Goal: Task Accomplishment & Management: Use online tool/utility

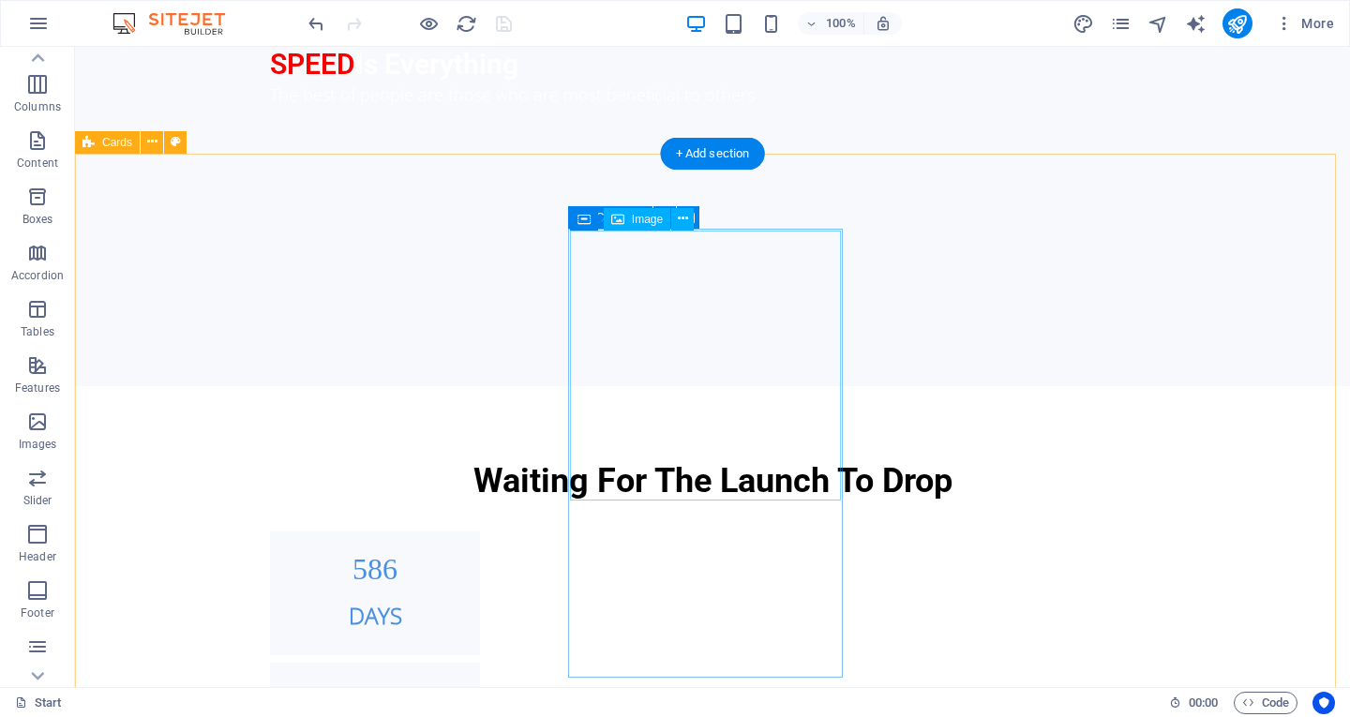
scroll to position [1261, 0]
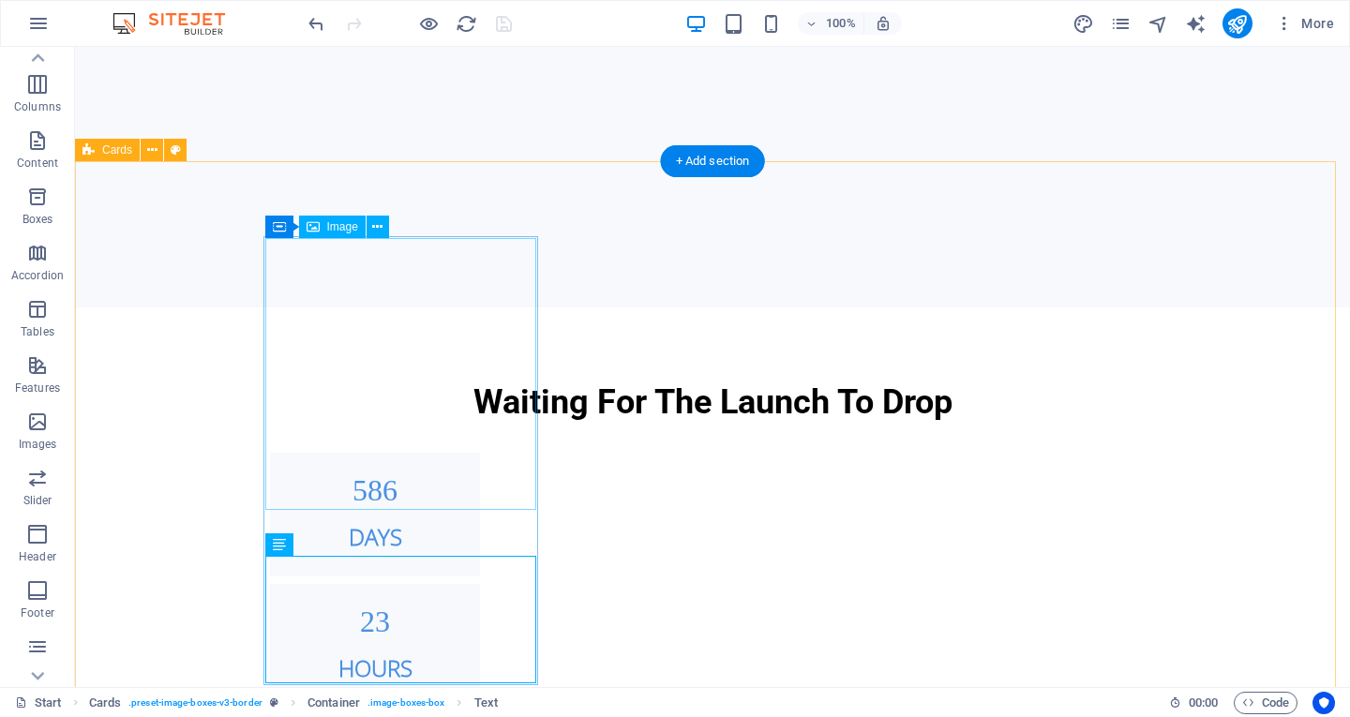
scroll to position [1160, 0]
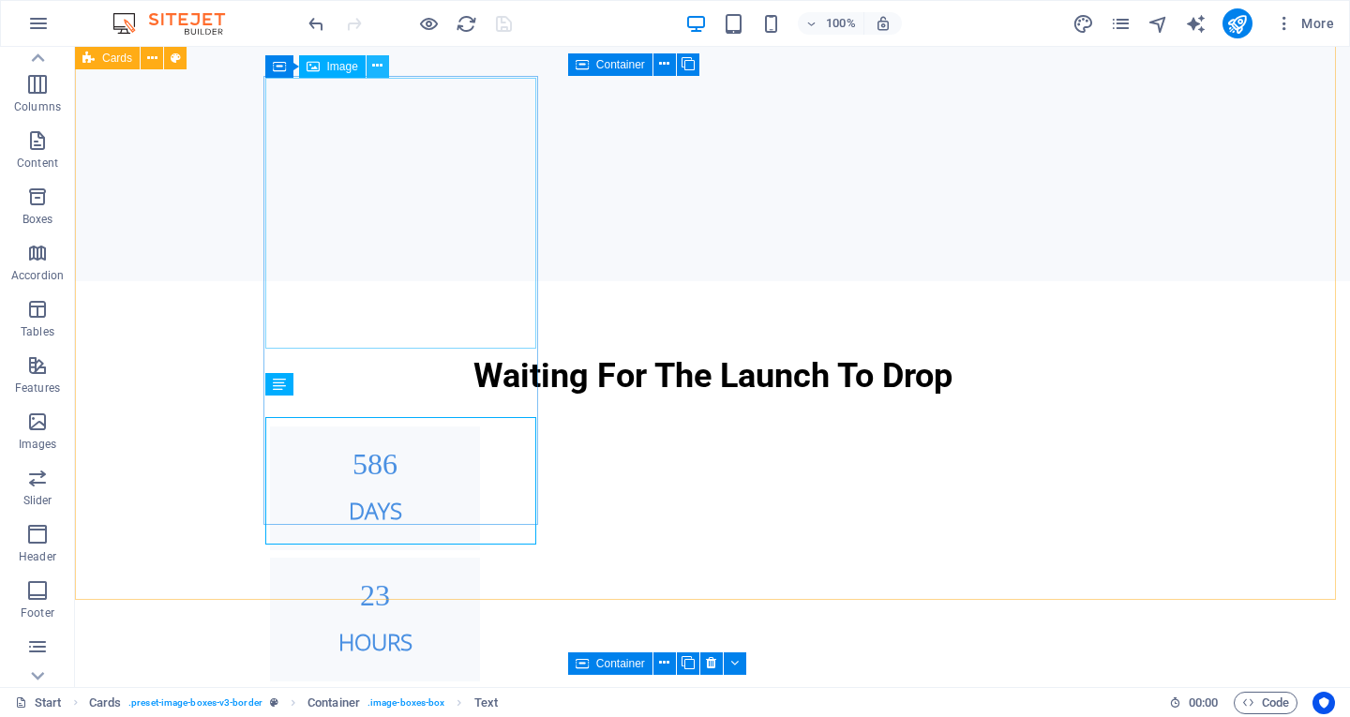
click at [377, 64] on icon at bounding box center [377, 66] width 10 height 20
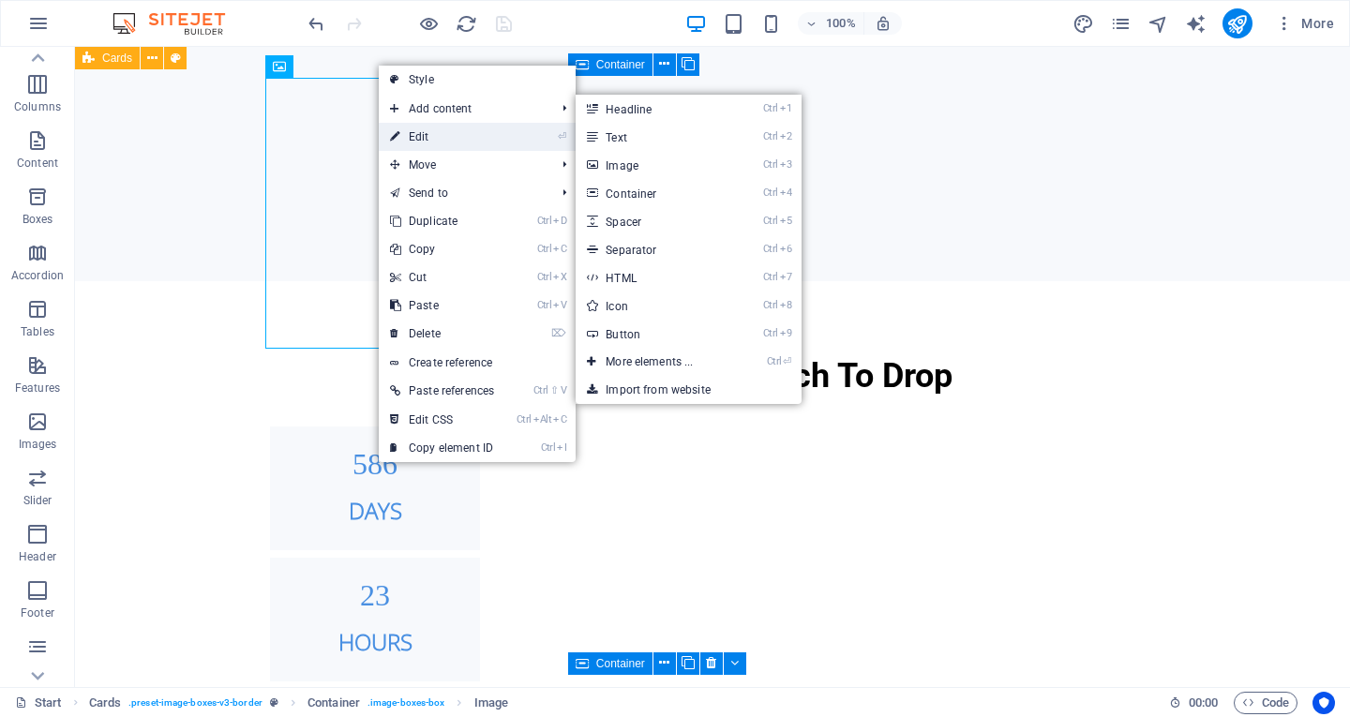
click at [455, 140] on link "⏎ Edit" at bounding box center [442, 137] width 127 height 28
select select "%"
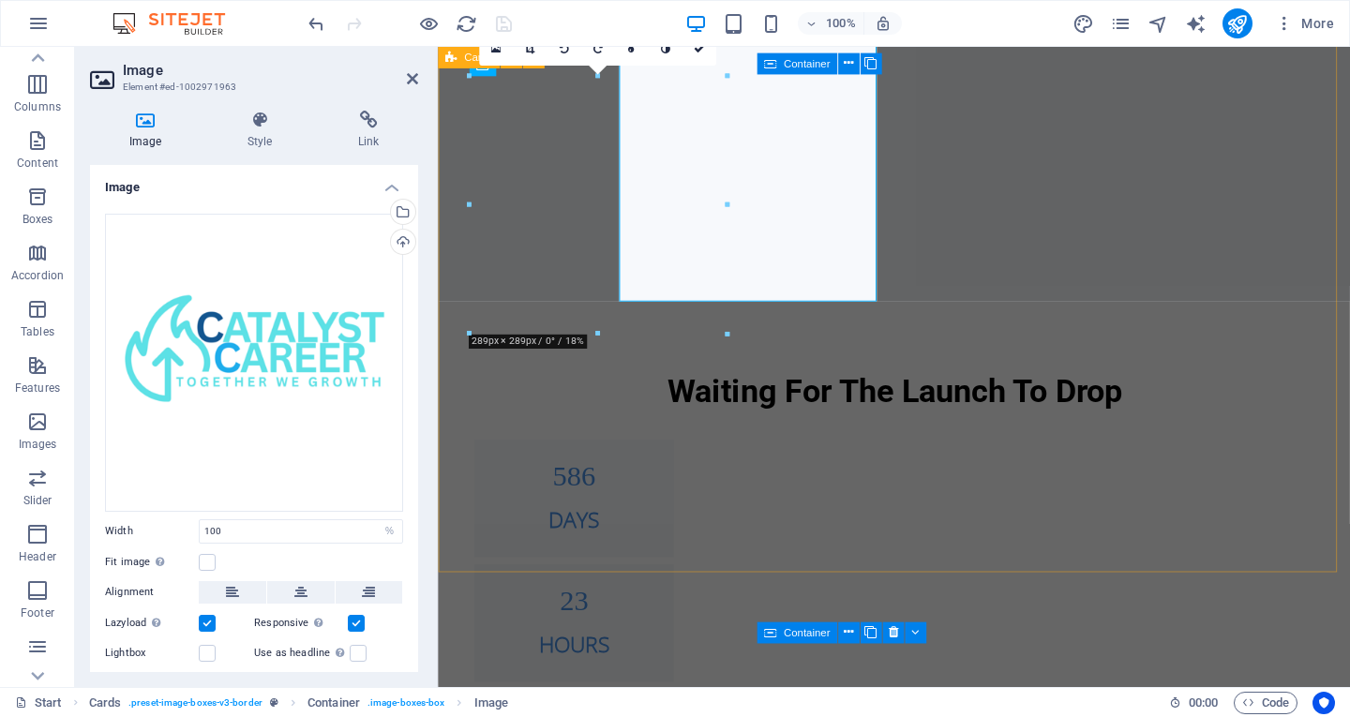
scroll to position [1194, 0]
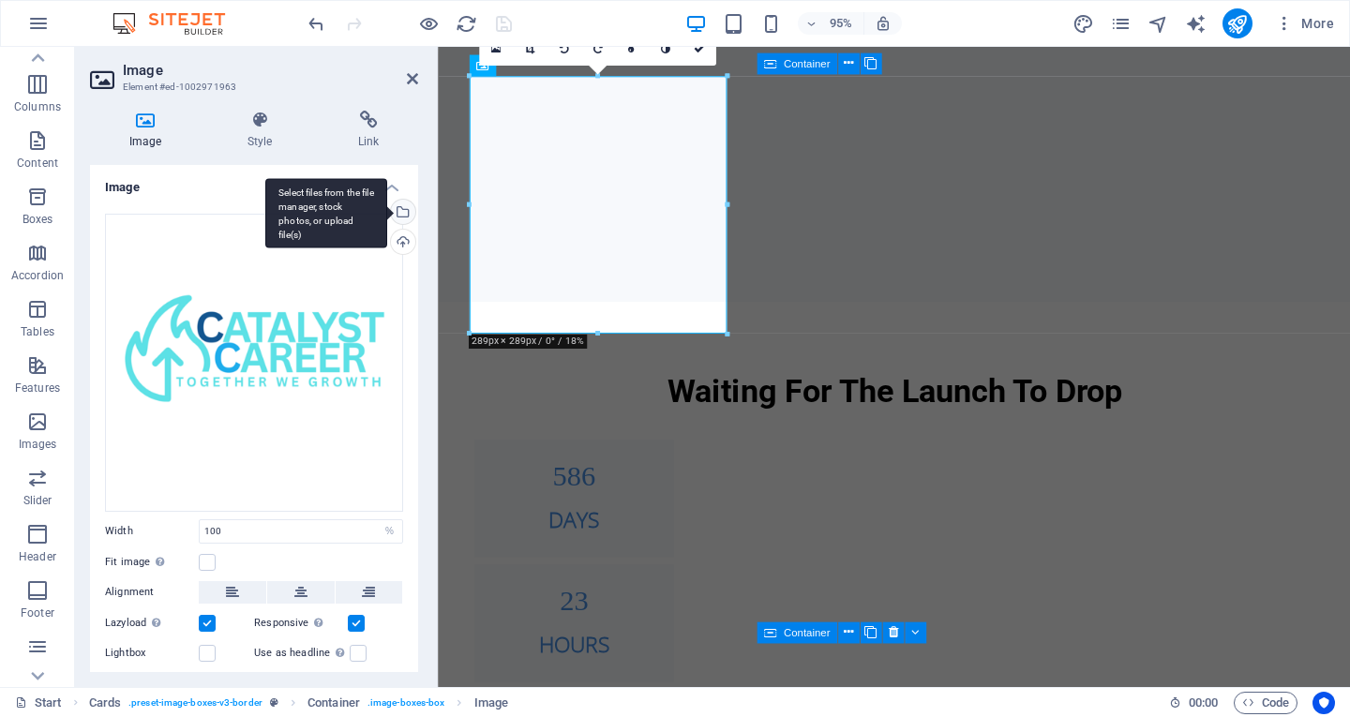
click at [387, 212] on div "Select files from the file manager, stock photos, or upload file(s)" at bounding box center [326, 213] width 122 height 70
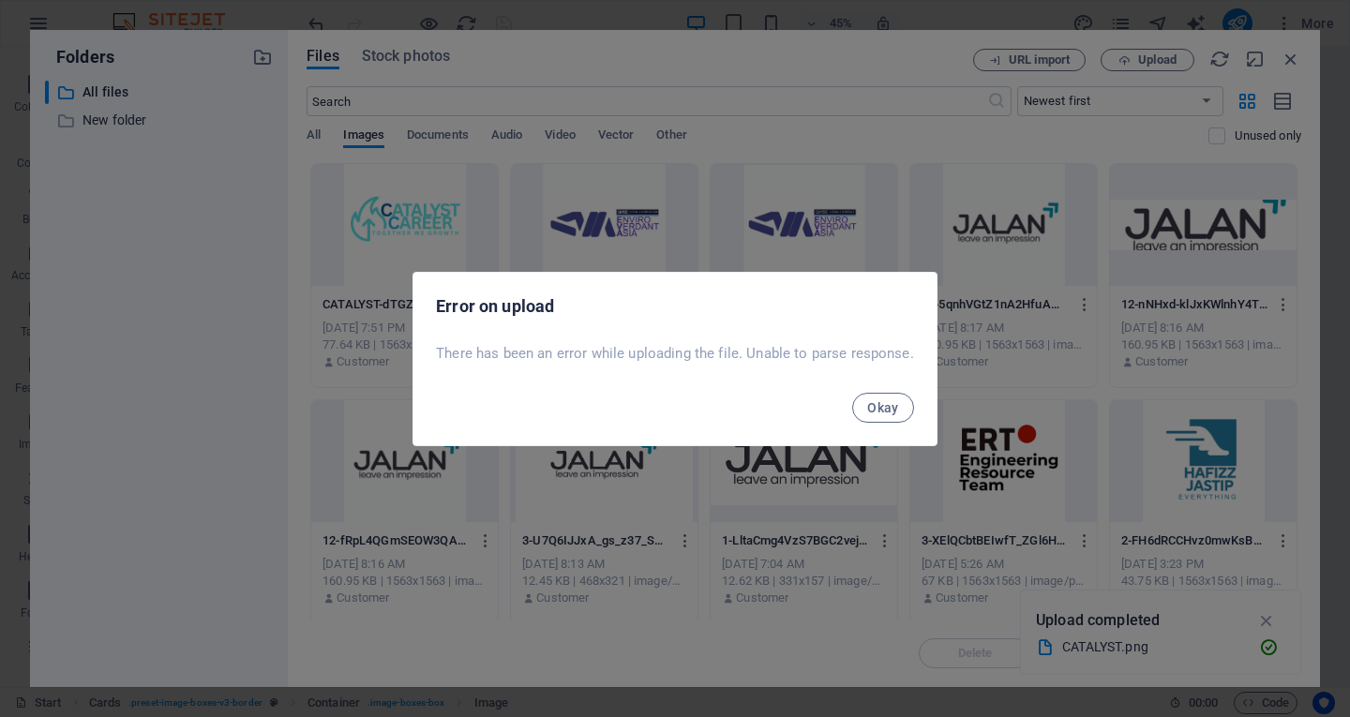
scroll to position [1943, 0]
click at [873, 402] on span "Okay" at bounding box center [883, 407] width 32 height 15
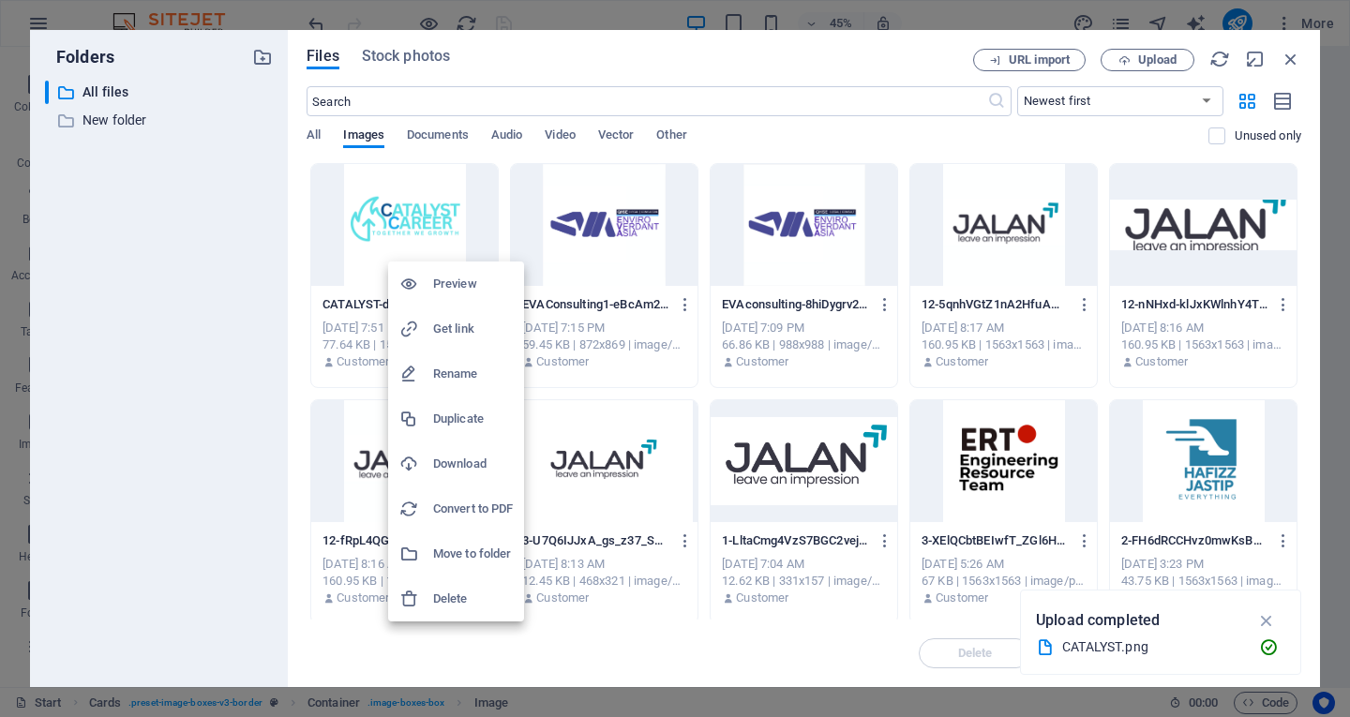
click at [472, 589] on h6 "Delete" at bounding box center [473, 599] width 80 height 23
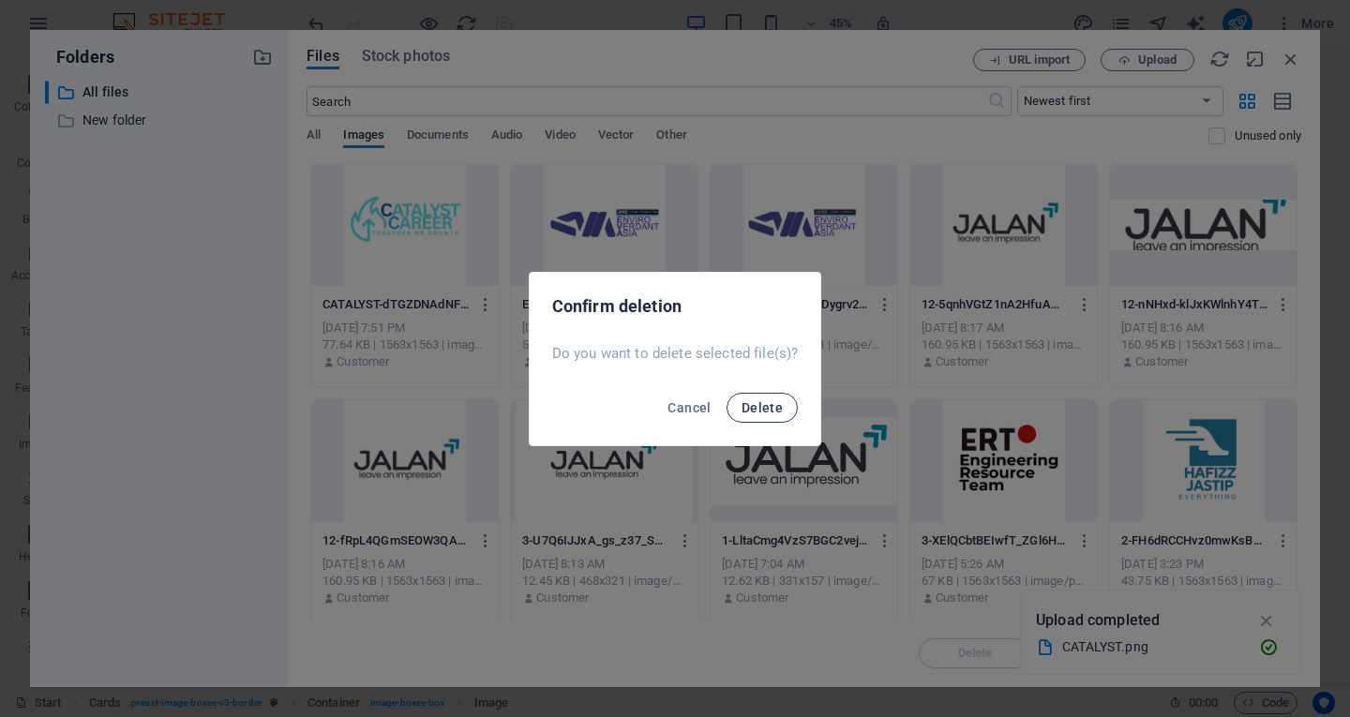
click at [759, 416] on button "Delete" at bounding box center [762, 408] width 71 height 30
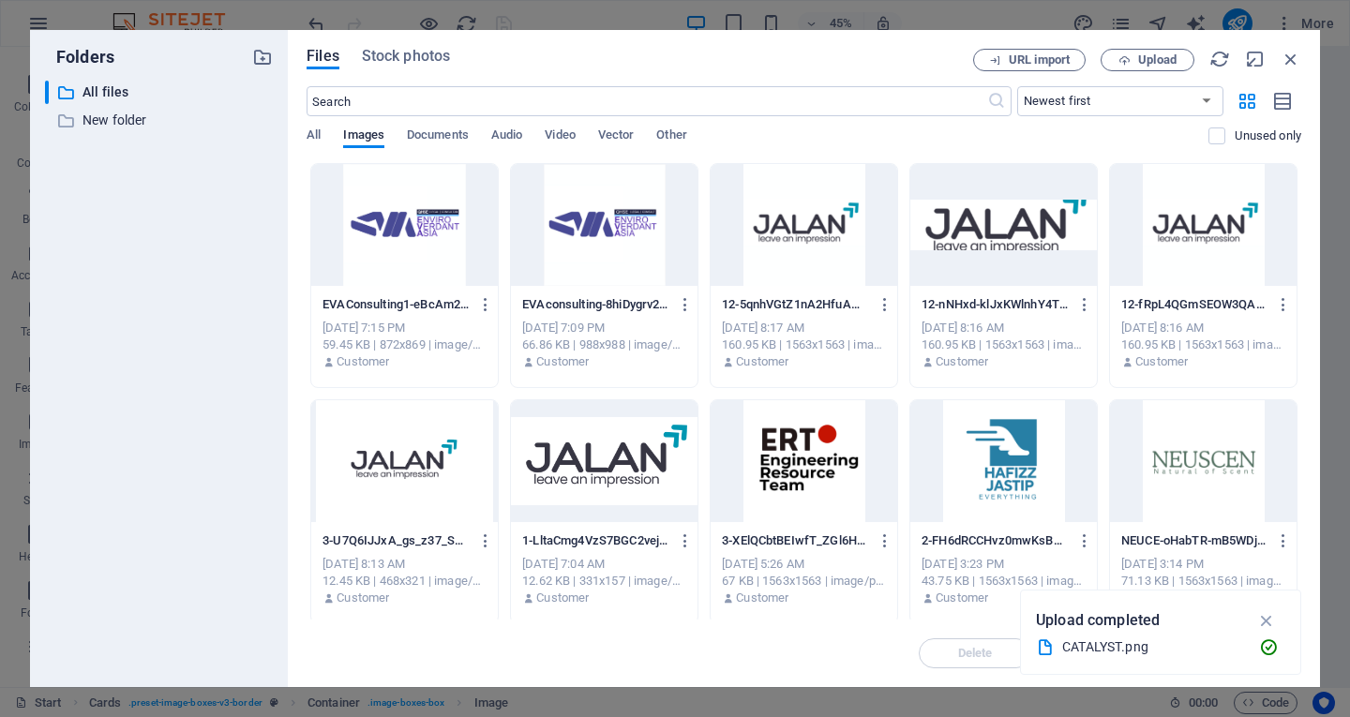
click at [1271, 628] on icon "button" at bounding box center [1267, 620] width 22 height 21
click at [1140, 59] on span "Upload" at bounding box center [1157, 59] width 38 height 11
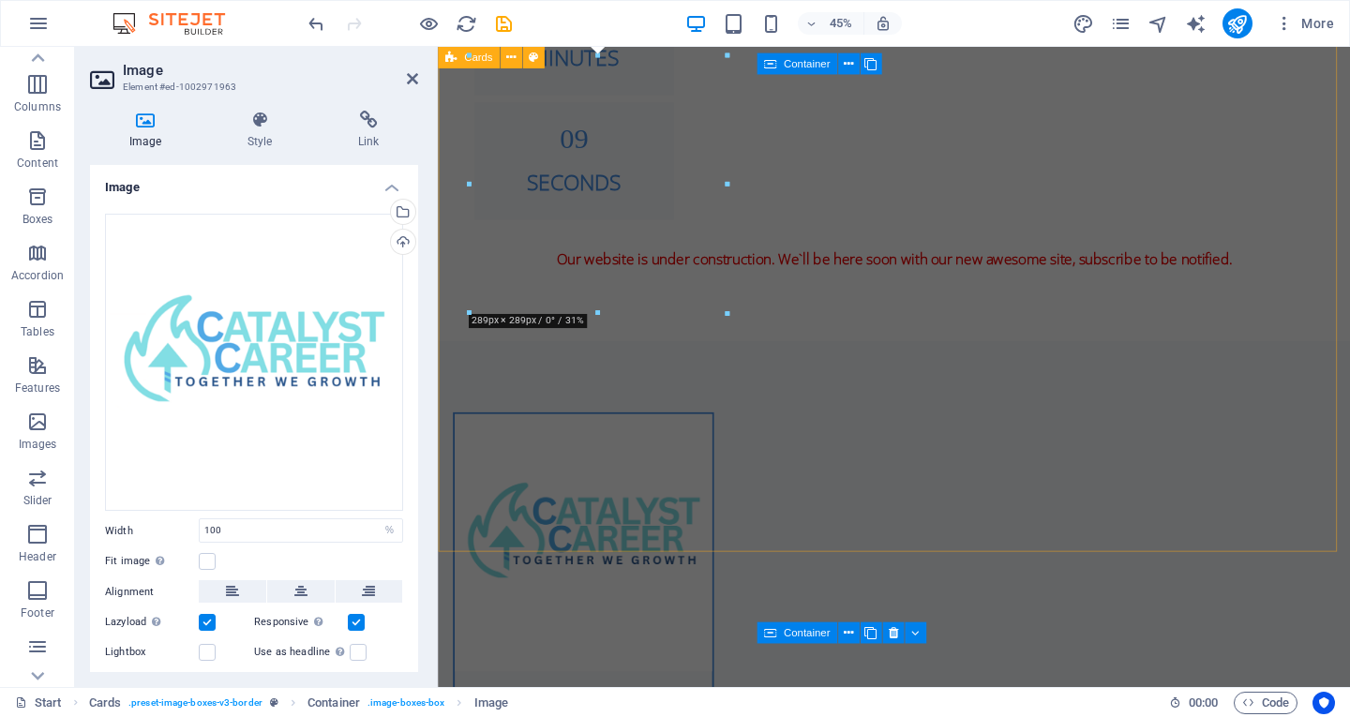
scroll to position [1215, 0]
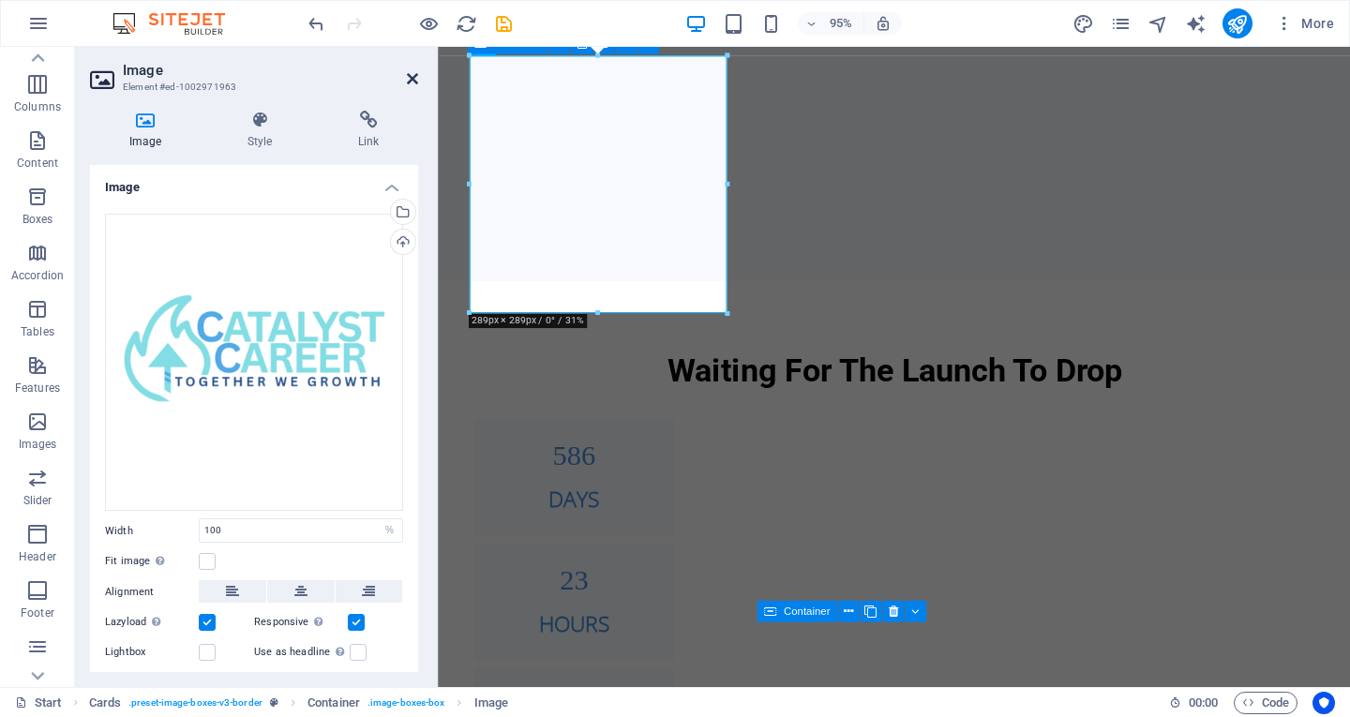
drag, startPoint x: 333, startPoint y: 33, endPoint x: 409, endPoint y: 80, distance: 89.2
click at [409, 80] on icon at bounding box center [412, 78] width 11 height 15
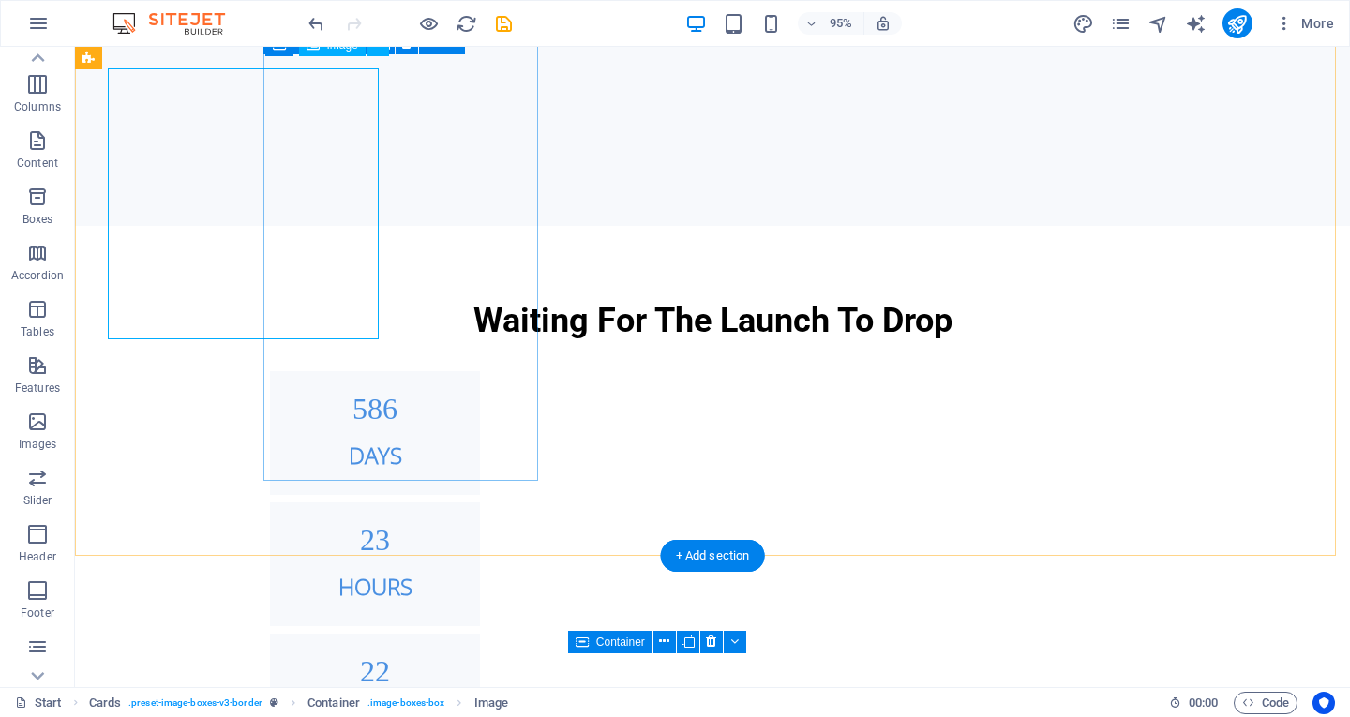
scroll to position [1203, 0]
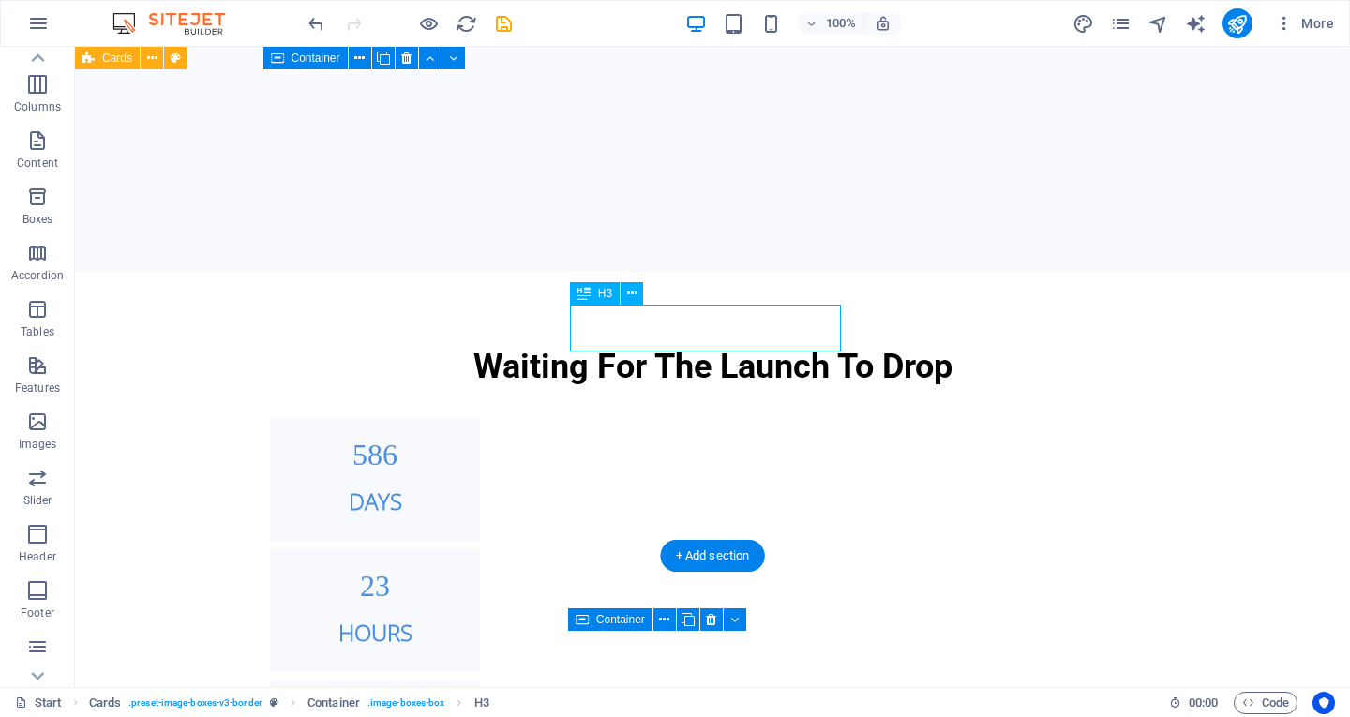
scroll to position [1237, 0]
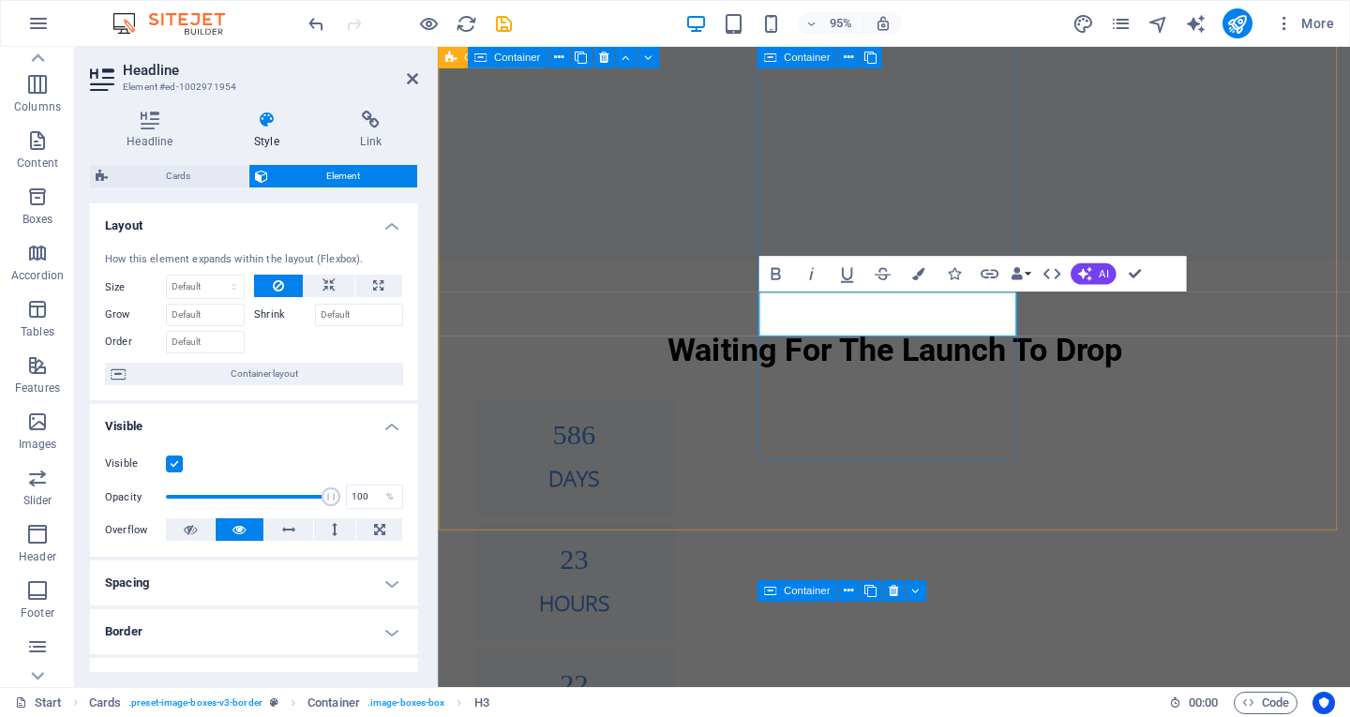
select select "rem"
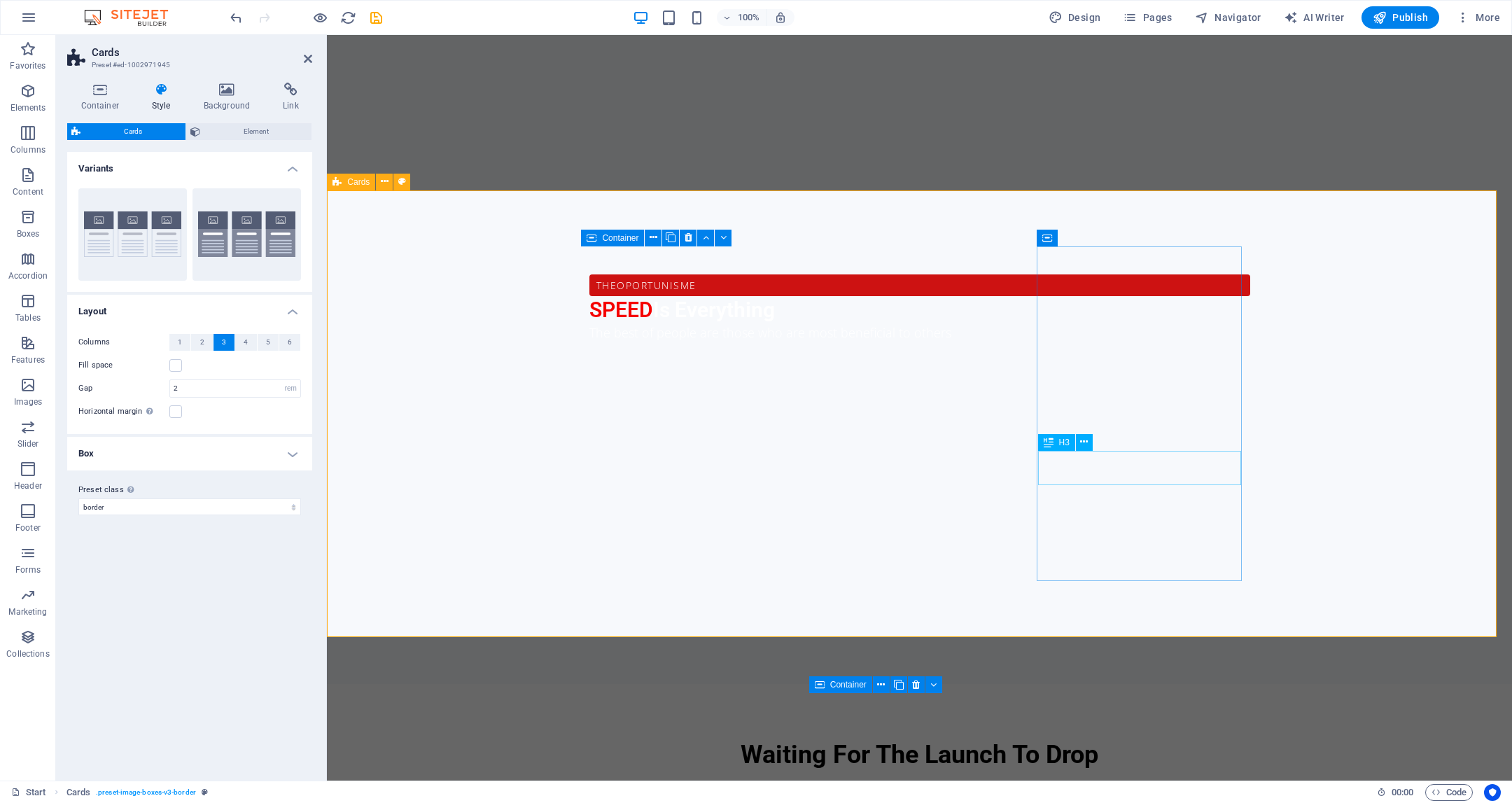
scroll to position [944, 0]
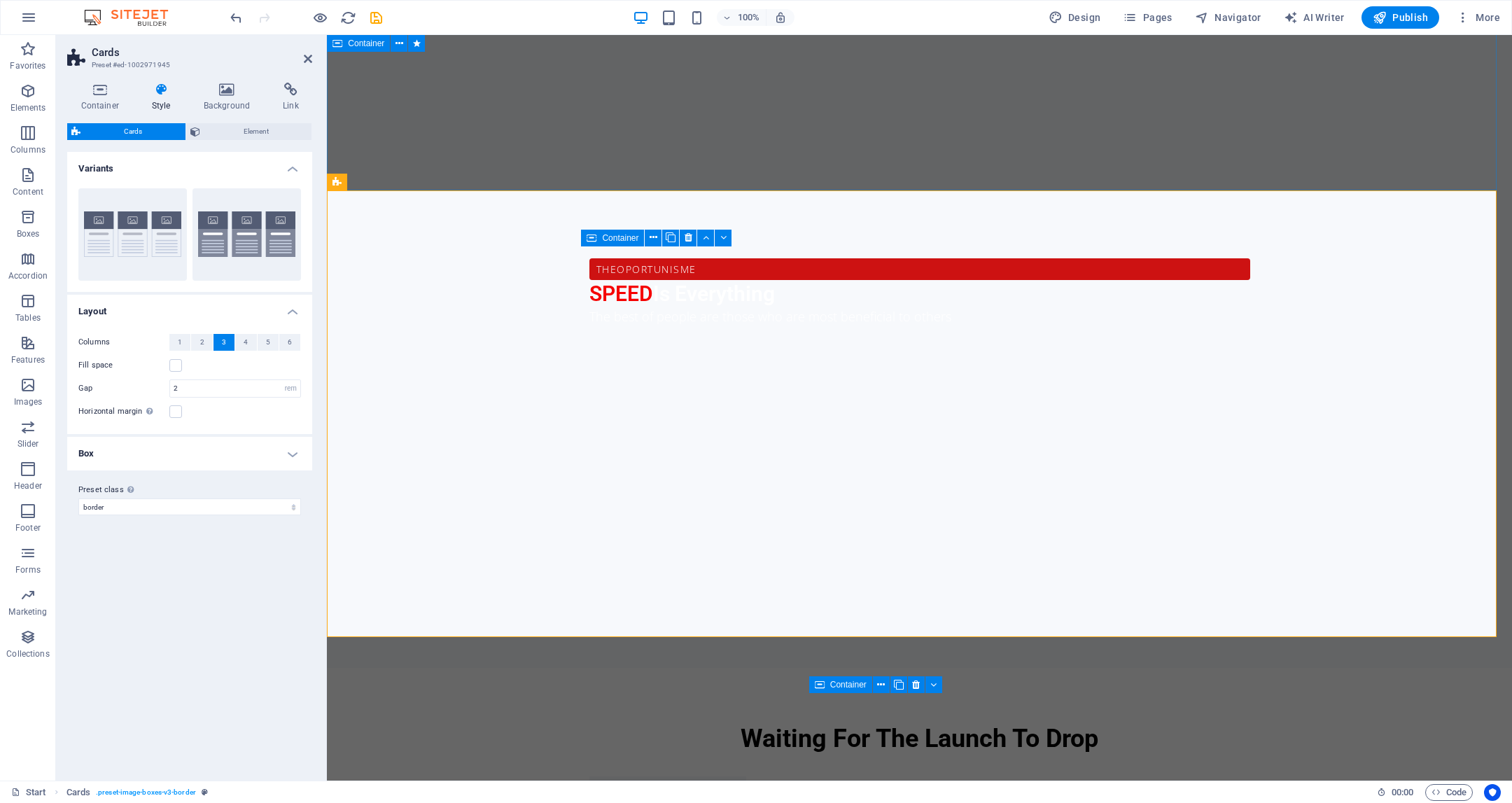
drag, startPoint x: 1359, startPoint y: 117, endPoint x: 1336, endPoint y: 233, distance: 118.3
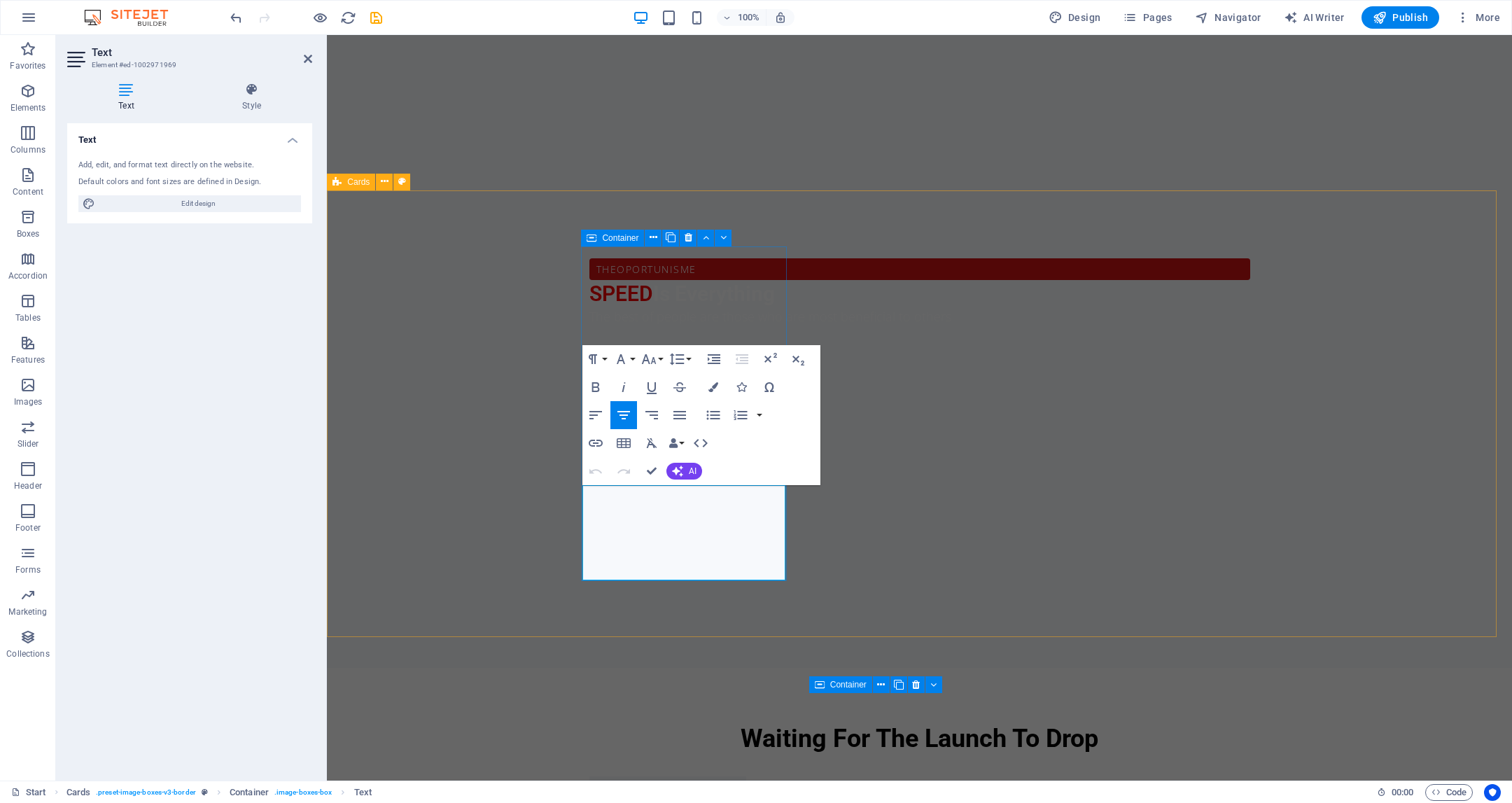
drag, startPoint x: 637, startPoint y: 548, endPoint x: 597, endPoint y: 548, distance: 40.0
drag, startPoint x: 685, startPoint y: 544, endPoint x: 659, endPoint y: 544, distance: 26.0
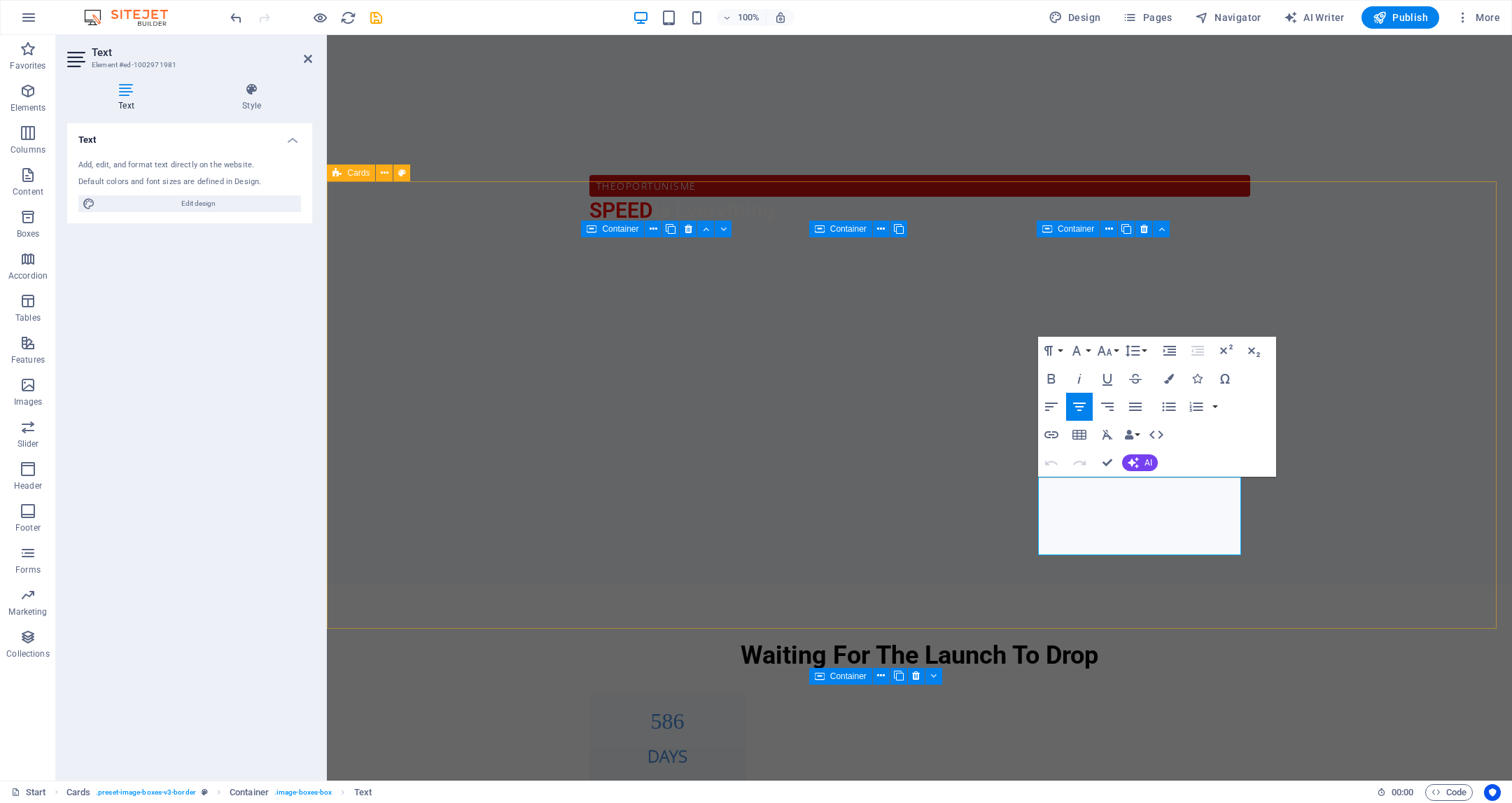
scroll to position [1049, 0]
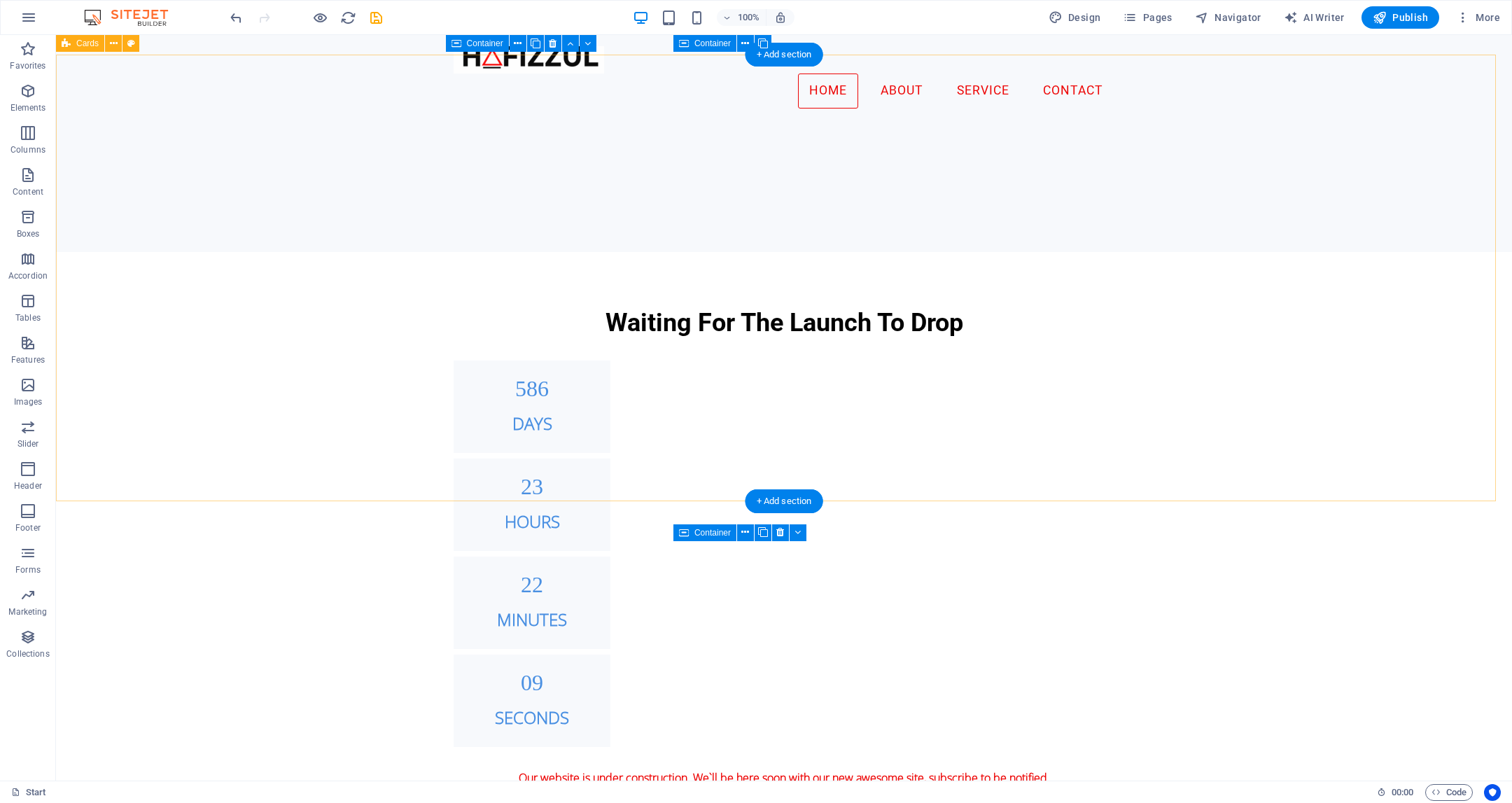
scroll to position [1097, 0]
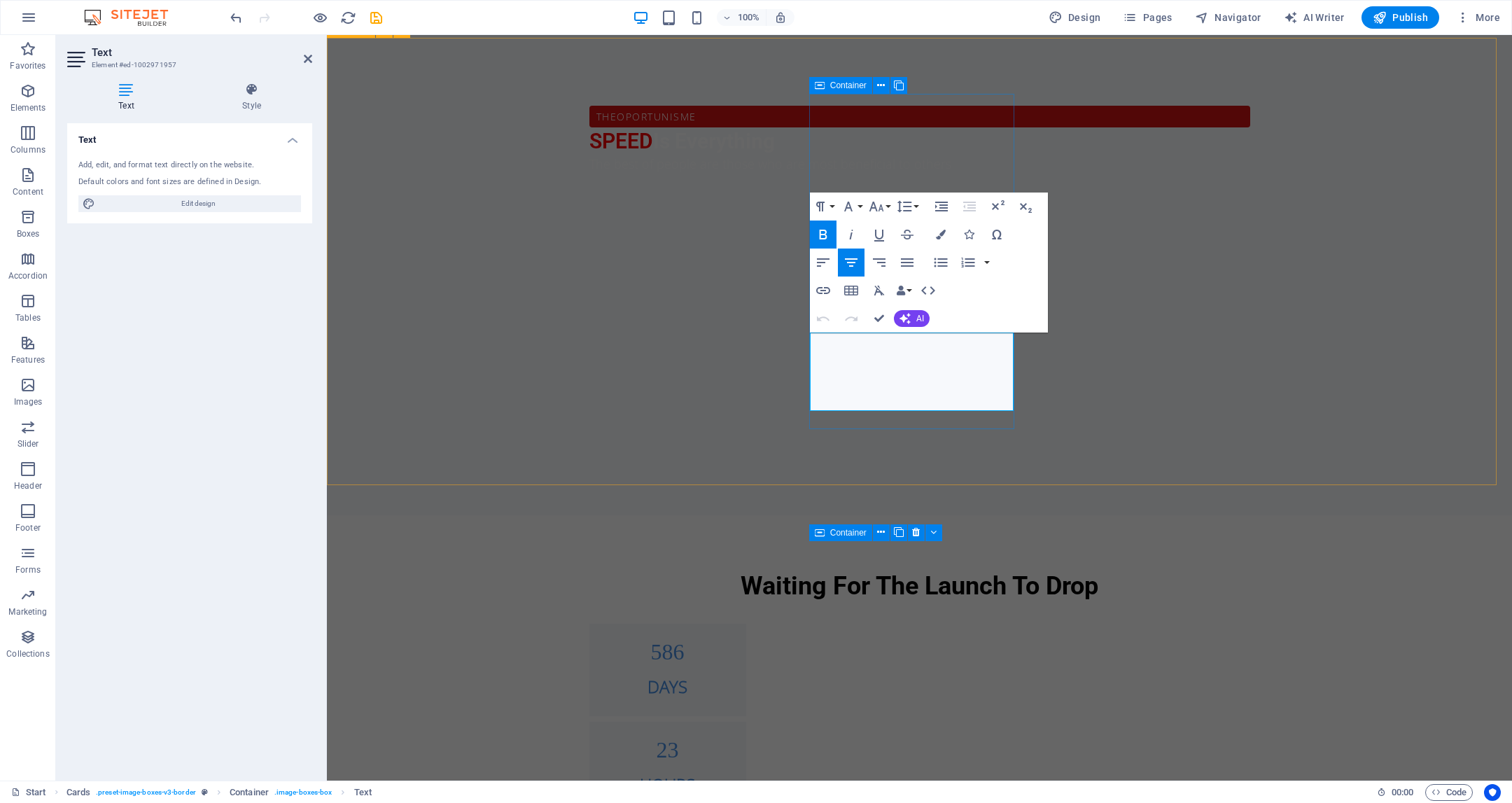
drag, startPoint x: 942, startPoint y: 389, endPoint x: 809, endPoint y: 337, distance: 142.8
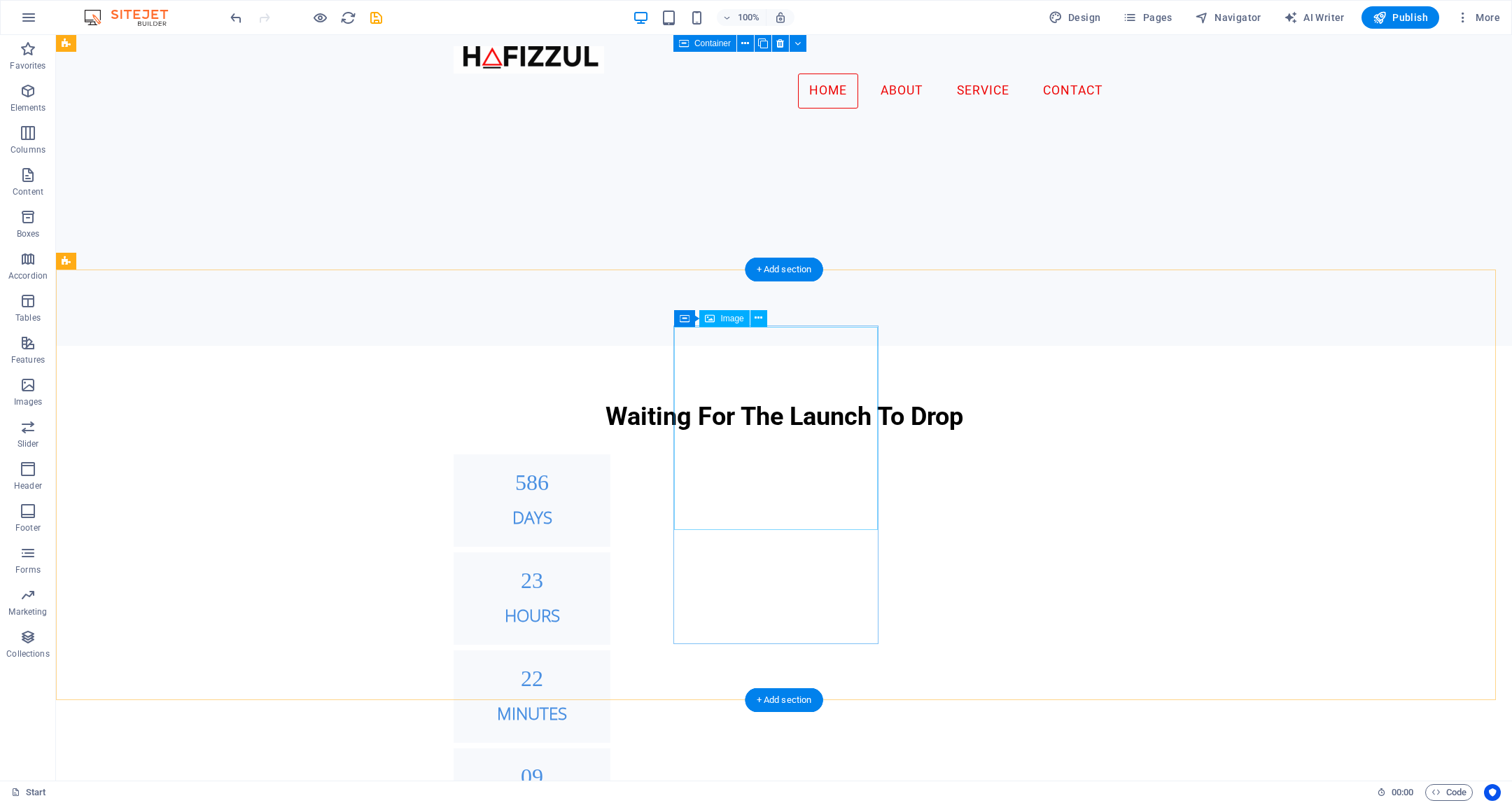
scroll to position [1250, 0]
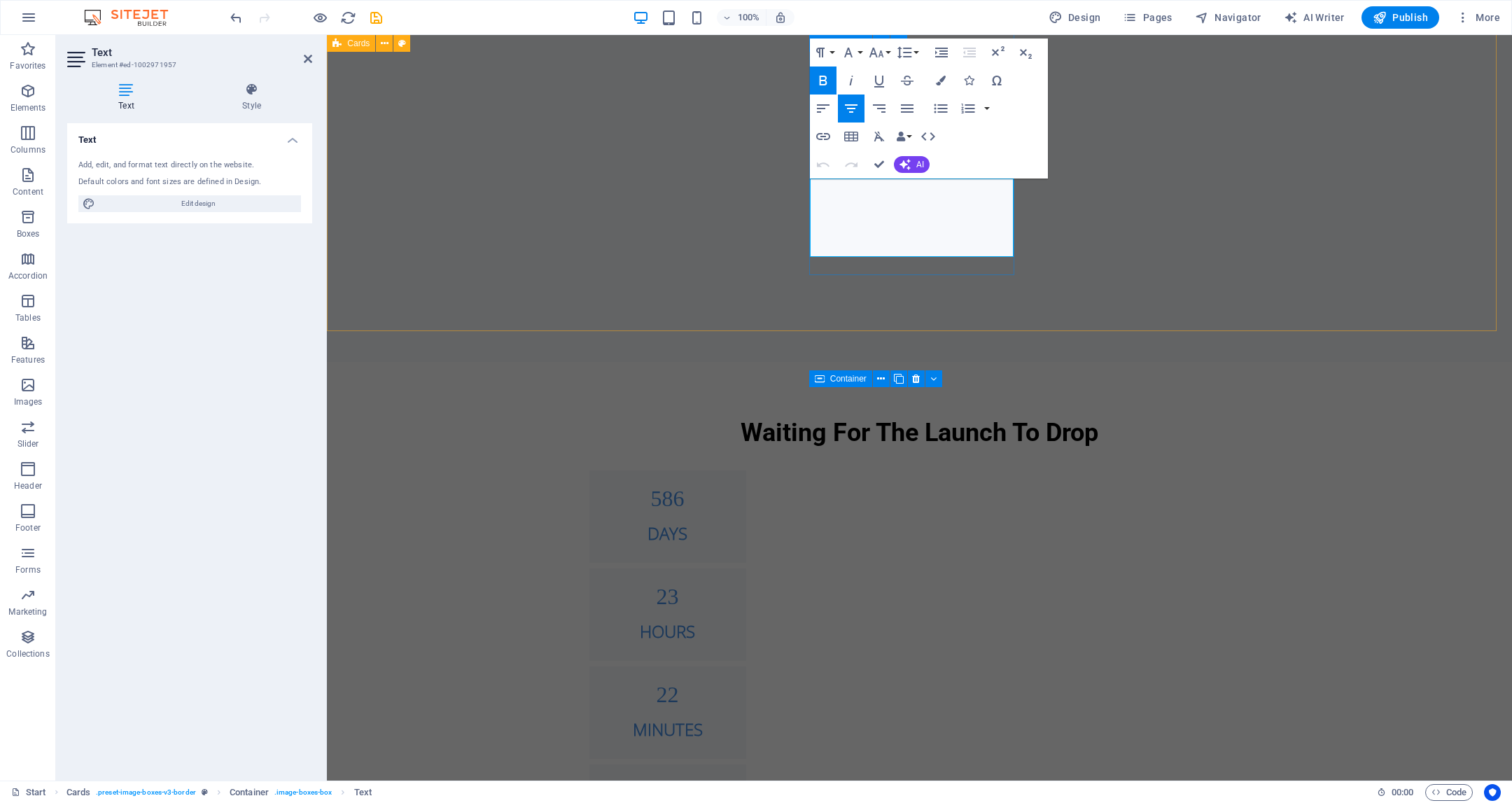
drag, startPoint x: 889, startPoint y: 189, endPoint x: 921, endPoint y: 196, distance: 32.8
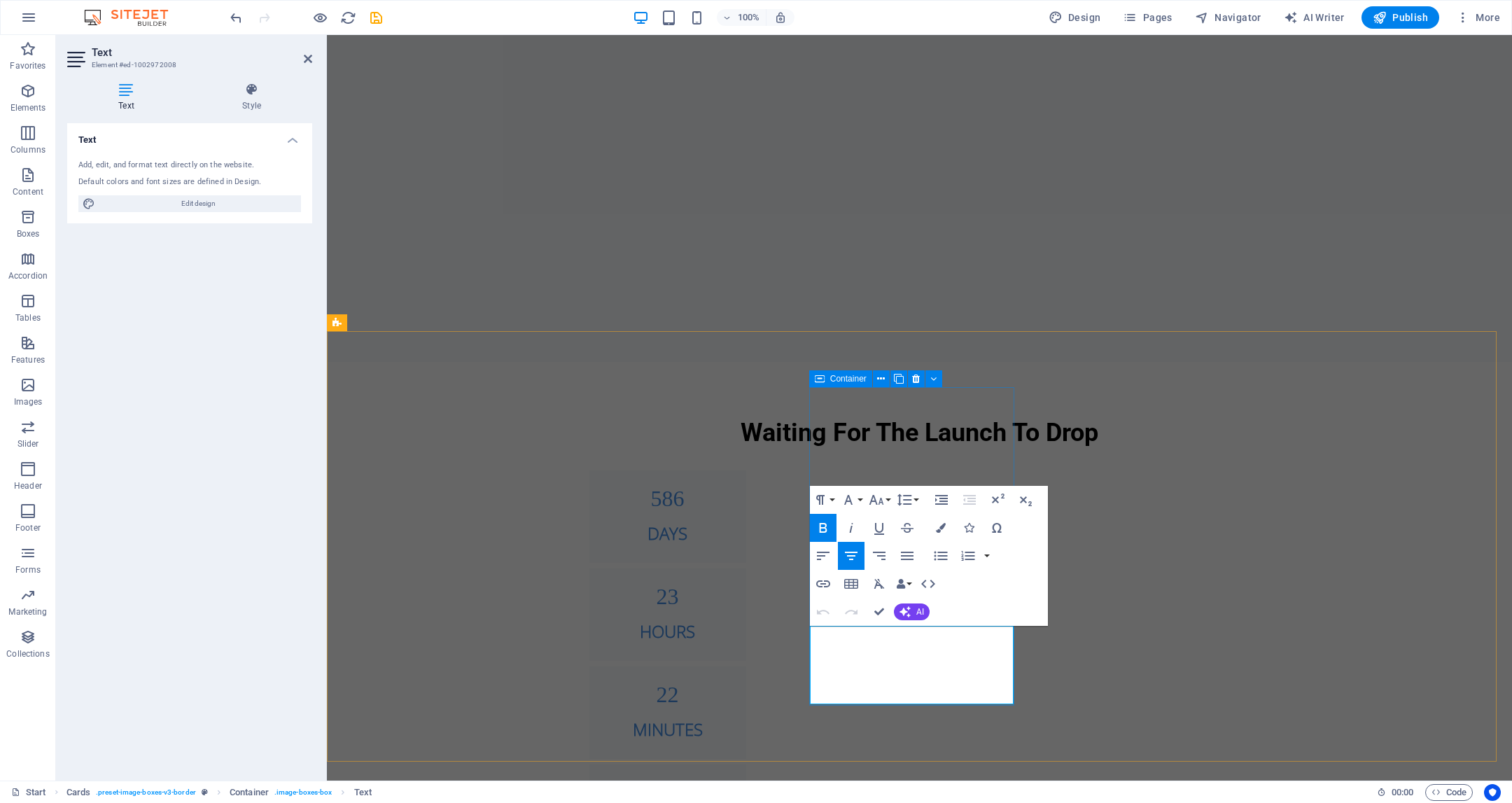
drag, startPoint x: 885, startPoint y: 635, endPoint x: 826, endPoint y: 633, distance: 59.0
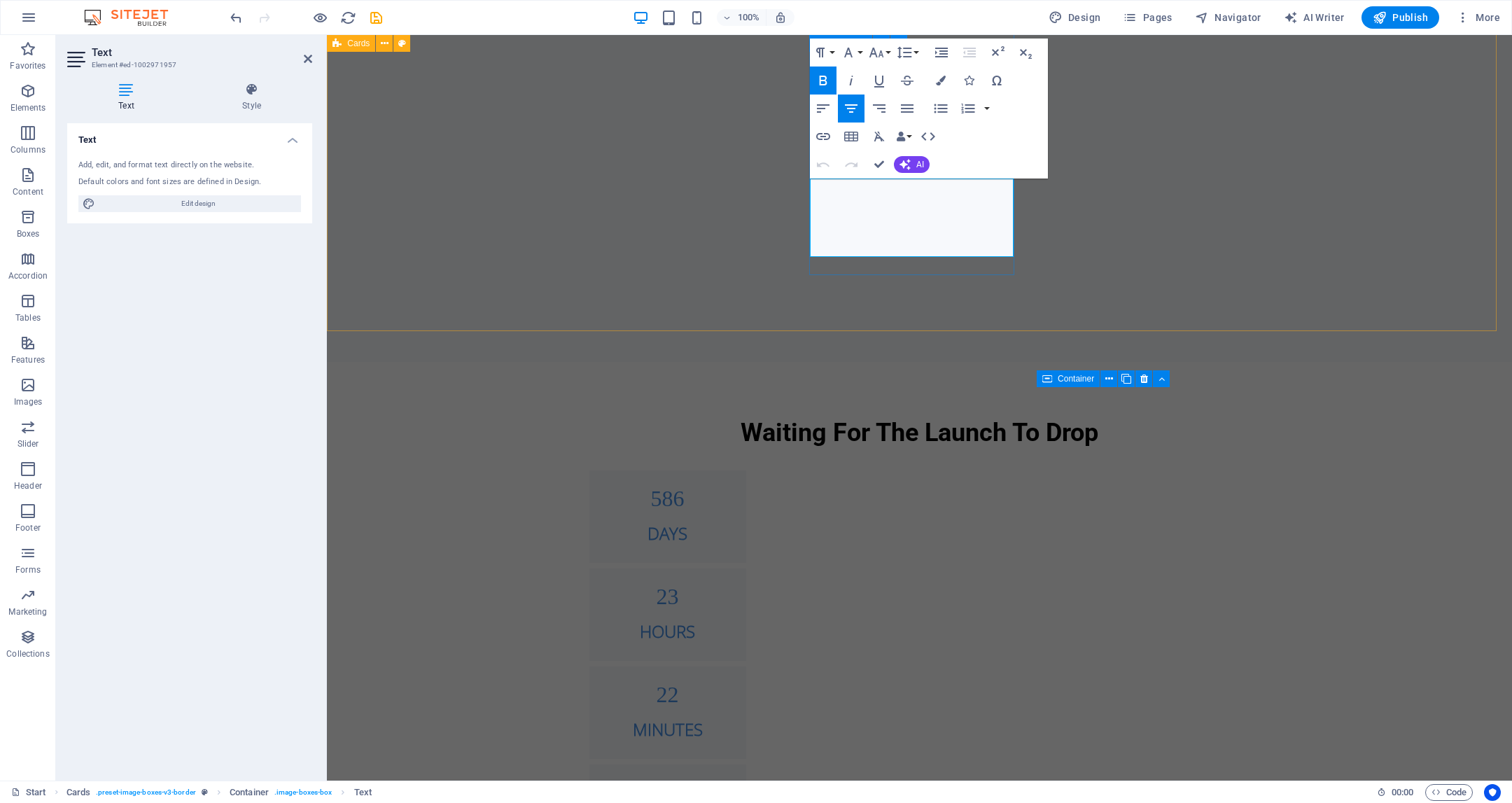
drag, startPoint x: 950, startPoint y: 244, endPoint x: 825, endPoint y: 185, distance: 138.2
copy p "Sustainable Bisnis dibuat dengan pendekatan ramah lingkungan, mendukung gaya hi…"
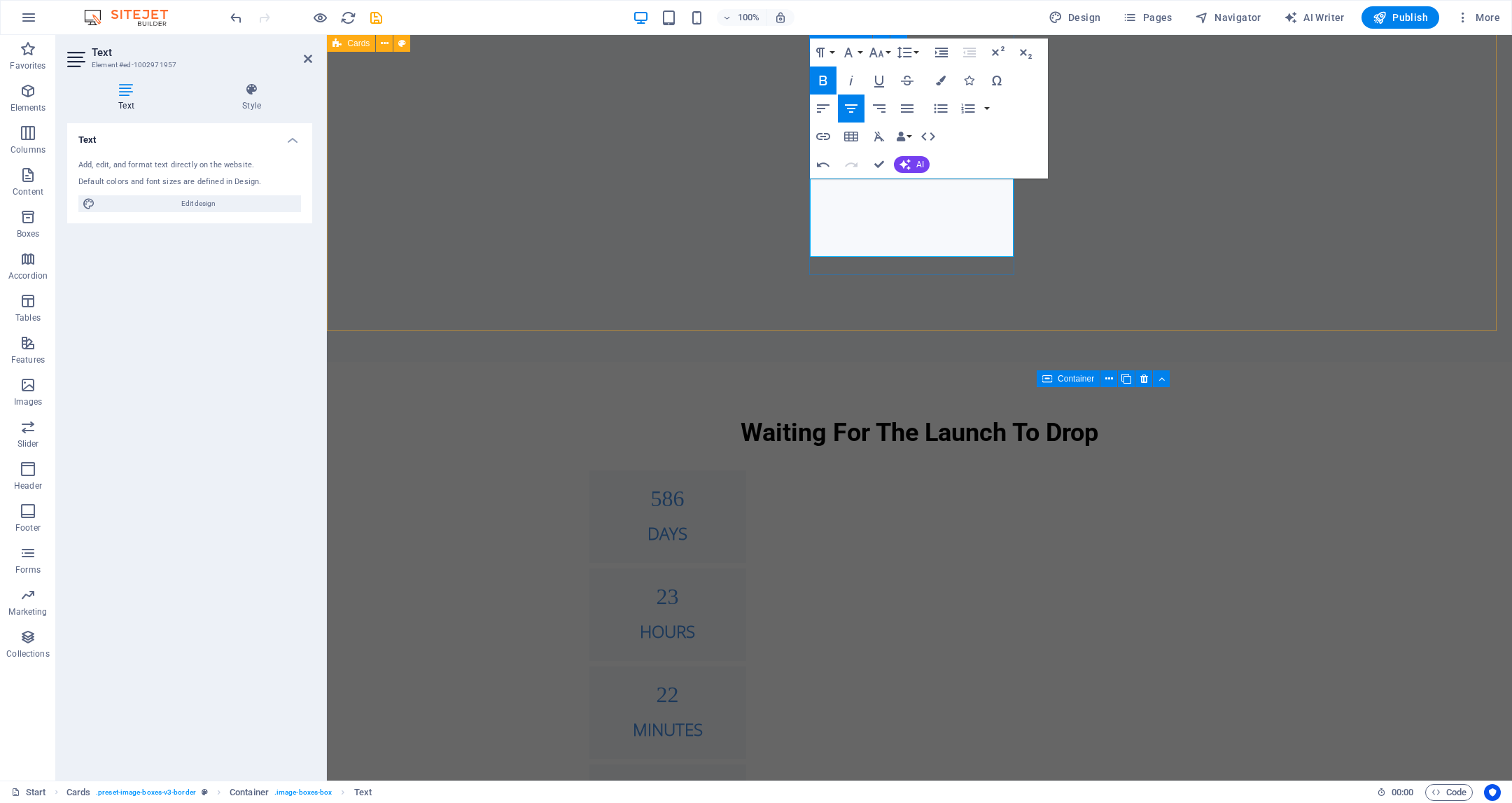
drag, startPoint x: 958, startPoint y: 234, endPoint x: 923, endPoint y: 191, distance: 55.4
drag, startPoint x: 923, startPoint y: 191, endPoint x: 959, endPoint y: 242, distance: 62.4
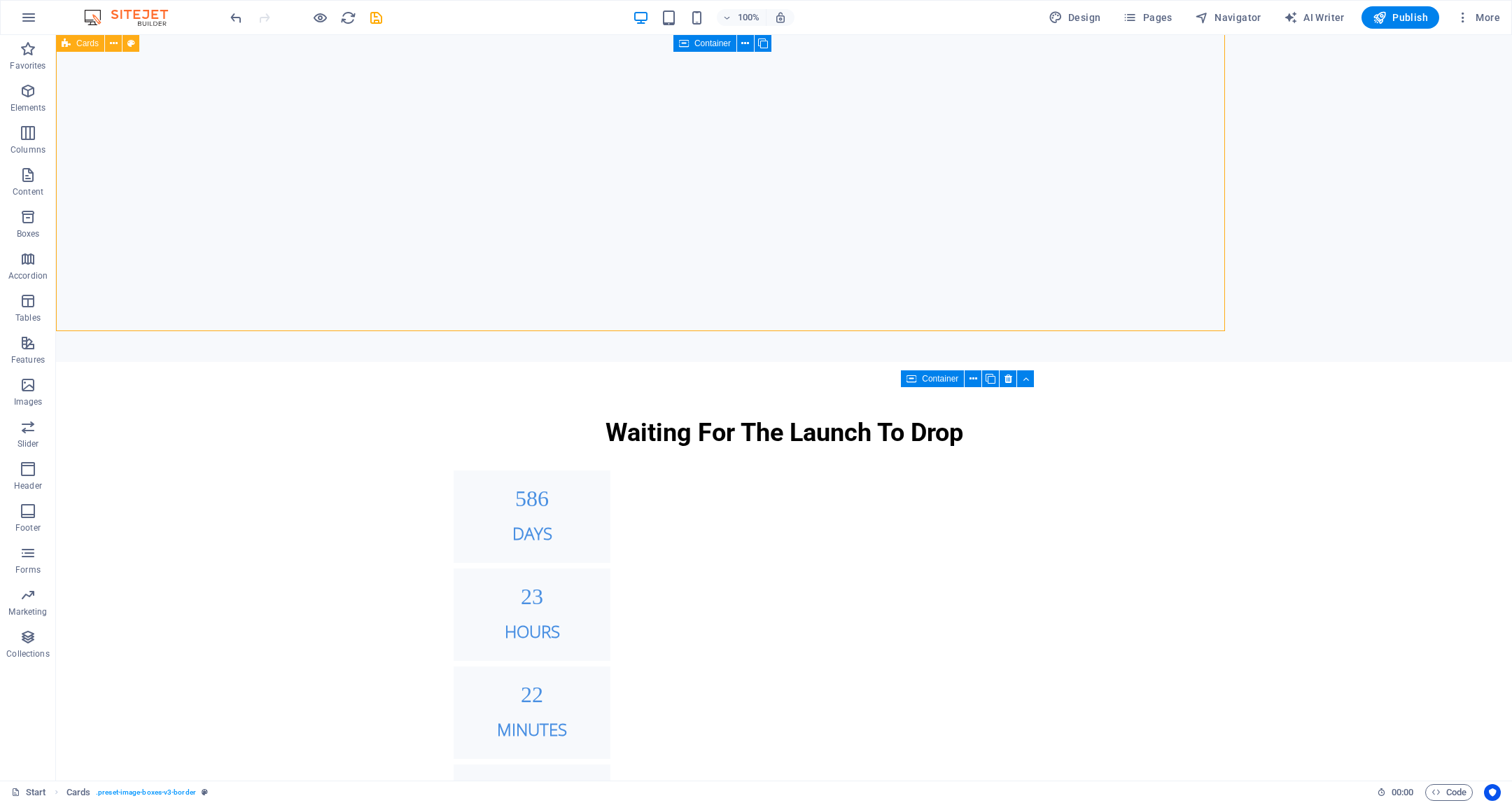
select select "rem"
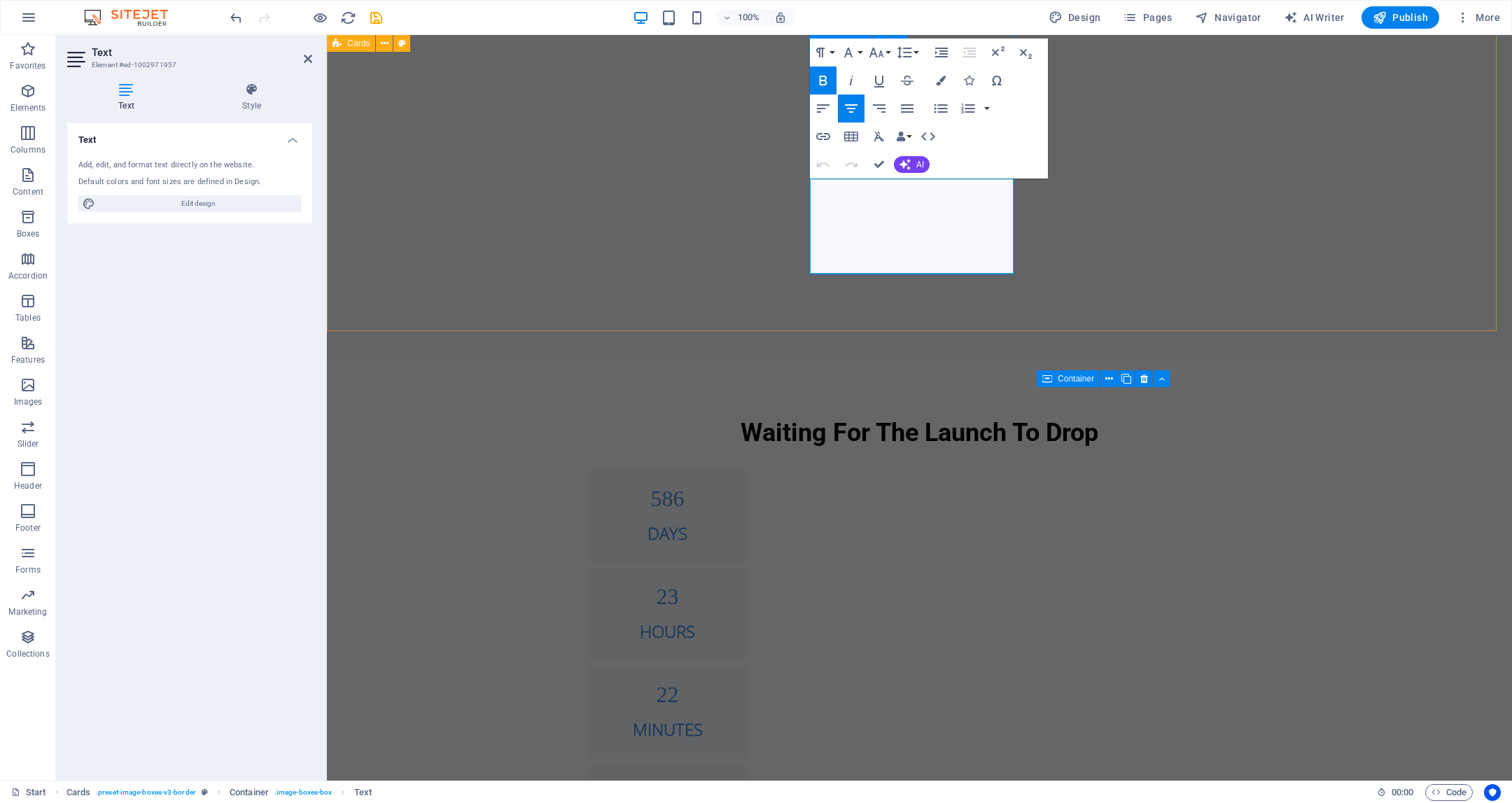
drag, startPoint x: 835, startPoint y: 190, endPoint x: 926, endPoint y: 193, distance: 91.0
click at [941, 87] on button "Colors" at bounding box center [941, 81] width 27 height 28
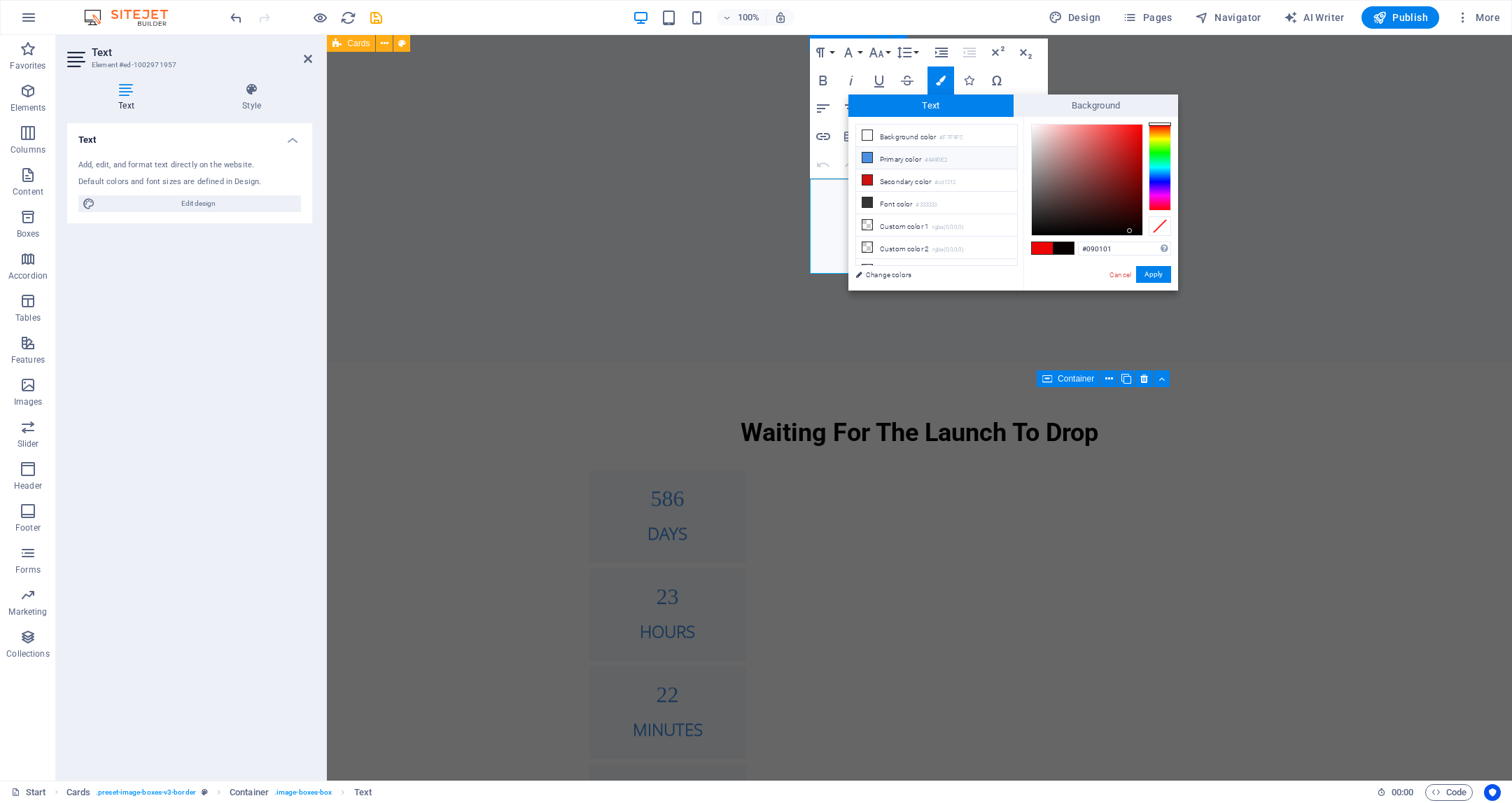
click at [934, 164] on li "Primary color #4A90E2" at bounding box center [937, 158] width 161 height 22
drag, startPoint x: 1159, startPoint y: 181, endPoint x: 1140, endPoint y: 160, distance: 28.3
click at [1007, 183] on div at bounding box center [1160, 167] width 22 height 87
type input "#3c27e5"
click at [1007, 135] on div at bounding box center [1087, 180] width 111 height 111
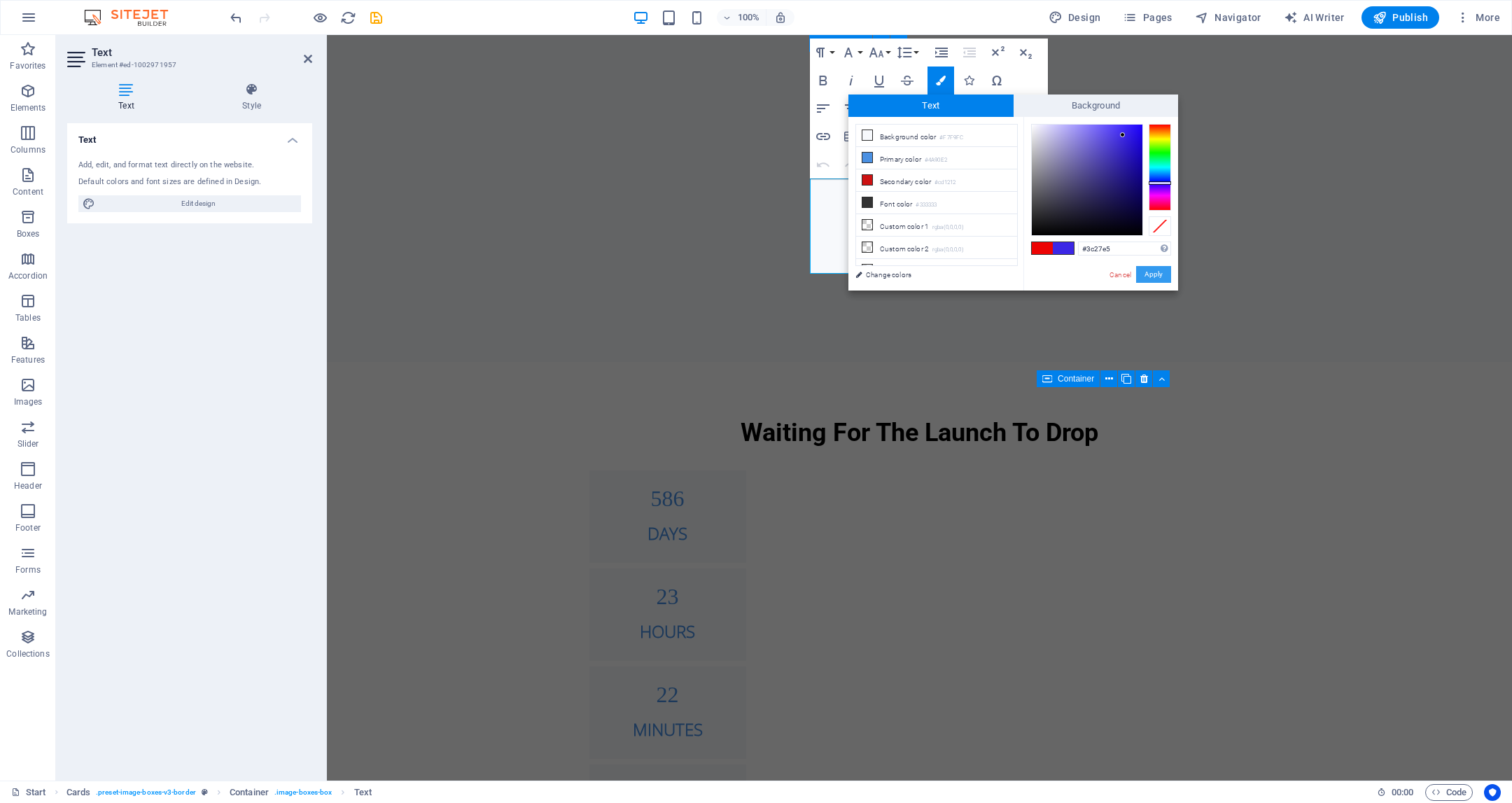
click at [1007, 273] on button "Apply" at bounding box center [1154, 274] width 35 height 17
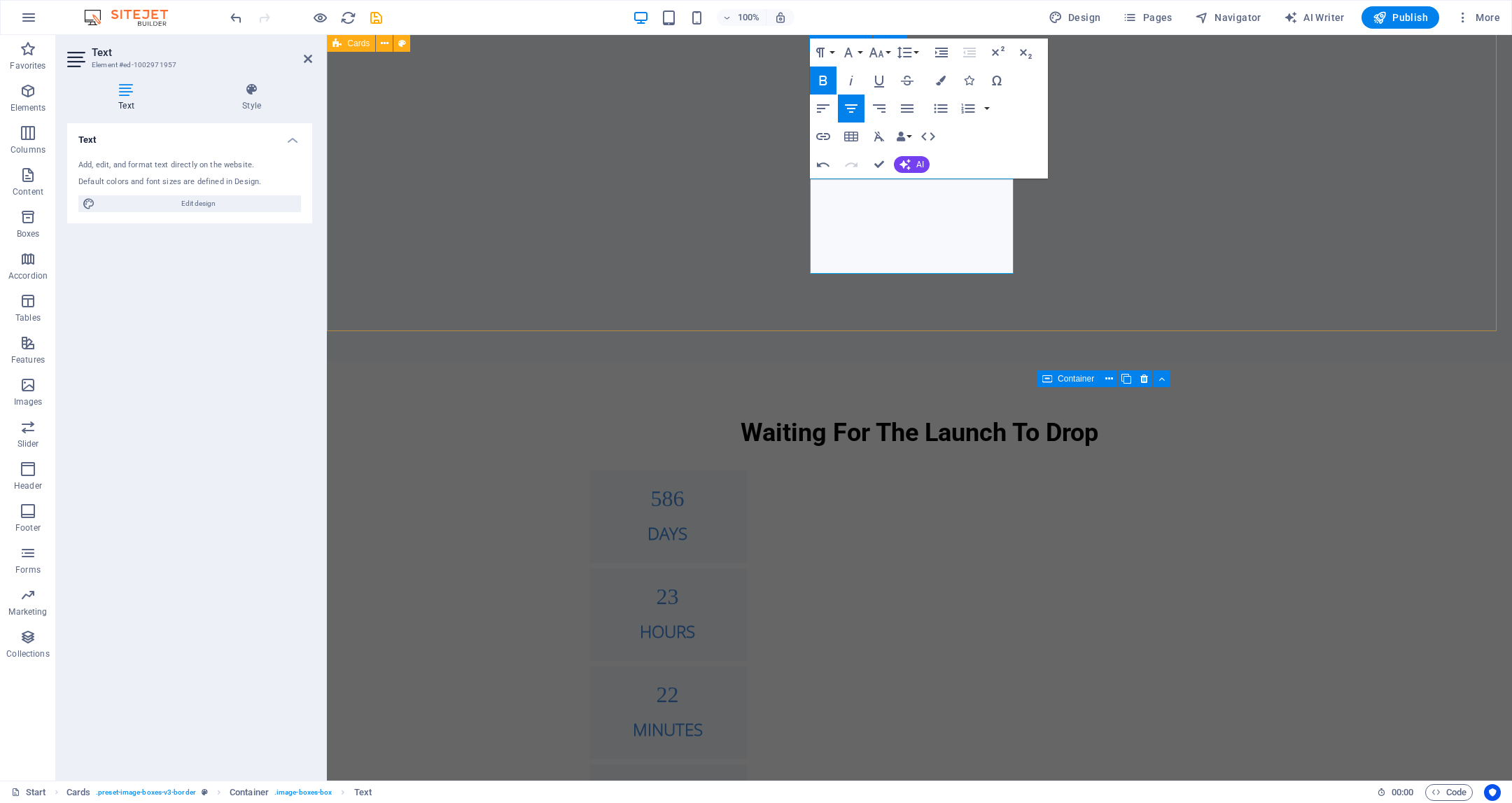
select select "rem"
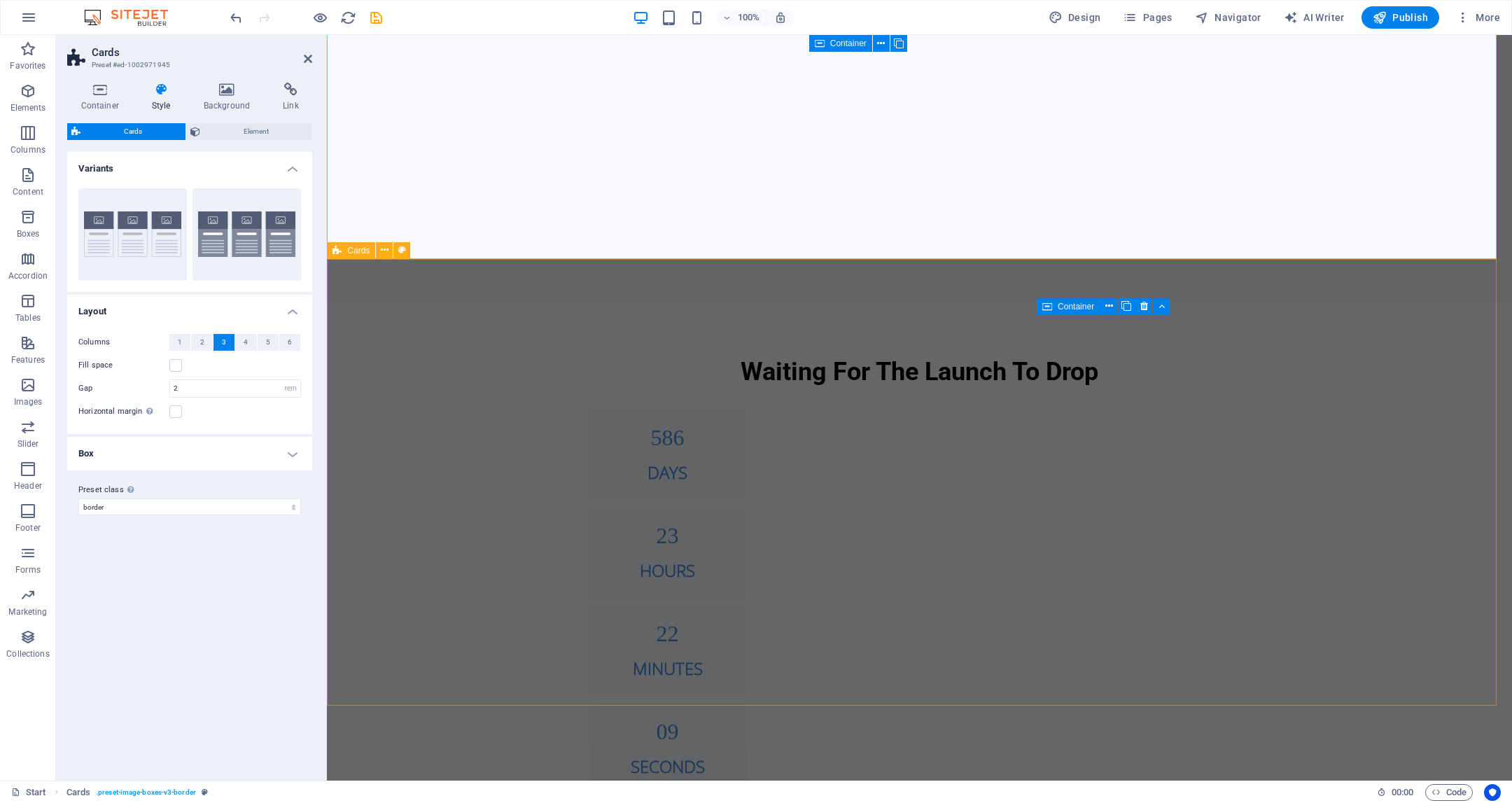
scroll to position [1355, 0]
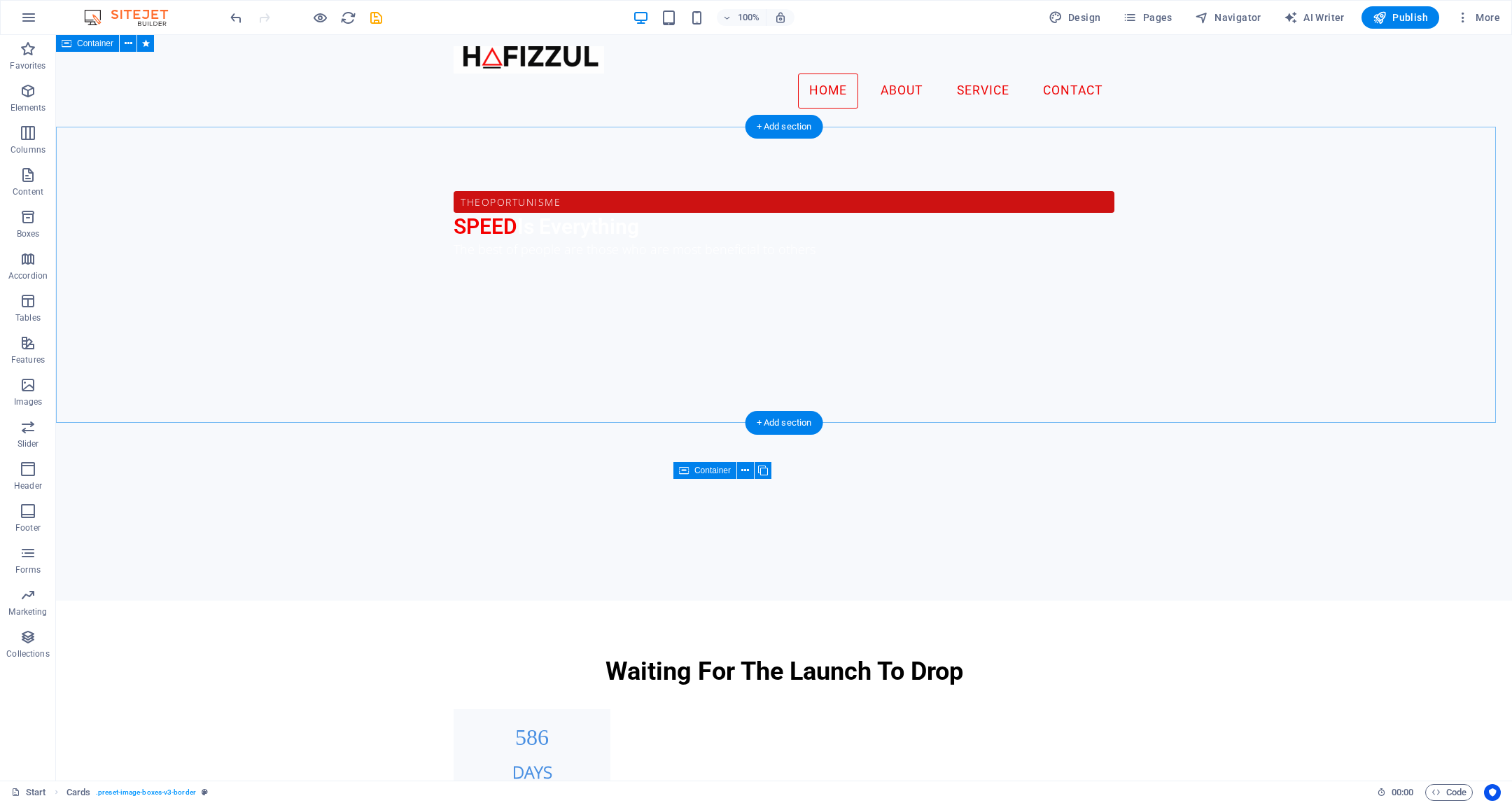
scroll to position [370, 0]
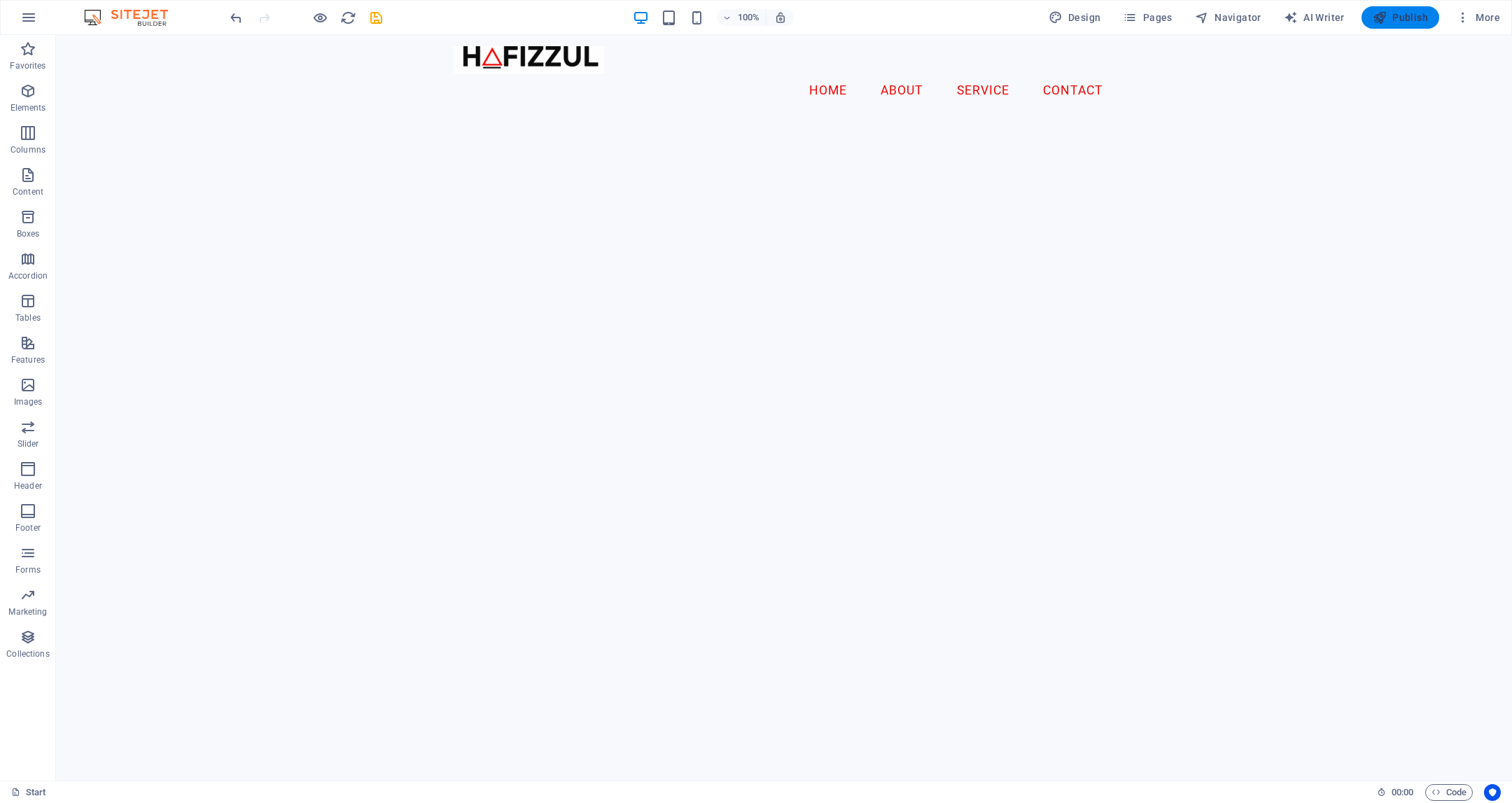
click at [1007, 26] on button "Publish" at bounding box center [1401, 17] width 78 height 22
click at [1007, 25] on button "Publish" at bounding box center [1401, 17] width 78 height 22
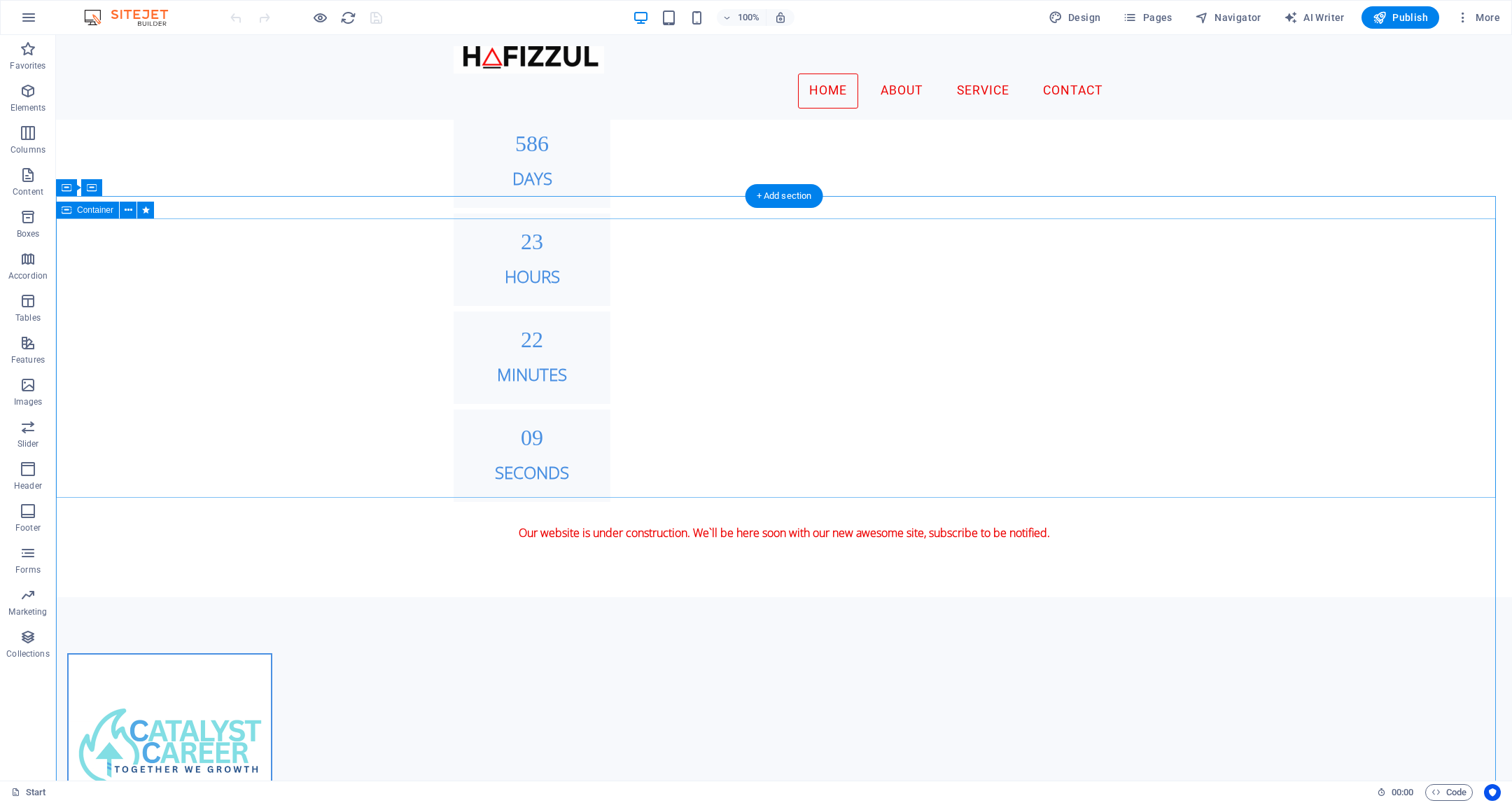
scroll to position [1565, 0]
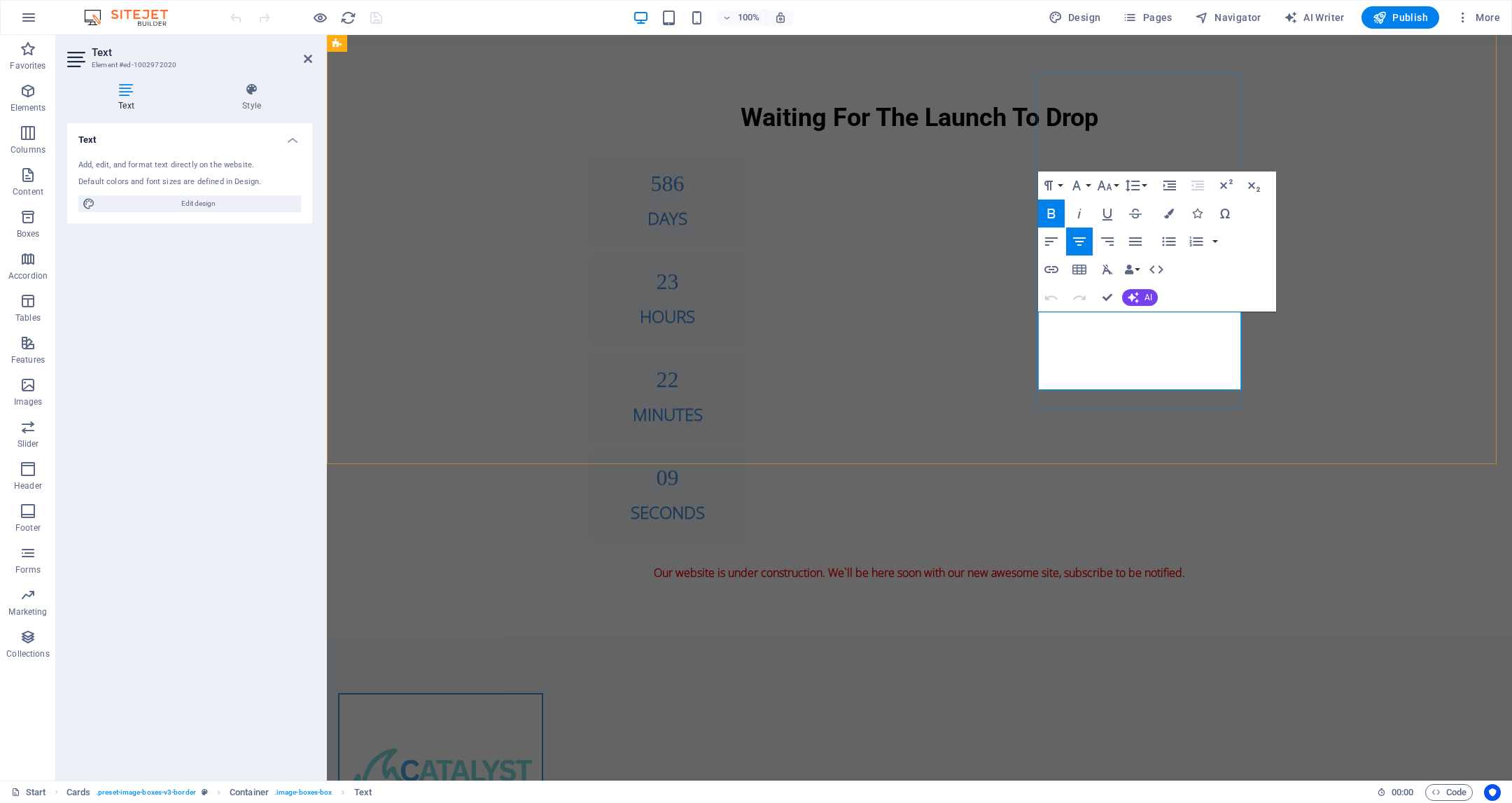
drag, startPoint x: 1136, startPoint y: 341, endPoint x: 1066, endPoint y: 338, distance: 70.1
click at [1405, 7] on button "Publish" at bounding box center [1401, 17] width 78 height 22
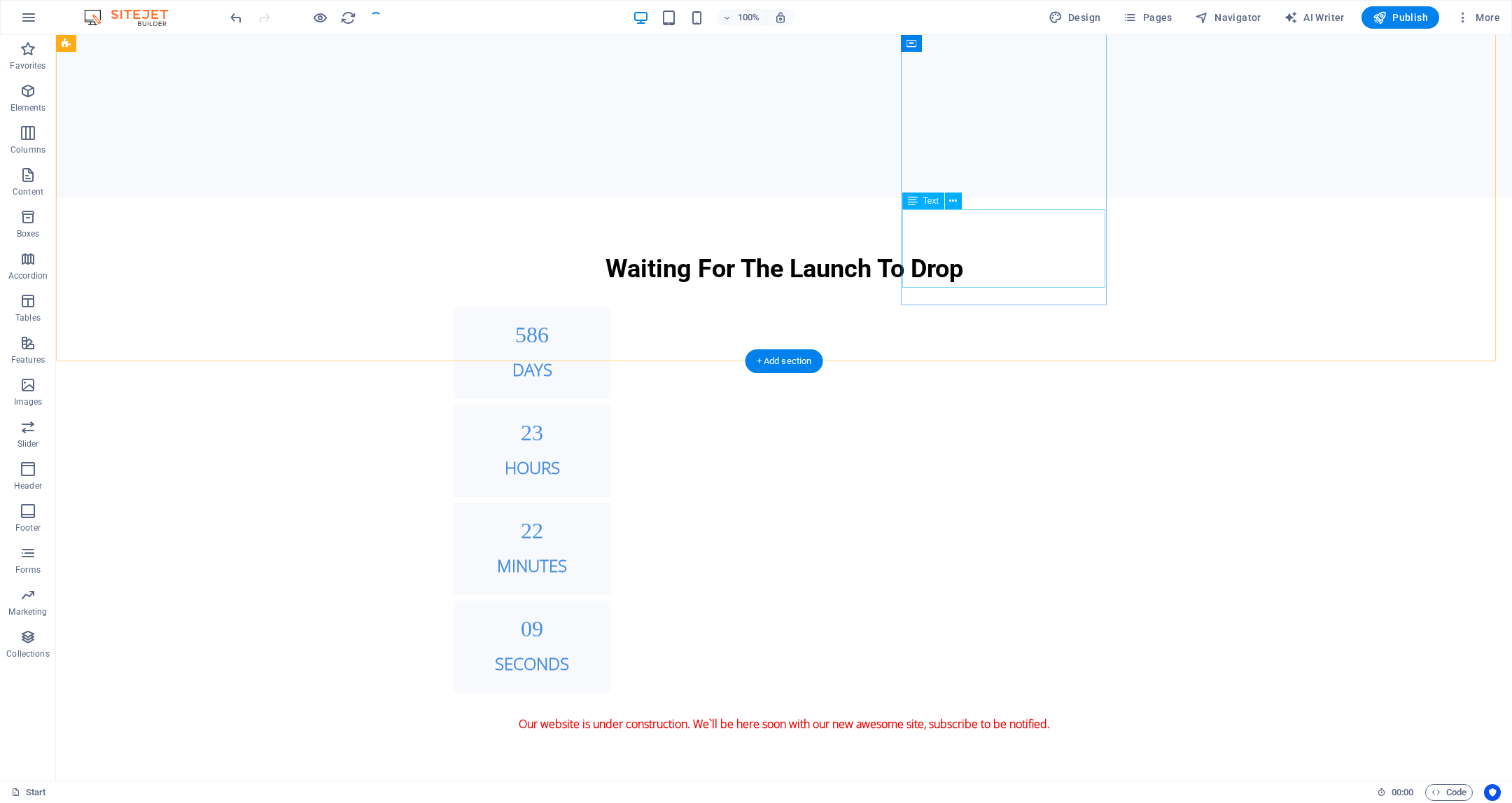
scroll to position [1194, 0]
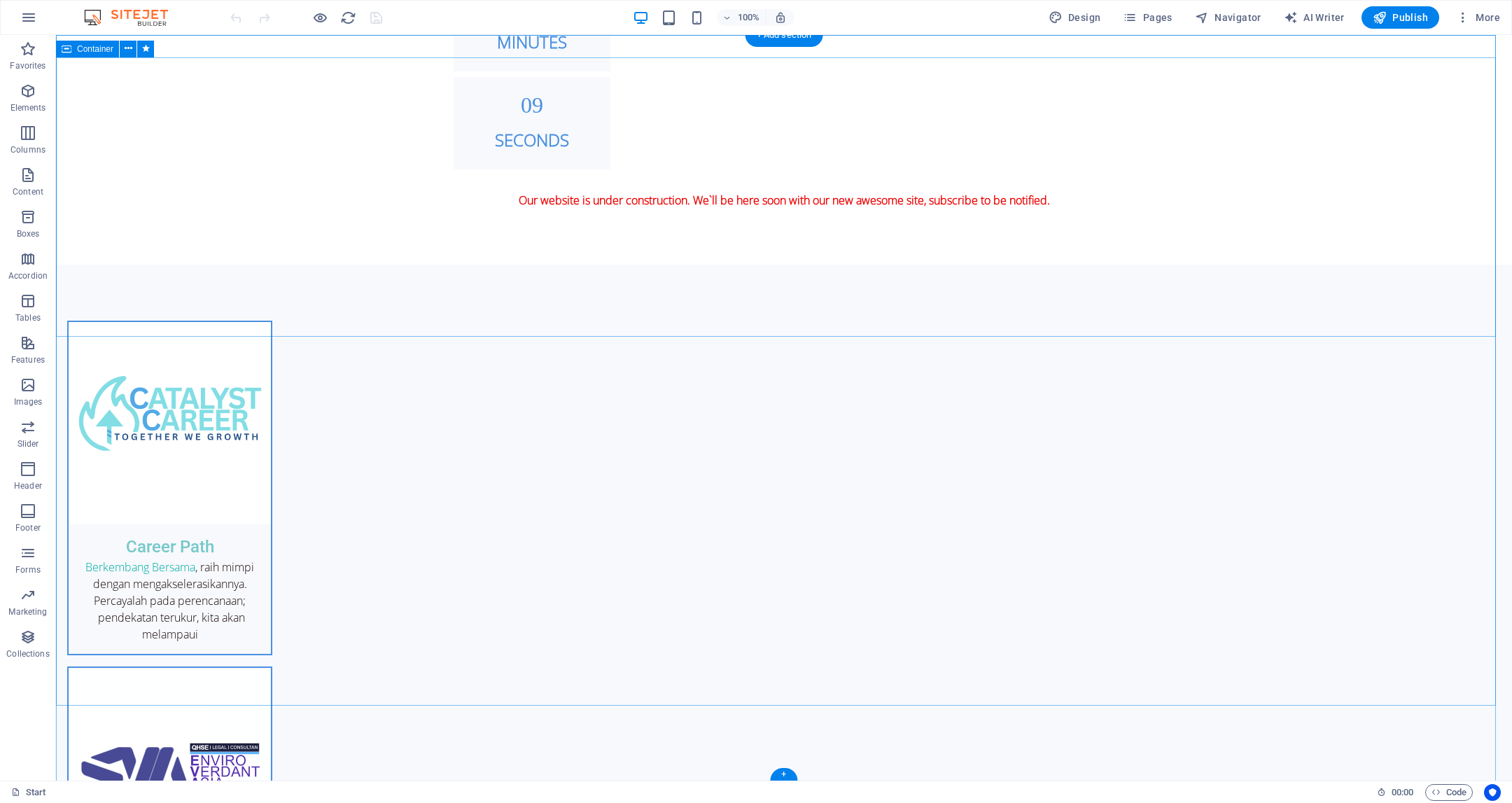
scroll to position [1994, 0]
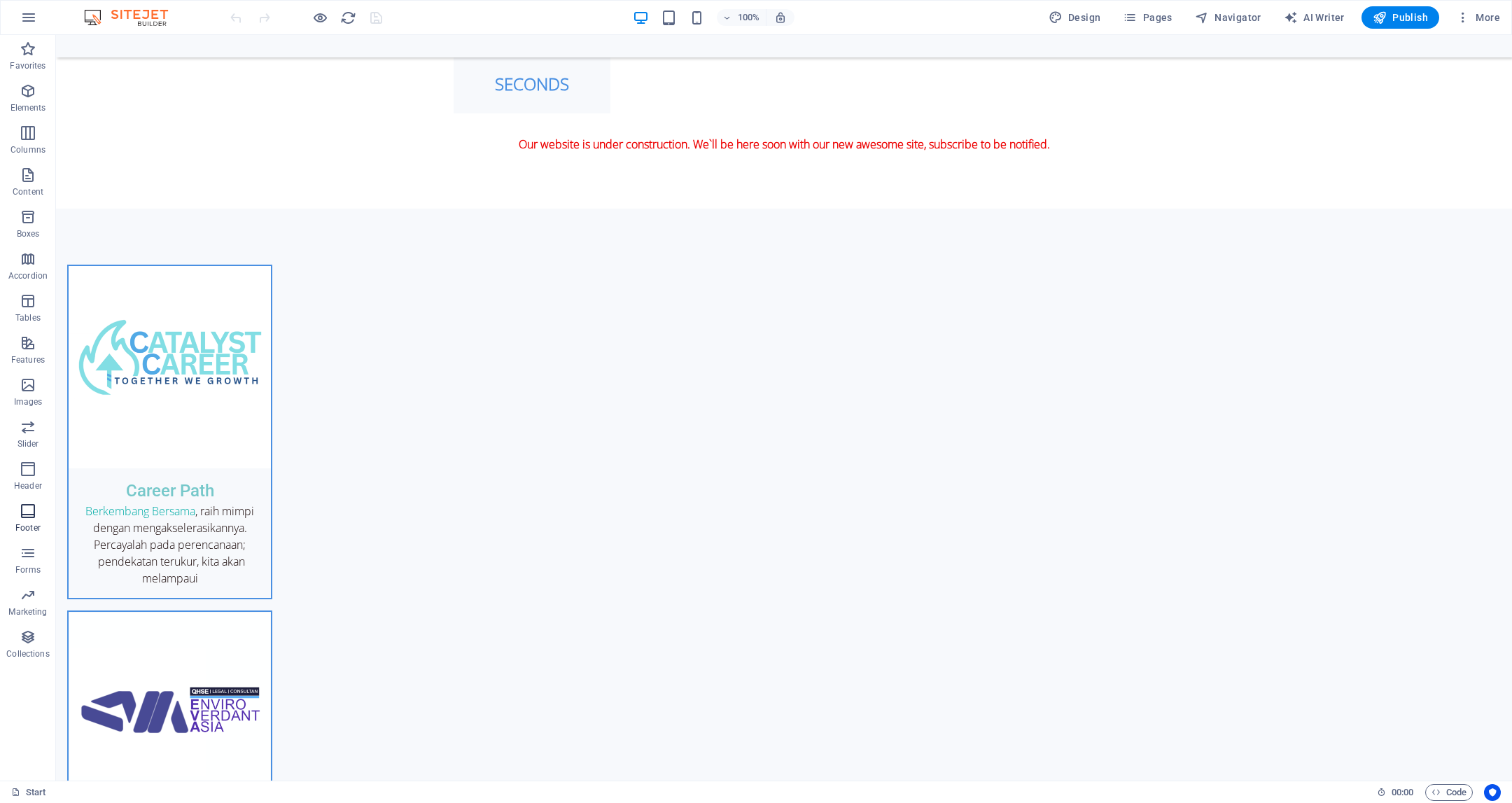
click at [30, 520] on span "Footer" at bounding box center [28, 519] width 56 height 34
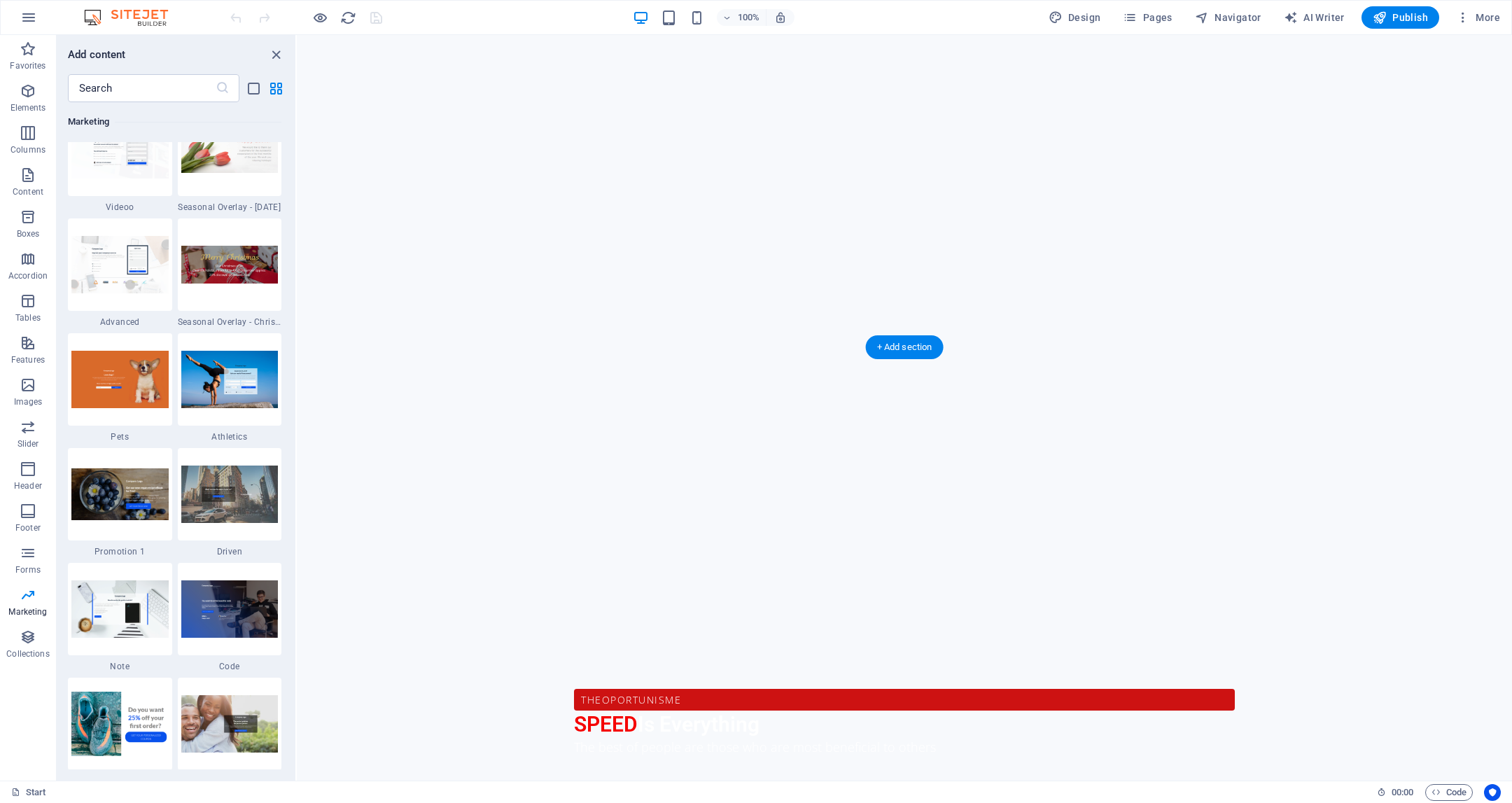
scroll to position [515, 0]
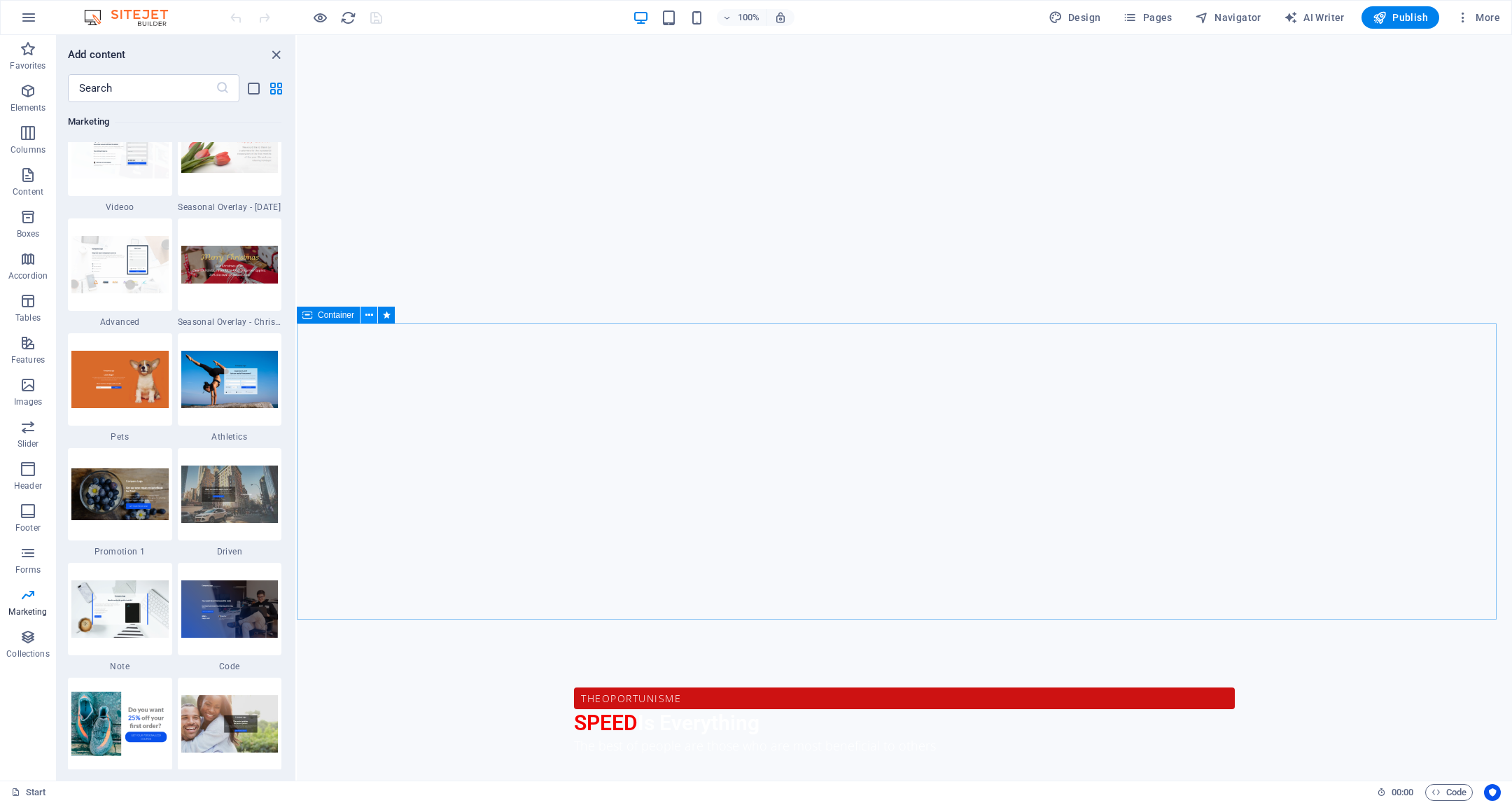
click at [370, 313] on icon at bounding box center [369, 316] width 7 height 15
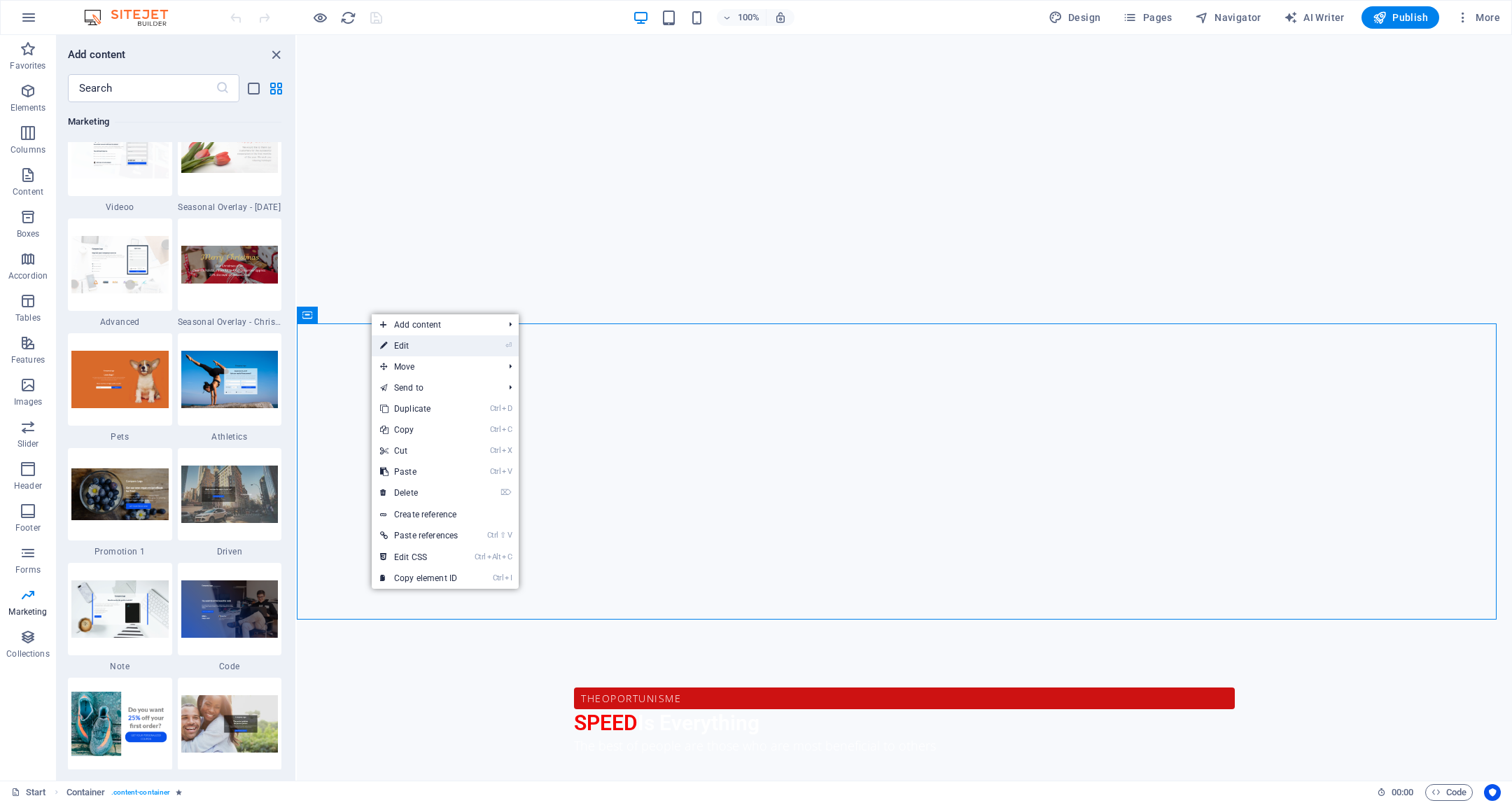
click at [405, 350] on link "⏎ Edit" at bounding box center [419, 346] width 95 height 21
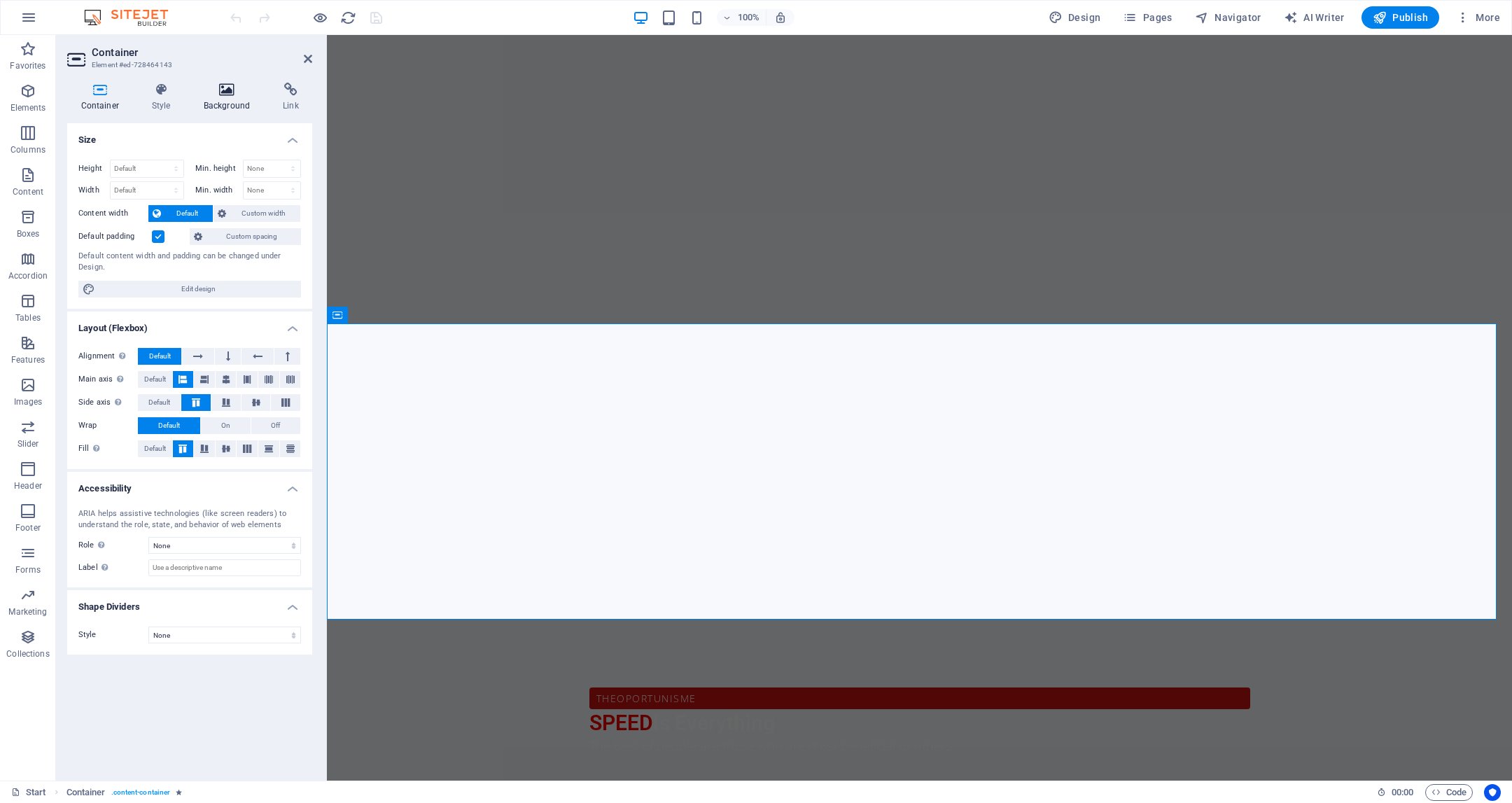
click at [229, 103] on h4 "Background" at bounding box center [229, 97] width 80 height 29
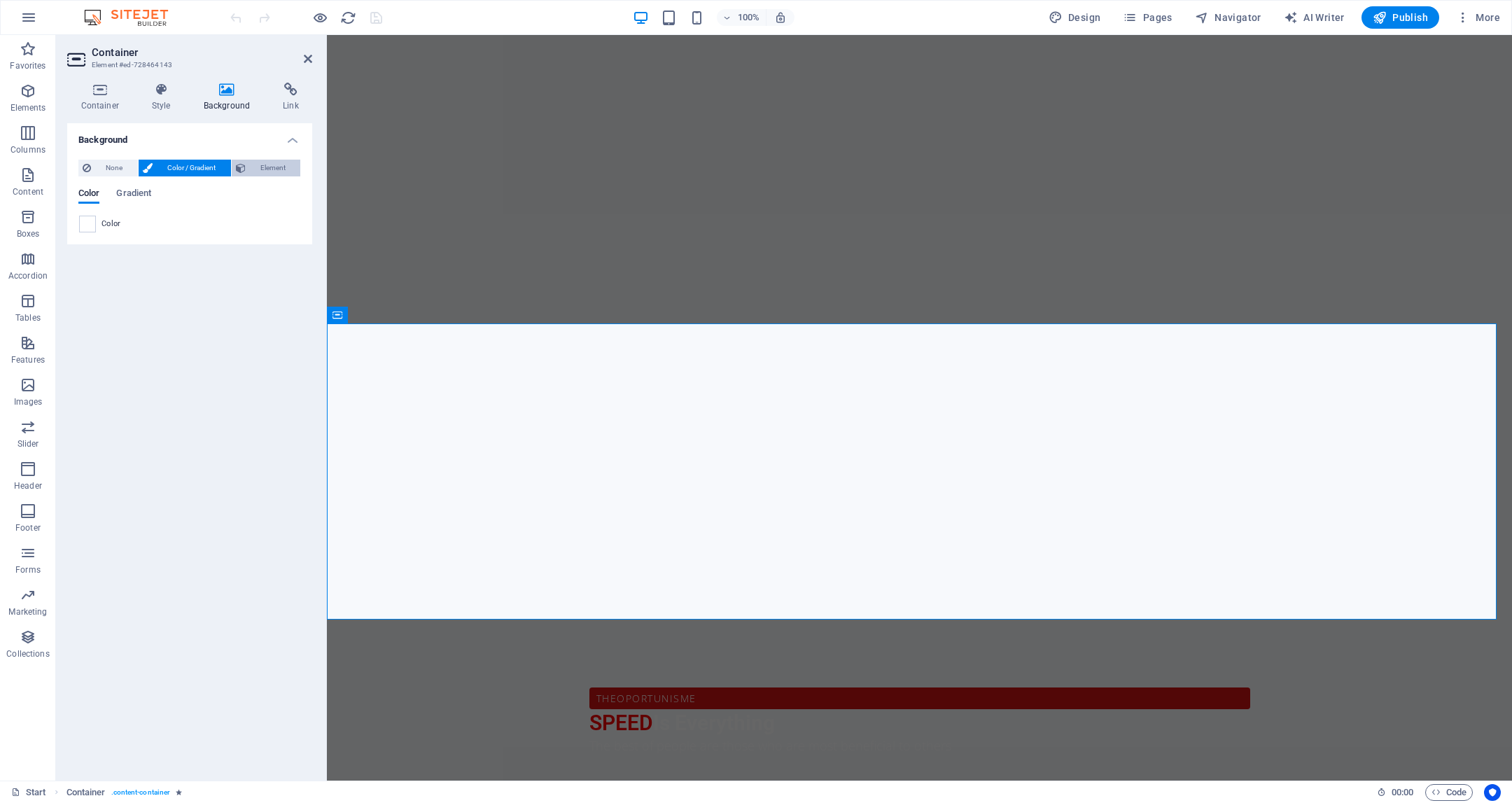
click at [264, 168] on span "Element" at bounding box center [273, 168] width 47 height 17
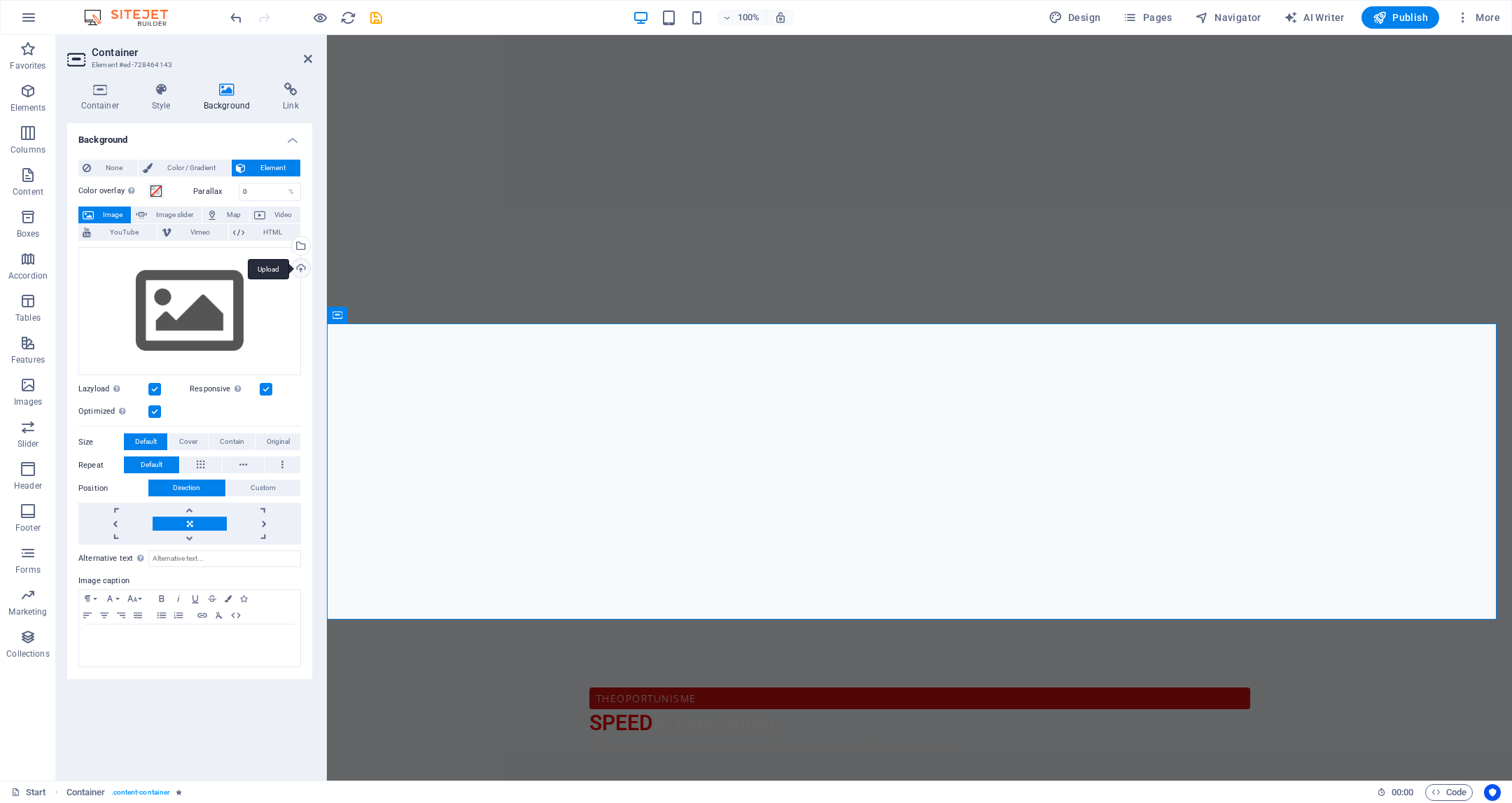
click at [301, 270] on div "Upload" at bounding box center [299, 270] width 21 height 21
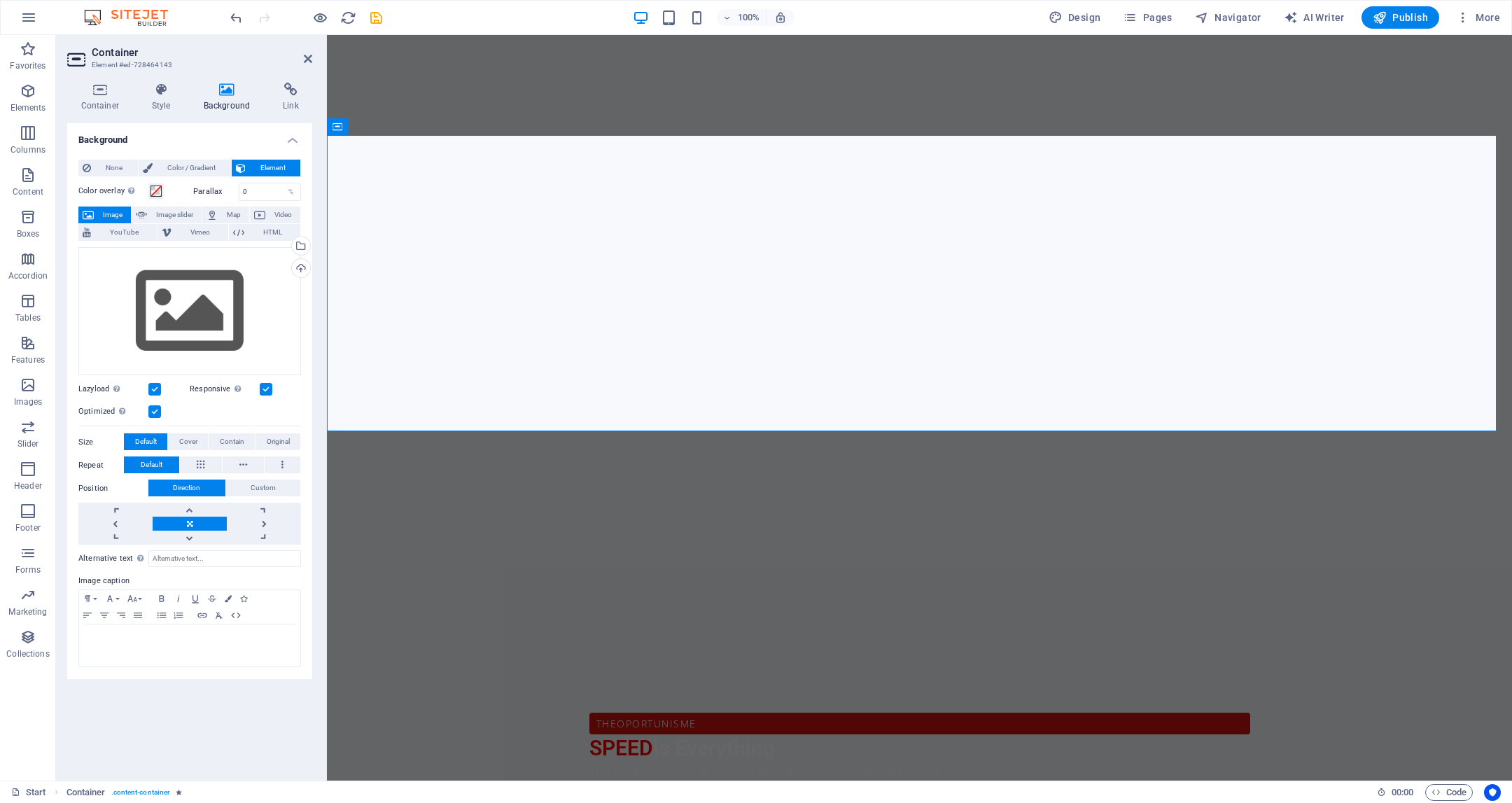
scroll to position [725, 0]
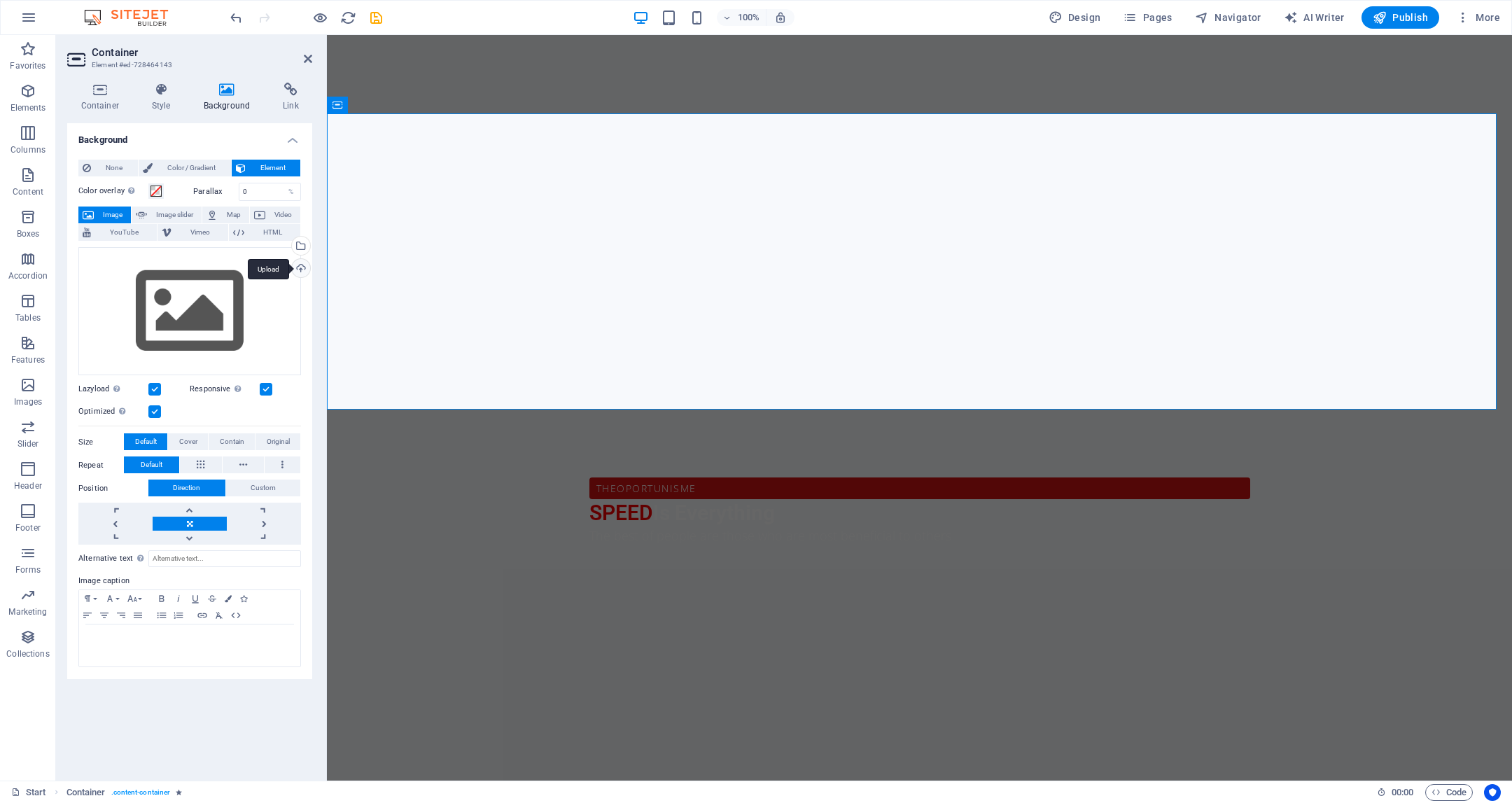
click at [308, 267] on div "Upload" at bounding box center [299, 270] width 21 height 21
click at [272, 213] on span "Video" at bounding box center [283, 215] width 27 height 17
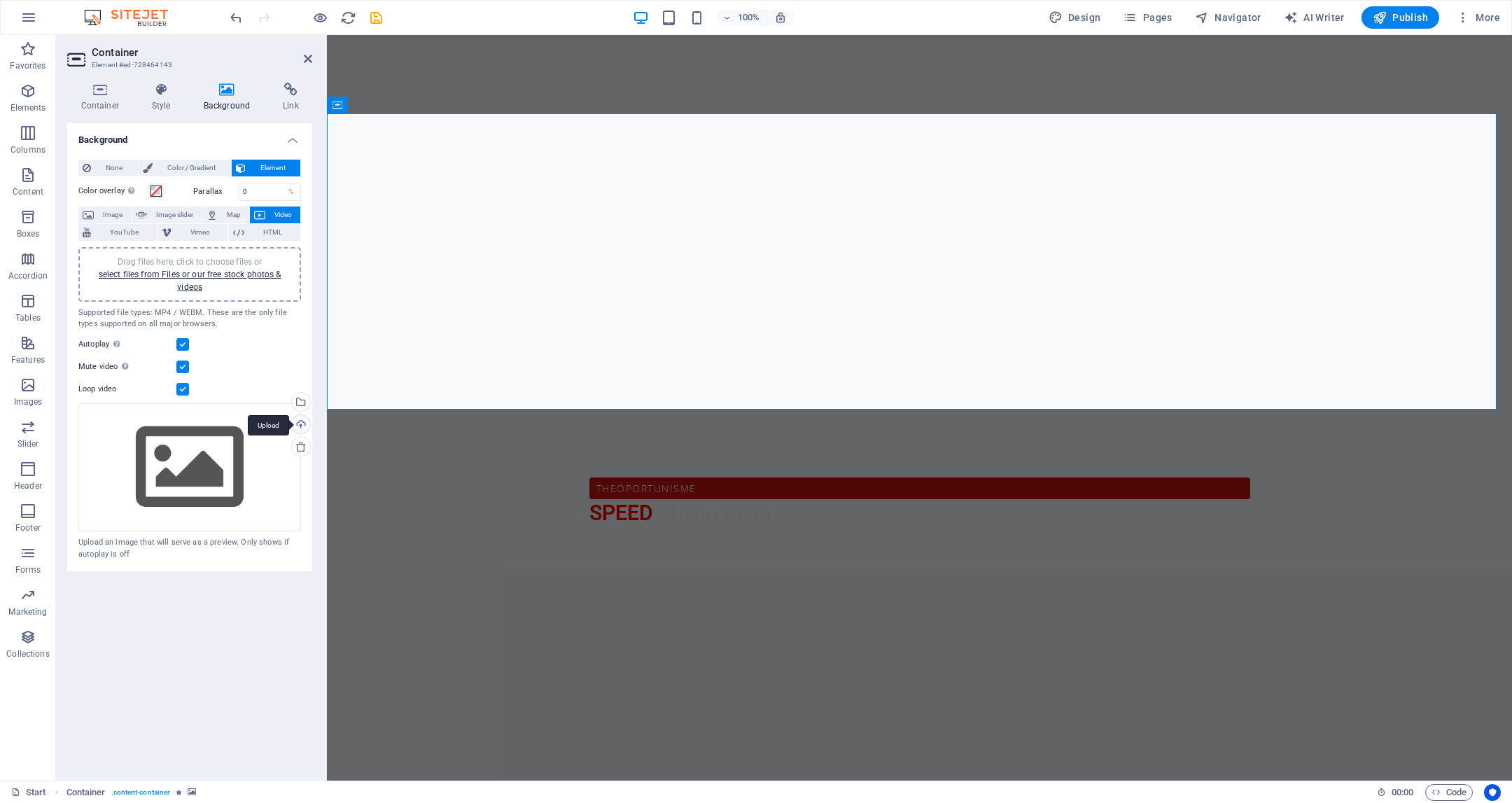
click at [298, 423] on div "Upload" at bounding box center [299, 426] width 21 height 21
click at [306, 421] on div "Upload" at bounding box center [299, 426] width 21 height 21
click at [289, 401] on div "Select files from the file manager, stock photos, or upload file(s)" at bounding box center [243, 403] width 91 height 52
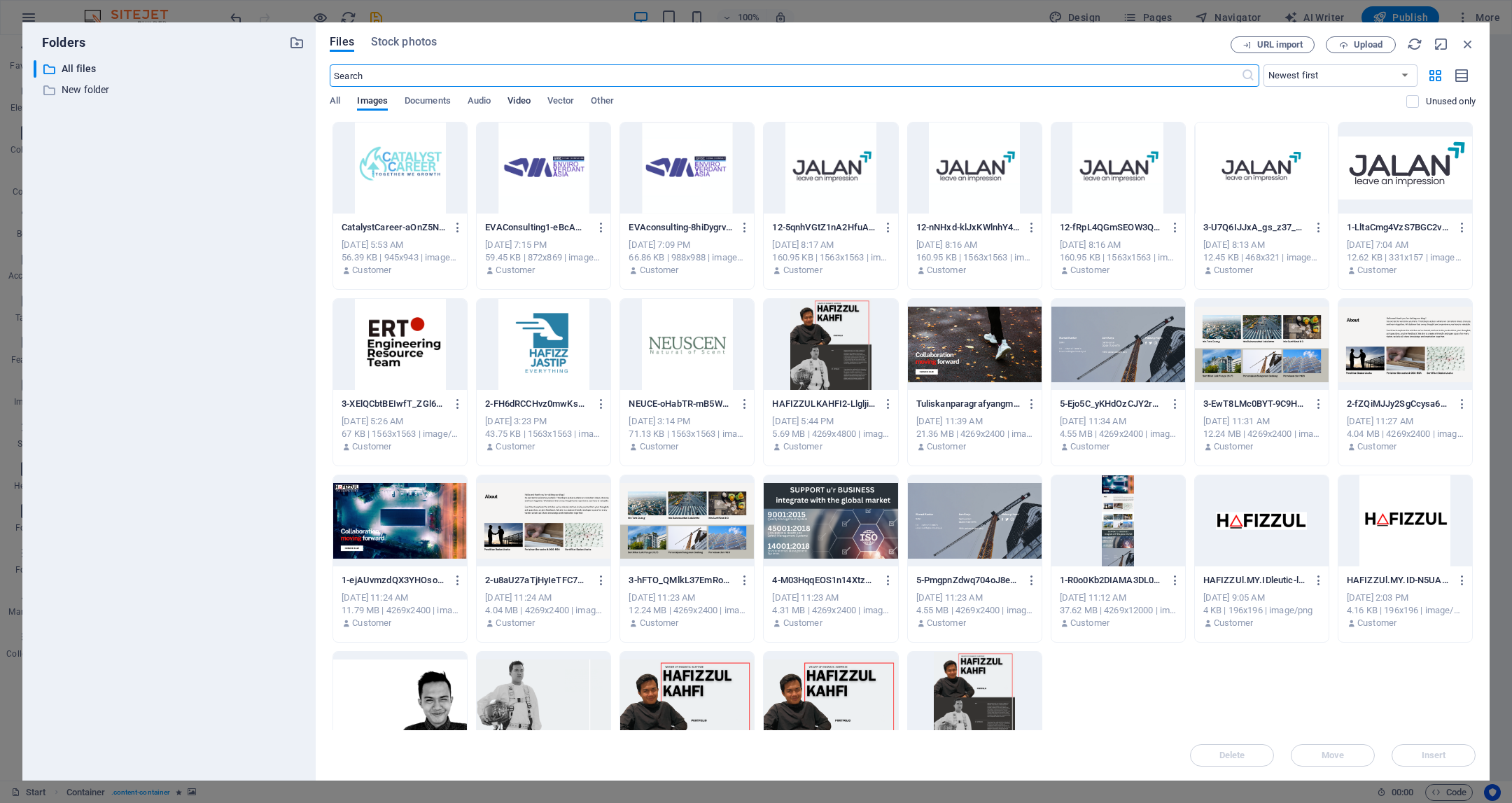
click at [526, 101] on span "Video" at bounding box center [519, 102] width 22 height 19
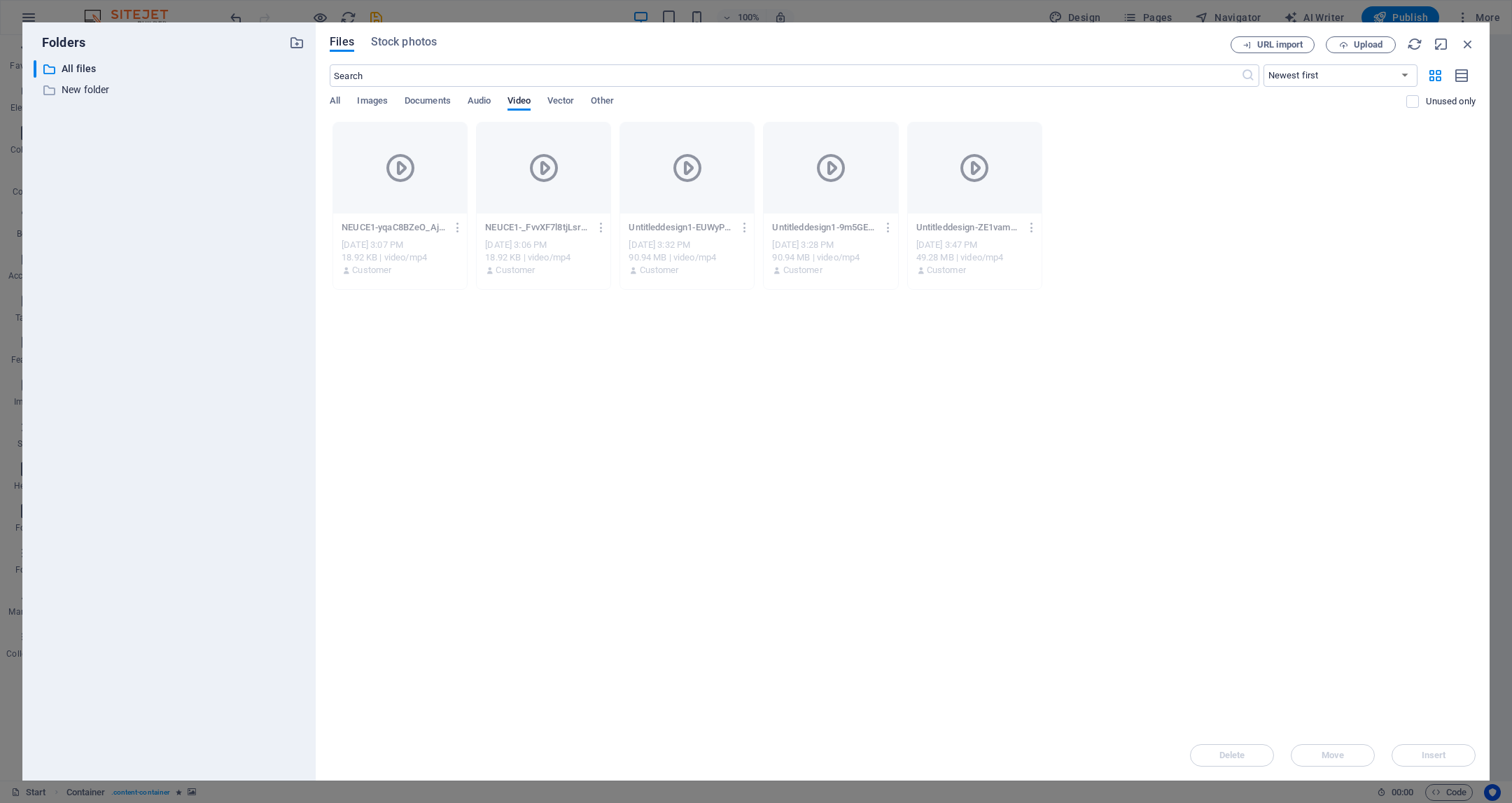
click at [1183, 243] on div "NEUCE1-yqaC8BZeO_Aj85-x98c1mg.mp4 NEUCE1-yqaC8BZeO_Aj85-x98c1mg.mp4 [DATE] 3:07…" at bounding box center [903, 205] width 1146 height 168
click at [1345, 40] on icon "button" at bounding box center [1344, 45] width 9 height 9
click at [455, 226] on icon "button" at bounding box center [458, 227] width 13 height 13
click at [462, 256] on h6 "Preview" at bounding box center [467, 264] width 58 height 17
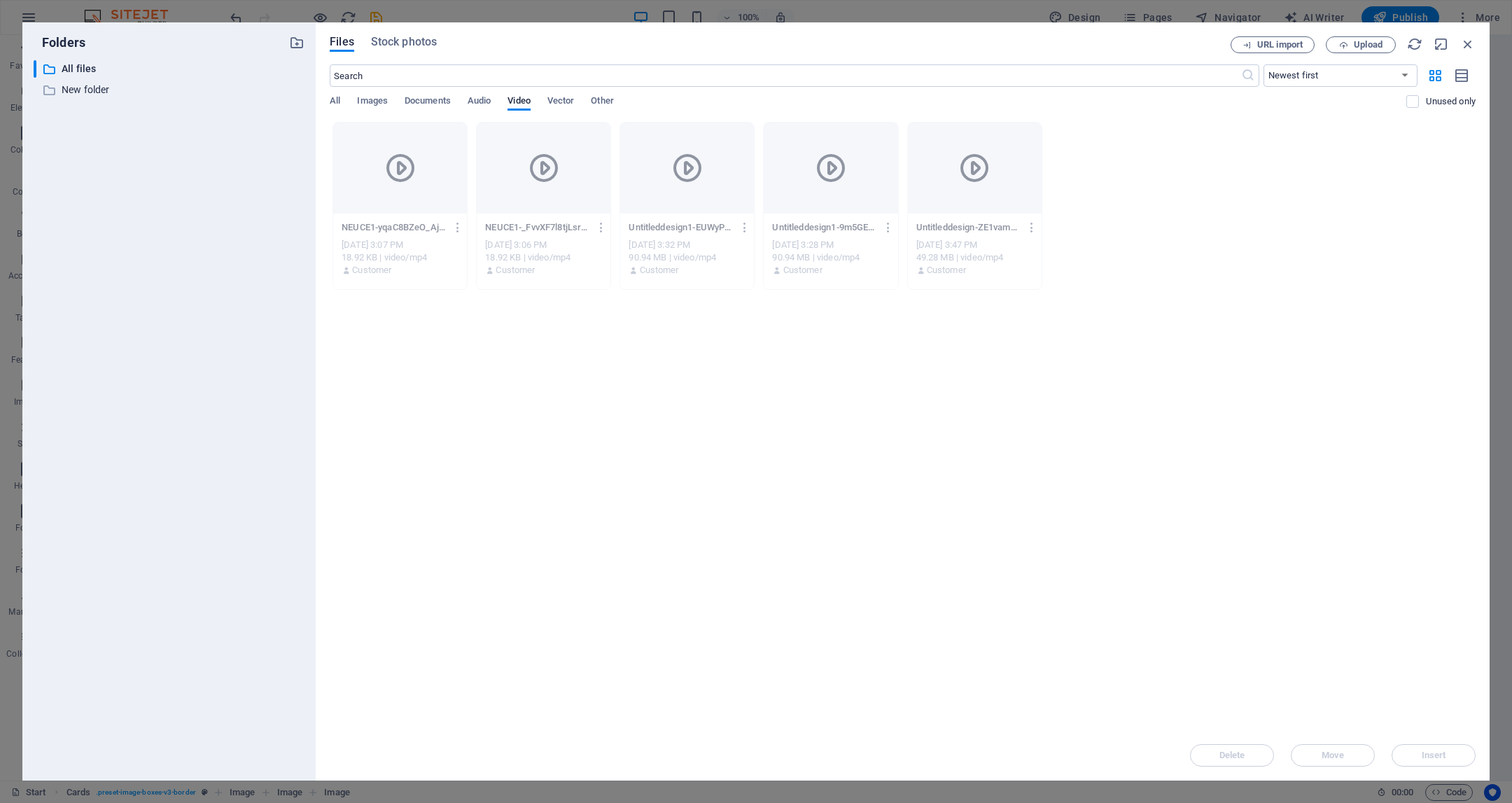
click at [968, 179] on icon at bounding box center [974, 168] width 34 height 34
click at [565, 106] on span "Vector" at bounding box center [561, 102] width 28 height 19
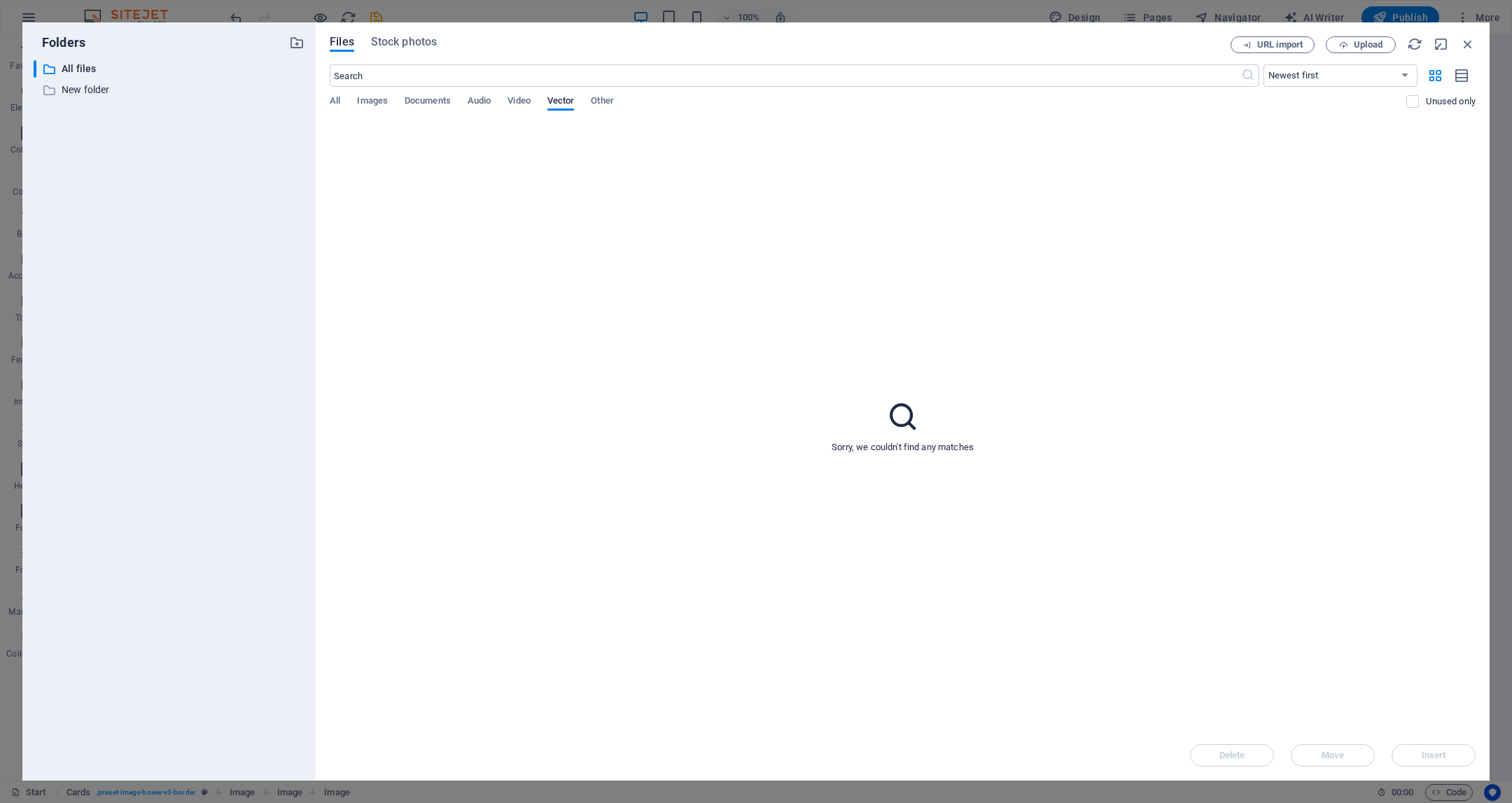
click at [634, 105] on div "All Images Documents Audio Video Vector Other" at bounding box center [868, 109] width 1077 height 27
click at [604, 109] on button "Other" at bounding box center [602, 103] width 22 height 16
click at [455, 103] on div "All Images Documents Audio Video Vector Other" at bounding box center [868, 109] width 1077 height 27
click at [429, 104] on span "Documents" at bounding box center [428, 102] width 46 height 19
click at [388, 105] on div "All Images Documents Audio Video Vector Other" at bounding box center [868, 109] width 1077 height 27
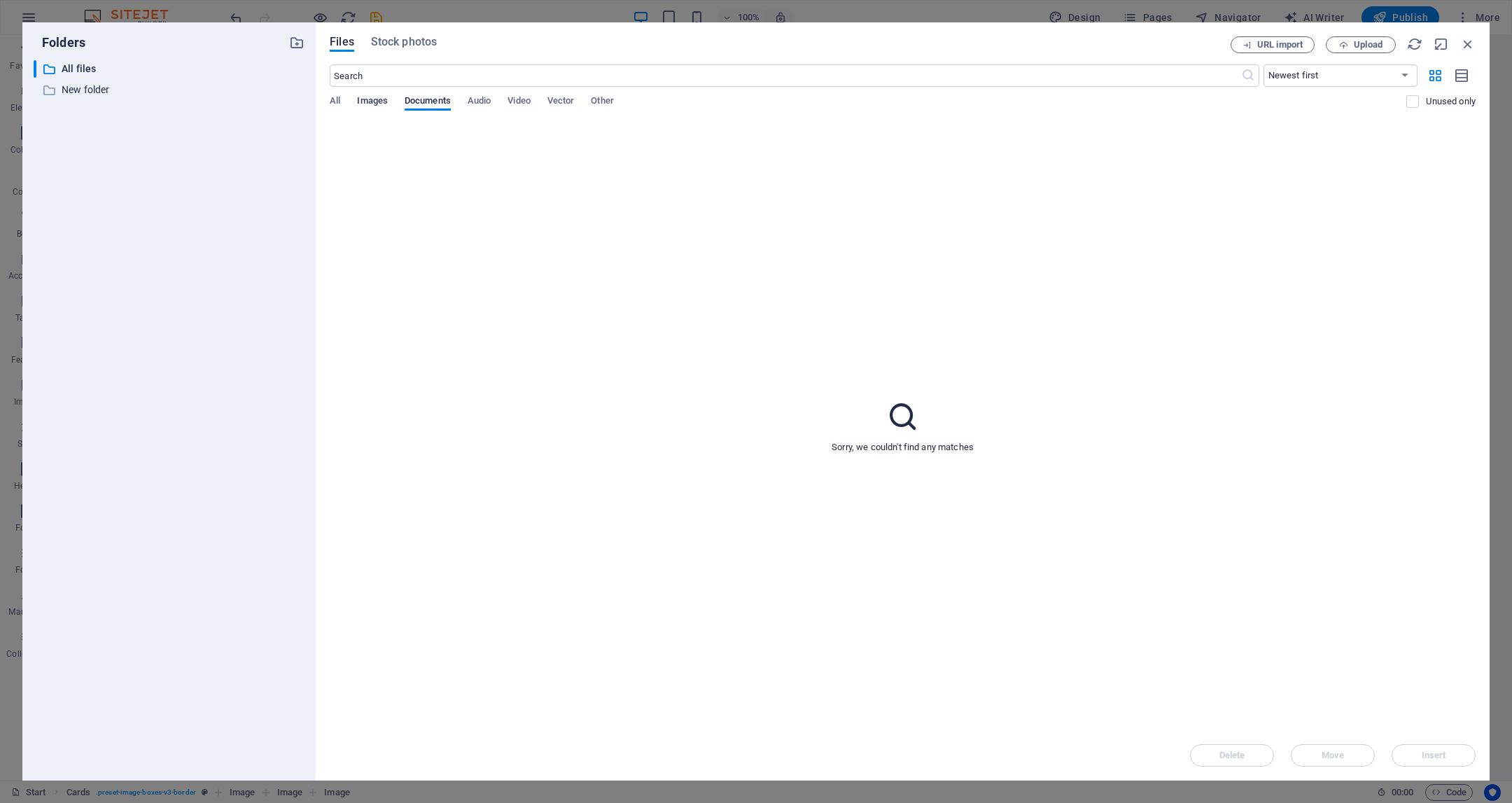
click at [364, 97] on span "Images" at bounding box center [372, 102] width 31 height 19
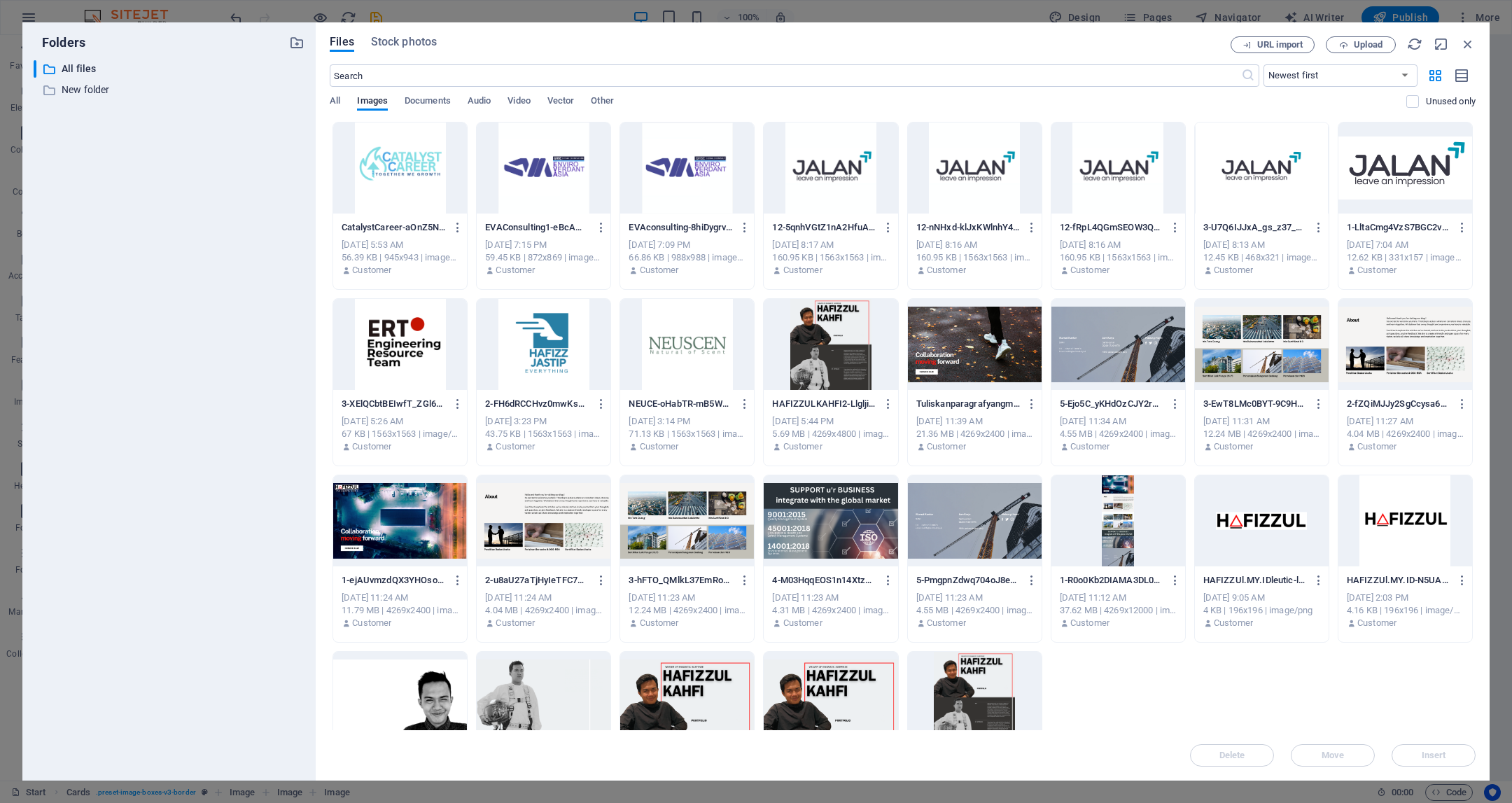
scroll to position [88, 0]
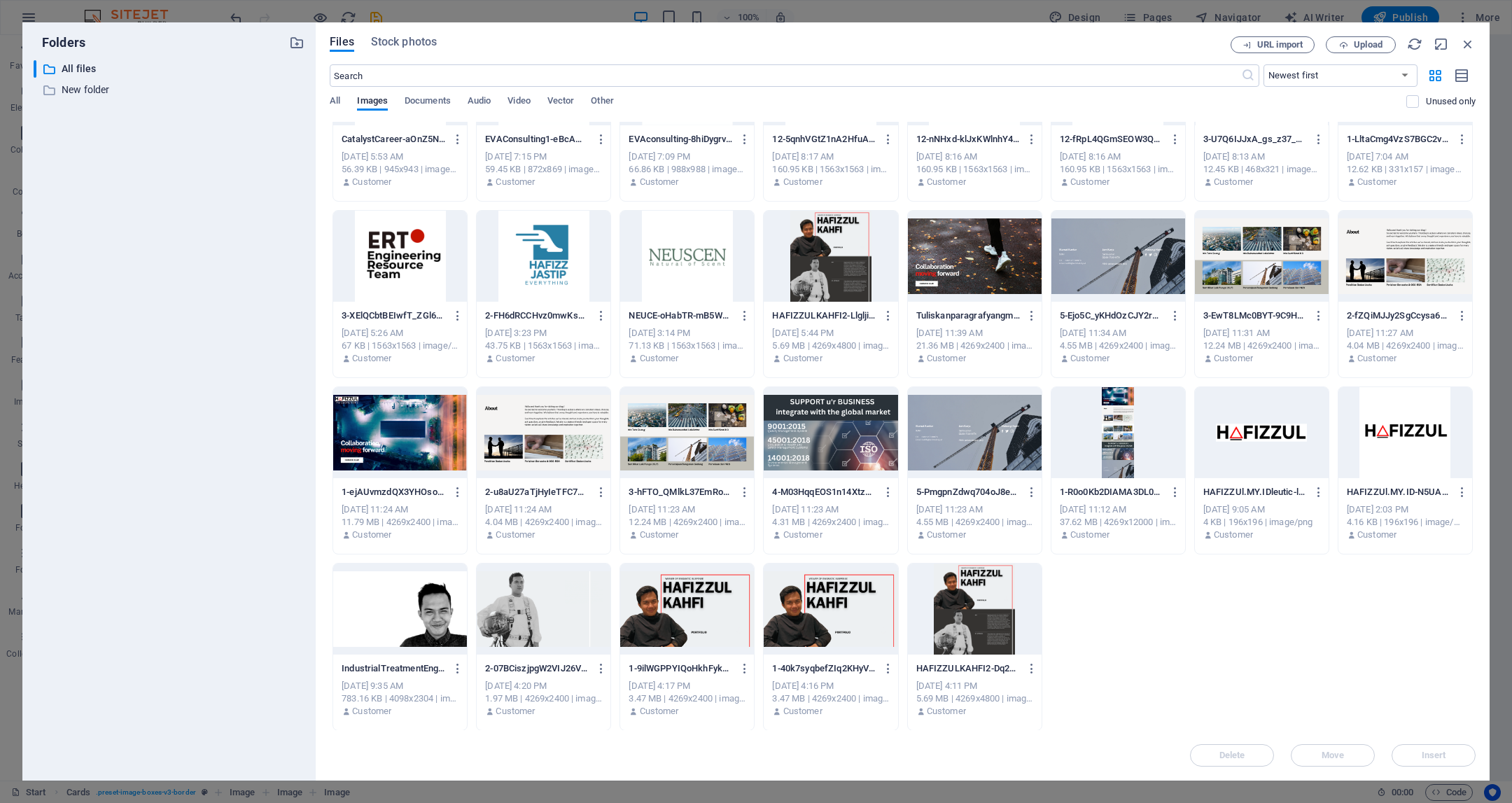
click at [992, 432] on div at bounding box center [974, 432] width 134 height 91
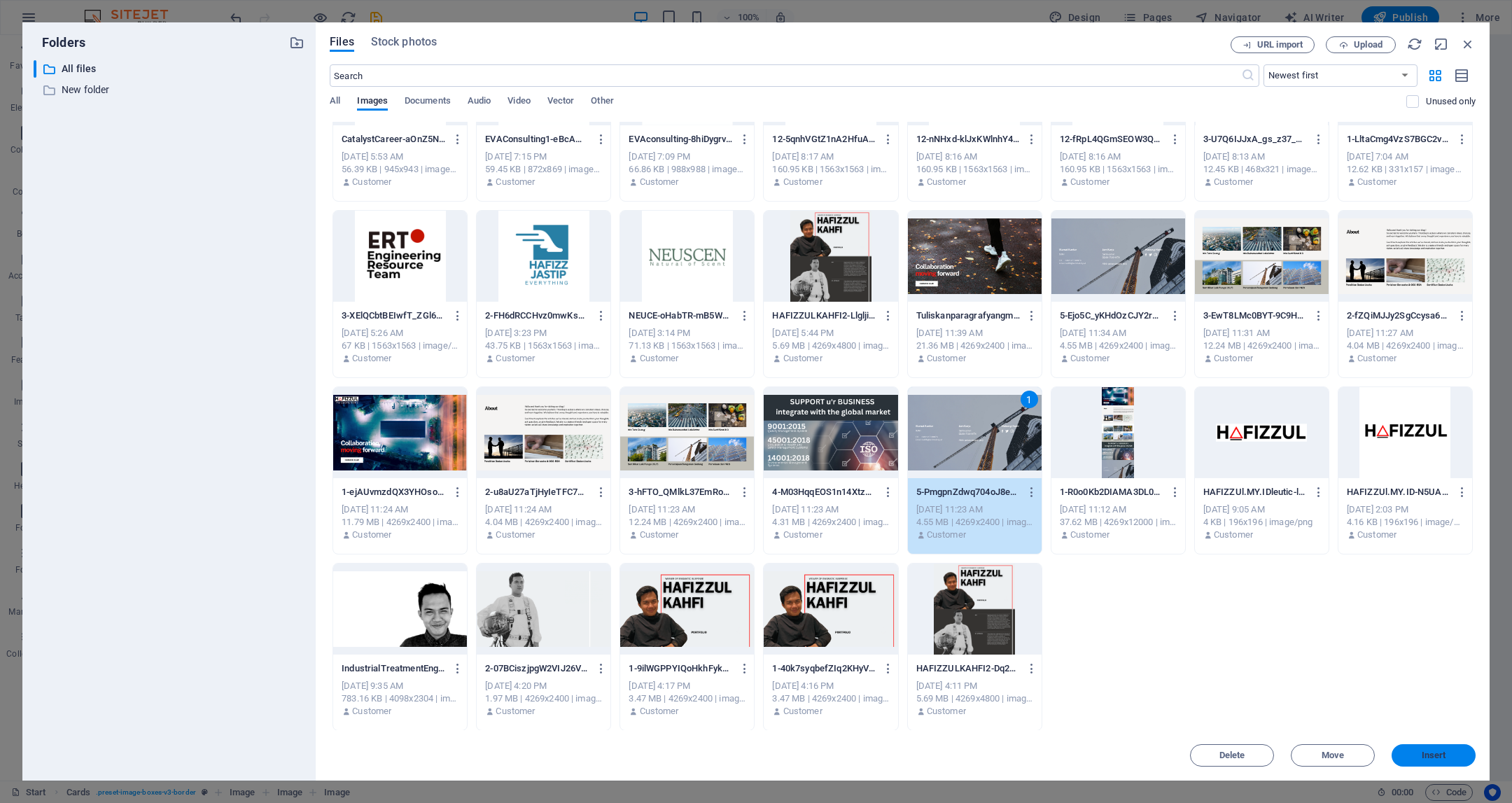
click at [1449, 748] on button "Insert" at bounding box center [1434, 756] width 84 height 22
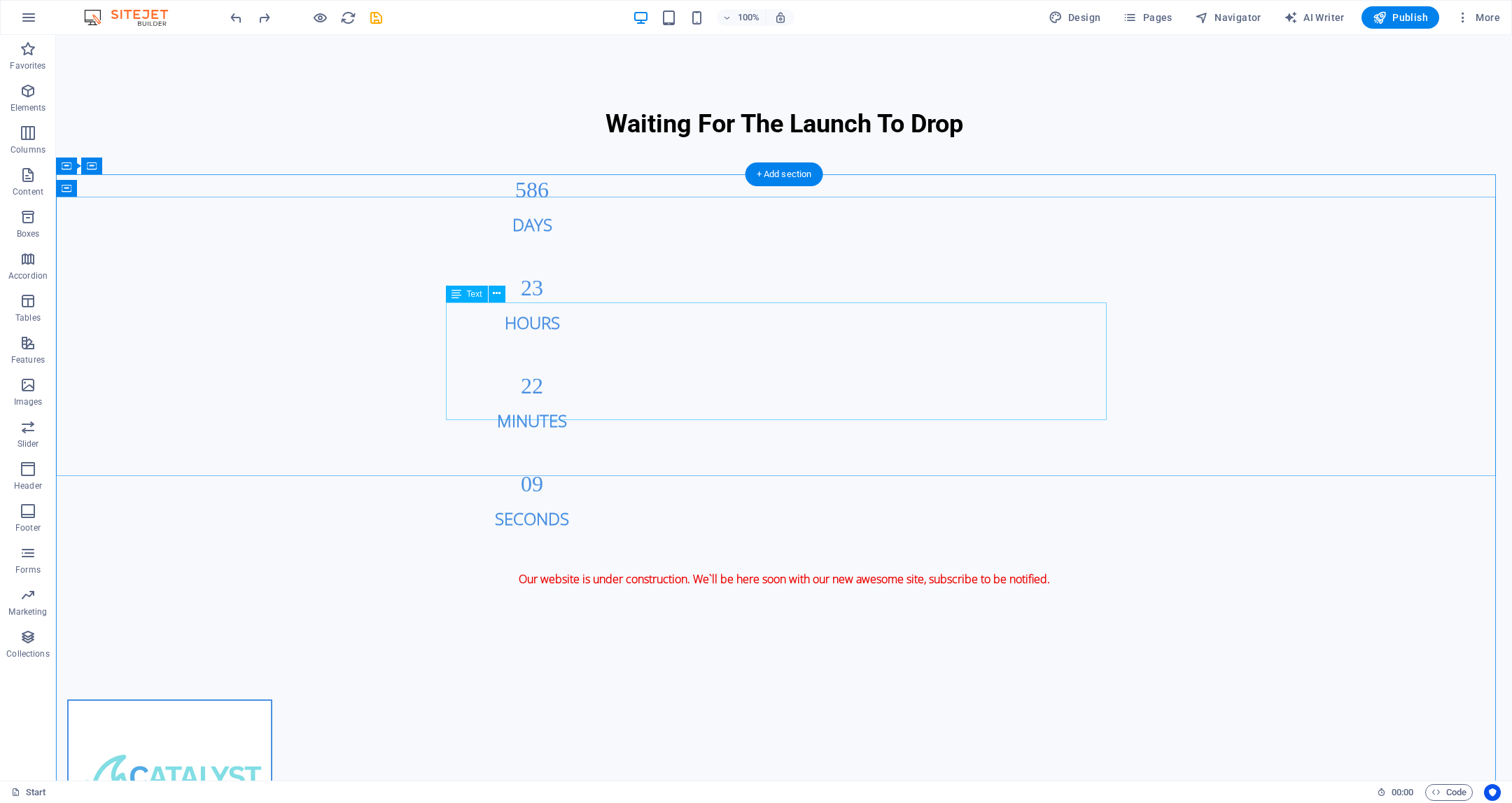
scroll to position [1994, 0]
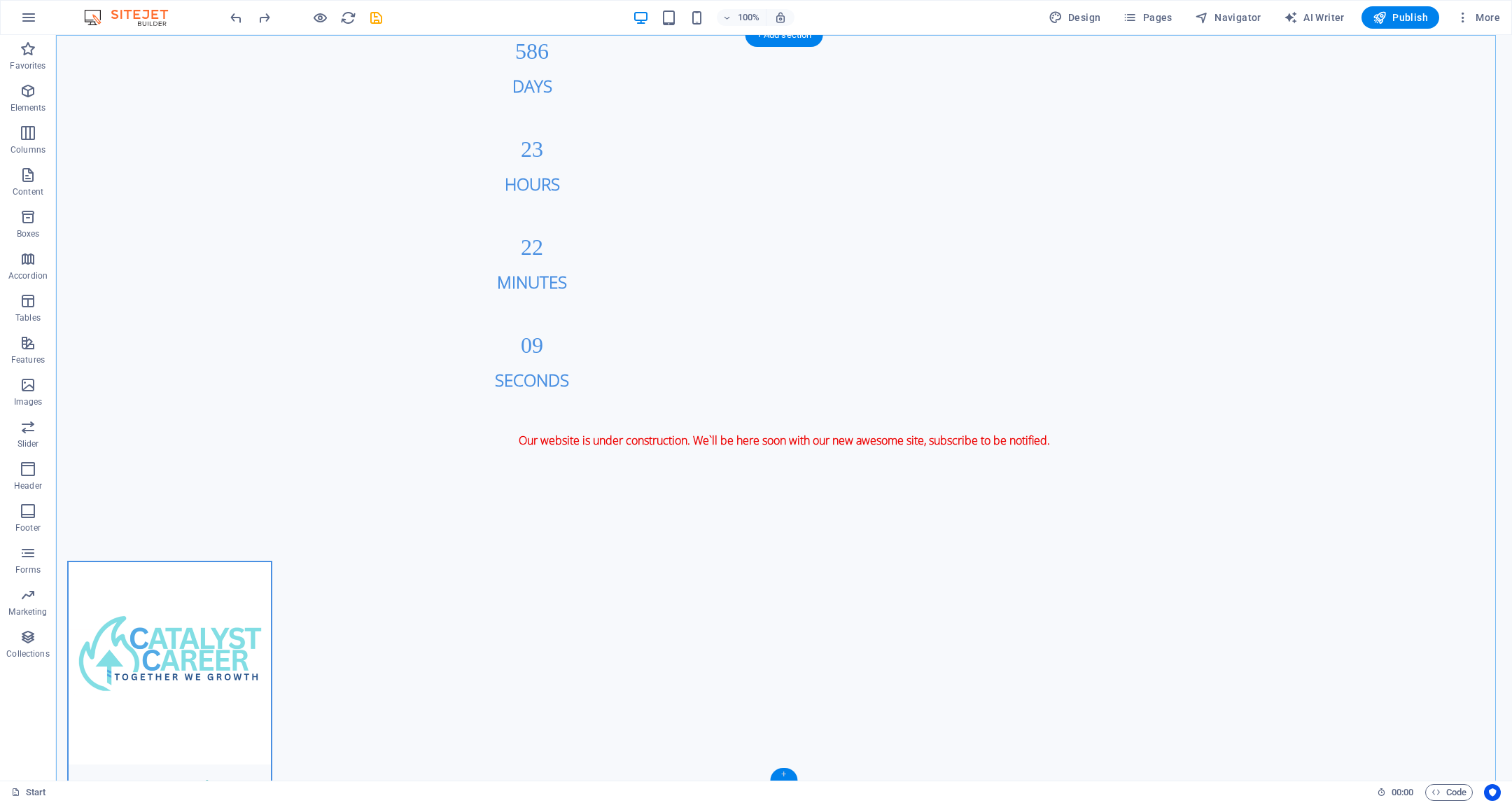
click at [788, 769] on div "+" at bounding box center [783, 775] width 28 height 13
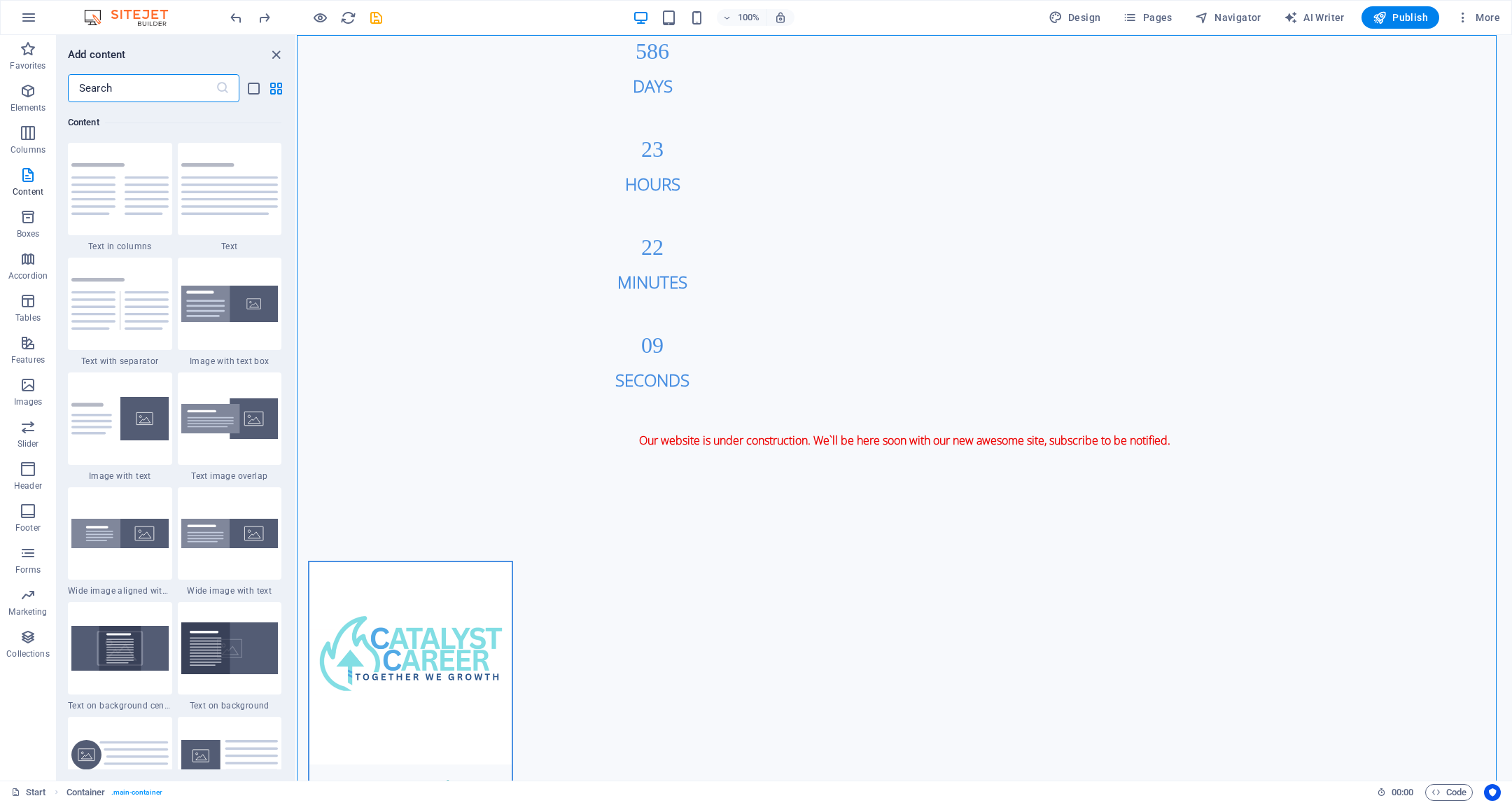
scroll to position [2765, 0]
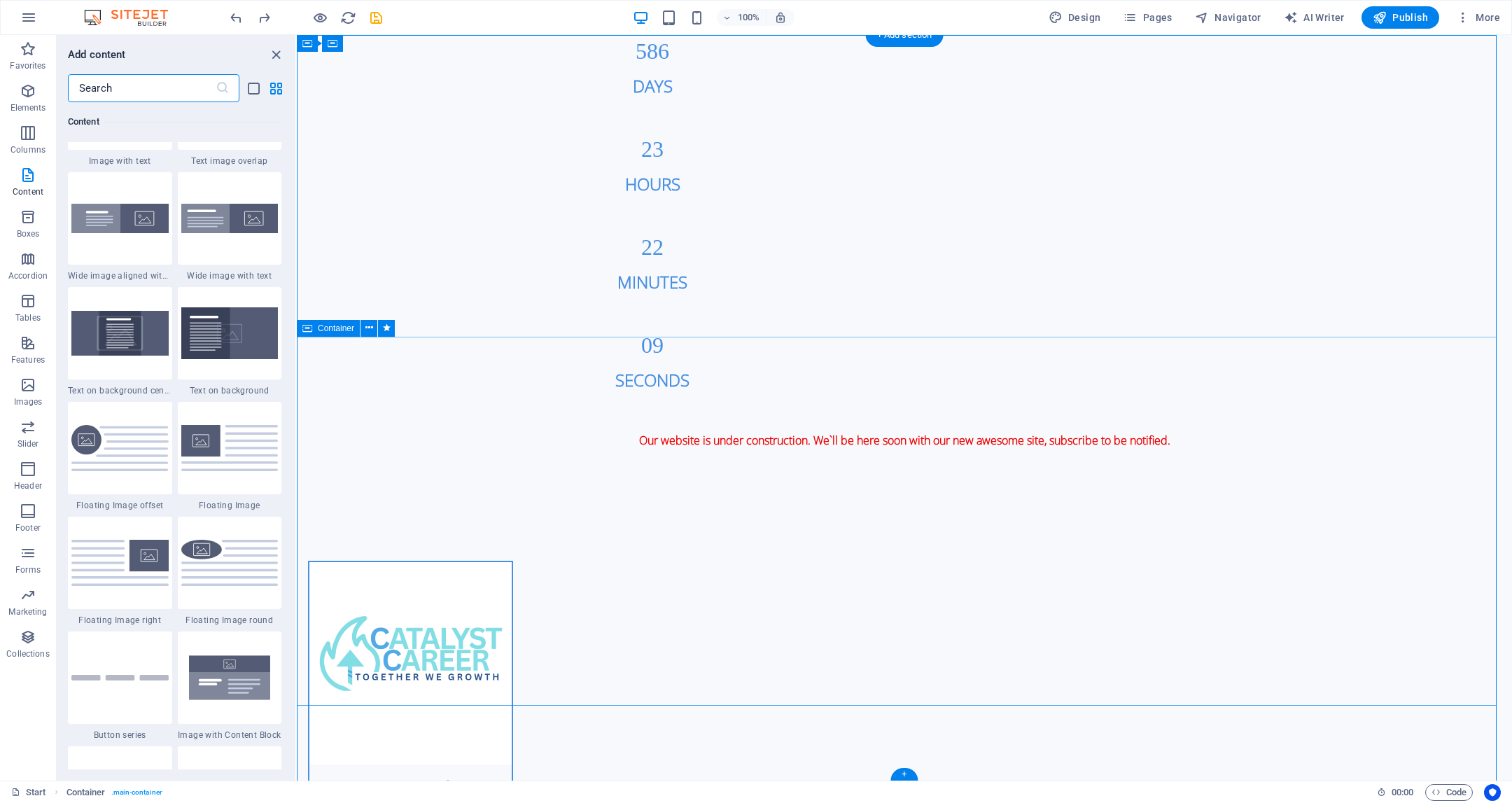
click at [374, 324] on button at bounding box center [369, 328] width 17 height 17
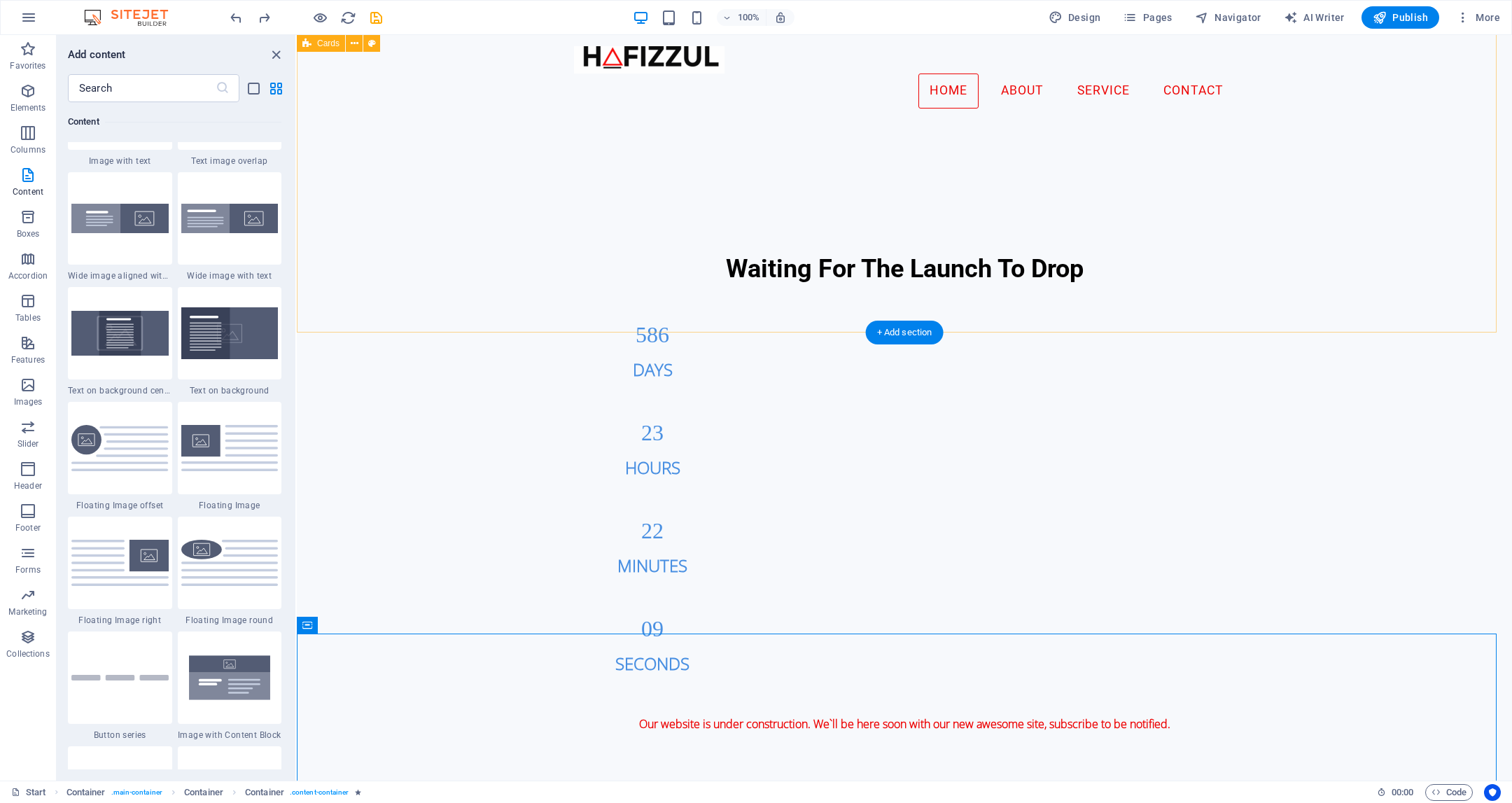
scroll to position [1608, 0]
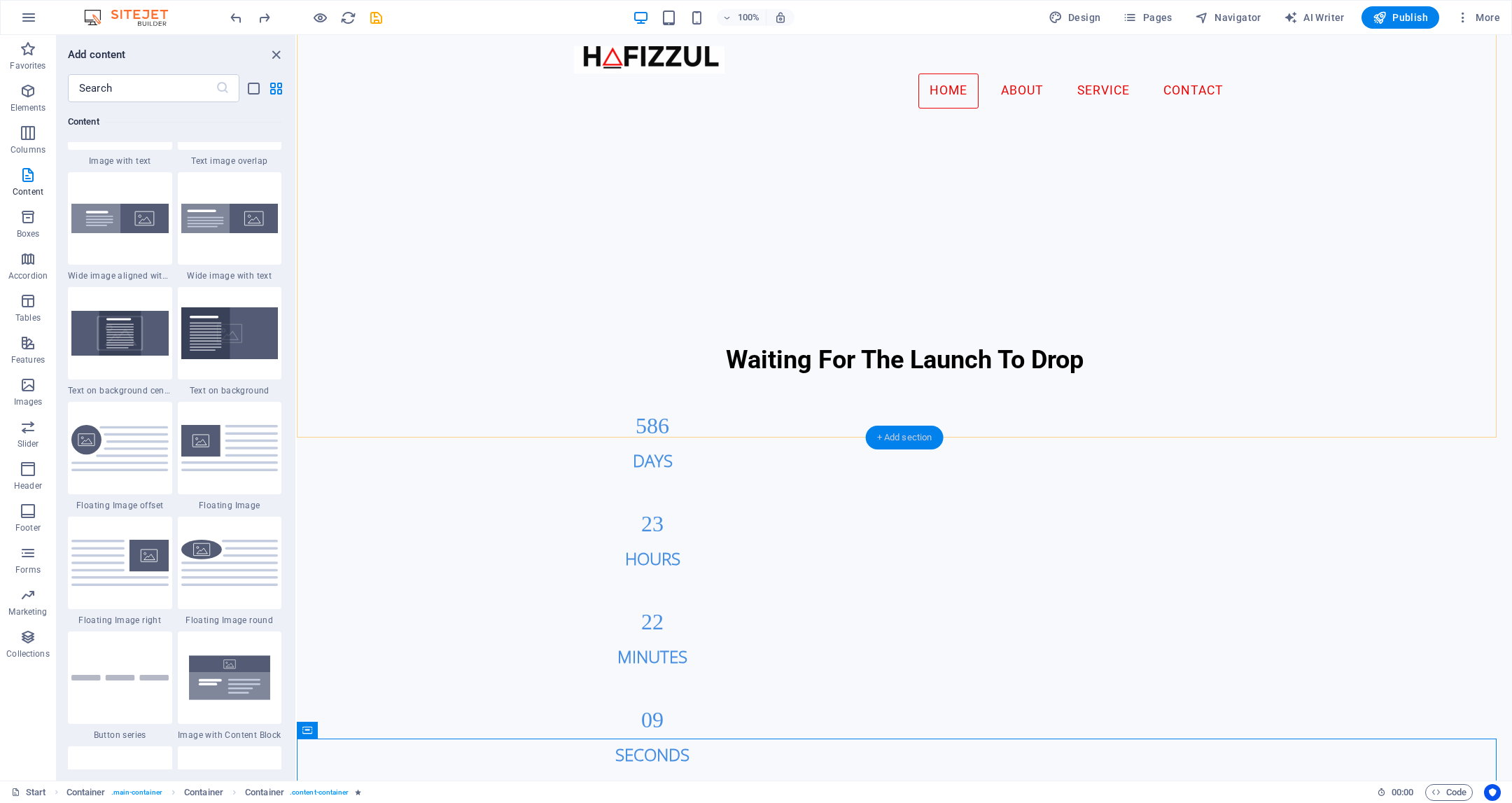
drag, startPoint x: 602, startPoint y: 389, endPoint x: 902, endPoint y: 432, distance: 303.1
click at [902, 432] on div "+ Add section" at bounding box center [905, 438] width 78 height 24
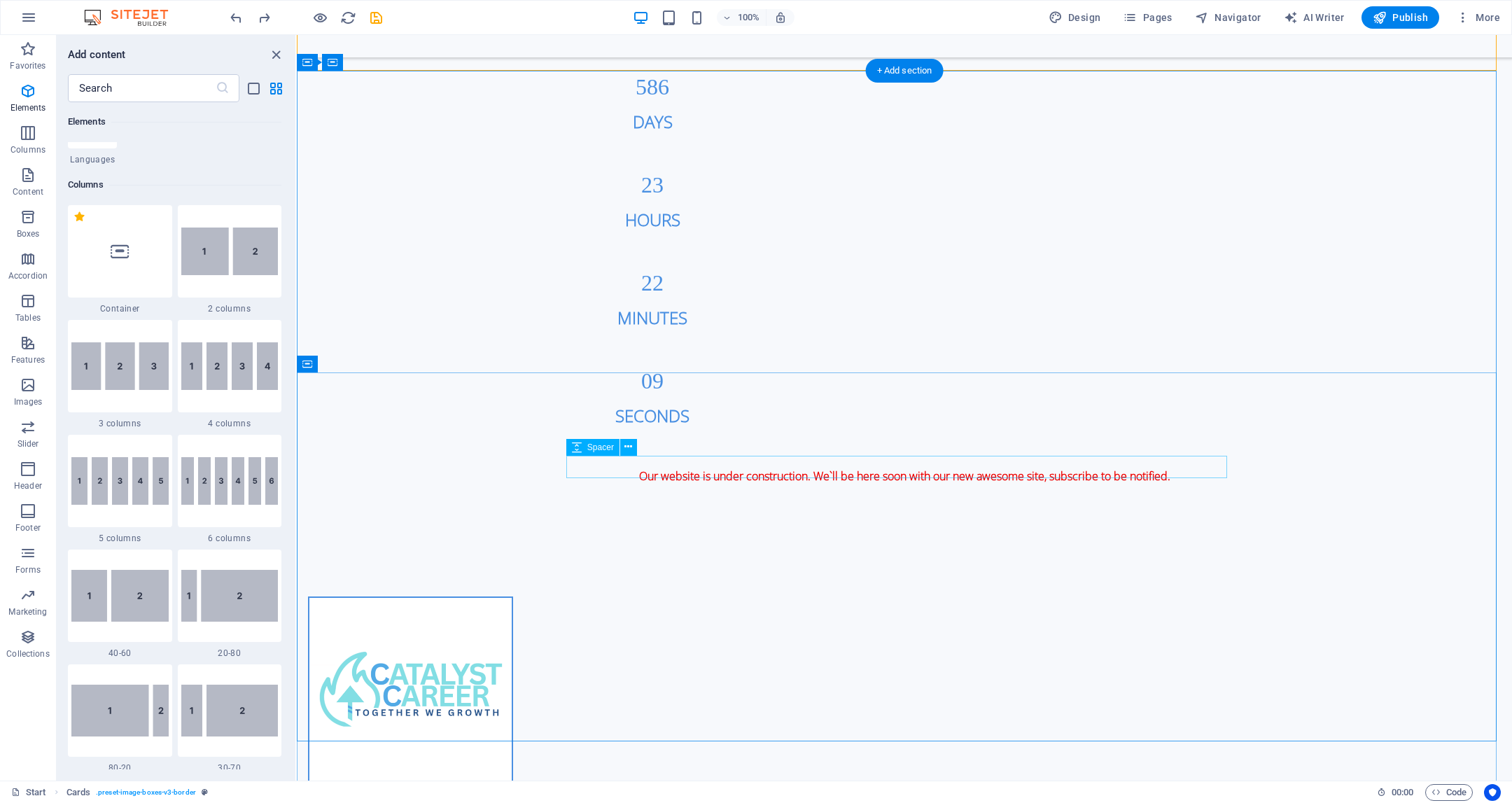
scroll to position [1994, 0]
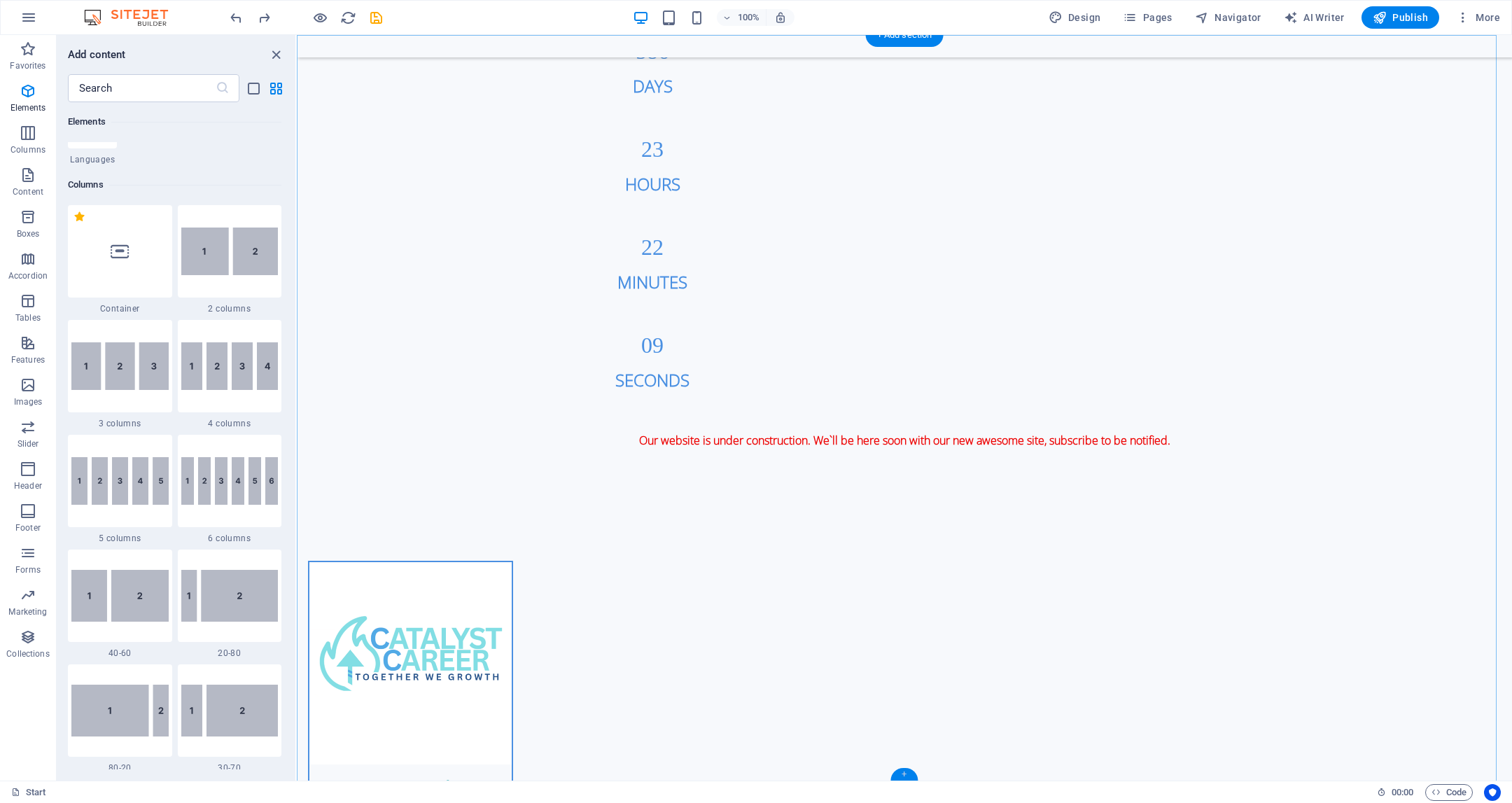
click at [905, 774] on div "+" at bounding box center [904, 775] width 28 height 13
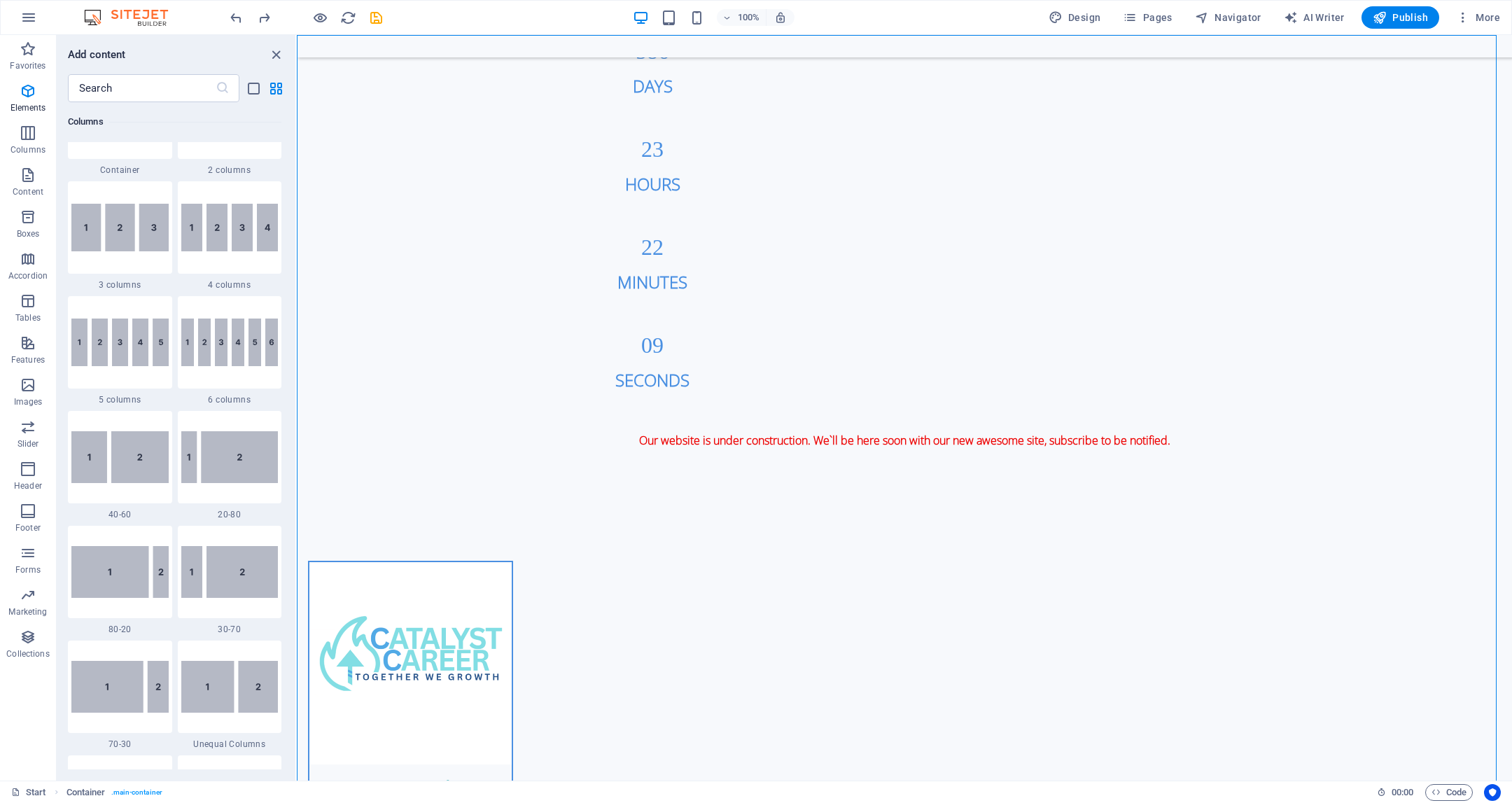
scroll to position [139, 0]
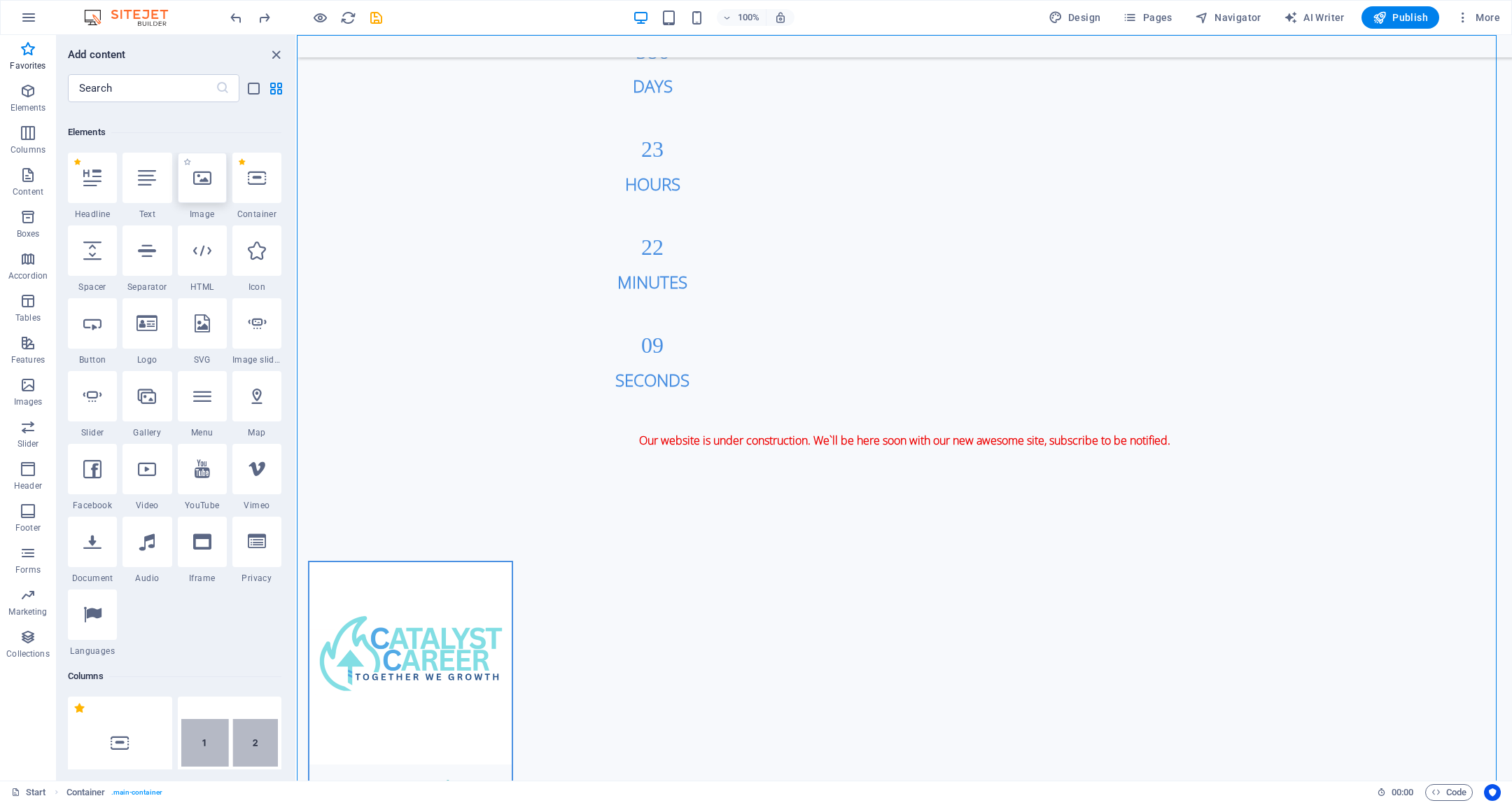
click at [208, 189] on div at bounding box center [202, 178] width 49 height 51
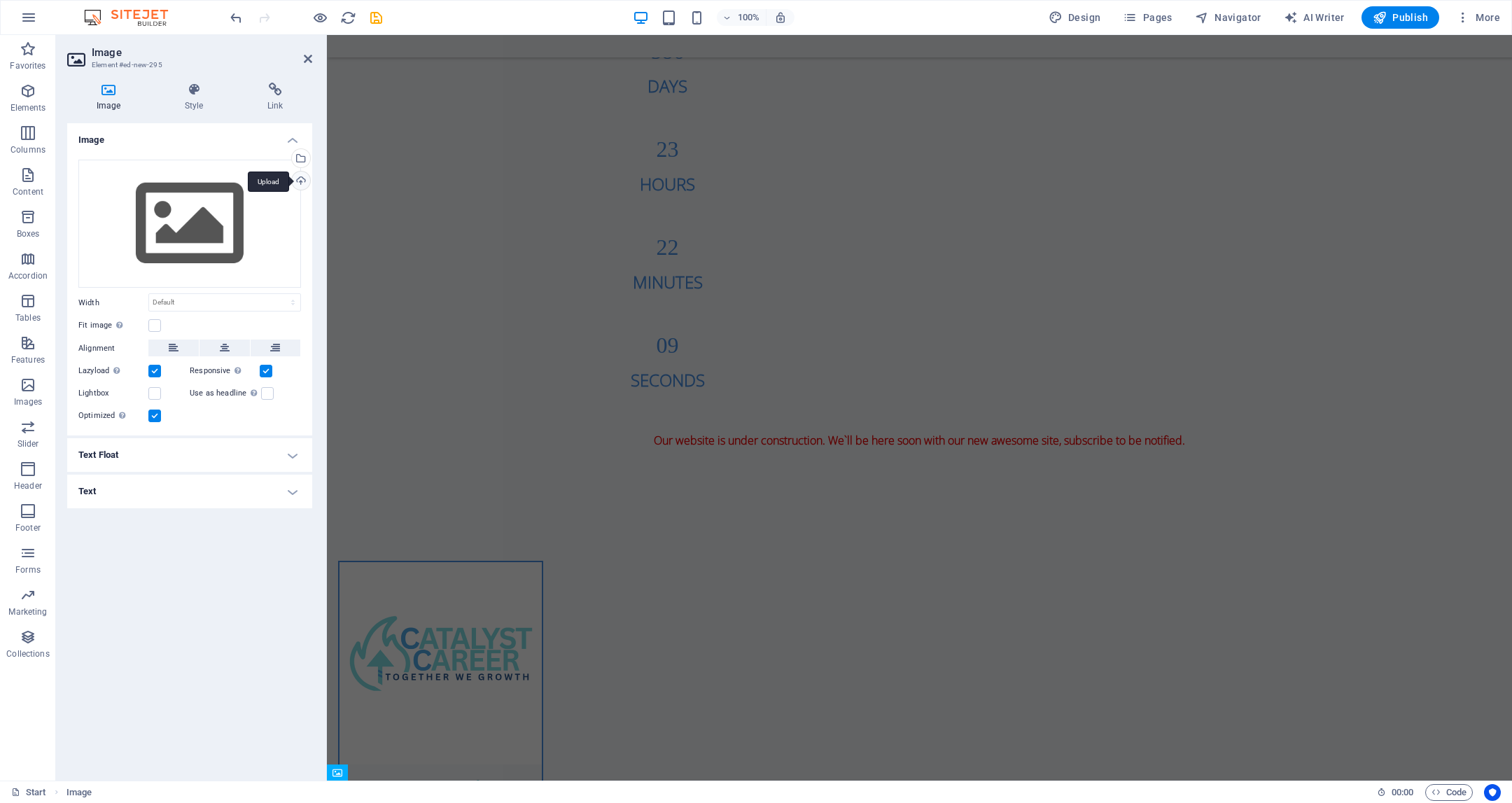
click at [300, 179] on div "Upload" at bounding box center [299, 182] width 21 height 21
click at [305, 160] on div "Select files from the file manager, stock photos, or upload file(s)" at bounding box center [299, 160] width 21 height 21
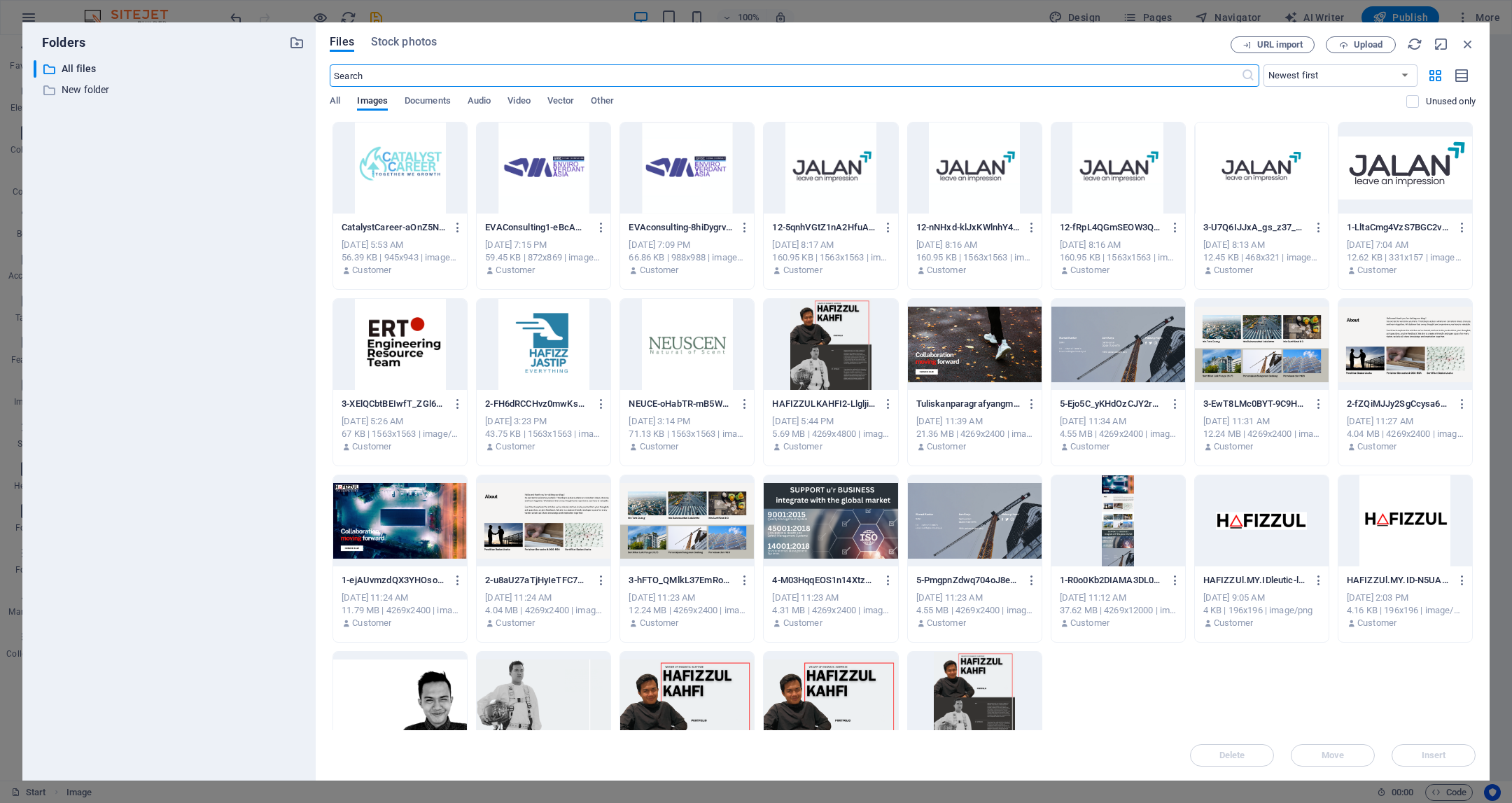
click at [952, 533] on div at bounding box center [974, 521] width 134 height 91
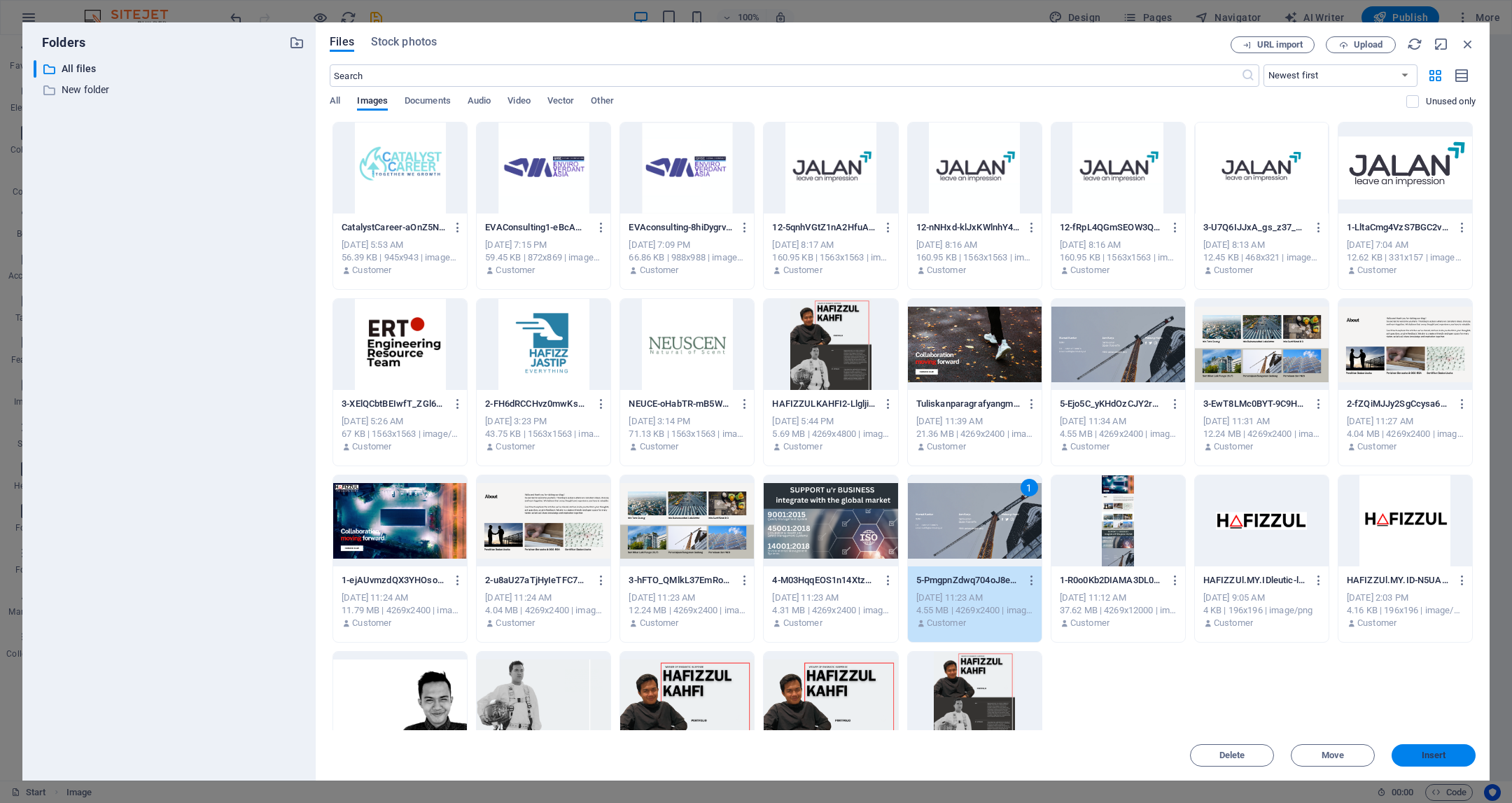
click at [1440, 760] on span "Insert" at bounding box center [1434, 755] width 25 height 8
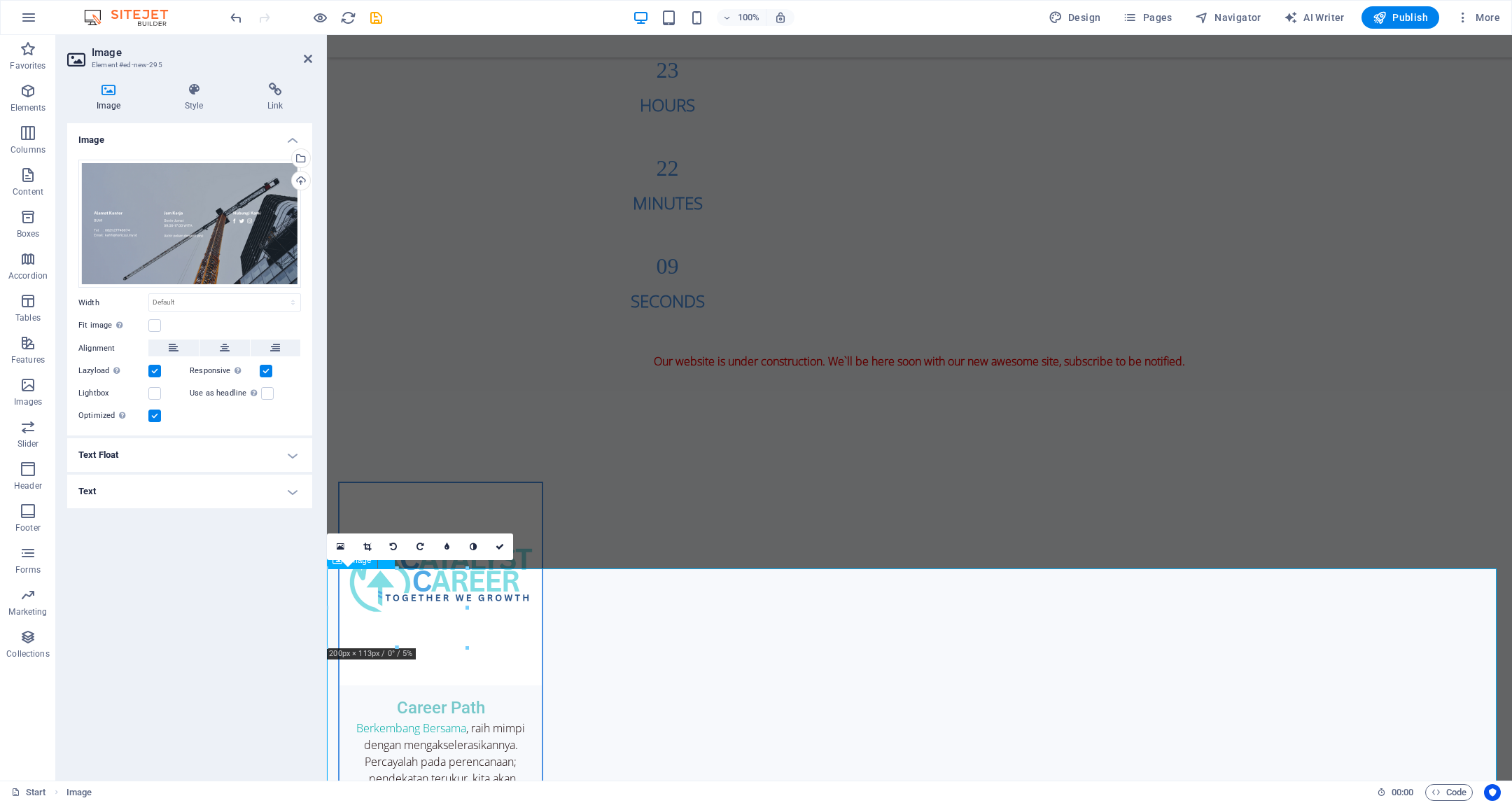
scroll to position [2397, 0]
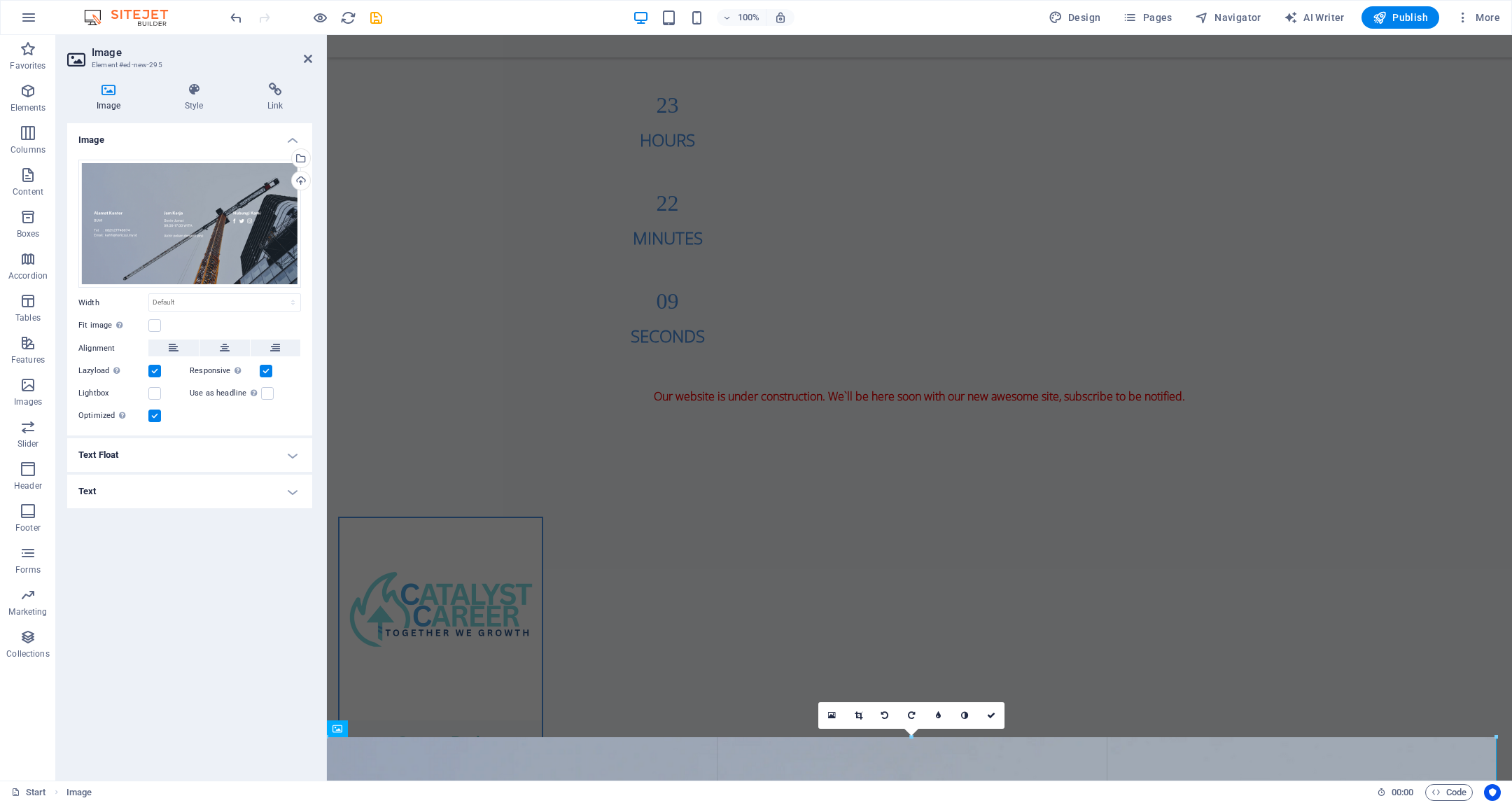
drag, startPoint x: 468, startPoint y: 417, endPoint x: 1496, endPoint y: 595, distance: 1043.3
type input "1670"
select select "px"
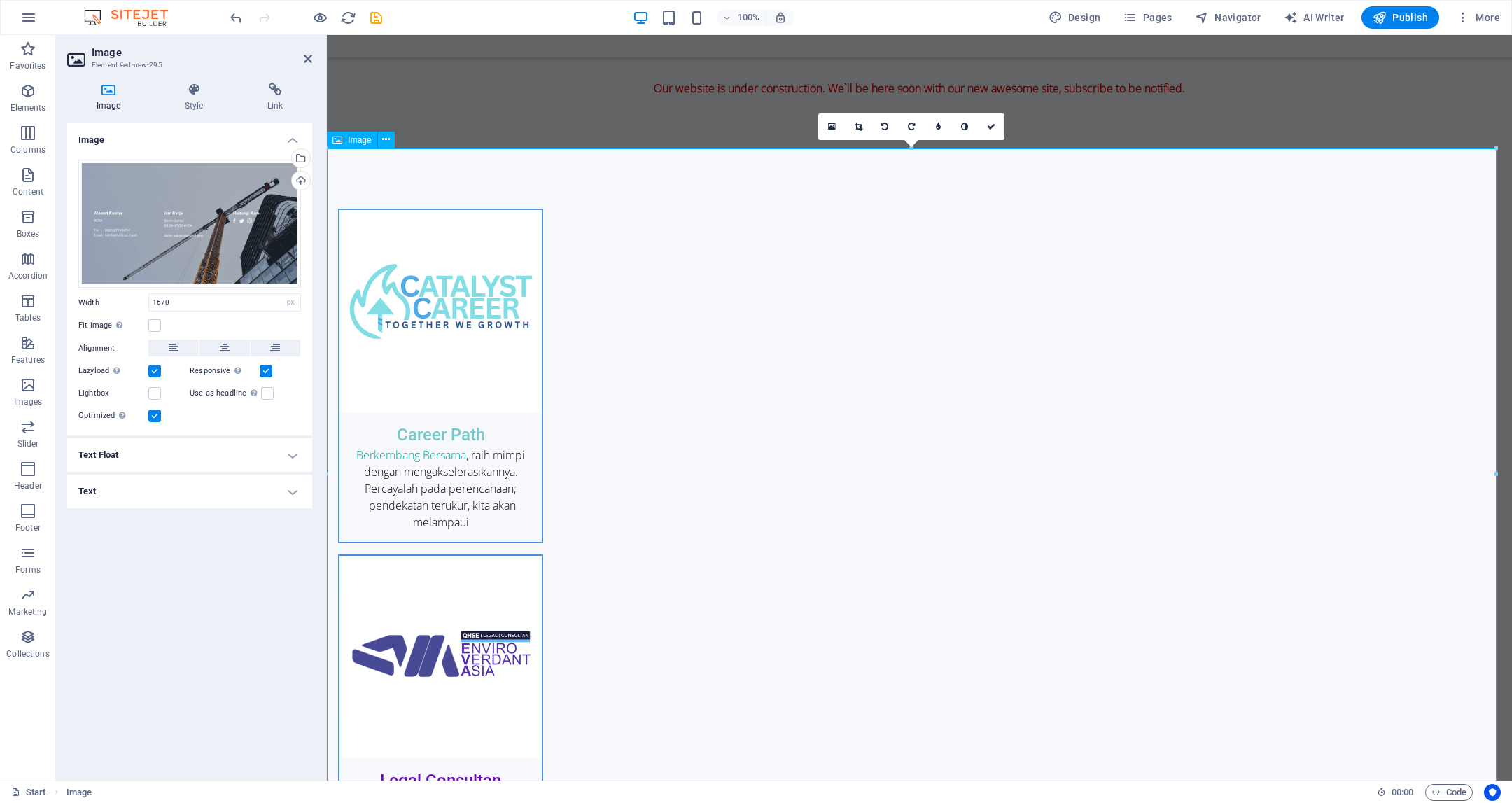
scroll to position [2652, 0]
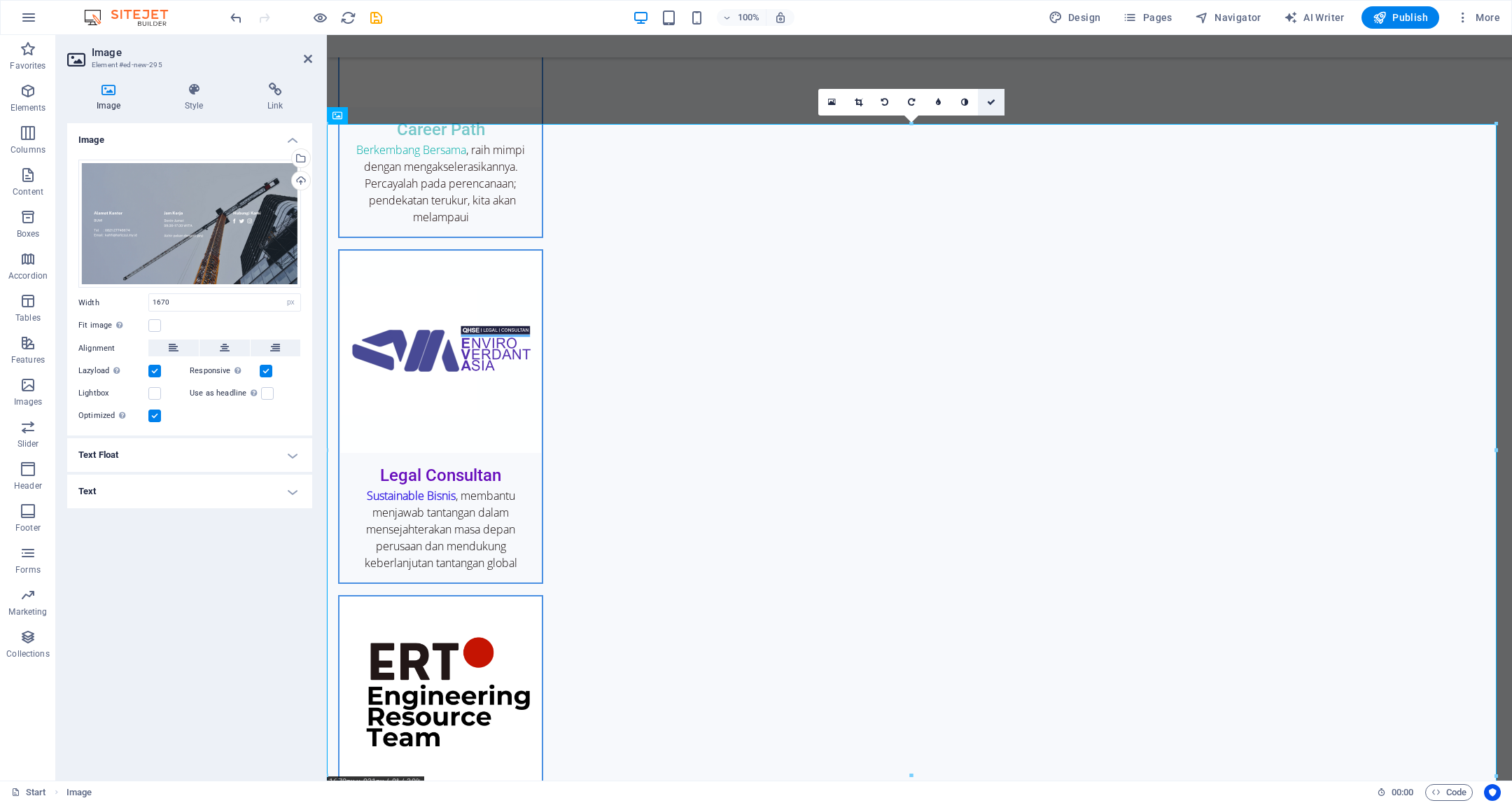
click at [990, 106] on link at bounding box center [992, 102] width 27 height 27
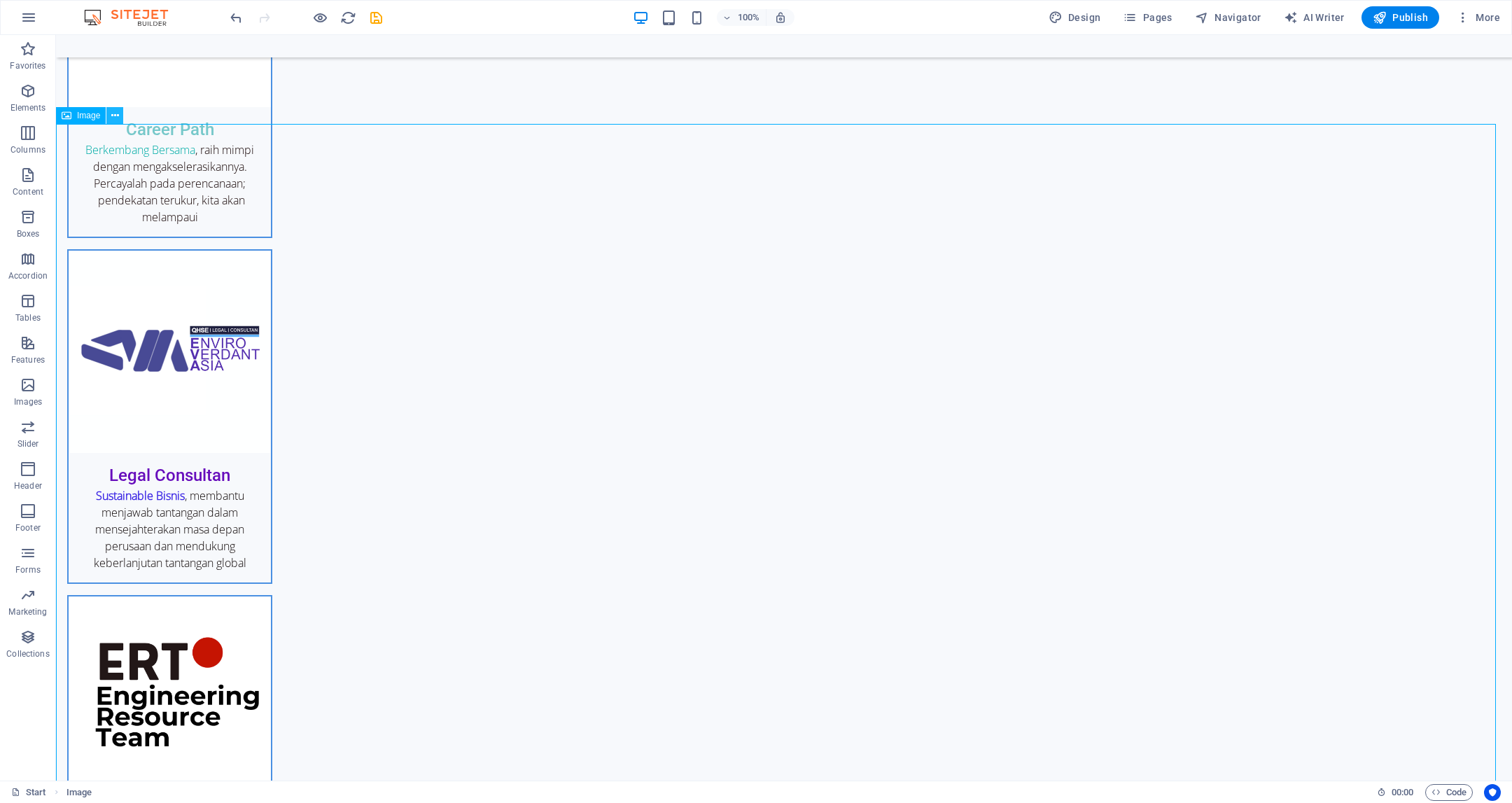
click at [119, 116] on button at bounding box center [115, 115] width 17 height 17
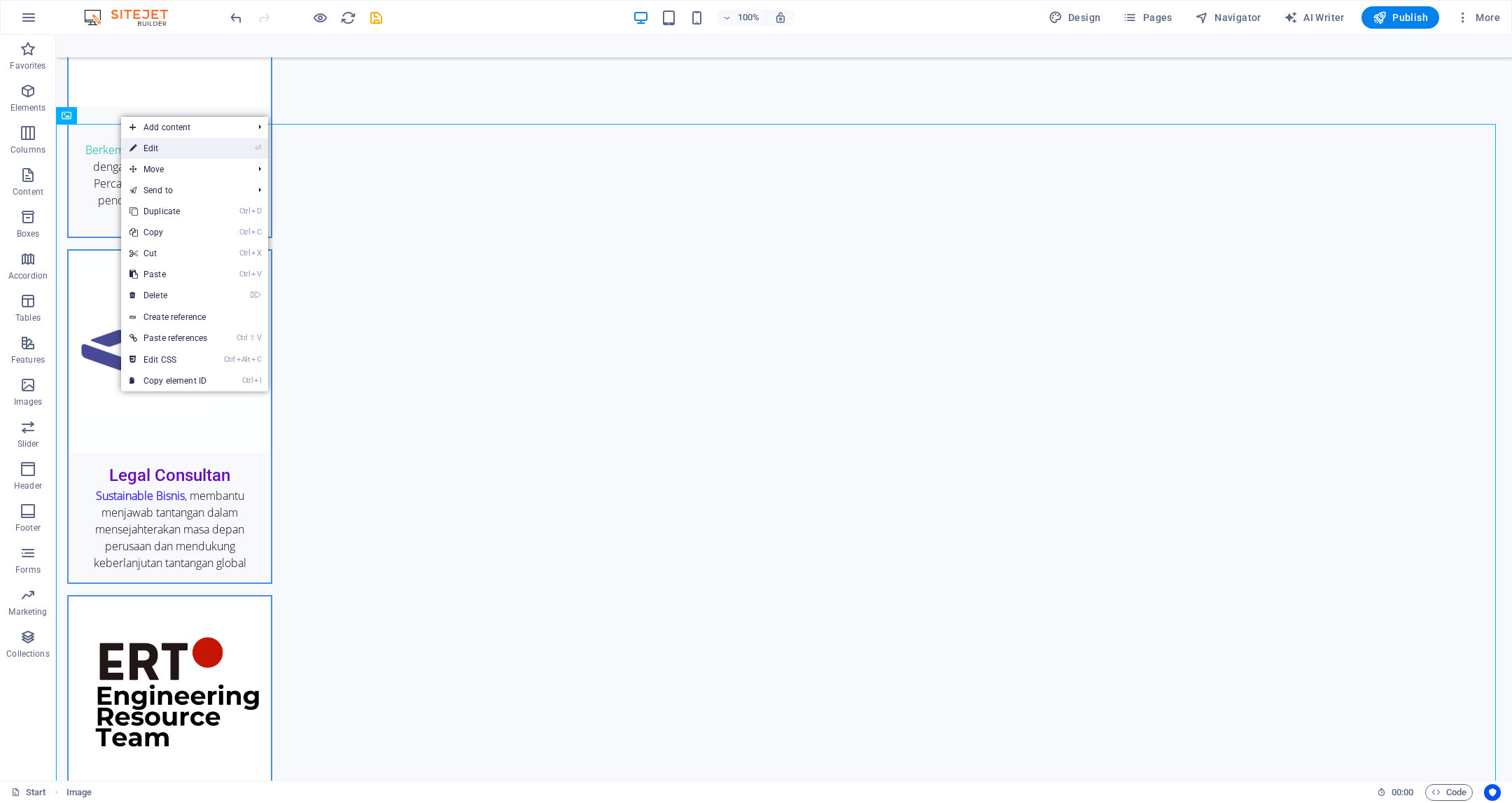
click at [158, 148] on link "⏎ Edit" at bounding box center [168, 149] width 95 height 21
select select "px"
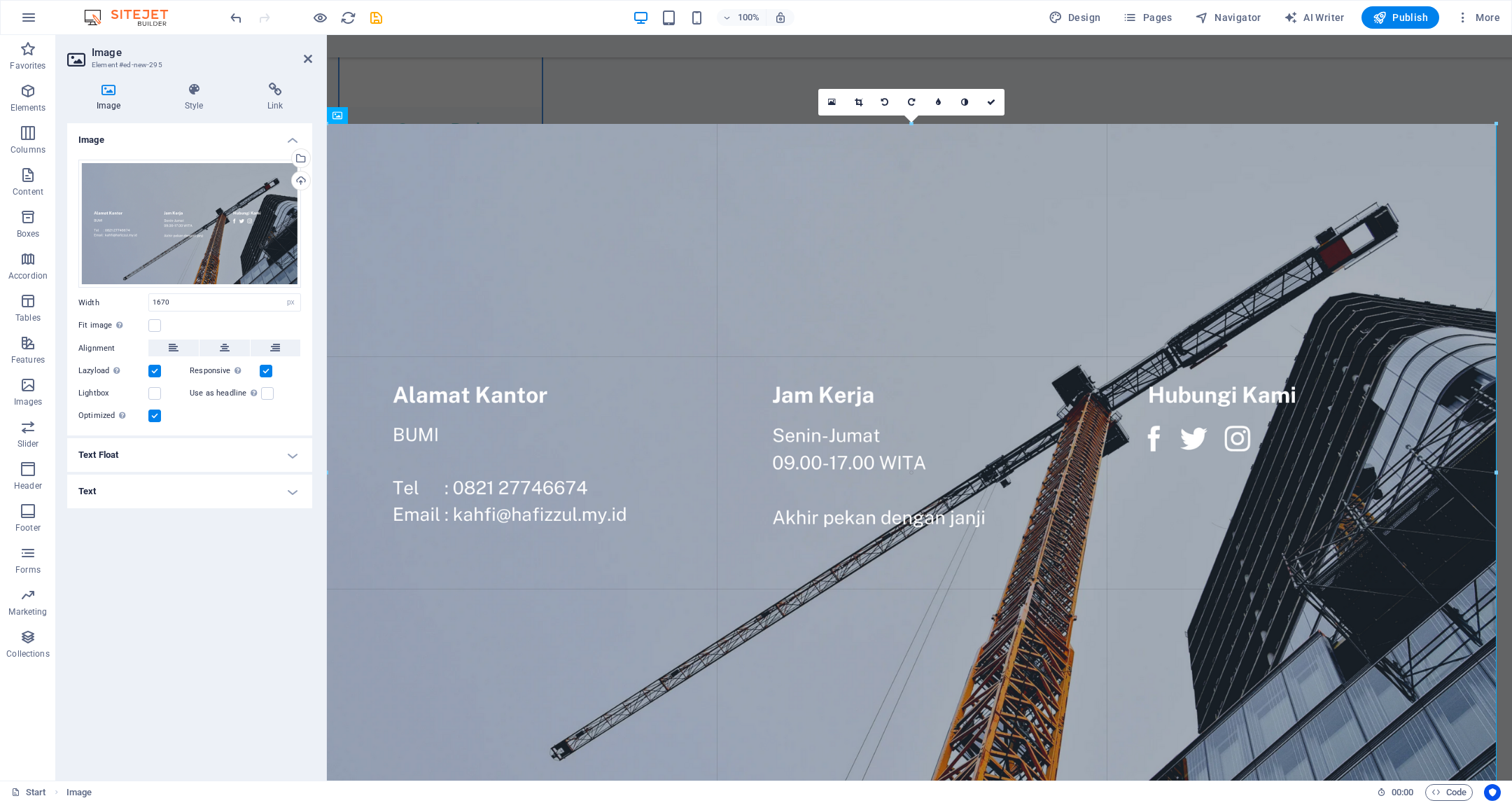
drag, startPoint x: 1172, startPoint y: 415, endPoint x: 1508, endPoint y: 453, distance: 338.1
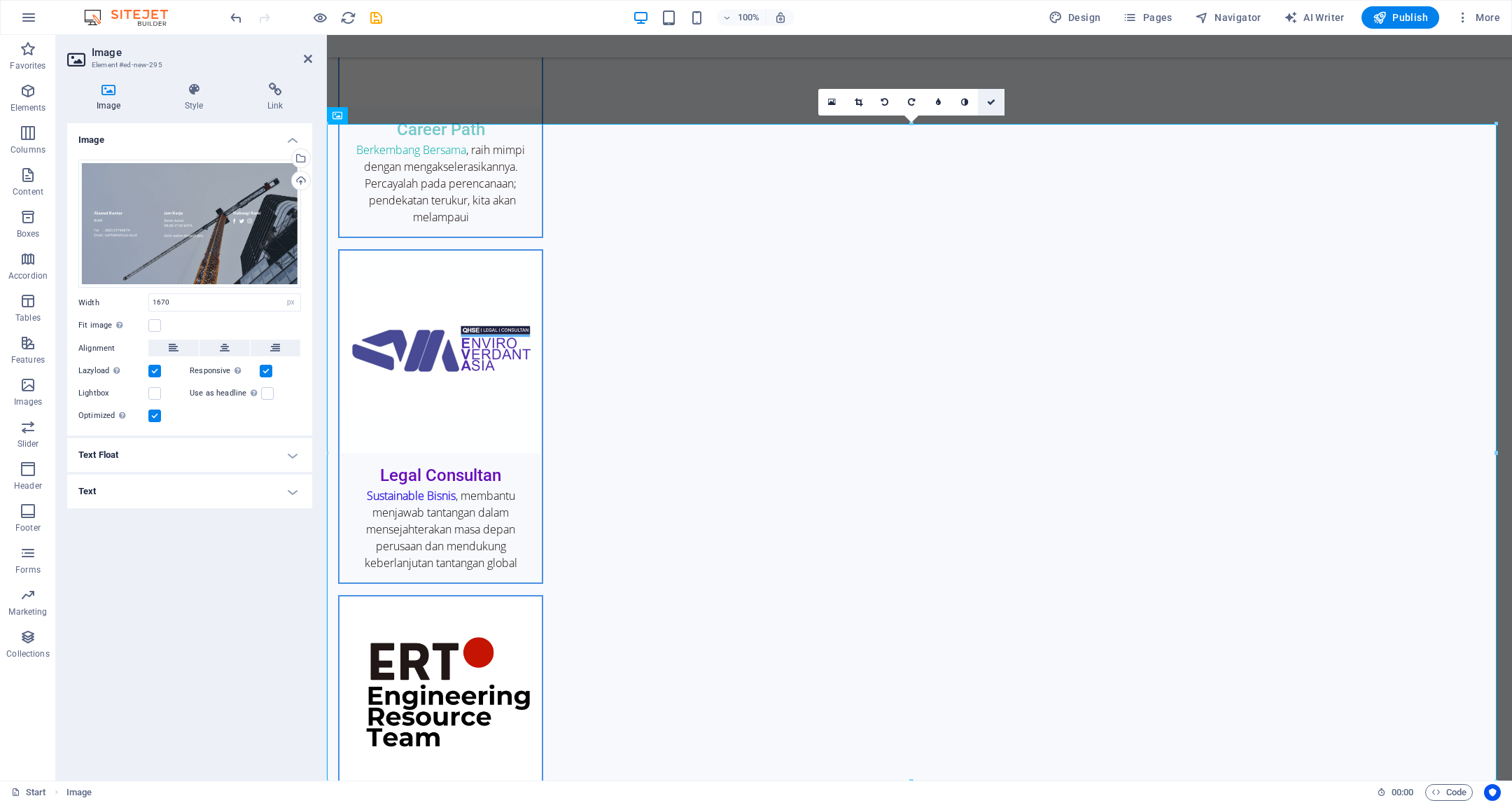
click at [992, 104] on icon at bounding box center [991, 102] width 8 height 8
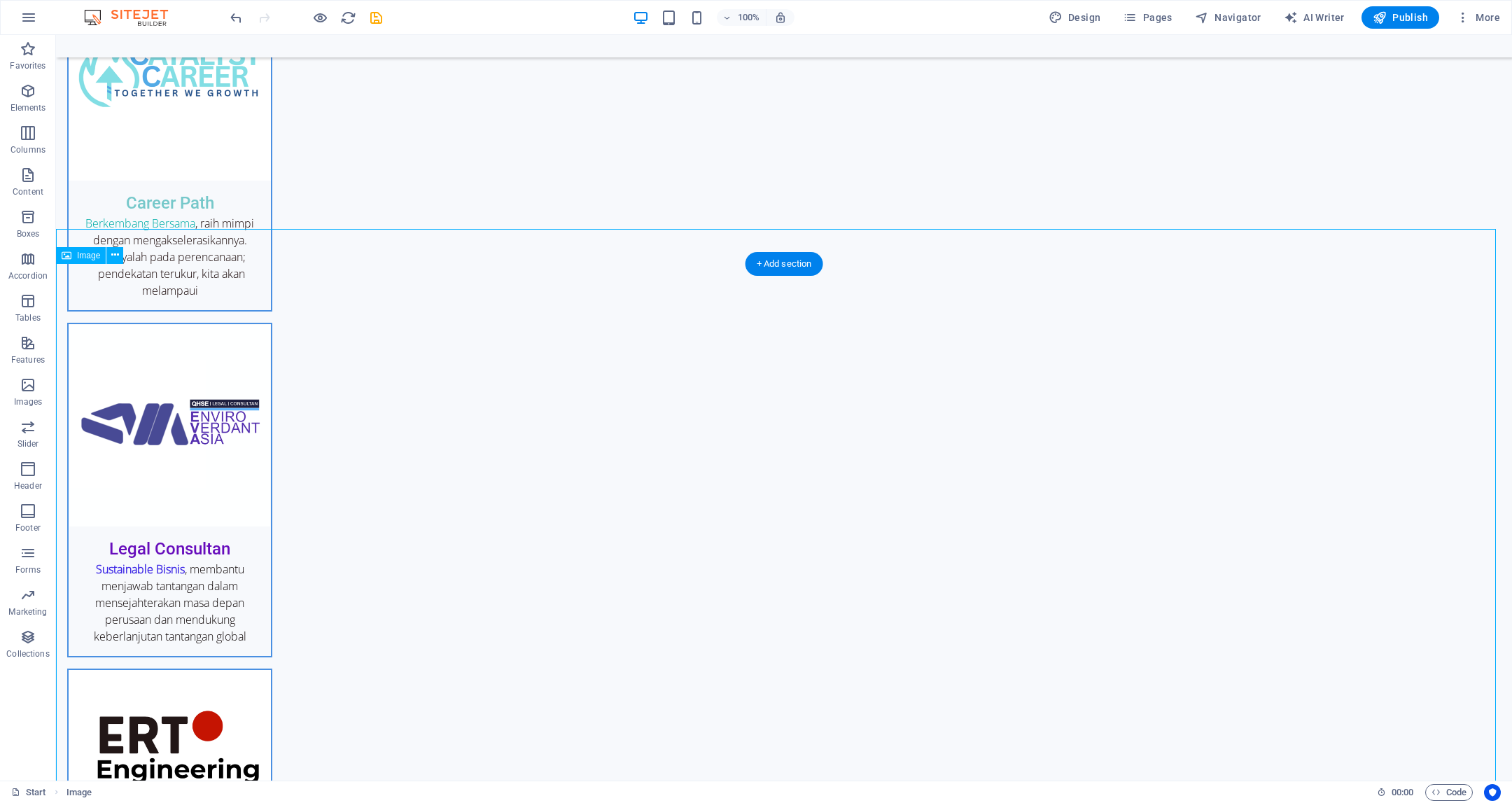
scroll to position [2581, 0]
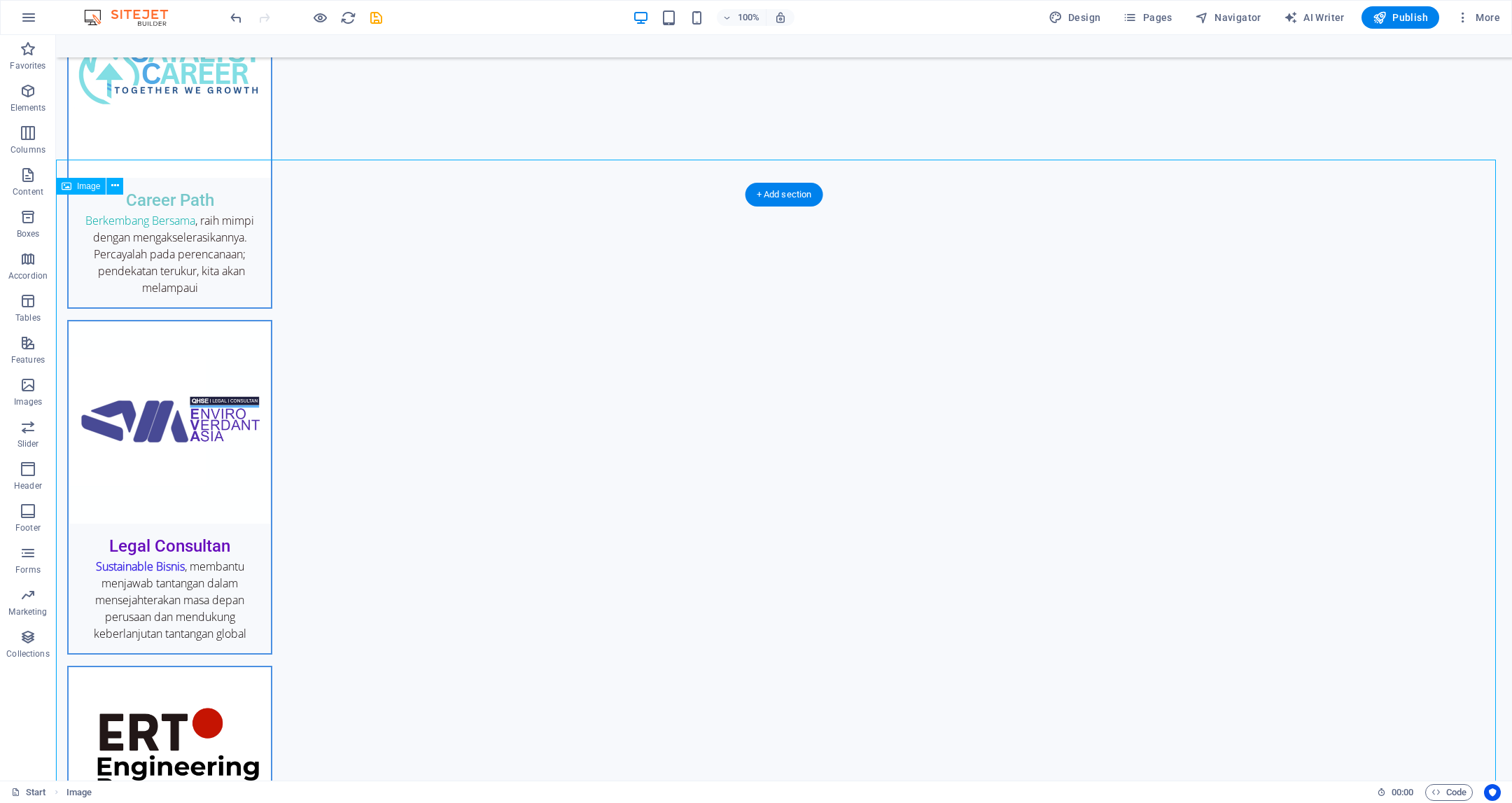
select select "px"
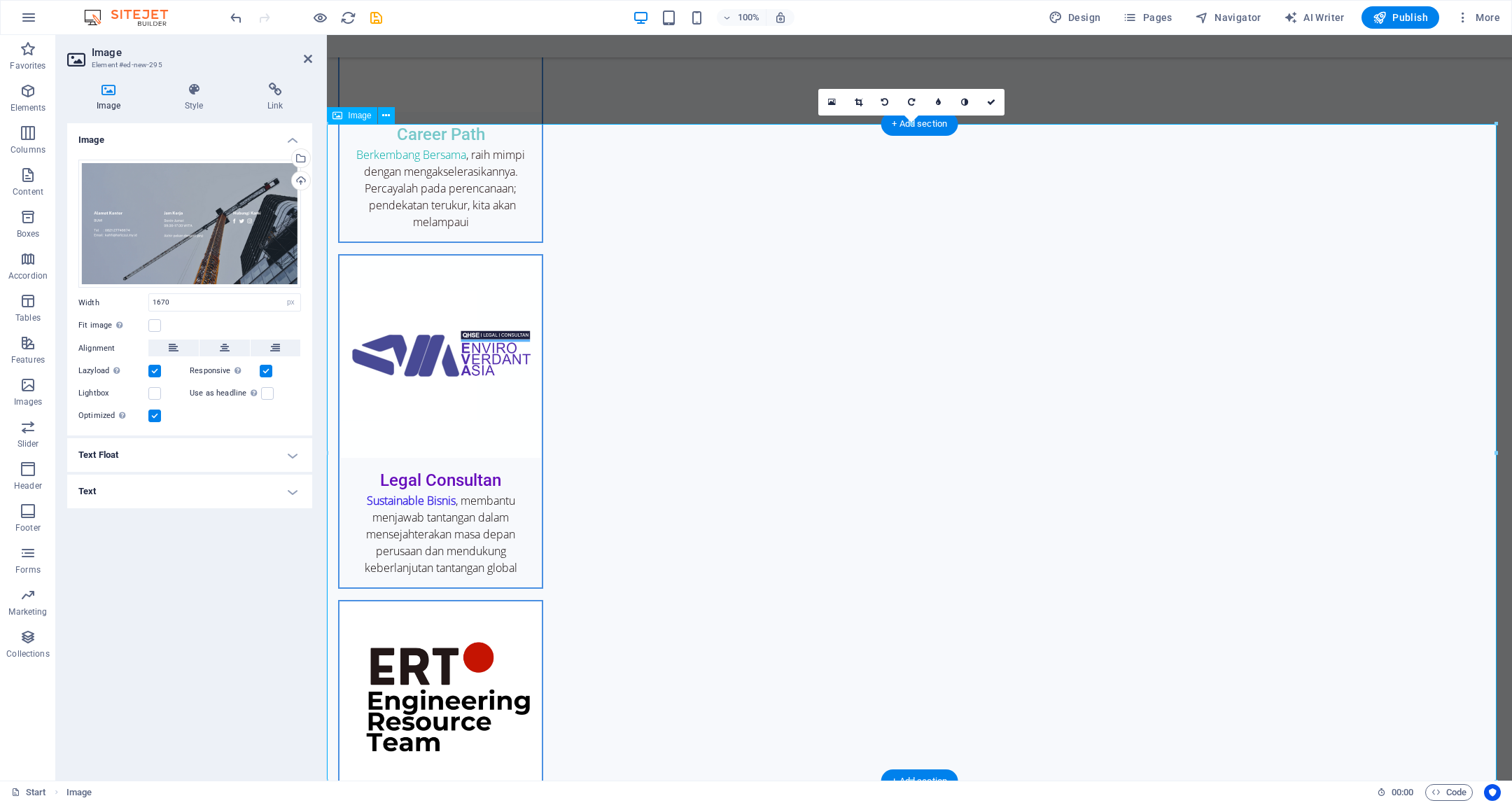
scroll to position [2652, 0]
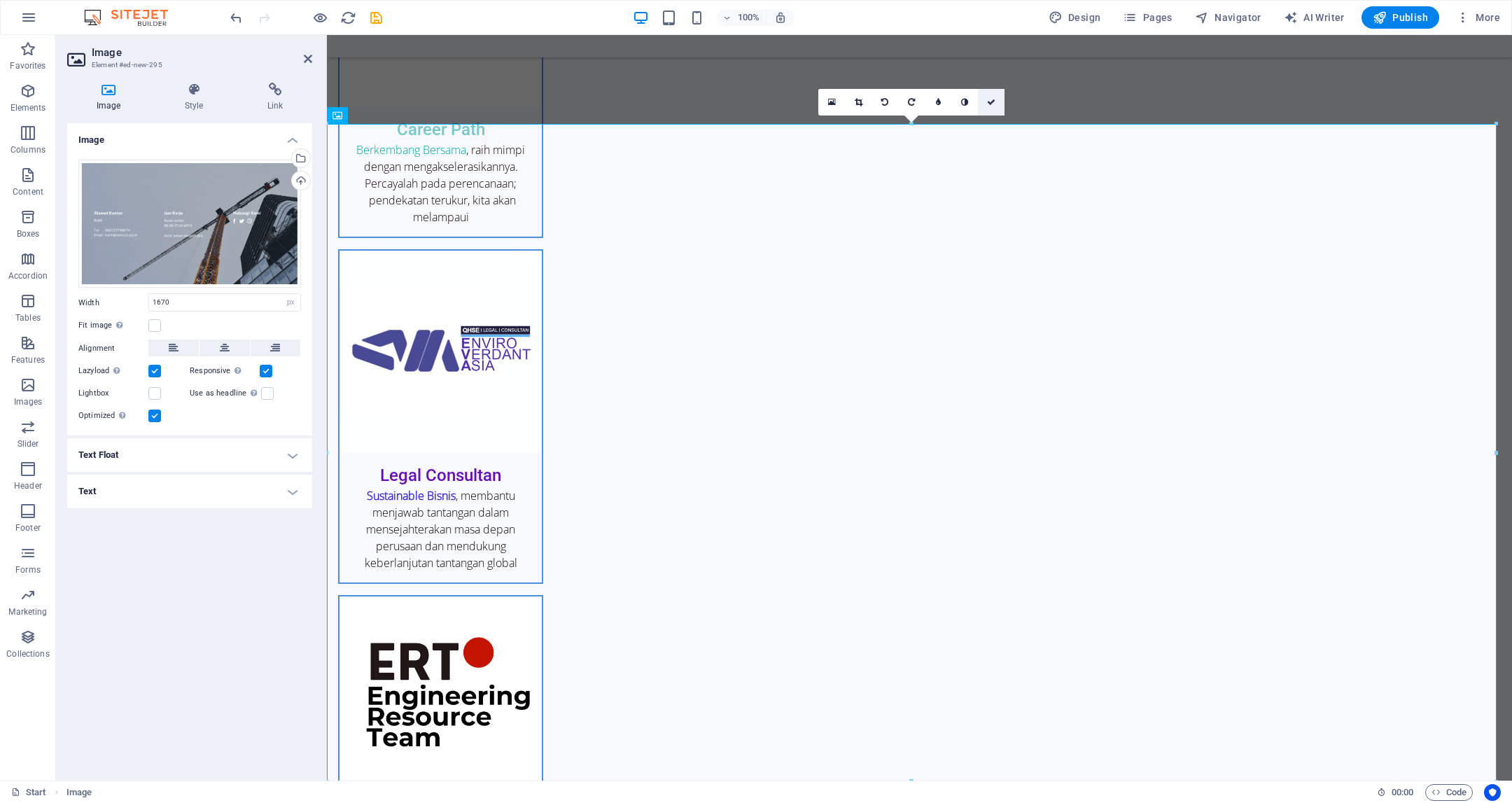
click at [987, 106] on link at bounding box center [992, 102] width 27 height 27
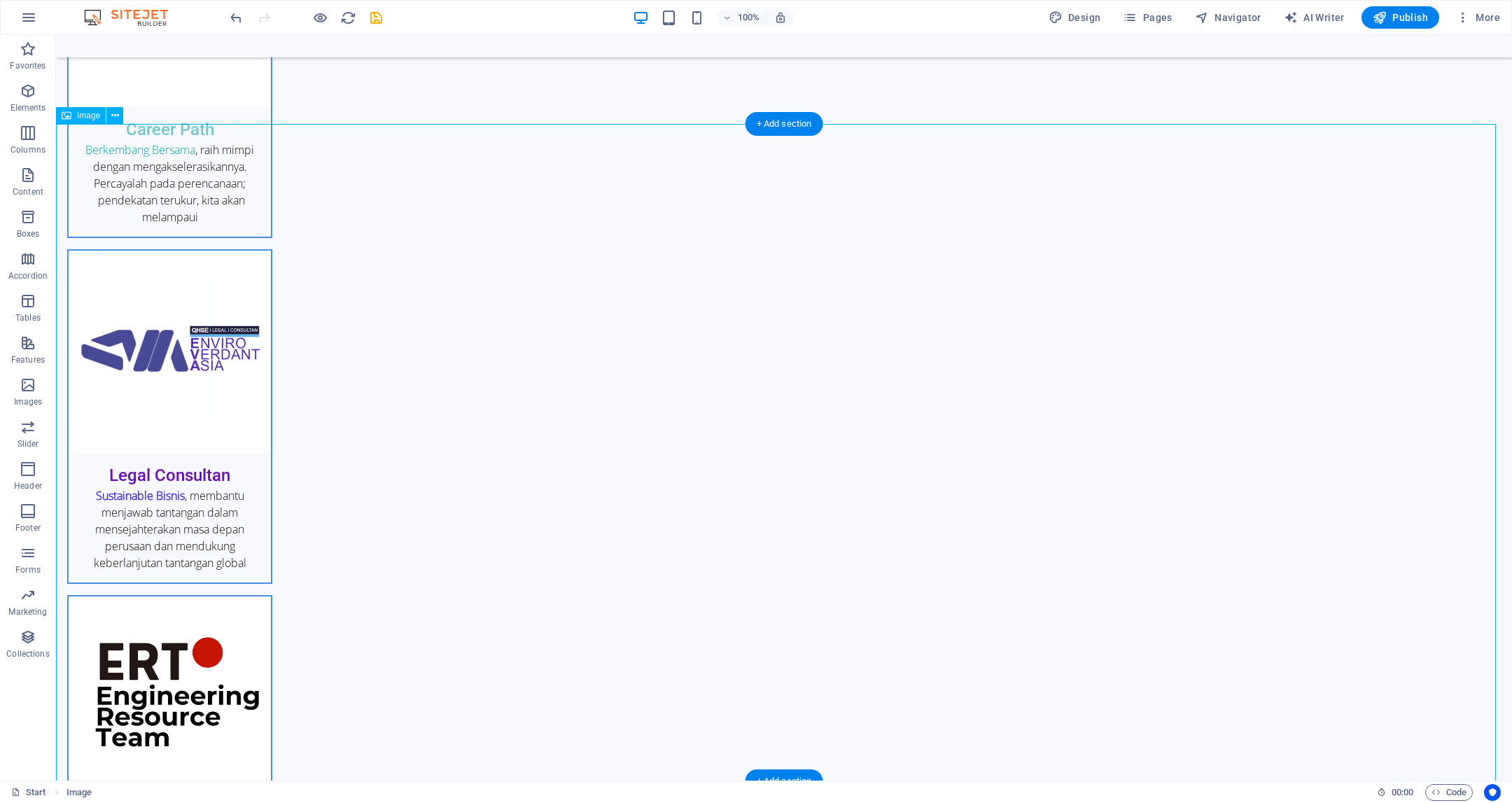
drag, startPoint x: 909, startPoint y: 475, endPoint x: 917, endPoint y: 473, distance: 8.2
click at [119, 117] on button at bounding box center [115, 115] width 17 height 17
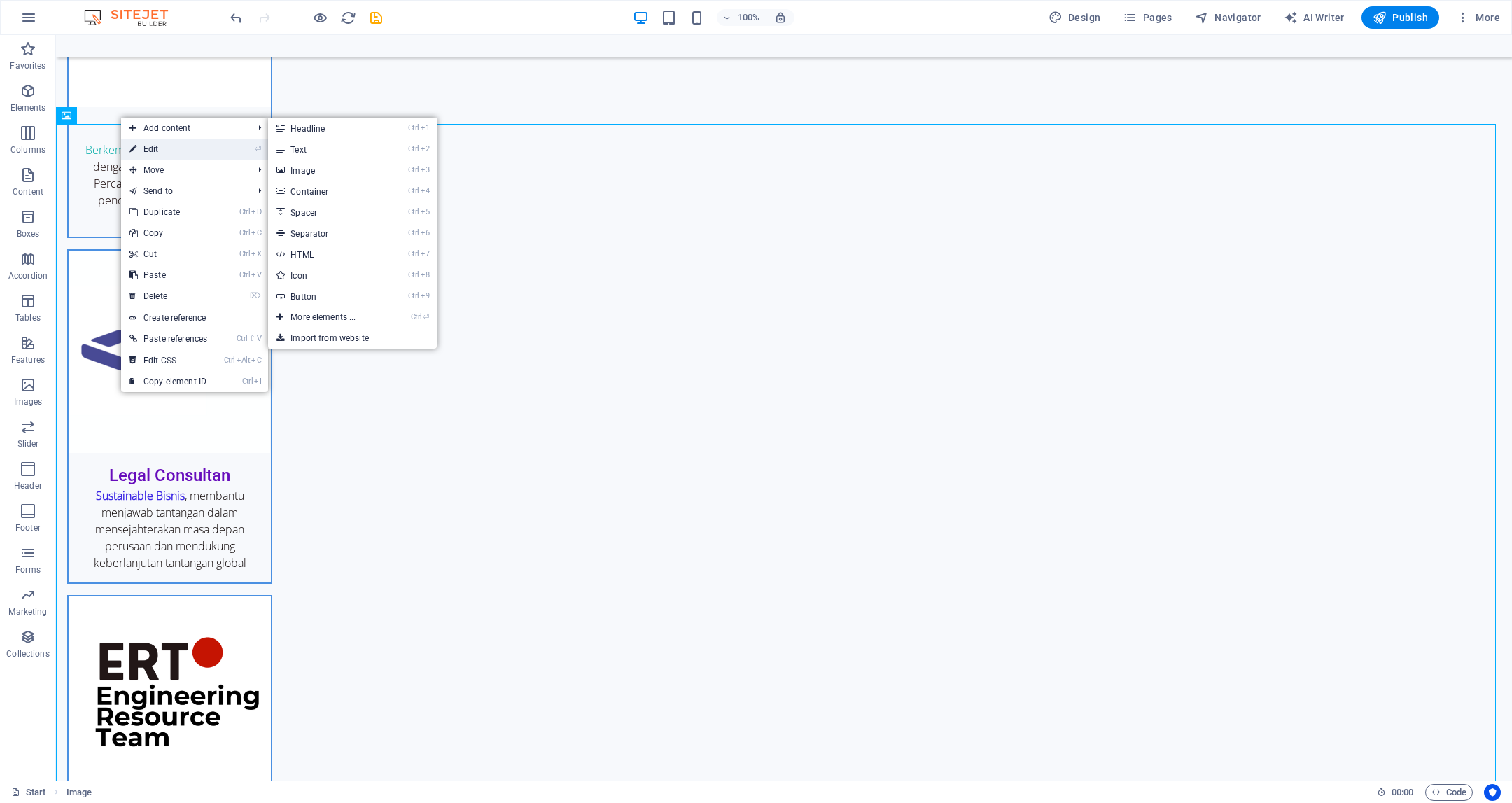
click at [140, 152] on link "⏎ Edit" at bounding box center [168, 149] width 95 height 21
select select "px"
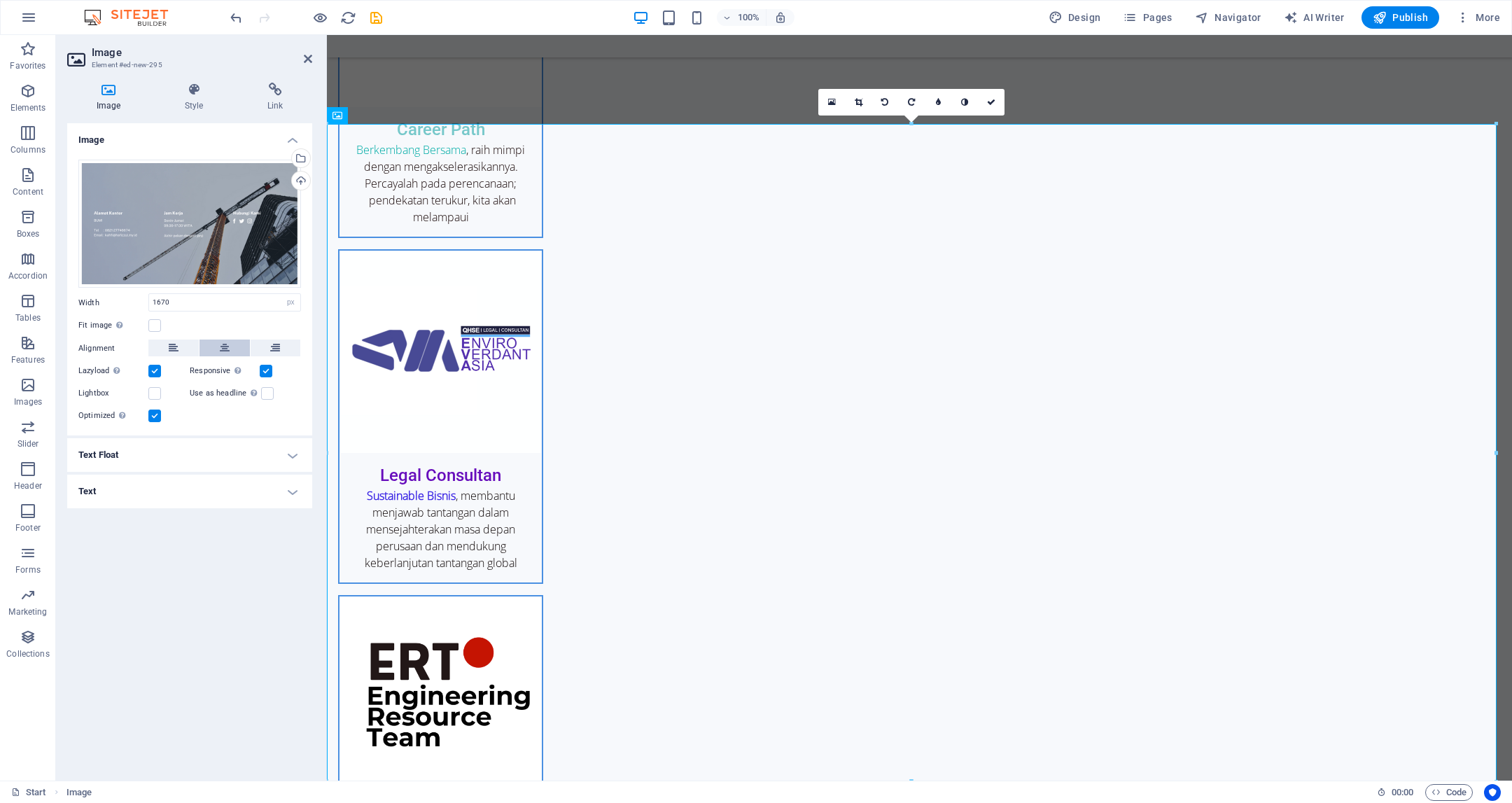
click at [233, 351] on button at bounding box center [225, 348] width 51 height 17
click at [160, 324] on label at bounding box center [155, 326] width 13 height 13
click at [0, 0] on input "Fit image Automatically fit image to a fixed width and height" at bounding box center [0, 0] width 0 height 0
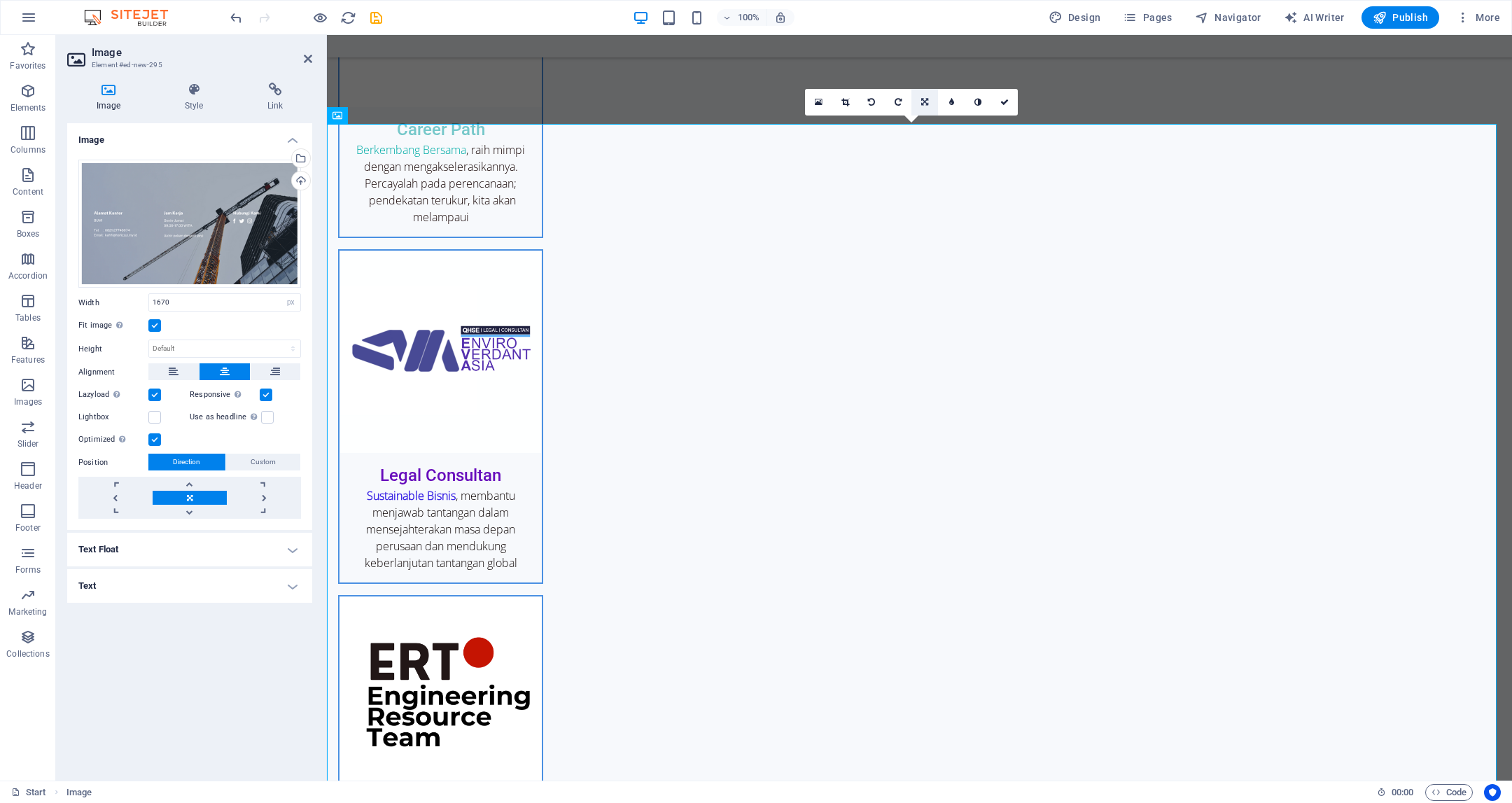
click at [928, 99] on link at bounding box center [925, 102] width 27 height 27
click at [264, 421] on label at bounding box center [267, 417] width 13 height 13
click at [0, 0] on input "Use as headline The image will be wrapped in an H1 headline tag. Useful for giv…" at bounding box center [0, 0] width 0 height 0
click at [230, 589] on h4 "Text" at bounding box center [190, 586] width 245 height 34
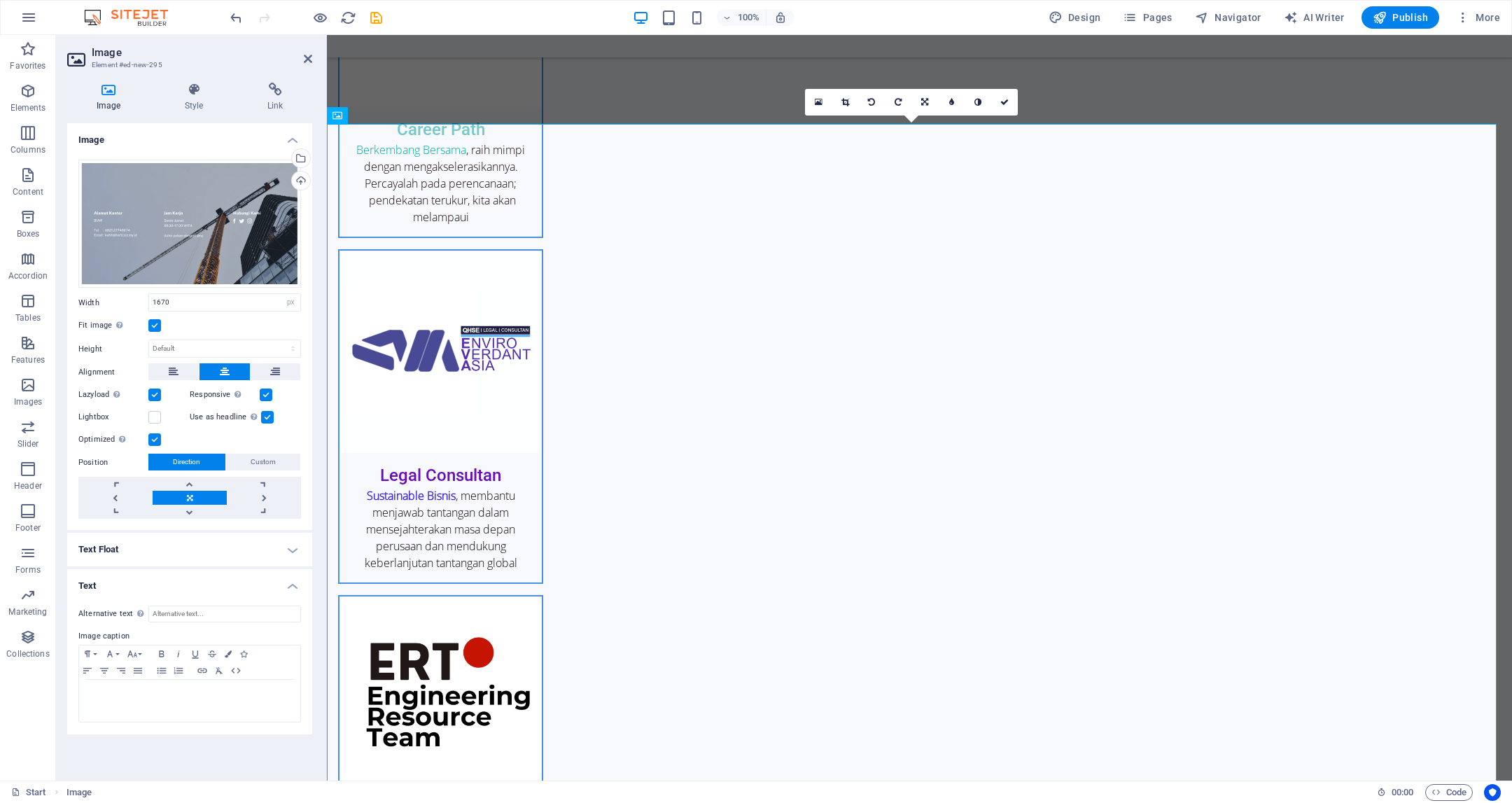
click at [243, 559] on h4 "Text Float" at bounding box center [190, 549] width 245 height 34
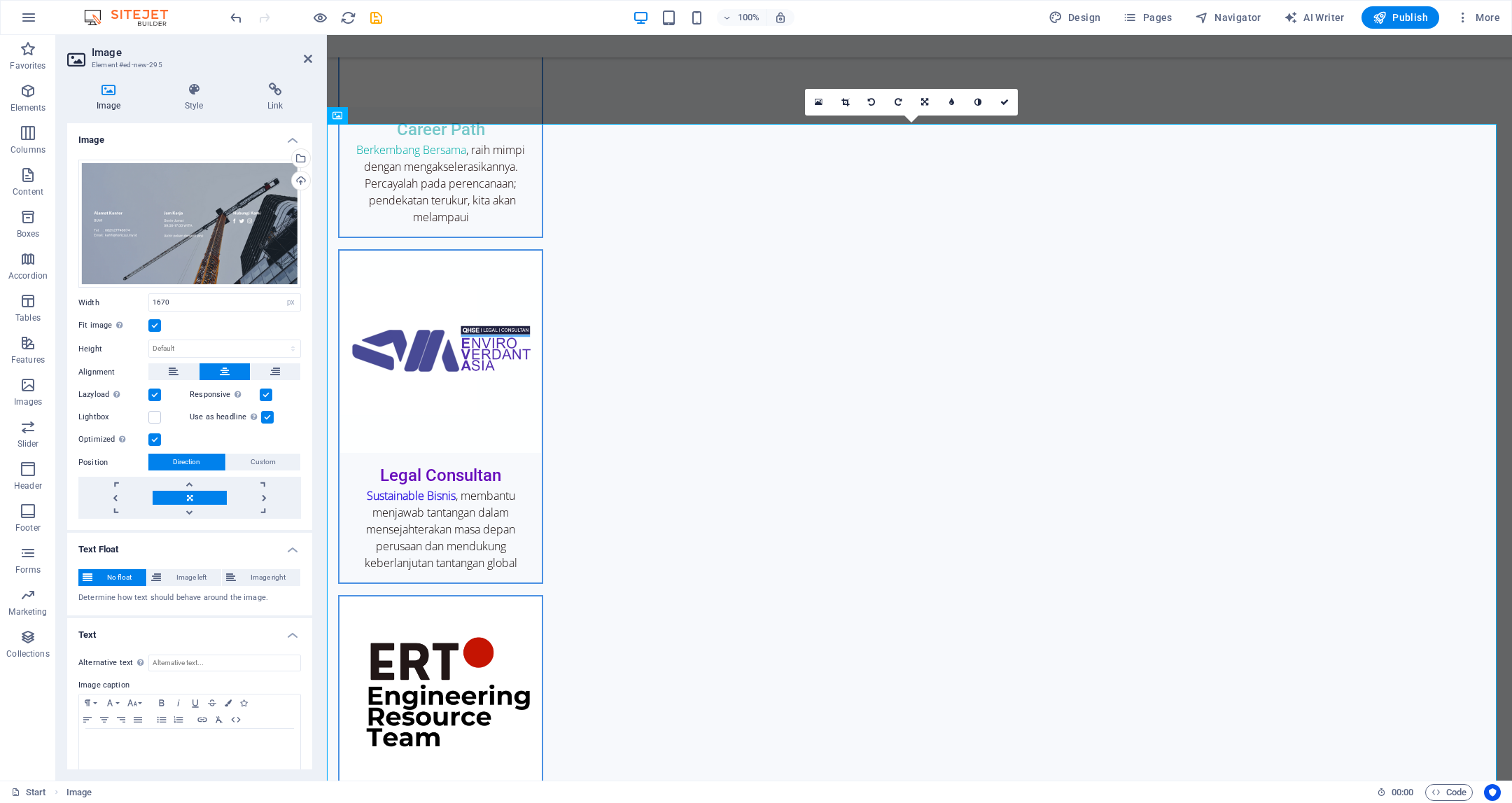
click at [243, 561] on div "No float Image left Image right Determine how text should behave around the ima…" at bounding box center [190, 586] width 245 height 58
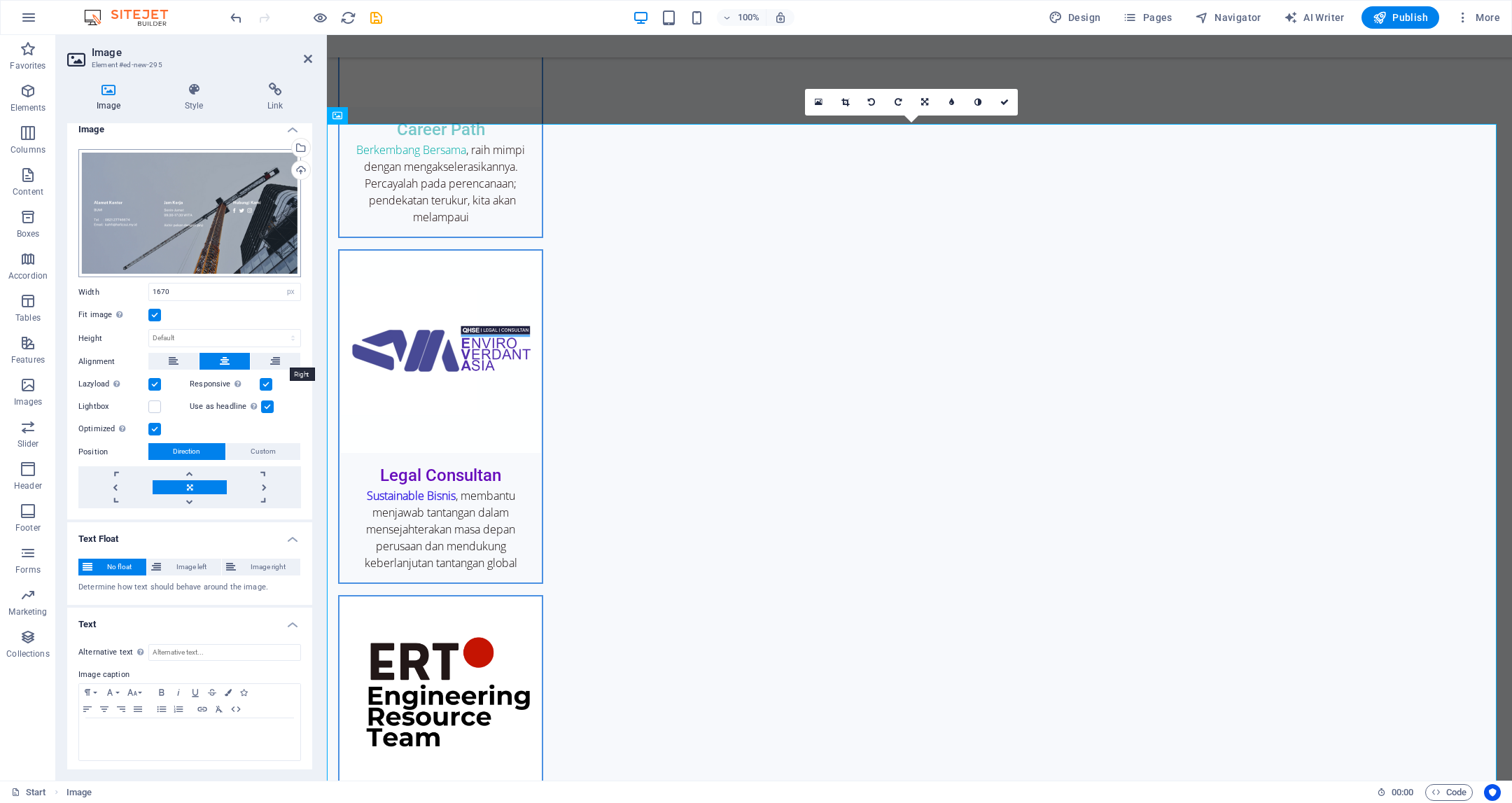
scroll to position [0, 0]
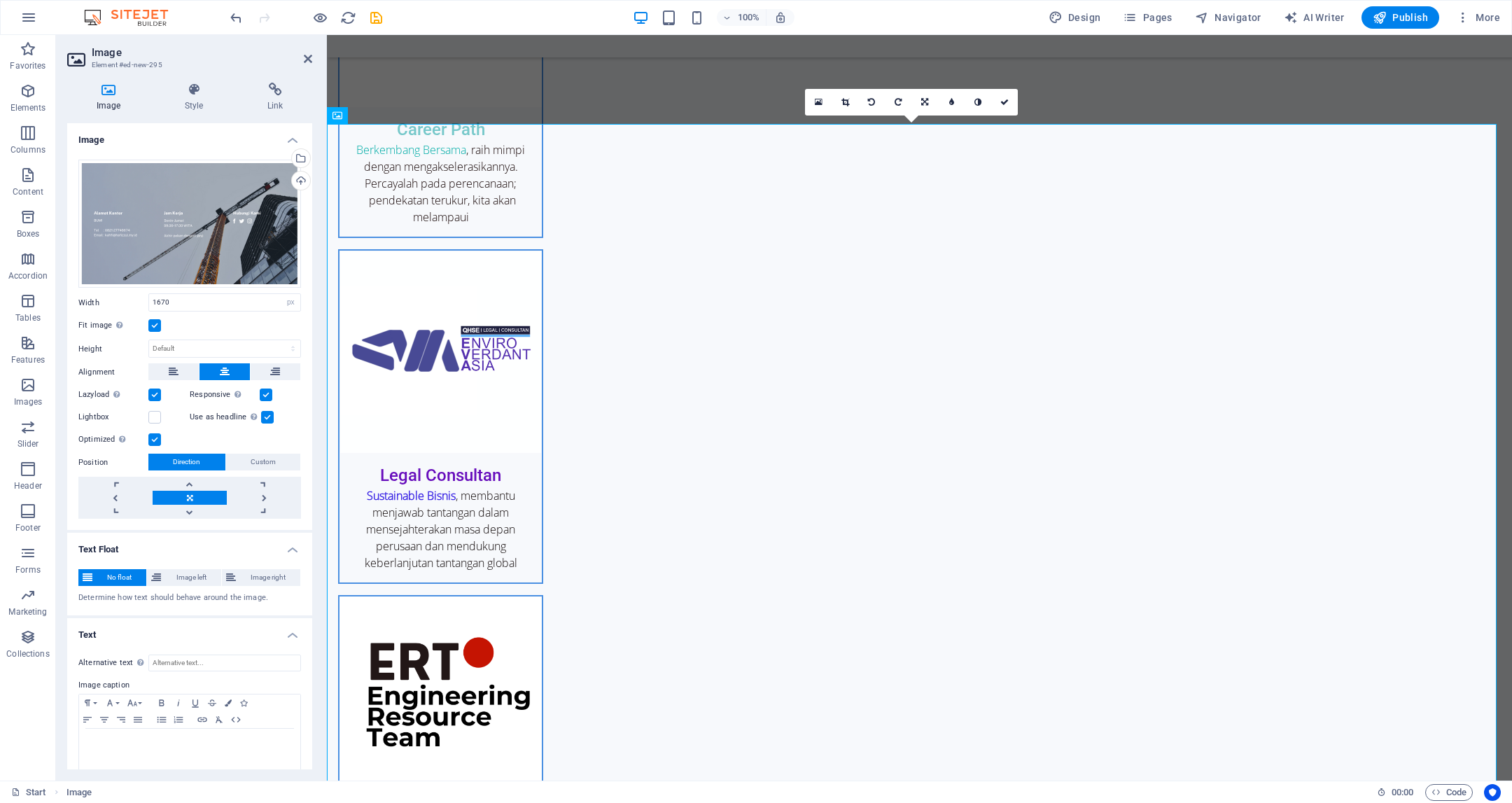
click at [289, 133] on h4 "Image" at bounding box center [190, 136] width 245 height 25
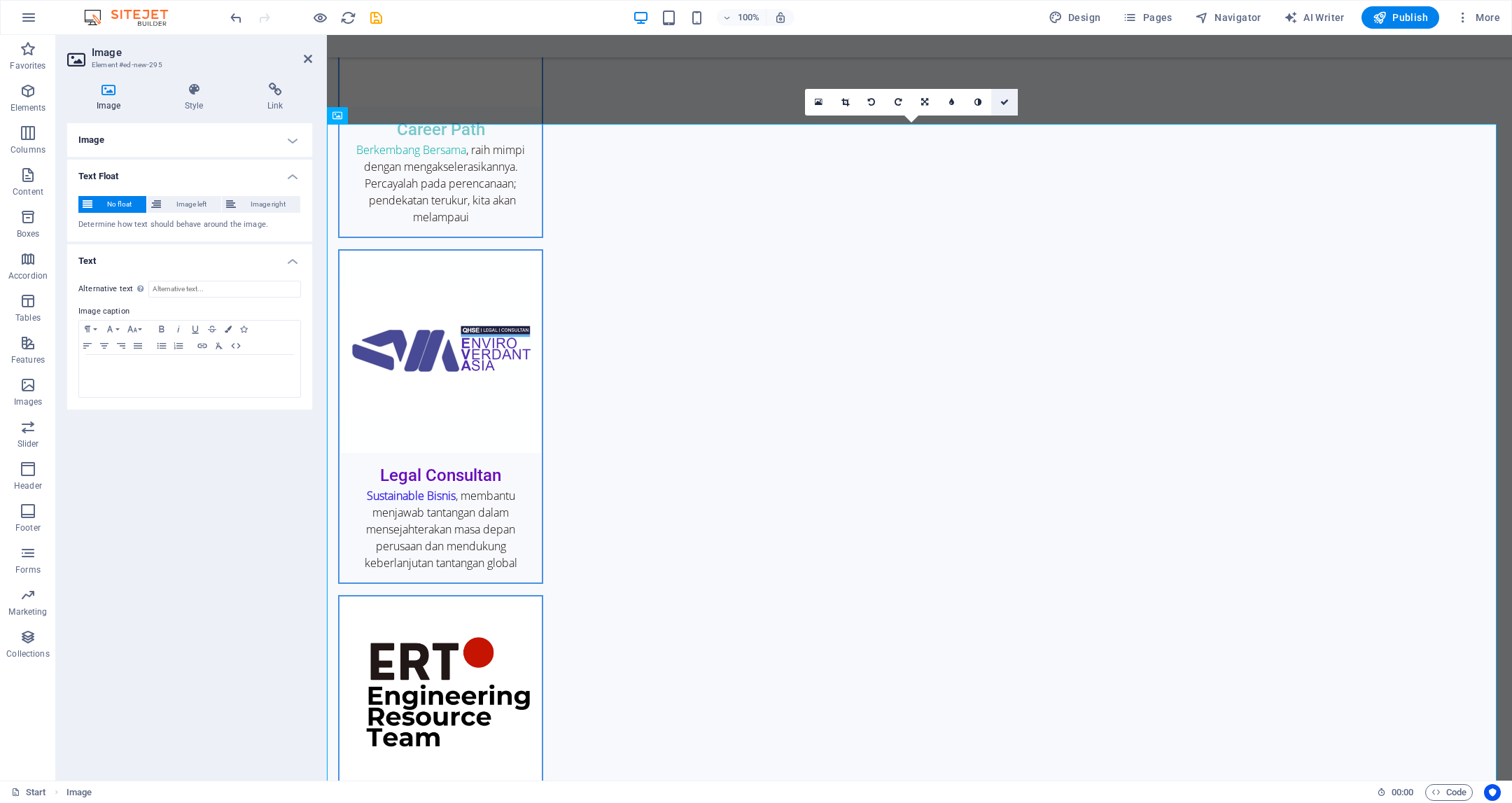
click at [1007, 106] on link at bounding box center [1005, 102] width 27 height 27
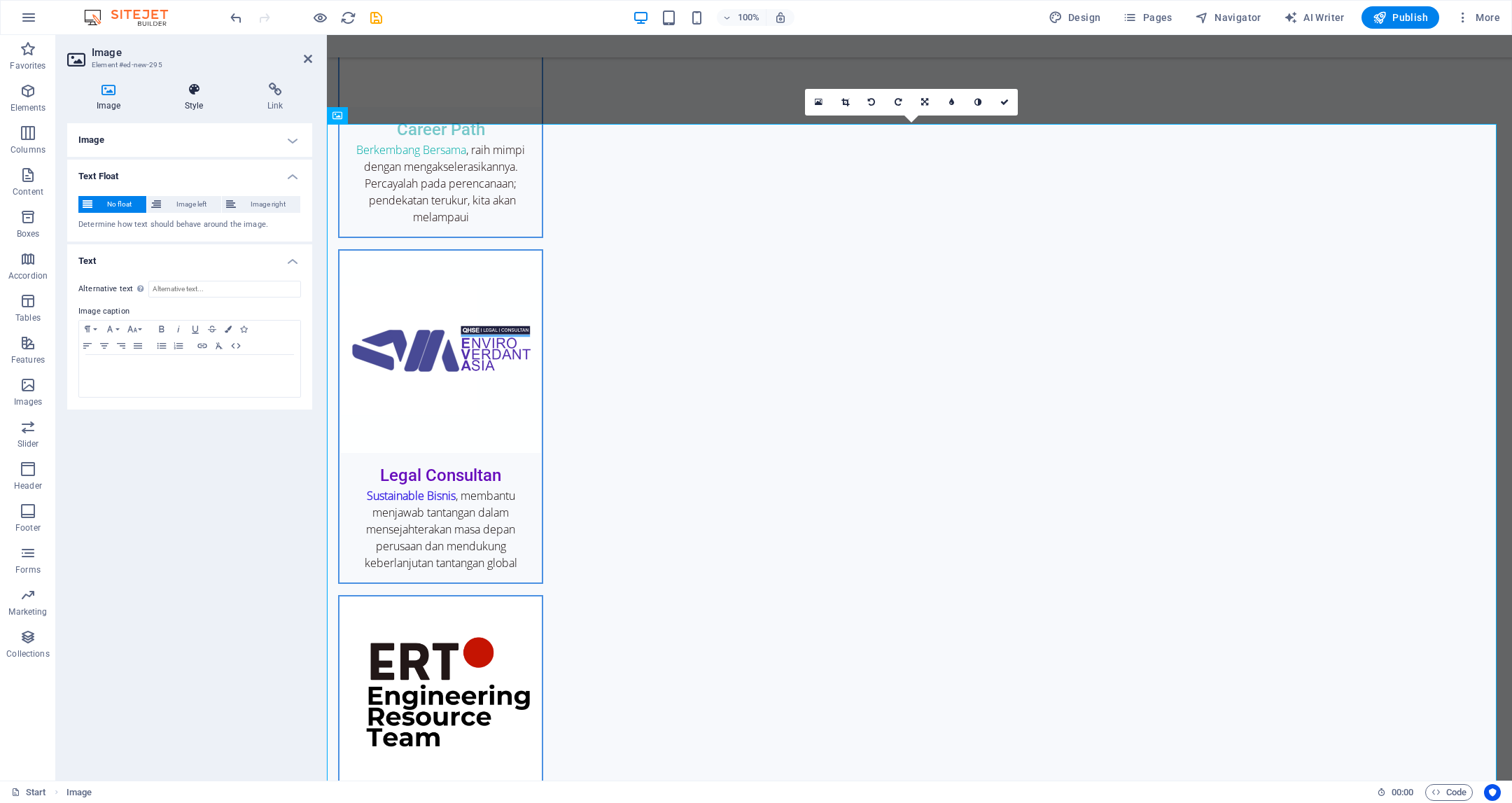
click at [208, 103] on h4 "Style" at bounding box center [196, 97] width 83 height 29
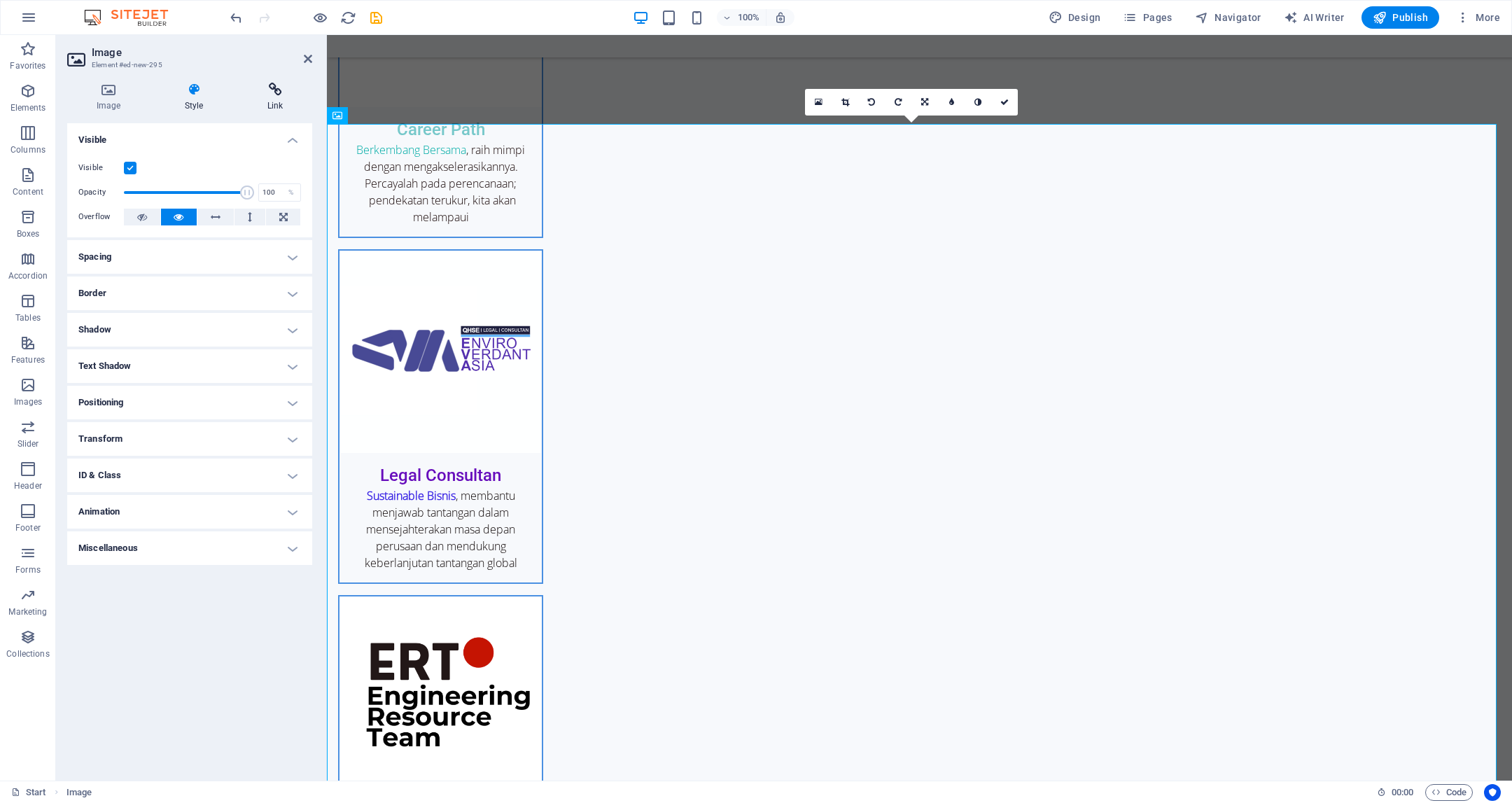
click at [279, 96] on icon at bounding box center [275, 90] width 74 height 14
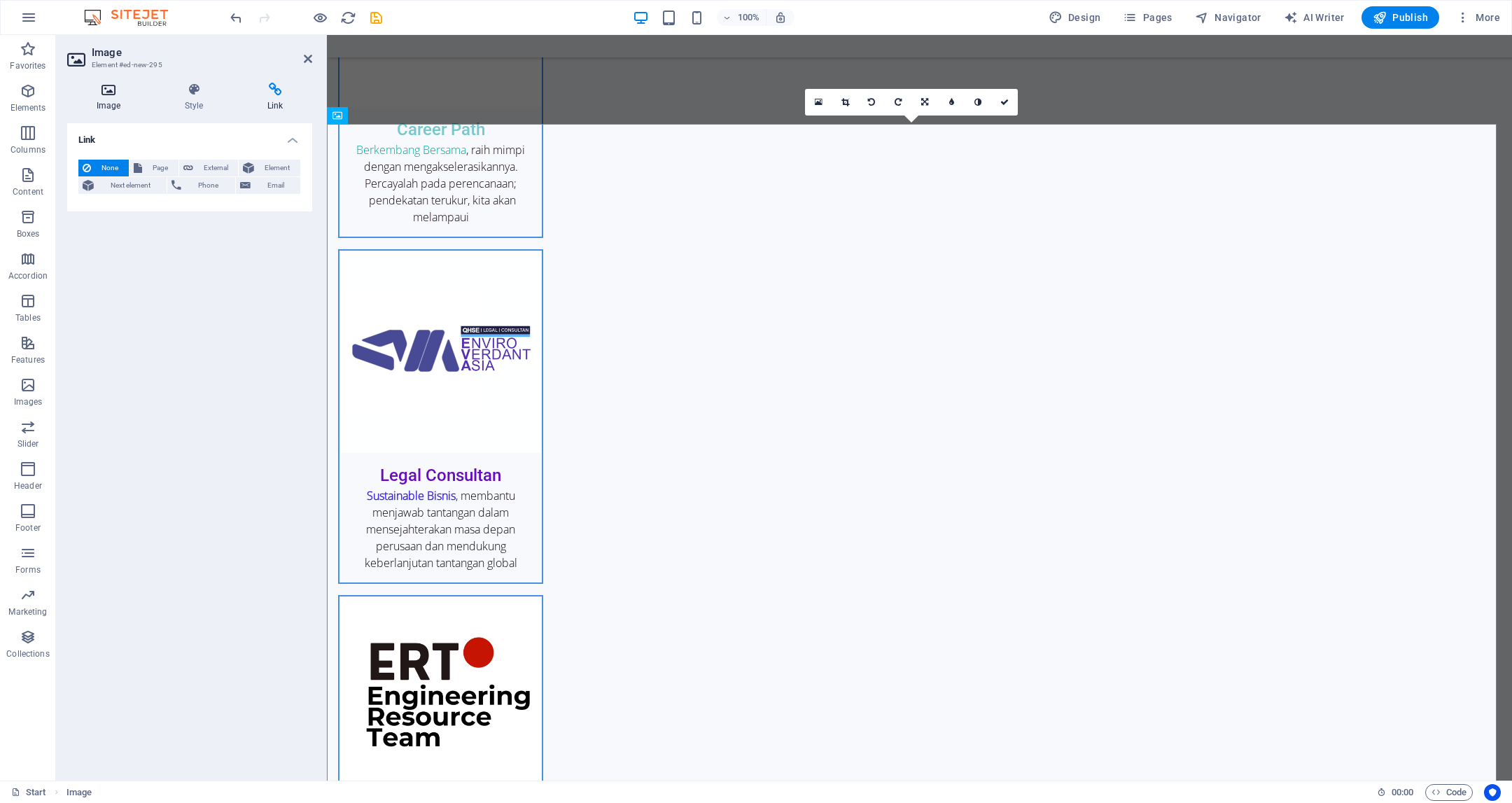
click at [121, 91] on icon at bounding box center [108, 90] width 83 height 14
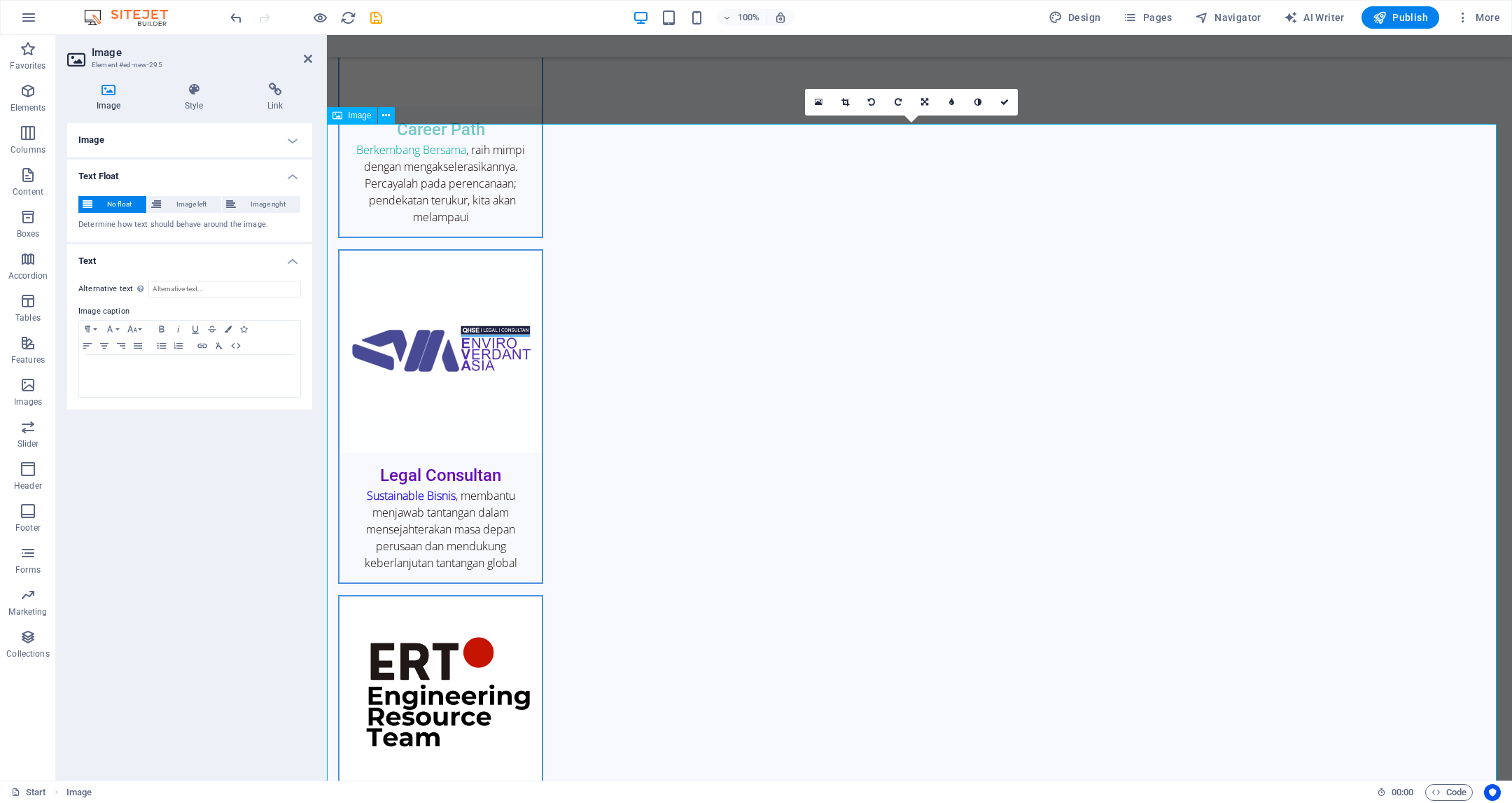
drag, startPoint x: 393, startPoint y: 153, endPoint x: 385, endPoint y: 160, distance: 10.6
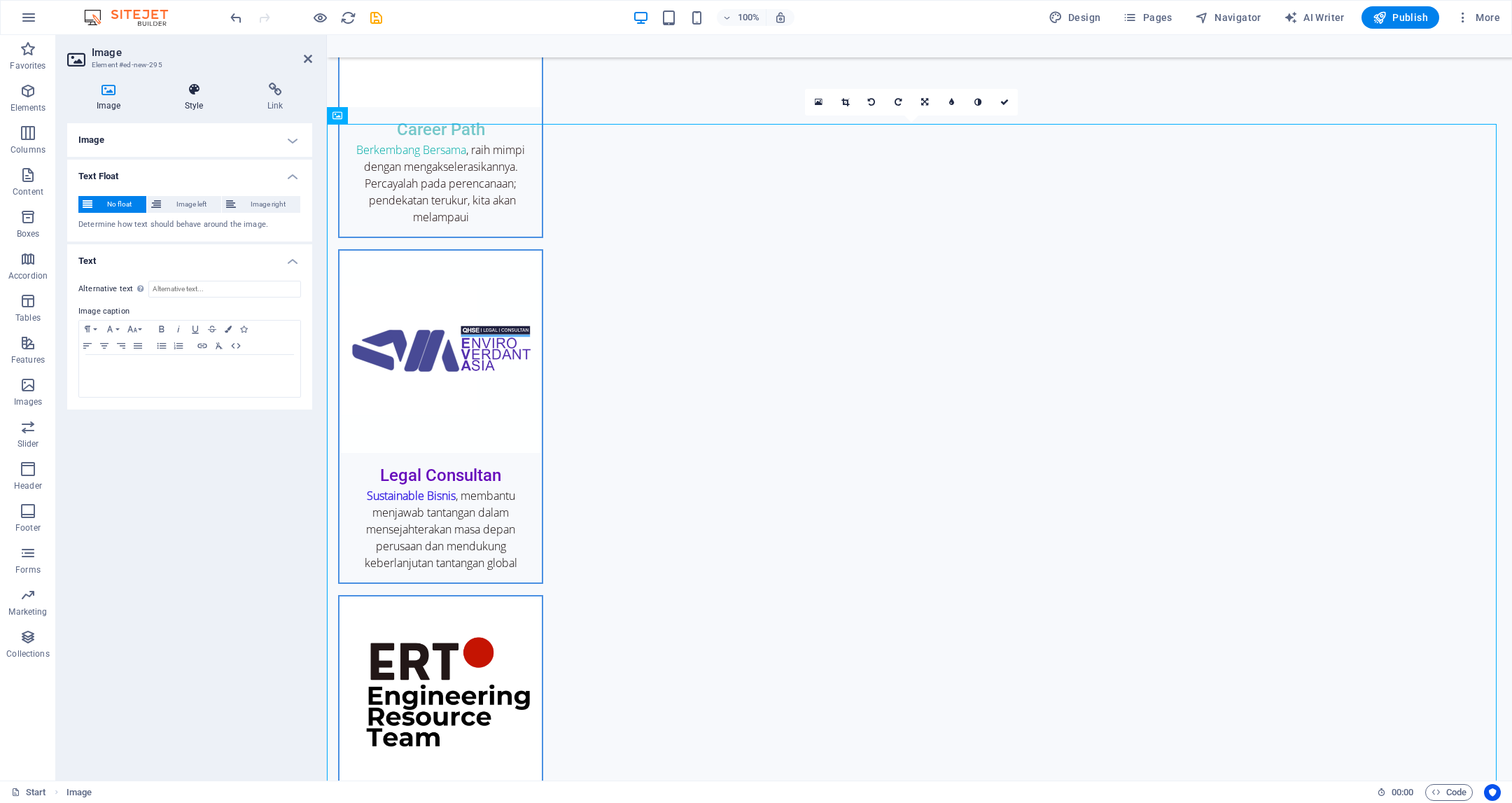
click at [186, 104] on h4 "Style" at bounding box center [196, 97] width 83 height 29
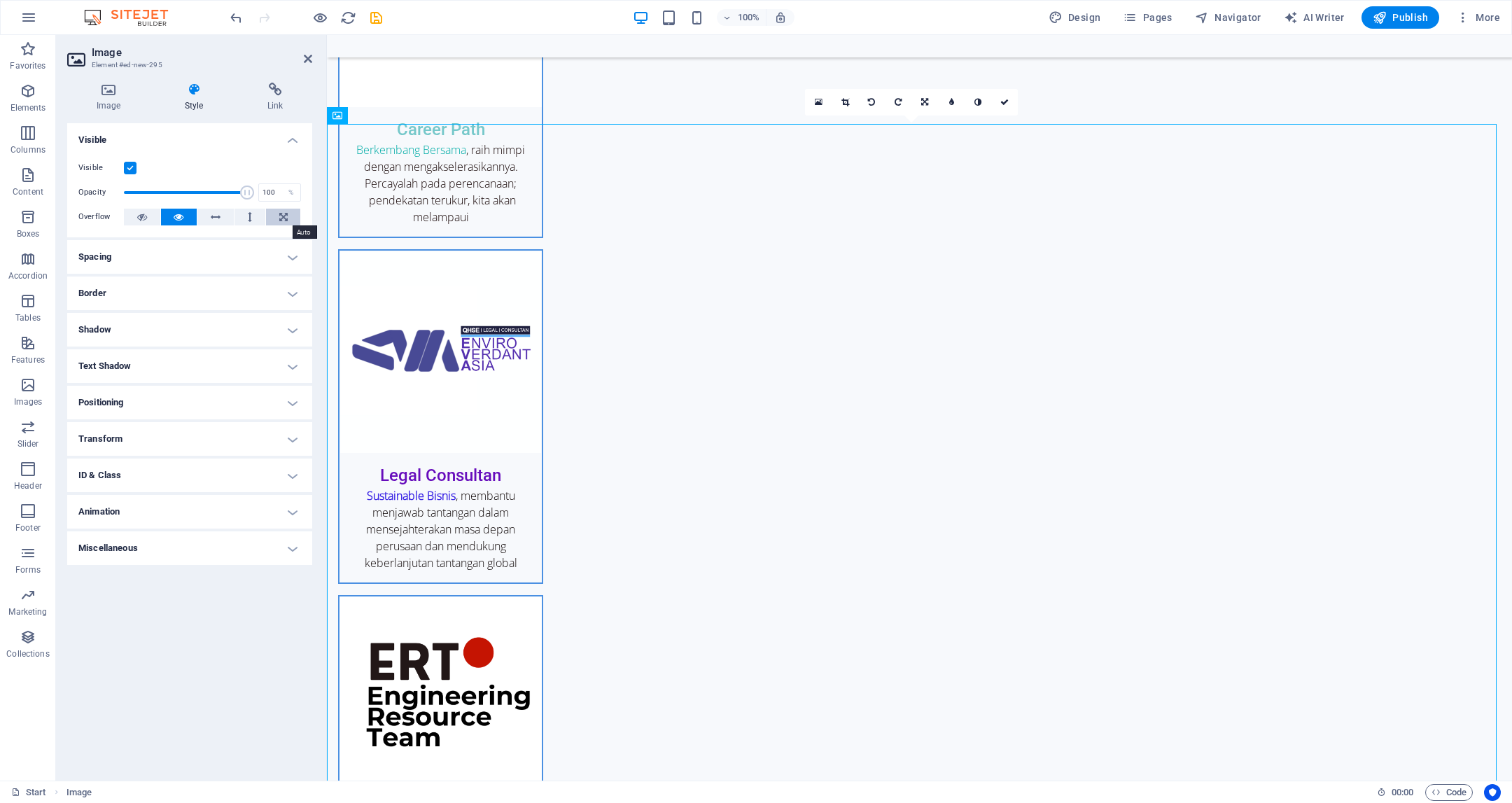
click at [291, 219] on button at bounding box center [283, 217] width 35 height 17
drag, startPoint x: 291, startPoint y: 219, endPoint x: 313, endPoint y: 219, distance: 22.0
click at [291, 219] on button at bounding box center [283, 217] width 35 height 17
click at [317, 21] on icon "button" at bounding box center [320, 18] width 16 height 16
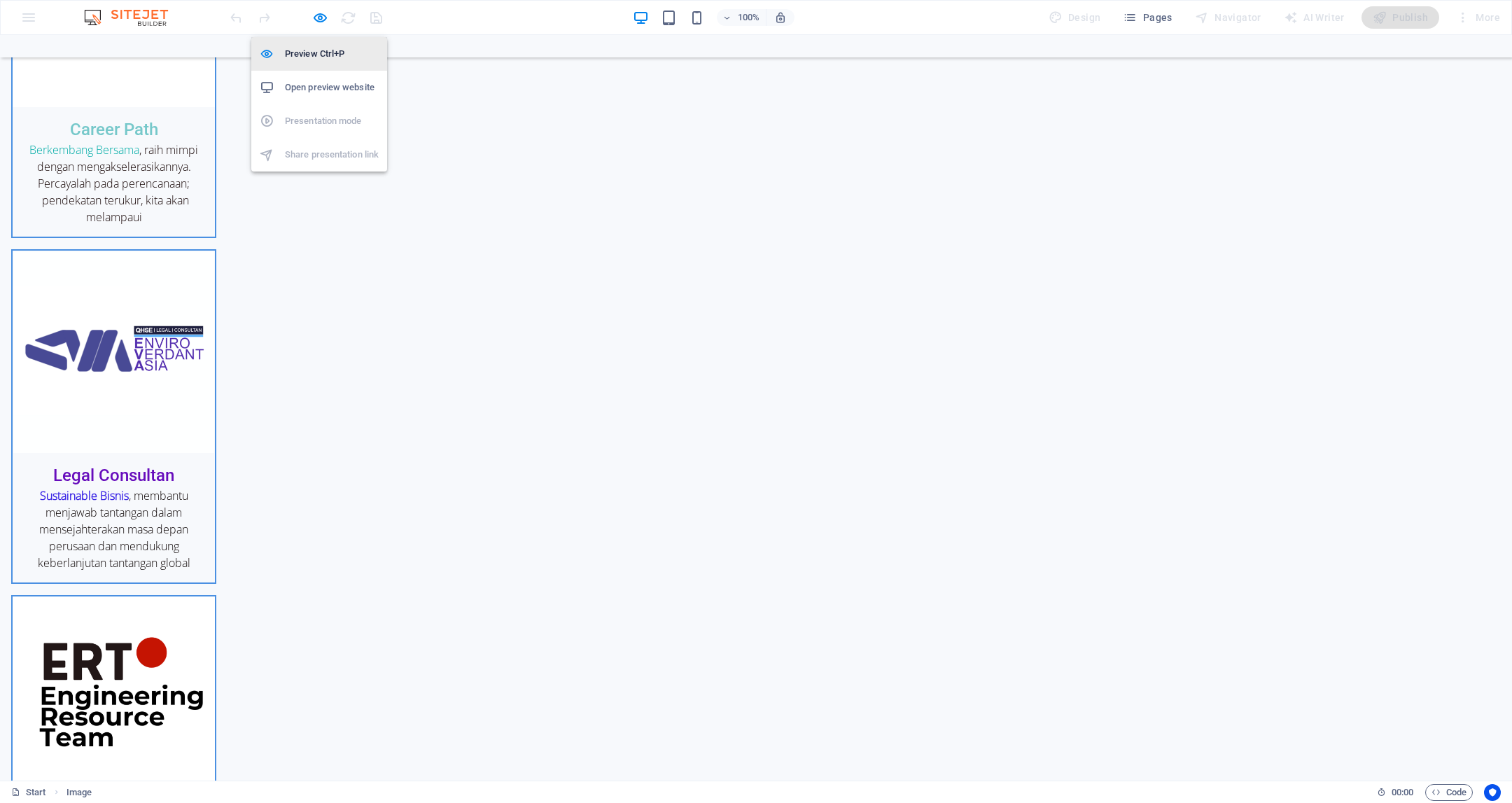
click at [320, 59] on h6 "Preview Ctrl+P" at bounding box center [332, 54] width 94 height 17
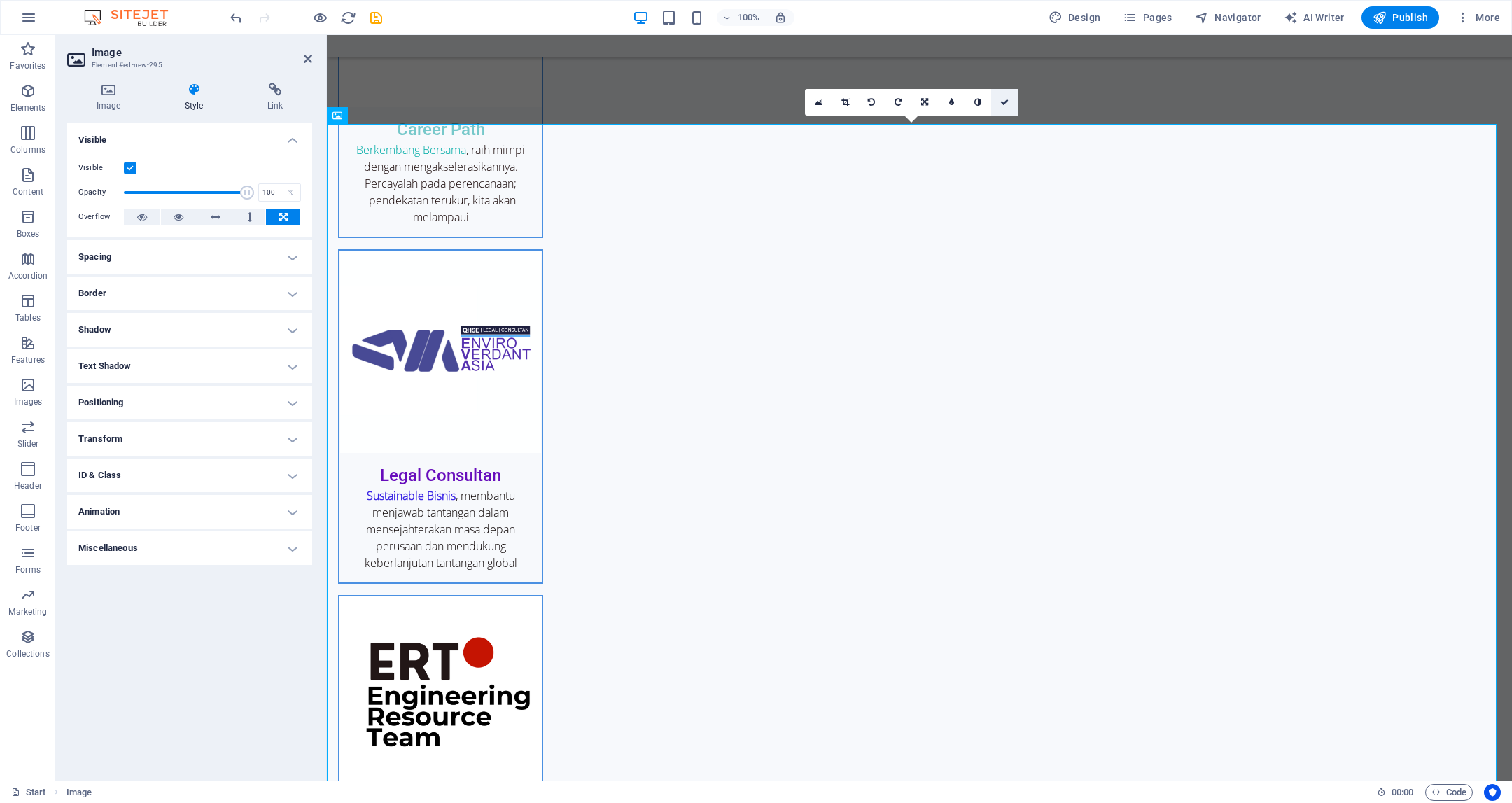
click at [1007, 107] on link at bounding box center [1005, 102] width 27 height 27
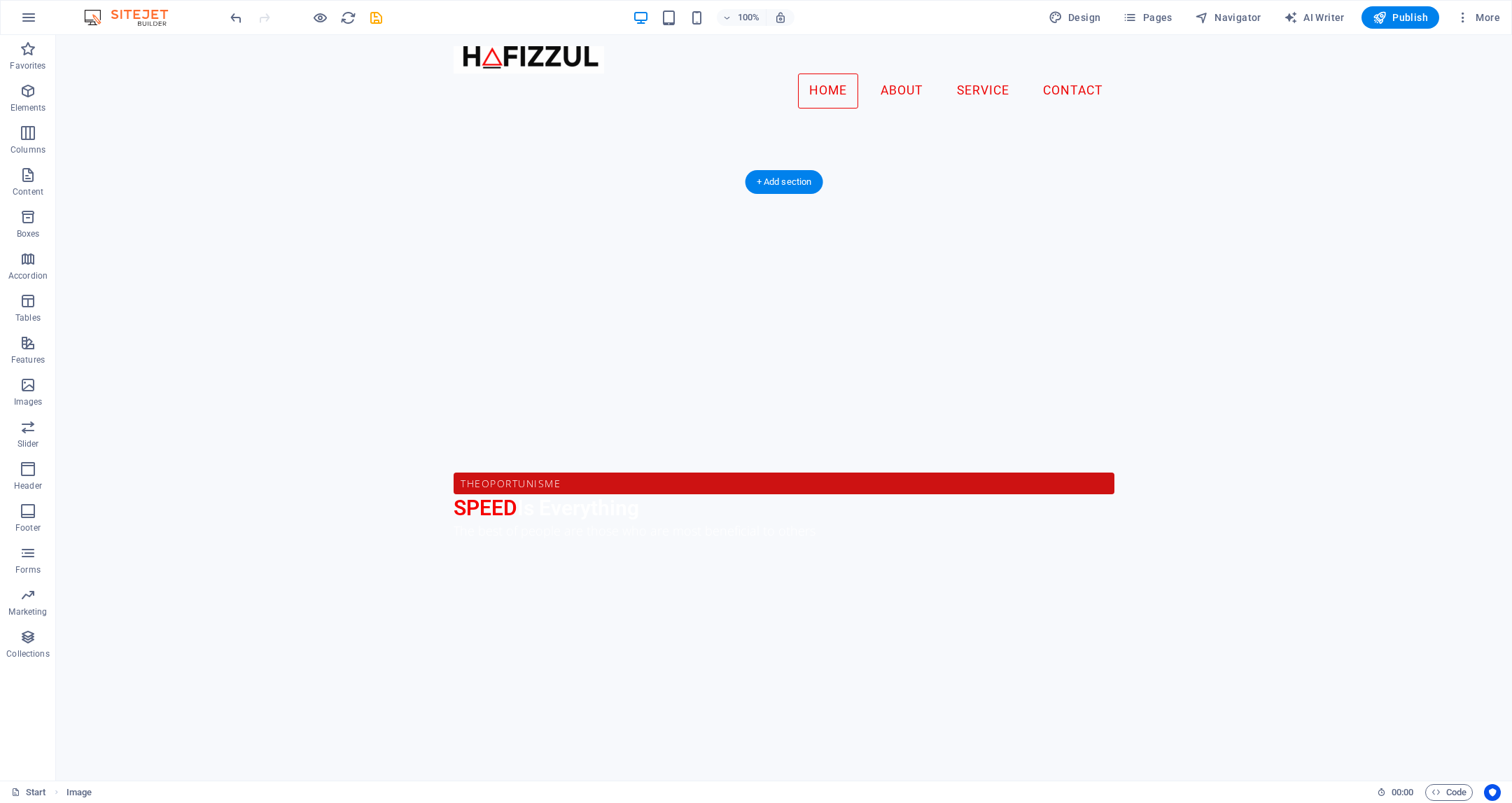
scroll to position [460, 0]
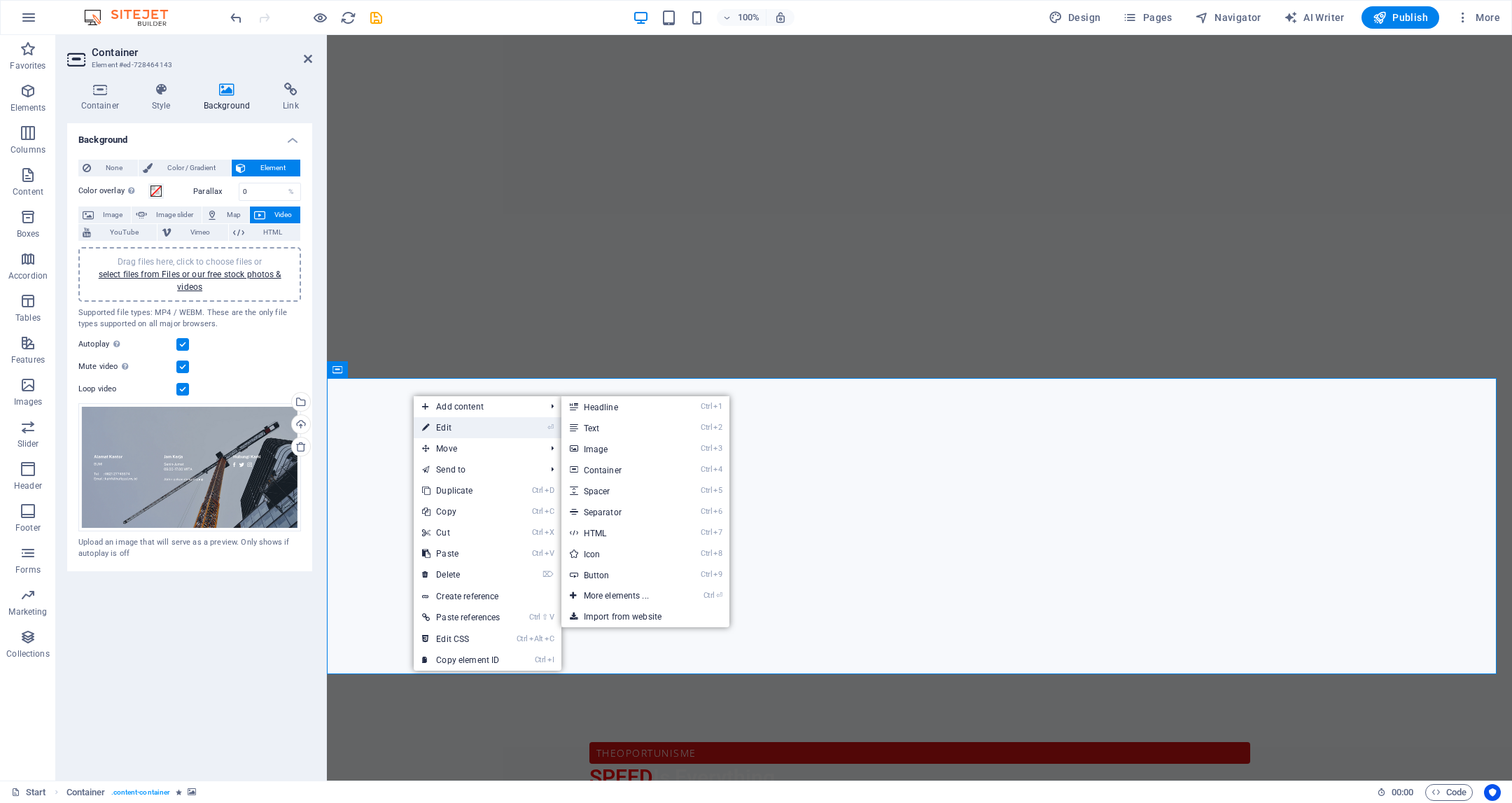
click at [443, 427] on link "⏎ Edit" at bounding box center [461, 428] width 95 height 21
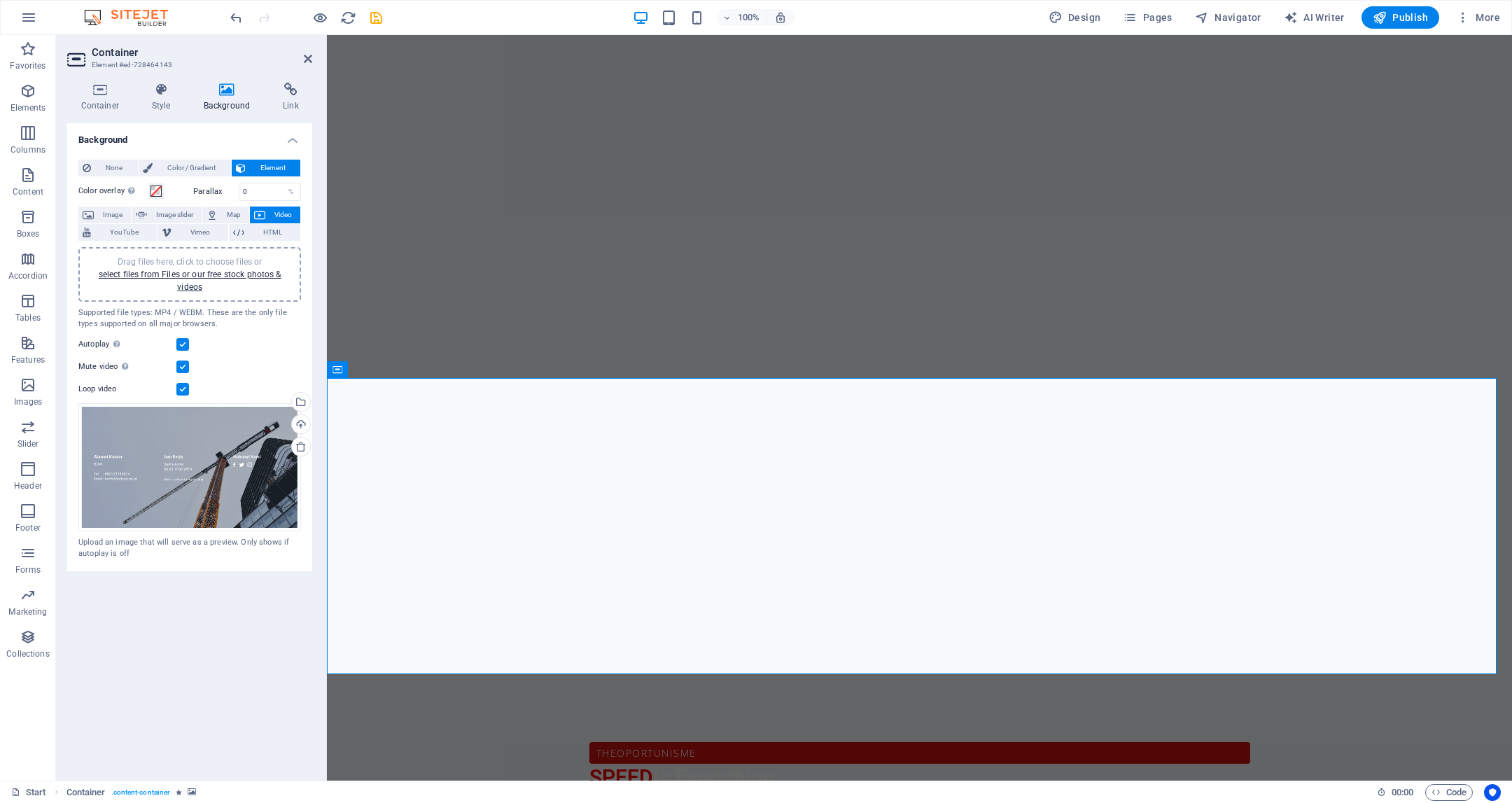
click at [224, 93] on icon at bounding box center [226, 90] width 74 height 14
click at [109, 215] on span "Image" at bounding box center [112, 215] width 28 height 17
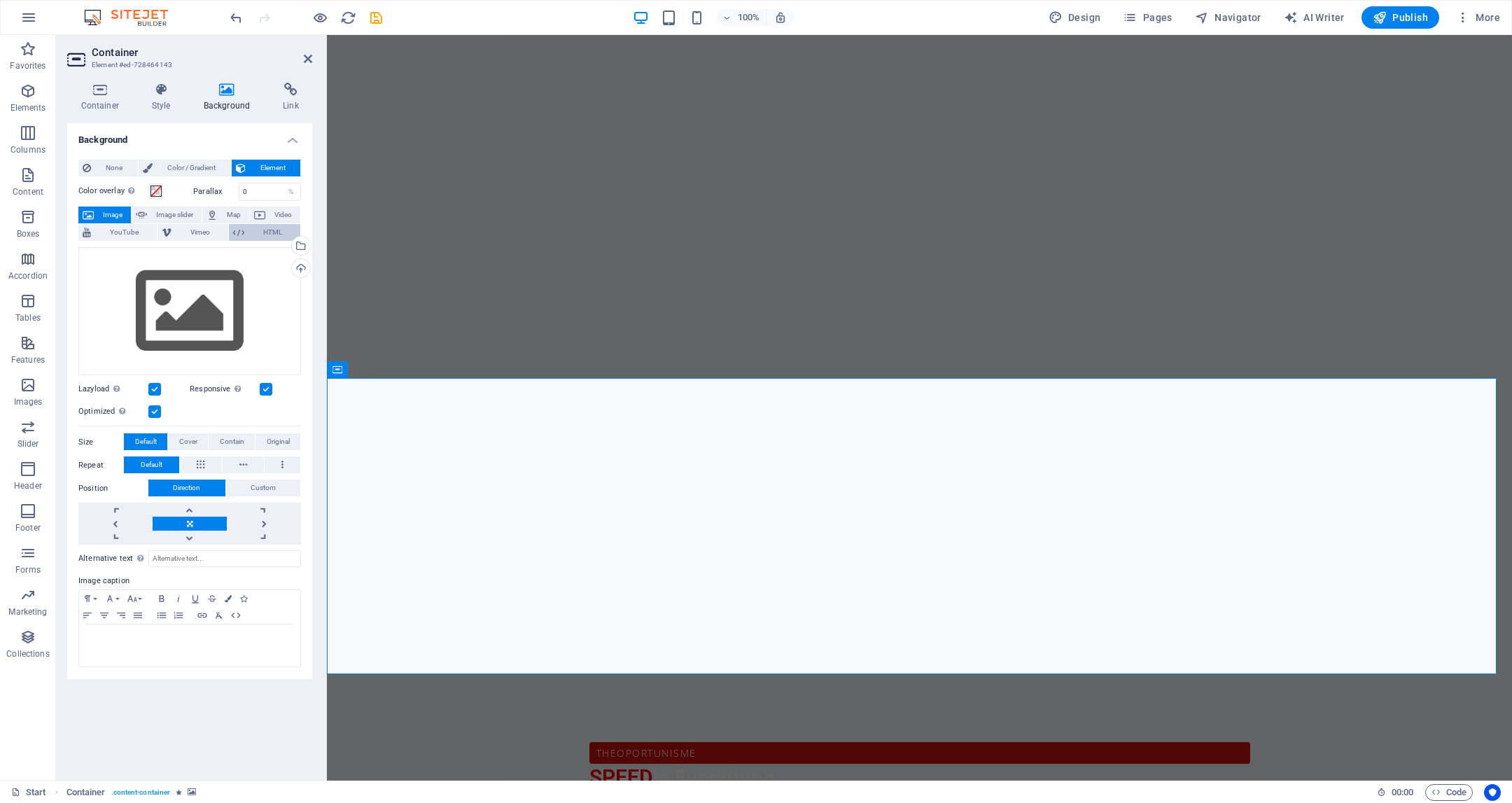
click at [275, 224] on span "HTML" at bounding box center [273, 232] width 48 height 17
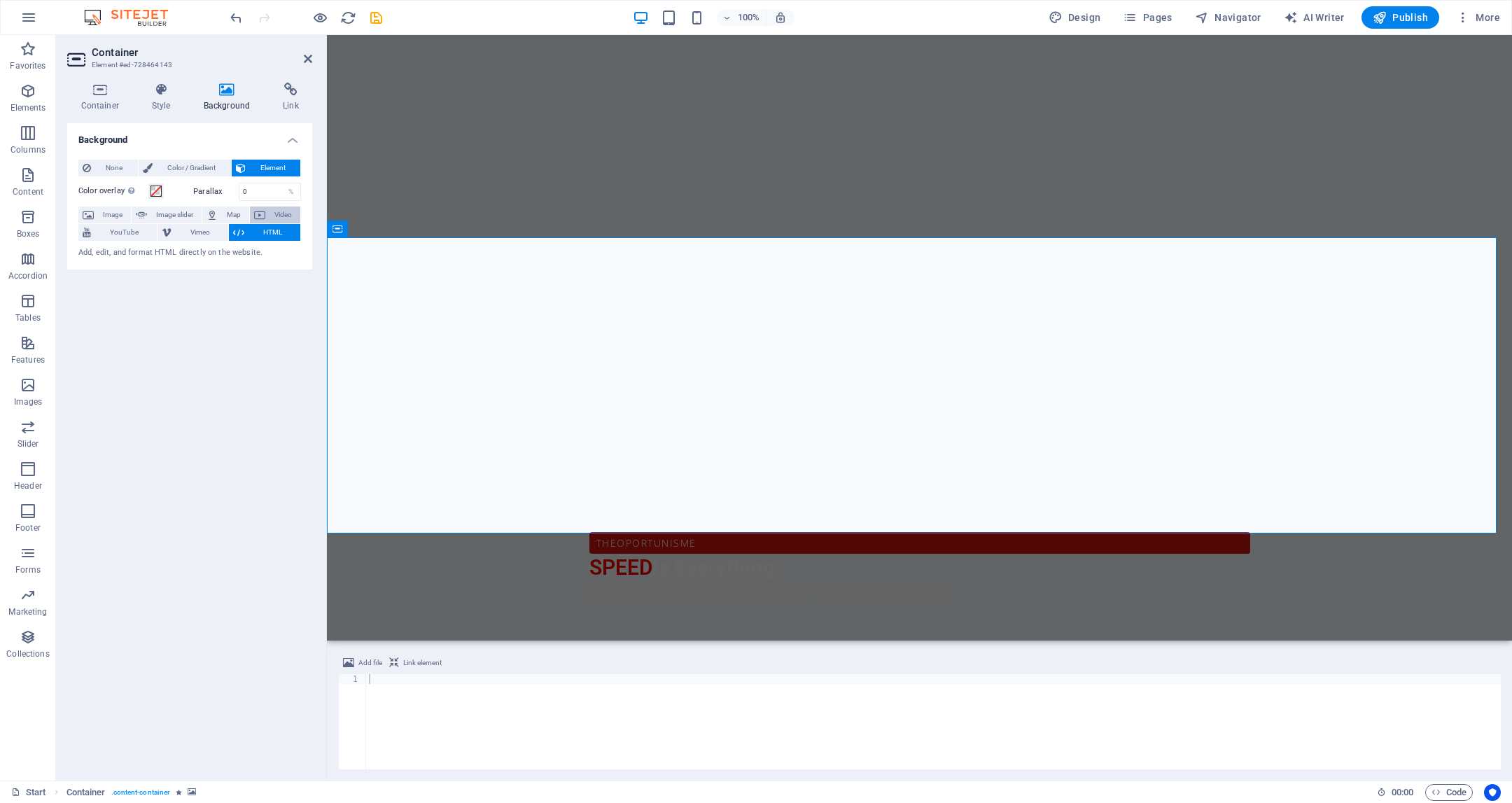
click at [279, 214] on span "Video" at bounding box center [283, 215] width 27 height 17
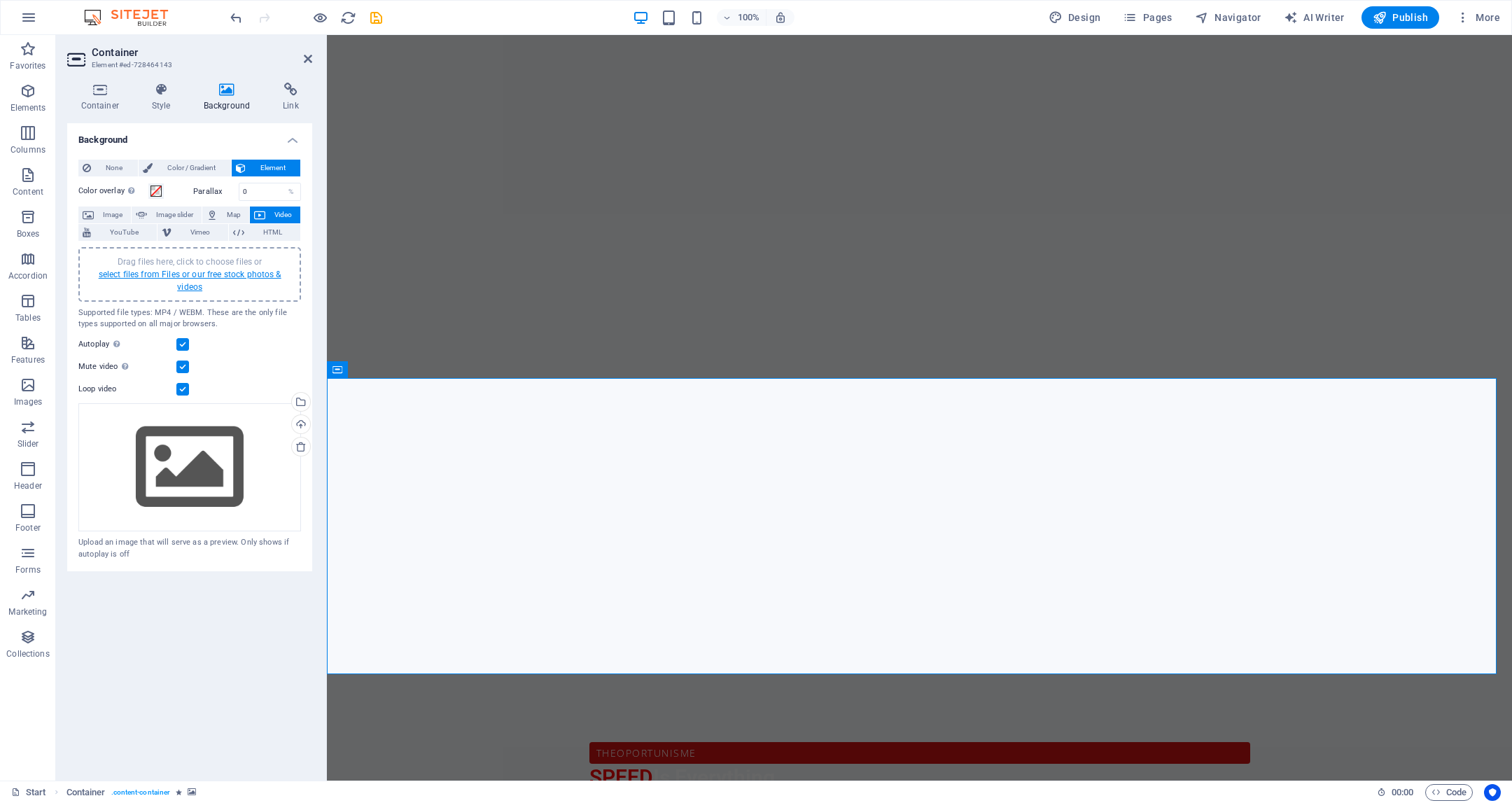
click at [206, 276] on link "select files from Files or our free stock photos & videos" at bounding box center [190, 281] width 183 height 22
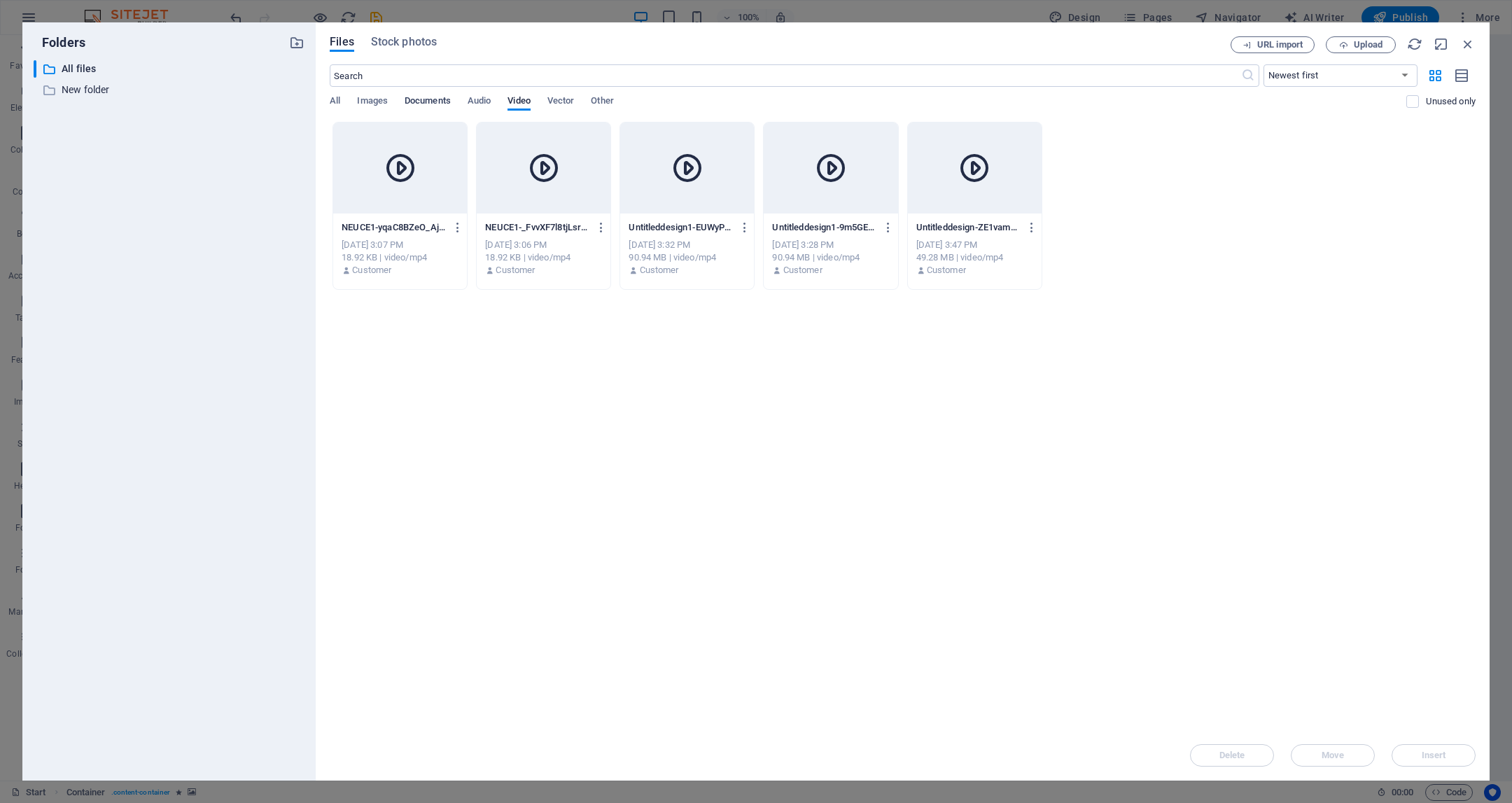
click at [432, 105] on span "Documents" at bounding box center [428, 102] width 46 height 19
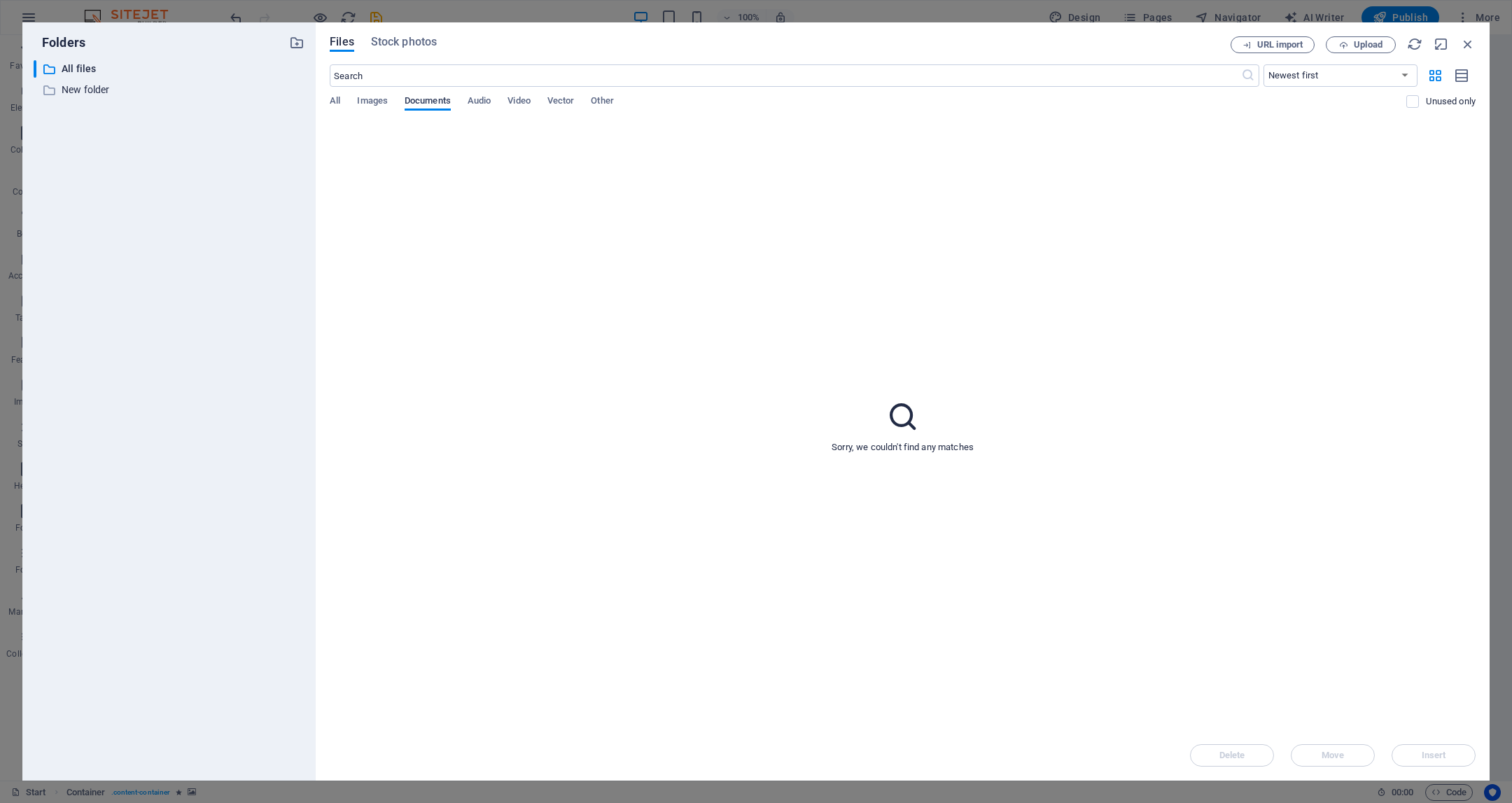
drag, startPoint x: 491, startPoint y: 103, endPoint x: 443, endPoint y: 105, distance: 48.0
click at [491, 103] on span "Audio" at bounding box center [479, 102] width 23 height 19
click at [372, 107] on span "Images" at bounding box center [372, 102] width 31 height 19
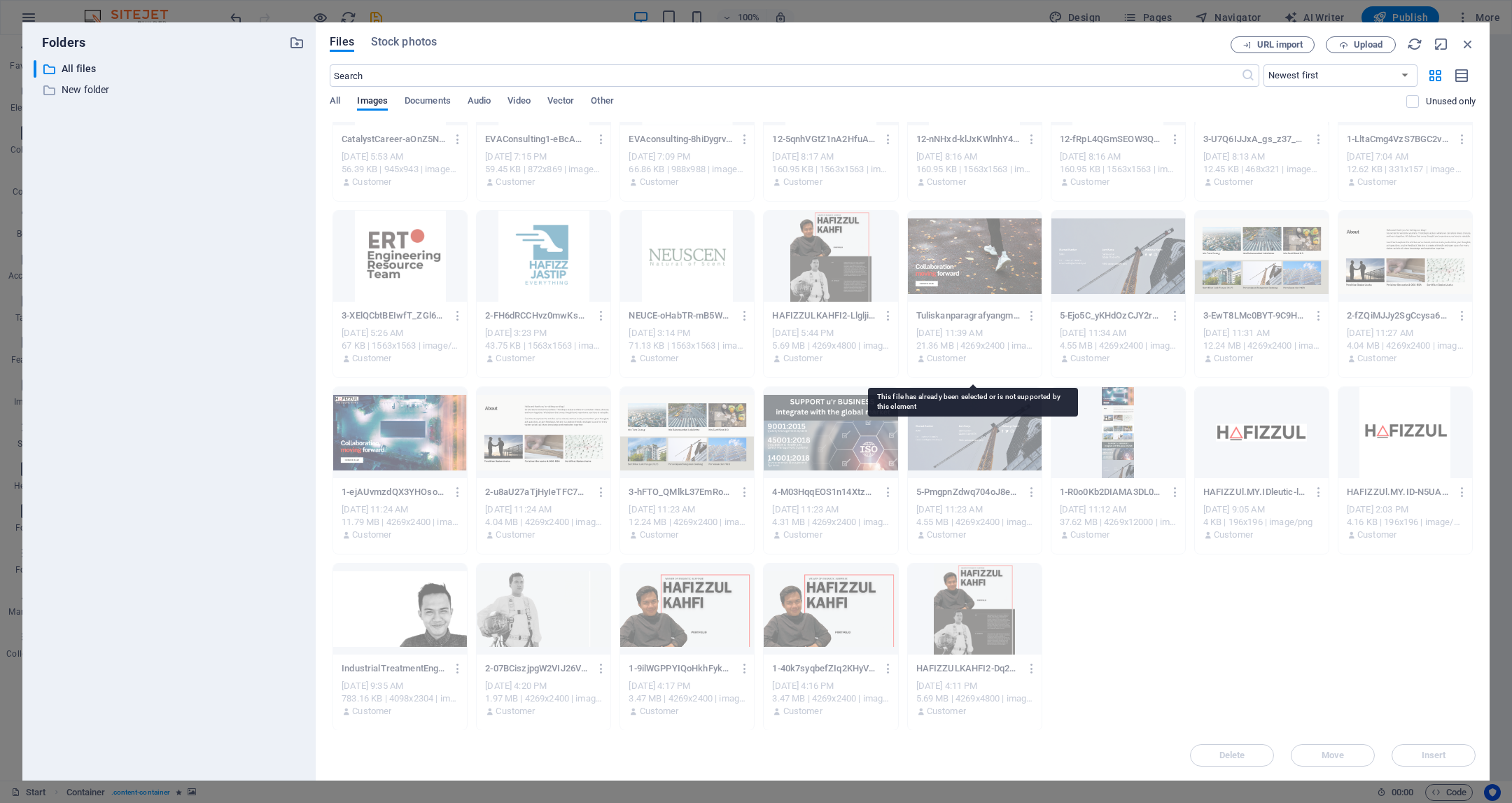
scroll to position [88, 0]
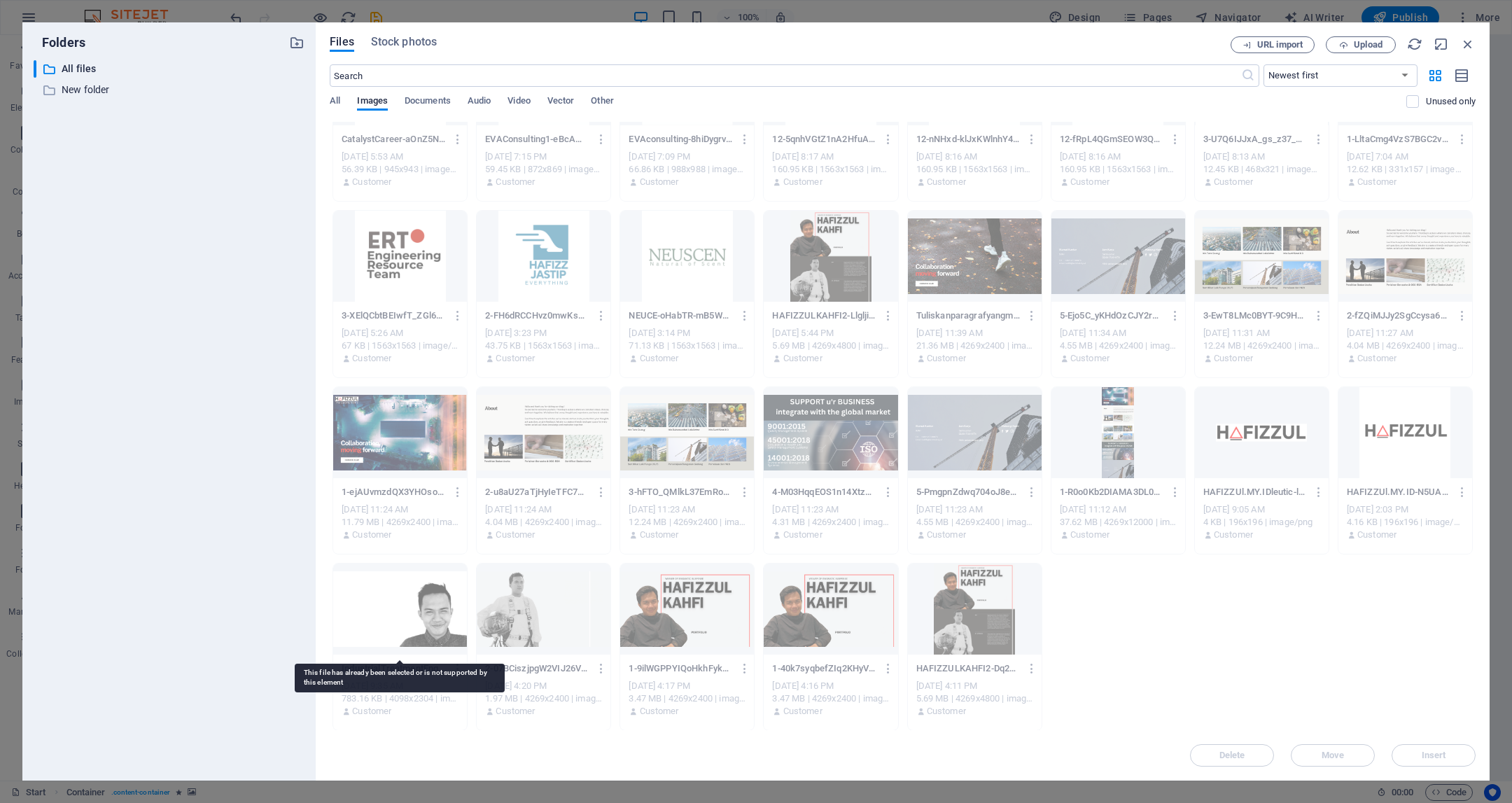
click at [420, 605] on div at bounding box center [399, 610] width 134 height 91
click at [436, 608] on div at bounding box center [399, 610] width 134 height 91
click at [340, 99] on span "All" at bounding box center [335, 102] width 10 height 19
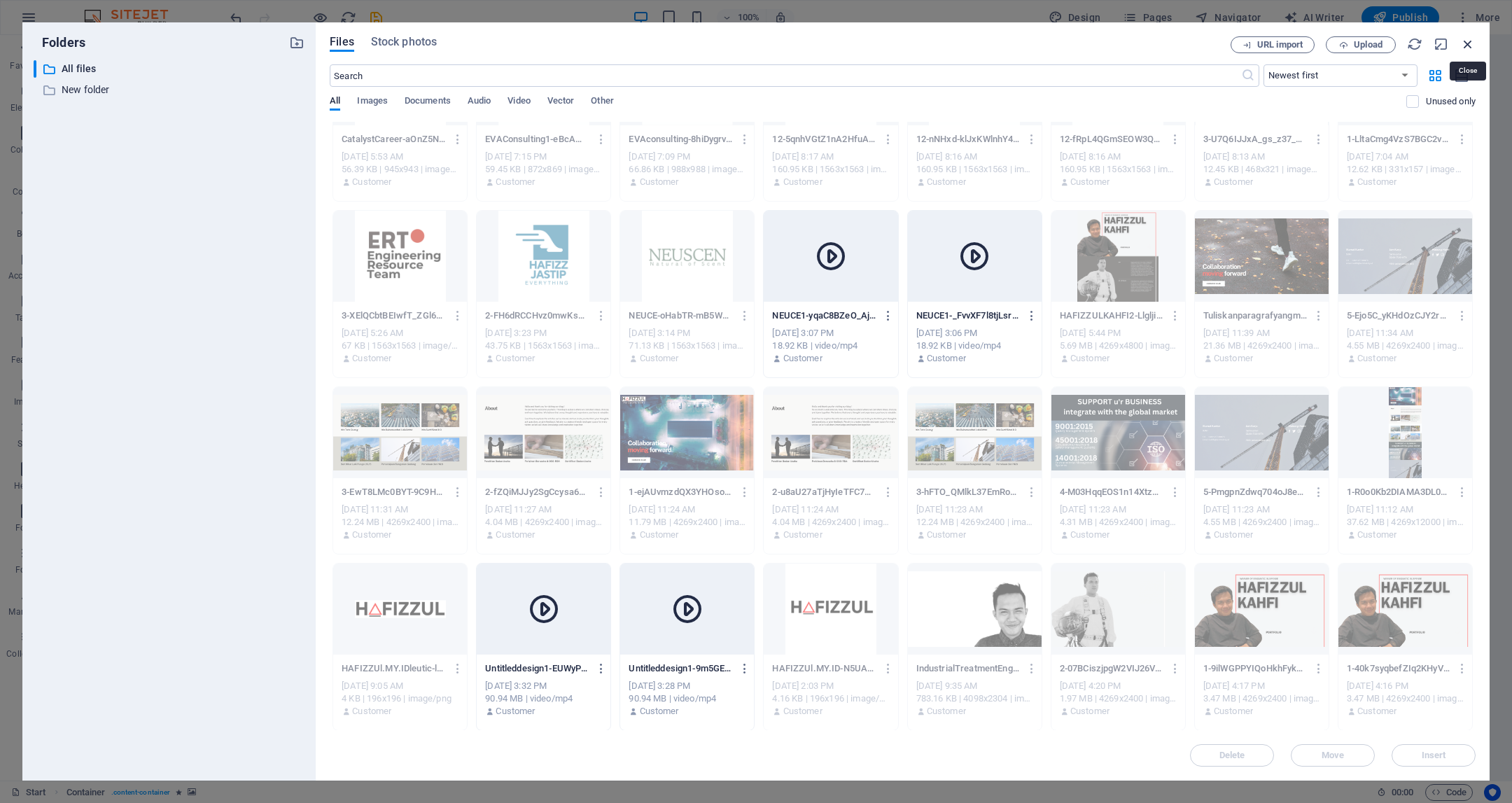
click at [1463, 44] on icon "button" at bounding box center [1468, 44] width 16 height 16
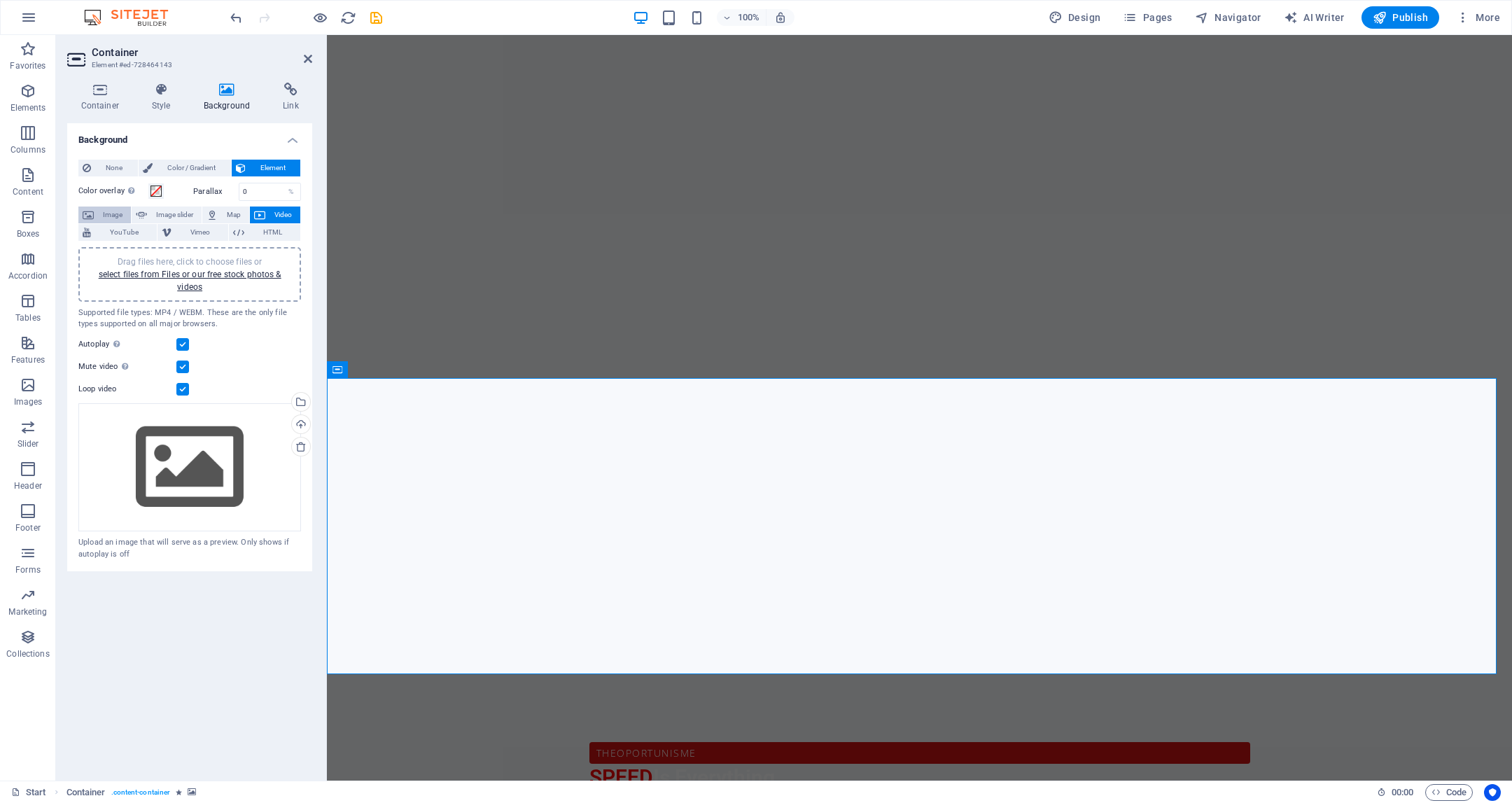
click at [119, 217] on span "Image" at bounding box center [112, 215] width 28 height 17
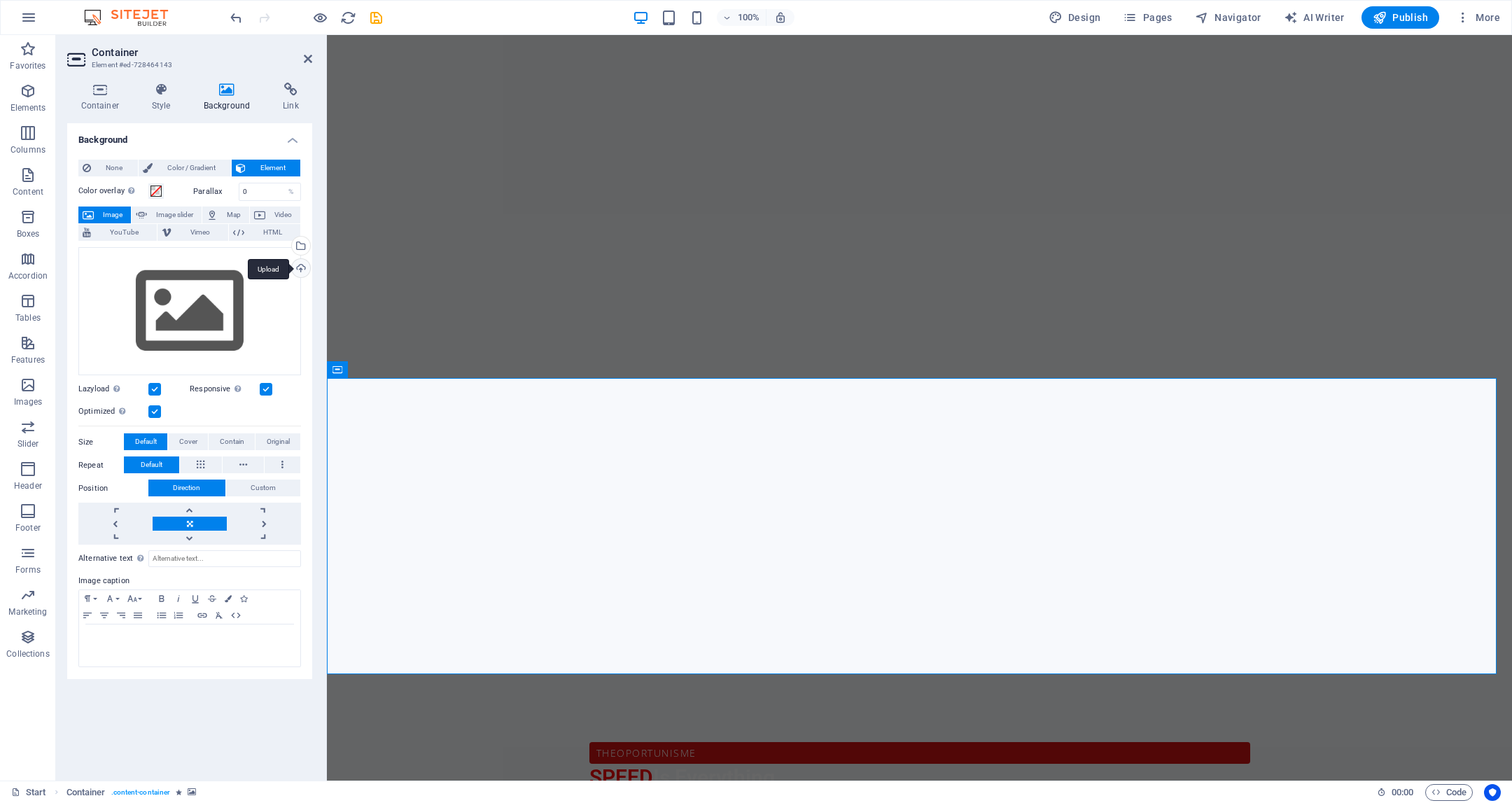
click at [299, 270] on div "Upload" at bounding box center [299, 270] width 21 height 21
click at [289, 247] on div "Select files from the file manager, stock photos, or upload file(s)" at bounding box center [243, 247] width 91 height 52
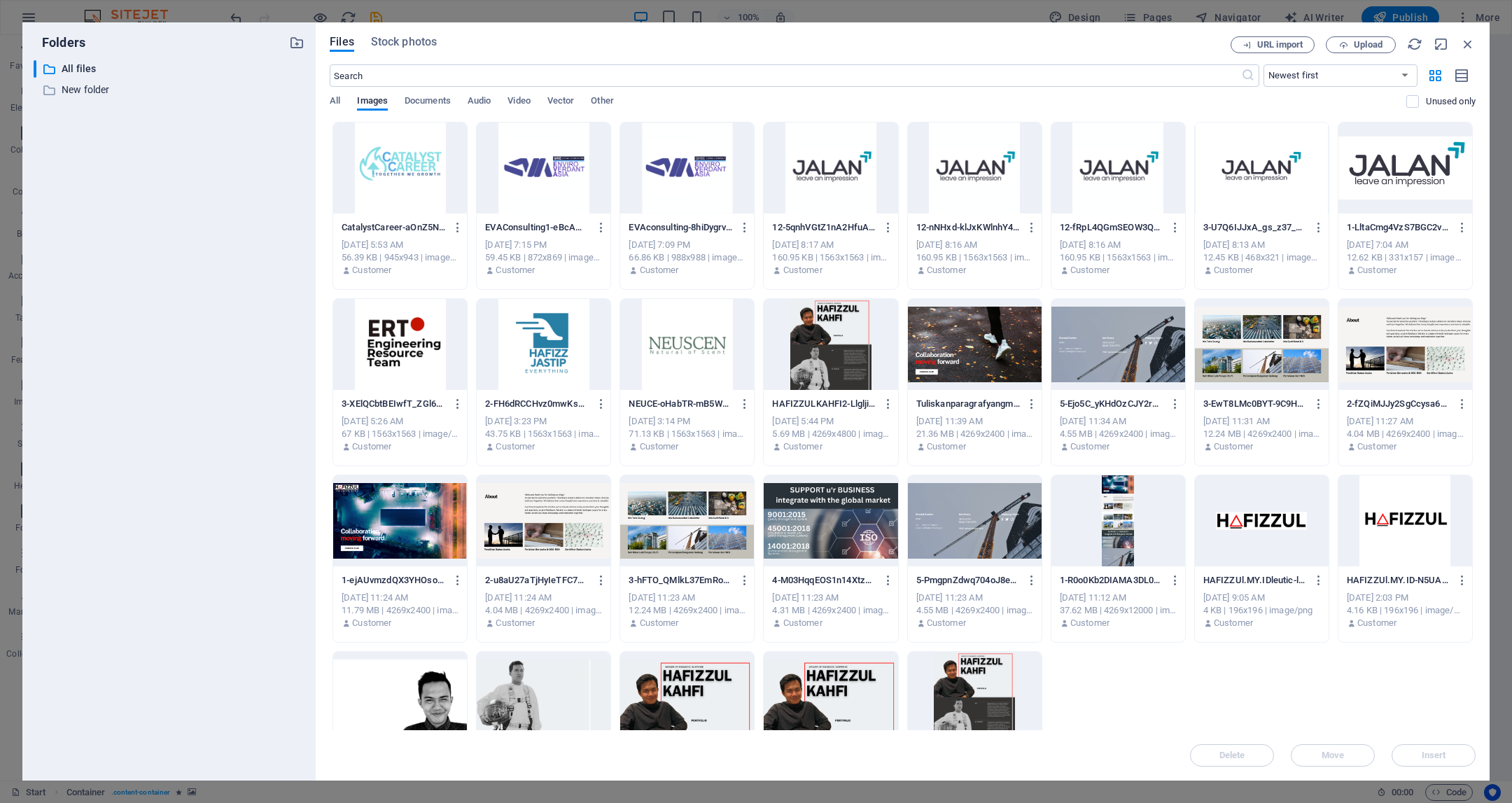
click at [380, 706] on div at bounding box center [399, 698] width 134 height 91
click at [1452, 755] on span "Insert" at bounding box center [1434, 755] width 73 height 8
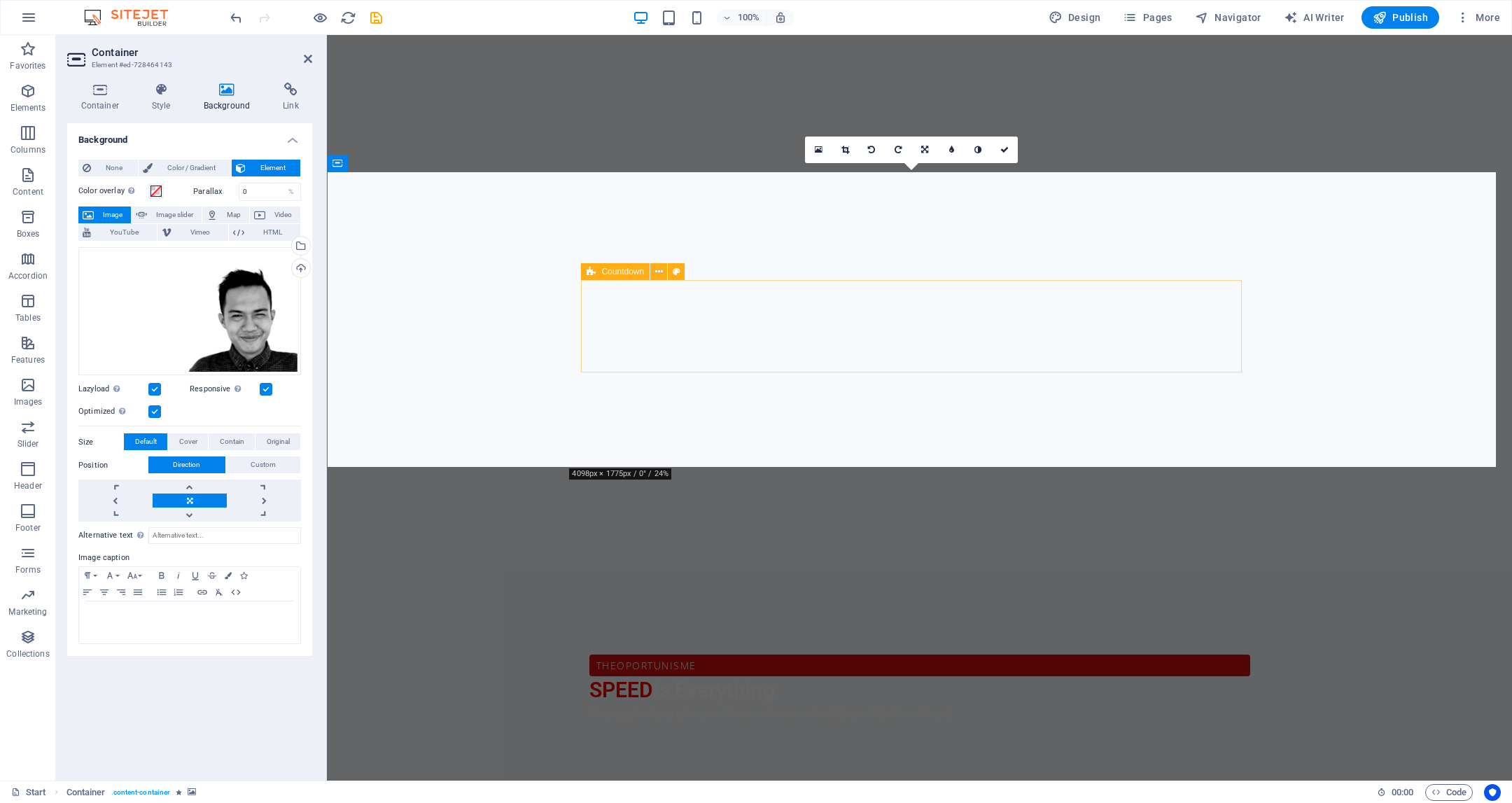
scroll to position [670, 0]
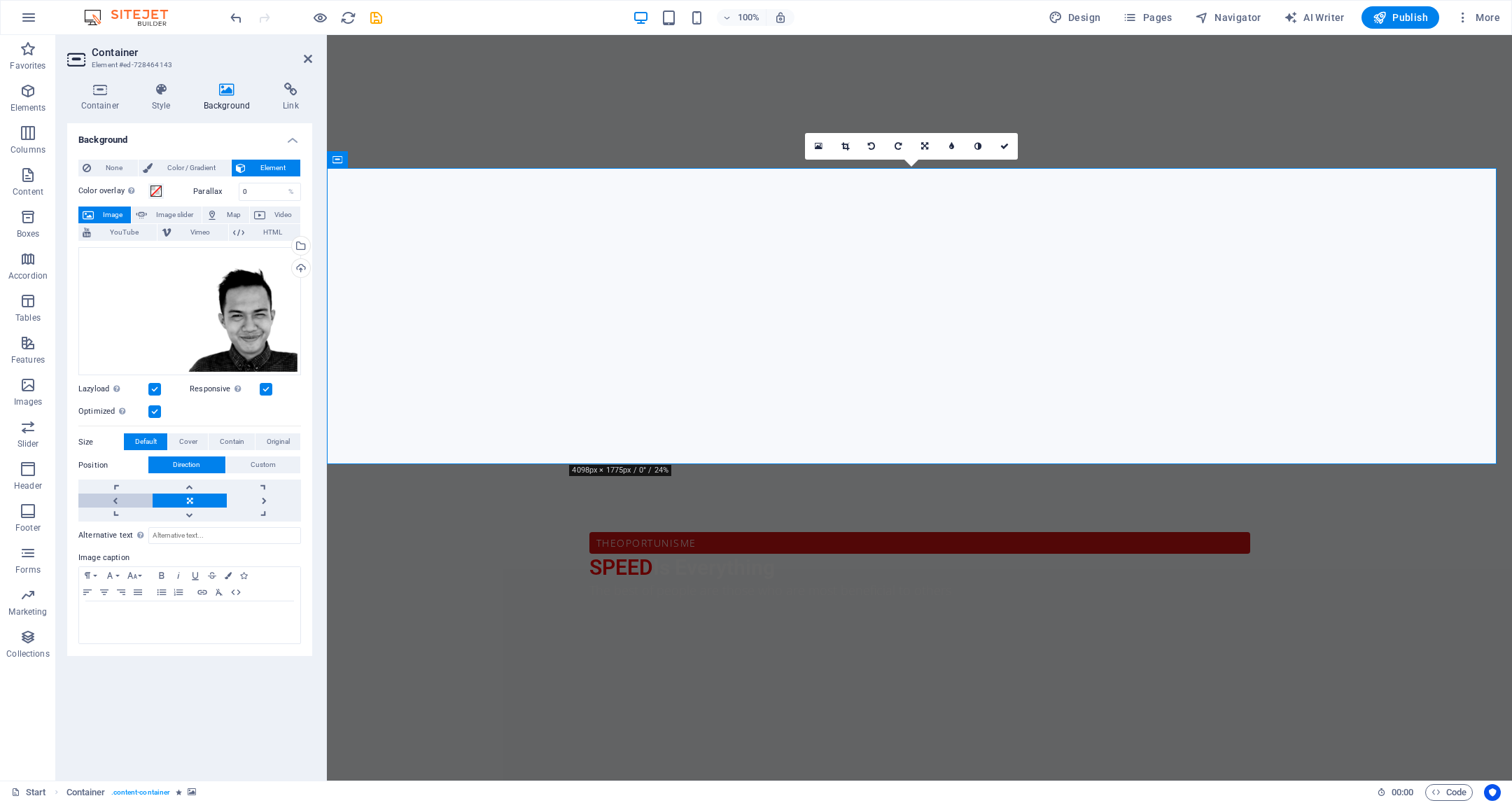
click at [113, 502] on link at bounding box center [115, 500] width 74 height 14
click at [203, 500] on link at bounding box center [189, 500] width 74 height 14
click at [181, 169] on span "Color / Gradient" at bounding box center [192, 168] width 70 height 17
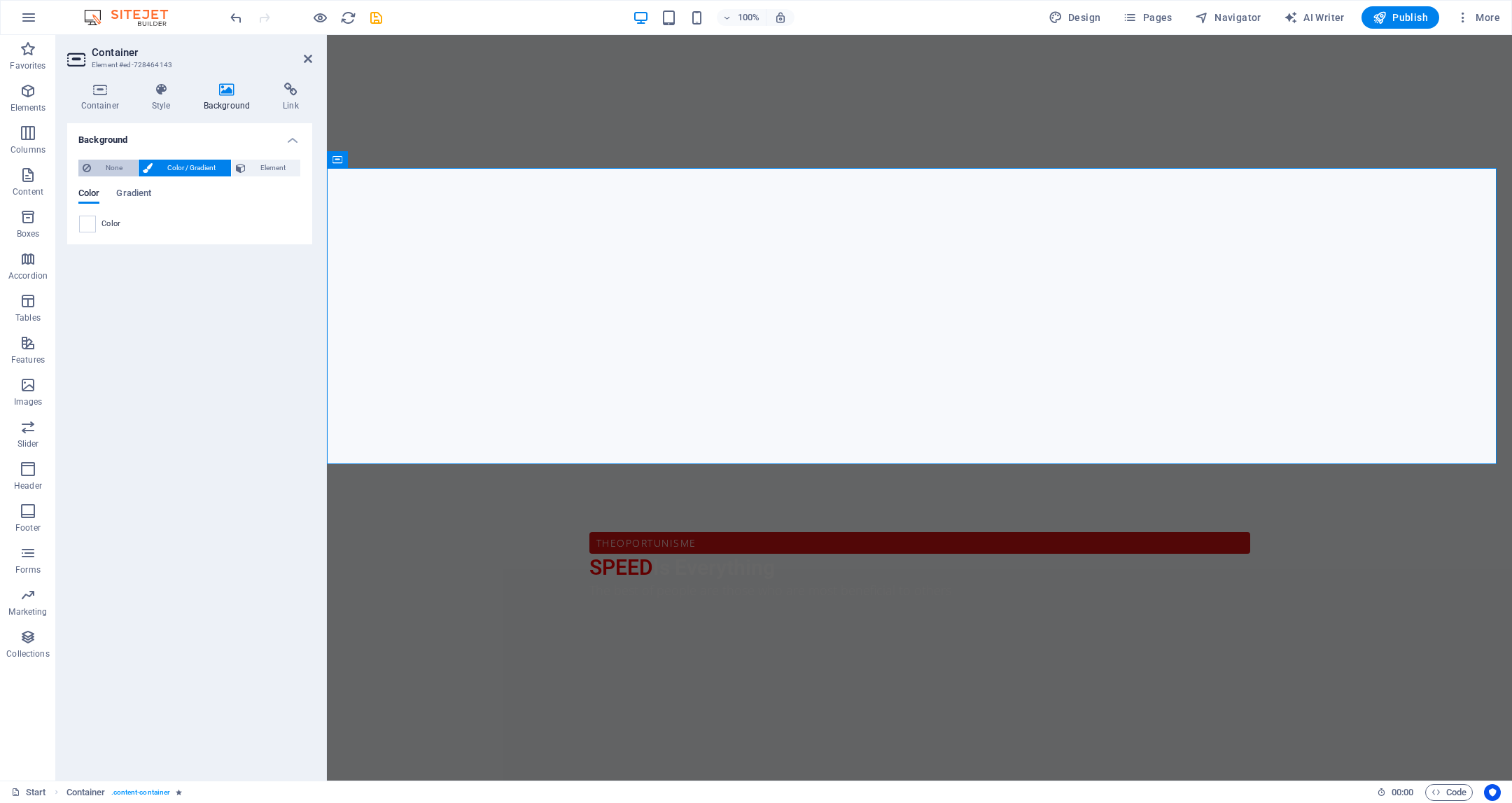
click at [111, 163] on span "None" at bounding box center [115, 168] width 39 height 17
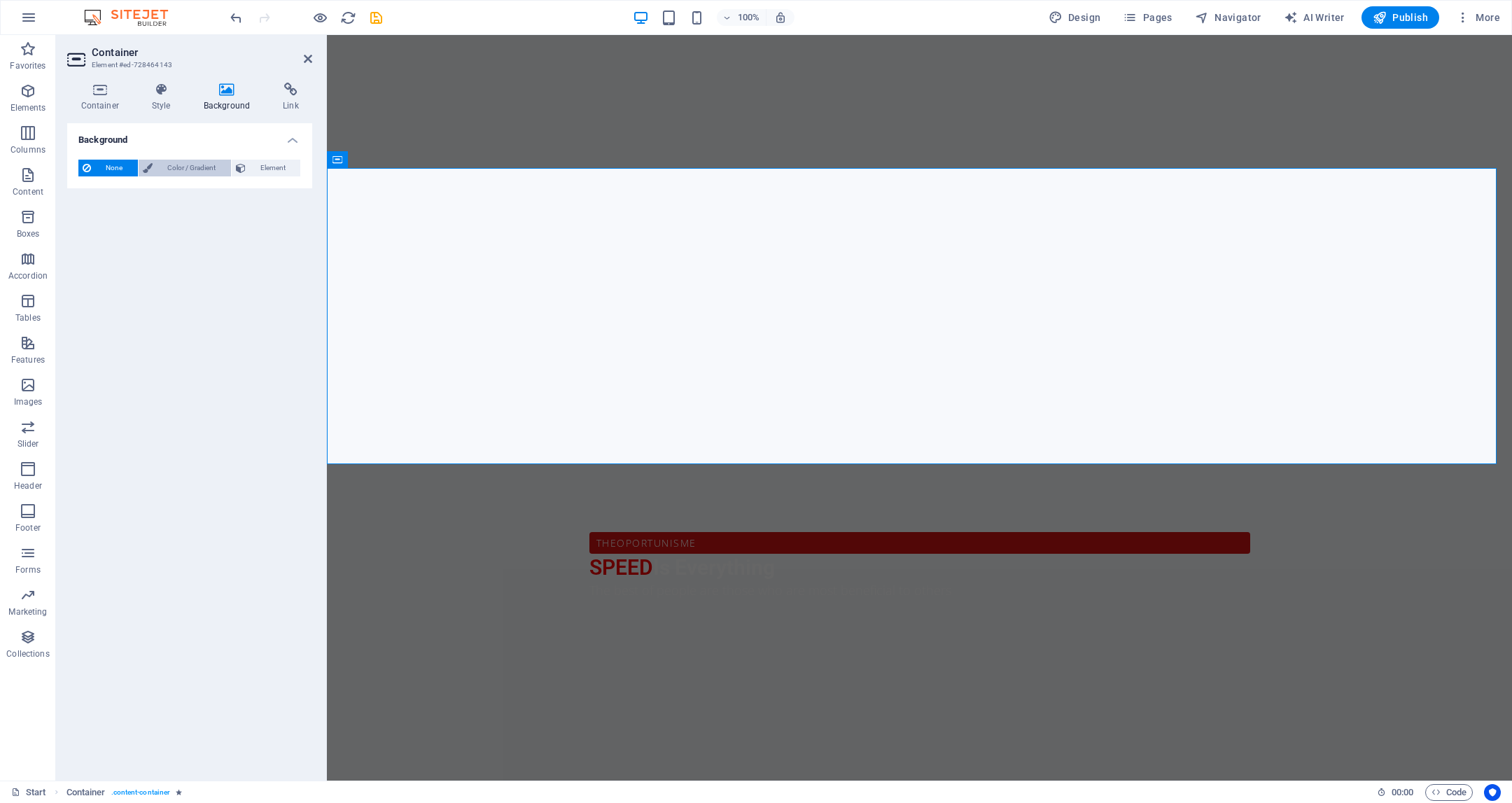
click at [174, 168] on span "Color / Gradient" at bounding box center [192, 168] width 70 height 17
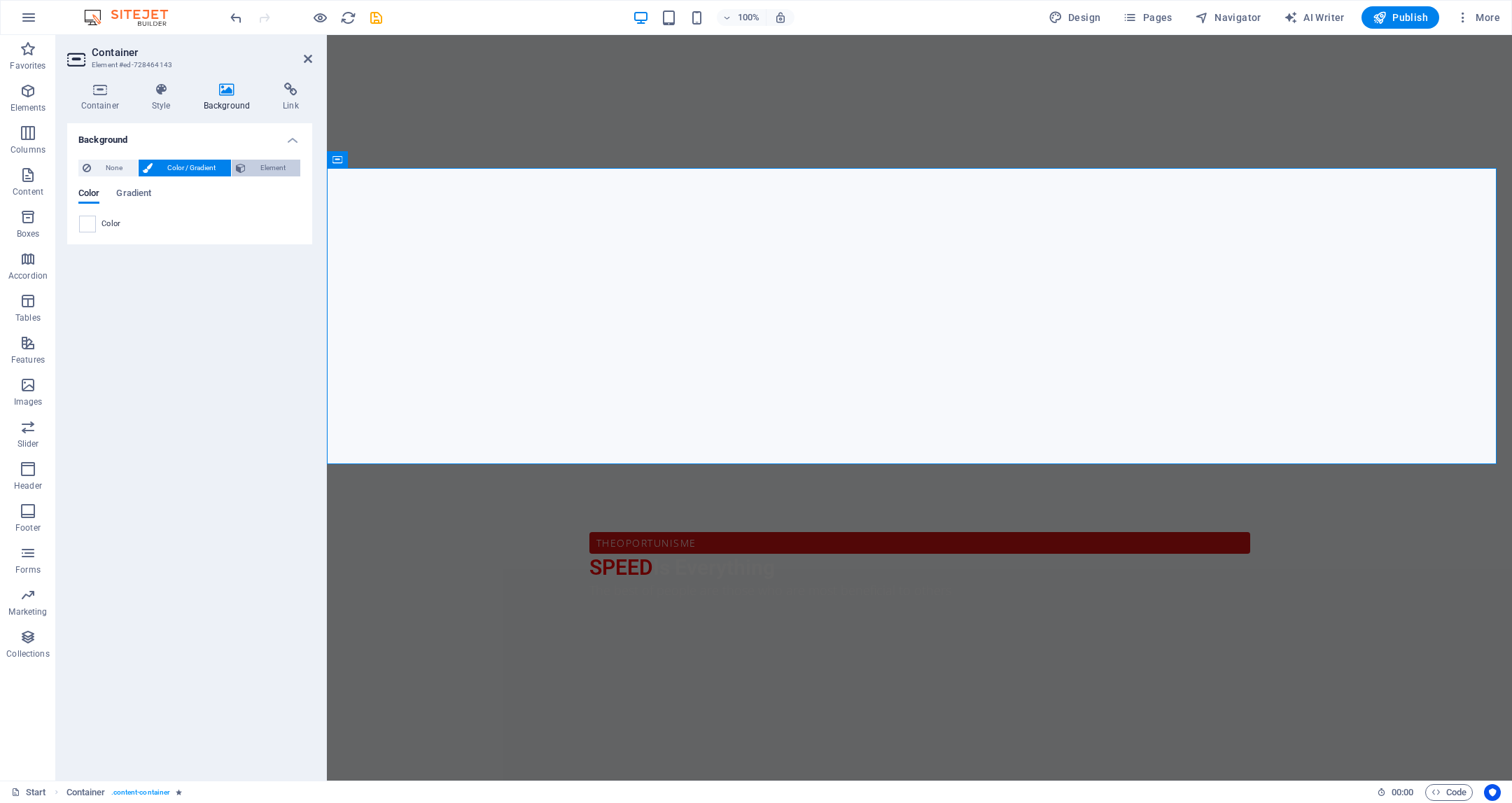
click at [271, 164] on span "Element" at bounding box center [273, 168] width 47 height 17
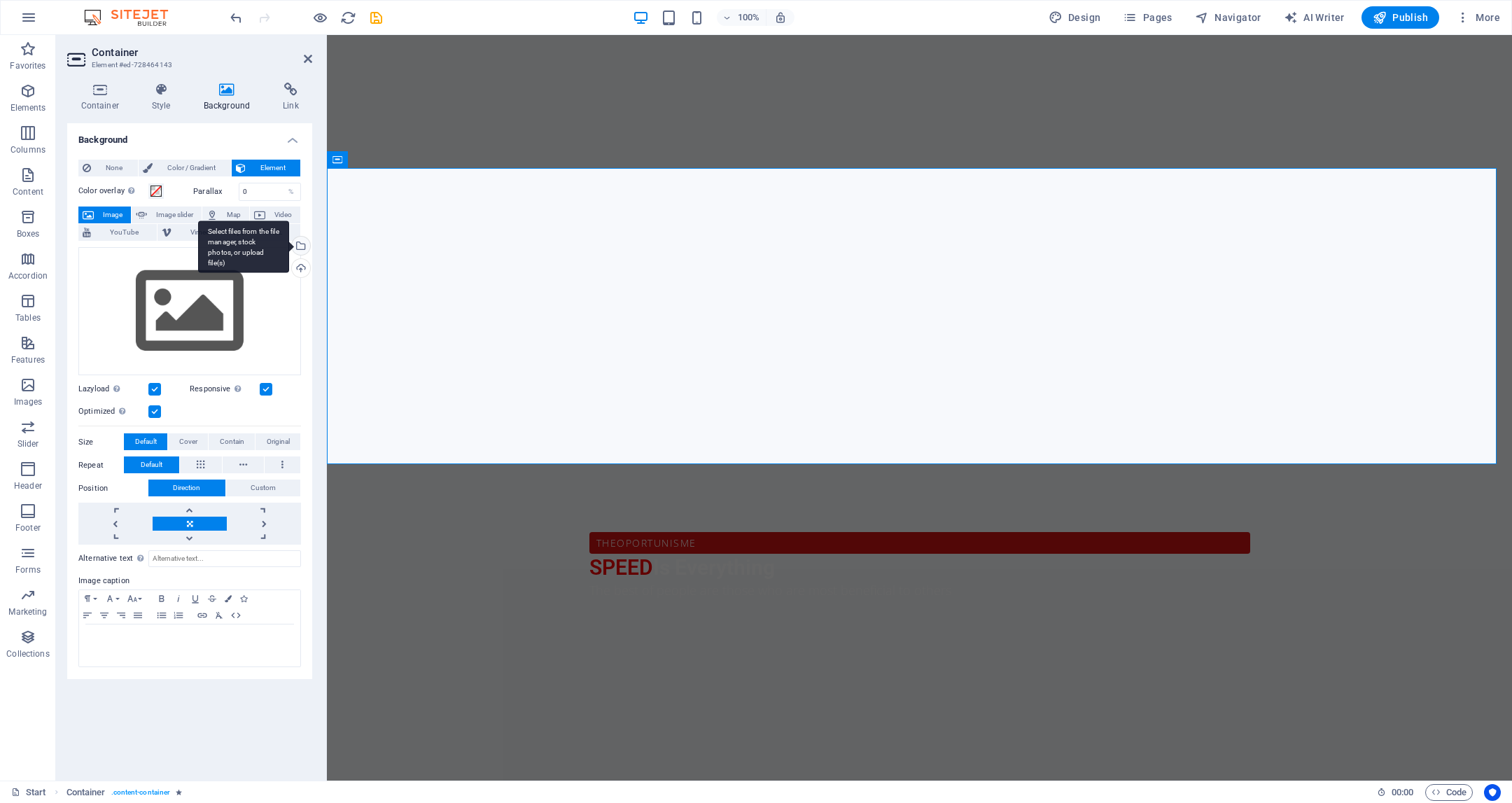
click at [299, 244] on div "Select files from the file manager, stock photos, or upload file(s)" at bounding box center [299, 247] width 21 height 21
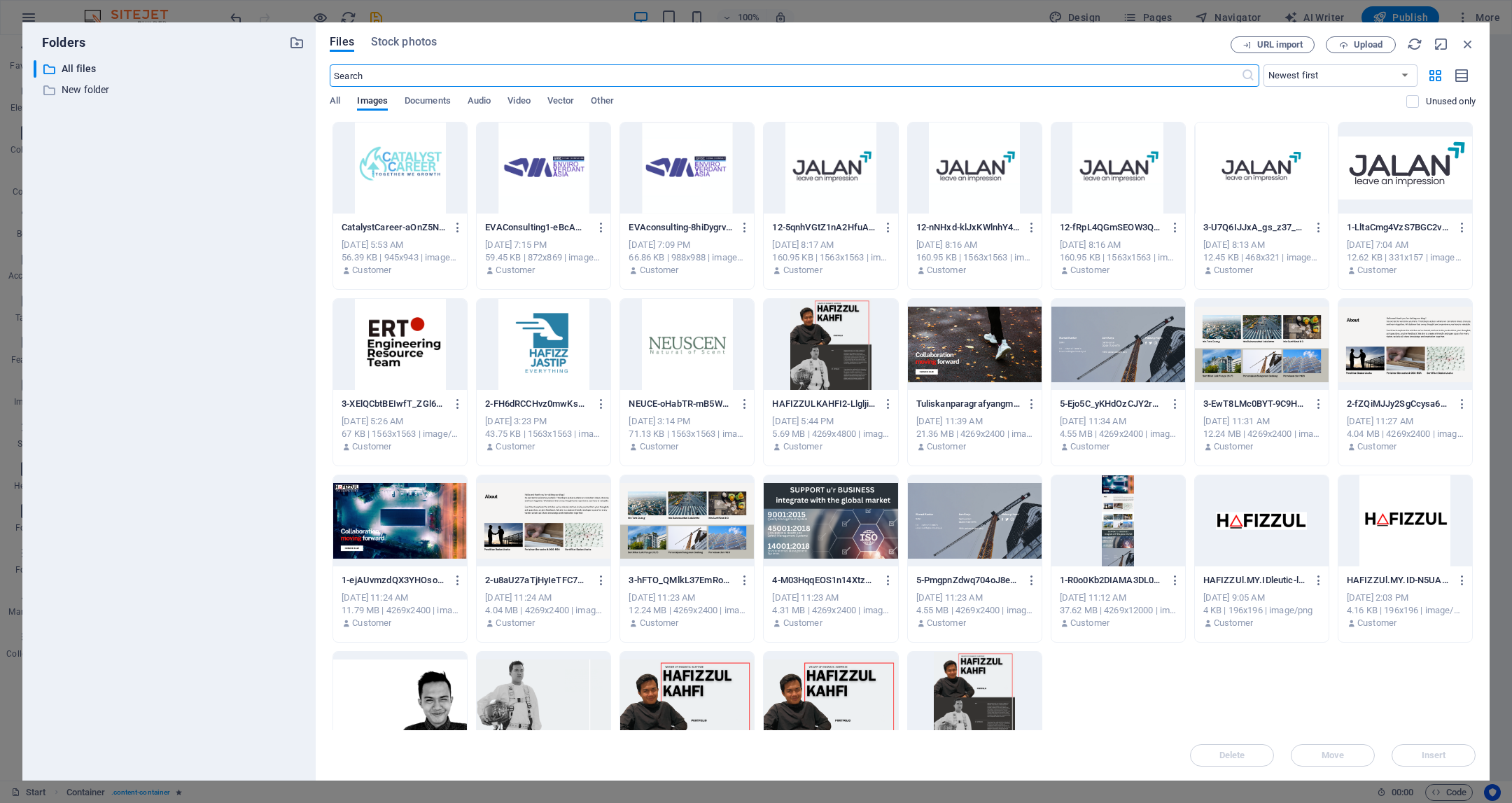
scroll to position [88, 0]
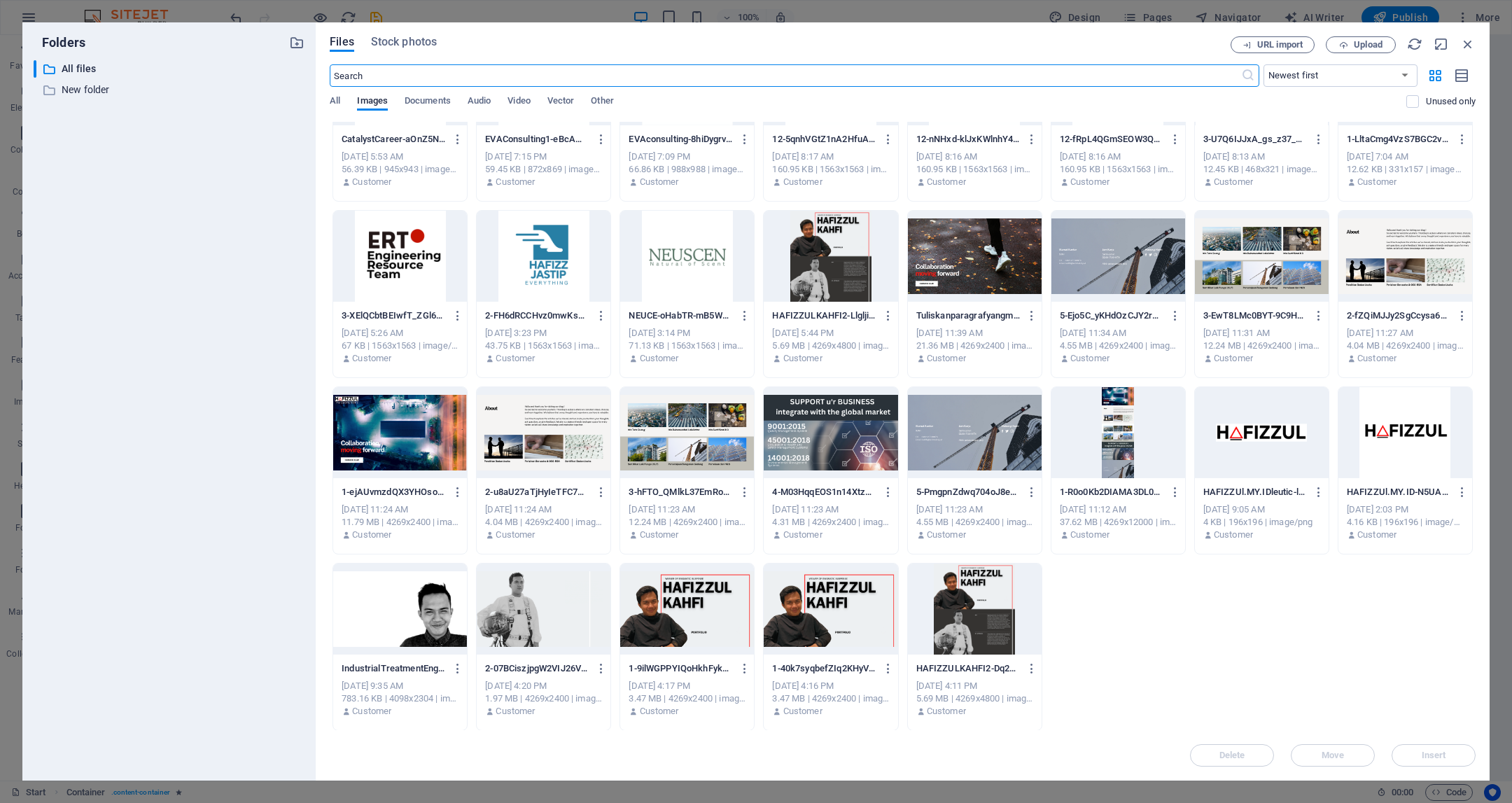
click at [496, 629] on div at bounding box center [543, 610] width 134 height 91
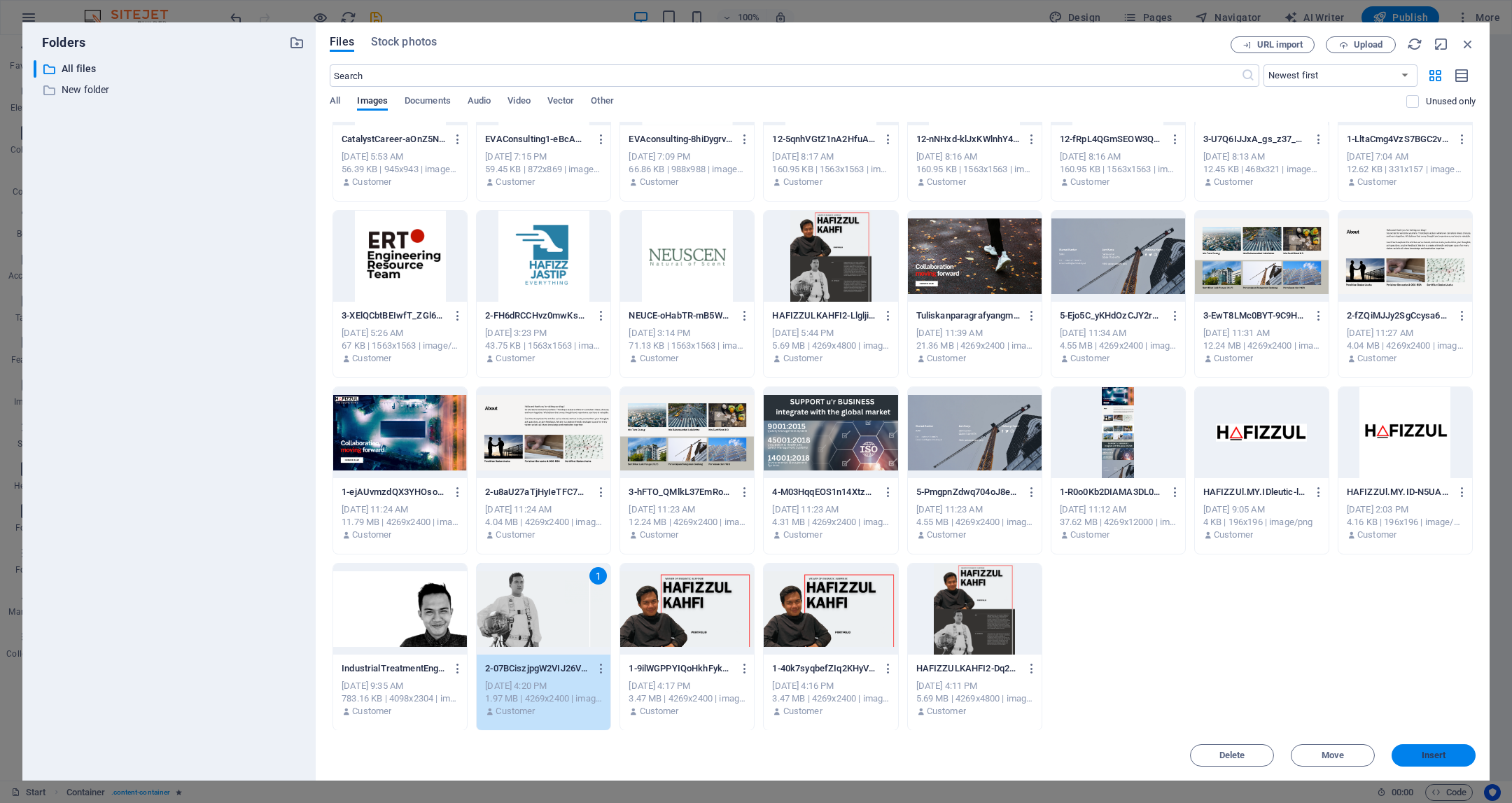
click at [1430, 757] on span "Insert" at bounding box center [1434, 755] width 25 height 8
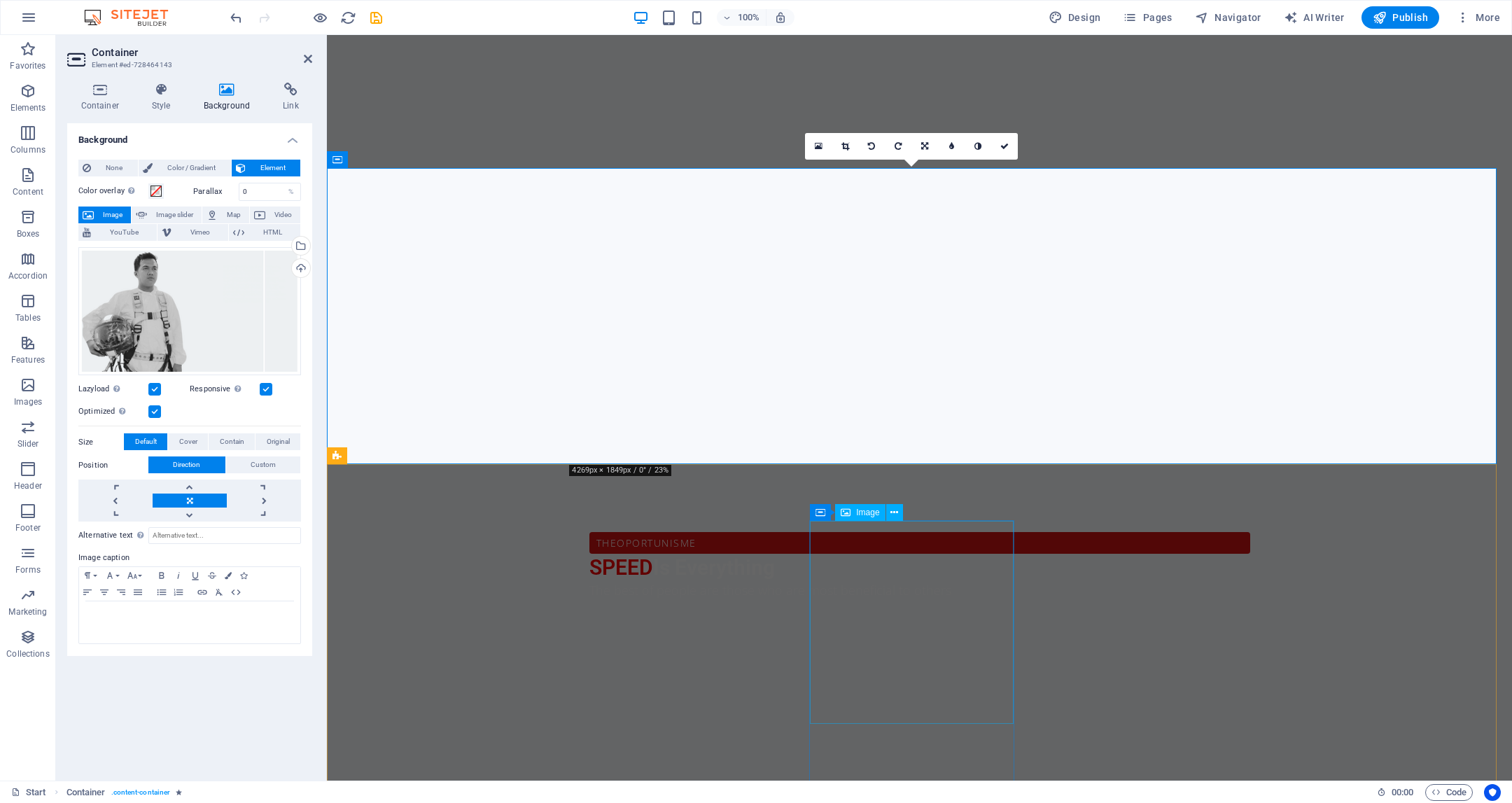
drag, startPoint x: 826, startPoint y: 463, endPoint x: 817, endPoint y: 524, distance: 61.7
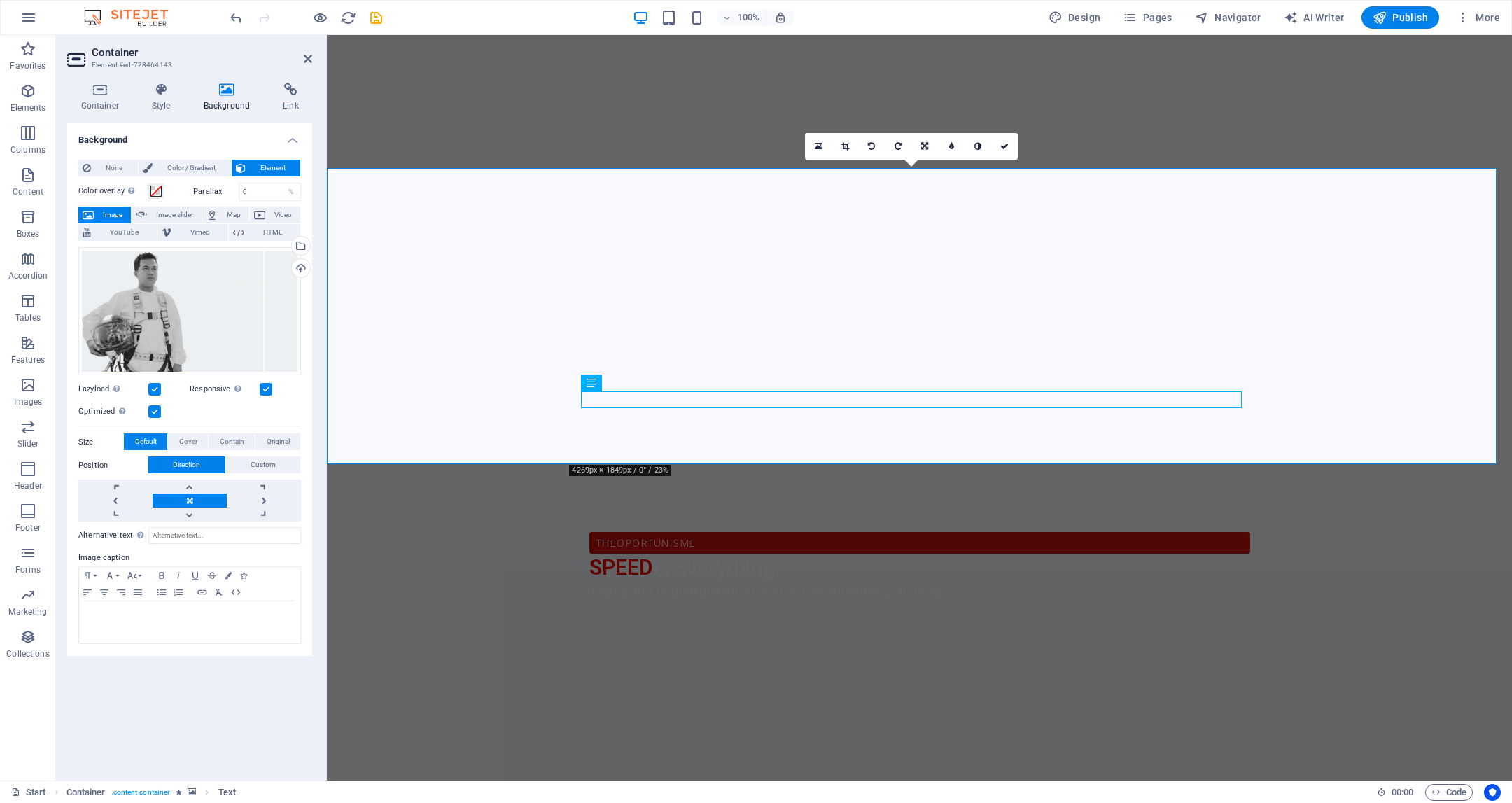
click at [196, 504] on link at bounding box center [189, 500] width 74 height 14
click at [186, 511] on link at bounding box center [189, 515] width 74 height 14
click at [190, 490] on link at bounding box center [189, 486] width 74 height 14
click at [183, 502] on link at bounding box center [189, 500] width 74 height 14
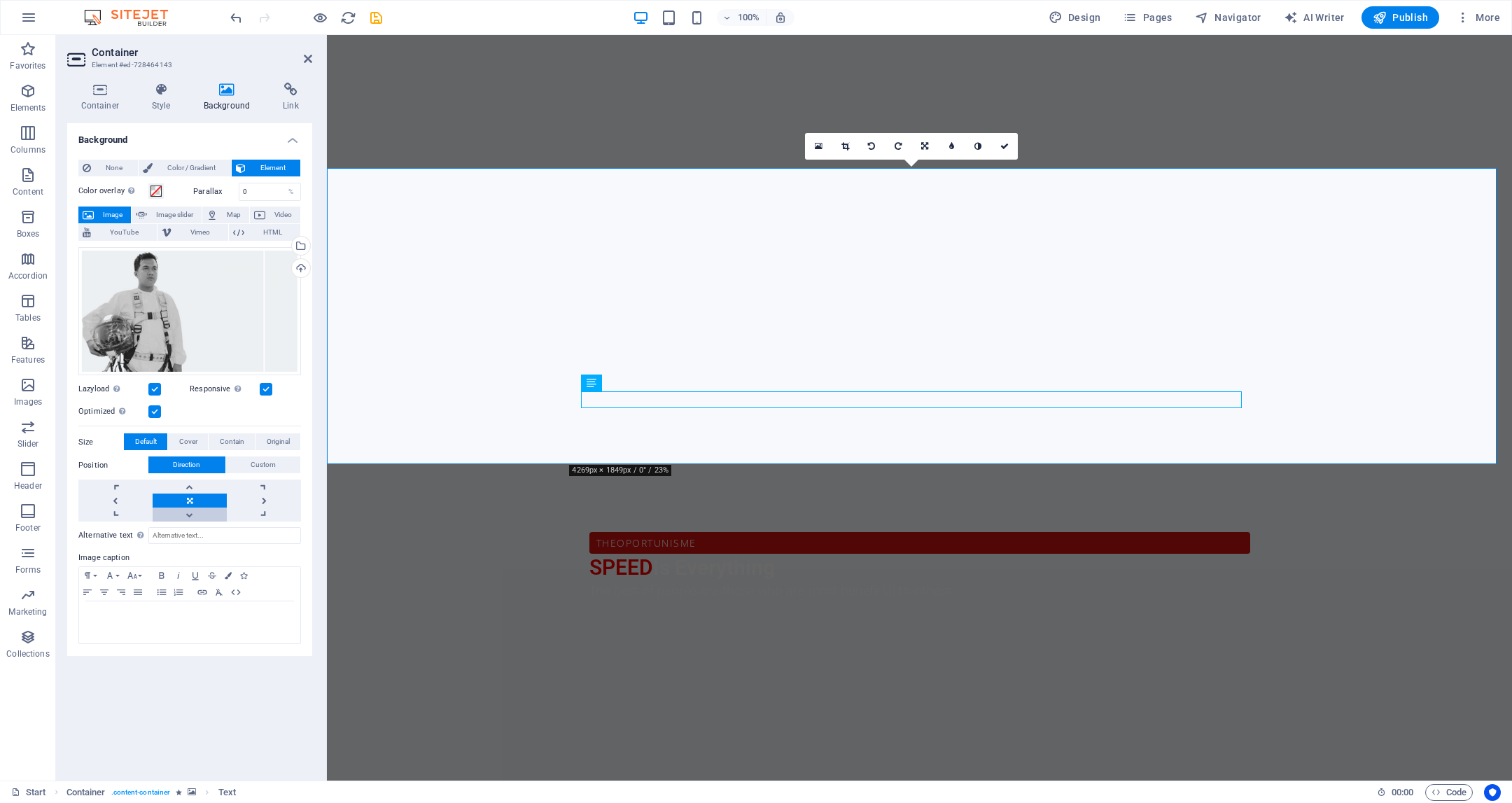
click at [183, 512] on link at bounding box center [189, 515] width 74 height 14
click at [126, 505] on link at bounding box center [115, 500] width 74 height 14
click at [271, 494] on link at bounding box center [264, 500] width 74 height 14
click at [199, 482] on link at bounding box center [189, 486] width 74 height 14
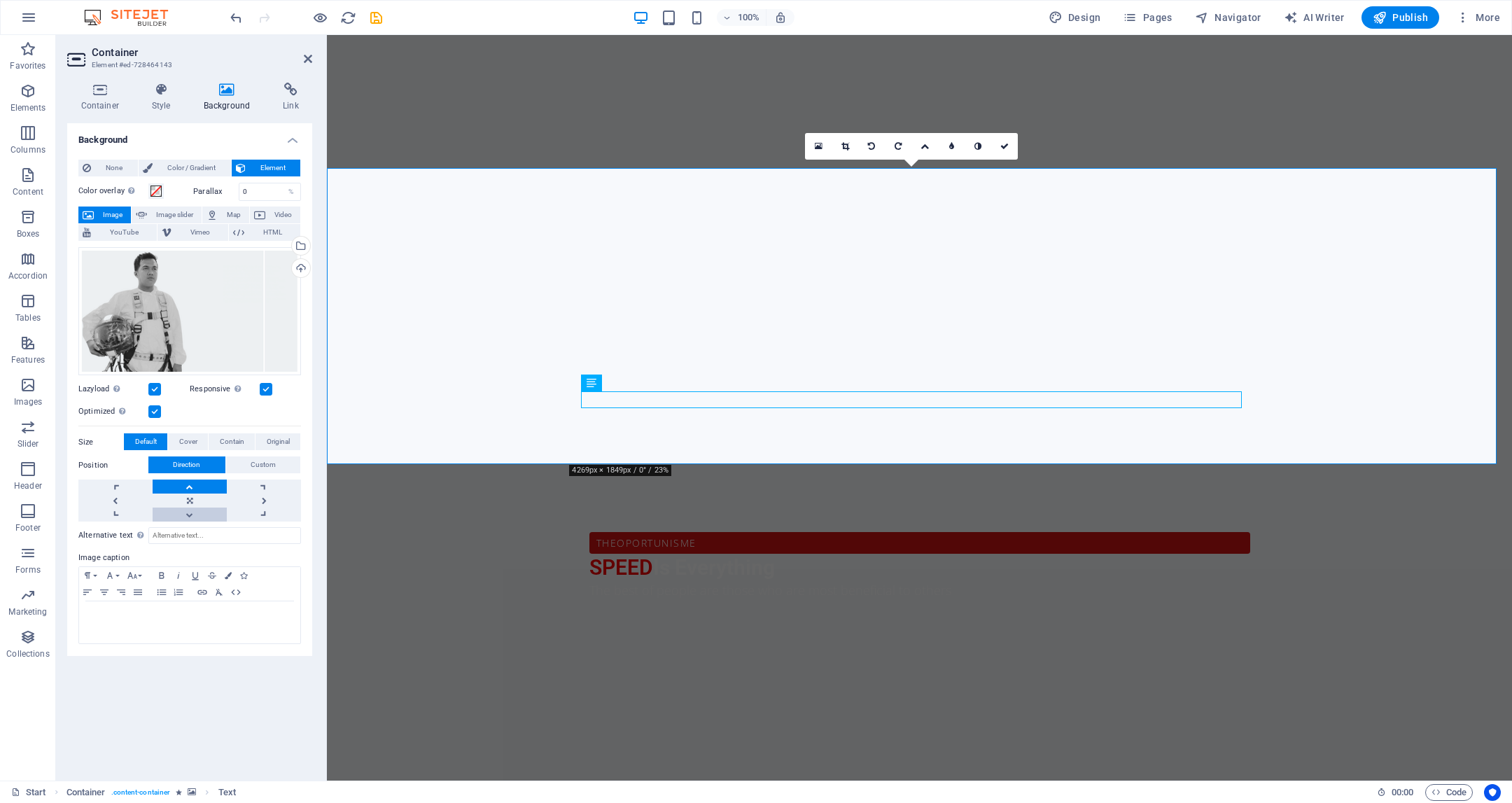
click at [193, 515] on link at bounding box center [189, 515] width 74 height 14
click at [181, 437] on span "Cover" at bounding box center [188, 441] width 18 height 17
click at [222, 442] on span "Contain" at bounding box center [231, 441] width 25 height 17
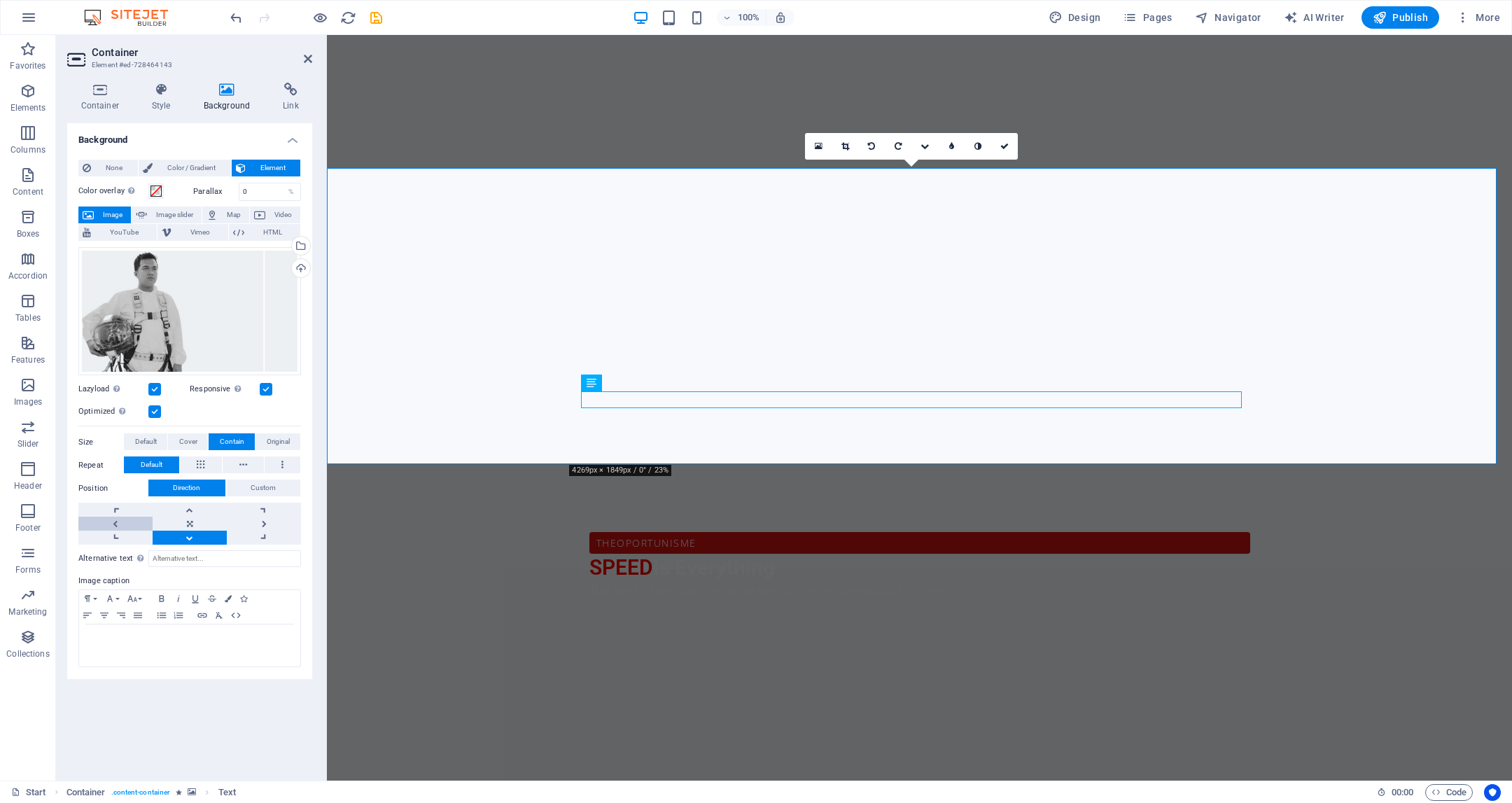
click at [108, 518] on link at bounding box center [115, 524] width 74 height 14
click at [987, 145] on link at bounding box center [978, 146] width 27 height 27
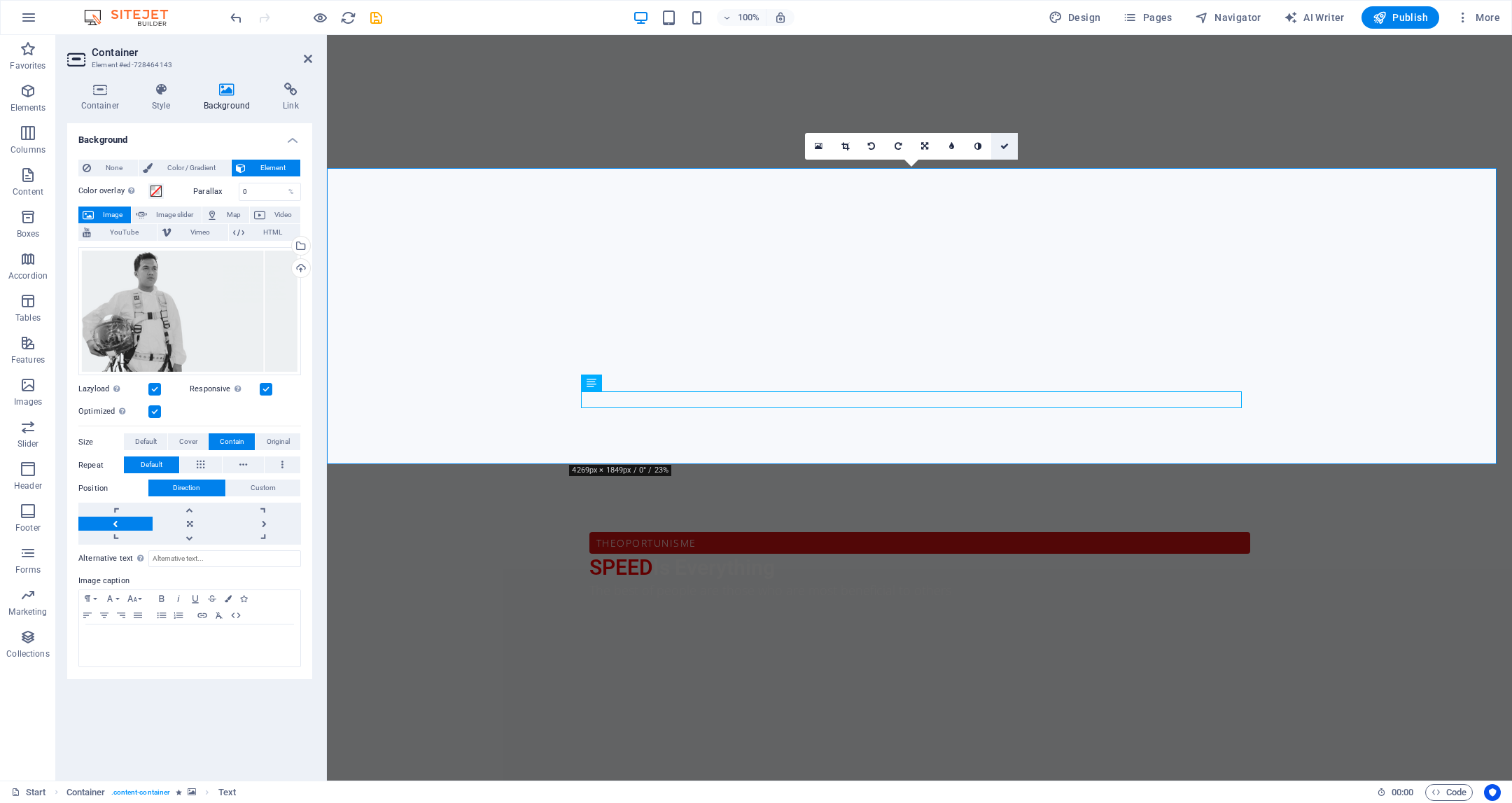
click at [1008, 143] on icon at bounding box center [1004, 146] width 8 height 8
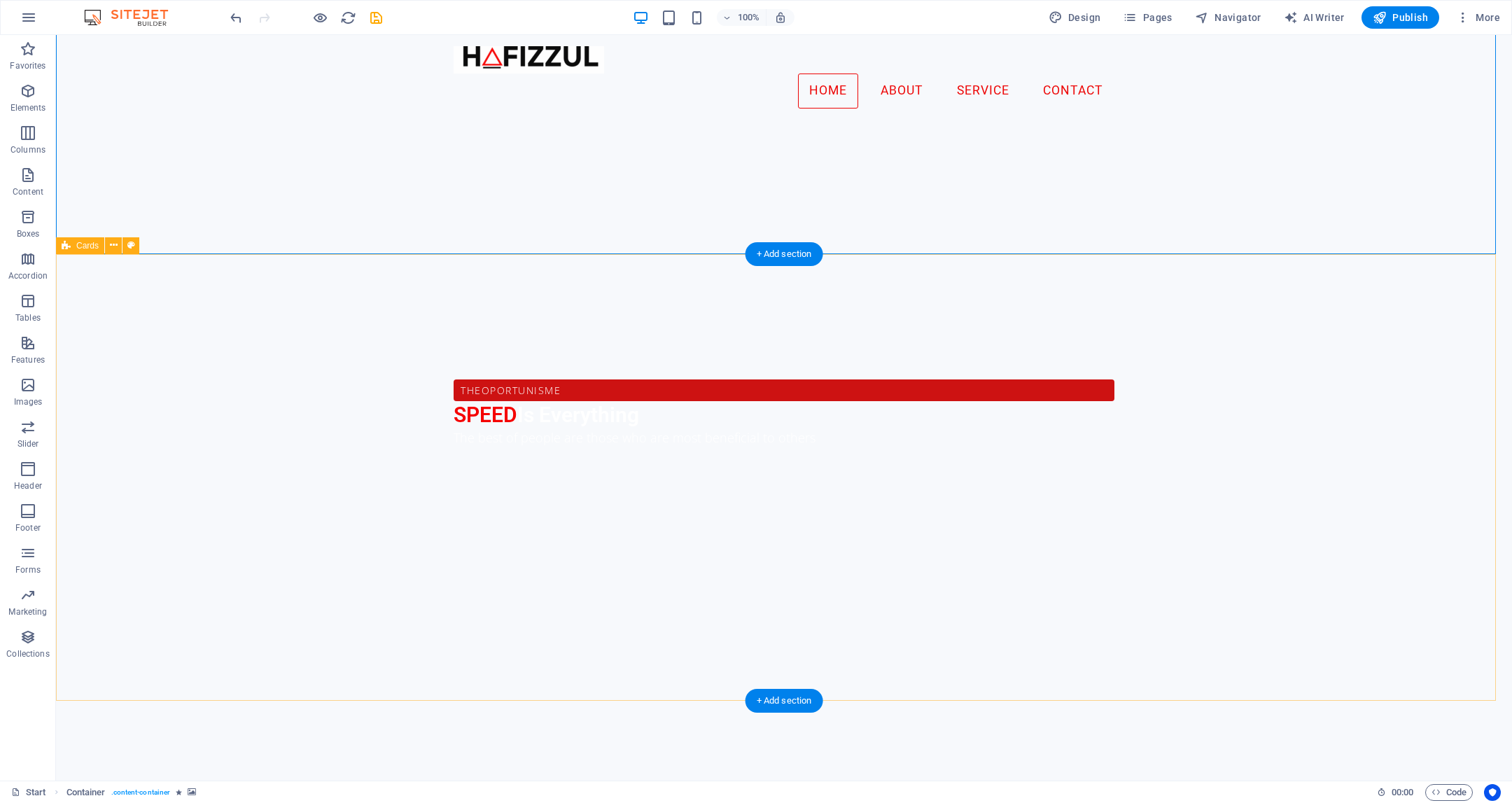
scroll to position [565, 0]
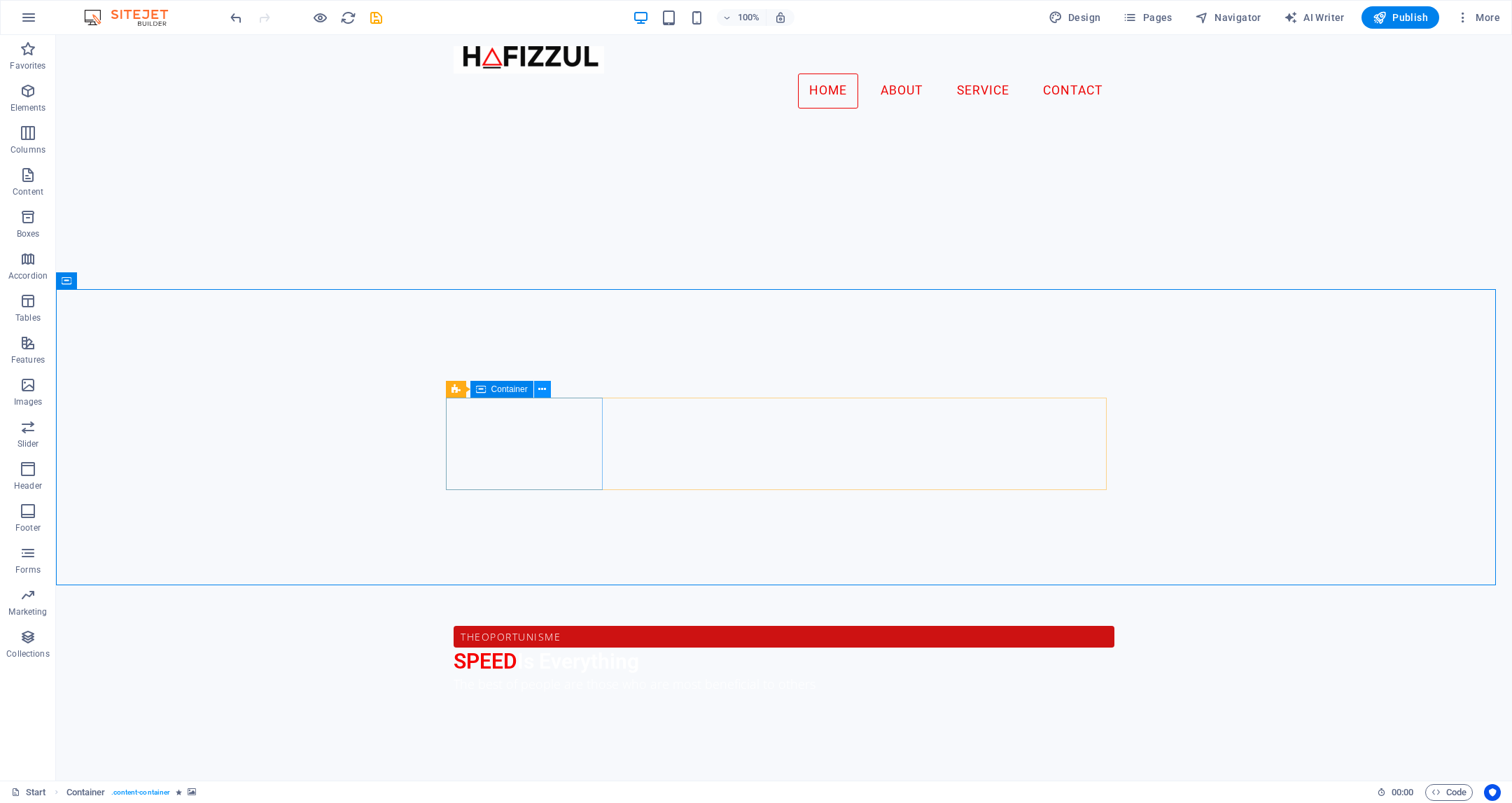
click at [542, 393] on icon at bounding box center [542, 390] width 7 height 15
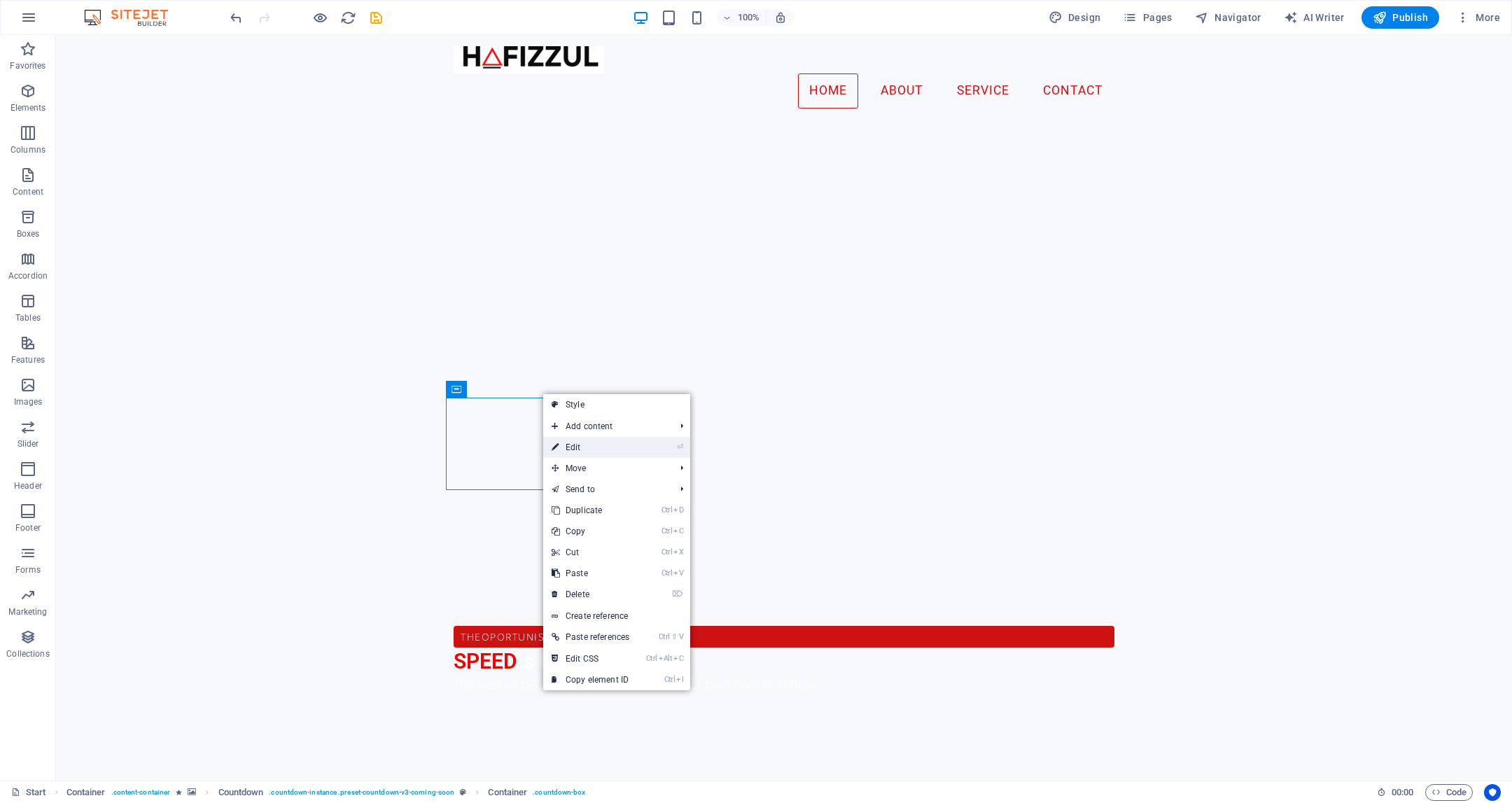
click at [588, 454] on link "⏎ Edit" at bounding box center [591, 447] width 95 height 21
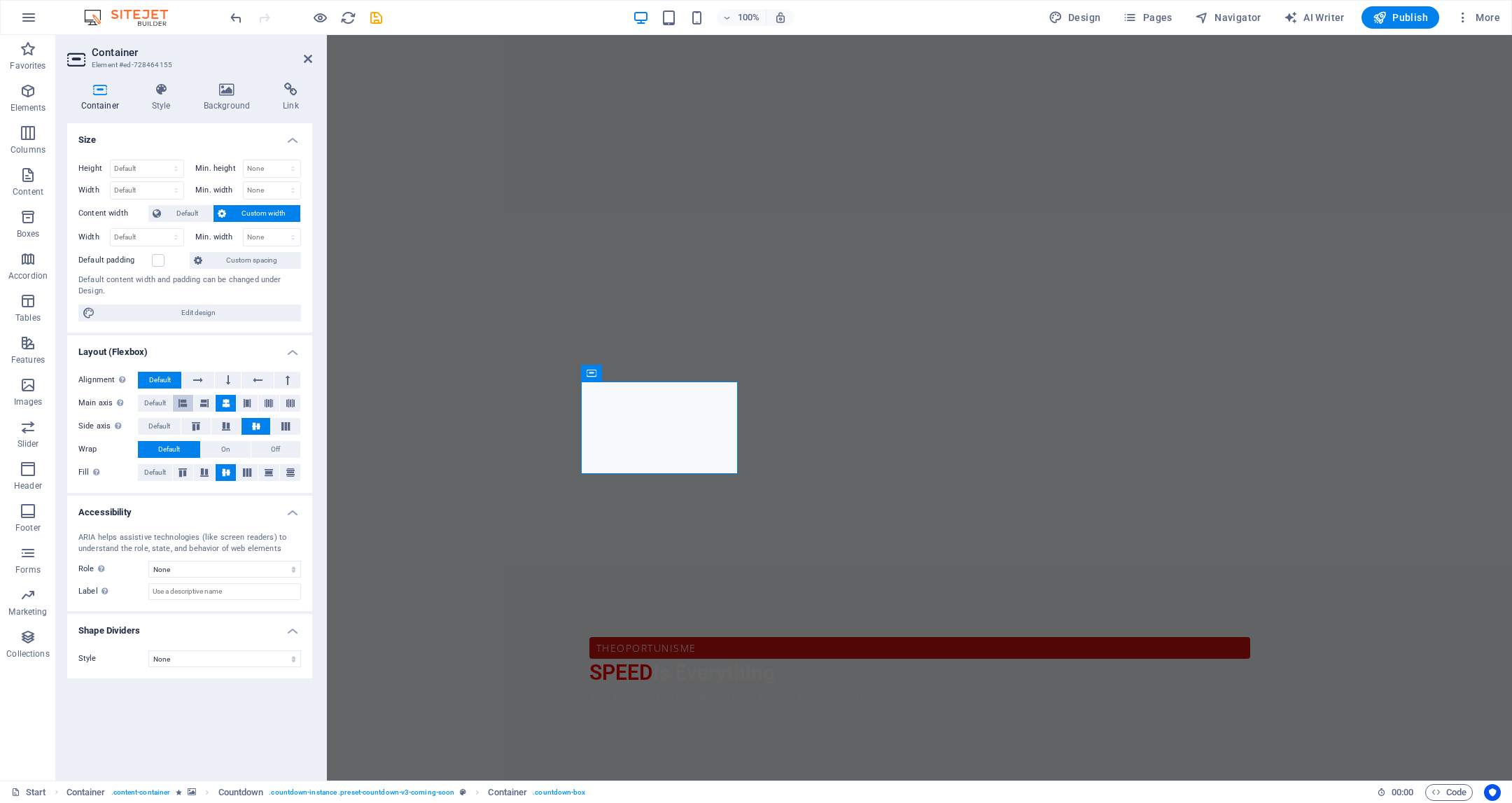
click at [185, 401] on icon at bounding box center [182, 403] width 8 height 17
click at [201, 421] on button at bounding box center [196, 427] width 29 height 17
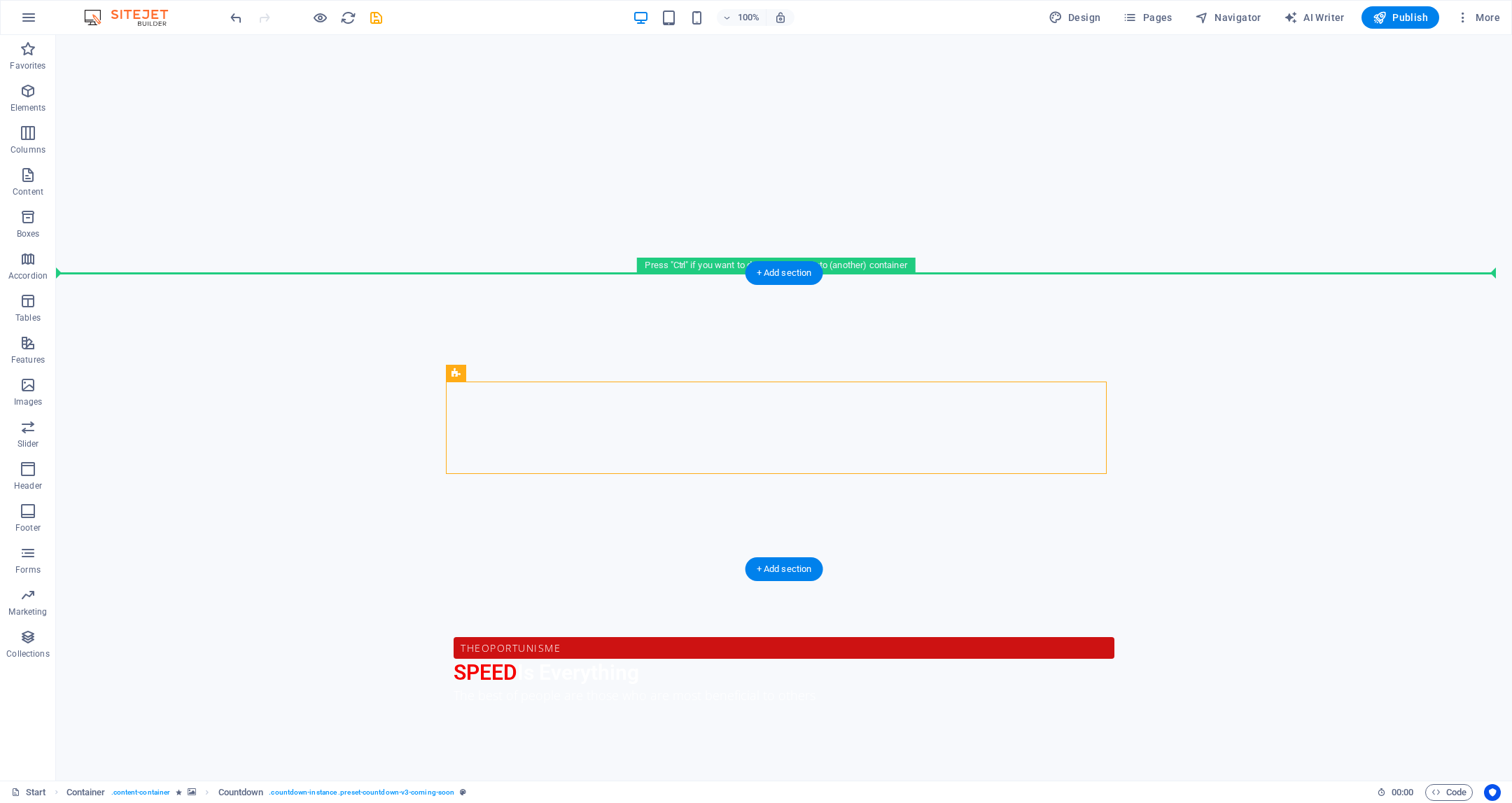
drag, startPoint x: 528, startPoint y: 415, endPoint x: 787, endPoint y: 316, distance: 277.3
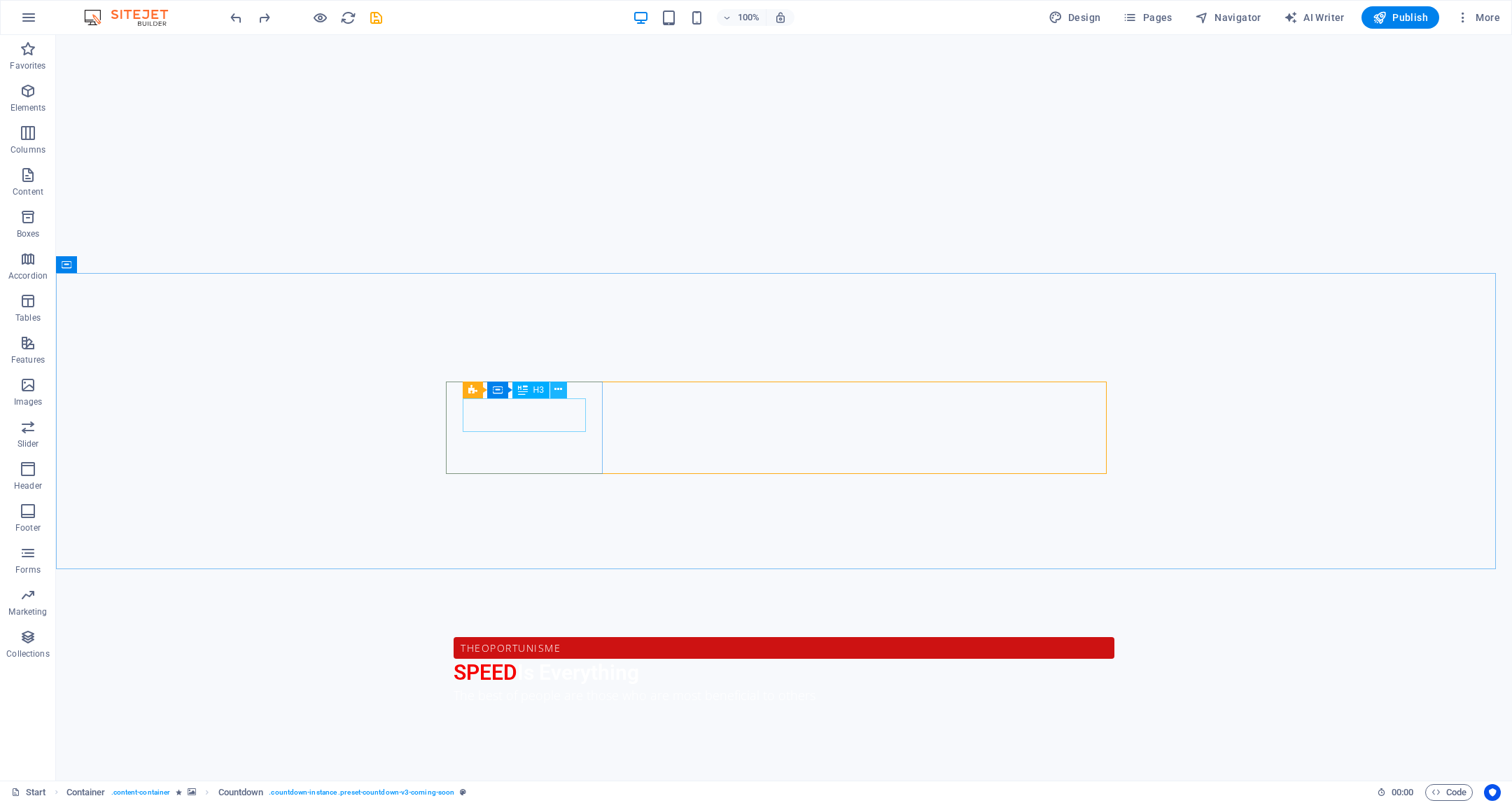
click at [559, 387] on icon at bounding box center [559, 390] width 7 height 15
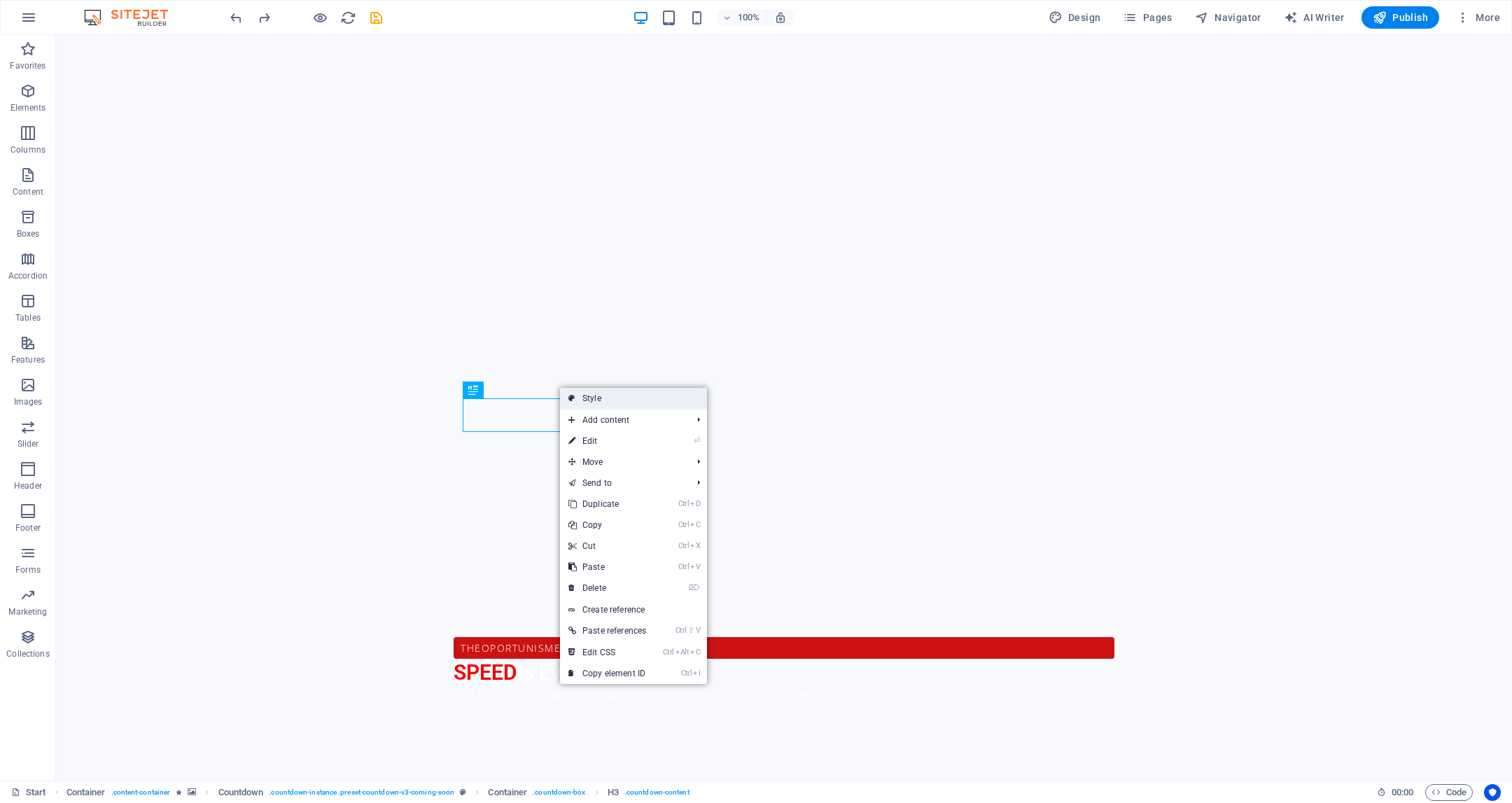
drag, startPoint x: 594, startPoint y: 397, endPoint x: 268, endPoint y: 363, distance: 327.8
click at [594, 397] on link "Style" at bounding box center [633, 398] width 147 height 21
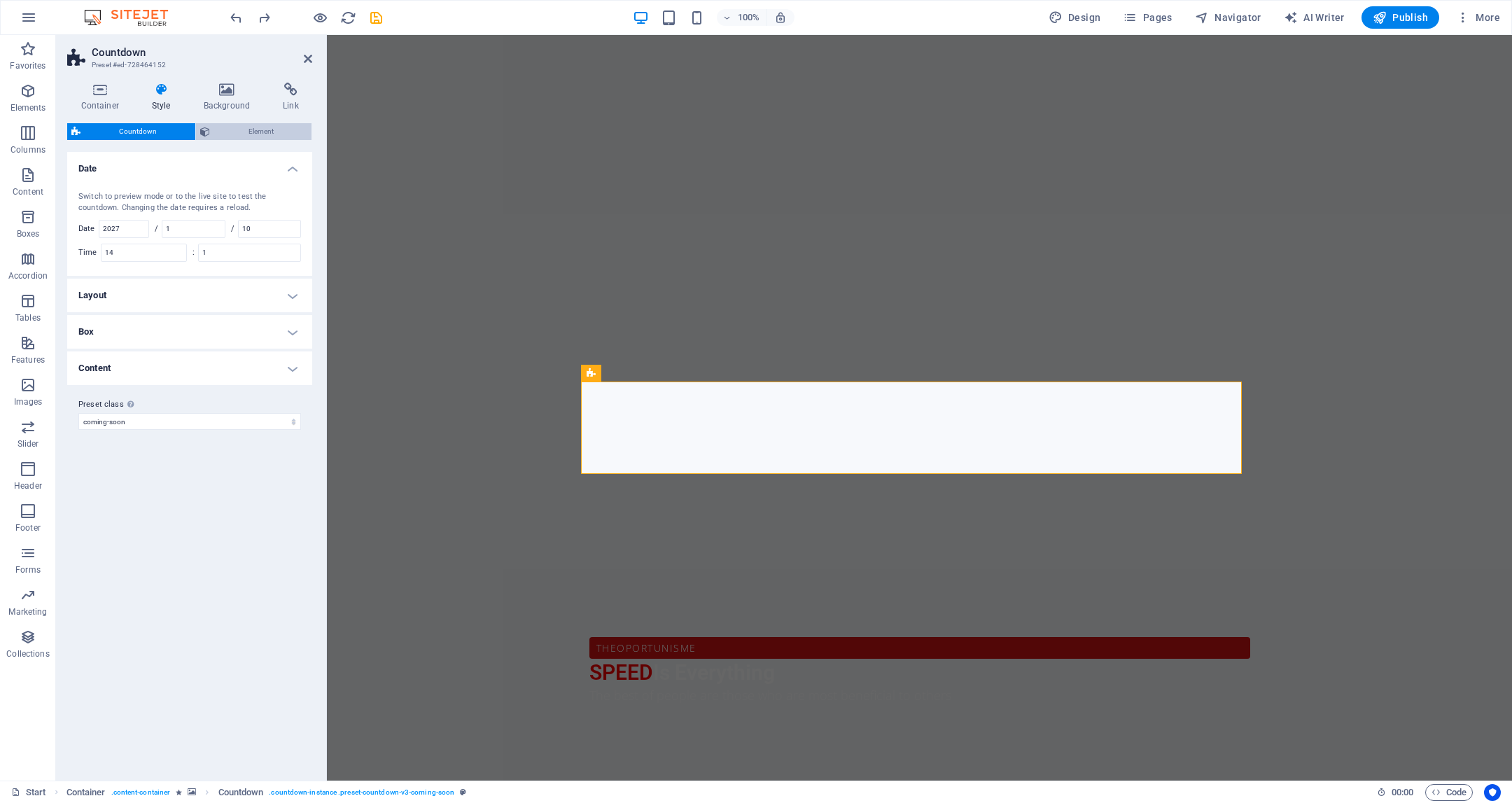
click at [201, 130] on icon at bounding box center [205, 131] width 10 height 17
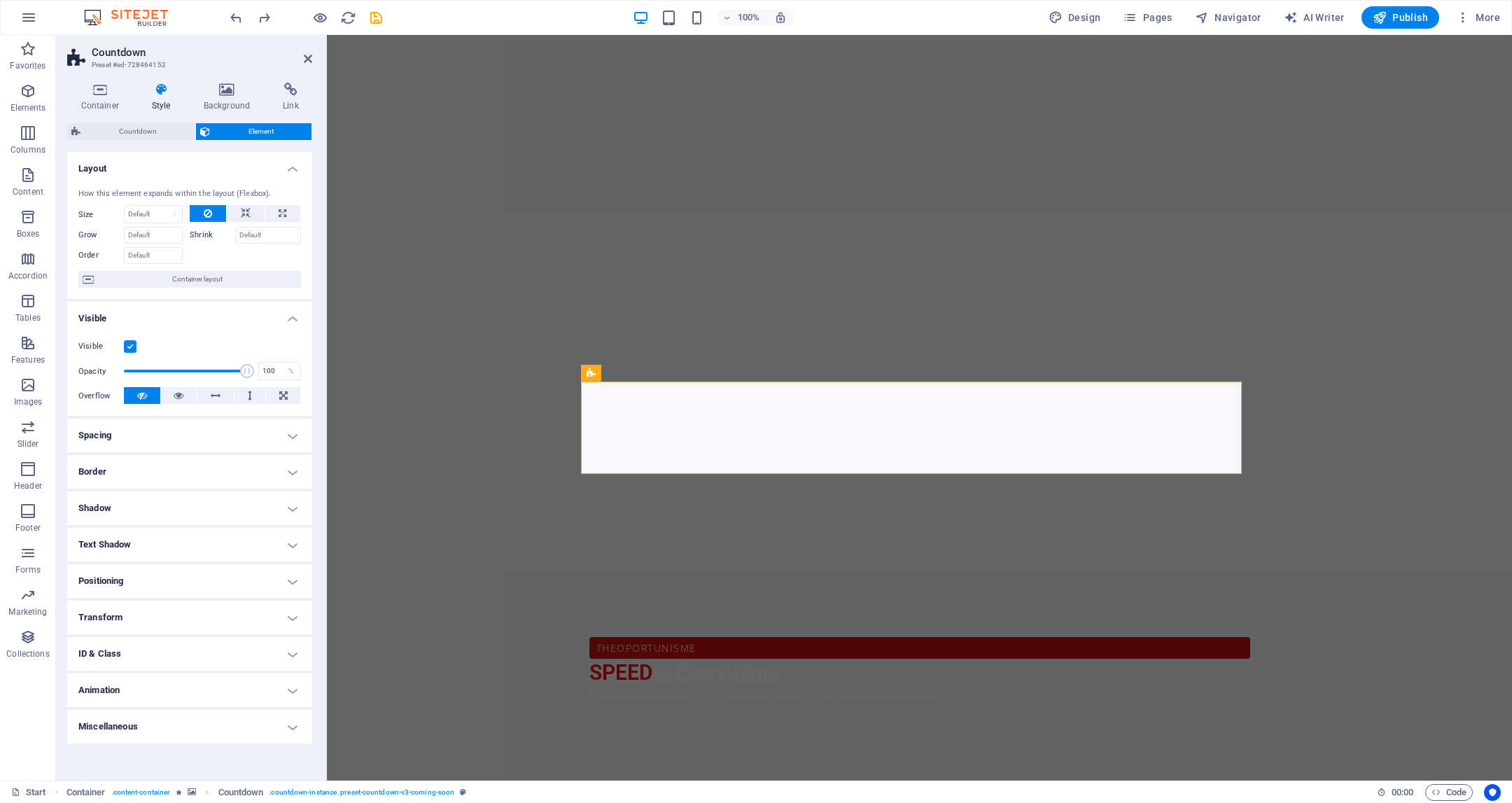
click at [286, 199] on div "How this element expands within the layout (Flexbox)." at bounding box center [190, 194] width 223 height 12
click at [284, 213] on icon at bounding box center [282, 214] width 7 height 17
type input "100"
select select "%"
click at [245, 211] on icon at bounding box center [246, 214] width 10 height 17
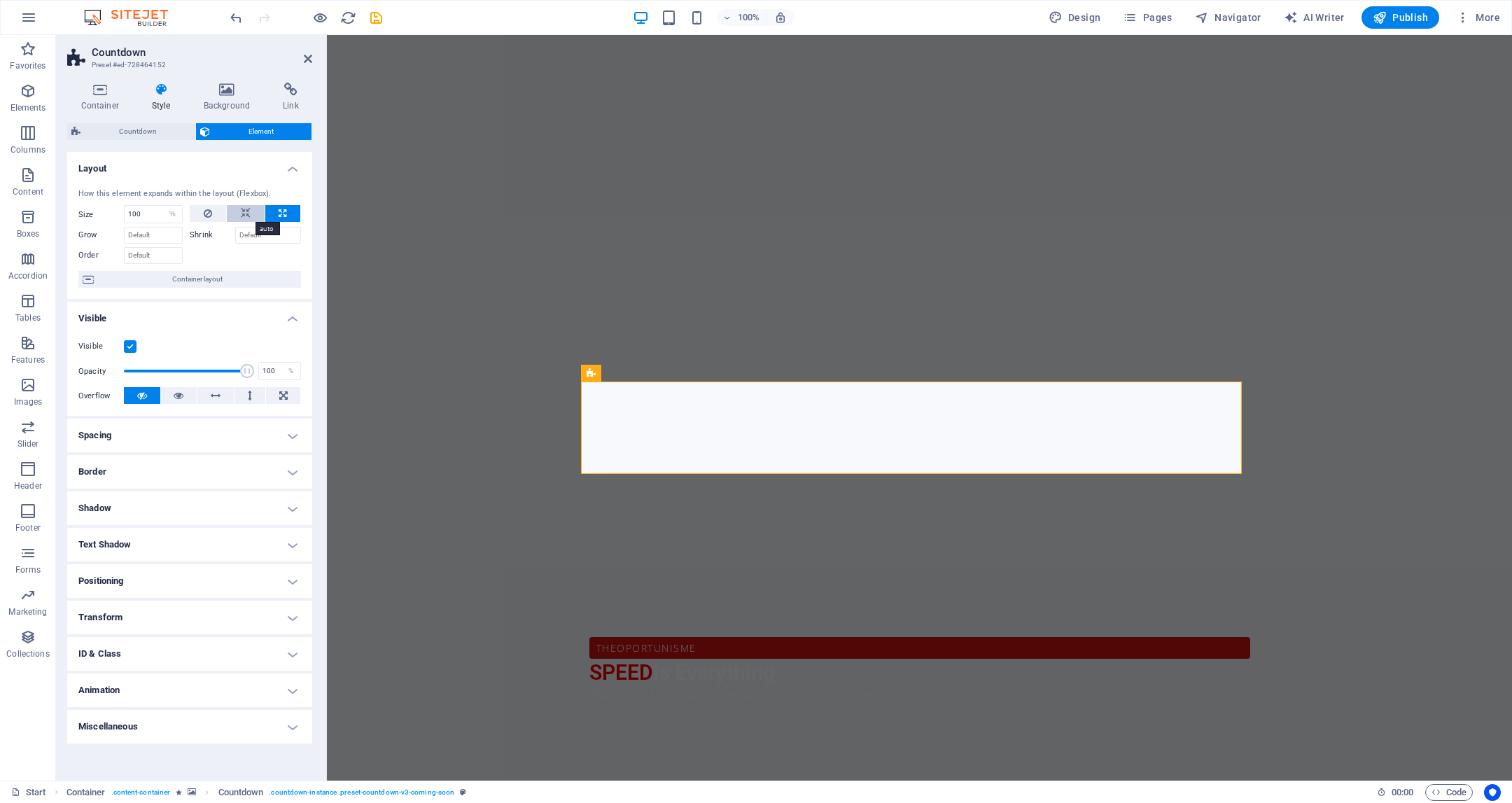
select select "DISABLED_OPTION_VALUE"
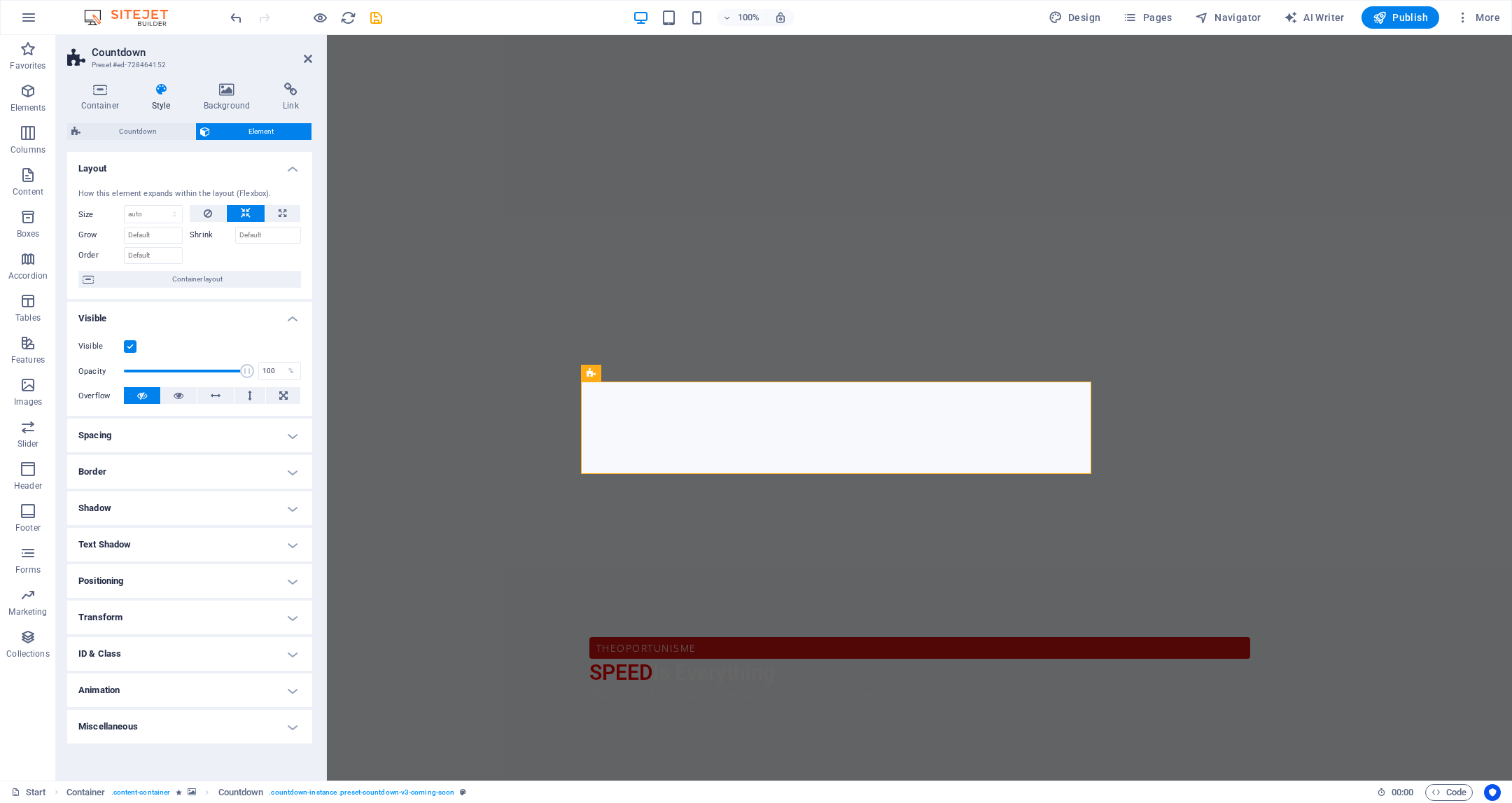
click at [277, 432] on h4 "Spacing" at bounding box center [190, 435] width 245 height 34
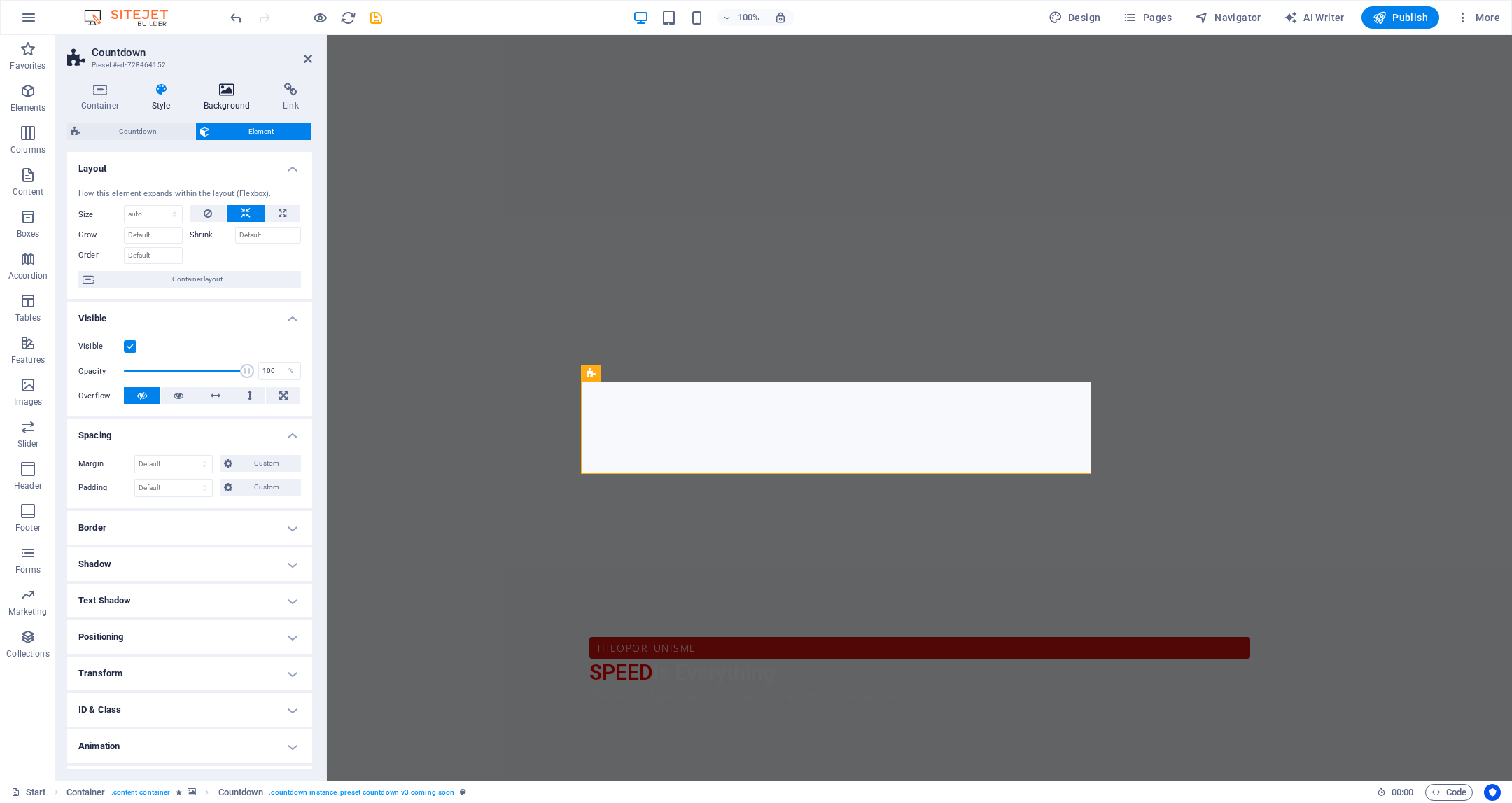
click at [228, 88] on icon at bounding box center [226, 90] width 74 height 14
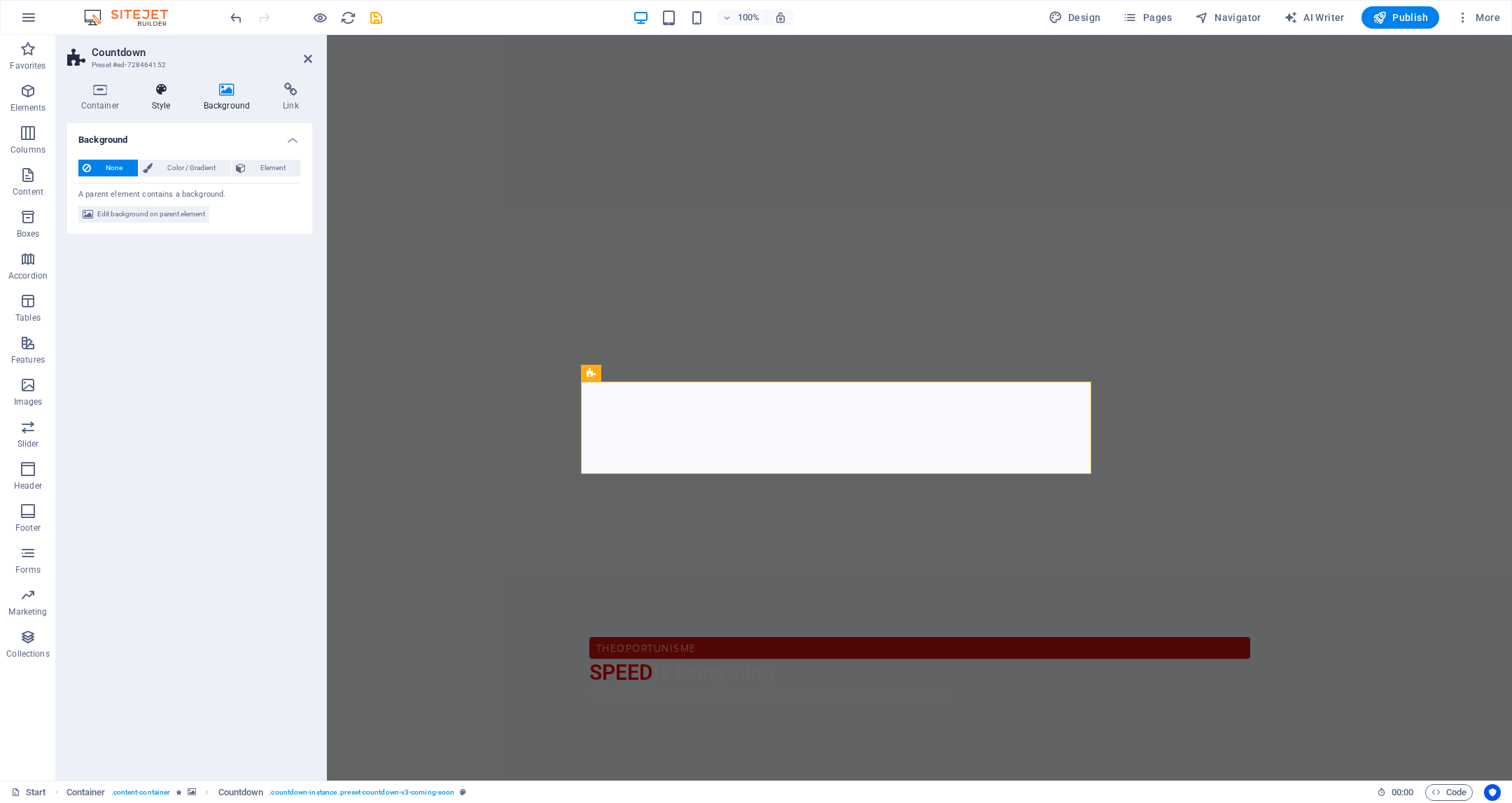
click at [155, 93] on icon at bounding box center [161, 90] width 46 height 14
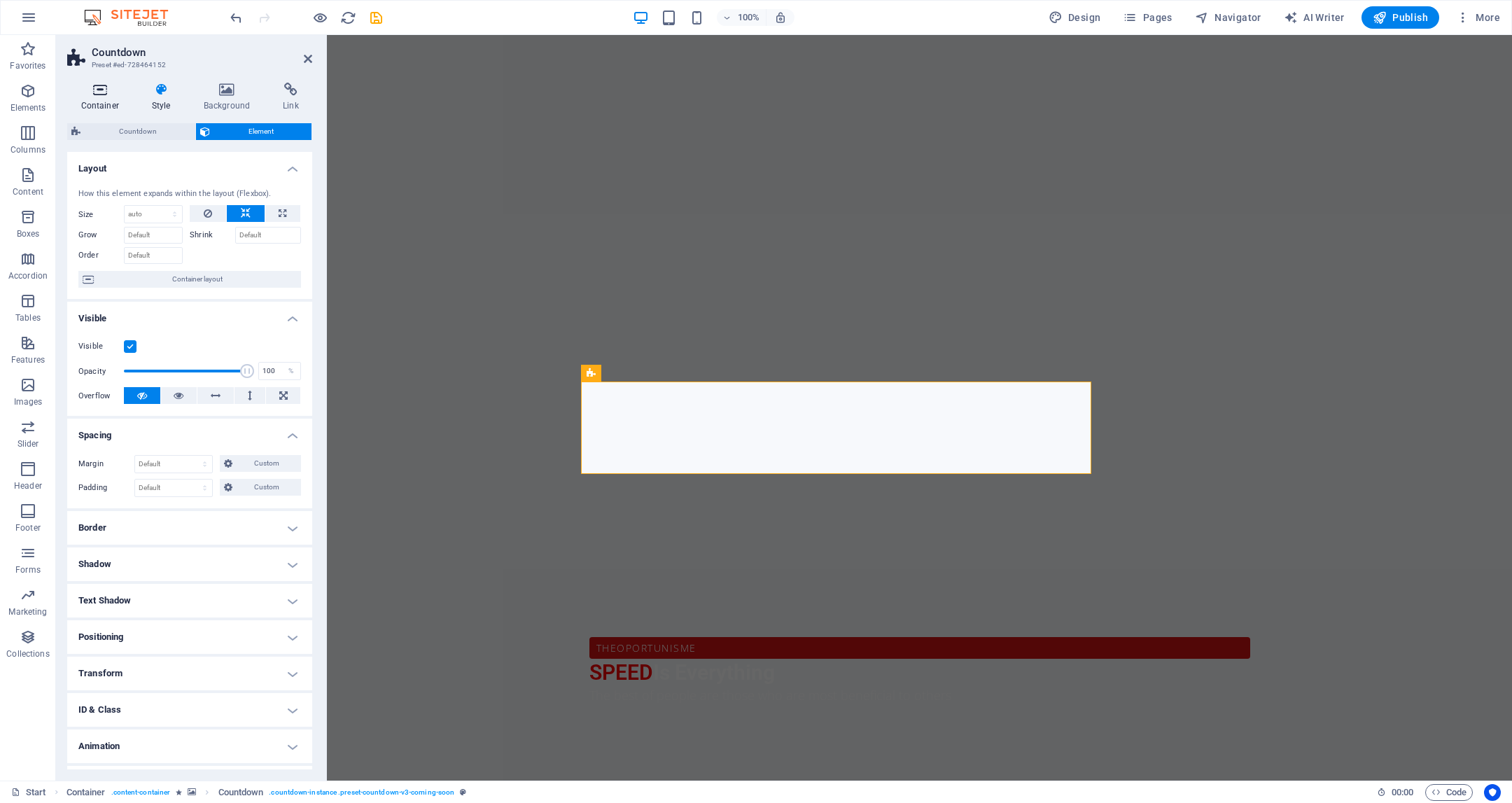
click at [87, 91] on icon at bounding box center [99, 90] width 65 height 14
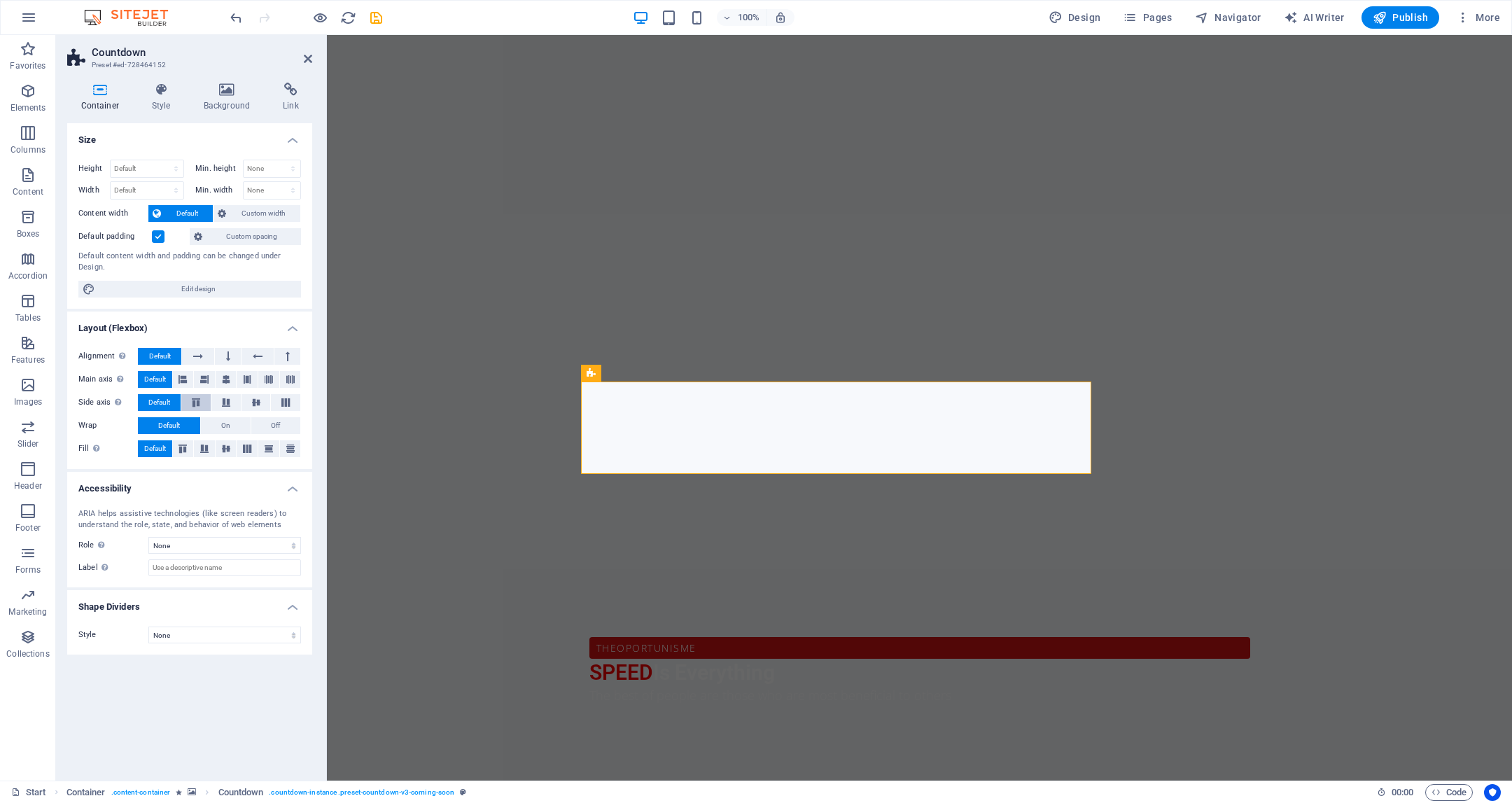
click at [196, 398] on icon at bounding box center [196, 402] width 17 height 8
click at [193, 368] on div "Alignment Determines the flex direction. Default Main axis Determine how elemen…" at bounding box center [190, 403] width 245 height 132
click at [223, 366] on div "Alignment Determines the flex direction. Default Main axis Determine how elemen…" at bounding box center [190, 403] width 245 height 132
click at [225, 382] on icon at bounding box center [225, 379] width 8 height 17
click at [208, 356] on button at bounding box center [198, 356] width 31 height 17
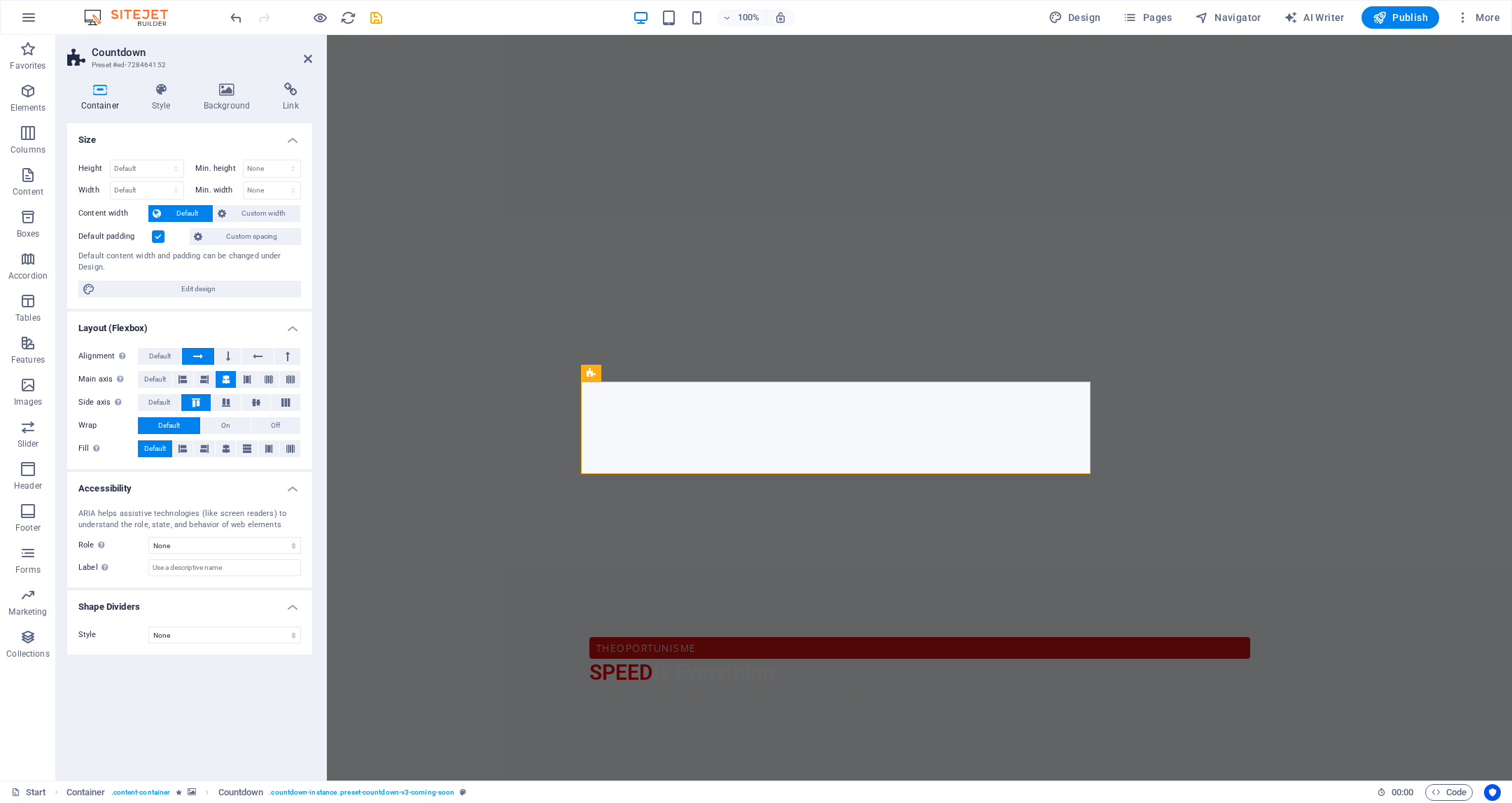
click at [208, 356] on button at bounding box center [198, 356] width 31 height 17
click at [199, 371] on button at bounding box center [205, 379] width 21 height 17
click at [196, 374] on button at bounding box center [205, 379] width 21 height 17
click at [182, 445] on icon at bounding box center [182, 449] width 8 height 17
click at [203, 444] on icon at bounding box center [204, 449] width 8 height 17
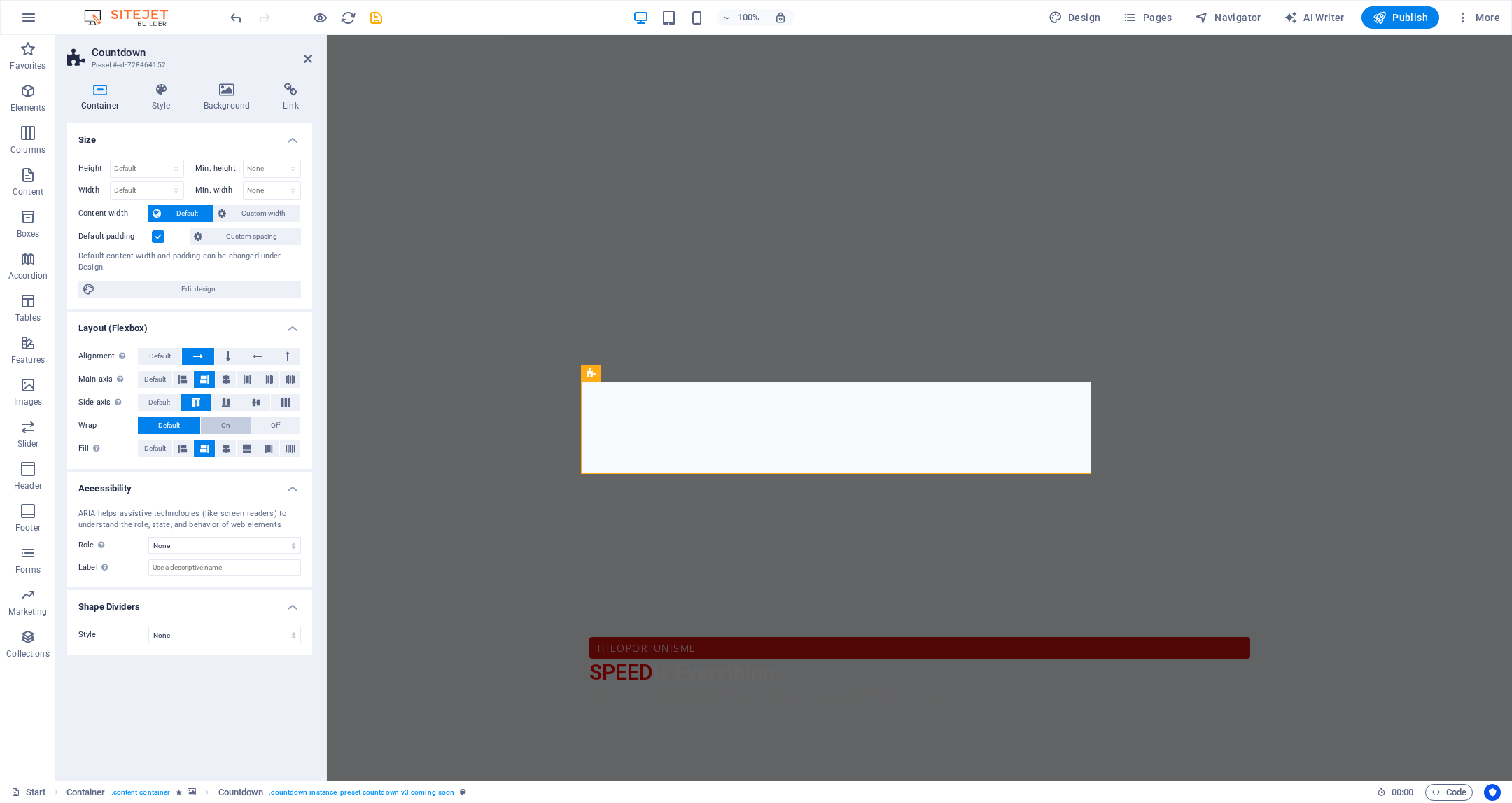
click at [223, 429] on span "On" at bounding box center [225, 426] width 9 height 17
click at [217, 442] on button at bounding box center [226, 449] width 21 height 17
click at [196, 441] on button at bounding box center [205, 449] width 21 height 17
click at [178, 422] on span "Default" at bounding box center [169, 426] width 22 height 17
click at [214, 403] on button at bounding box center [225, 403] width 29 height 17
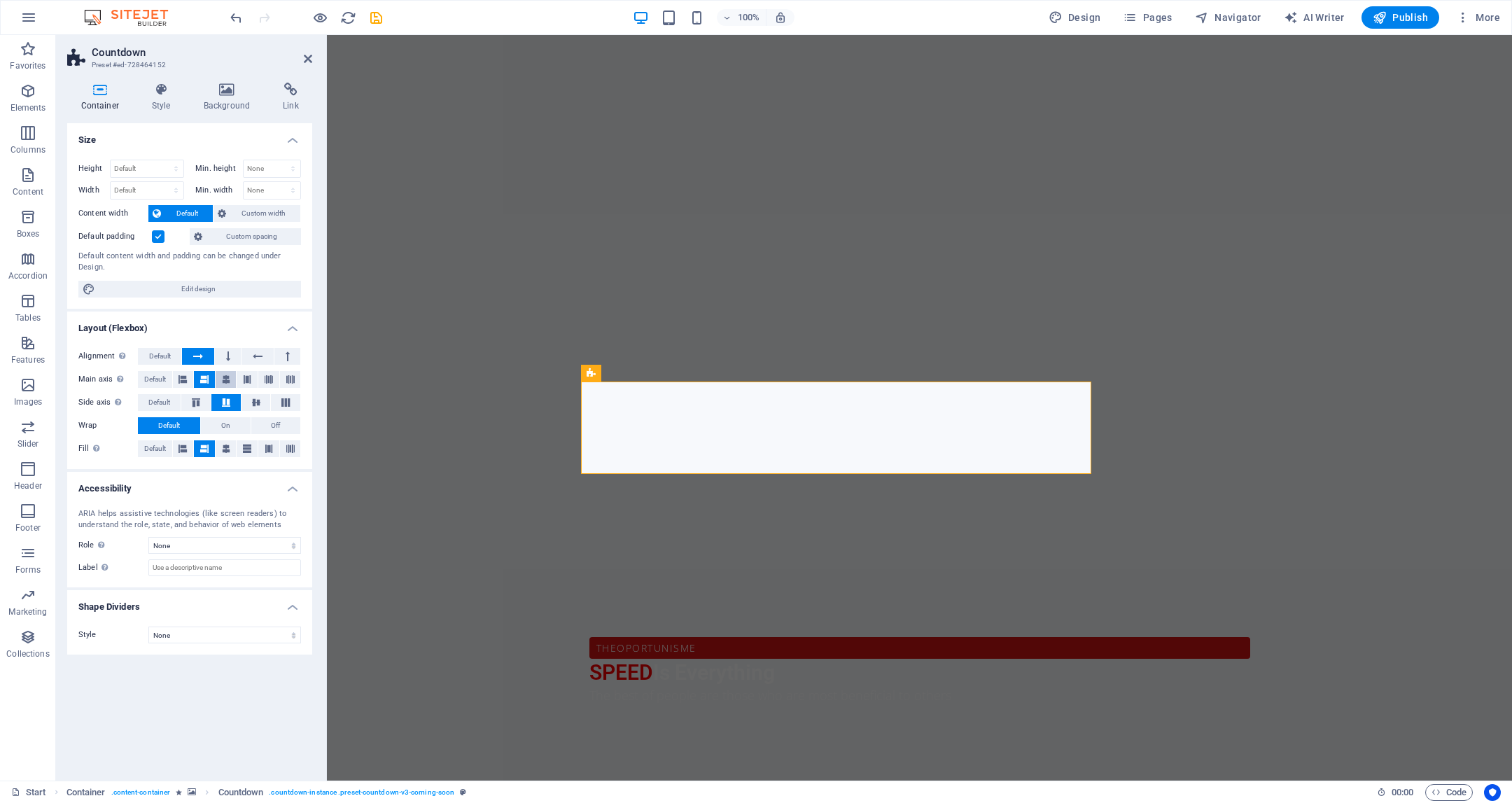
click at [230, 381] on icon at bounding box center [225, 379] width 8 height 17
click at [243, 391] on div "Alignment Determines the flex direction. Default Main axis Determine how elemen…" at bounding box center [190, 403] width 245 height 132
click at [284, 406] on button at bounding box center [285, 403] width 29 height 17
drag, startPoint x: 263, startPoint y: 397, endPoint x: 273, endPoint y: 385, distance: 15.6
click at [263, 397] on button at bounding box center [255, 403] width 29 height 17
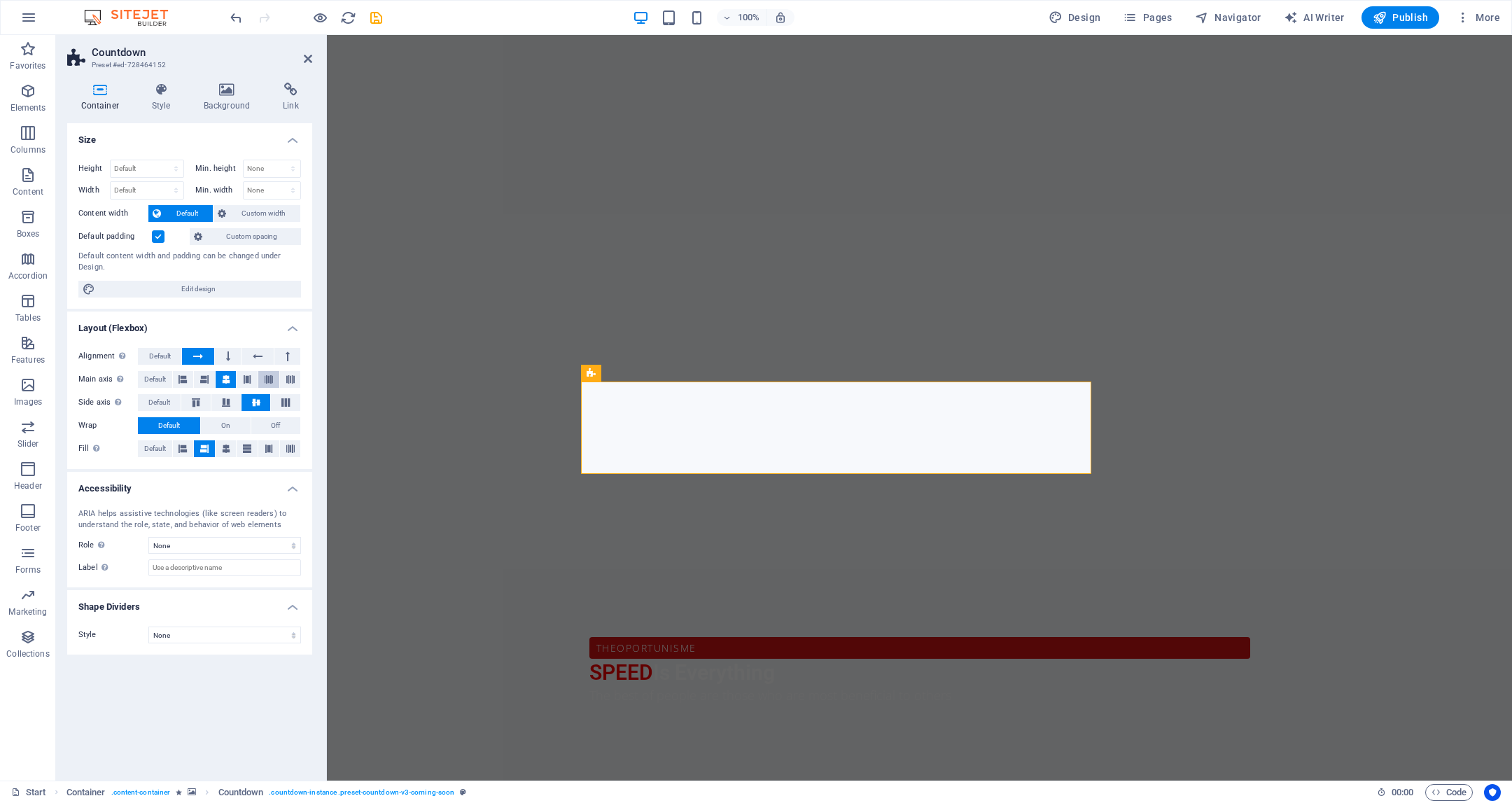
click at [276, 382] on button at bounding box center [269, 379] width 21 height 17
click at [290, 380] on icon at bounding box center [290, 379] width 8 height 17
click at [260, 385] on button at bounding box center [269, 379] width 21 height 17
click at [245, 373] on icon at bounding box center [246, 379] width 8 height 17
click at [234, 359] on button at bounding box center [228, 356] width 26 height 17
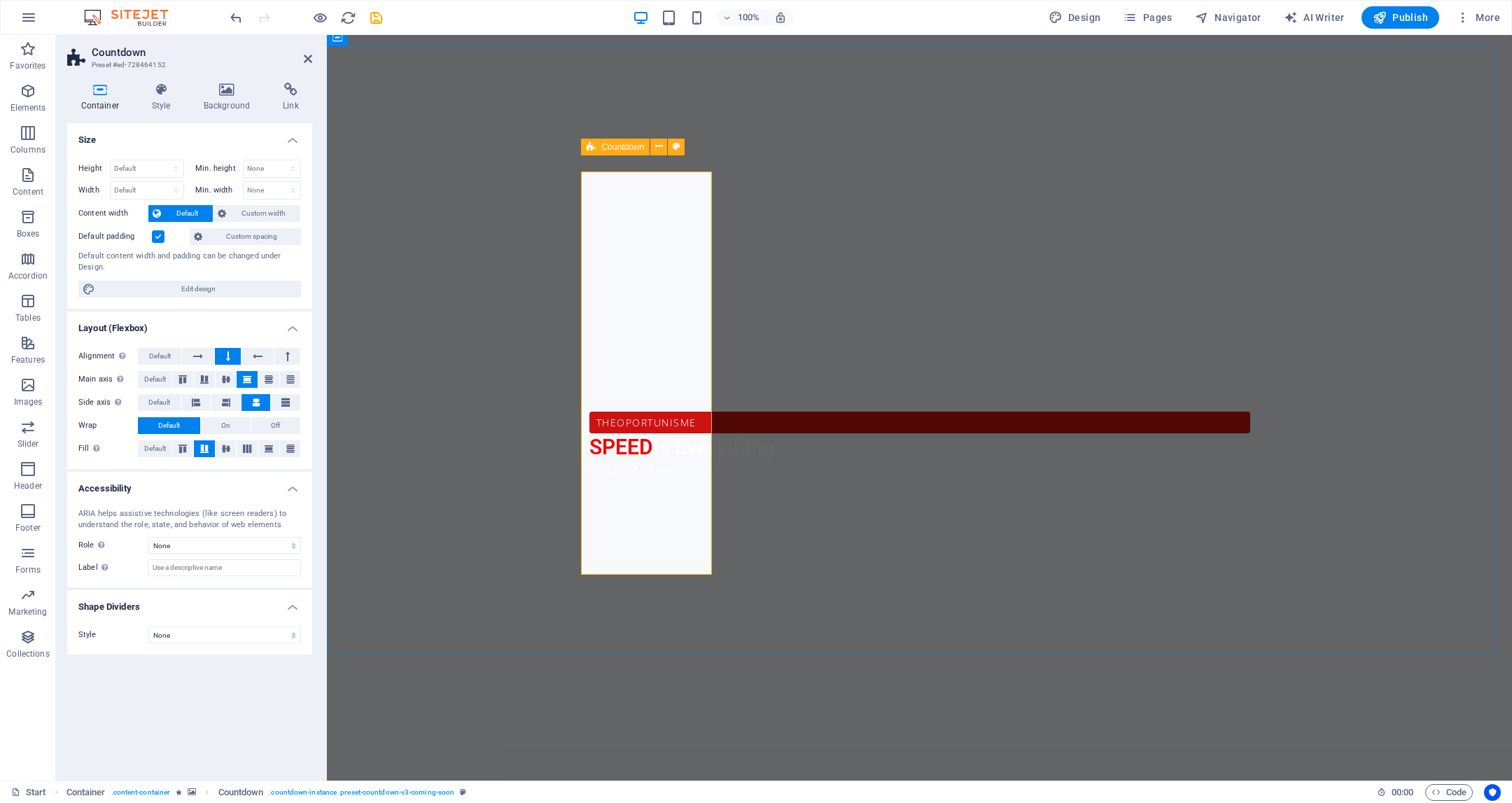
scroll to position [792, 0]
drag, startPoint x: 990, startPoint y: 185, endPoint x: 922, endPoint y: 163, distance: 71.5
click at [263, 359] on button at bounding box center [257, 356] width 31 height 17
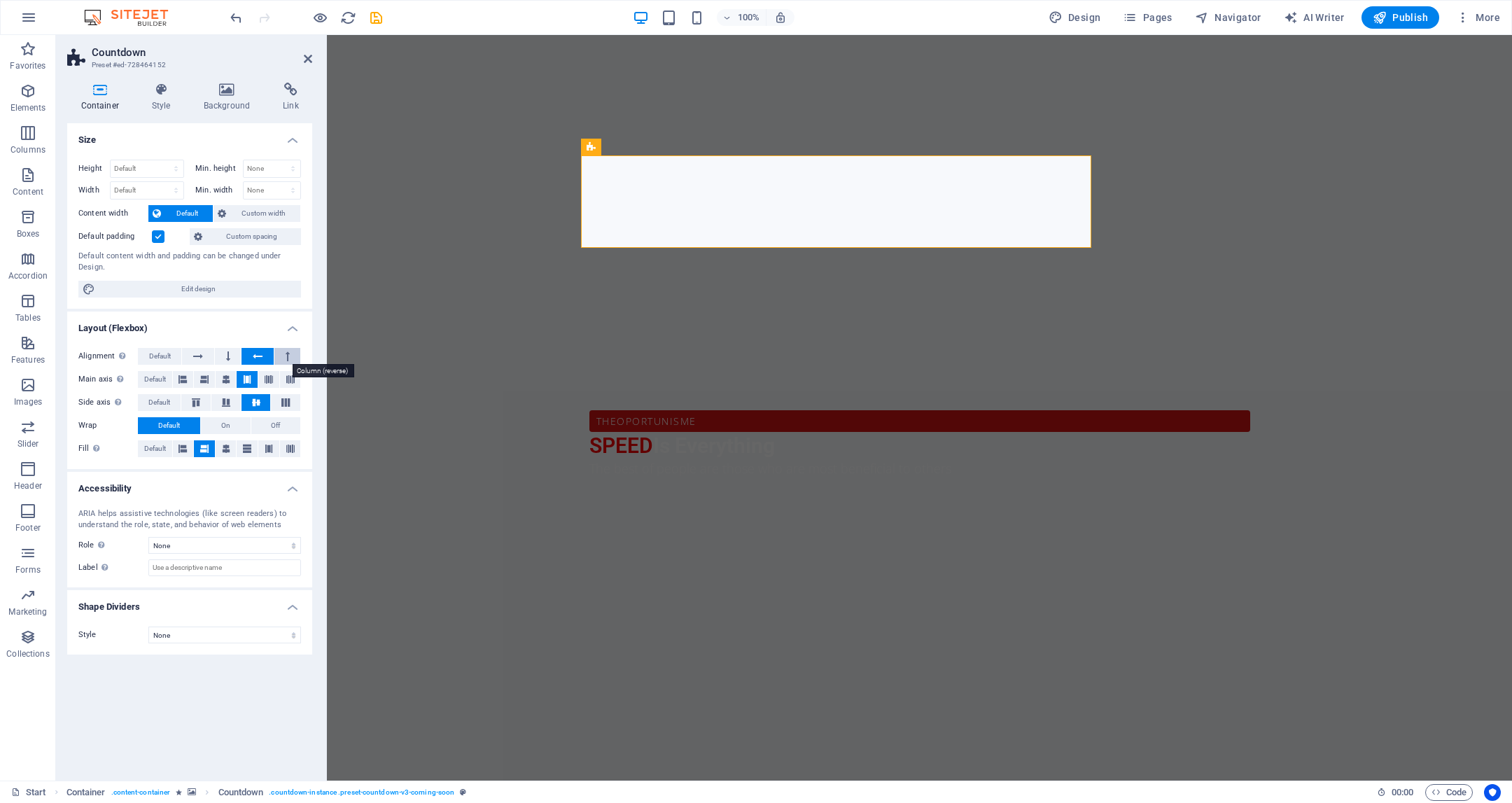
click at [291, 351] on button at bounding box center [287, 356] width 26 height 17
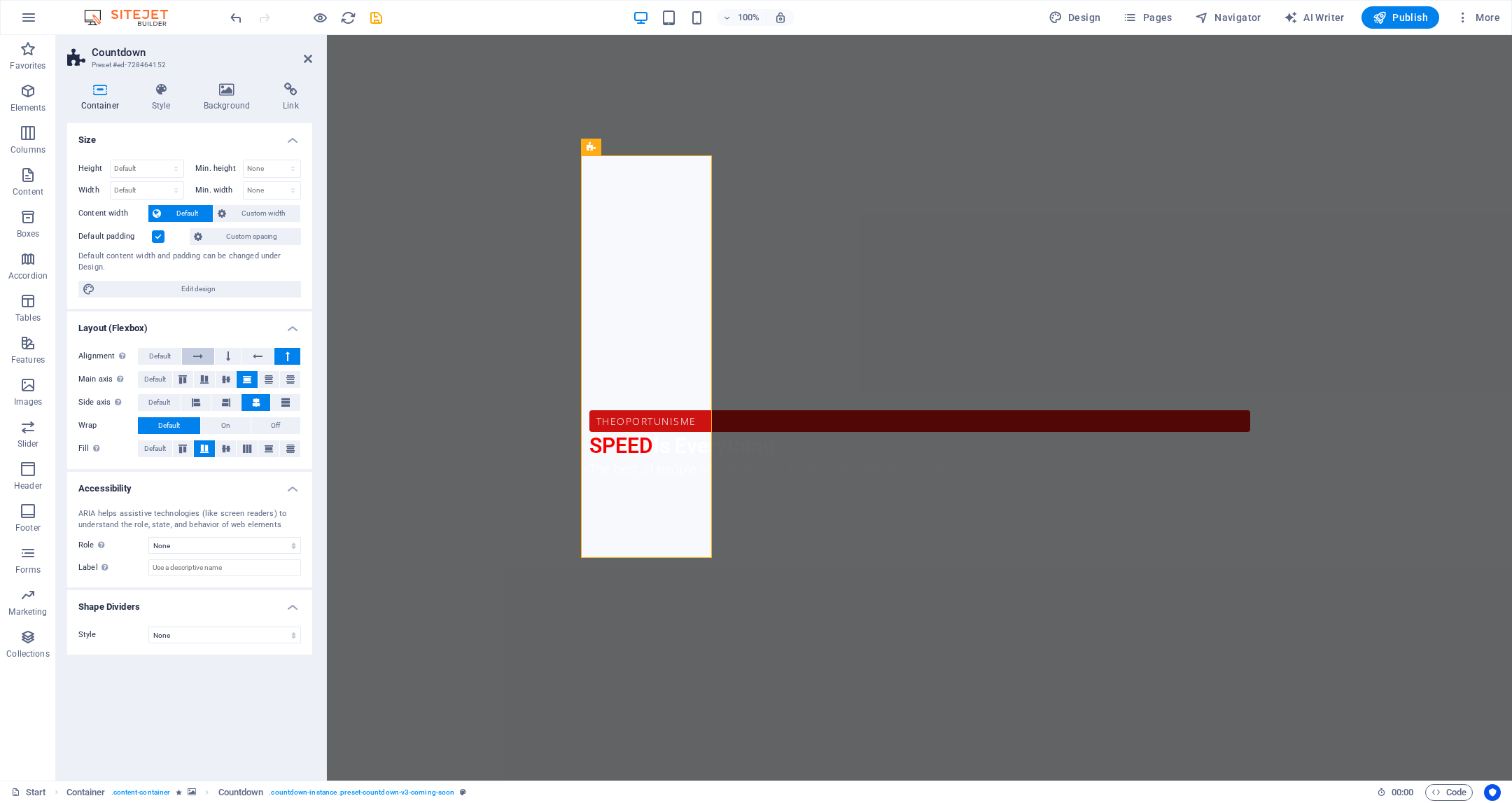
click at [205, 360] on button at bounding box center [198, 356] width 31 height 17
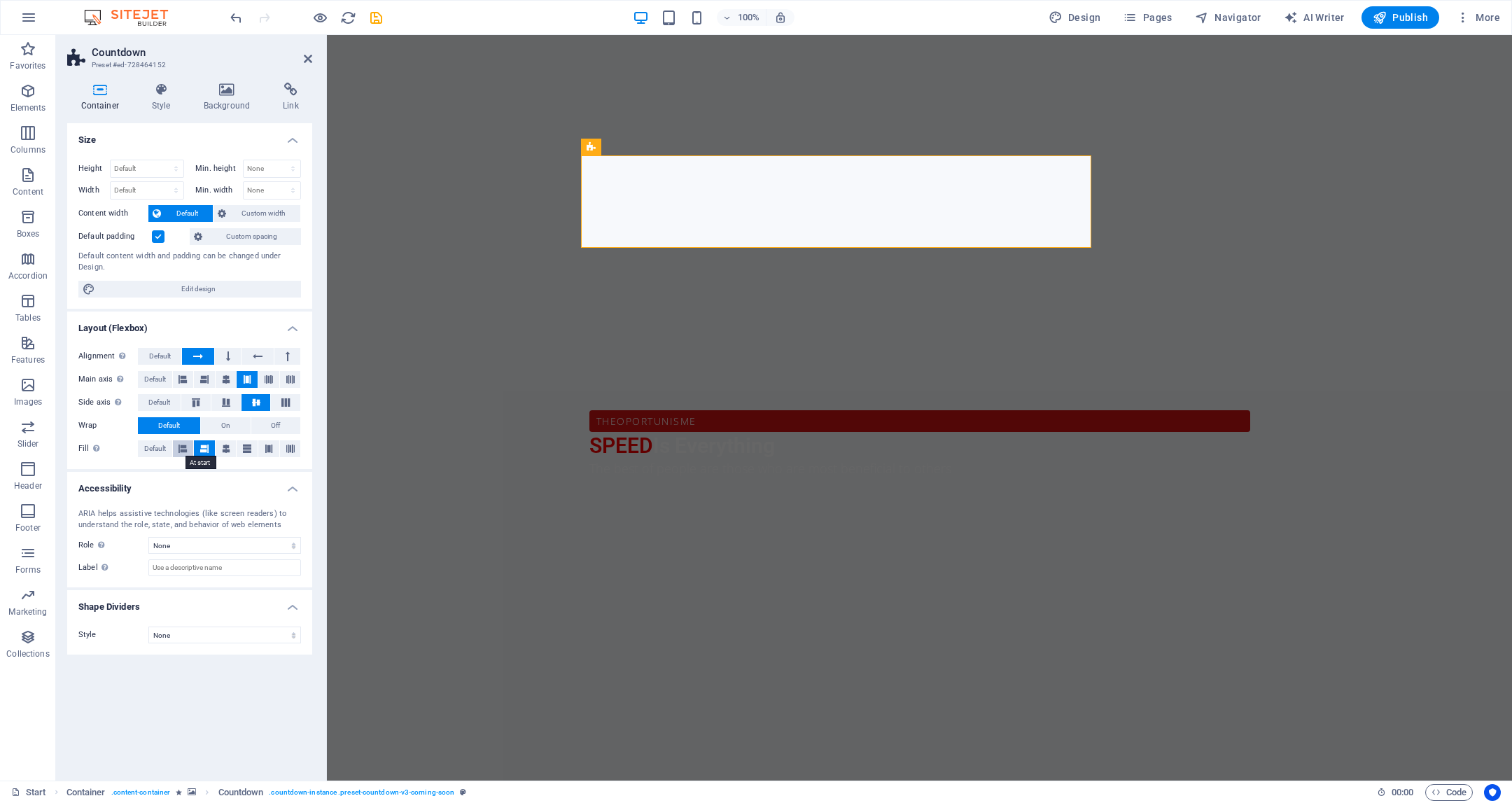
click at [191, 450] on button at bounding box center [184, 449] width 21 height 17
click at [226, 447] on icon at bounding box center [225, 449] width 8 height 17
click at [253, 448] on button at bounding box center [247, 449] width 21 height 17
click at [268, 448] on icon at bounding box center [268, 449] width 8 height 17
click at [231, 425] on button "On" at bounding box center [225, 426] width 50 height 17
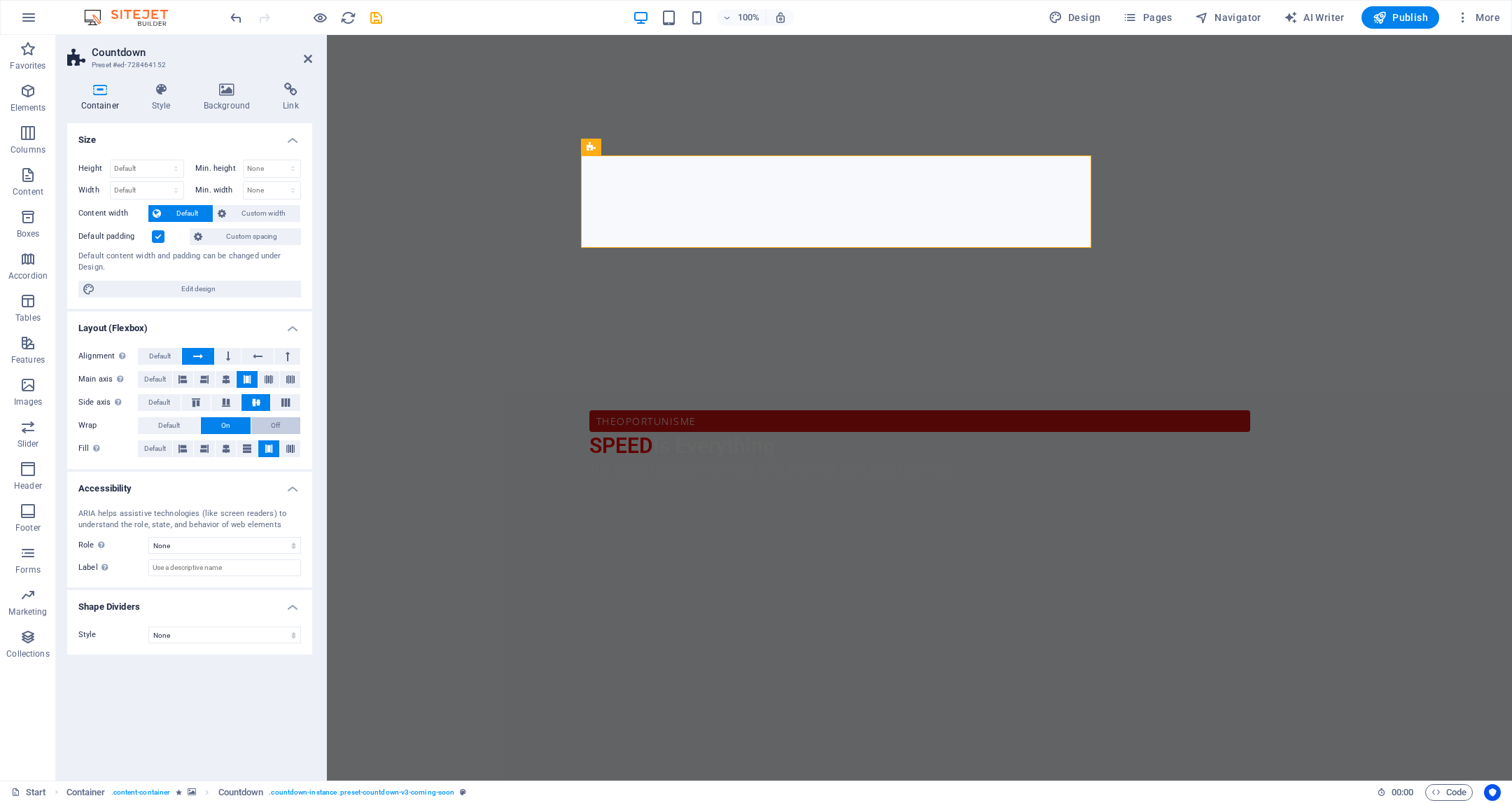
click at [266, 422] on button "Off" at bounding box center [276, 426] width 50 height 17
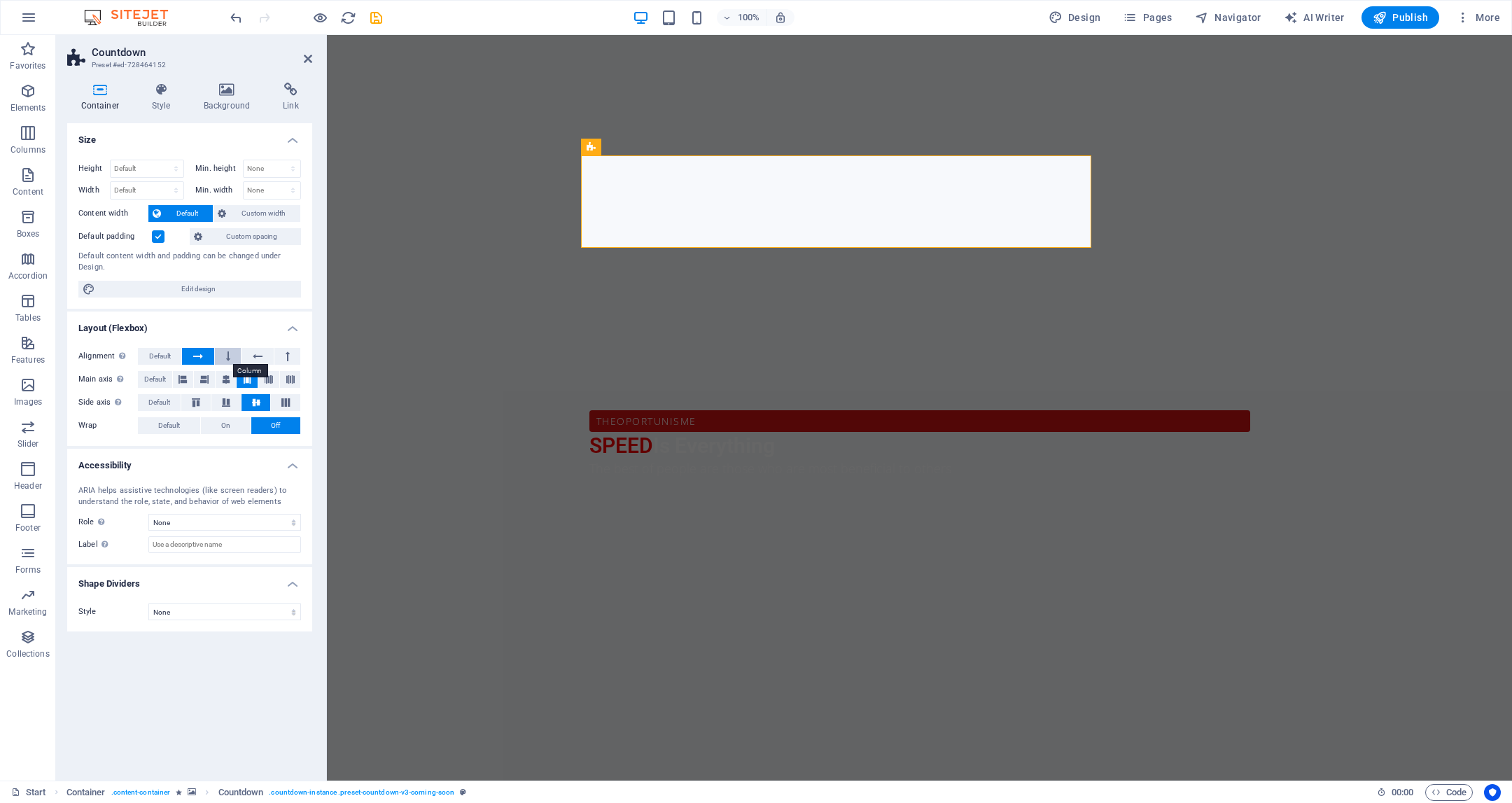
click at [223, 353] on button at bounding box center [228, 356] width 26 height 17
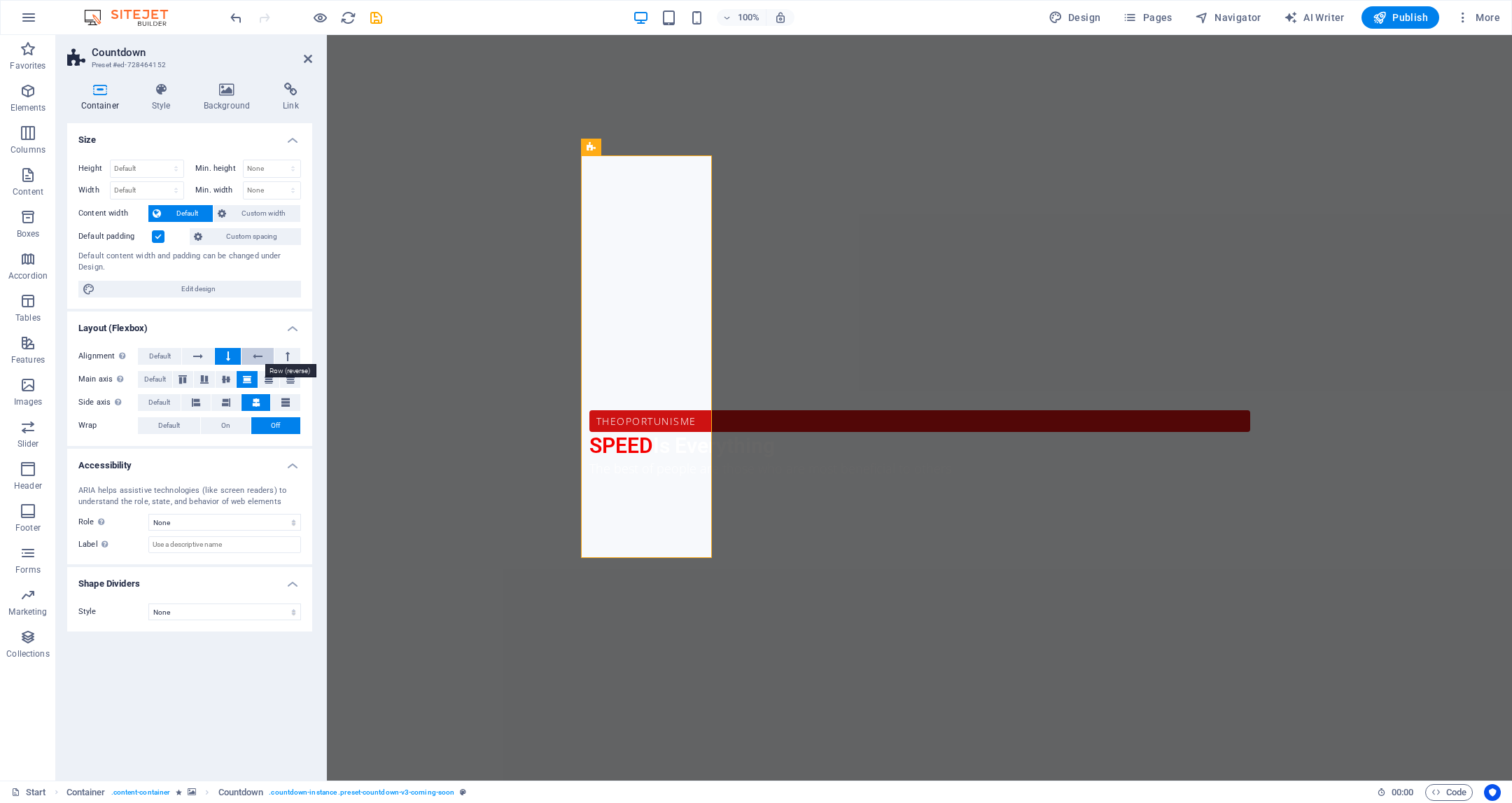
click at [261, 355] on icon at bounding box center [257, 356] width 10 height 17
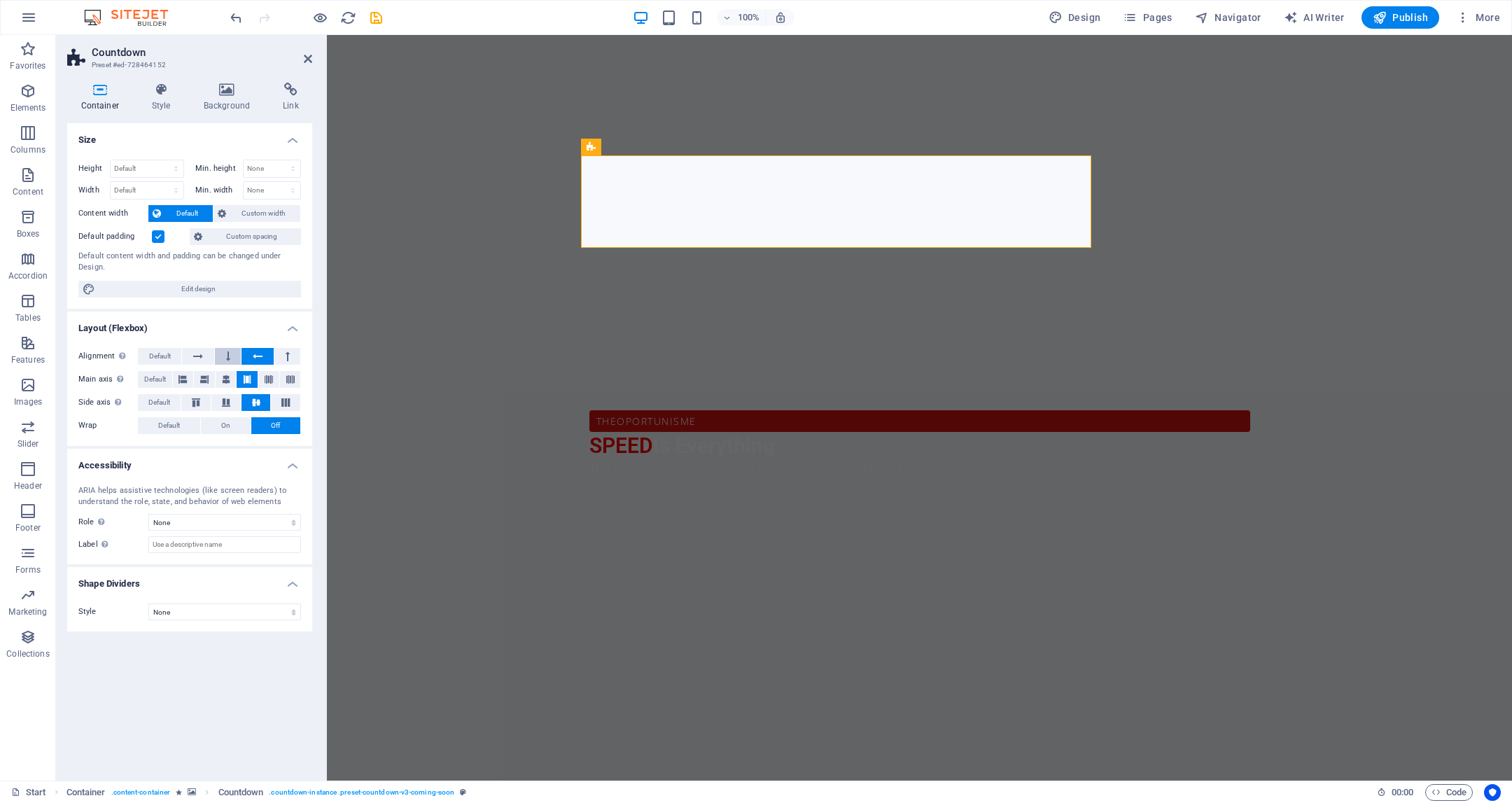
click at [222, 364] on button at bounding box center [228, 356] width 26 height 17
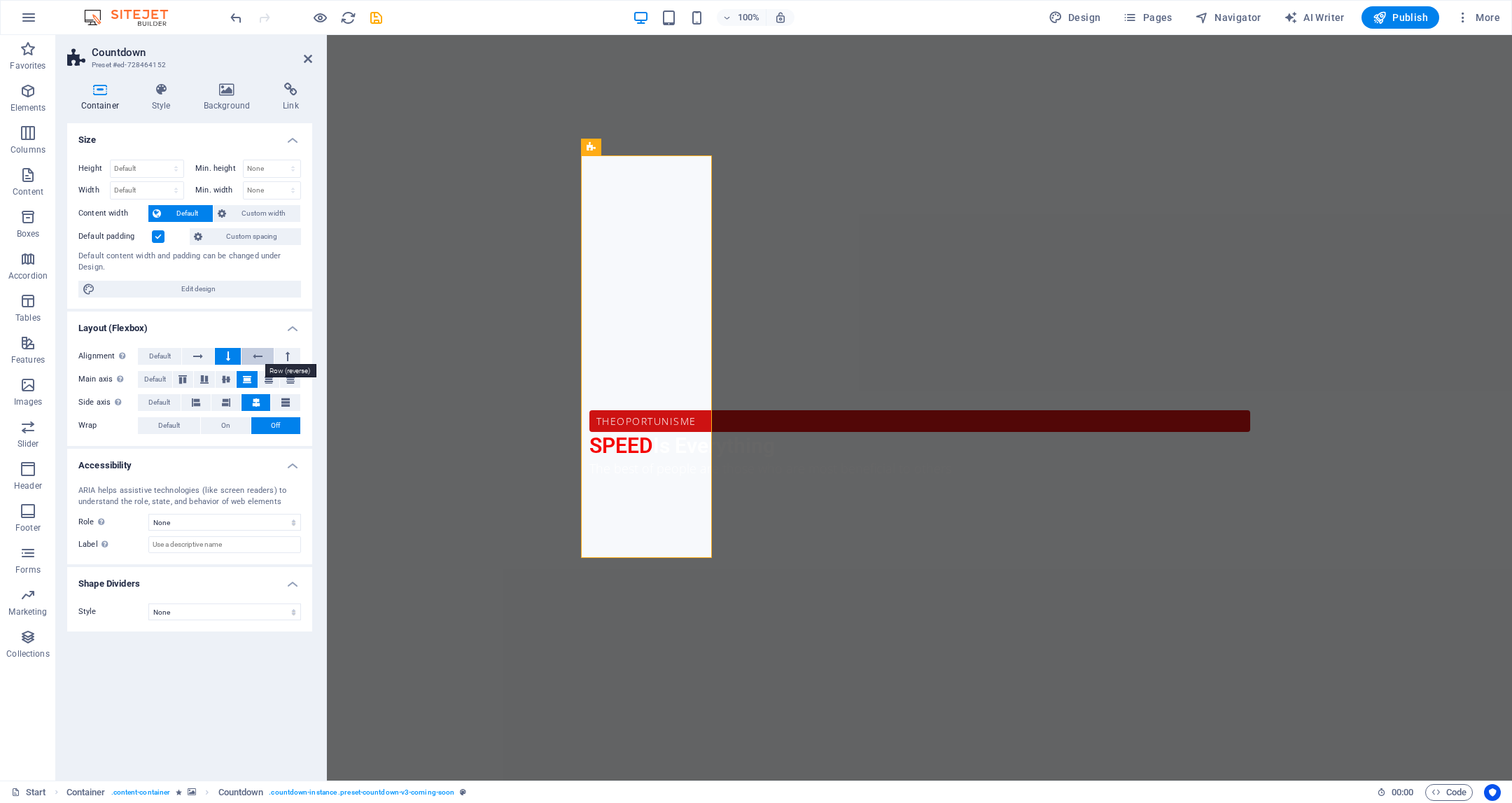
click at [241, 358] on button at bounding box center [257, 356] width 31 height 17
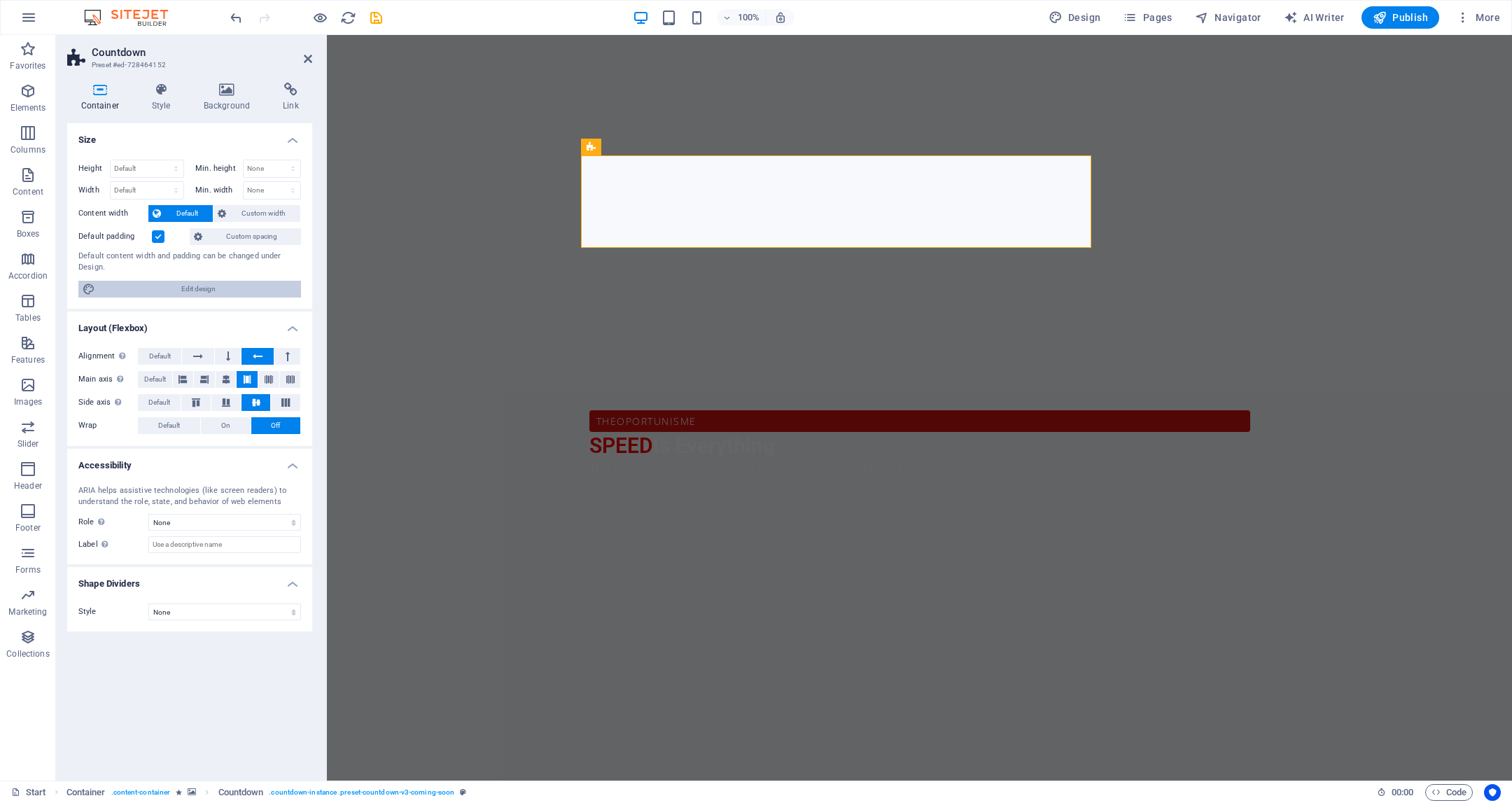
drag, startPoint x: 350, startPoint y: 232, endPoint x: 263, endPoint y: 291, distance: 105.1
click at [263, 291] on span "Edit design" at bounding box center [198, 289] width 197 height 17
select select "ease-in-out"
select select "rem"
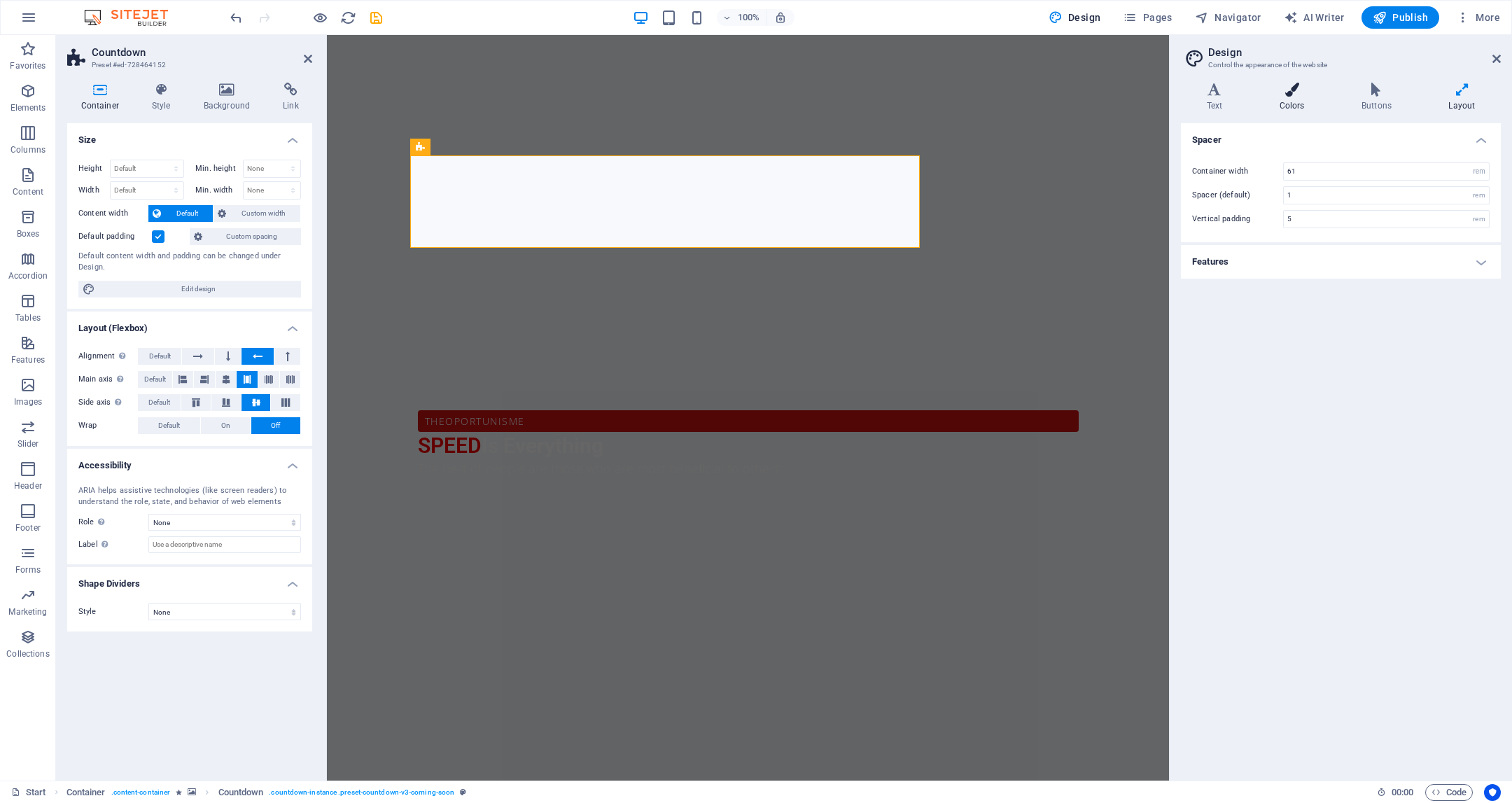
click at [1308, 99] on h4 "Colors" at bounding box center [1295, 97] width 82 height 29
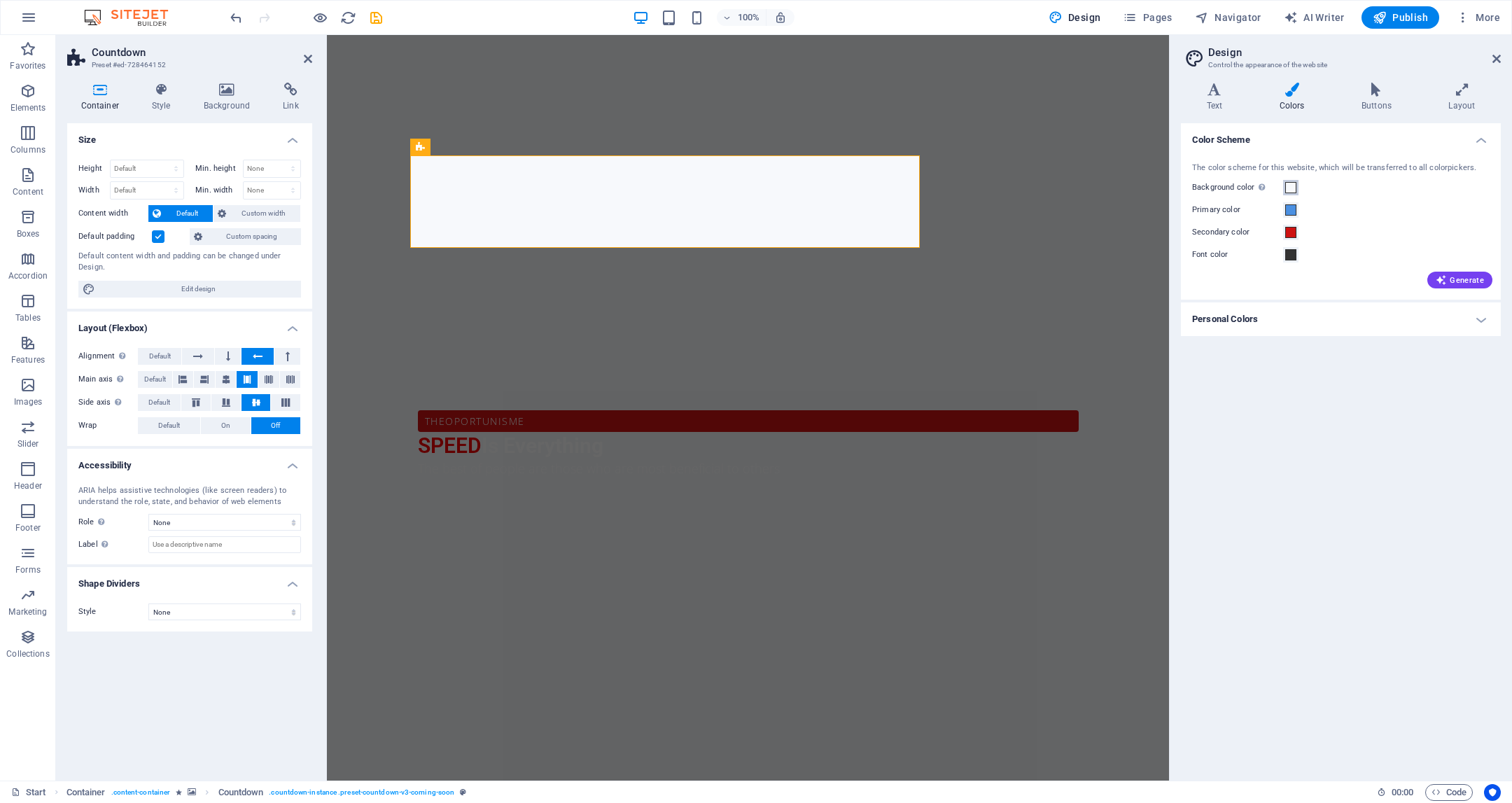
click at [1289, 189] on span at bounding box center [1290, 187] width 11 height 11
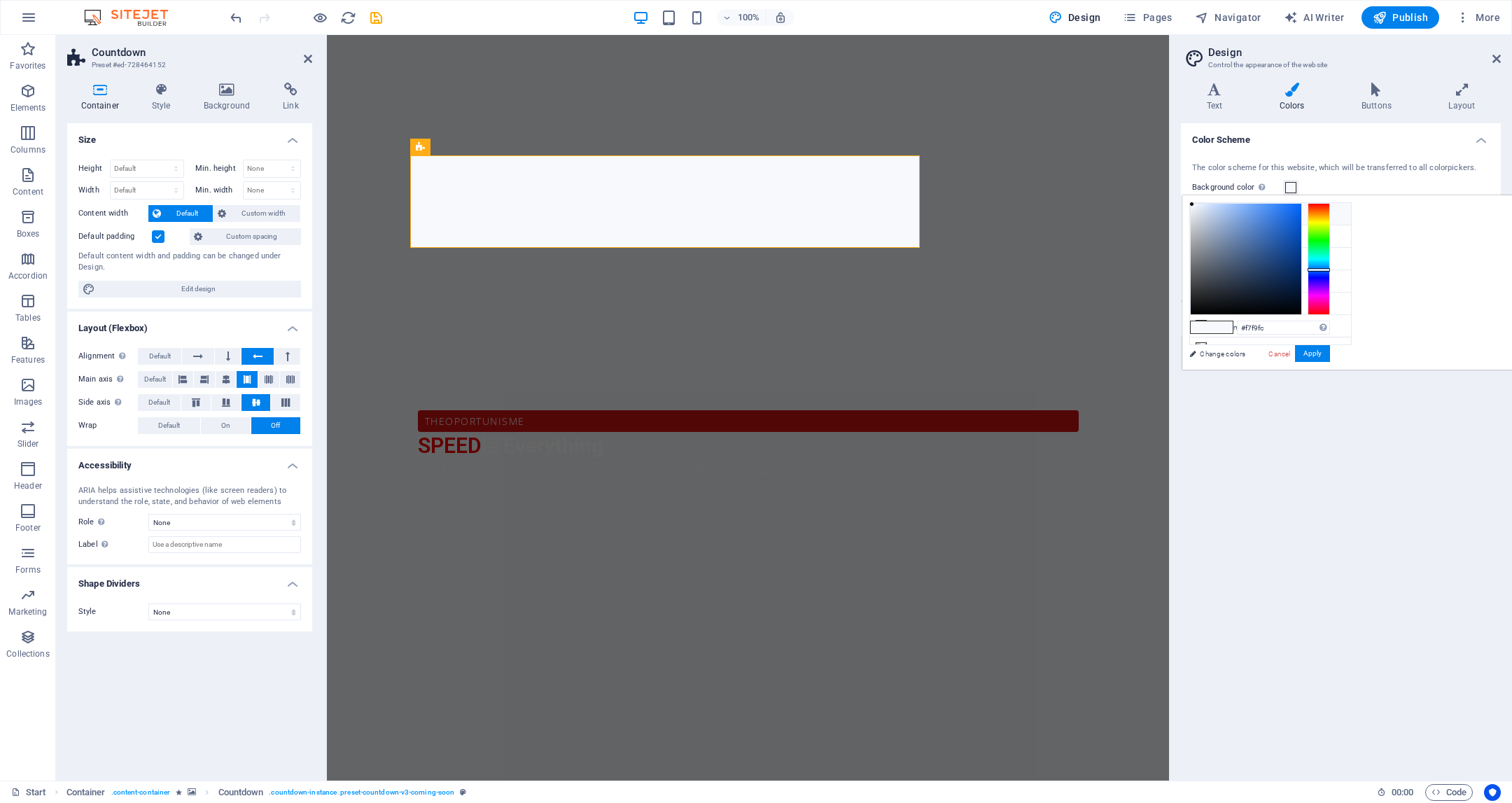
click at [1281, 217] on small "#F7F9FC" at bounding box center [1286, 216] width 24 height 10
click at [1271, 219] on li "Background color #F7F9FC" at bounding box center [1271, 214] width 161 height 22
drag, startPoint x: 1449, startPoint y: 233, endPoint x: 1444, endPoint y: 256, distance: 23.5
click at [1301, 256] on div at bounding box center [1246, 259] width 111 height 111
type input "#2a518b"
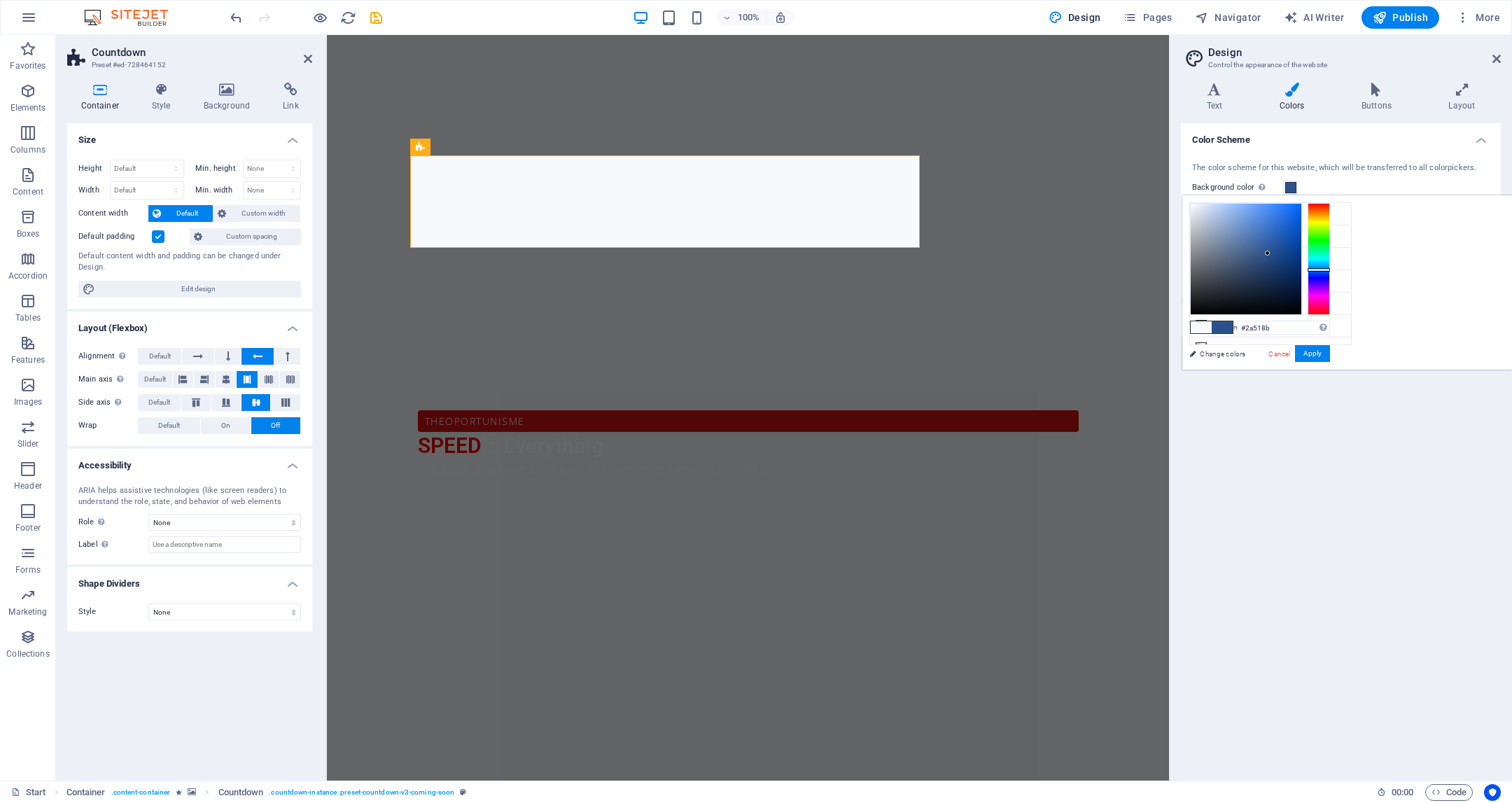
click at [1270, 252] on div at bounding box center [1267, 253] width 5 height 5
click at [1330, 358] on button "Apply" at bounding box center [1313, 353] width 35 height 17
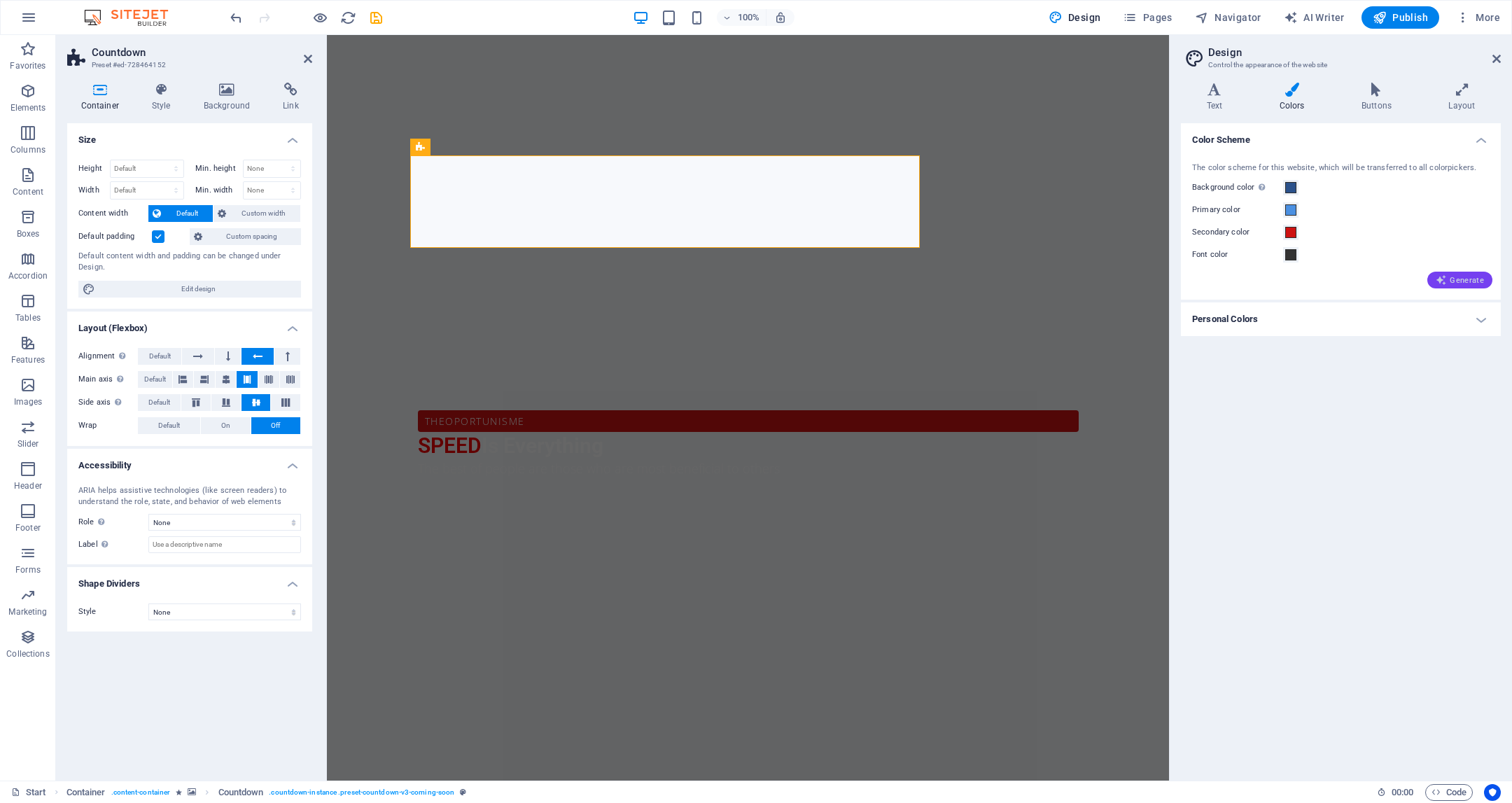
drag, startPoint x: 1430, startPoint y: 288, endPoint x: 1462, endPoint y: 286, distance: 32.1
click at [1444, 288] on div "Generate" at bounding box center [1460, 280] width 65 height 17
click at [1461, 286] on button "Generate" at bounding box center [1460, 280] width 65 height 17
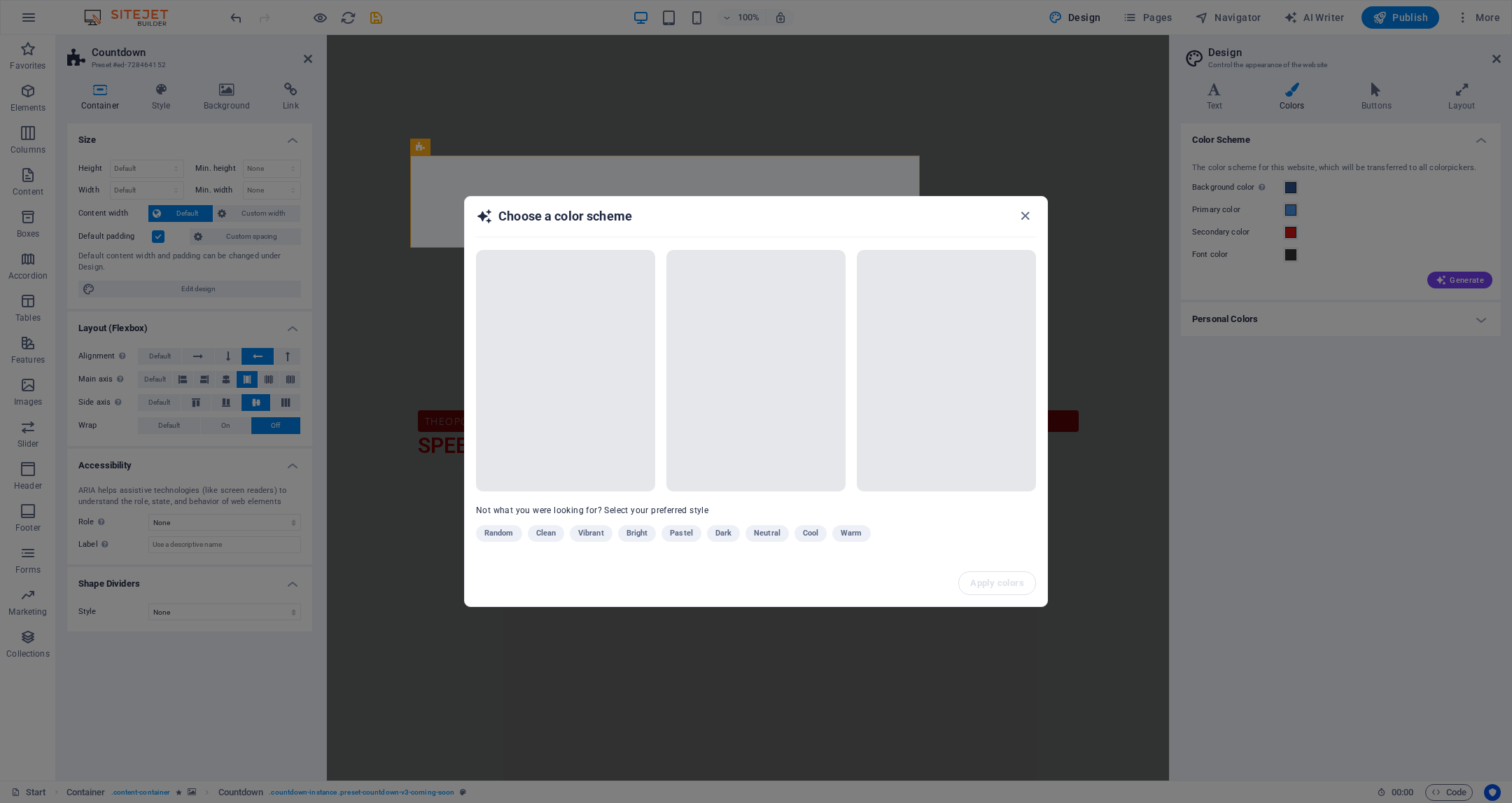
click at [1466, 267] on div "Choose a color scheme Not what you were looking for? Select your preferred styl…" at bounding box center [756, 401] width 1512 height 803
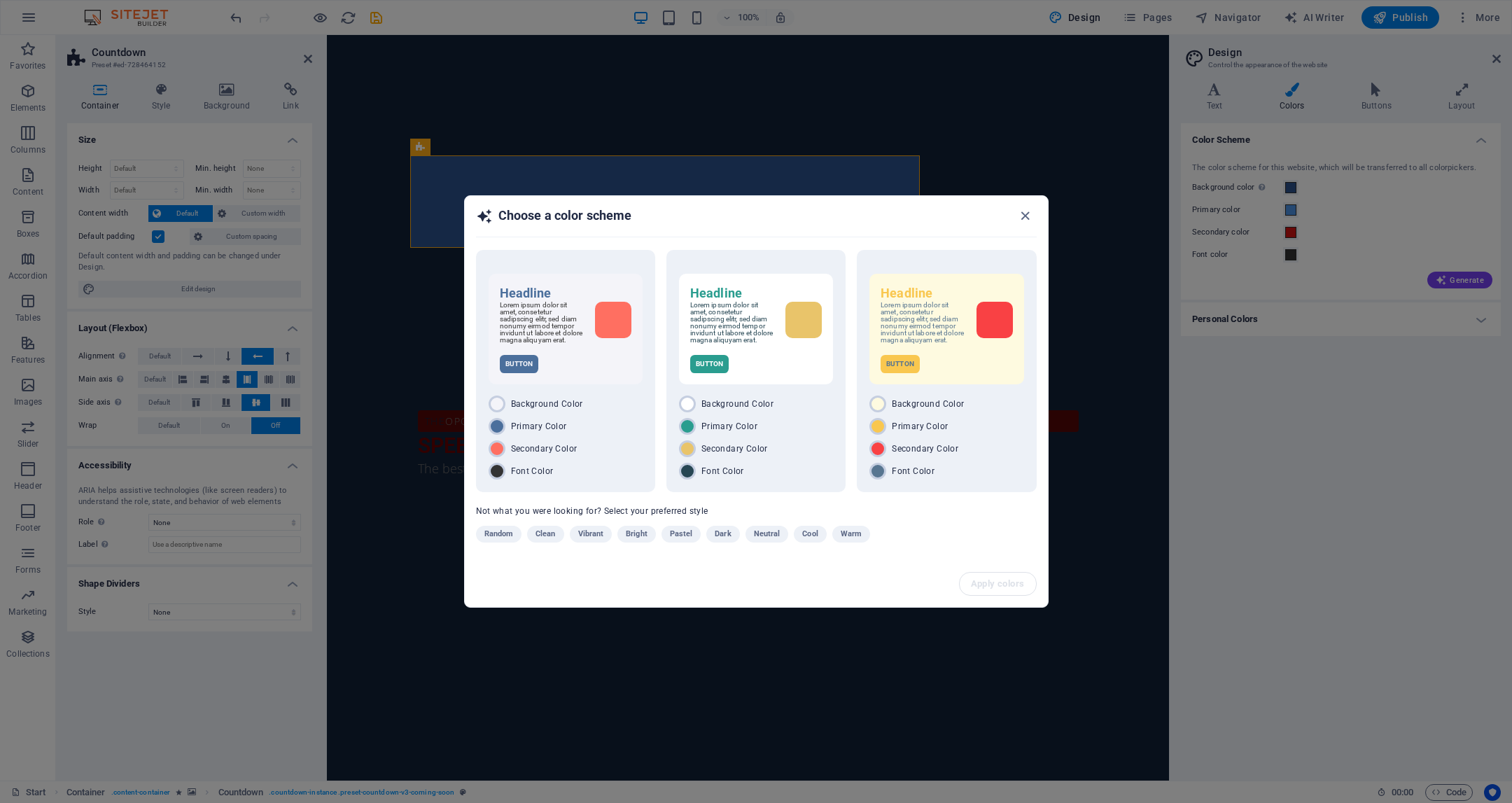
click at [1039, 217] on div "Choose a color scheme" at bounding box center [756, 222] width 583 height 52
click at [1022, 217] on icon "button" at bounding box center [1025, 216] width 16 height 16
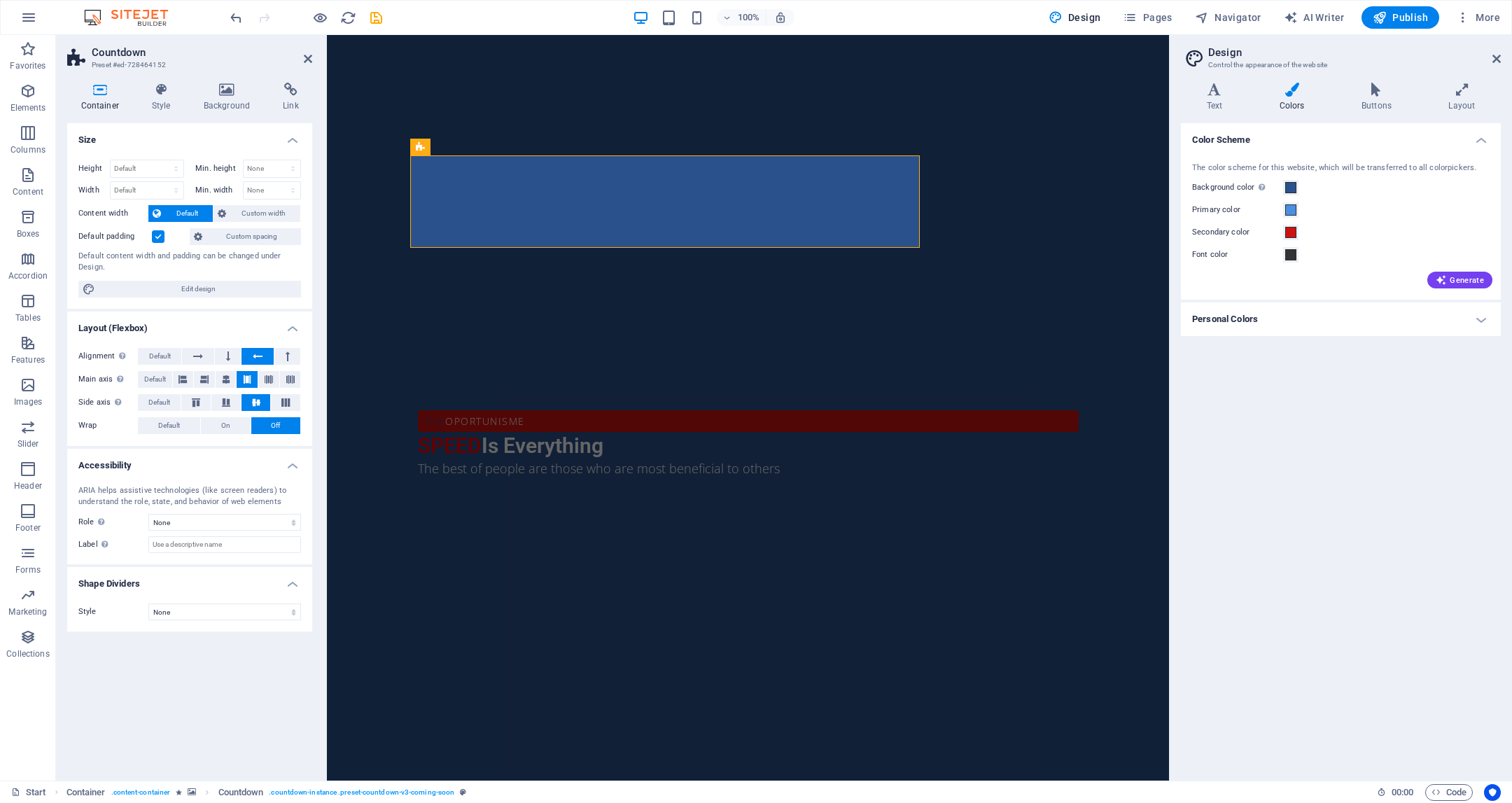
click at [1381, 566] on div "Color Scheme The color scheme for this website, which will be transferred to al…" at bounding box center [1341, 446] width 320 height 646
drag, startPoint x: 1363, startPoint y: 492, endPoint x: 1354, endPoint y: 468, distance: 25.6
click at [1363, 492] on div "Color Scheme The color scheme for this website, which will be transferred to al…" at bounding box center [1341, 446] width 320 height 646
drag, startPoint x: 1496, startPoint y: 86, endPoint x: 1439, endPoint y: 140, distance: 78.5
click at [1496, 86] on icon at bounding box center [1462, 90] width 78 height 14
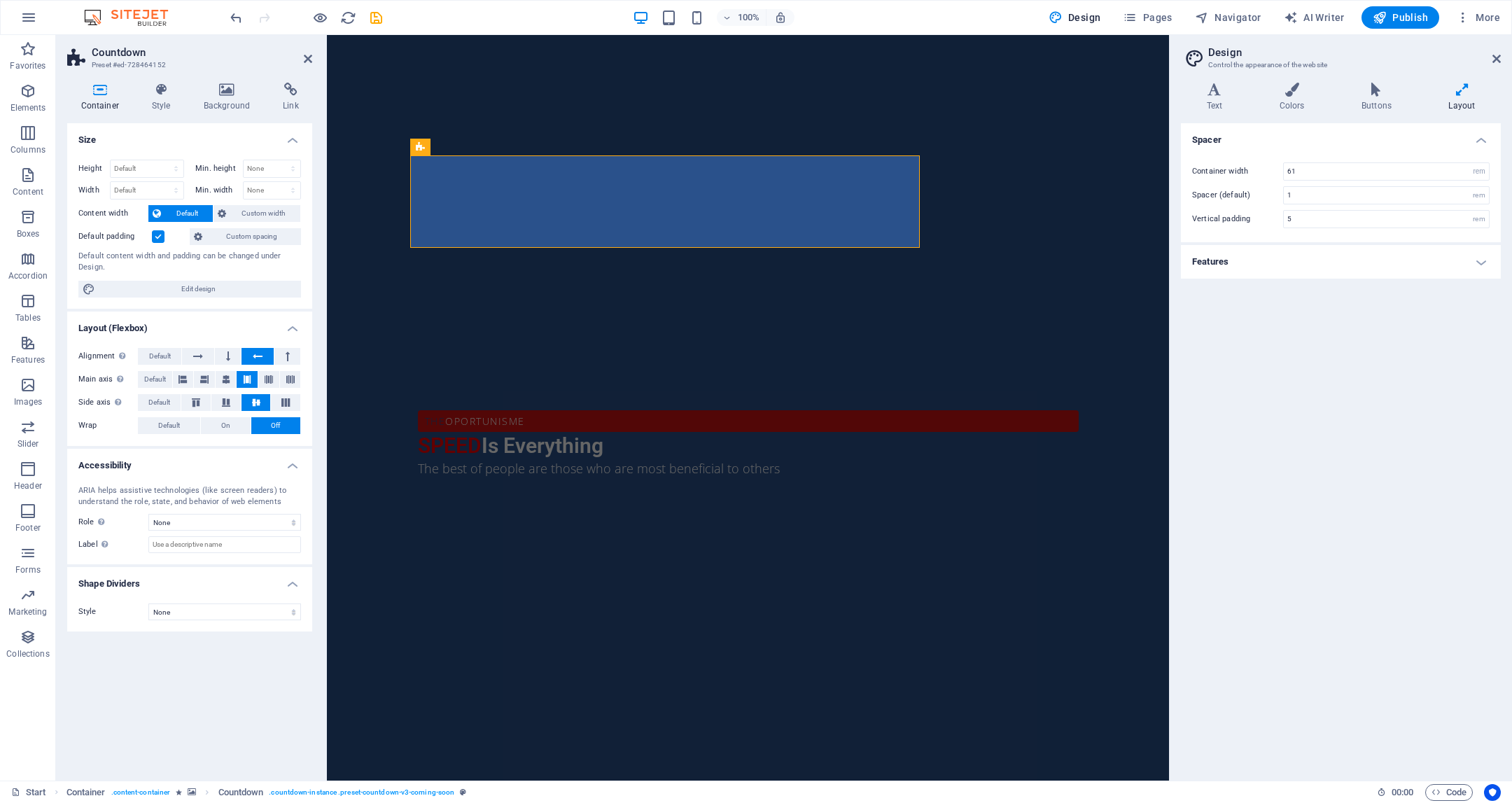
click at [1268, 500] on div "Spacer Container width 61 rem px Spacer (default) 1 rem Vertical padding 5 rem …" at bounding box center [1341, 446] width 320 height 646
drag, startPoint x: 1242, startPoint y: 102, endPoint x: 1308, endPoint y: 99, distance: 66.1
click at [1253, 102] on h4 "Text" at bounding box center [1218, 97] width 73 height 29
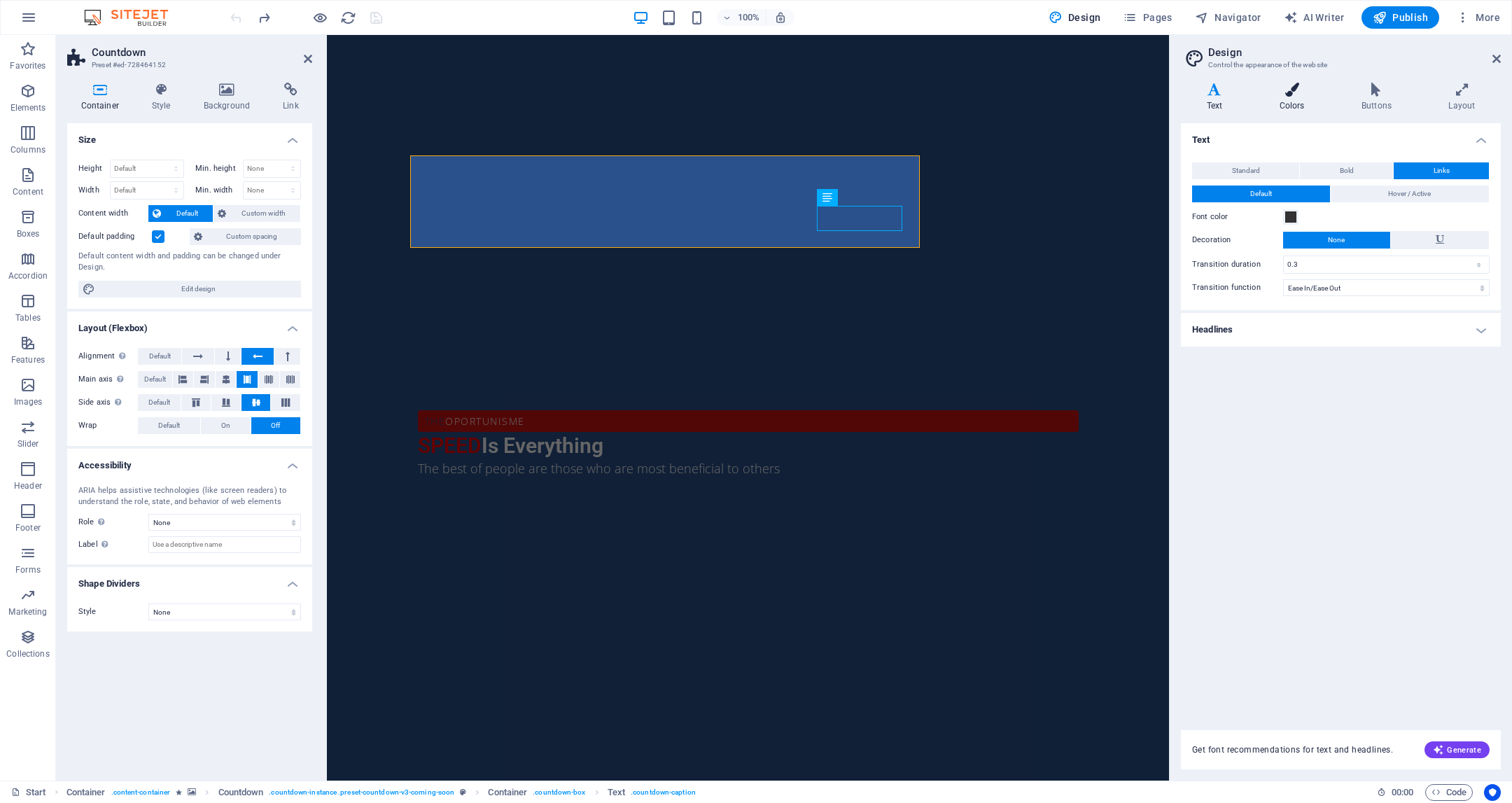
click at [1308, 99] on h4 "Colors" at bounding box center [1295, 97] width 82 height 29
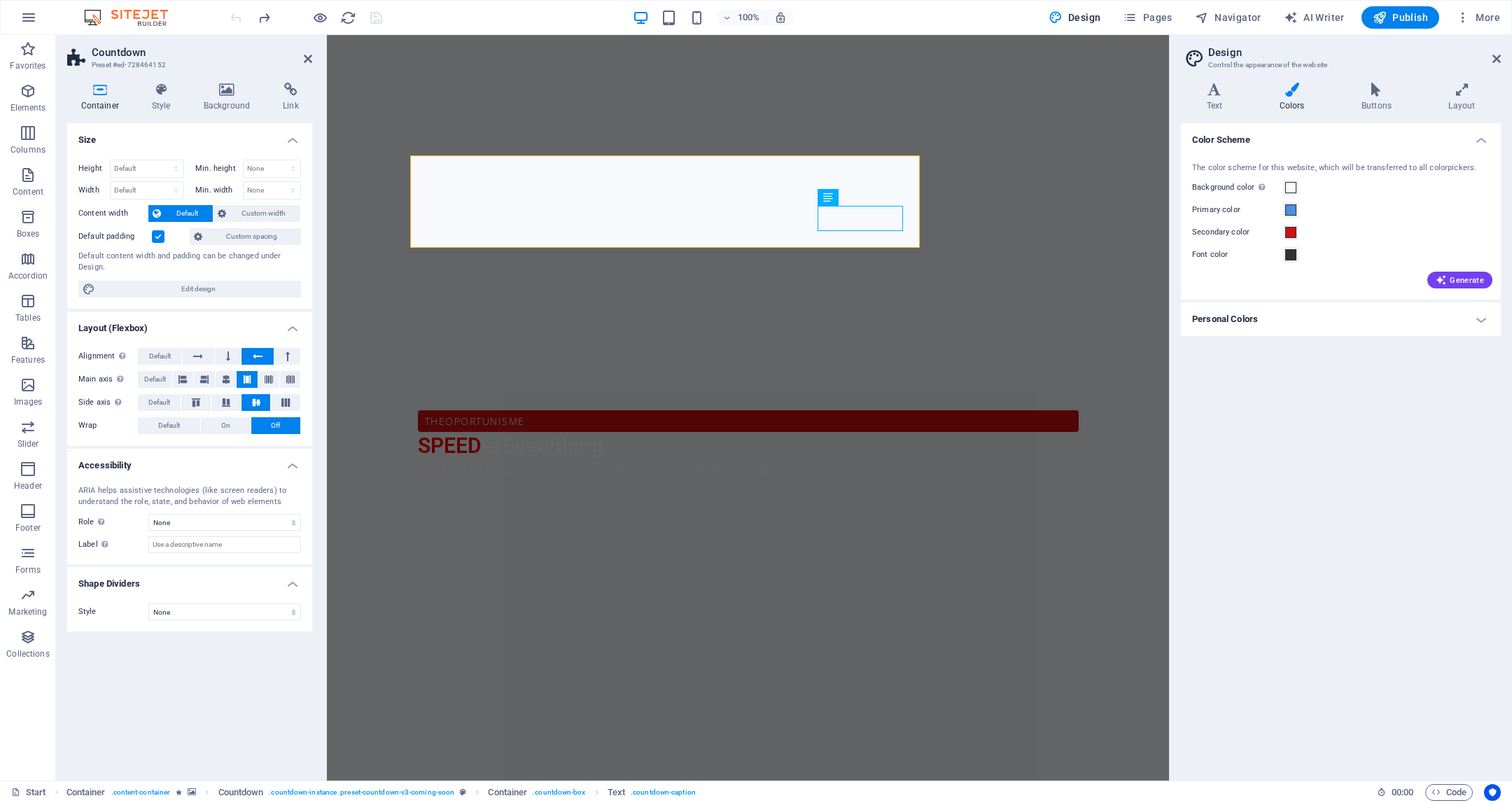
click at [1363, 450] on div "Color Scheme The color scheme for this website, which will be transferred to al…" at bounding box center [1341, 446] width 320 height 646
click at [1375, 318] on h4 "Personal Colors" at bounding box center [1341, 319] width 320 height 34
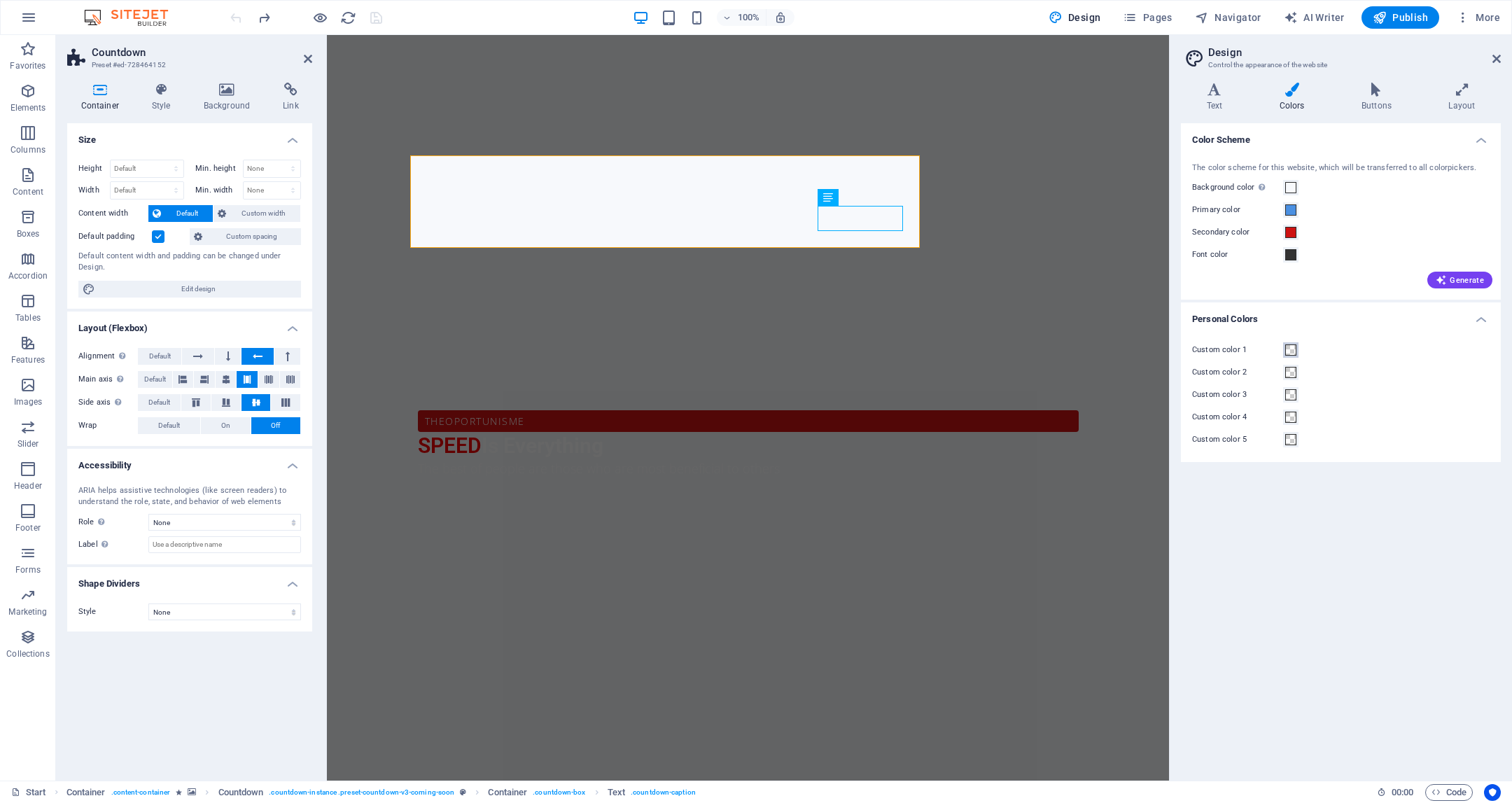
click at [1291, 352] on span at bounding box center [1290, 350] width 11 height 11
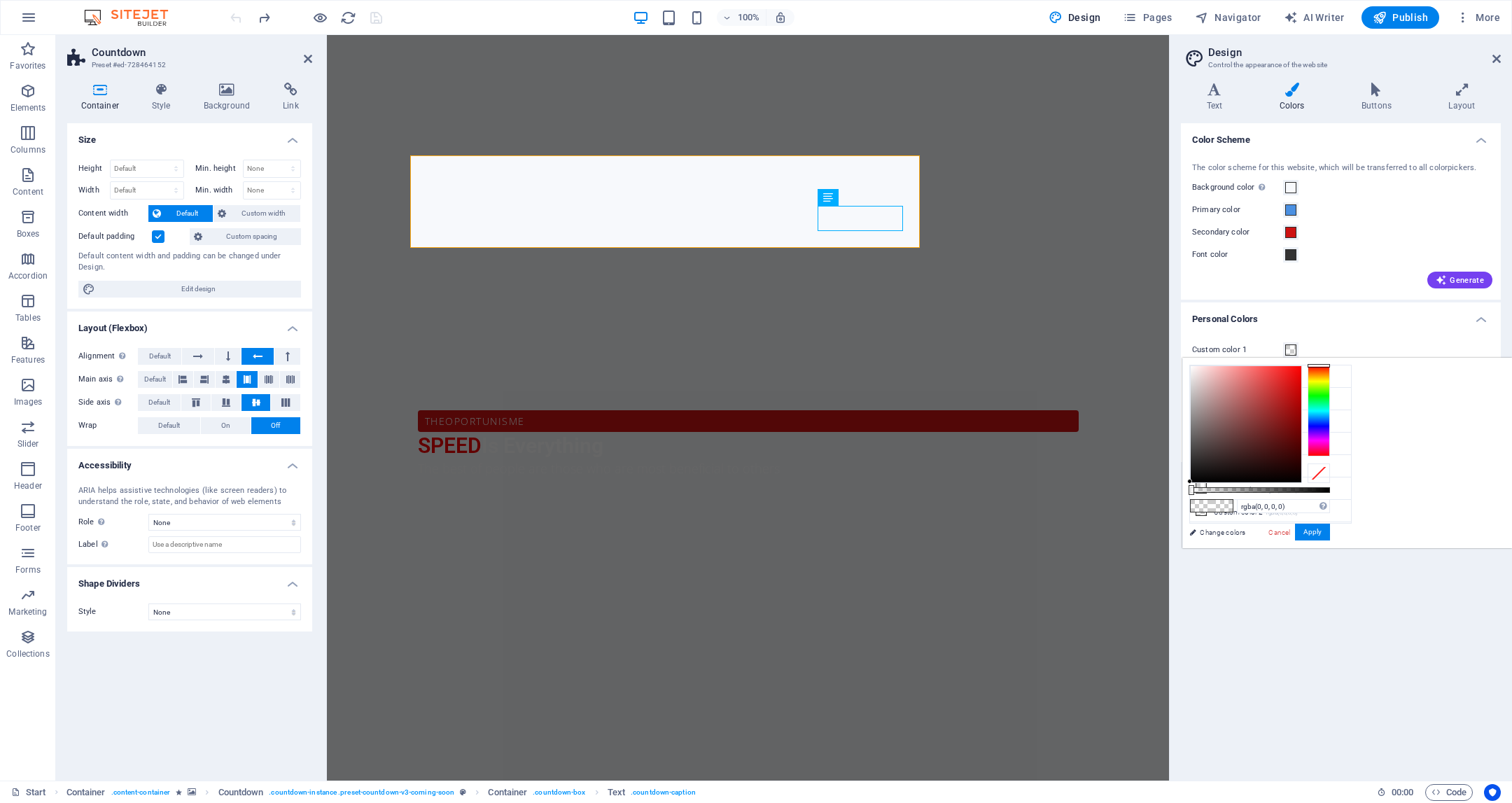
click at [1316, 562] on div "Color Scheme The color scheme for this website, which will be transferred to al…" at bounding box center [1341, 446] width 320 height 646
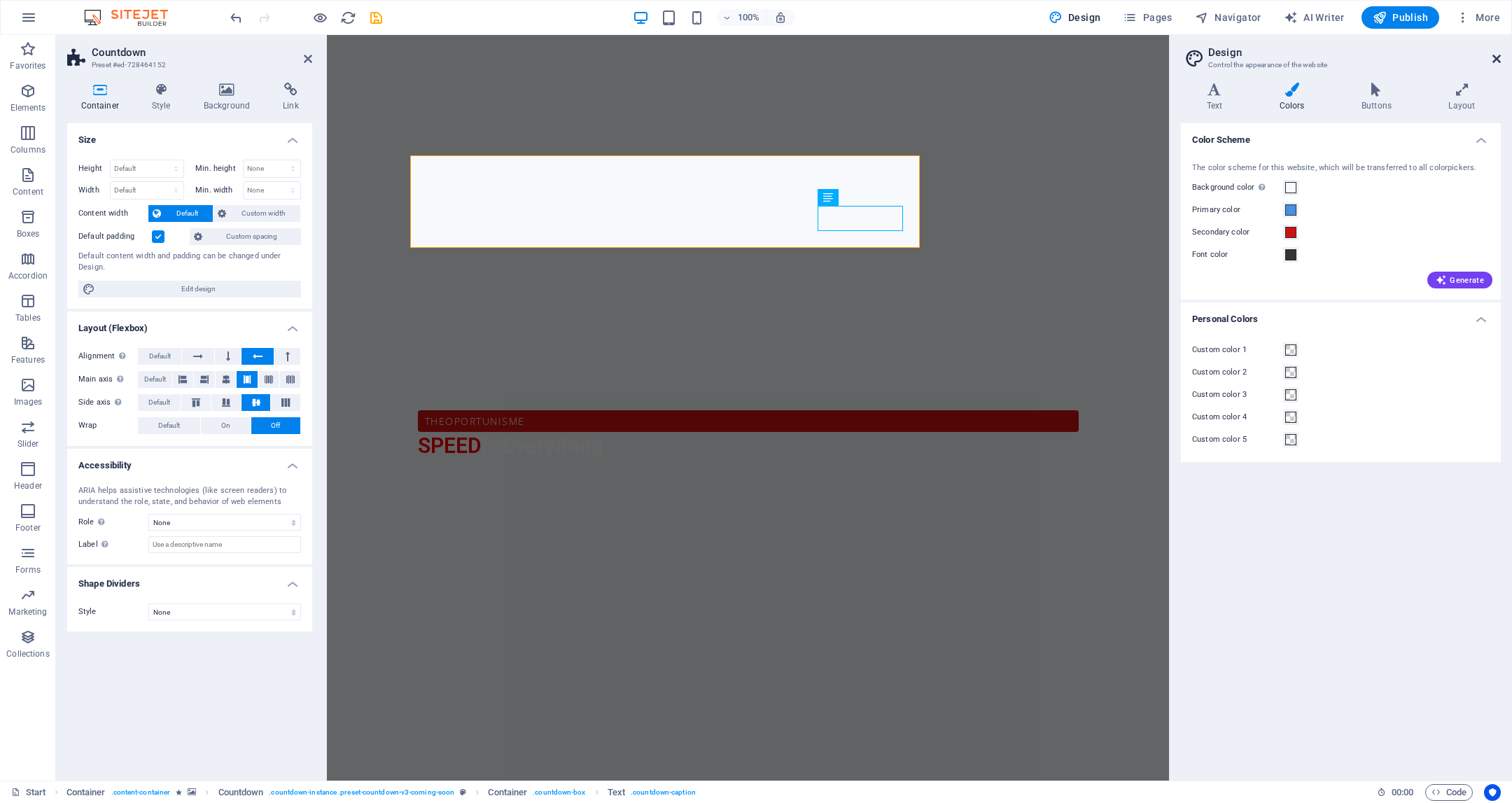
click at [1497, 57] on icon at bounding box center [1496, 58] width 8 height 11
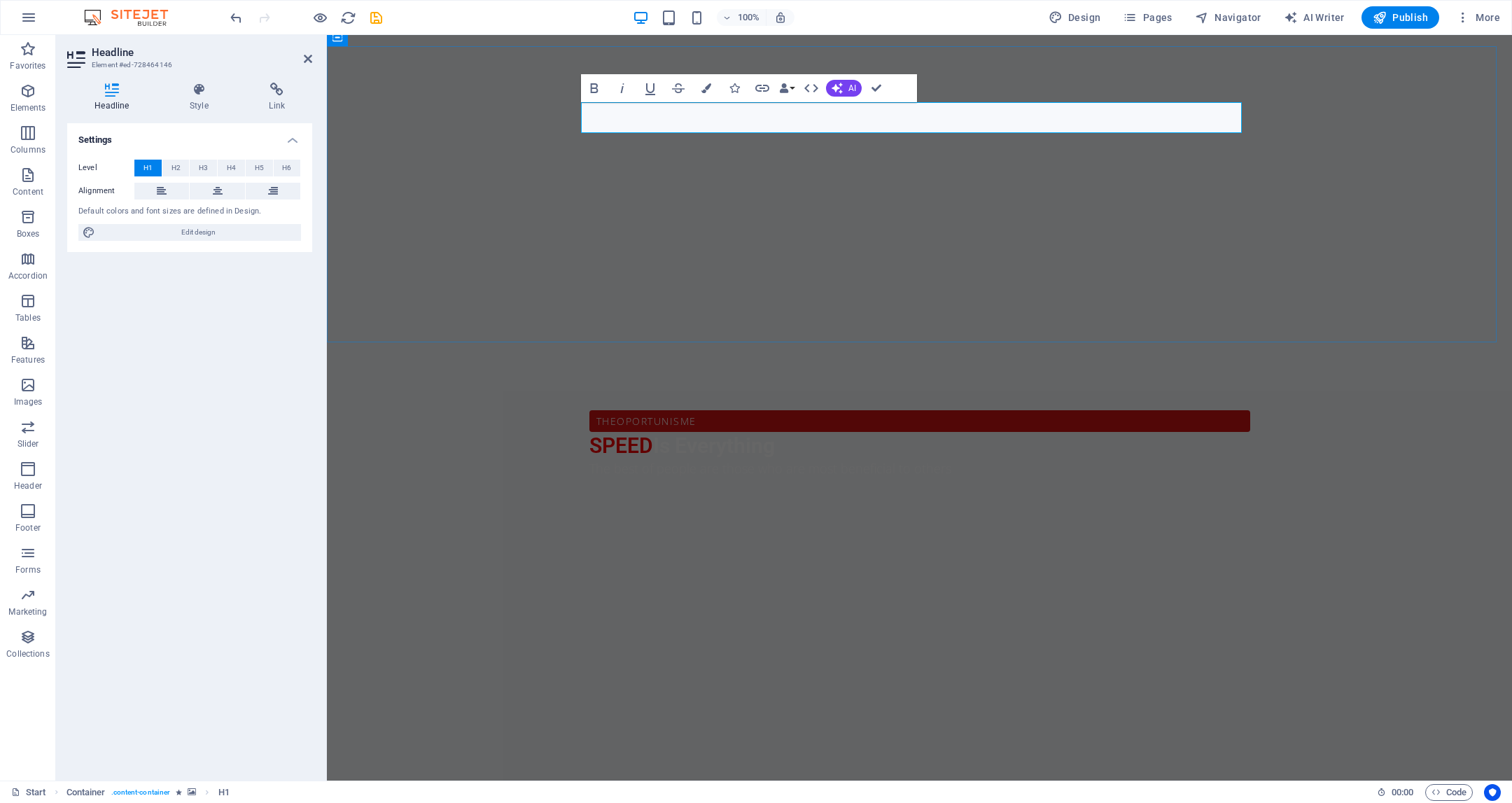
drag, startPoint x: 1111, startPoint y: 117, endPoint x: 687, endPoint y: 114, distance: 424.0
drag, startPoint x: 897, startPoint y: 123, endPoint x: 711, endPoint y: 117, distance: 186.1
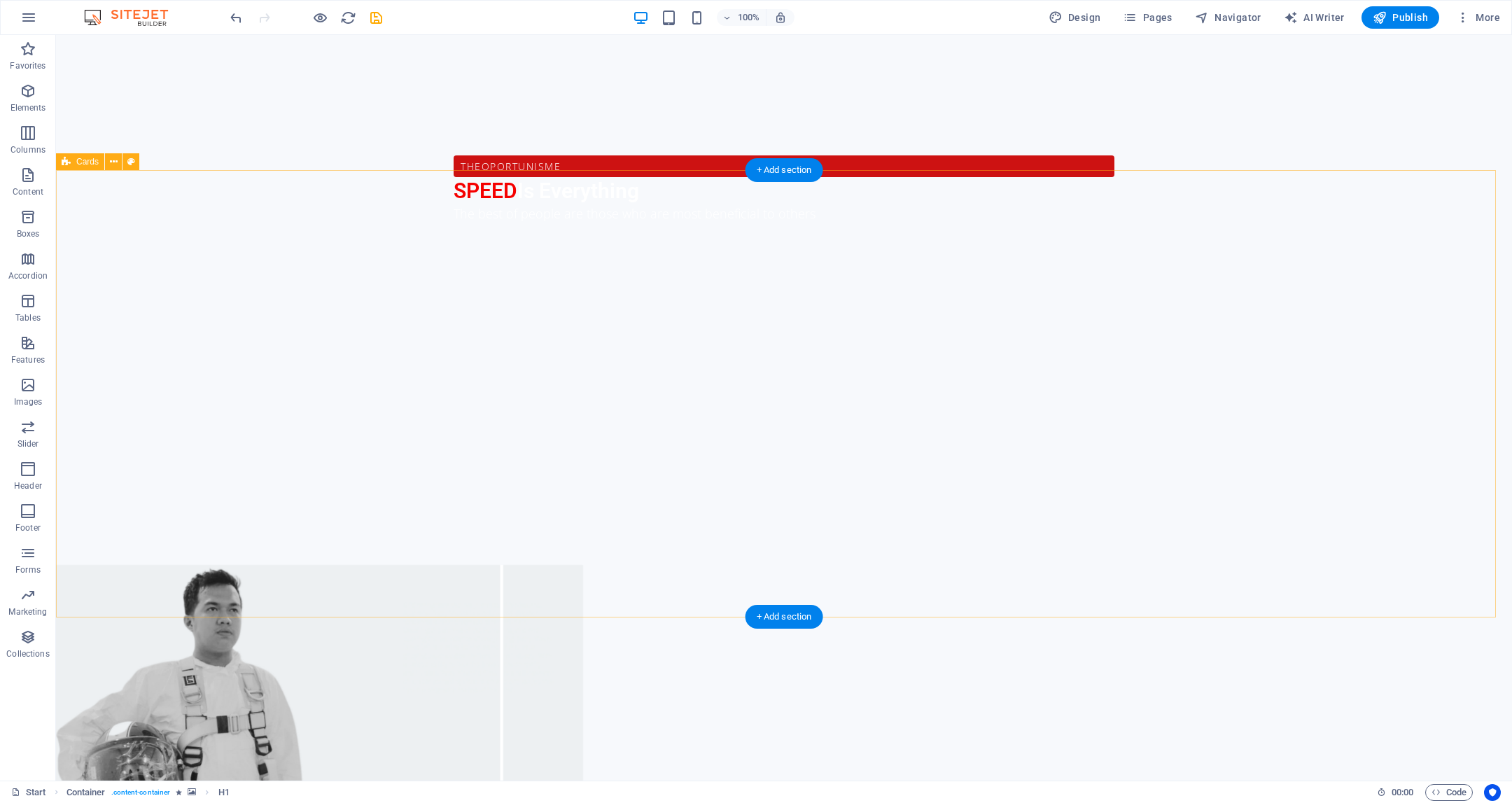
scroll to position [1050, 0]
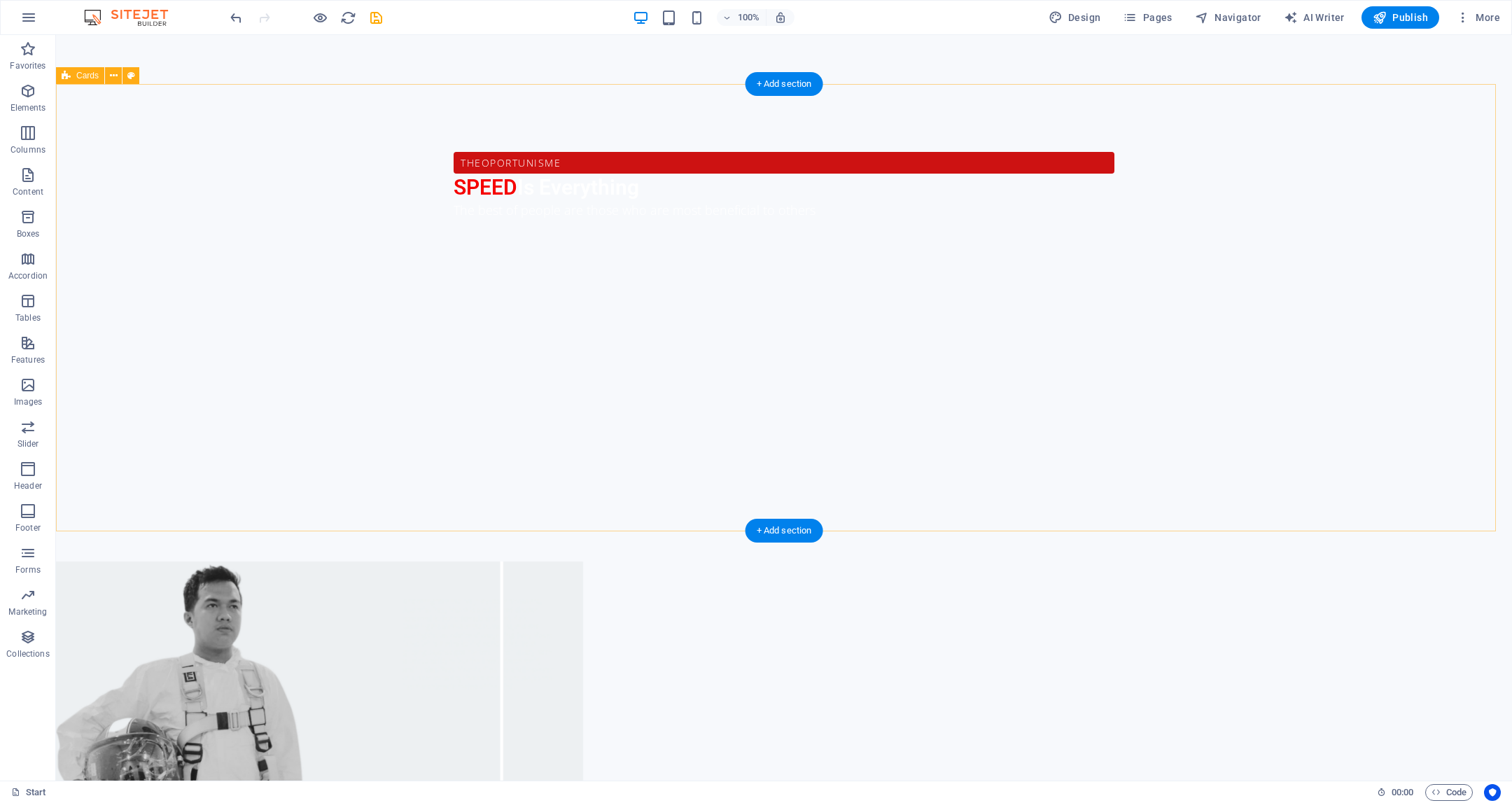
click at [132, 76] on icon at bounding box center [131, 76] width 7 height 15
select select "rem"
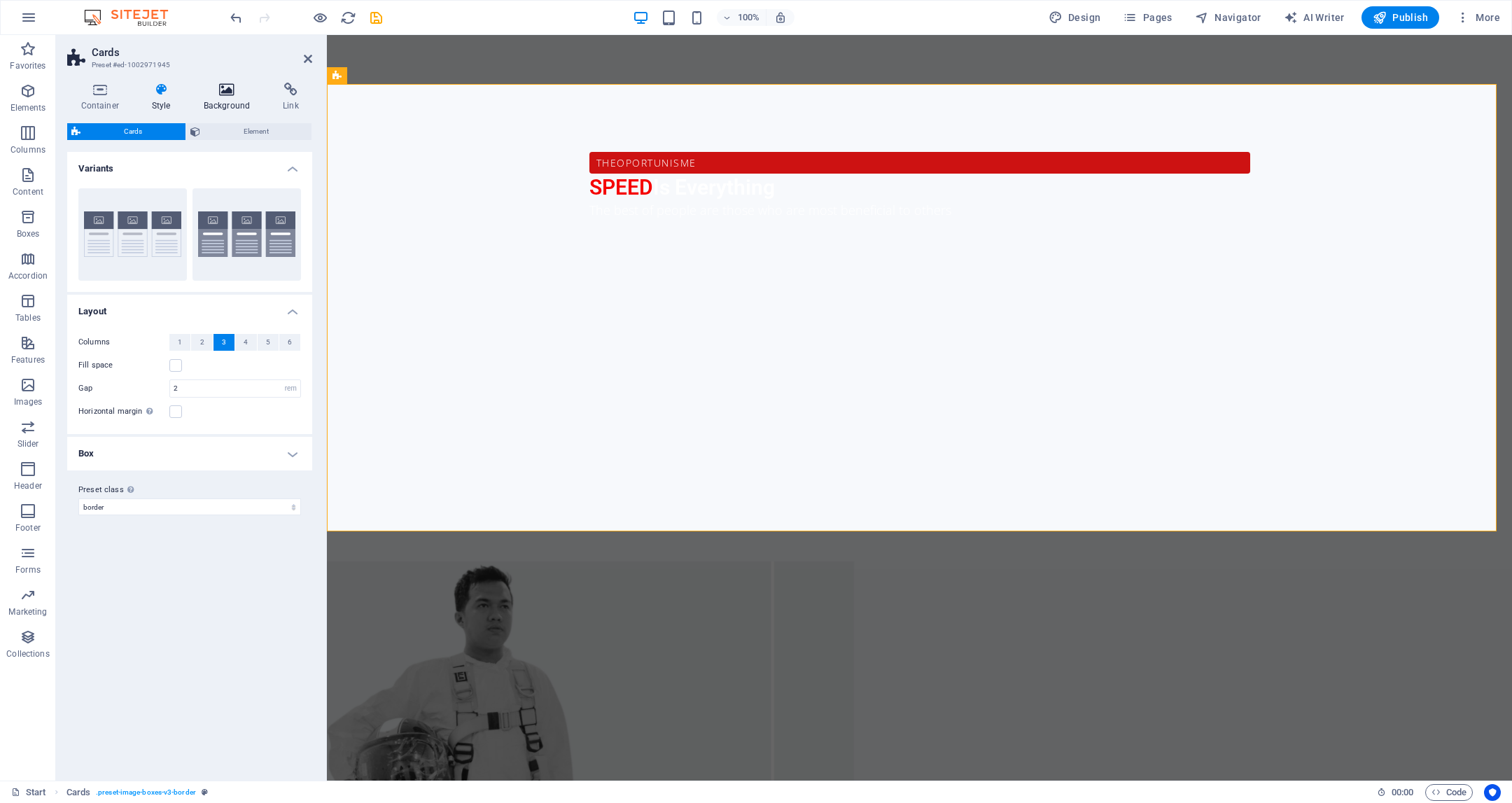
click at [220, 90] on icon at bounding box center [226, 90] width 74 height 14
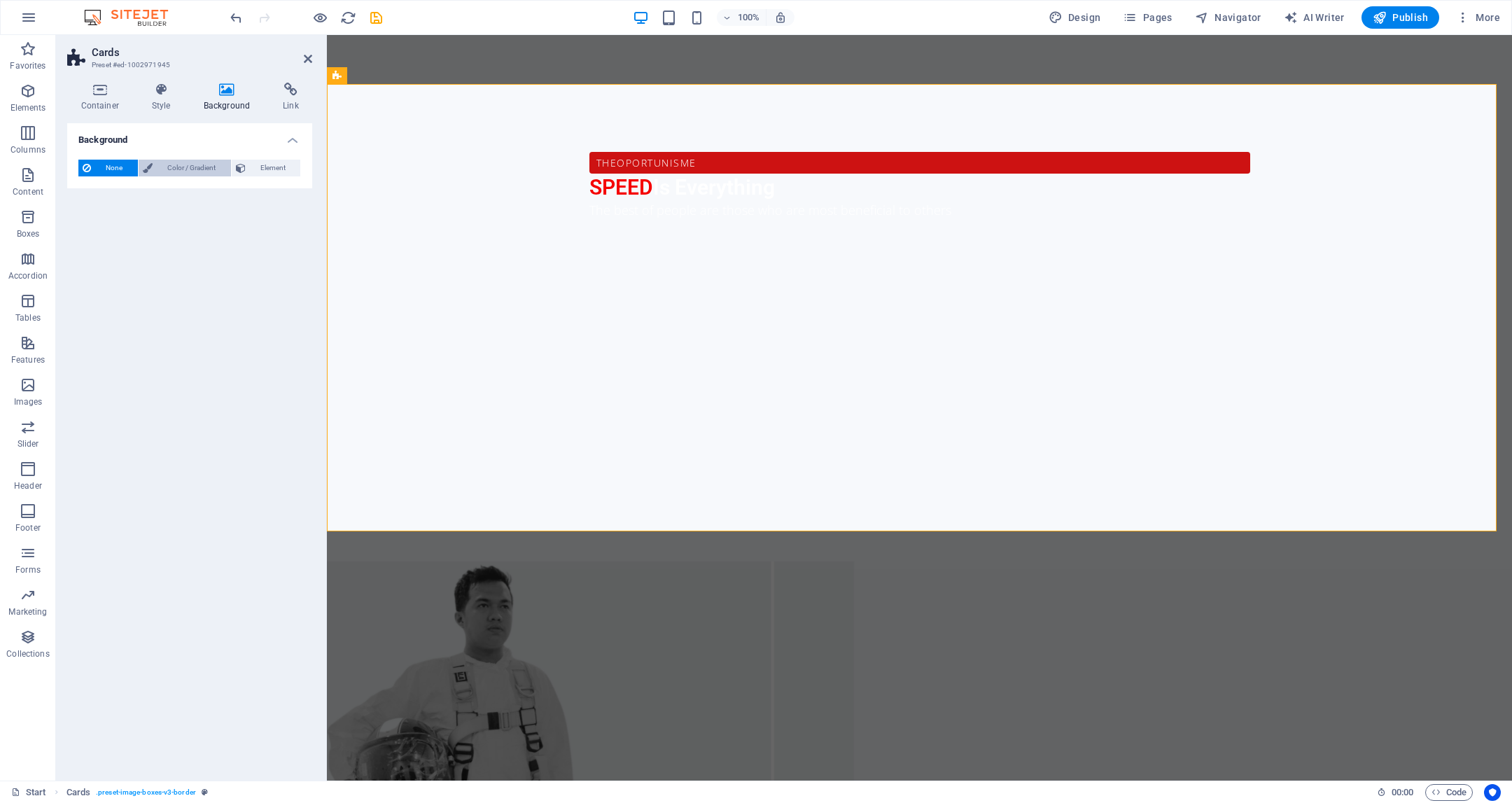
click at [203, 167] on span "Color / Gradient" at bounding box center [192, 168] width 70 height 17
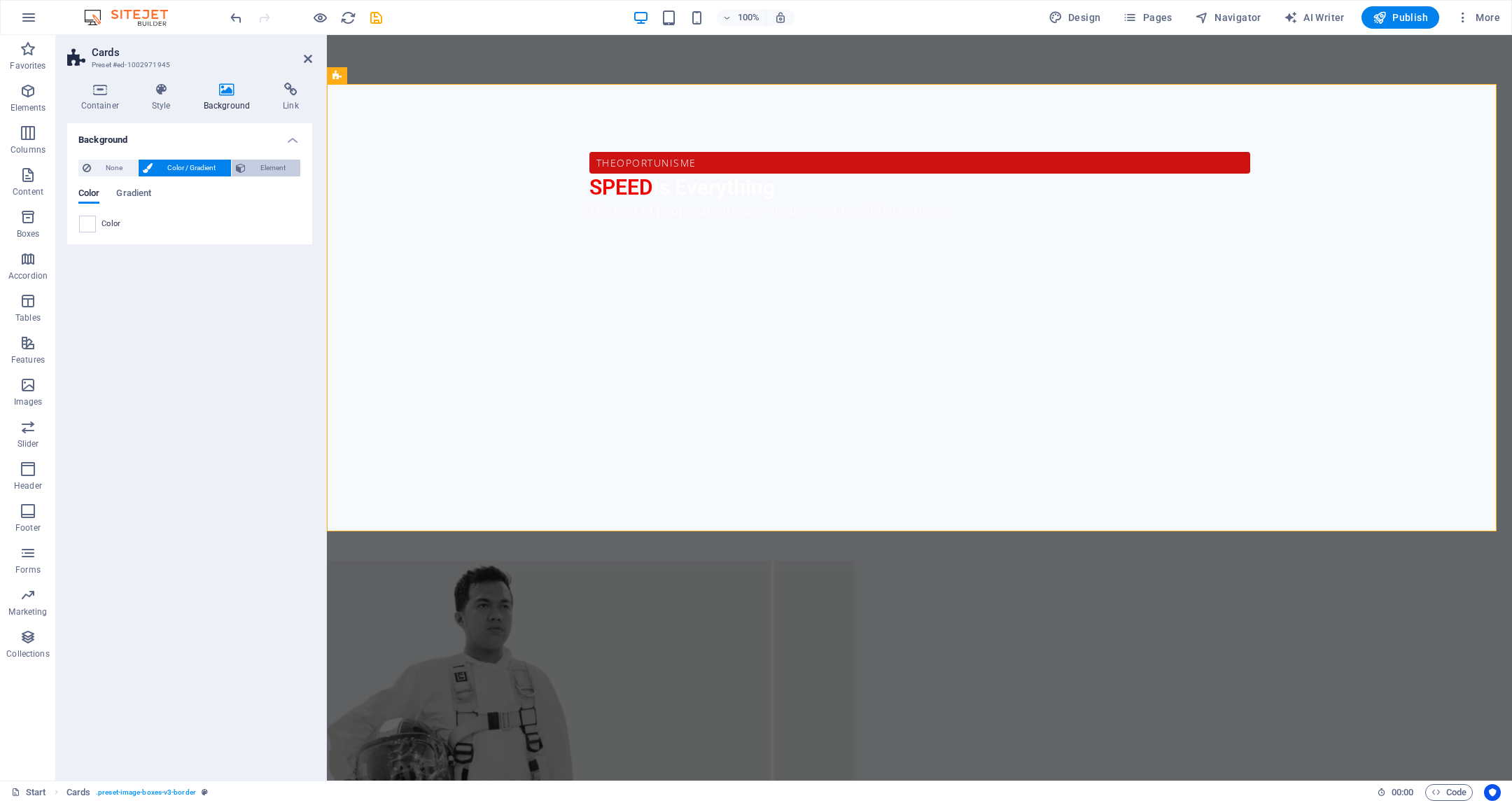
click at [266, 161] on span "Element" at bounding box center [273, 168] width 47 height 17
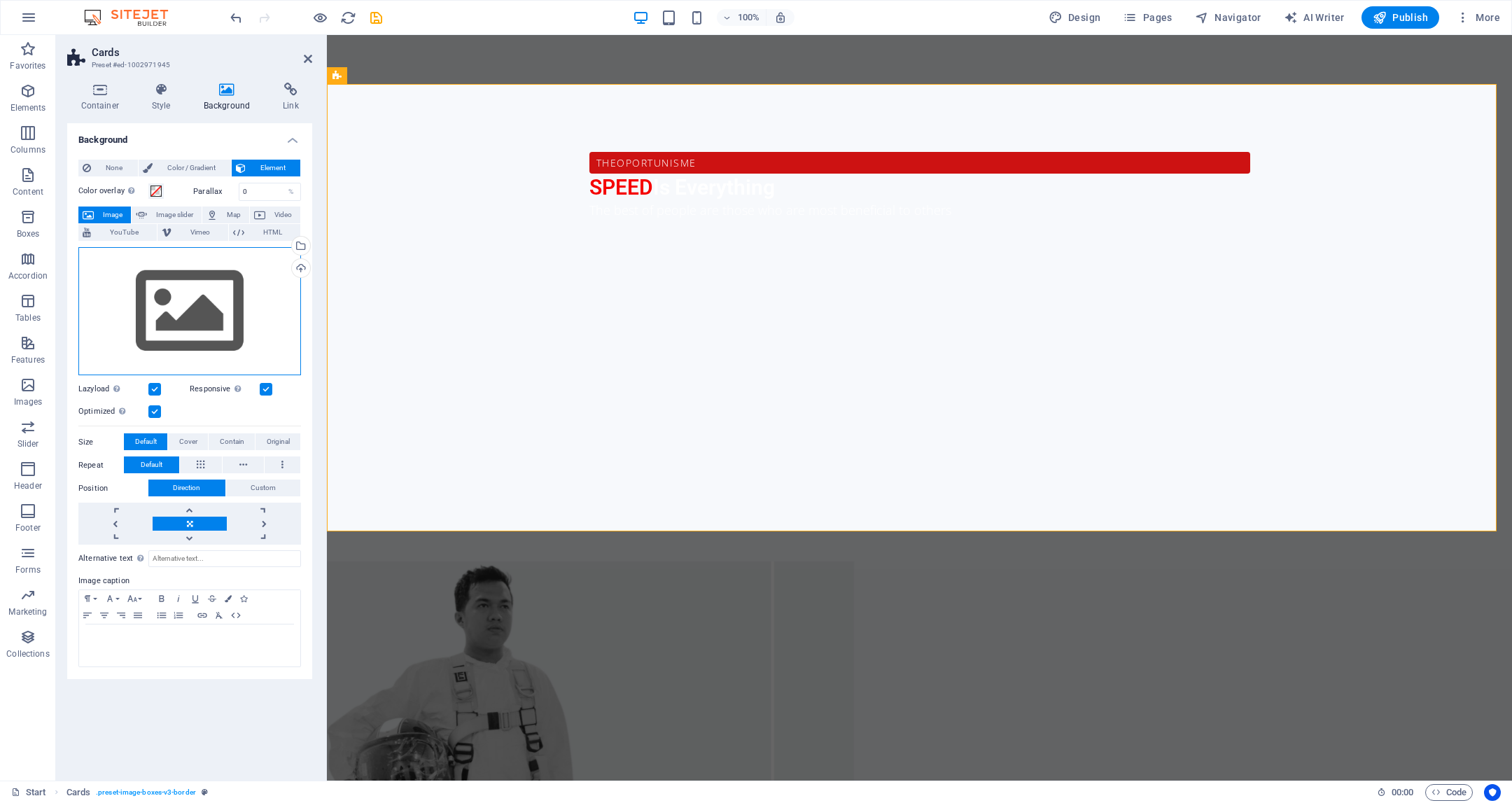
click at [205, 316] on div "Drag files here, click to choose files or select files from Files or our free s…" at bounding box center [190, 311] width 223 height 128
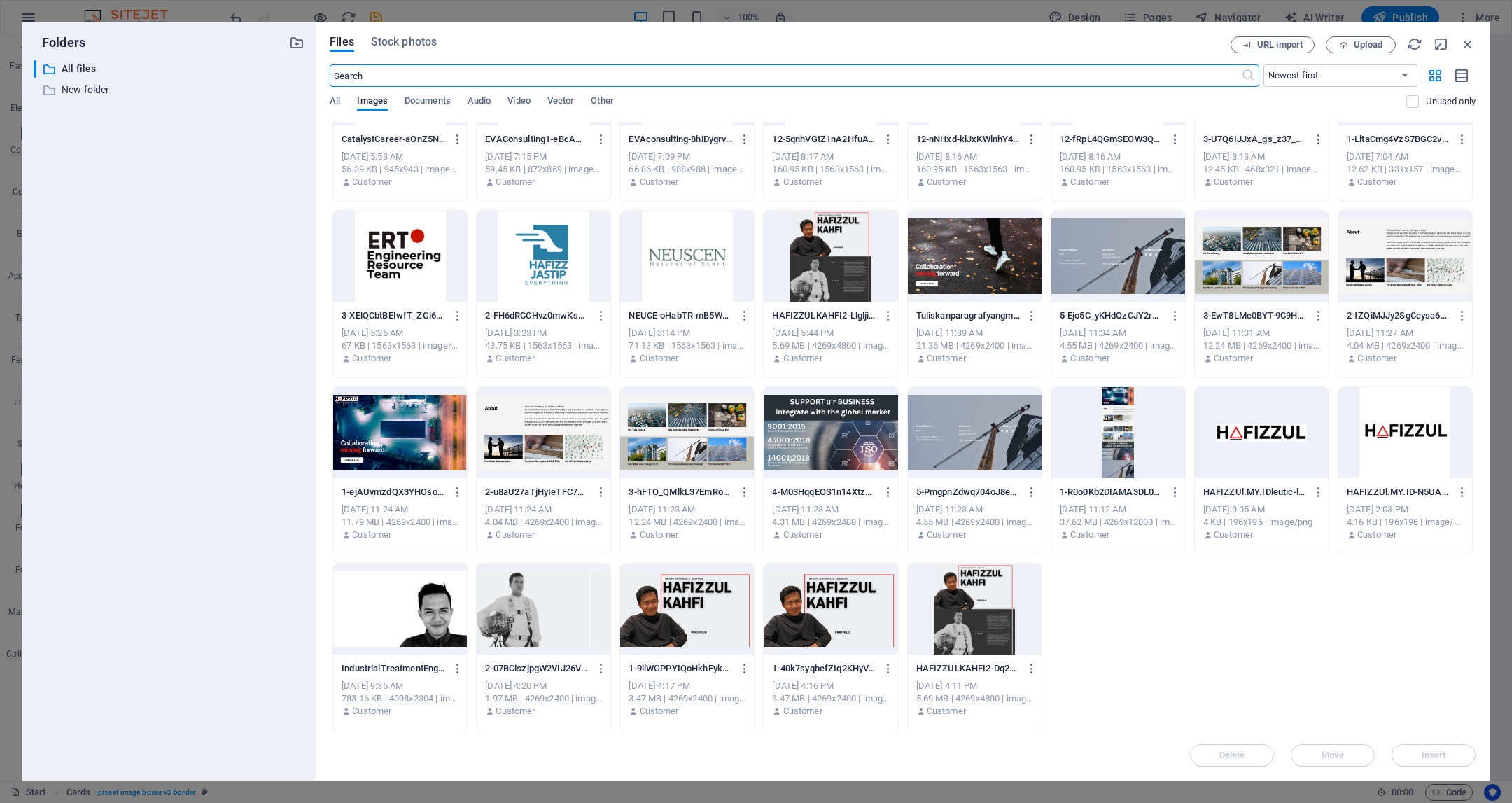
scroll to position [0, 0]
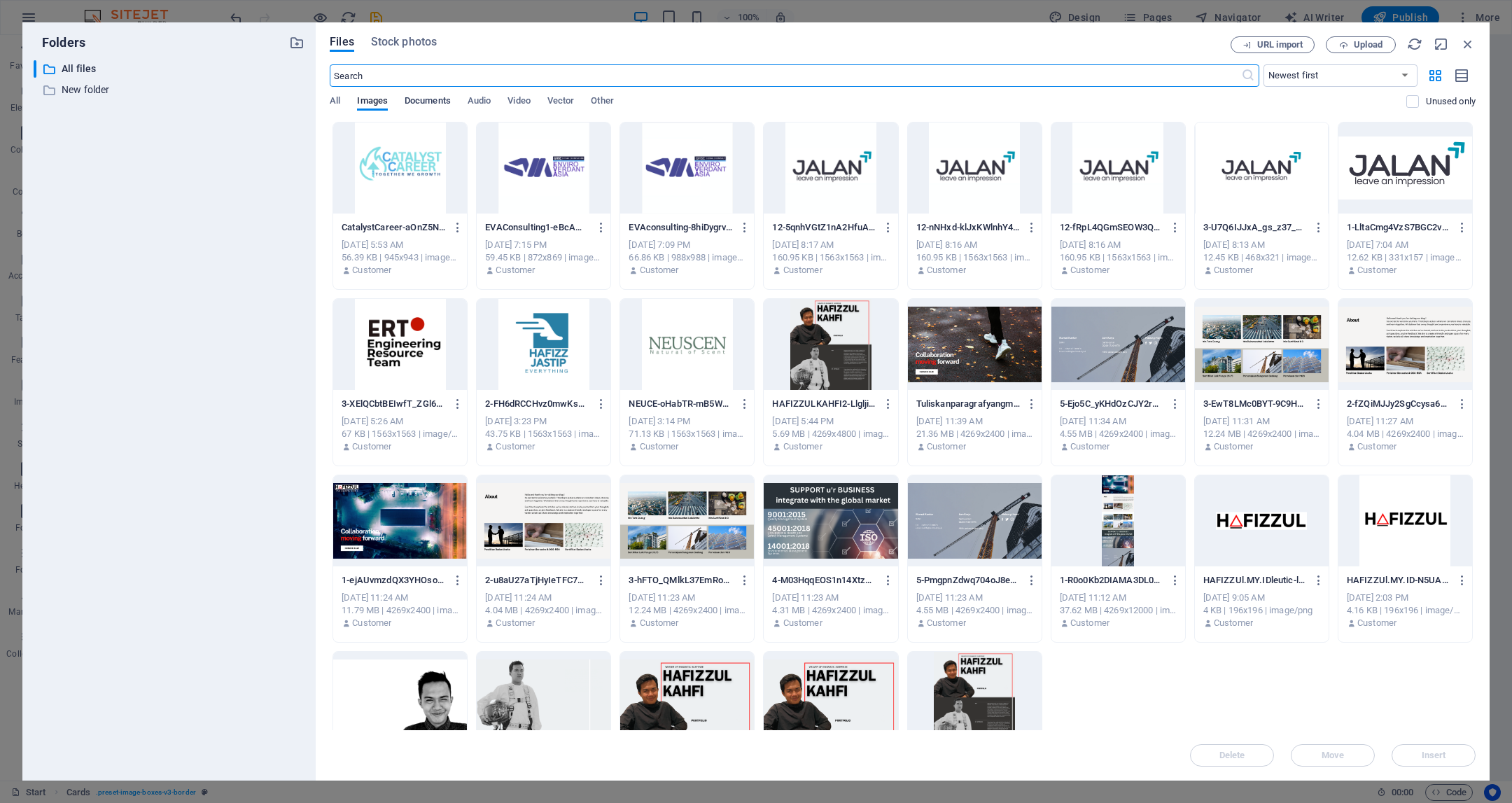
click at [418, 102] on span "Documents" at bounding box center [428, 102] width 46 height 19
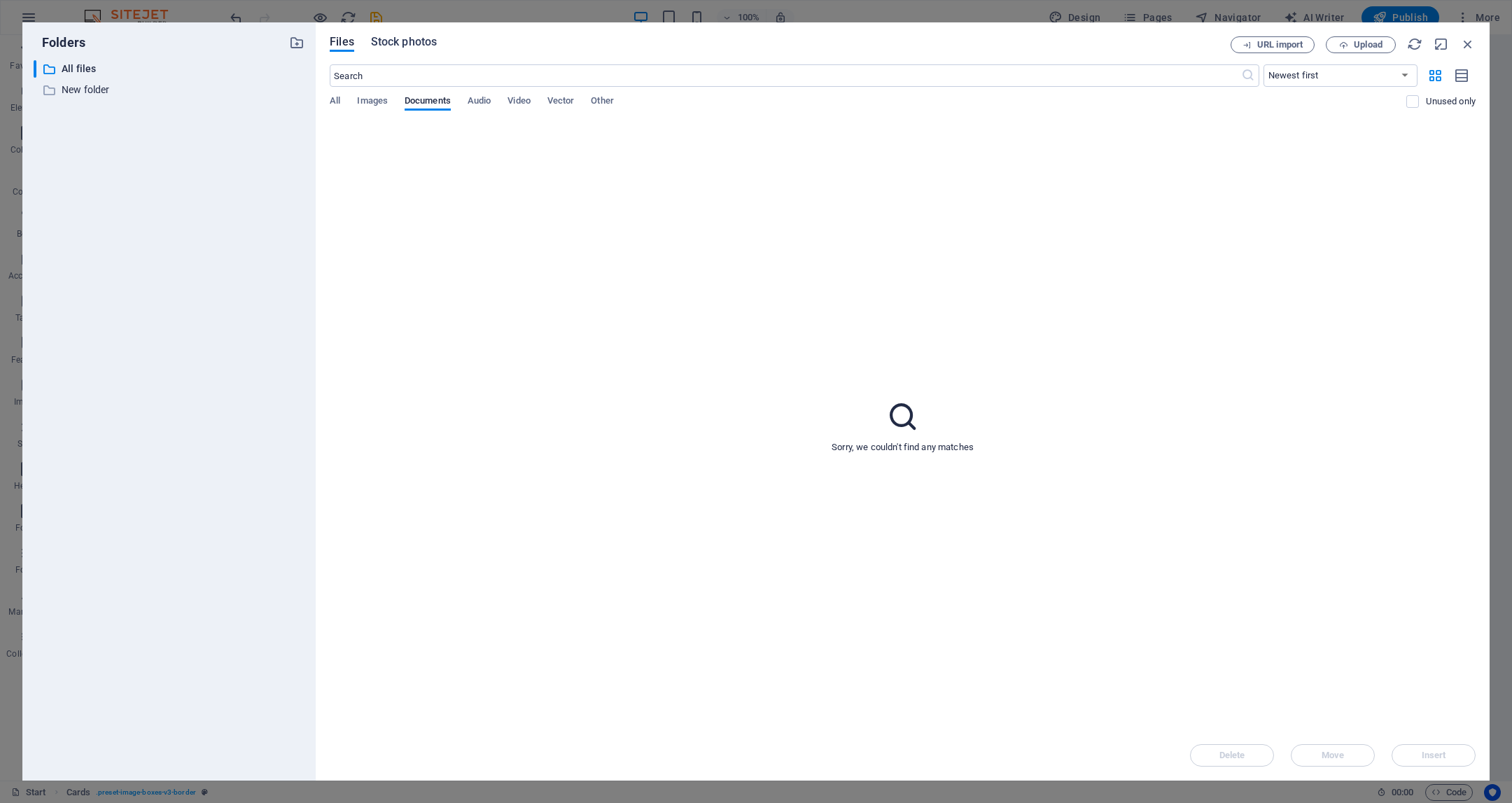
click at [409, 38] on span "Stock photos" at bounding box center [404, 42] width 66 height 17
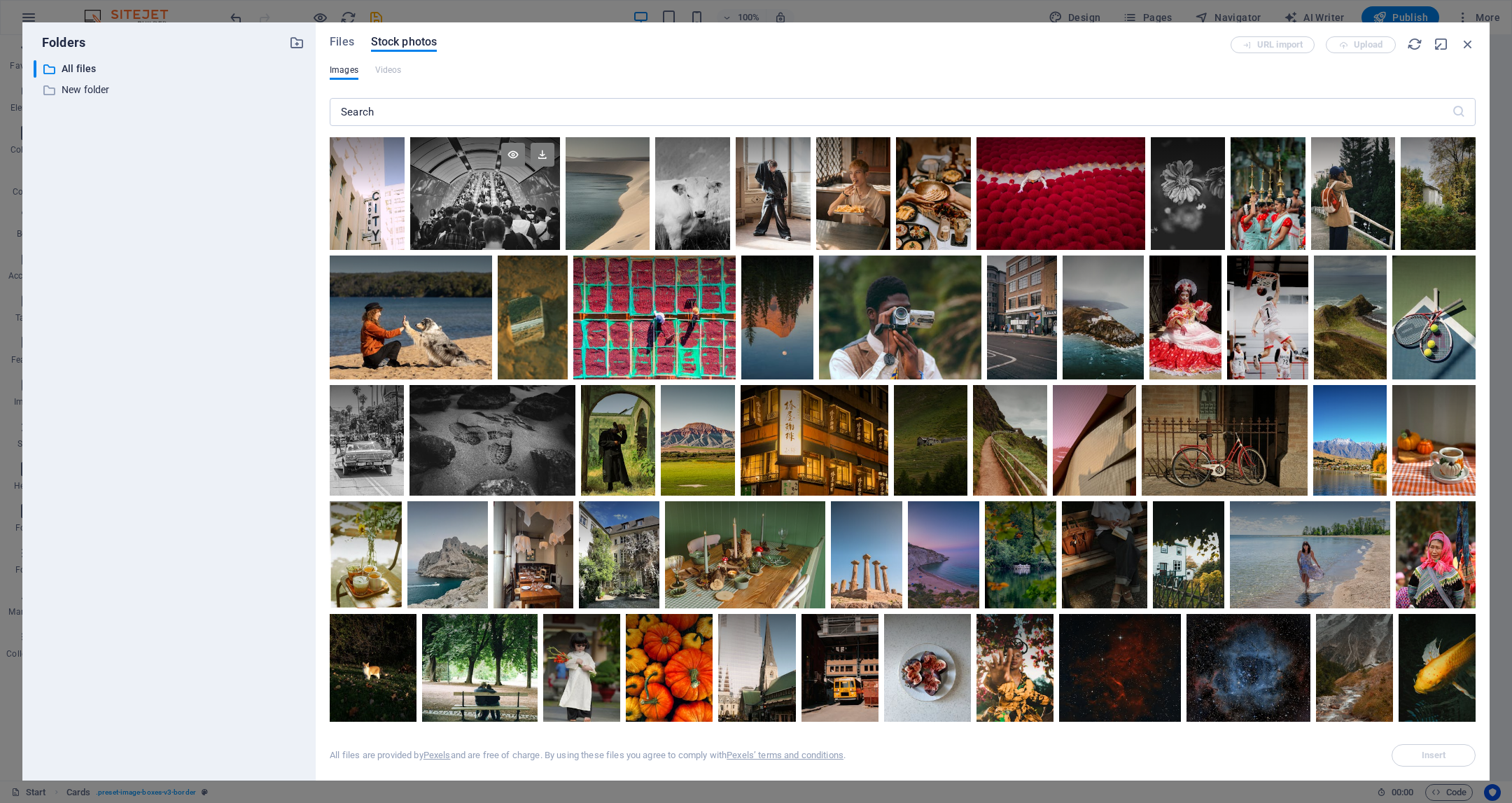
click at [503, 213] on div at bounding box center [485, 193] width 150 height 113
click at [1449, 754] on span "Insert" at bounding box center [1434, 755] width 72 height 8
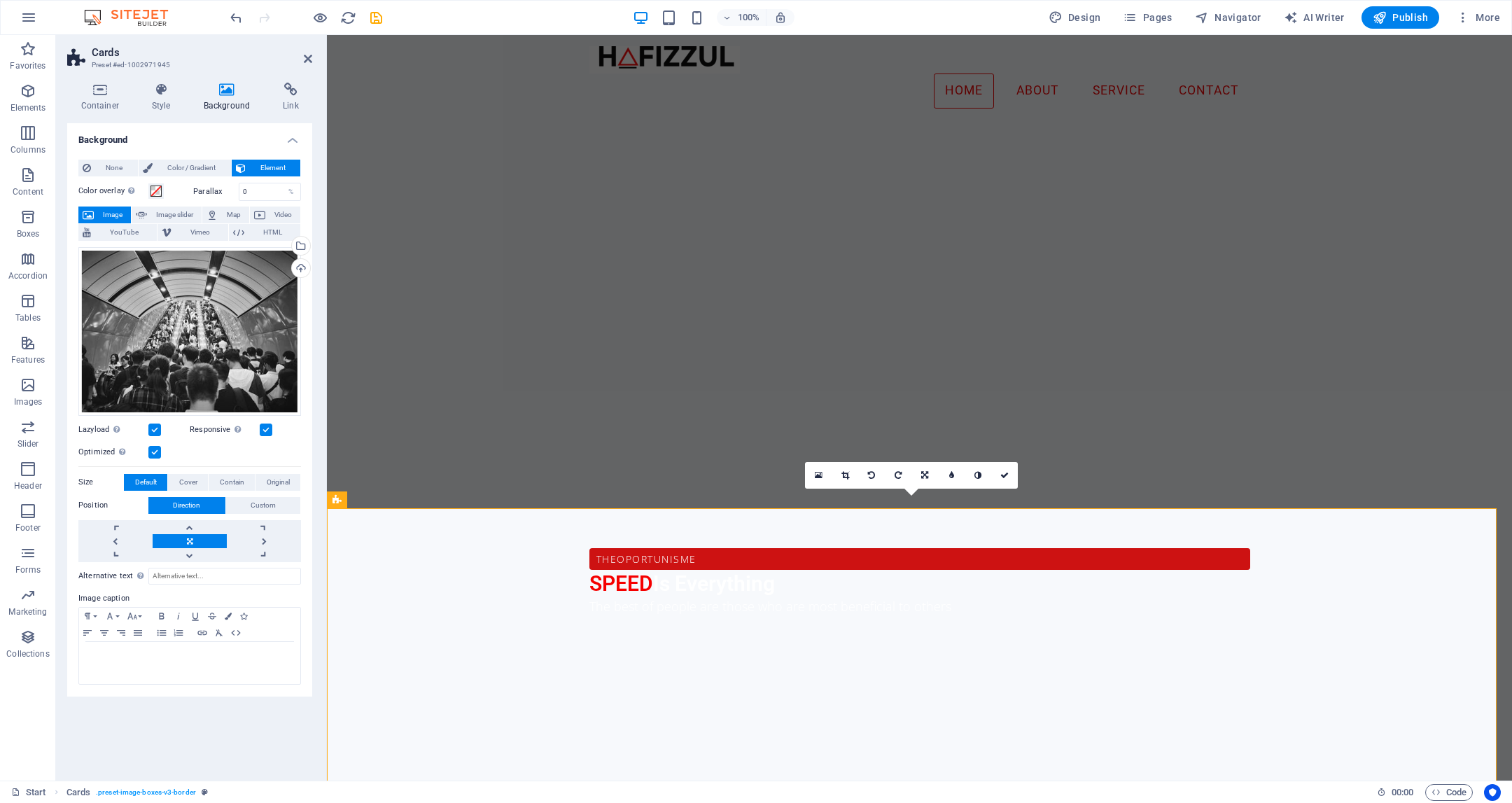
scroll to position [958, 0]
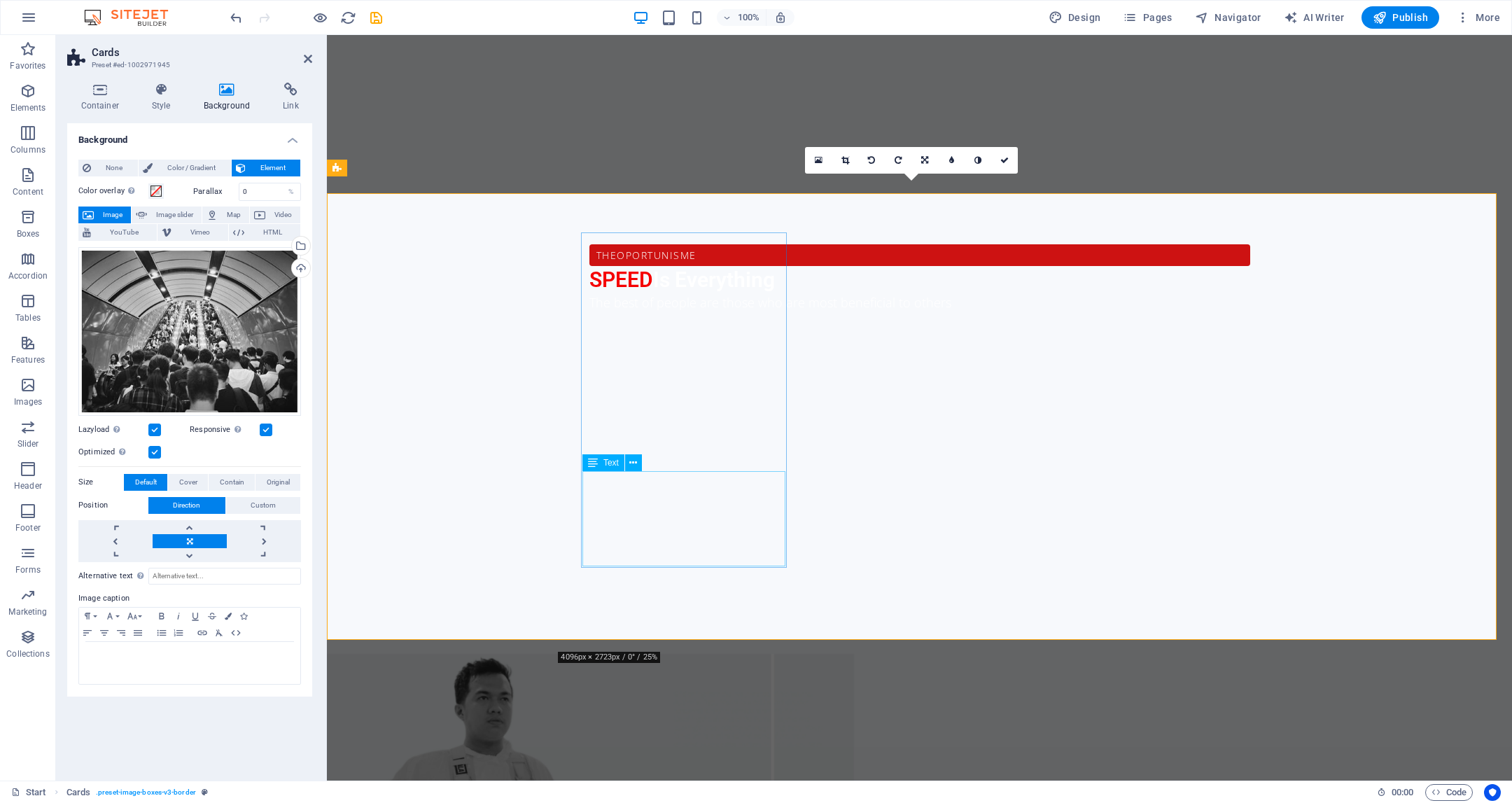
click at [634, 461] on icon at bounding box center [633, 463] width 7 height 15
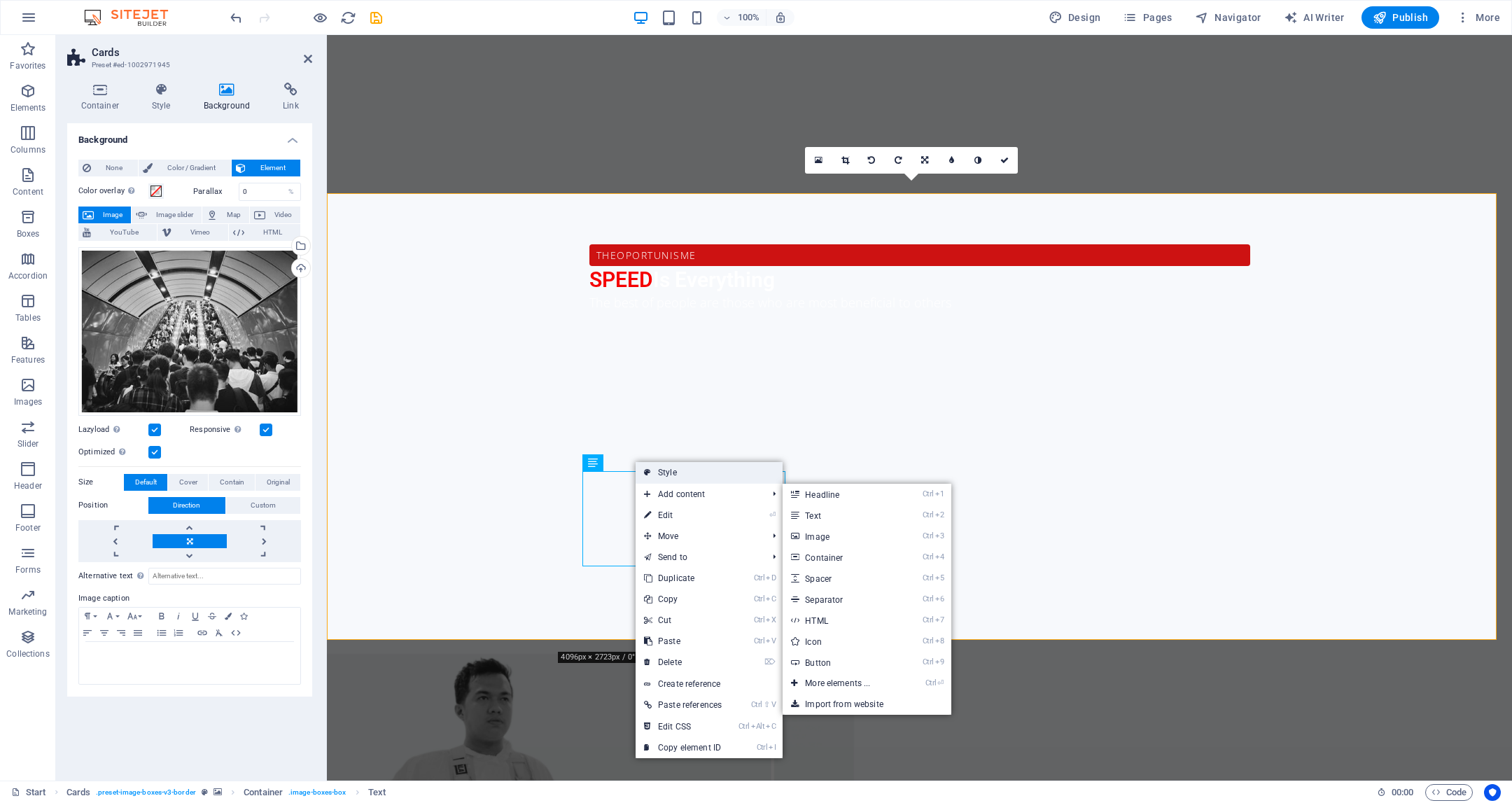
click at [689, 479] on link "Style" at bounding box center [709, 473] width 147 height 21
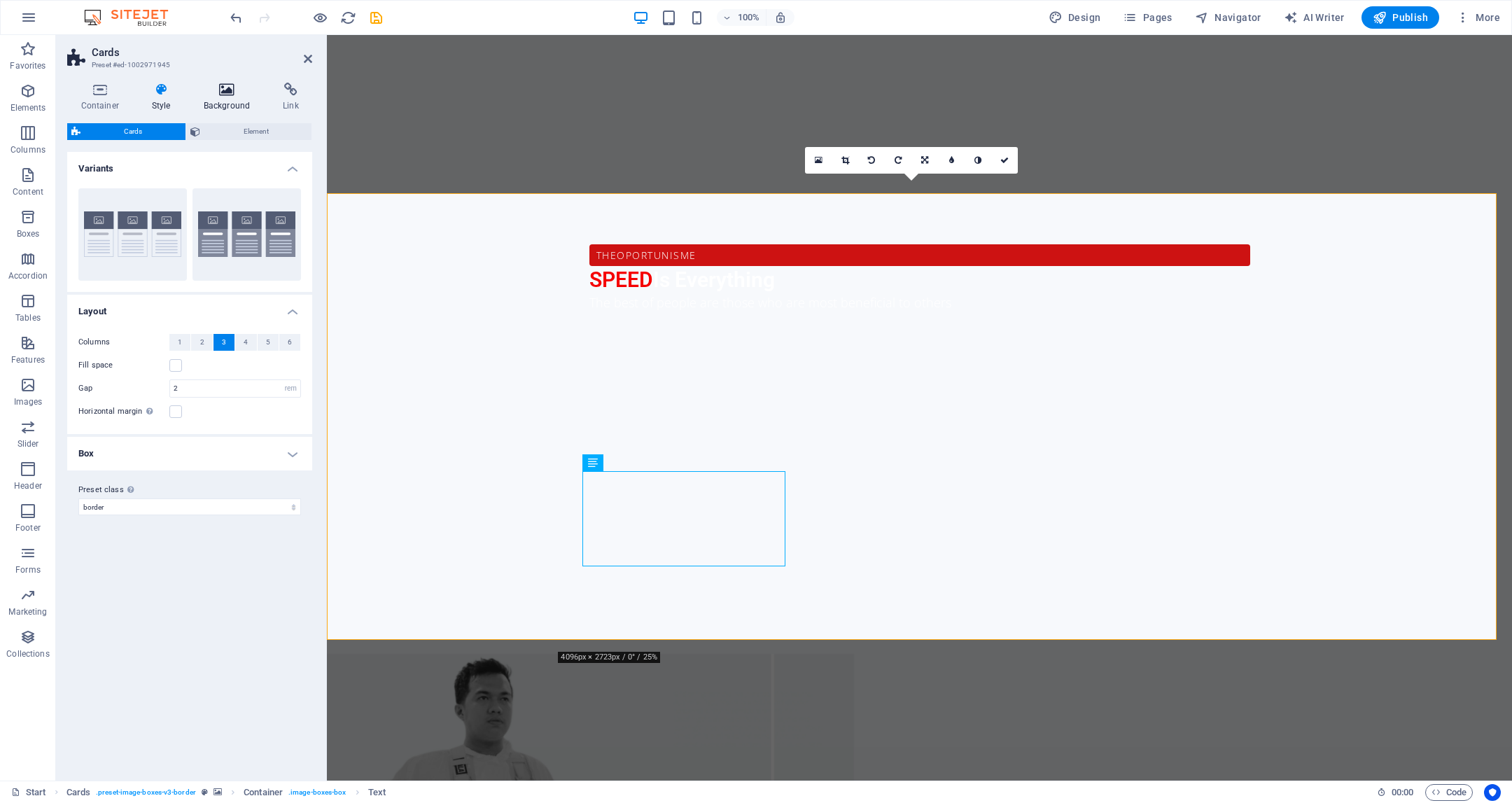
click at [240, 95] on icon at bounding box center [226, 90] width 74 height 14
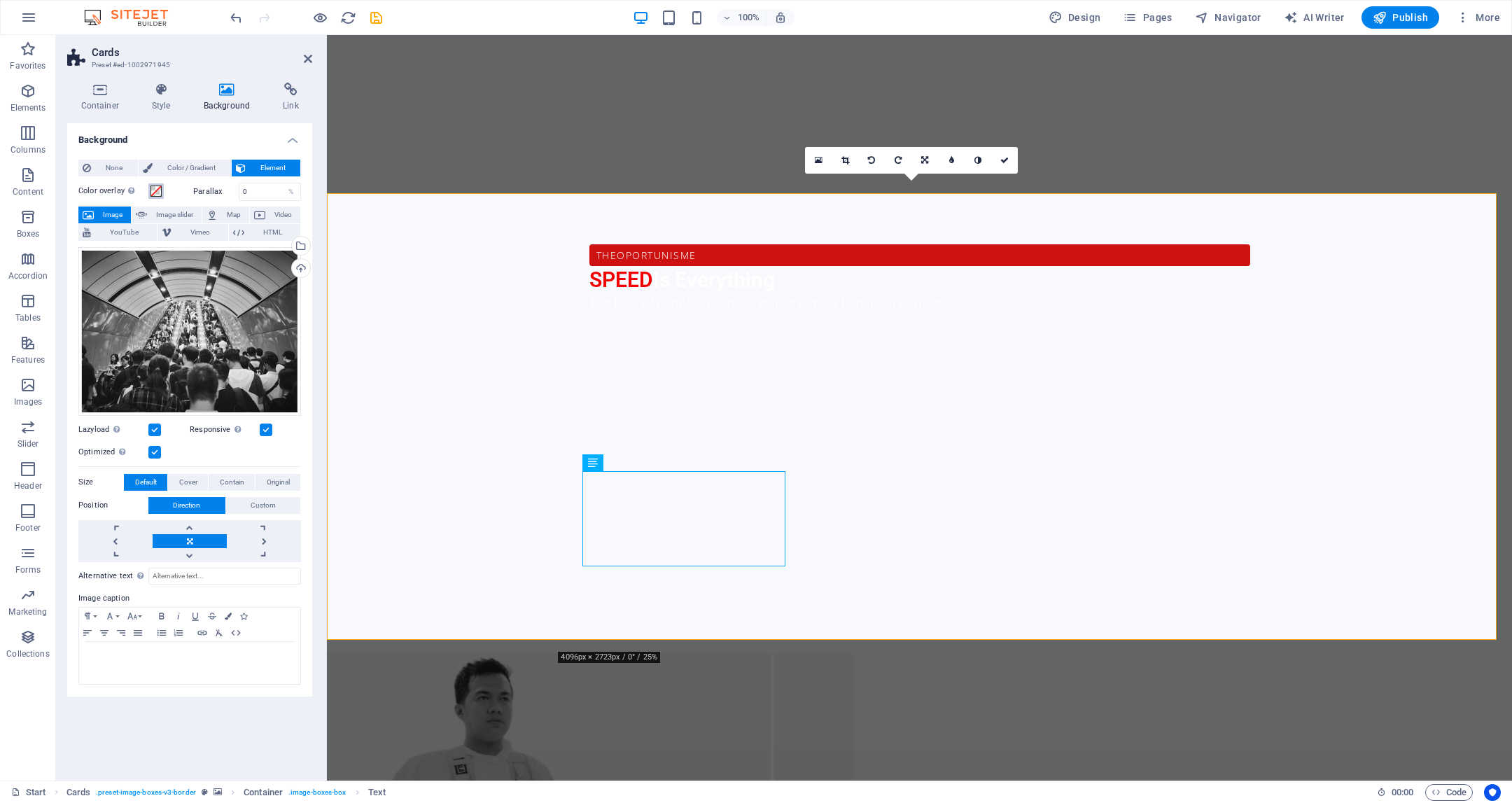
click at [161, 196] on button "Color overlay Places an overlay over the background to colorize it" at bounding box center [156, 191] width 16 height 16
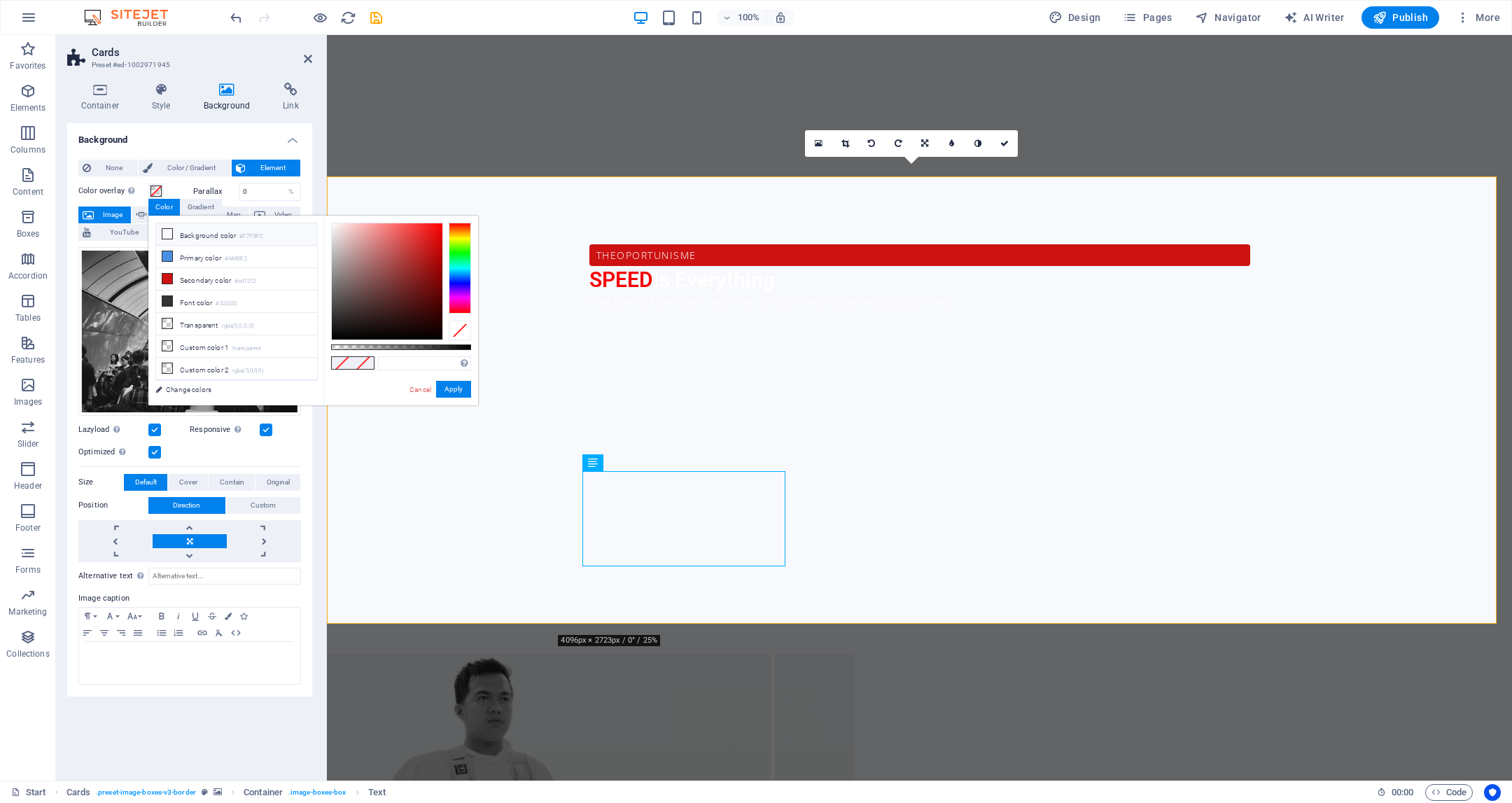
click at [174, 234] on li "Background color #F7F9FC" at bounding box center [237, 235] width 161 height 22
type input "#f7f9fc"
click at [174, 234] on li "Background color #F7F9FC" at bounding box center [237, 235] width 161 height 22
click at [273, 593] on label "Image caption" at bounding box center [190, 598] width 223 height 17
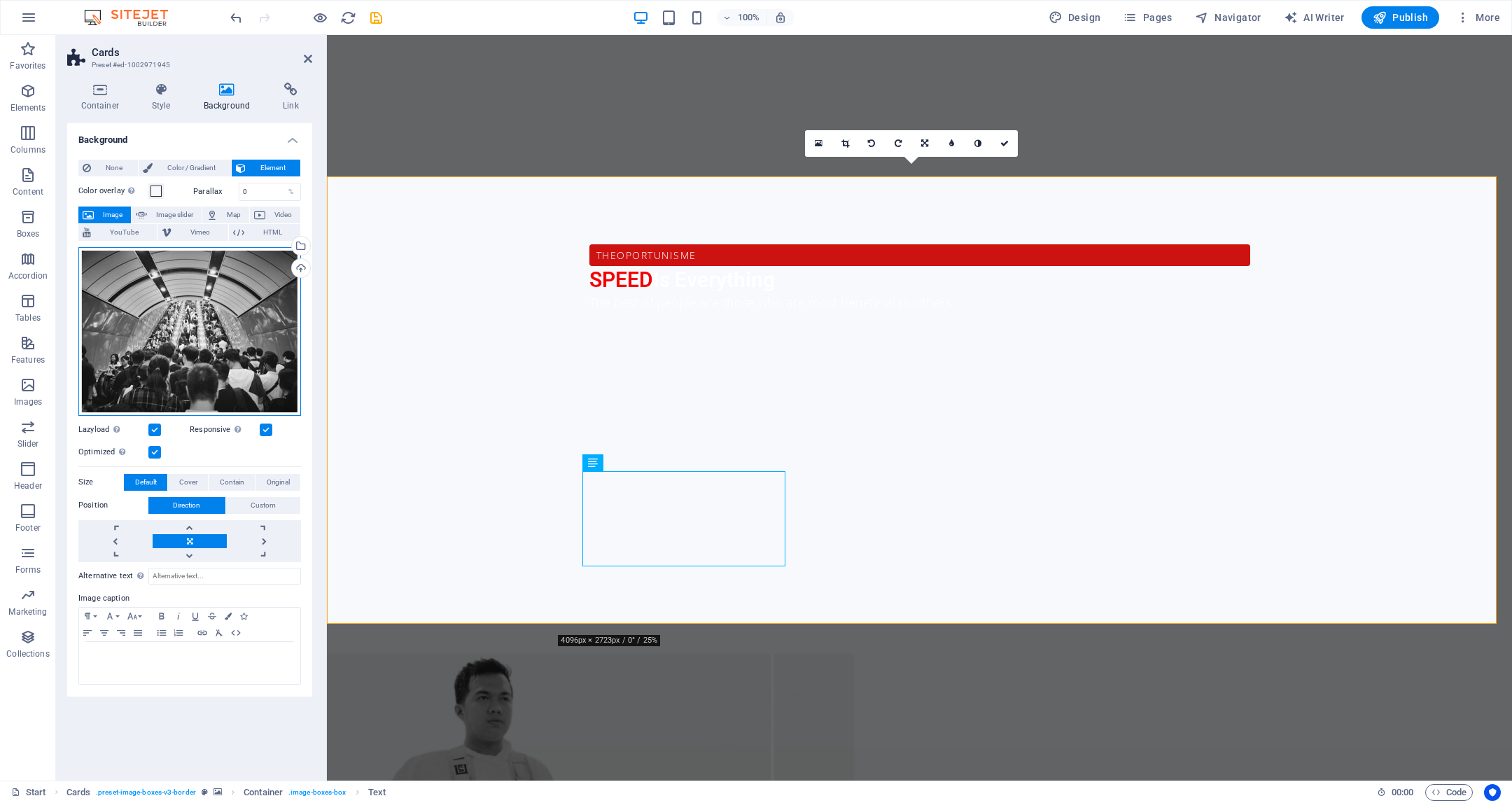
click at [201, 314] on div "Drag files here, click to choose files or select files from Files or our free s…" at bounding box center [190, 332] width 223 height 169
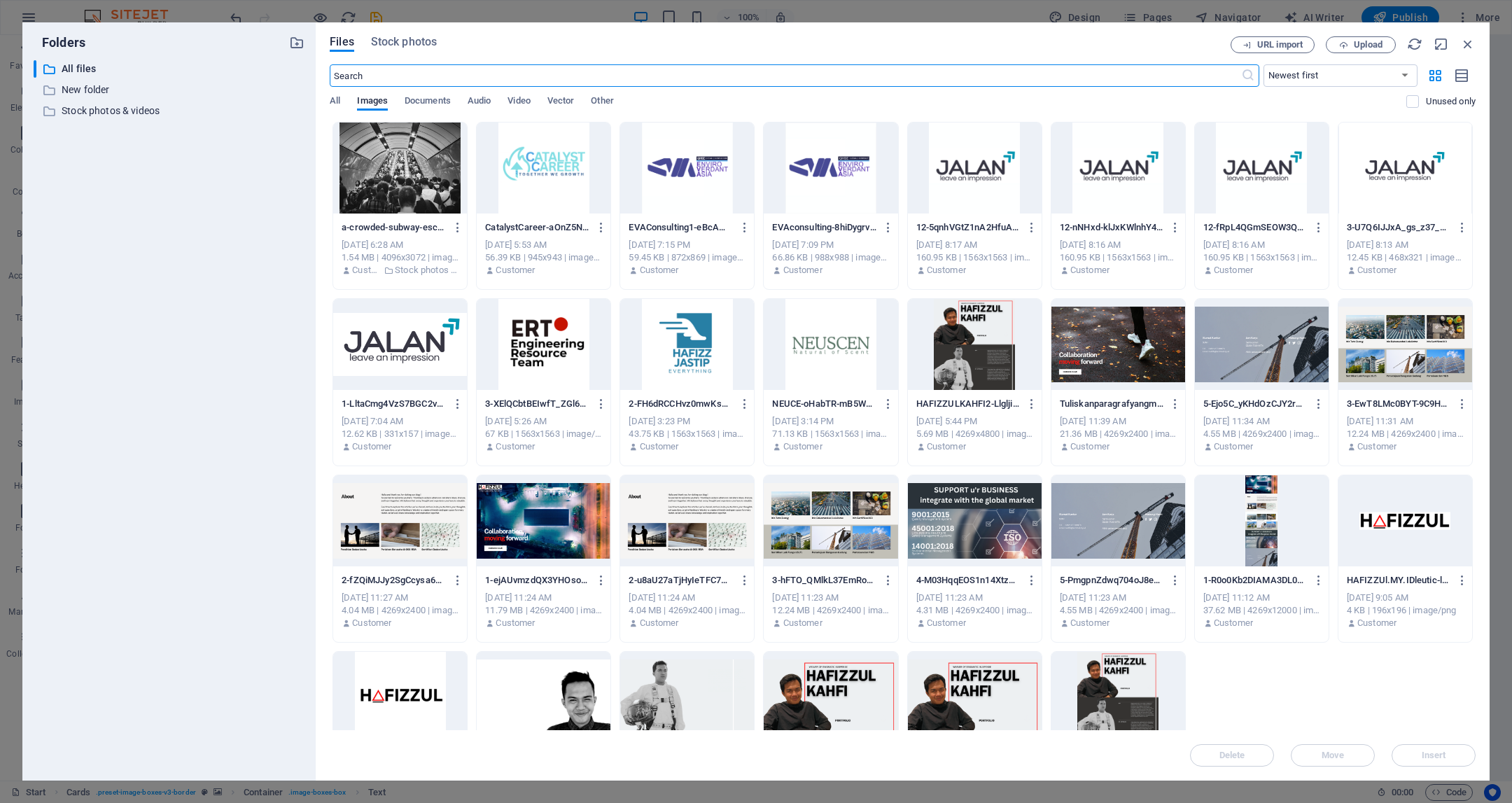
click at [428, 181] on div at bounding box center [399, 168] width 134 height 91
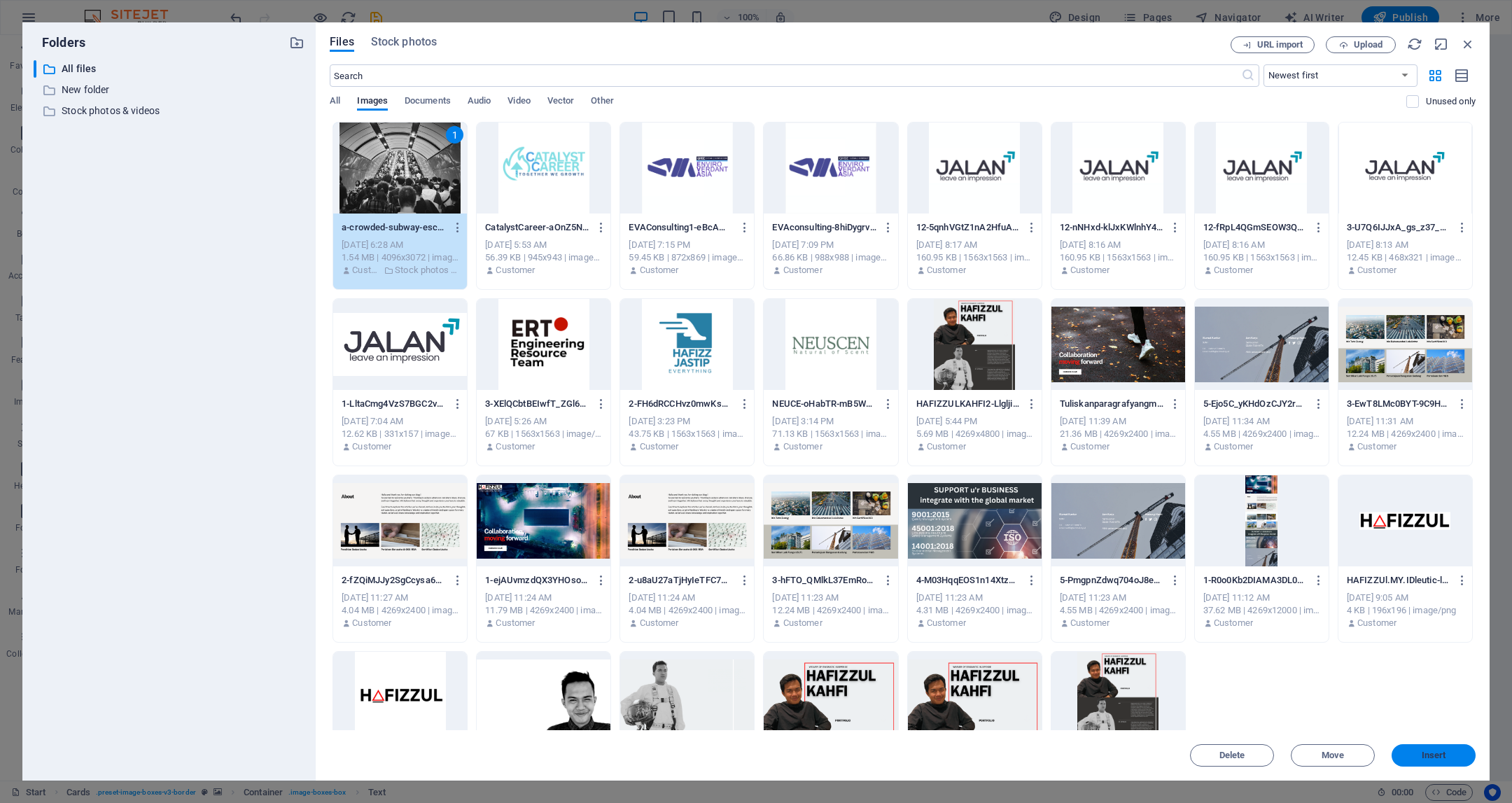
click at [1451, 748] on button "Insert" at bounding box center [1434, 756] width 84 height 22
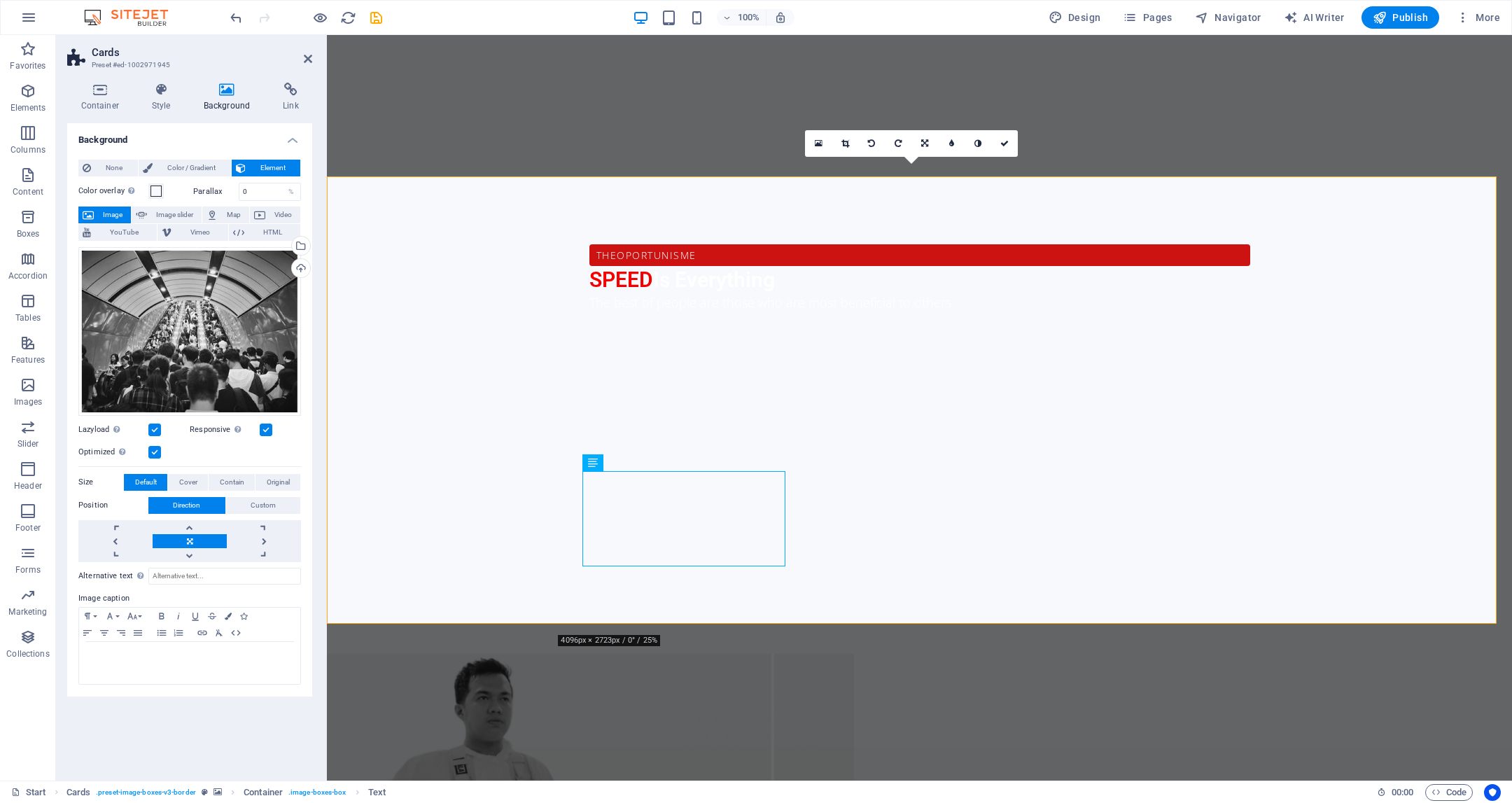
click at [153, 212] on span "Image slider" at bounding box center [175, 215] width 46 height 17
select select "ms"
select select "s"
select select "progressive"
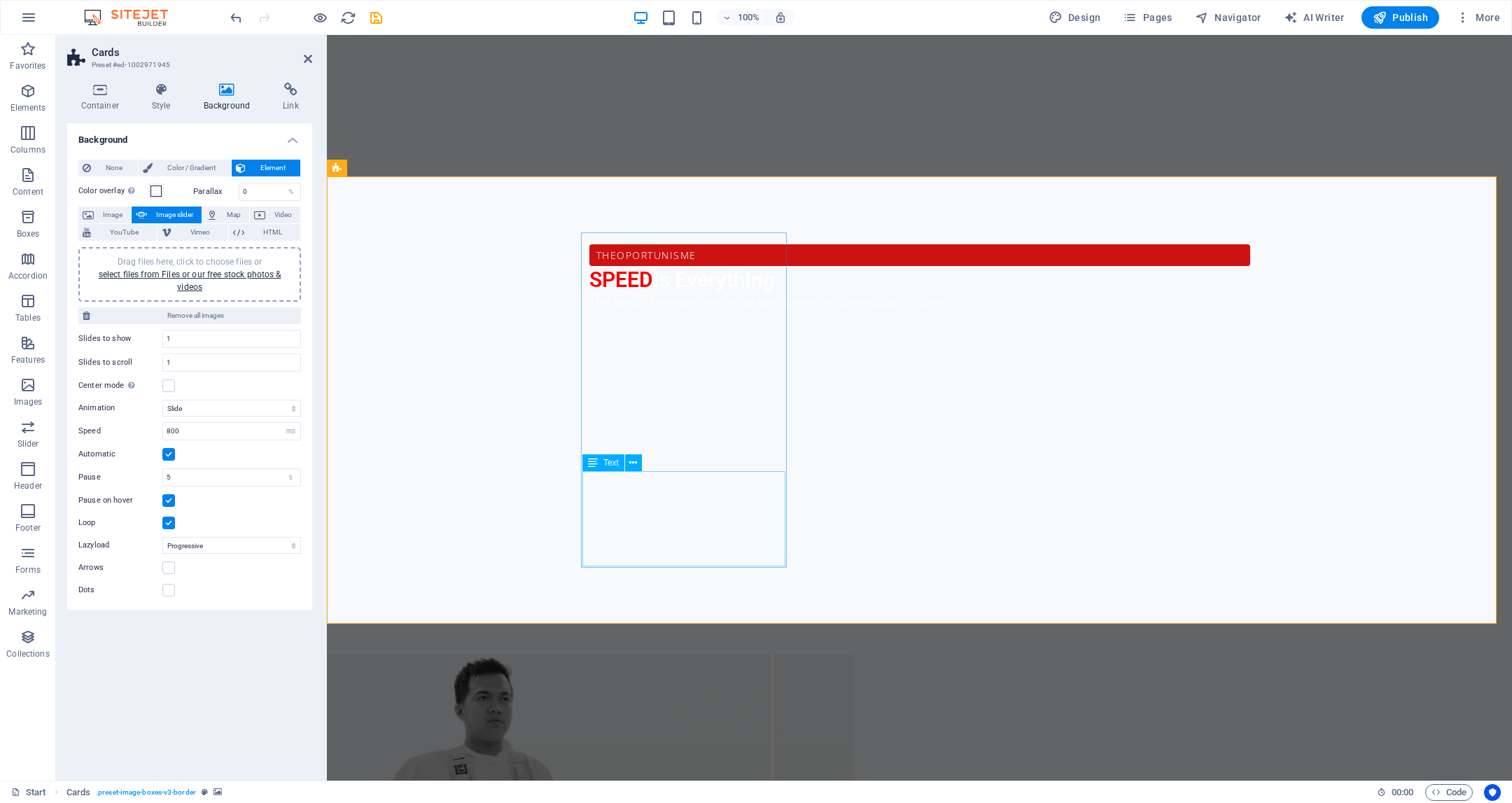
click at [123, 170] on span "None" at bounding box center [115, 168] width 39 height 17
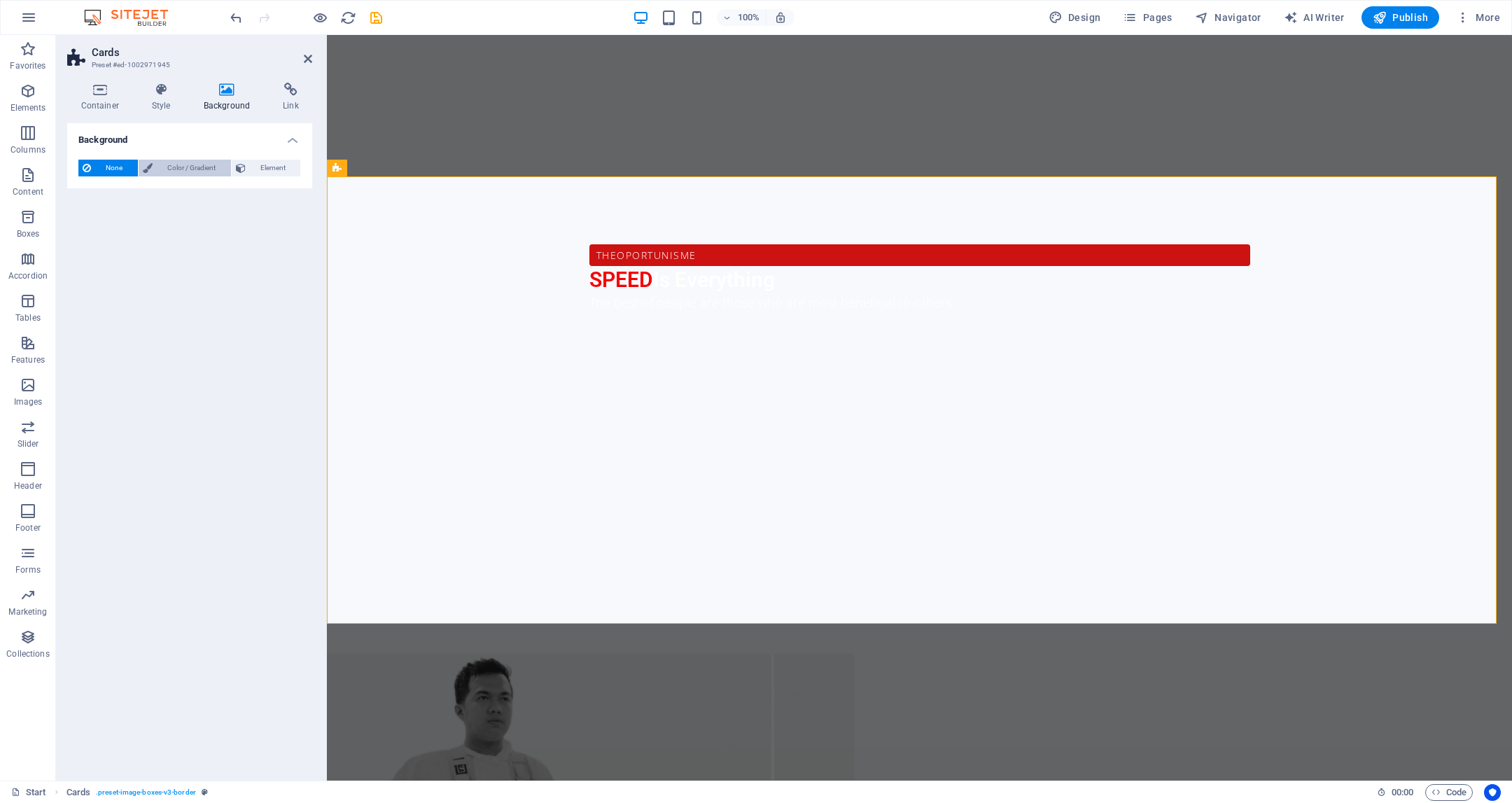
click at [172, 170] on span "Color / Gradient" at bounding box center [192, 168] width 70 height 17
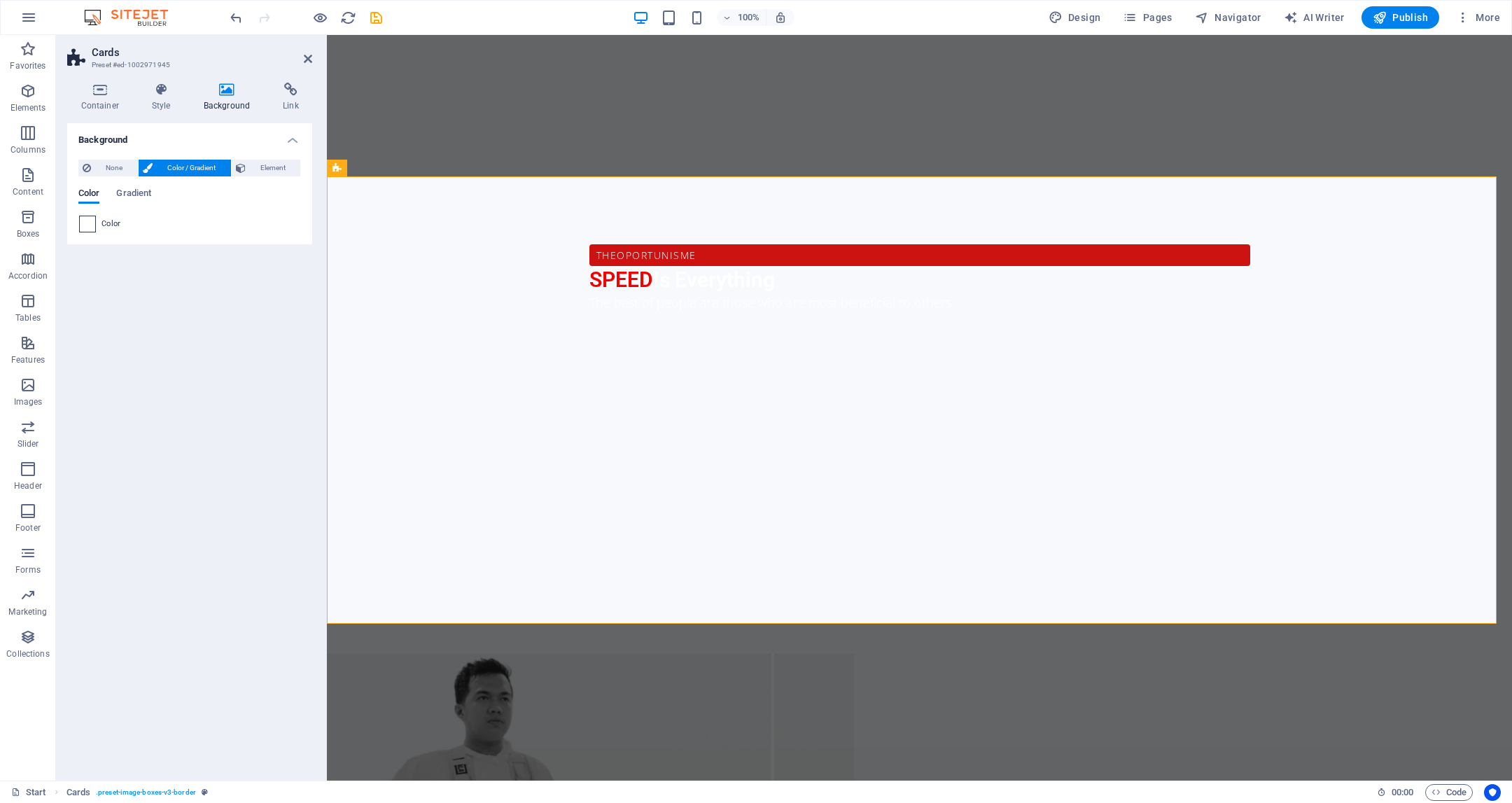
click at [81, 234] on div "None Color / Gradient Element Stretch background to full-width Color overlay Pl…" at bounding box center [190, 196] width 245 height 96
click at [93, 226] on span at bounding box center [87, 224] width 16 height 16
type input "#ffffff"
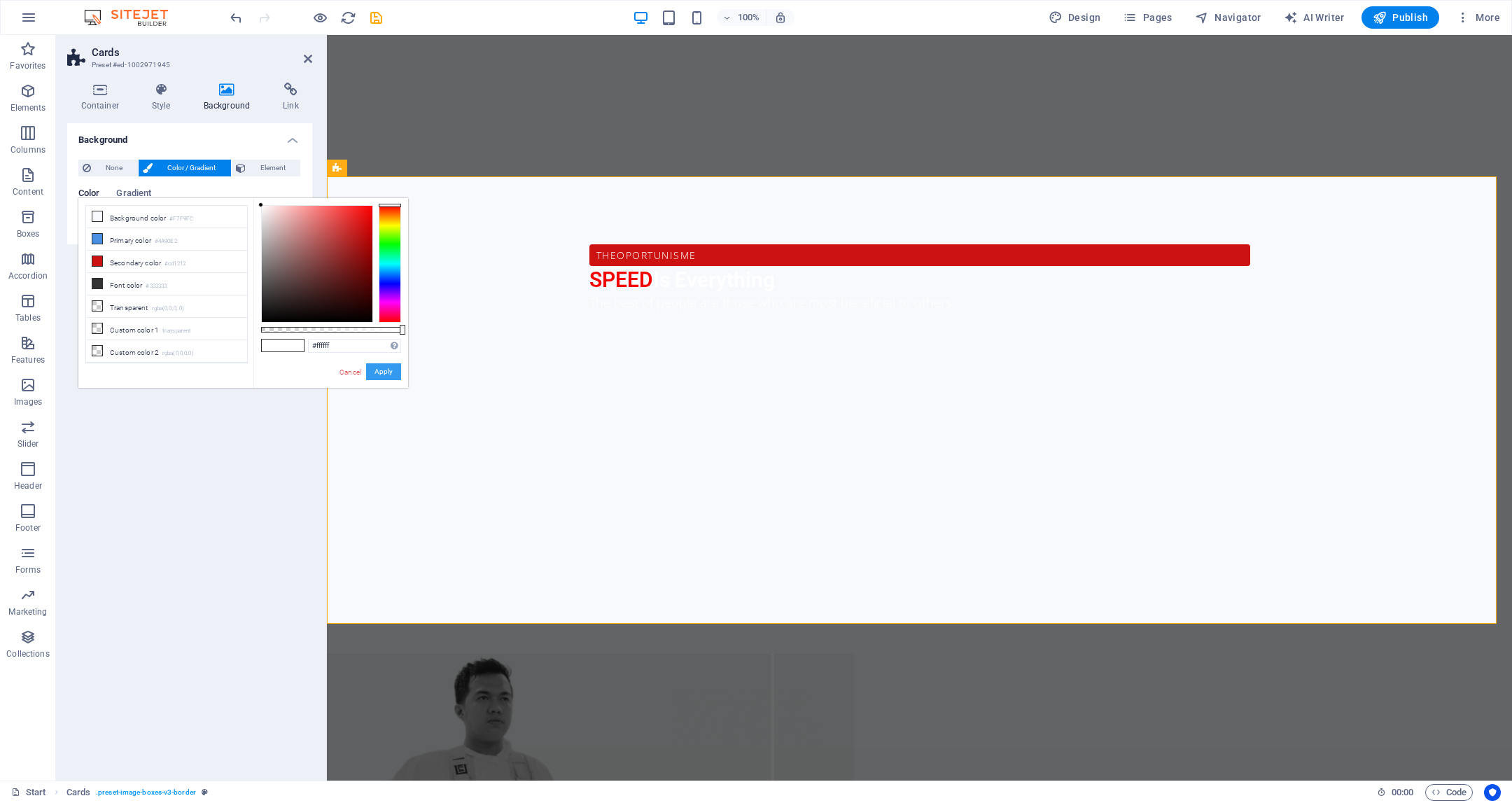
click at [388, 372] on button "Apply" at bounding box center [383, 372] width 35 height 17
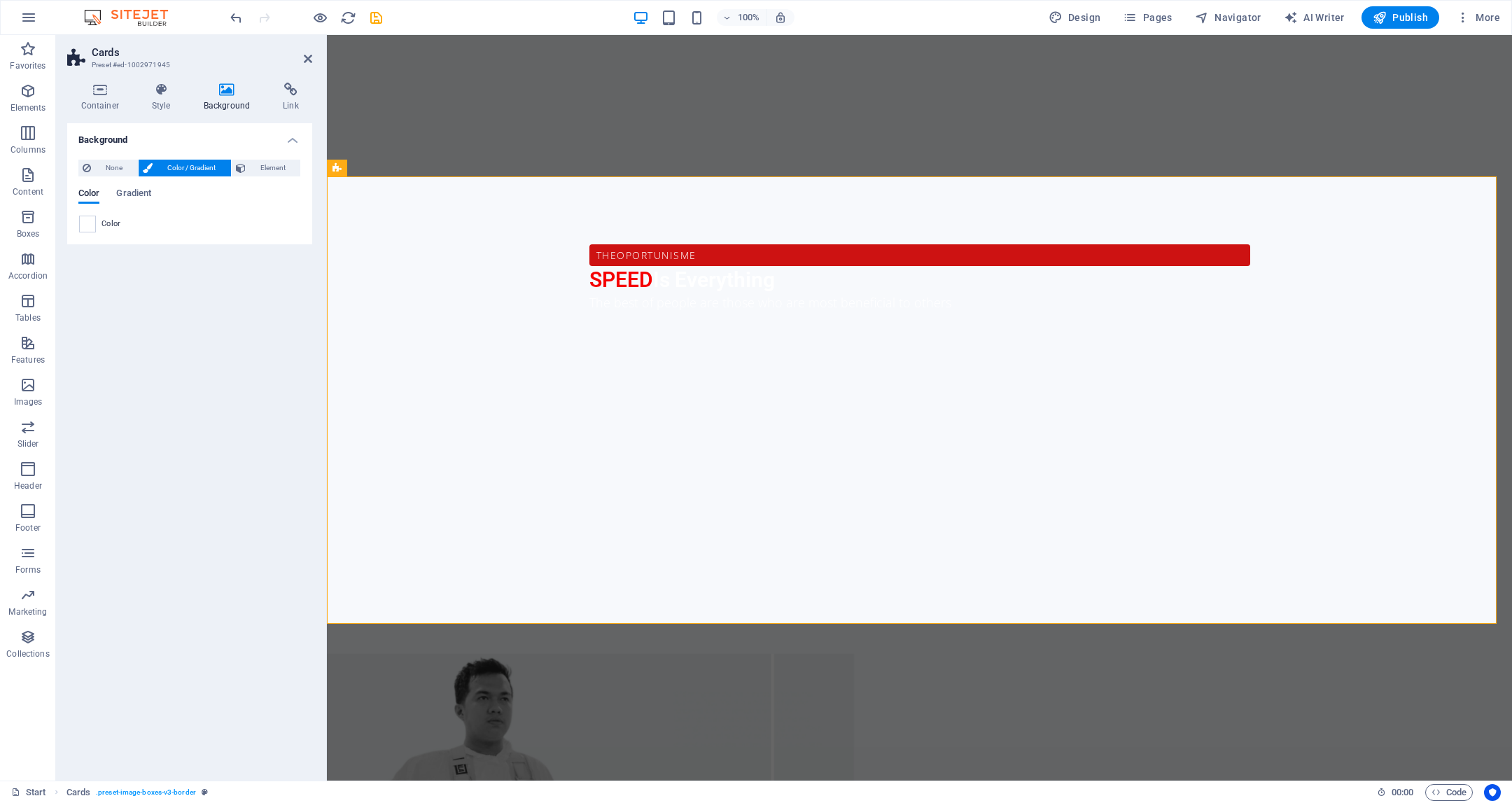
click at [217, 103] on h4 "Background" at bounding box center [229, 97] width 80 height 29
click at [384, 168] on icon at bounding box center [385, 169] width 7 height 15
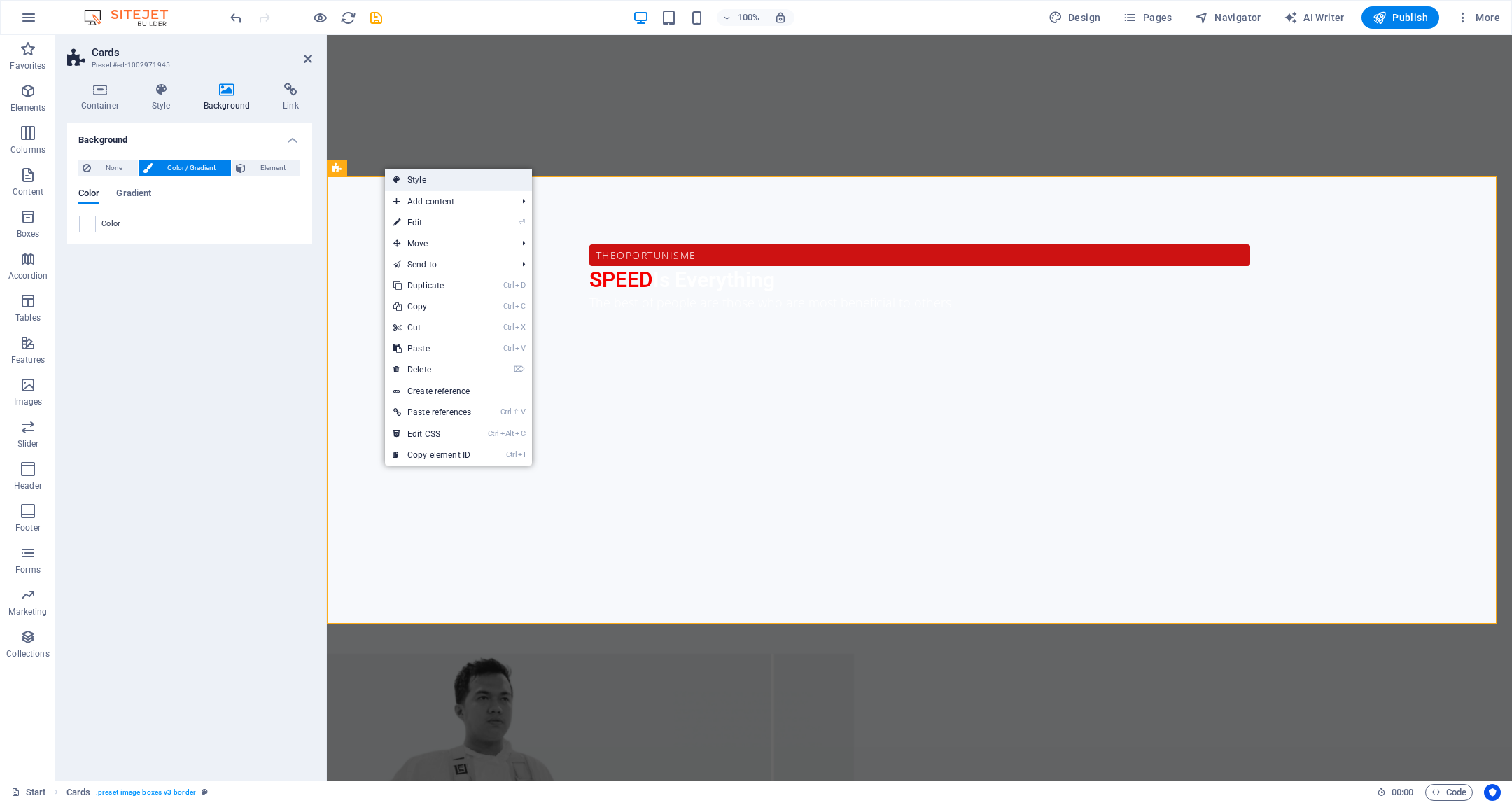
click at [430, 181] on link "Style" at bounding box center [458, 180] width 147 height 21
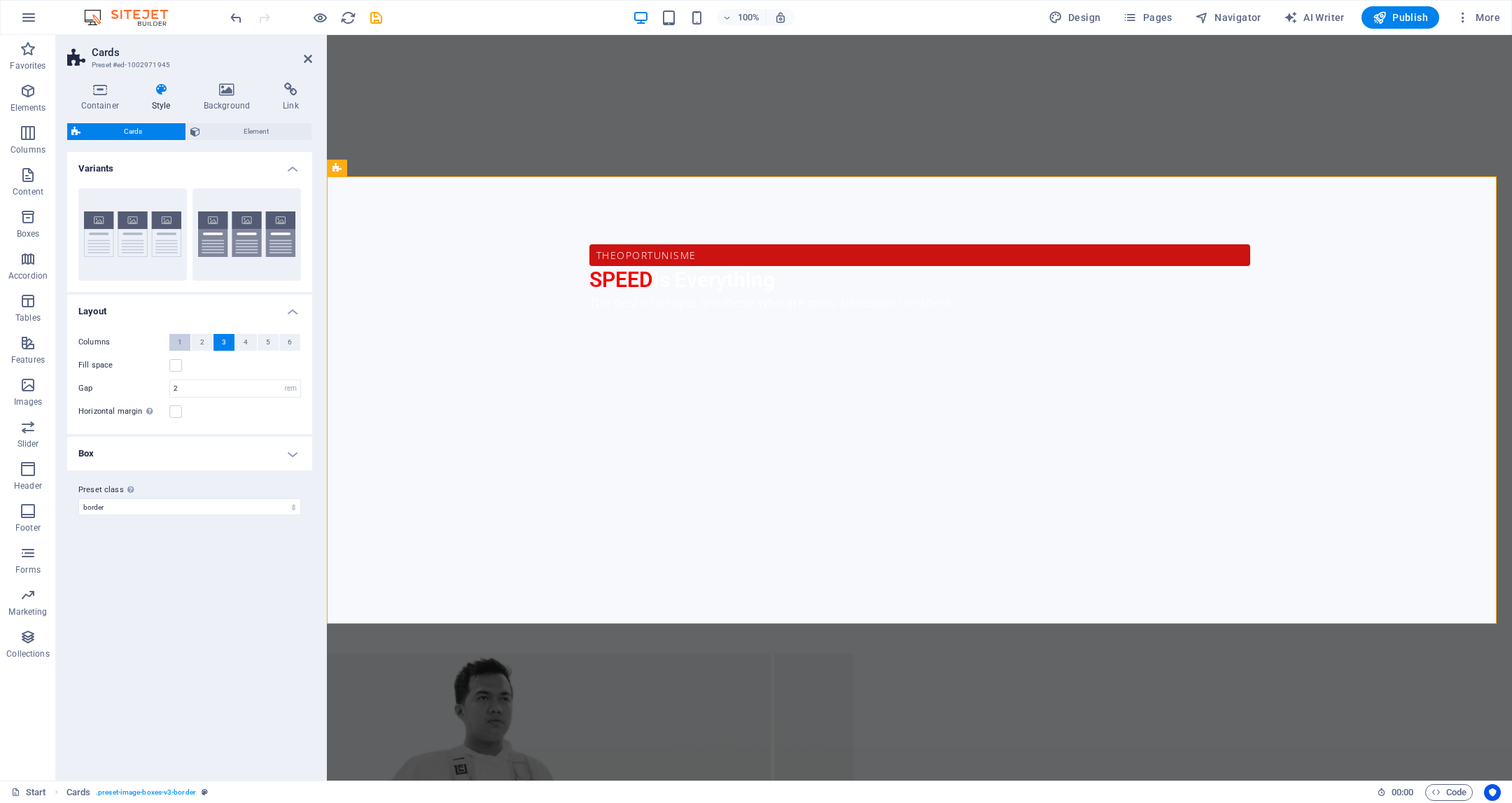
click at [187, 337] on button "1" at bounding box center [180, 342] width 21 height 17
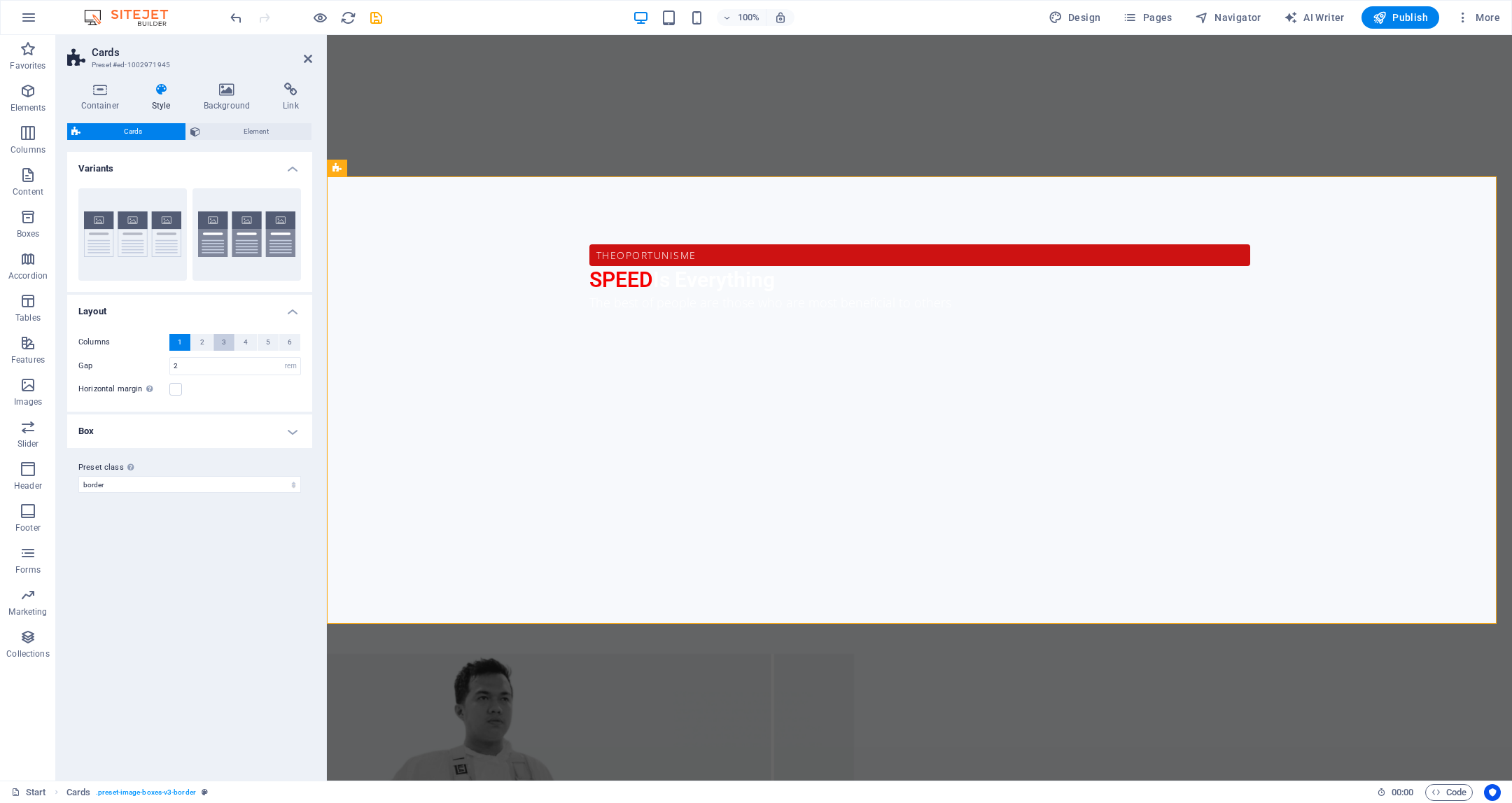
click at [225, 336] on span "3" at bounding box center [224, 342] width 4 height 17
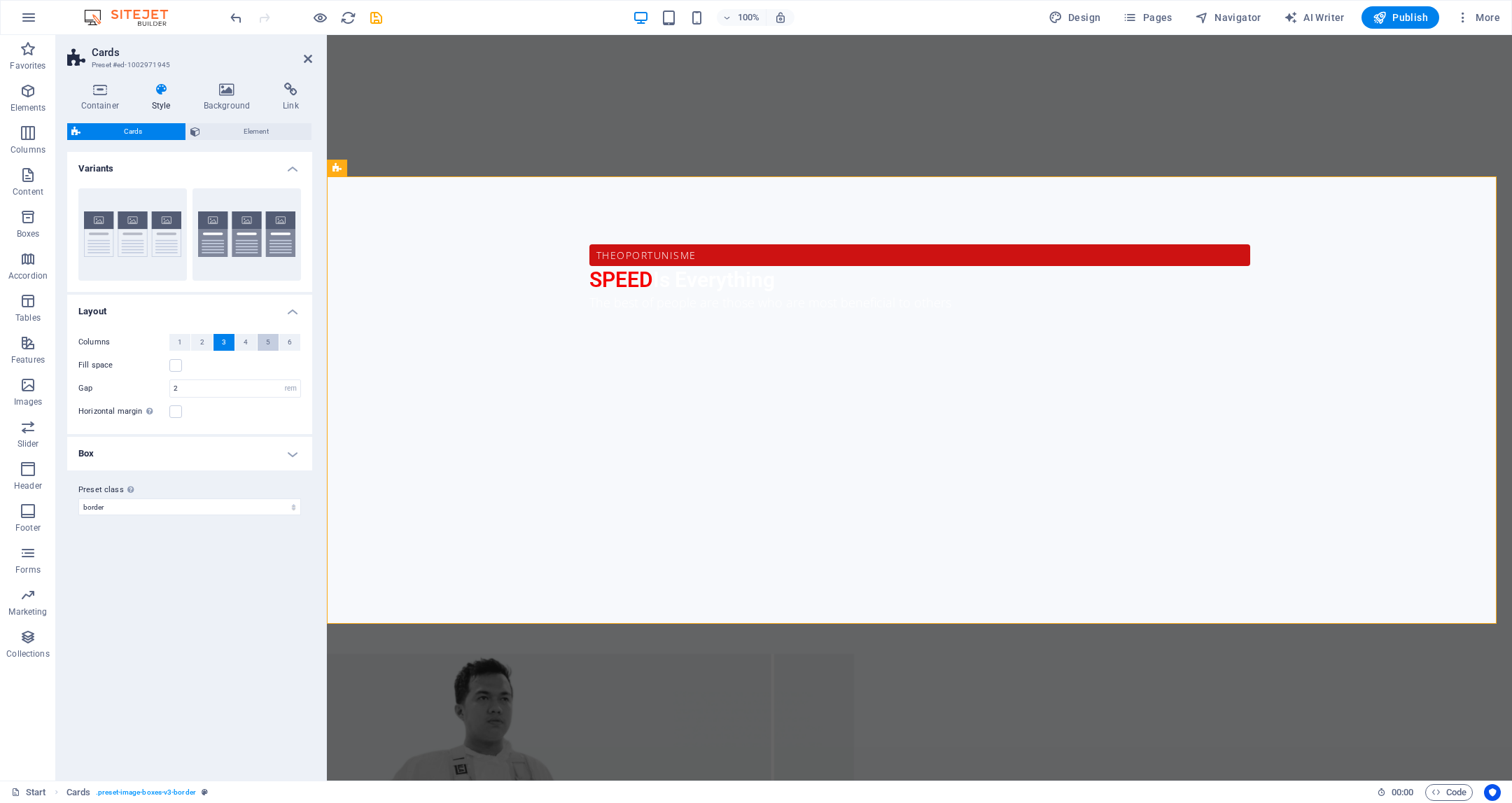
drag, startPoint x: 270, startPoint y: 341, endPoint x: 277, endPoint y: 342, distance: 7.1
click at [273, 341] on button "5" at bounding box center [268, 342] width 21 height 17
click at [296, 343] on button "6" at bounding box center [290, 342] width 21 height 17
click at [235, 137] on span "Element" at bounding box center [256, 131] width 104 height 17
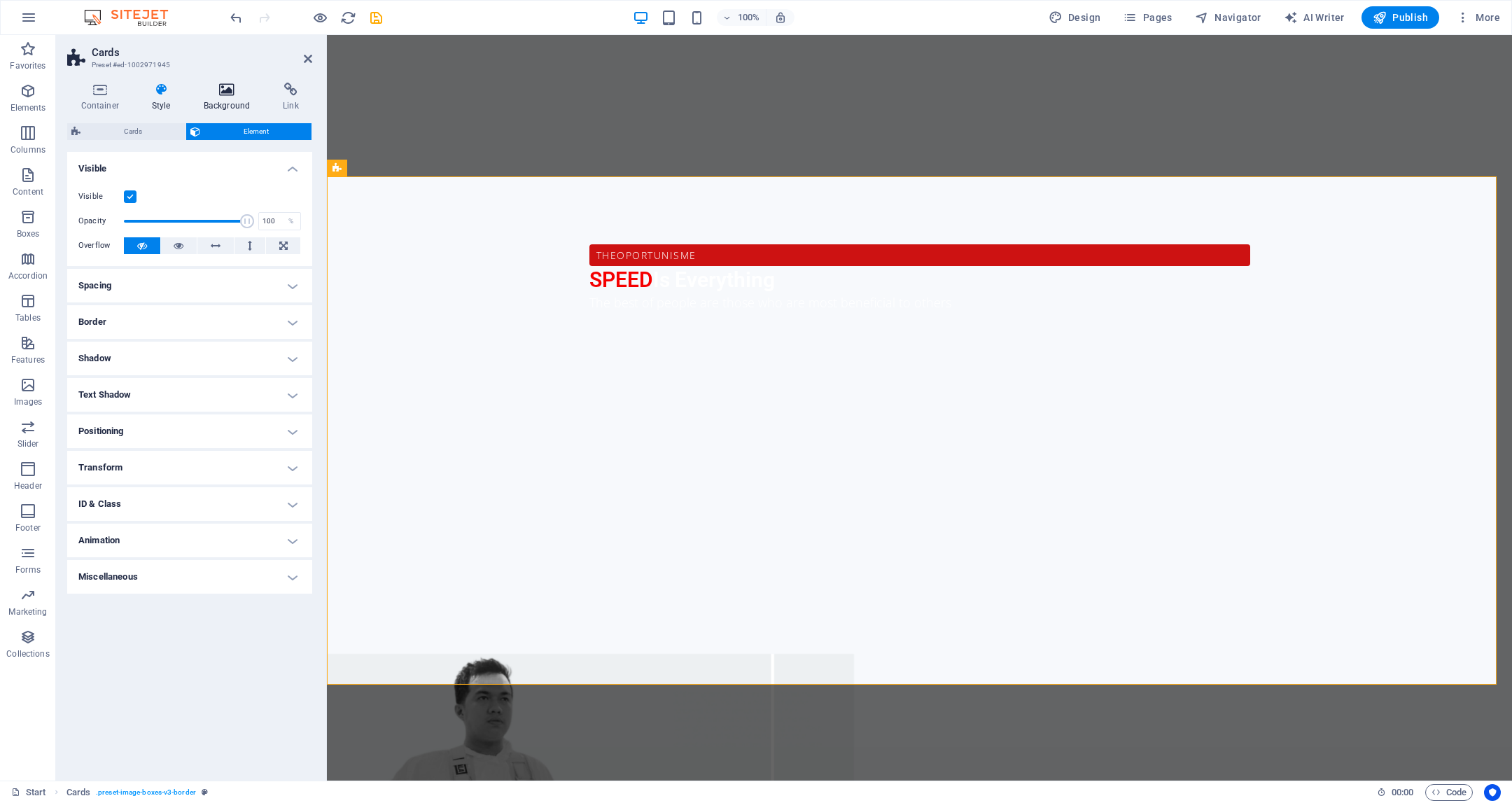
click at [233, 86] on icon at bounding box center [226, 90] width 74 height 14
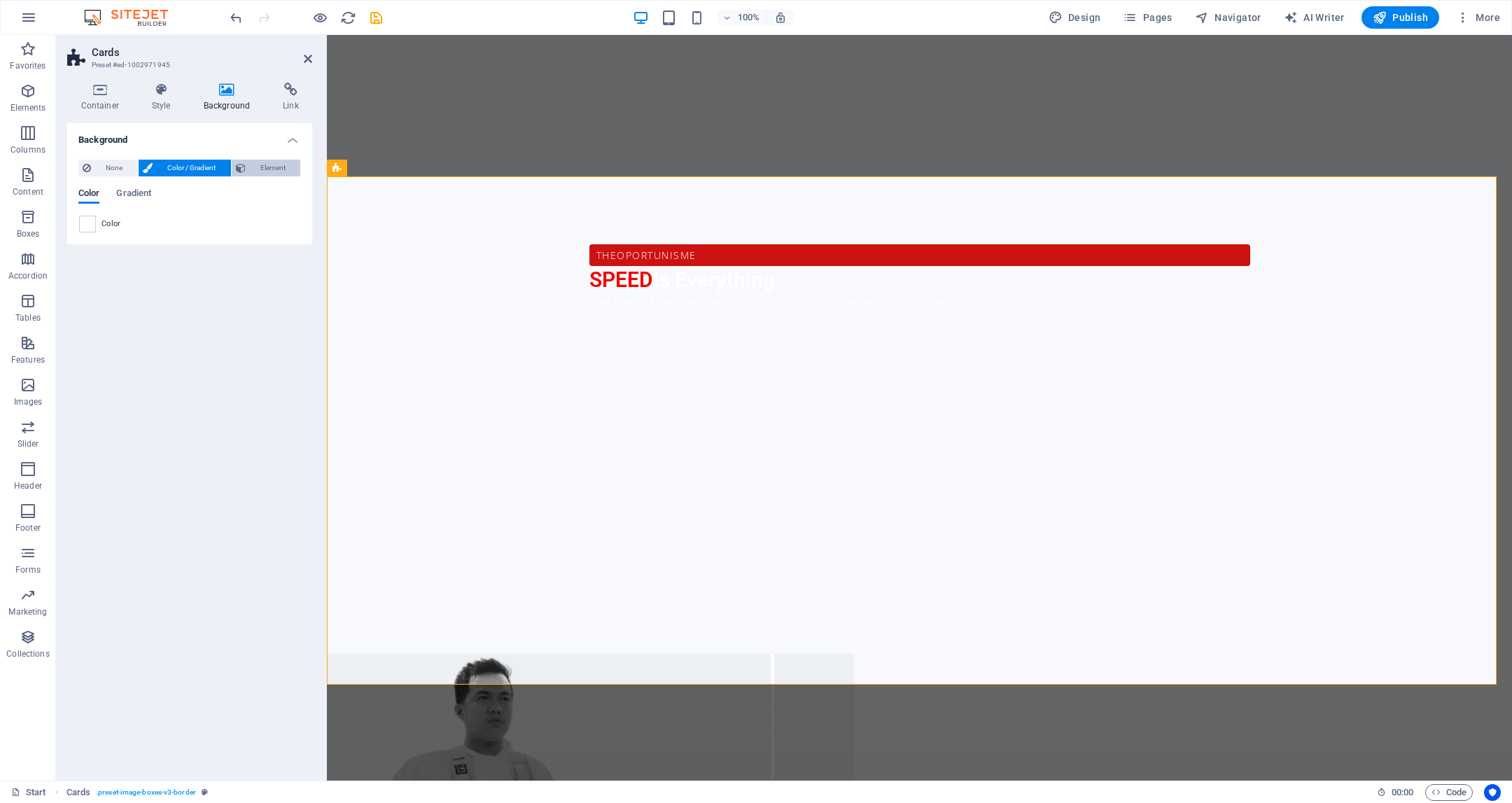
click at [258, 168] on span "Element" at bounding box center [273, 168] width 47 height 17
select select "ms"
select select "s"
select select "progressive"
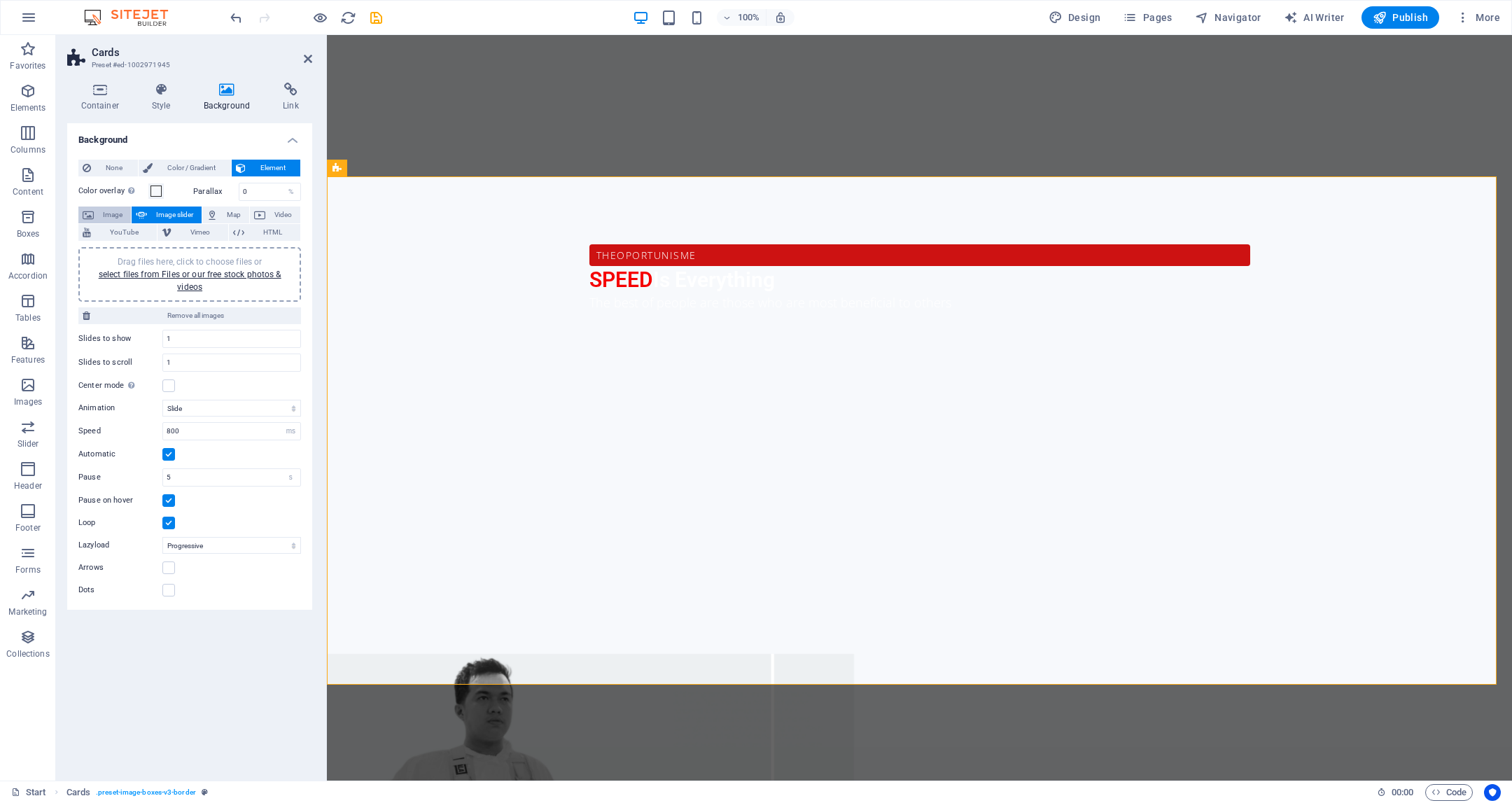
click at [108, 213] on span "Image" at bounding box center [112, 215] width 28 height 17
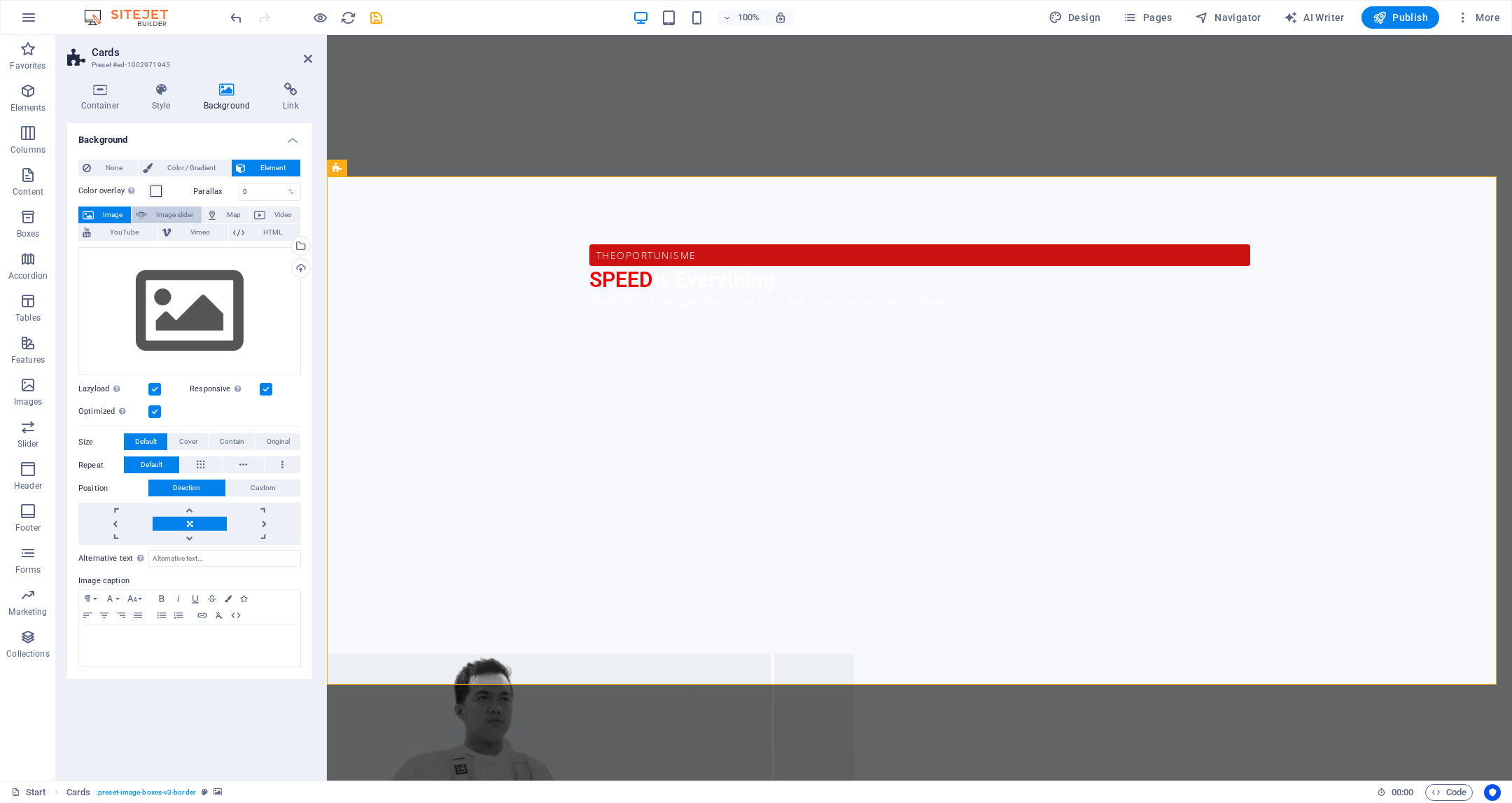
click at [168, 215] on span "Image slider" at bounding box center [175, 215] width 46 height 17
select select "ms"
select select "s"
select select "progressive"
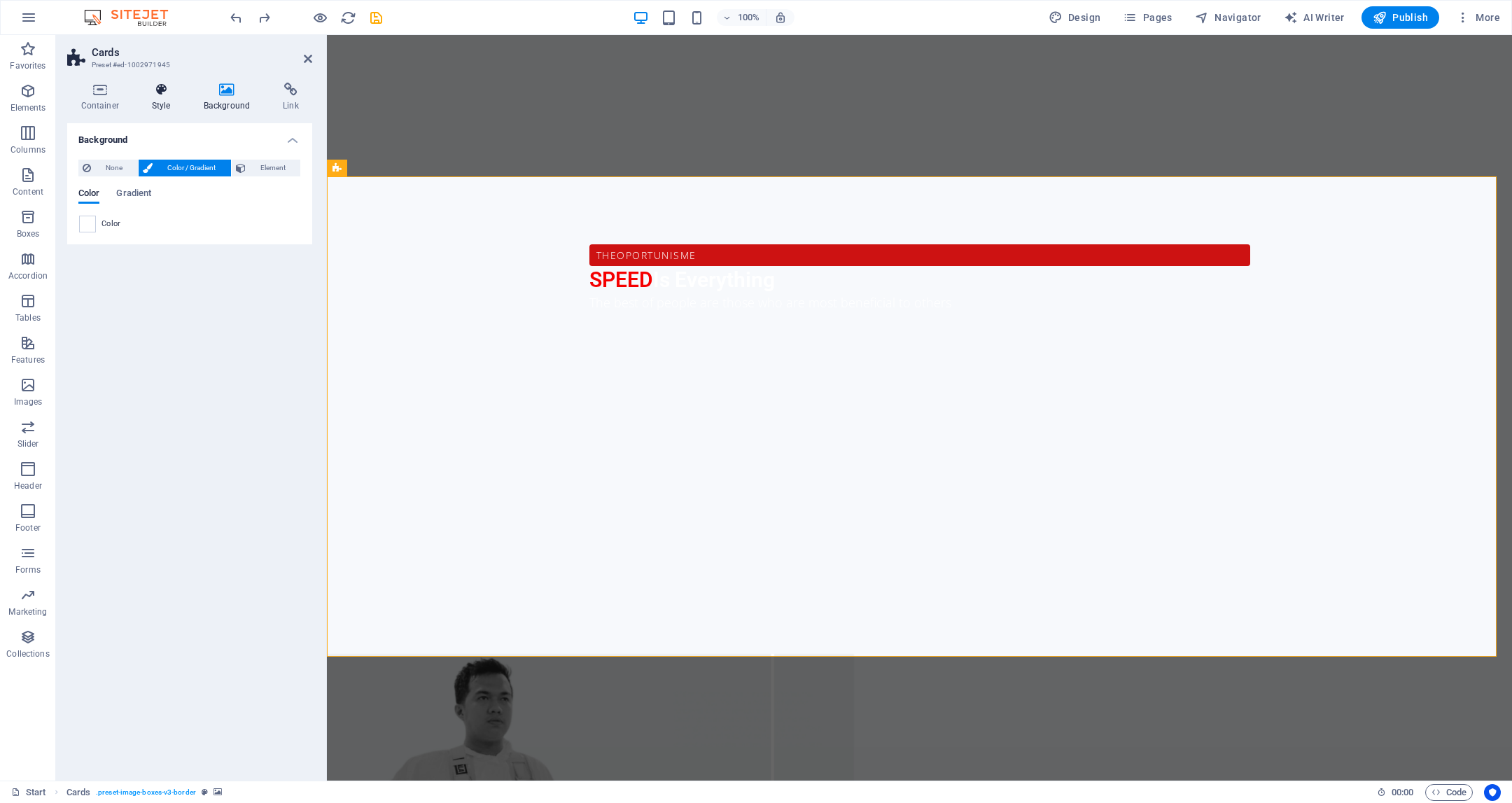
click at [157, 96] on h4 "Style" at bounding box center [164, 97] width 52 height 29
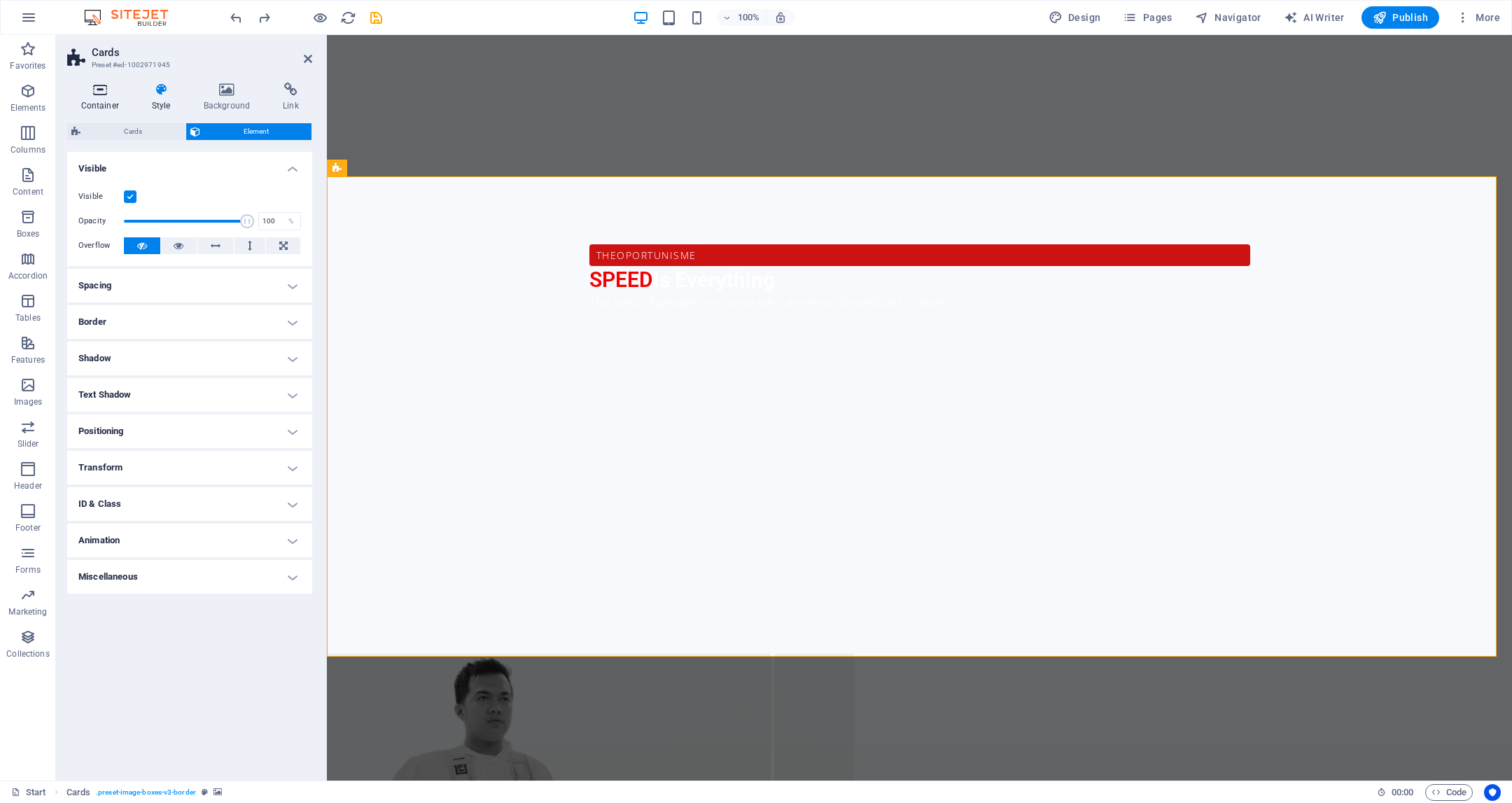
click at [85, 108] on h4 "Container" at bounding box center [102, 97] width 71 height 29
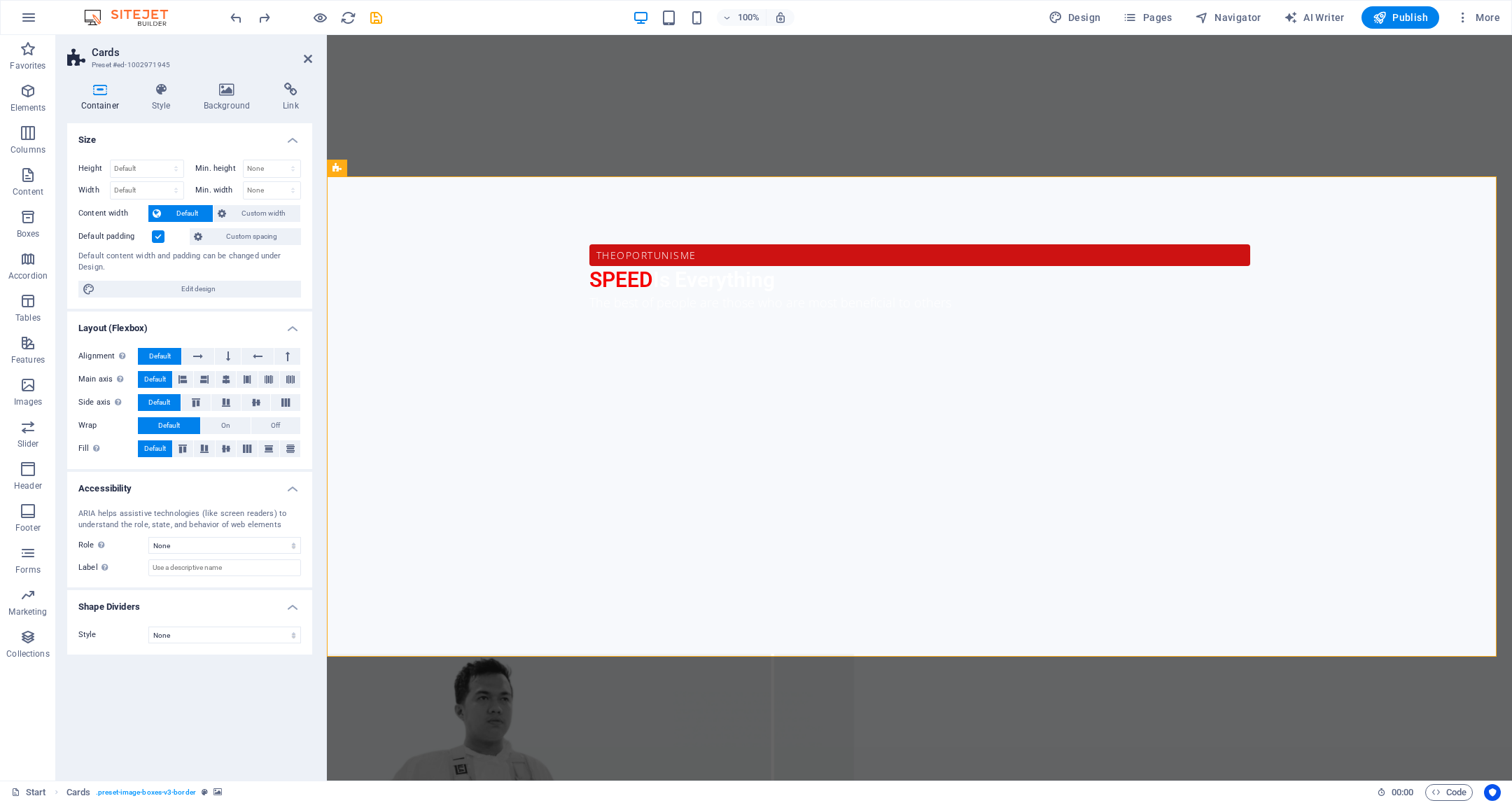
click at [237, 7] on div "100% Design Pages Navigator AI Writer Publish More" at bounding box center [756, 17] width 1511 height 34
click at [239, 13] on icon "undo" at bounding box center [237, 18] width 16 height 16
click at [234, 21] on icon "undo" at bounding box center [237, 18] width 16 height 16
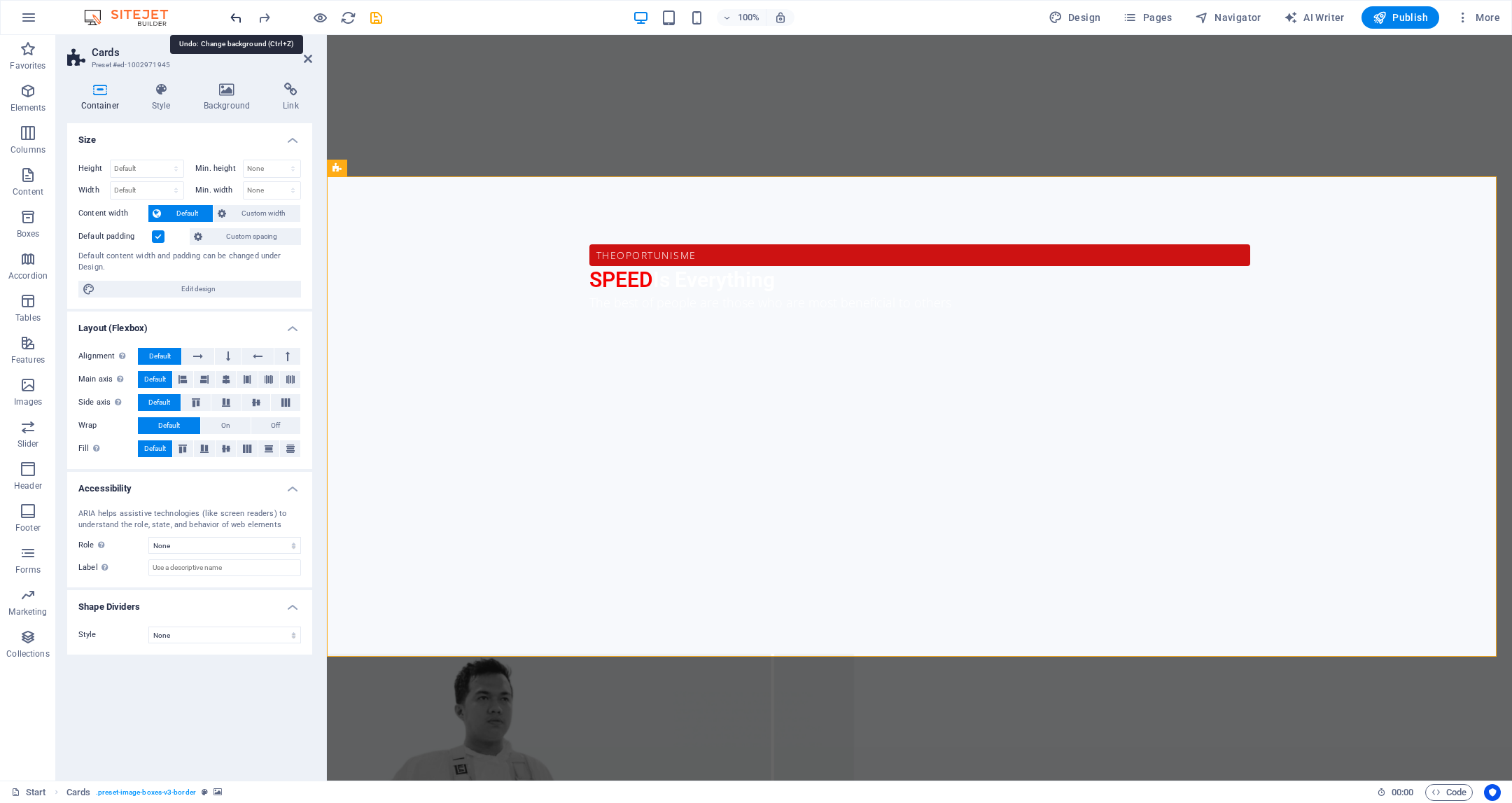
click at [234, 21] on icon "undo" at bounding box center [237, 18] width 16 height 16
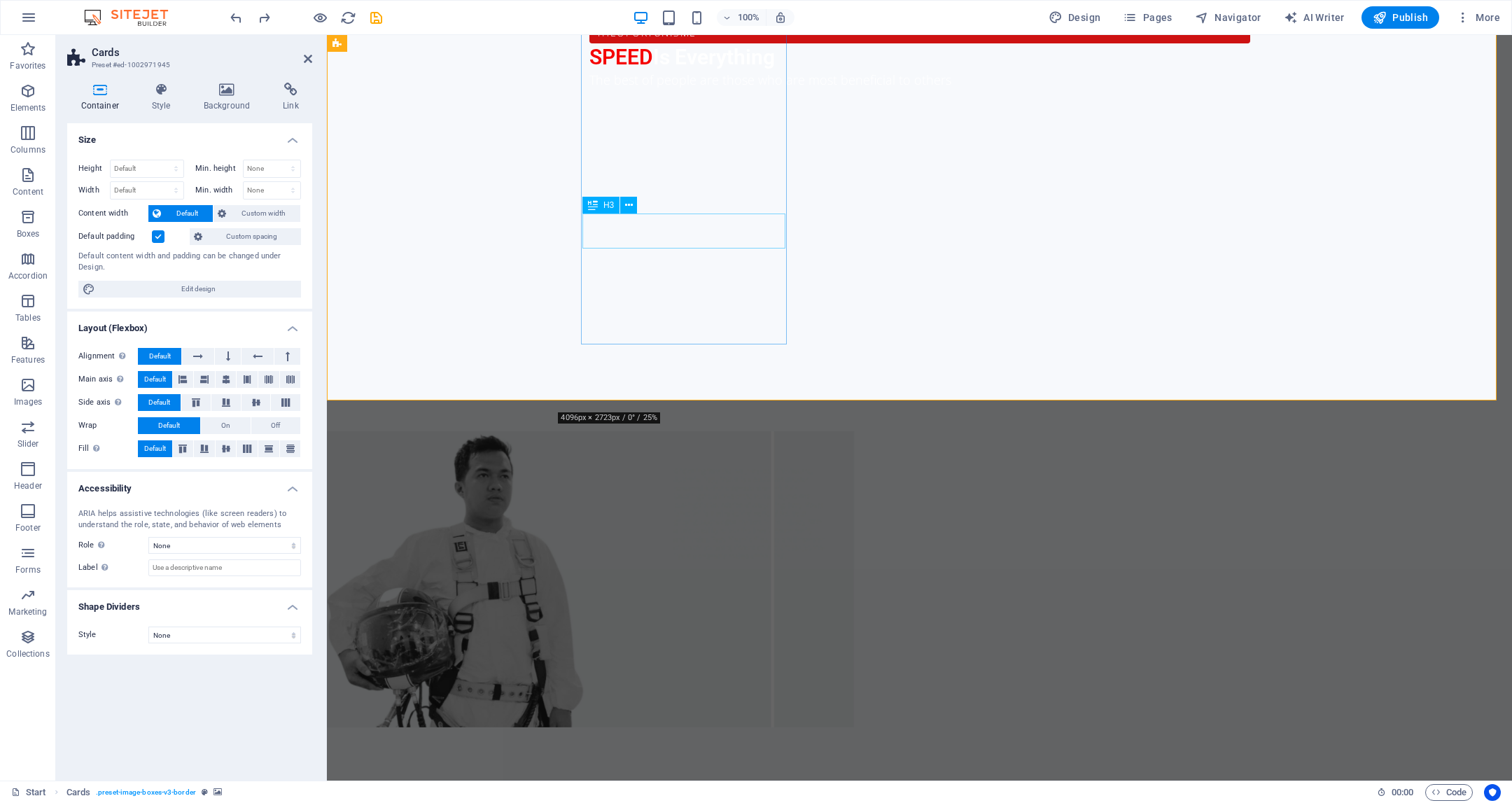
scroll to position [1184, 0]
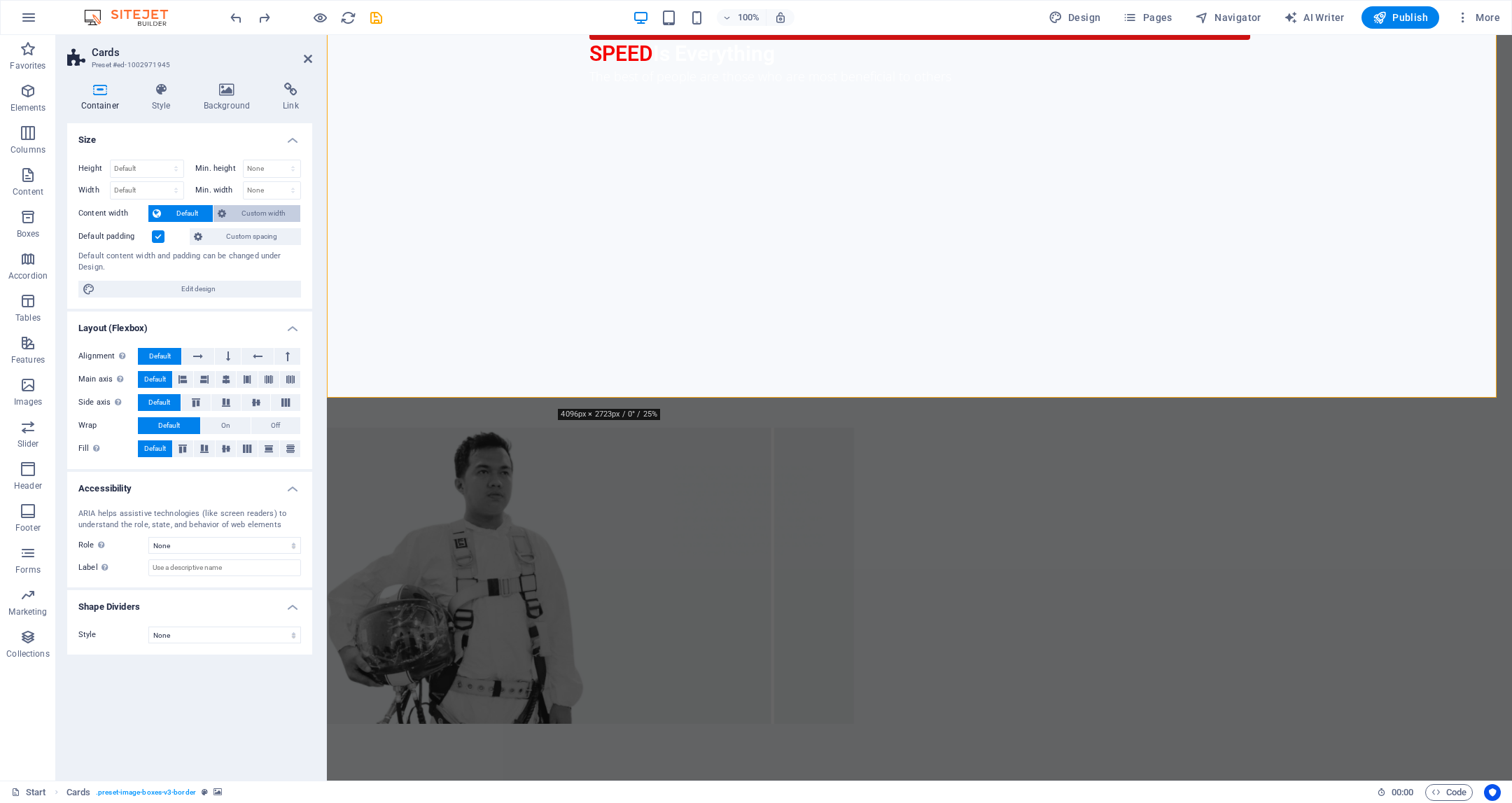
click at [256, 213] on span "Custom width" at bounding box center [263, 214] width 66 height 17
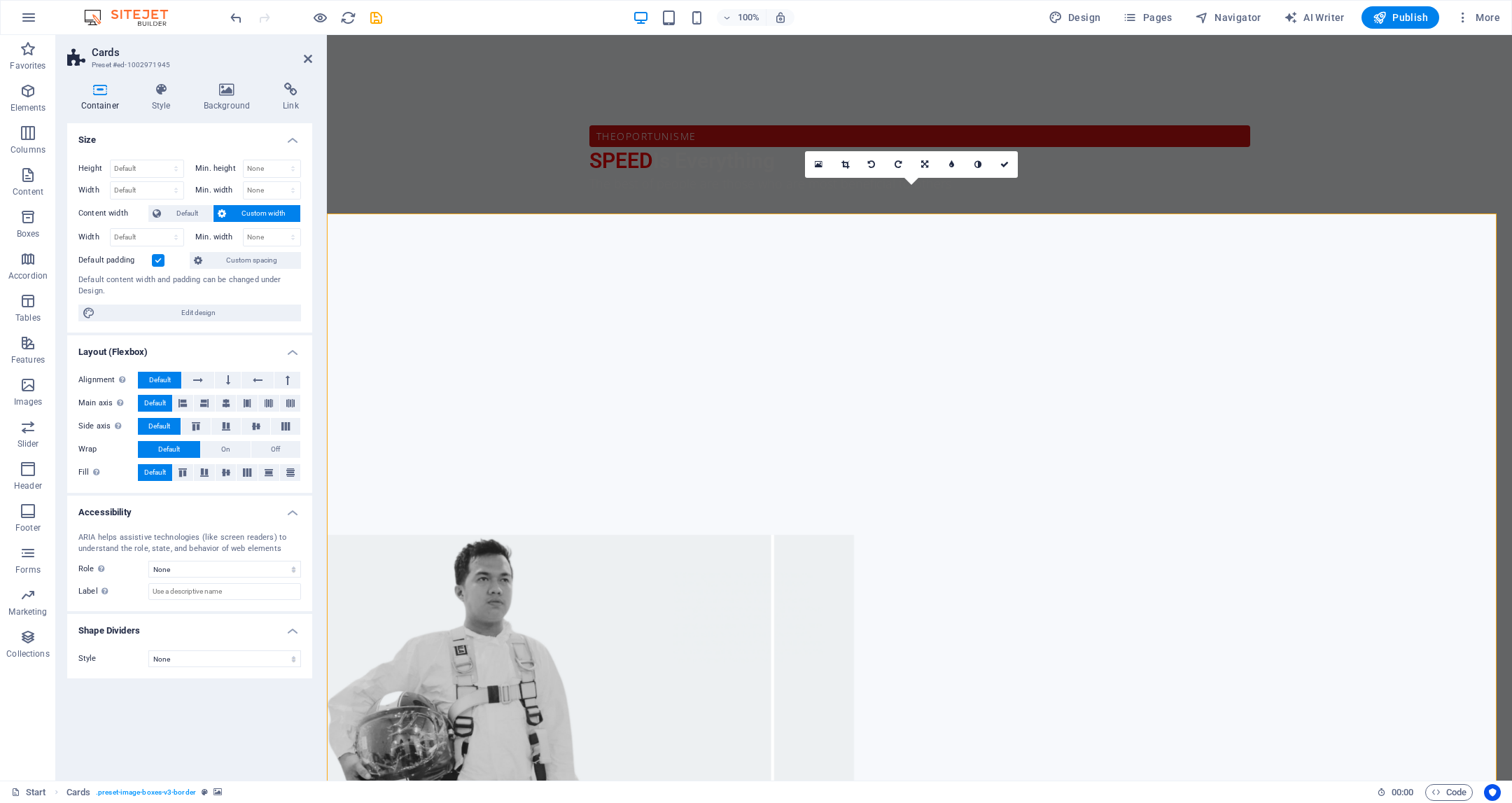
scroll to position [1094, 0]
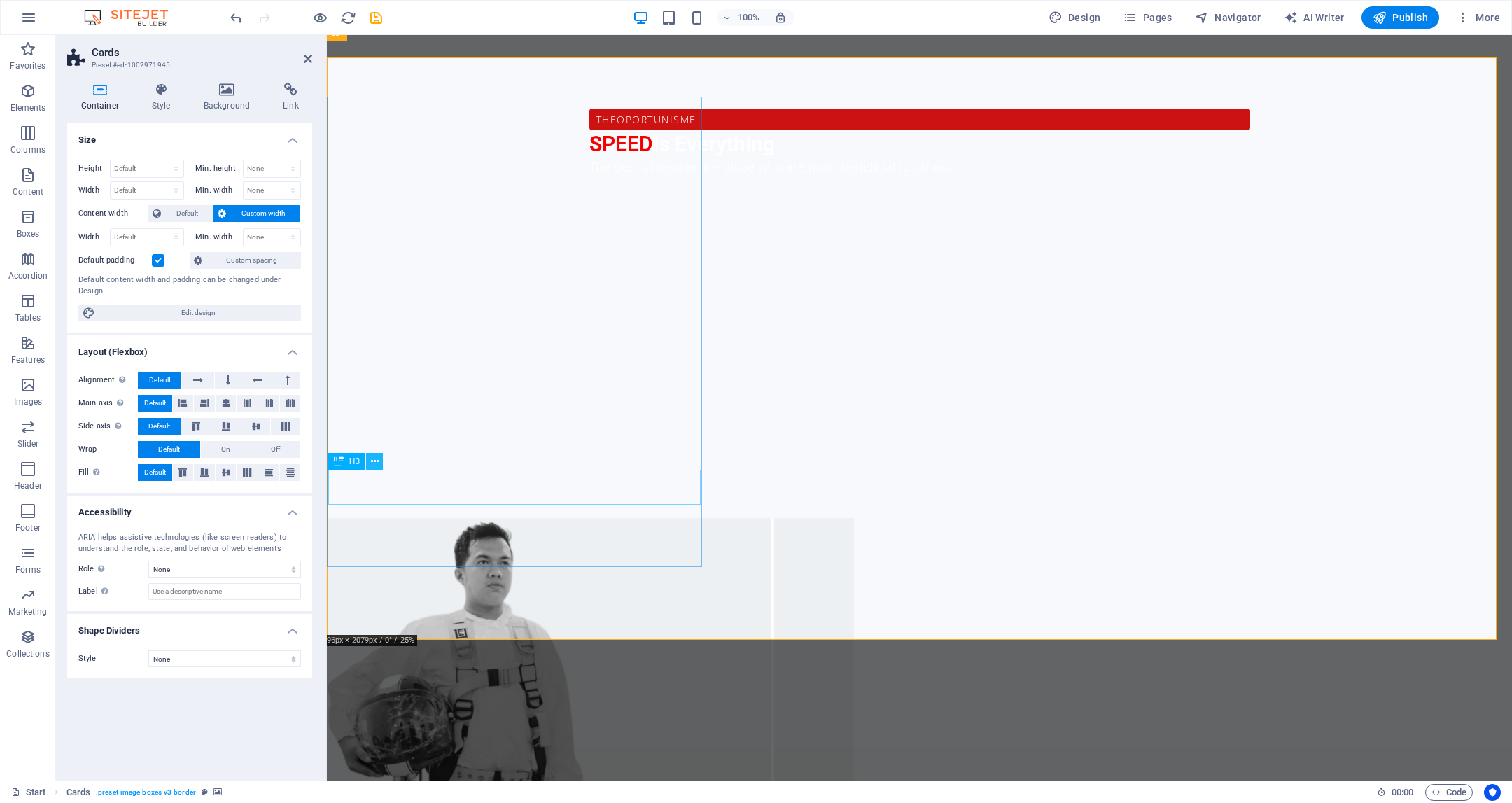
click at [377, 460] on icon at bounding box center [375, 462] width 7 height 15
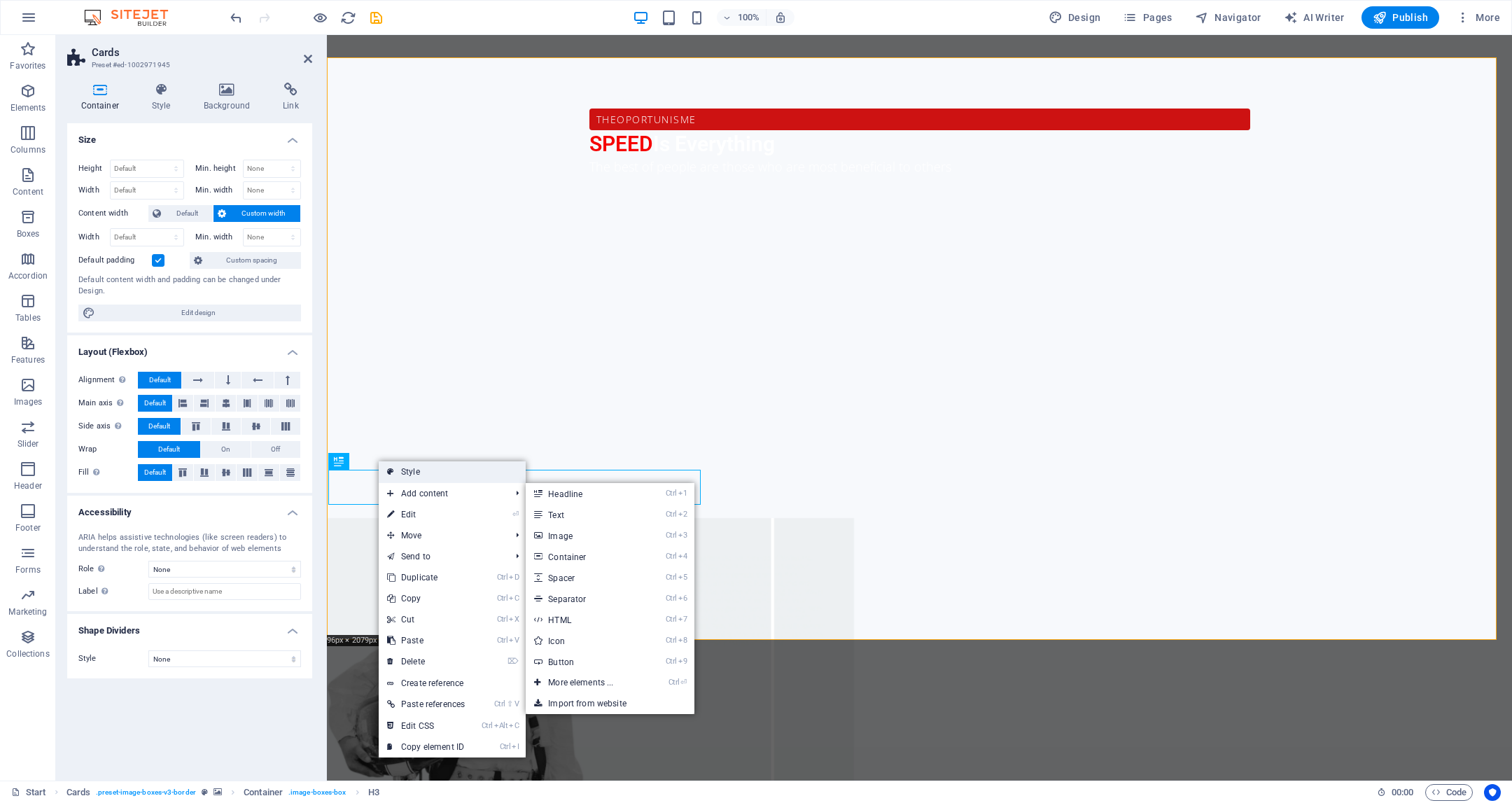
click at [426, 482] on link "Style" at bounding box center [452, 472] width 147 height 21
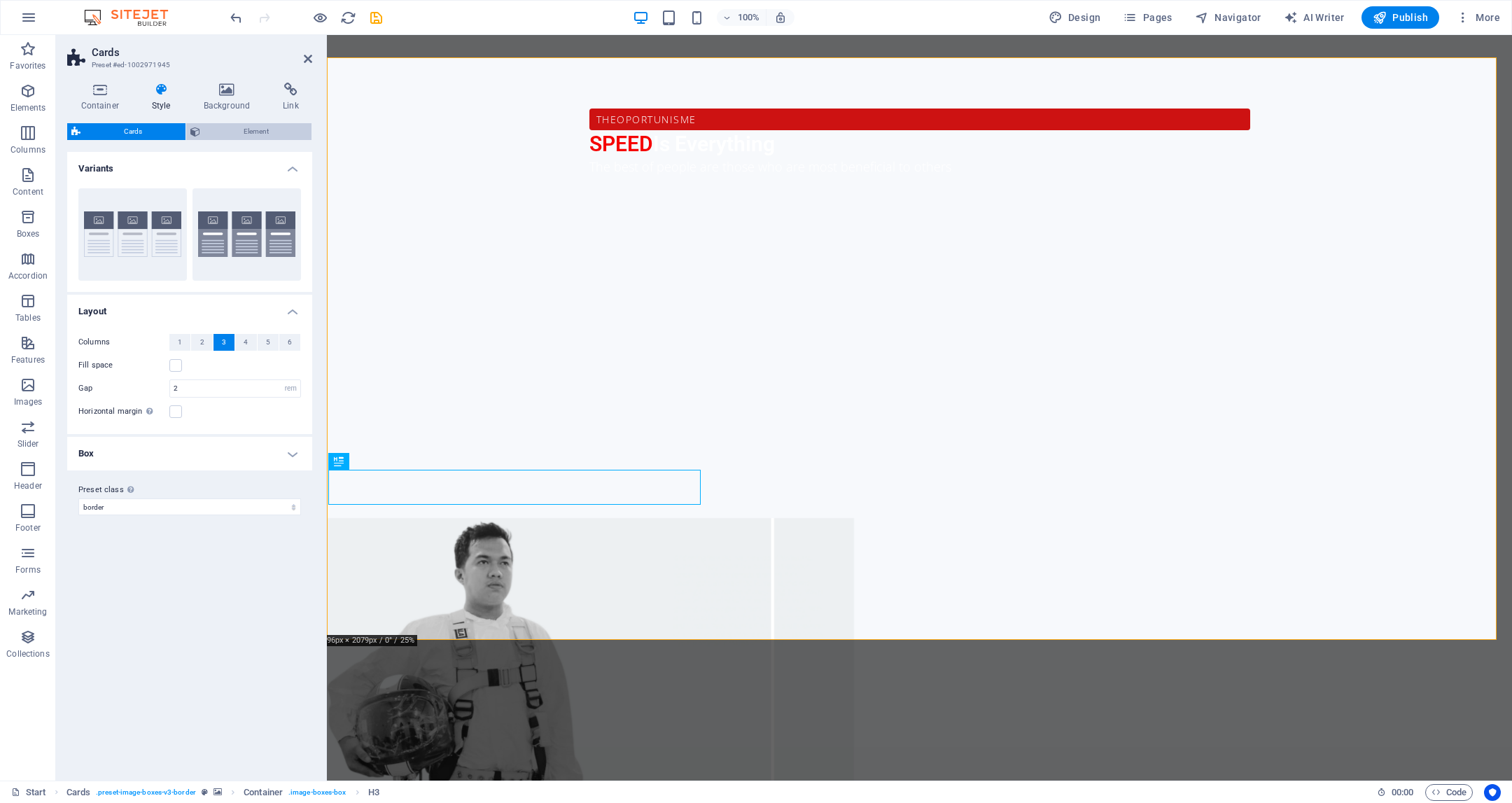
click at [239, 135] on span "Element" at bounding box center [256, 131] width 104 height 17
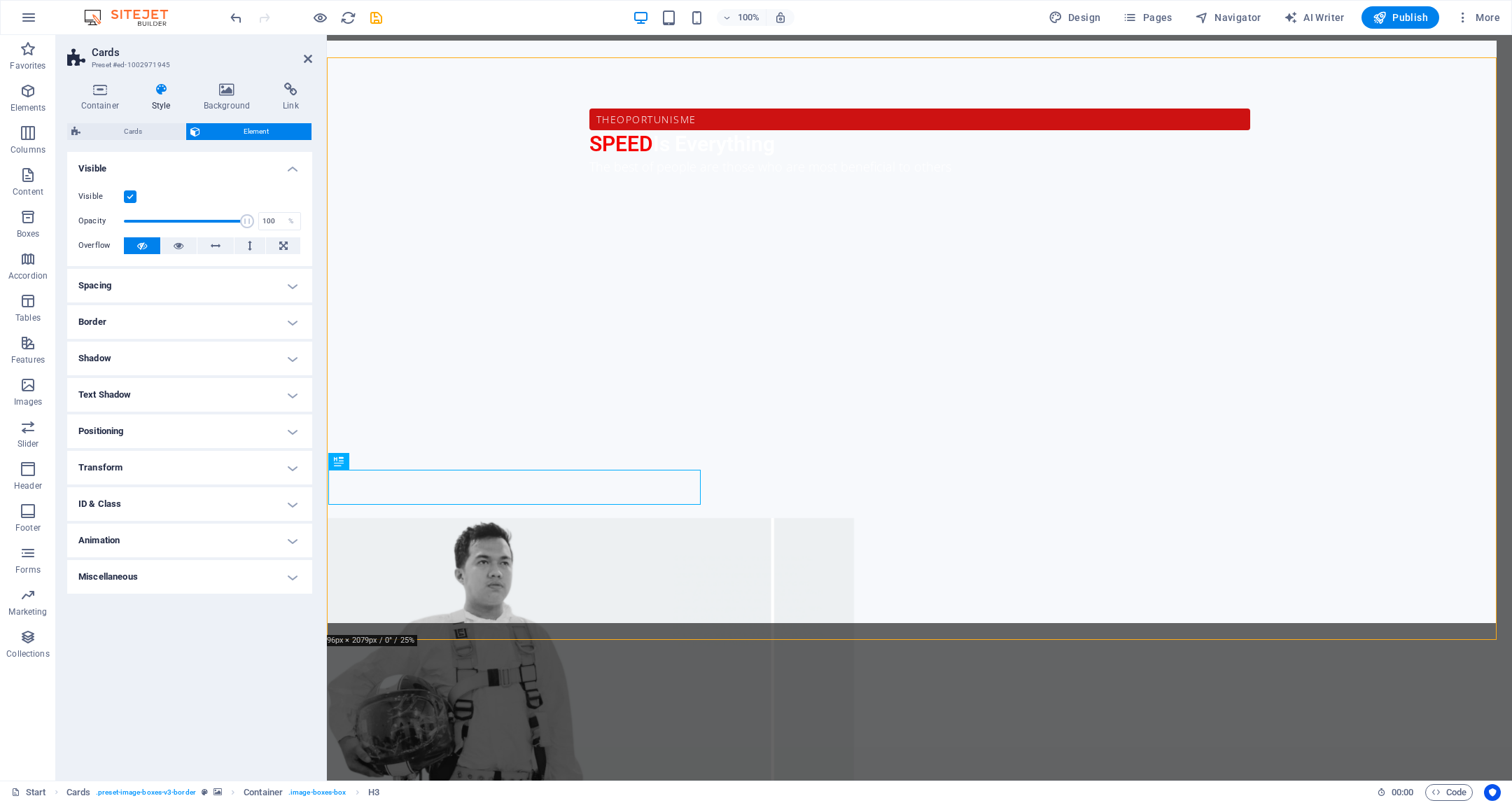
drag, startPoint x: 153, startPoint y: 137, endPoint x: 159, endPoint y: 155, distance: 19.0
click at [153, 137] on span "Cards" at bounding box center [132, 131] width 96 height 17
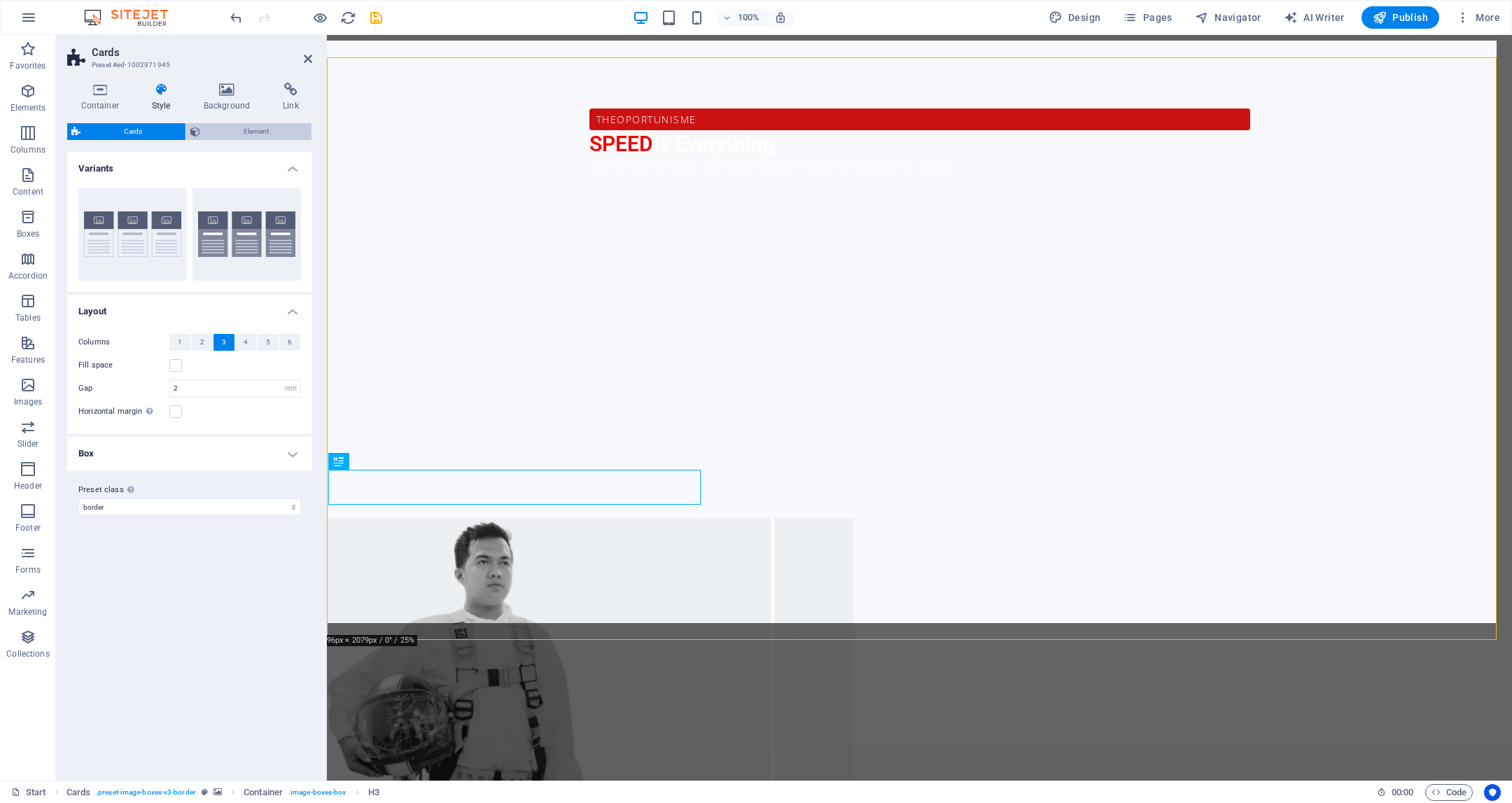
click at [243, 129] on span "Element" at bounding box center [256, 131] width 104 height 17
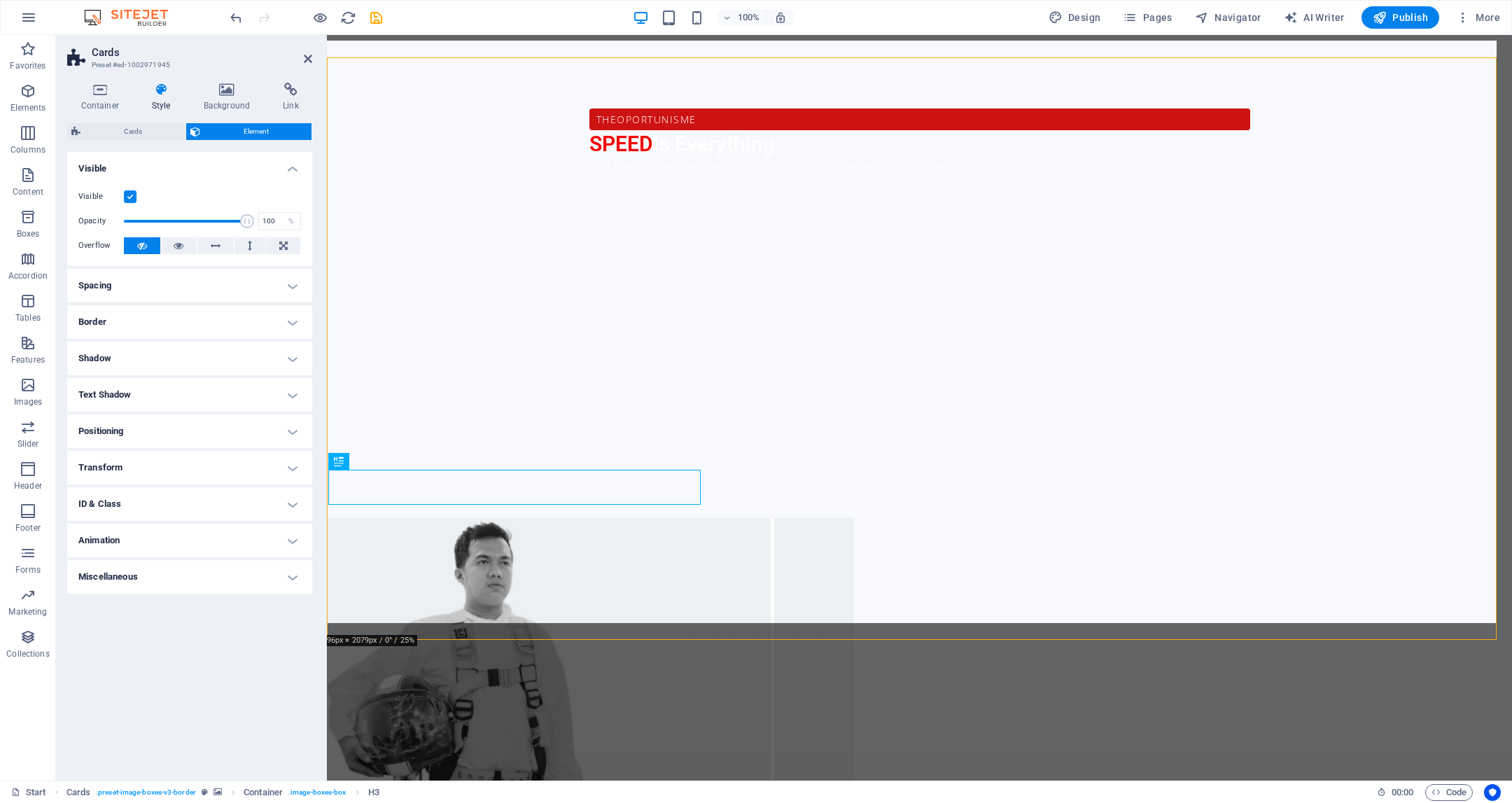
click at [287, 294] on h4 "Spacing" at bounding box center [190, 285] width 245 height 34
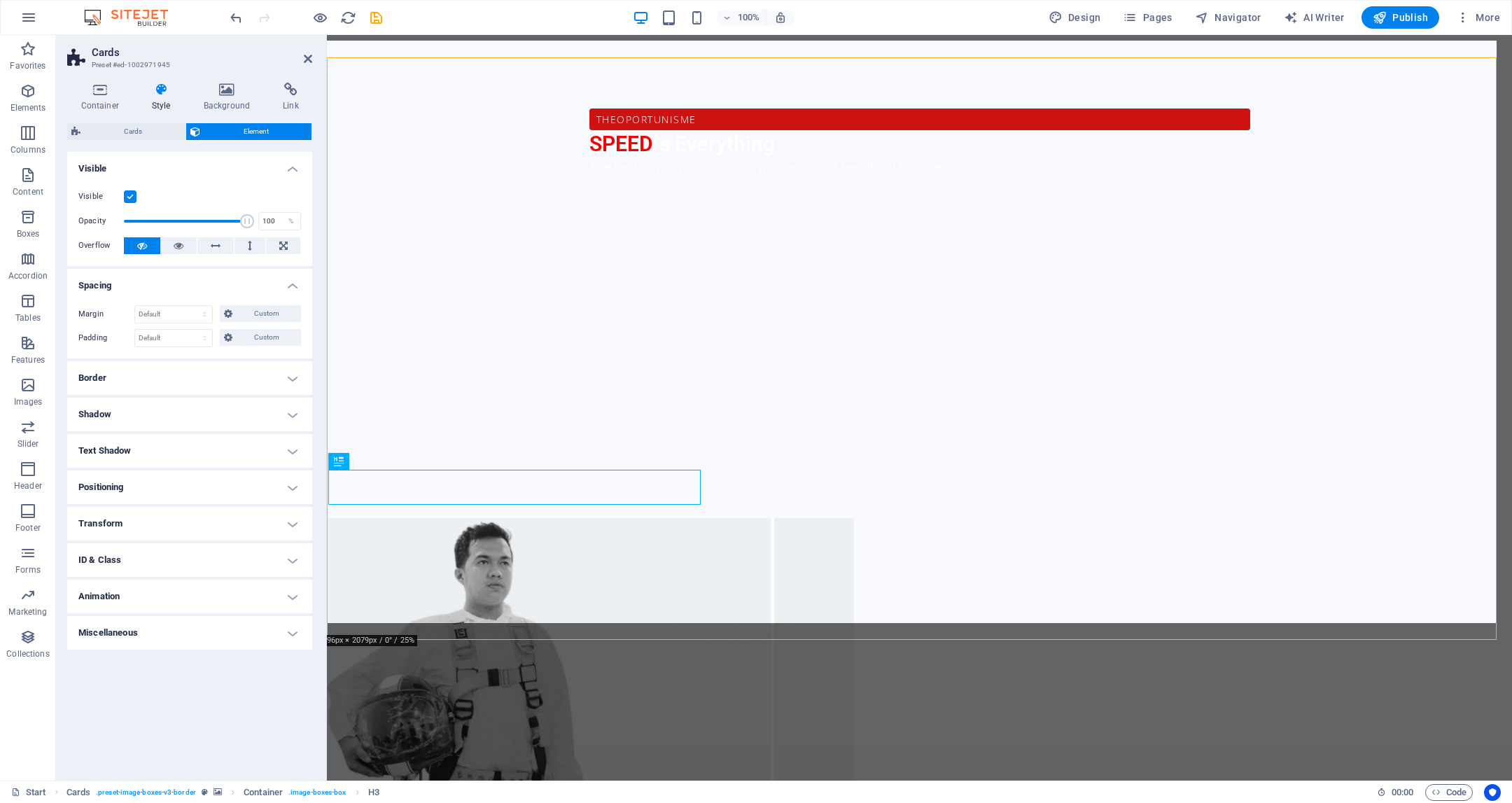
click at [298, 385] on h4 "Border" at bounding box center [190, 378] width 245 height 34
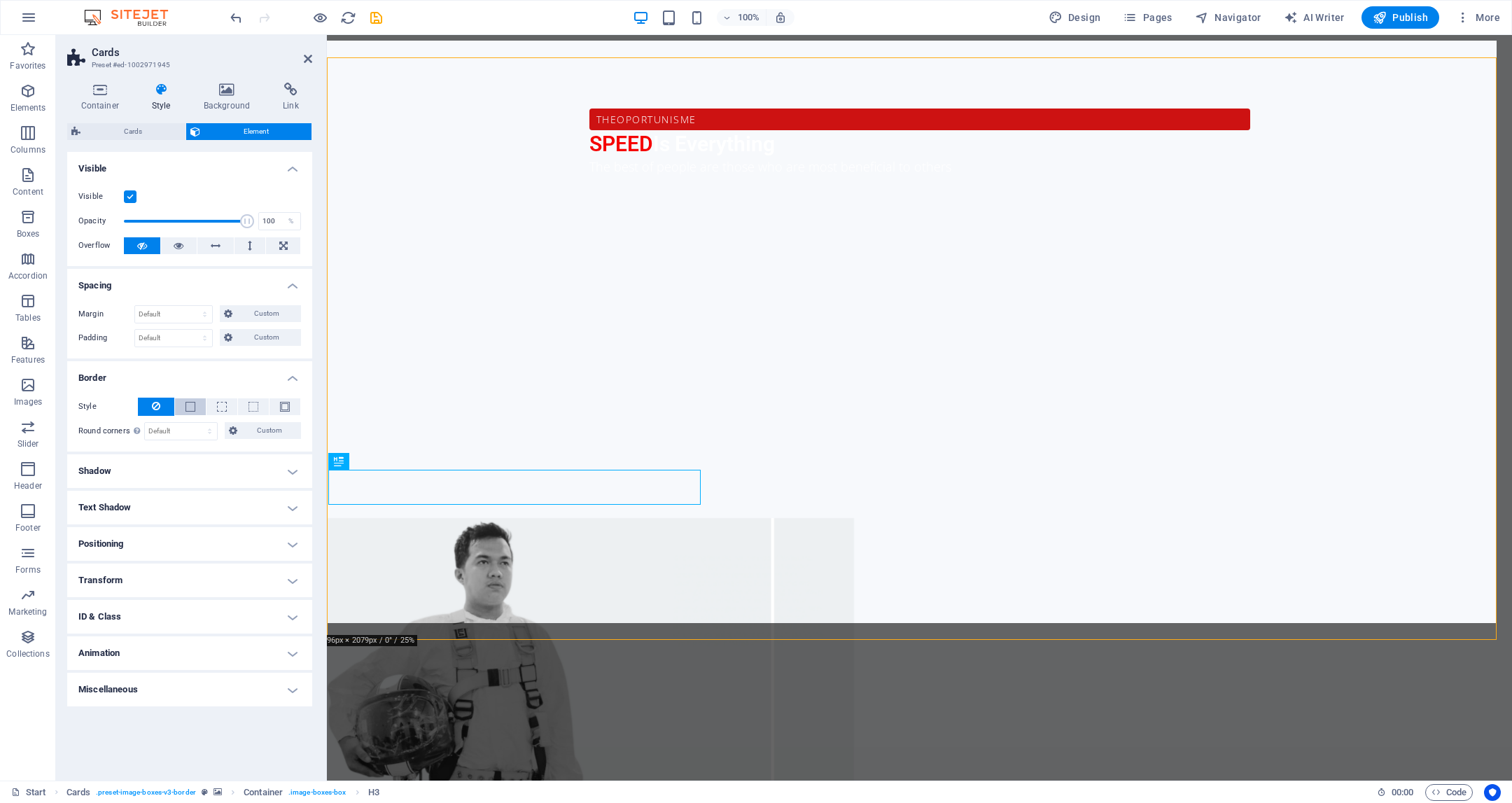
click at [201, 409] on button at bounding box center [190, 406] width 31 height 17
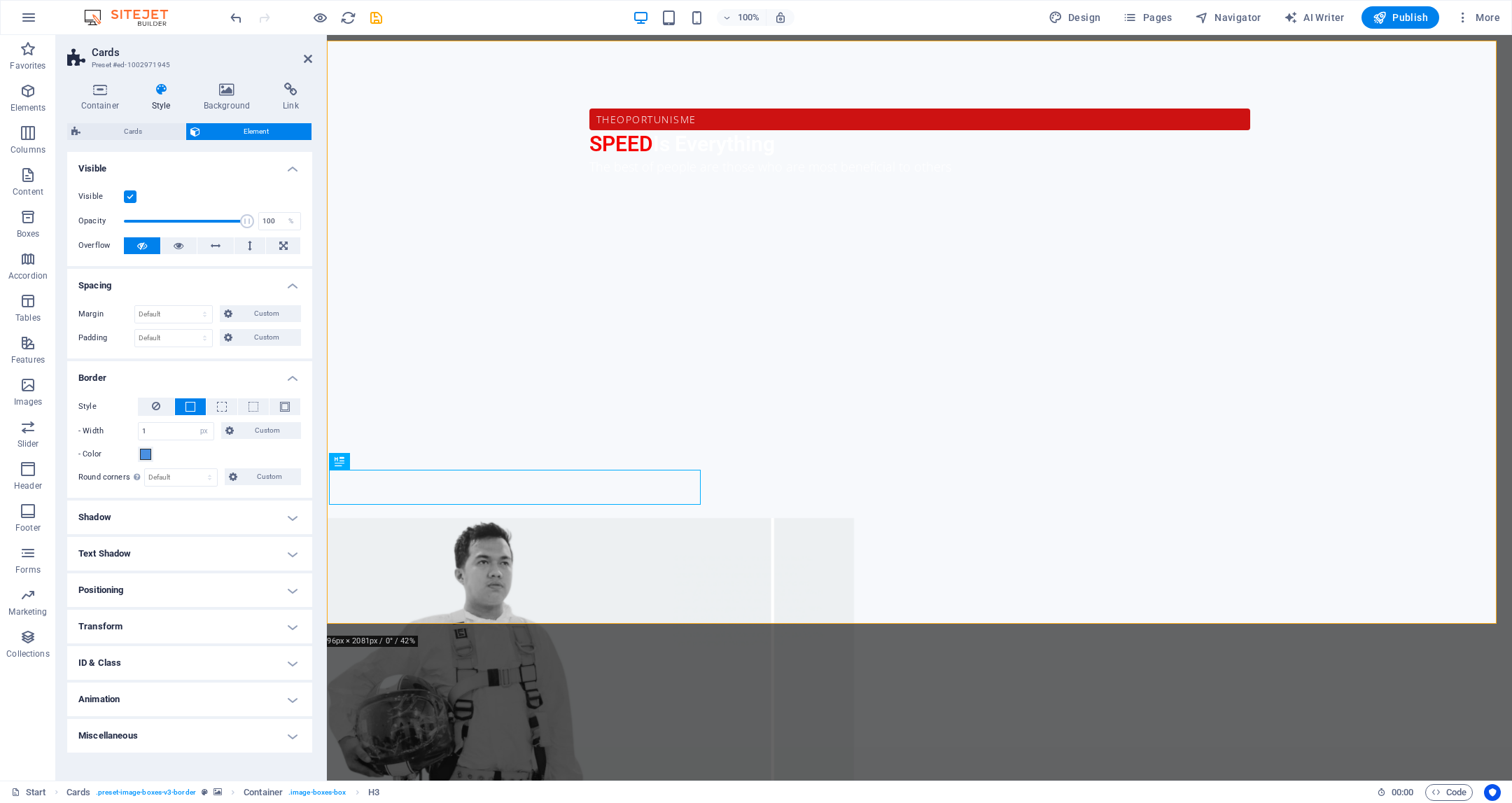
click at [201, 409] on button at bounding box center [190, 406] width 31 height 17
click at [165, 408] on button at bounding box center [156, 407] width 37 height 18
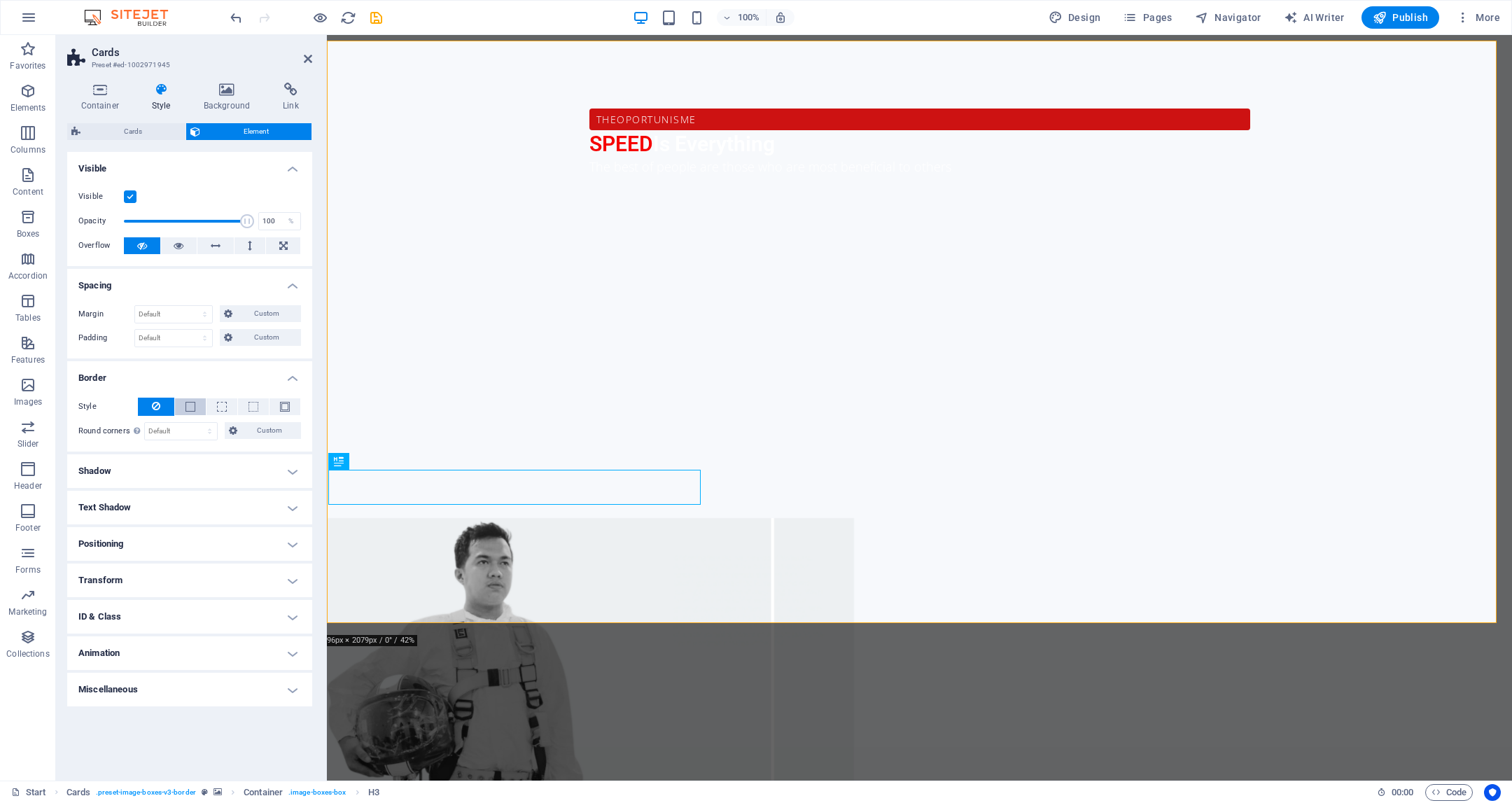
click at [196, 398] on button at bounding box center [190, 406] width 31 height 17
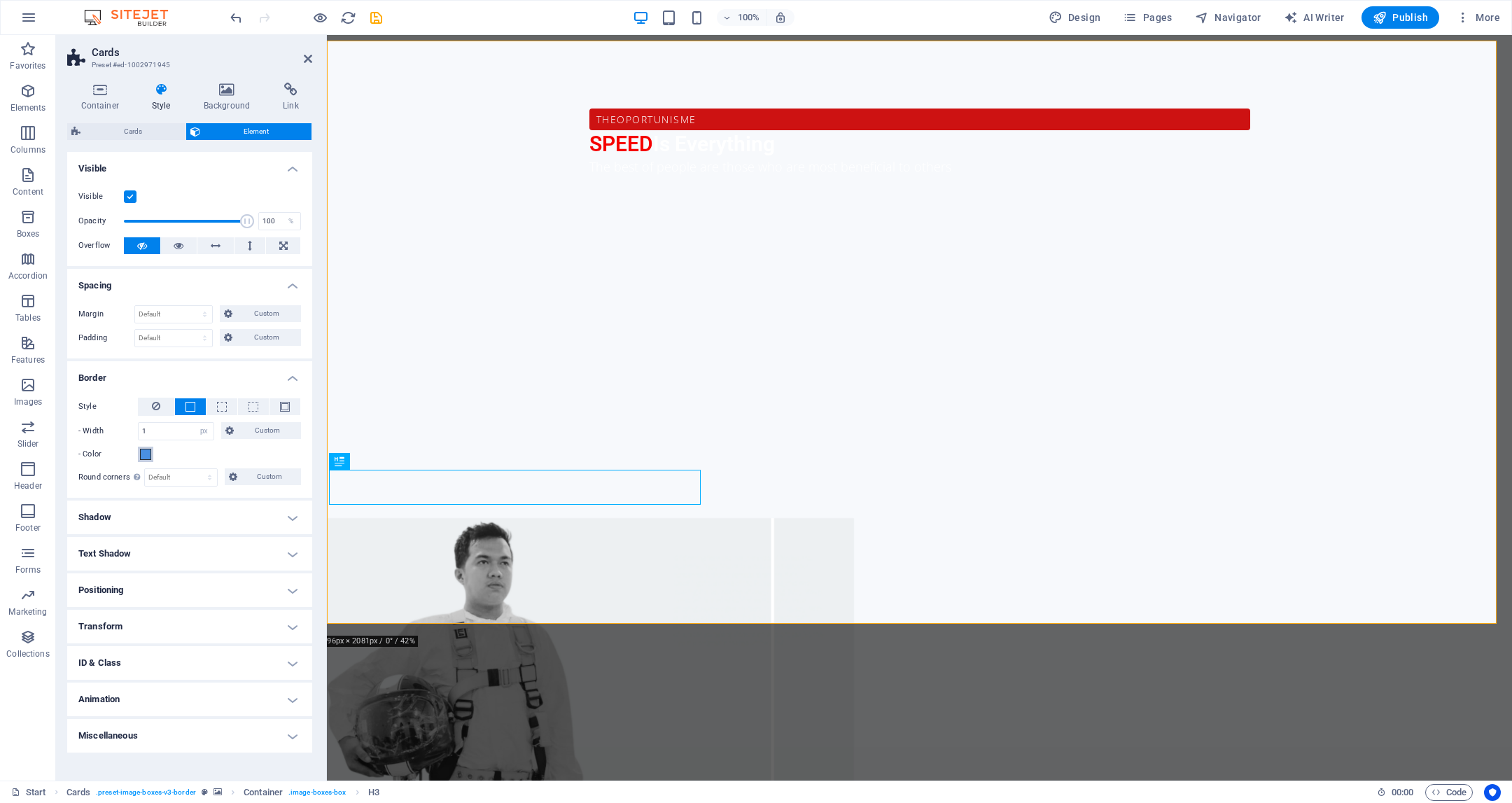
click at [149, 453] on button "- Color" at bounding box center [146, 454] width 16 height 16
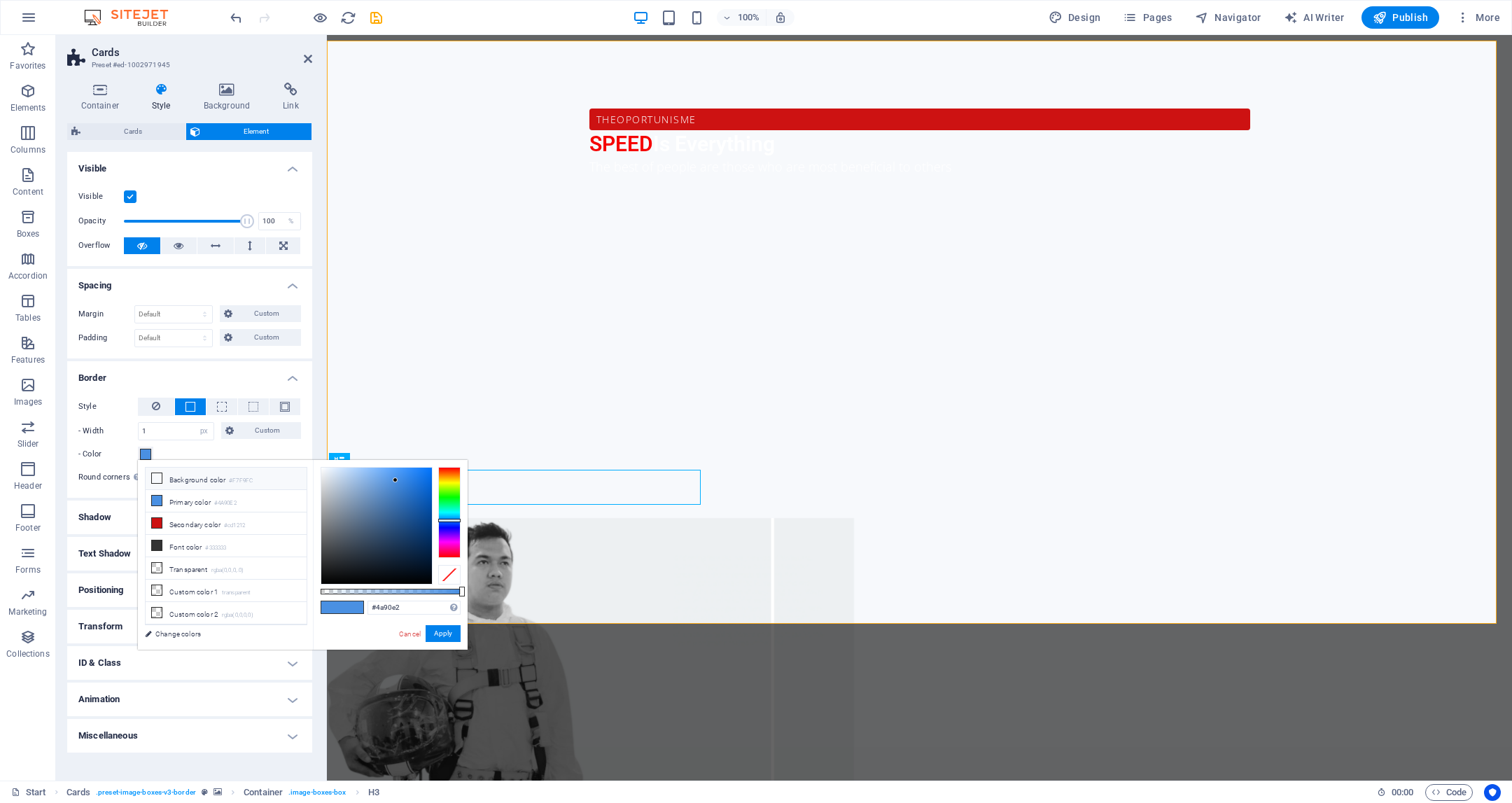
click at [164, 479] on li "Background color #F7F9FC" at bounding box center [226, 479] width 161 height 22
type input "#ffffff"
drag, startPoint x: 323, startPoint y: 471, endPoint x: 320, endPoint y: 456, distance: 15.3
click at [317, 458] on body "Individual Start Favorites Elements Columns Content Boxes Accordion Tables Feat…" at bounding box center [756, 401] width 1512 height 803
click at [445, 629] on button "Apply" at bounding box center [443, 633] width 35 height 17
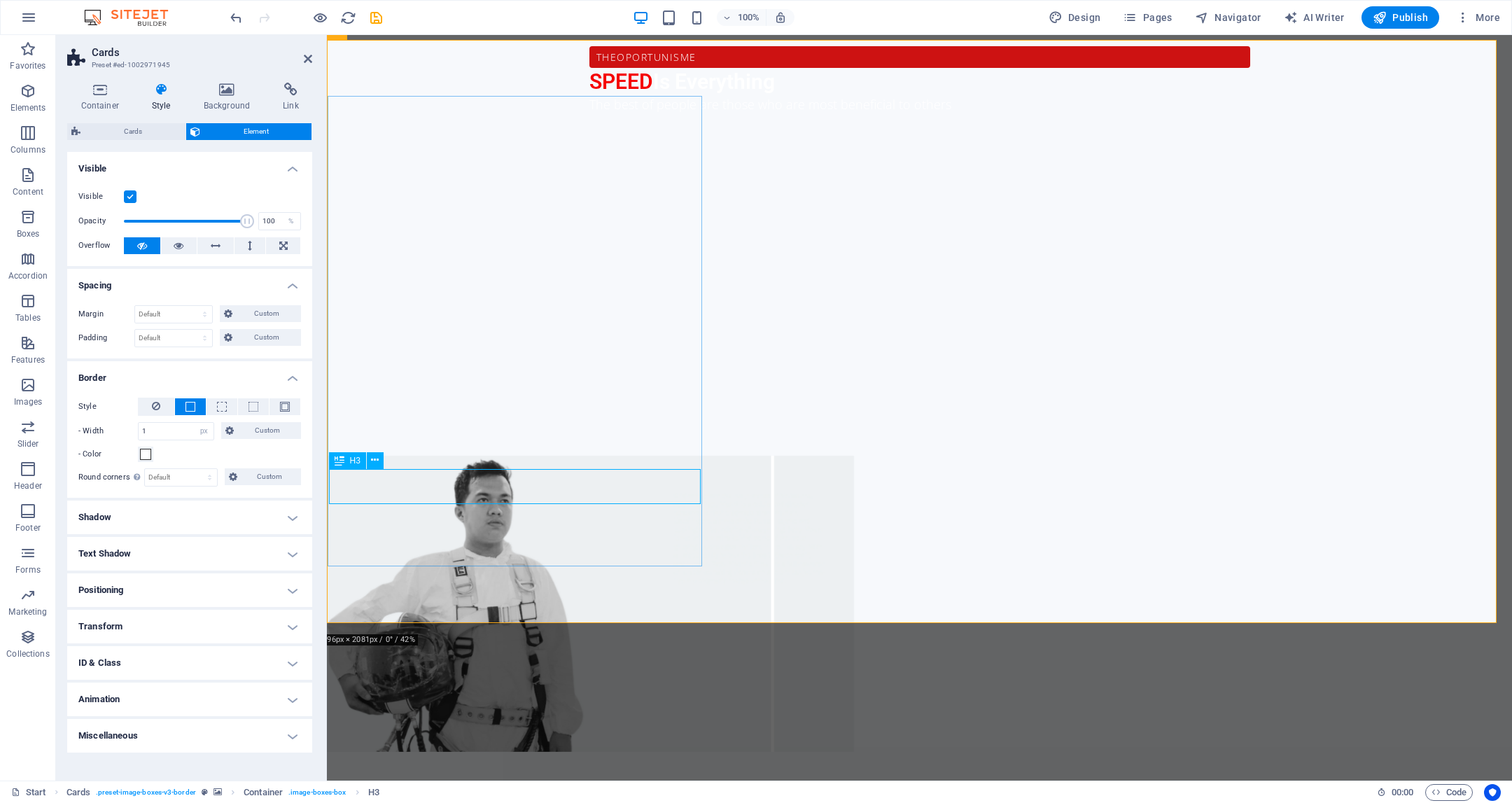
scroll to position [1199, 0]
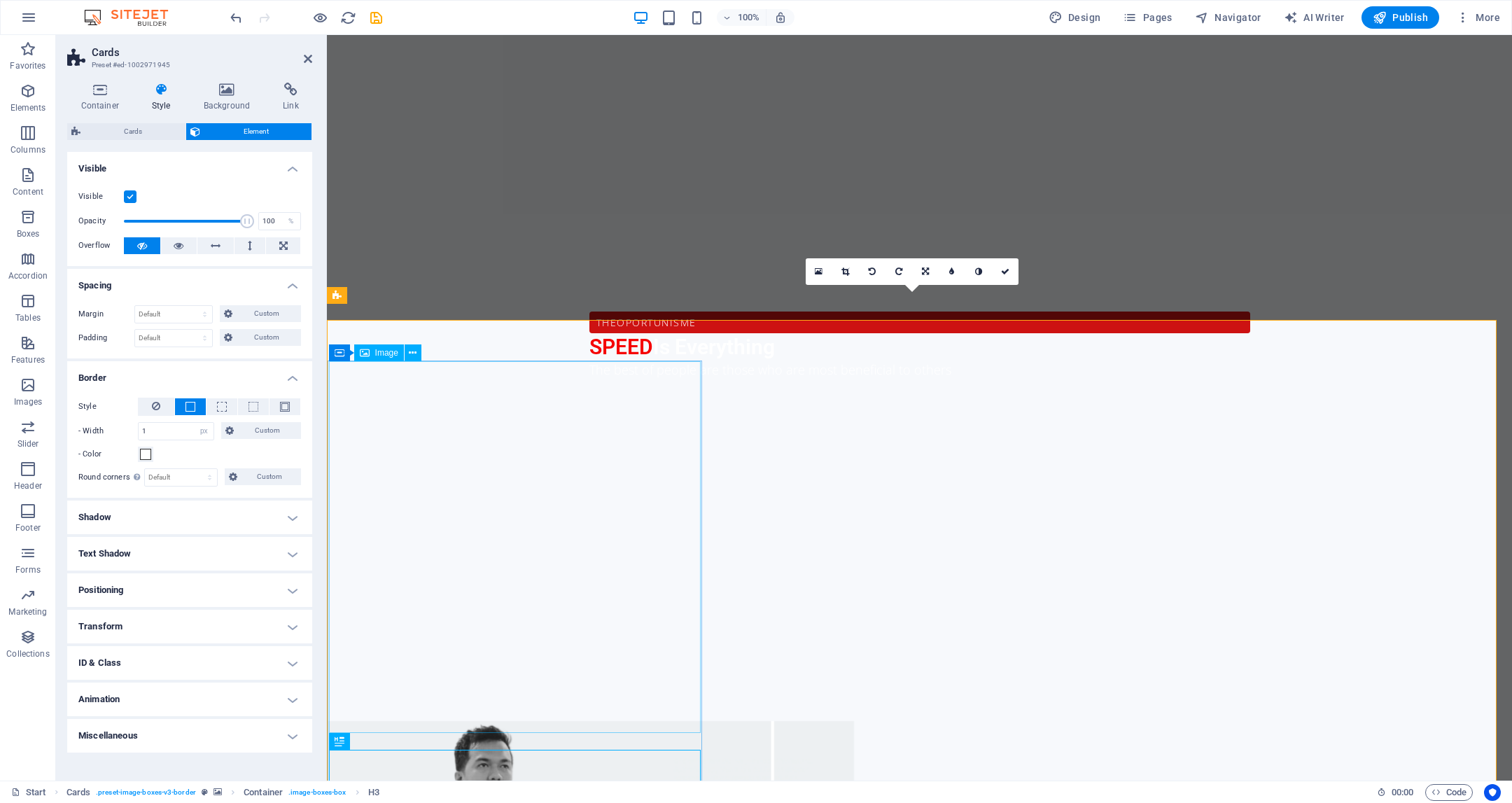
scroll to position [1094, 0]
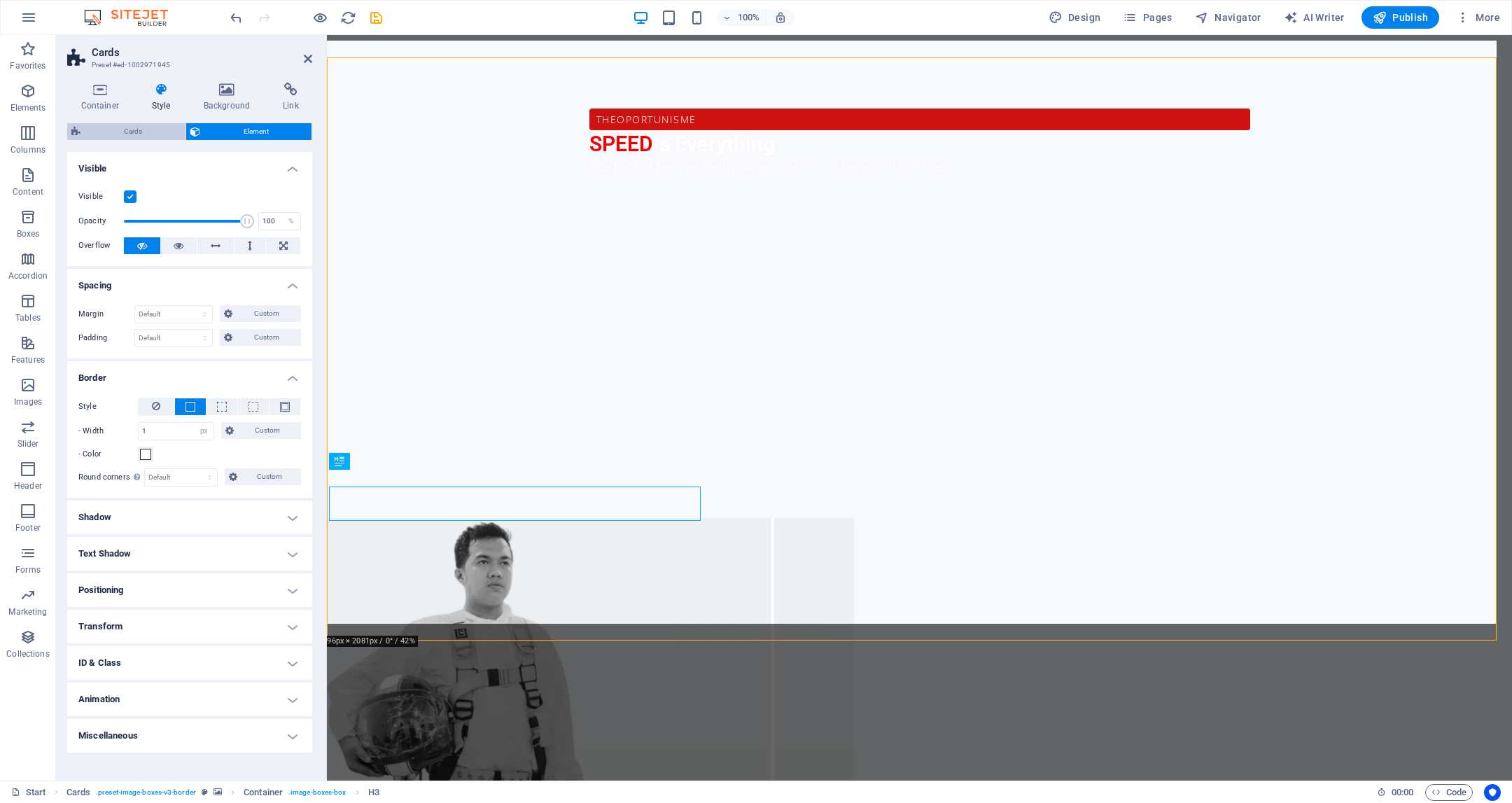
click at [157, 133] on span "Cards" at bounding box center [132, 131] width 96 height 17
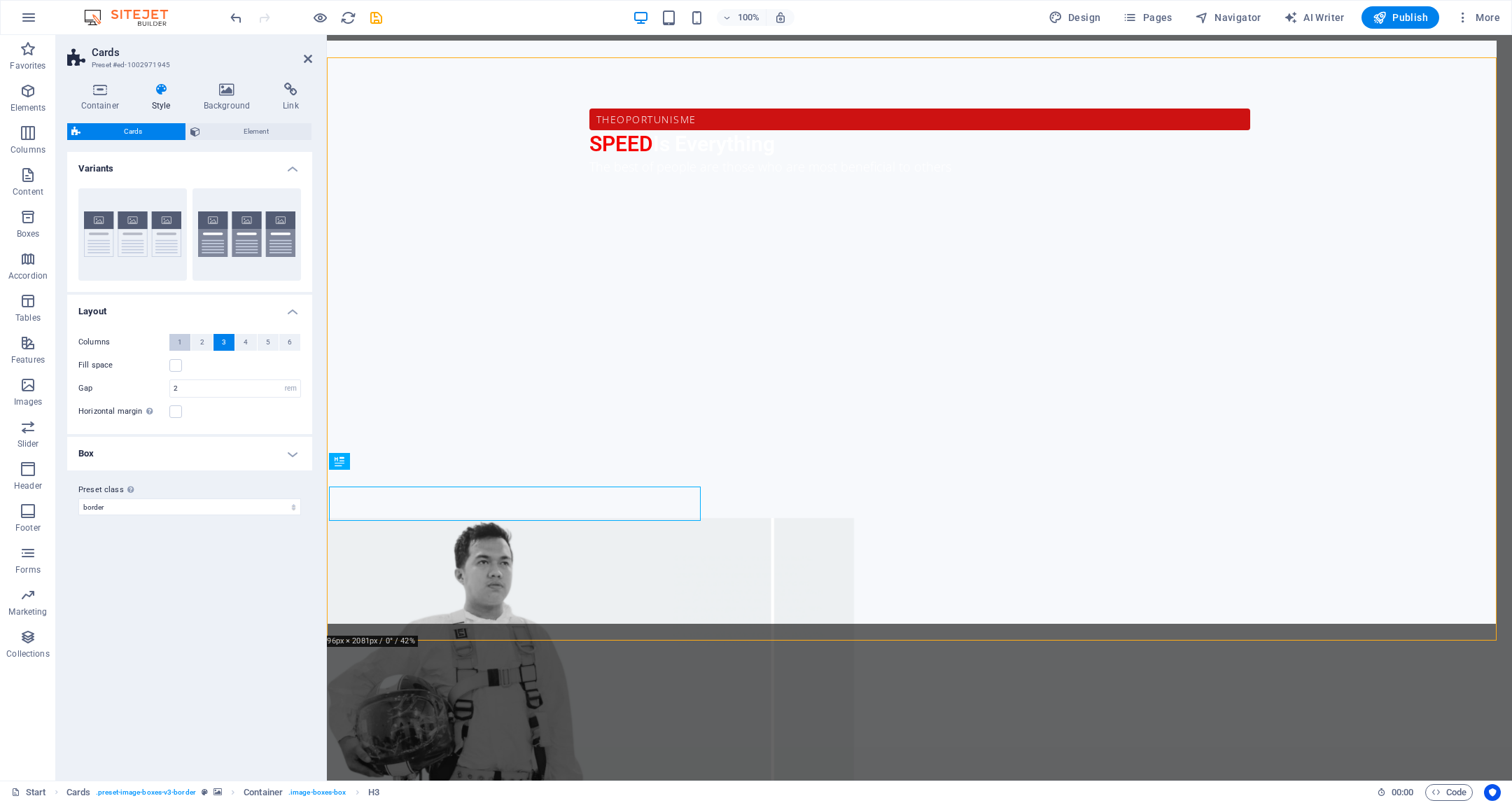
click at [184, 344] on button "1" at bounding box center [180, 342] width 21 height 17
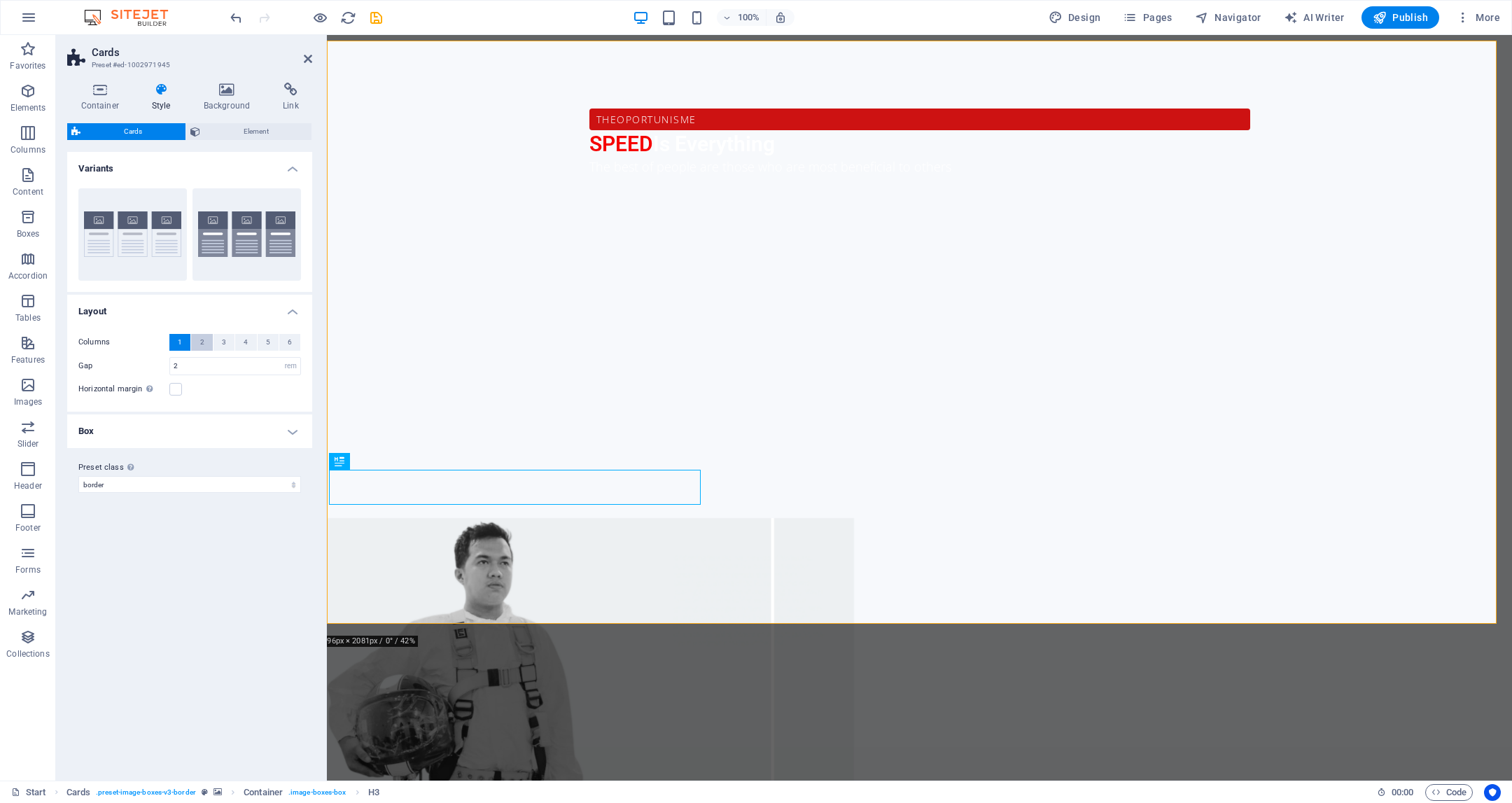
click at [201, 347] on span "2" at bounding box center [202, 342] width 4 height 17
click at [229, 342] on button "3" at bounding box center [224, 342] width 21 height 17
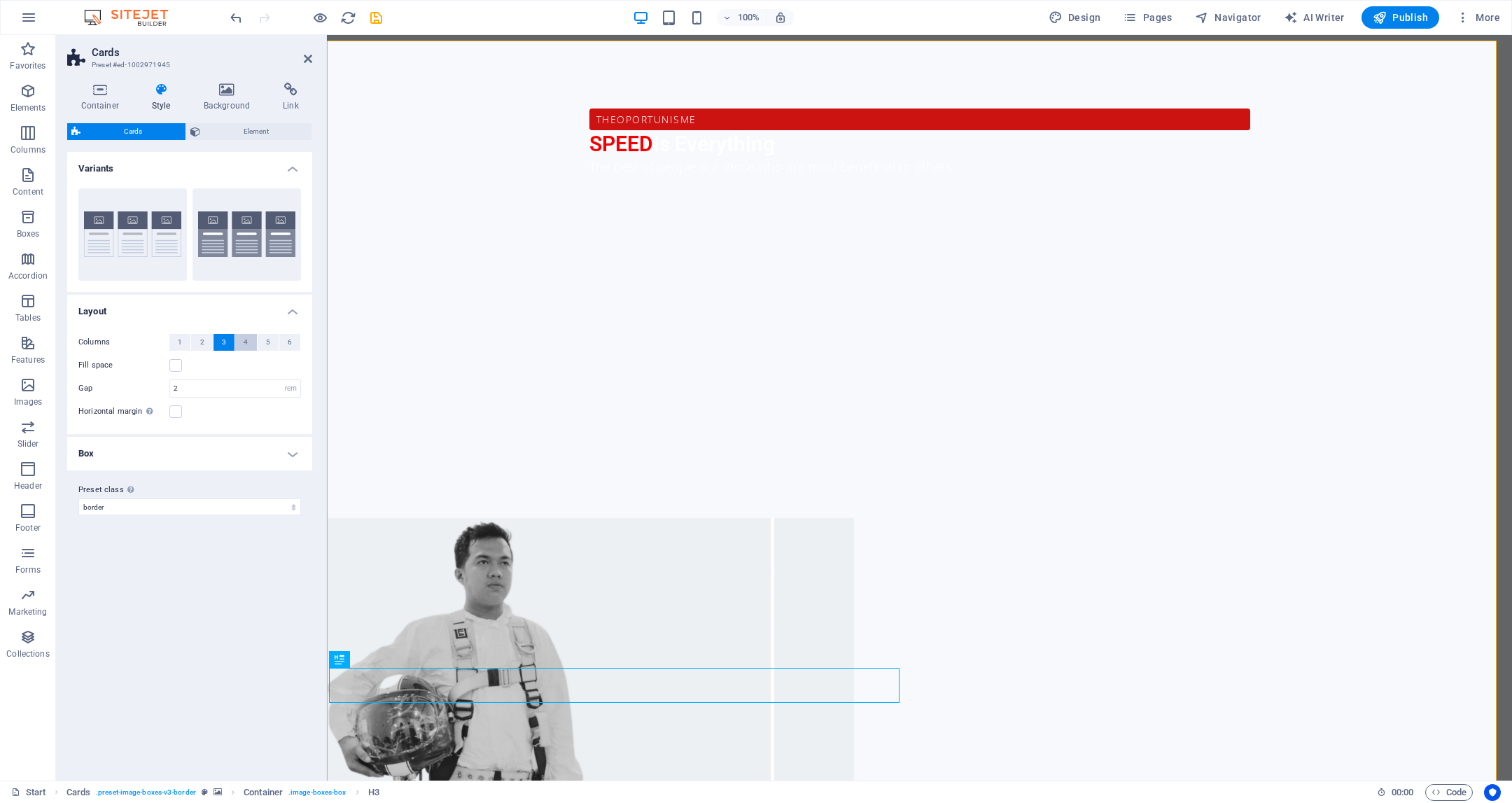
click at [249, 341] on button "4" at bounding box center [246, 342] width 21 height 17
click at [267, 345] on span "5" at bounding box center [268, 342] width 4 height 17
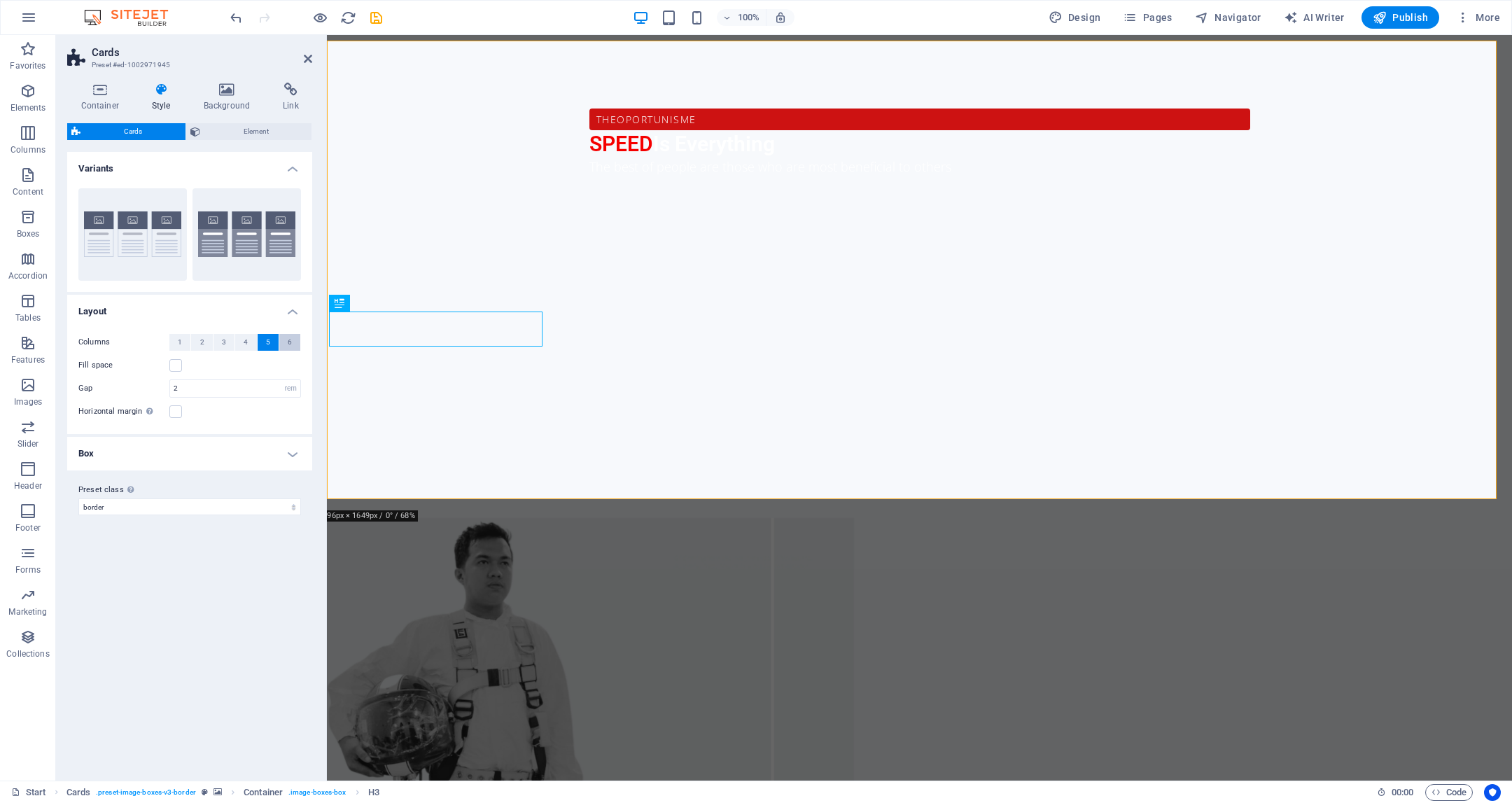
click at [287, 347] on button "6" at bounding box center [290, 342] width 21 height 17
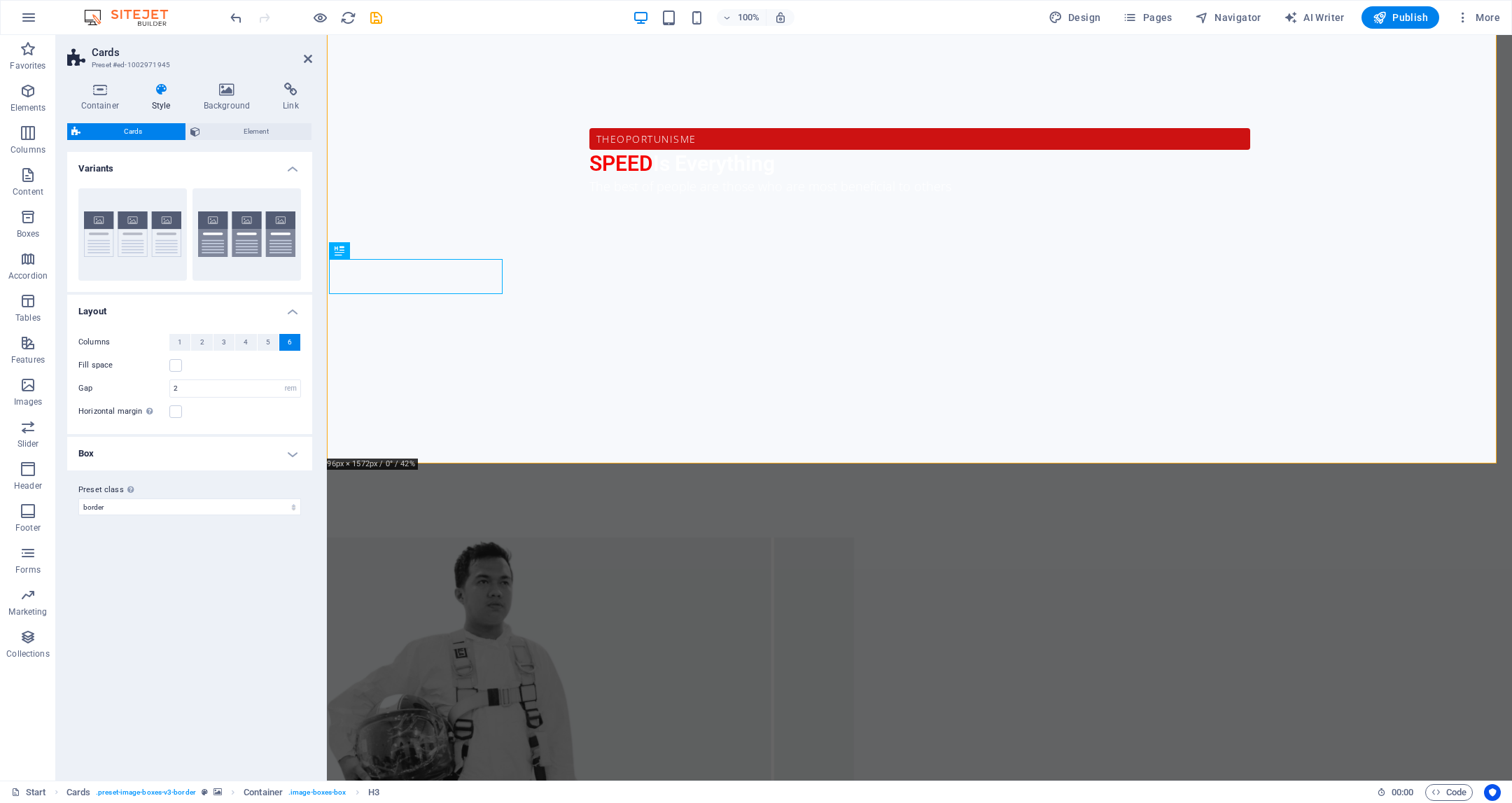
scroll to position [1126, 0]
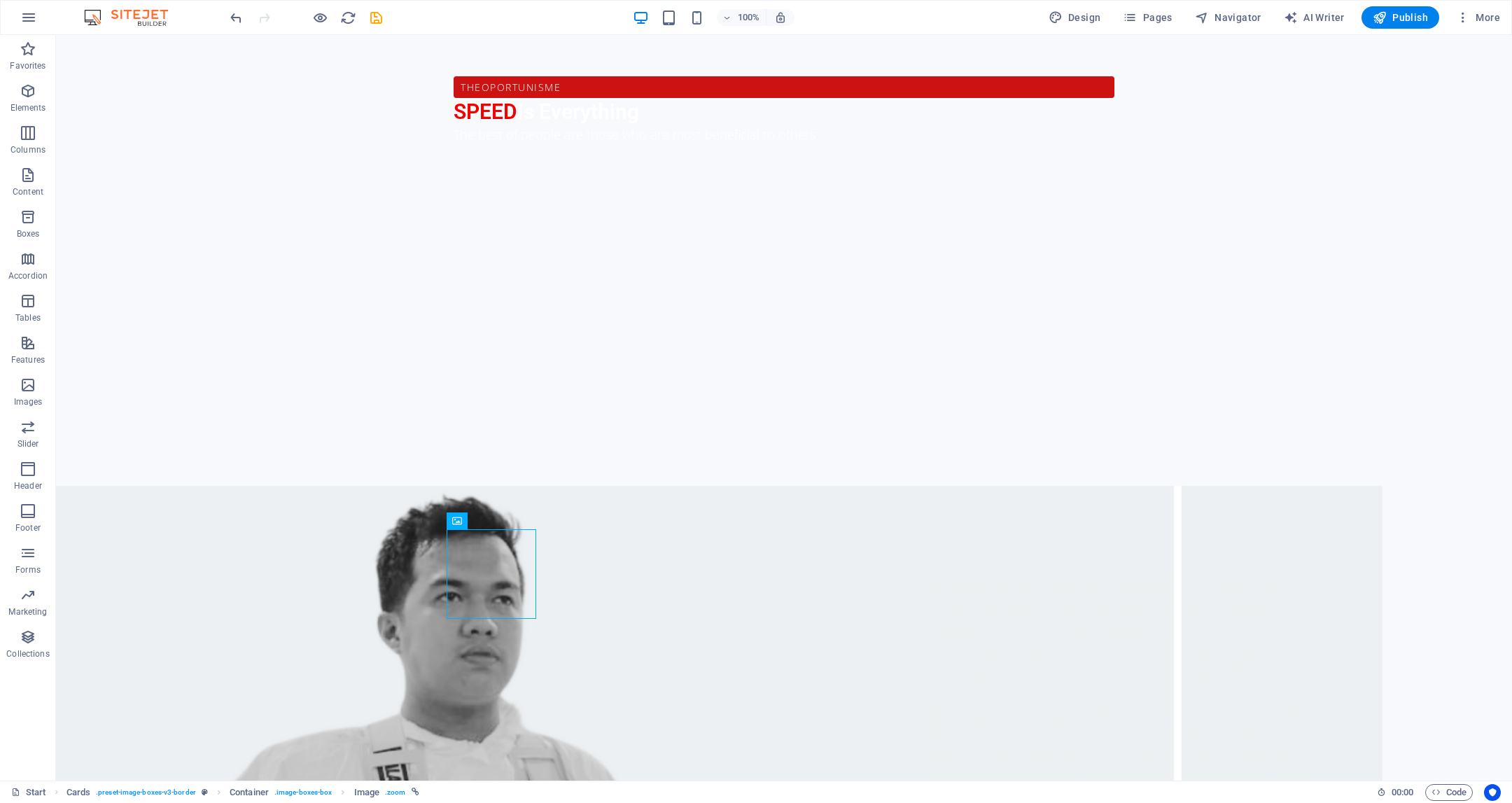
drag, startPoint x: 332, startPoint y: 540, endPoint x: 1015, endPoint y: 152, distance: 785.5
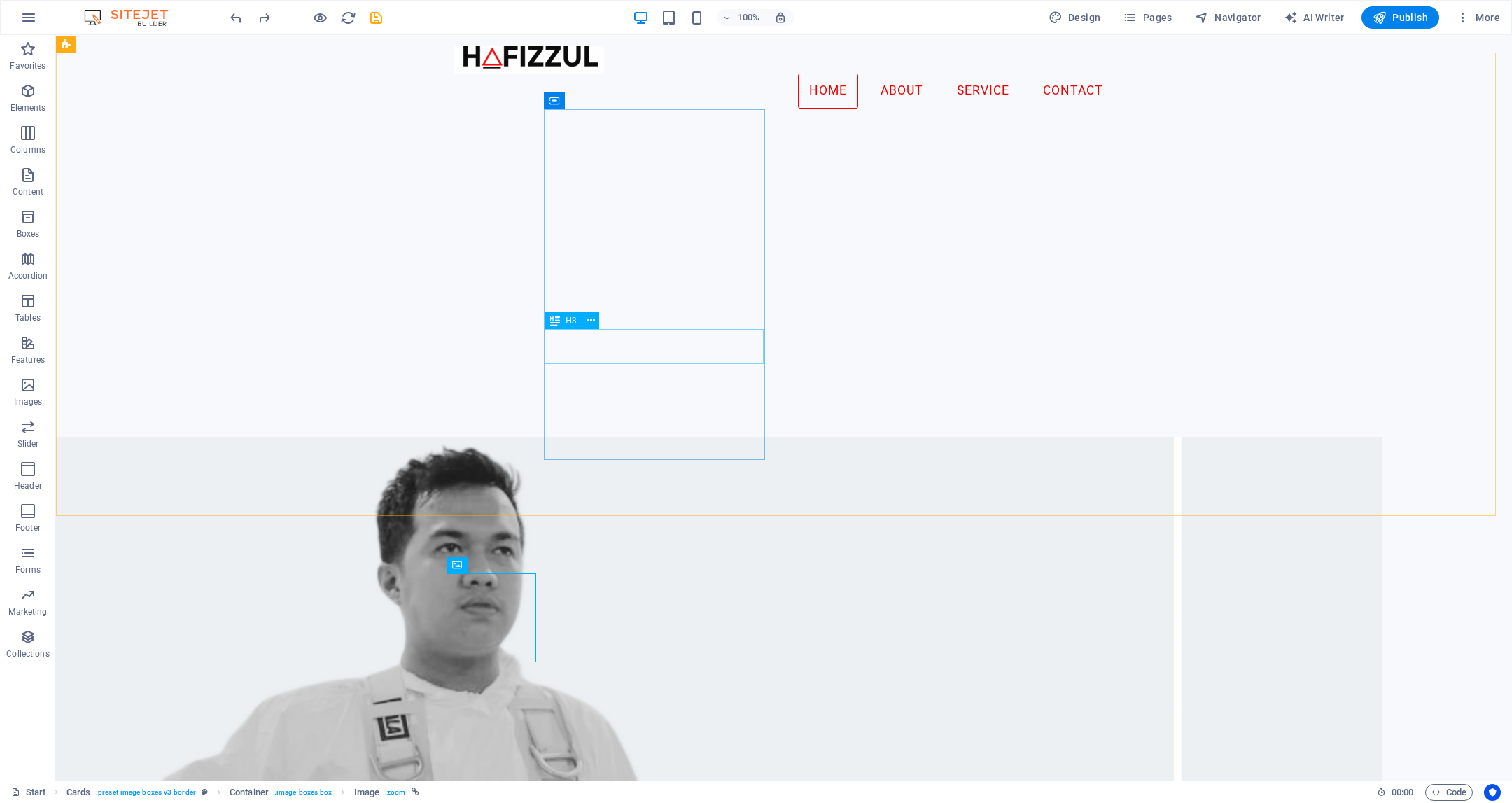
scroll to position [1086, 0]
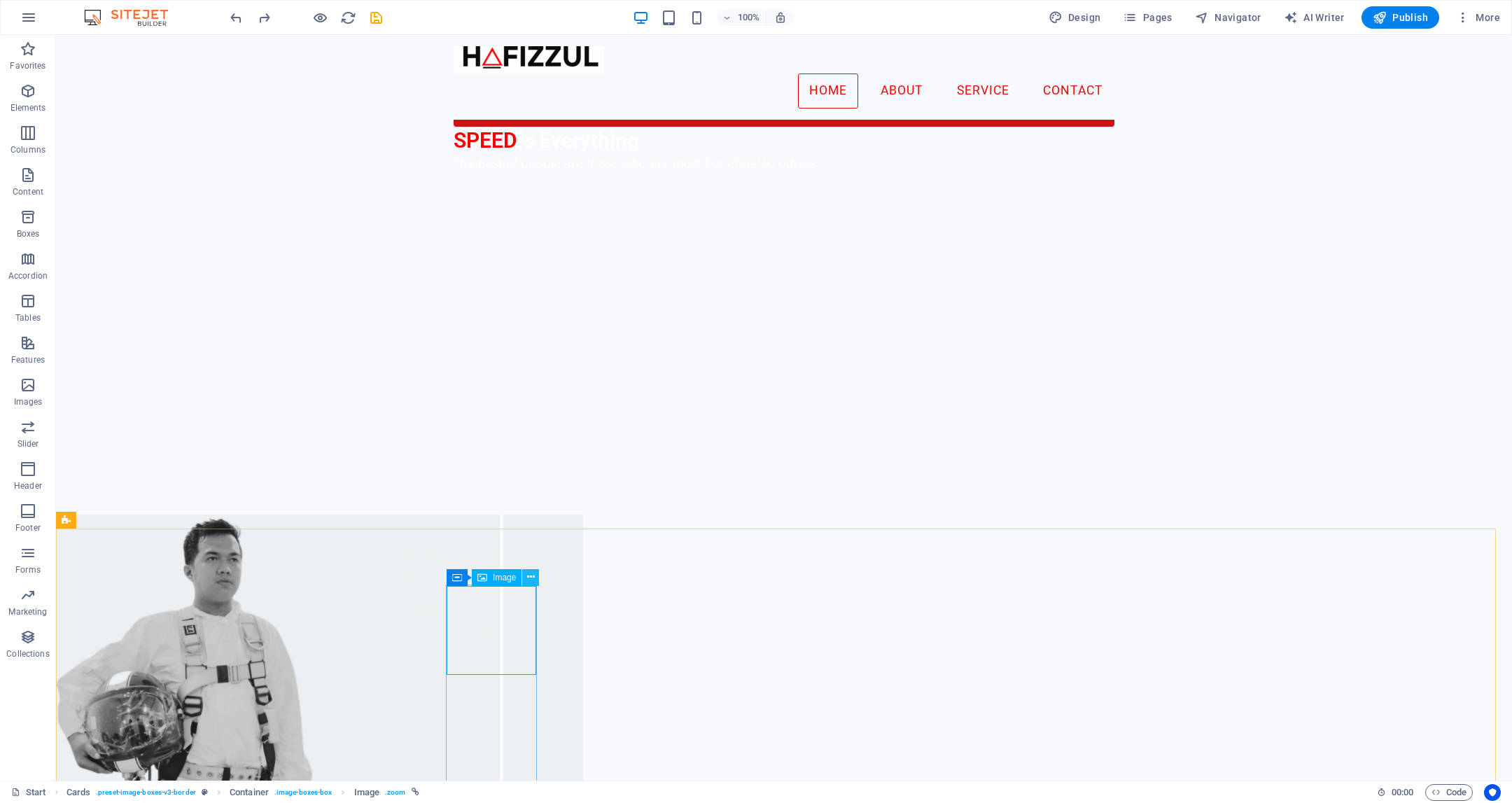
click at [532, 578] on icon at bounding box center [531, 577] width 7 height 15
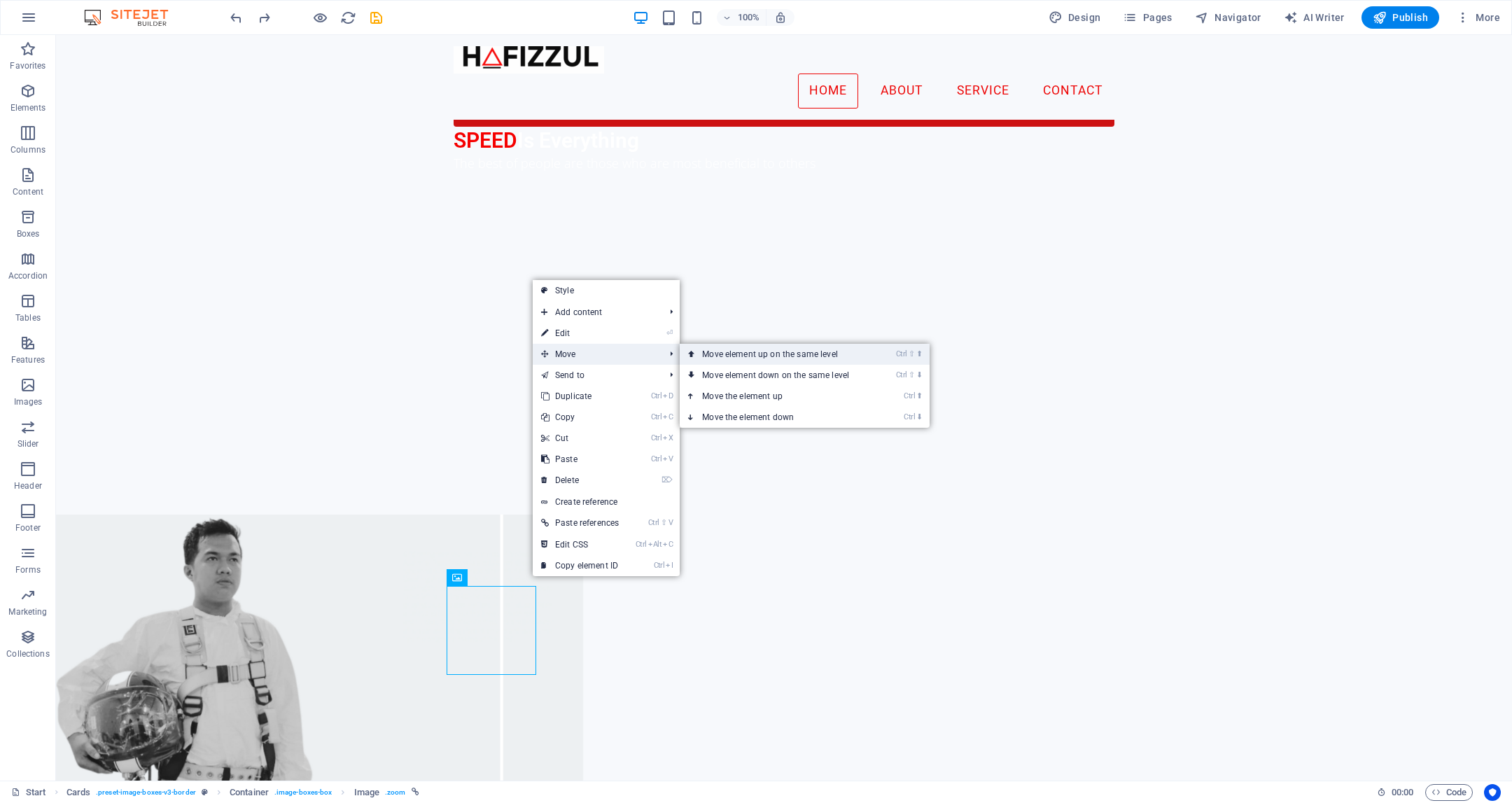
click at [741, 357] on link "Ctrl ⇧ ⬆ Move element up on the same level" at bounding box center [778, 354] width 197 height 21
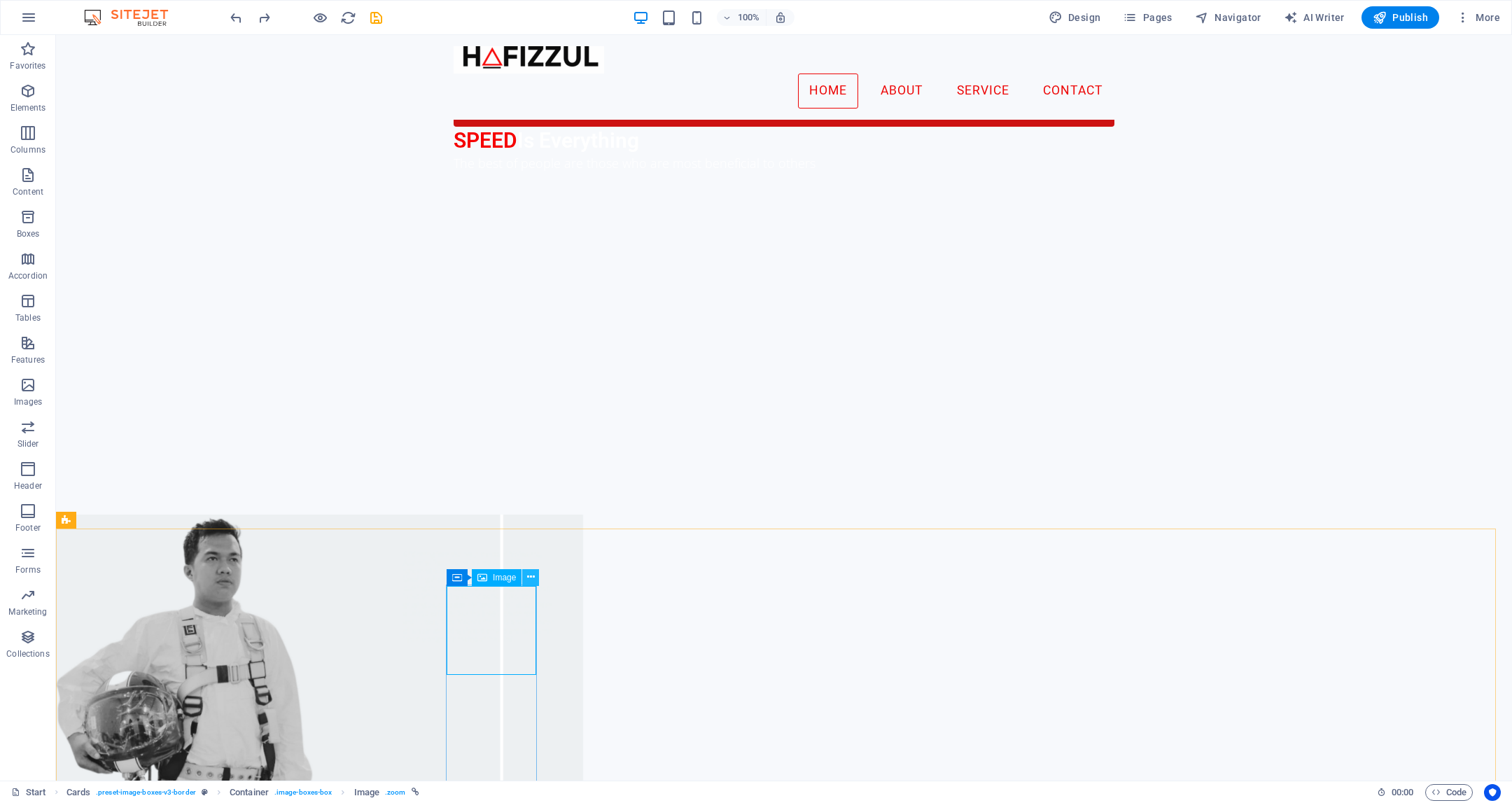
click at [537, 578] on button at bounding box center [530, 577] width 17 height 17
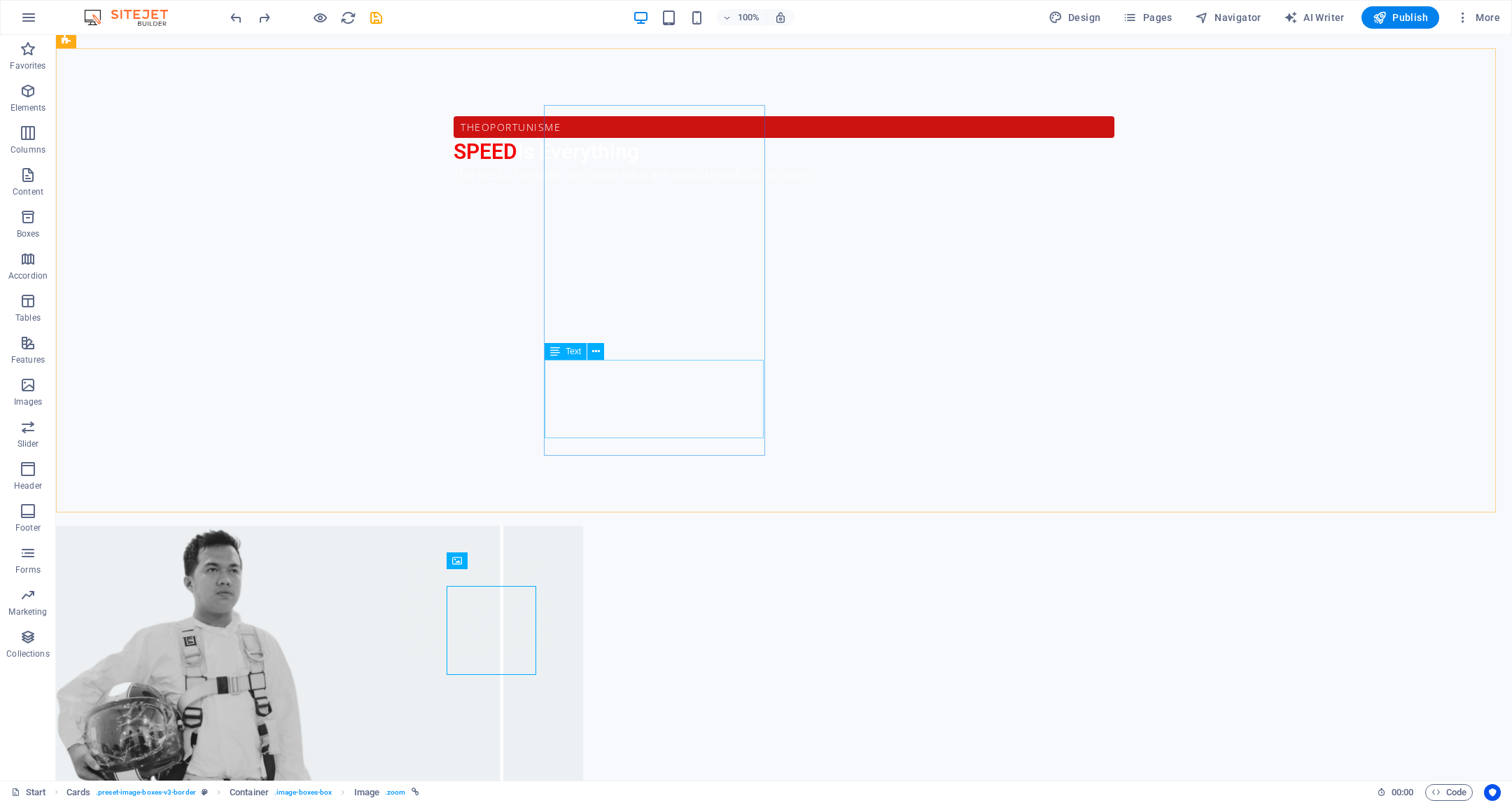
scroll to position [1296, 0]
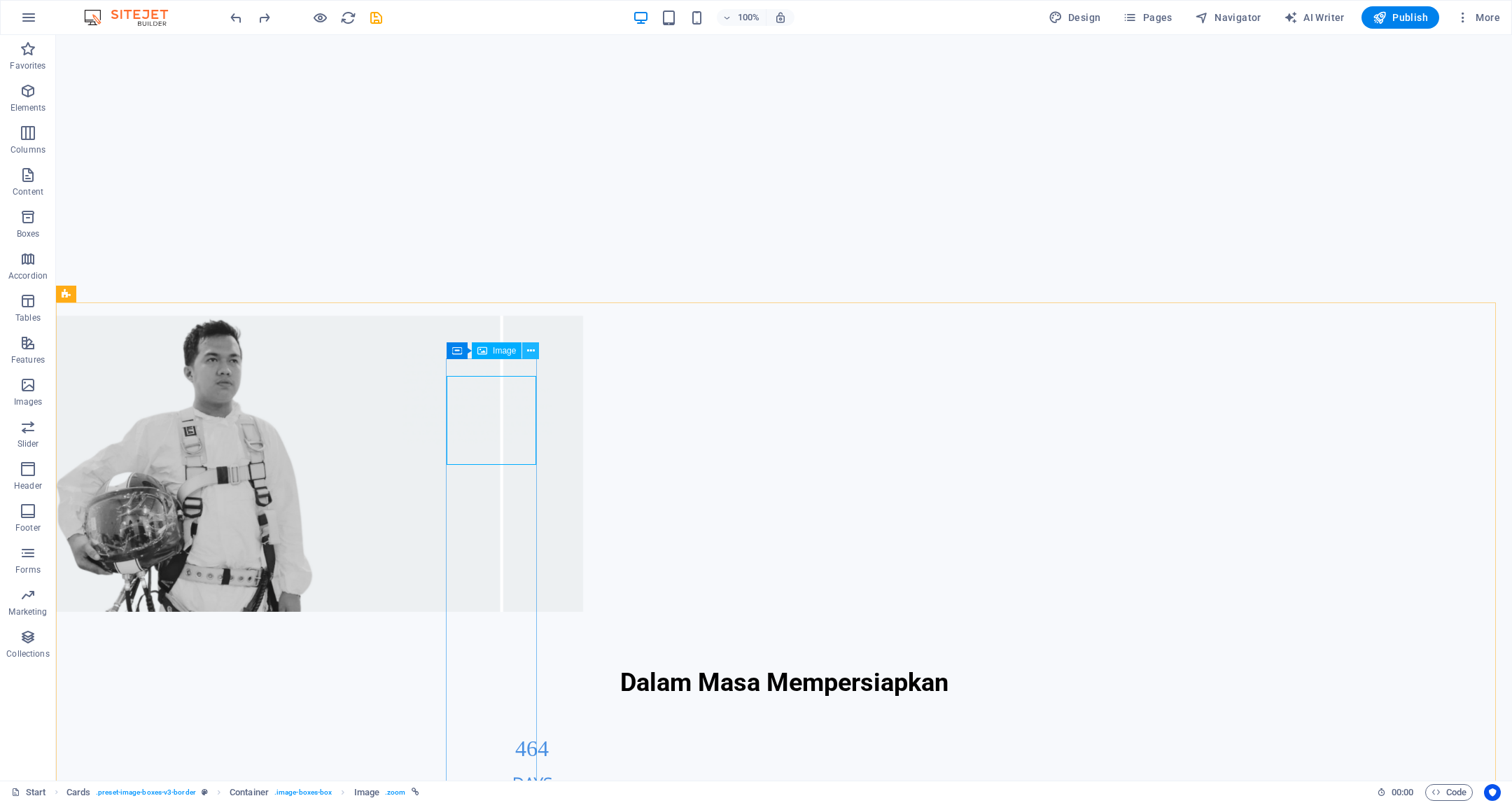
click at [538, 353] on button at bounding box center [530, 350] width 17 height 17
click at [532, 353] on icon at bounding box center [531, 351] width 7 height 15
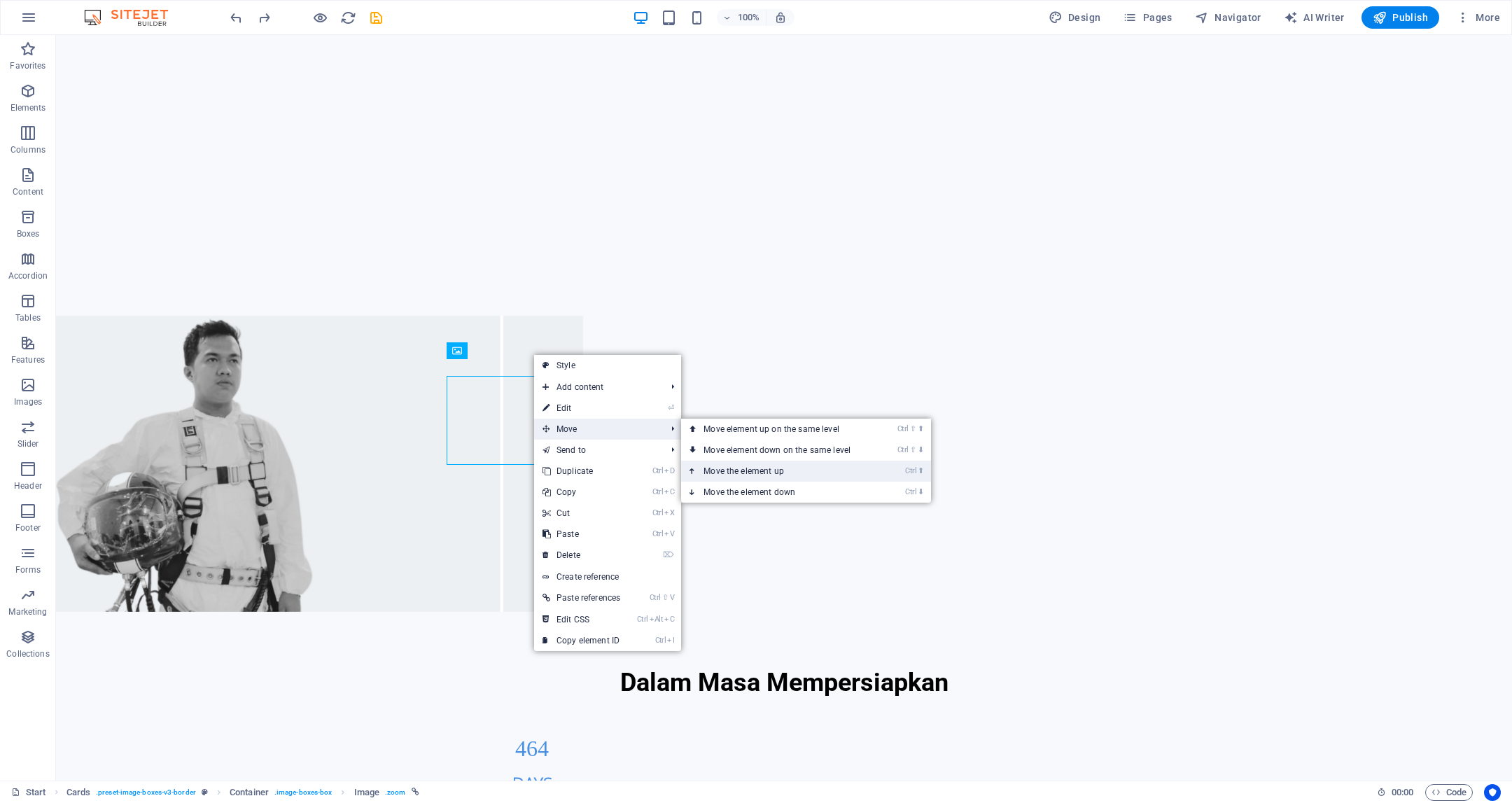
click at [727, 468] on link "Ctrl ⬆ Move the element up" at bounding box center [780, 471] width 197 height 21
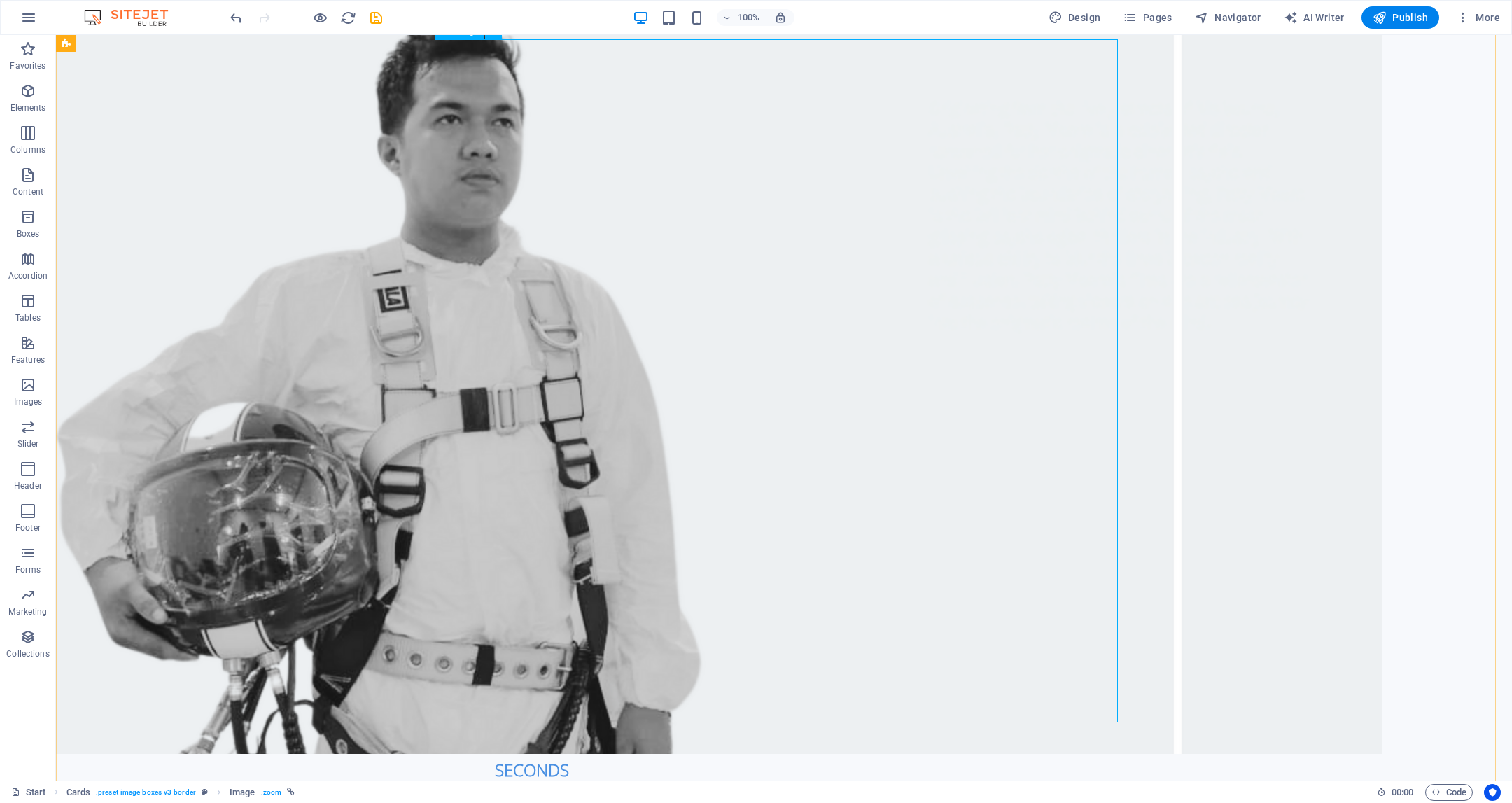
scroll to position [1249, 0]
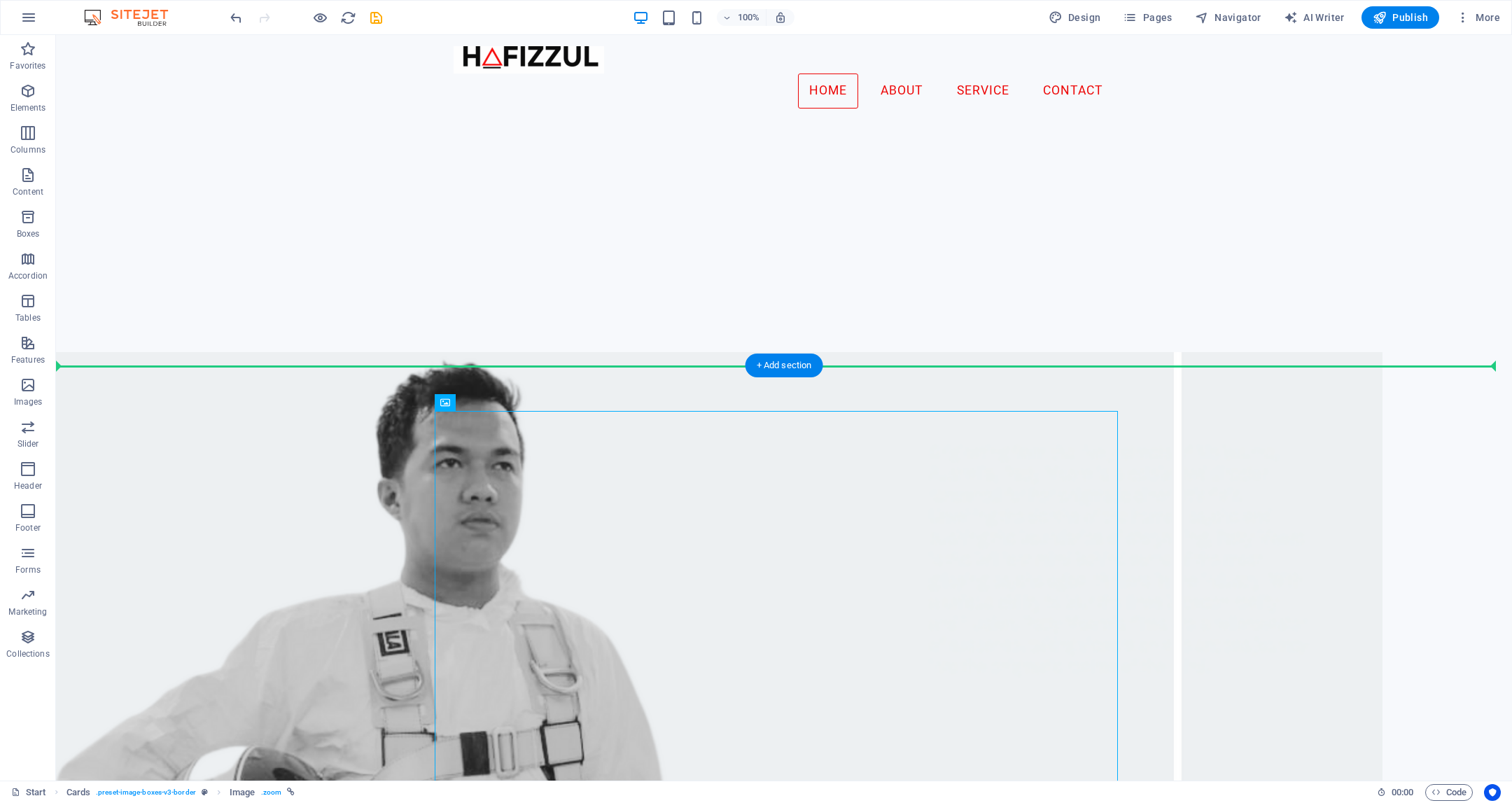
drag, startPoint x: 673, startPoint y: 432, endPoint x: 924, endPoint y: 146, distance: 380.5
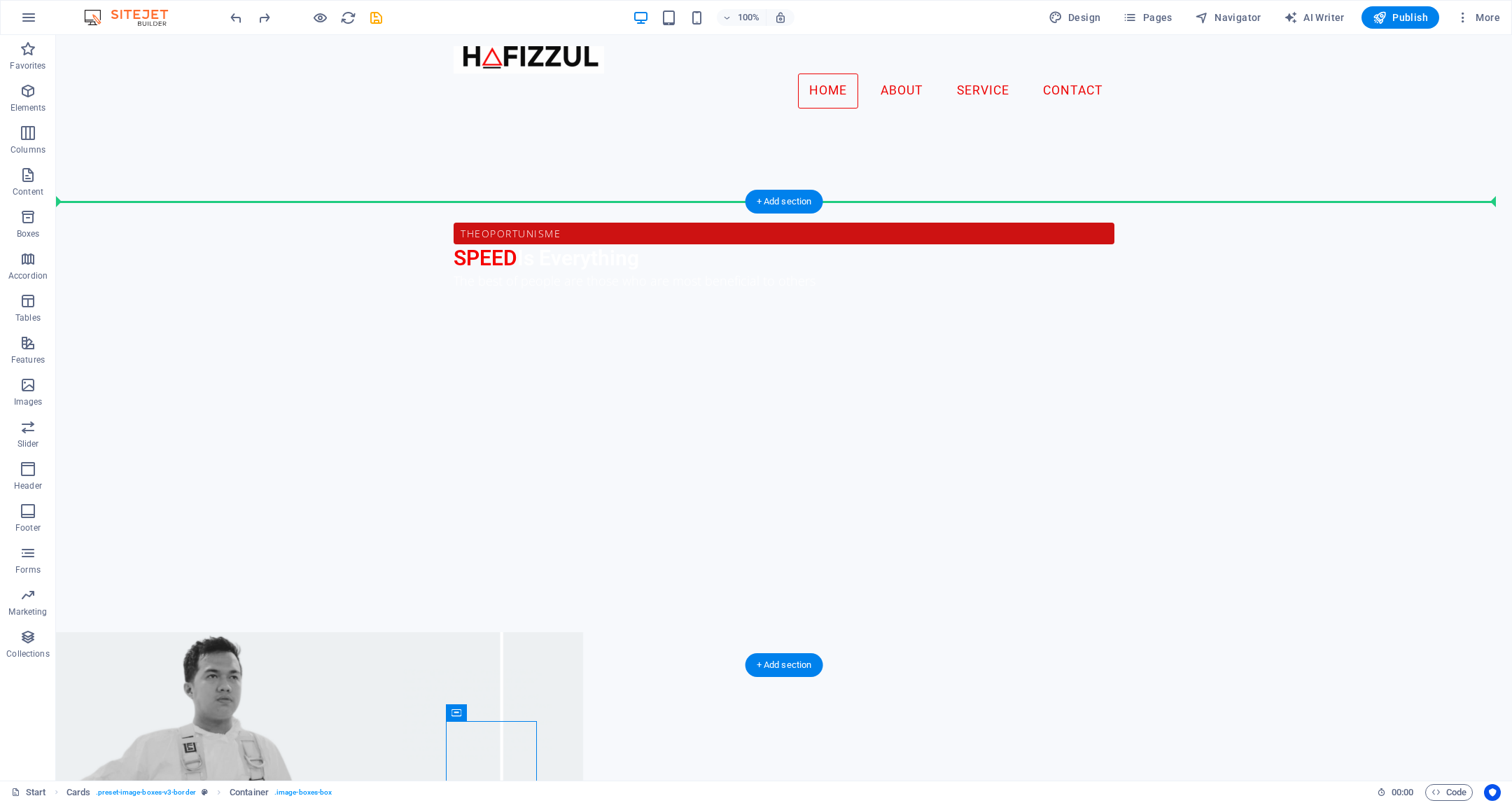
scroll to position [934, 0]
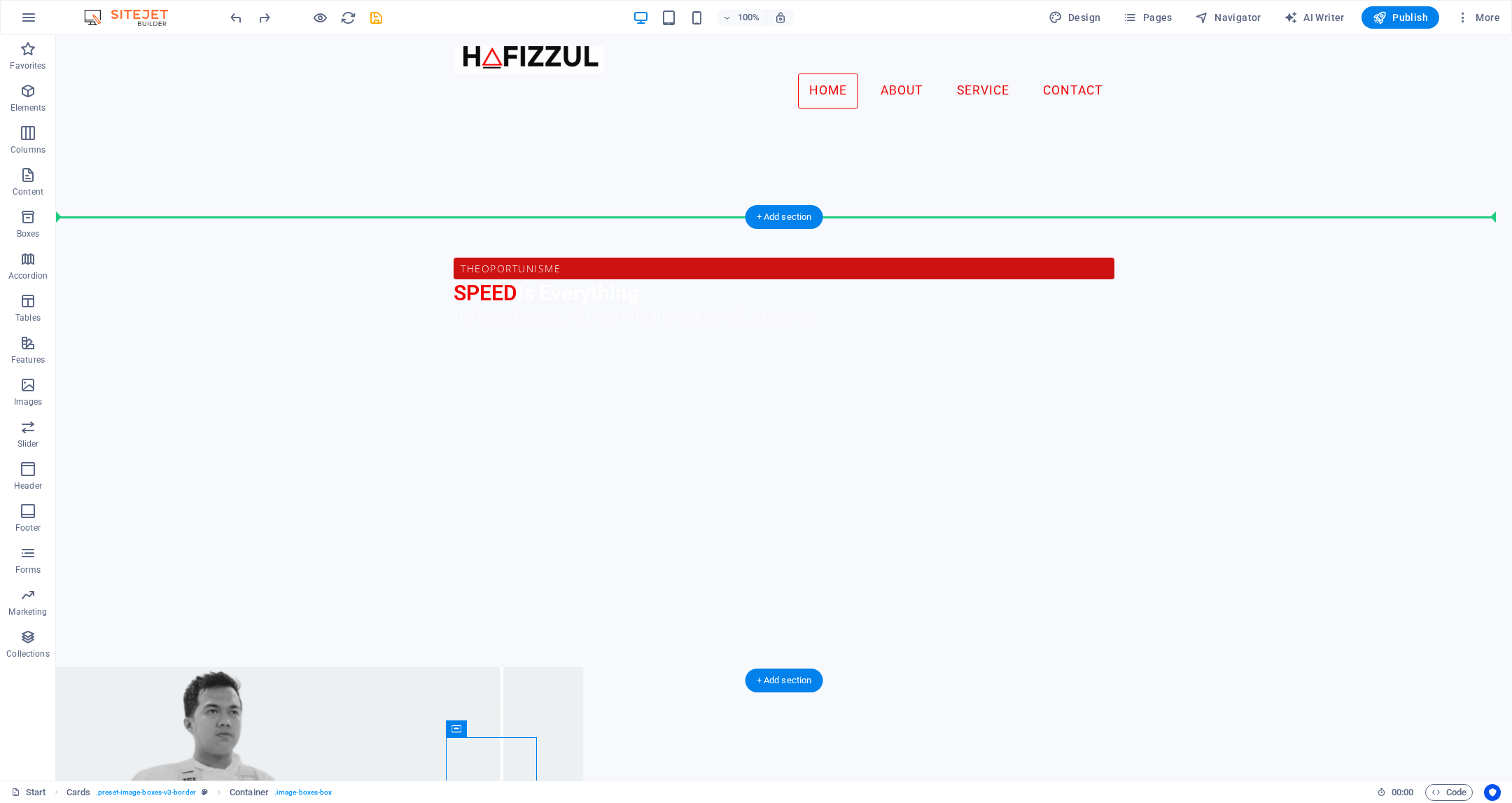
drag, startPoint x: 547, startPoint y: 309, endPoint x: 992, endPoint y: 347, distance: 446.6
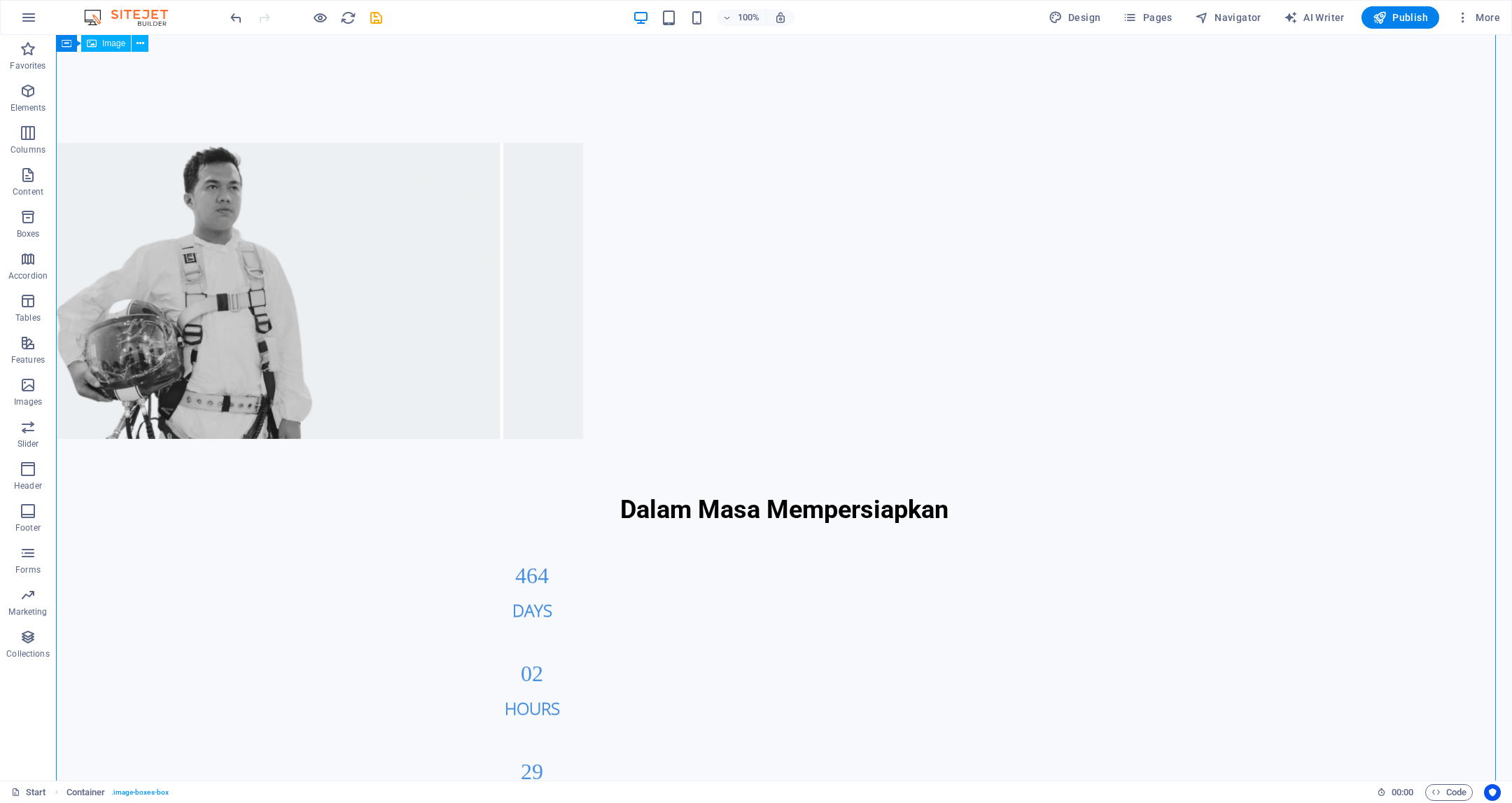
scroll to position [1116, 0]
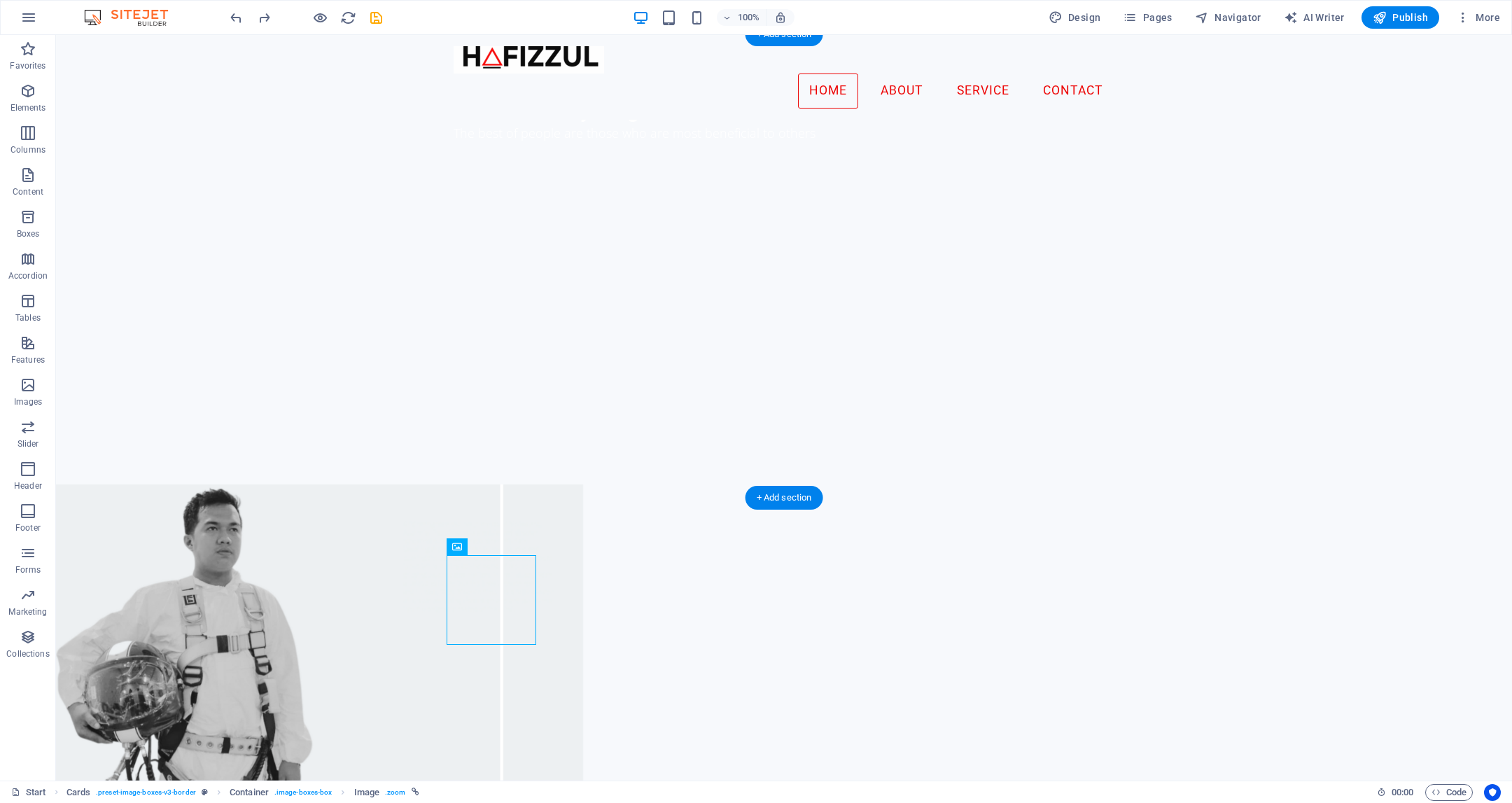
scroll to position [802, 0]
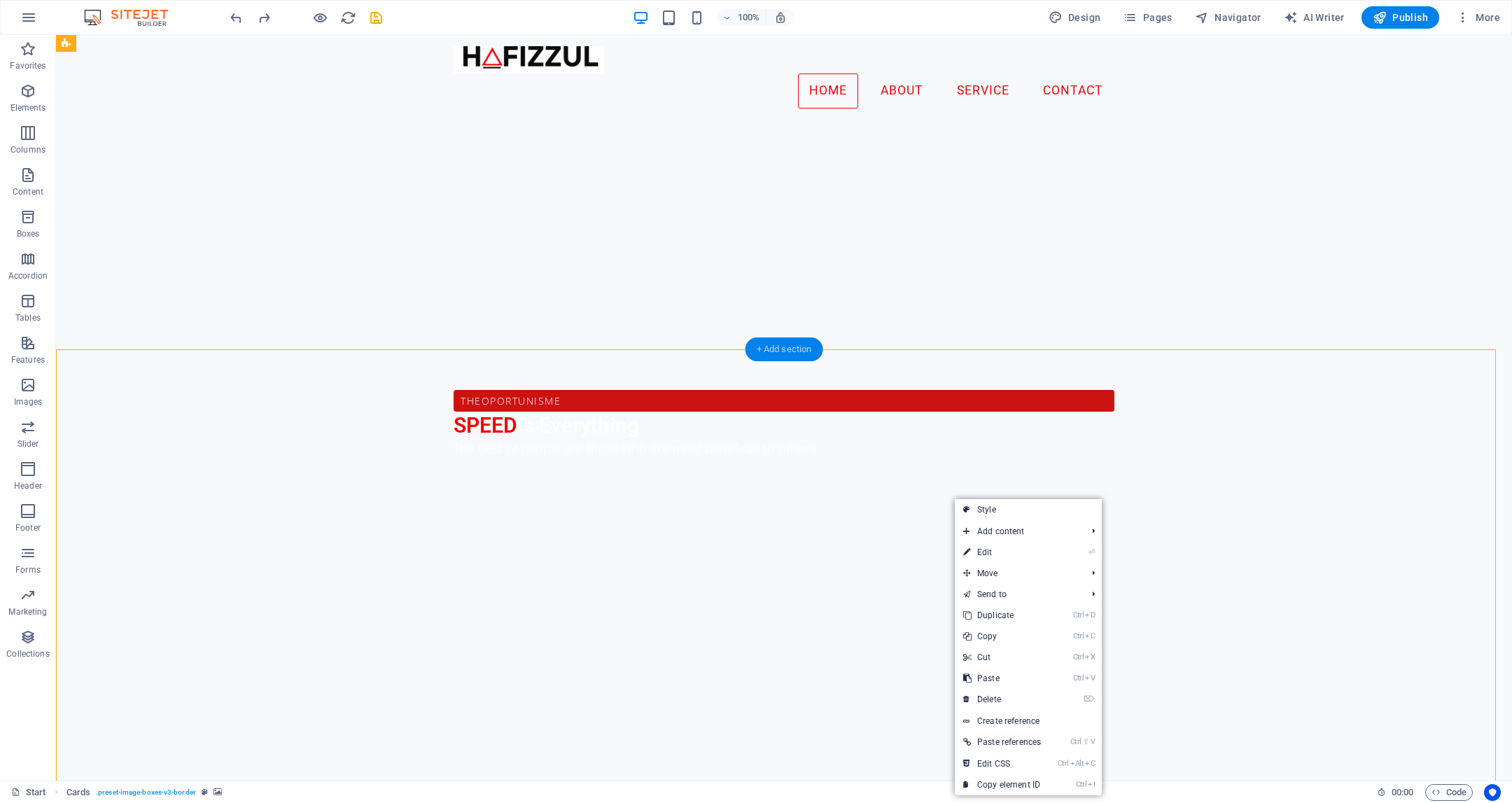
click at [810, 349] on div "+ Add section" at bounding box center [785, 350] width 78 height 24
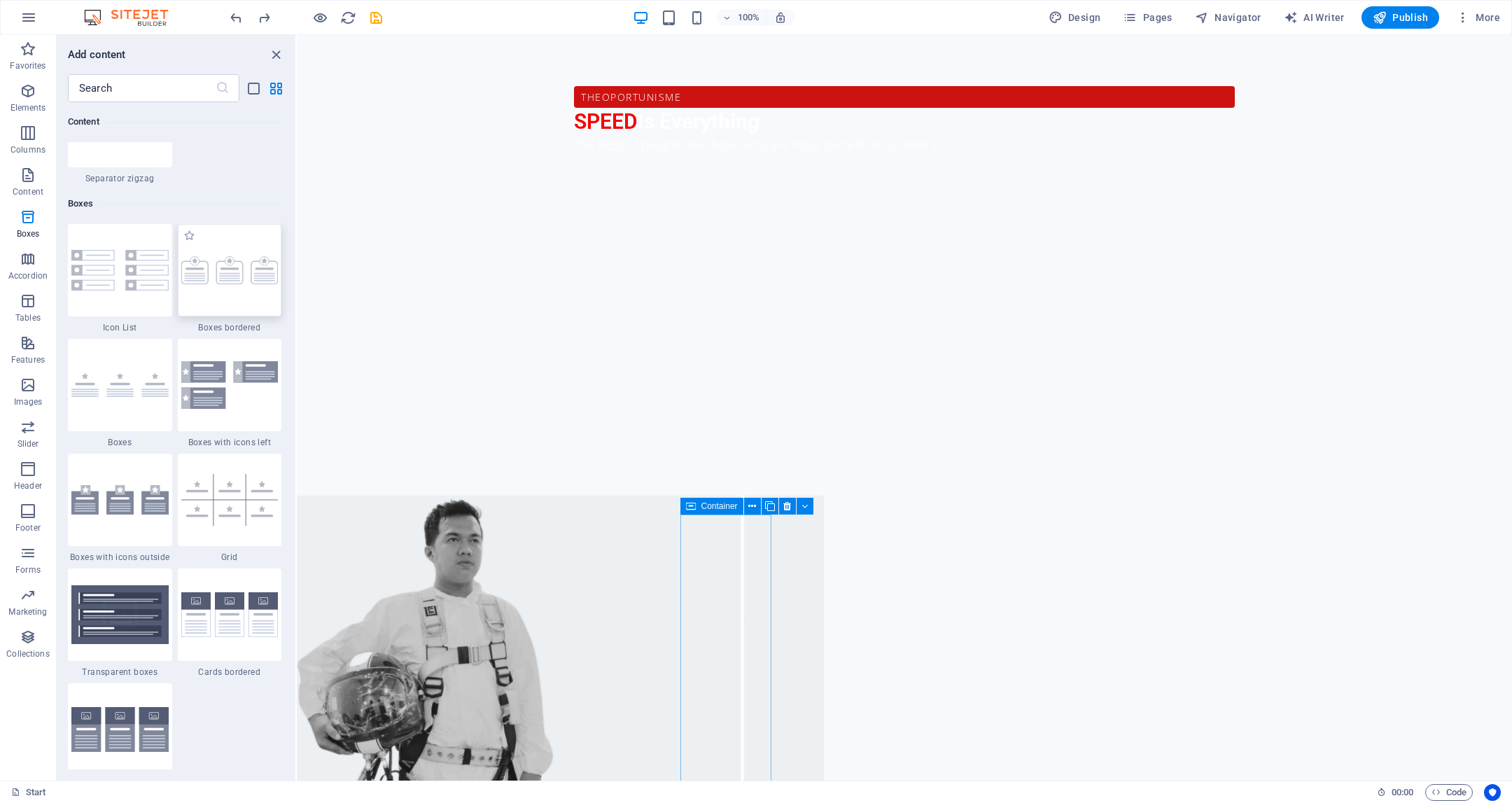
scroll to position [3921, 0]
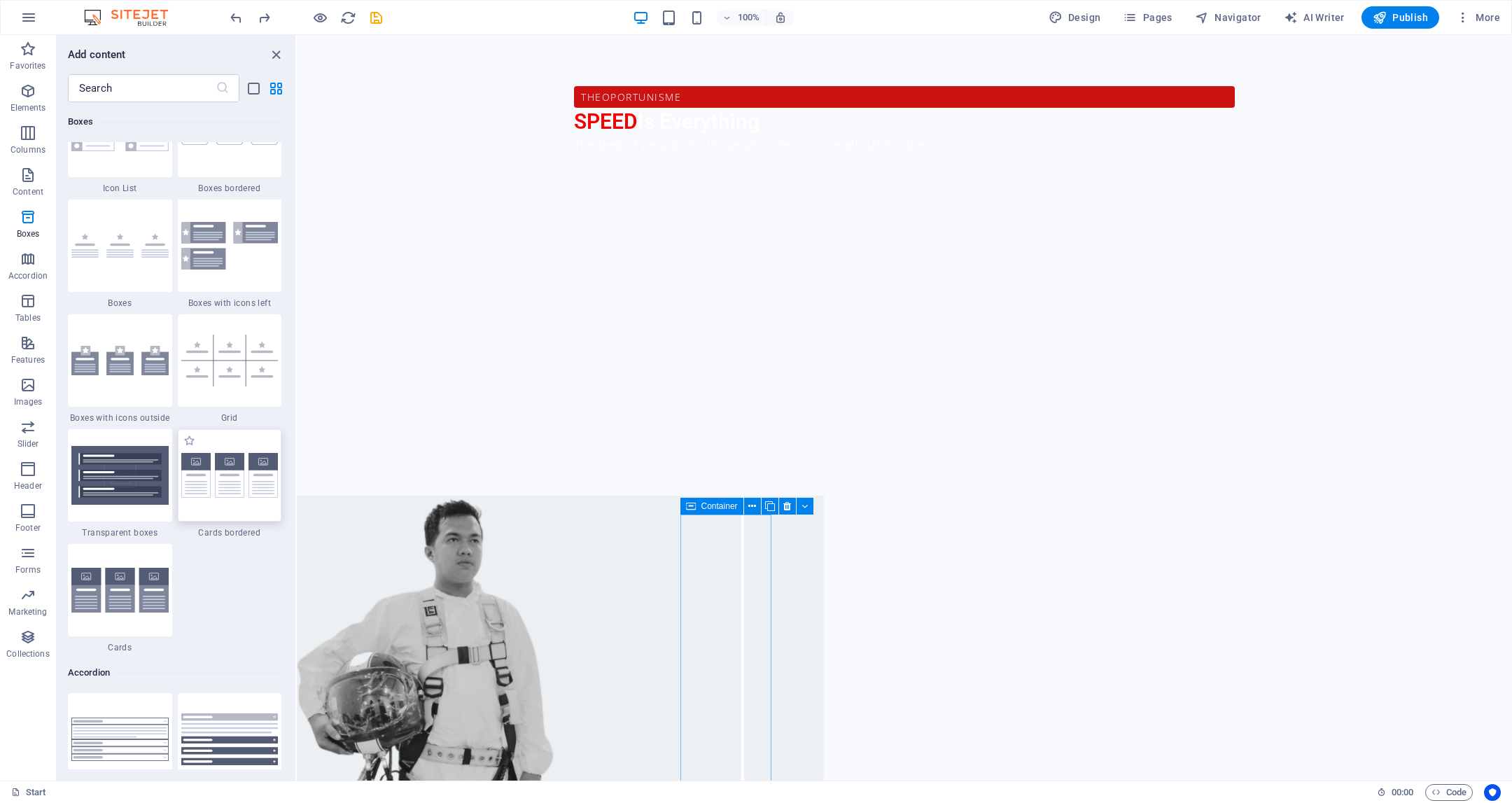
click at [276, 494] on img at bounding box center [230, 476] width 97 height 46
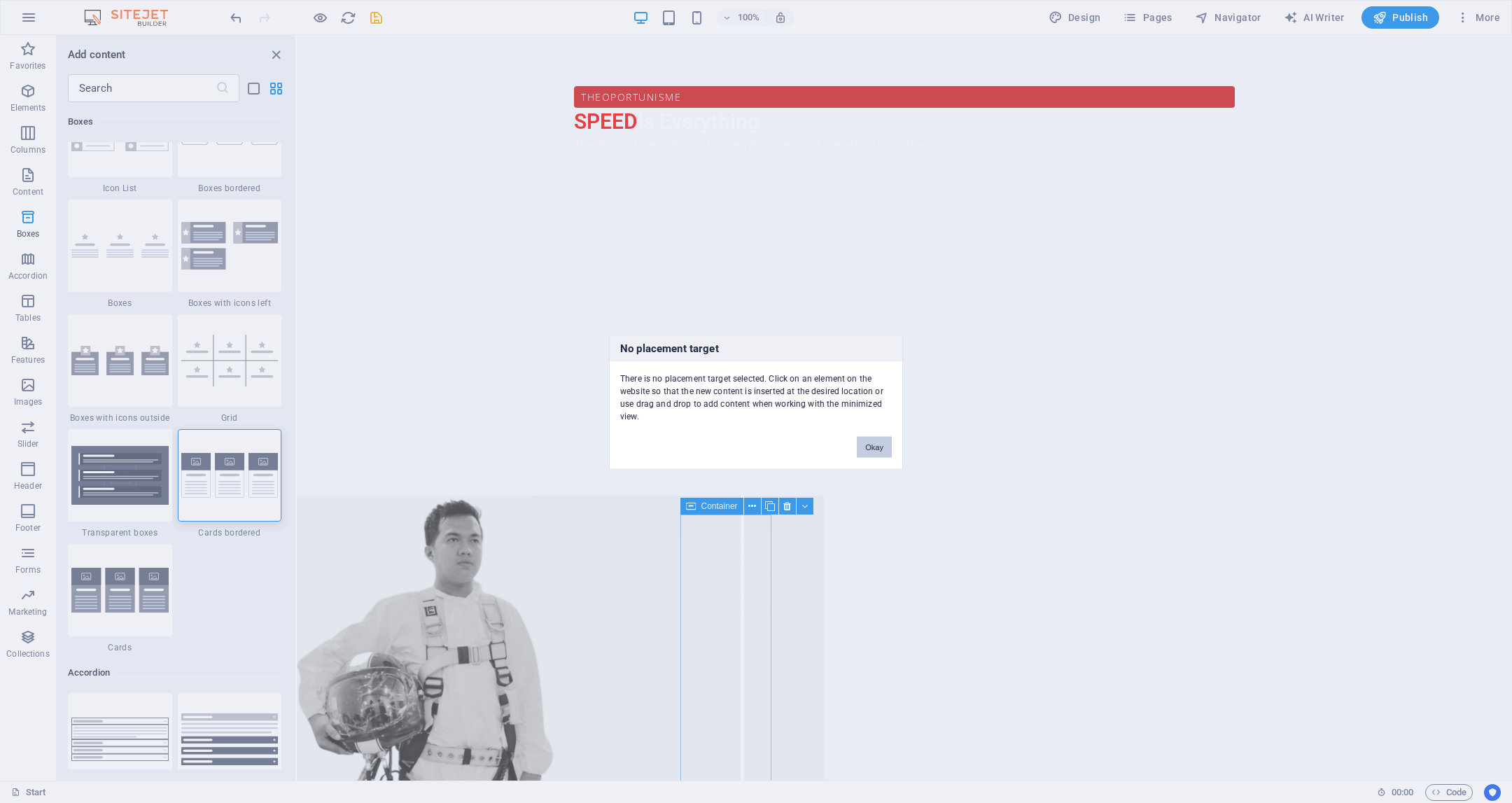
click at [876, 443] on button "Okay" at bounding box center [874, 447] width 35 height 21
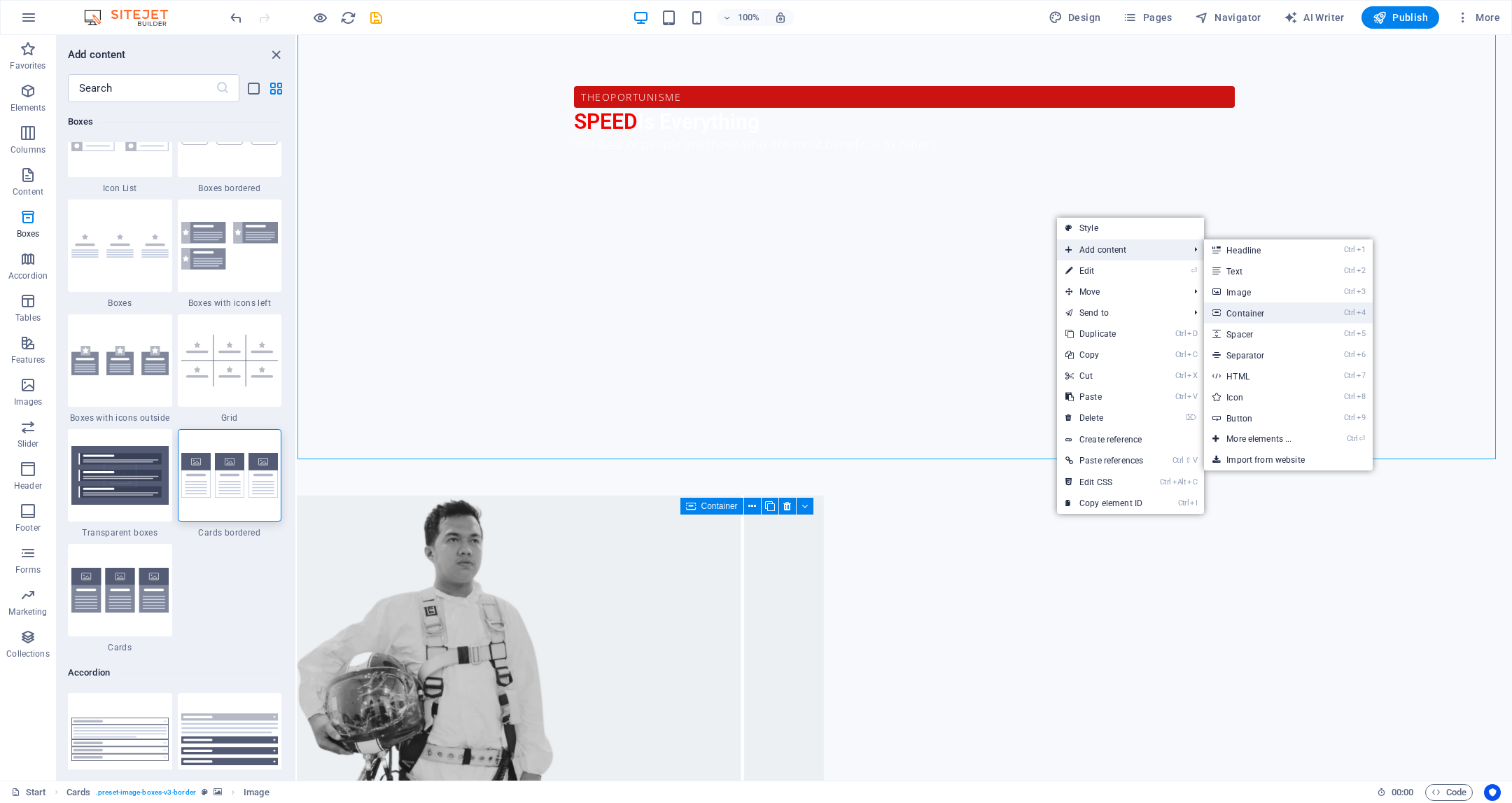
click at [1254, 308] on link "Ctrl 4 Container" at bounding box center [1262, 313] width 116 height 21
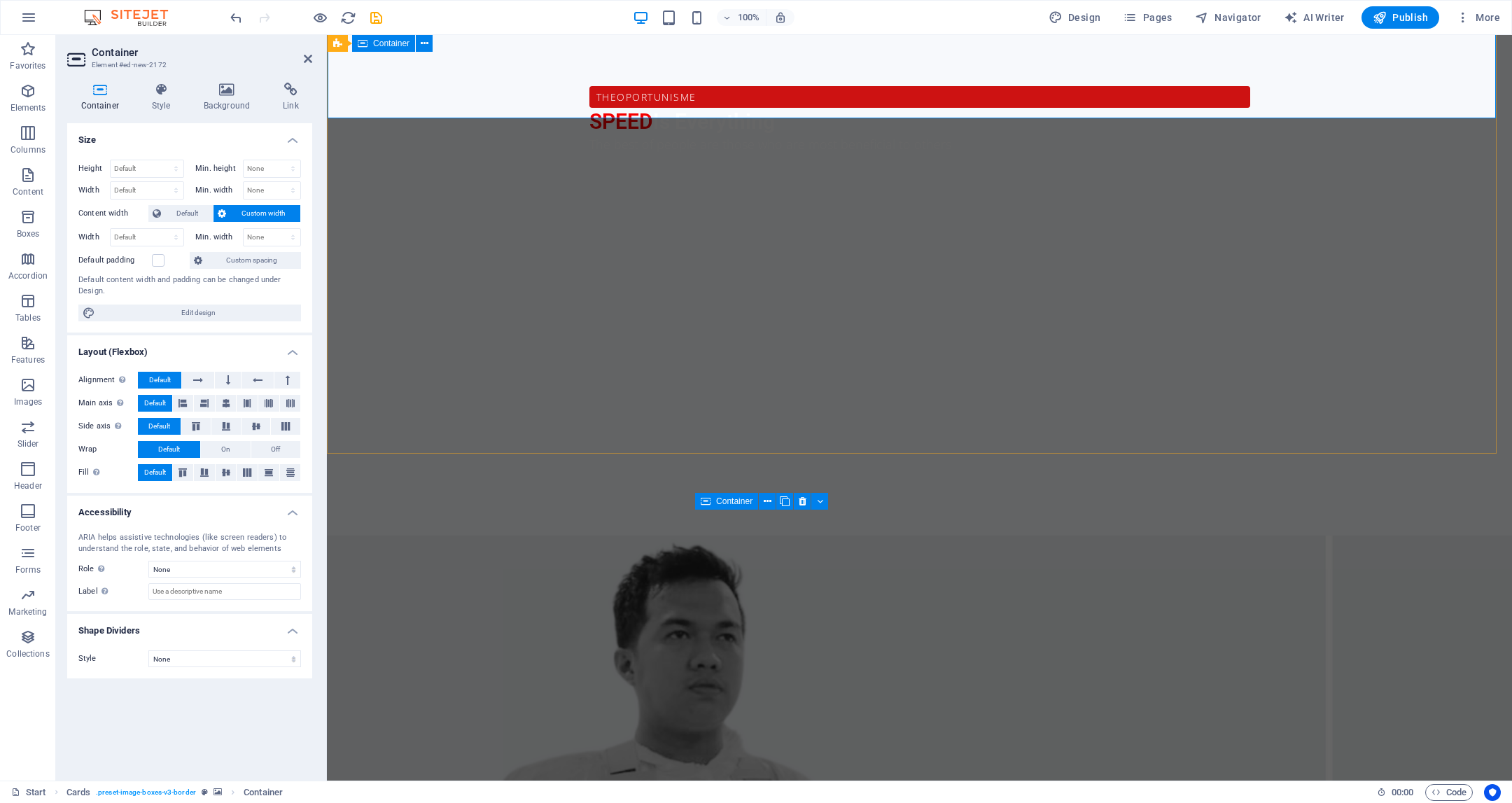
drag, startPoint x: 1057, startPoint y: 114, endPoint x: 1063, endPoint y: 125, distance: 12.5
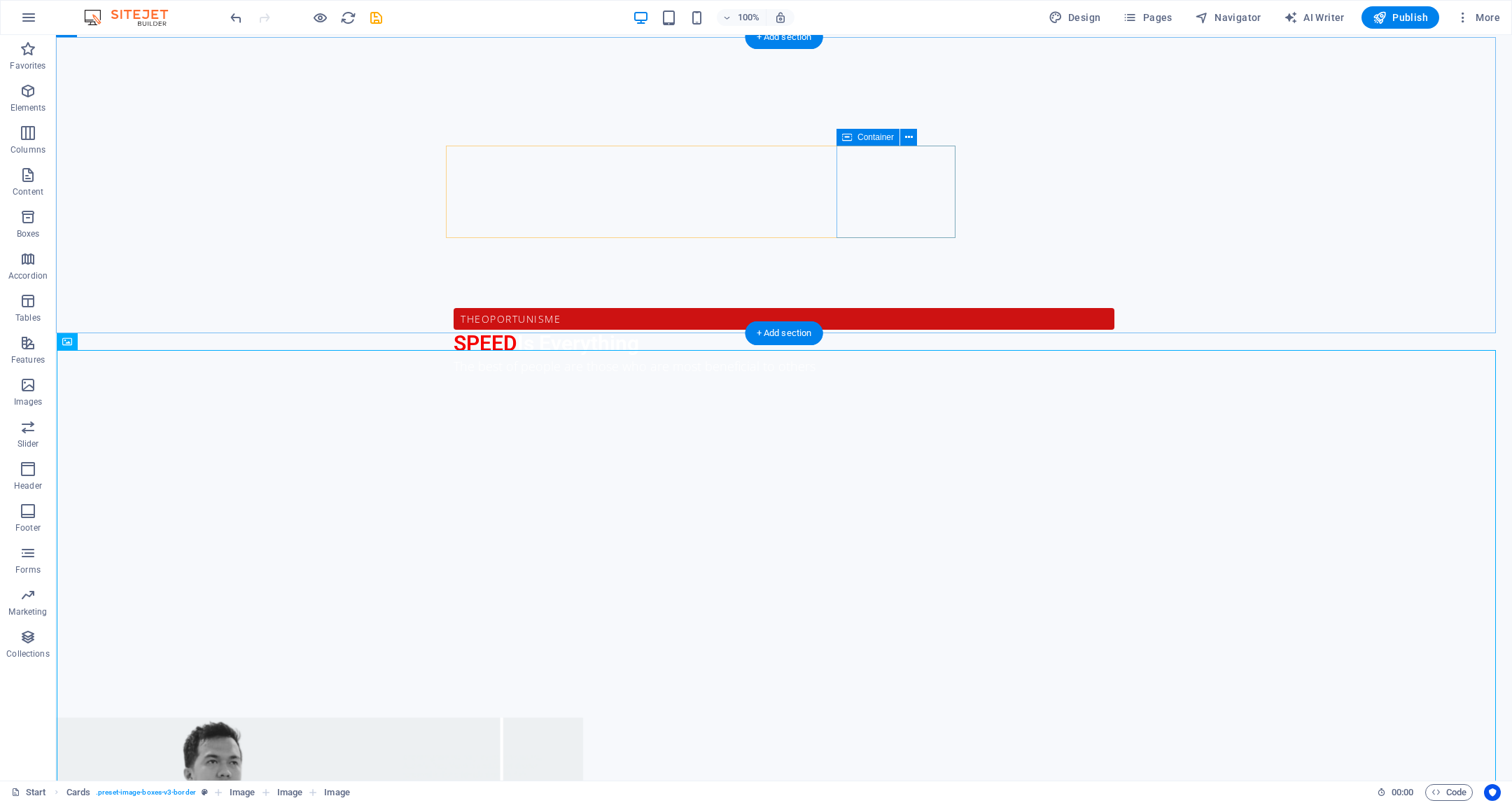
scroll to position [1027, 0]
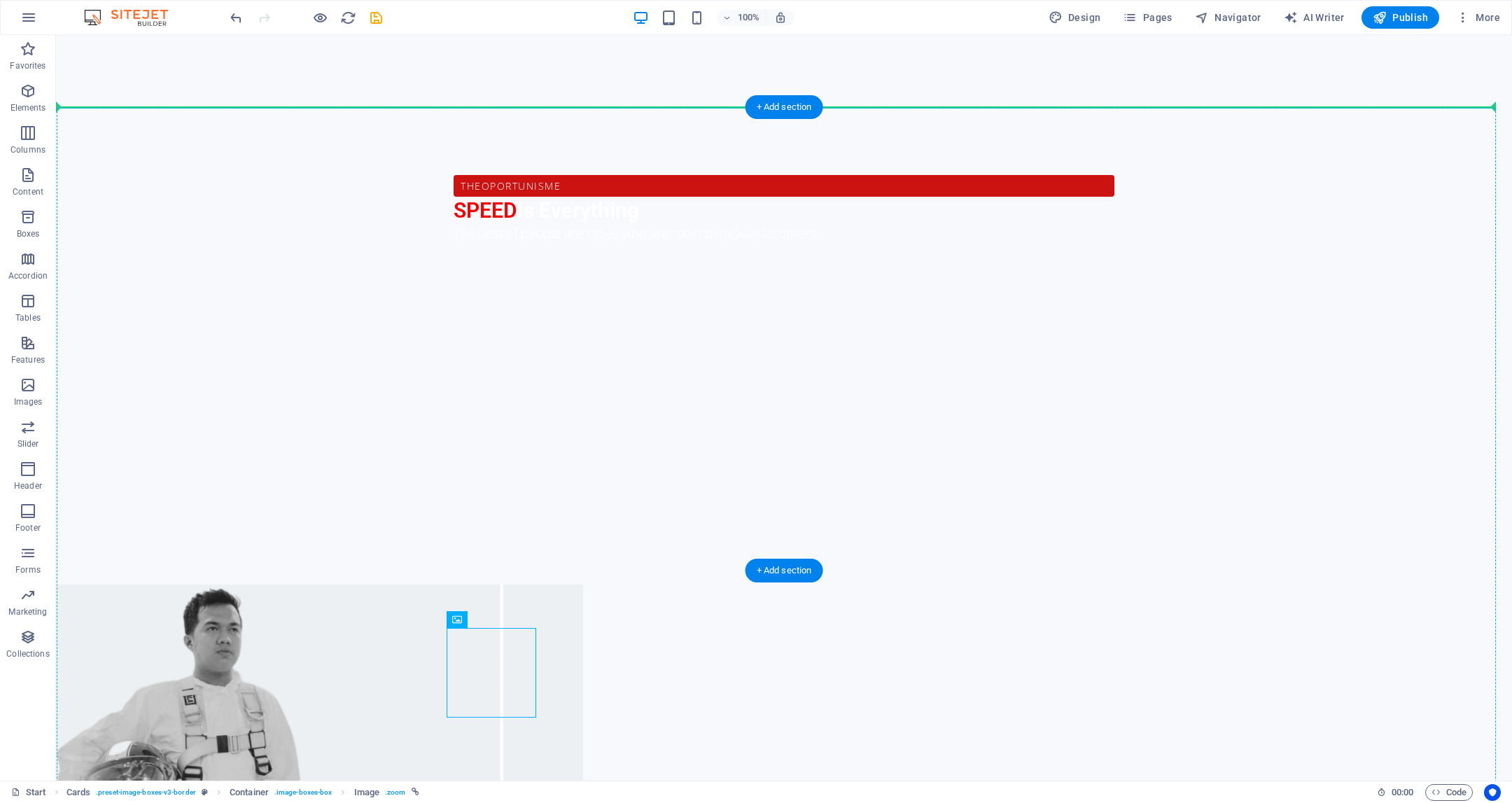
drag, startPoint x: 500, startPoint y: 660, endPoint x: 909, endPoint y: 238, distance: 587.7
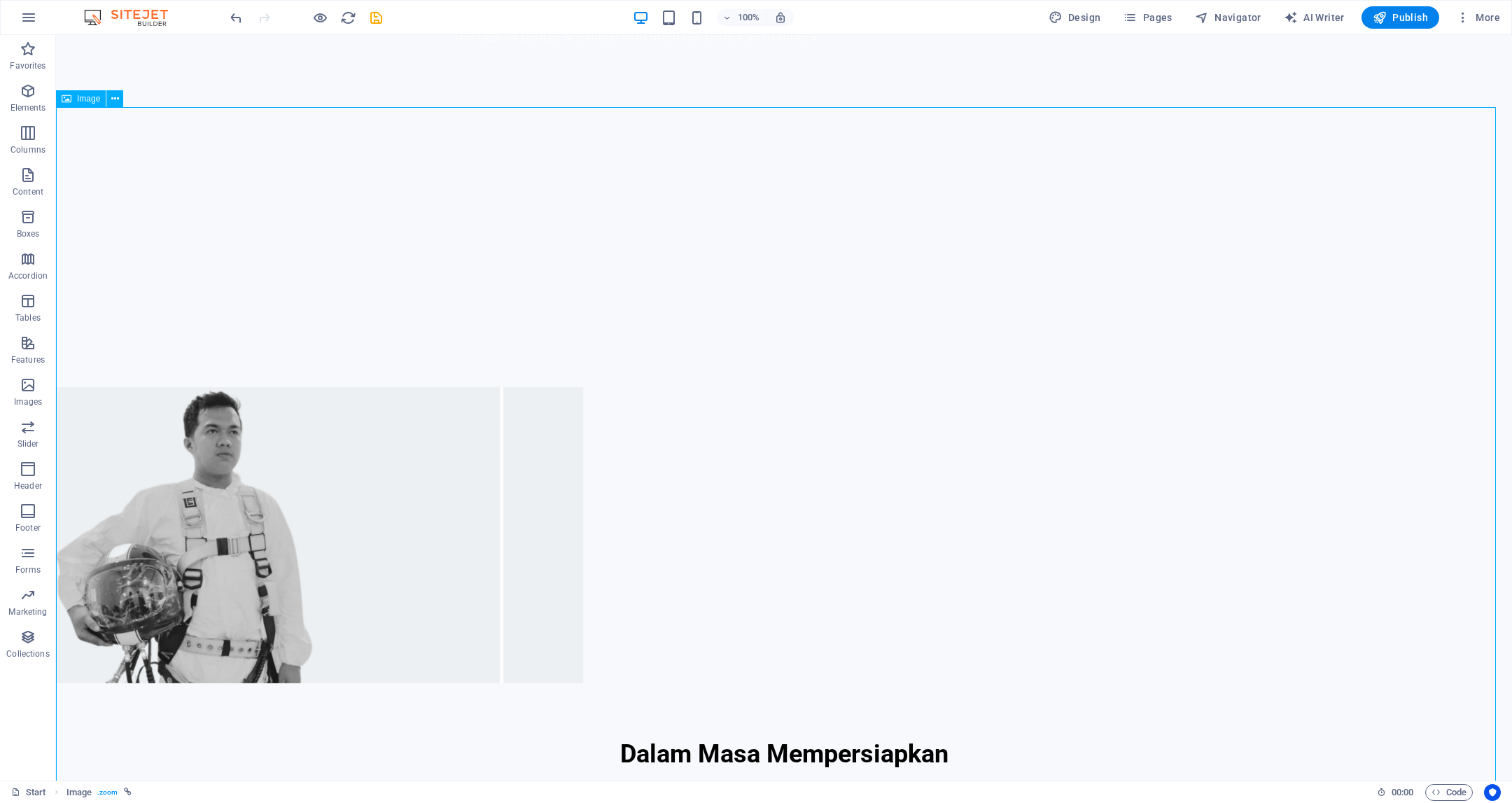
scroll to position [1342, 0]
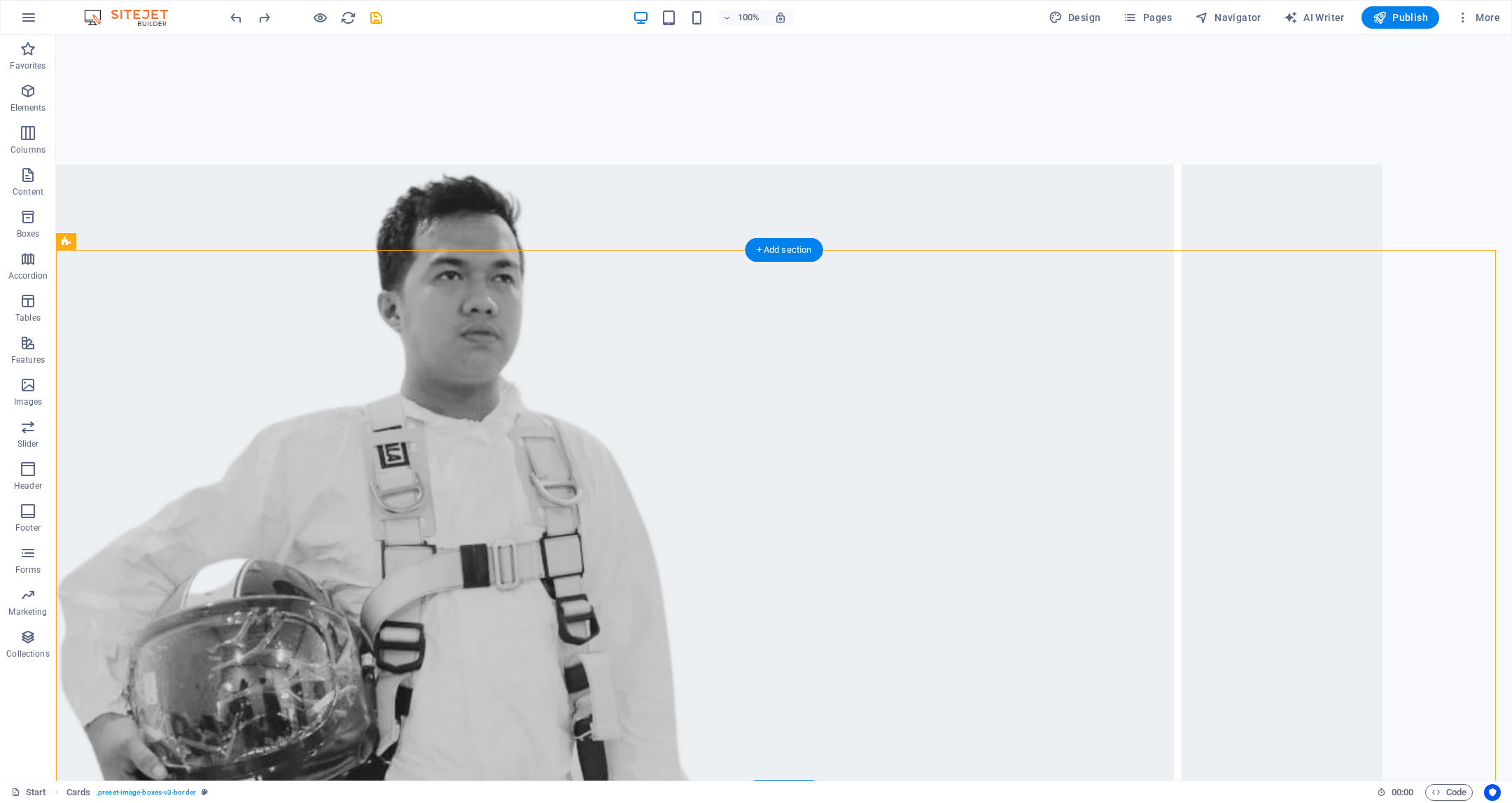
drag, startPoint x: 379, startPoint y: 288, endPoint x: 656, endPoint y: 555, distance: 384.7
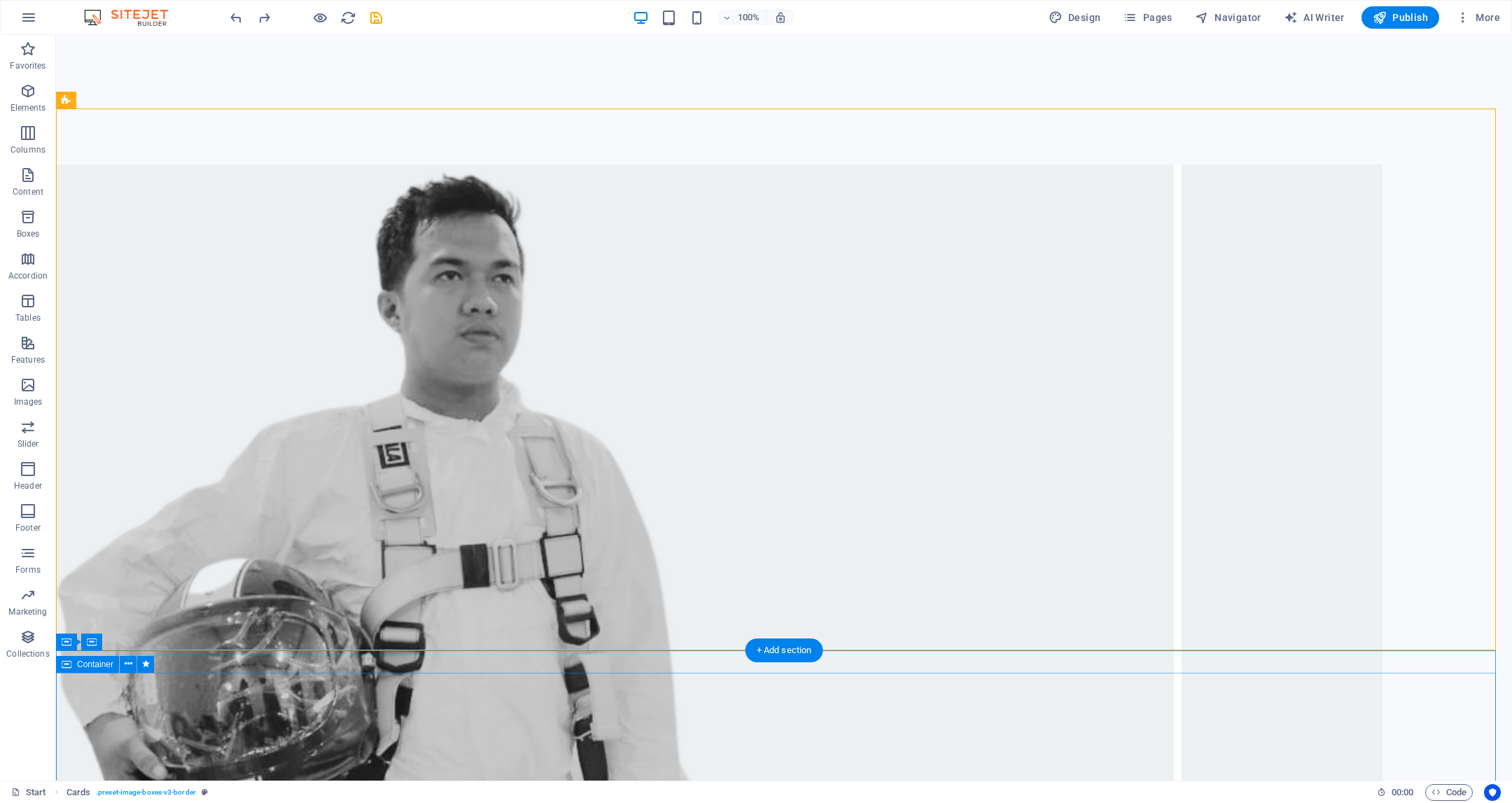
scroll to position [1489, 0]
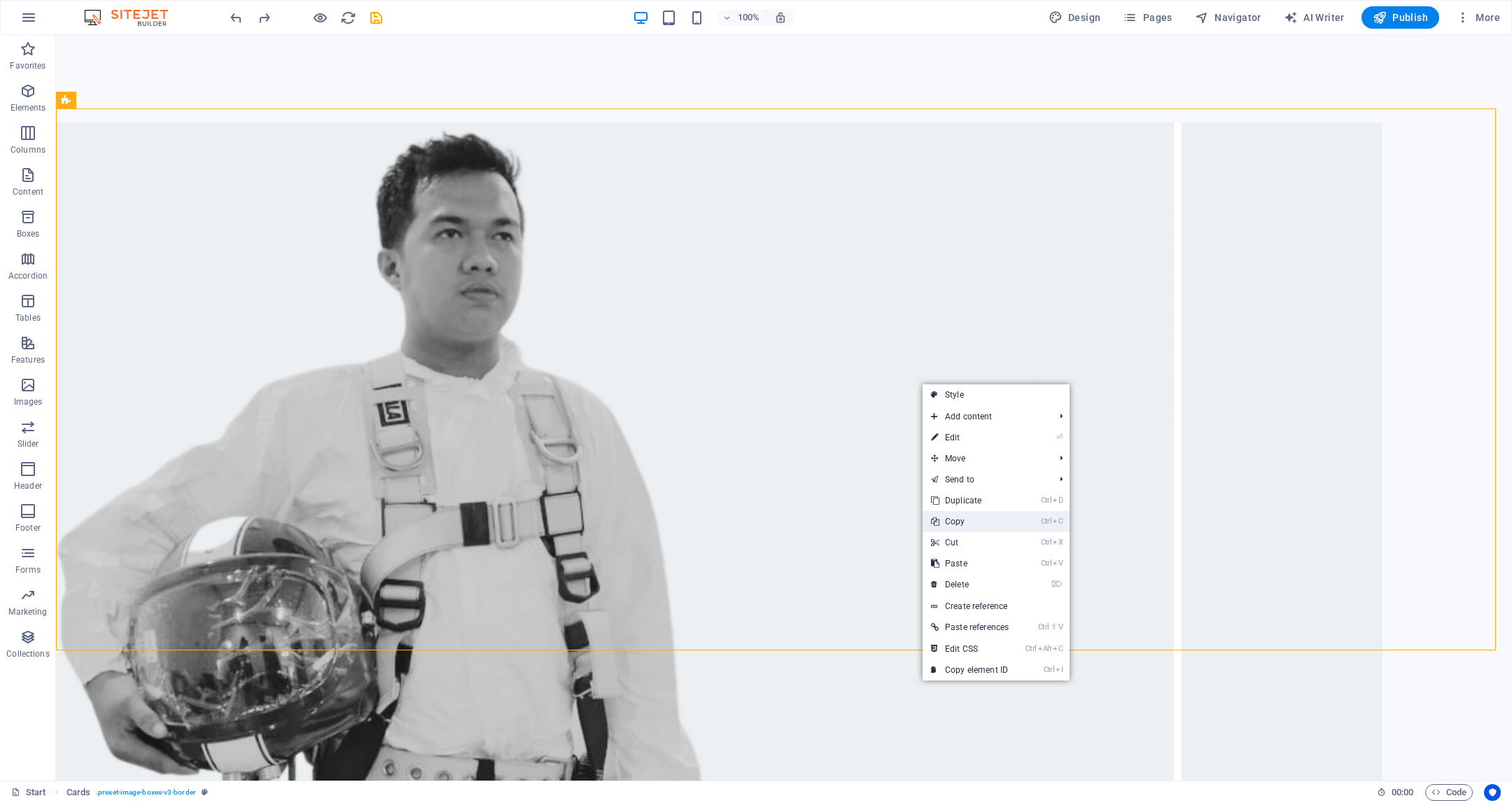
click at [978, 524] on link "Ctrl C Copy" at bounding box center [970, 521] width 95 height 21
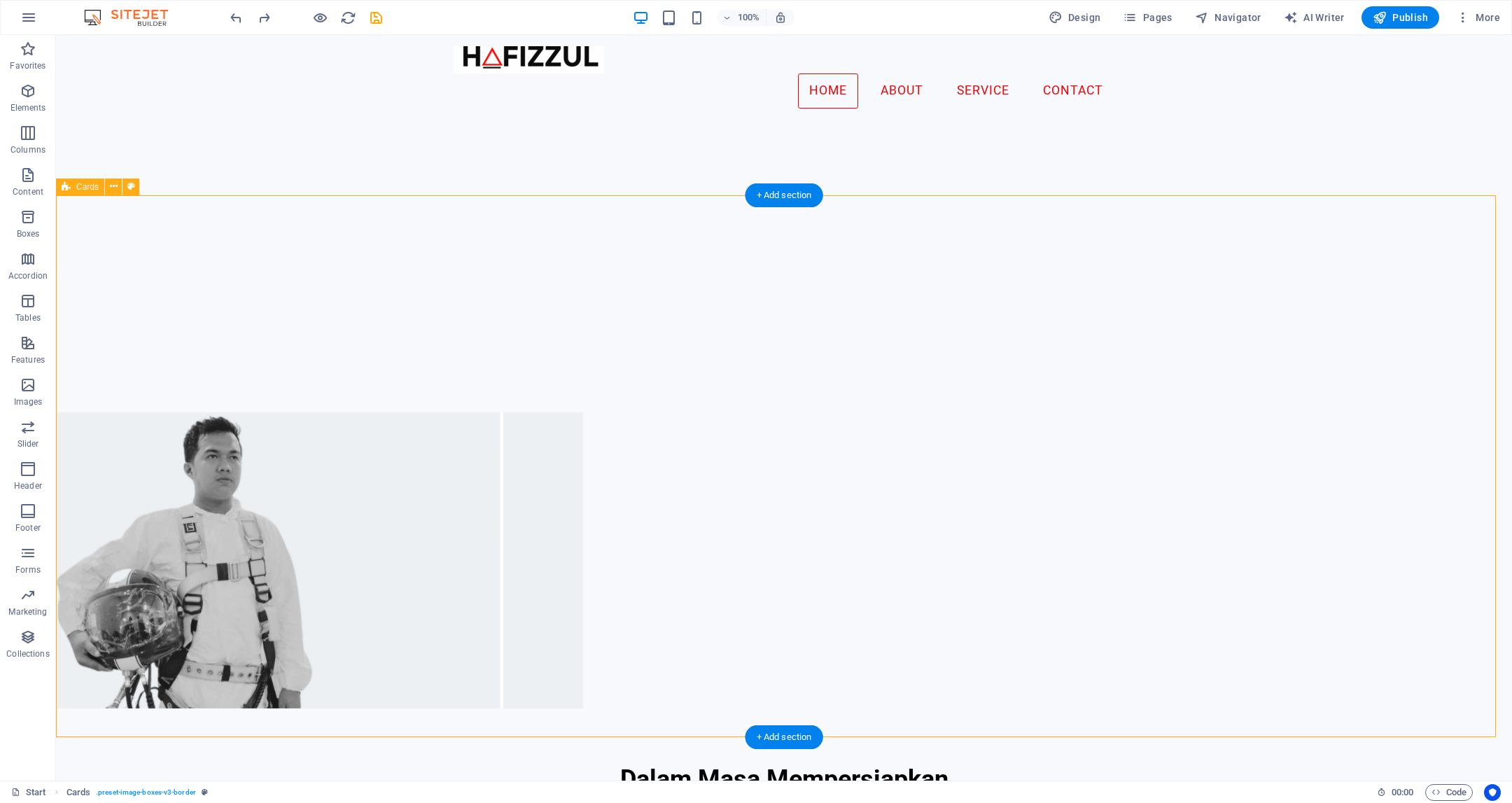
scroll to position [1085, 0]
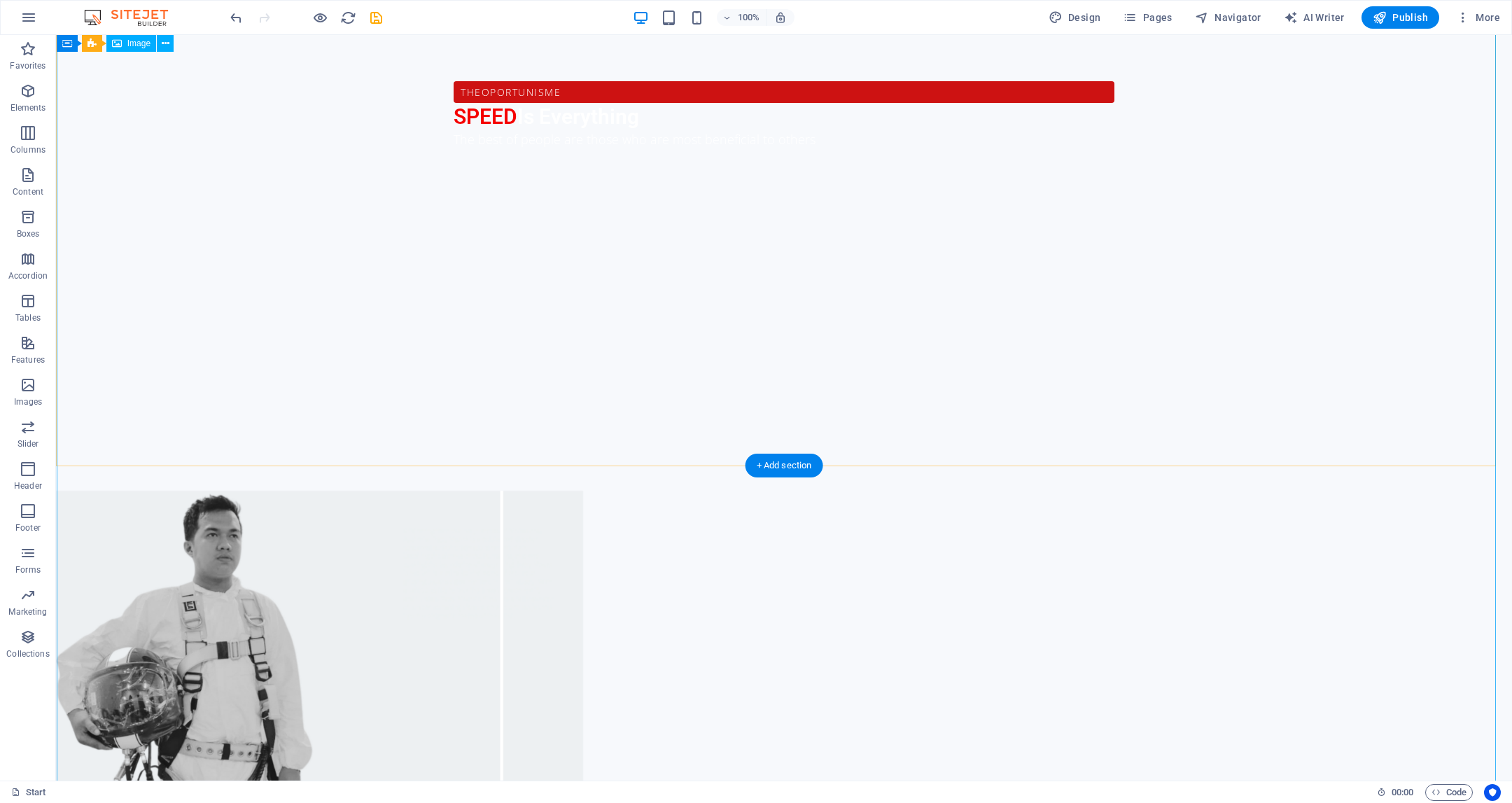
scroll to position [1132, 0]
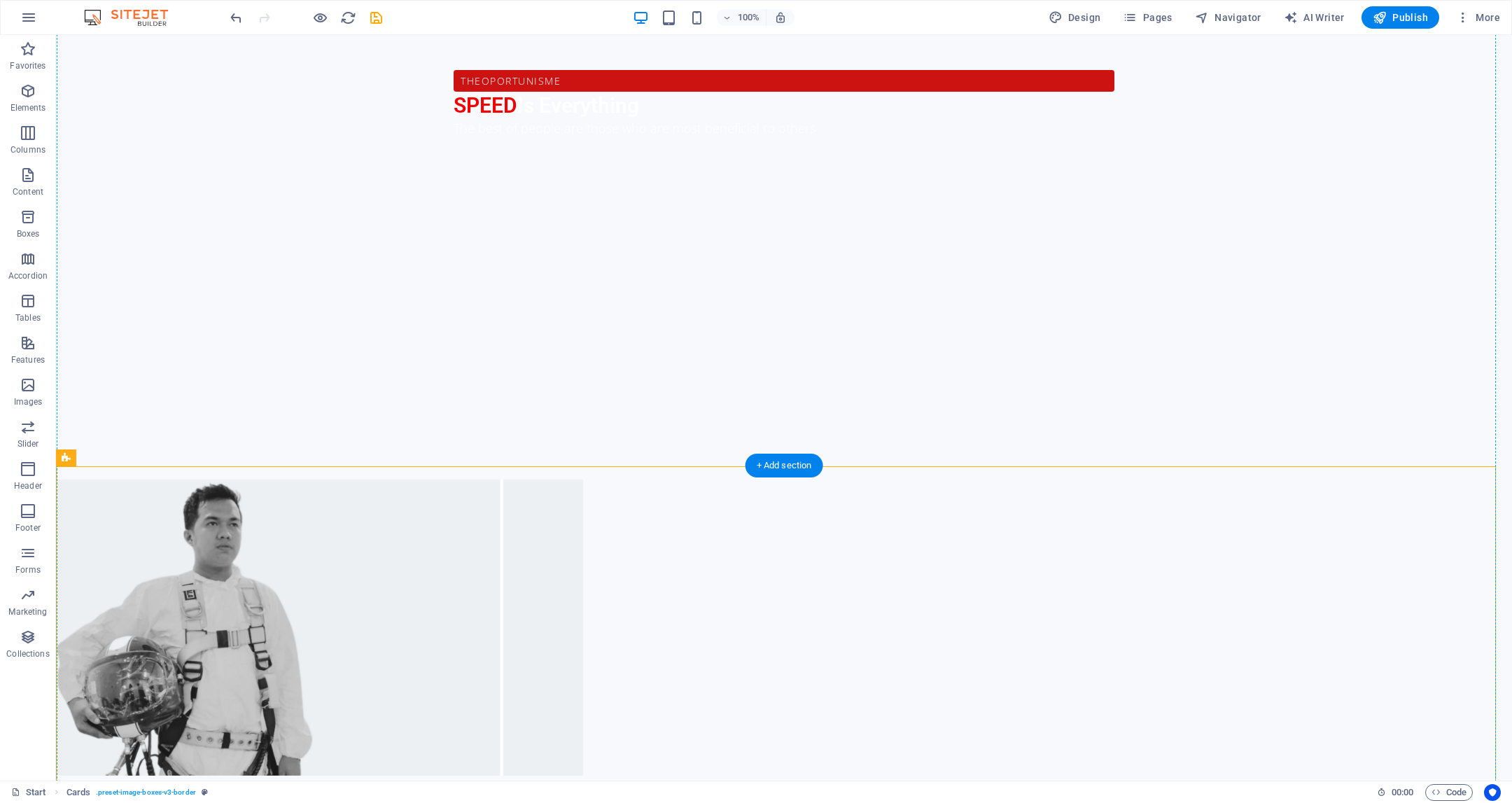
drag, startPoint x: 536, startPoint y: 554, endPoint x: 857, endPoint y: 164, distance: 505.1
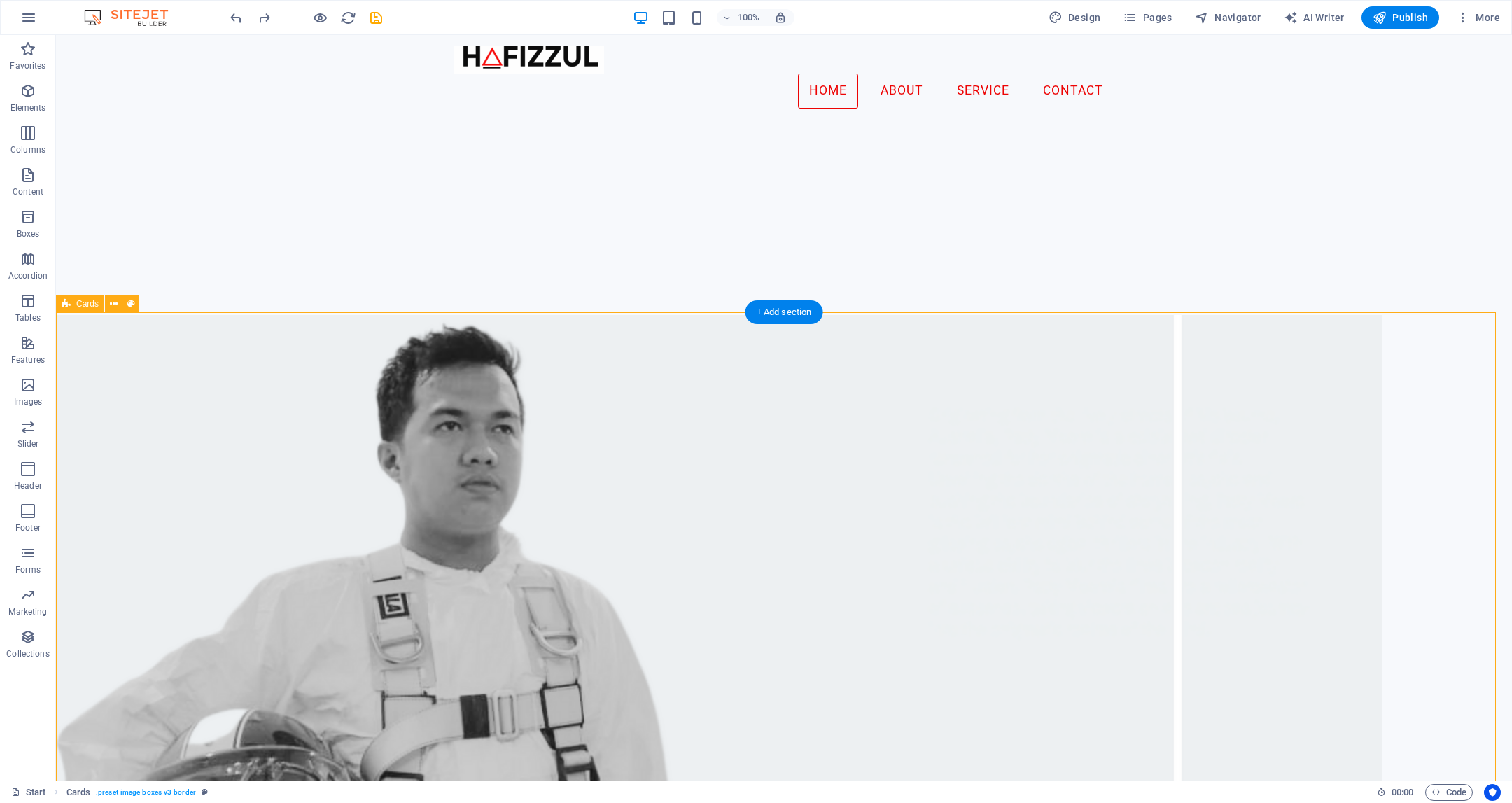
scroll to position [987, 0]
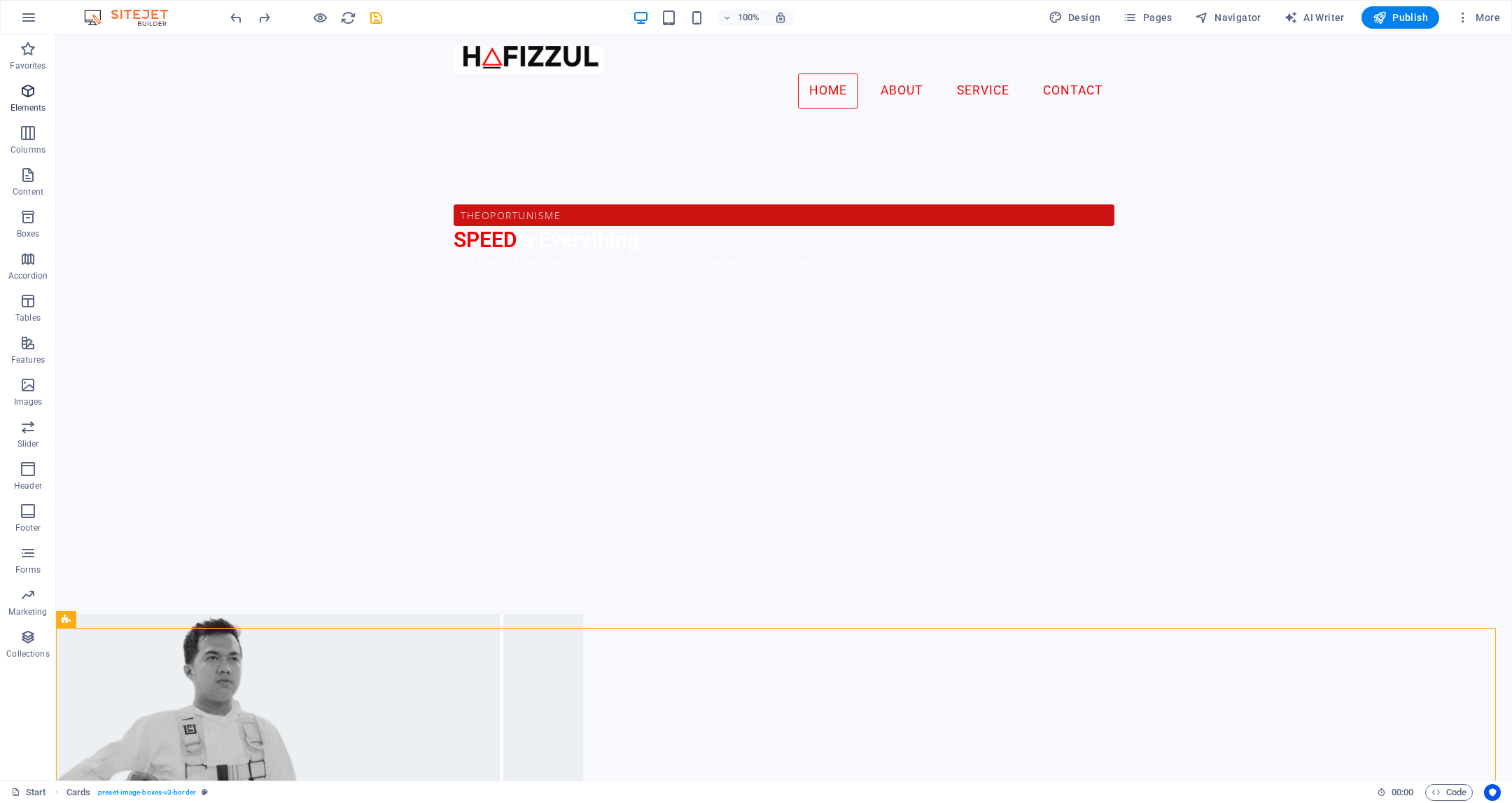
click at [38, 108] on p "Elements" at bounding box center [28, 108] width 36 height 11
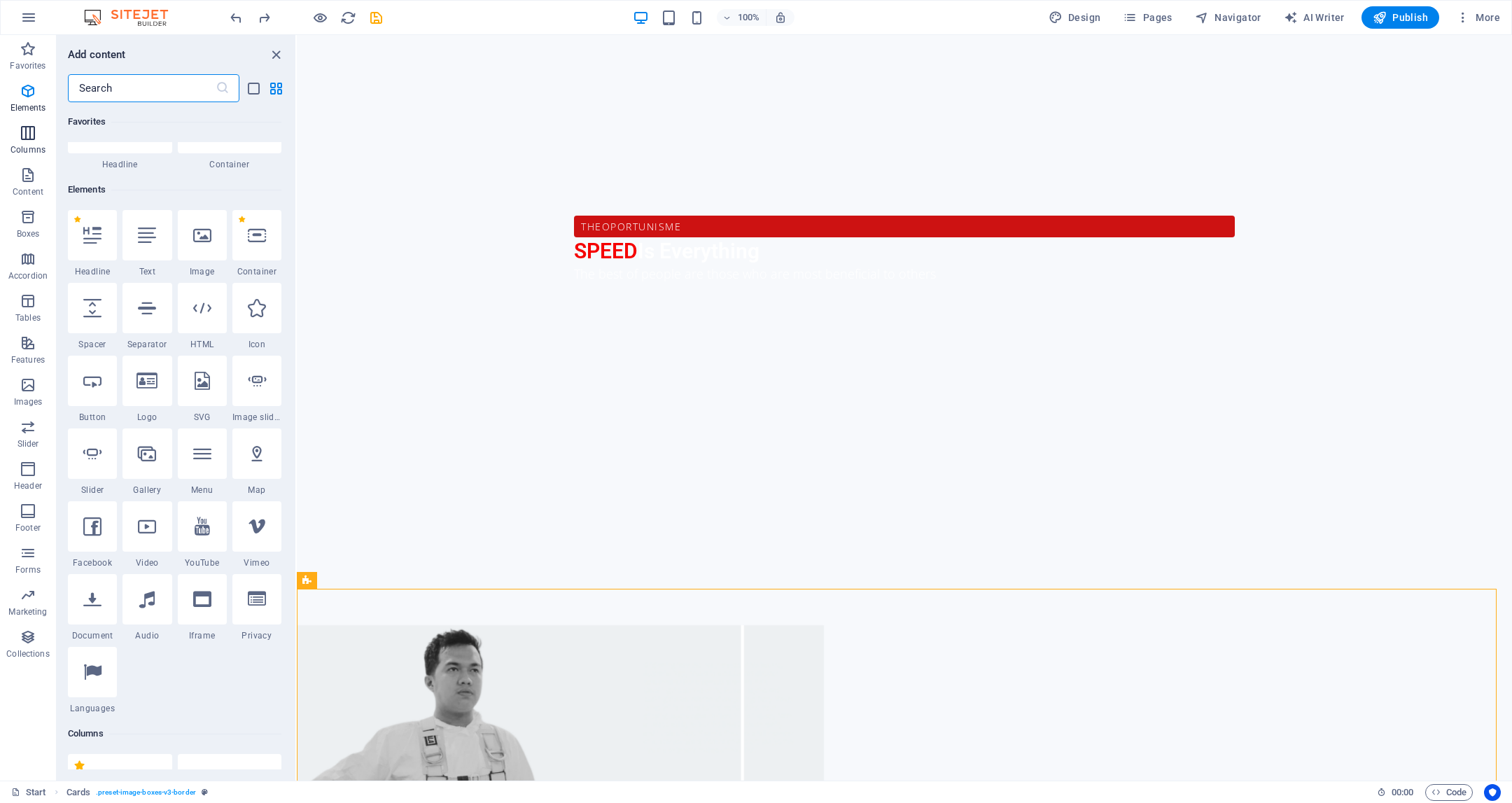
scroll to position [149, 0]
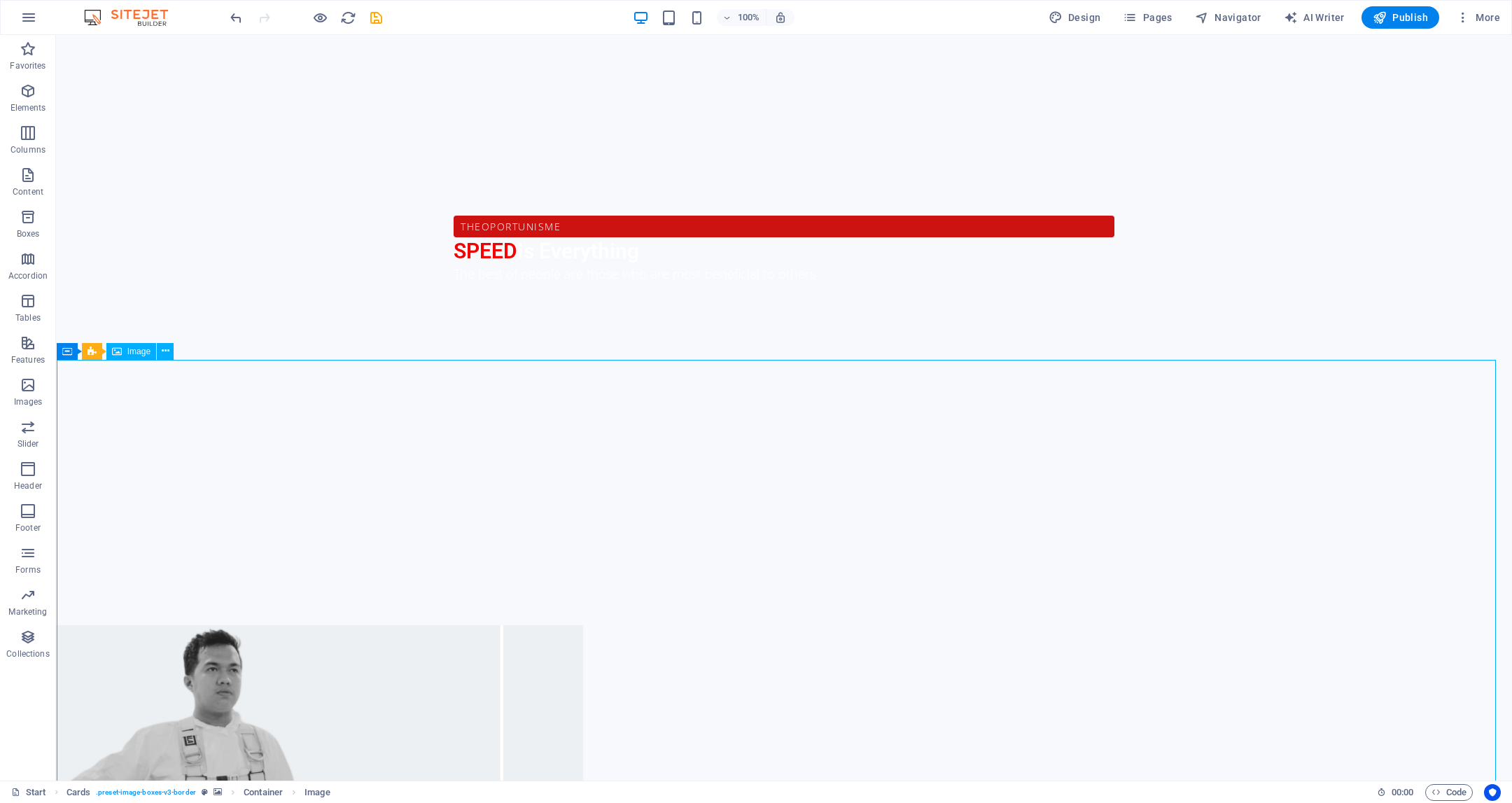
drag, startPoint x: 725, startPoint y: 447, endPoint x: 997, endPoint y: 447, distance: 272.0
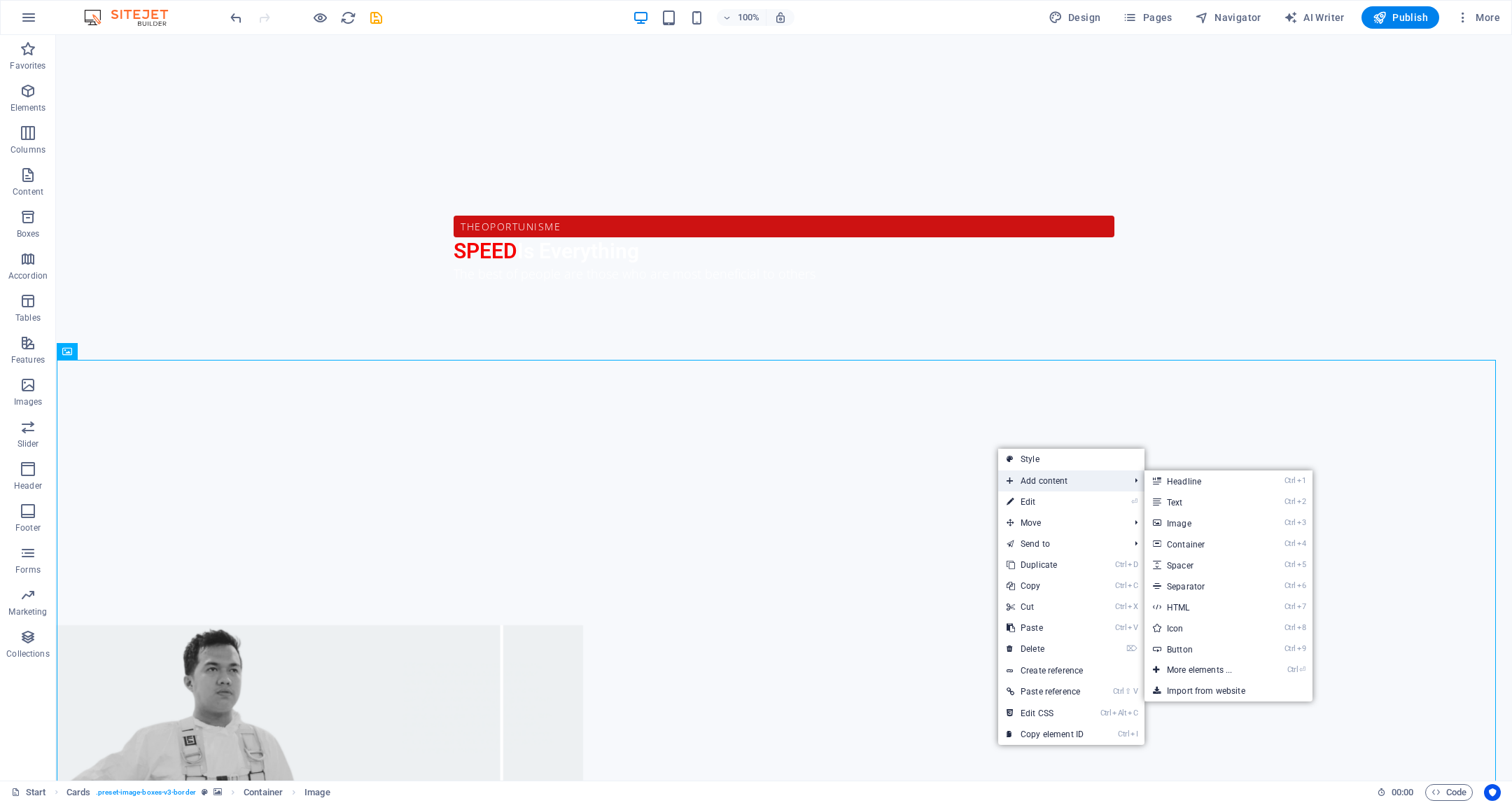
click at [1025, 486] on span "Add content" at bounding box center [1061, 481] width 125 height 21
click at [1090, 453] on link "Style" at bounding box center [1071, 459] width 146 height 21
select select "rem"
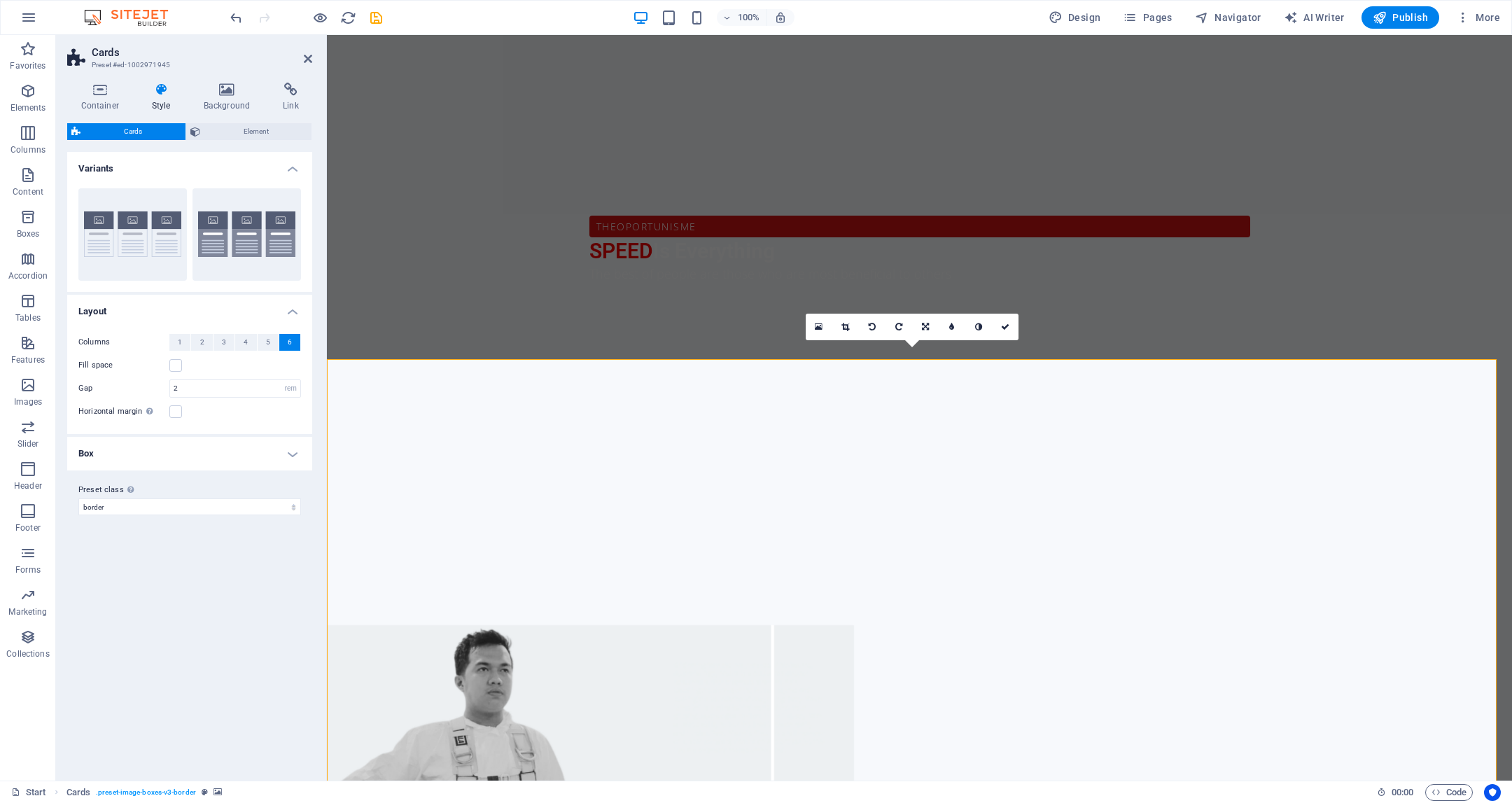
click at [294, 164] on h4 "Variants" at bounding box center [190, 164] width 245 height 25
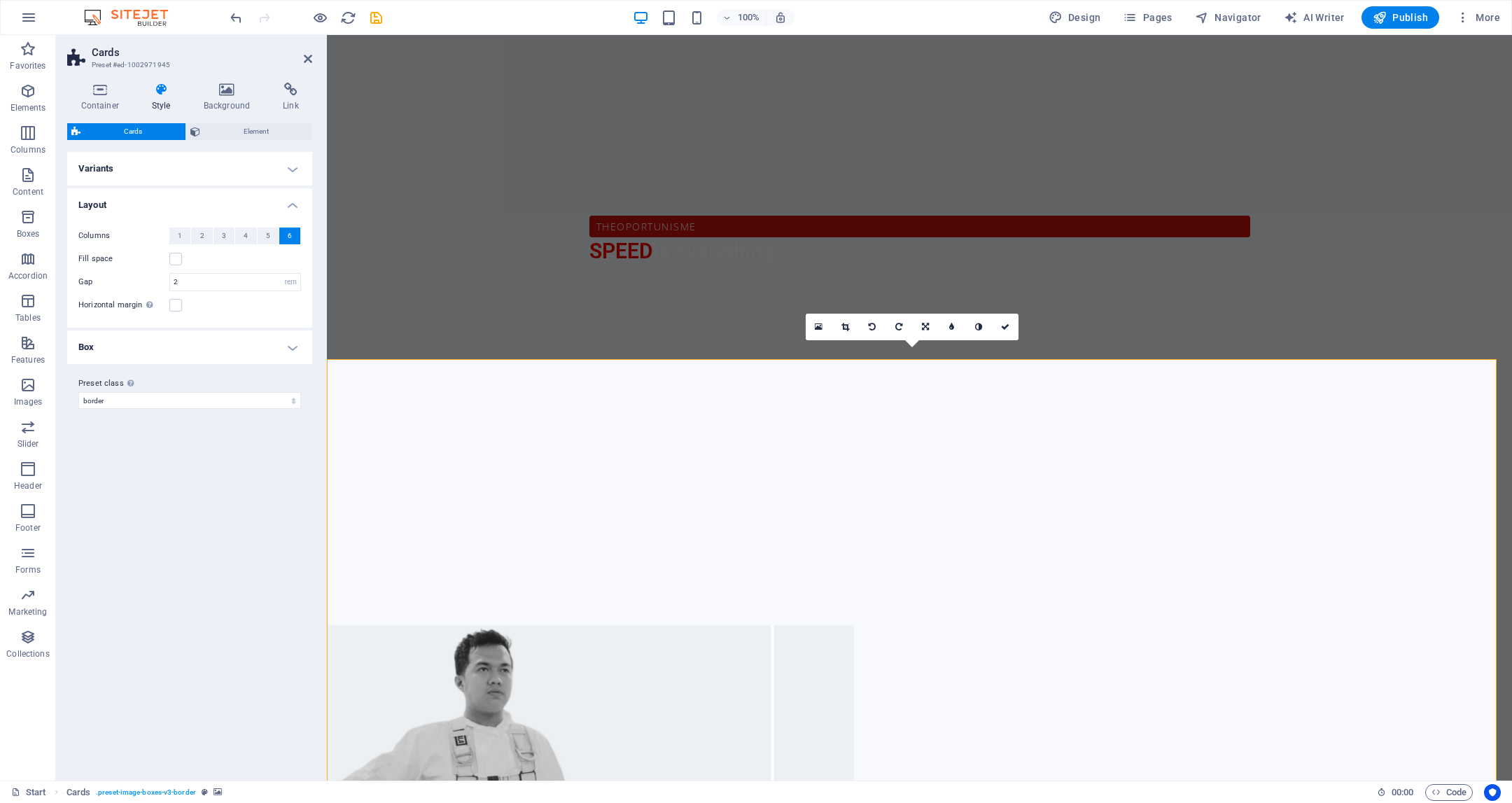
click at [294, 164] on h4 "Variants" at bounding box center [190, 168] width 245 height 34
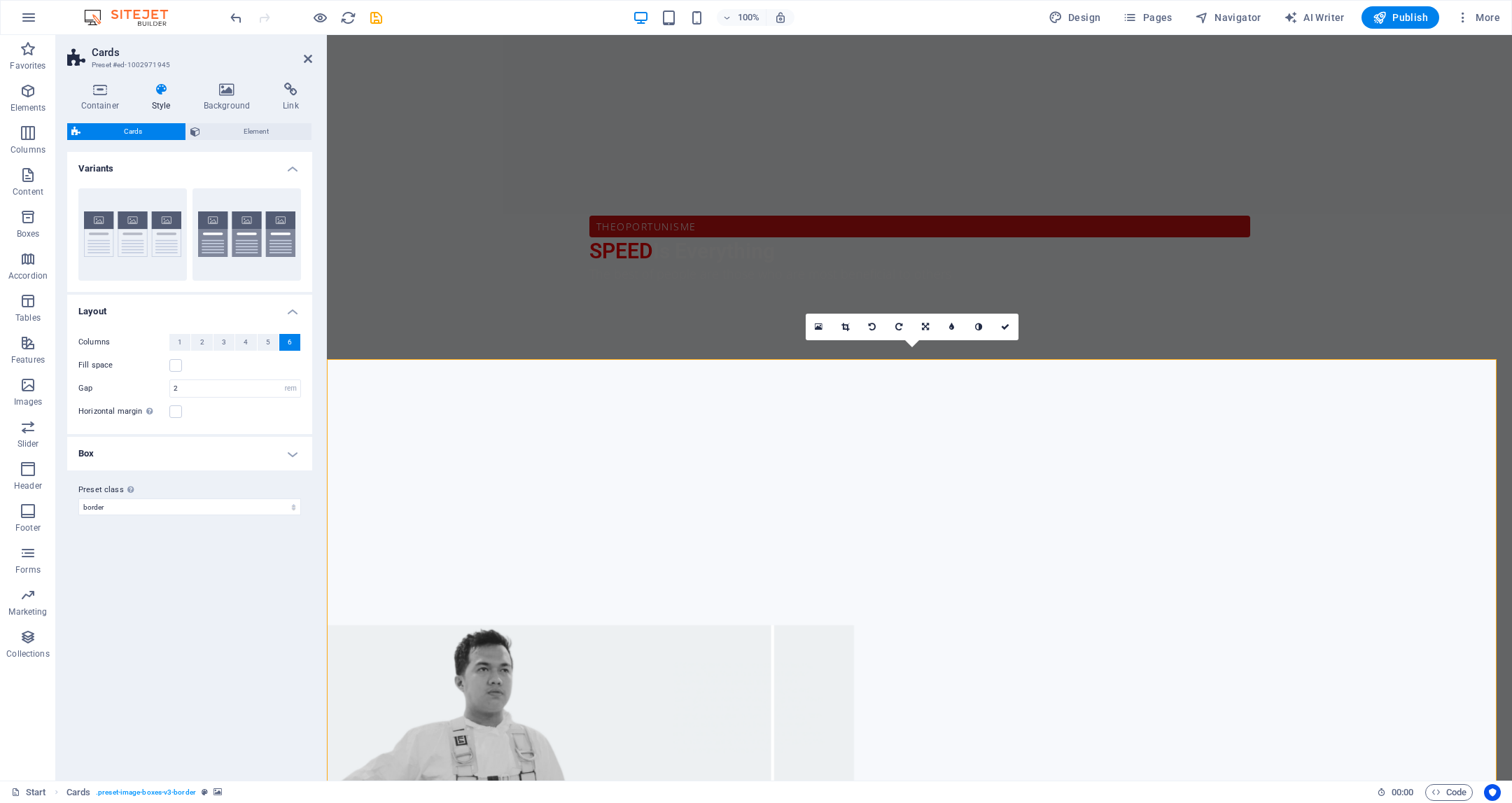
click at [294, 164] on h4 "Variants" at bounding box center [190, 164] width 245 height 25
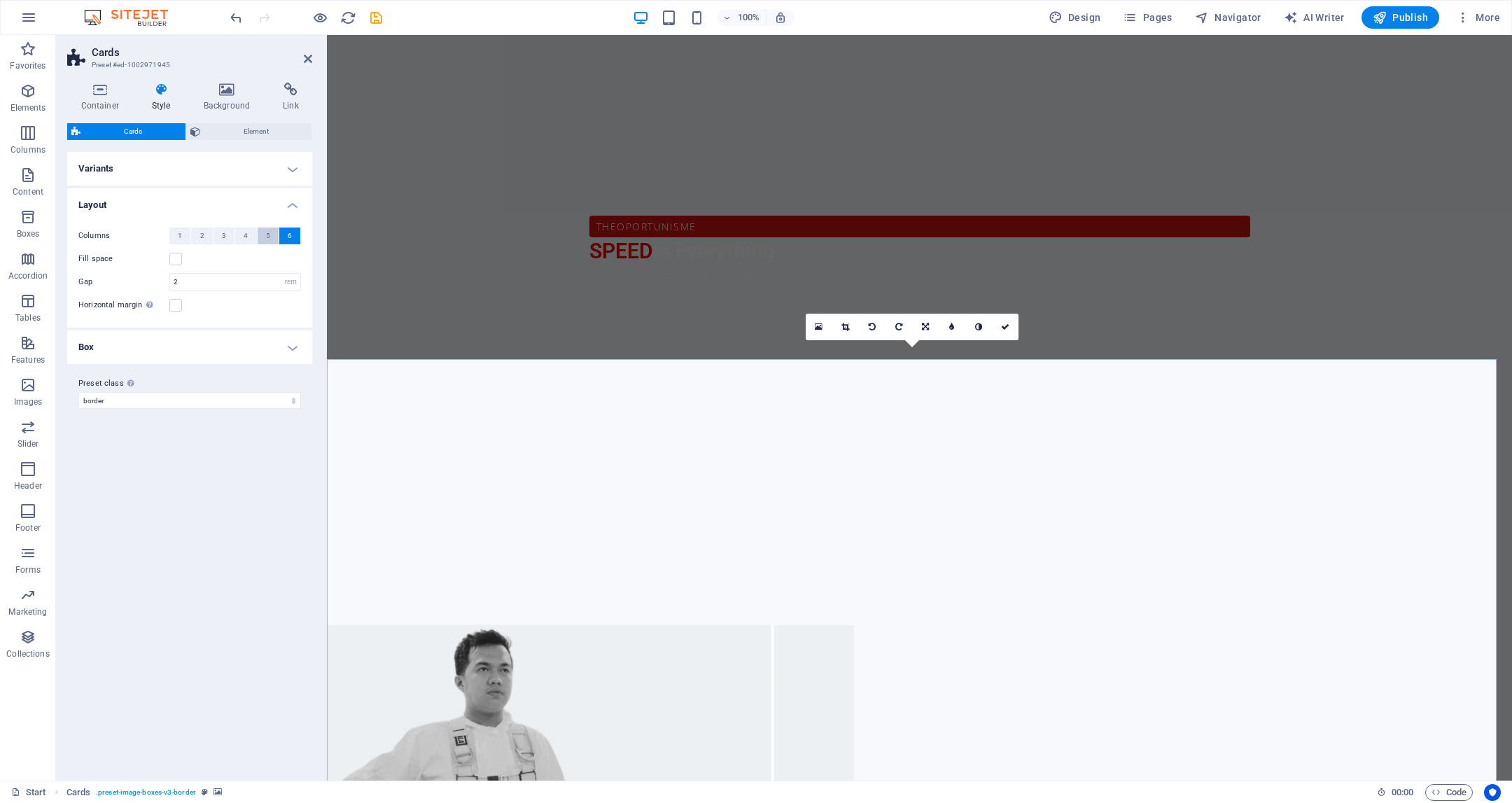
click at [261, 238] on button "5" at bounding box center [268, 236] width 21 height 17
click at [243, 228] on span "4" at bounding box center [246, 236] width 4 height 17
click at [275, 285] on input "2" at bounding box center [235, 282] width 130 height 17
click at [232, 241] on button "3" at bounding box center [224, 236] width 21 height 17
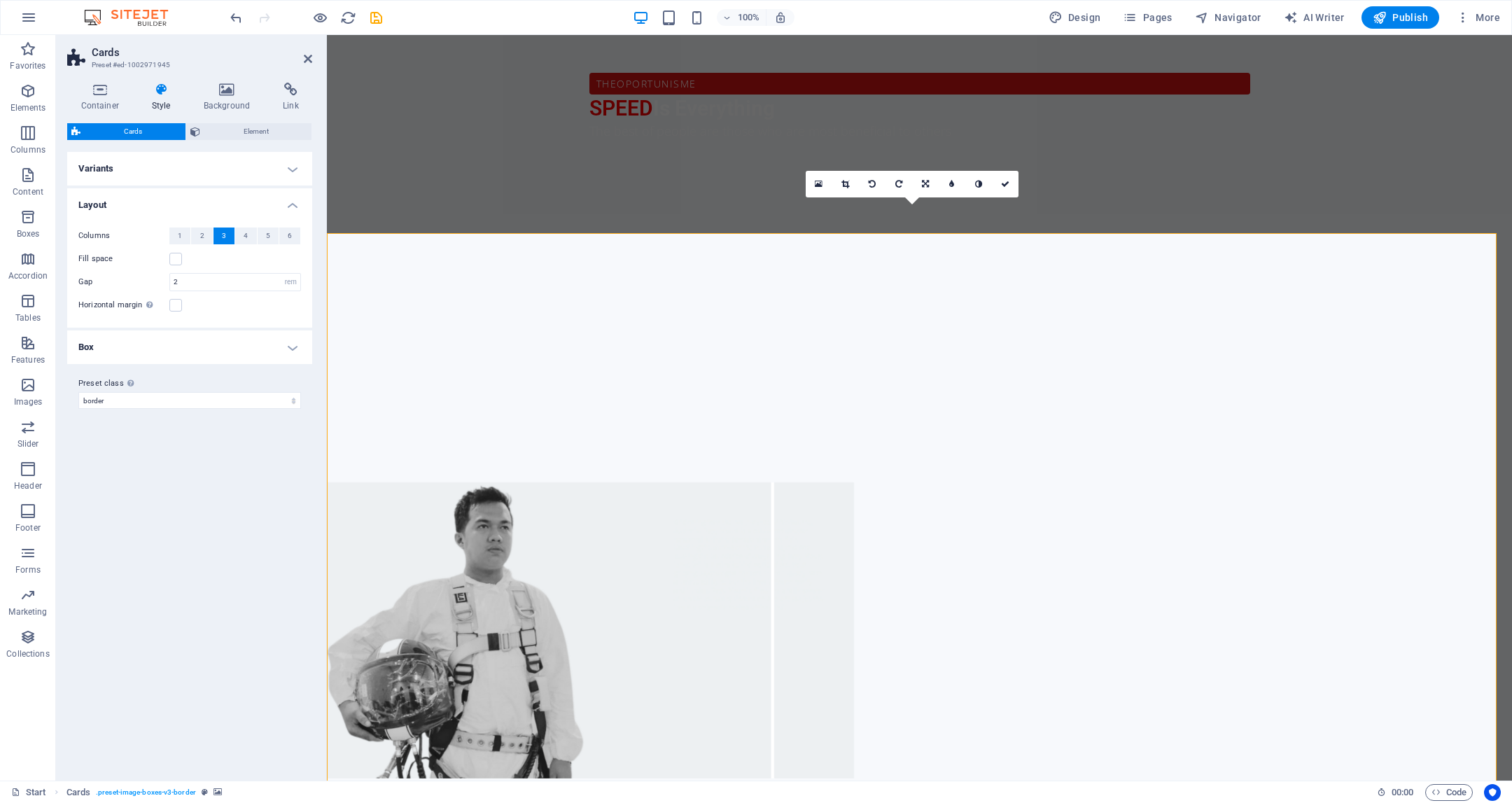
scroll to position [1141, 0]
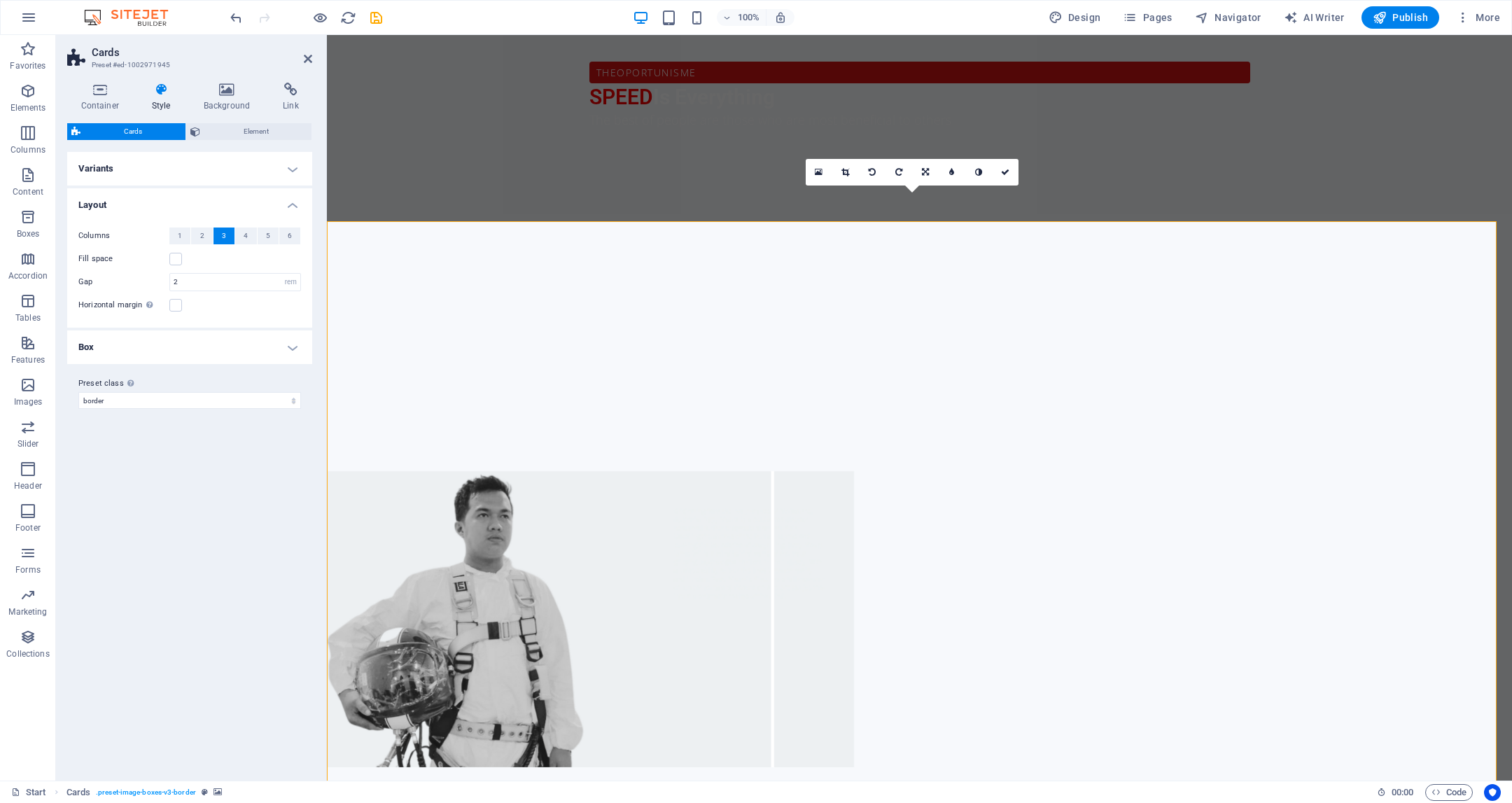
click at [203, 221] on div "Columns 1 2 3 4 5 6 Fill space Gap 2 px rem % vw vh Horizontal margin Only if t…" at bounding box center [190, 270] width 251 height 114
click at [205, 231] on button "2" at bounding box center [202, 236] width 21 height 17
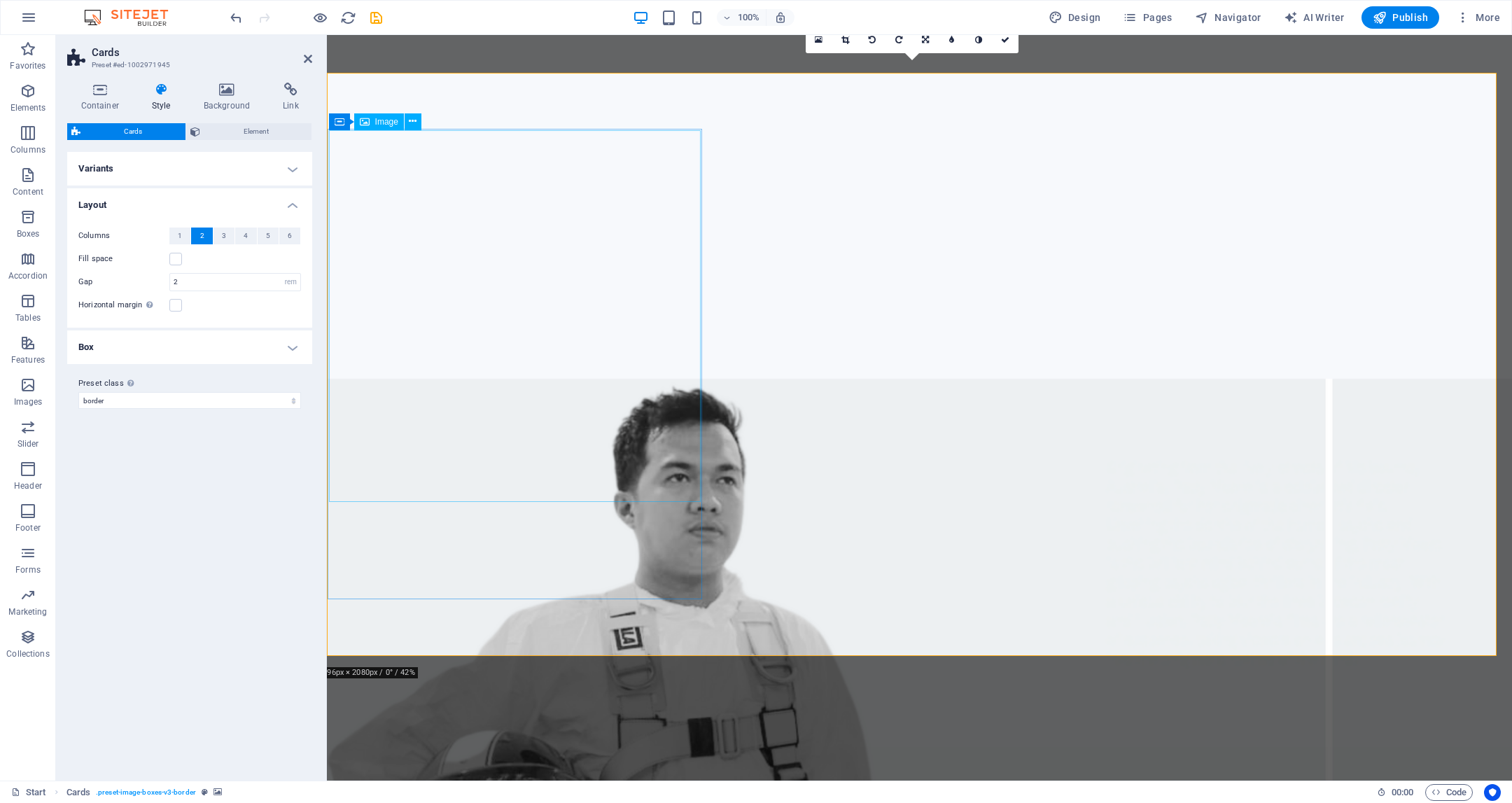
scroll to position [1561, 0]
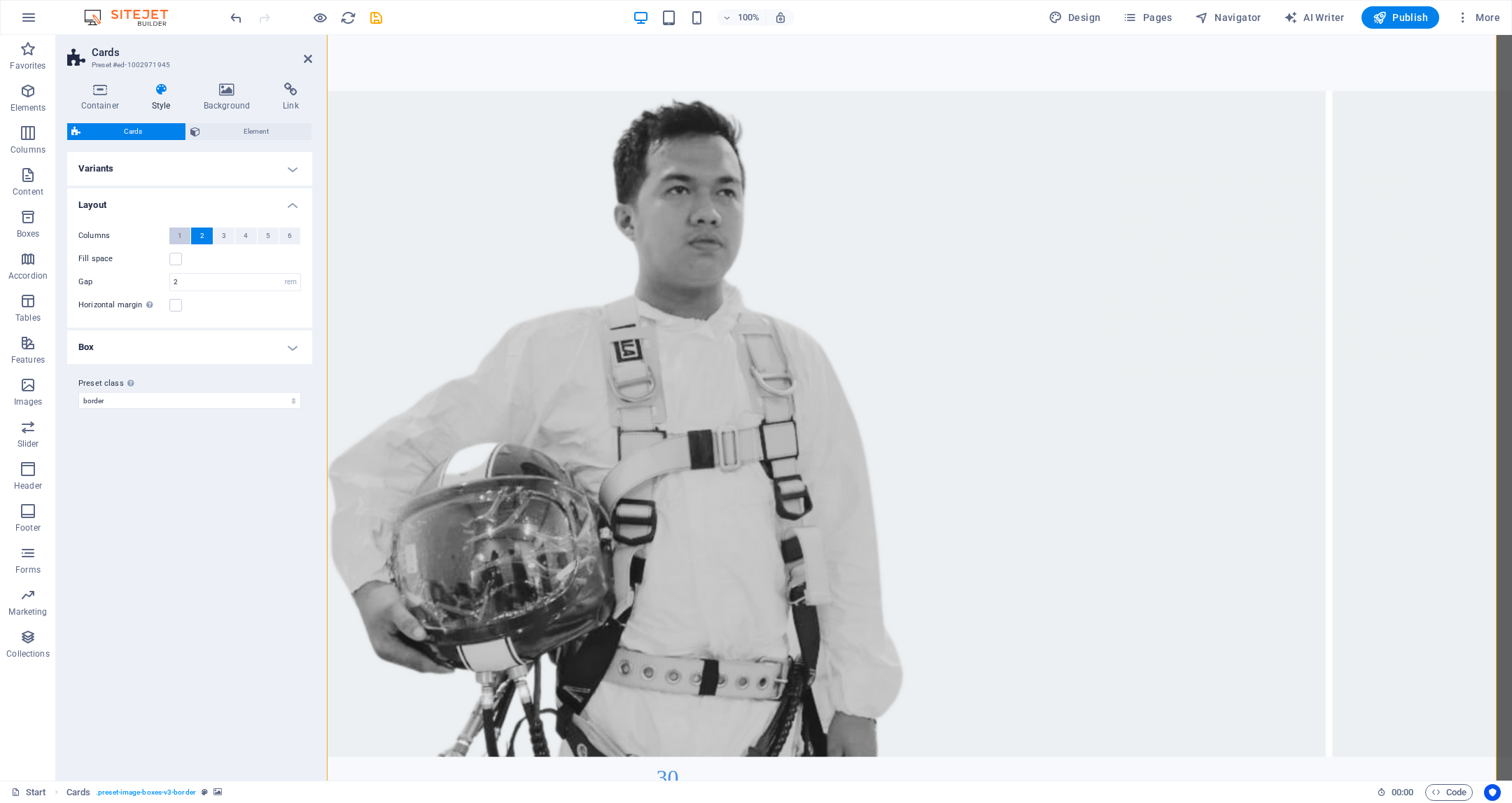
click at [178, 238] on span "1" at bounding box center [180, 236] width 4 height 17
click at [296, 238] on button "6" at bounding box center [290, 236] width 21 height 17
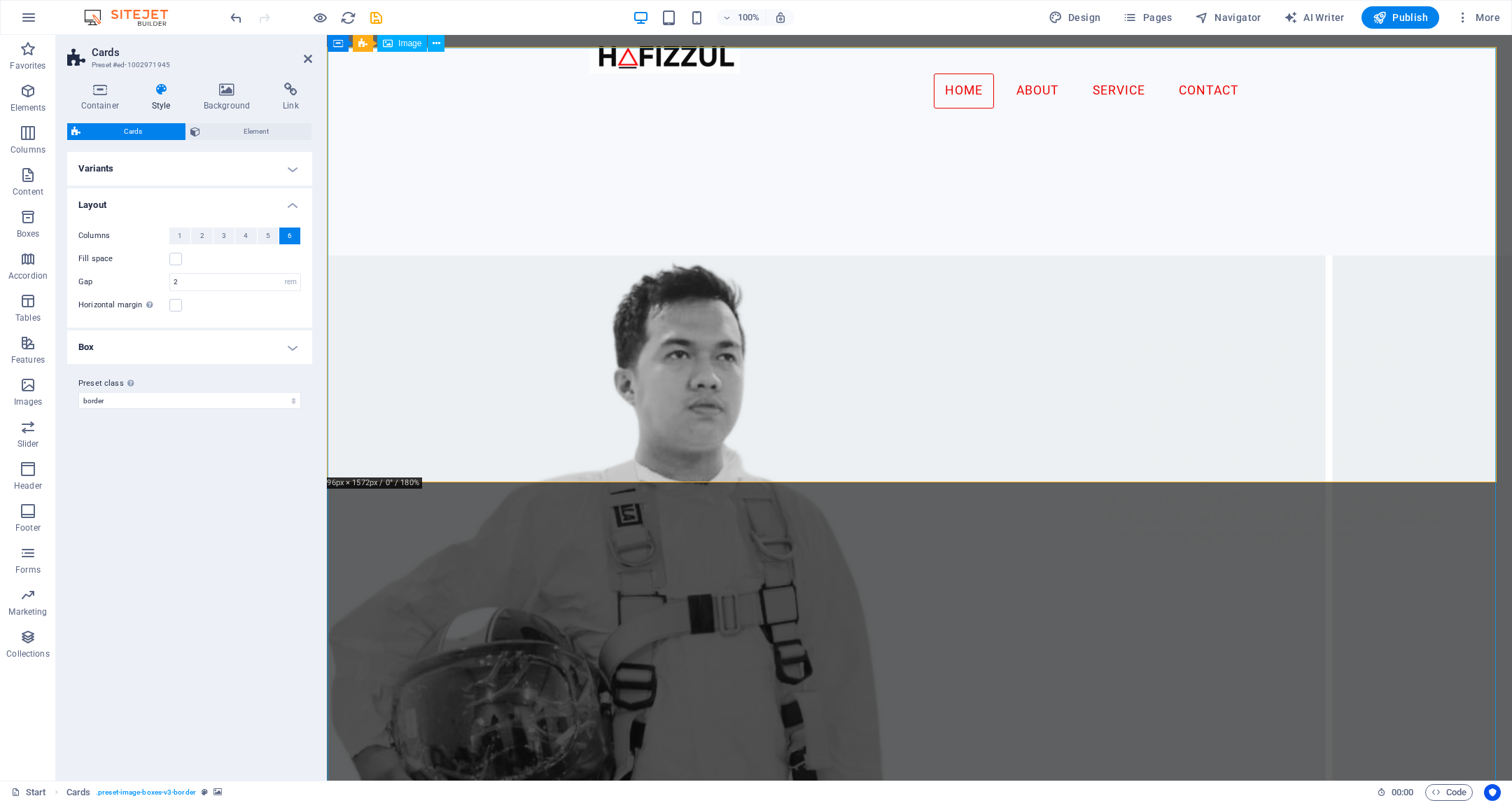
scroll to position [1271, 0]
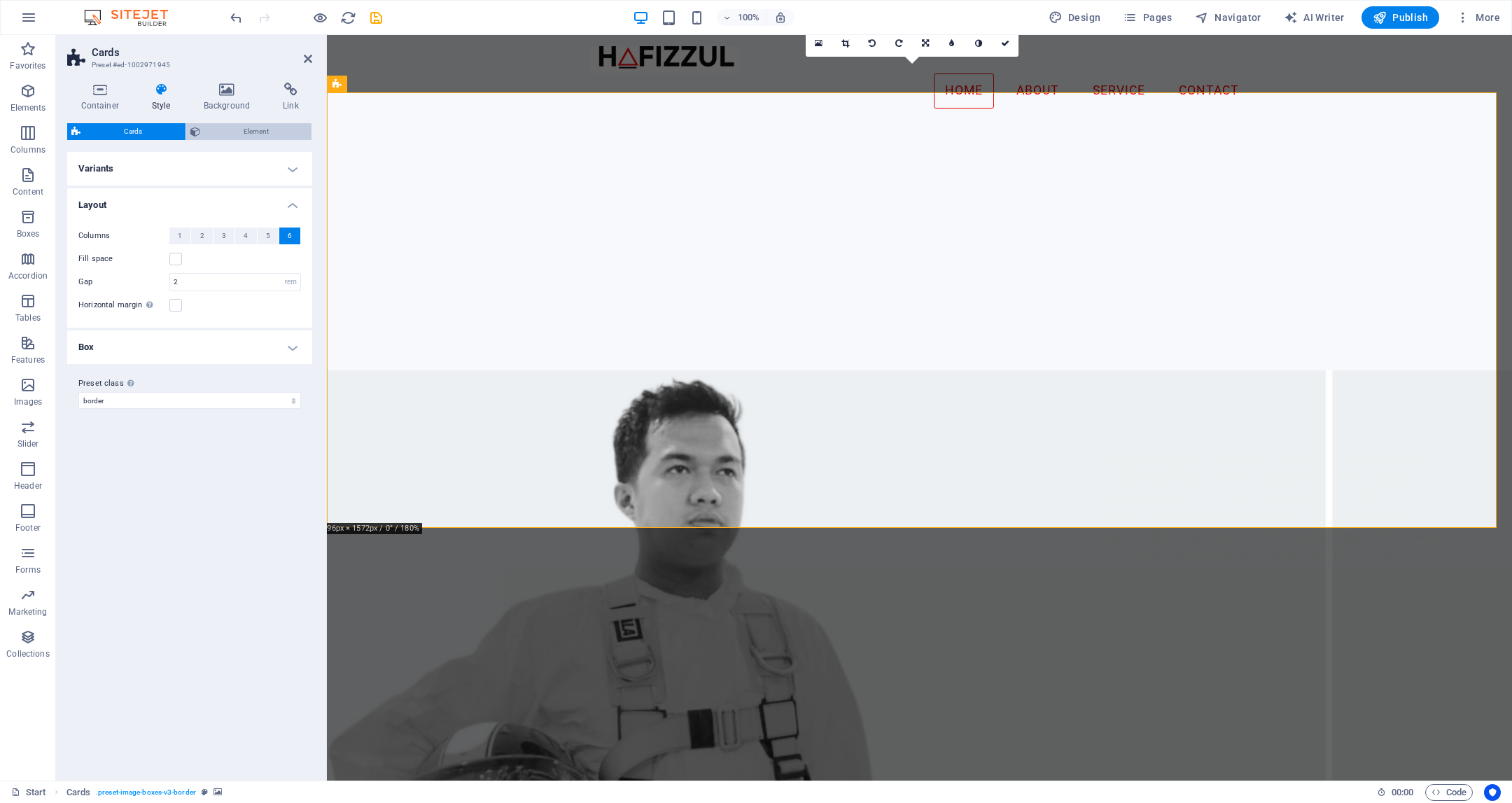
click at [252, 132] on span "Element" at bounding box center [256, 131] width 104 height 17
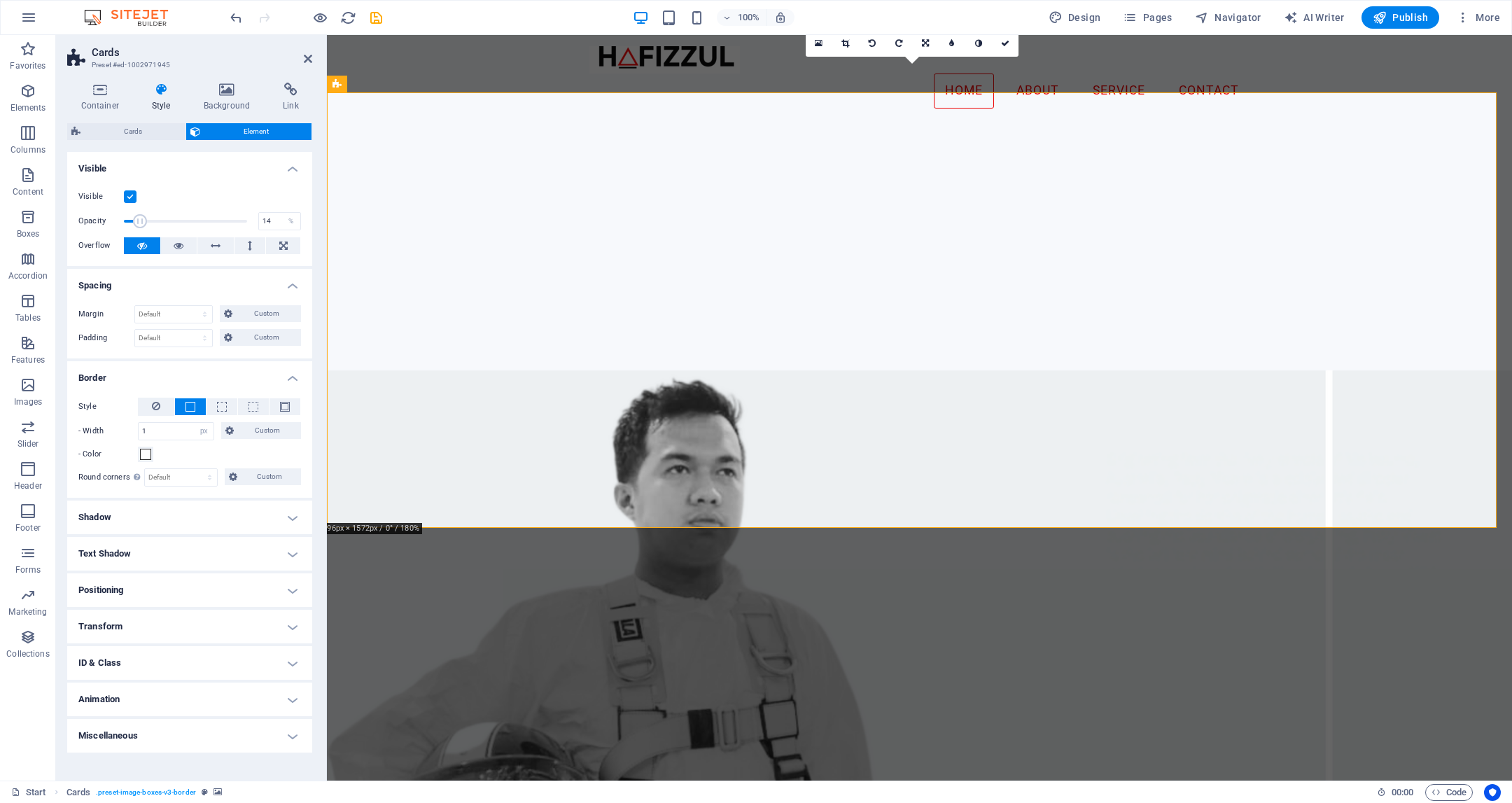
drag, startPoint x: 239, startPoint y: 221, endPoint x: 140, endPoint y: 202, distance: 100.8
click at [140, 202] on div "Visible Opacity 14 % Overflow" at bounding box center [190, 221] width 245 height 89
type input "100"
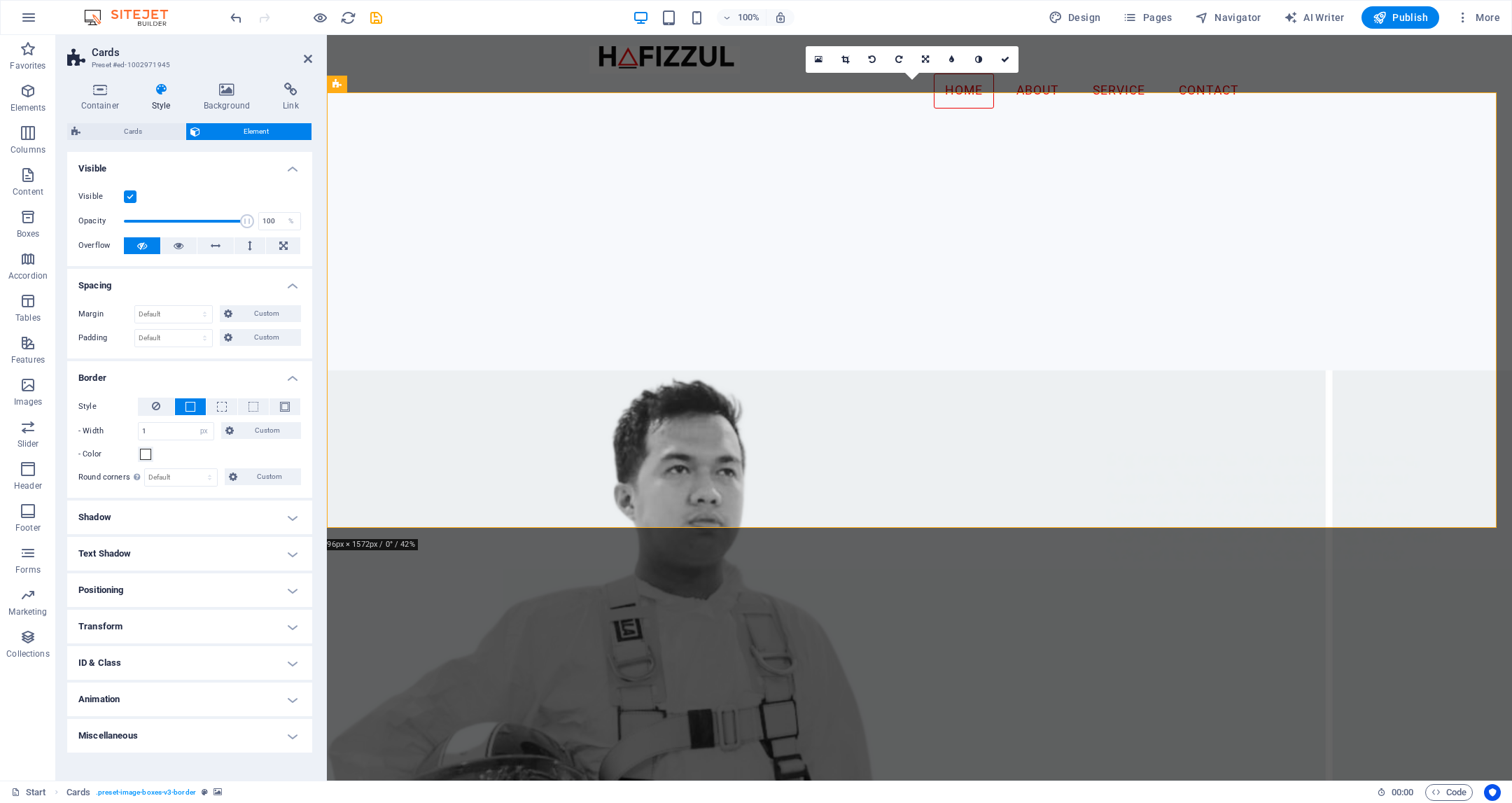
drag, startPoint x: 140, startPoint y: 223, endPoint x: 302, endPoint y: 230, distance: 162.2
click at [302, 230] on div "Visible Opacity 100 % Overflow" at bounding box center [190, 221] width 245 height 89
click at [218, 96] on icon at bounding box center [226, 90] width 74 height 14
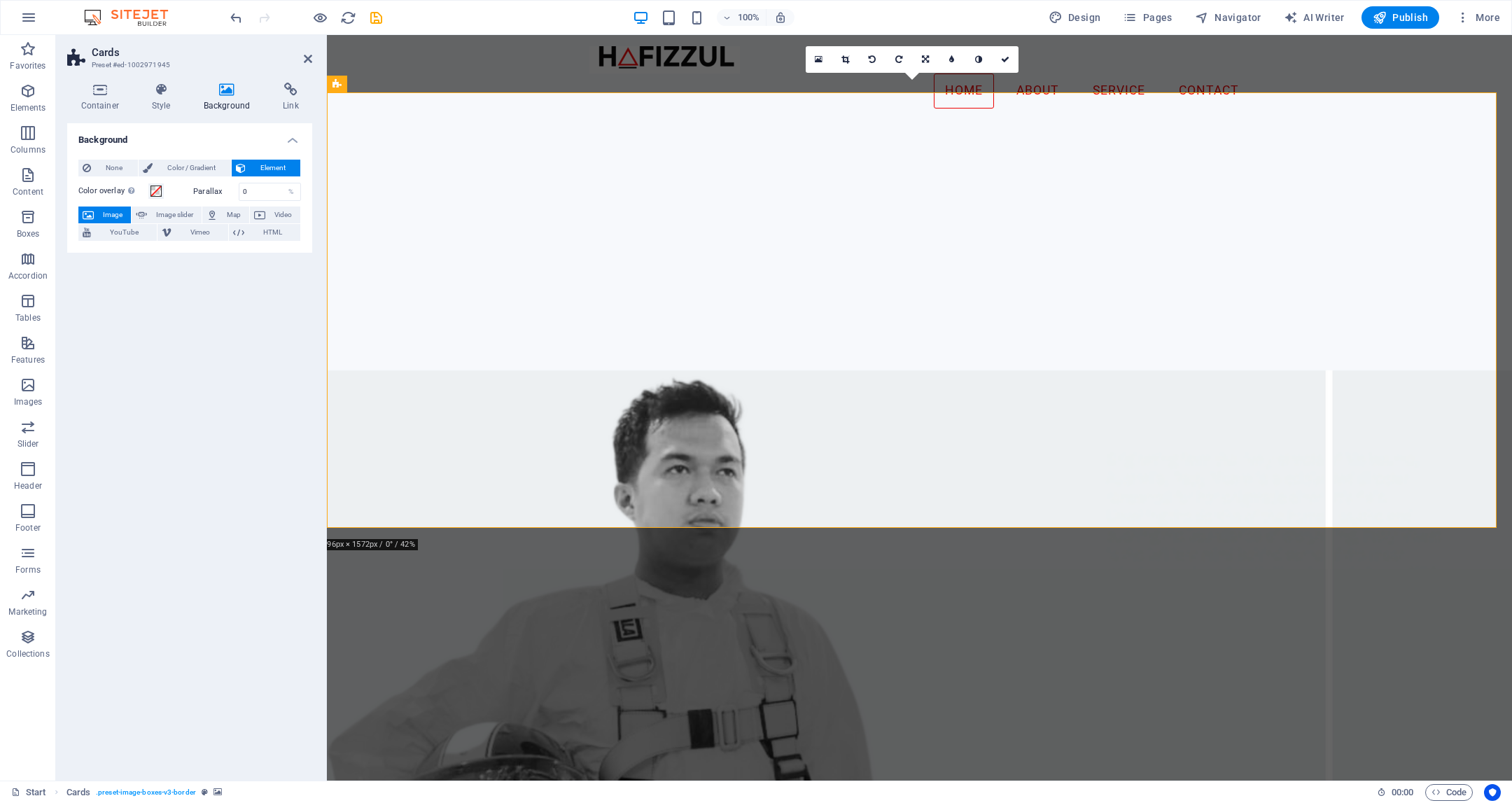
click at [210, 84] on icon at bounding box center [226, 90] width 74 height 14
click at [219, 93] on icon at bounding box center [226, 90] width 74 height 14
click at [101, 171] on span "None" at bounding box center [115, 168] width 39 height 17
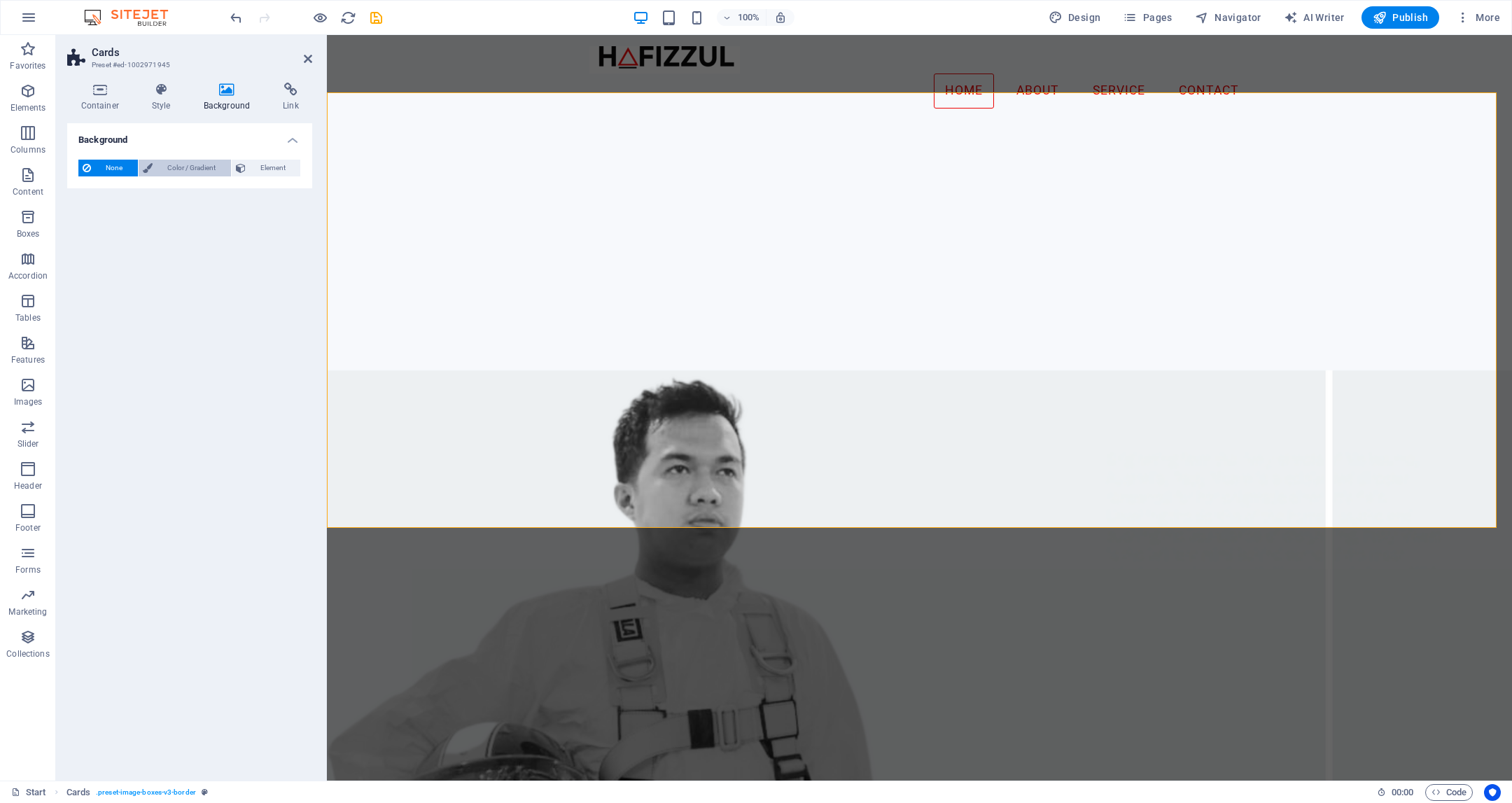
click at [170, 168] on span "Color / Gradient" at bounding box center [192, 168] width 70 height 17
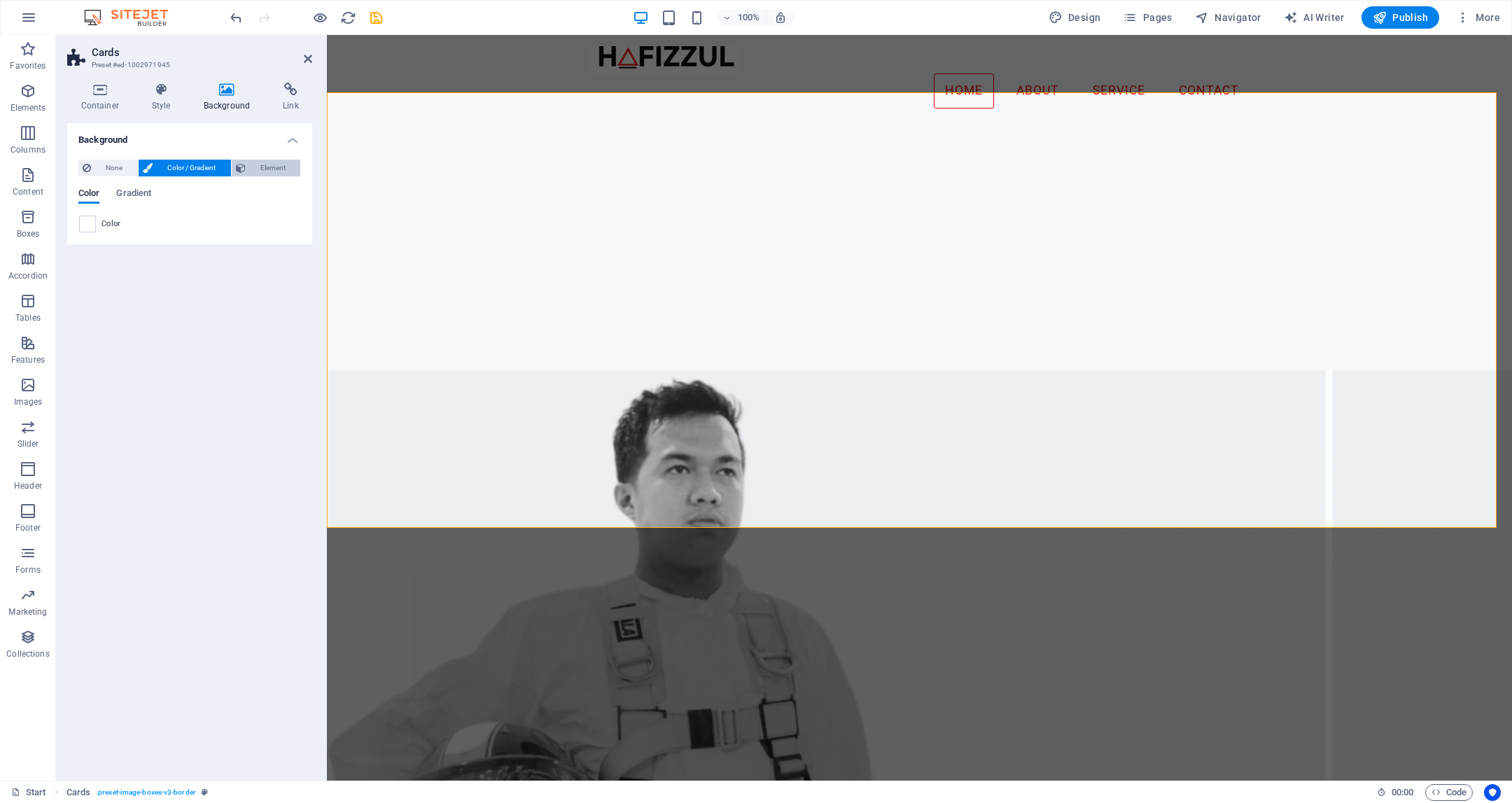
click at [263, 166] on span "Element" at bounding box center [273, 168] width 47 height 17
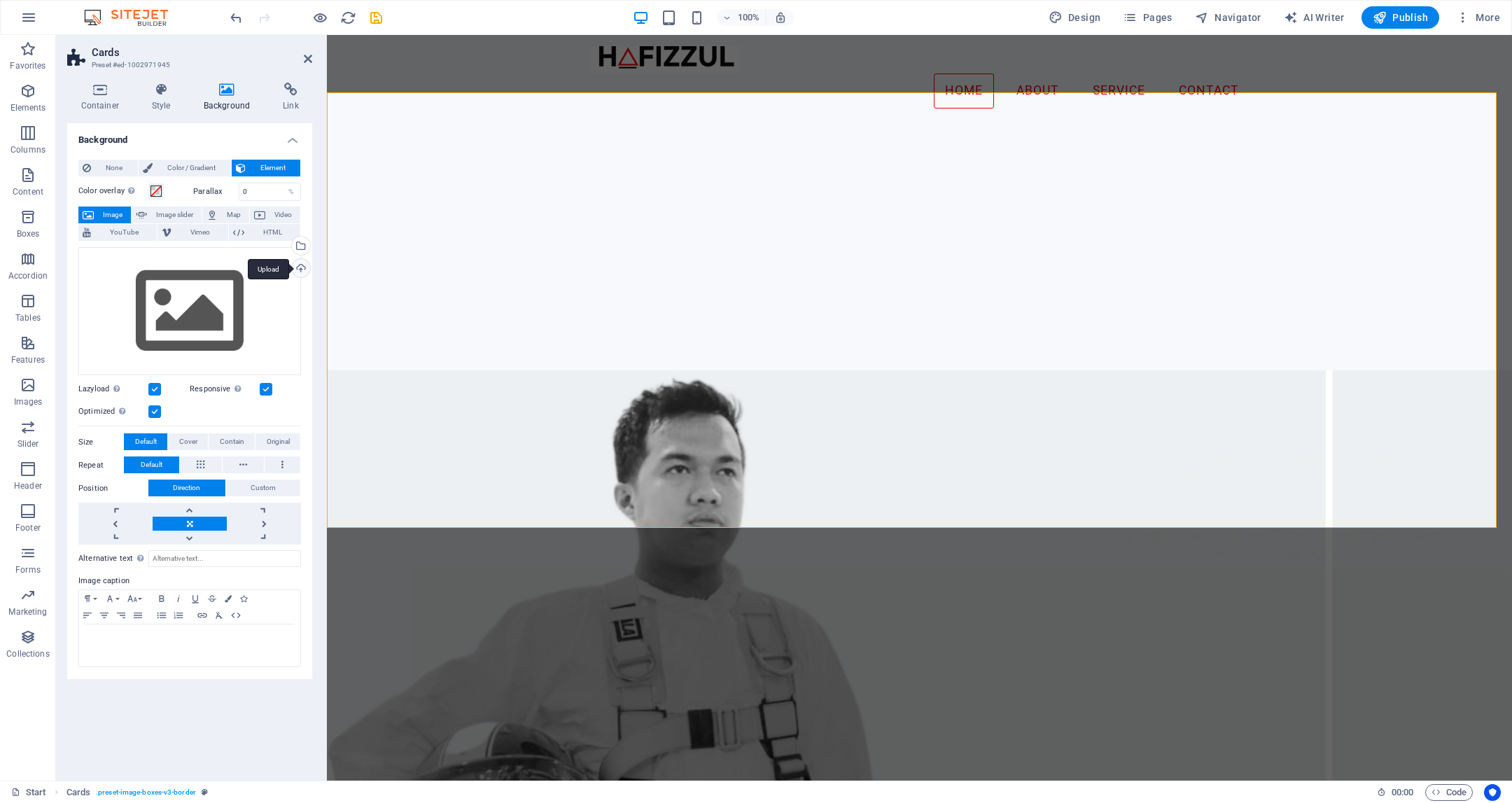
click at [305, 267] on div "Upload" at bounding box center [299, 270] width 21 height 21
click at [300, 238] on div "Select files from the file manager, stock photos, or upload file(s)" at bounding box center [299, 247] width 21 height 21
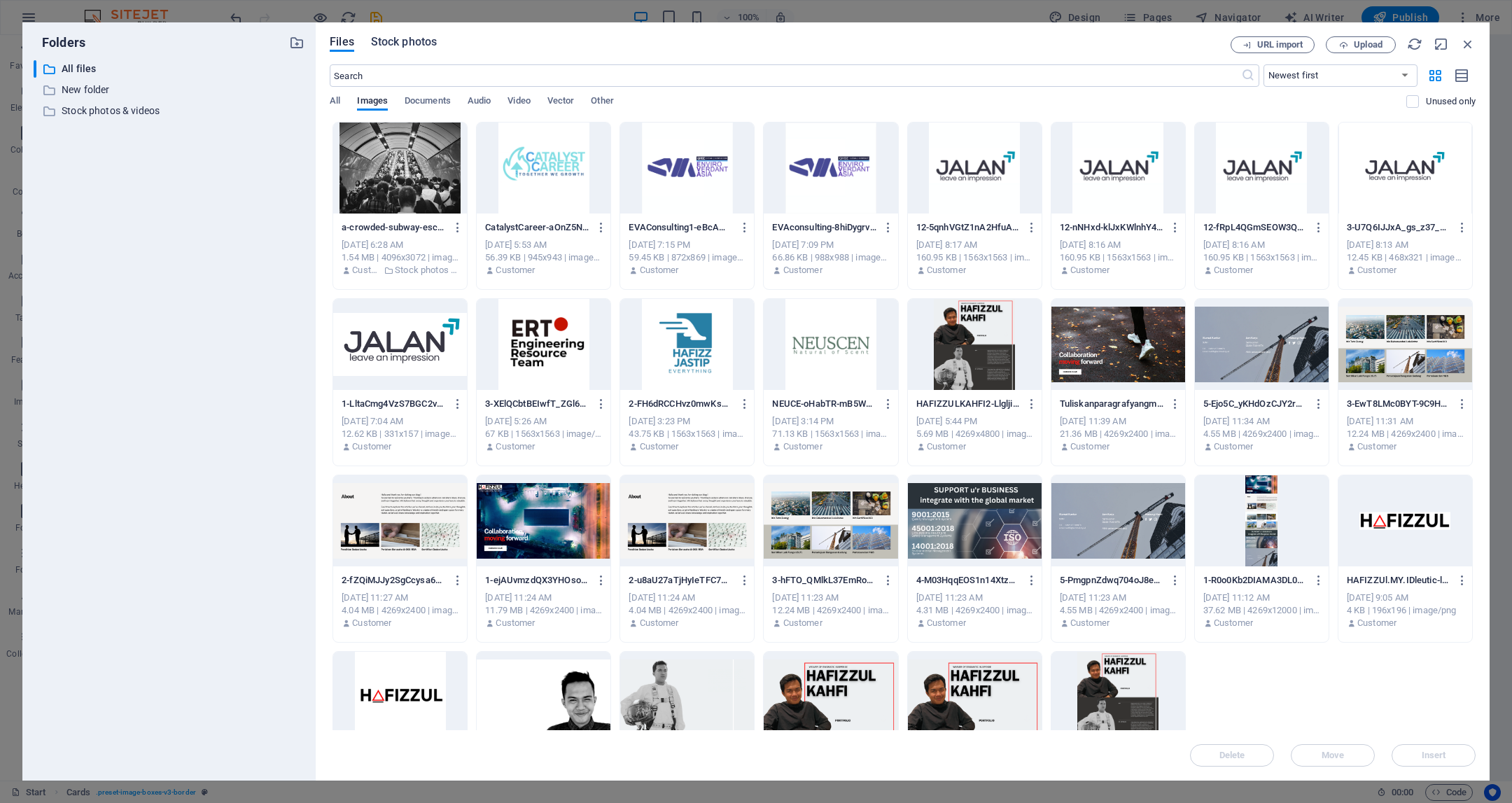
click at [401, 49] on span "Stock photos" at bounding box center [404, 42] width 66 height 17
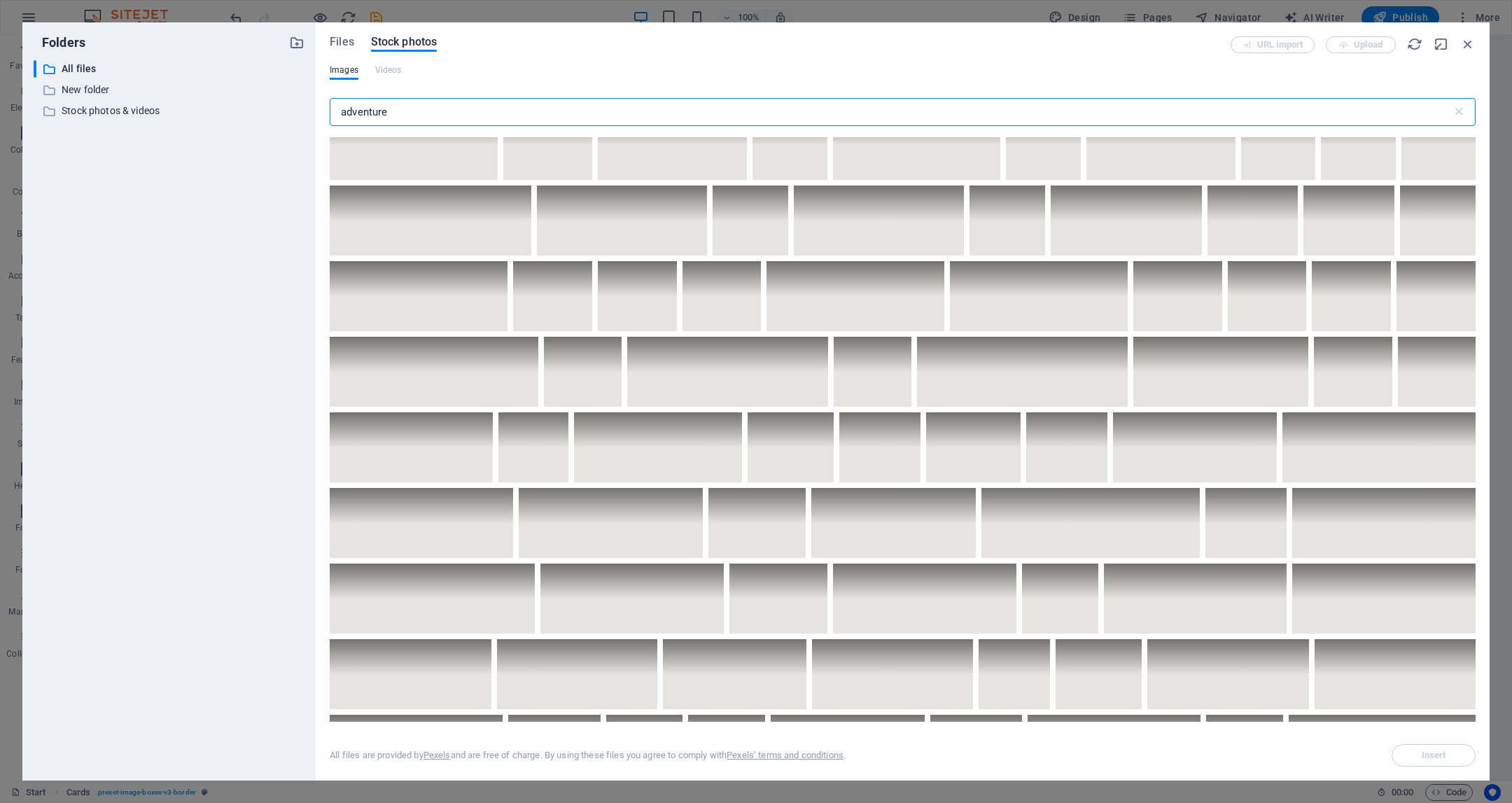
scroll to position [2206, 0]
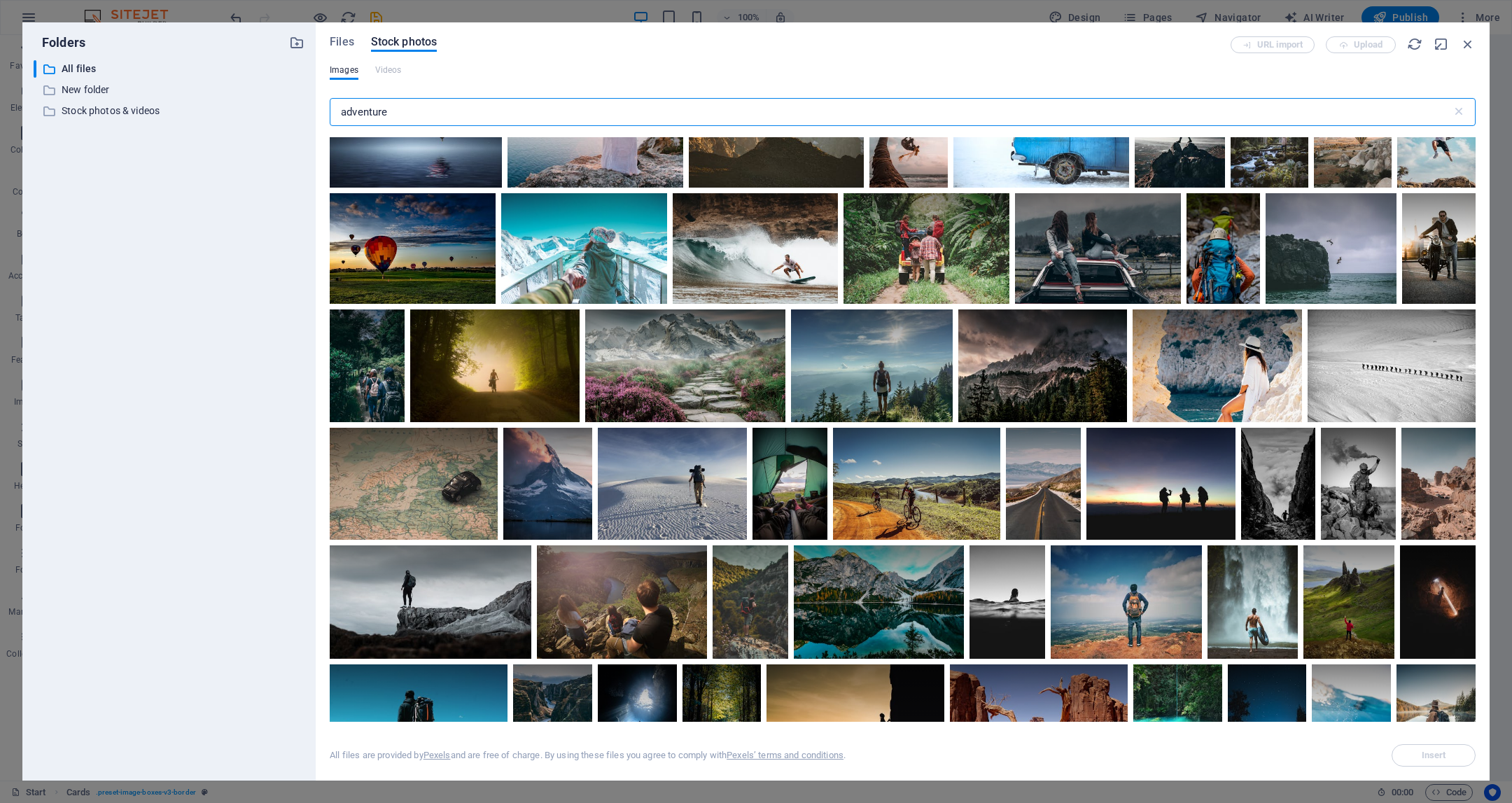
click at [538, 99] on input "adventure" at bounding box center [891, 112] width 1122 height 28
type input "k"
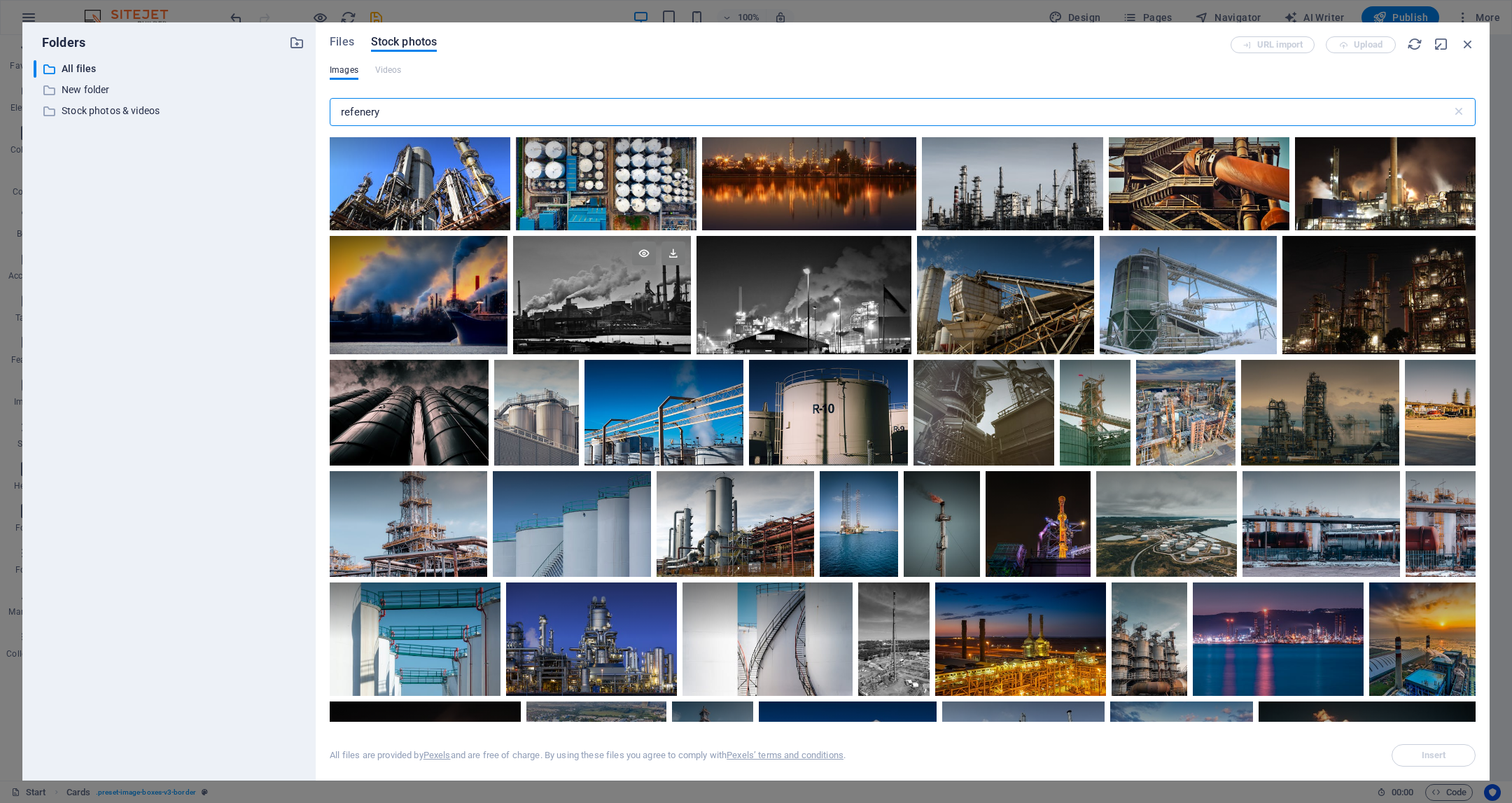
scroll to position [0, 0]
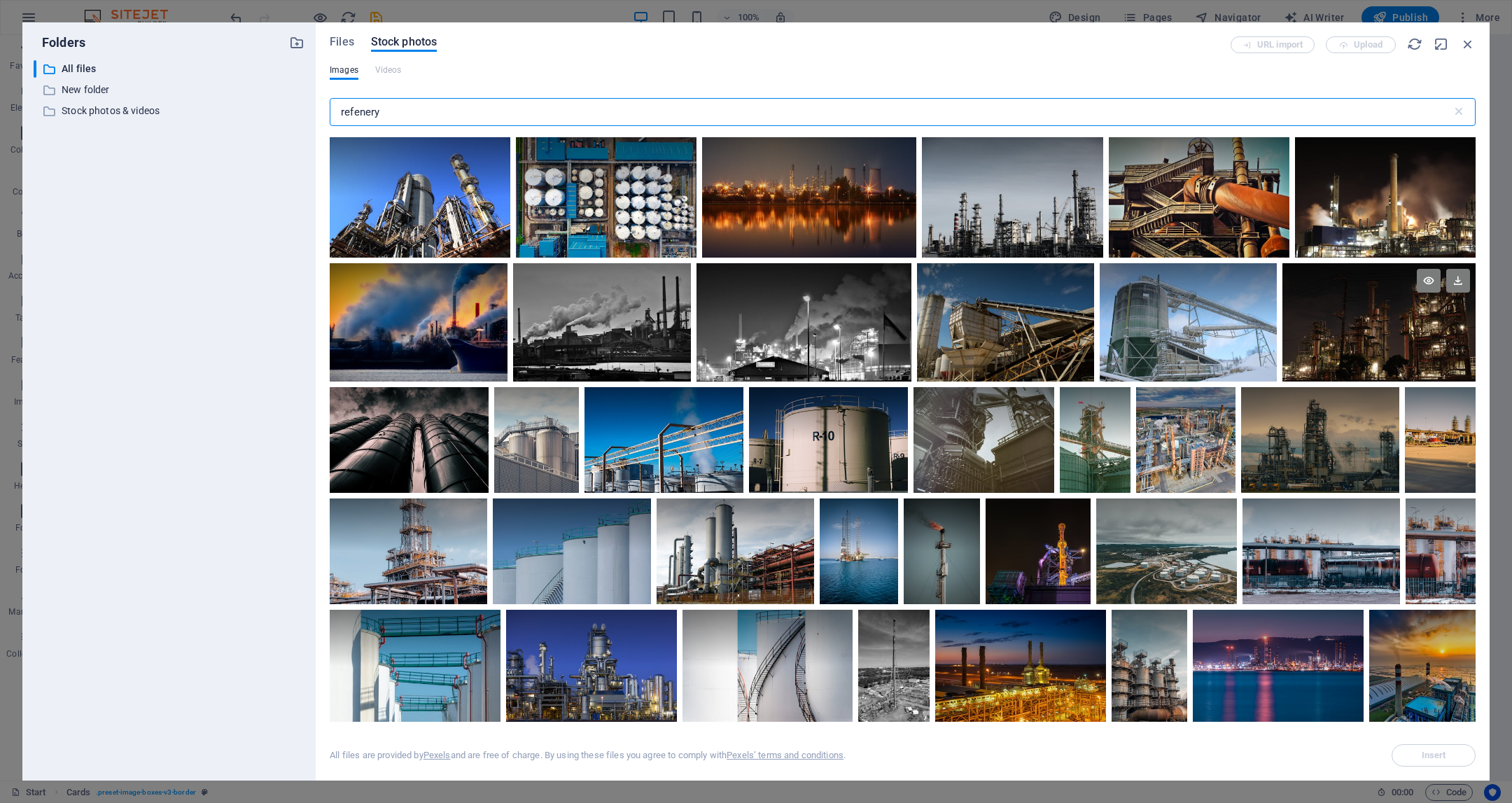
click at [1359, 300] on div at bounding box center [1379, 293] width 193 height 59
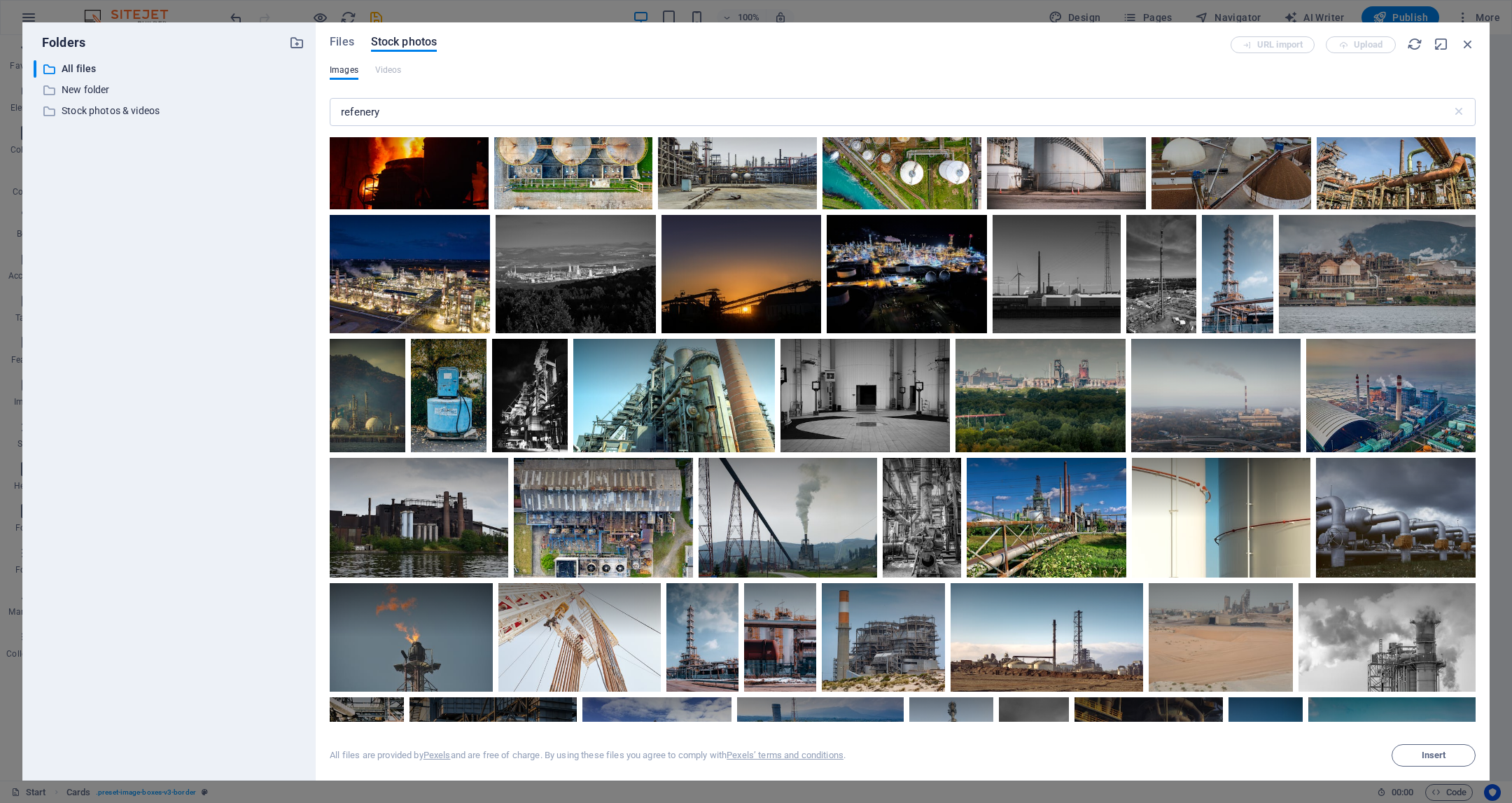
scroll to position [1739, 0]
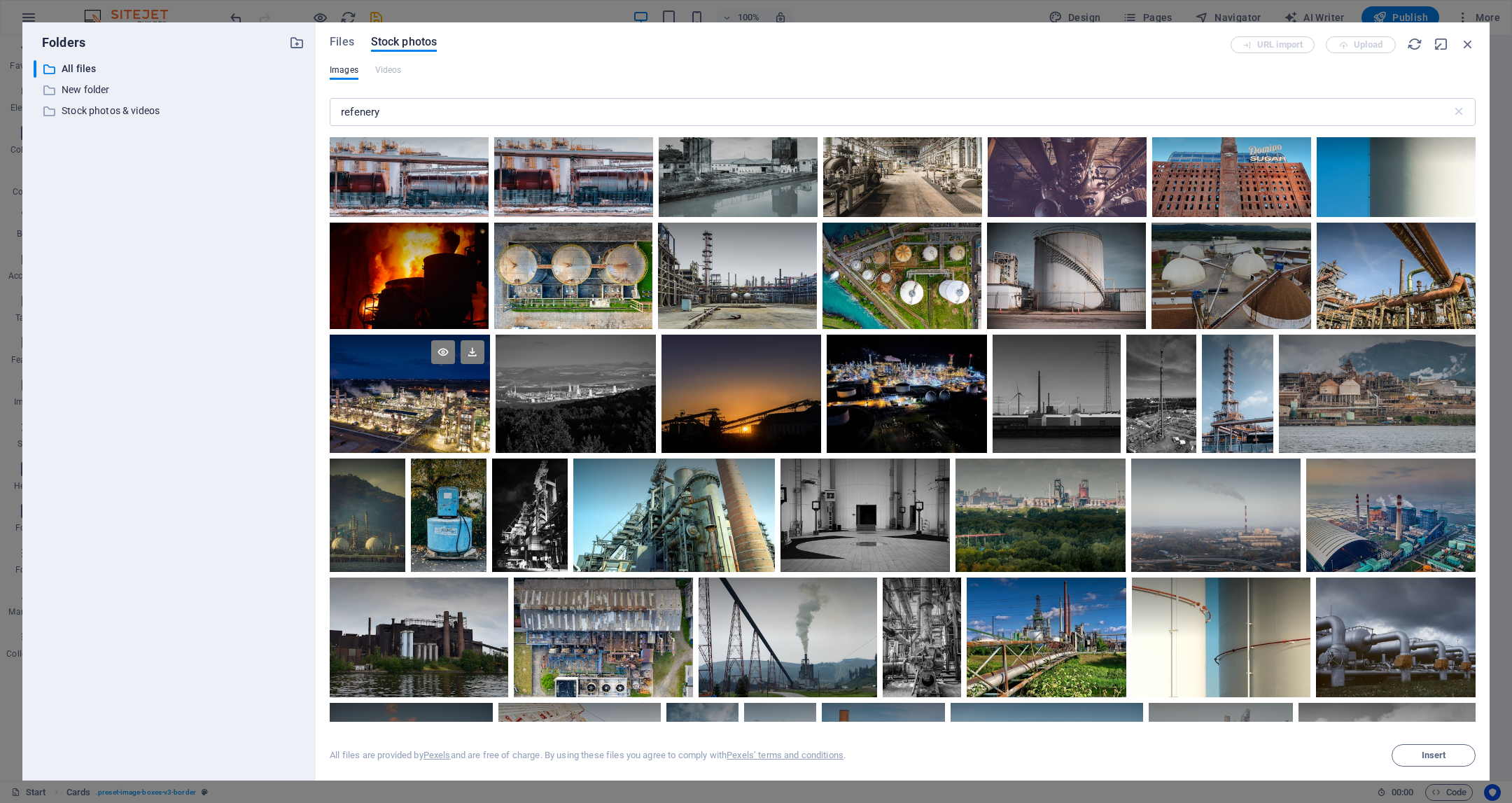
click at [383, 421] on div at bounding box center [410, 394] width 161 height 119
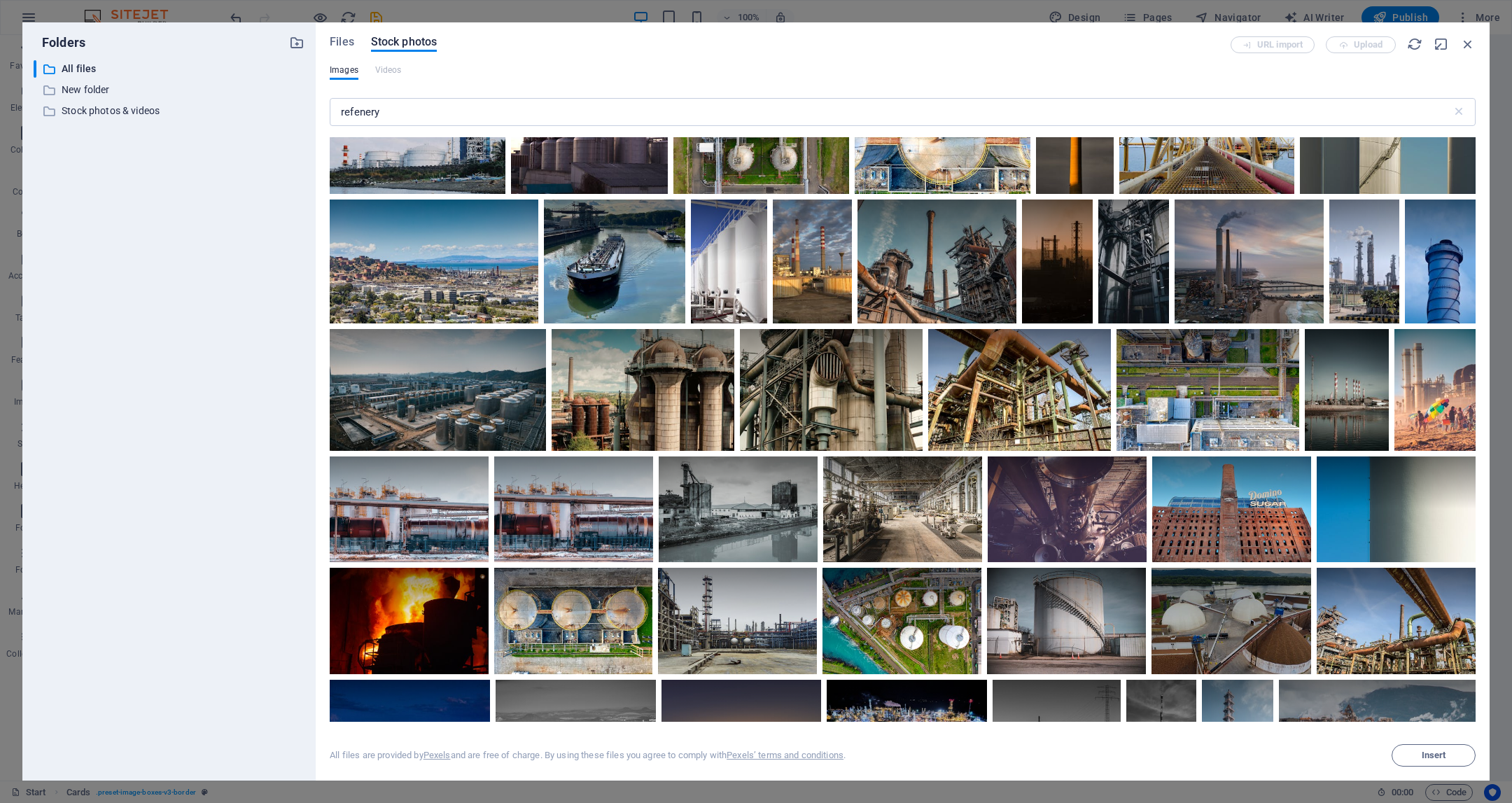
scroll to position [1318, 0]
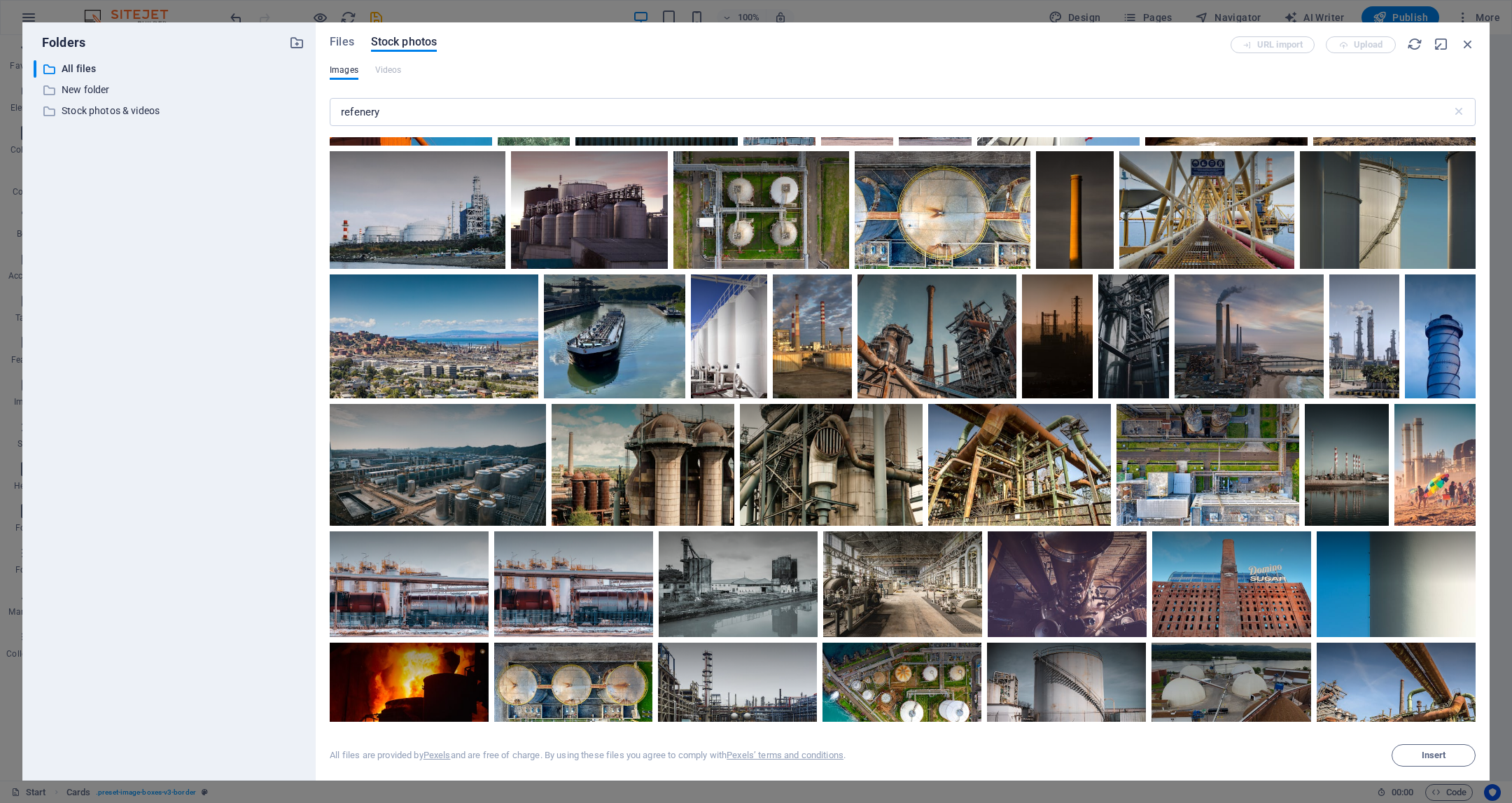
click at [550, 128] on div "refenery ​" at bounding box center [903, 115] width 1146 height 45
click at [548, 115] on input "refenery" at bounding box center [891, 112] width 1122 height 28
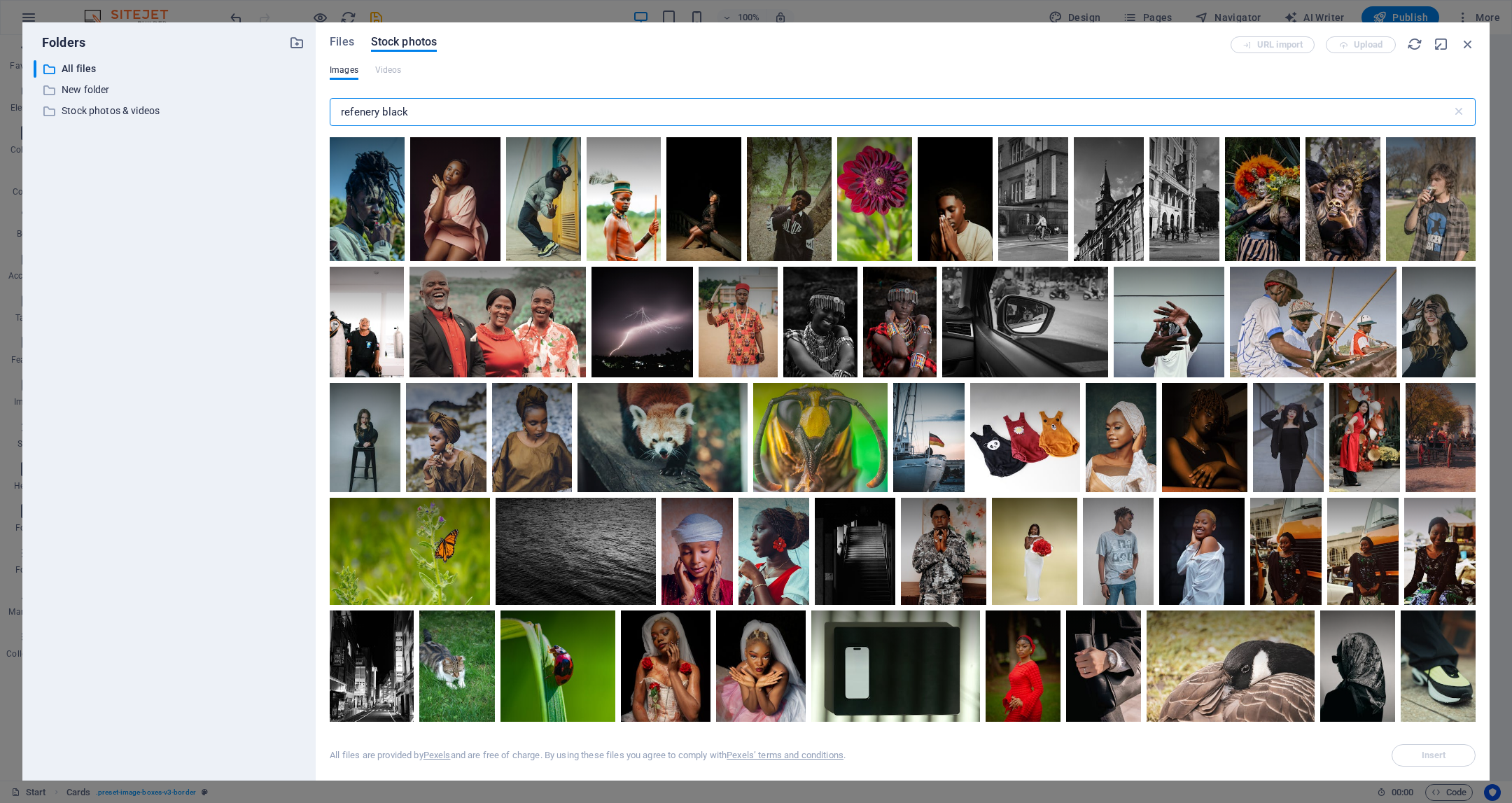
click at [440, 108] on input "refenery black" at bounding box center [891, 112] width 1122 height 28
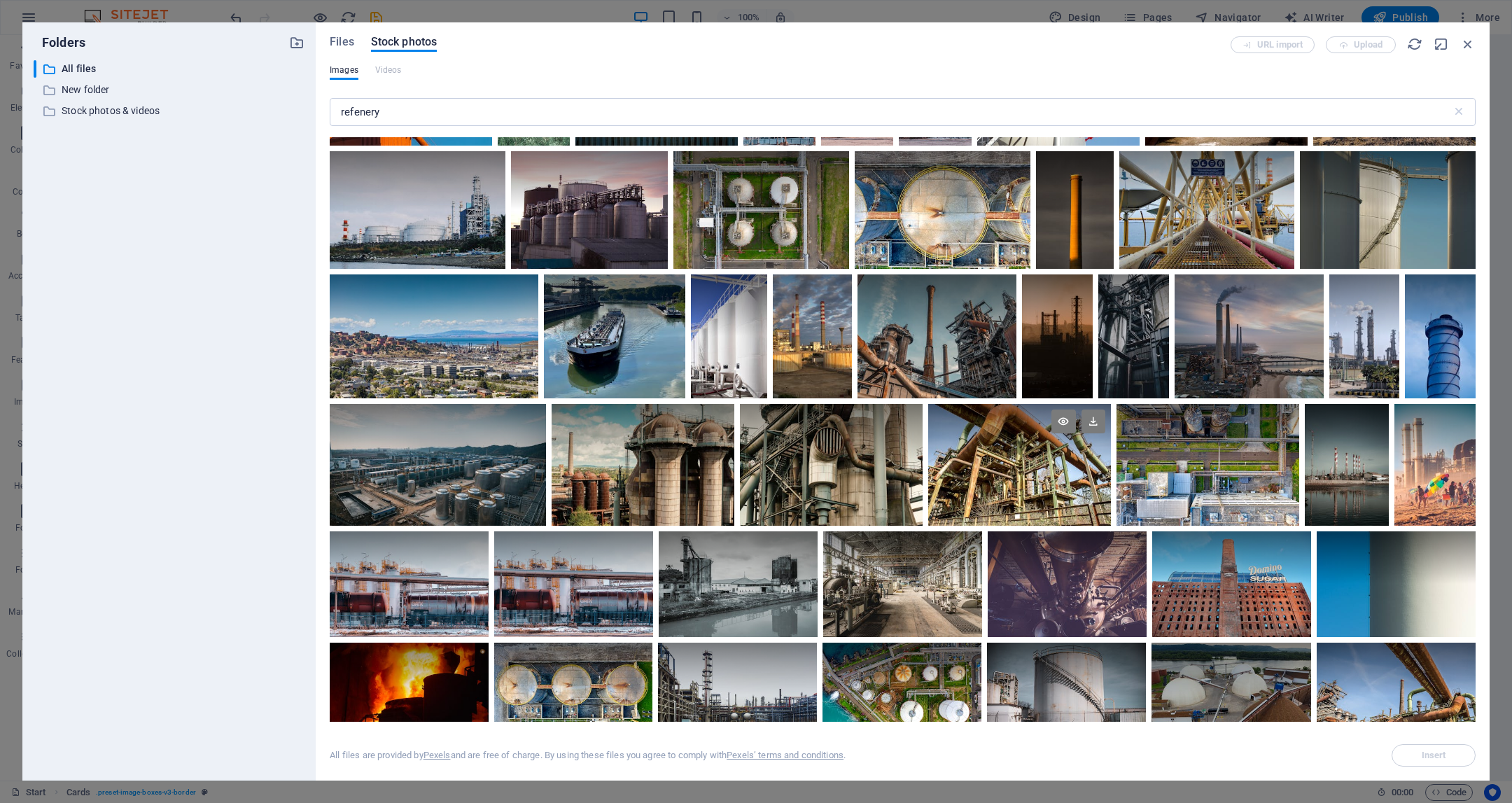
click at [1008, 471] on div at bounding box center [1019, 465] width 183 height 122
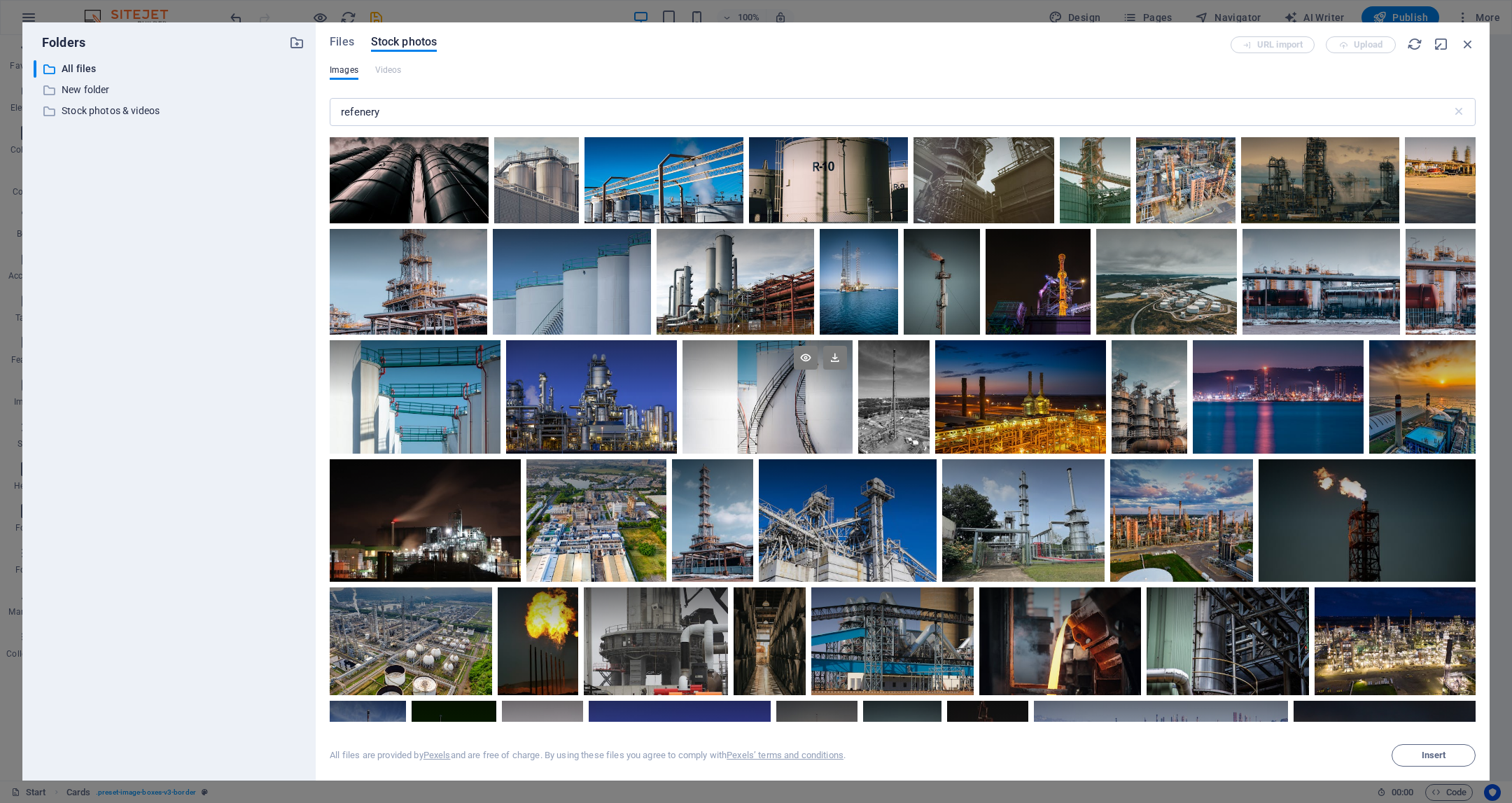
scroll to position [268, 0]
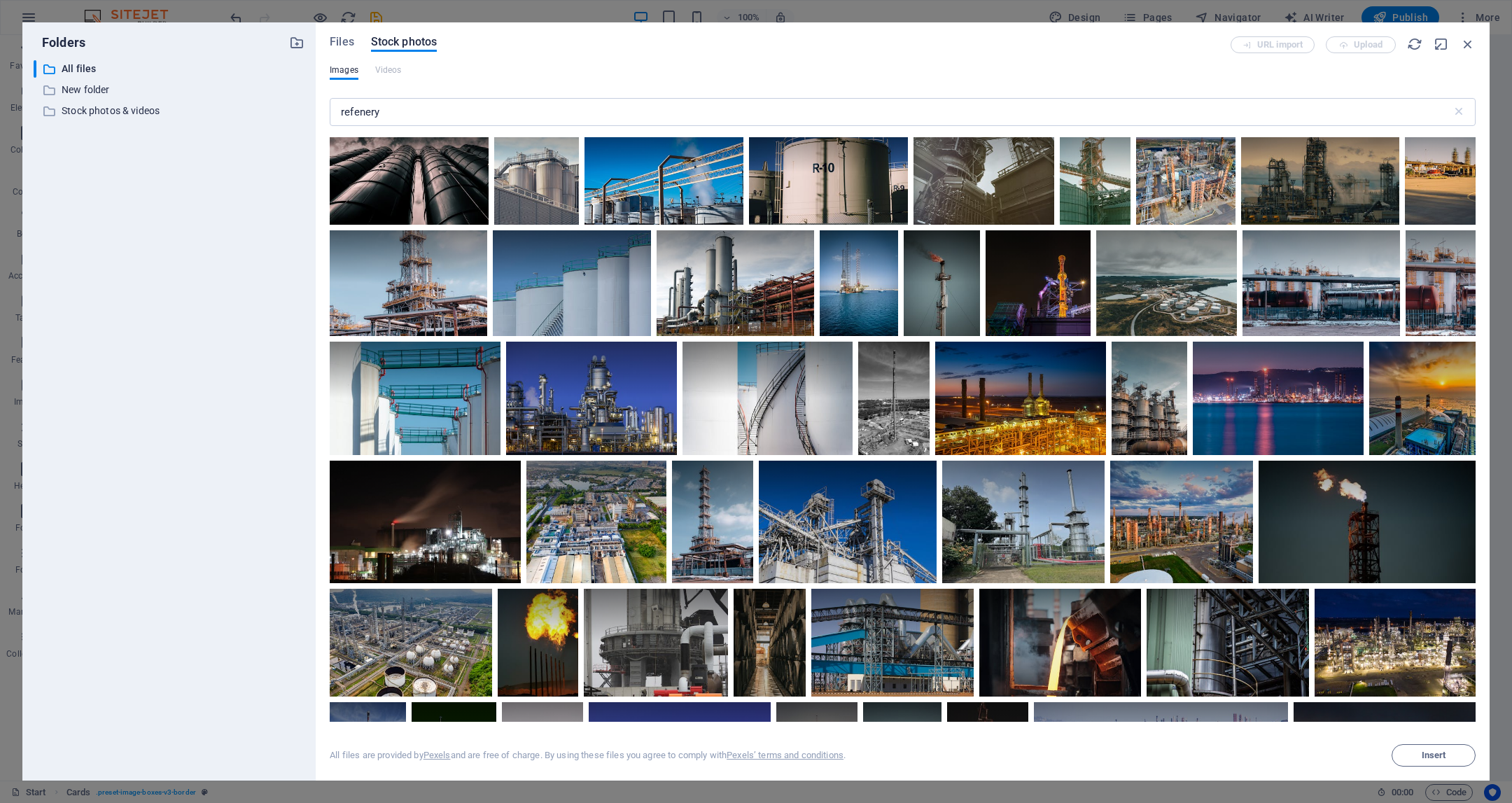
click at [521, 43] on div "Files Stock photos" at bounding box center [780, 44] width 901 height 16
click at [547, 111] on input "refenery" at bounding box center [891, 112] width 1122 height 28
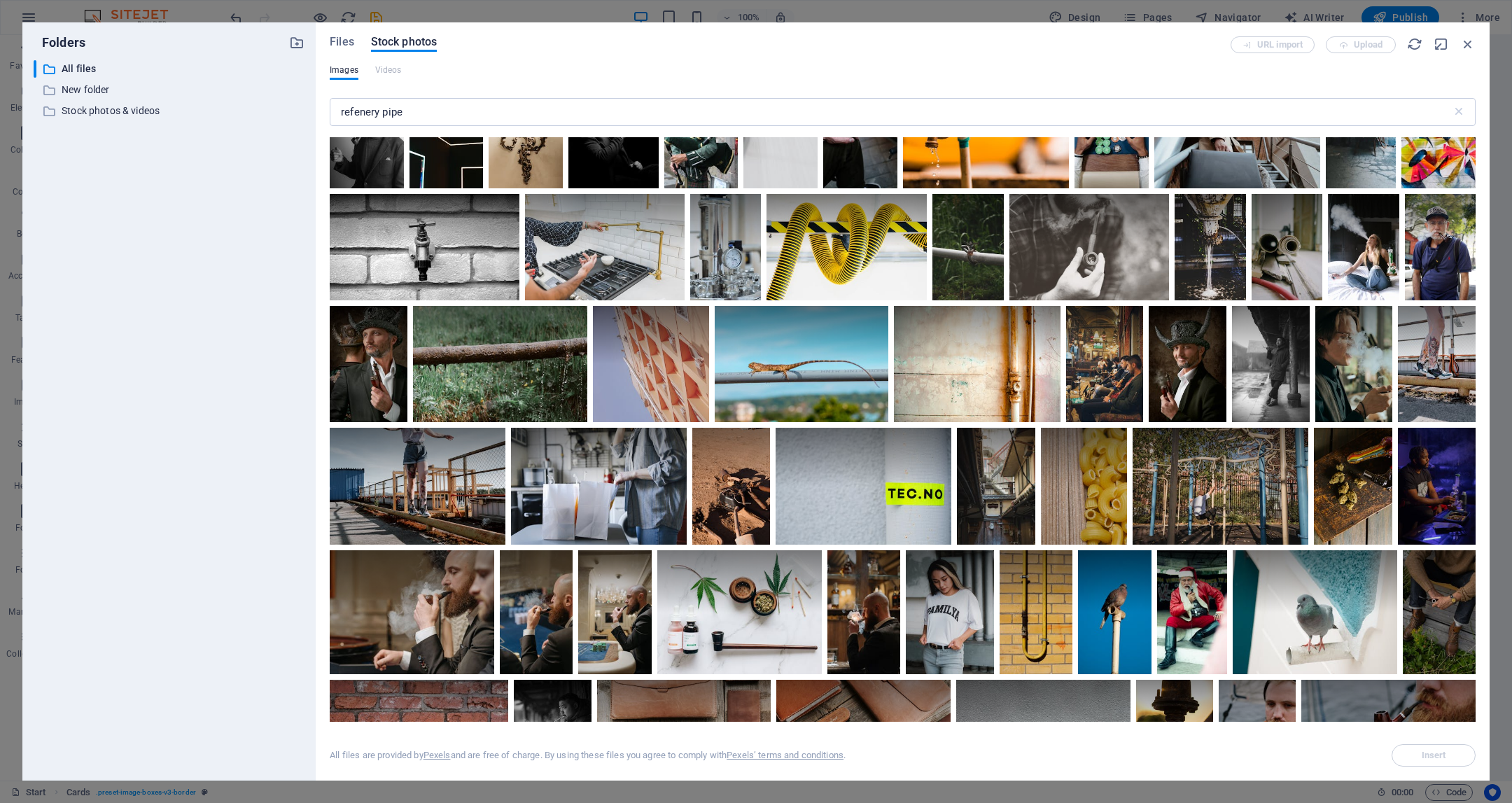
scroll to position [751, 0]
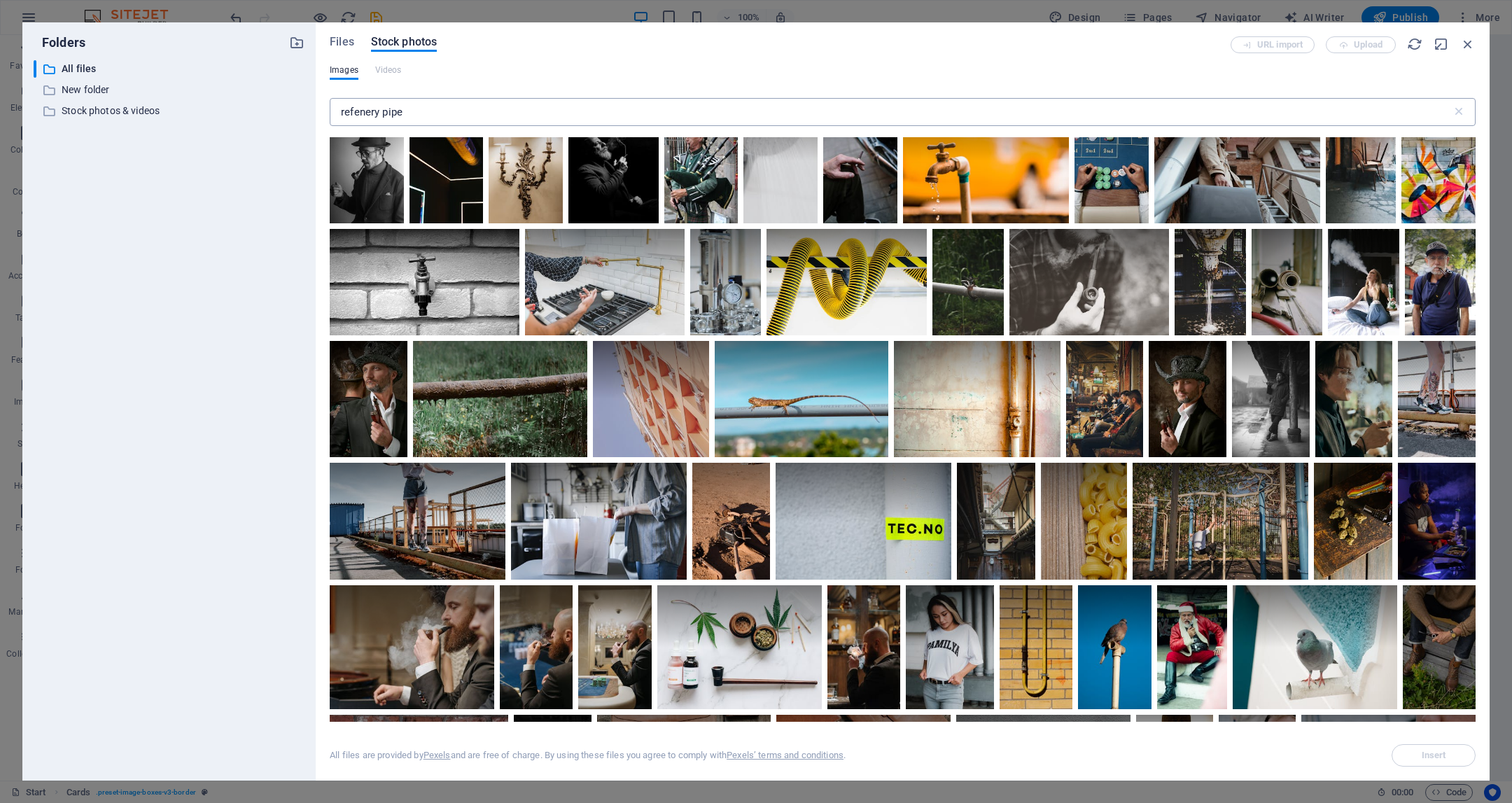
click at [643, 110] on input "refenery pipe" at bounding box center [891, 112] width 1122 height 28
click at [650, 91] on div "Images Videos" at bounding box center [903, 78] width 1146 height 28
click at [666, 107] on input "refenery pipe" at bounding box center [891, 112] width 1122 height 28
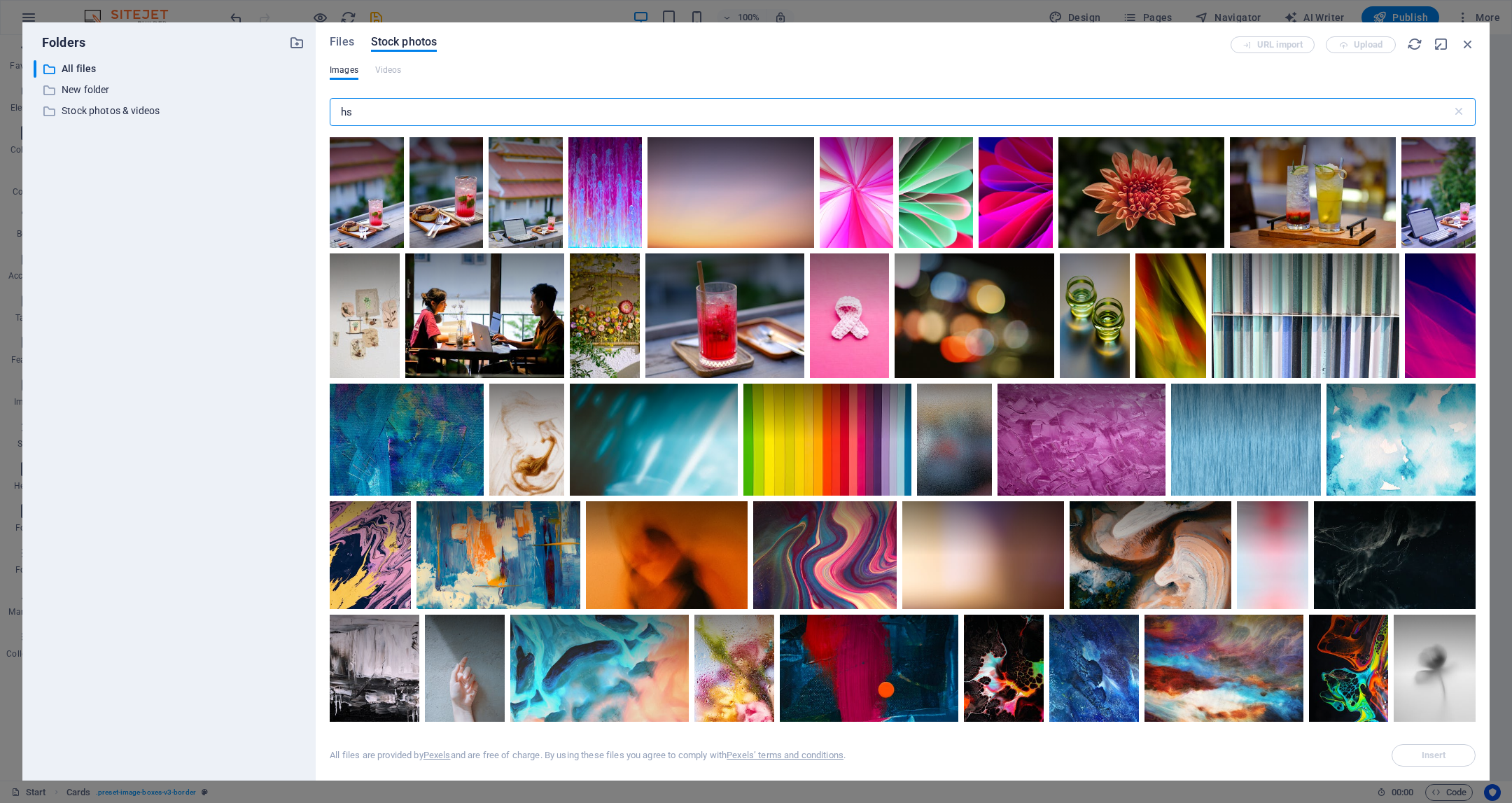
type input "h"
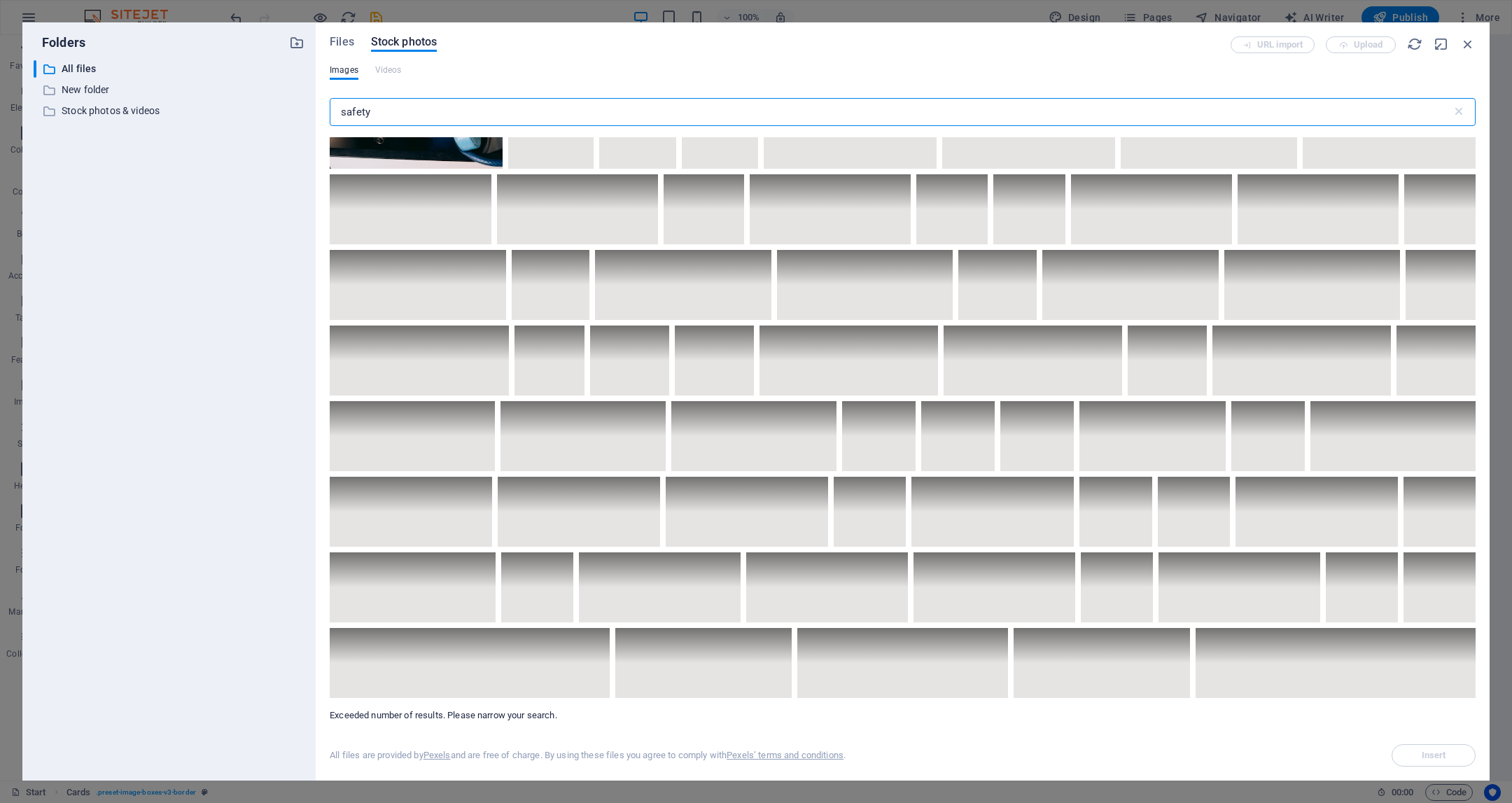
scroll to position [5568, 0]
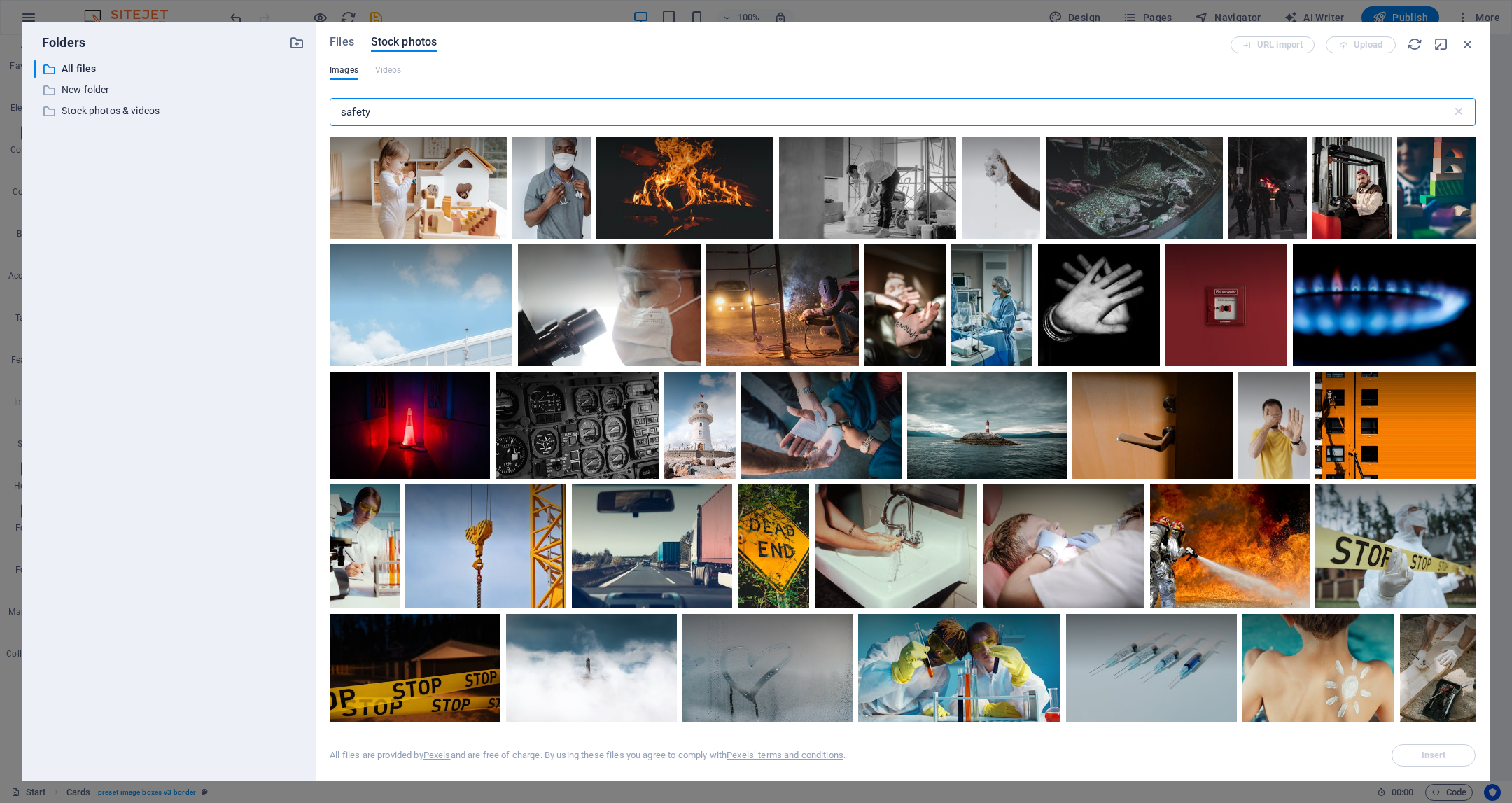
click at [590, 107] on input "safety" at bounding box center [891, 112] width 1122 height 28
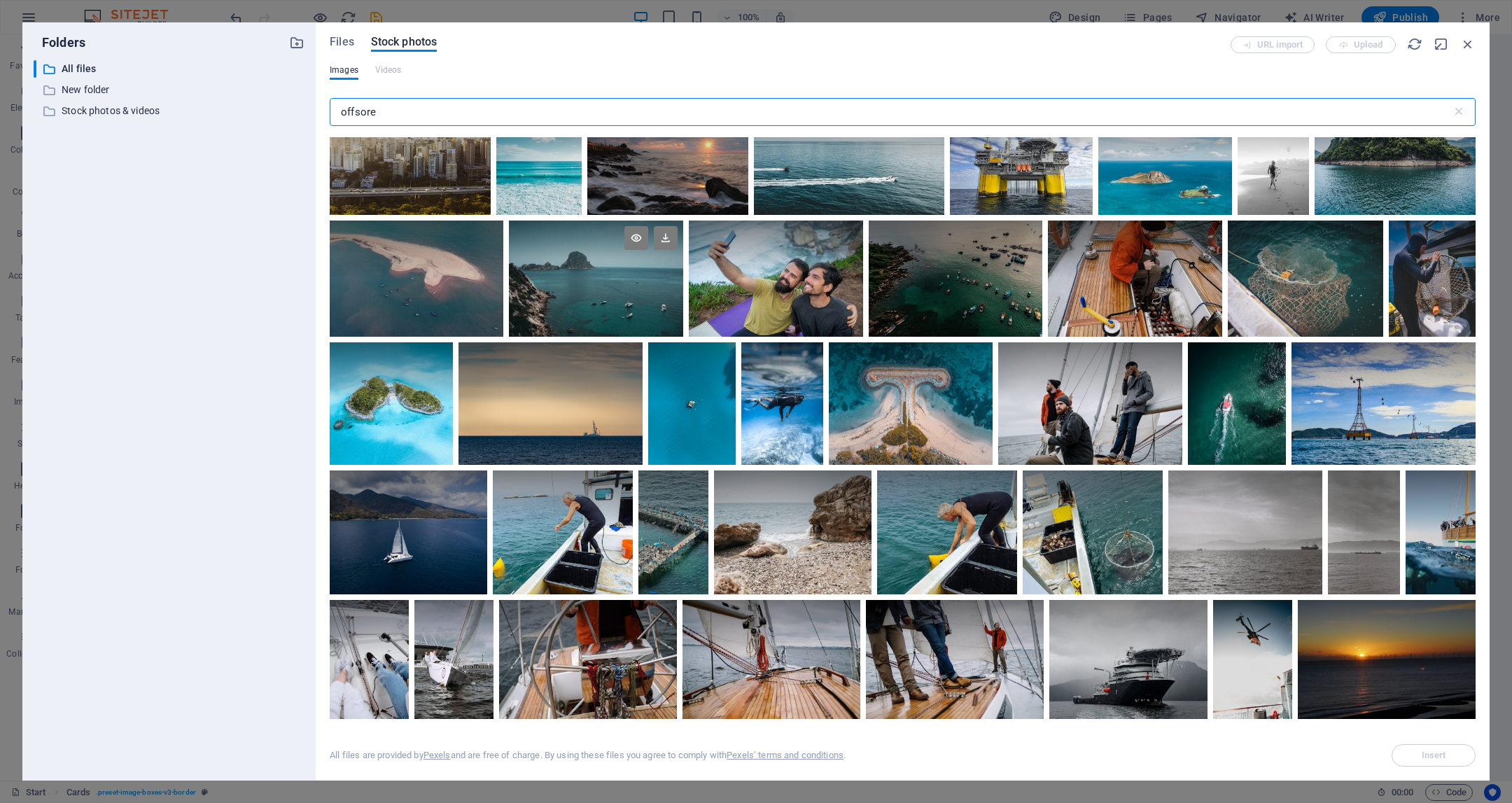
scroll to position [0, 0]
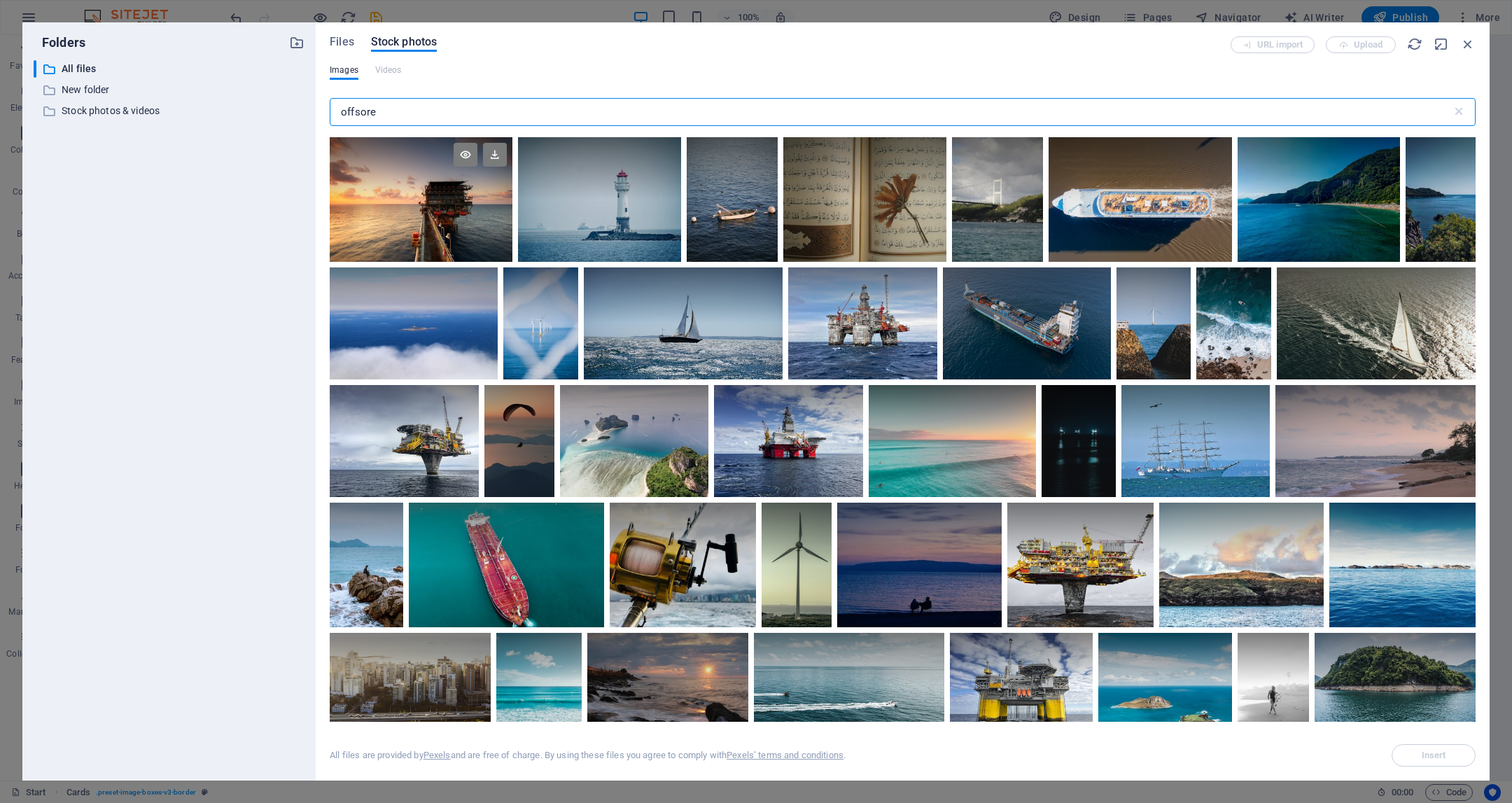
type input "offsore"
click at [421, 220] on div at bounding box center [421, 199] width 183 height 125
click at [493, 158] on icon at bounding box center [495, 155] width 24 height 24
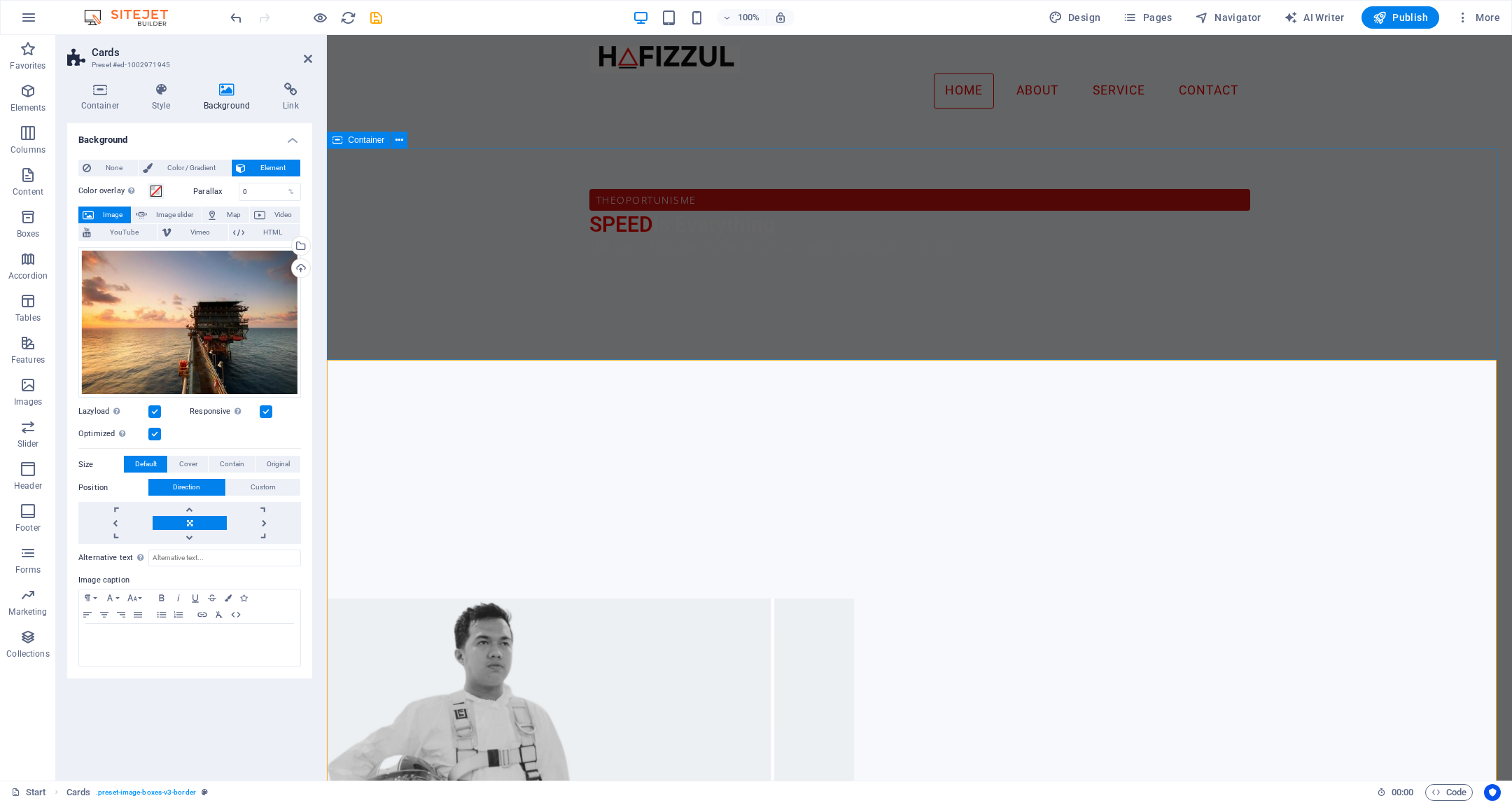
scroll to position [1212, 0]
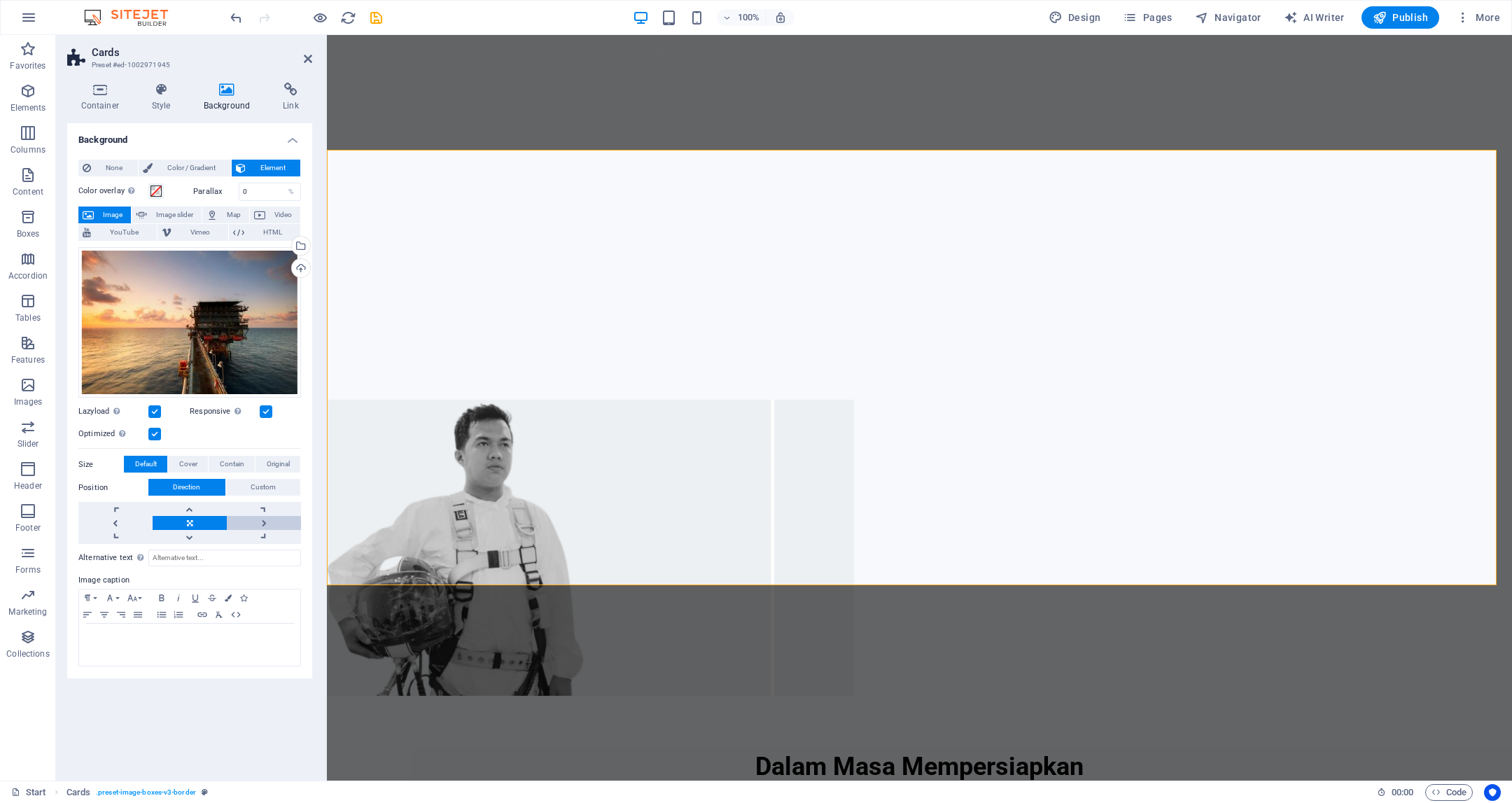
click at [264, 516] on link at bounding box center [264, 523] width 74 height 14
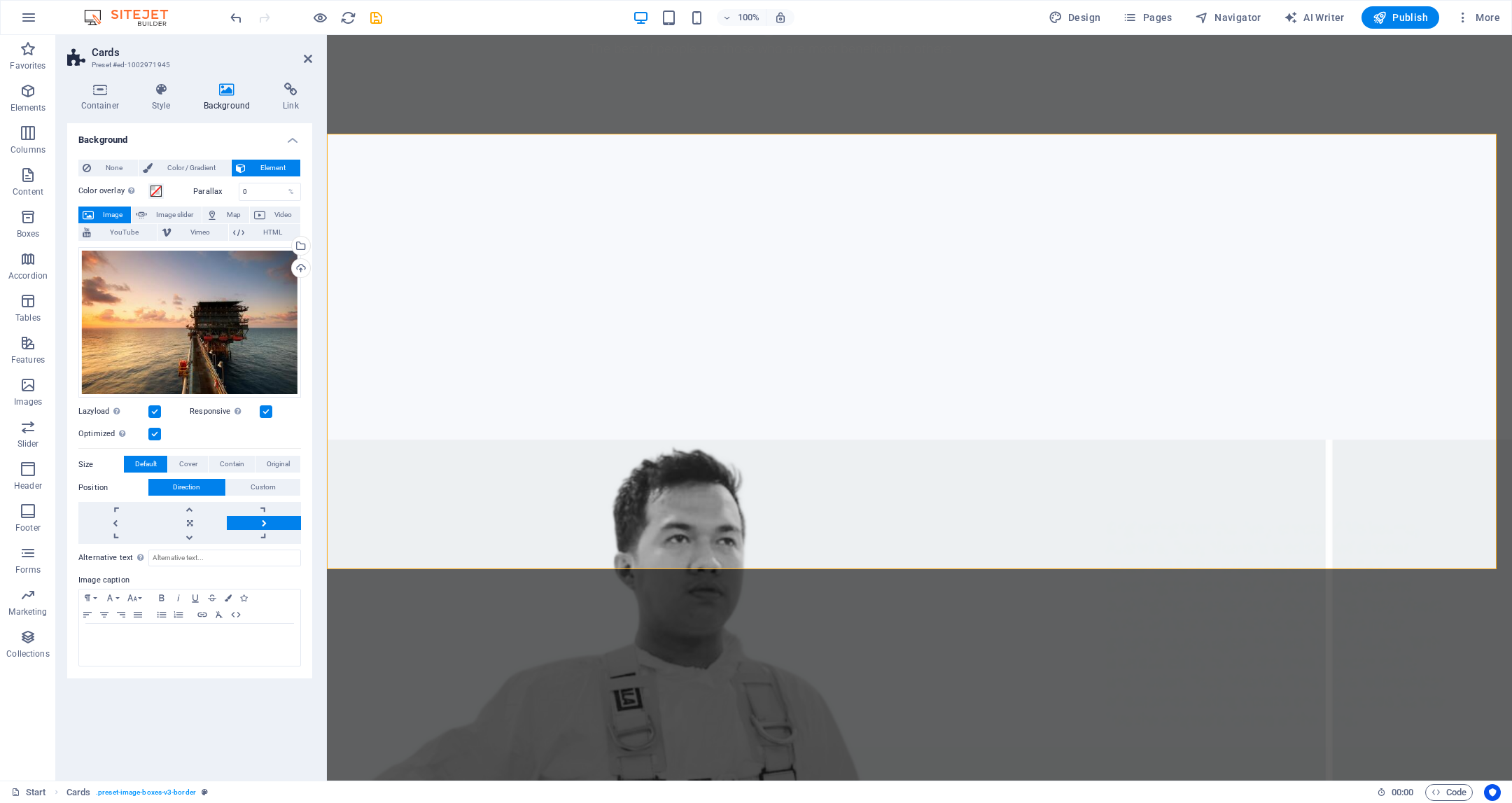
click at [264, 516] on link at bounding box center [264, 523] width 74 height 14
click at [269, 516] on link at bounding box center [264, 523] width 74 height 14
click at [270, 530] on link at bounding box center [264, 537] width 74 height 14
click at [273, 479] on span "Custom" at bounding box center [264, 487] width 25 height 17
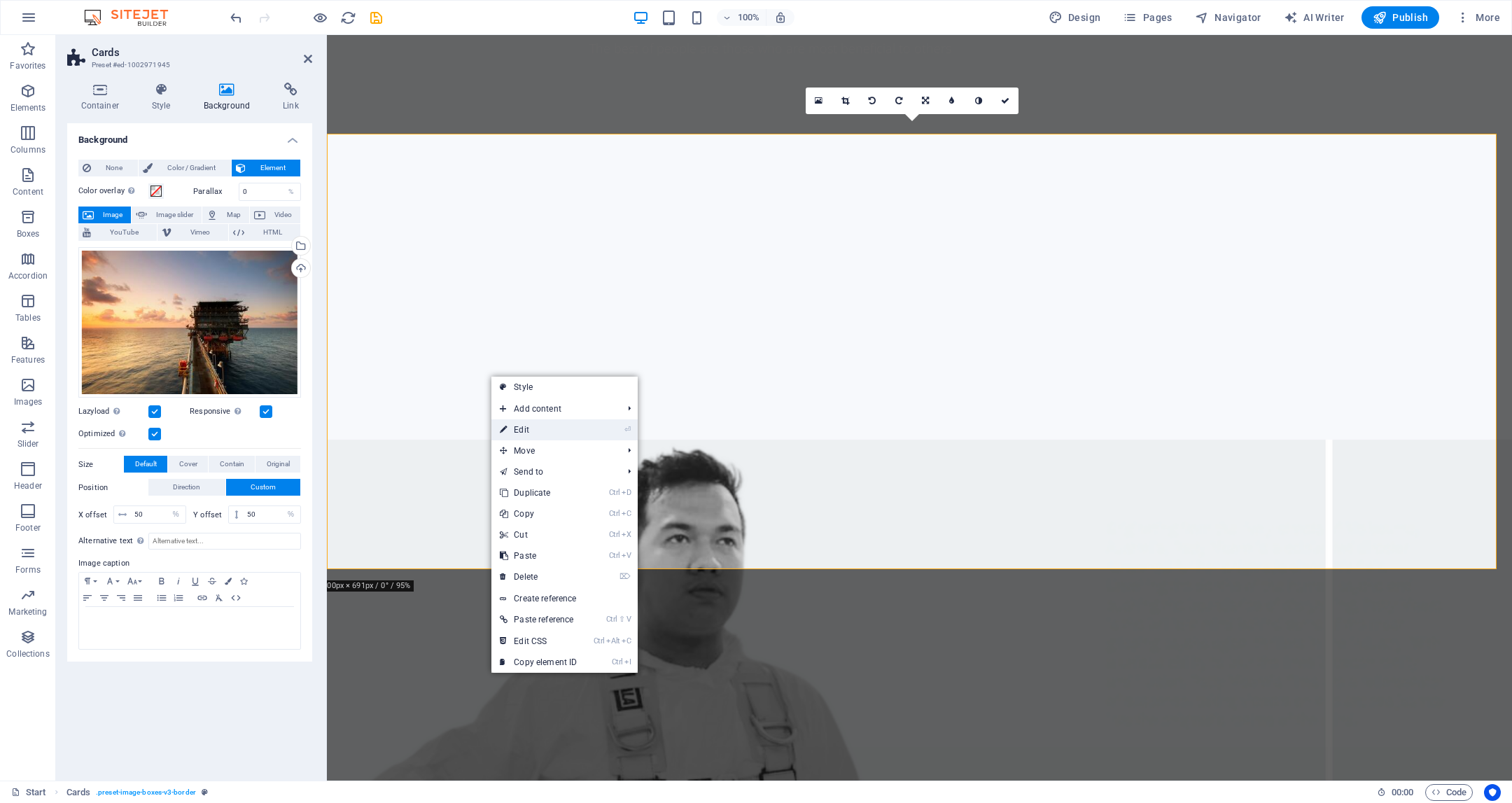
click at [544, 430] on link "⏎ Edit" at bounding box center [538, 430] width 94 height 21
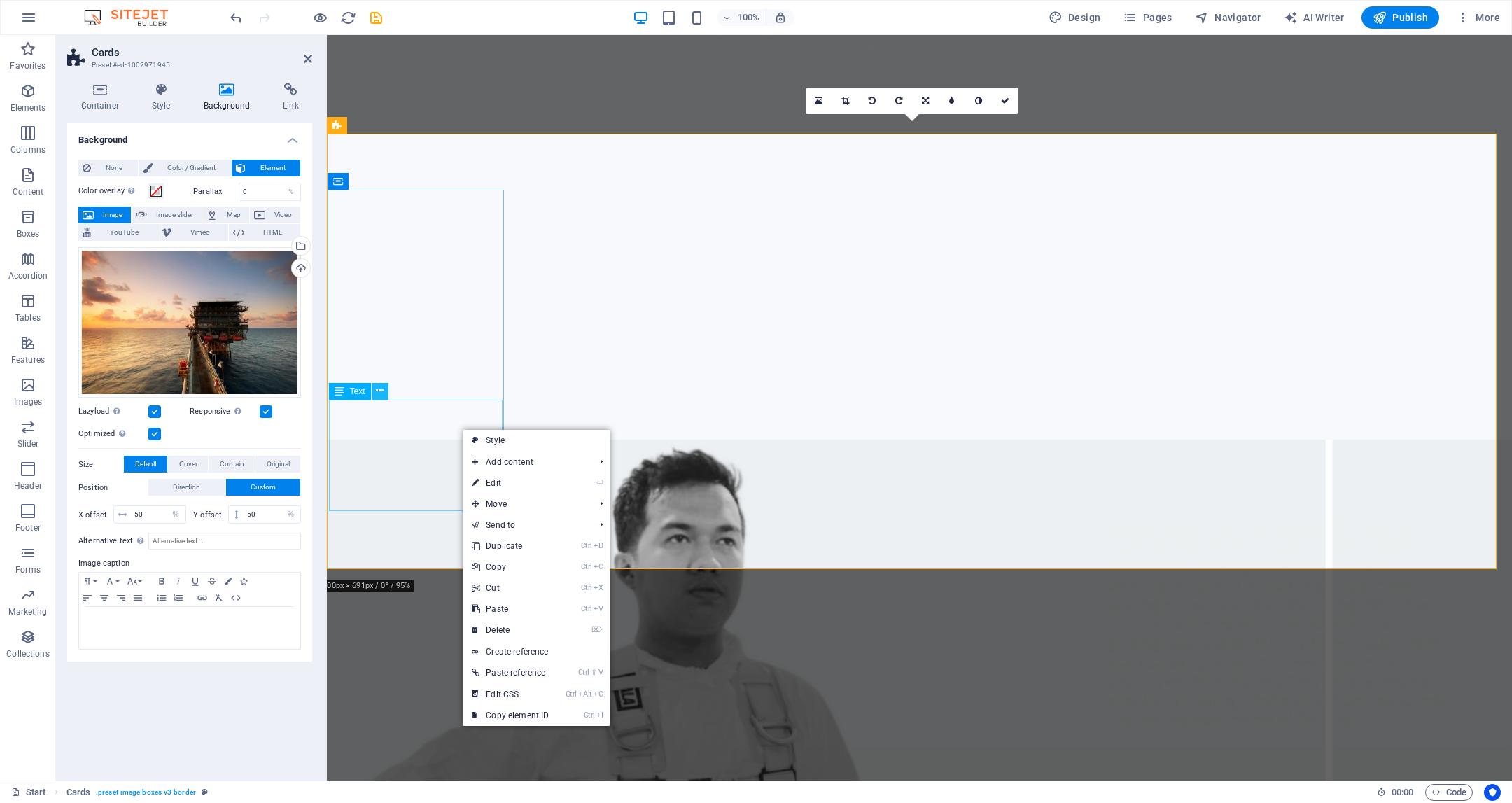
click at [377, 397] on icon at bounding box center [379, 391] width 7 height 15
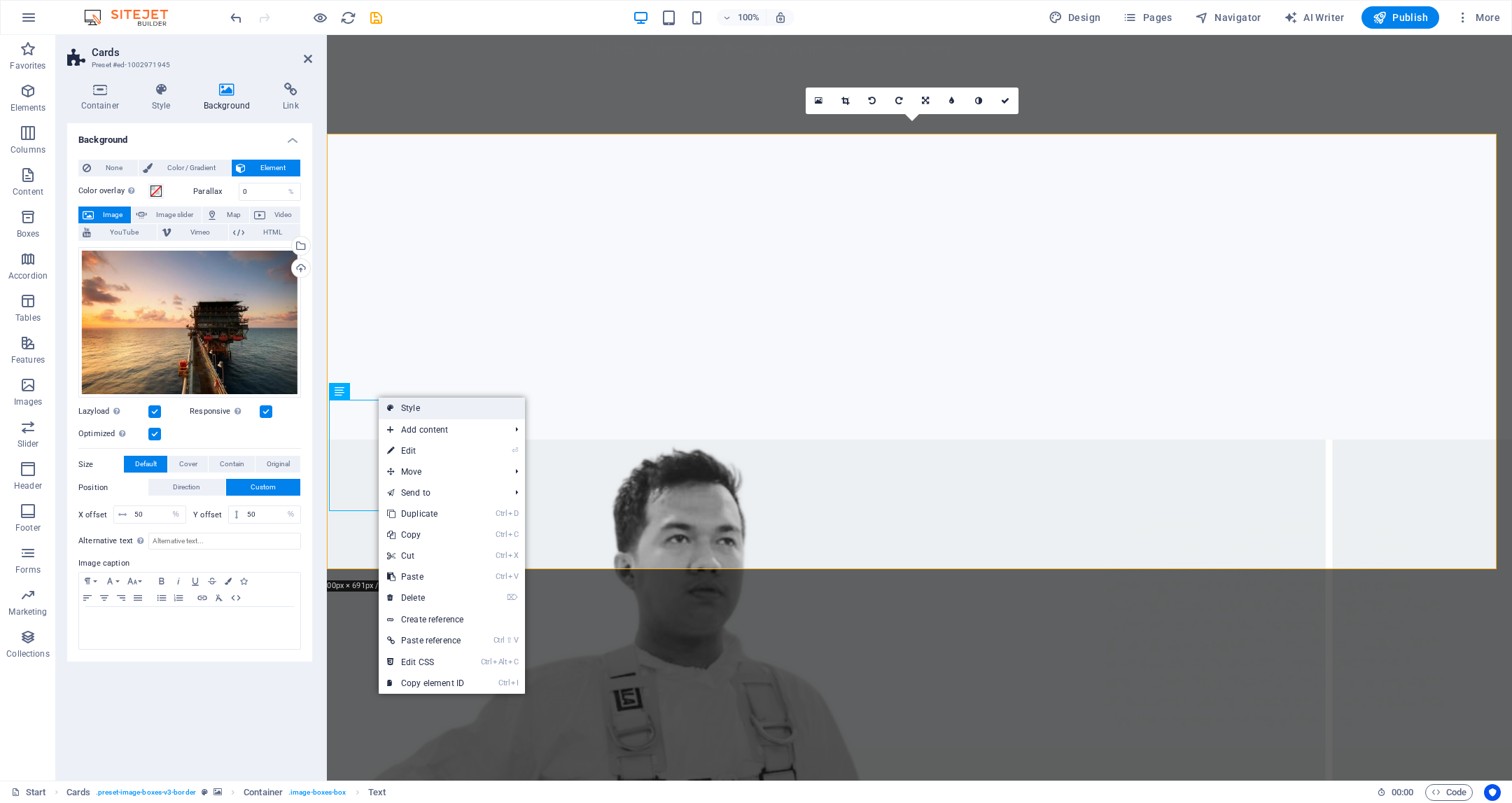
click at [416, 406] on link "Style" at bounding box center [452, 409] width 146 height 21
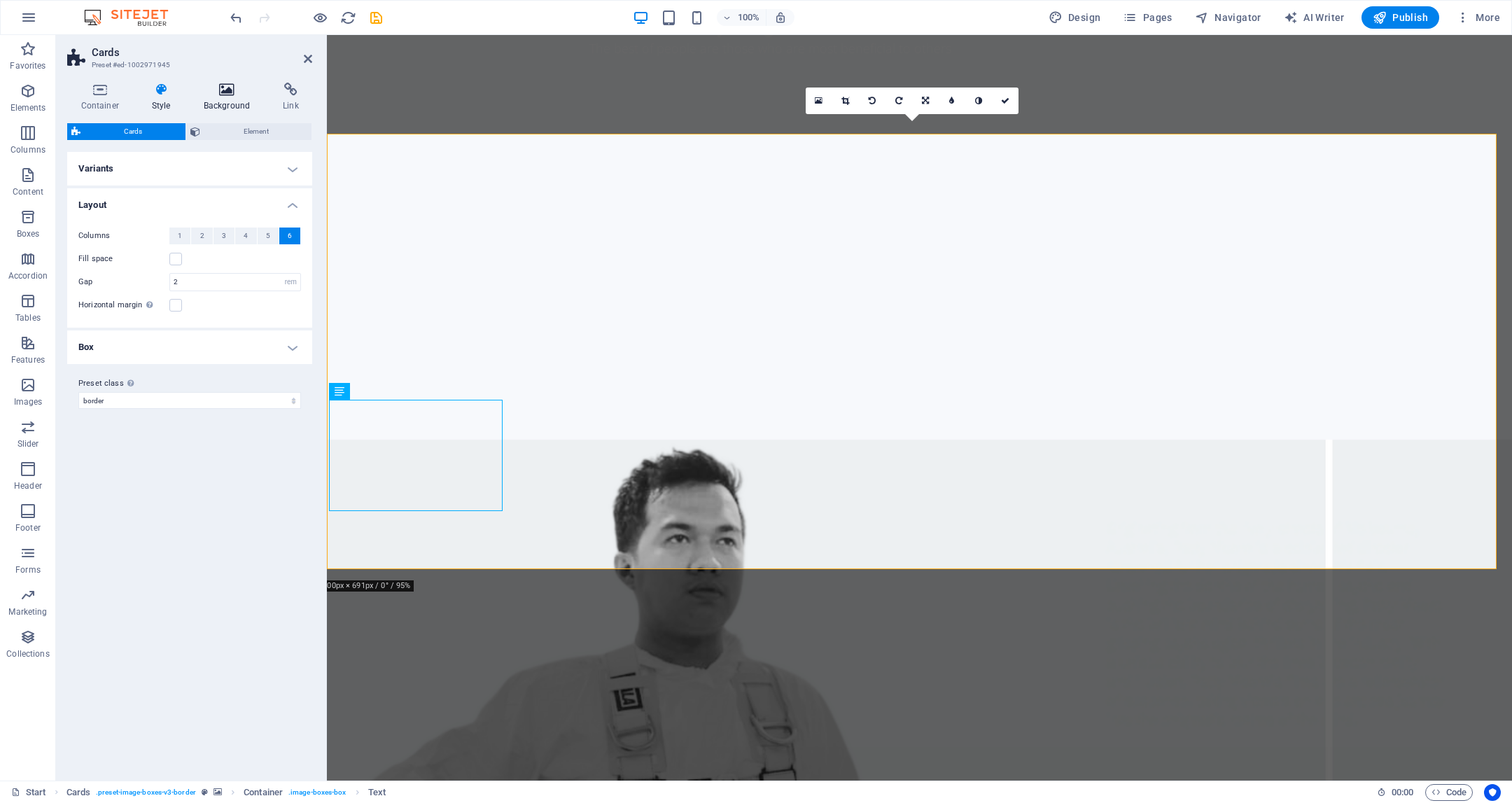
click at [226, 100] on h4 "Background" at bounding box center [229, 97] width 80 height 29
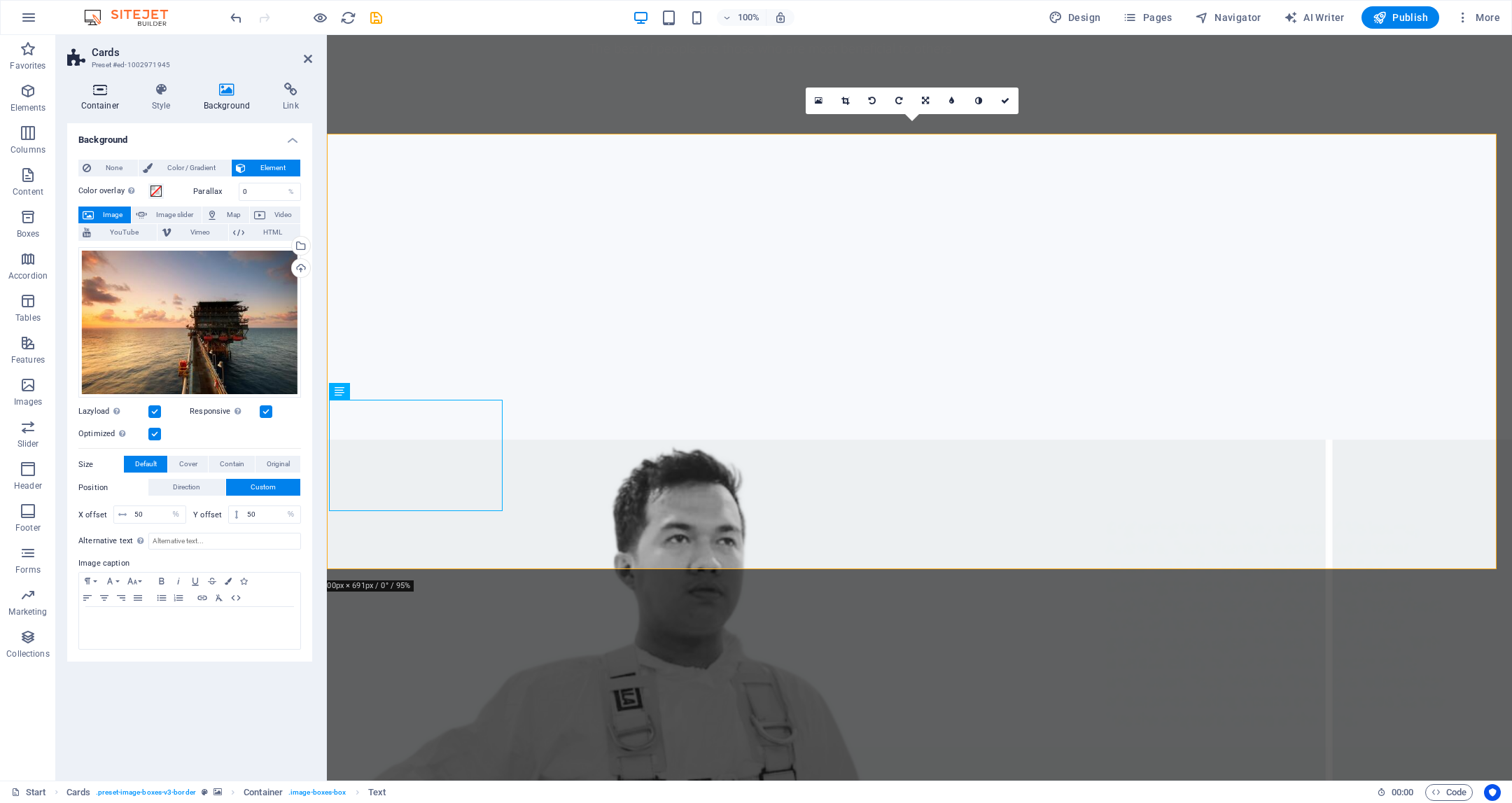
click at [109, 95] on icon at bounding box center [99, 90] width 65 height 14
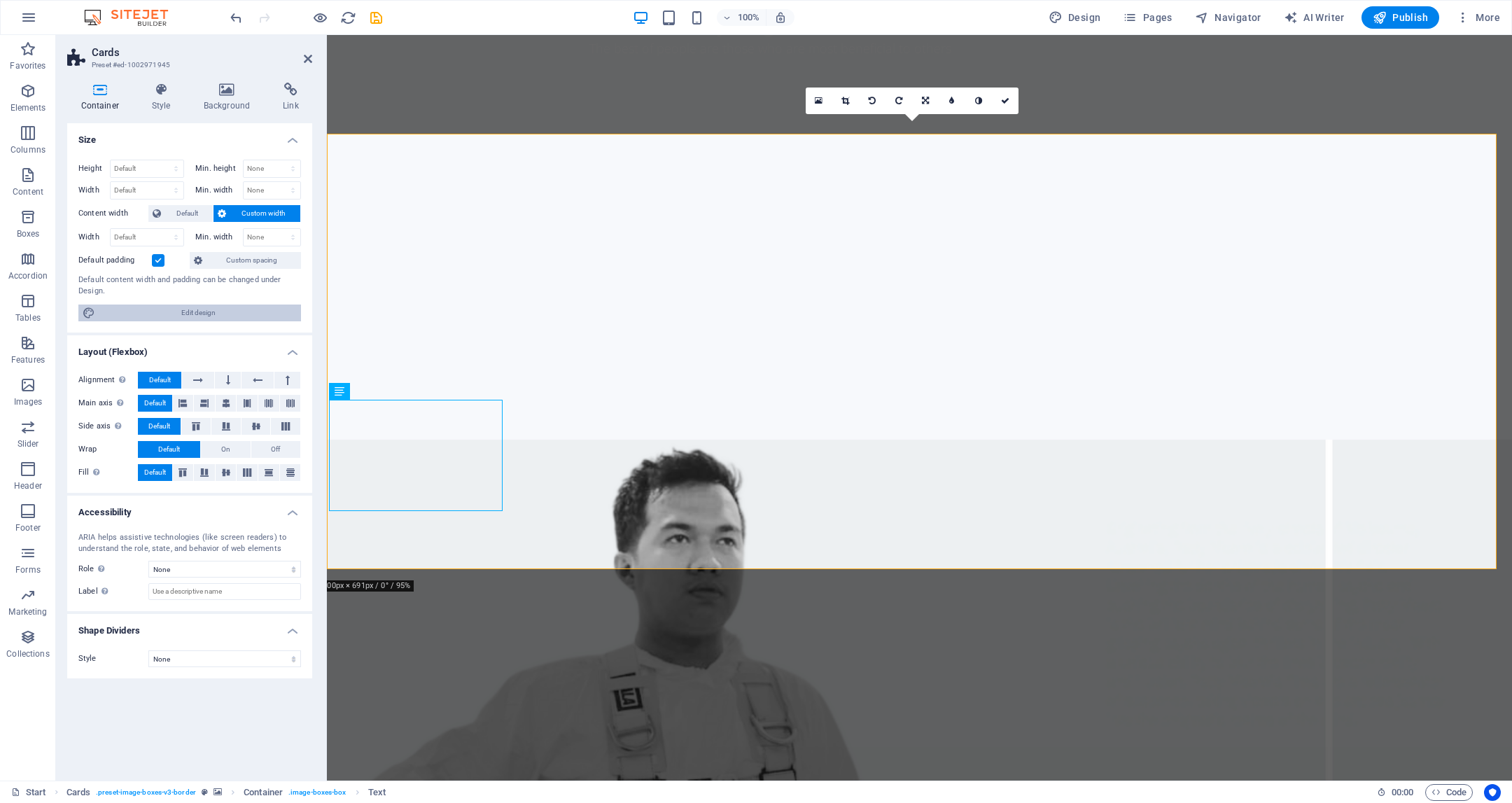
click at [182, 313] on span "Edit design" at bounding box center [198, 313] width 197 height 17
select select "rem"
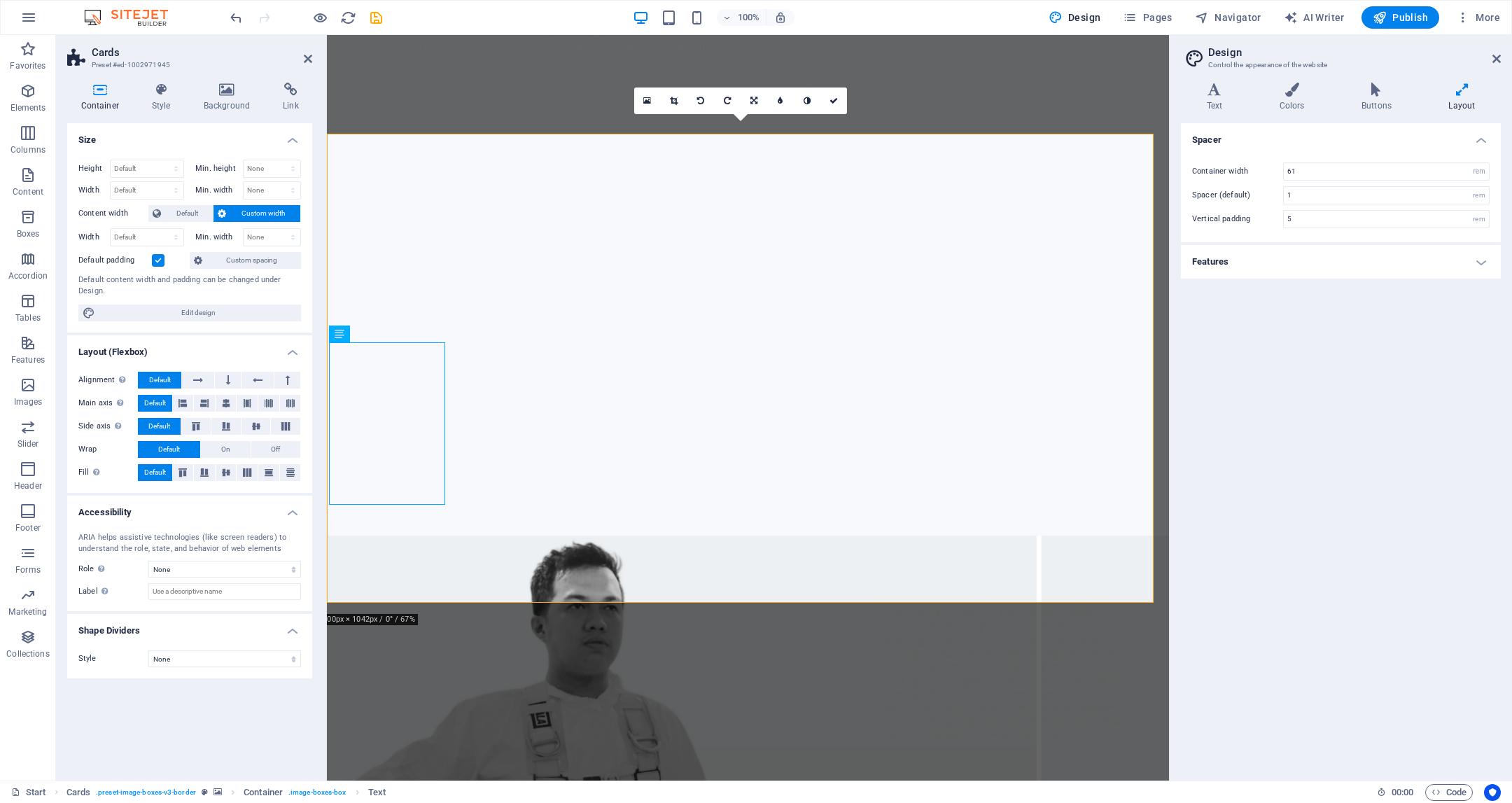
click at [1300, 263] on h4 "Features" at bounding box center [1341, 261] width 320 height 34
click at [1299, 108] on h4 "Colors" at bounding box center [1295, 97] width 82 height 29
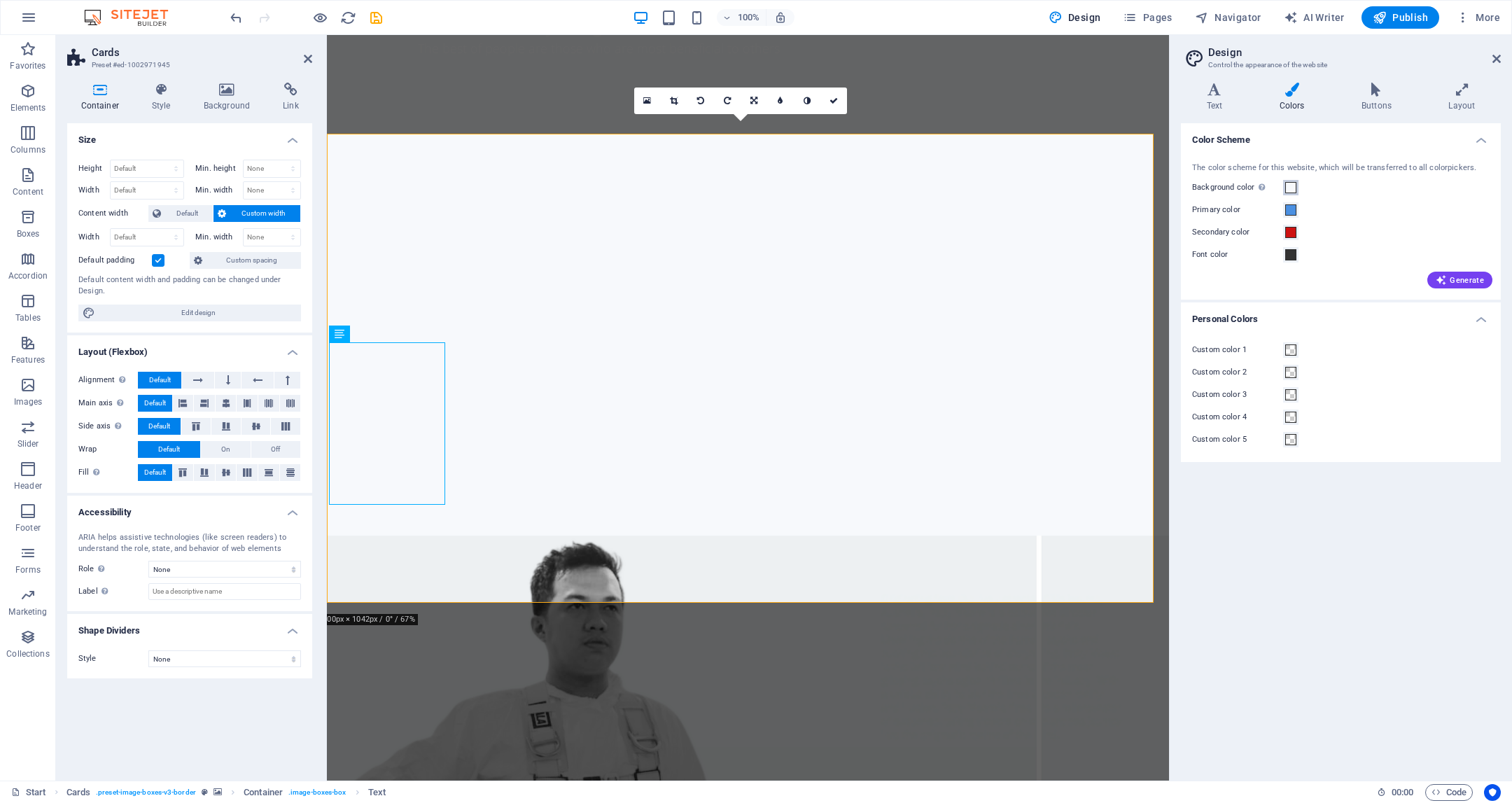
click at [1293, 190] on span at bounding box center [1290, 187] width 11 height 11
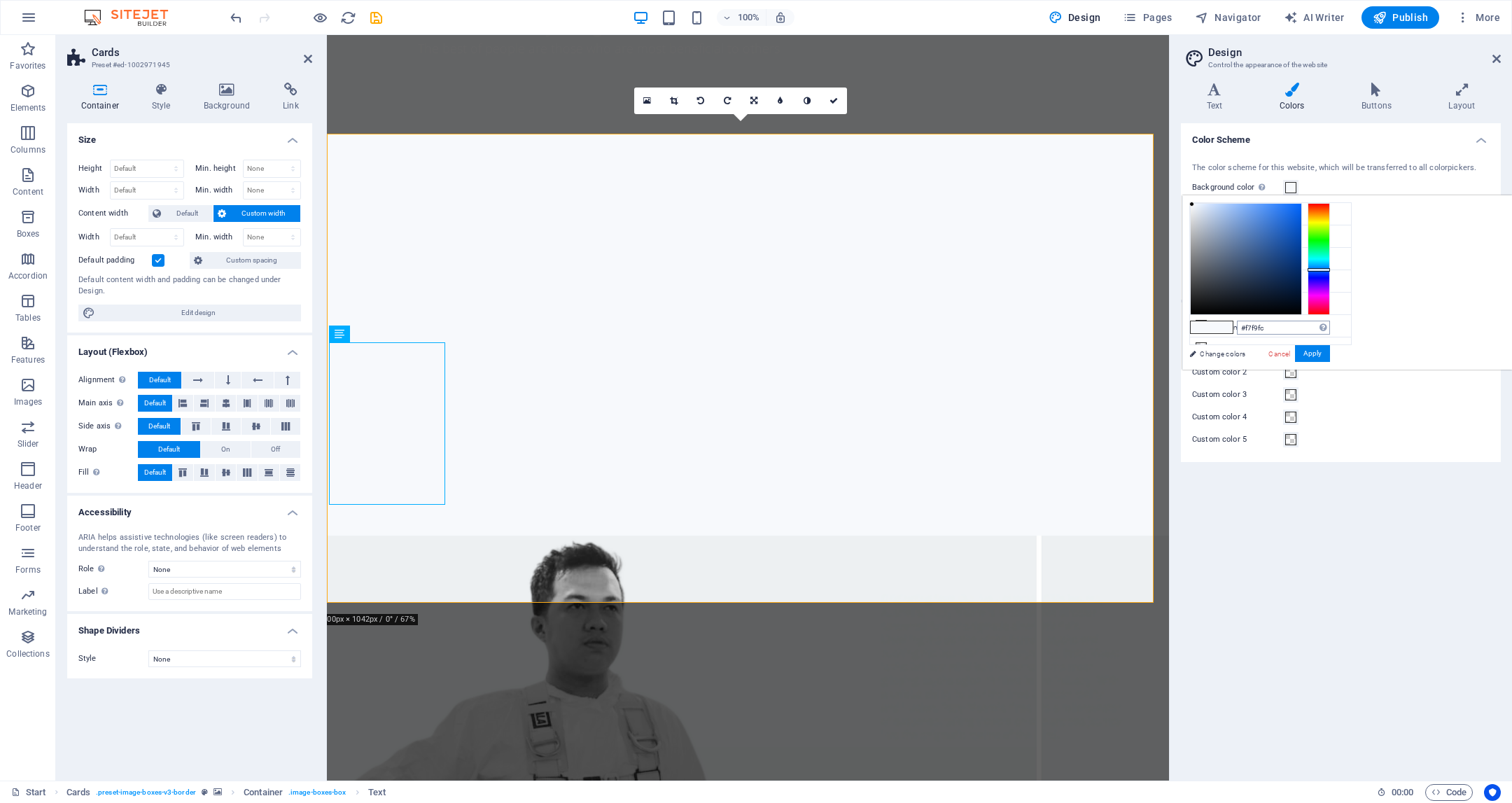
drag, startPoint x: 1367, startPoint y: 199, endPoint x: 1466, endPoint y: 320, distance: 156.3
click at [1337, 320] on div "#f7f9fc Supported formats #0852ed rgb(8, 82, 237) rgba(8, 82, 237, 90%) hsv(221…" at bounding box center [1260, 385] width 155 height 376
click at [1301, 303] on div at bounding box center [1246, 259] width 111 height 111
drag, startPoint x: 1369, startPoint y: 208, endPoint x: 1360, endPoint y: 201, distance: 11.4
click at [1337, 201] on div "#ffffff Supported formats #0852ed rgb(8, 82, 237) rgba(8, 82, 237, 90%) hsv(221…" at bounding box center [1260, 385] width 155 height 376
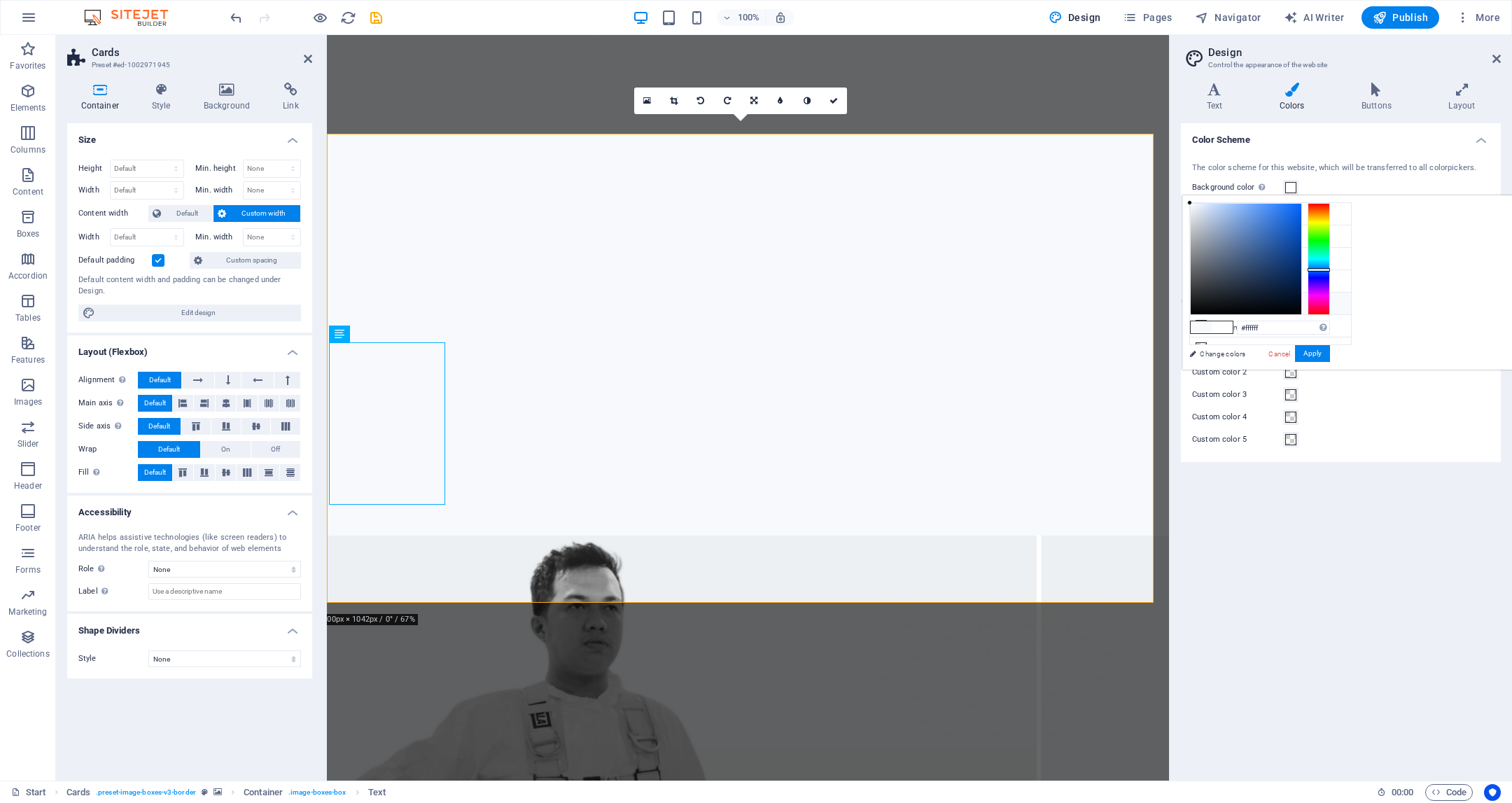
click at [1207, 300] on li "Custom color 1 rgba(0,0,0,0)" at bounding box center [1271, 304] width 161 height 22
type input "#ffffff"
drag, startPoint x: 1364, startPoint y: 310, endPoint x: 1361, endPoint y: 195, distance: 115.0
click at [1361, 195] on body "Individual Start Favorites Elements Columns Content Boxes Accordion Tables Feat…" at bounding box center [756, 401] width 1512 height 803
click at [1330, 348] on button "Apply" at bounding box center [1313, 353] width 35 height 17
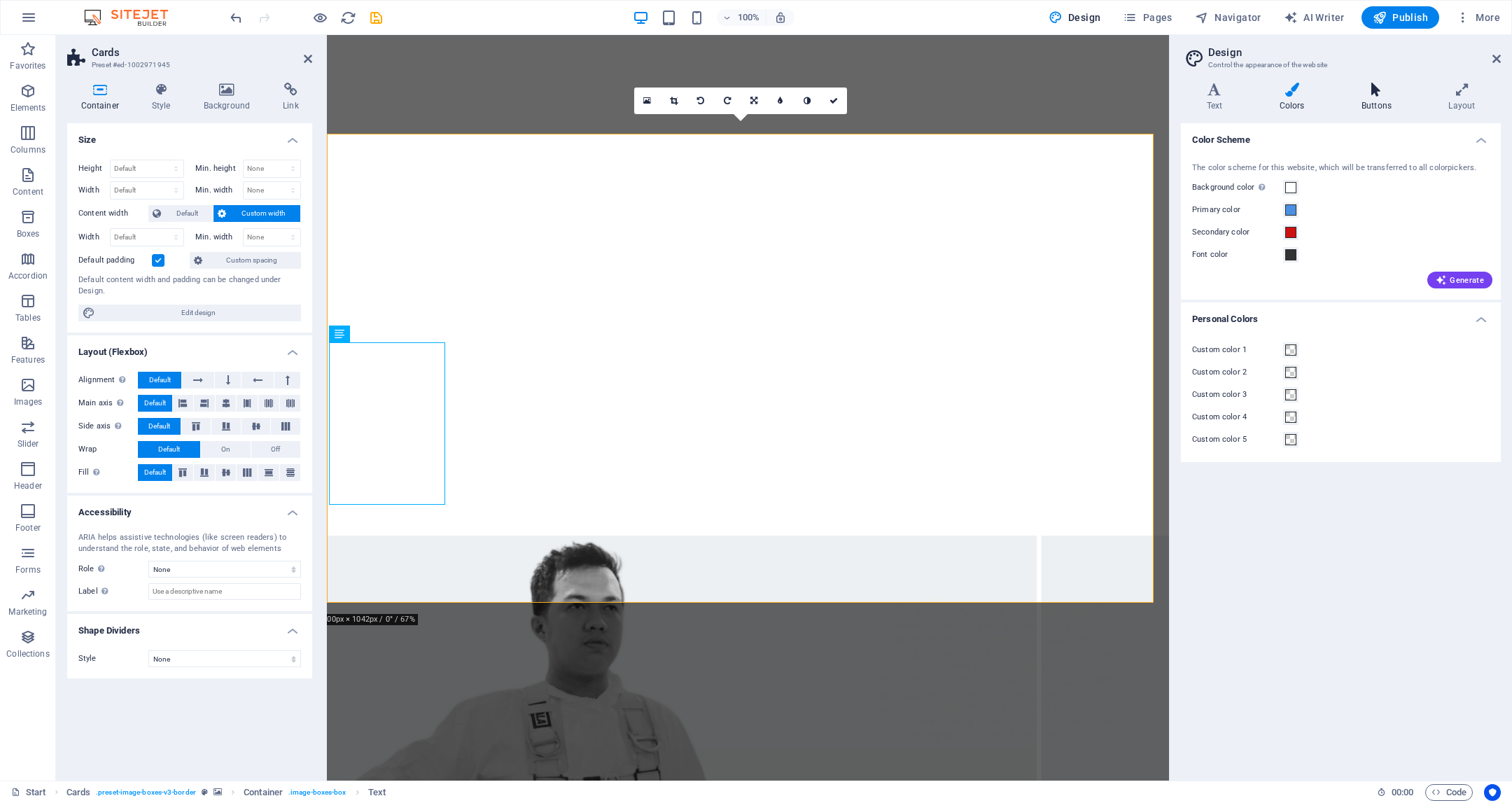
click at [1367, 98] on h4 "Buttons" at bounding box center [1379, 97] width 87 height 29
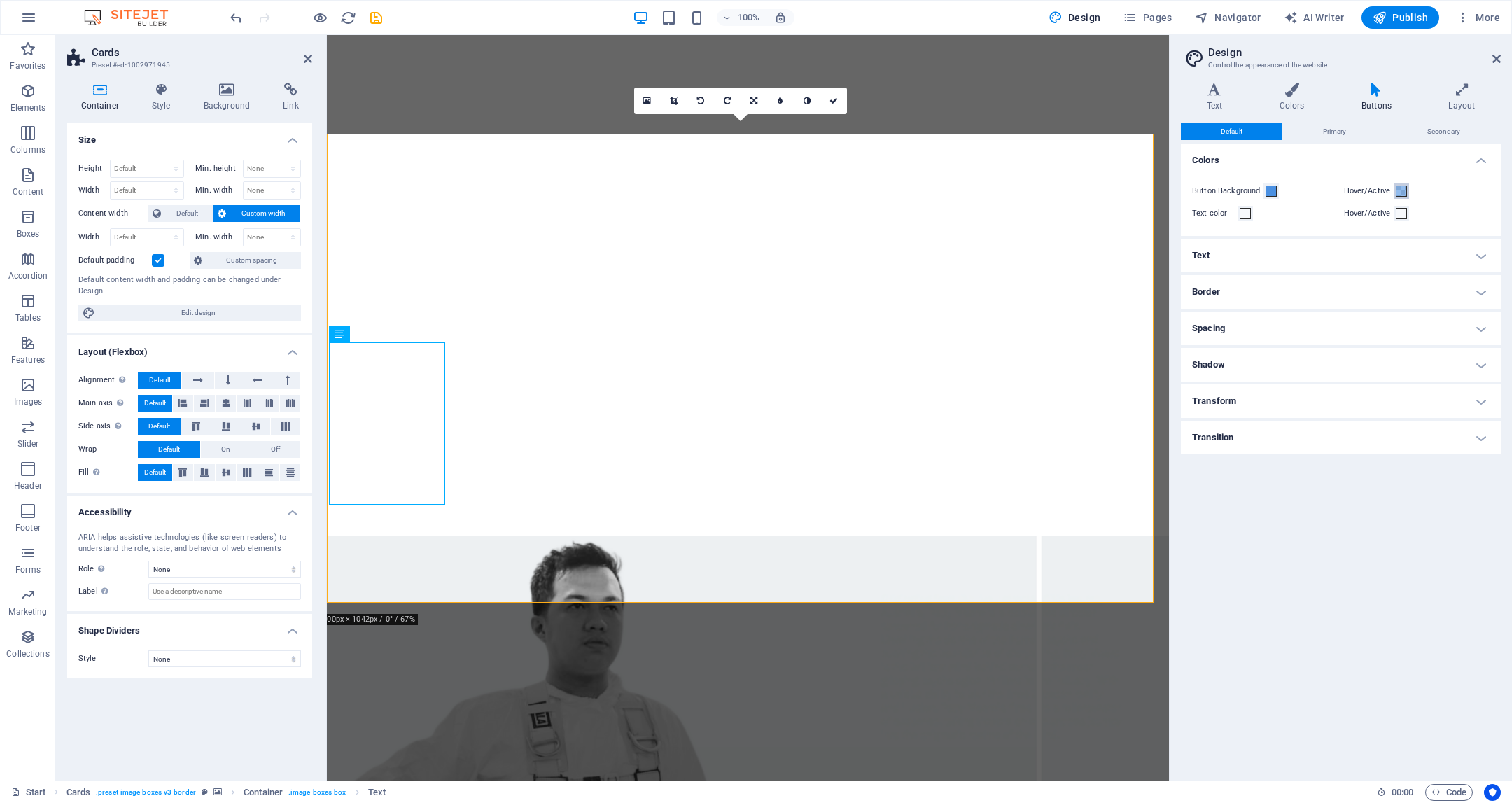
click at [1402, 195] on span at bounding box center [1401, 190] width 11 height 11
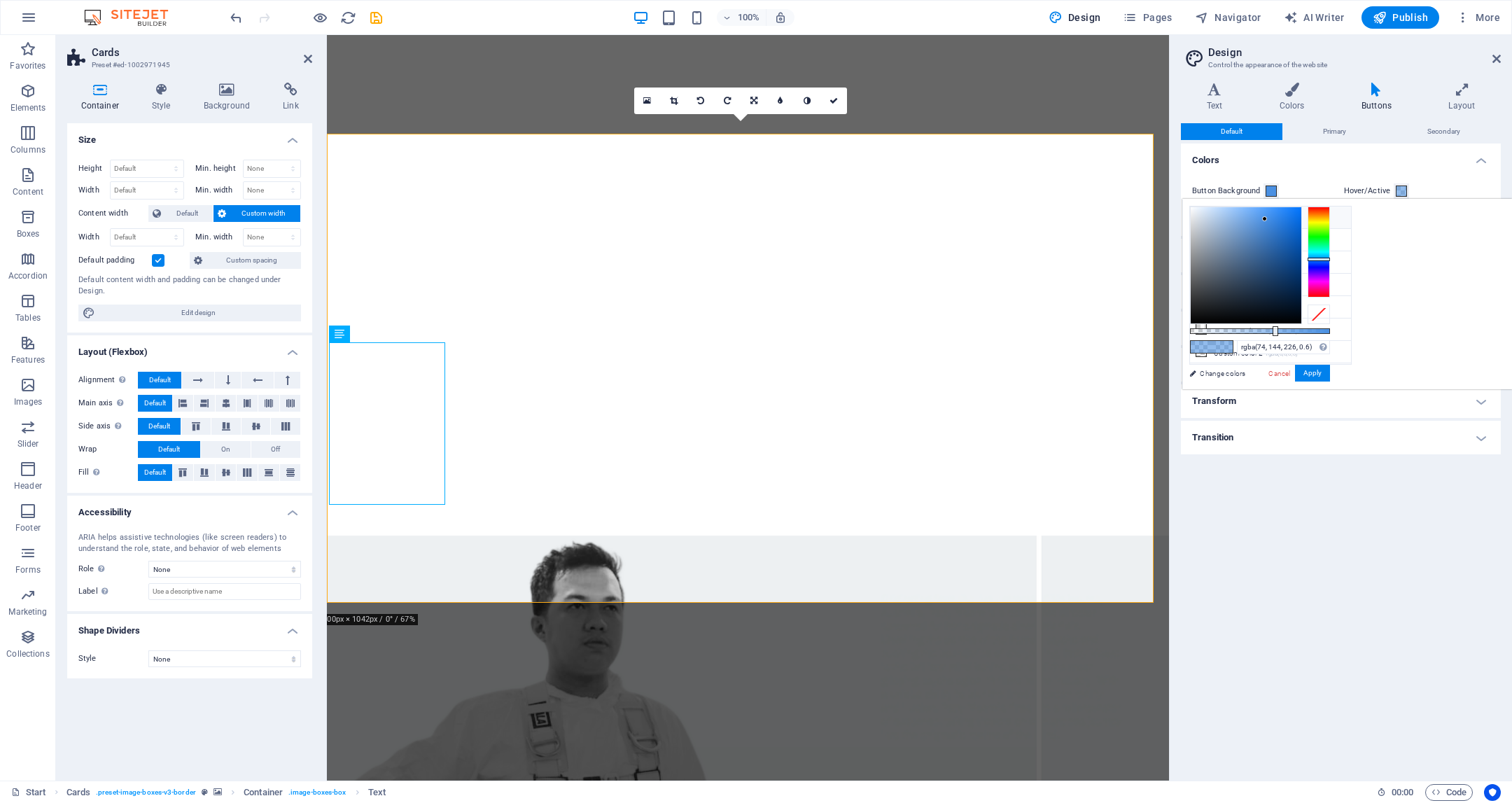
click at [1205, 217] on icon at bounding box center [1201, 217] width 10 height 10
click at [1212, 344] on span at bounding box center [1201, 347] width 21 height 12
type input "rgba(74, 144, 226, 0.6)"
click at [1402, 189] on span at bounding box center [1401, 190] width 11 height 11
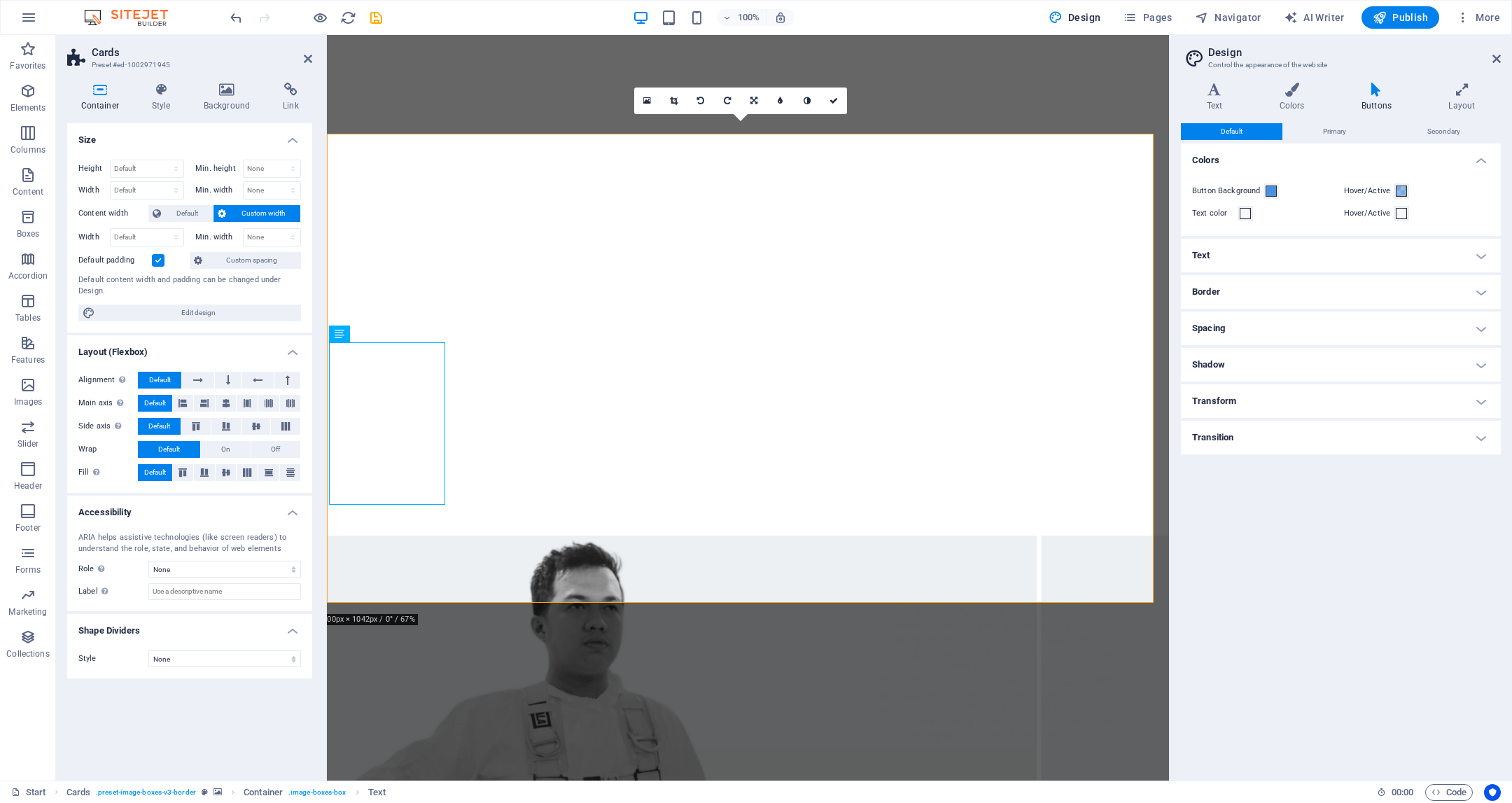
click at [1356, 252] on h4 "Text" at bounding box center [1341, 255] width 320 height 34
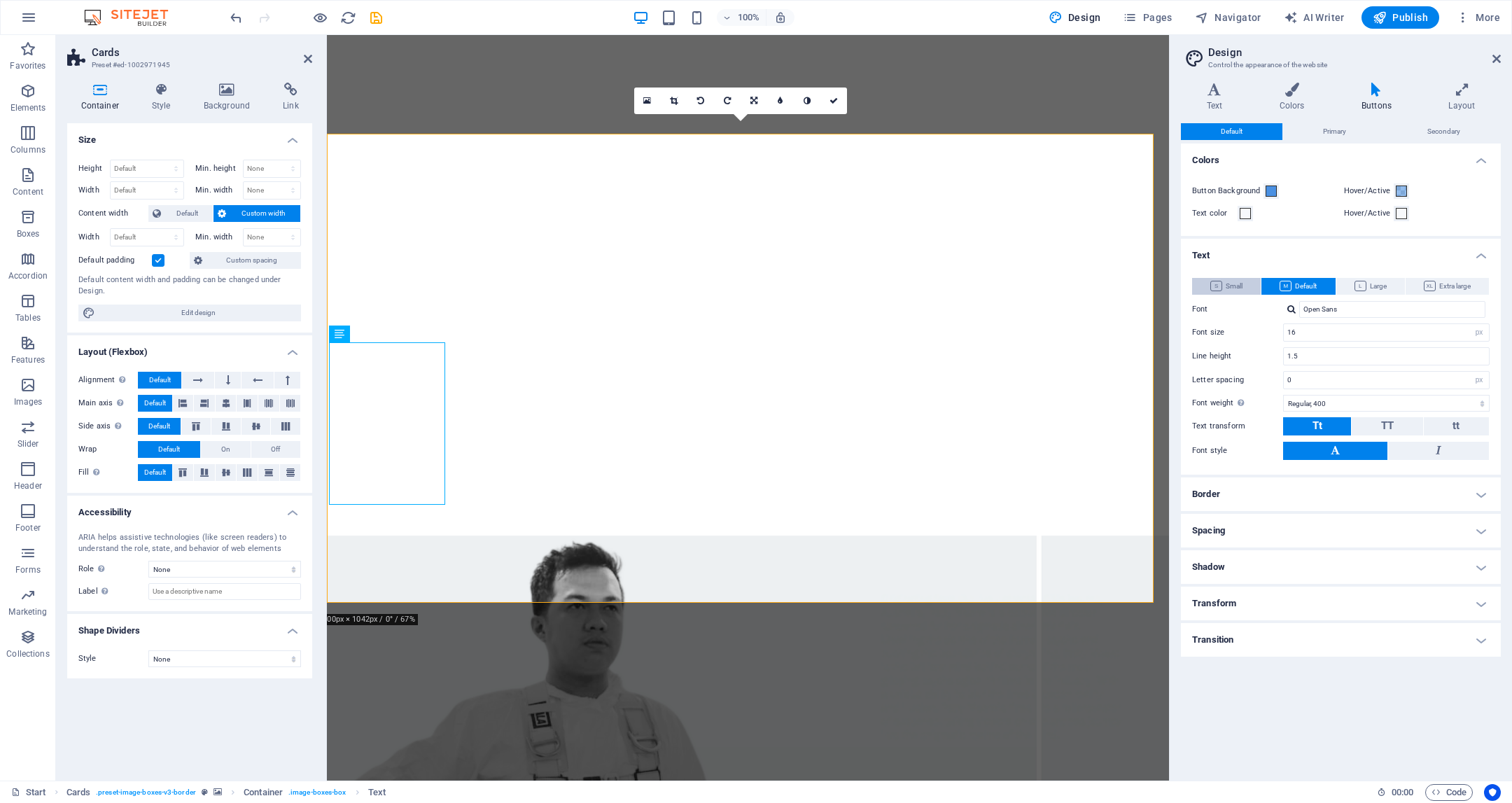
click at [1231, 285] on span "Small" at bounding box center [1226, 286] width 32 height 17
click at [1310, 288] on span "Default" at bounding box center [1298, 286] width 37 height 17
drag, startPoint x: 1365, startPoint y: 288, endPoint x: 1388, endPoint y: 286, distance: 23.1
click at [1365, 288] on span "Large" at bounding box center [1370, 286] width 32 height 17
click at [1424, 281] on icon at bounding box center [1430, 286] width 12 height 10
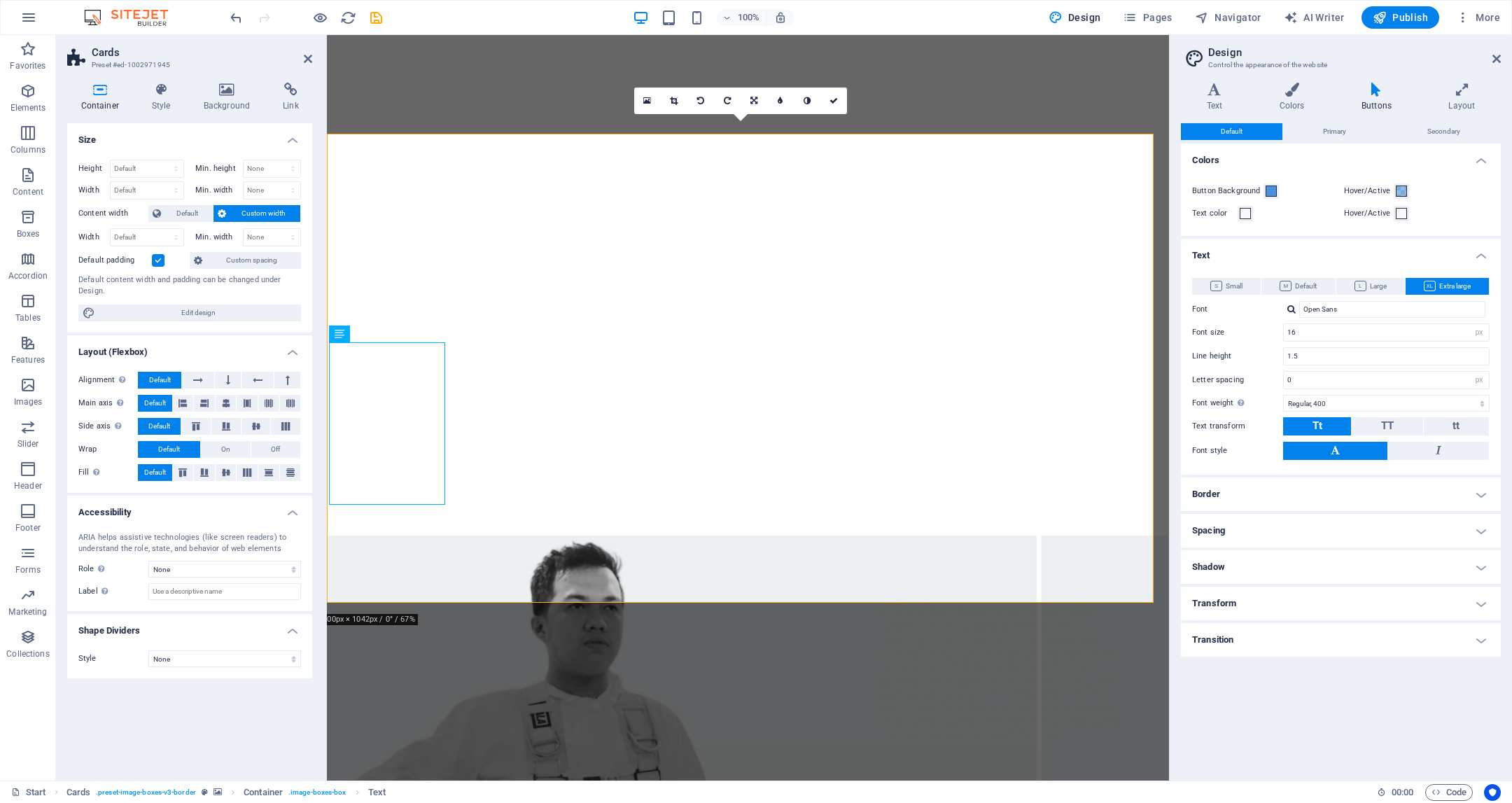
click at [1283, 485] on h4 "Border" at bounding box center [1341, 494] width 320 height 34
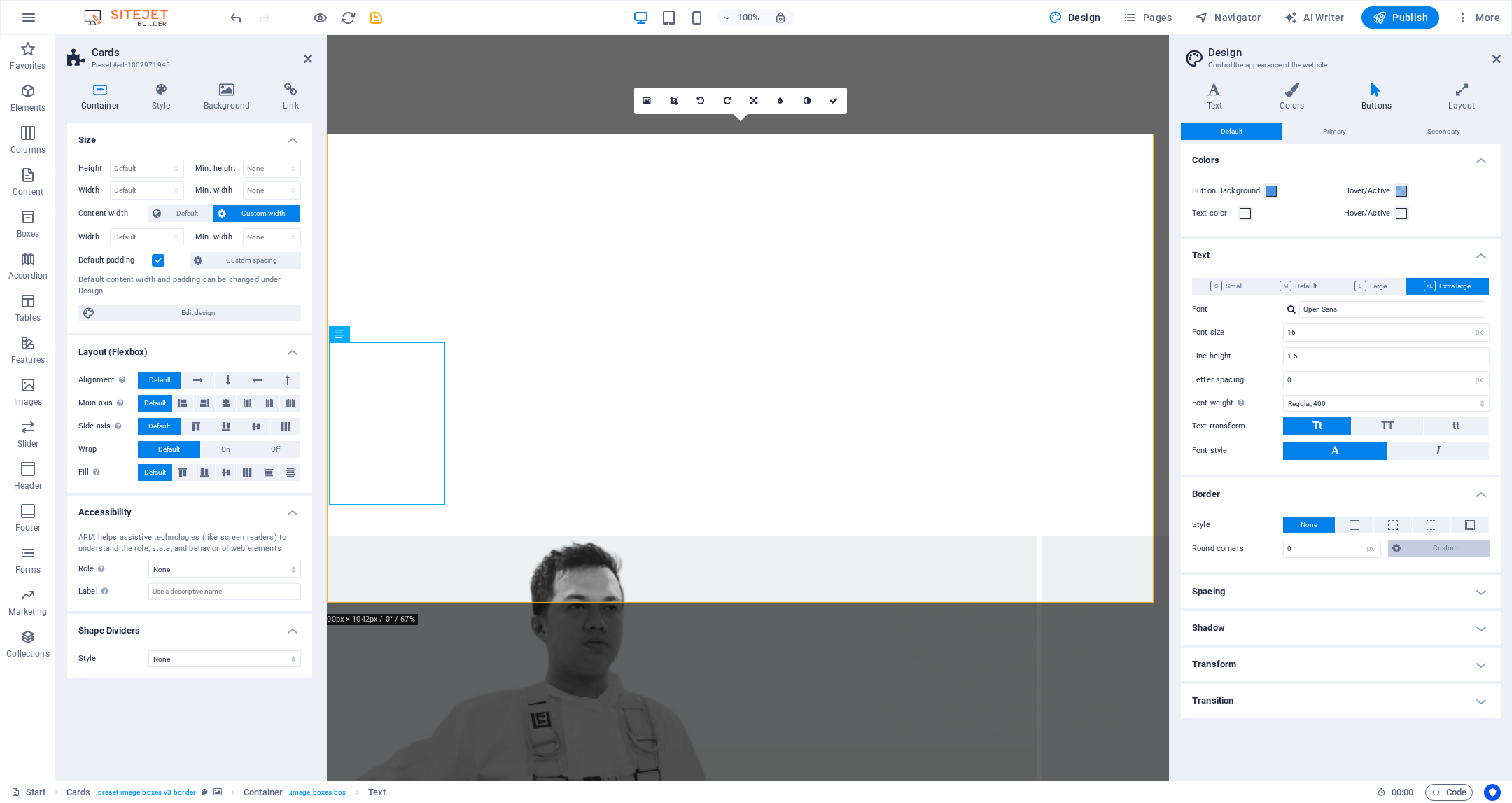
click at [1401, 544] on button "Custom" at bounding box center [1439, 548] width 102 height 17
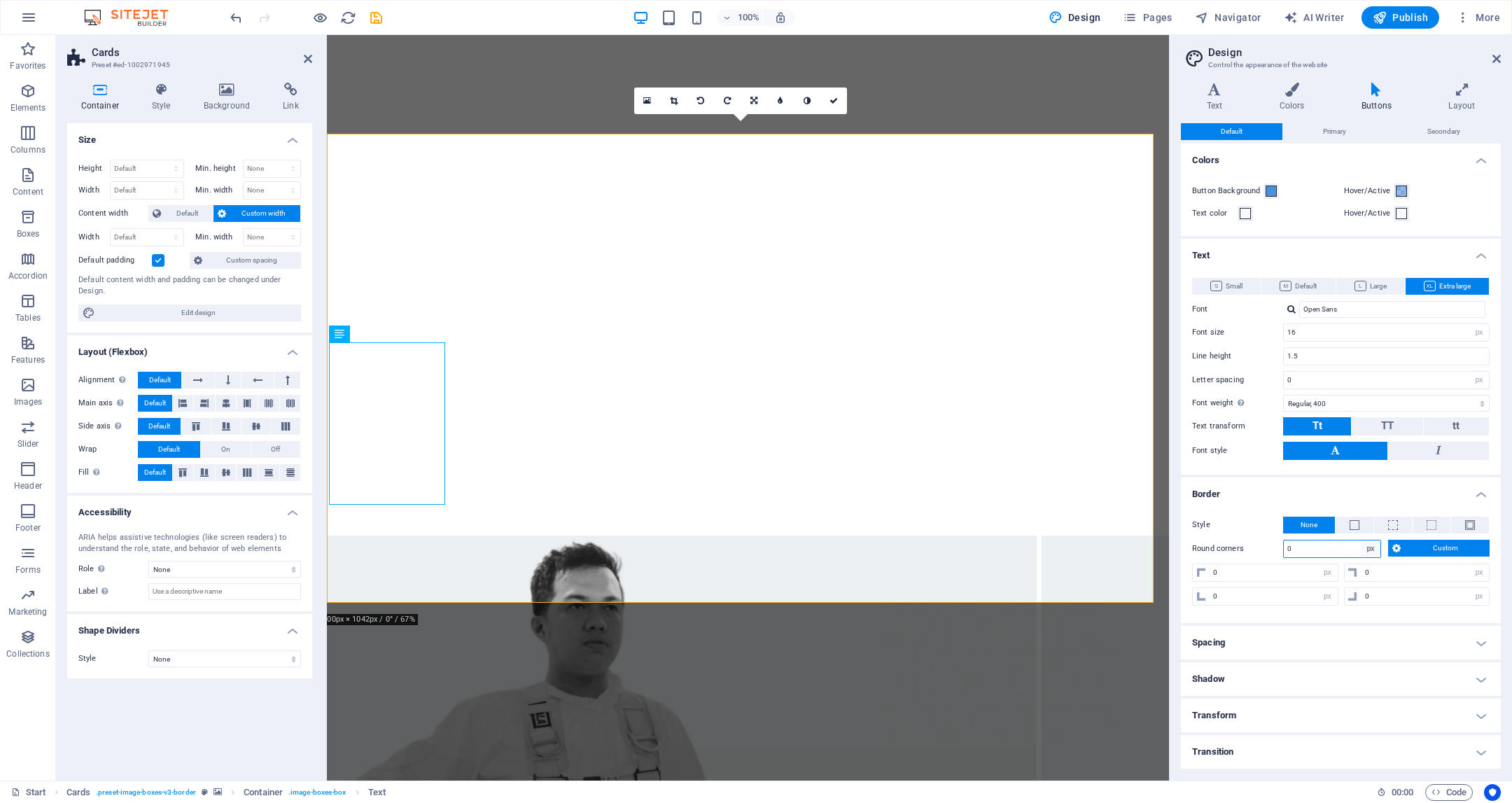
click at [1363, 546] on select "px rem vh vw Custom" at bounding box center [1371, 549] width 19 height 17
click at [1354, 522] on span at bounding box center [1354, 525] width 10 height 10
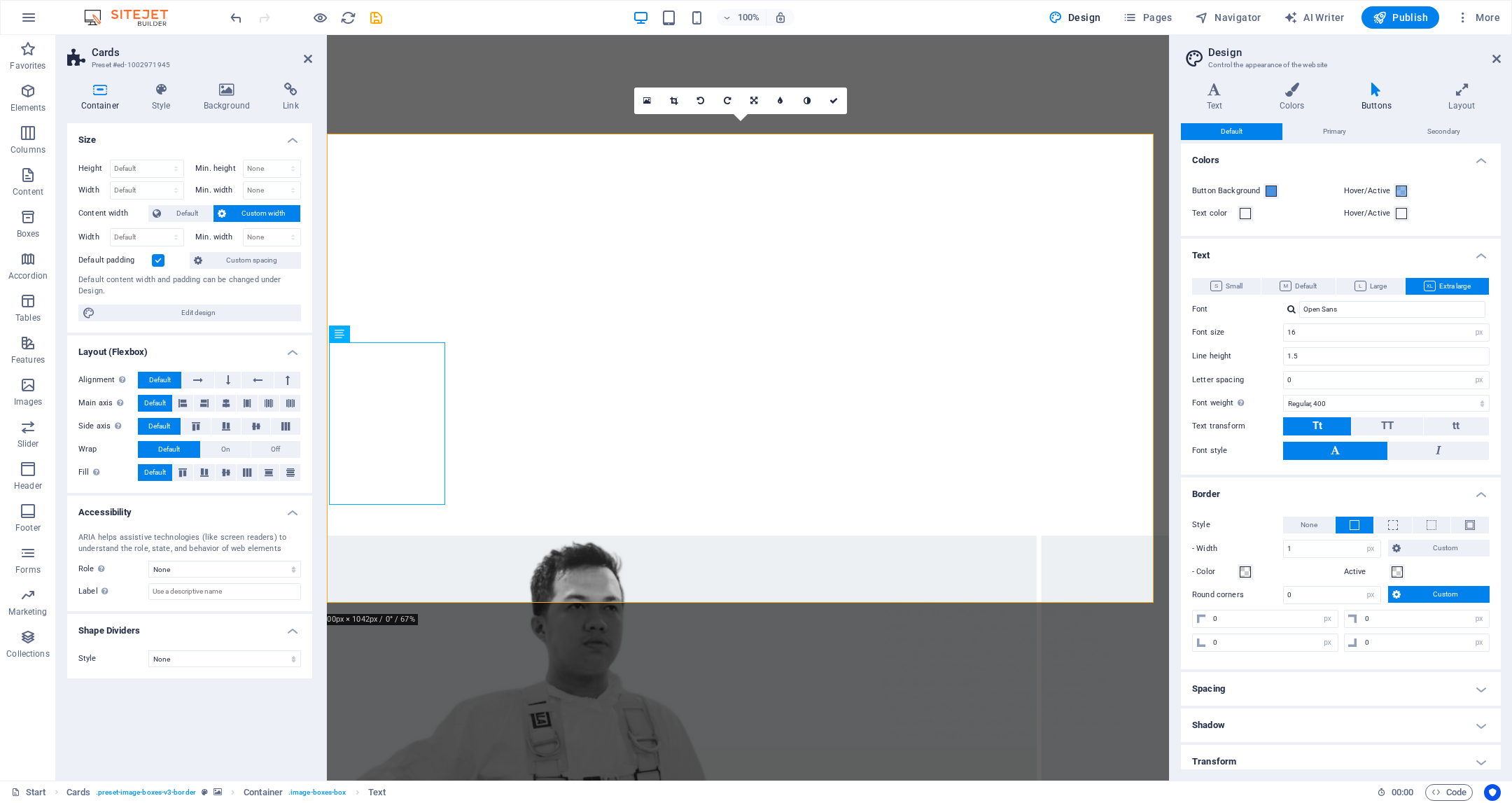
click at [1245, 578] on div "Style None - Width 1 px rem vh vw Custom Custom 1 px rem vh vw 1 px rem vh vw 1…" at bounding box center [1341, 586] width 326 height 167
click at [1245, 569] on span at bounding box center [1245, 572] width 11 height 11
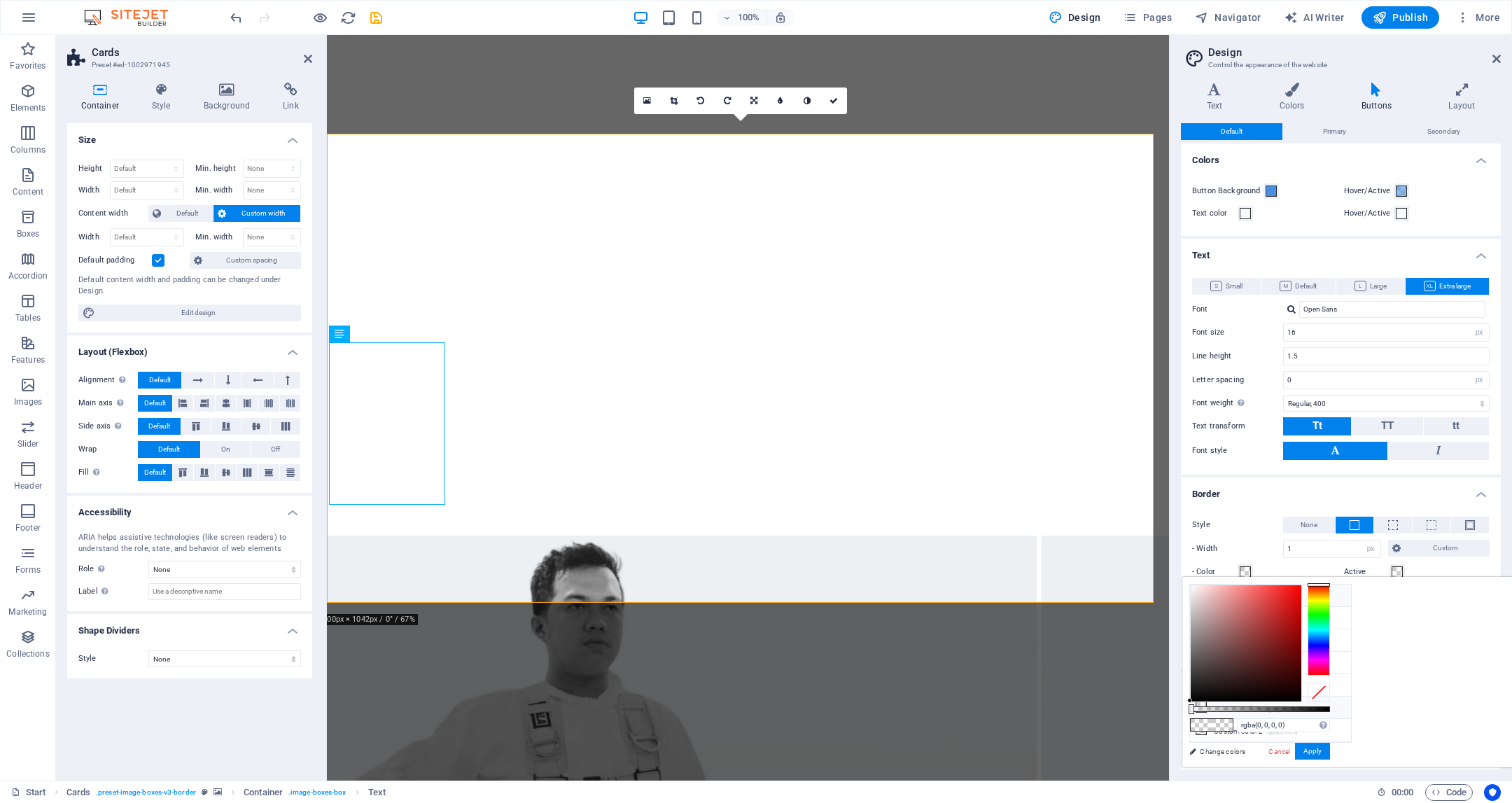
click at [1217, 598] on li "Background color #F7F9FC" at bounding box center [1271, 596] width 161 height 22
type input "#ffffff"
drag, startPoint x: 1369, startPoint y: 586, endPoint x: 1319, endPoint y: 560, distance: 56.4
click at [1320, 560] on body "Individual Start Favorites Elements Columns Content Boxes Accordion Tables Feat…" at bounding box center [756, 401] width 1512 height 803
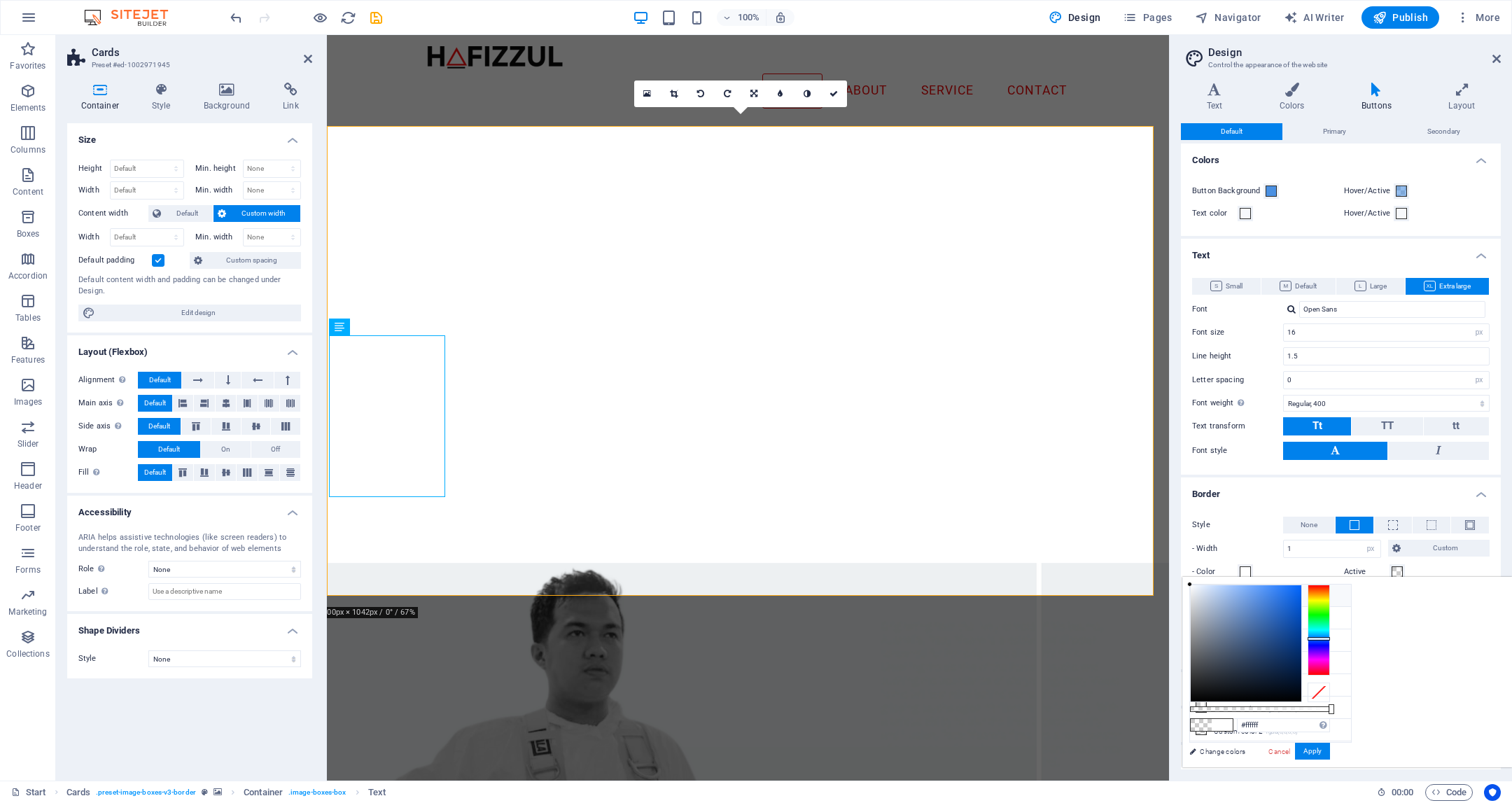
scroll to position [1107, 0]
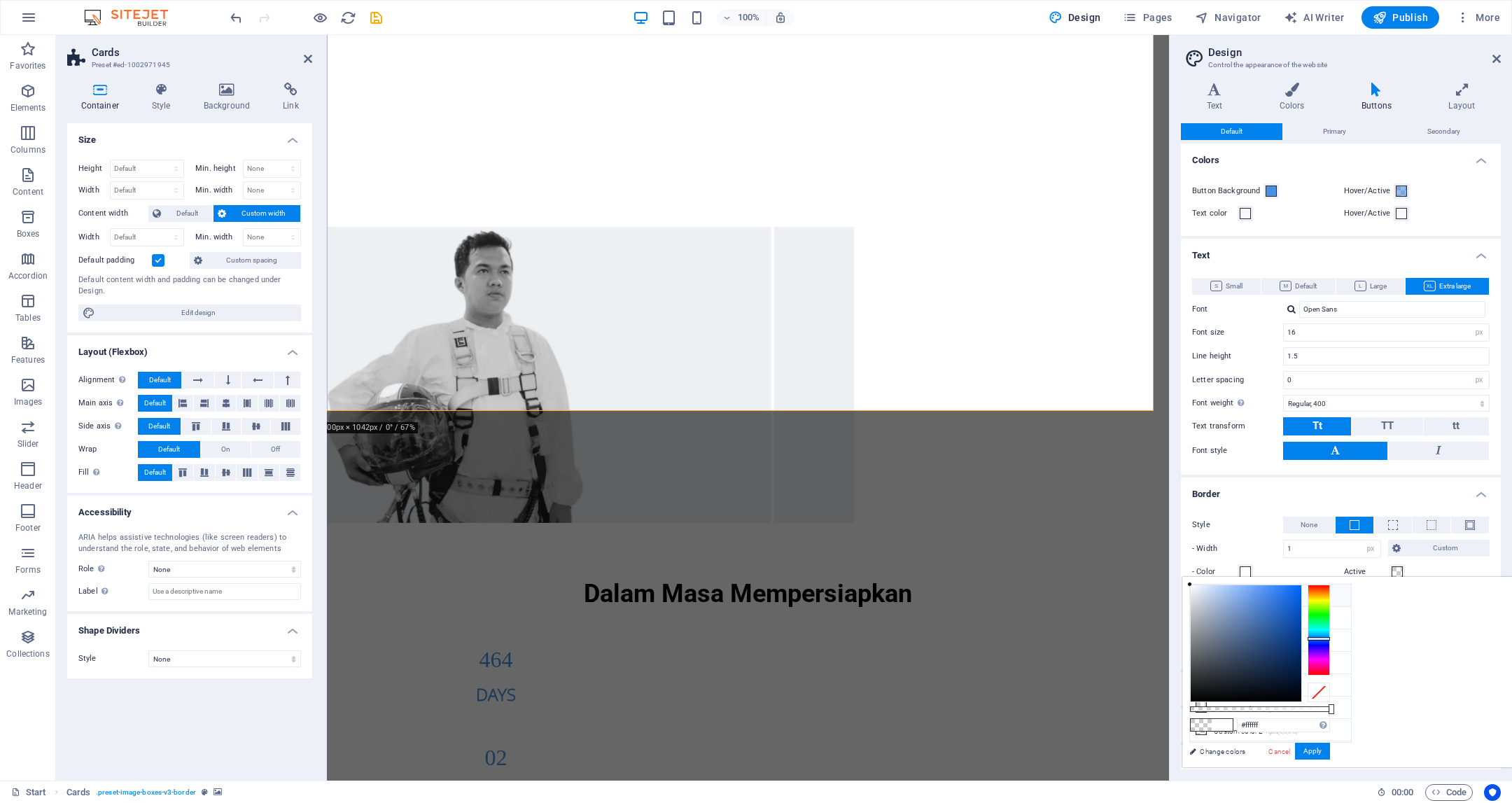
scroll to position [1422, 0]
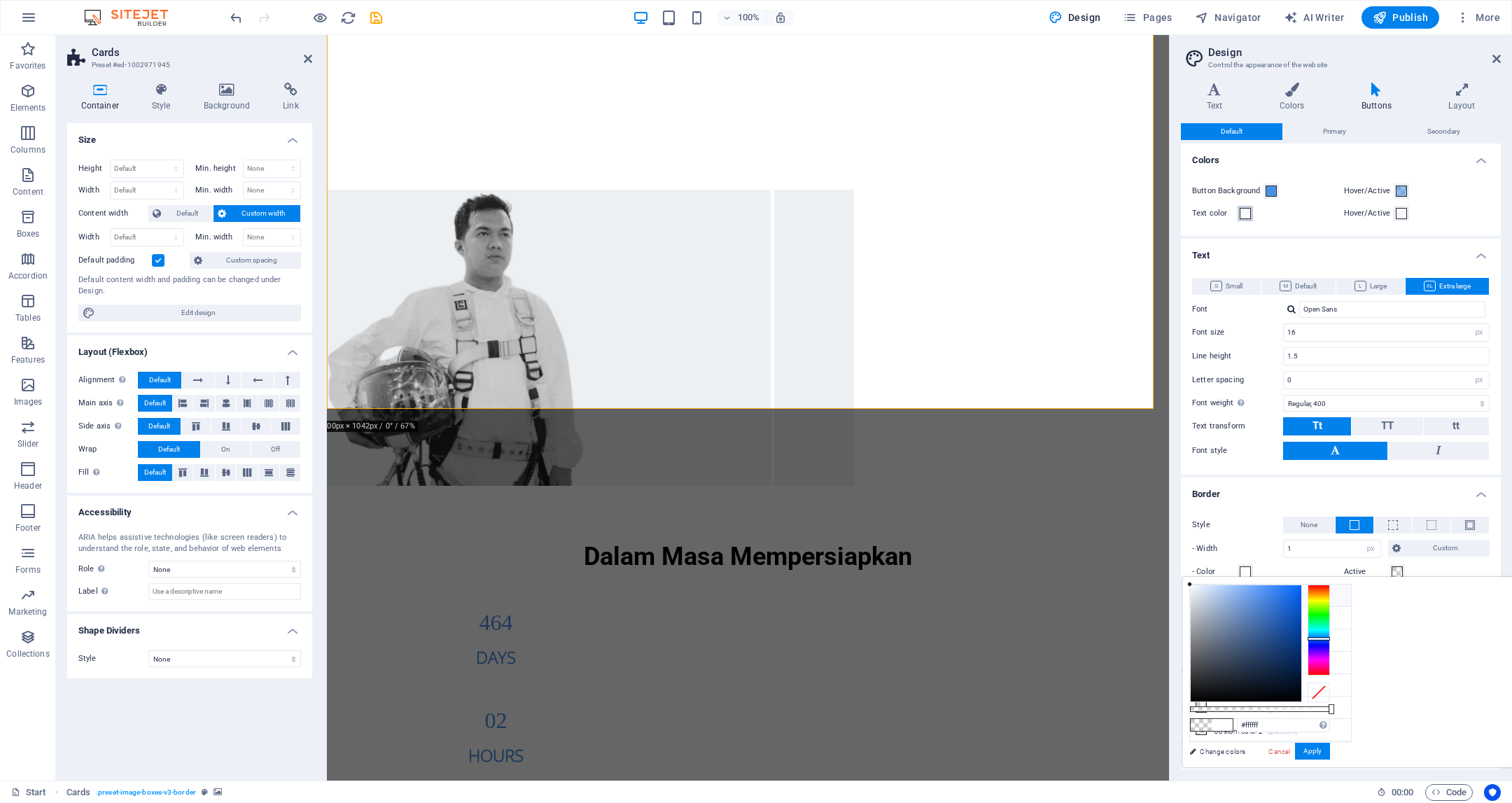
click at [1243, 214] on span at bounding box center [1245, 213] width 11 height 11
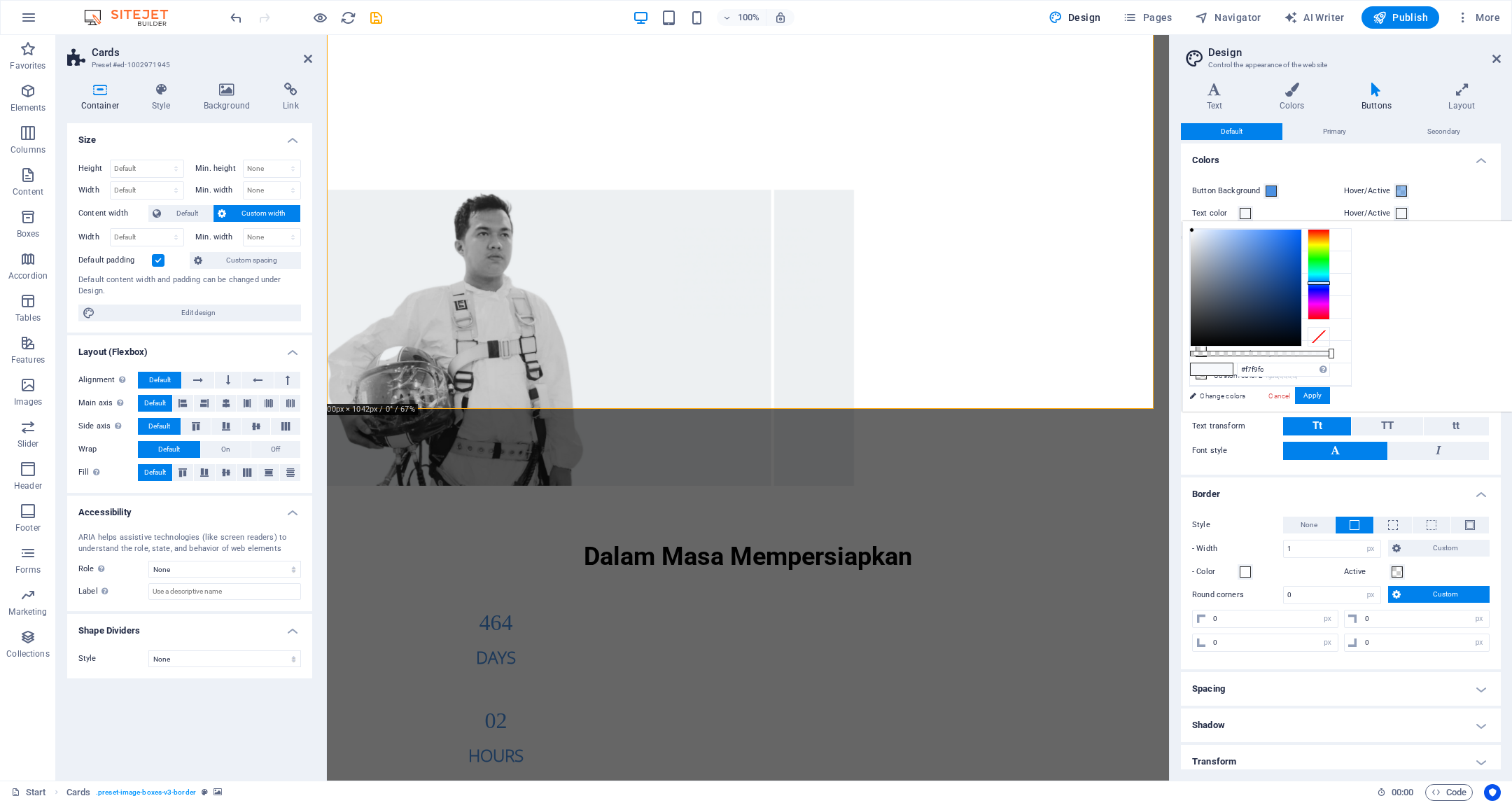
click at [1243, 214] on span at bounding box center [1245, 213] width 11 height 11
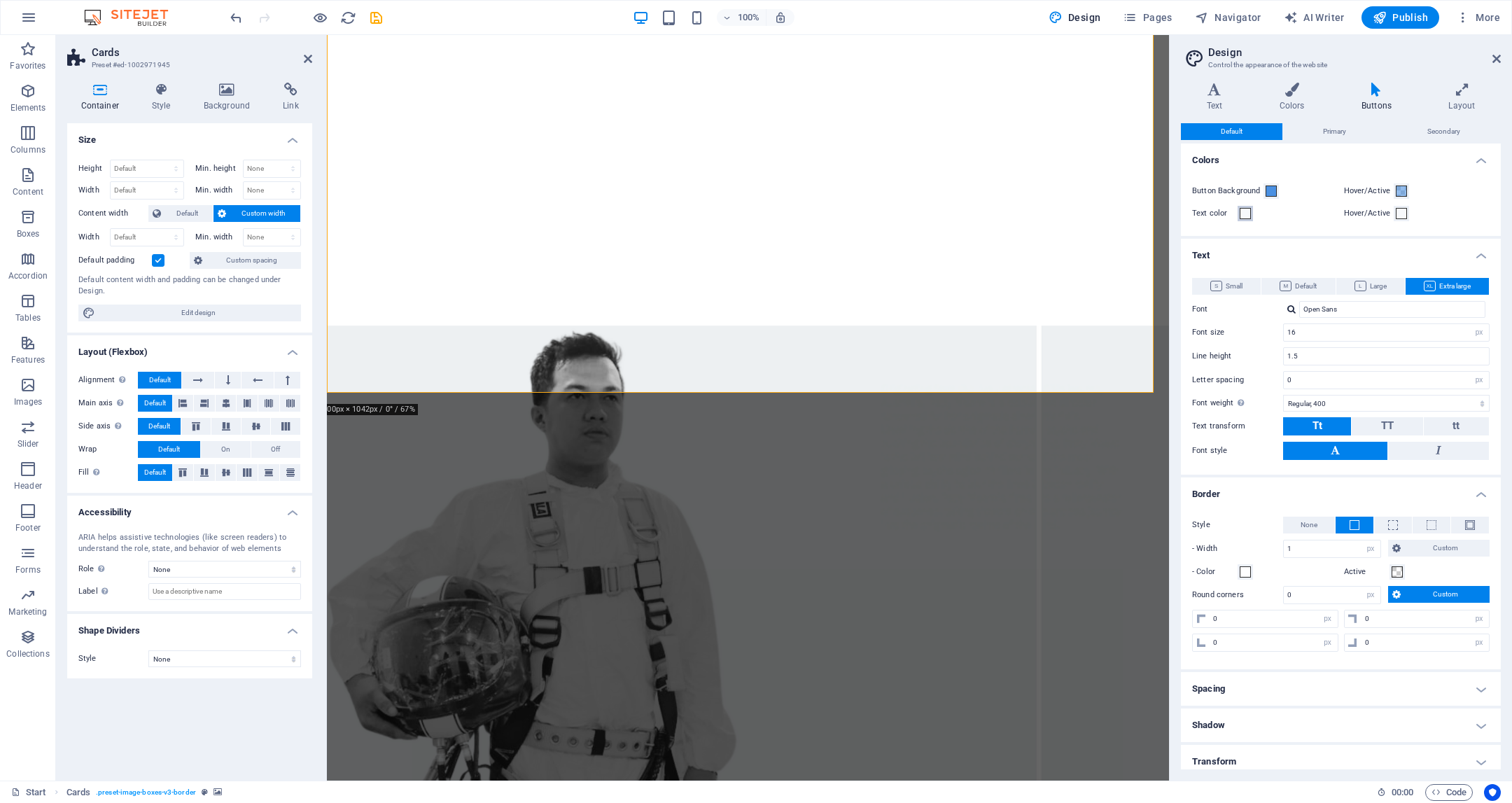
click at [1243, 214] on span at bounding box center [1245, 213] width 11 height 11
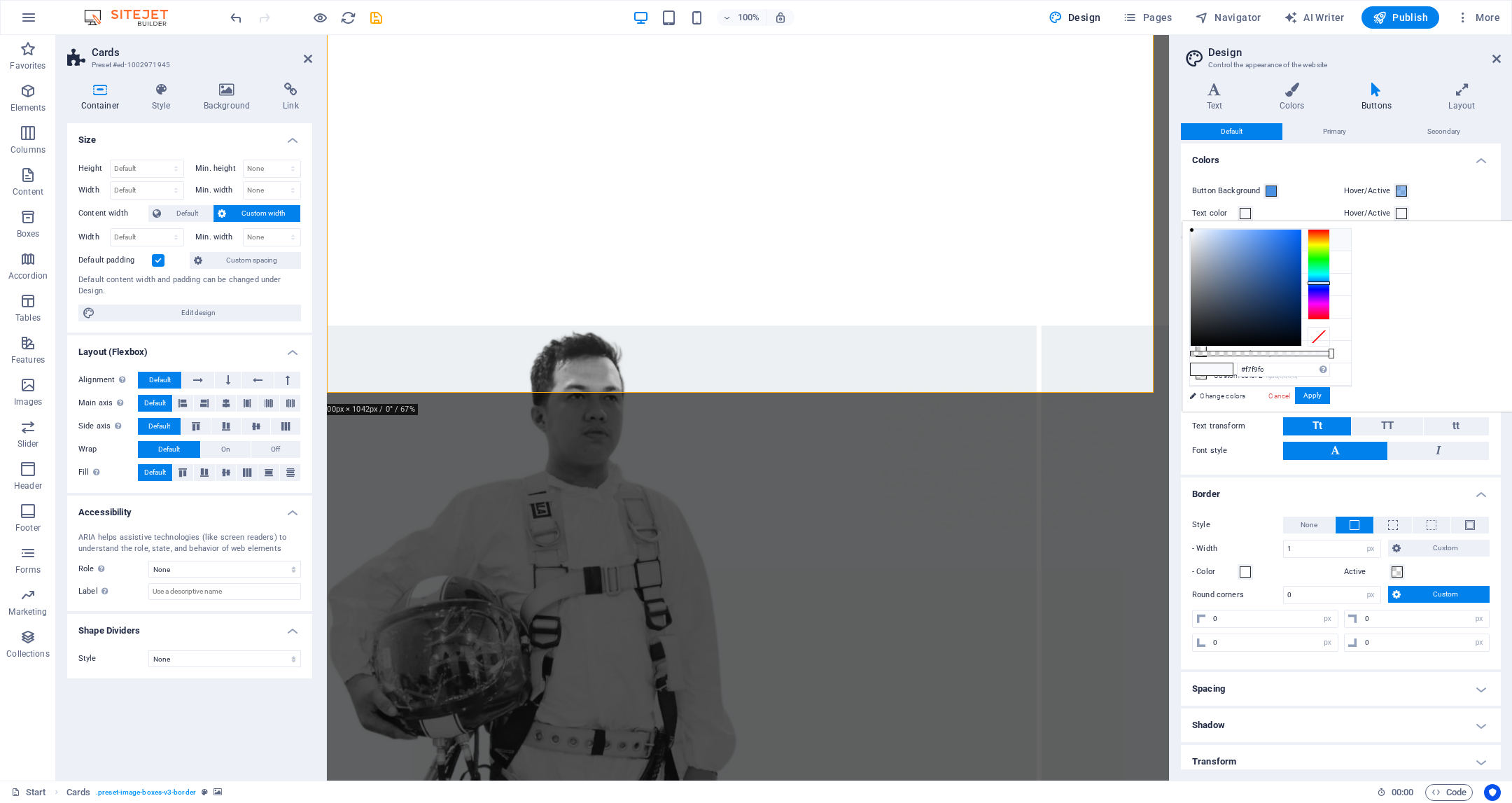
click at [1210, 232] on li "Background color #F7F9FC" at bounding box center [1271, 241] width 161 height 22
type input "#f7f9fc"
drag, startPoint x: 1508, startPoint y: 356, endPoint x: 1511, endPoint y: 325, distance: 31.1
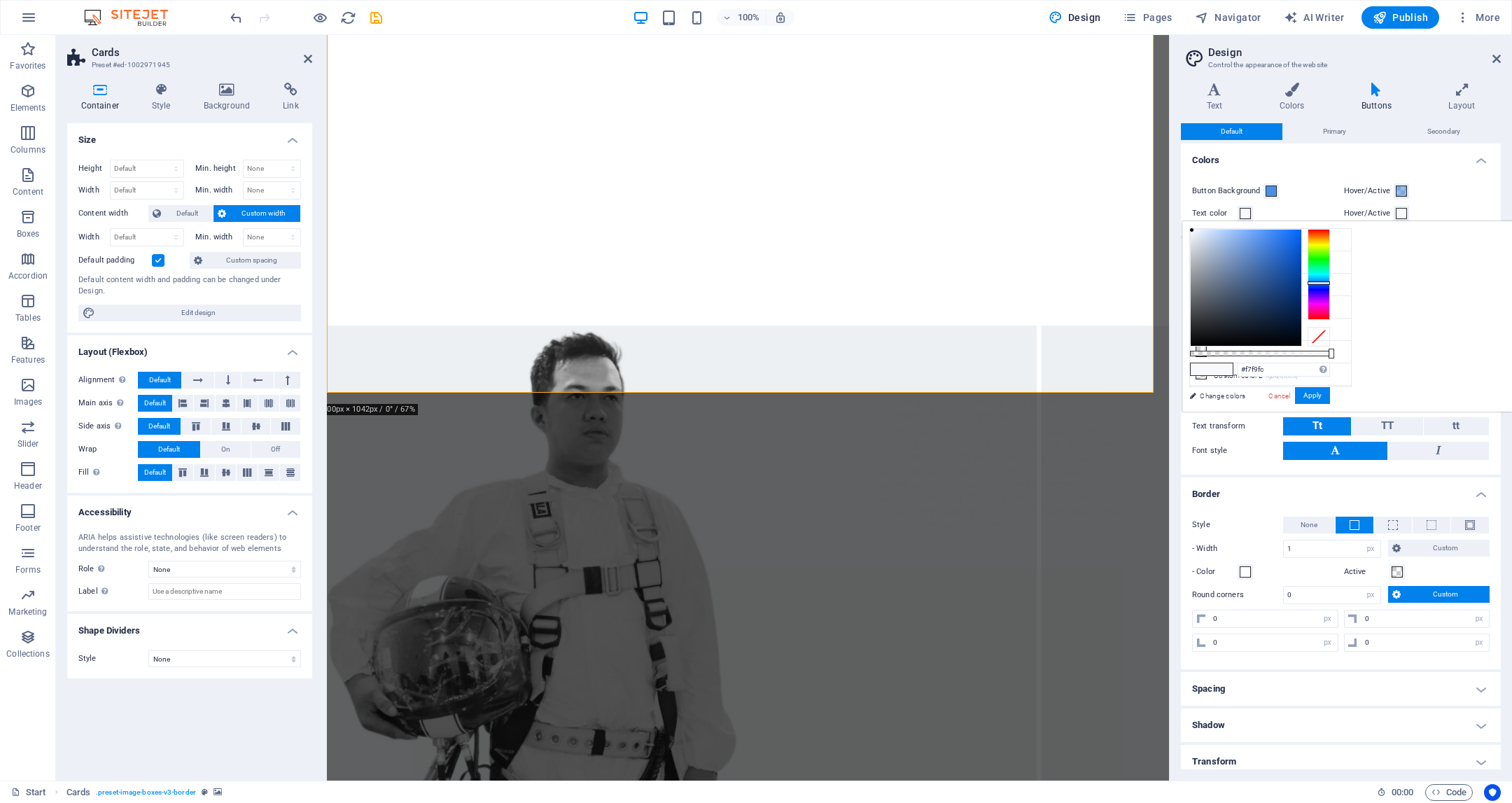
click at [1337, 325] on div "#f7f9fc Supported formats #0852ed rgb(8, 82, 237) rgba(8, 82, 237, 90%) hsv(221…" at bounding box center [1260, 418] width 155 height 393
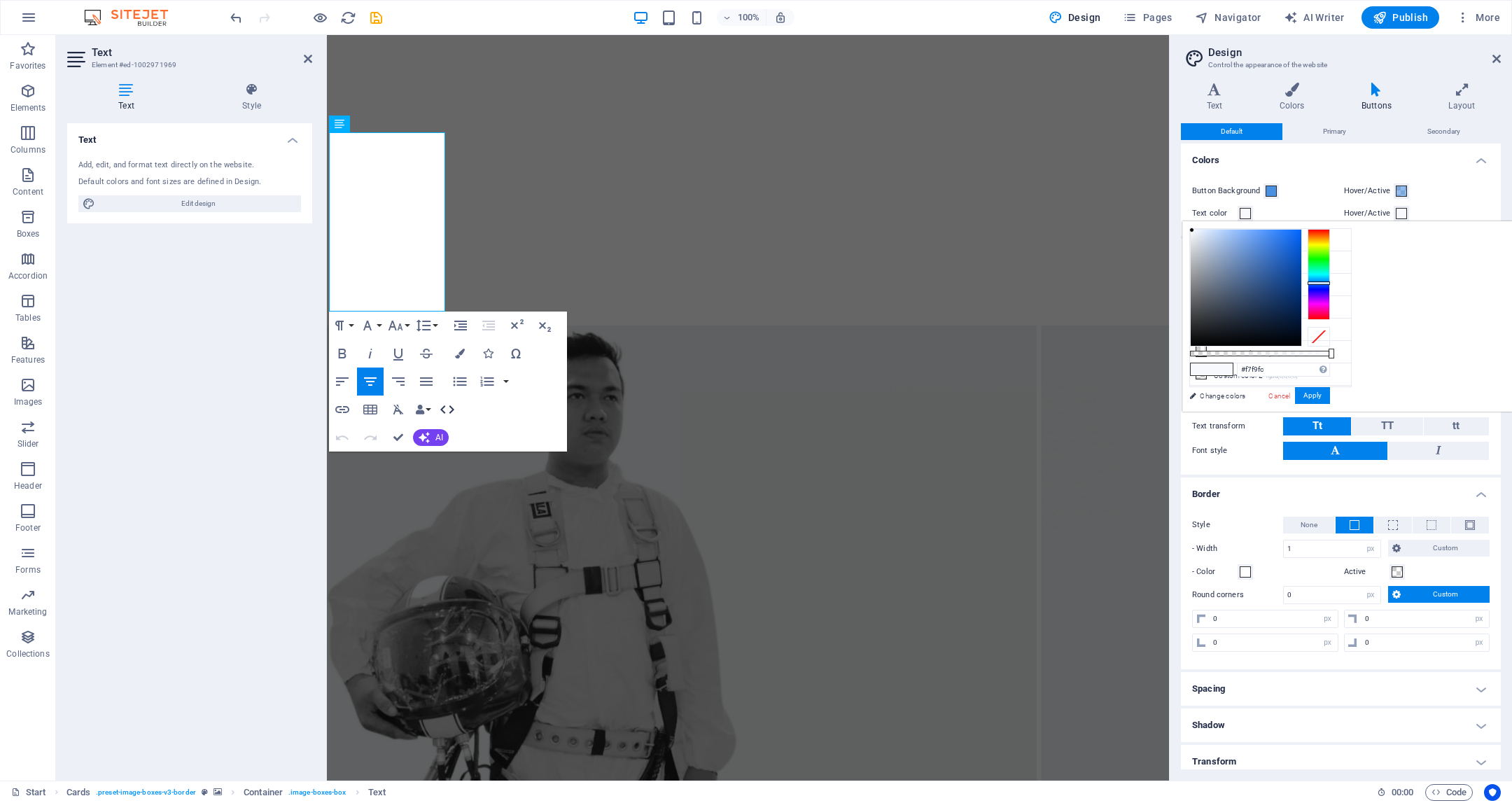
click at [455, 414] on icon "button" at bounding box center [447, 409] width 17 height 17
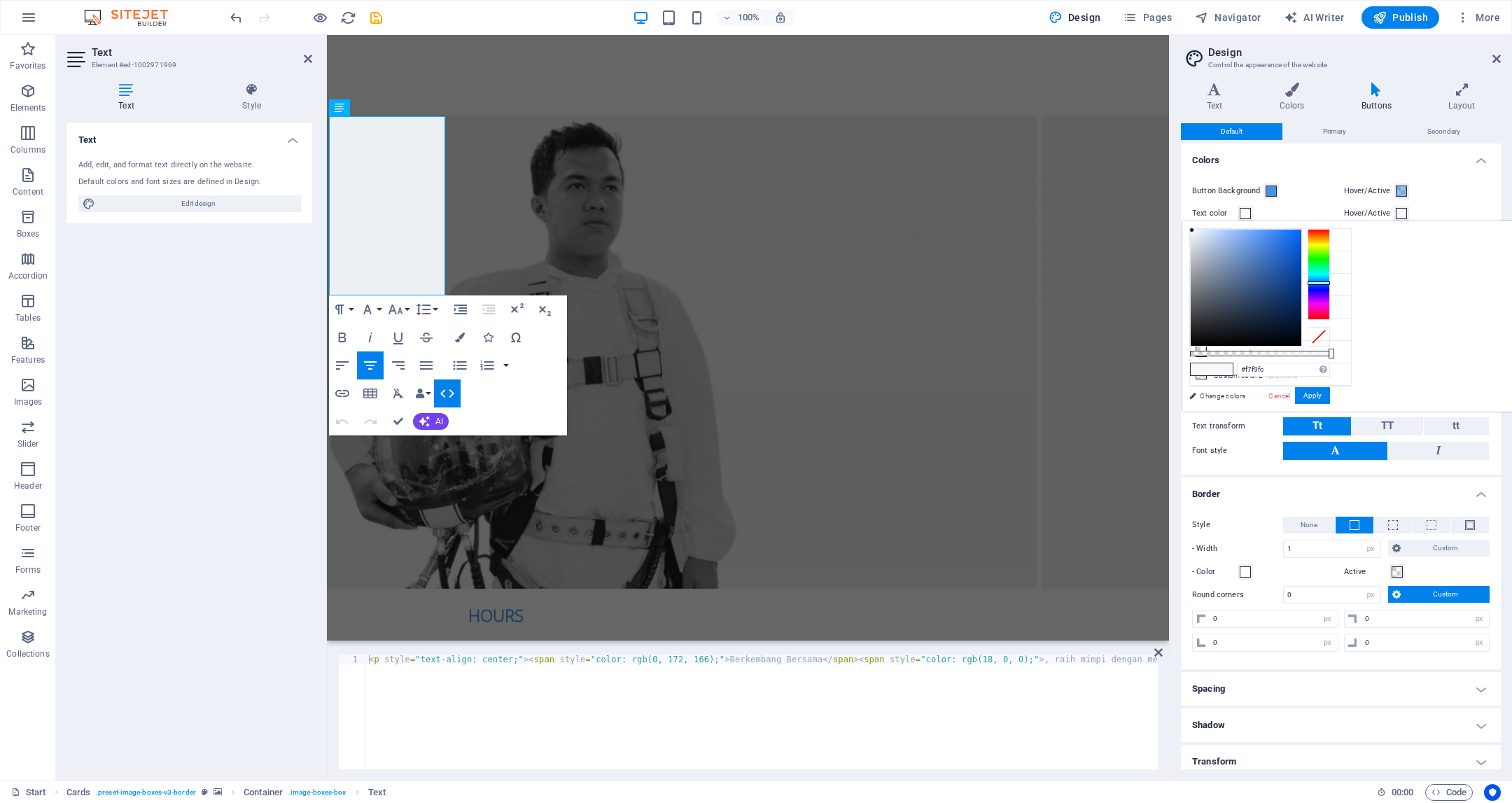
scroll to position [1298, 0]
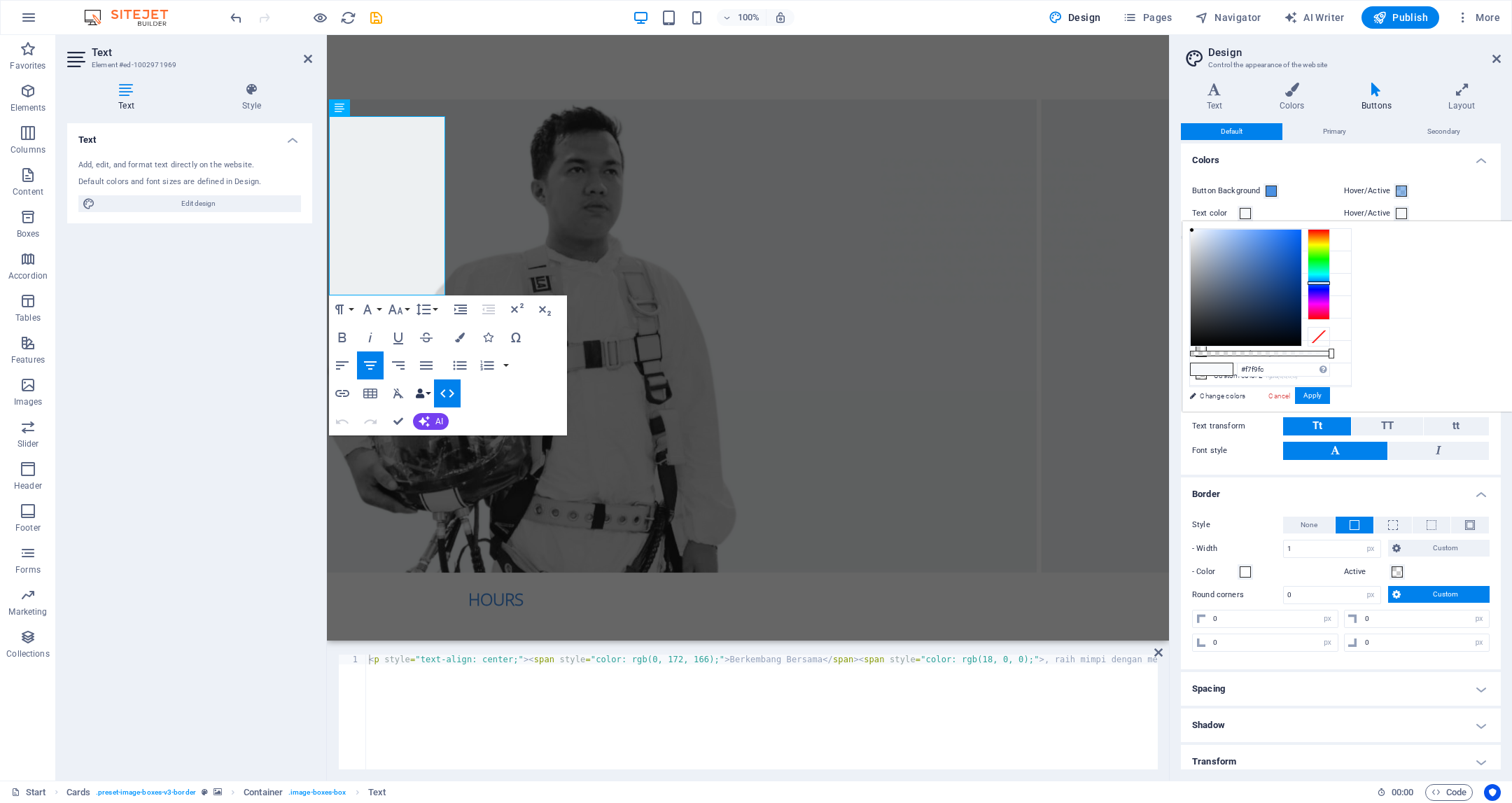
click at [428, 386] on button "Data Bindings" at bounding box center [423, 394] width 19 height 28
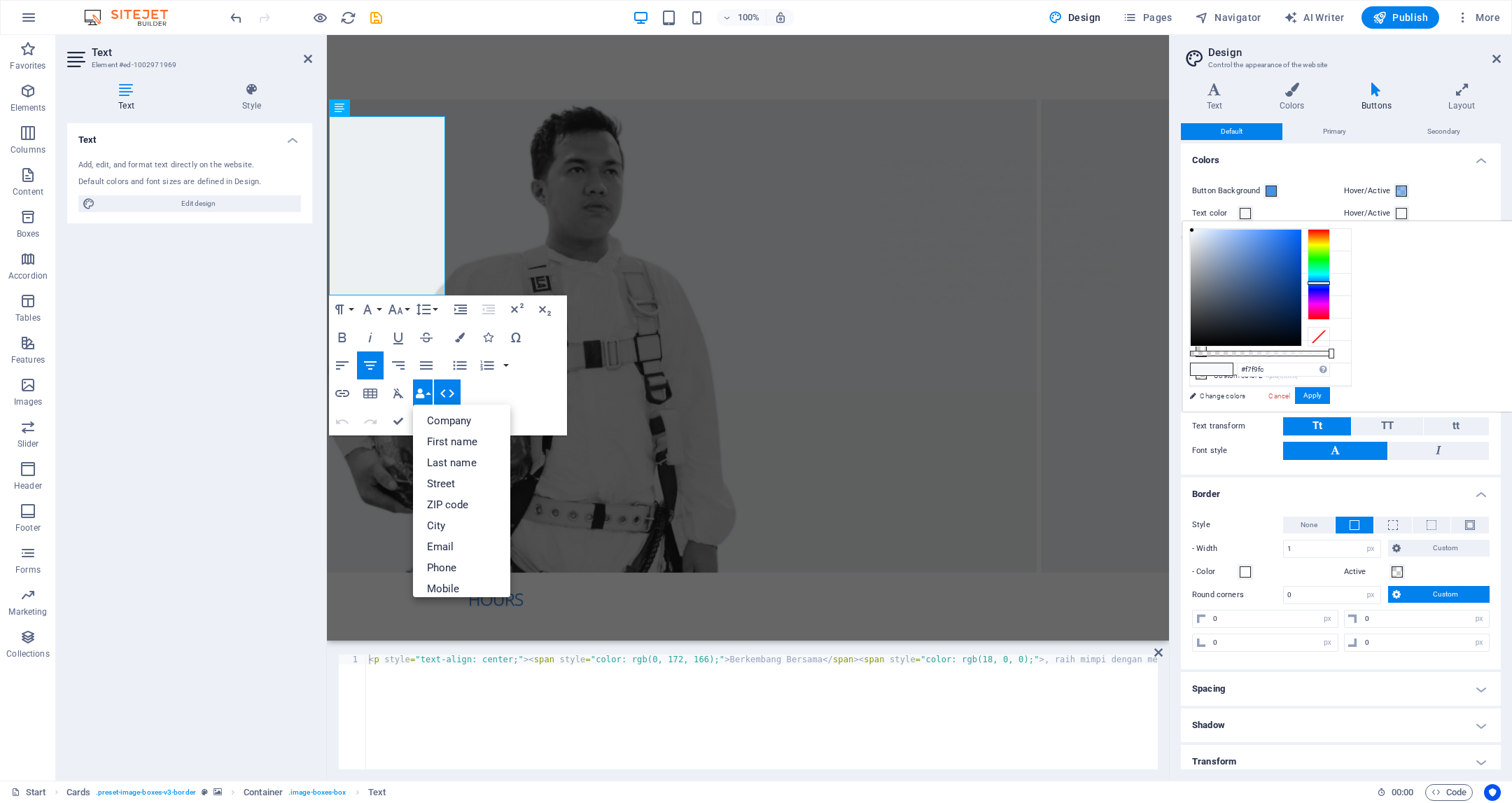
click at [529, 388] on div "Paragraph Format Normal Heading 1 Heading 2 Heading 3 Heading 4 Heading 5 Headi…" at bounding box center [448, 366] width 238 height 140
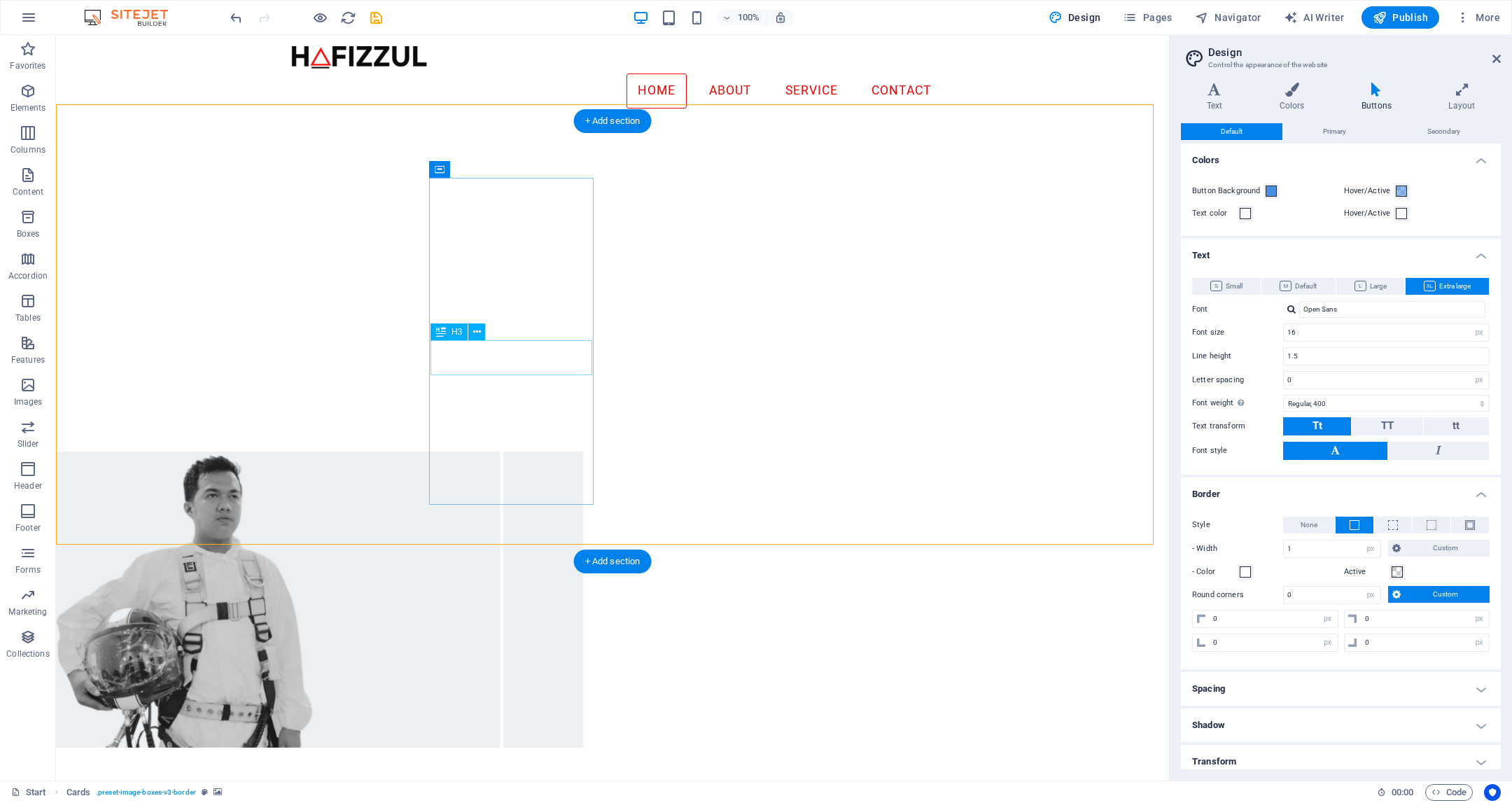
scroll to position [1019, 0]
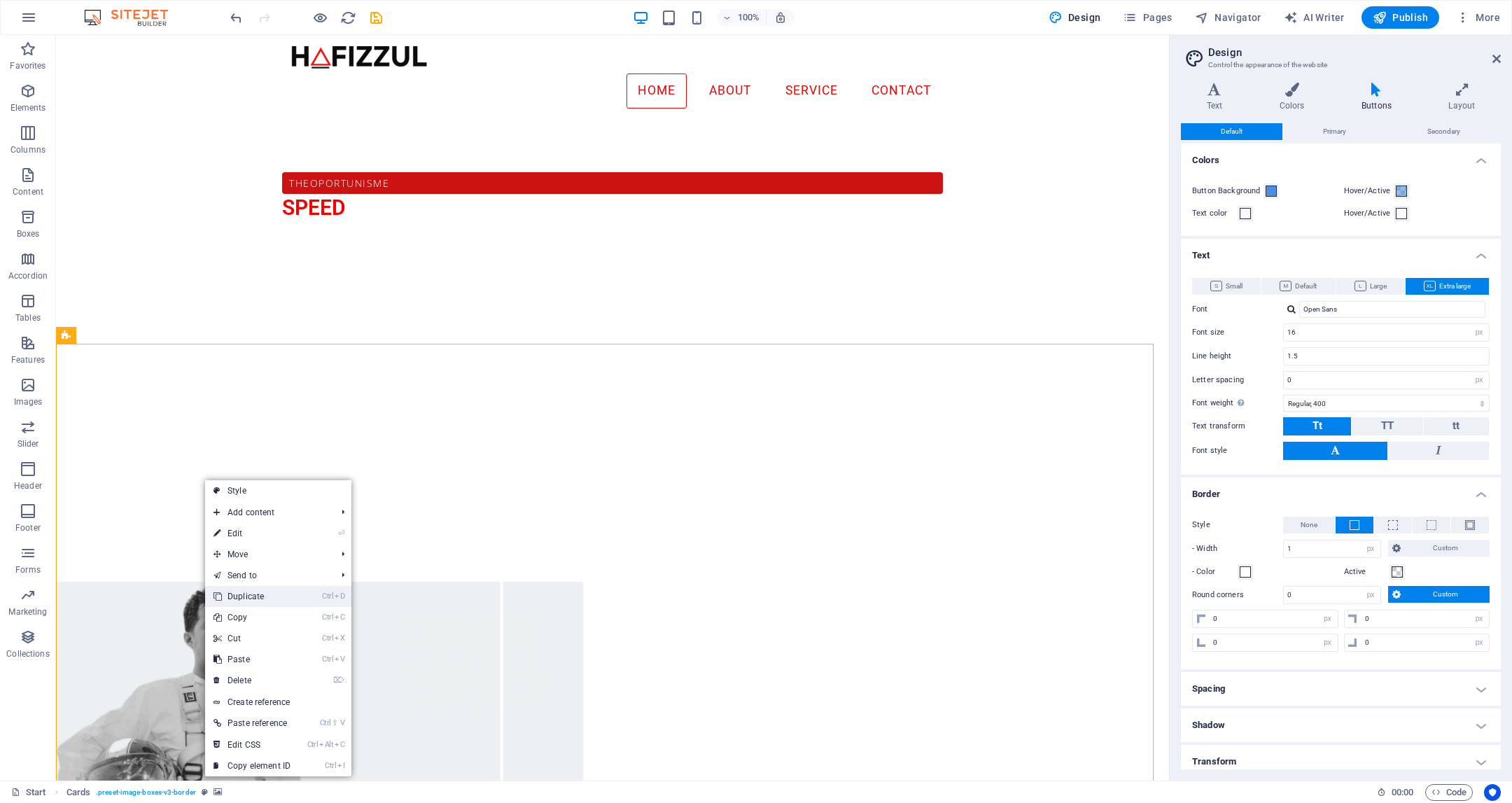
click at [273, 588] on link "Ctrl D Duplicate" at bounding box center [252, 597] width 94 height 21
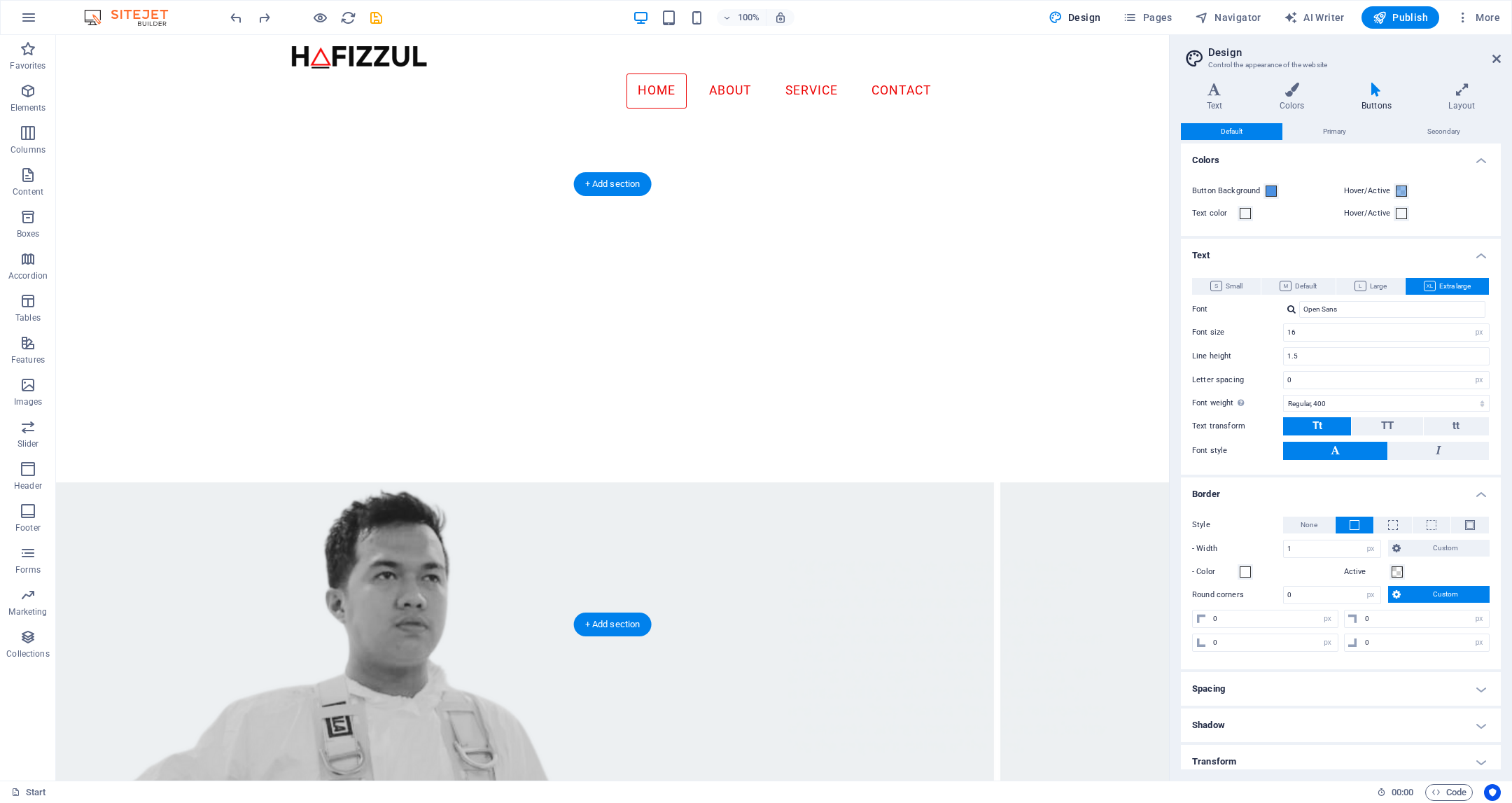
scroll to position [1179, 0]
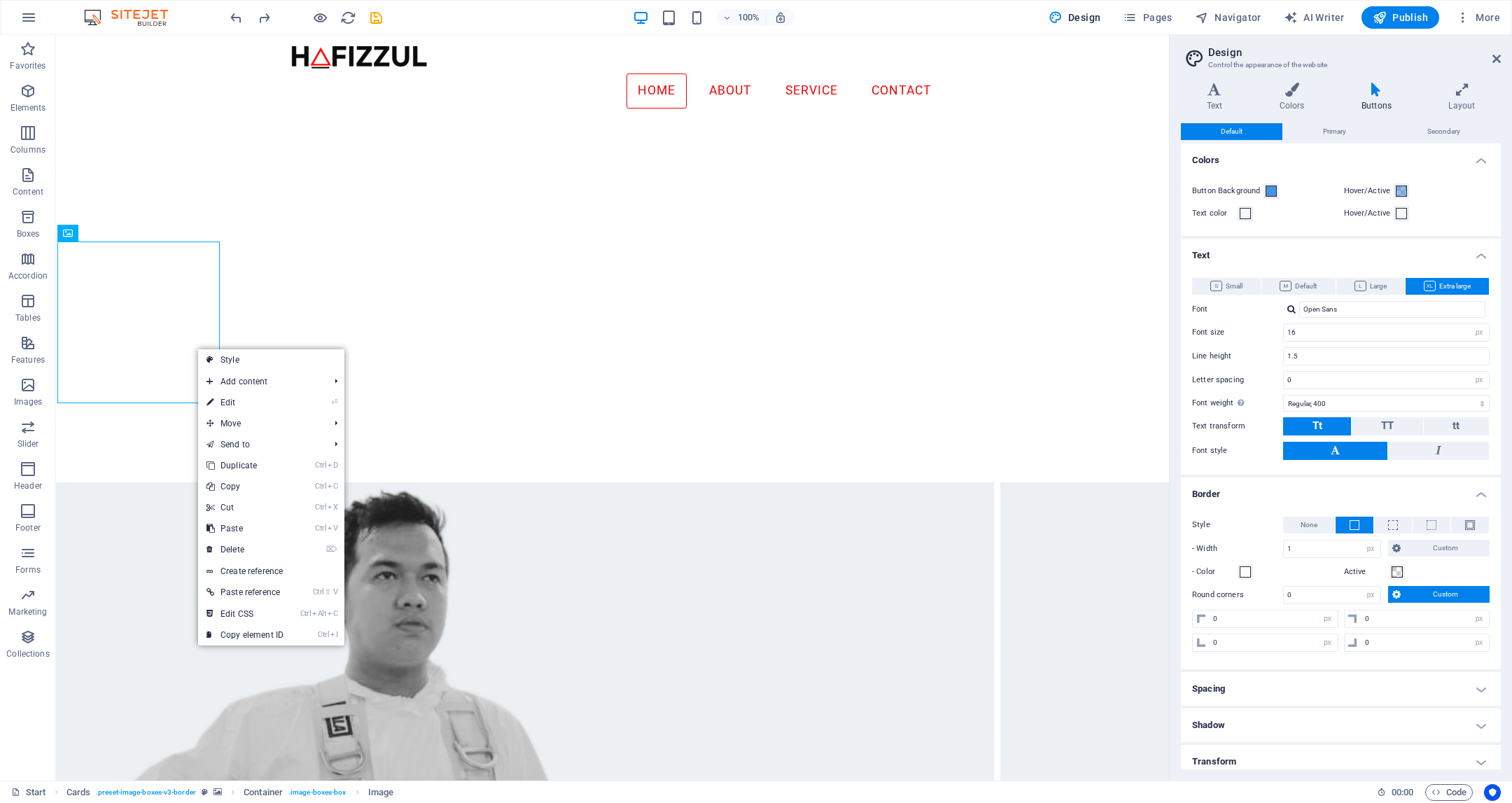
click at [287, 406] on link "⏎ Edit" at bounding box center [245, 403] width 94 height 21
select select "%"
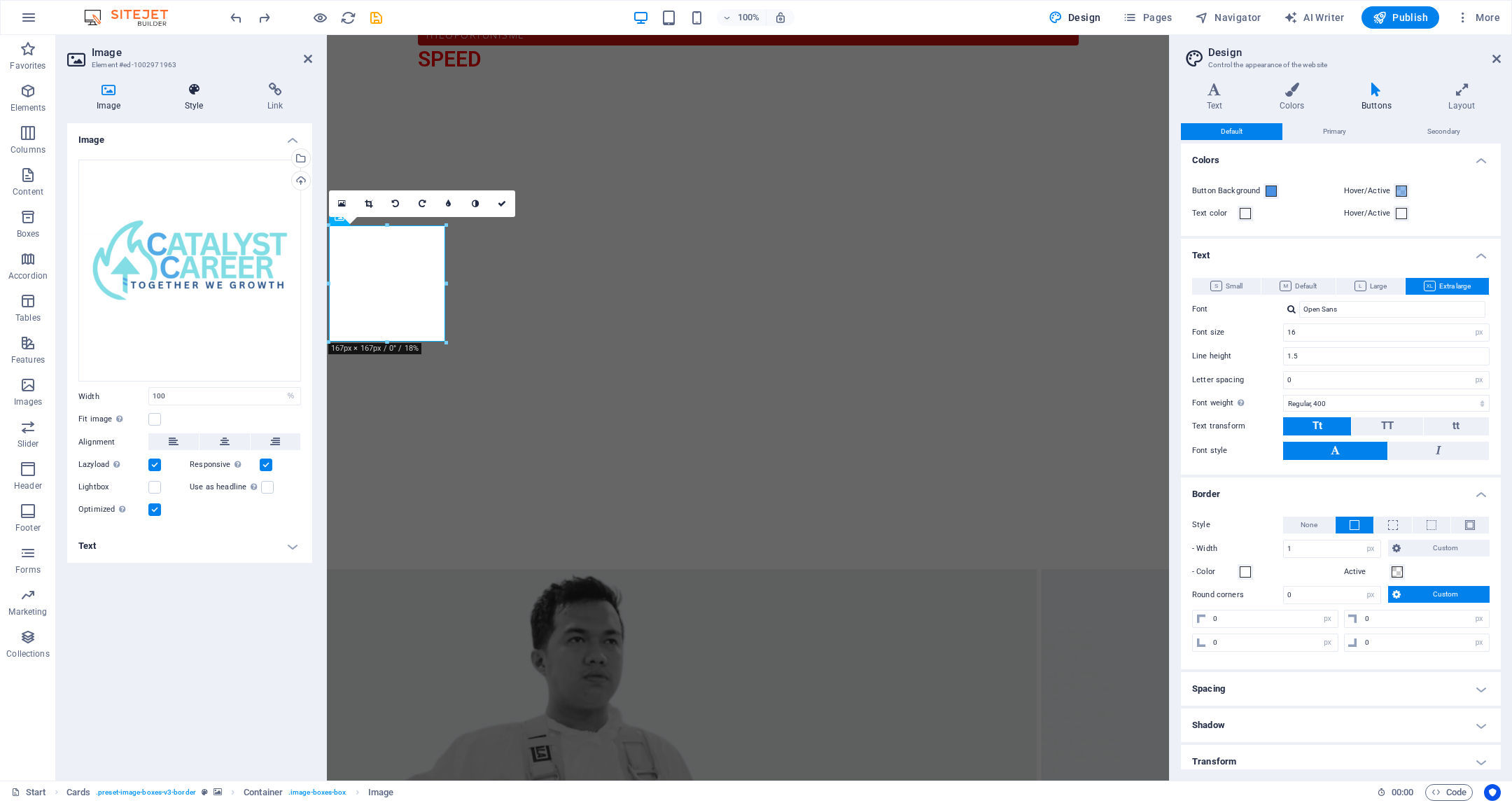
click at [203, 90] on icon at bounding box center [193, 90] width 77 height 14
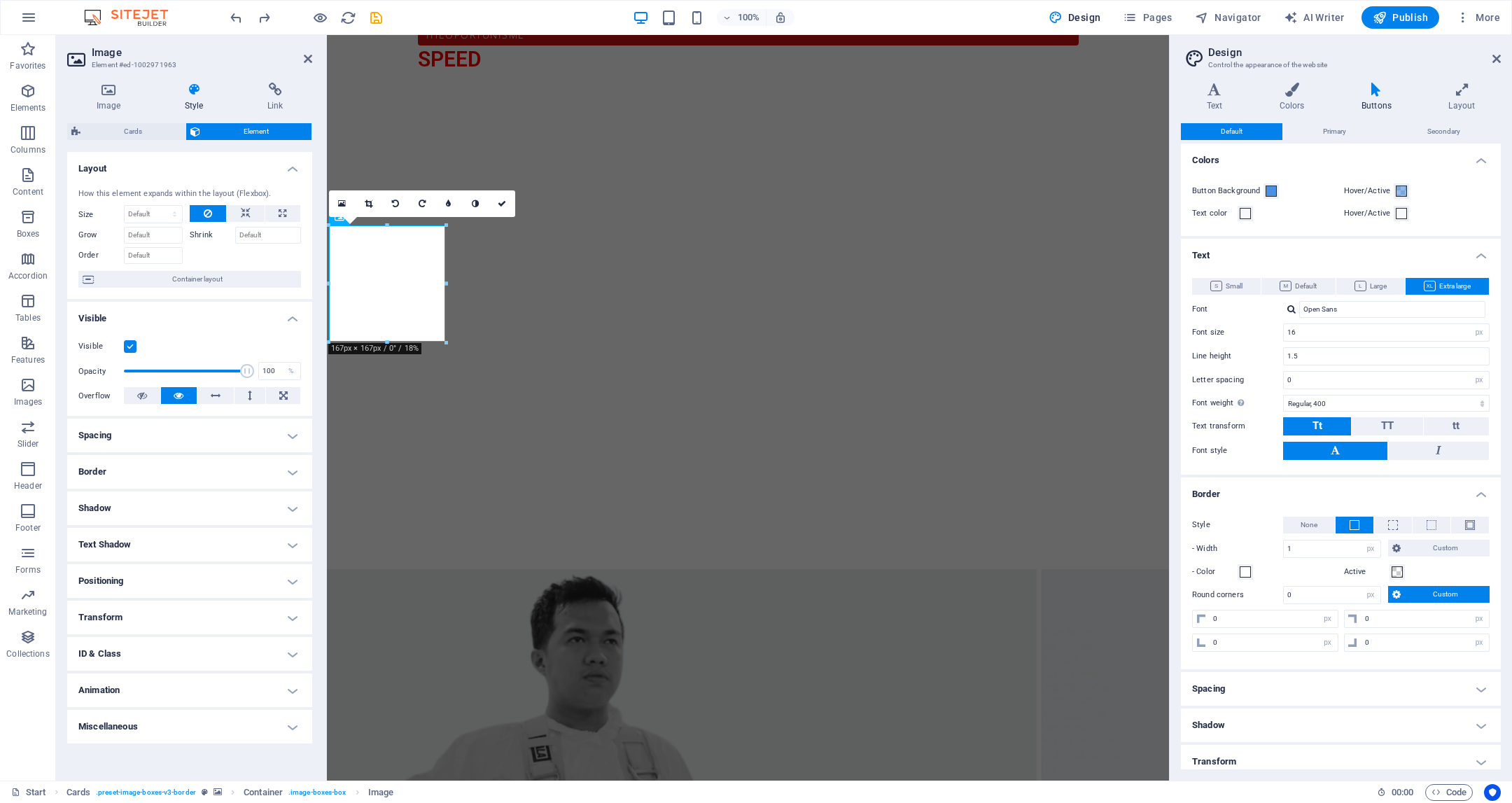
click at [313, 56] on aside "Image Element #ed-1002971963 Image Style Link Image Drag files here, click to c…" at bounding box center [191, 408] width 271 height 746
click at [302, 61] on header "Image Element #ed-1002971963" at bounding box center [190, 53] width 245 height 37
click at [312, 59] on icon at bounding box center [308, 58] width 8 height 11
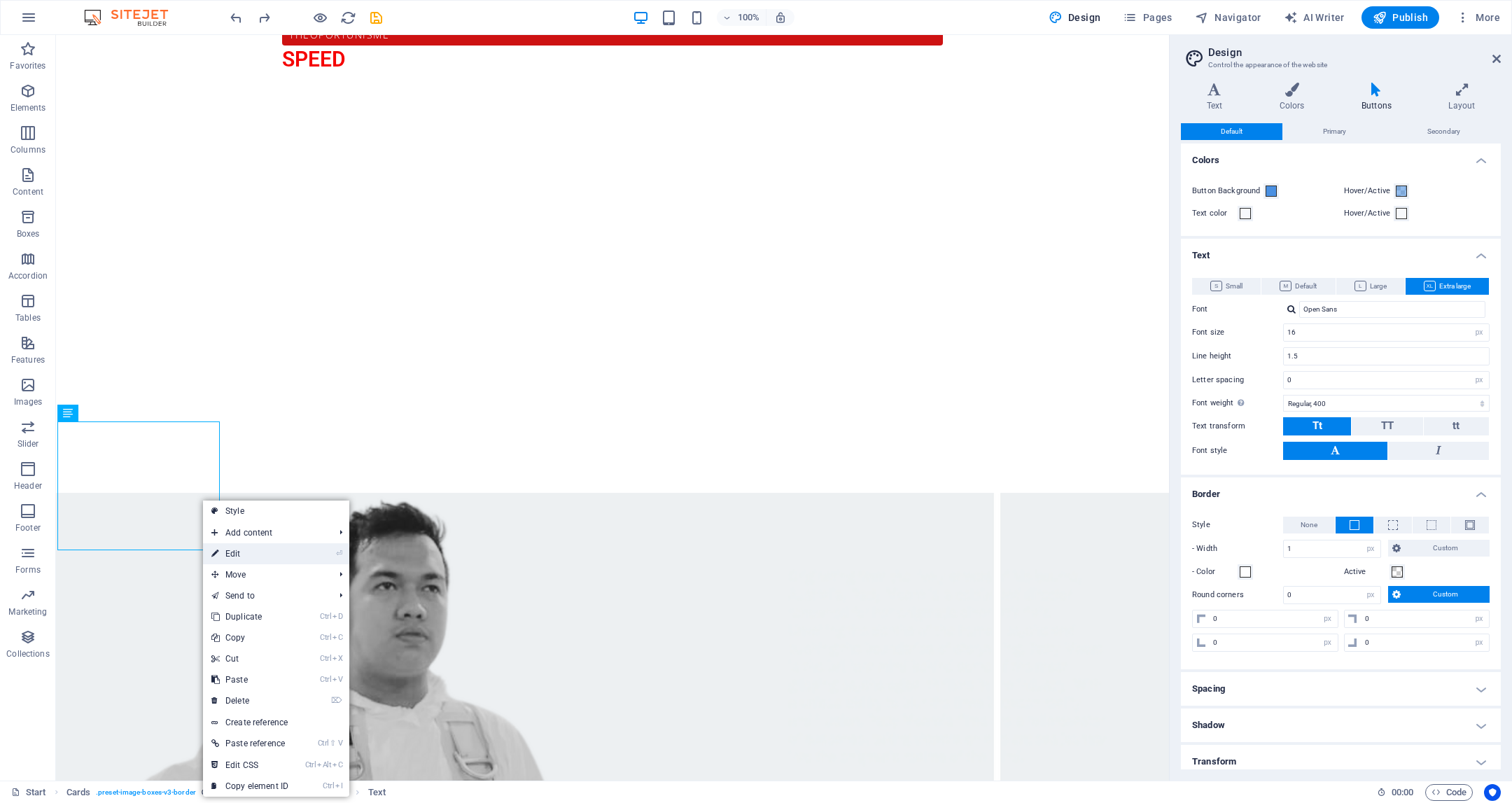
click at [253, 555] on link "⏎ Edit" at bounding box center [250, 554] width 94 height 21
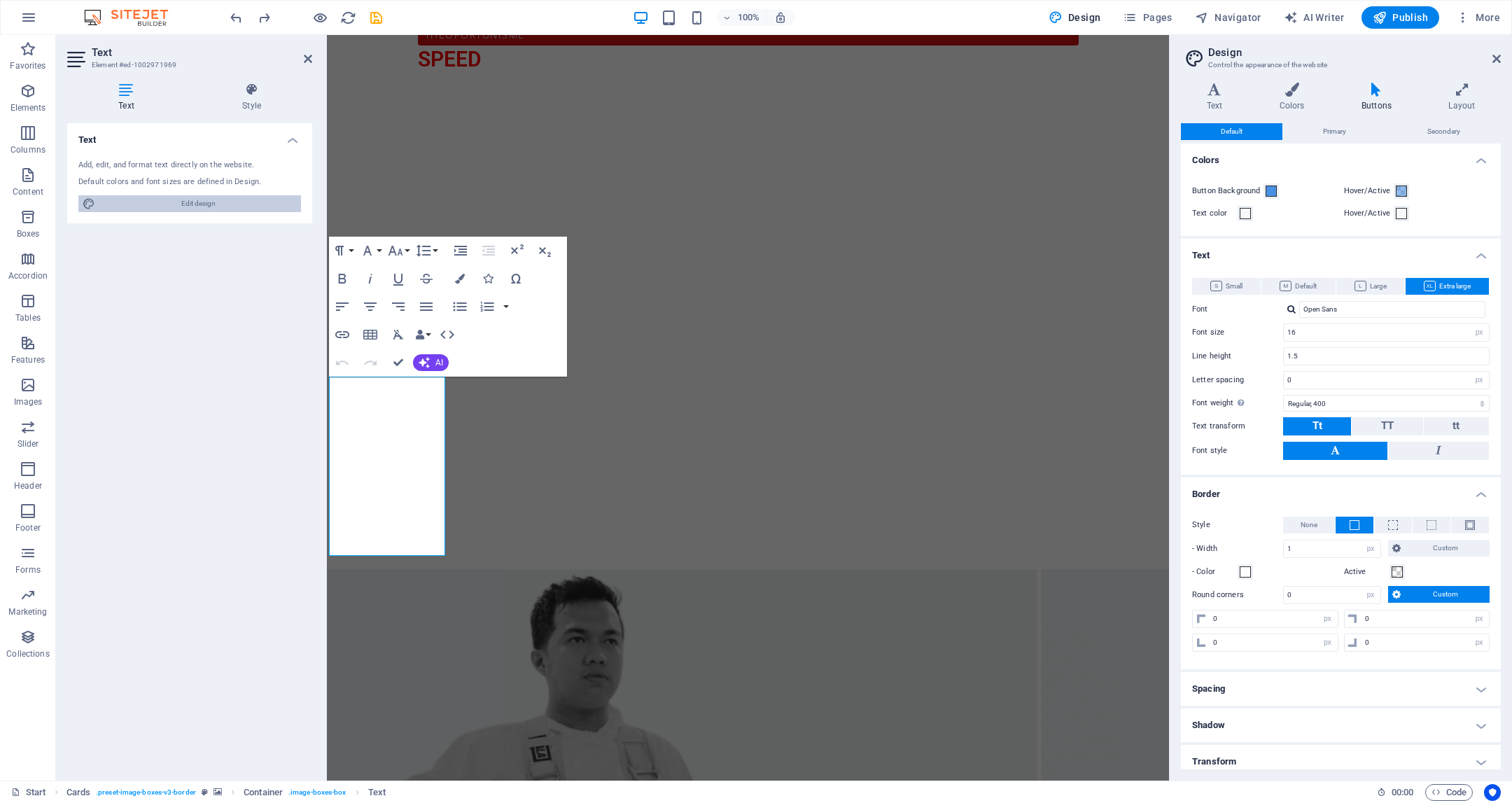
click at [229, 204] on span "Edit design" at bounding box center [198, 204] width 197 height 17
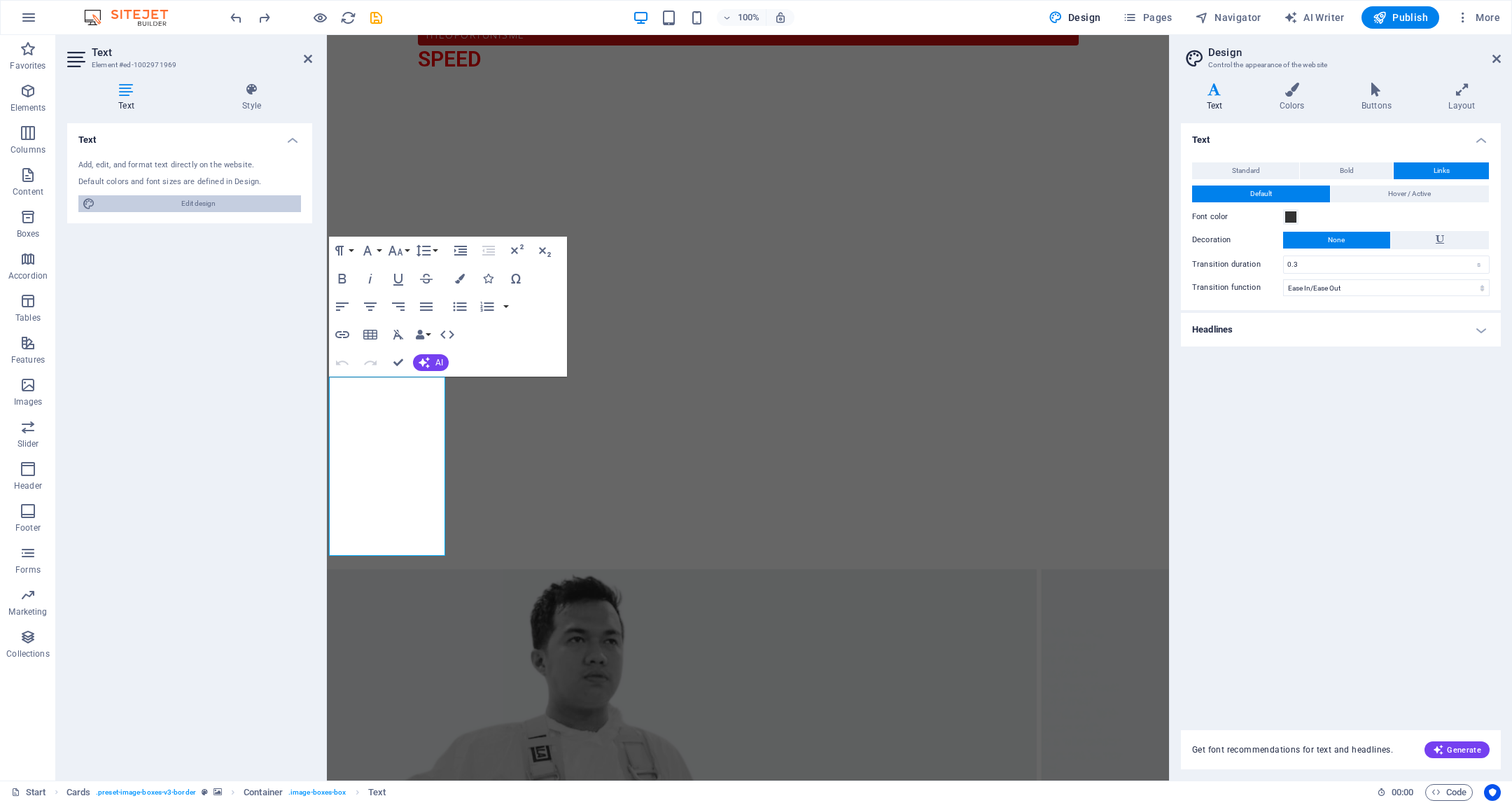
click at [229, 204] on span "Edit design" at bounding box center [198, 204] width 197 height 17
click at [1287, 216] on span at bounding box center [1290, 217] width 11 height 11
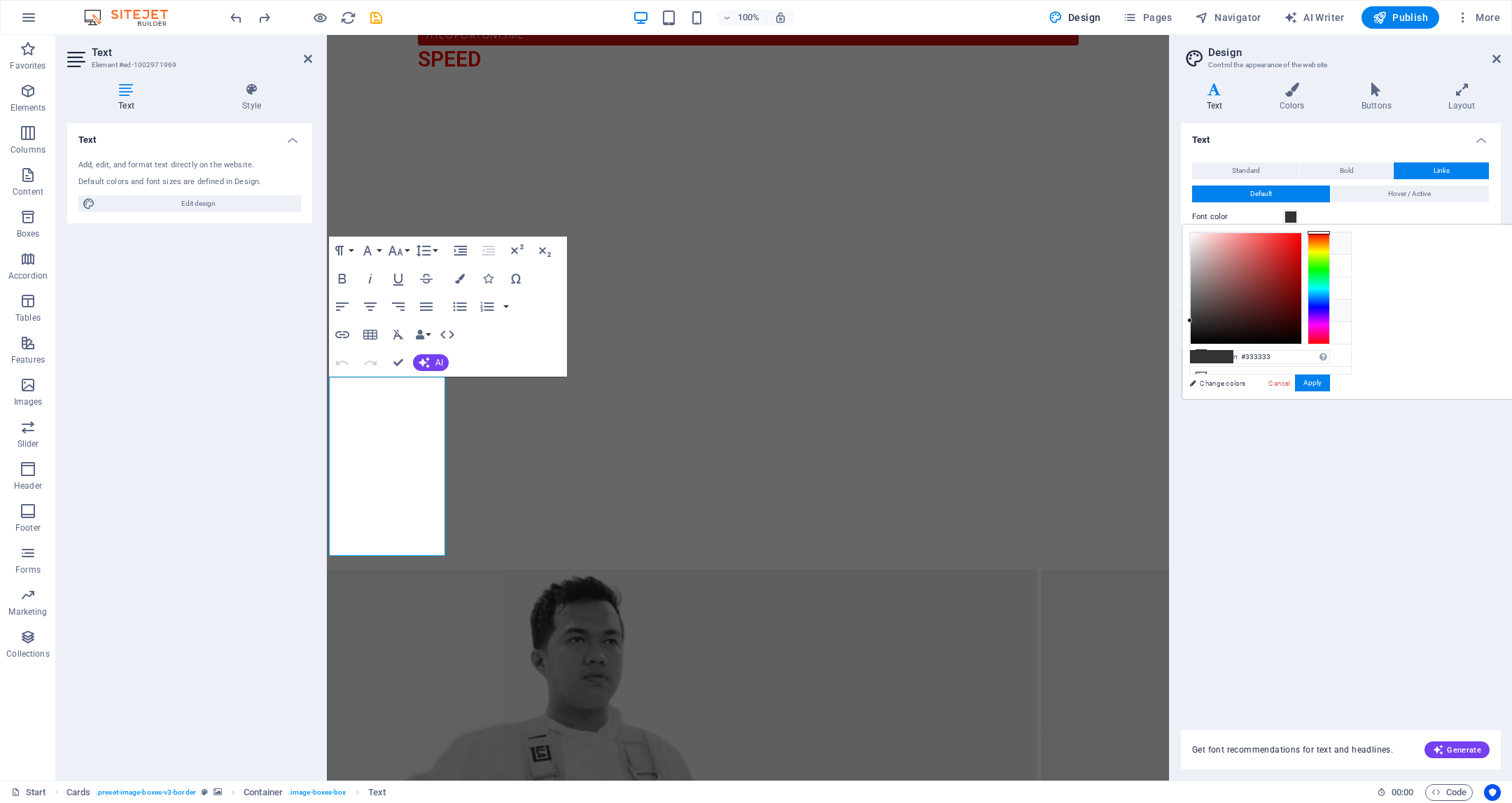
click at [1234, 248] on li "Background color #F7F9FC" at bounding box center [1271, 244] width 161 height 22
type input "#f7f9fc"
click at [1330, 385] on button "Apply" at bounding box center [1313, 383] width 35 height 17
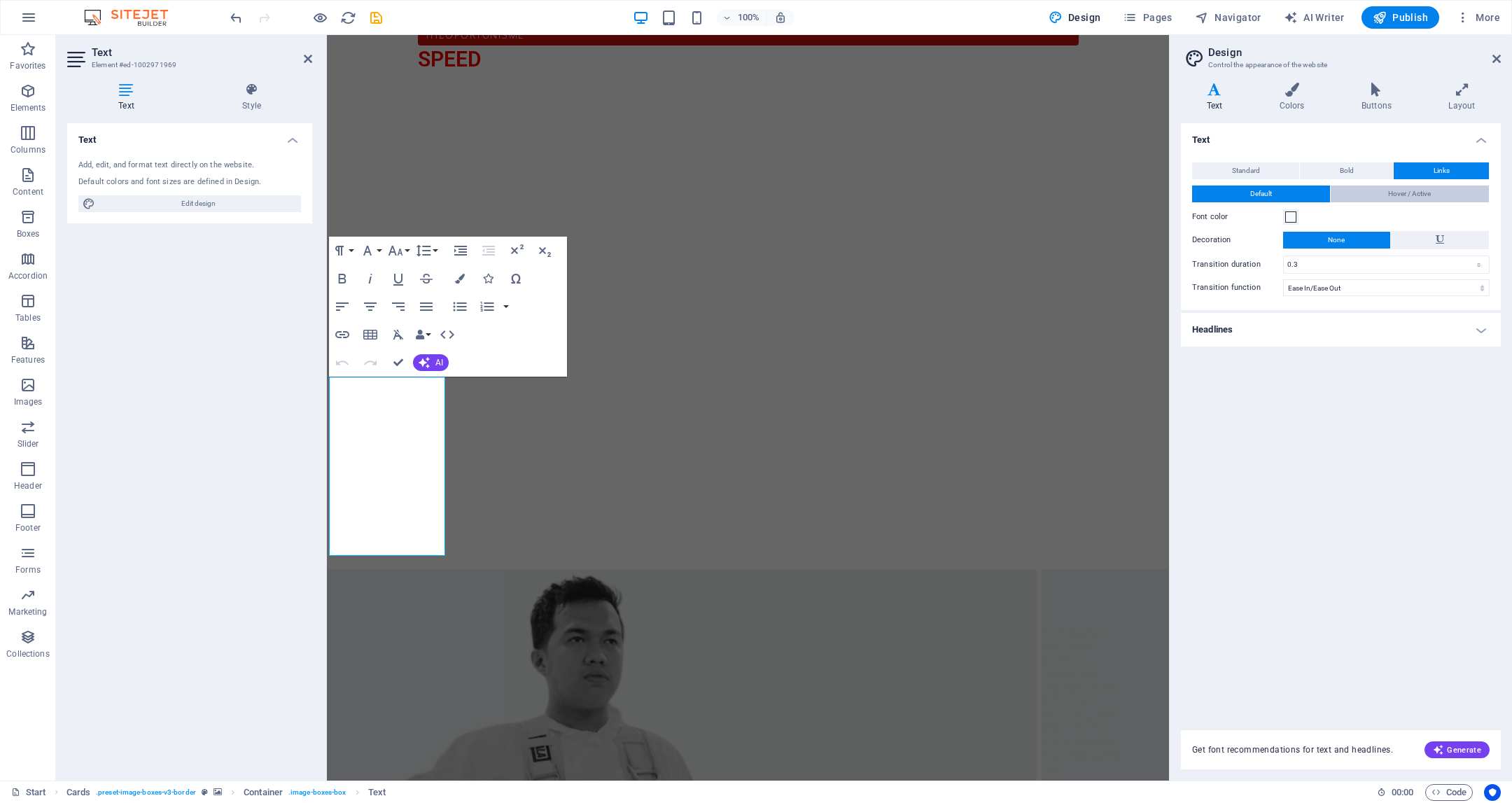
click at [1390, 197] on span "Hover / Active" at bounding box center [1409, 193] width 43 height 17
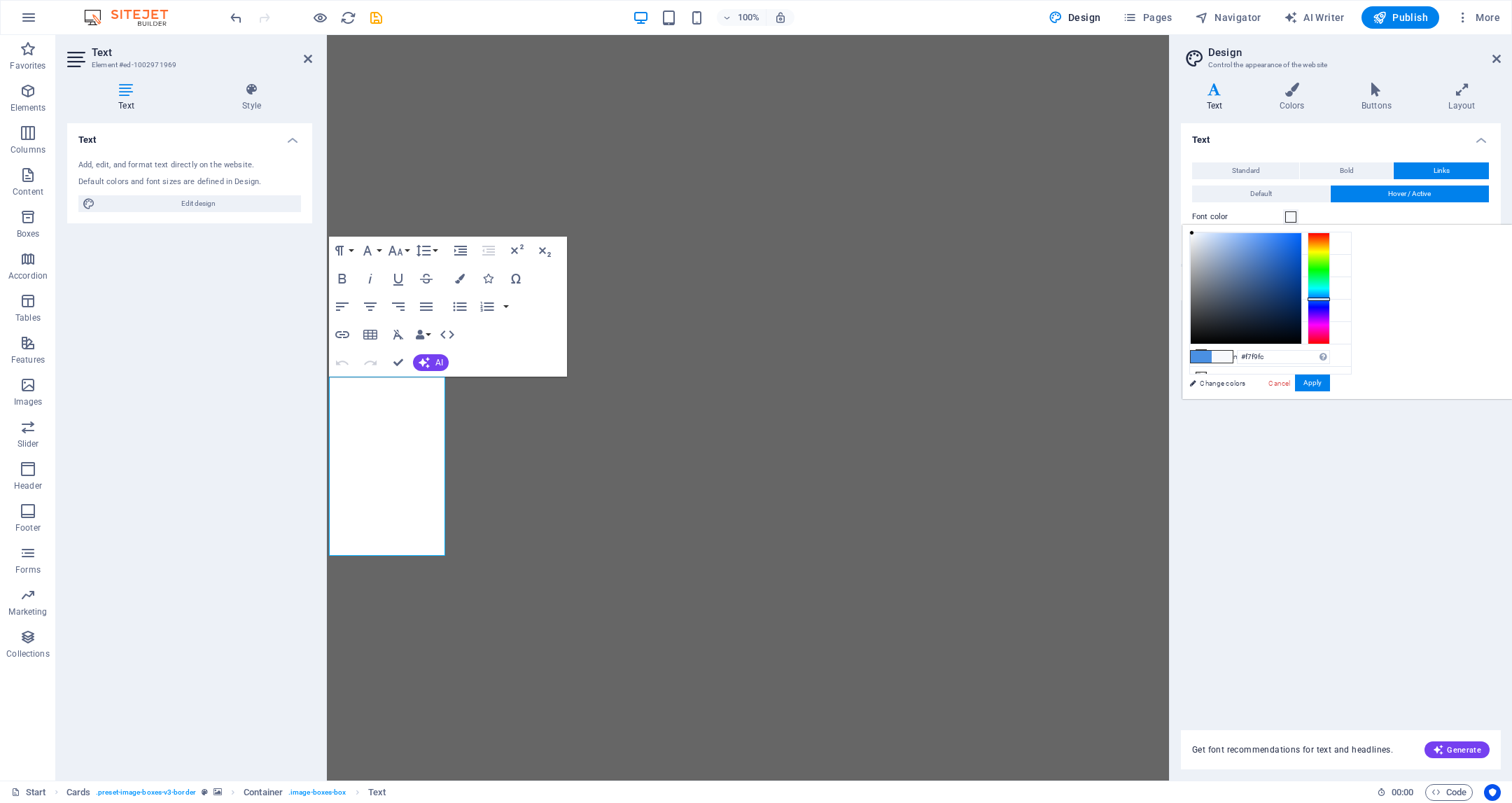
select select "px"
select select "400"
select select "px"
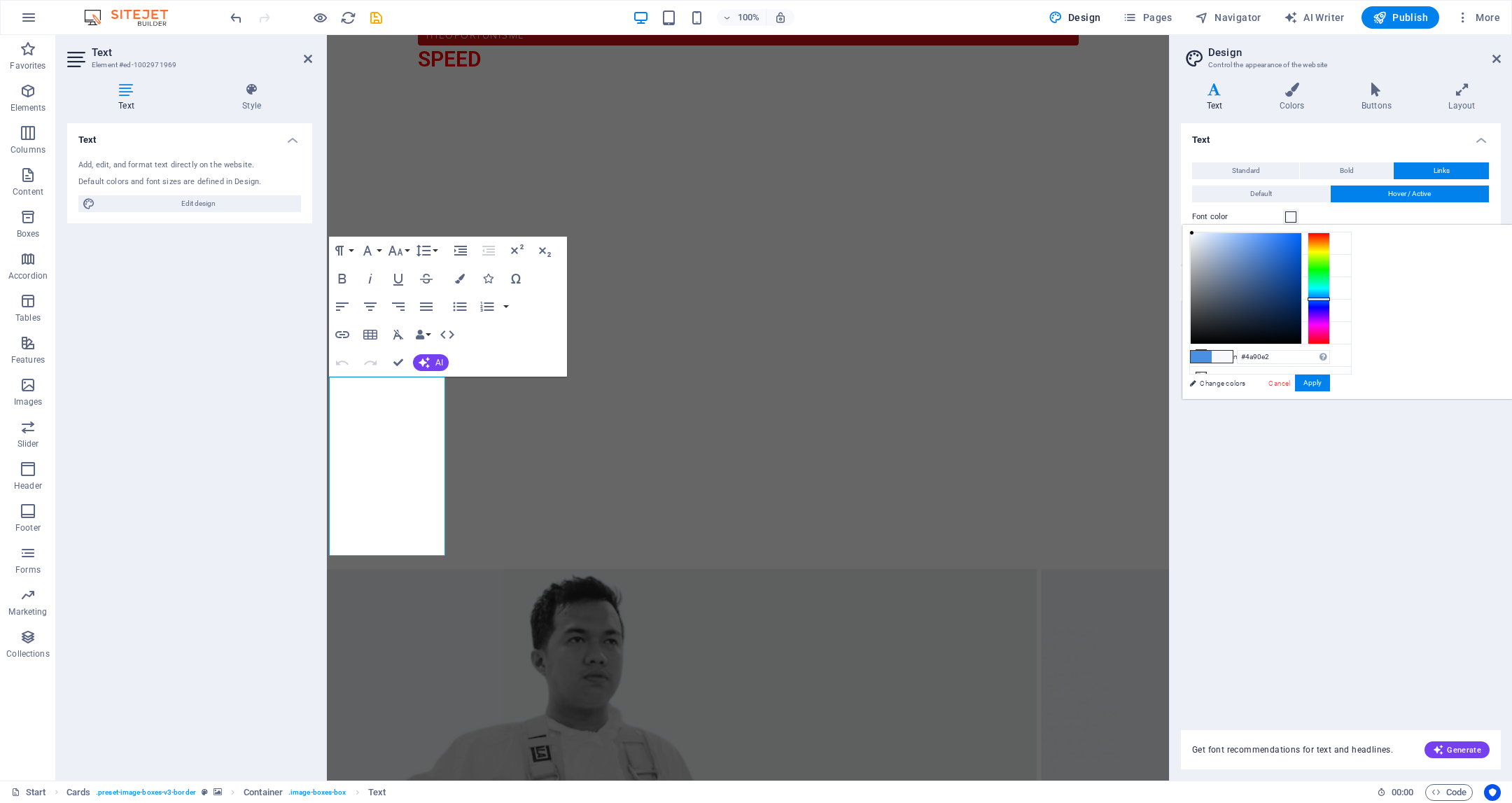
type input "#f7f9fc"
click at [1330, 379] on button "Apply" at bounding box center [1313, 383] width 35 height 17
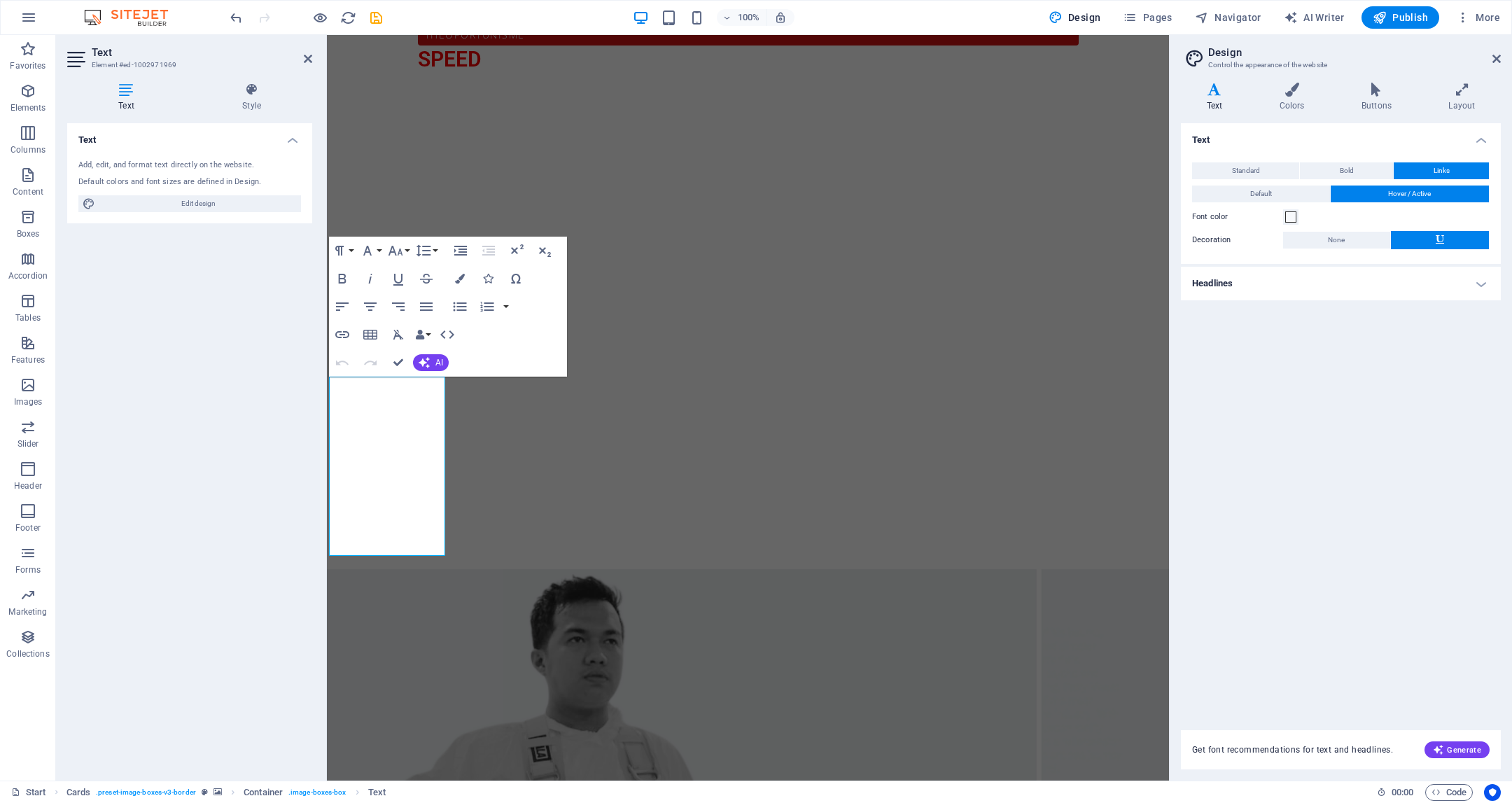
click at [1375, 386] on div "Text Standard Bold Links Font color Font Open Sans Font size 16 rem px Line hei…" at bounding box center [1341, 418] width 320 height 590
click at [1275, 174] on button "Standard" at bounding box center [1245, 171] width 107 height 17
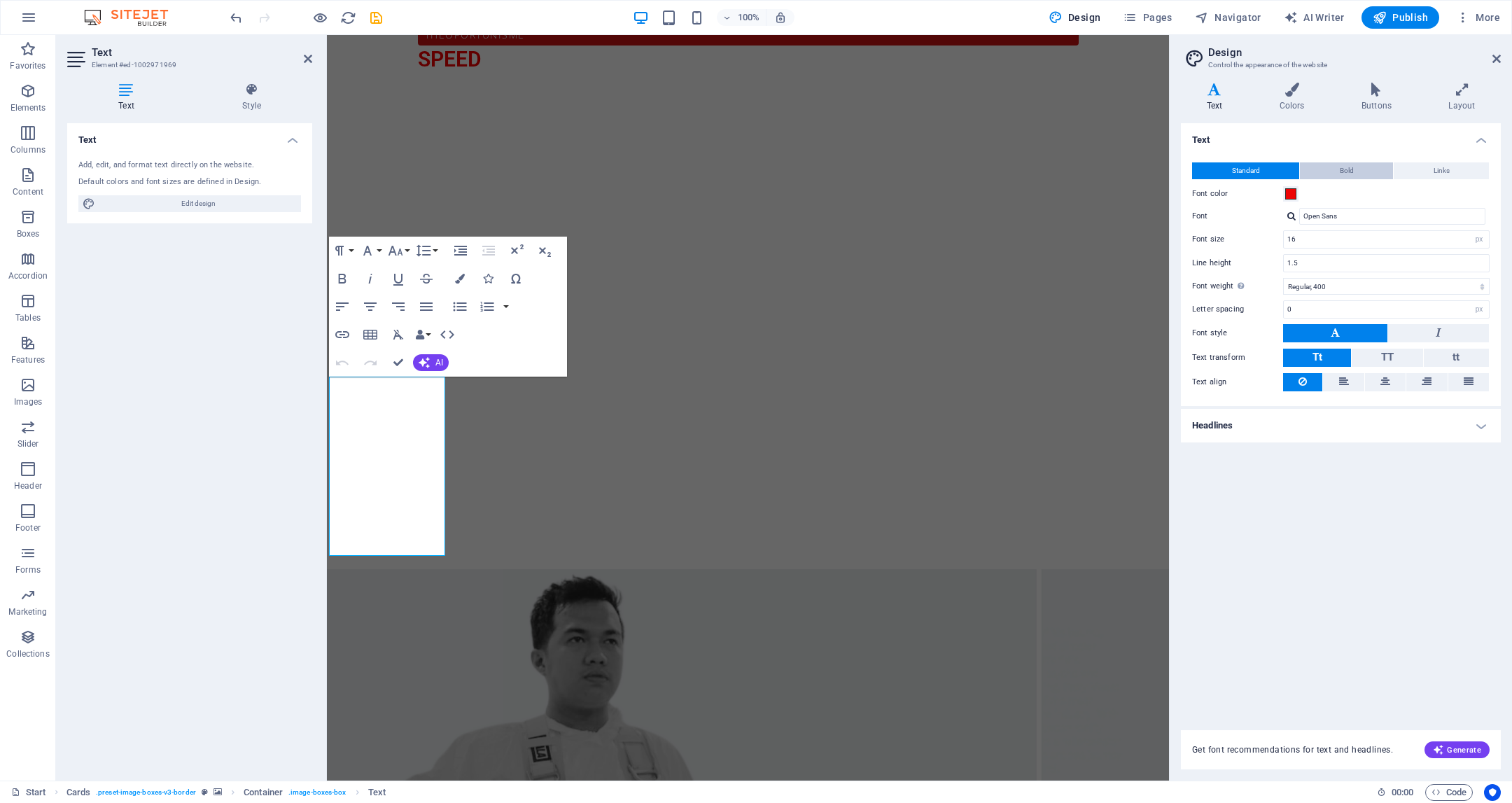
click at [1351, 168] on span "Bold" at bounding box center [1347, 171] width 14 height 17
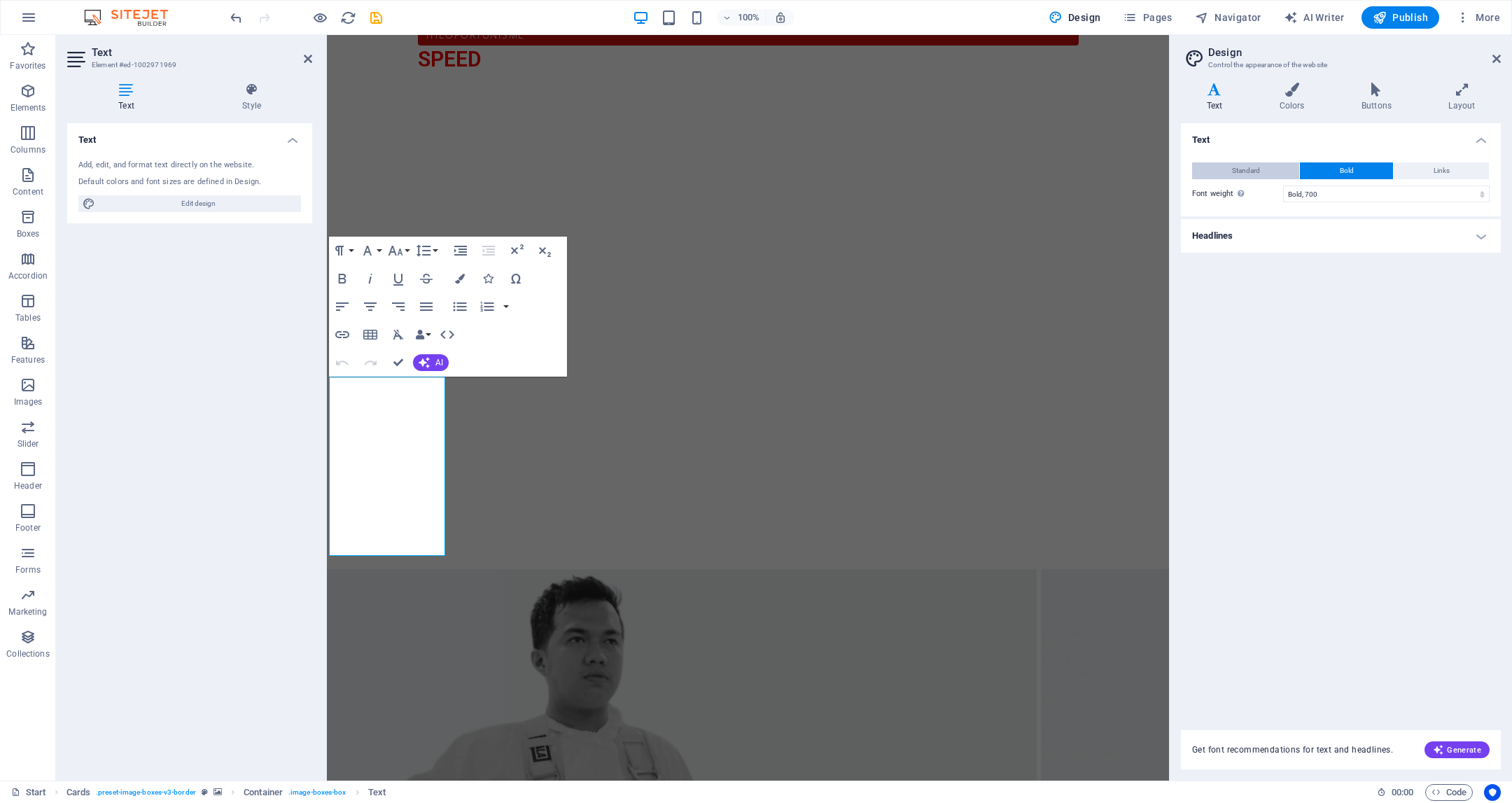
click at [1266, 176] on button "Standard" at bounding box center [1245, 171] width 107 height 17
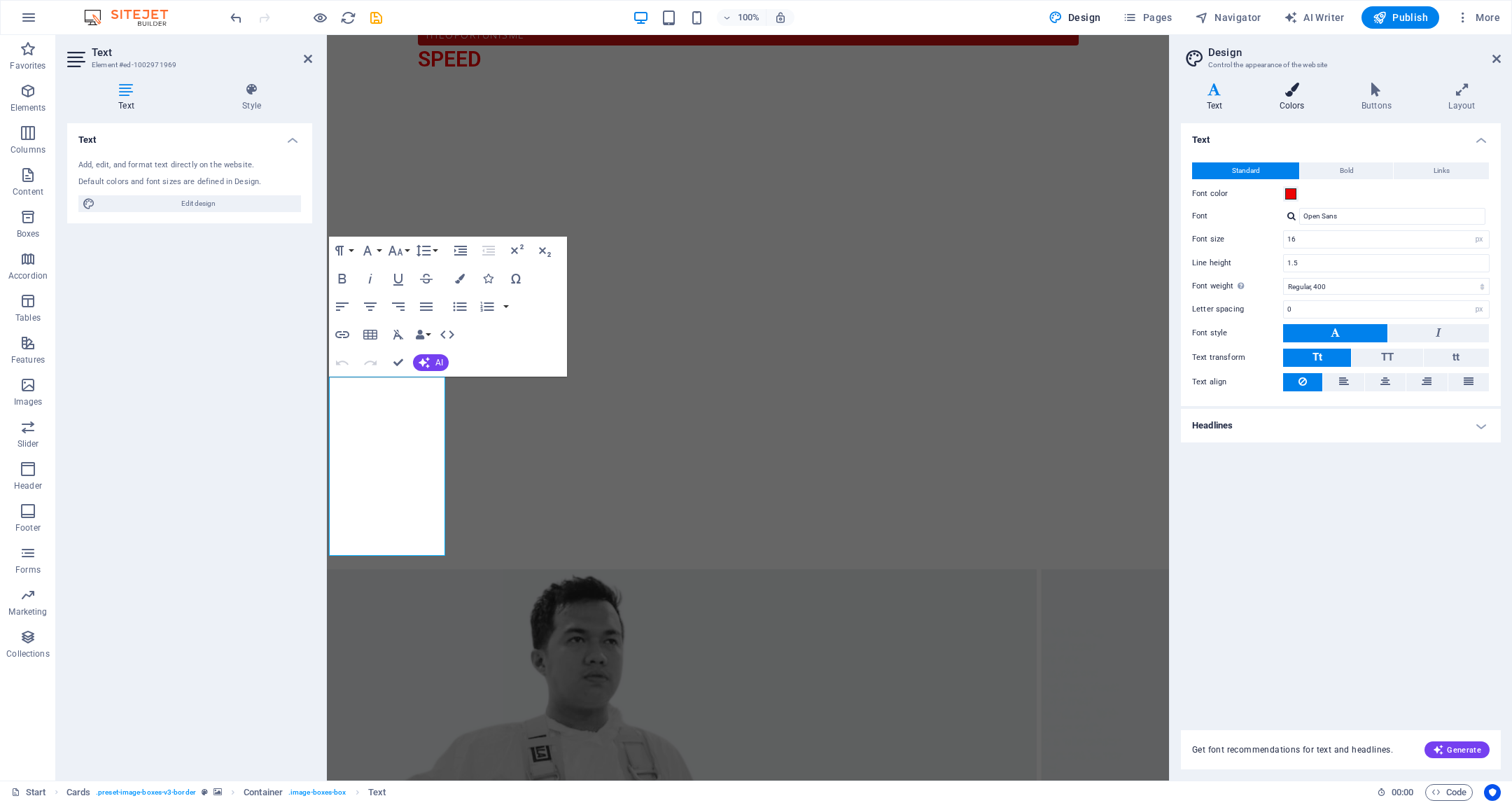
click at [1304, 107] on h4 "Colors" at bounding box center [1295, 97] width 82 height 29
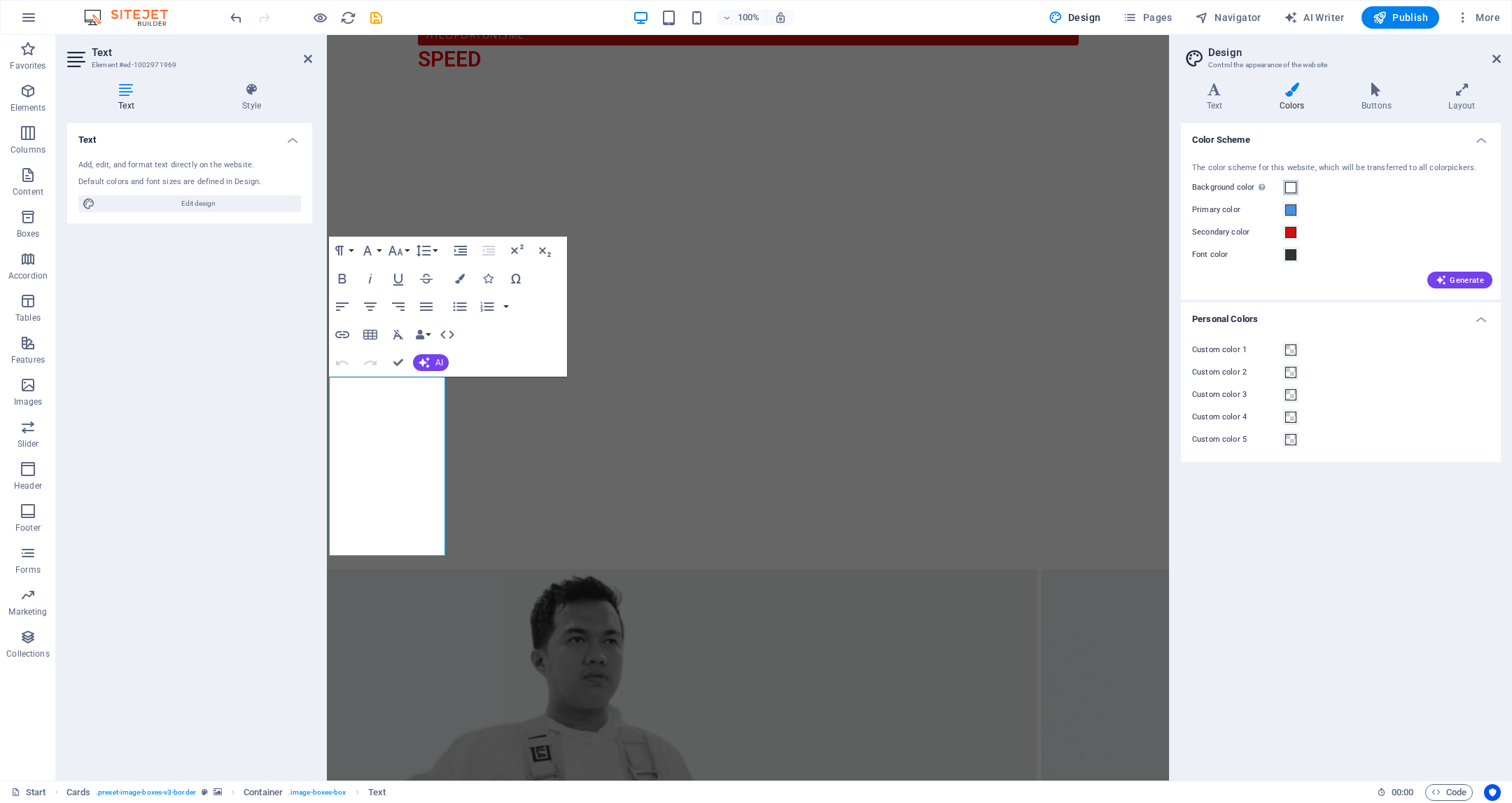
click at [1291, 190] on span at bounding box center [1290, 187] width 11 height 11
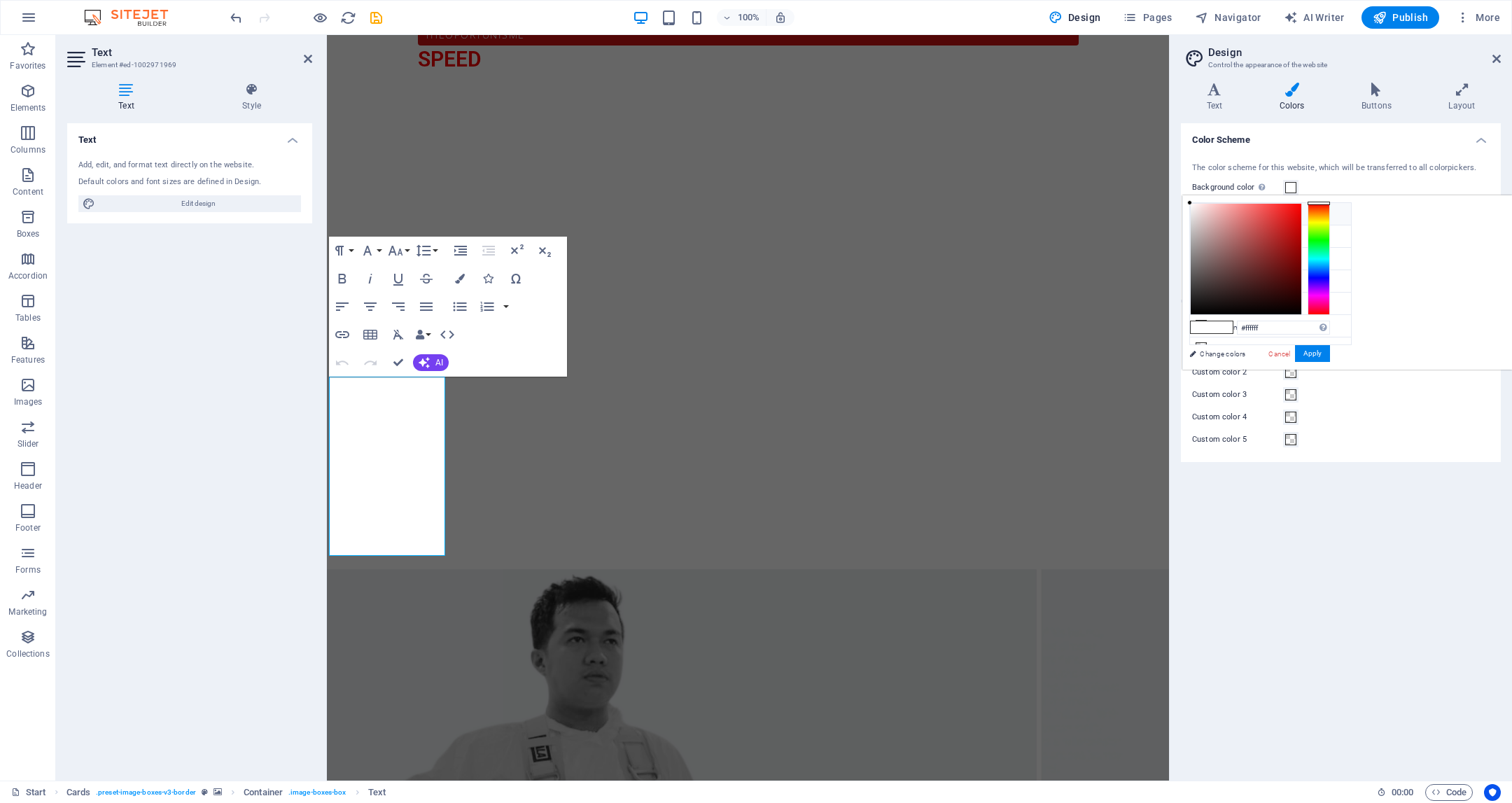
click at [1222, 222] on li "Background color #F7F9FC" at bounding box center [1271, 214] width 161 height 22
type input "#f7f9fc"
click at [1330, 353] on button "Apply" at bounding box center [1313, 353] width 35 height 17
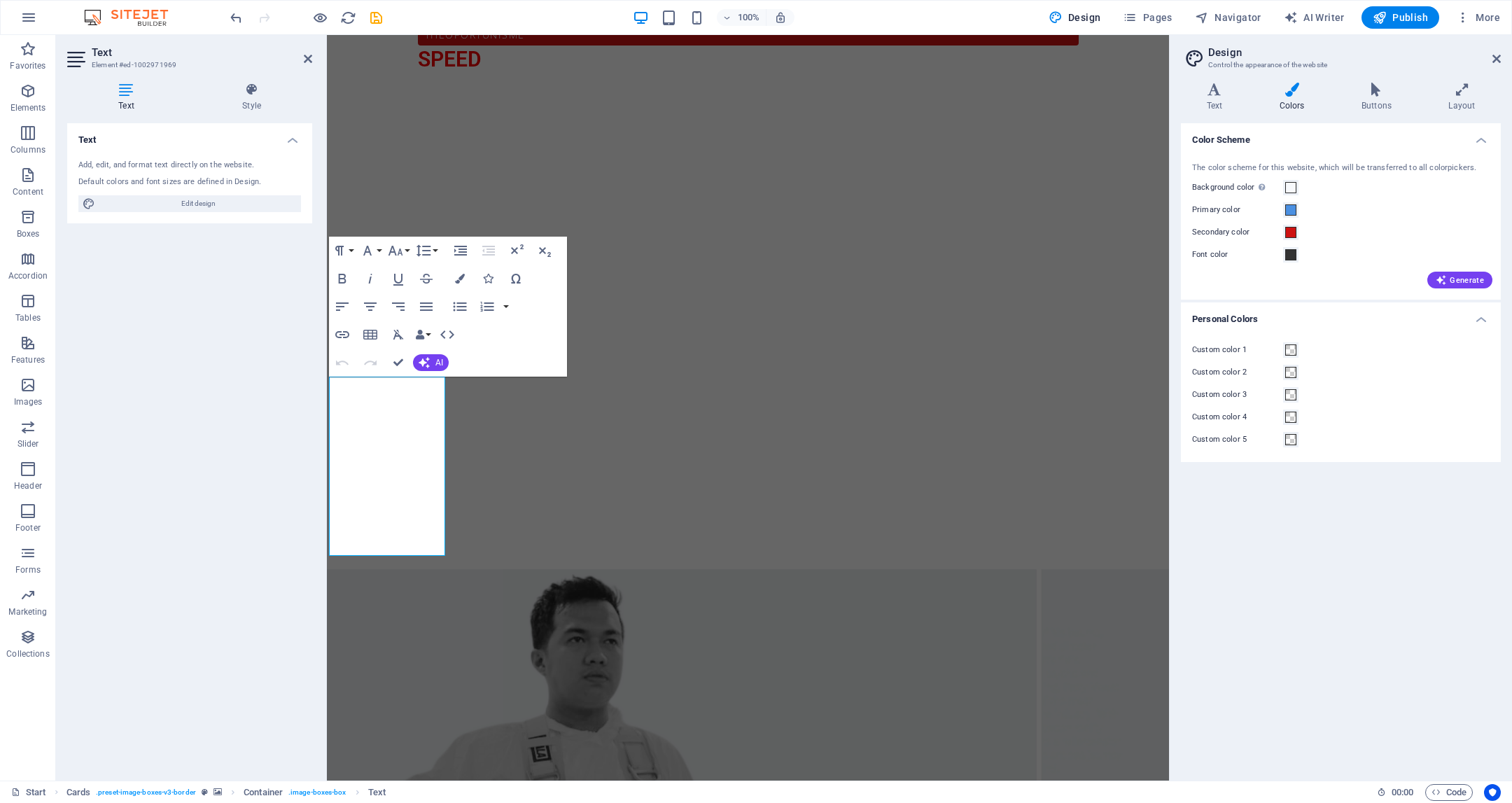
click at [1373, 544] on div "Color Scheme The color scheme for this website, which will be transferred to al…" at bounding box center [1341, 446] width 320 height 646
click at [1373, 545] on div "Color Scheme The color scheme for this website, which will be transferred to al…" at bounding box center [1341, 446] width 320 height 646
click at [443, 368] on button "AI" at bounding box center [431, 362] width 36 height 17
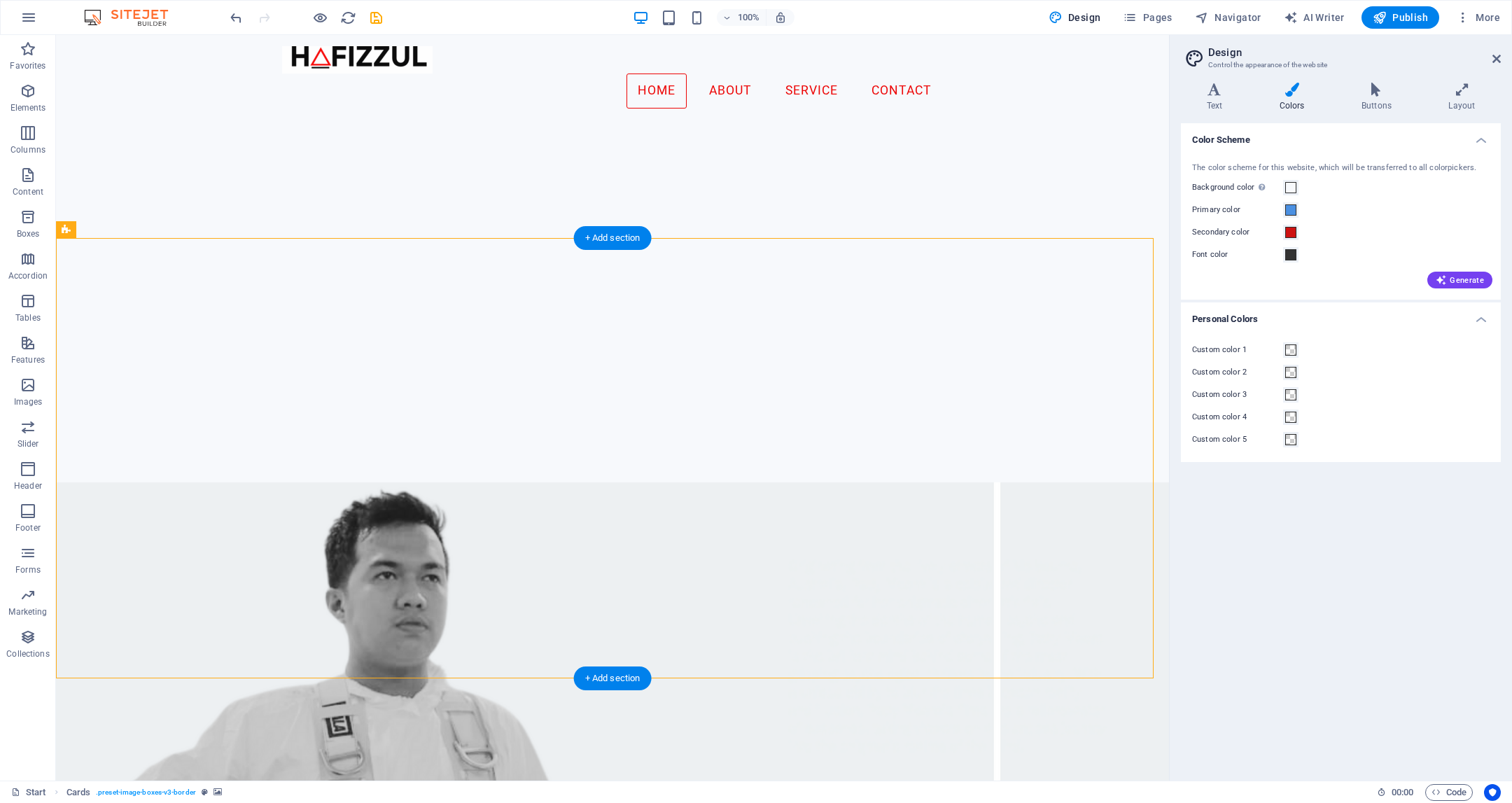
scroll to position [969, 0]
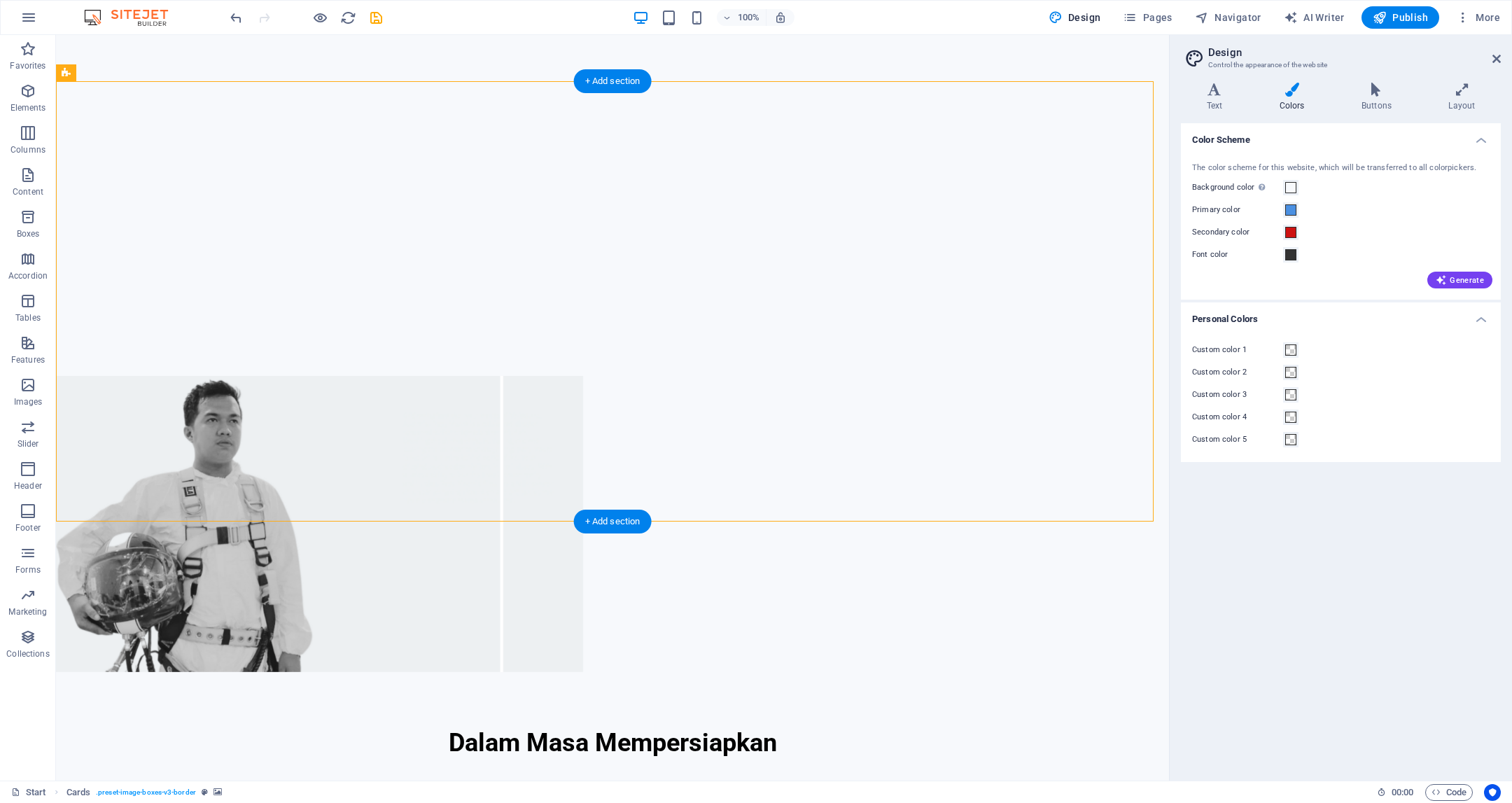
scroll to position [1284, 0]
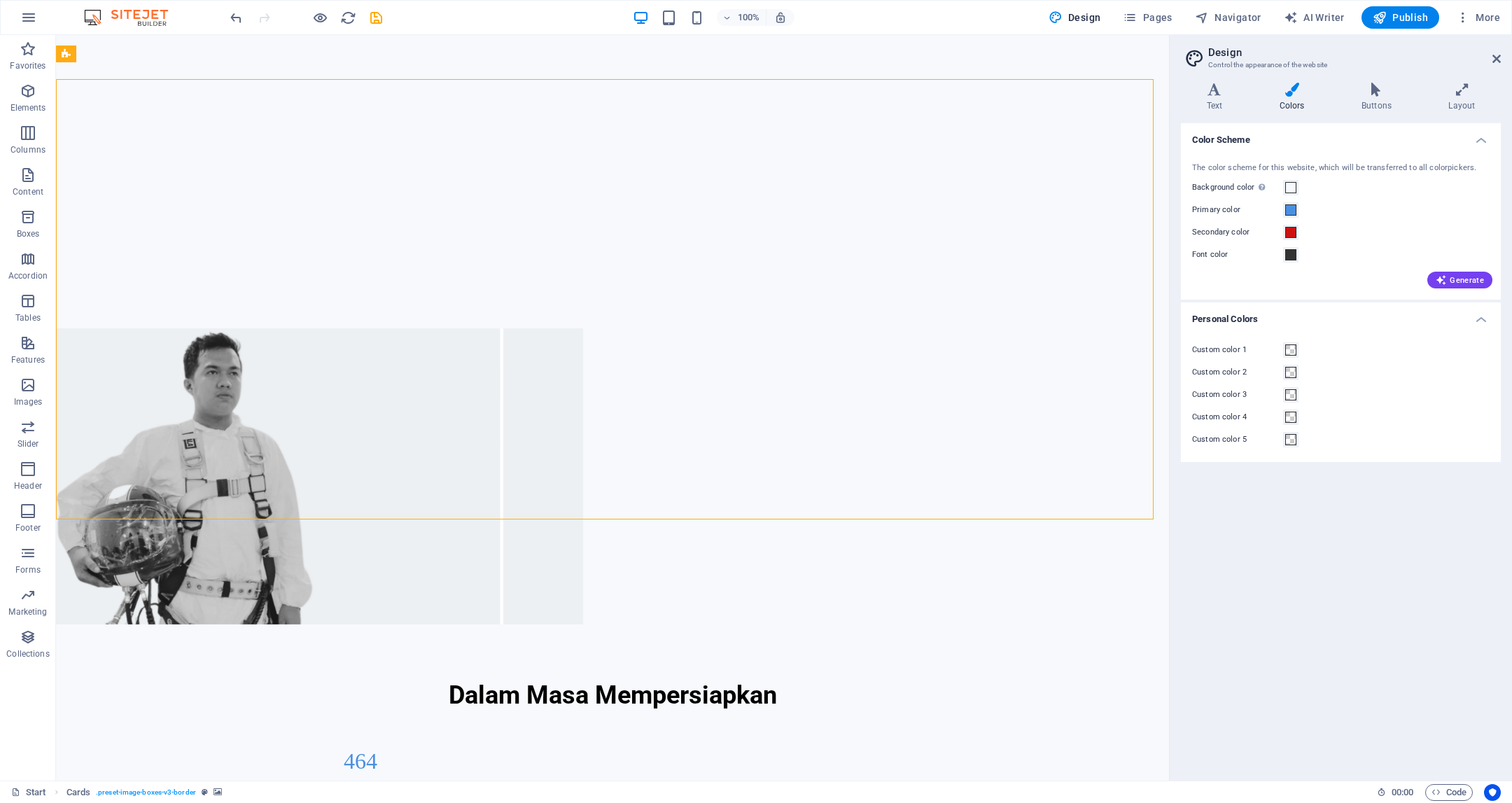
click at [1502, 55] on aside "Design Control the appearance of the website Variants Text Colors Buttons Layou…" at bounding box center [1340, 408] width 343 height 746
click at [1493, 59] on icon at bounding box center [1496, 58] width 8 height 11
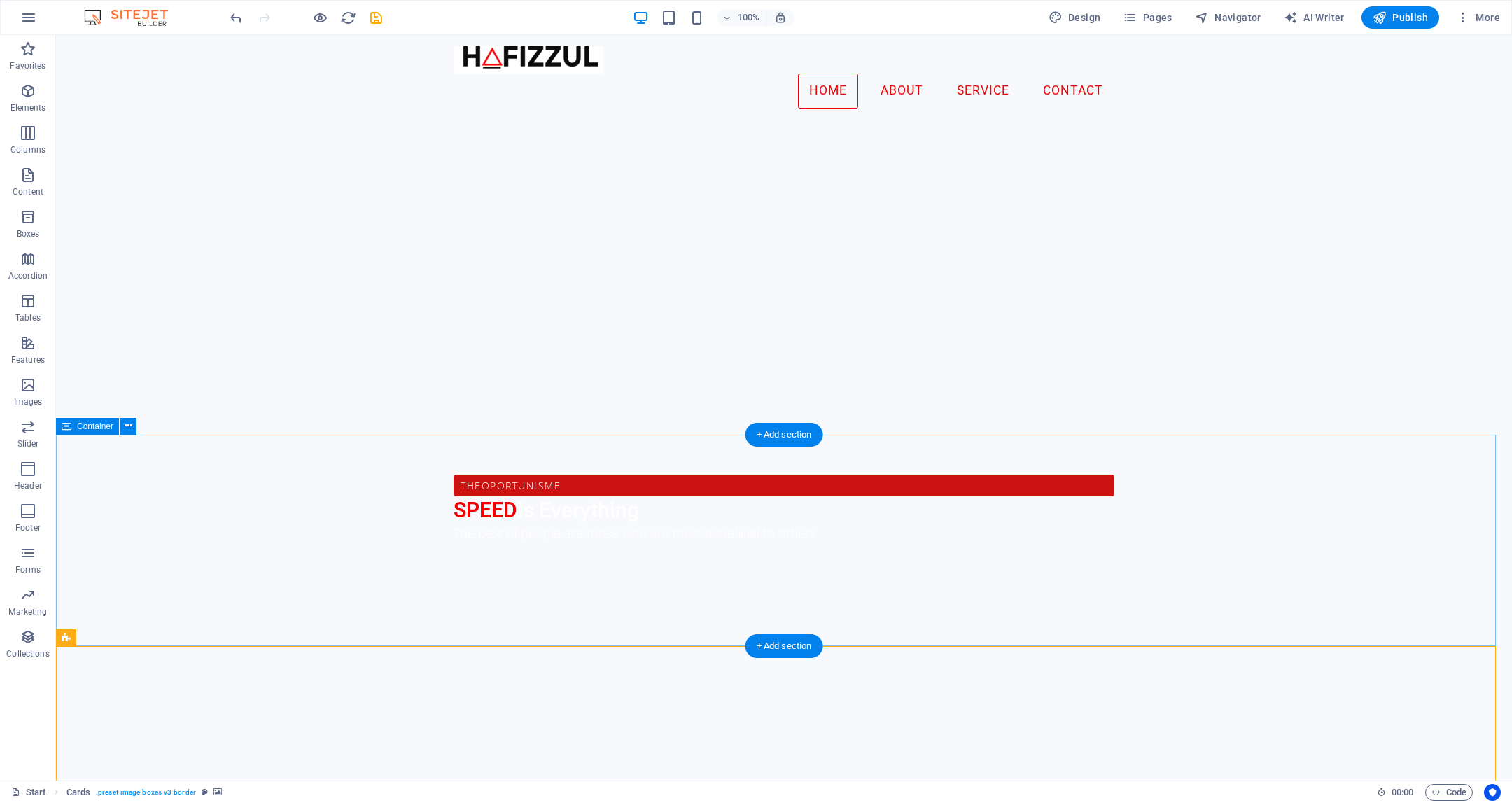
scroll to position [506, 0]
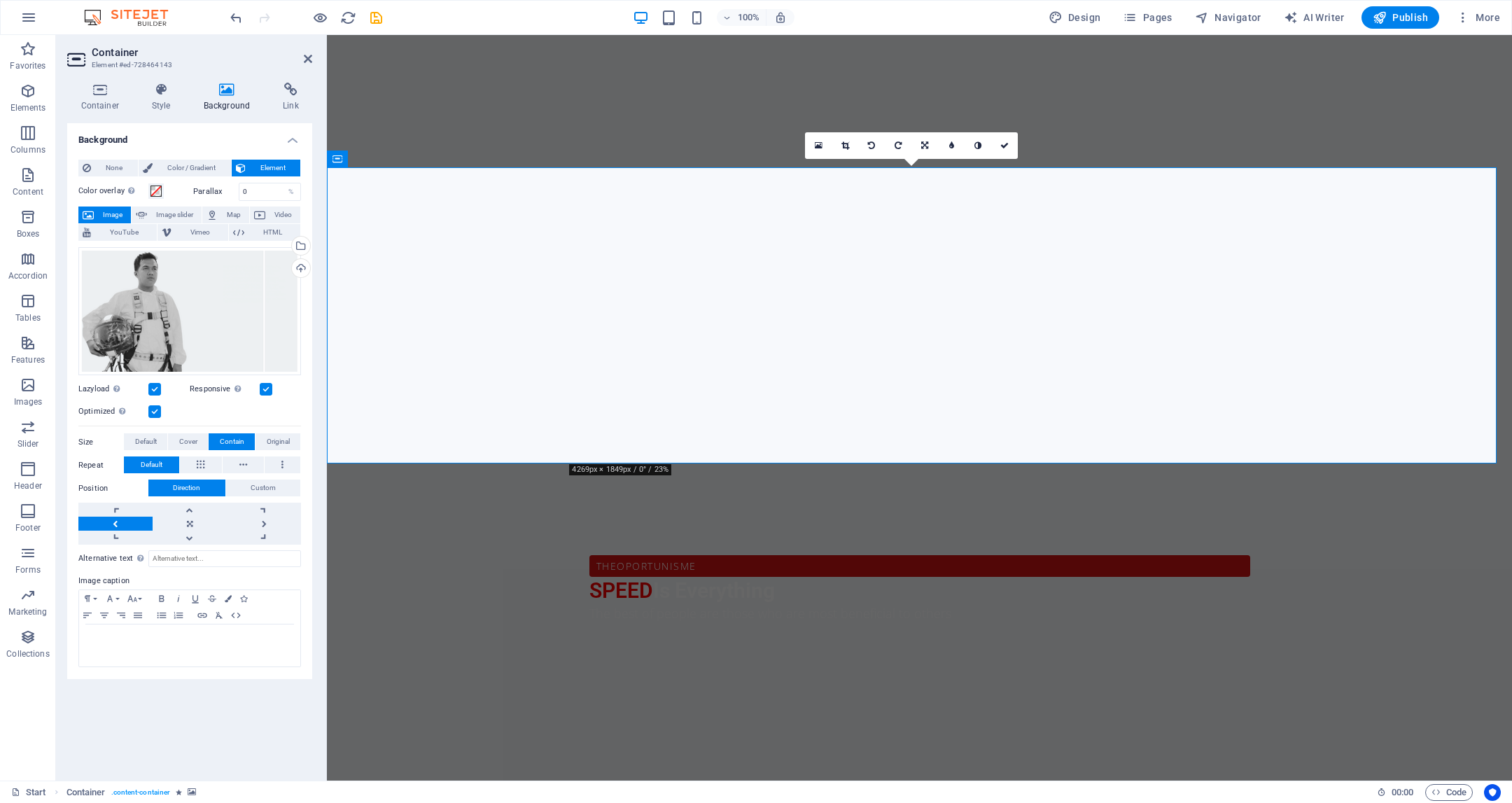
scroll to position [612, 0]
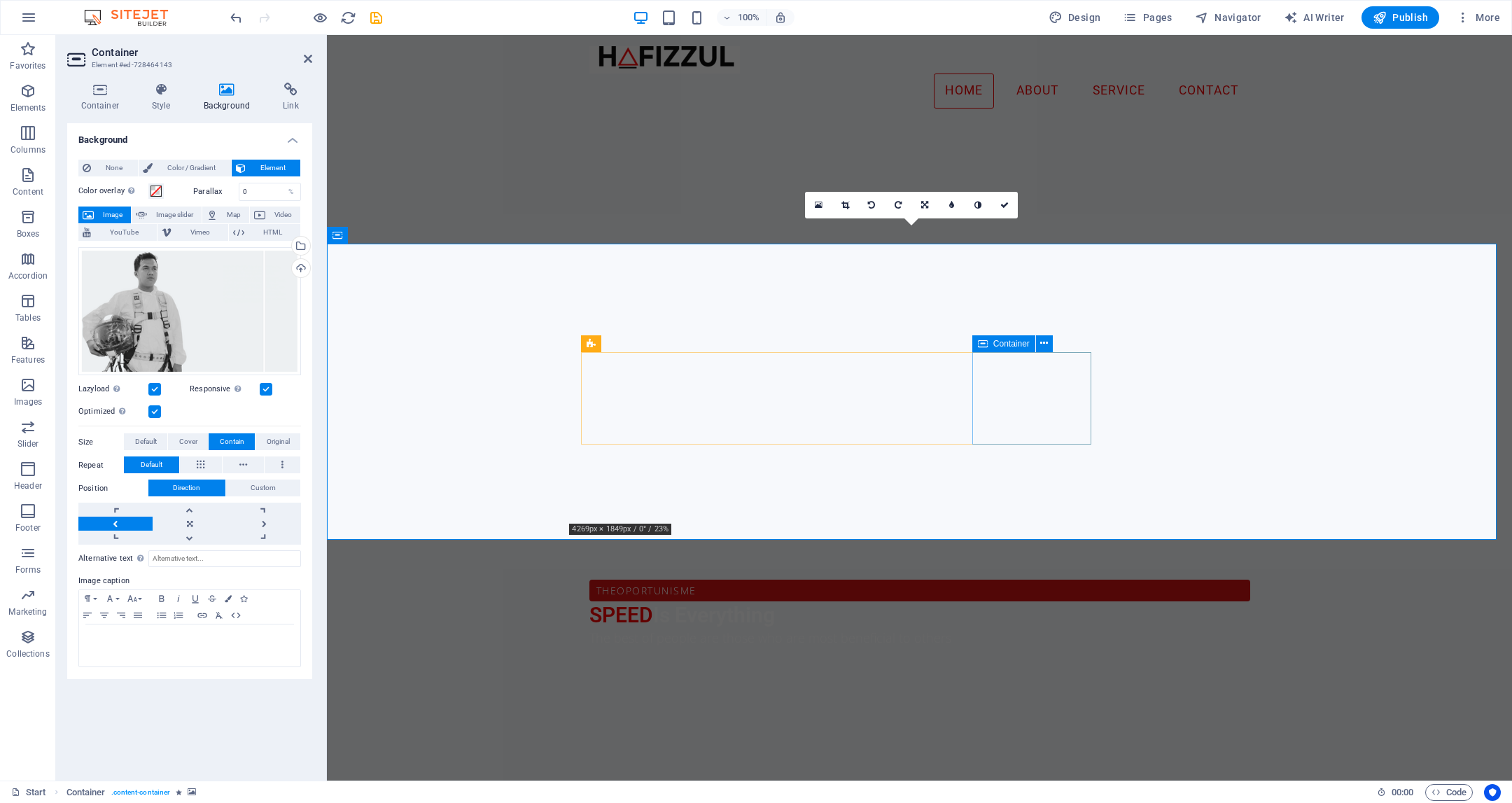
click at [1041, 346] on icon at bounding box center [1043, 344] width 7 height 15
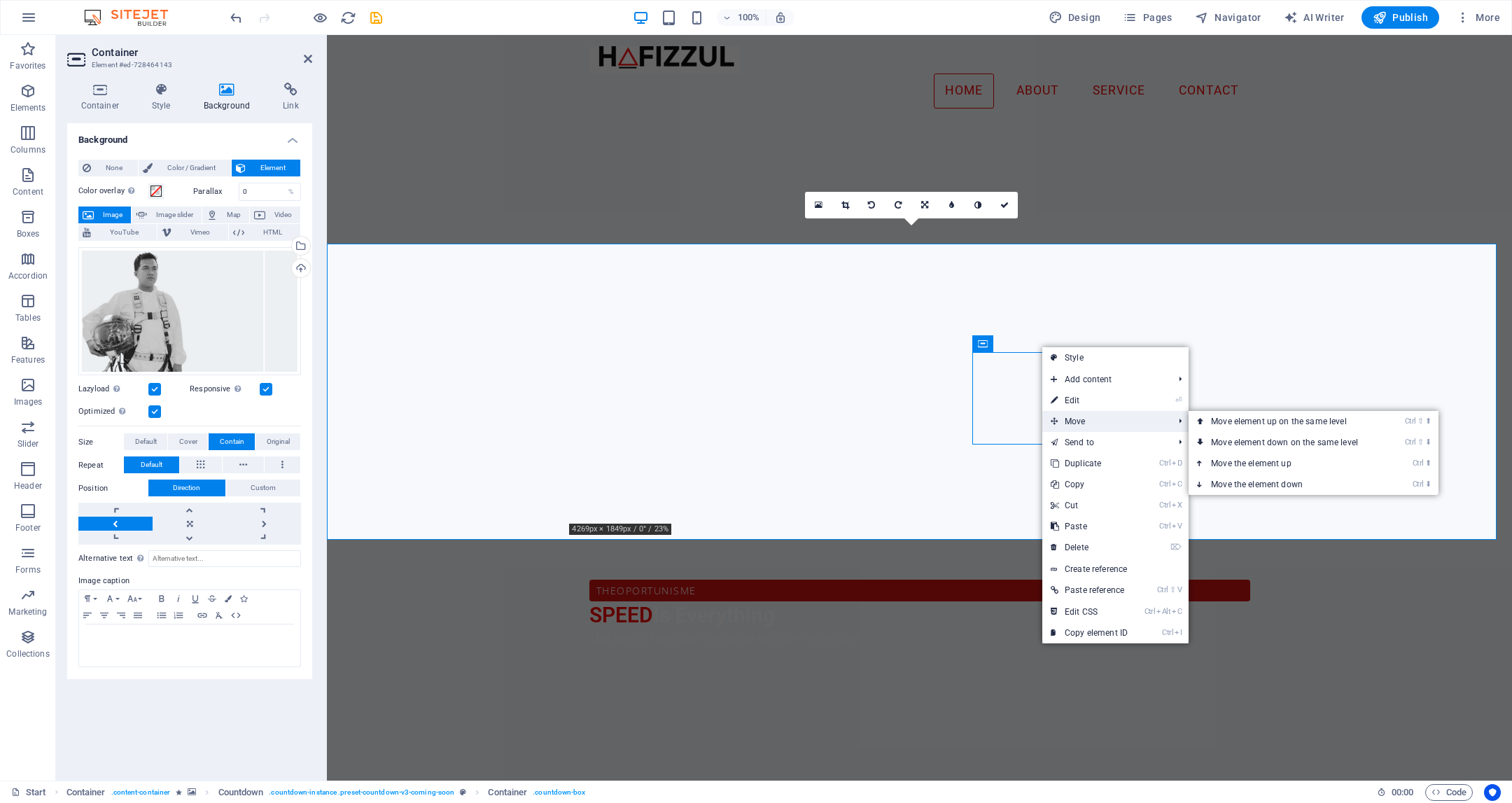
click at [1075, 411] on span "Move" at bounding box center [1105, 421] width 125 height 21
click at [1085, 398] on link "⏎ Edit" at bounding box center [1089, 400] width 94 height 21
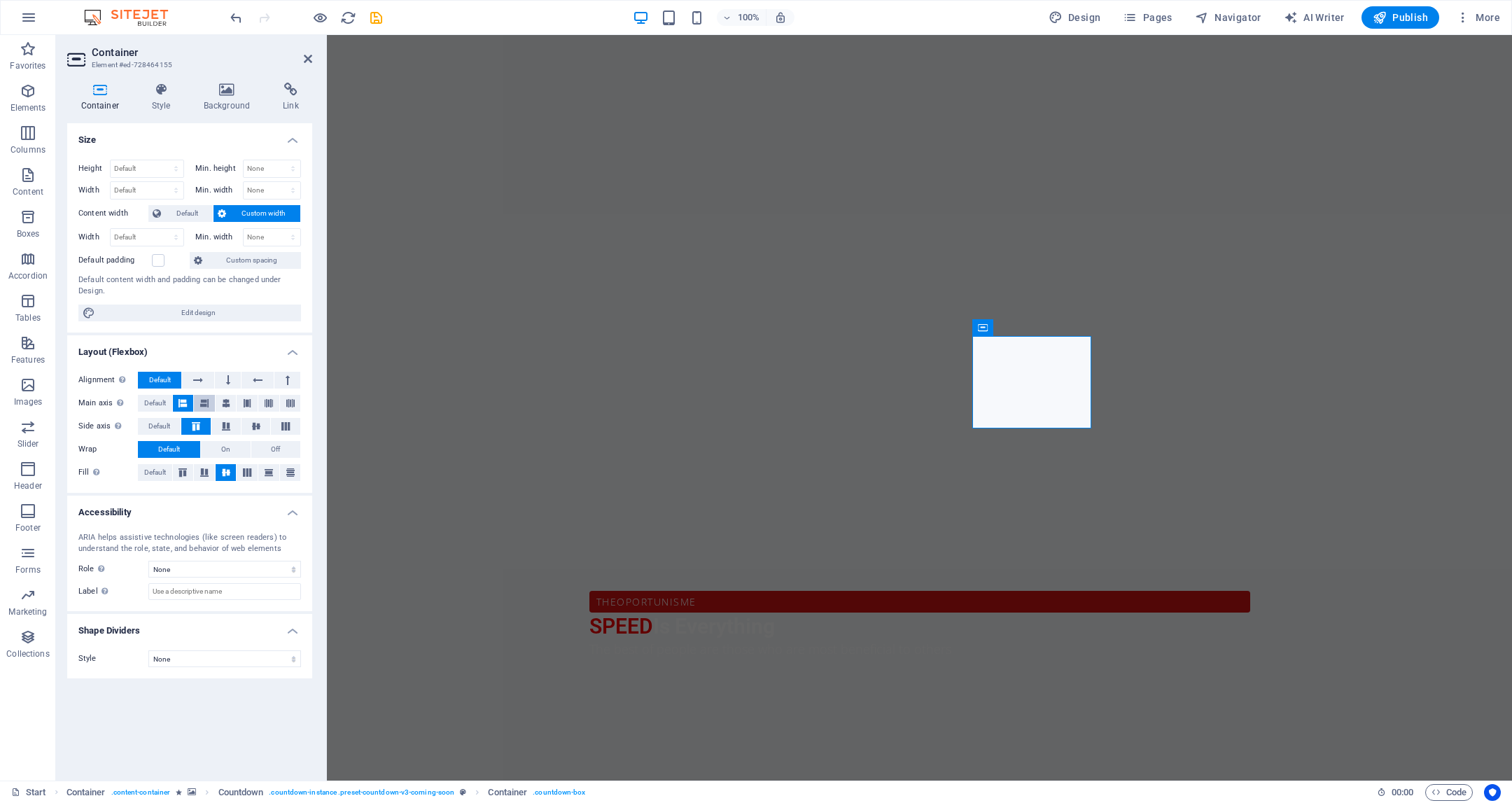
click at [203, 406] on icon at bounding box center [204, 403] width 8 height 17
click at [284, 470] on icon at bounding box center [290, 472] width 17 height 8
click at [275, 475] on button at bounding box center [269, 473] width 21 height 17
click at [250, 471] on icon at bounding box center [247, 472] width 17 height 8
click at [223, 309] on span "Edit design" at bounding box center [198, 313] width 197 height 17
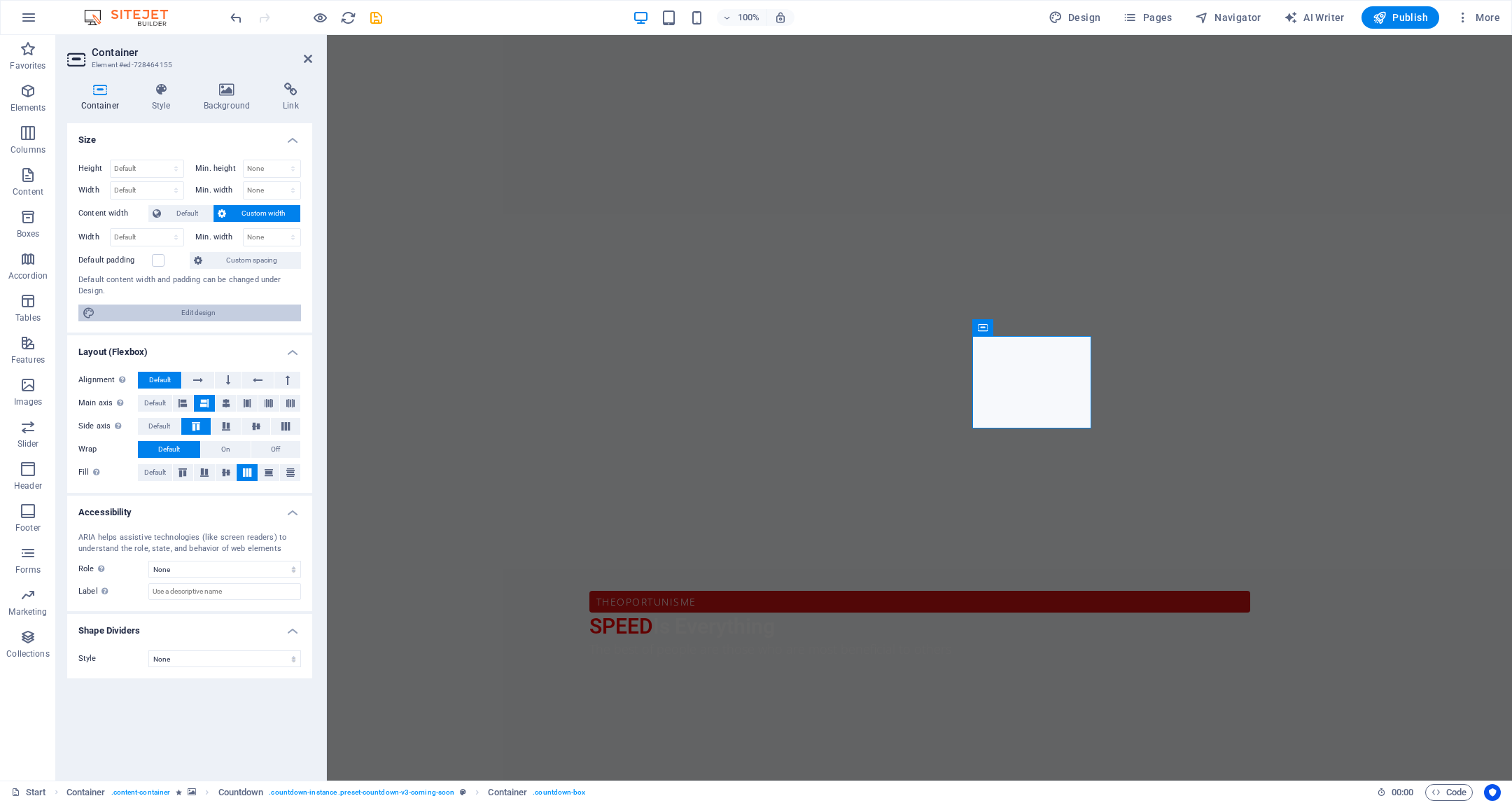
select select "rem"
select select "ease-in-out"
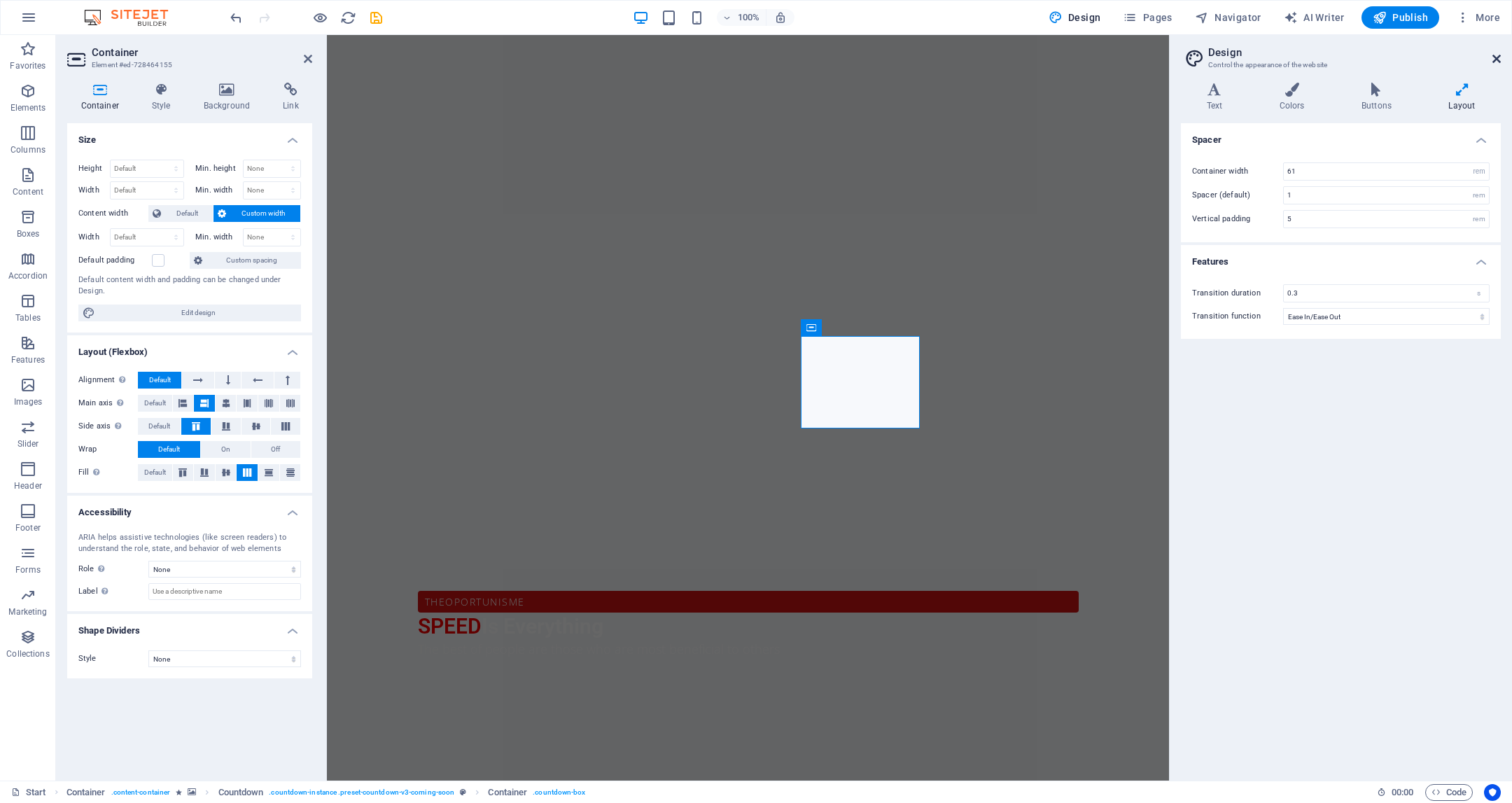
click at [1499, 54] on icon at bounding box center [1496, 58] width 8 height 11
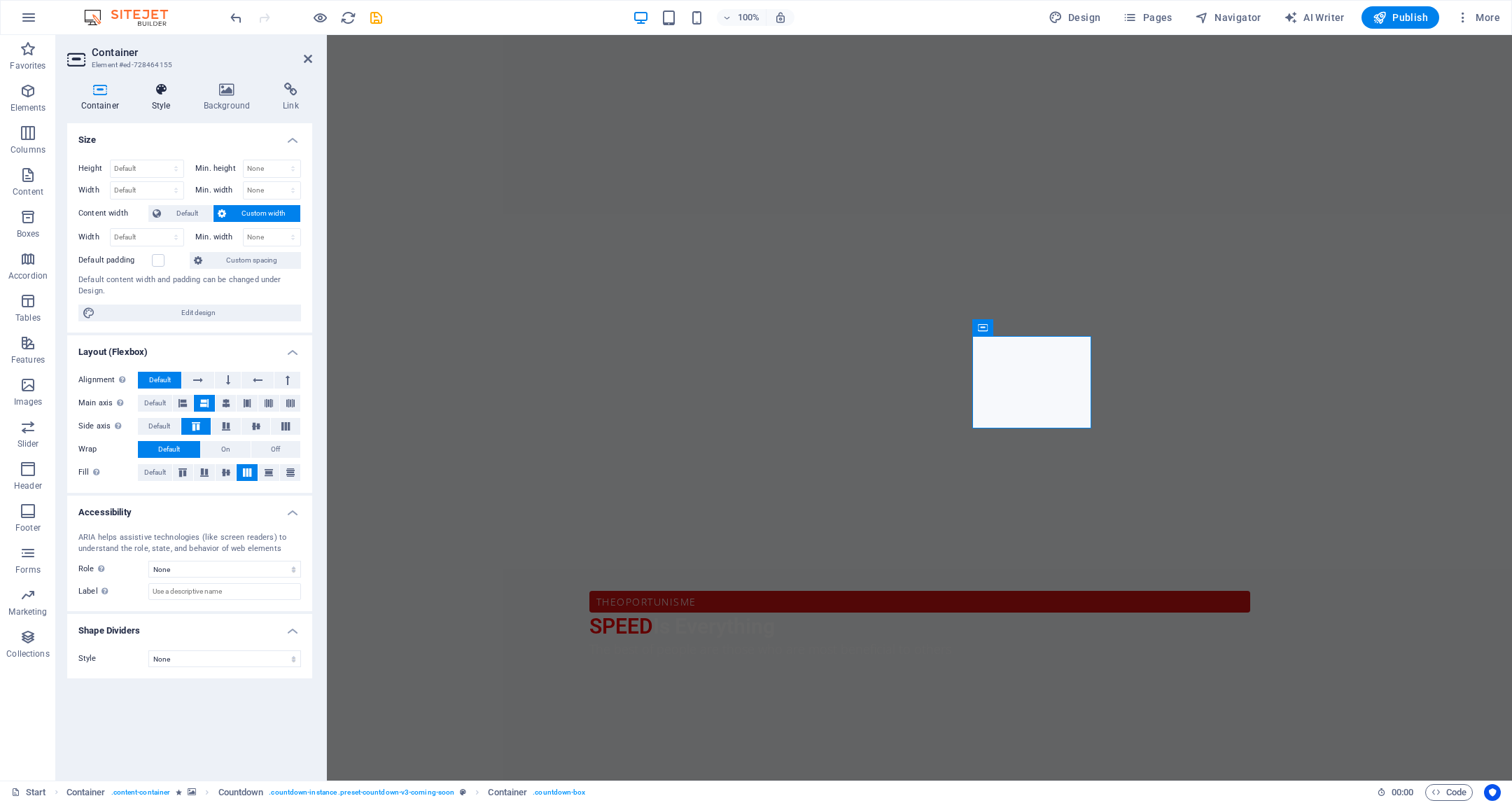
drag, startPoint x: 155, startPoint y: 114, endPoint x: 155, endPoint y: 90, distance: 24.0
click at [155, 113] on div "Container Style Background Link Size Height Default px rem % vh vw Min. height …" at bounding box center [190, 427] width 245 height 687
click at [155, 90] on icon at bounding box center [161, 90] width 46 height 14
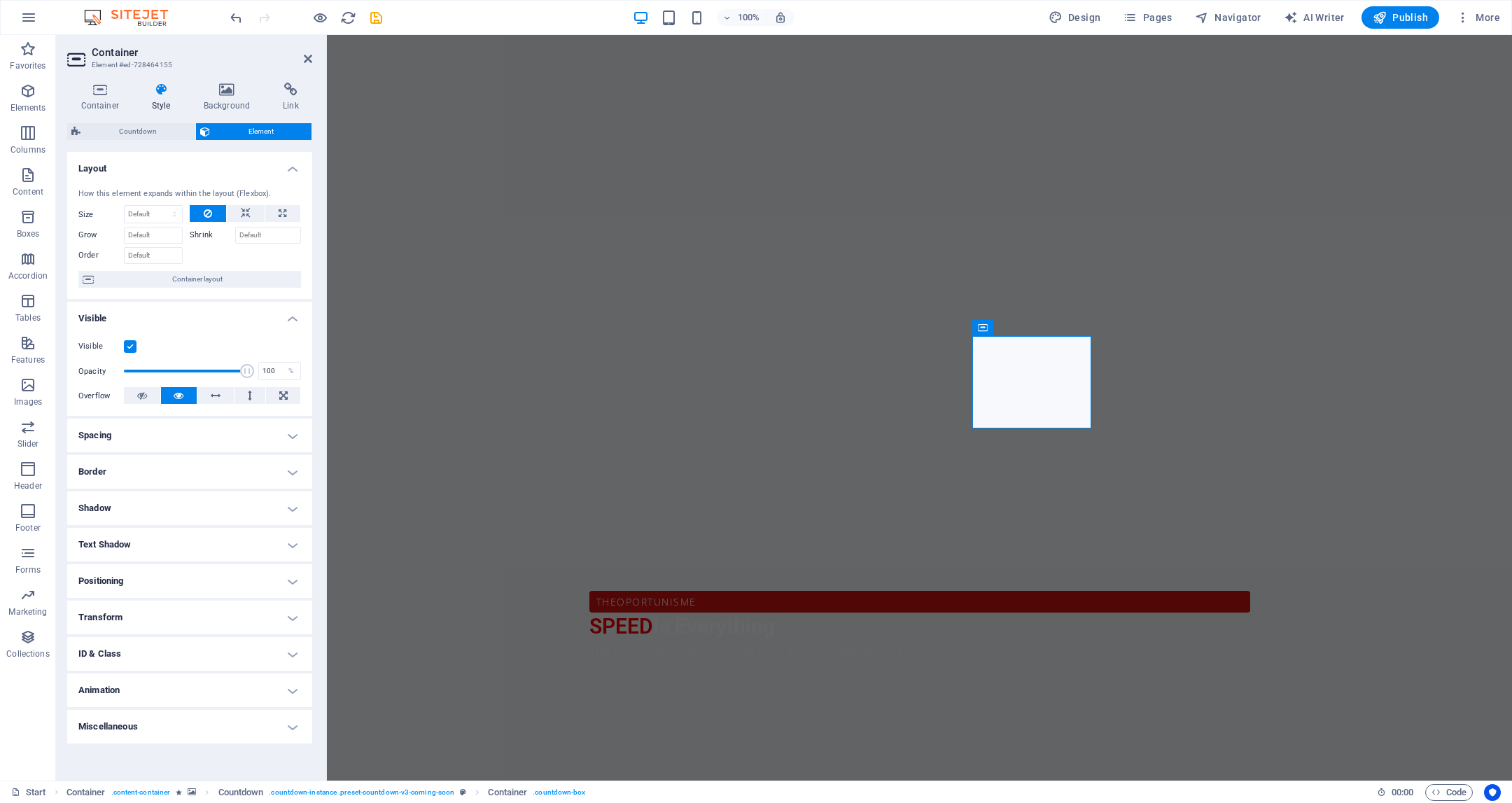
click at [155, 90] on icon at bounding box center [161, 90] width 46 height 14
click at [283, 394] on icon at bounding box center [283, 395] width 8 height 17
click at [254, 398] on button at bounding box center [249, 395] width 31 height 17
click at [275, 394] on button at bounding box center [283, 395] width 35 height 17
click at [170, 105] on h4 "Style" at bounding box center [164, 97] width 52 height 29
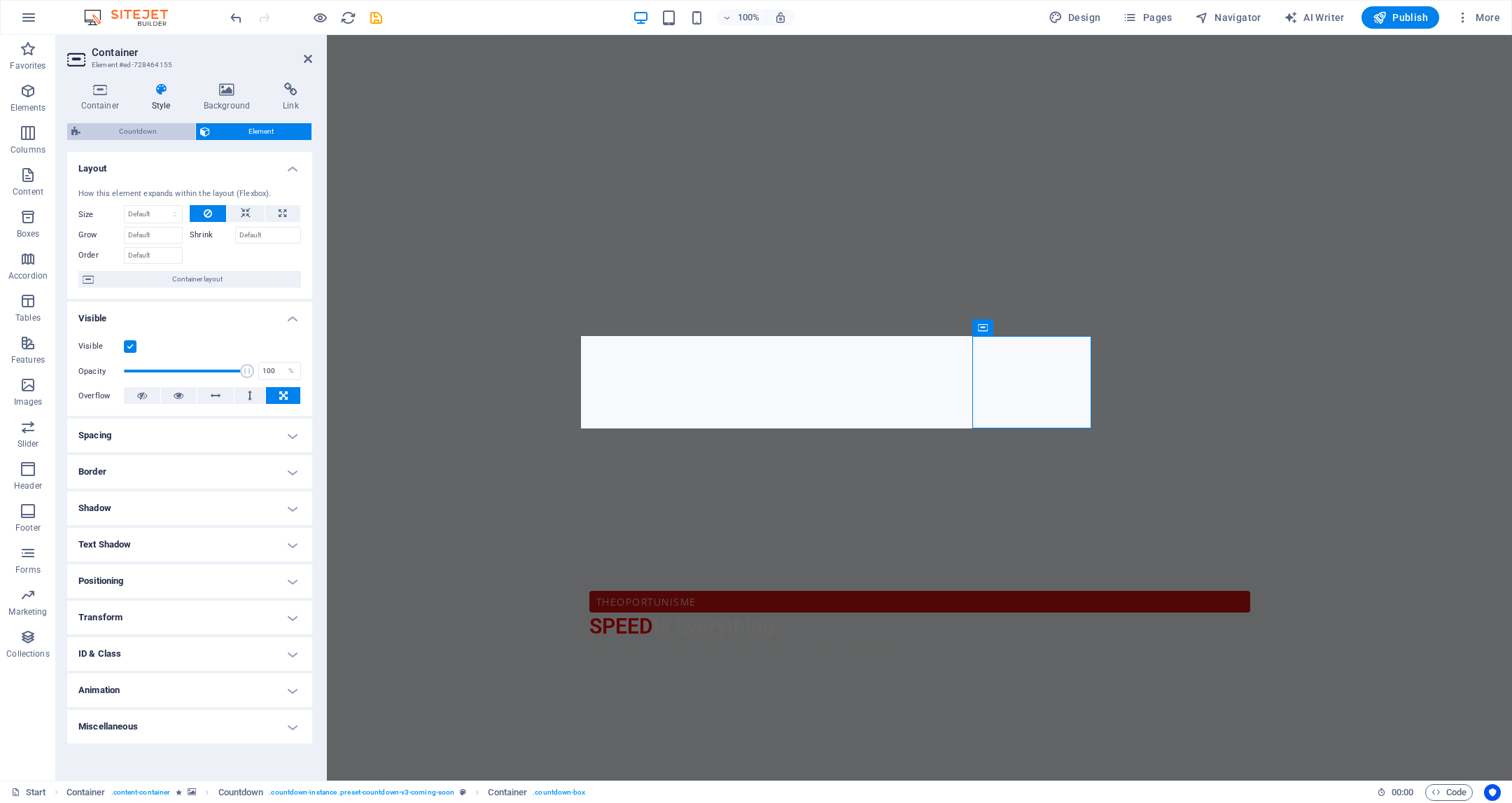
click at [151, 128] on span "Countdown" at bounding box center [137, 131] width 107 height 17
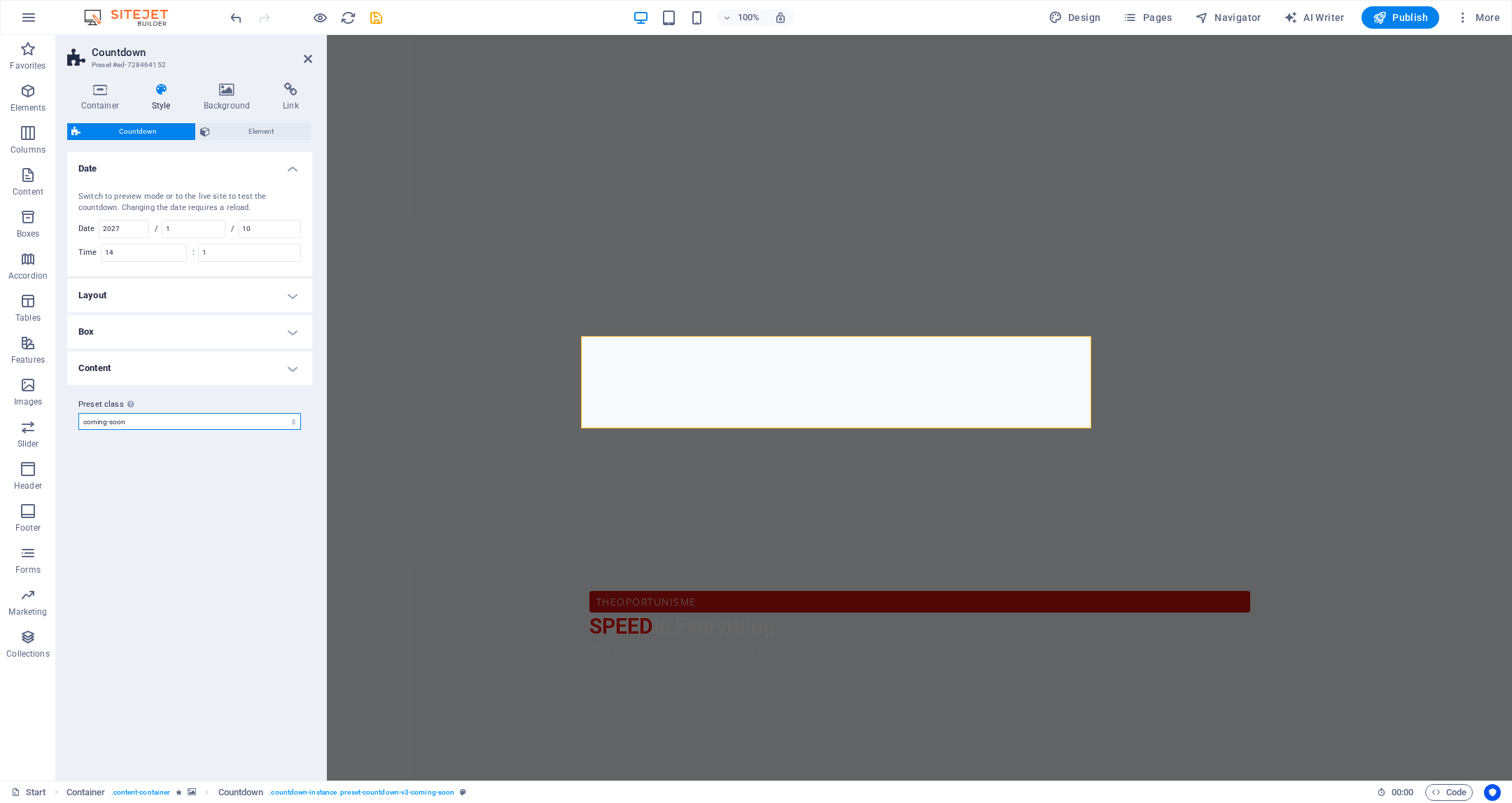
click at [254, 420] on select "coming-soon Add preset class" at bounding box center [190, 421] width 223 height 17
click at [306, 61] on icon at bounding box center [308, 58] width 8 height 11
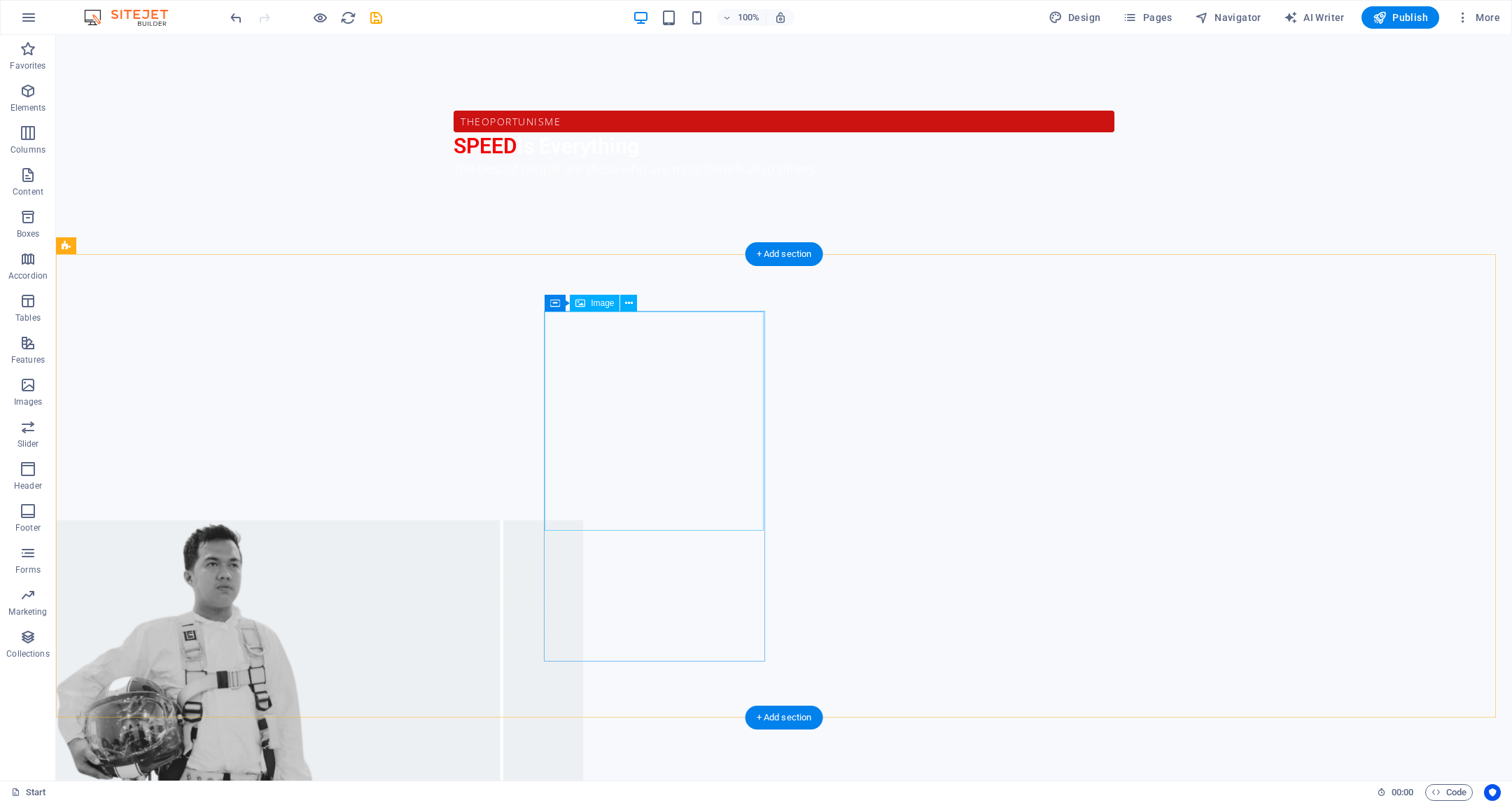
scroll to position [1241, 0]
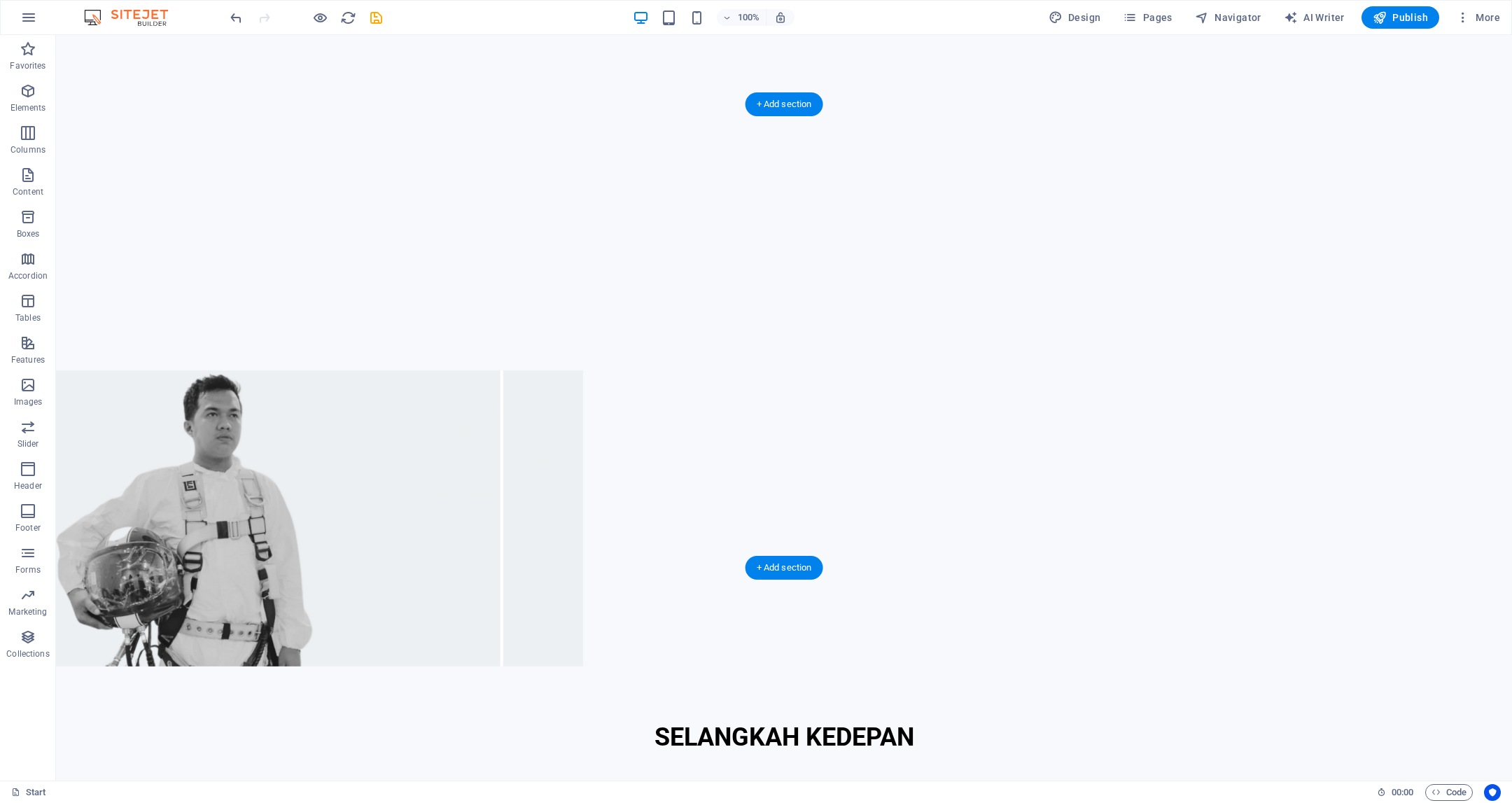
drag, startPoint x: 812, startPoint y: 338, endPoint x: 821, endPoint y: 346, distance: 12.0
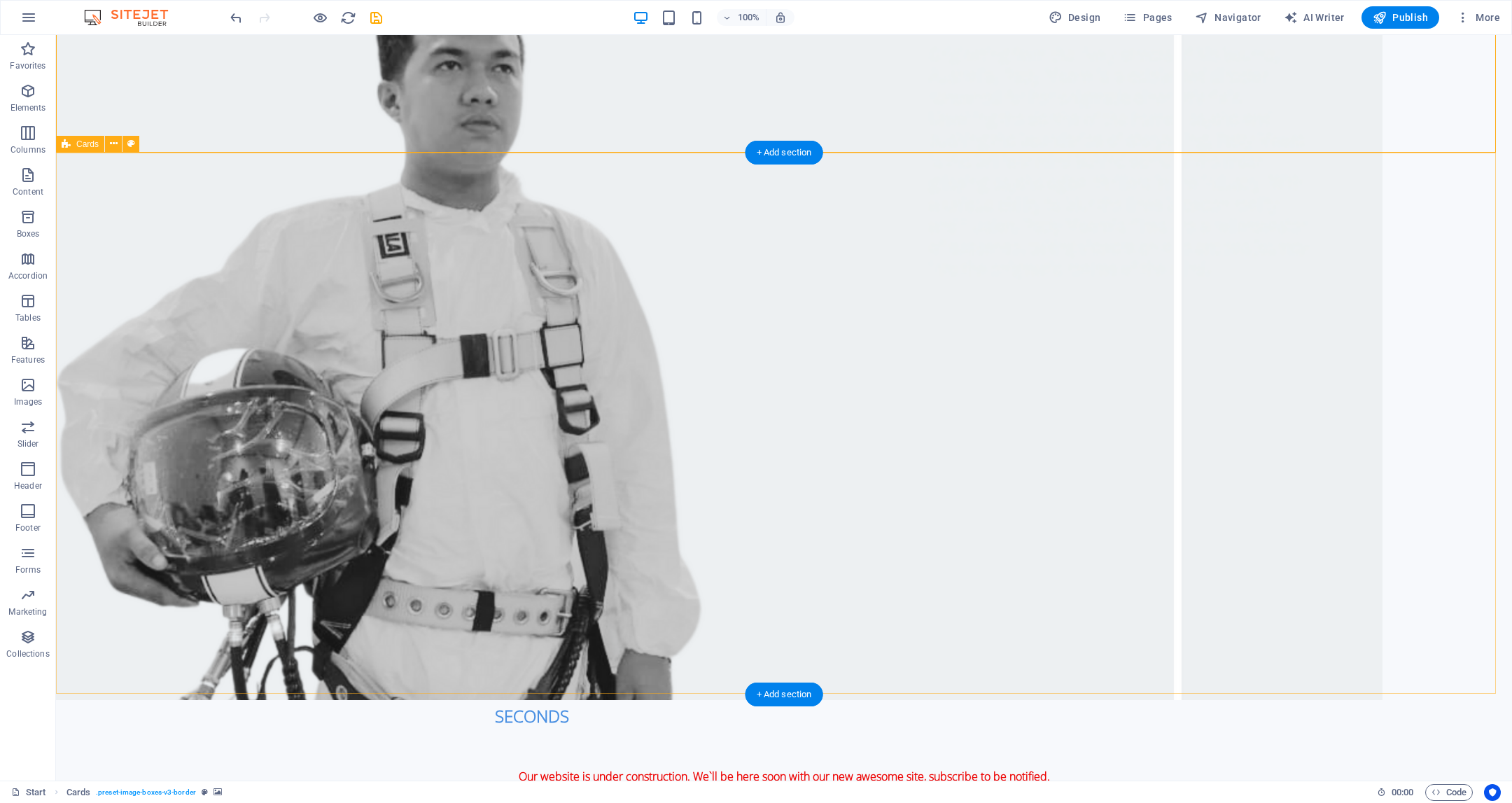
scroll to position [1662, 0]
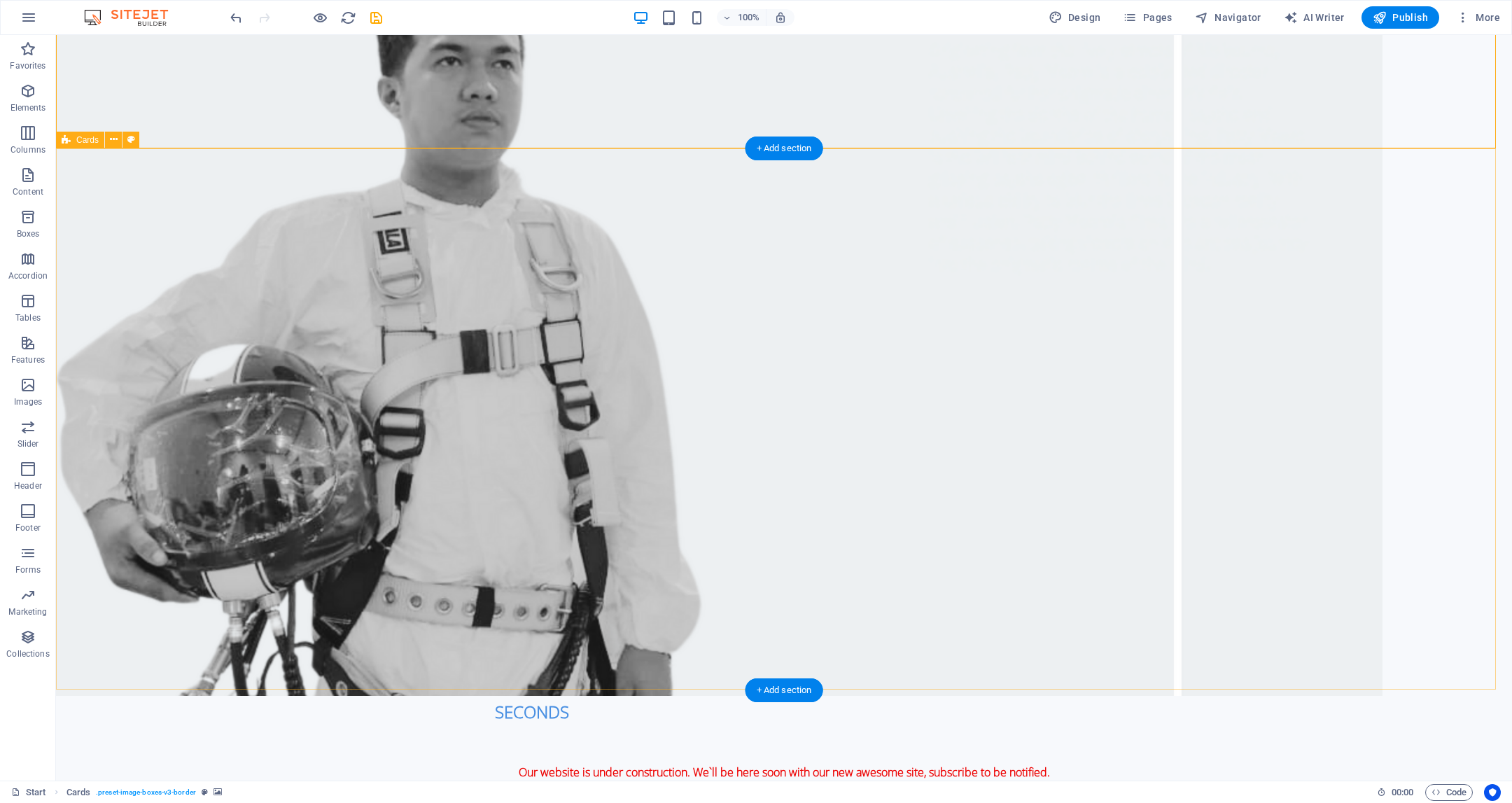
drag, startPoint x: 863, startPoint y: 380, endPoint x: 567, endPoint y: 379, distance: 296.0
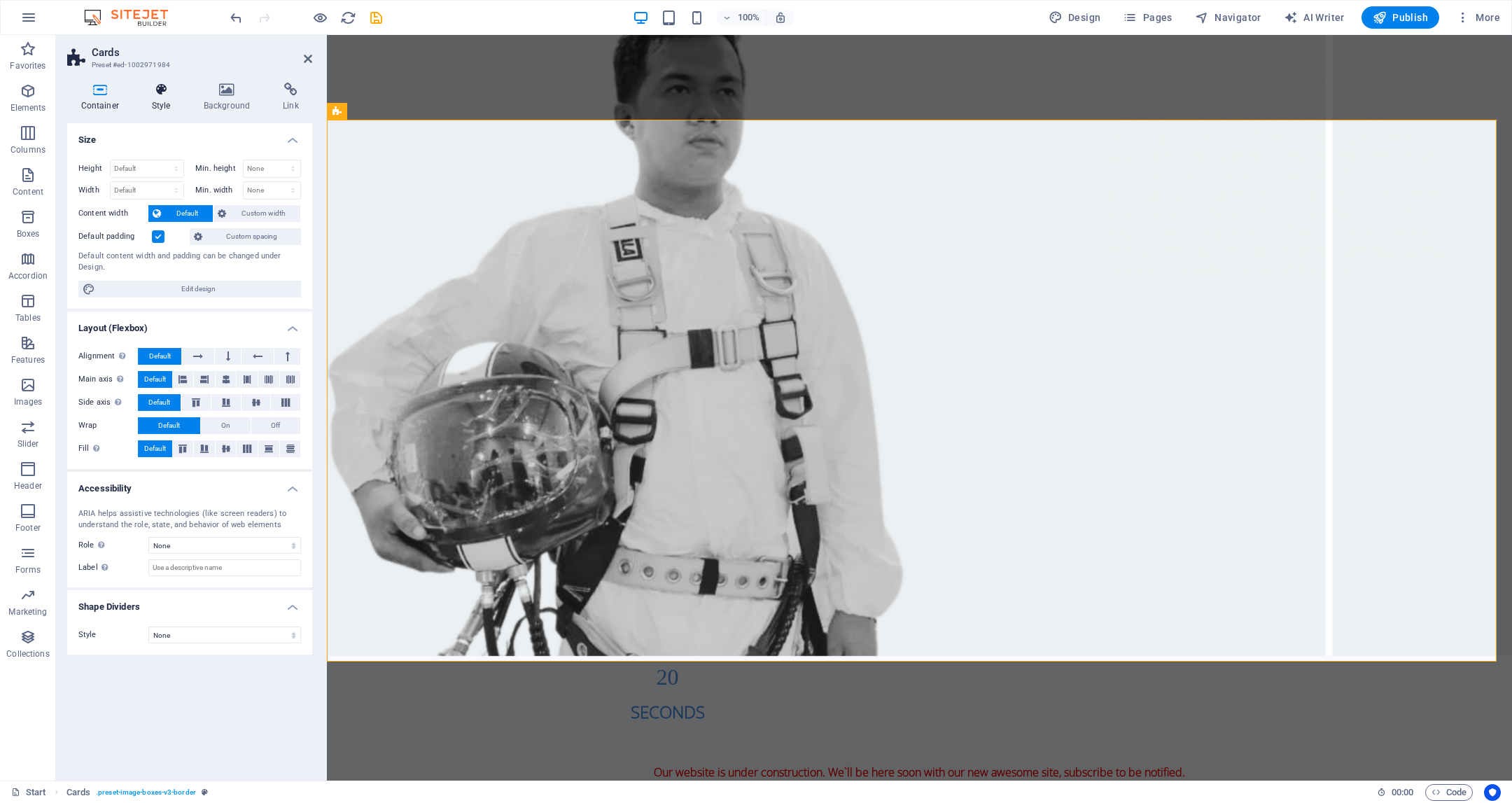
click at [165, 95] on icon at bounding box center [161, 90] width 46 height 14
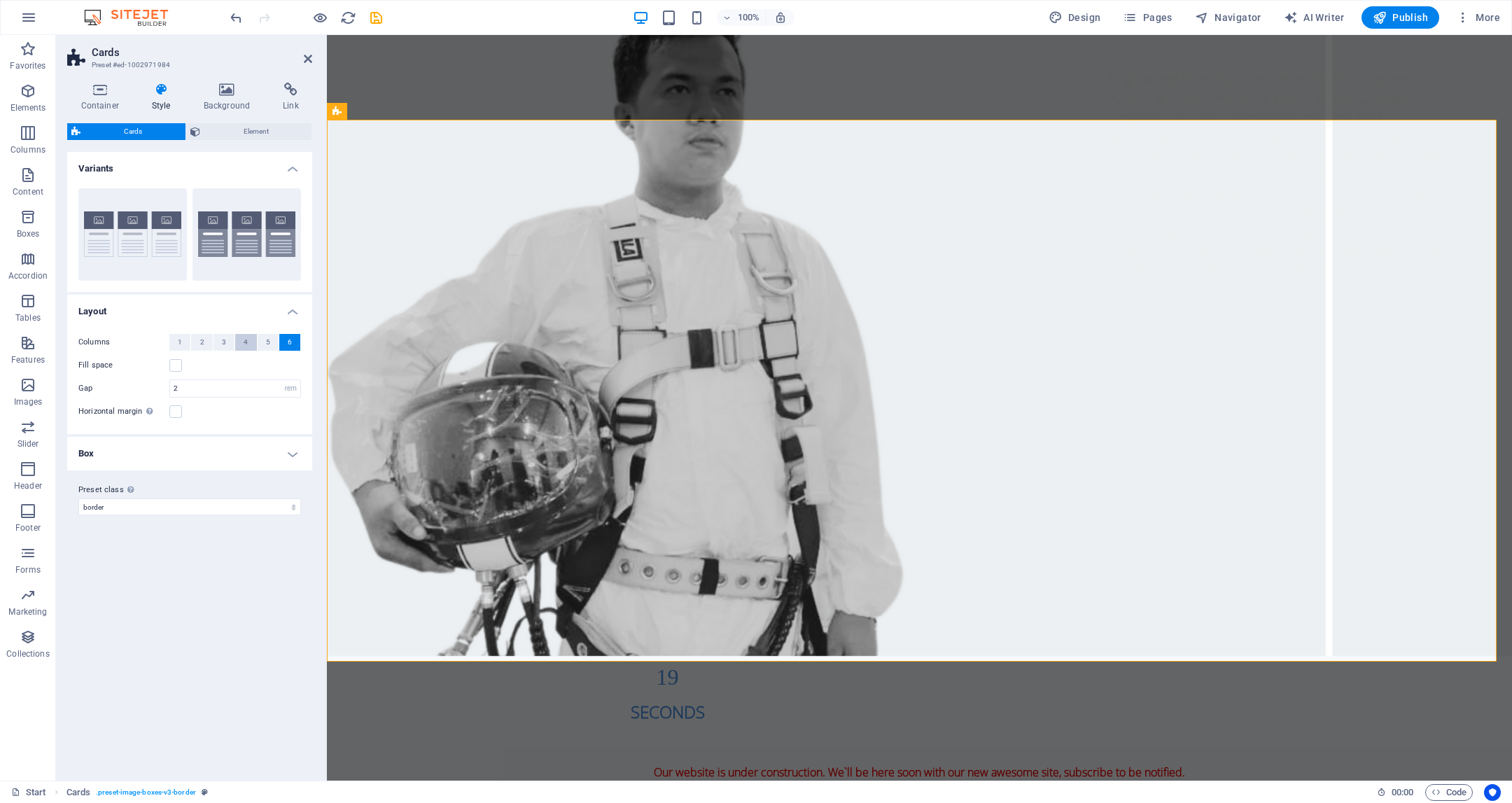
click at [237, 340] on button "4" at bounding box center [246, 342] width 21 height 17
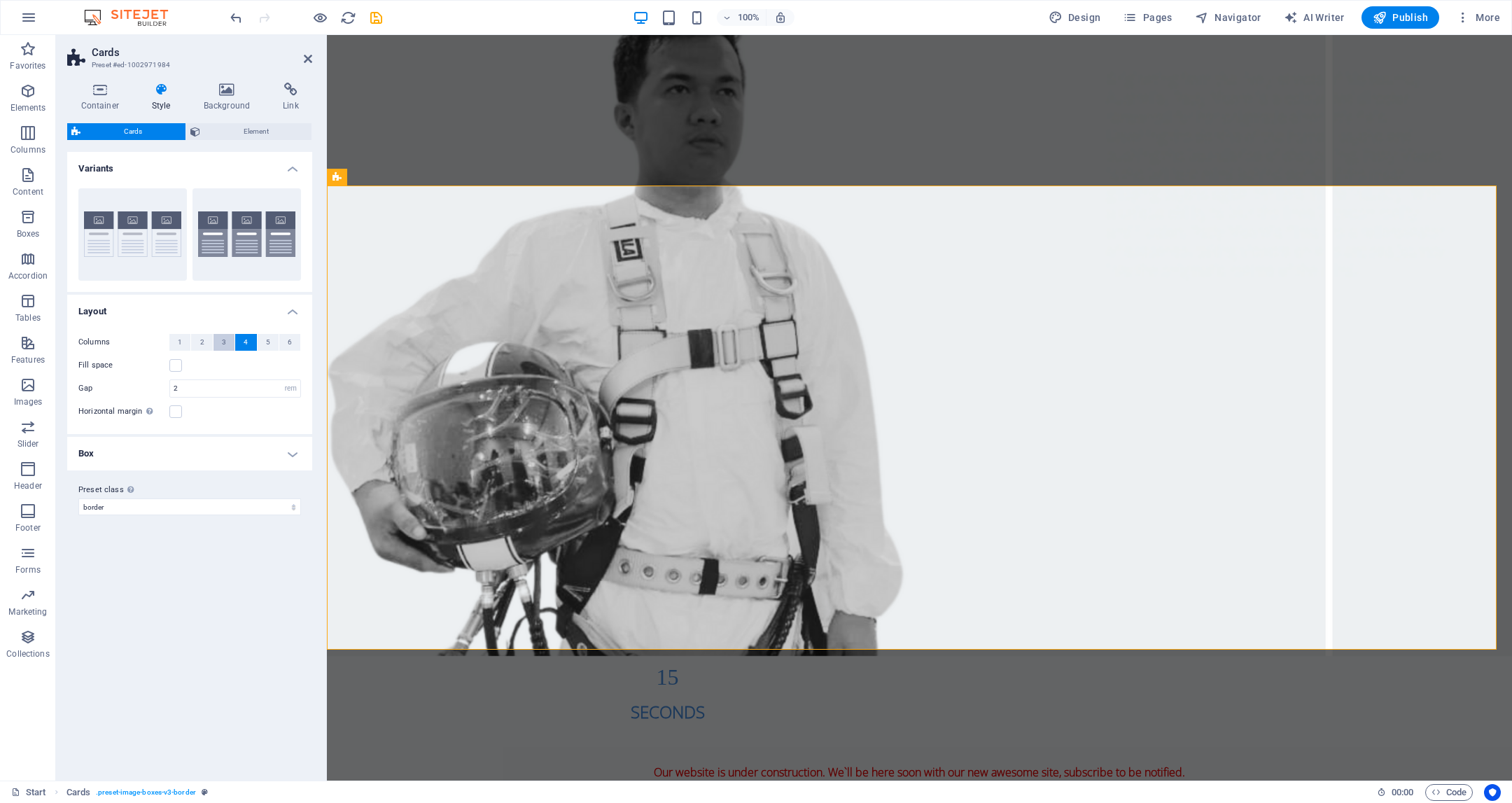
click at [217, 350] on button "3" at bounding box center [224, 342] width 21 height 17
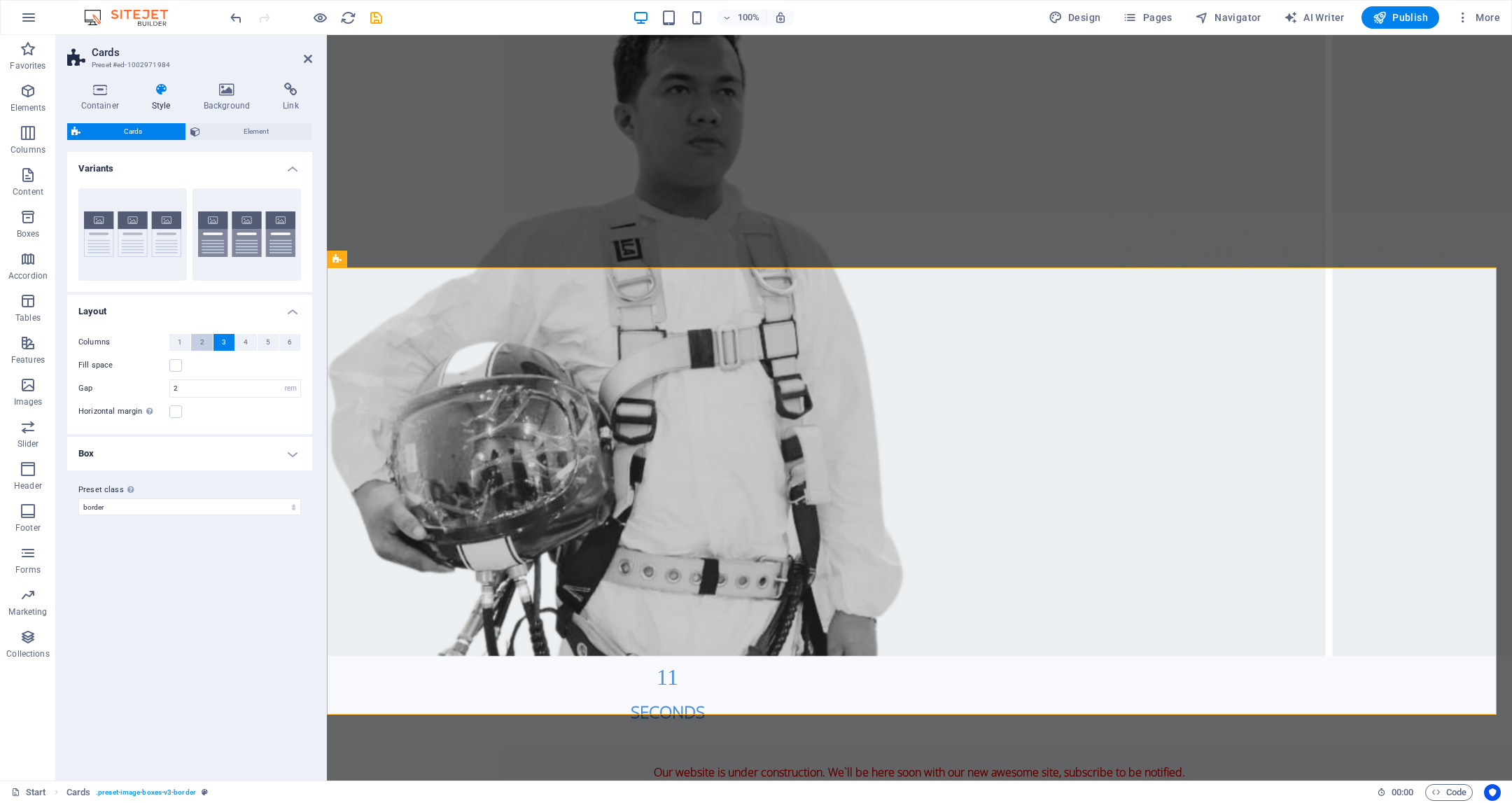
click at [201, 342] on span "2" at bounding box center [202, 342] width 4 height 17
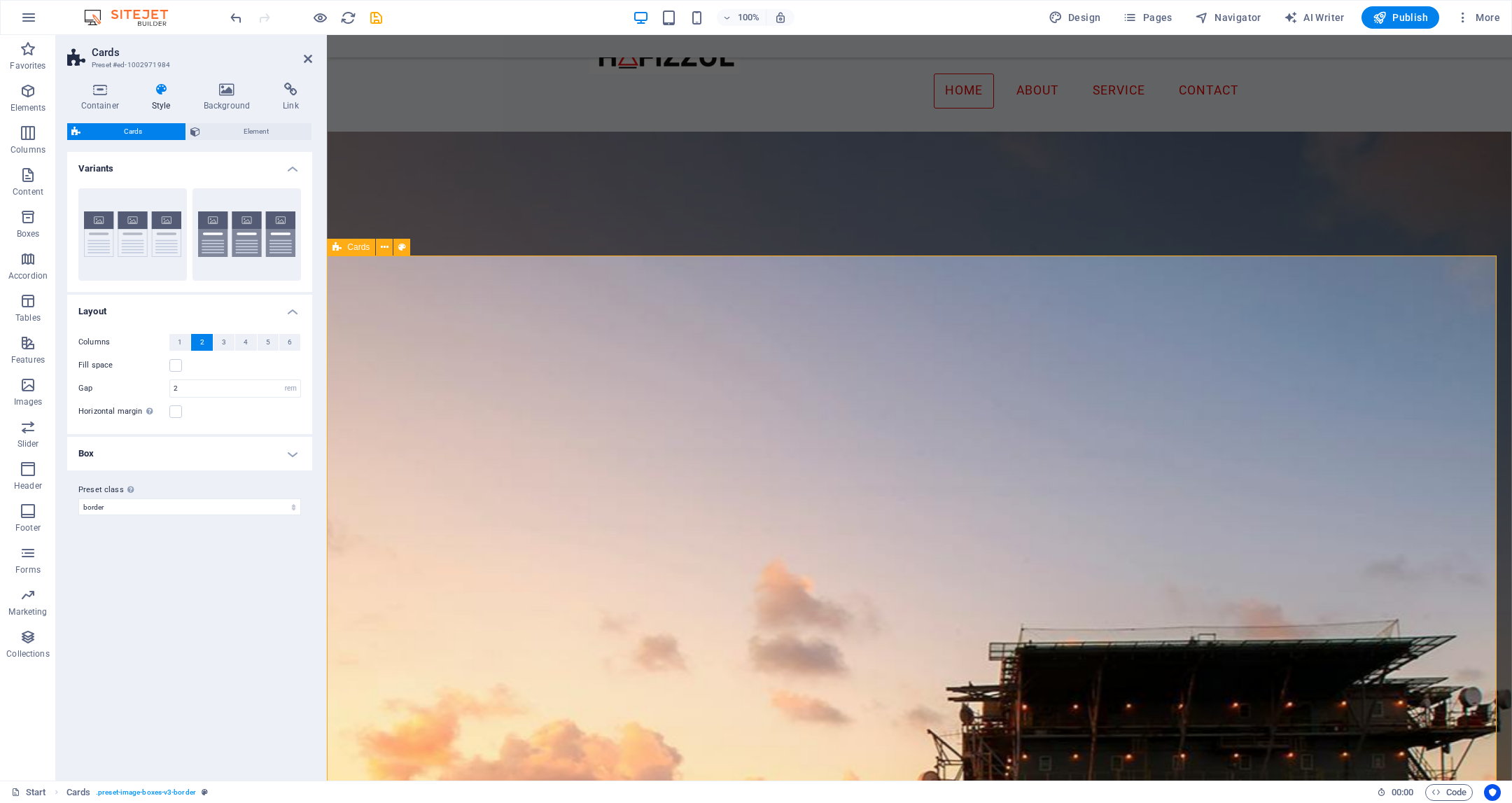
scroll to position [2467, 0]
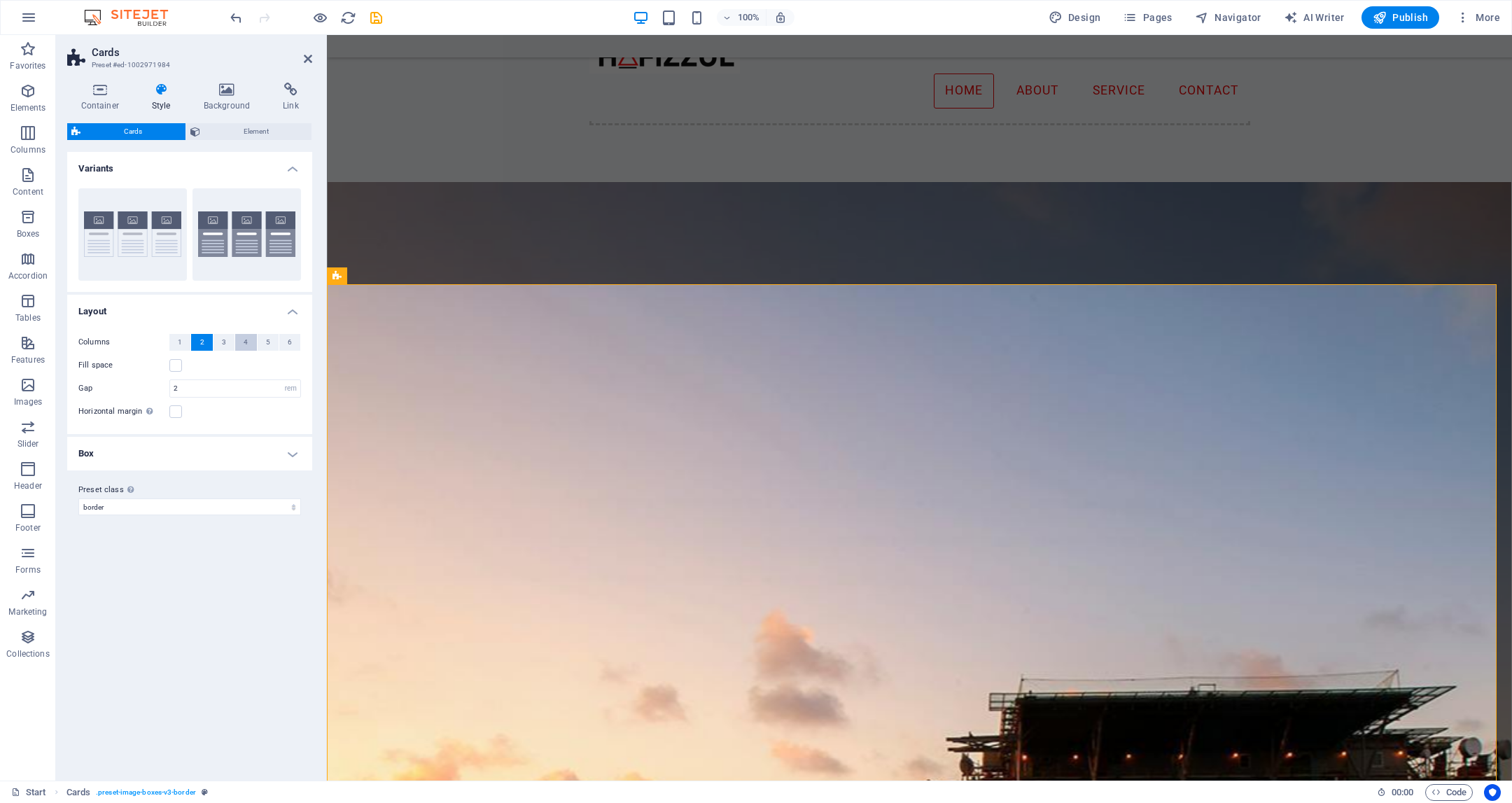
click at [237, 338] on button "4" at bounding box center [246, 342] width 21 height 17
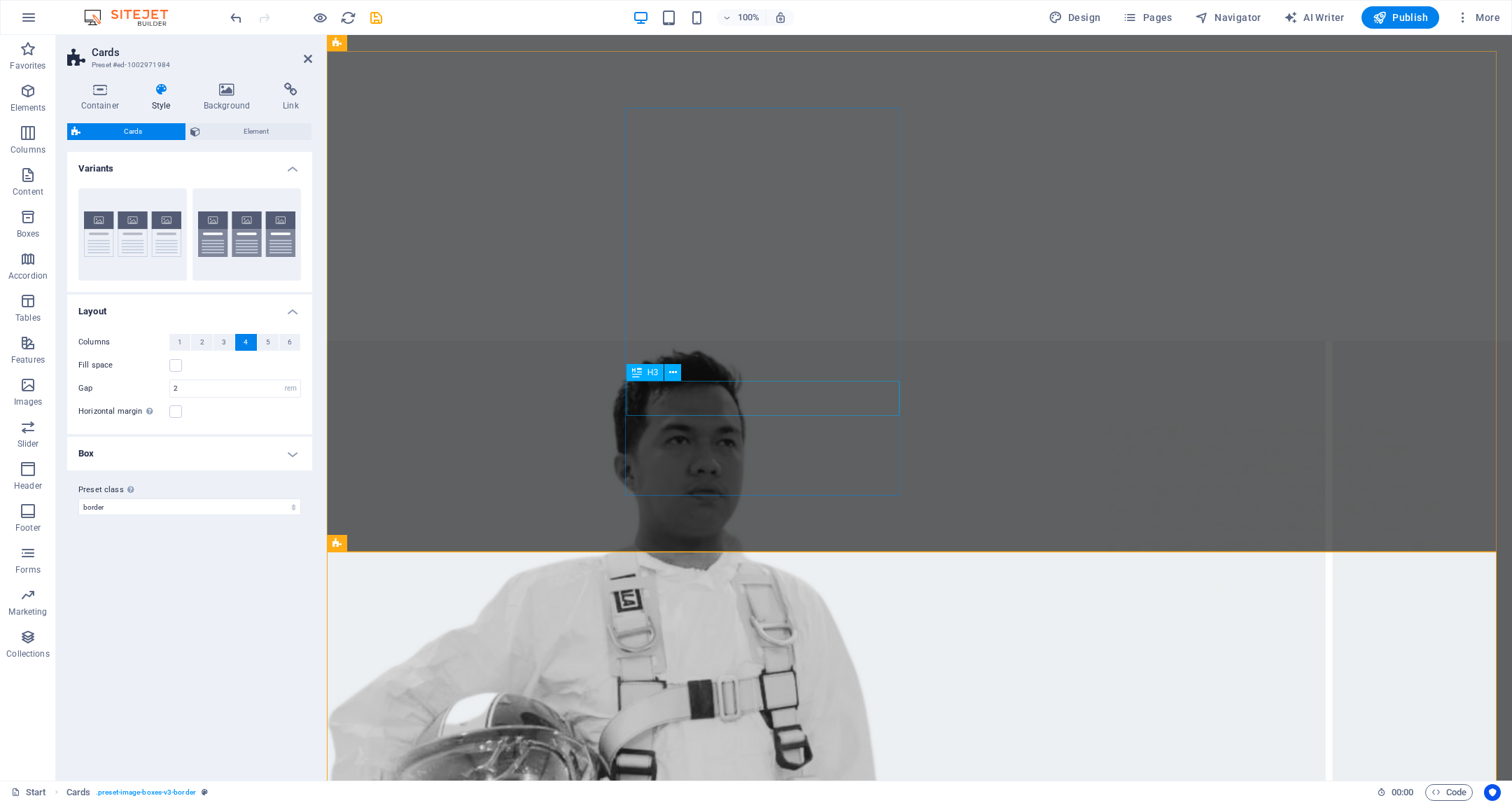
scroll to position [1521, 0]
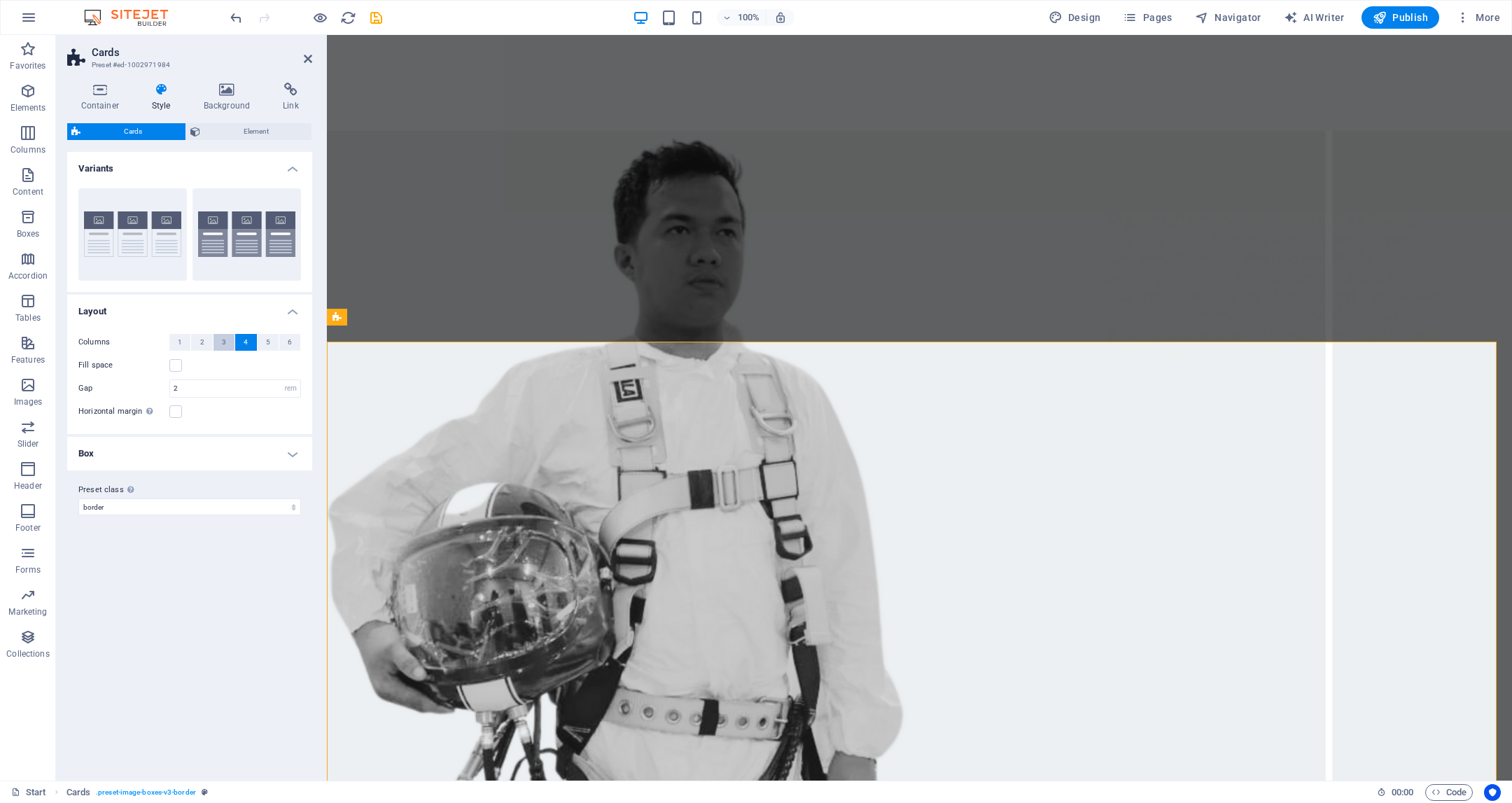
click at [219, 340] on button "3" at bounding box center [224, 342] width 21 height 17
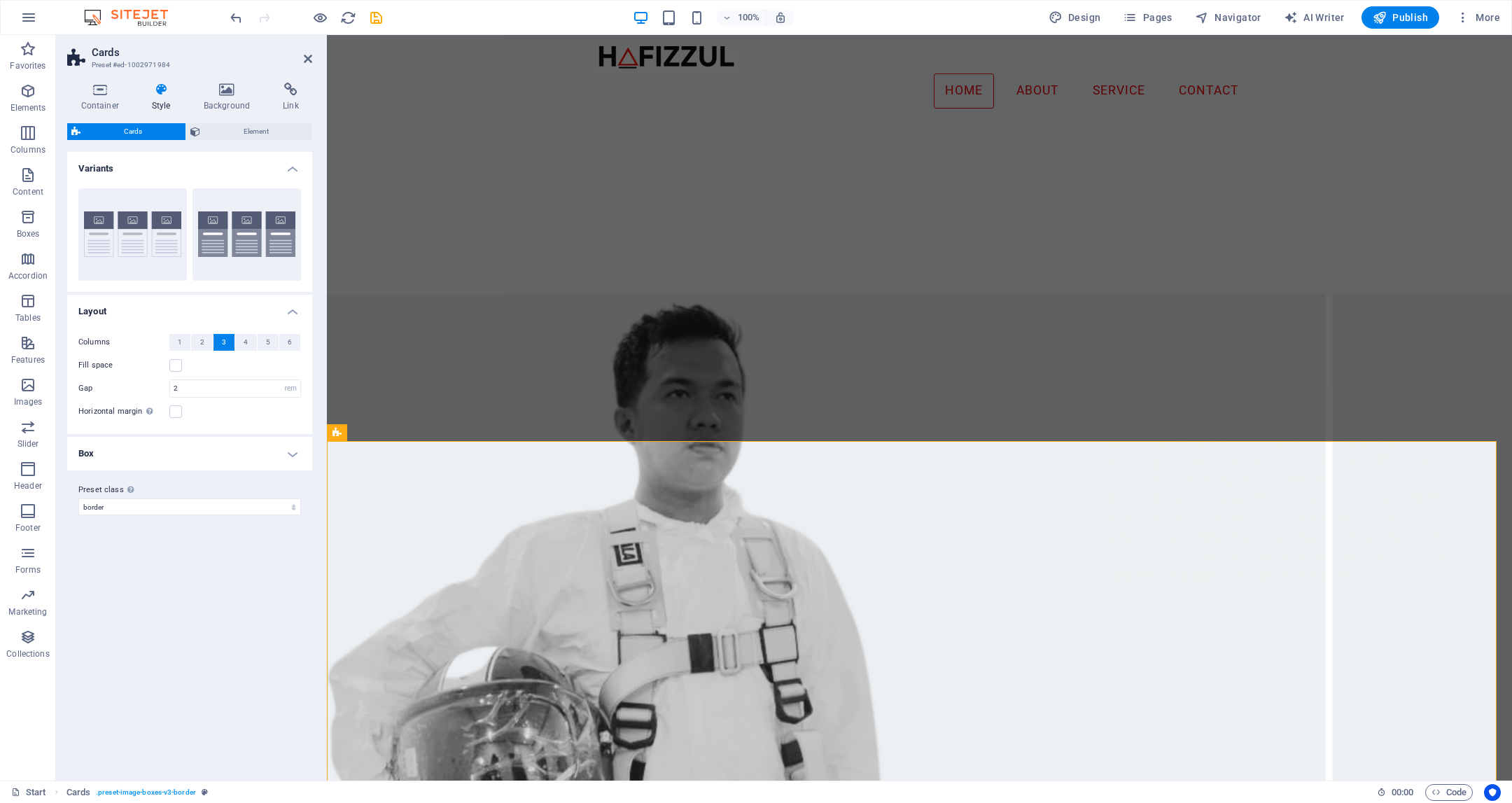
scroll to position [1223, 0]
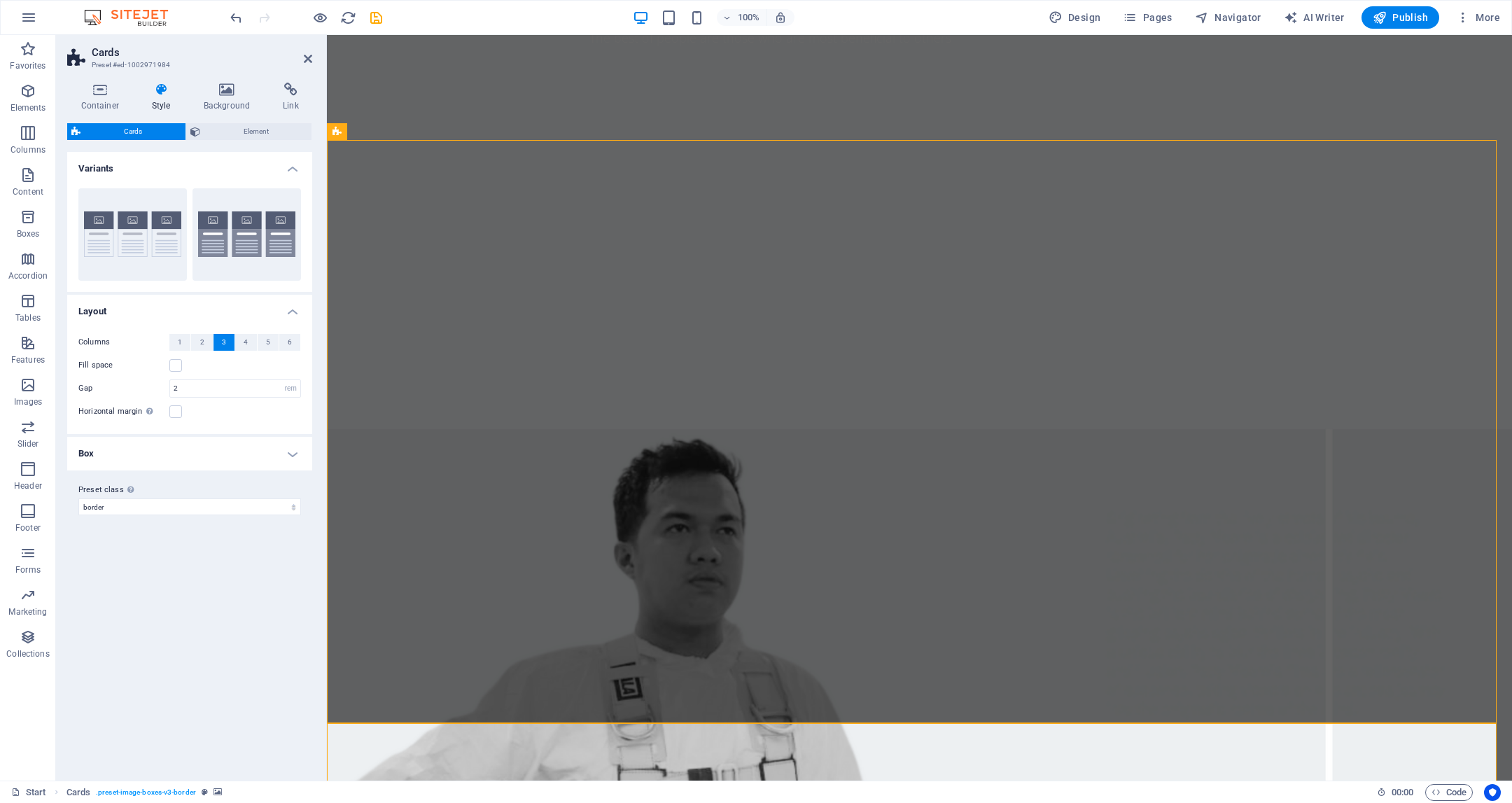
select select "%"
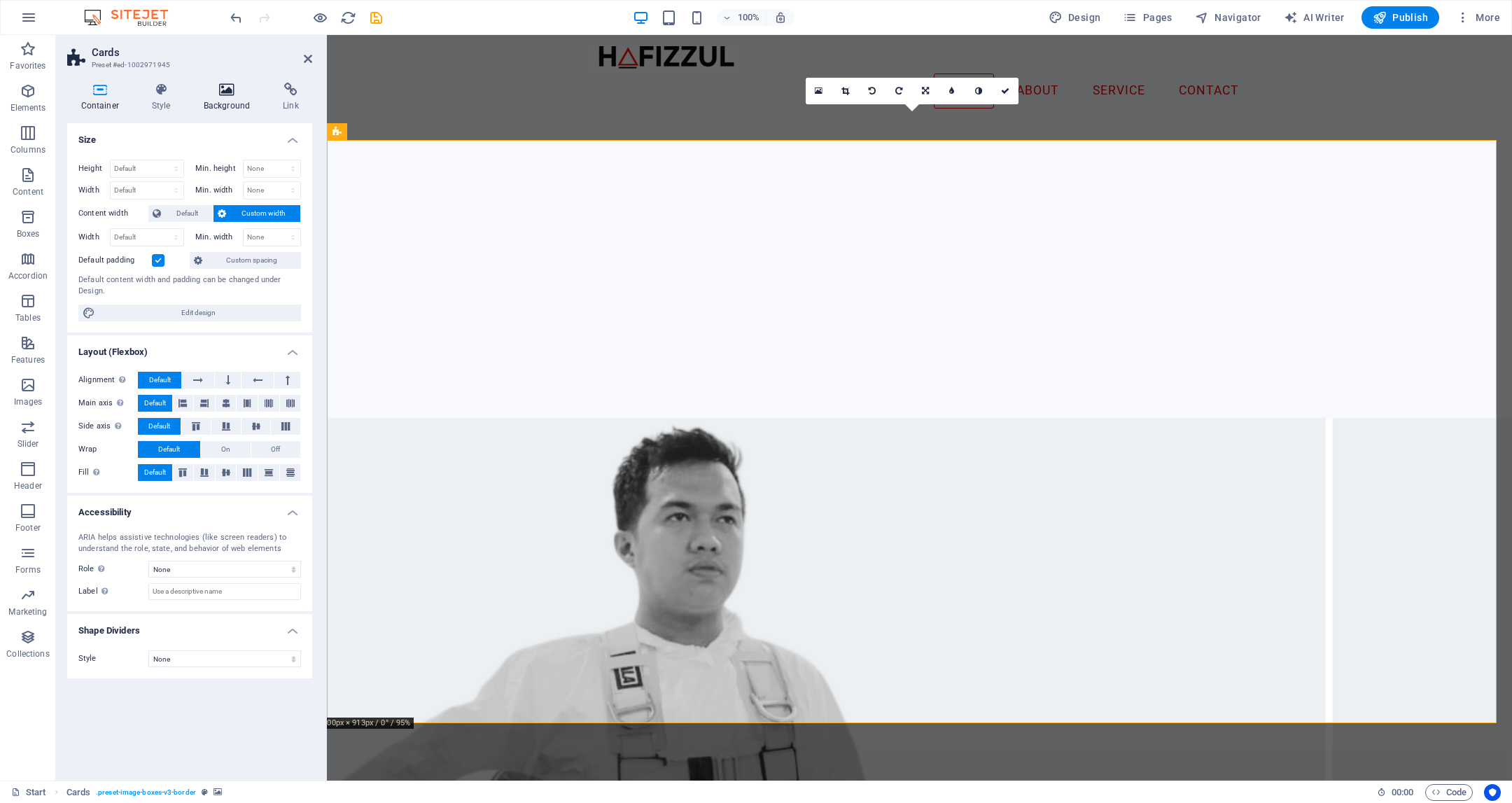
click at [226, 95] on icon at bounding box center [226, 90] width 74 height 14
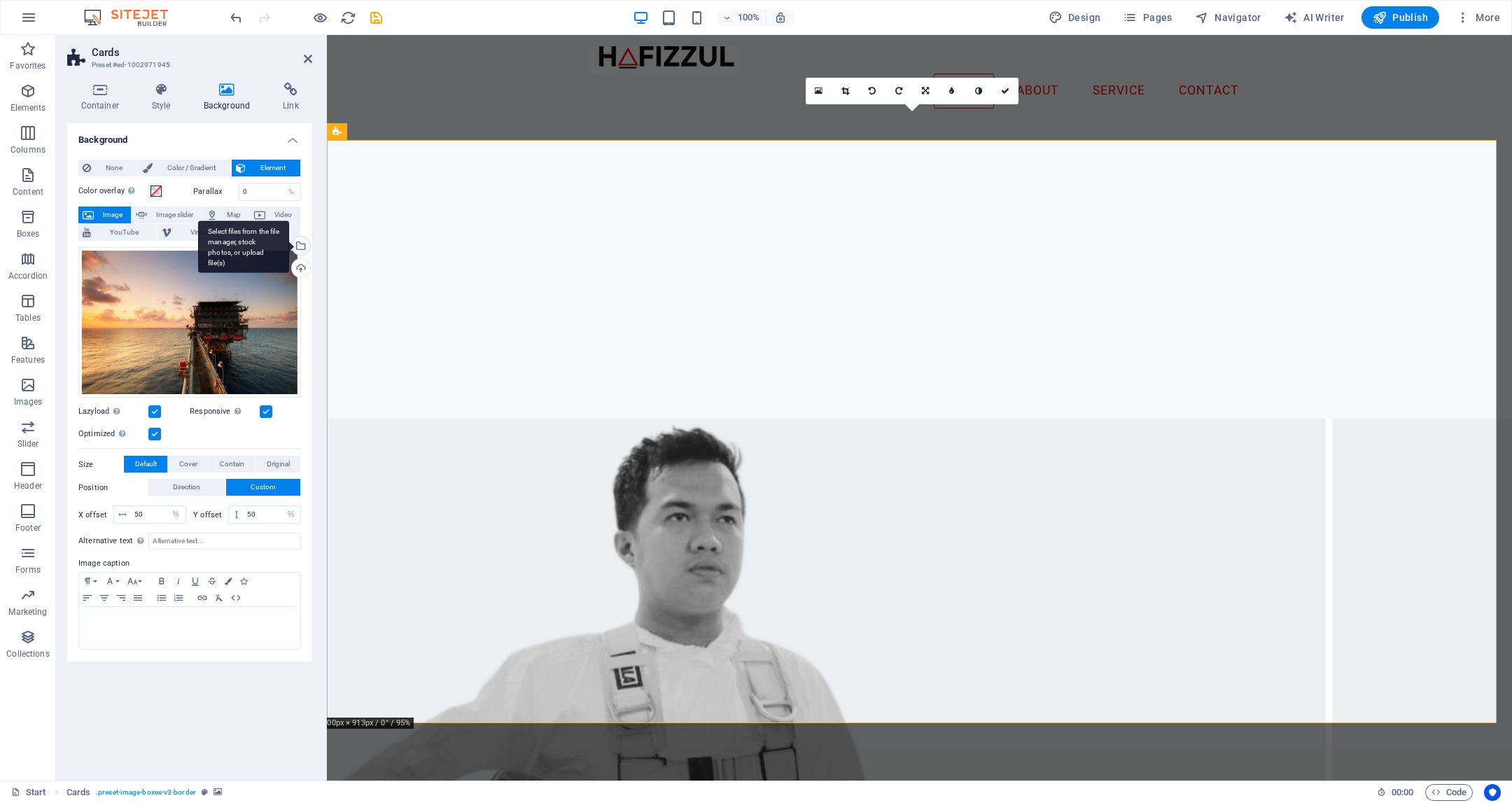
click at [304, 246] on div "Select files from the file manager, stock photos, or upload file(s)" at bounding box center [299, 247] width 21 height 21
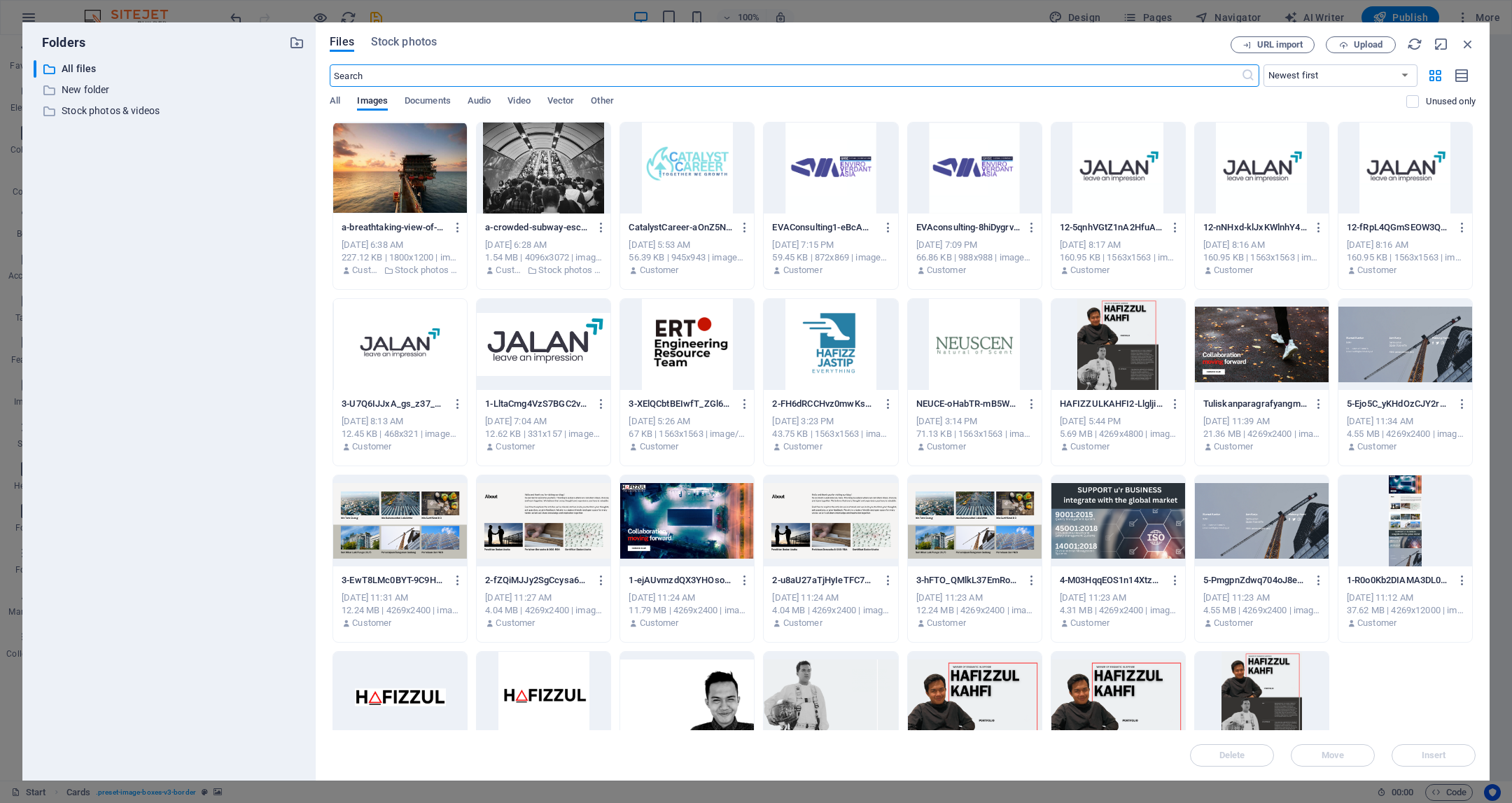
click at [514, 179] on div at bounding box center [543, 168] width 134 height 91
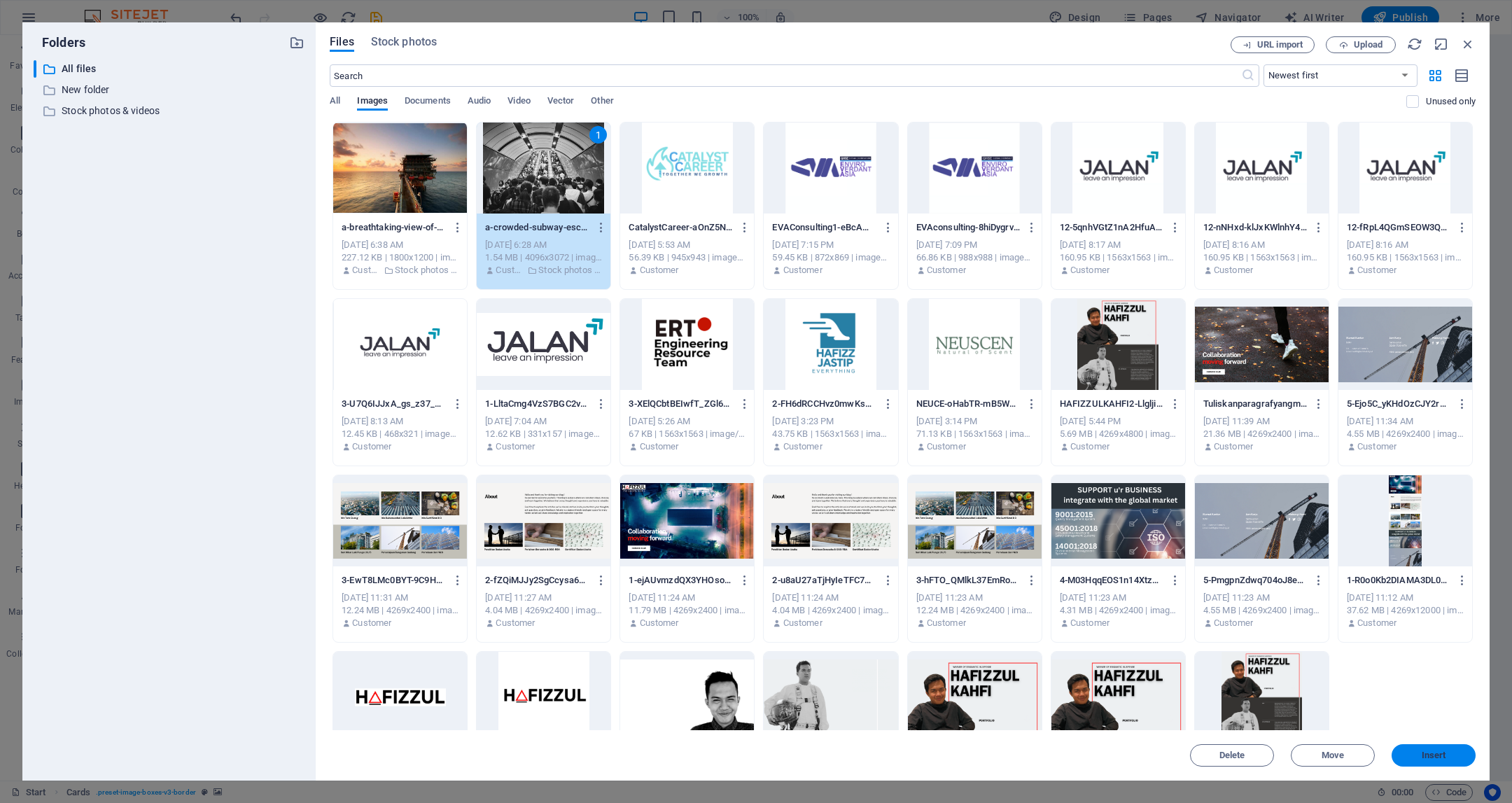
click at [1461, 760] on span "Insert" at bounding box center [1434, 755] width 73 height 8
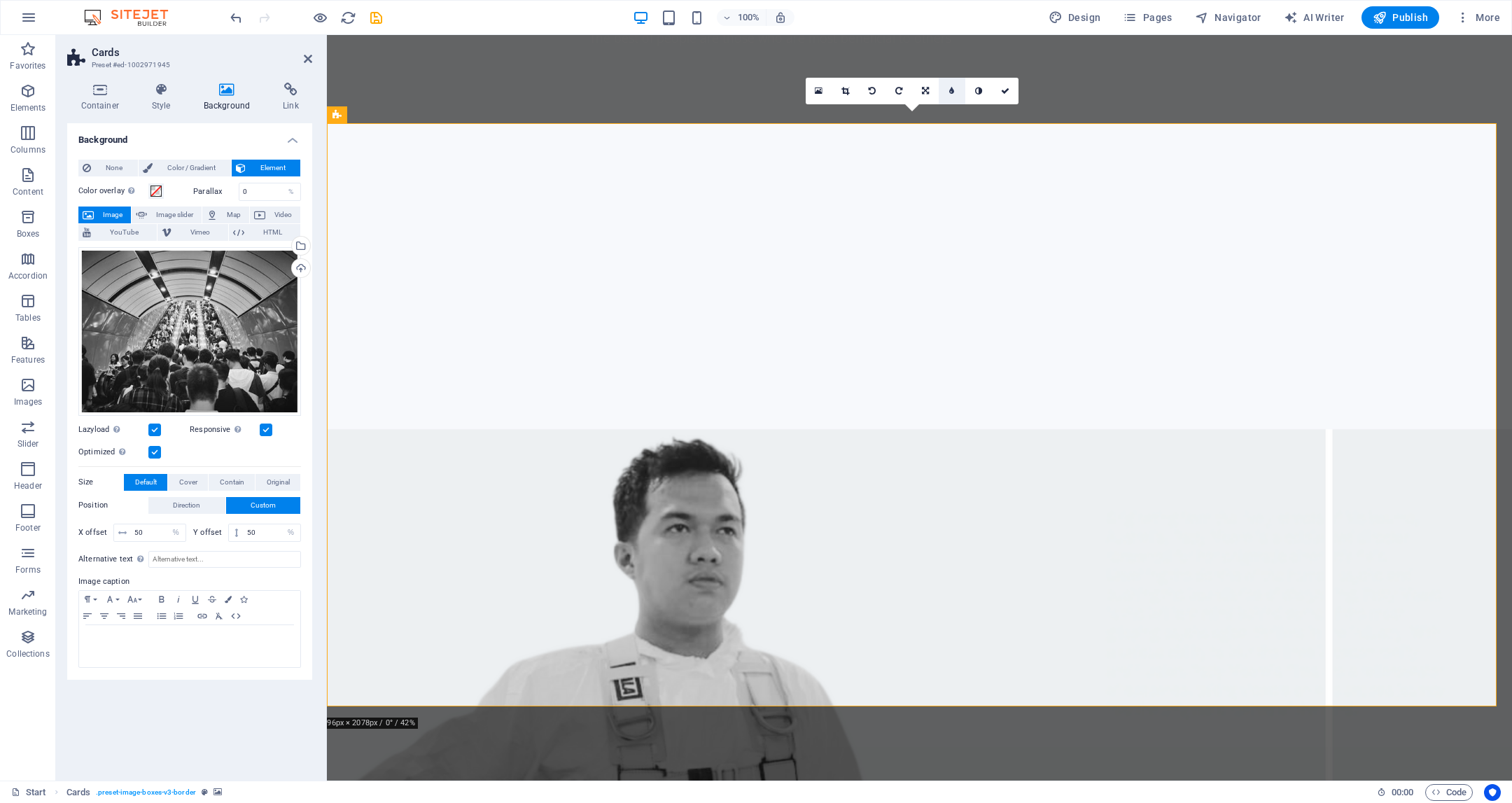
click at [956, 88] on link at bounding box center [952, 91] width 27 height 27
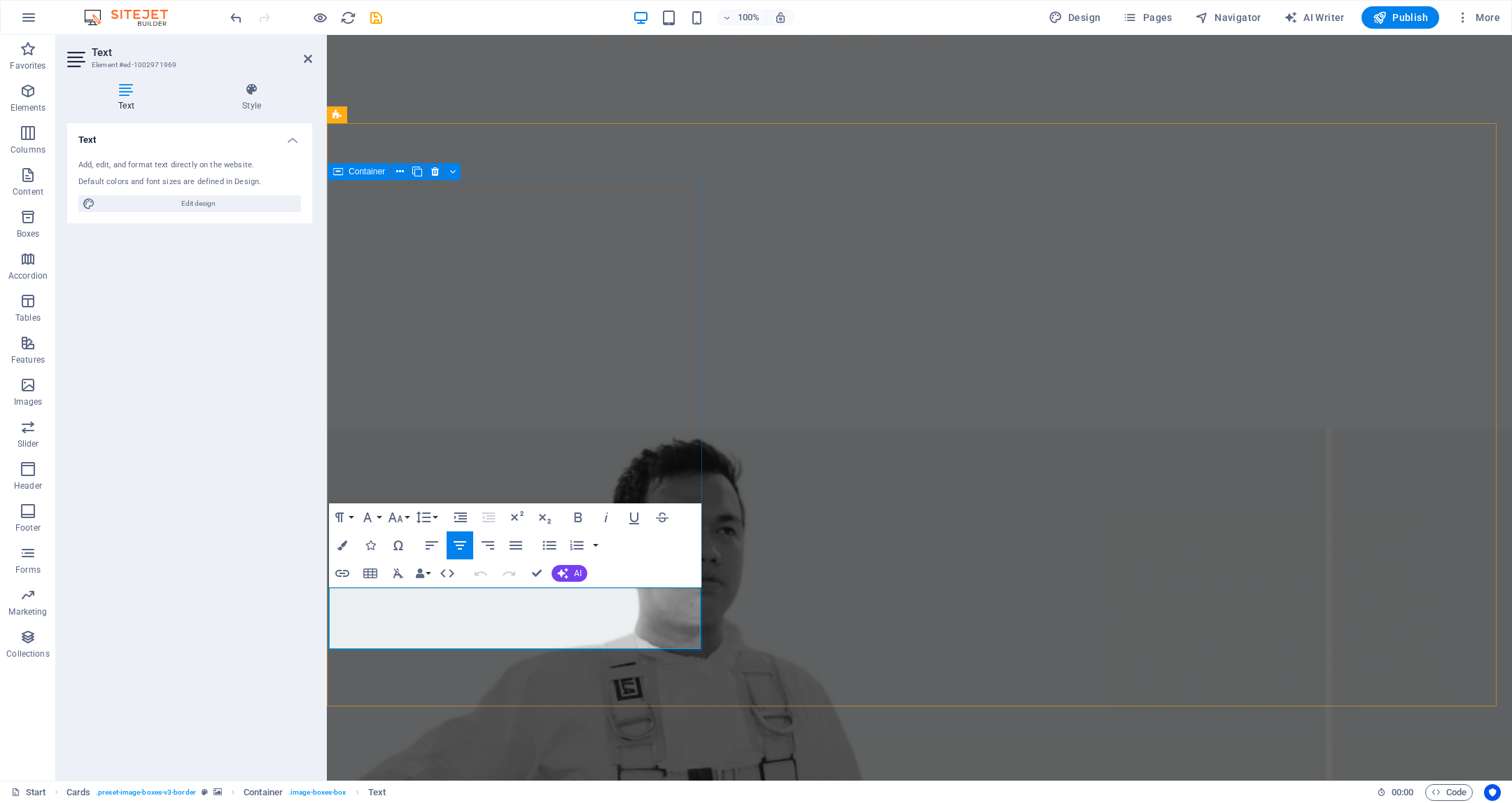
drag, startPoint x: 463, startPoint y: 599, endPoint x: 551, endPoint y: 649, distance: 101.2
click at [240, 214] on div "Add, edit, and format text directly on the website. Default colors and font siz…" at bounding box center [190, 186] width 245 height 75
click at [237, 206] on span "Edit design" at bounding box center [198, 204] width 197 height 17
select select "px"
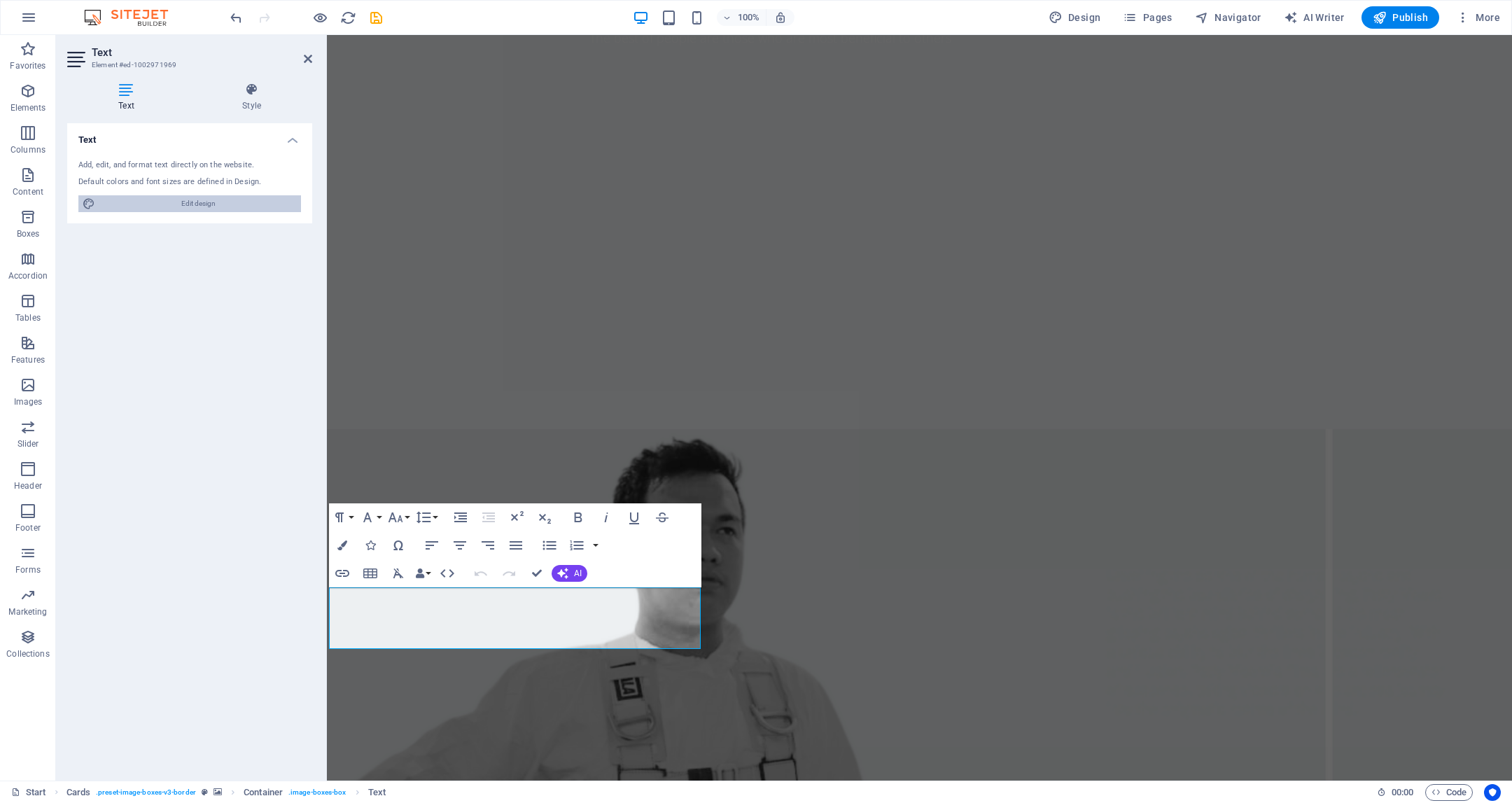
select select "400"
select select "px"
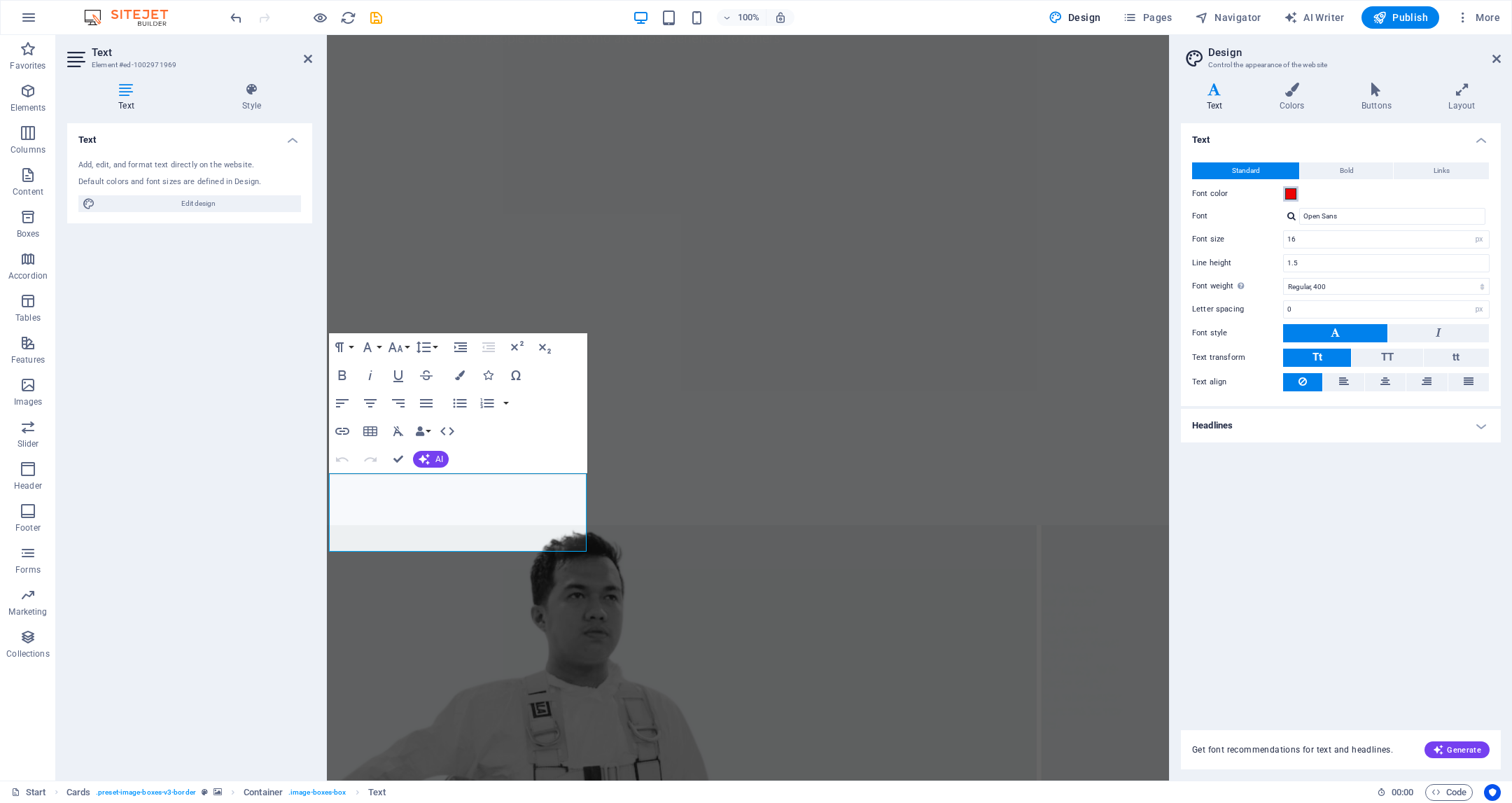
click at [1293, 195] on span at bounding box center [1290, 193] width 11 height 11
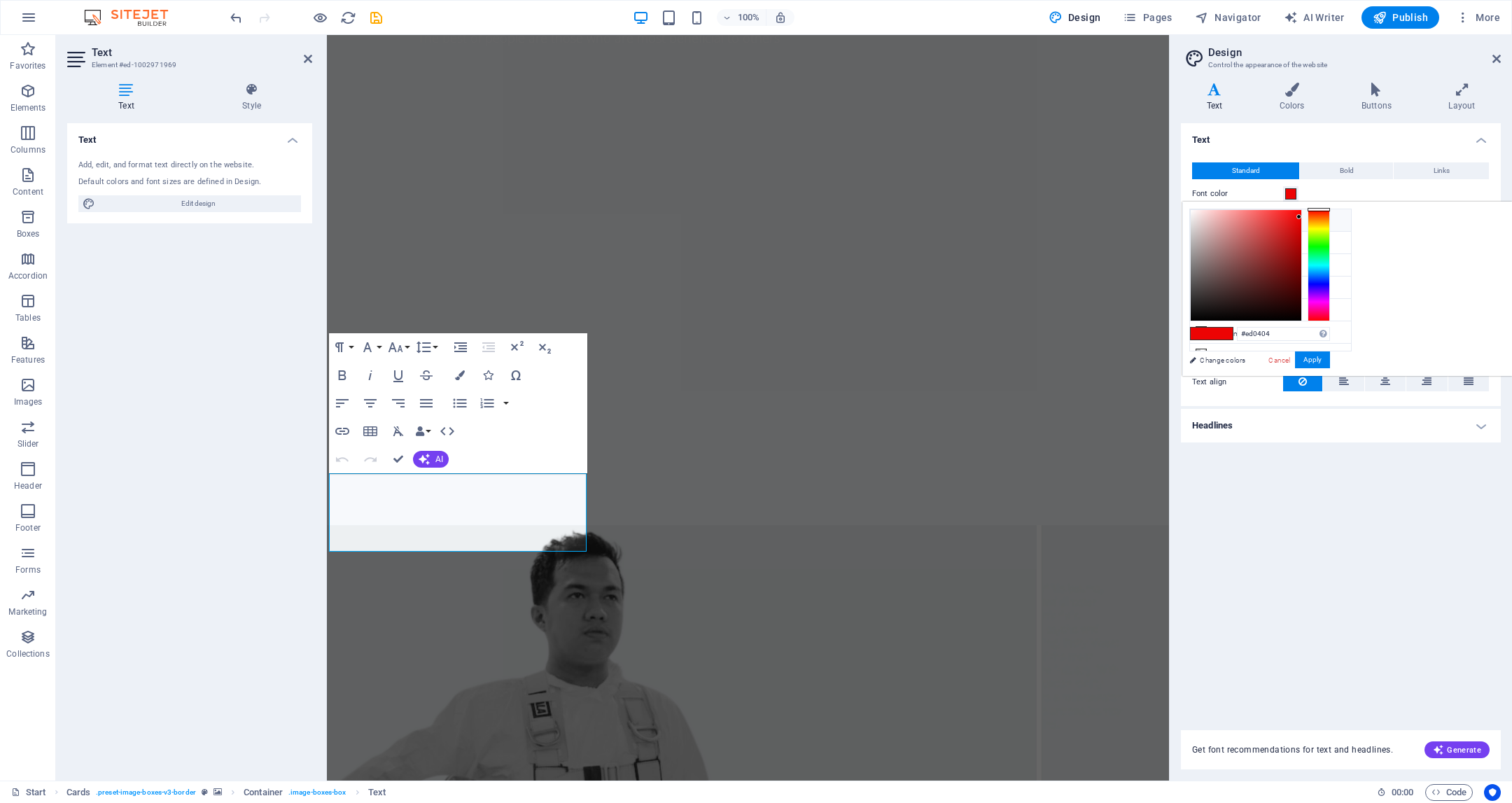
click at [1242, 219] on li "Background color #f7f9fc" at bounding box center [1271, 220] width 161 height 22
click at [1330, 362] on button "Apply" at bounding box center [1313, 360] width 35 height 17
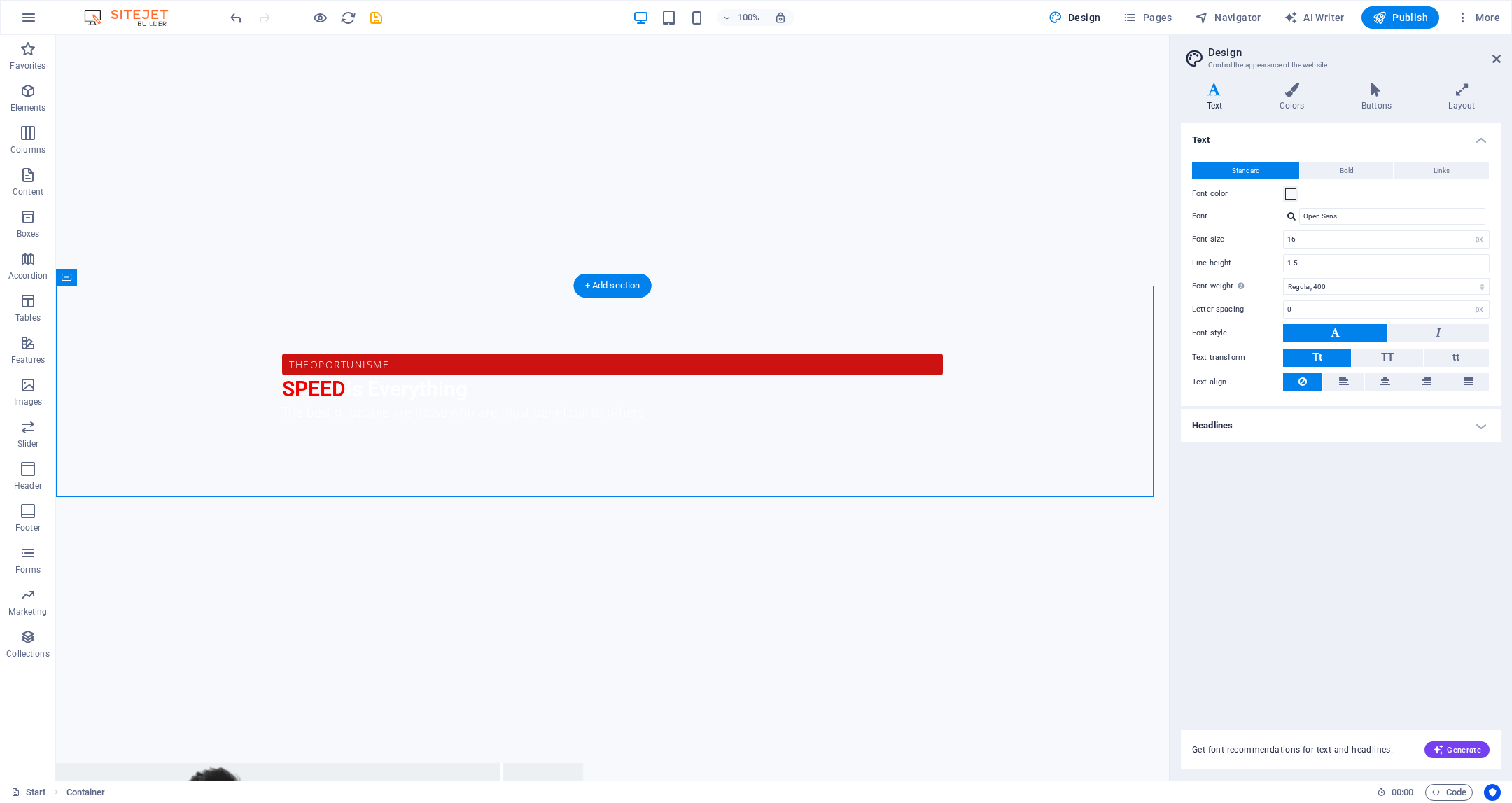
click at [1424, 131] on h4 "Text" at bounding box center [1341, 136] width 320 height 25
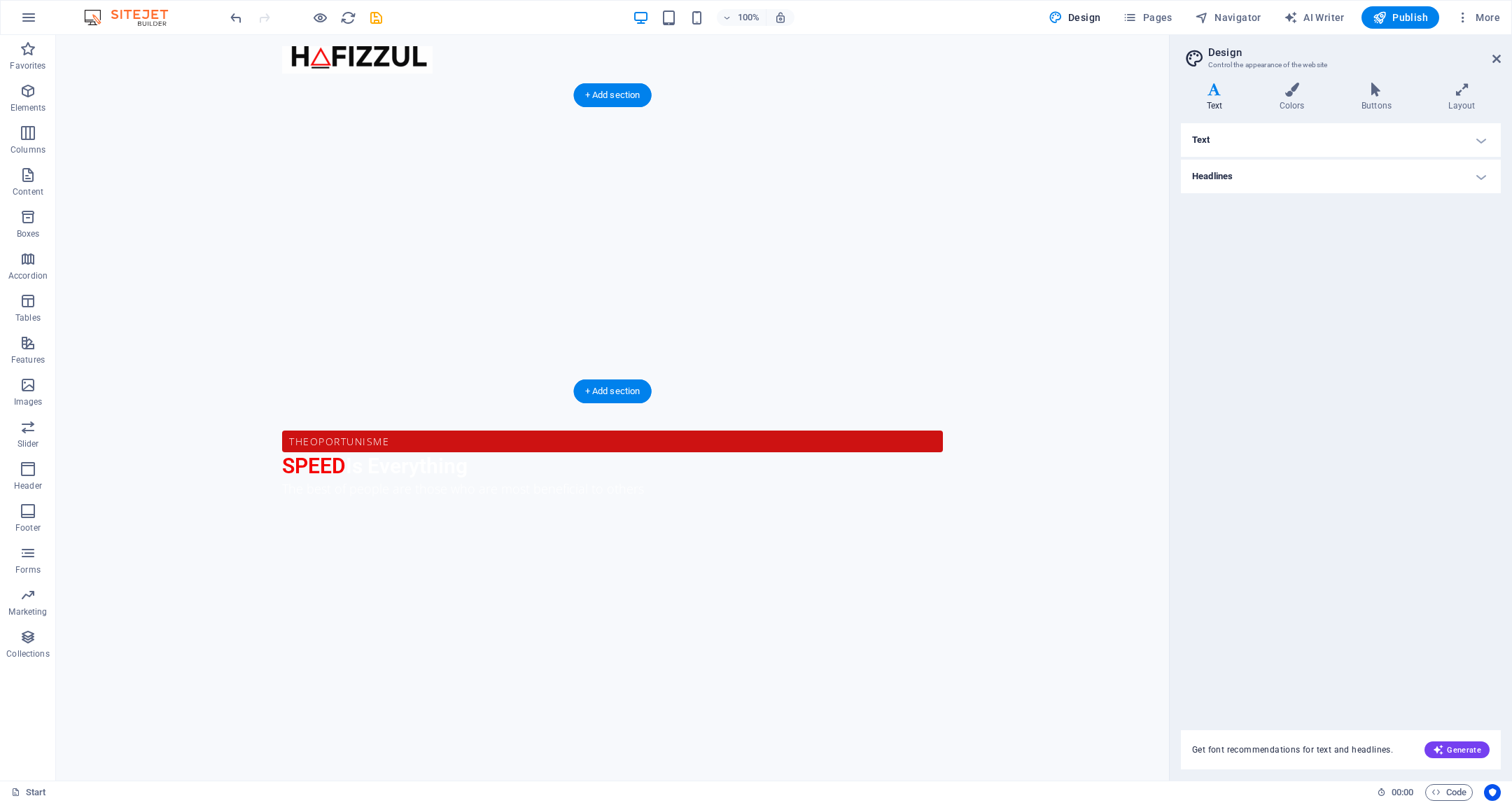
scroll to position [760, 0]
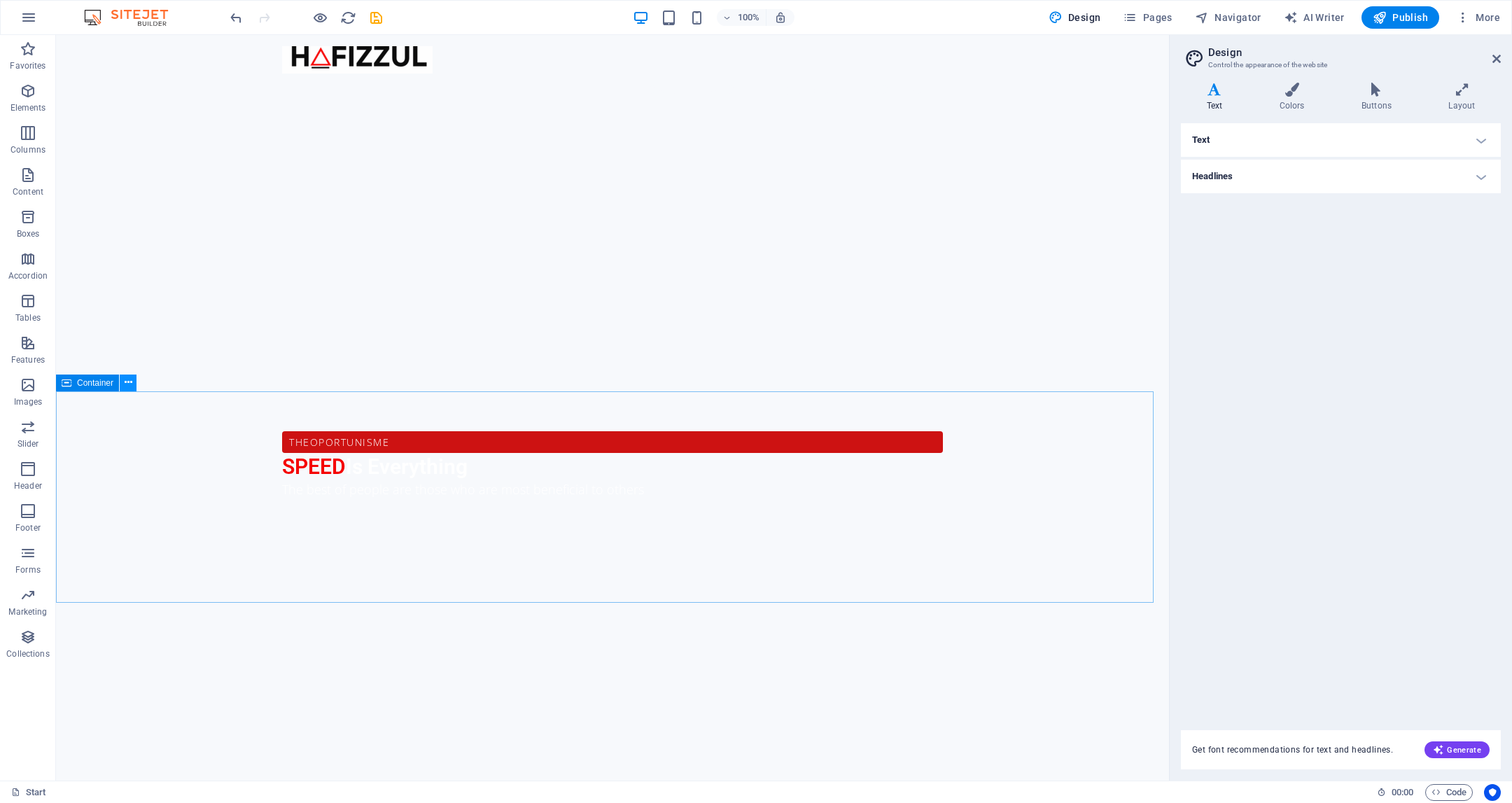
click at [128, 384] on icon at bounding box center [128, 383] width 7 height 15
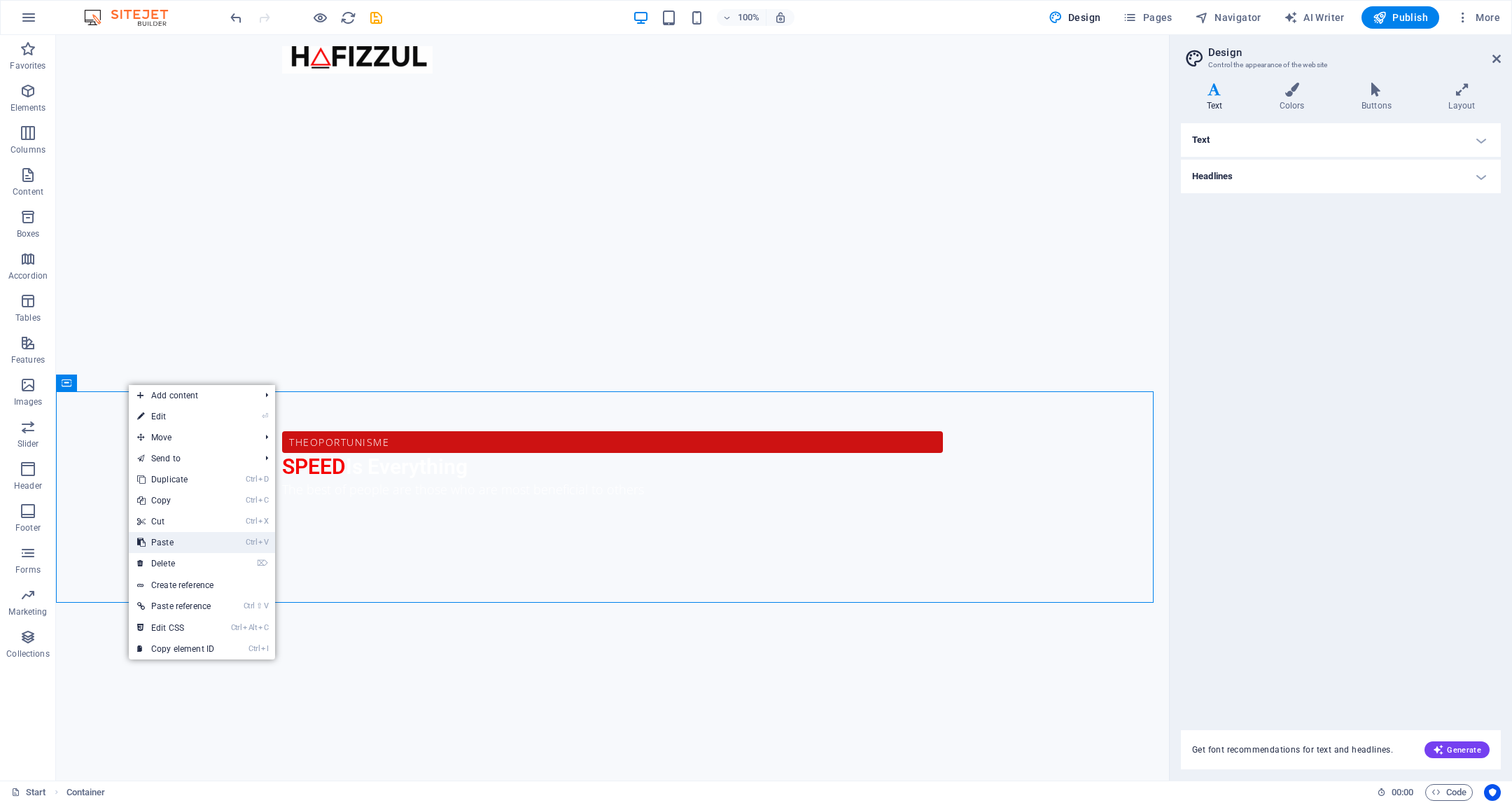
click at [166, 551] on link "Ctrl V Paste" at bounding box center [176, 543] width 94 height 21
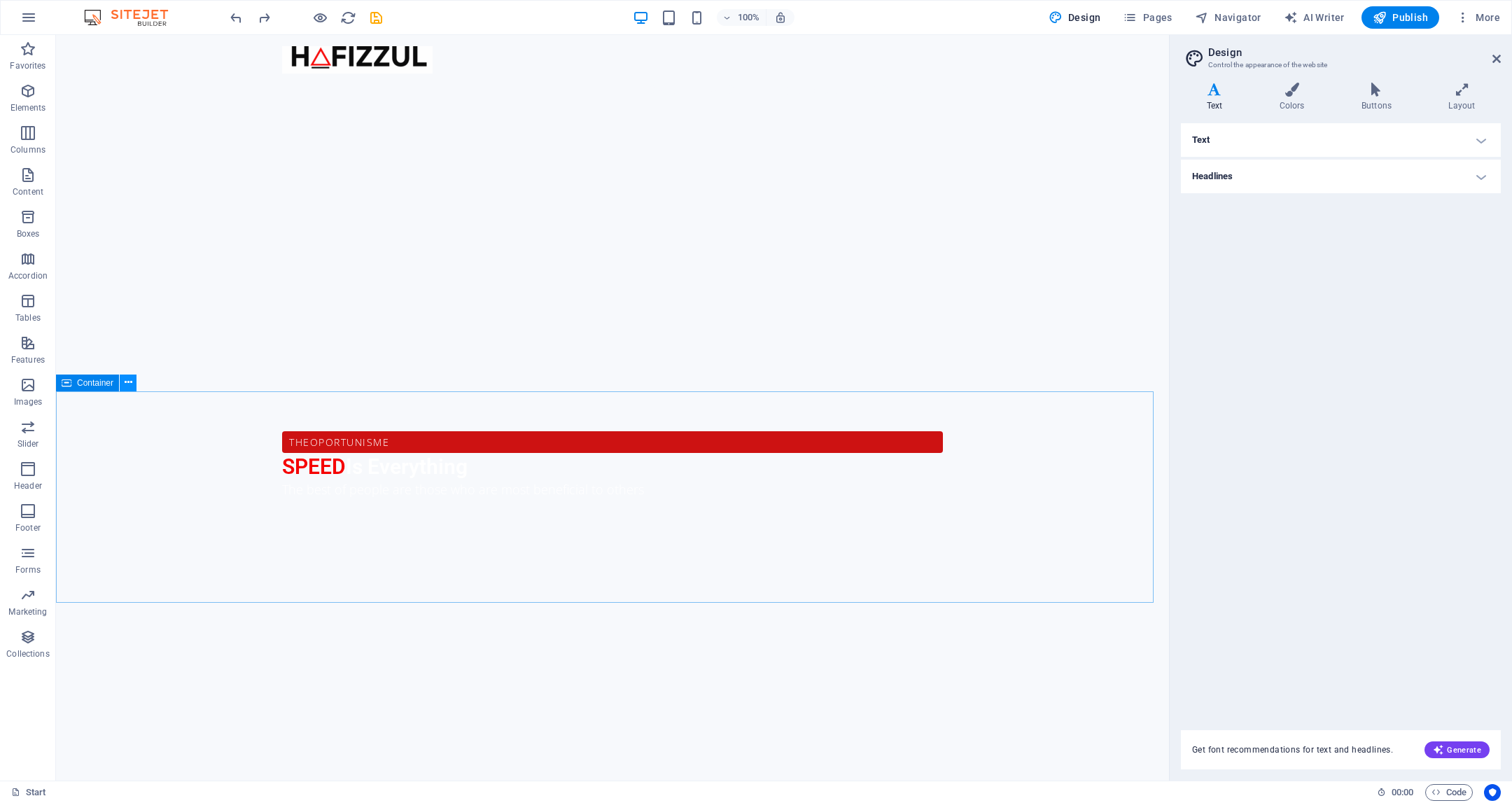
click at [131, 384] on icon at bounding box center [128, 383] width 7 height 15
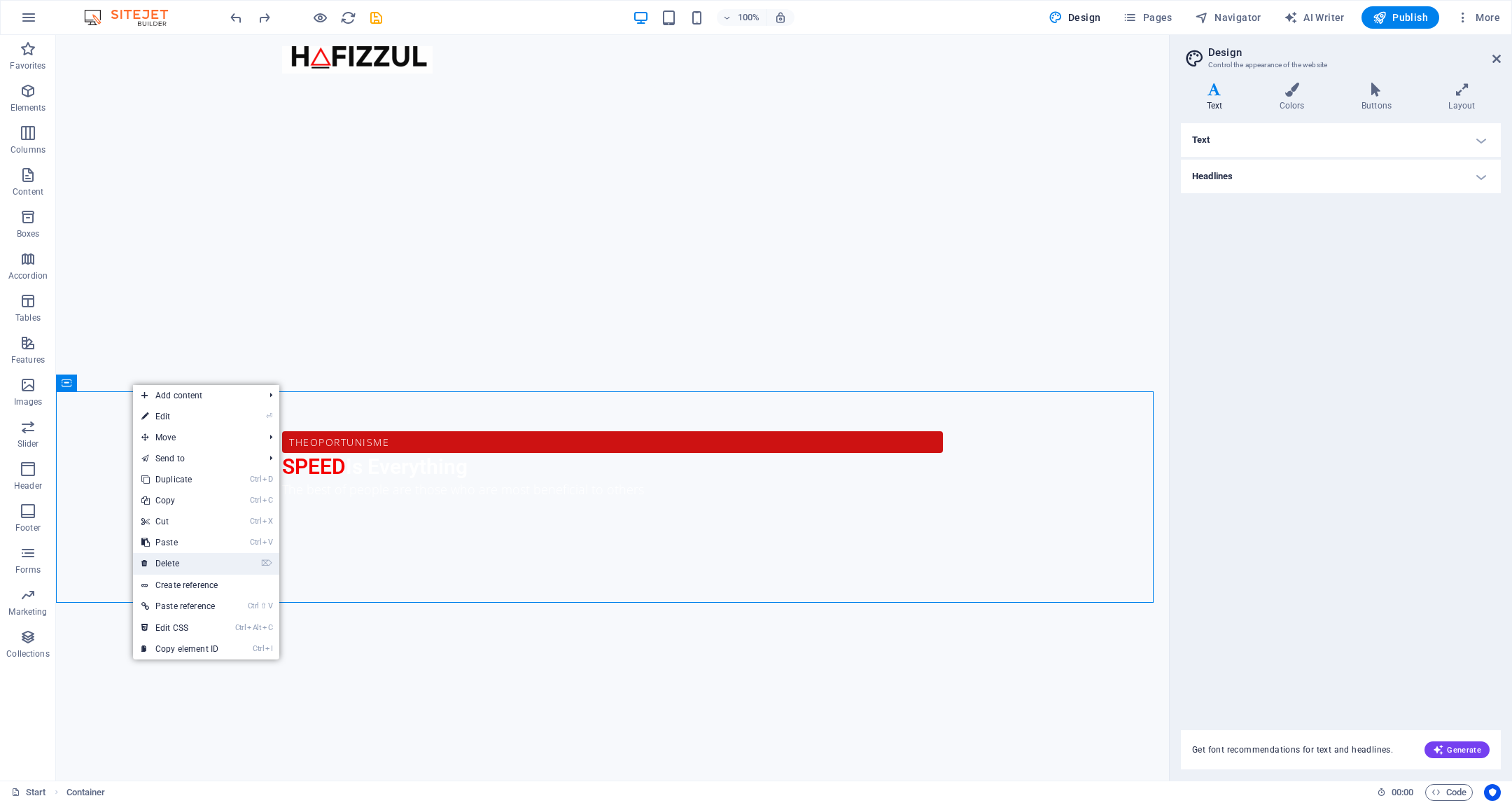
click at [196, 556] on link "⌦ Delete" at bounding box center [180, 564] width 94 height 21
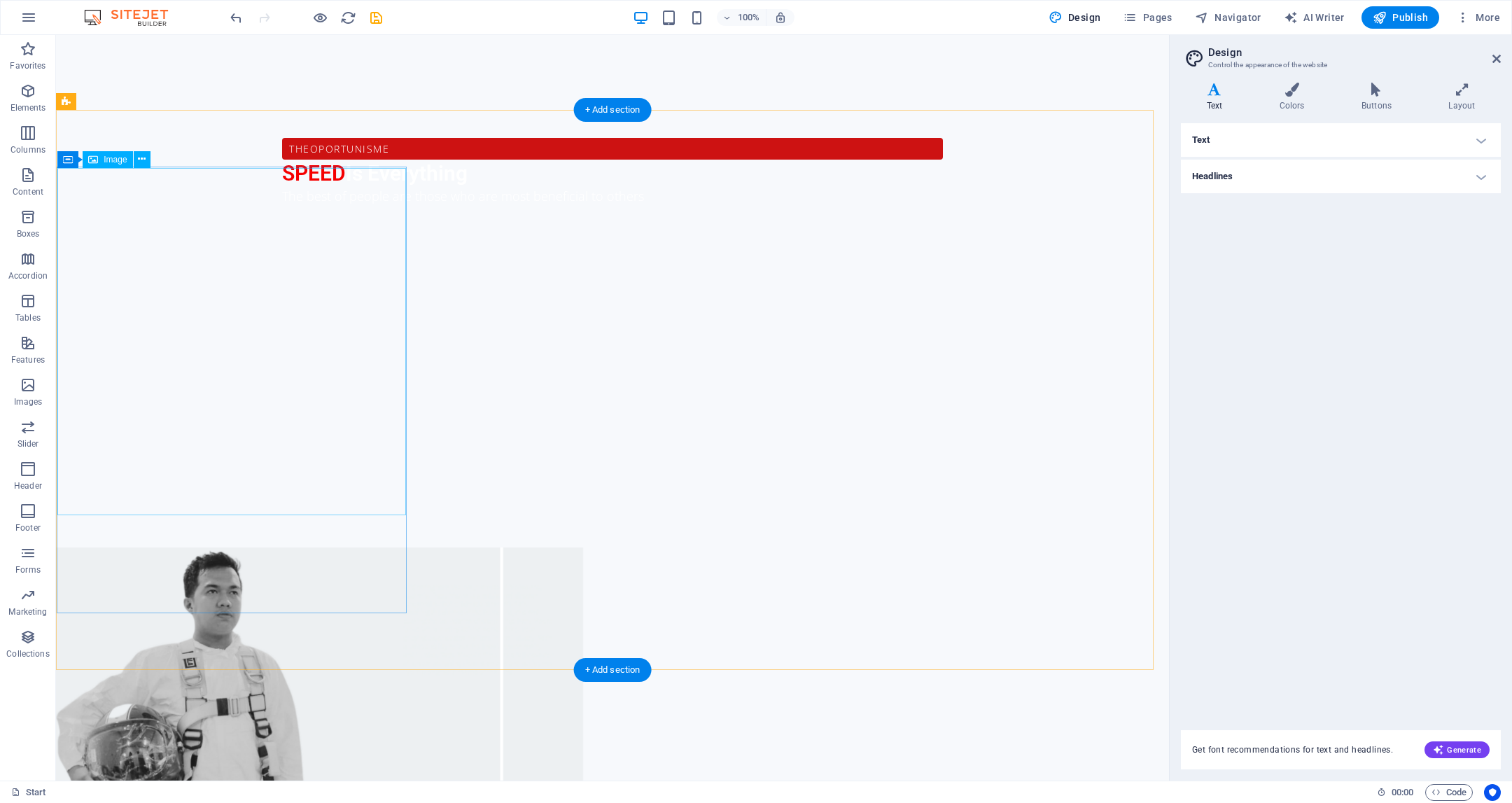
scroll to position [1075, 0]
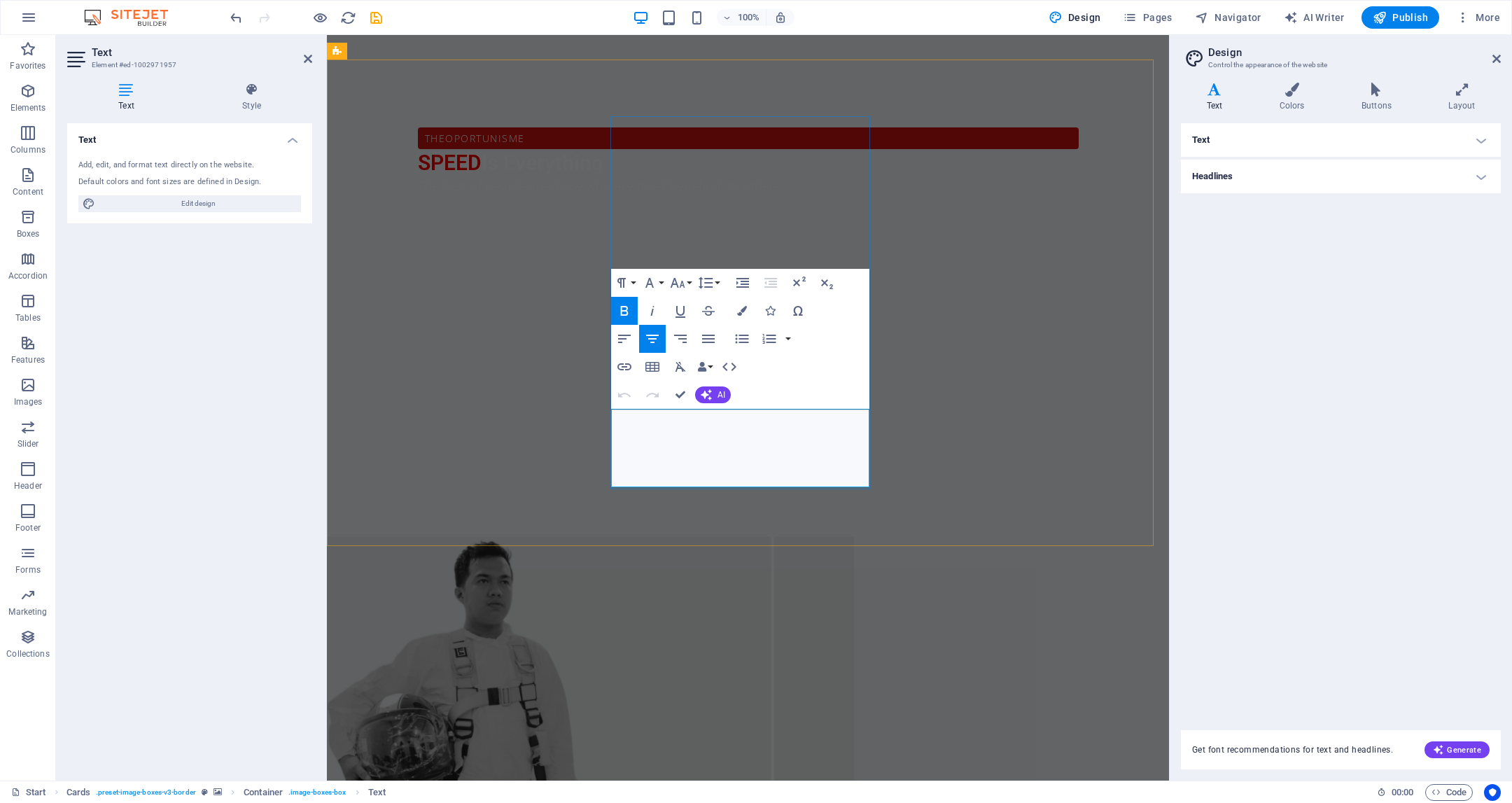
drag, startPoint x: 727, startPoint y: 421, endPoint x: 788, endPoint y: 466, distance: 75.8
drag, startPoint x: 835, startPoint y: 471, endPoint x: 735, endPoint y: 420, distance: 112.3
click at [1289, 101] on h4 "Colors" at bounding box center [1295, 97] width 82 height 29
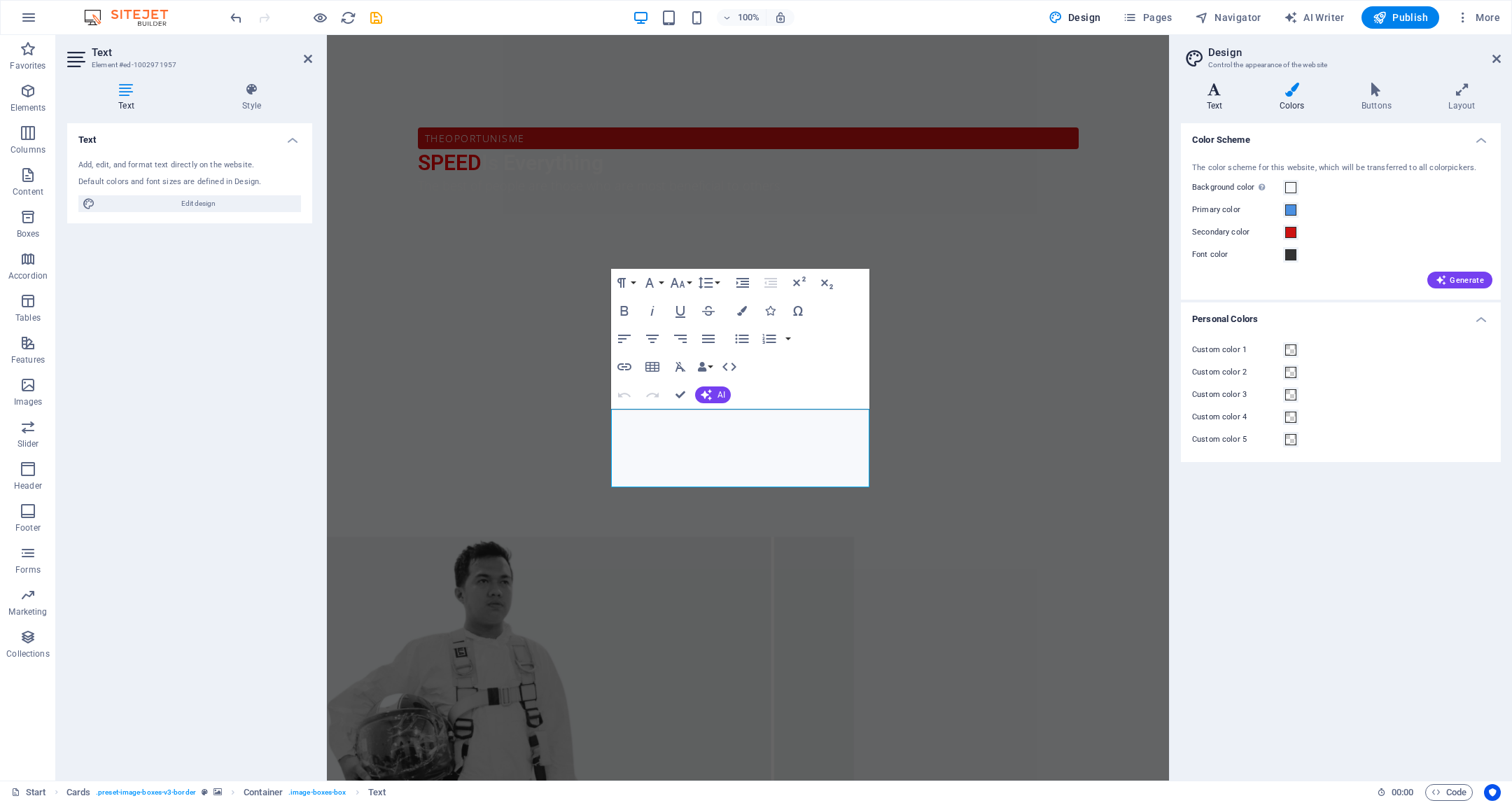
click at [1225, 92] on icon at bounding box center [1215, 90] width 67 height 14
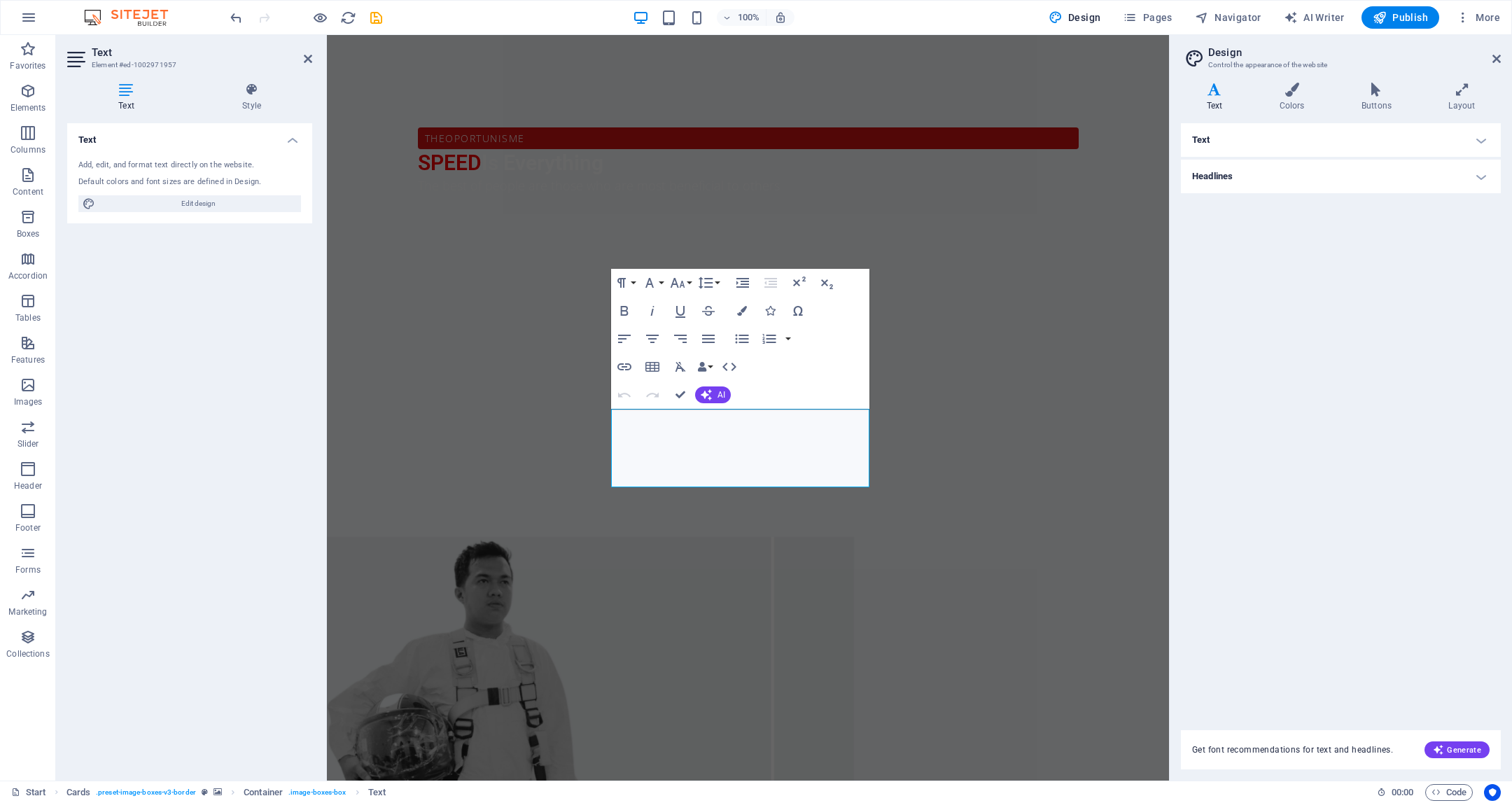
click at [1256, 138] on h4 "Text" at bounding box center [1341, 140] width 320 height 34
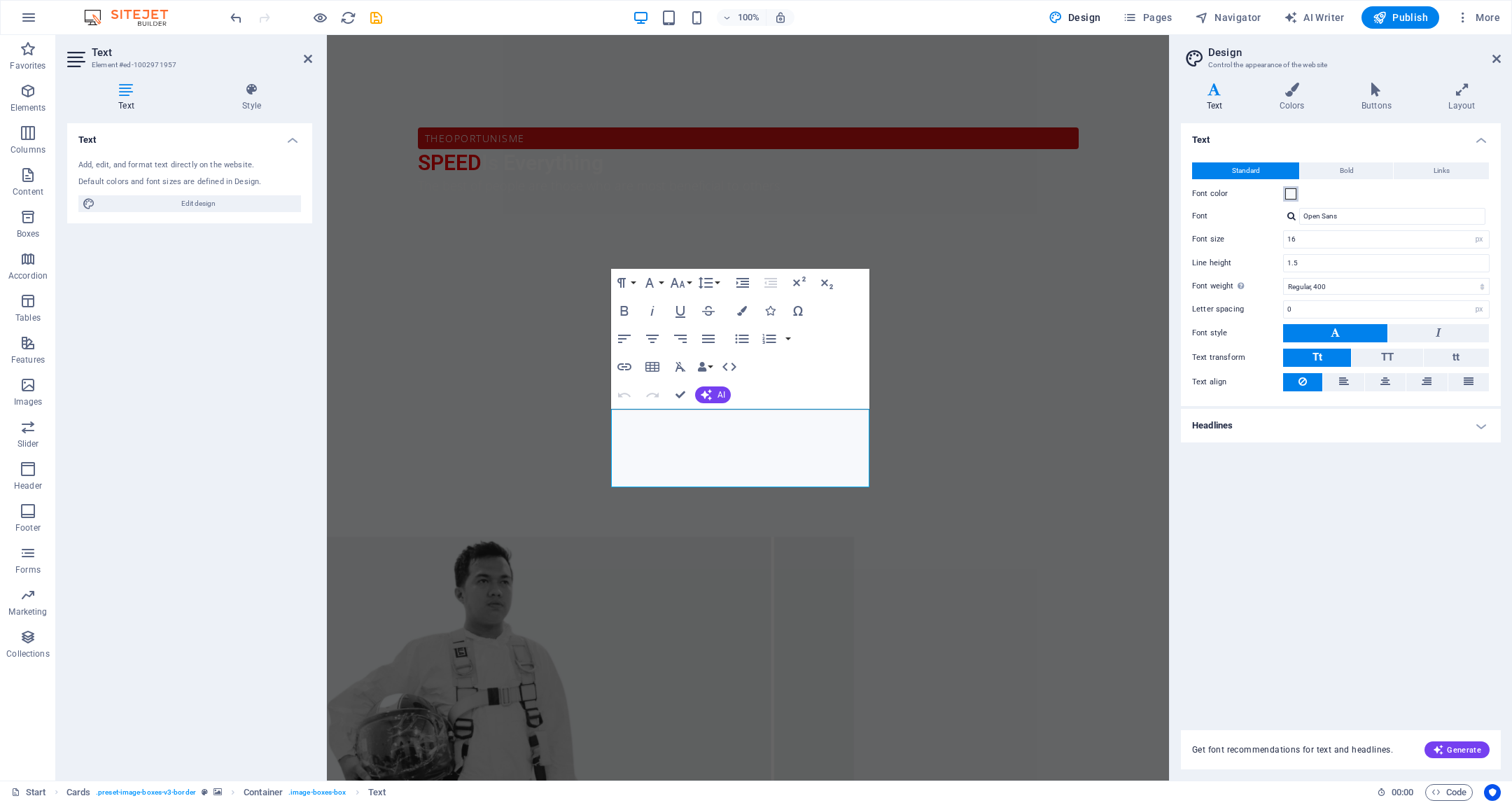
click at [1289, 193] on span at bounding box center [1290, 193] width 11 height 11
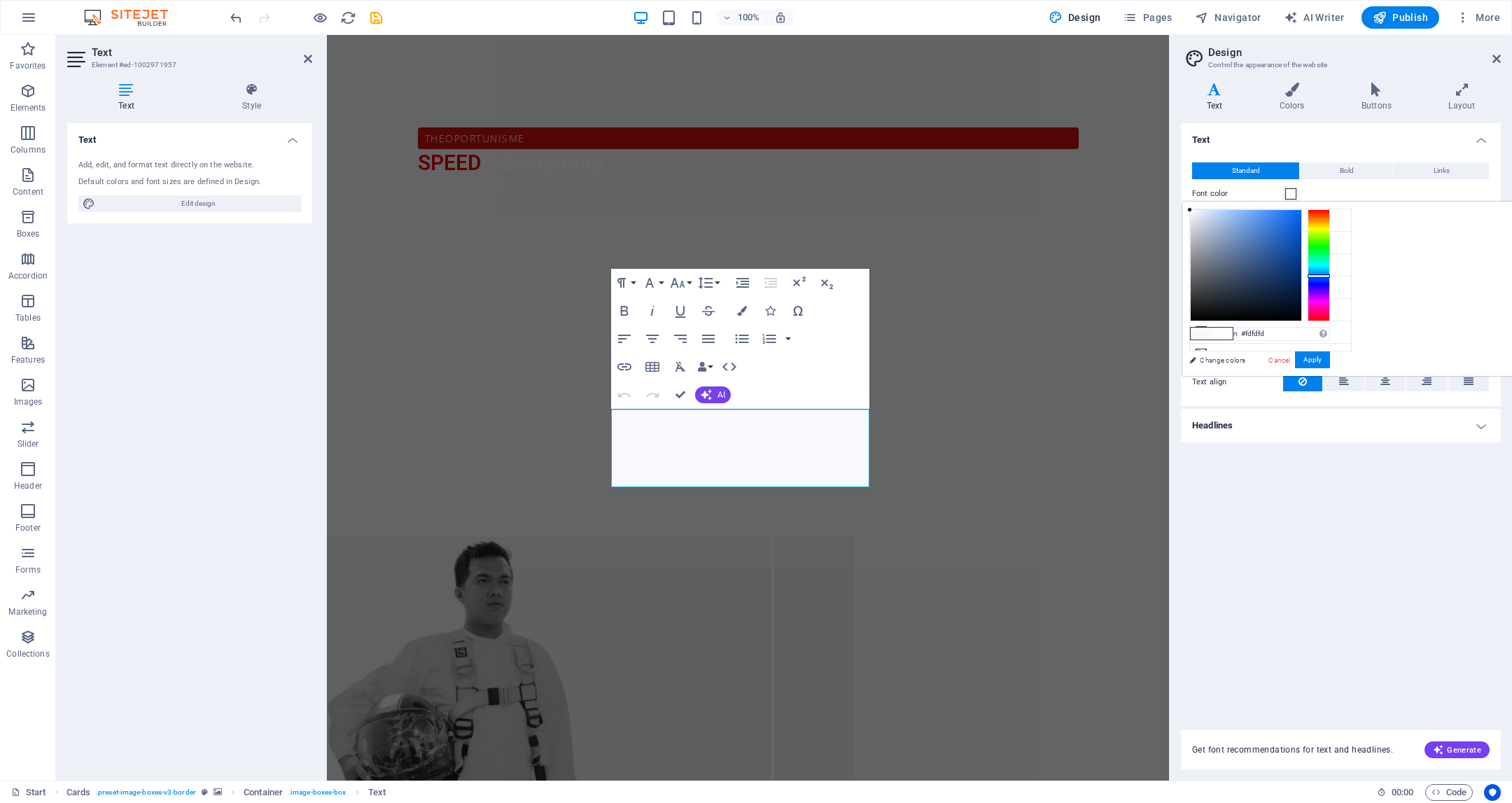
type input "#ffffff"
drag, startPoint x: 1364, startPoint y: 209, endPoint x: 1340, endPoint y: 185, distance: 33.9
click at [1341, 186] on body "Individual Start Favorites Elements Columns Content Boxes Accordion Tables Feat…" at bounding box center [756, 401] width 1512 height 803
click at [1330, 363] on button "Apply" at bounding box center [1313, 360] width 35 height 17
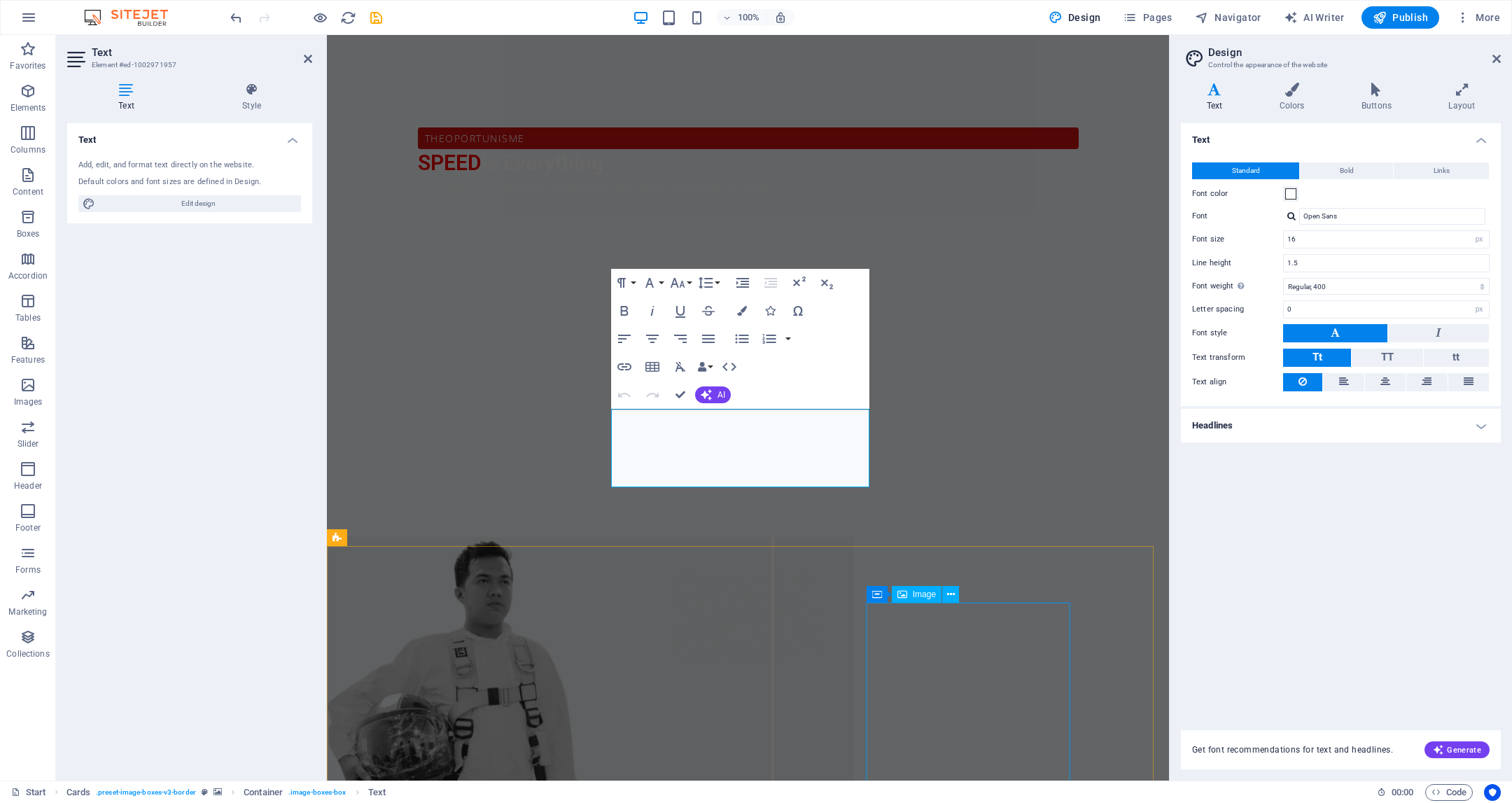
drag, startPoint x: 933, startPoint y: 627, endPoint x: 1177, endPoint y: 565, distance: 251.8
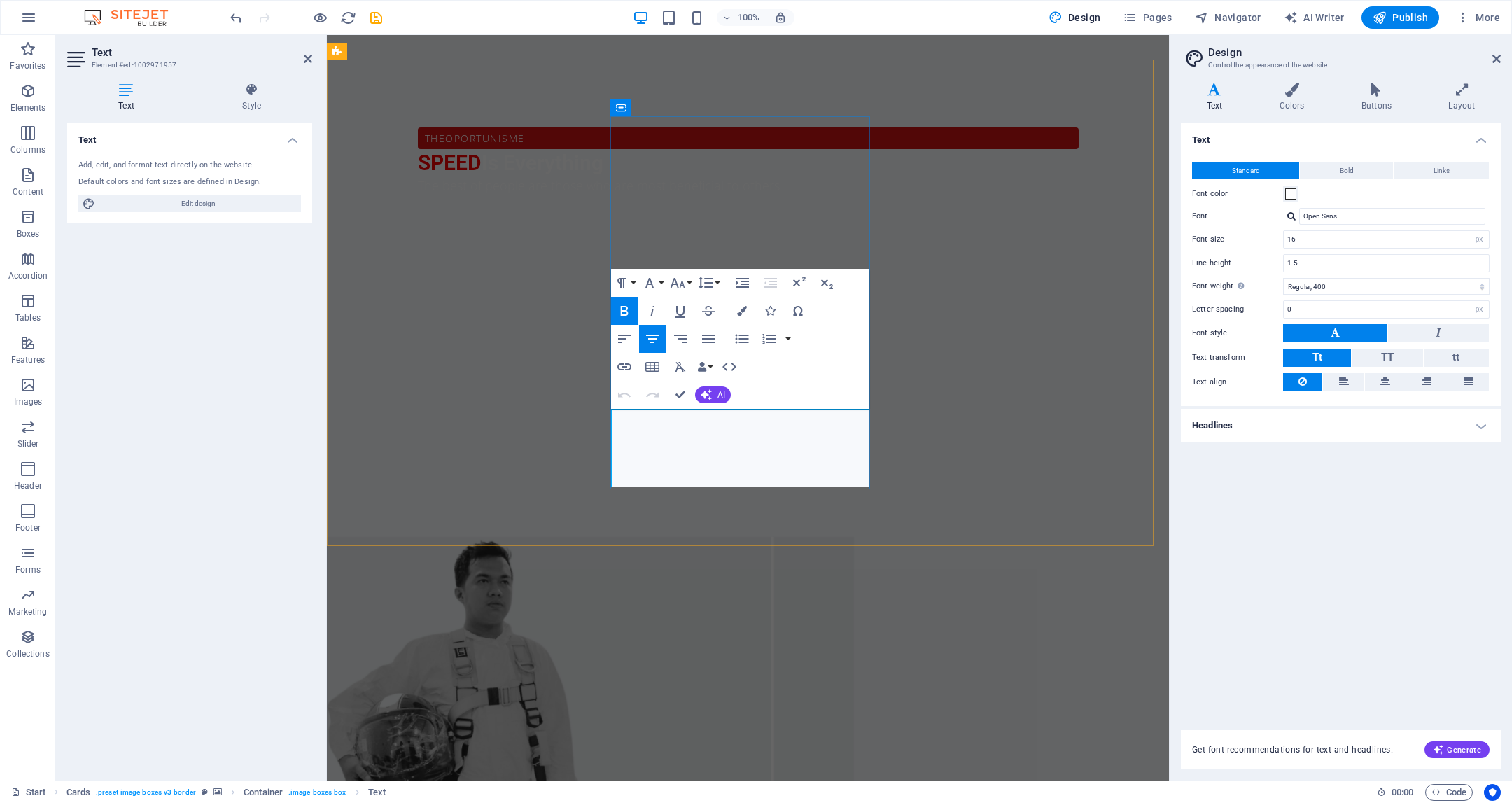
drag, startPoint x: 812, startPoint y: 473, endPoint x: 733, endPoint y: 418, distance: 96.3
click at [738, 310] on icon "button" at bounding box center [741, 311] width 10 height 10
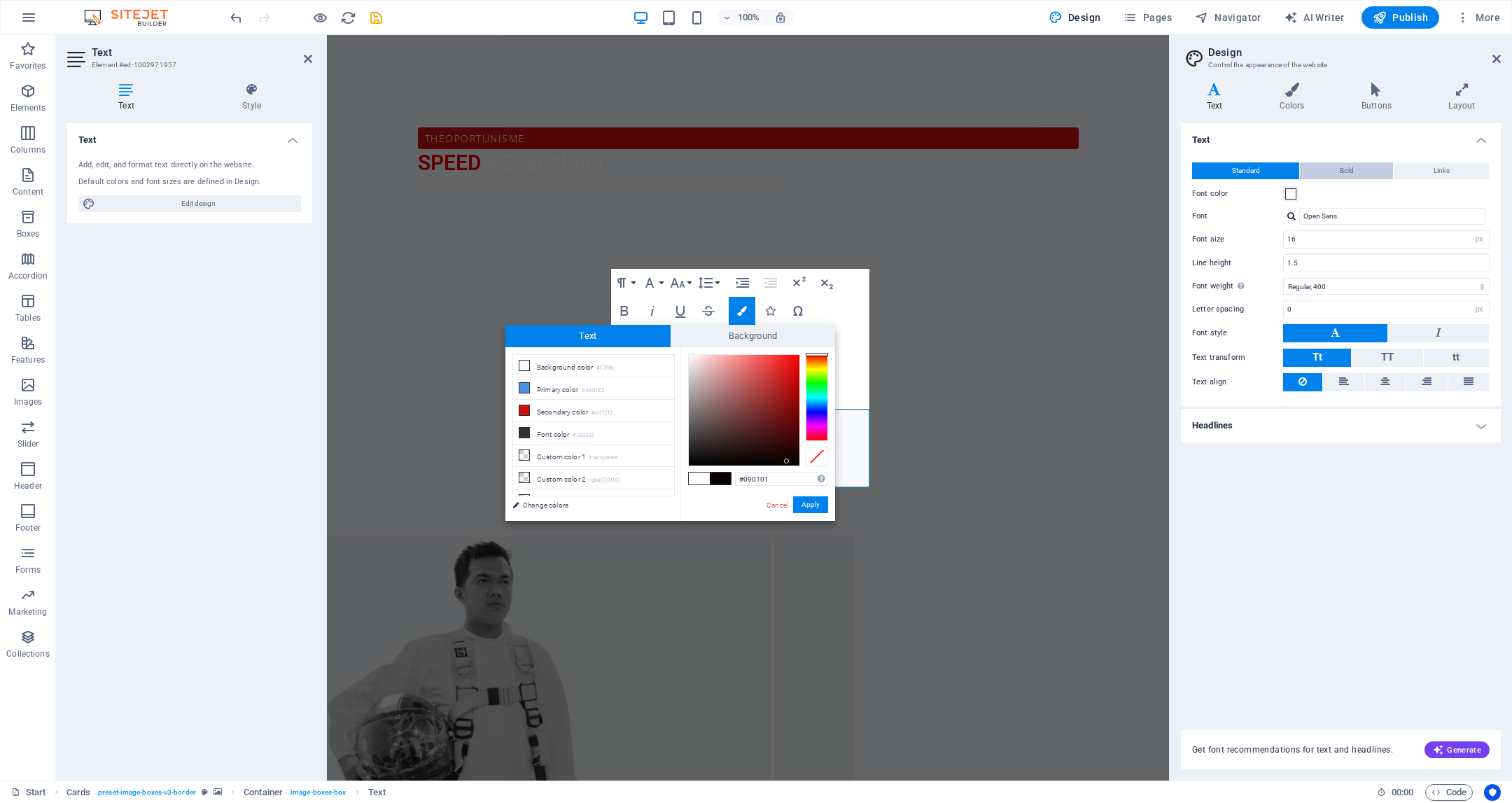
click at [1331, 176] on button "Bold" at bounding box center [1346, 171] width 93 height 17
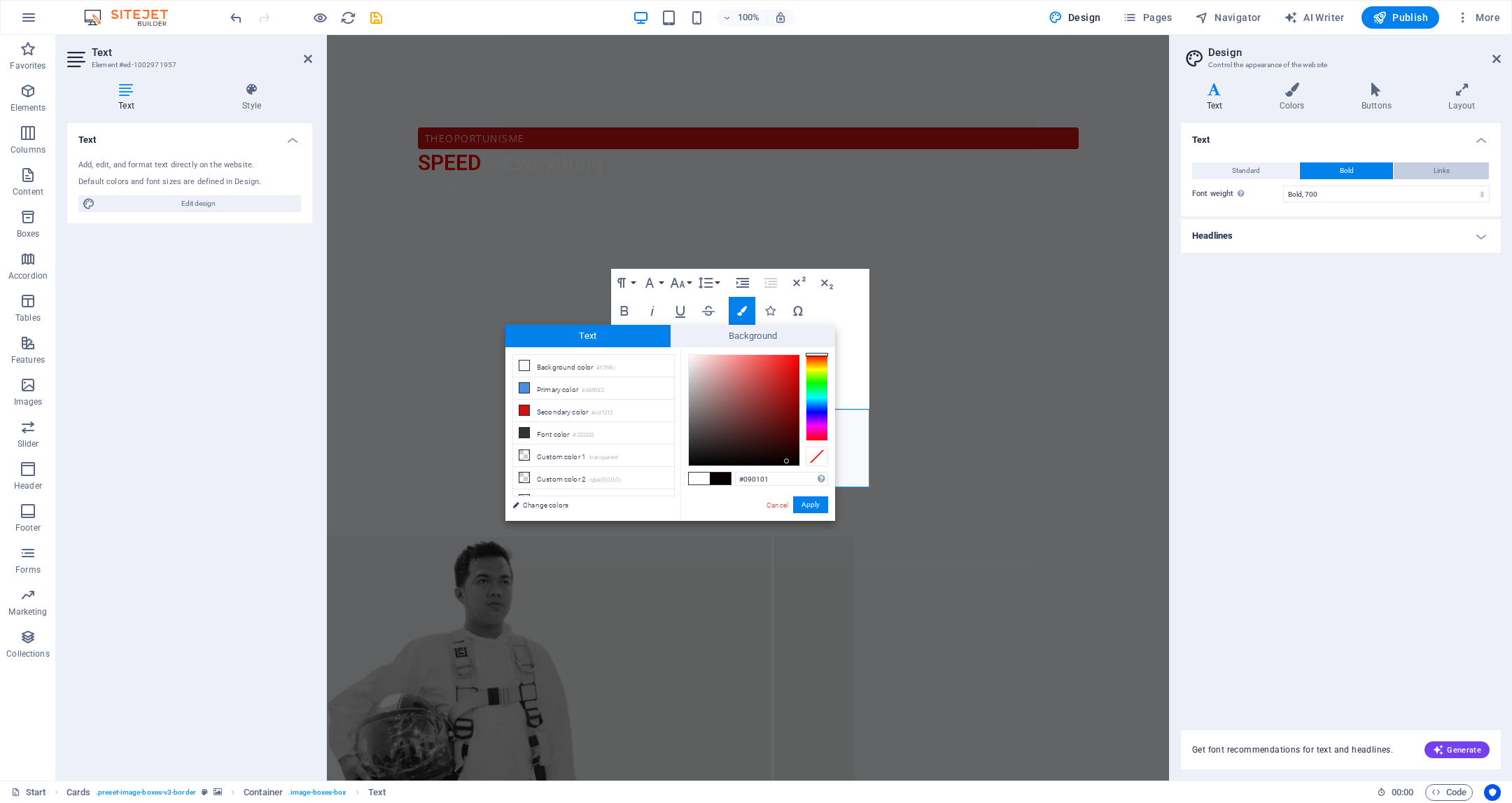
click at [1407, 167] on button "Links" at bounding box center [1442, 171] width 96 height 17
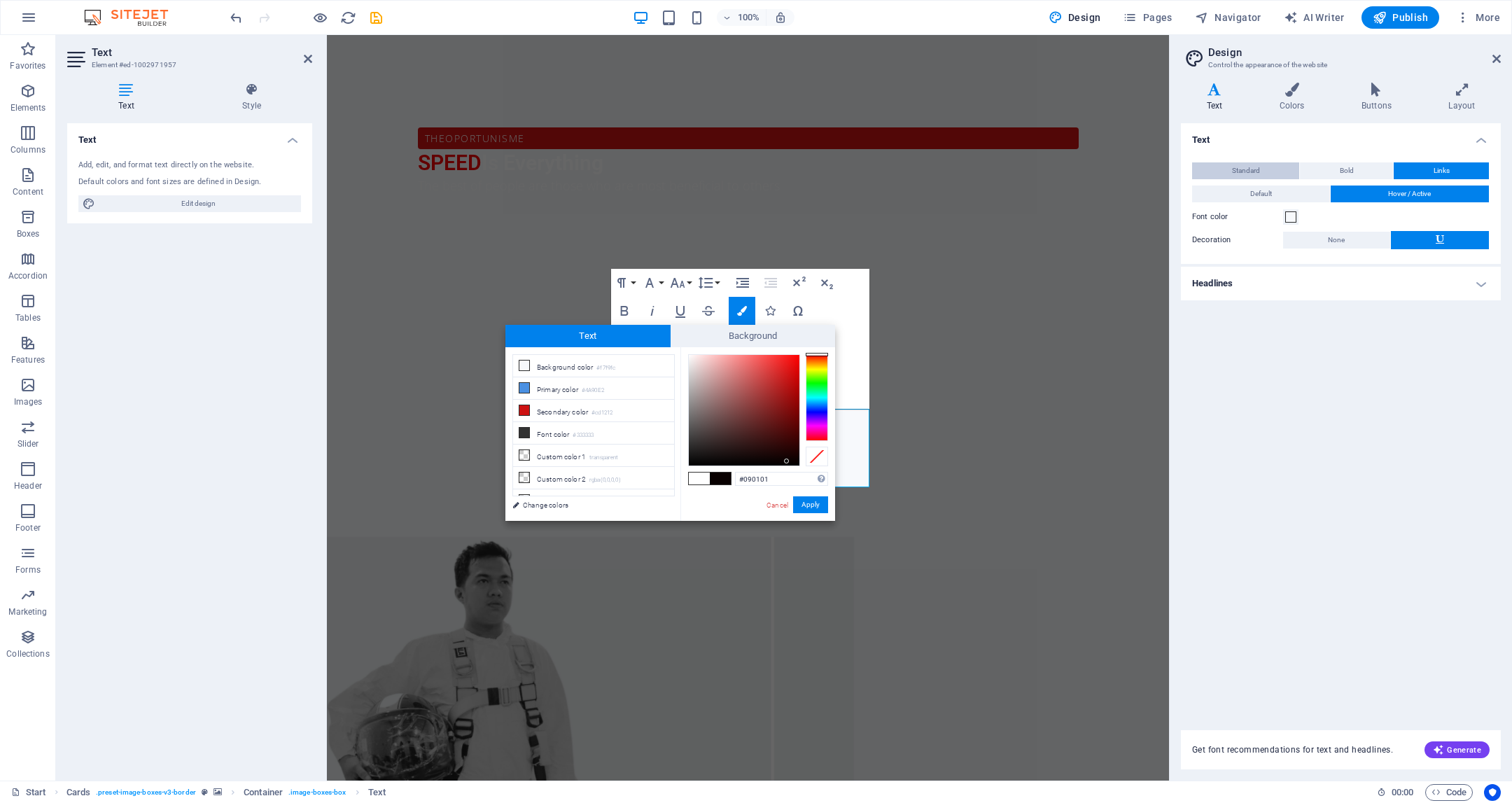
click at [1279, 165] on button "Standard" at bounding box center [1245, 171] width 107 height 17
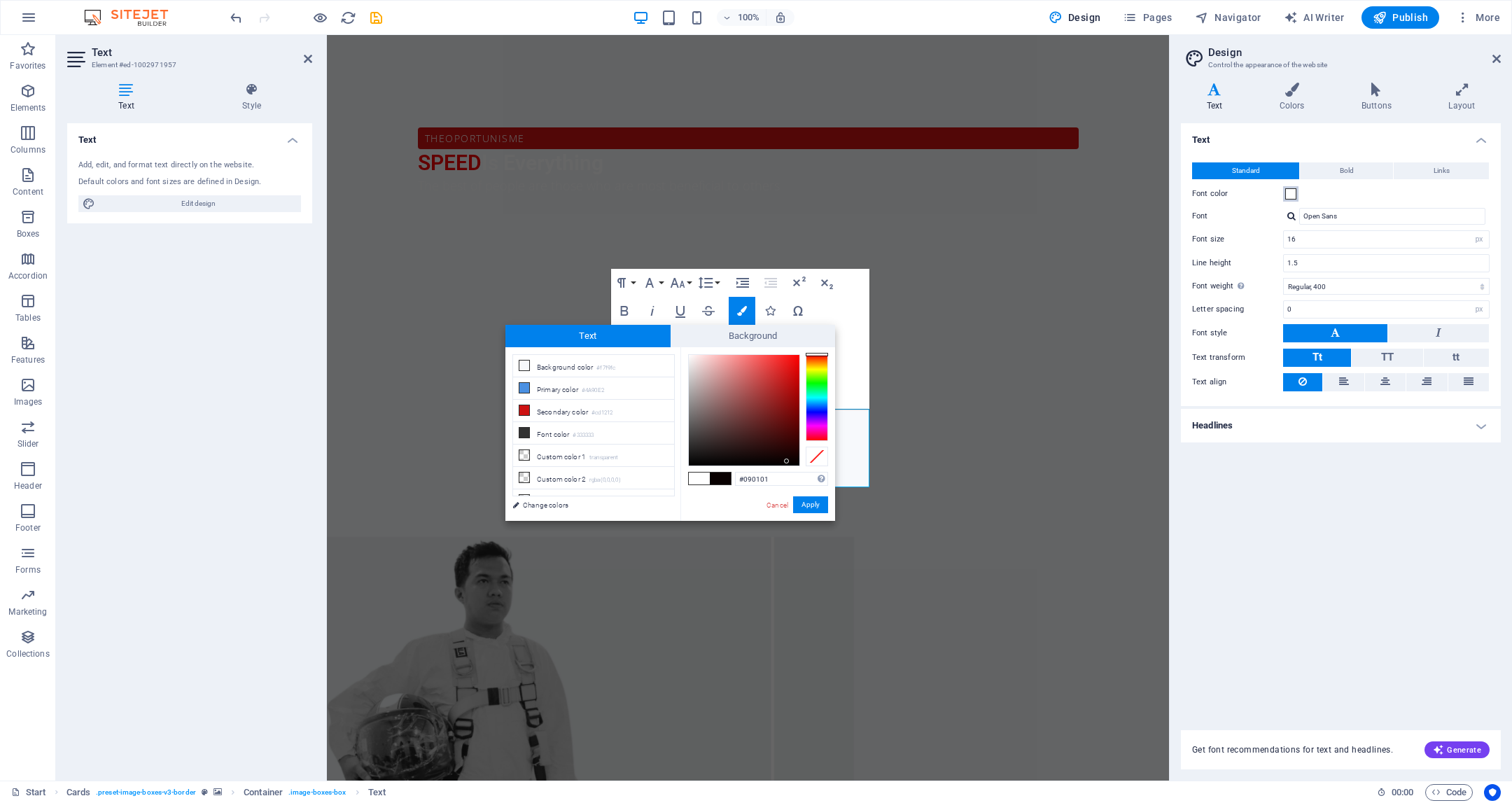
click at [1285, 195] on span at bounding box center [1290, 193] width 11 height 11
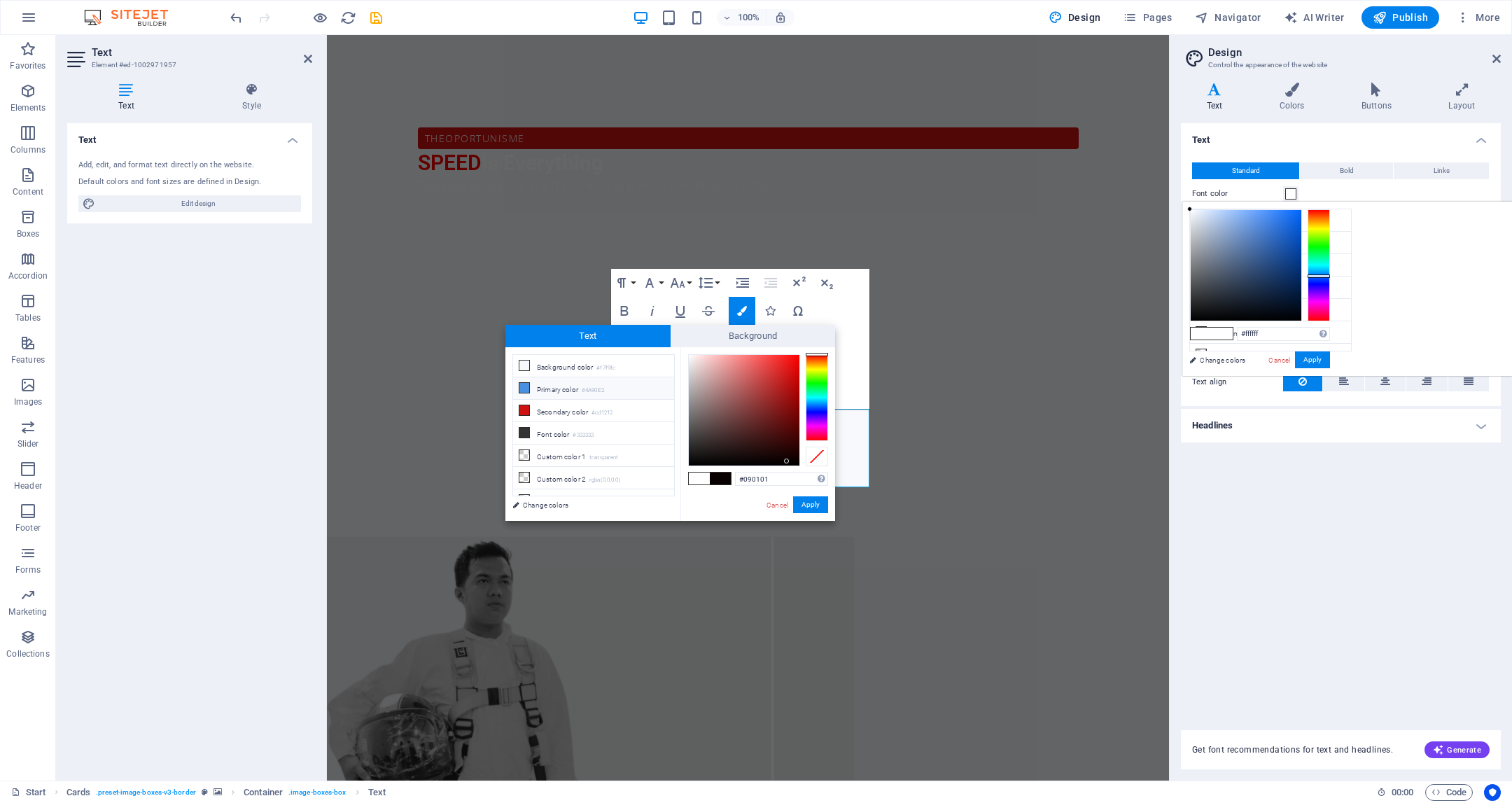
click at [586, 387] on small "#4A90E2" at bounding box center [593, 391] width 22 height 10
drag, startPoint x: 767, startPoint y: 359, endPoint x: 728, endPoint y: 399, distance: 55.9
click at [679, 341] on div "Text Background less Background color #f7f9fc Primary color #4A90E2 Secondary c…" at bounding box center [671, 423] width 330 height 196
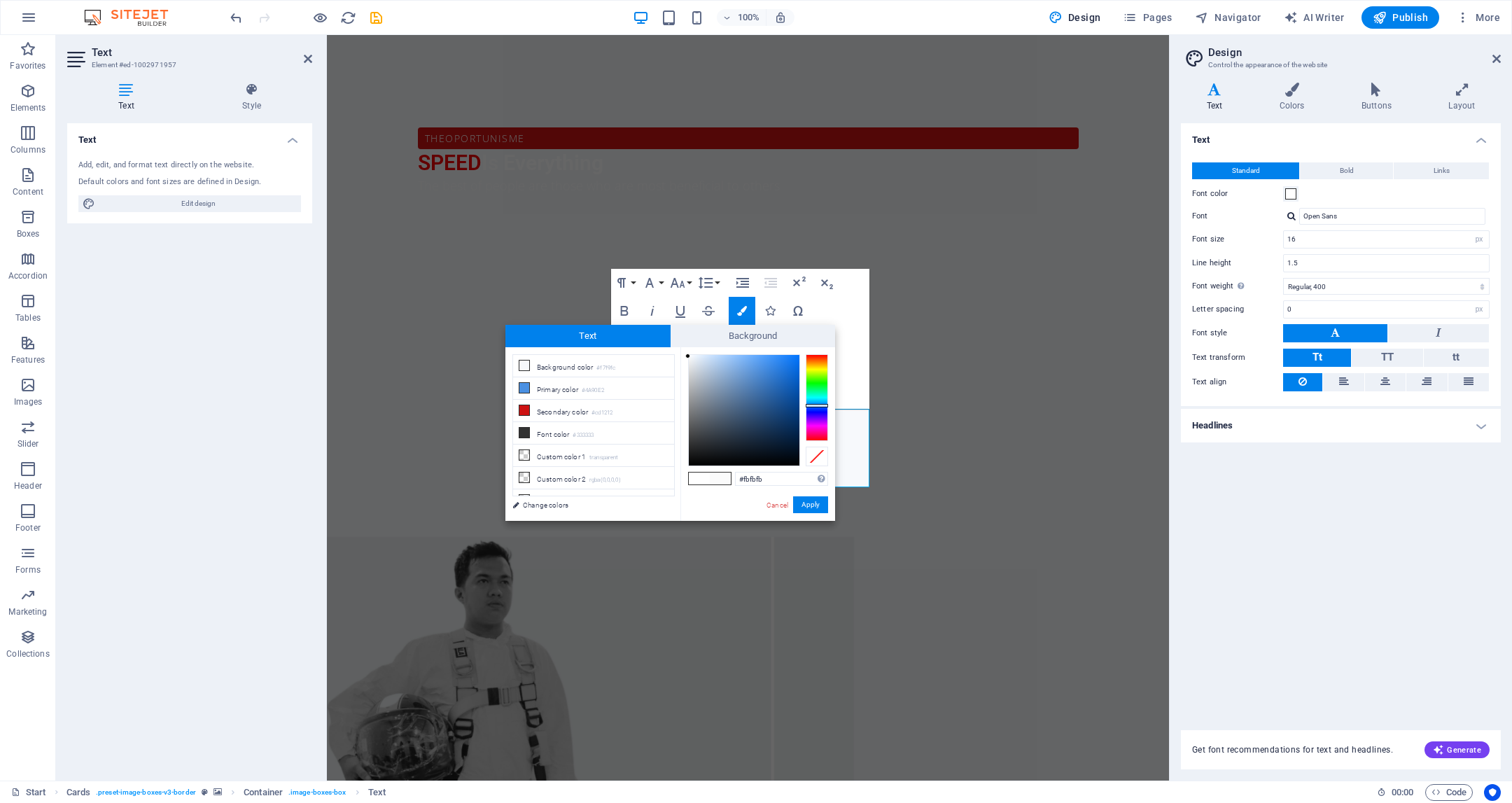
drag, startPoint x: 697, startPoint y: 357, endPoint x: 674, endPoint y: 353, distance: 23.3
click at [676, 353] on div "less Background color #f7f9fc Primary color #4A90E2 Secondary color #cd1212 Fon…" at bounding box center [671, 434] width 330 height 174
type input "#ffffff"
click at [680, 344] on span "Background" at bounding box center [753, 336] width 165 height 22
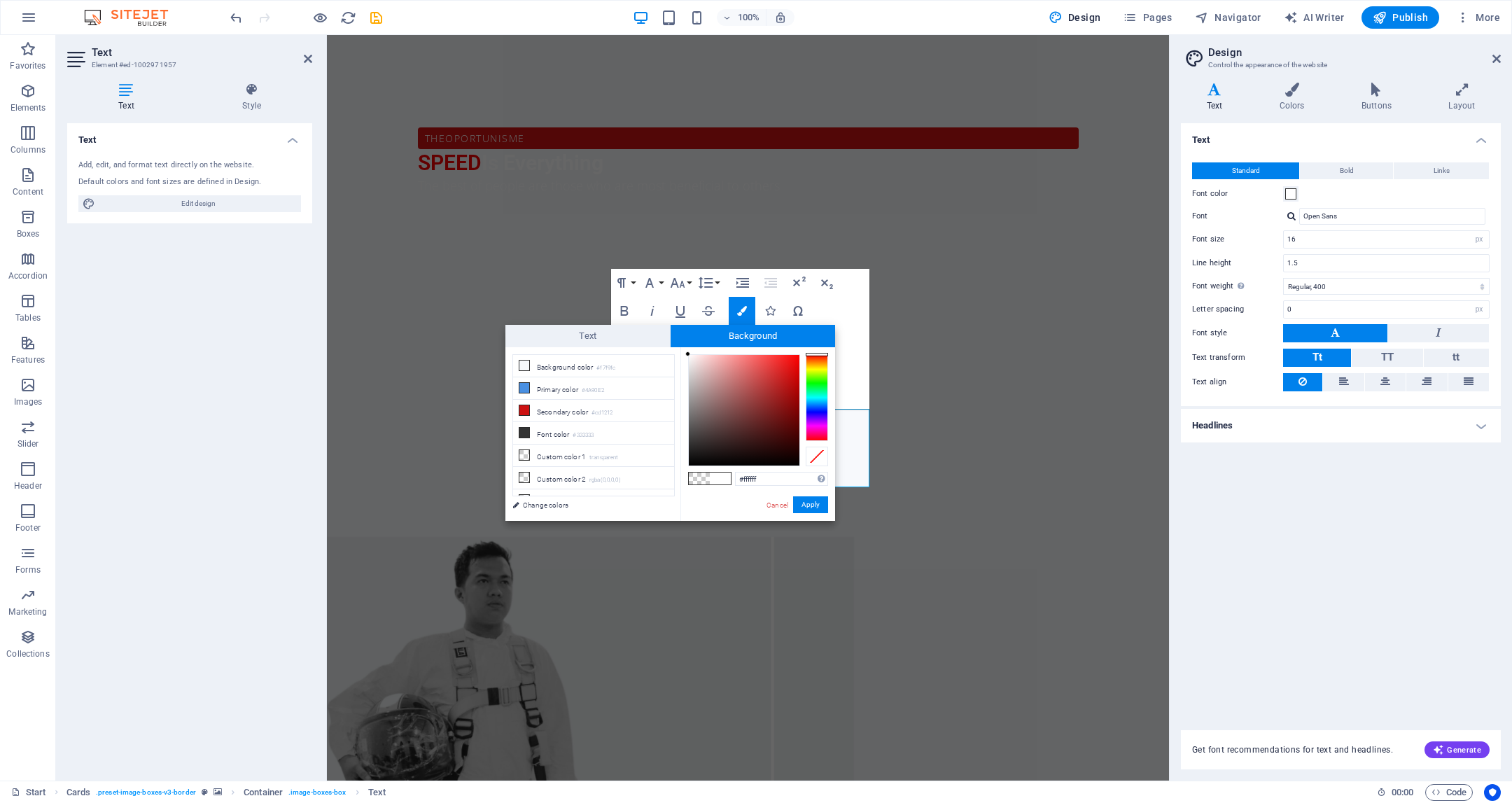
drag, startPoint x: 756, startPoint y: 374, endPoint x: 682, endPoint y: 353, distance: 76.9
click at [684, 354] on div "#ffffff Supported formats #0852ed rgb(8, 82, 237) rgba(8, 82, 237, 90%) hsv(221…" at bounding box center [757, 536] width 155 height 376
type input "#000000"
click at [821, 508] on button "Apply" at bounding box center [810, 505] width 35 height 17
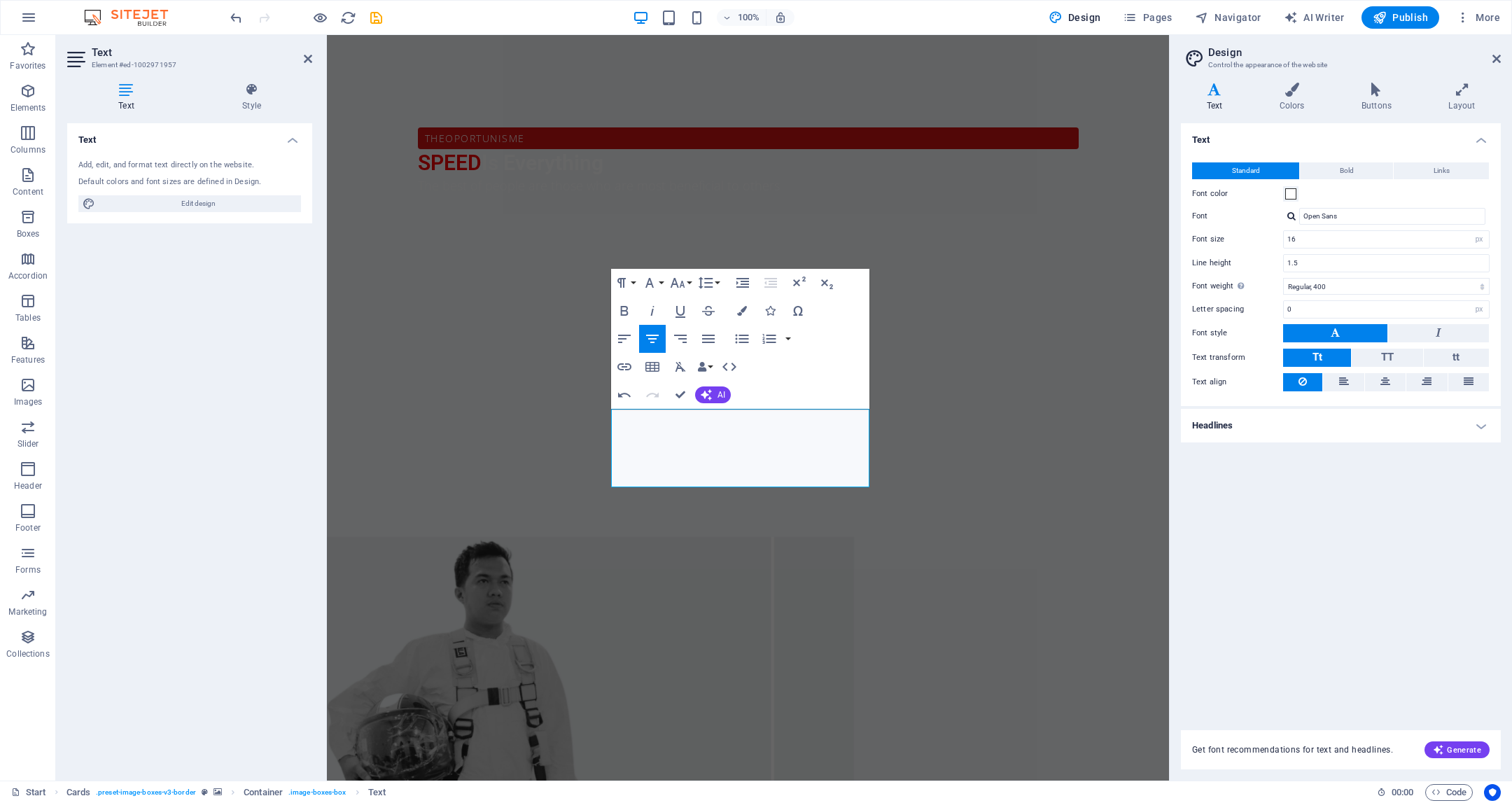
click at [962, 77] on div "H2 C Space Container Menu Bar Menu H1 Container Countdown H3 Countdown Containe…" at bounding box center [748, 408] width 842 height 746
drag, startPoint x: 1289, startPoint y: 112, endPoint x: 962, endPoint y: 77, distance: 328.9
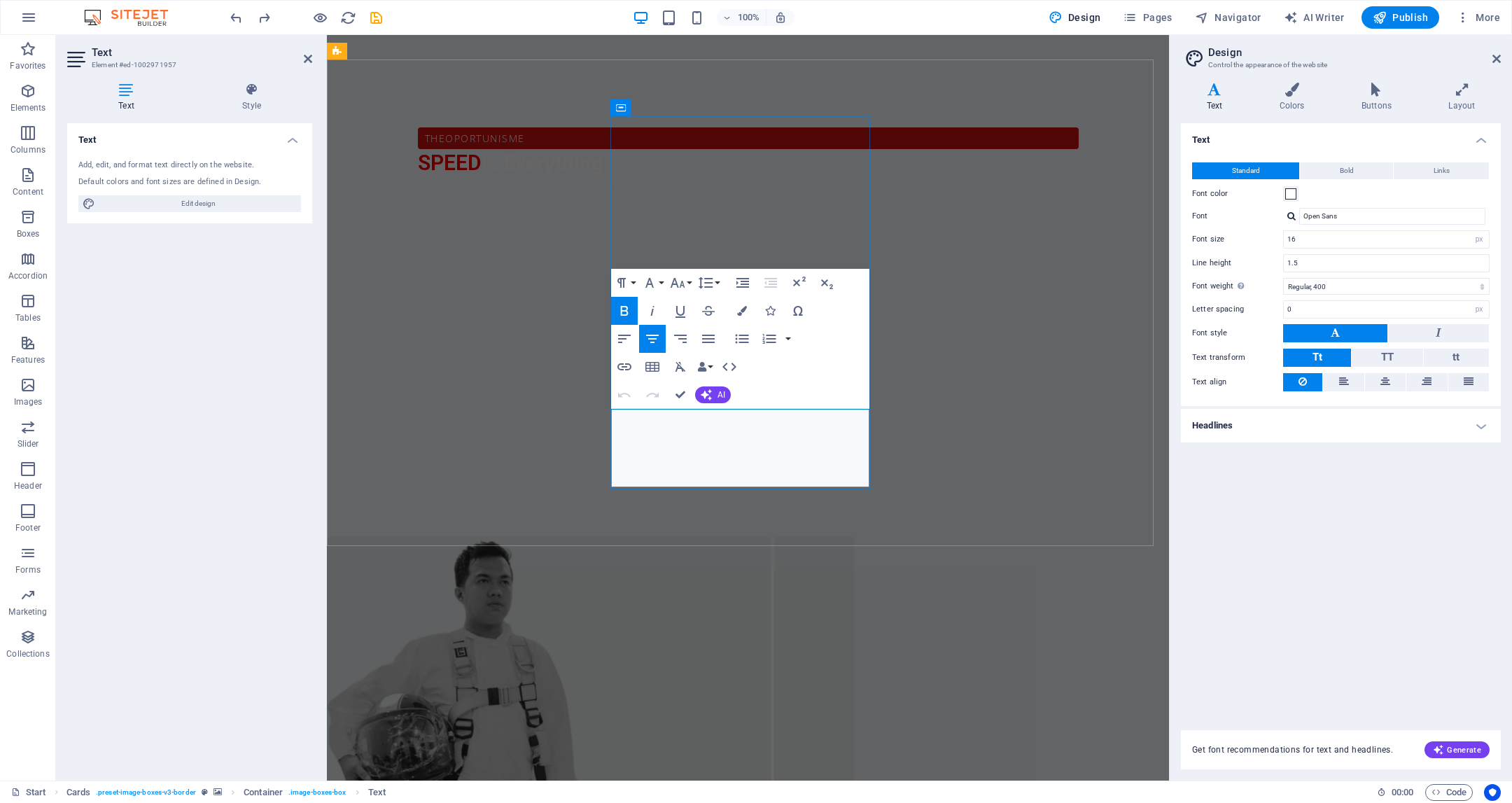
drag, startPoint x: 735, startPoint y: 421, endPoint x: 806, endPoint y: 471, distance: 86.8
click at [741, 303] on button "Colors" at bounding box center [742, 311] width 27 height 28
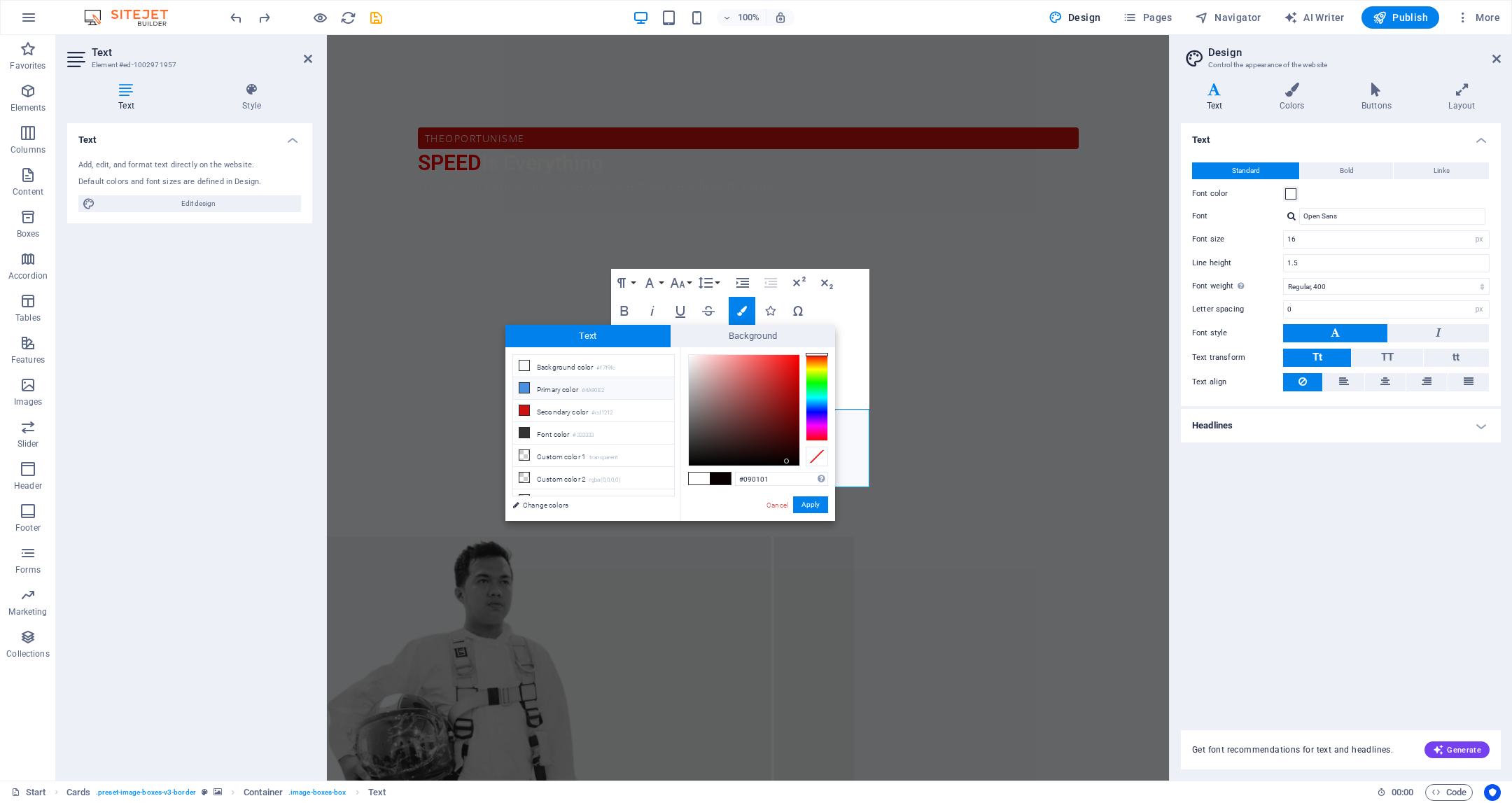
click at [586, 390] on small "#4A90E2" at bounding box center [593, 391] width 22 height 10
drag, startPoint x: 762, startPoint y: 365, endPoint x: 657, endPoint y: 354, distance: 105.6
click at [657, 354] on div "less Background color #f7f9fc Primary color #4A90E2 Secondary color #cd1212 Fon…" at bounding box center [671, 434] width 330 height 174
type input "#ffffff"
click at [688, 353] on div at bounding box center [688, 354] width 5 height 5
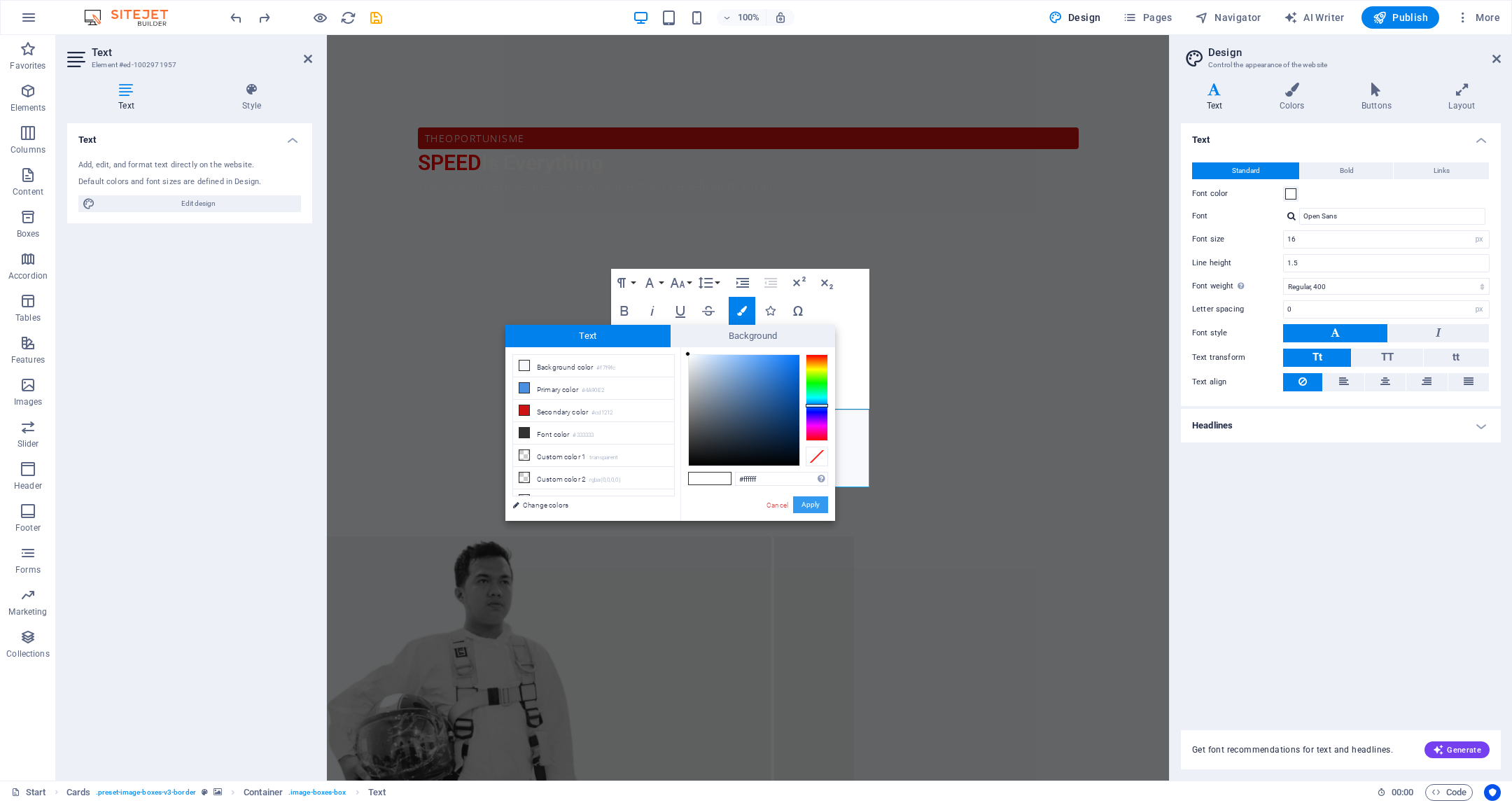
click at [795, 501] on button "Apply" at bounding box center [810, 505] width 35 height 17
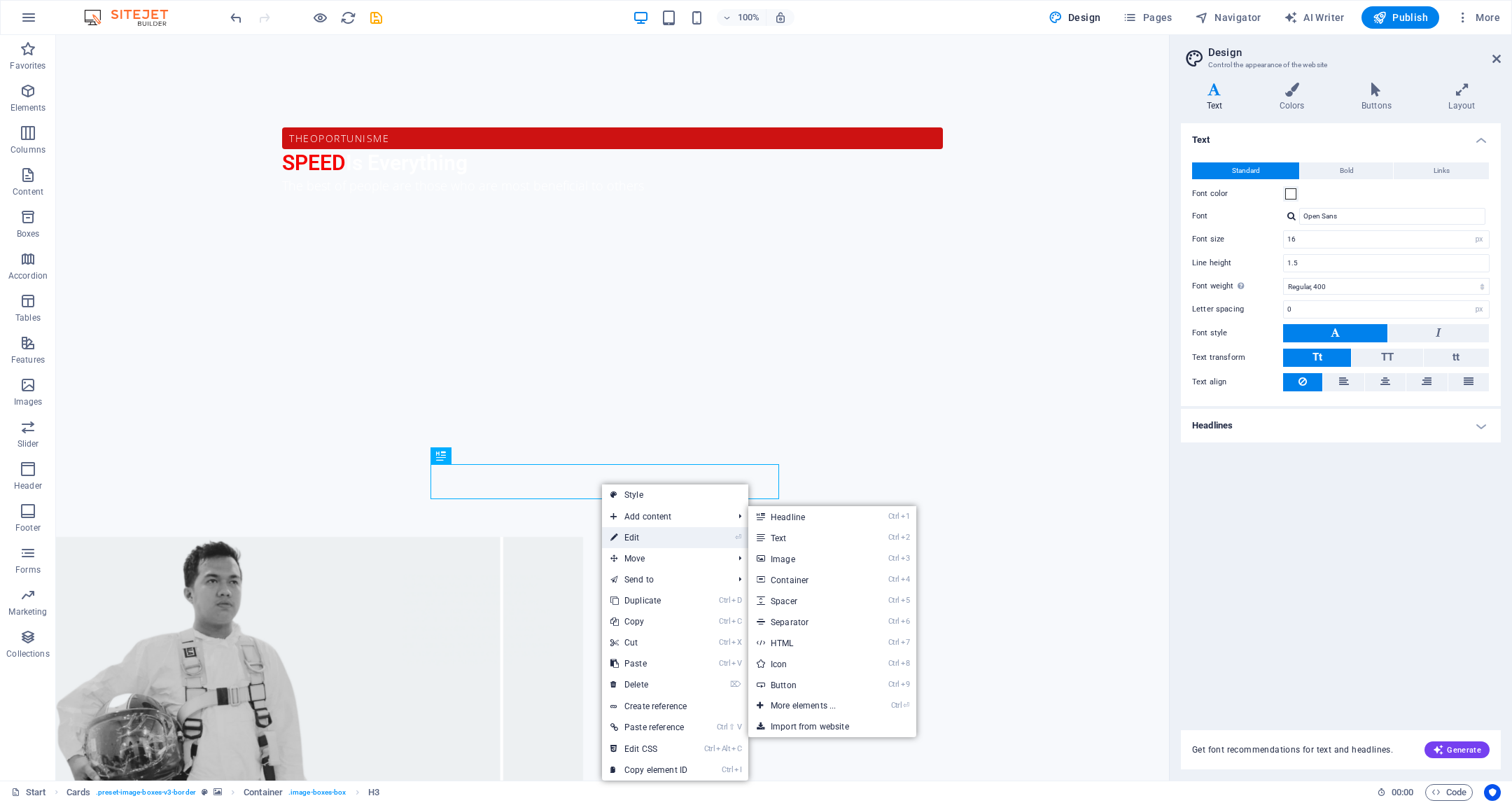
click at [644, 537] on link "⏎ Edit" at bounding box center [649, 538] width 94 height 21
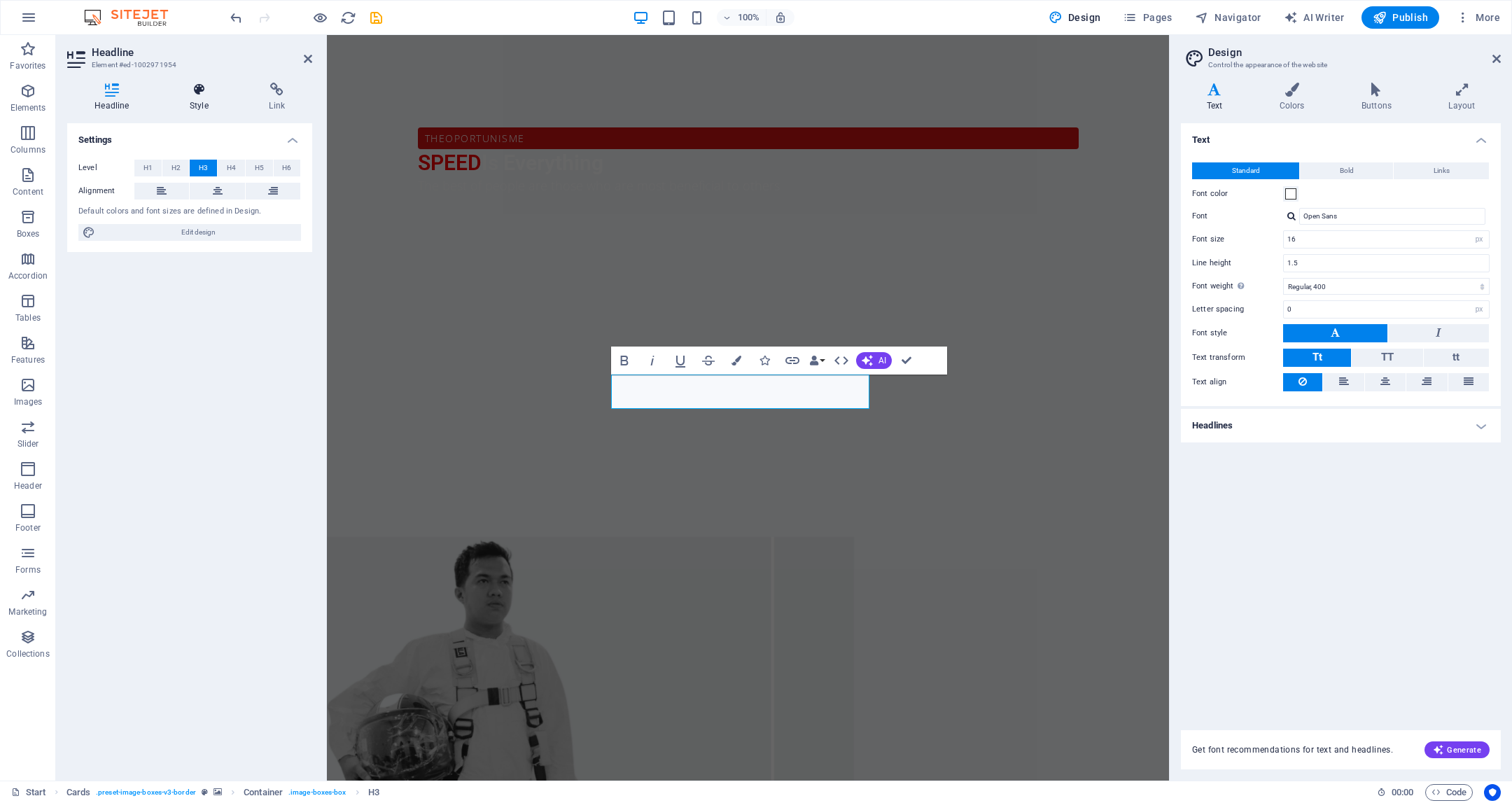
click at [202, 90] on icon at bounding box center [199, 90] width 73 height 14
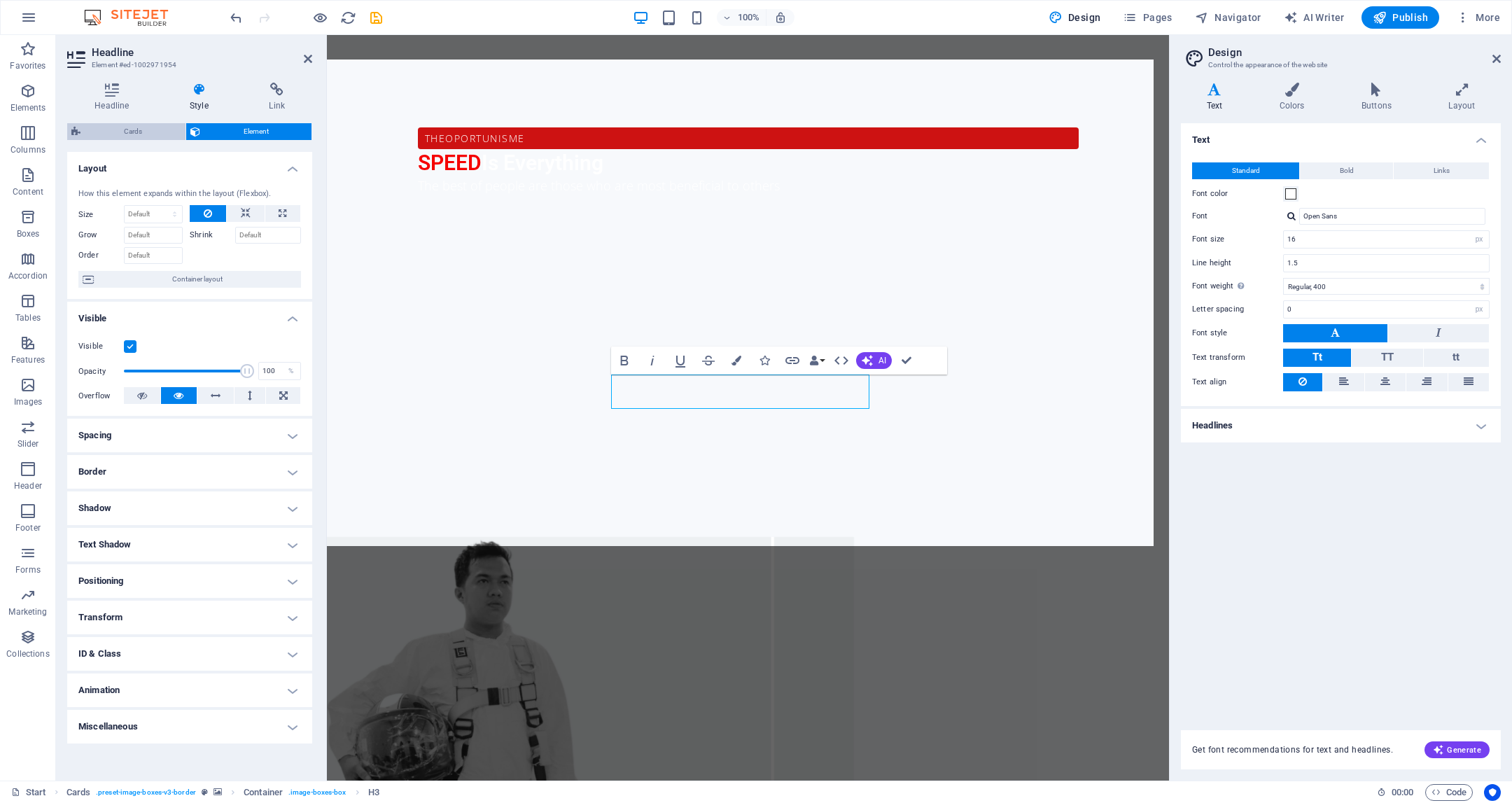
click at [137, 138] on span "Cards" at bounding box center [132, 131] width 96 height 17
select select "rem"
select select "%"
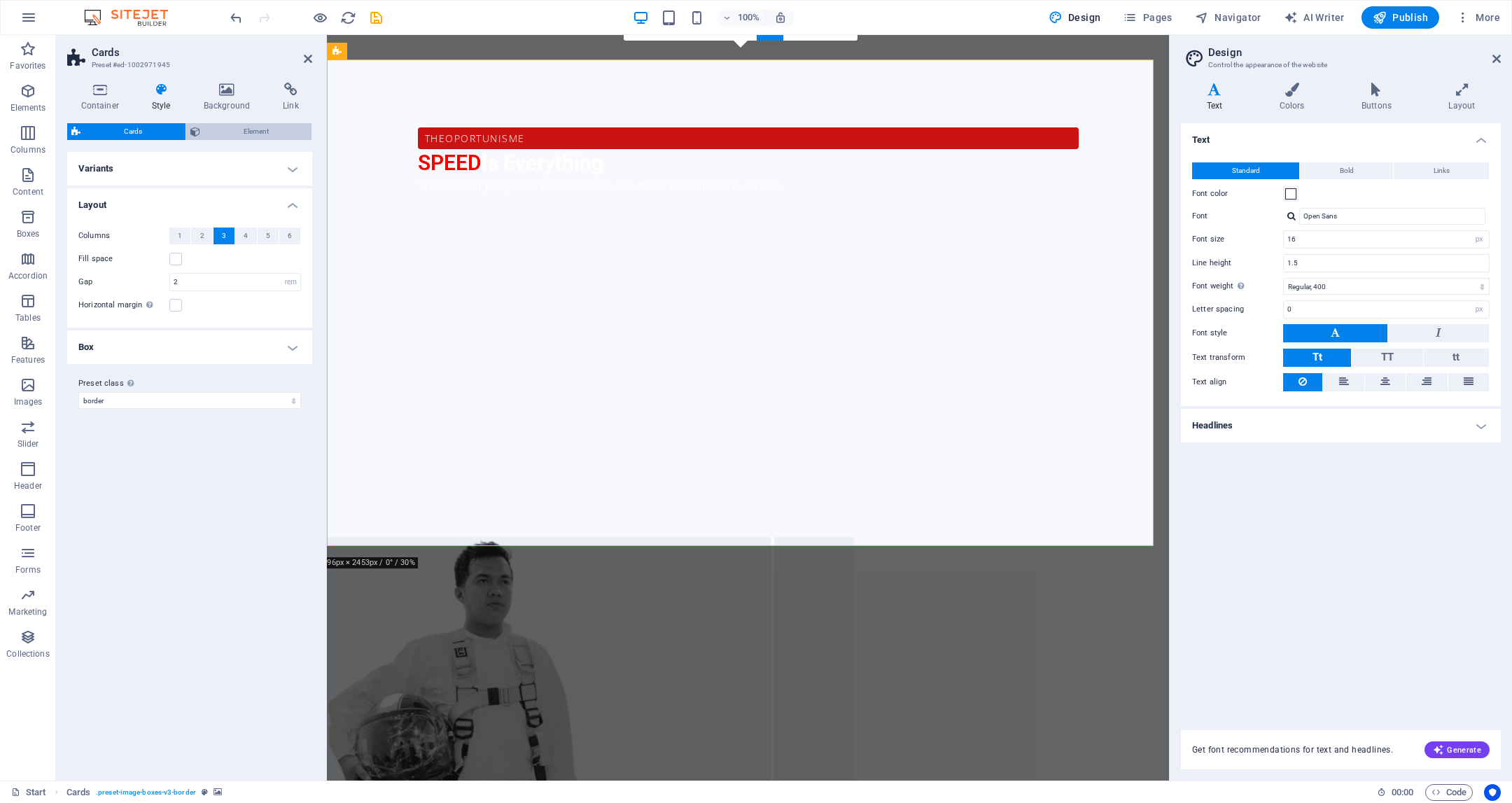
click at [206, 125] on span "Element" at bounding box center [256, 131] width 104 height 17
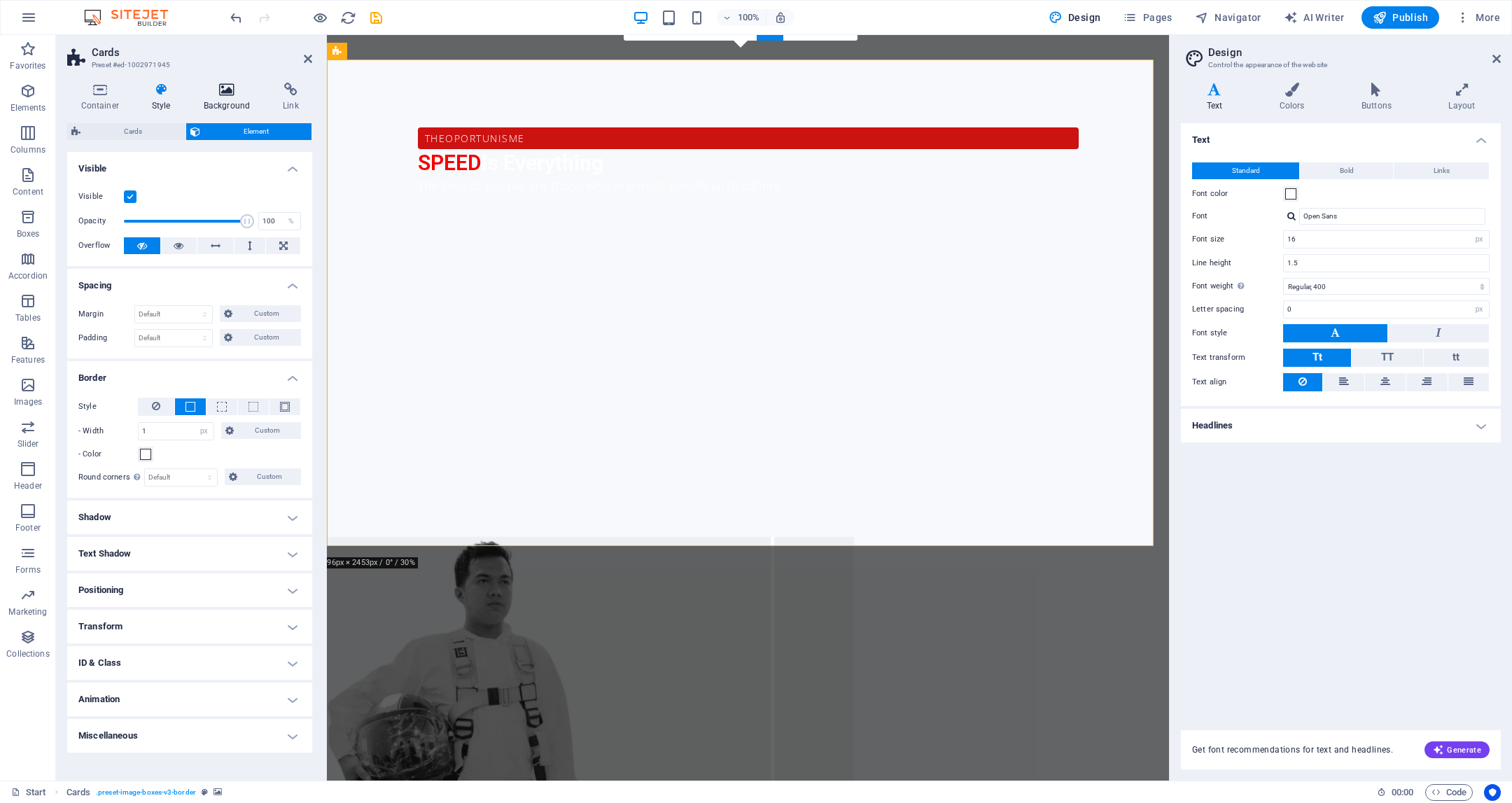
click at [222, 103] on h4 "Background" at bounding box center [229, 97] width 80 height 29
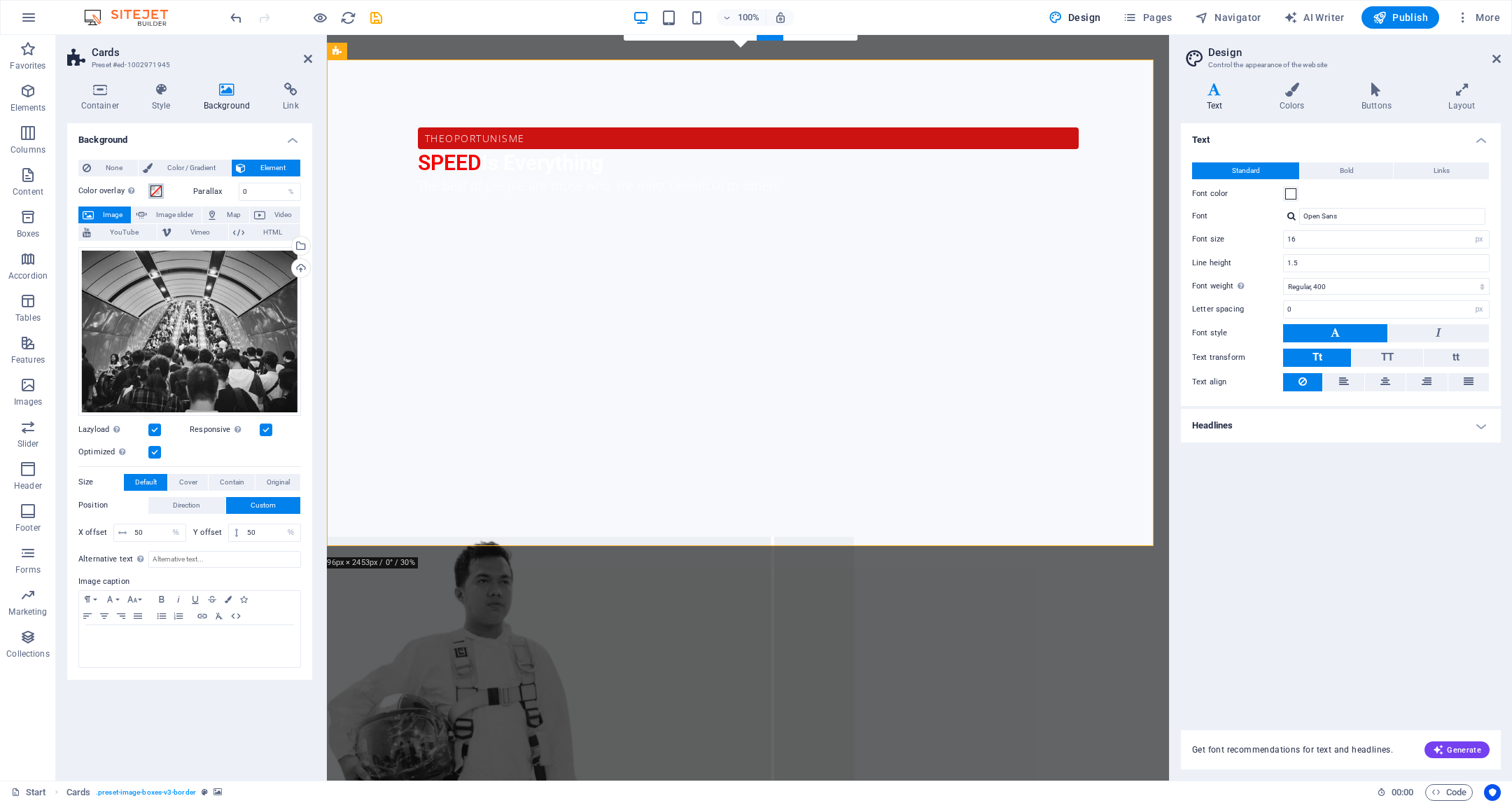
click at [151, 193] on span at bounding box center [156, 190] width 11 height 11
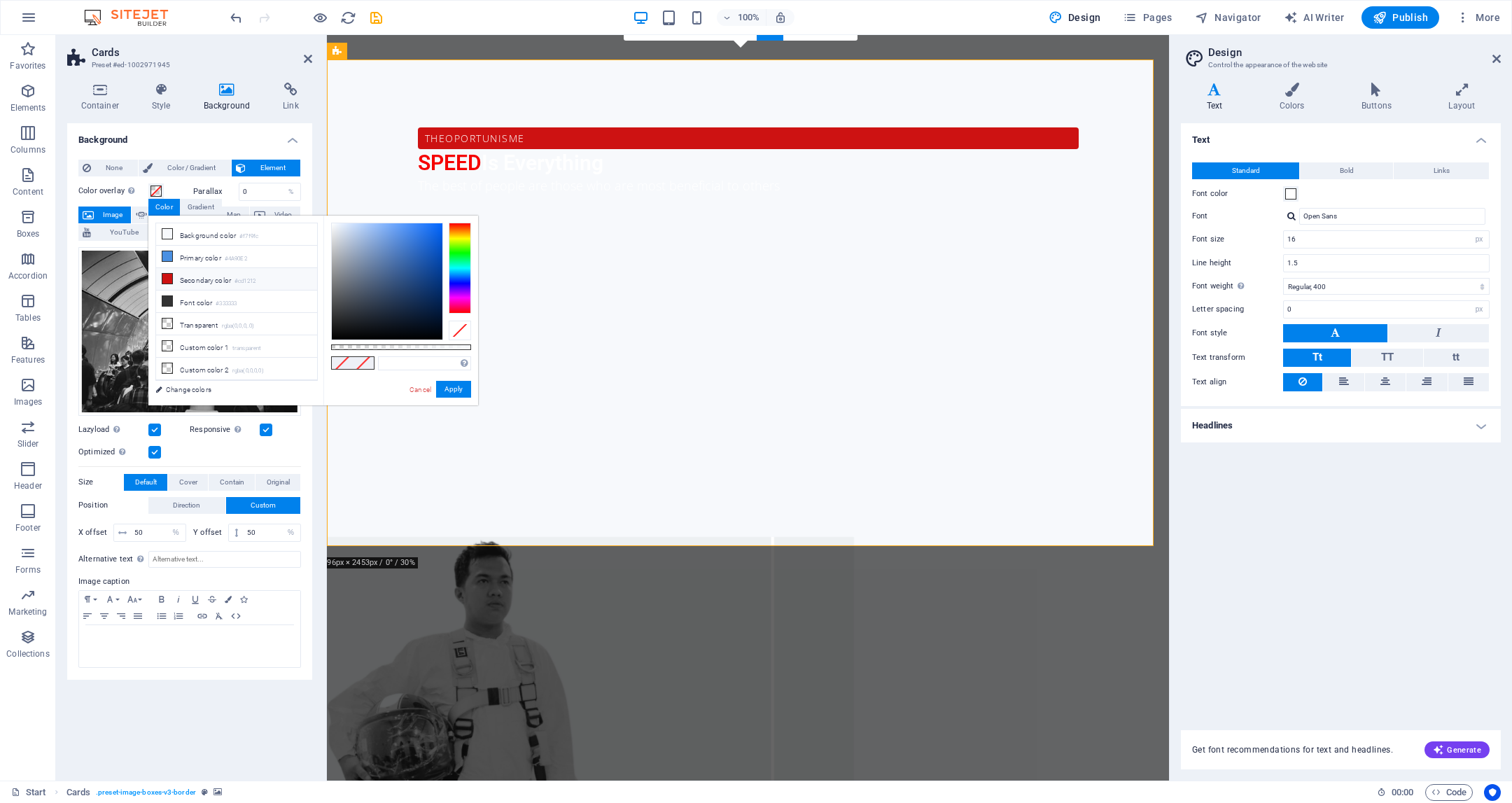
click at [229, 275] on li "Secondary color #cd1212" at bounding box center [237, 279] width 161 height 22
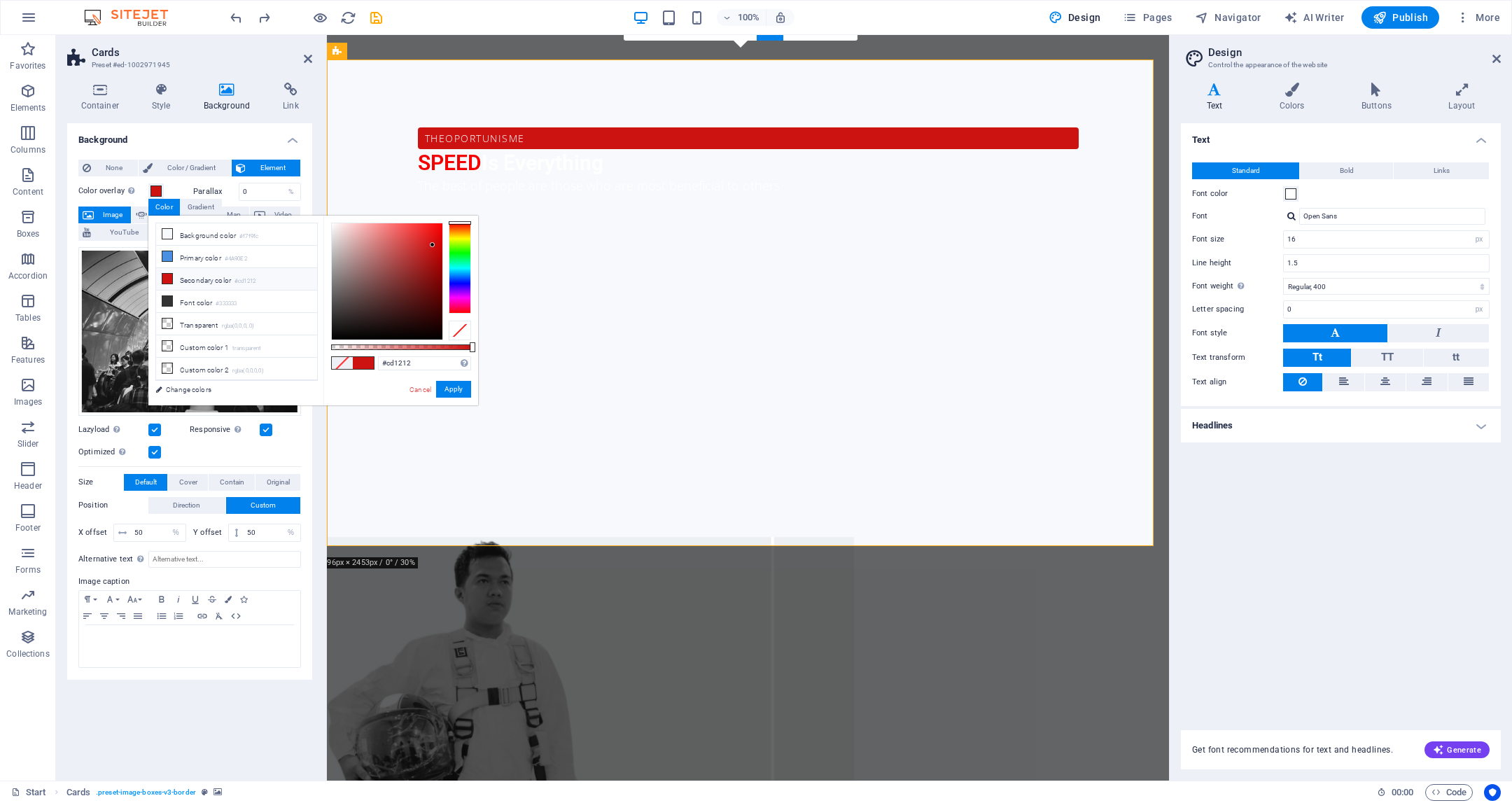
click at [220, 275] on li "Secondary color #cd1212" at bounding box center [237, 279] width 161 height 22
click at [243, 258] on small "#4A90E2" at bounding box center [236, 258] width 22 height 10
click at [233, 244] on li "Background color #f7f9fc" at bounding box center [237, 235] width 161 height 22
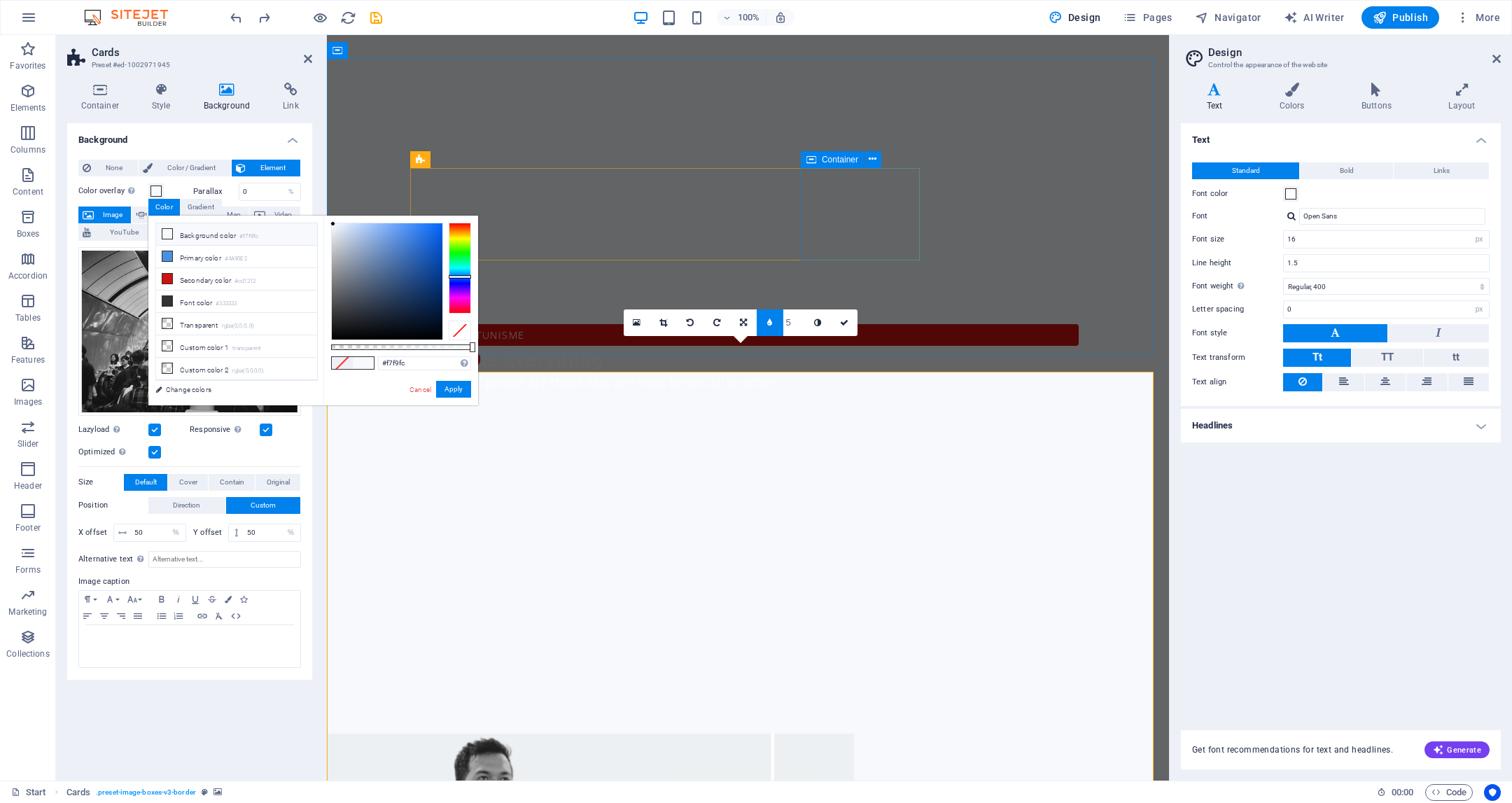
scroll to position [881, 0]
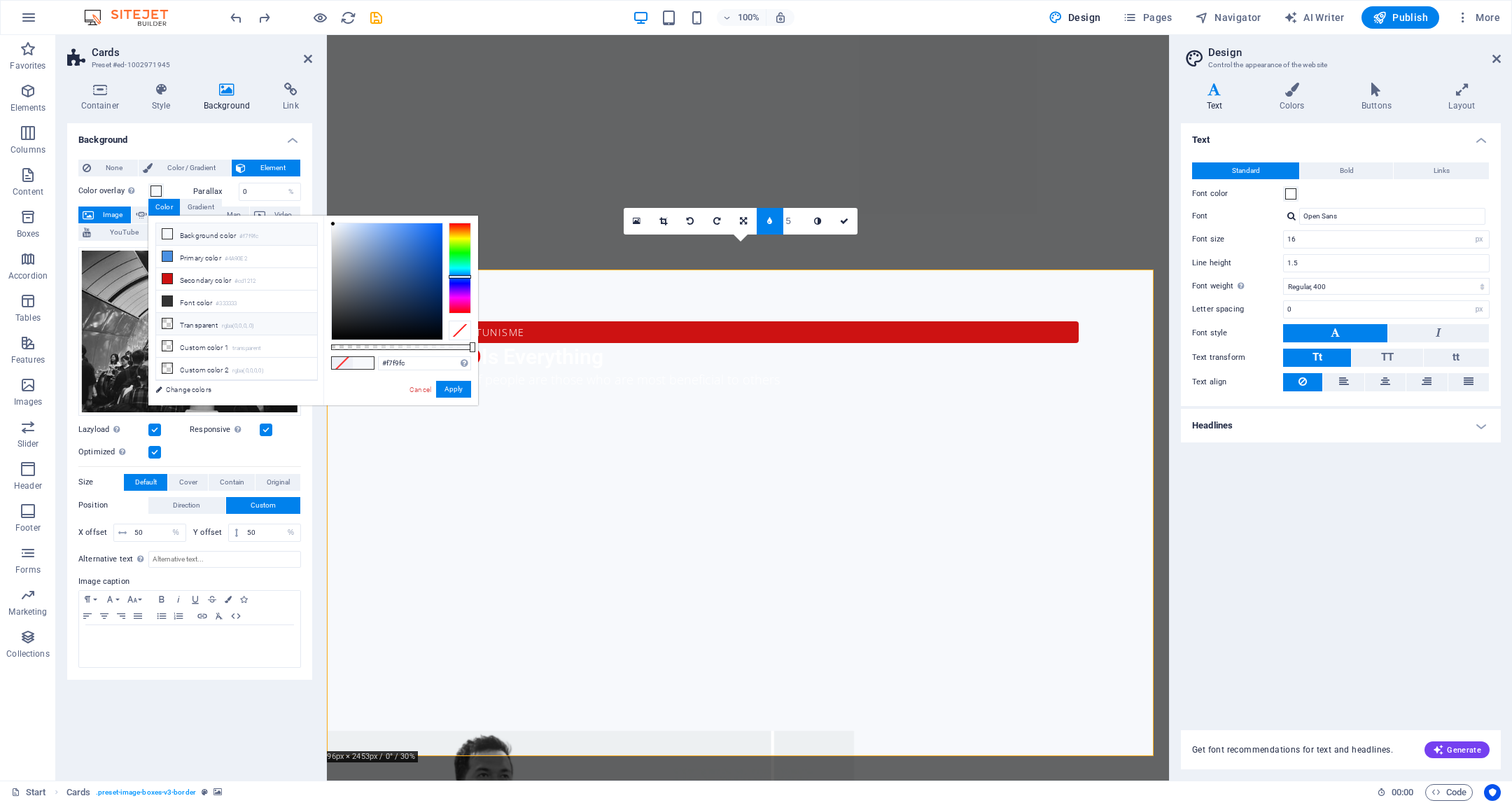
click at [190, 326] on li "Transparent rgba(0,0,0,.0)" at bounding box center [237, 324] width 161 height 22
type input "rgba(0, 0, 0, 0)"
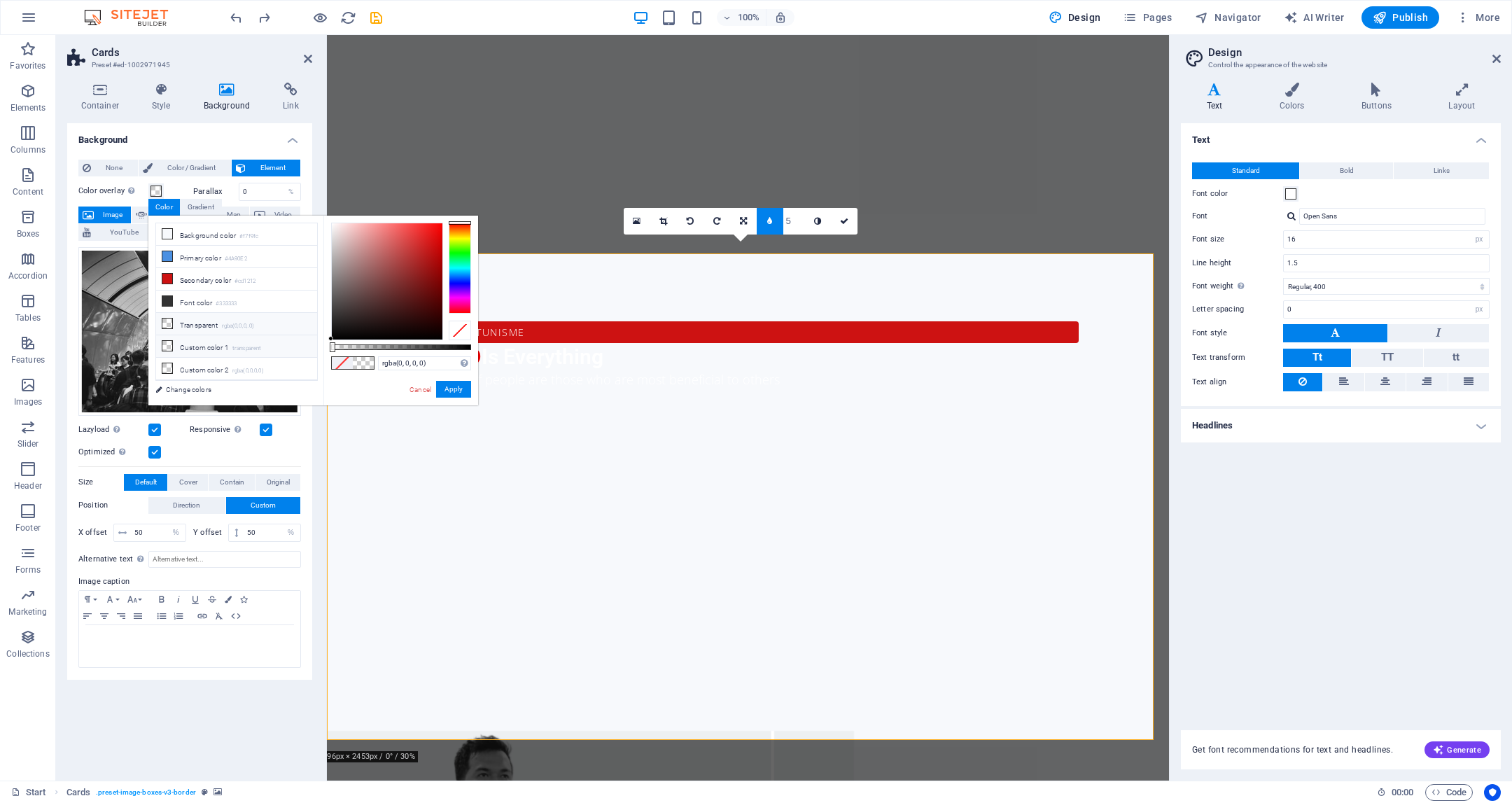
click at [195, 347] on li "Custom color 1 transparent" at bounding box center [237, 347] width 161 height 22
click at [197, 368] on li "Custom color 2 rgba(0,0,0,0)" at bounding box center [237, 369] width 161 height 22
click at [205, 340] on li "Custom color 1 transparent" at bounding box center [237, 347] width 161 height 22
click at [204, 361] on li "Custom color 2 rgba(0,0,0,0)" at bounding box center [237, 369] width 161 height 22
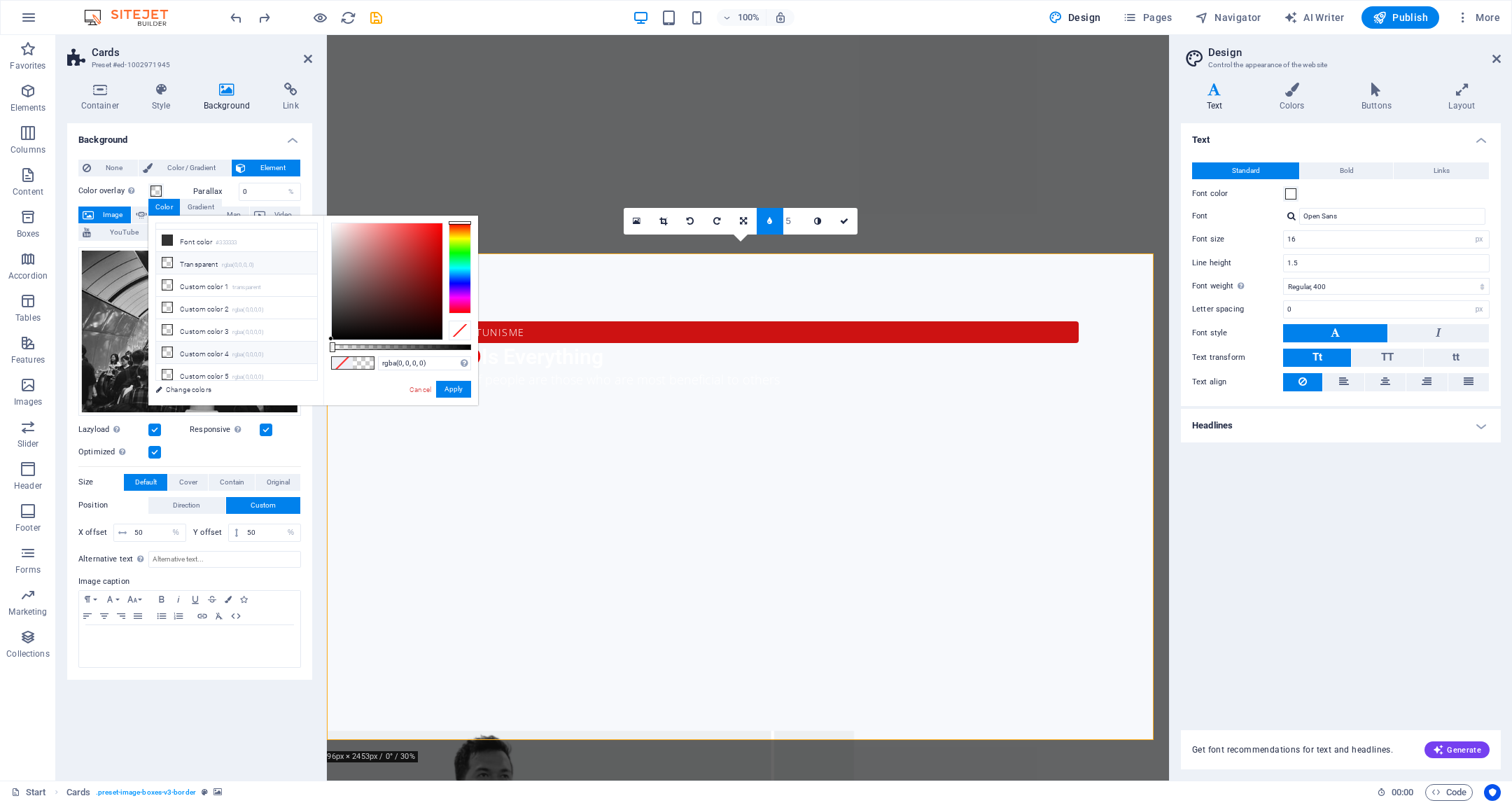
click at [217, 346] on li "Custom color 4 rgba(0,0,0,0)" at bounding box center [237, 353] width 161 height 22
click at [209, 374] on li "Custom color 5 rgba(0,0,0,0)" at bounding box center [237, 376] width 161 height 22
click at [212, 306] on li "Custom color 2 rgba(0,0,0,0)" at bounding box center [237, 309] width 161 height 22
click at [208, 283] on li "Custom color 1 transparent" at bounding box center [237, 286] width 161 height 22
click at [214, 268] on li "Transparent rgba(0,0,0,.0)" at bounding box center [237, 264] width 161 height 22
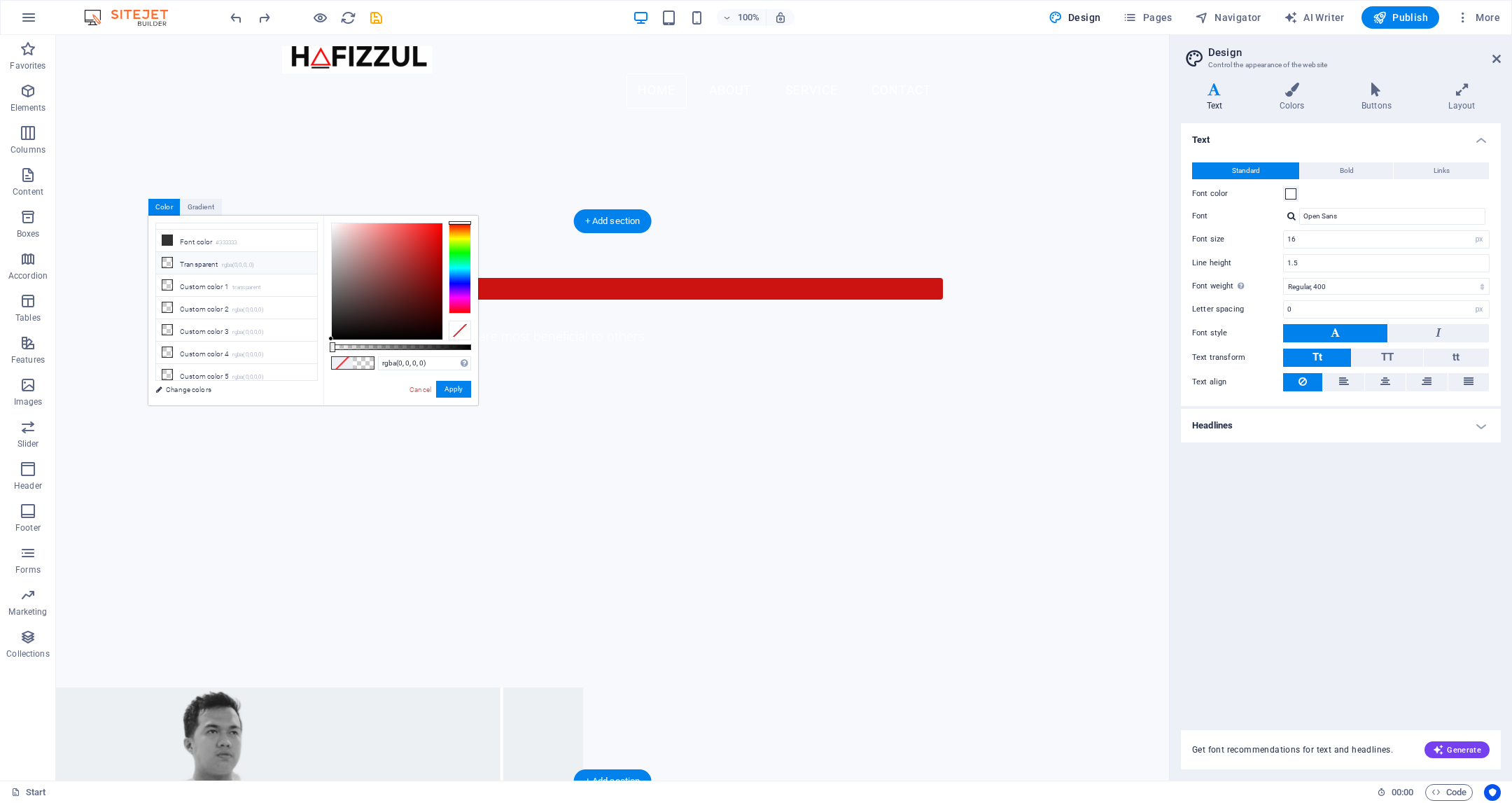
scroll to position [703, 0]
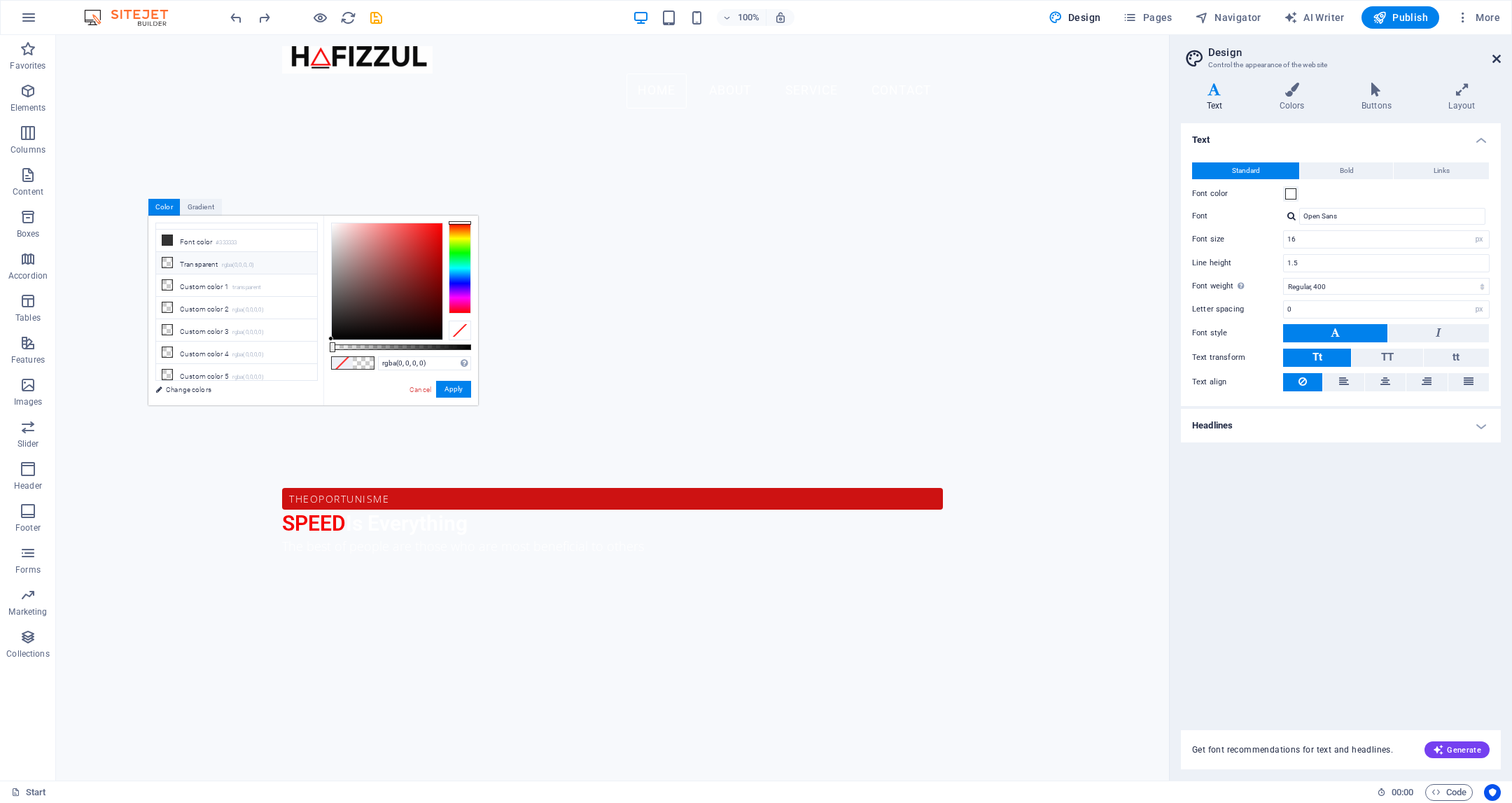
click at [1495, 62] on icon at bounding box center [1496, 58] width 8 height 11
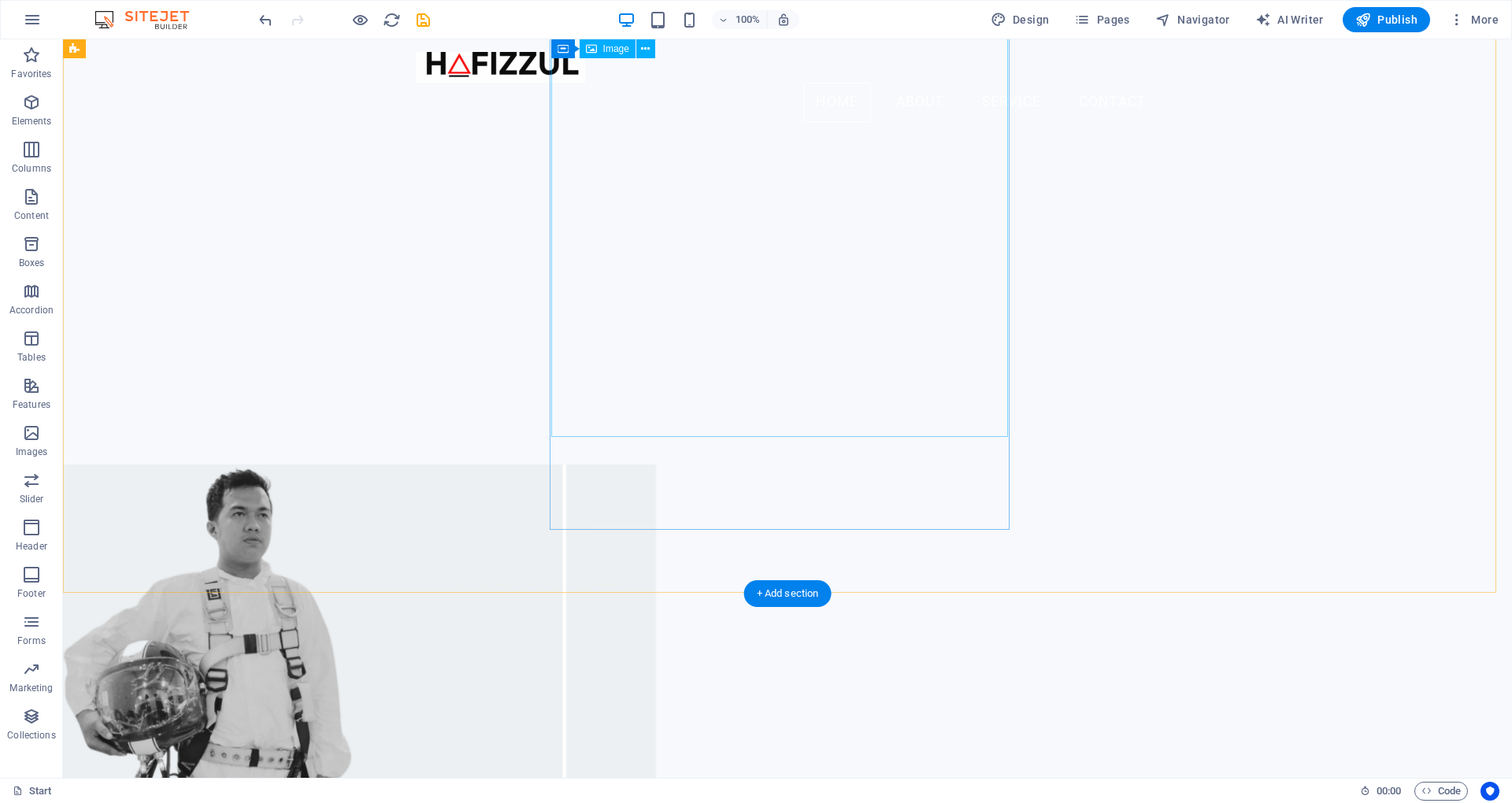
scroll to position [858, 0]
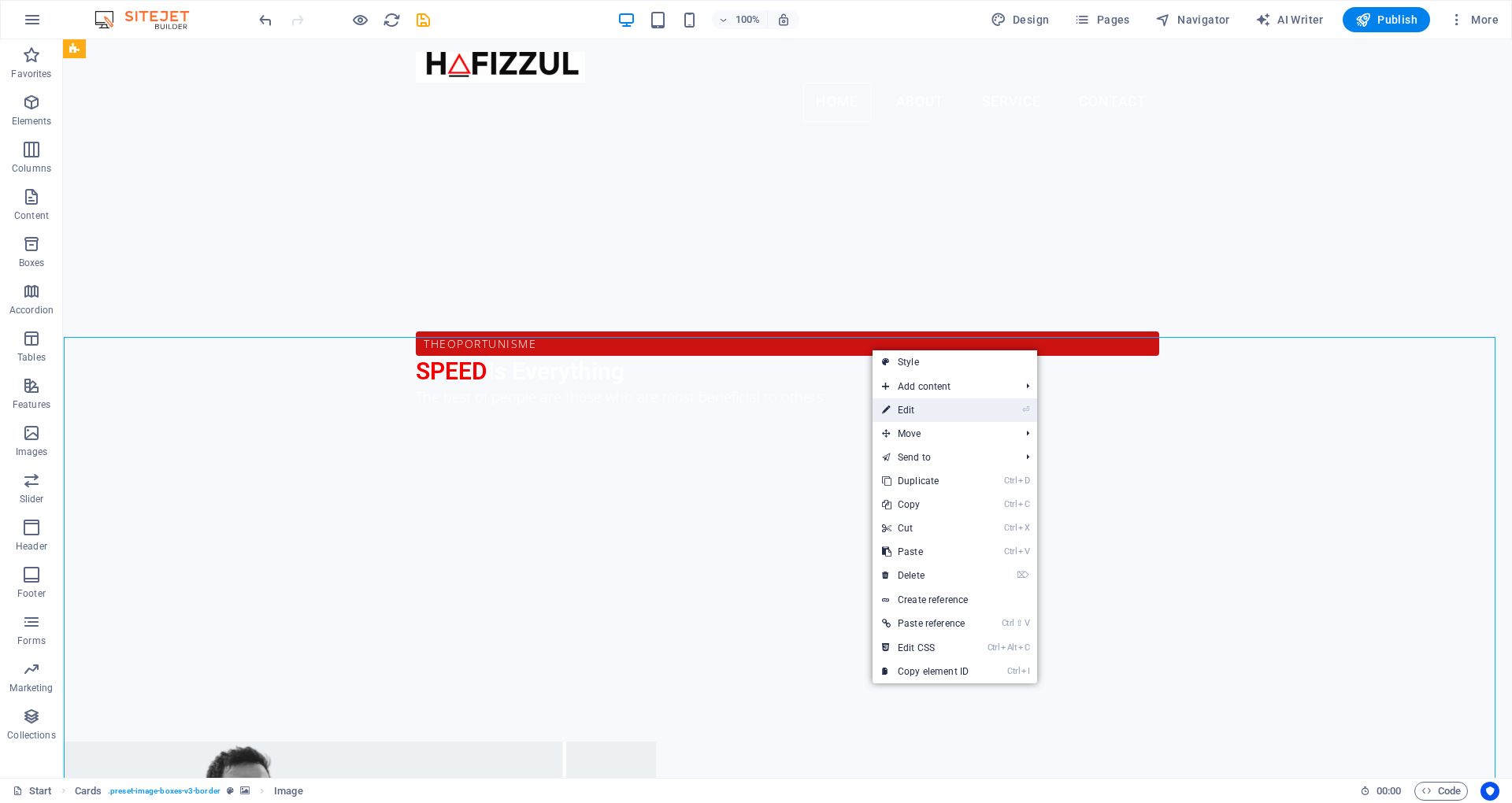
click at [929, 399] on link "⏎ Edit" at bounding box center [926, 410] width 106 height 24
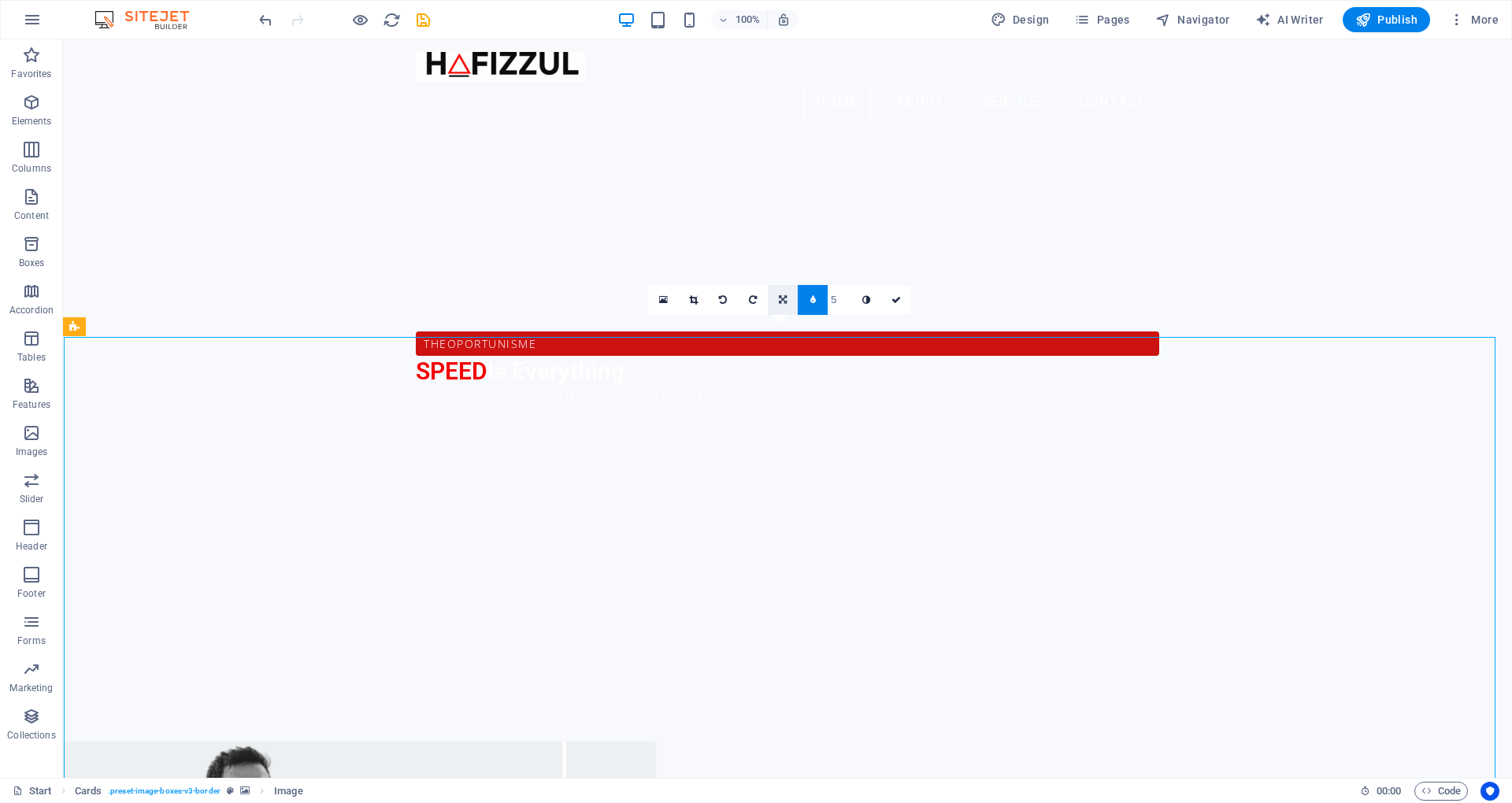
click at [781, 299] on icon at bounding box center [782, 300] width 8 height 9
click at [785, 267] on icon at bounding box center [782, 270] width 9 height 9
click at [277, 28] on div at bounding box center [344, 19] width 176 height 25
click at [273, 24] on icon "undo" at bounding box center [266, 20] width 18 height 18
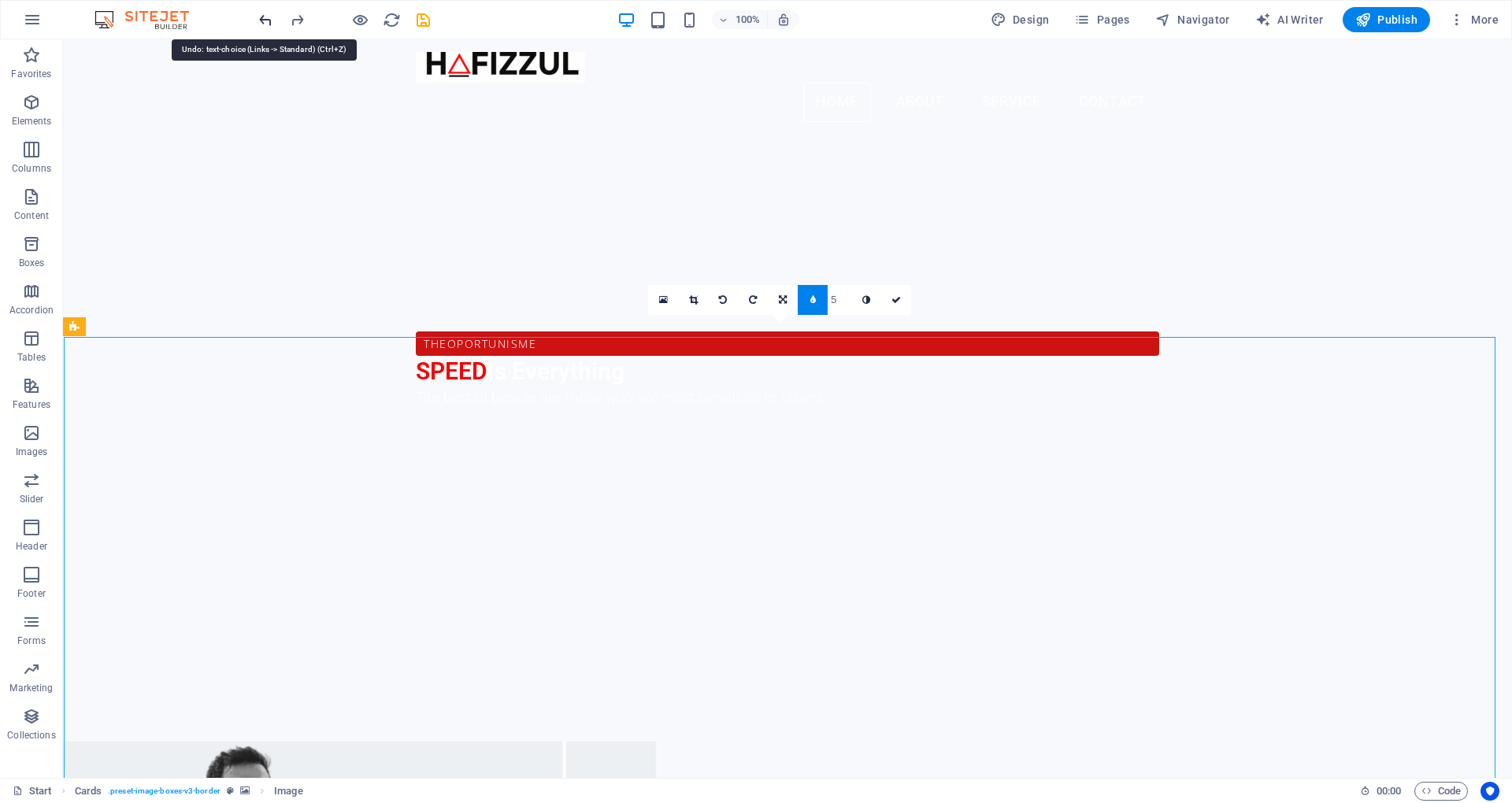
click at [273, 24] on icon "undo" at bounding box center [266, 20] width 18 height 18
click at [134, 323] on button at bounding box center [128, 327] width 19 height 19
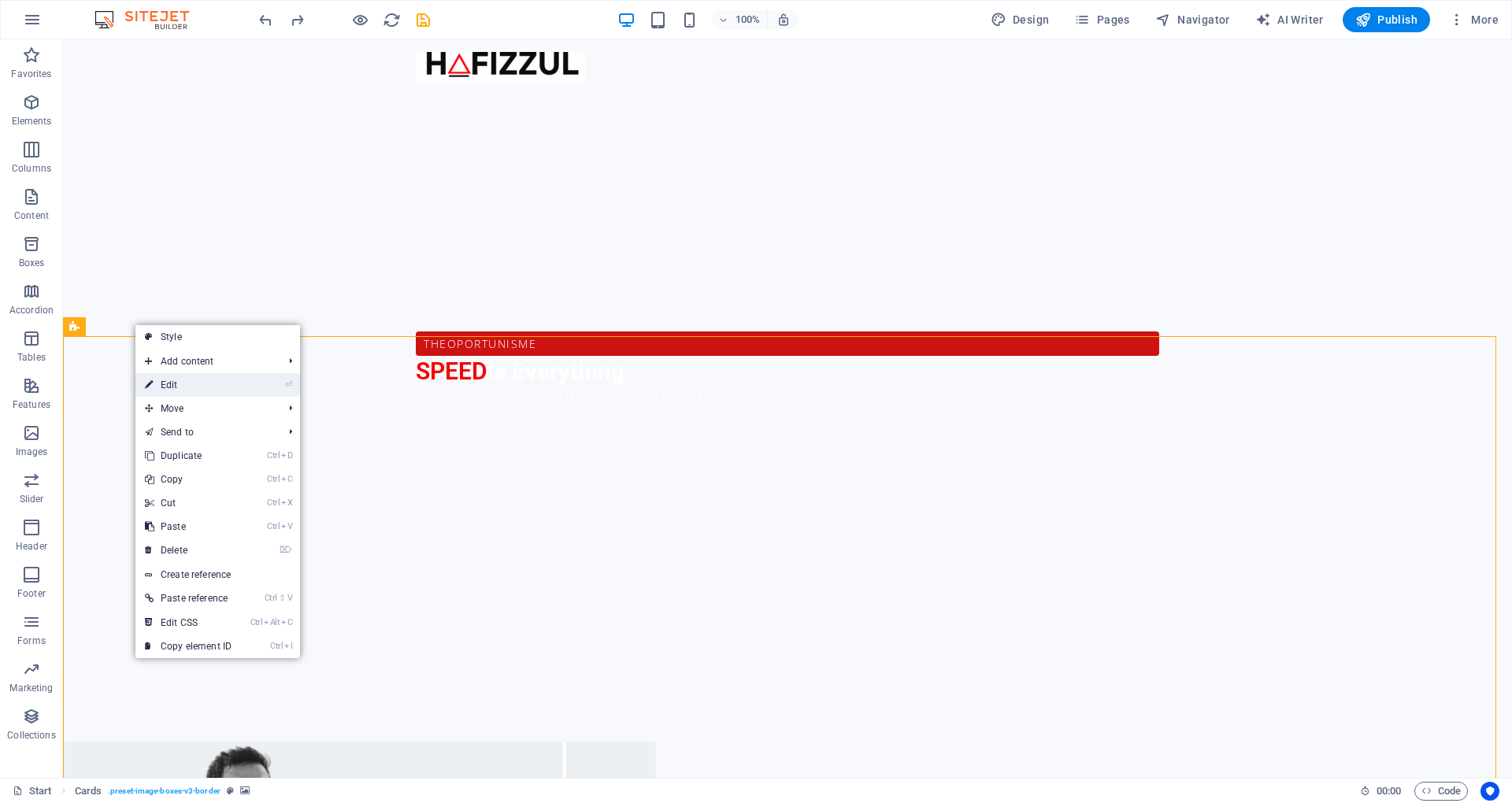
click at [189, 393] on link "⏎ Edit" at bounding box center [188, 385] width 106 height 24
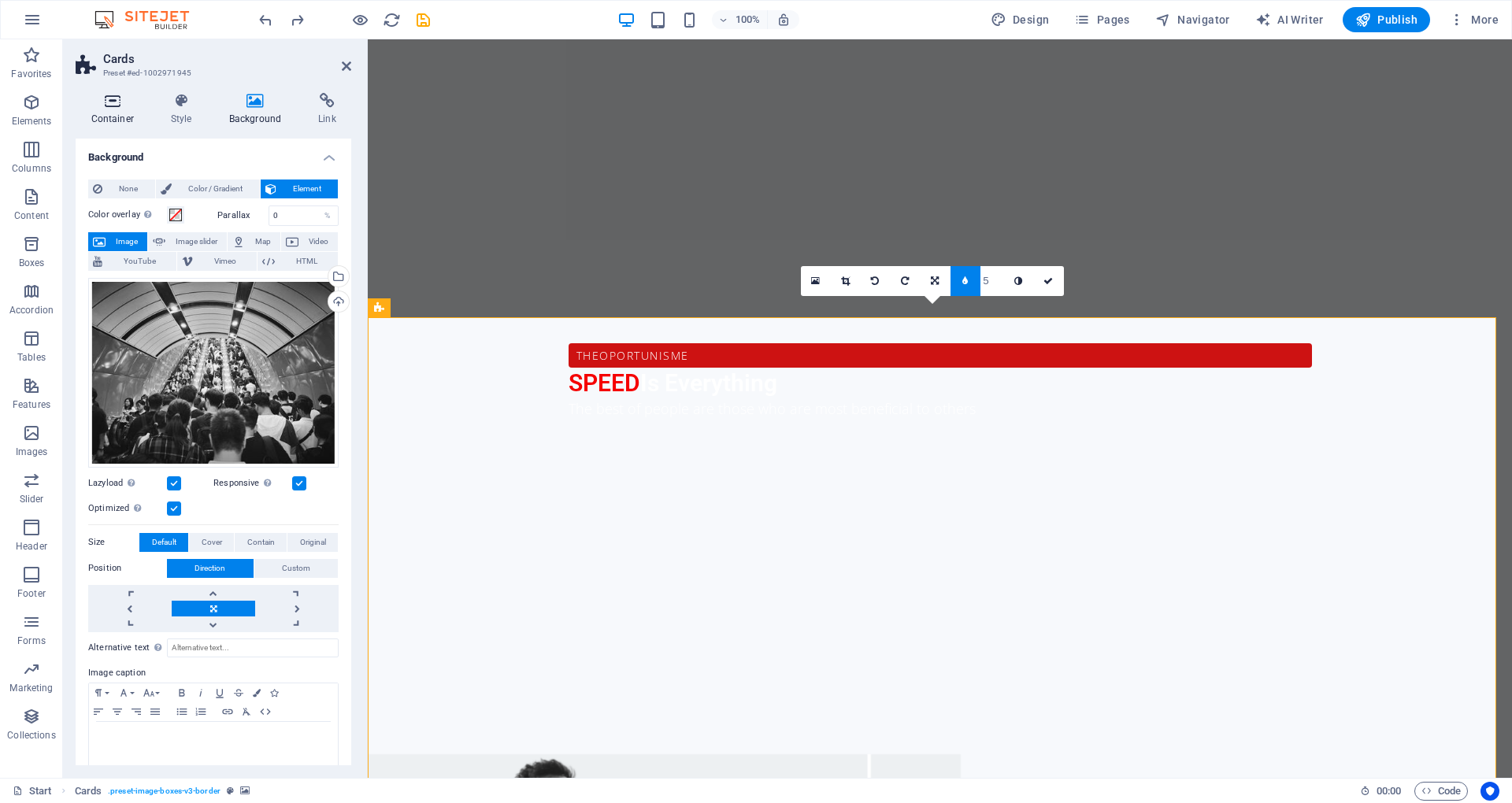
click at [104, 108] on h4 "Container" at bounding box center [115, 109] width 80 height 33
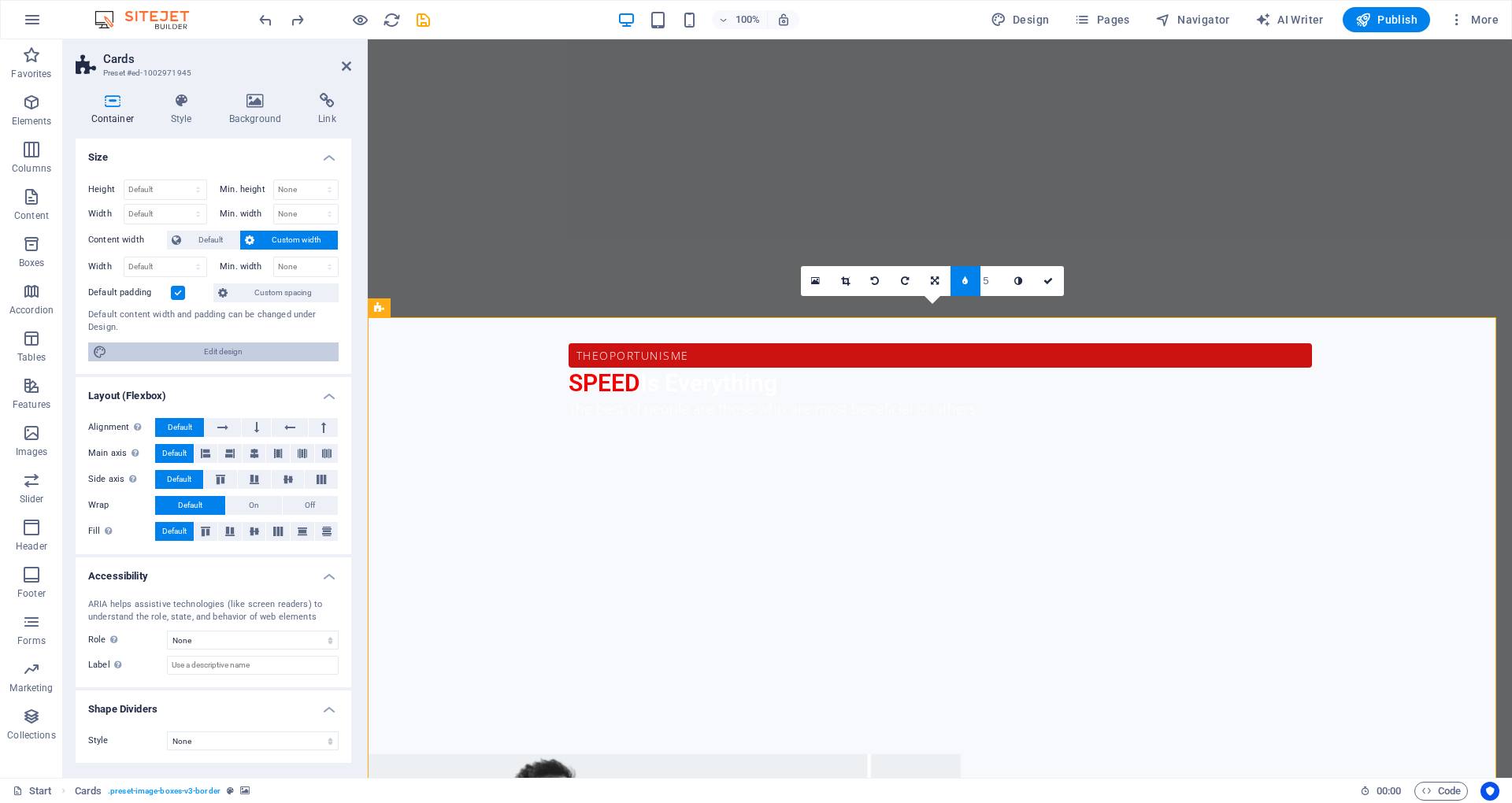
click at [226, 348] on span "Edit design" at bounding box center [223, 352] width 222 height 19
select select "rem"
select select "ease-in-out"
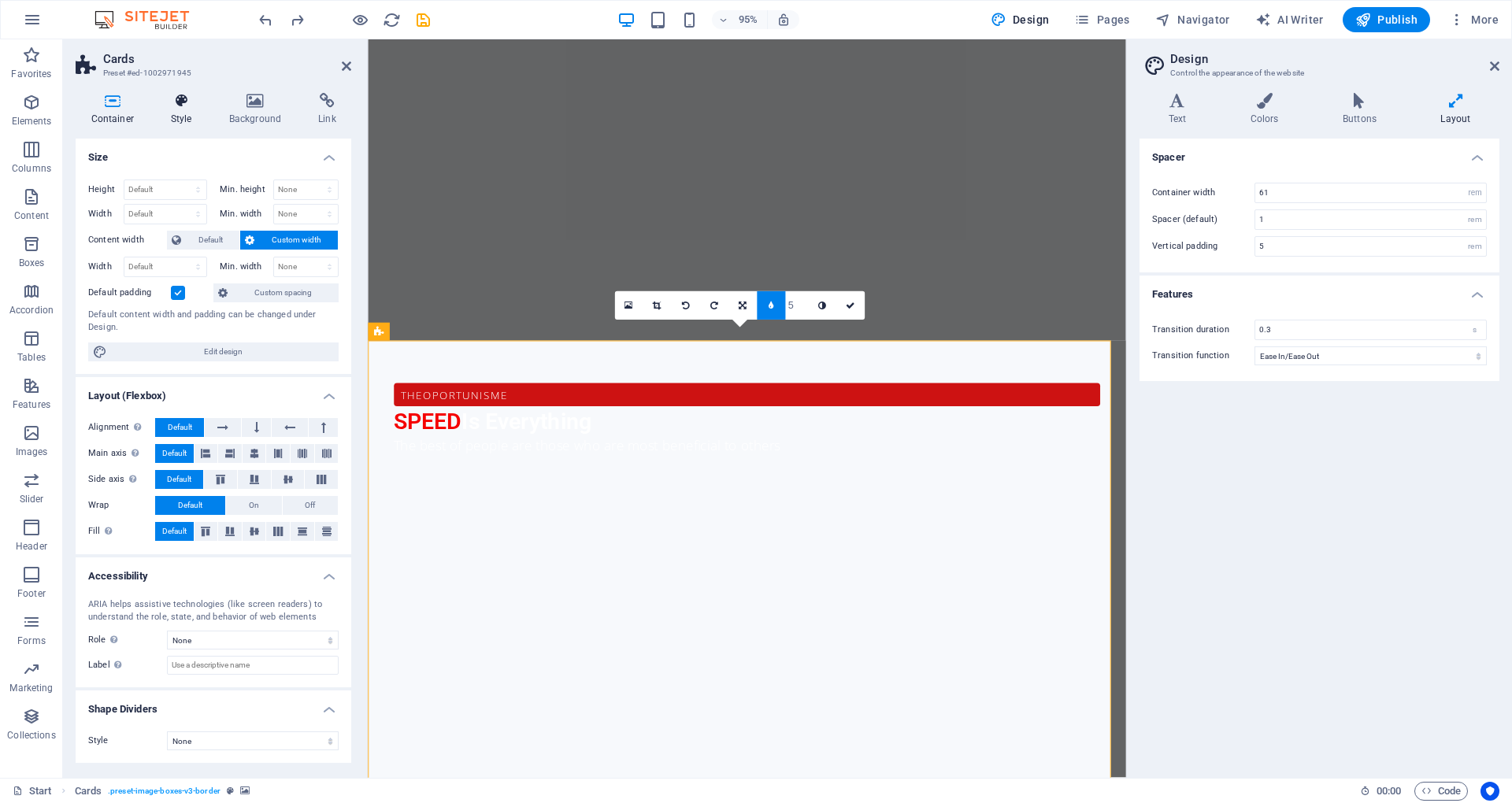
click at [181, 116] on h4 "Style" at bounding box center [184, 109] width 58 height 33
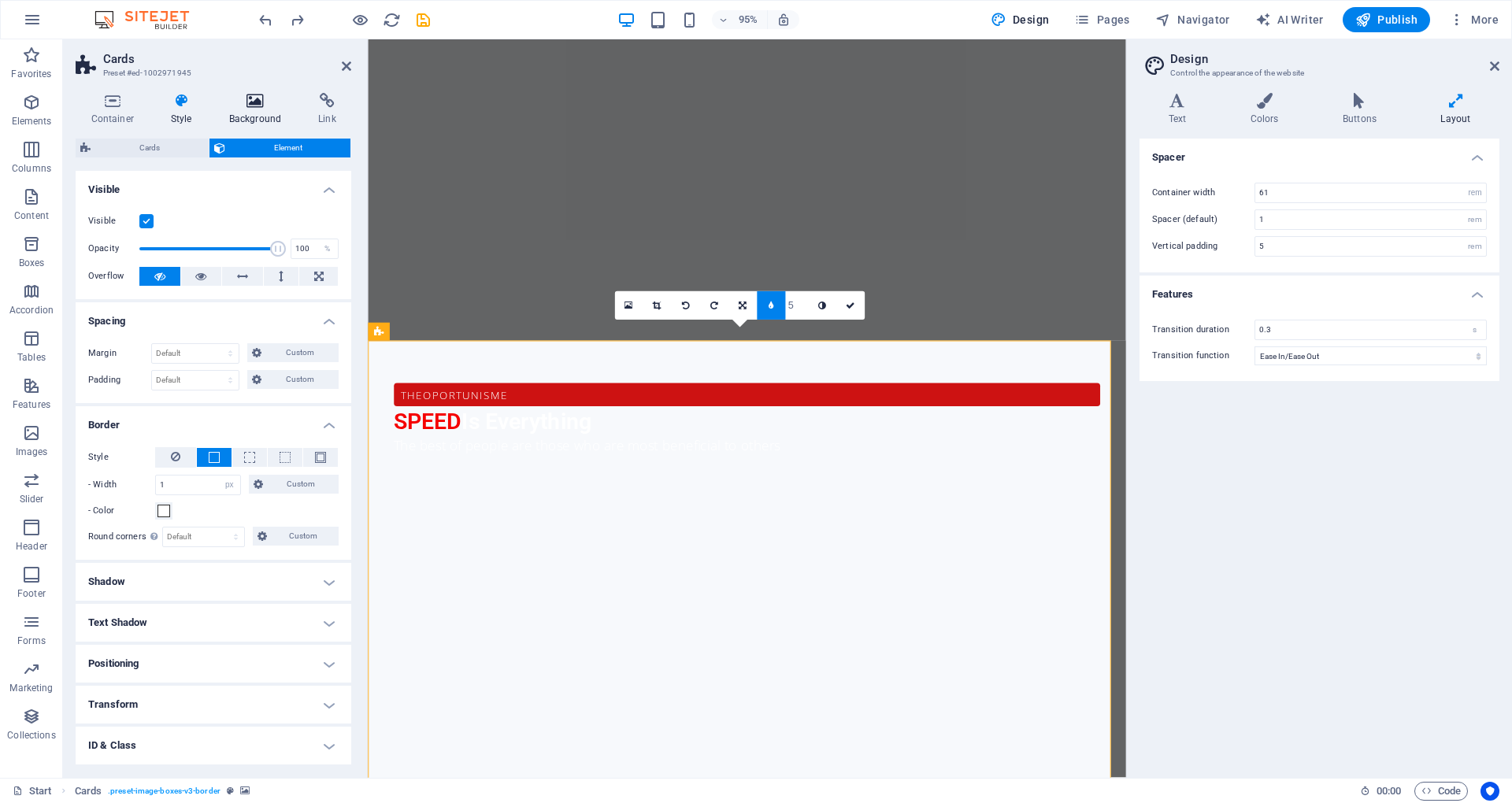
click at [250, 103] on icon at bounding box center [255, 101] width 83 height 16
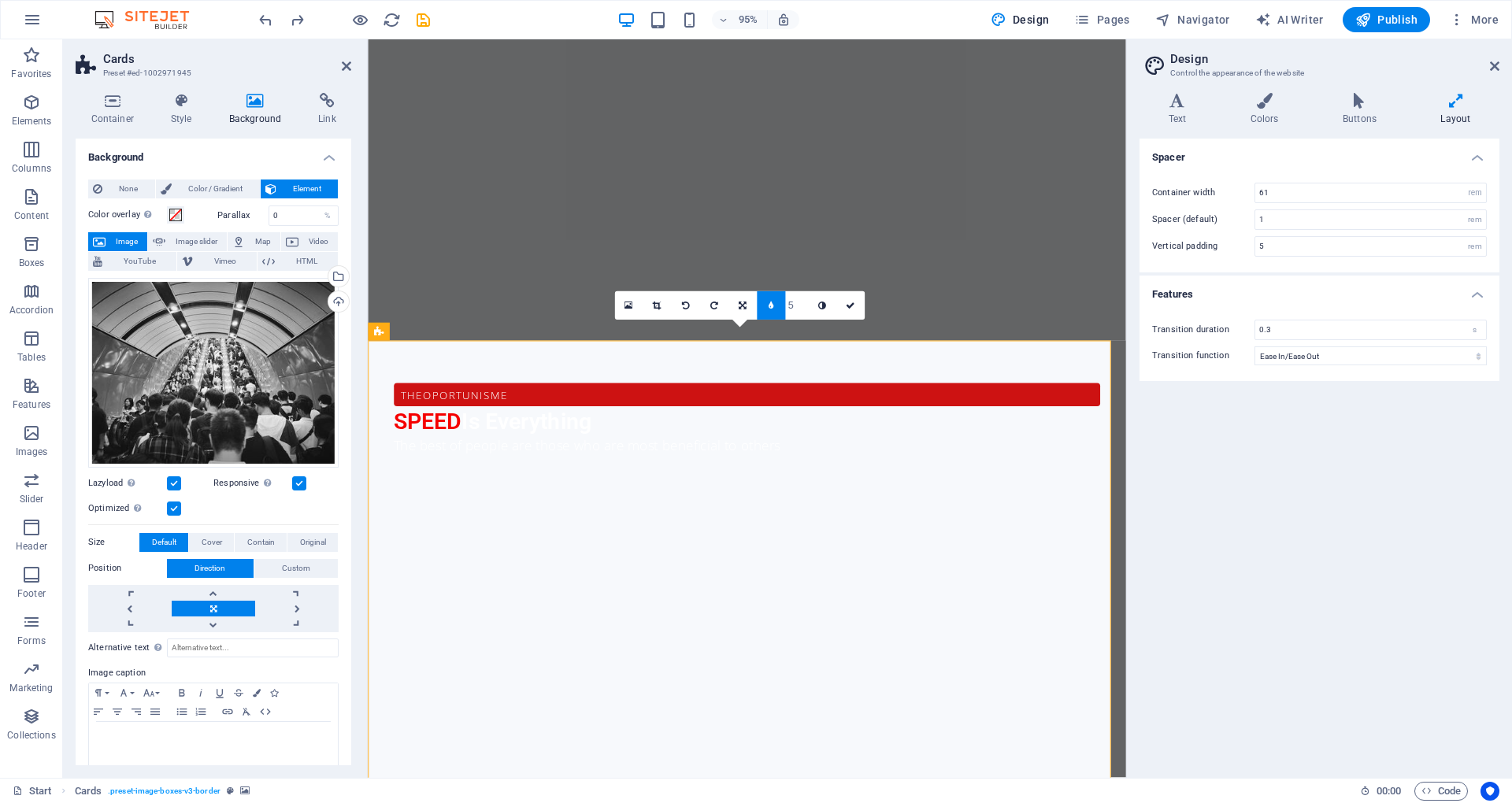
click at [315, 88] on div "Container Style Background Link Size Height Default px rem % vh vw Min. height …" at bounding box center [213, 429] width 301 height 698
click at [324, 103] on icon at bounding box center [328, 101] width 49 height 16
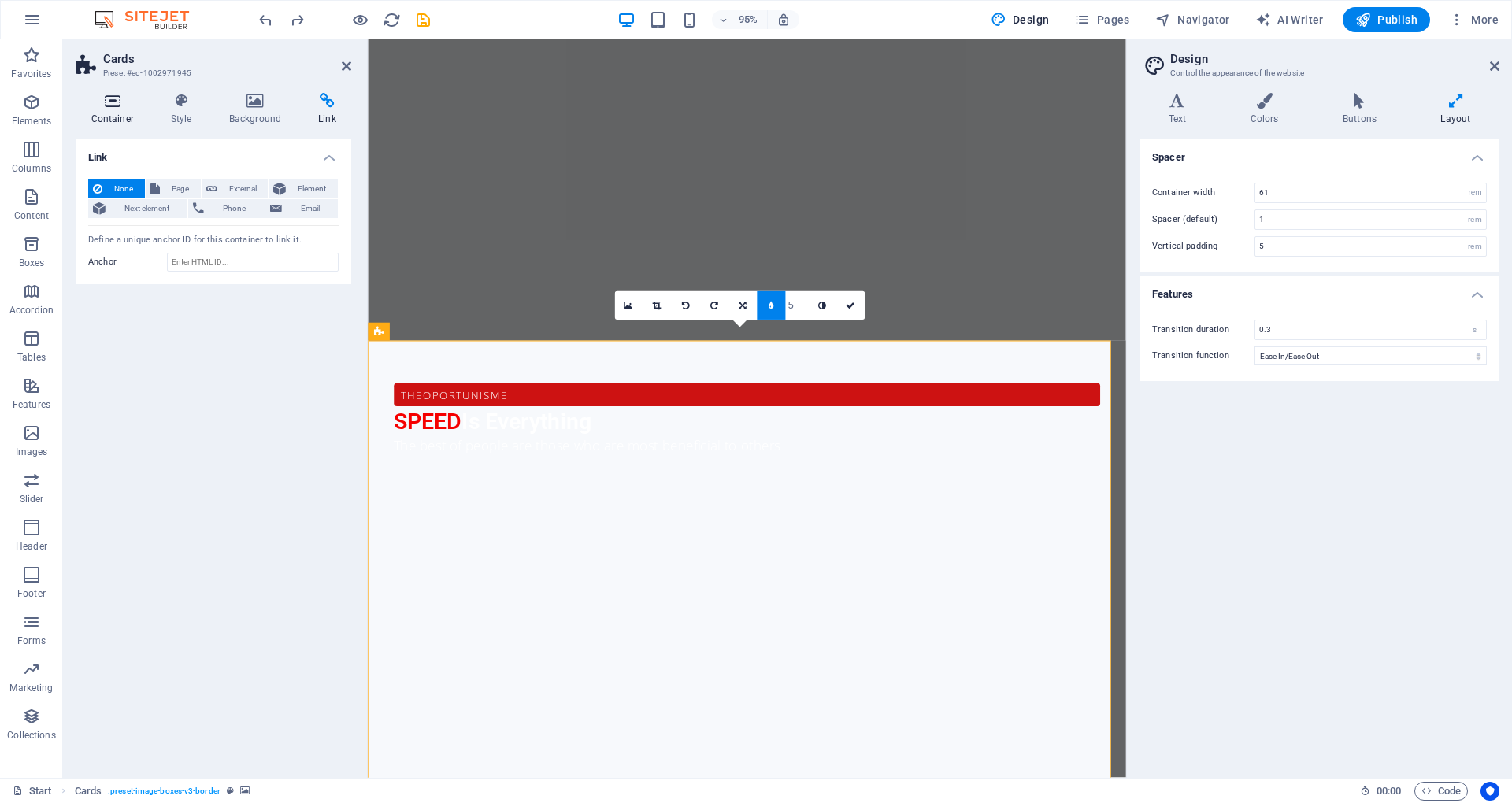
click at [131, 108] on icon at bounding box center [112, 101] width 73 height 16
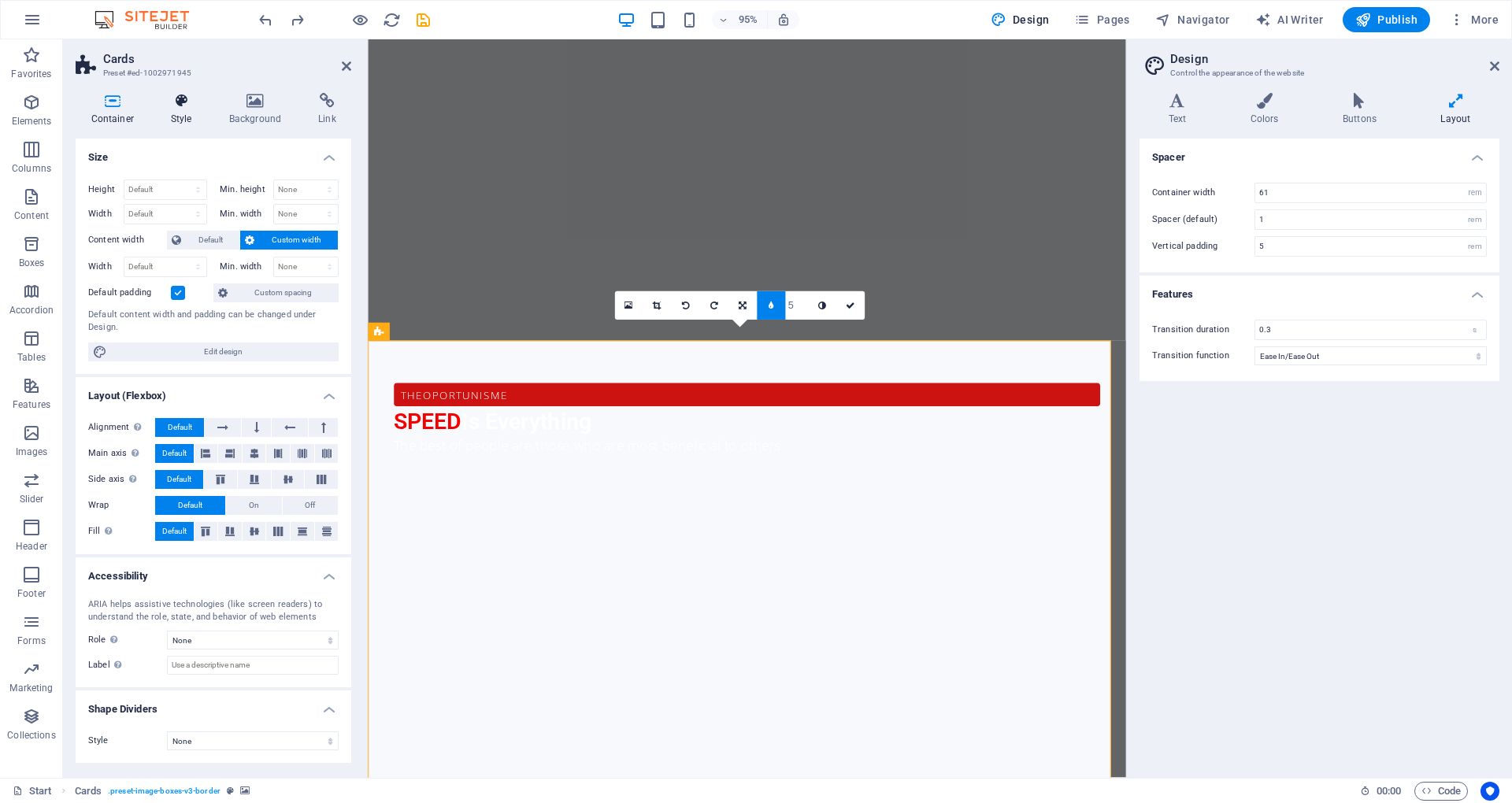
click at [187, 97] on icon at bounding box center [181, 101] width 52 height 16
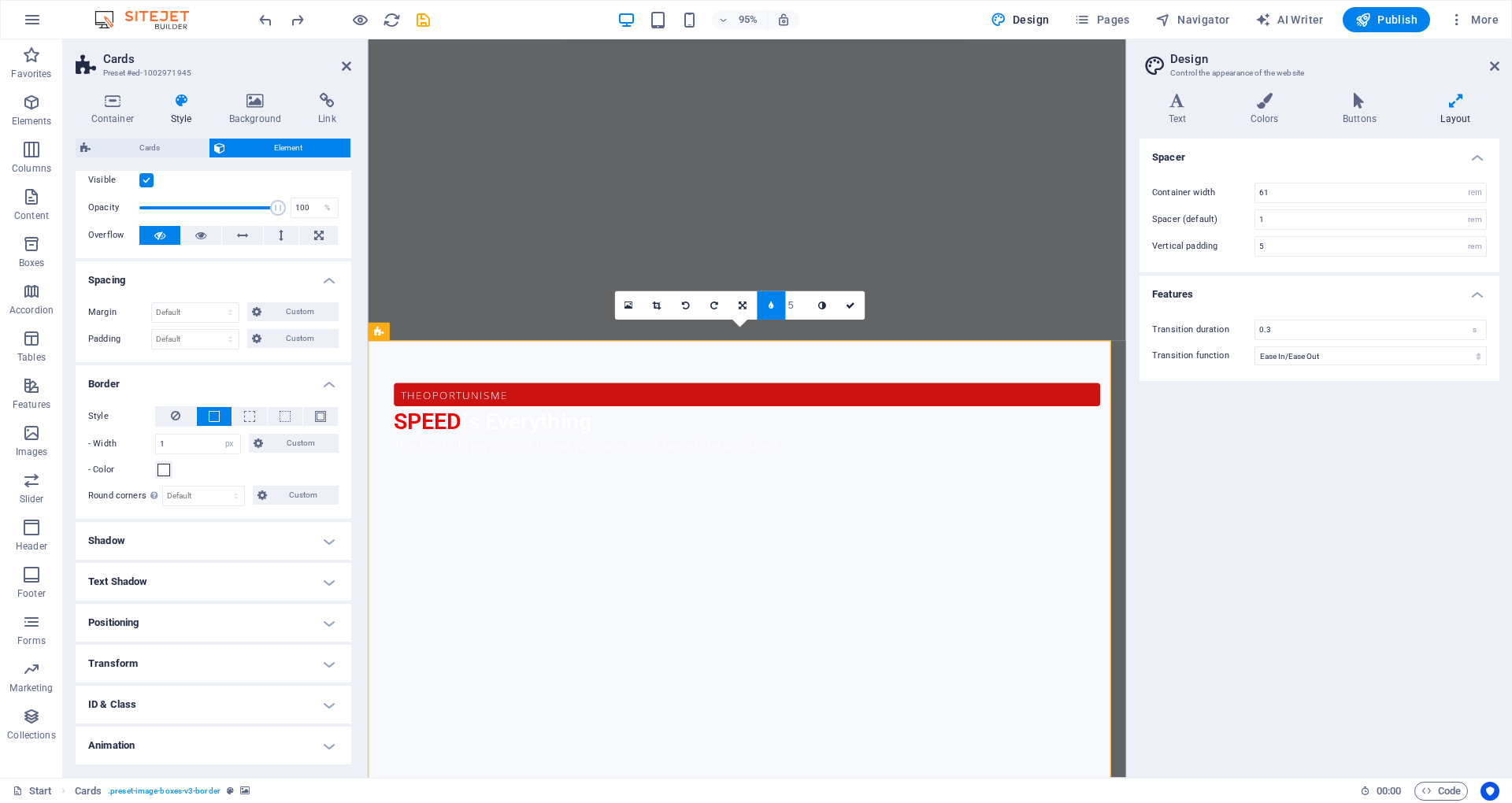
scroll to position [0, 0]
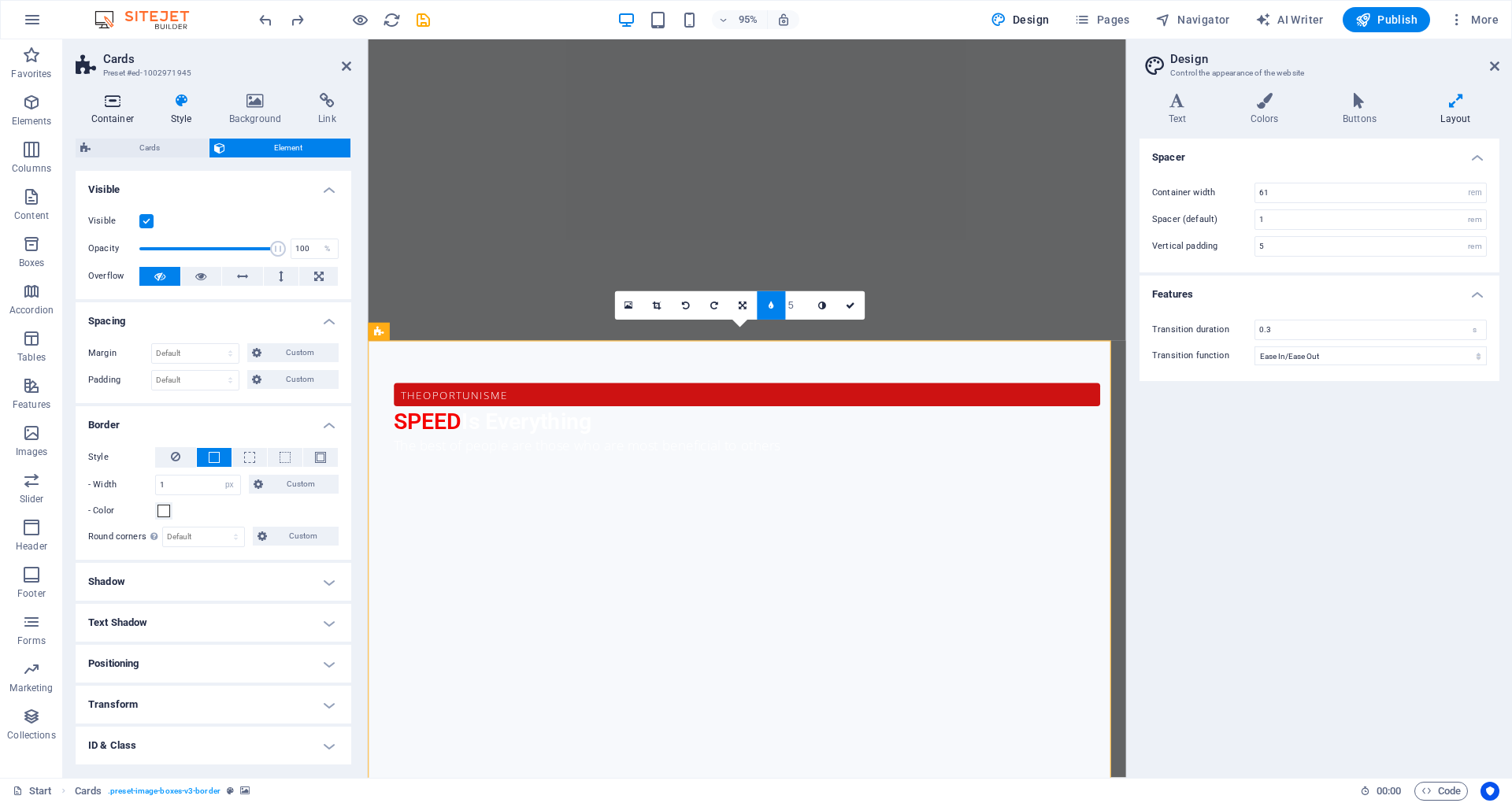
click at [103, 108] on h4 "Container" at bounding box center [115, 109] width 80 height 33
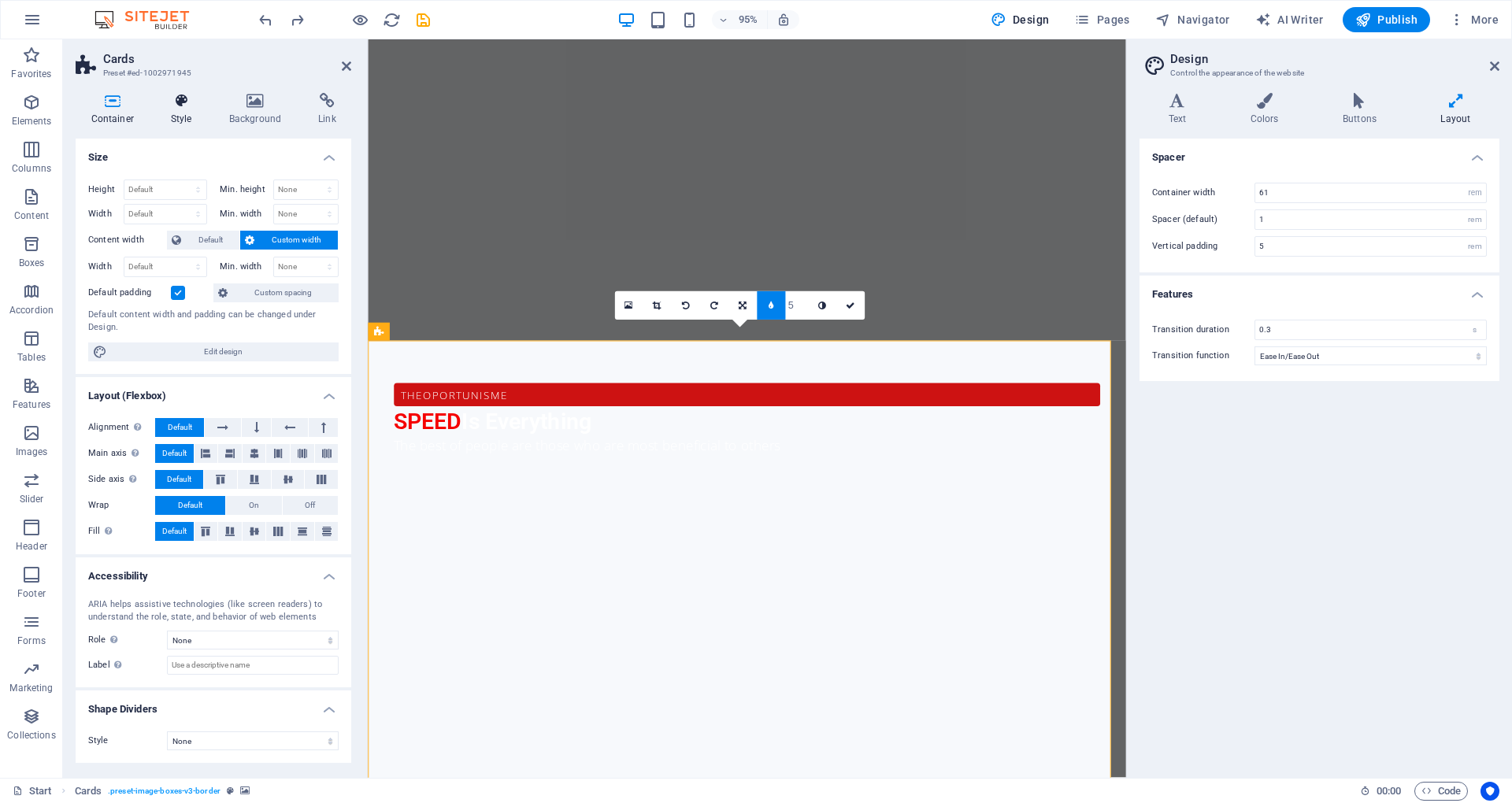
click at [184, 100] on icon at bounding box center [181, 101] width 52 height 16
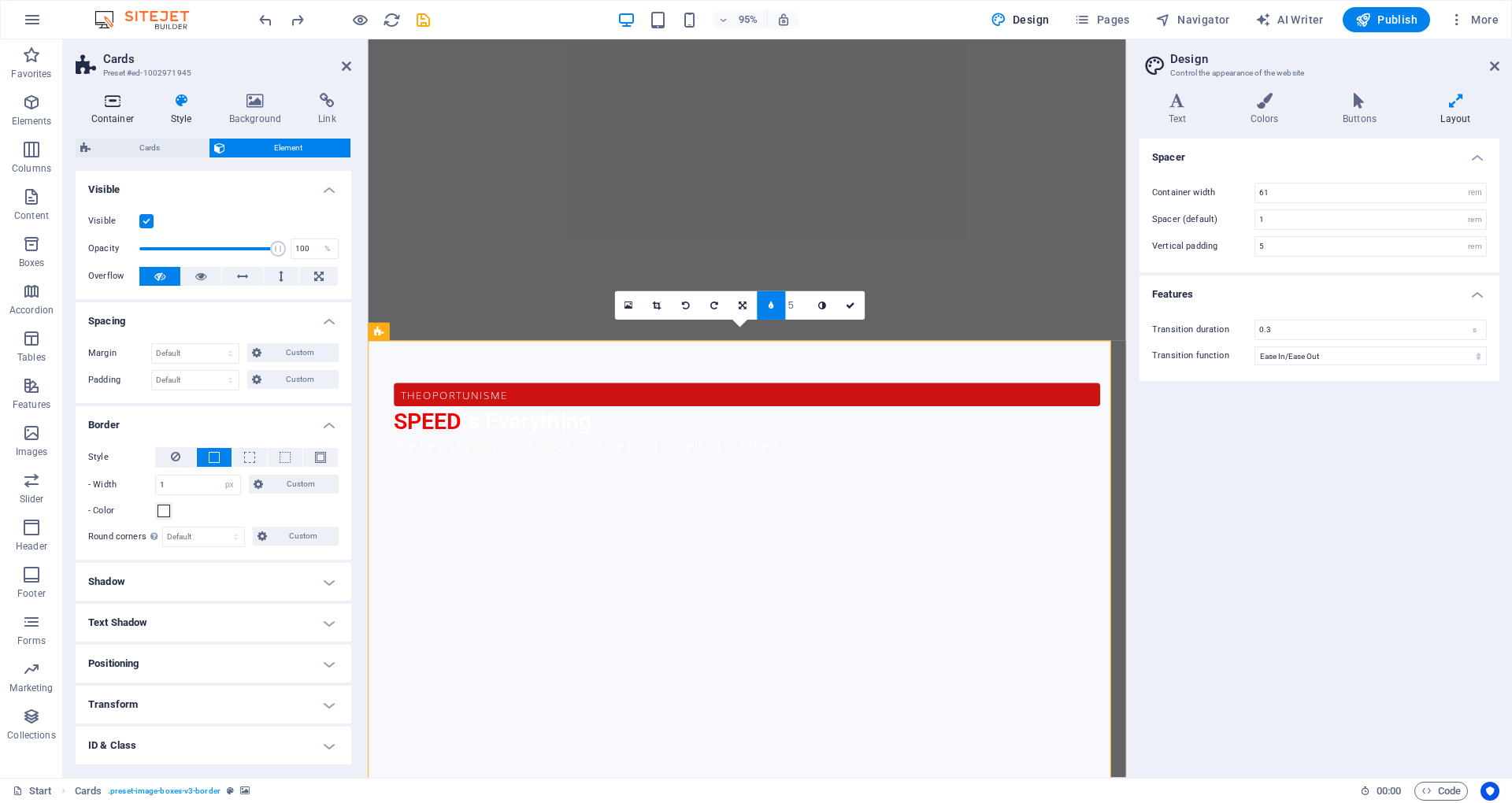
click at [138, 106] on icon at bounding box center [112, 101] width 73 height 16
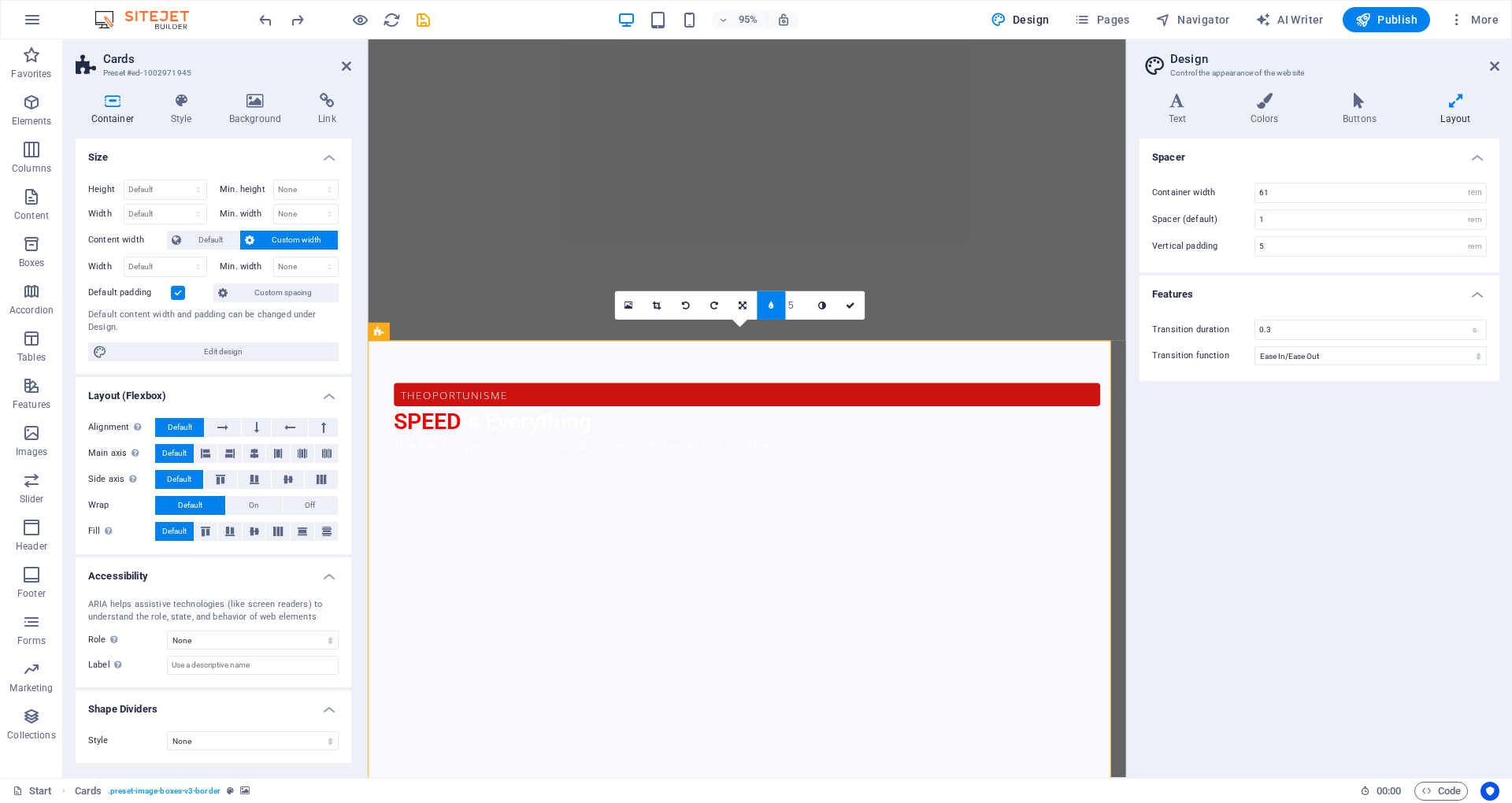
click at [281, 238] on span "Custom width" at bounding box center [296, 240] width 74 height 19
click at [265, 291] on span "Custom spacing" at bounding box center [283, 293] width 102 height 19
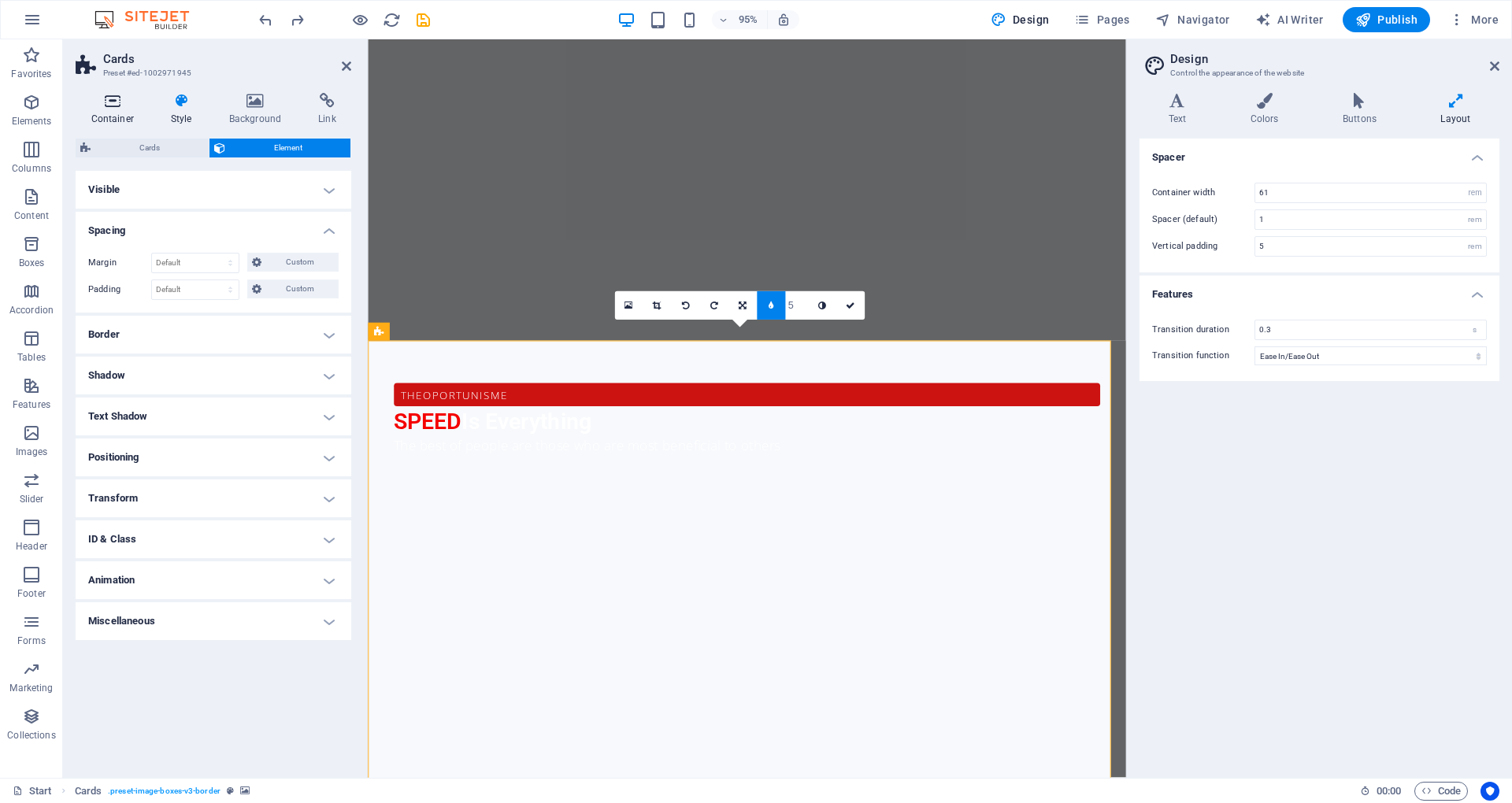
click at [108, 113] on h4 "Container" at bounding box center [115, 109] width 80 height 33
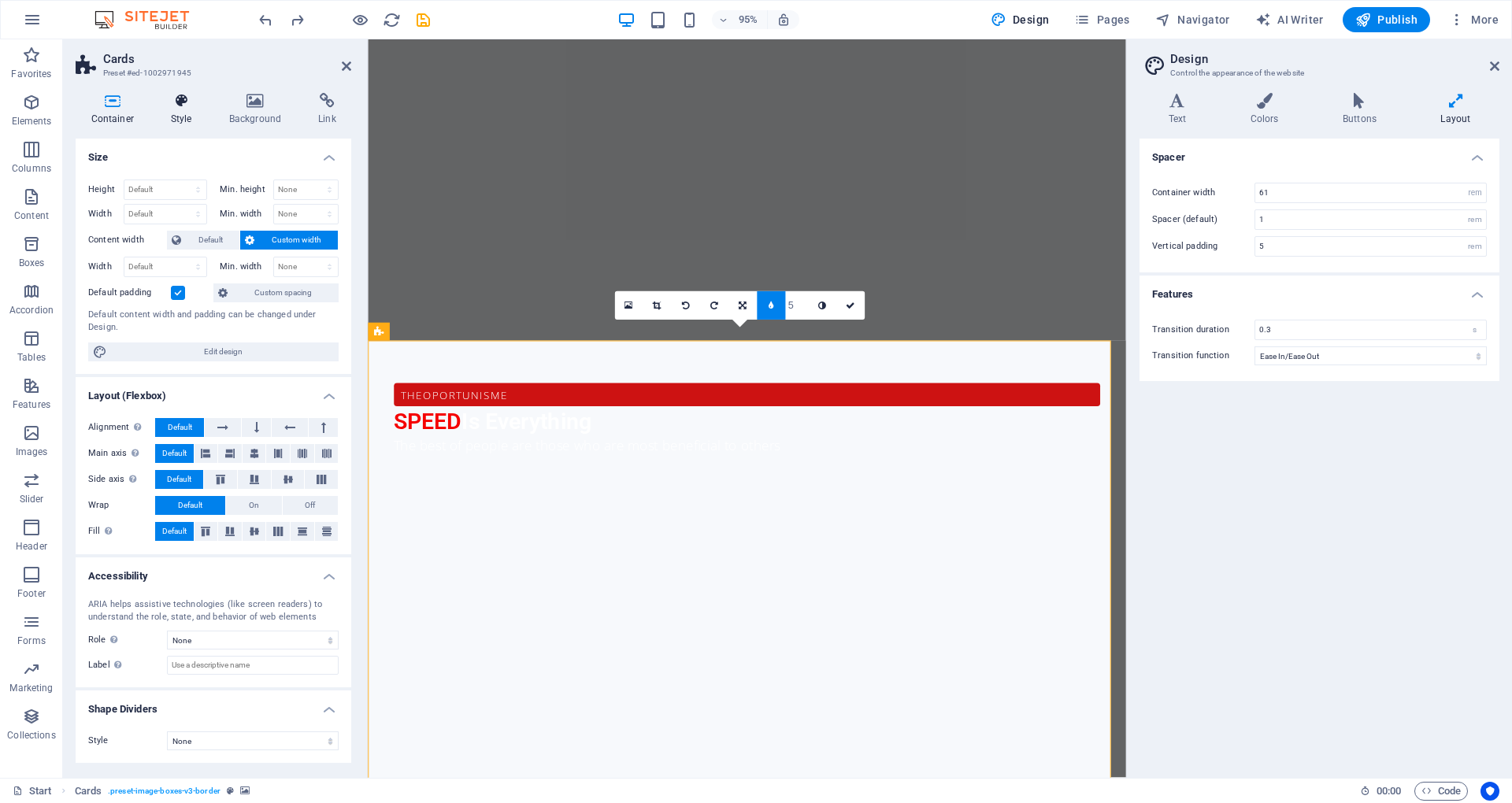
click at [169, 112] on h4 "Style" at bounding box center [184, 109] width 58 height 33
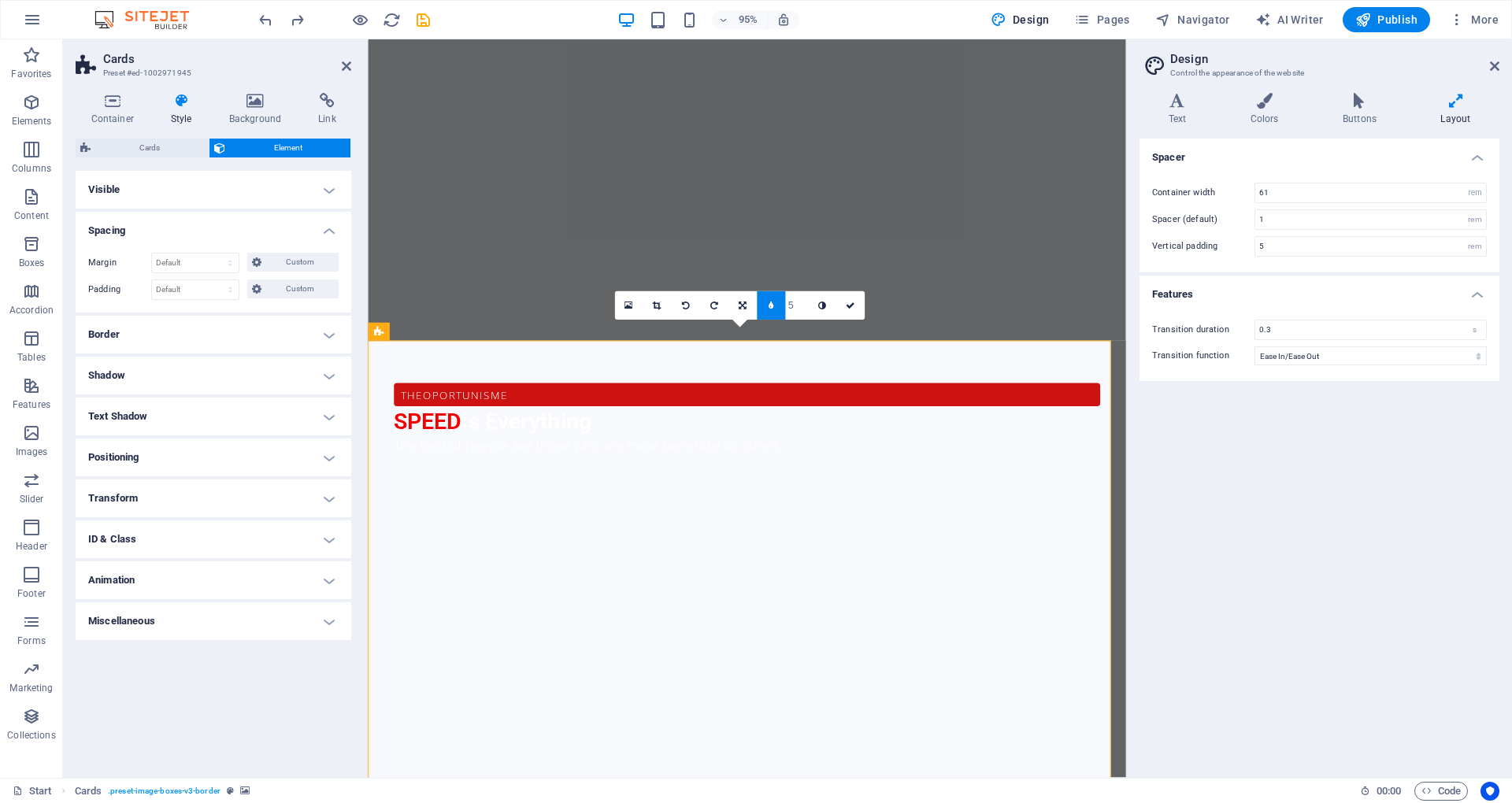
click at [226, 188] on h4 "Visible" at bounding box center [213, 189] width 276 height 38
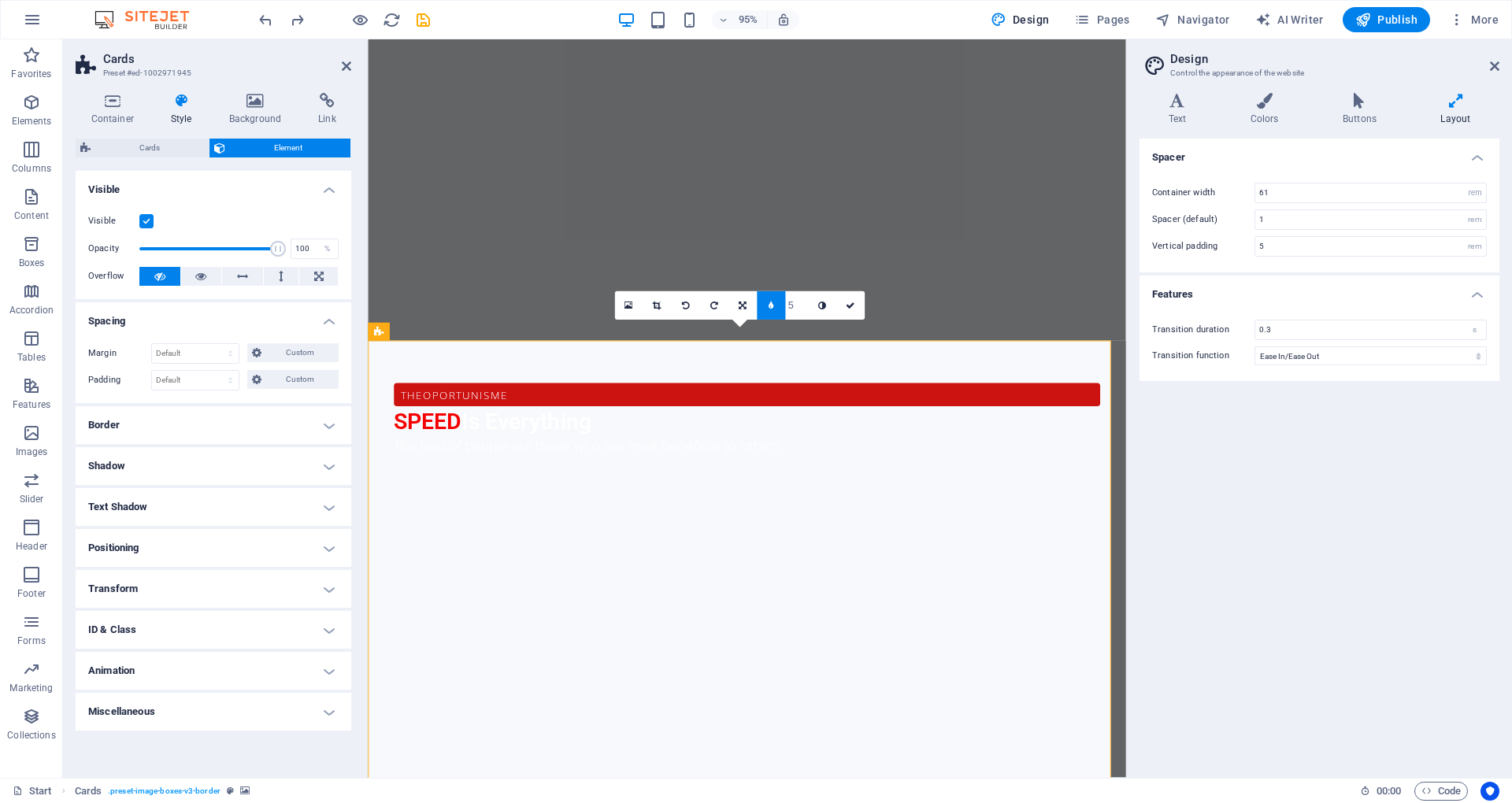
click at [239, 432] on h4 "Border" at bounding box center [213, 425] width 276 height 38
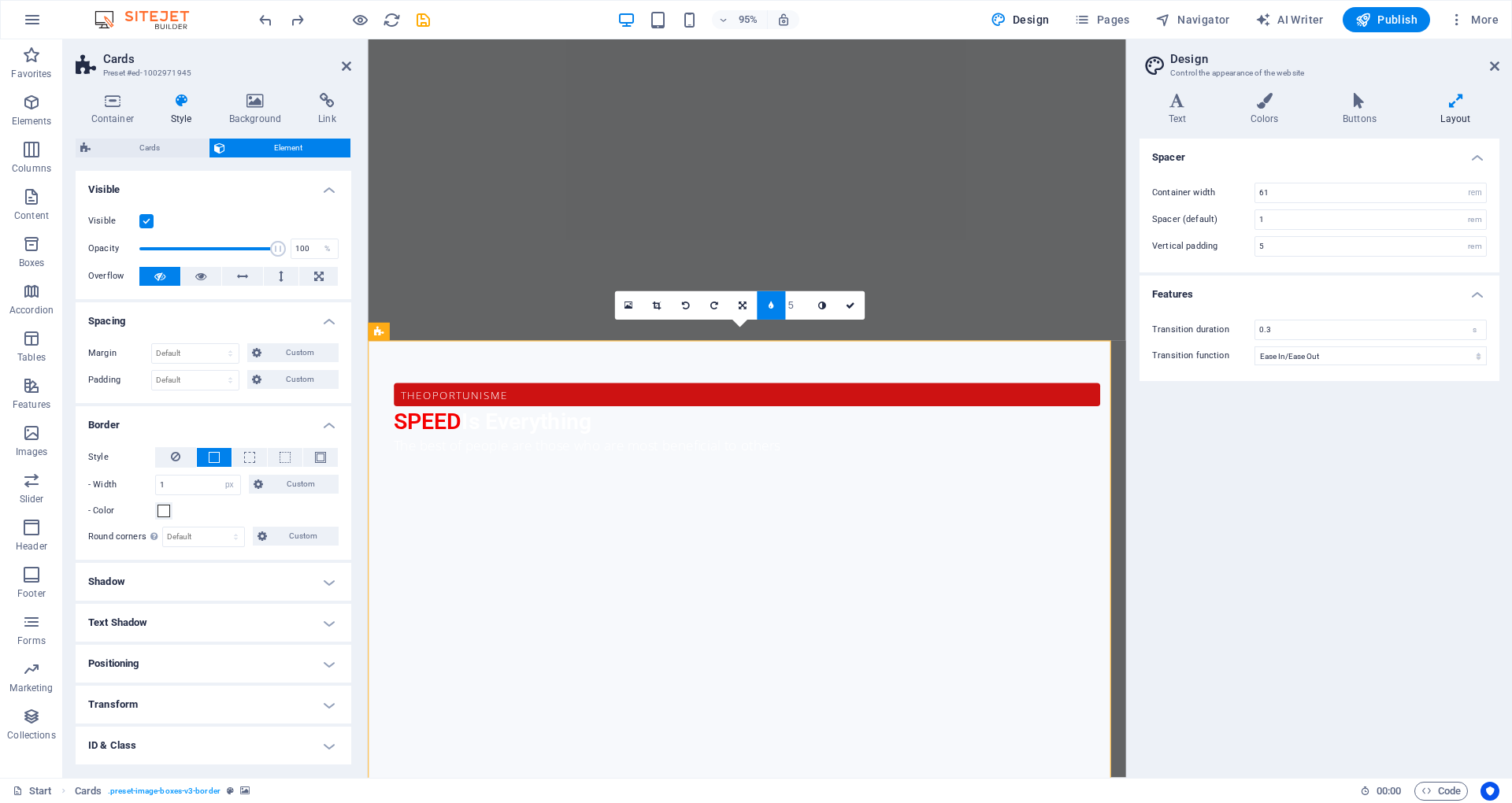
click at [252, 575] on h4 "Shadow" at bounding box center [213, 581] width 276 height 38
click at [288, 456] on span at bounding box center [285, 457] width 11 height 11
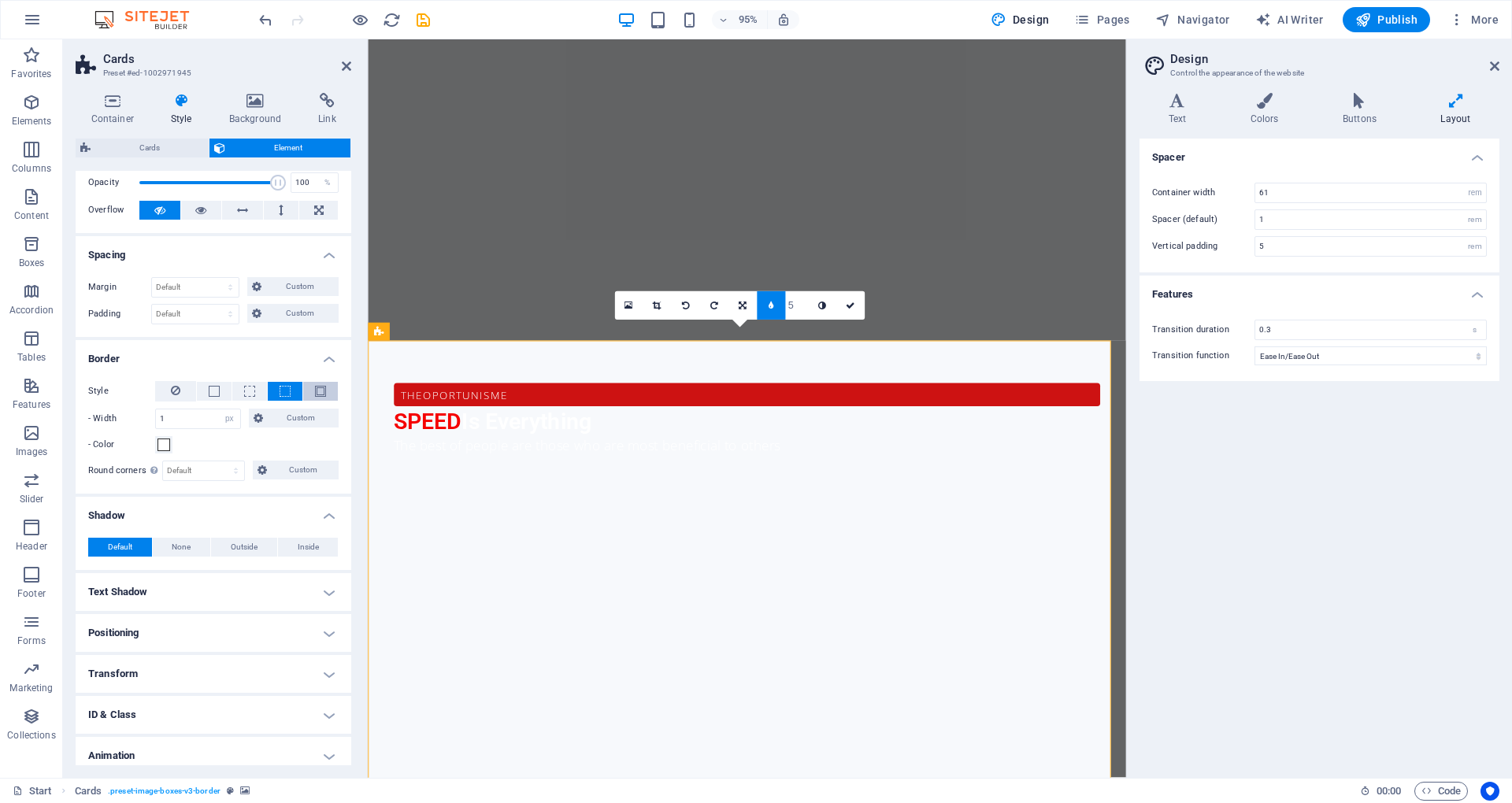
scroll to position [113, 0]
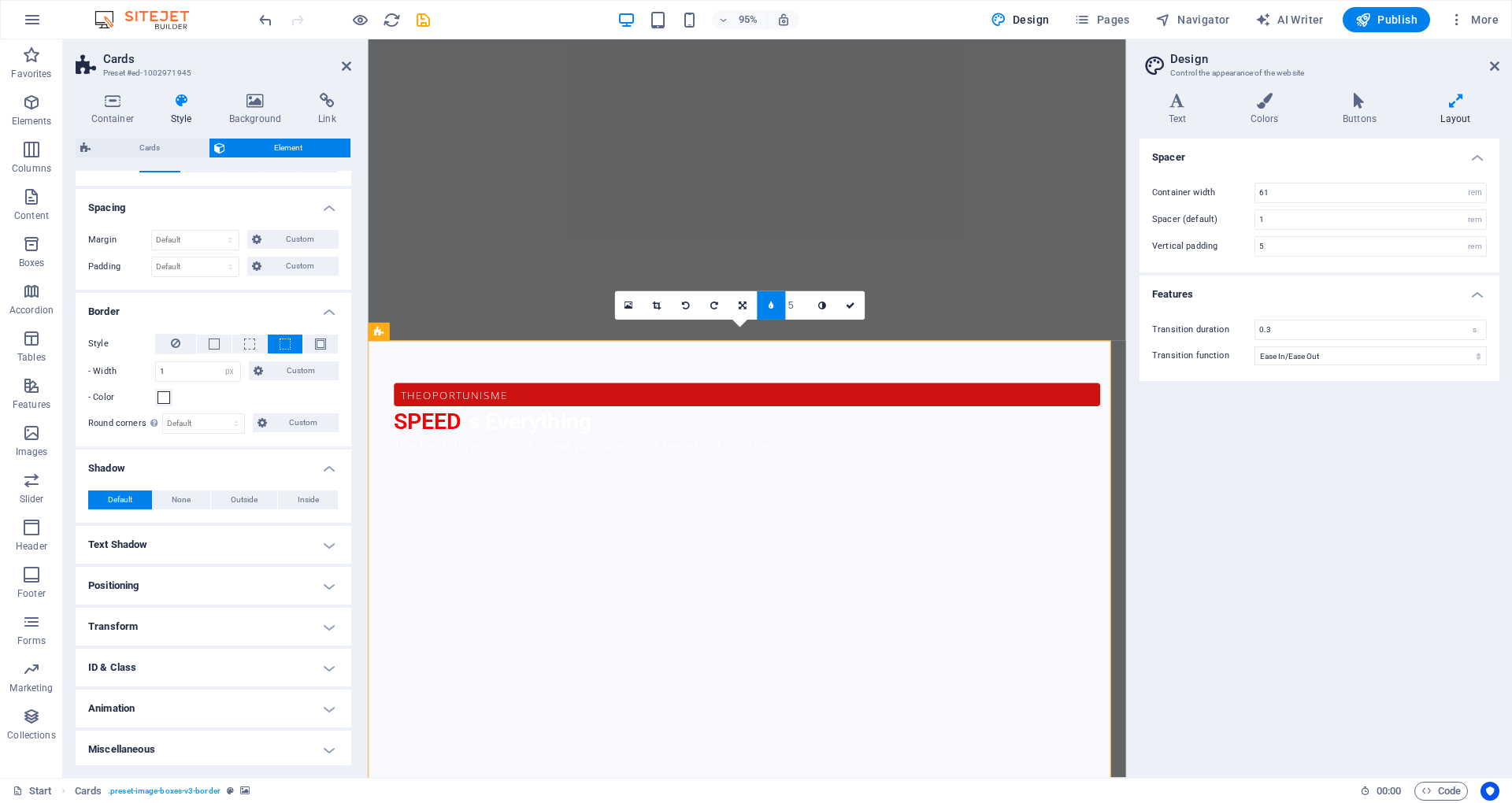
click at [295, 540] on h4 "Text Shadow" at bounding box center [213, 544] width 276 height 38
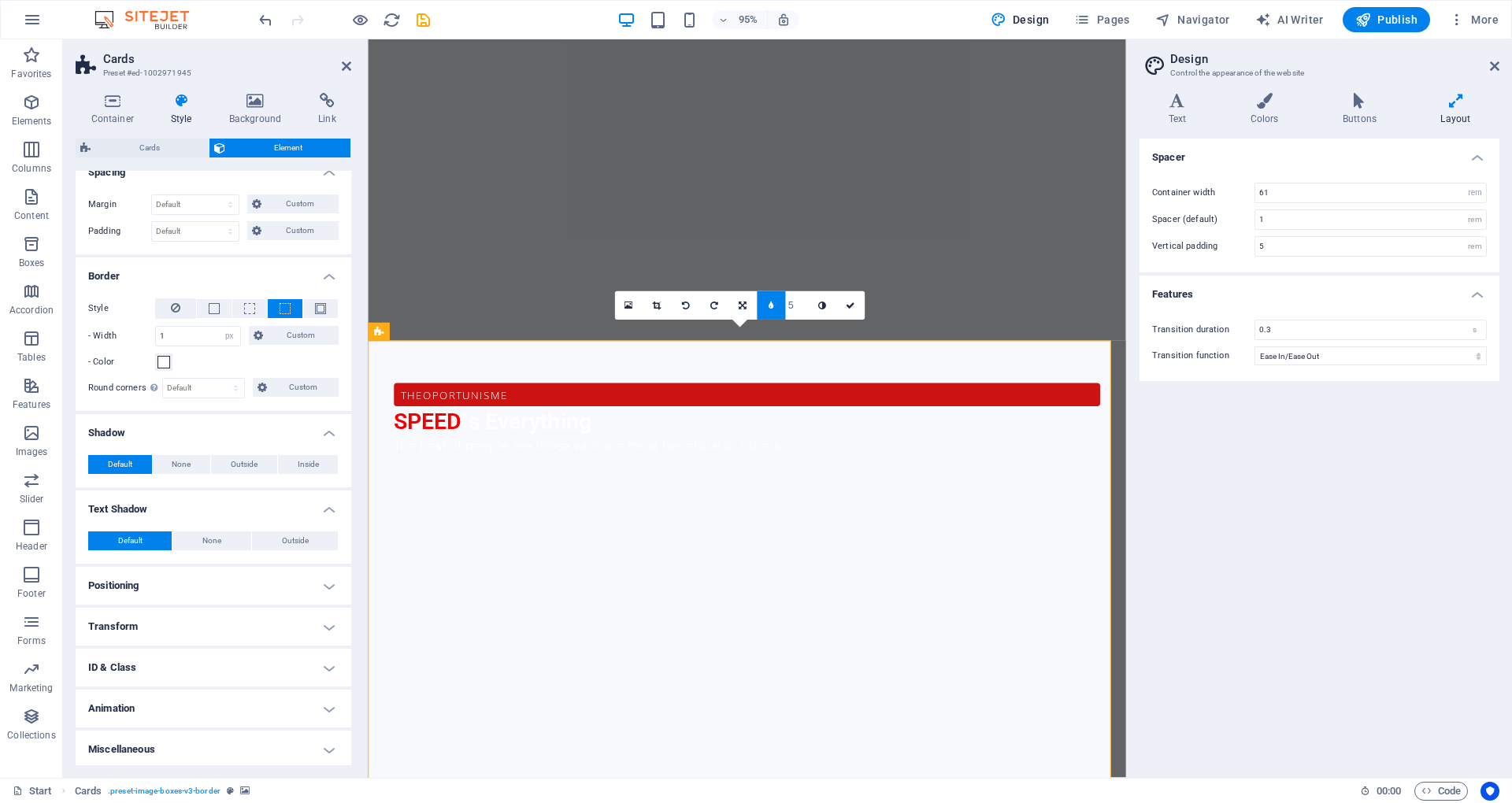
click at [320, 579] on h4 "Positioning" at bounding box center [213, 585] width 276 height 38
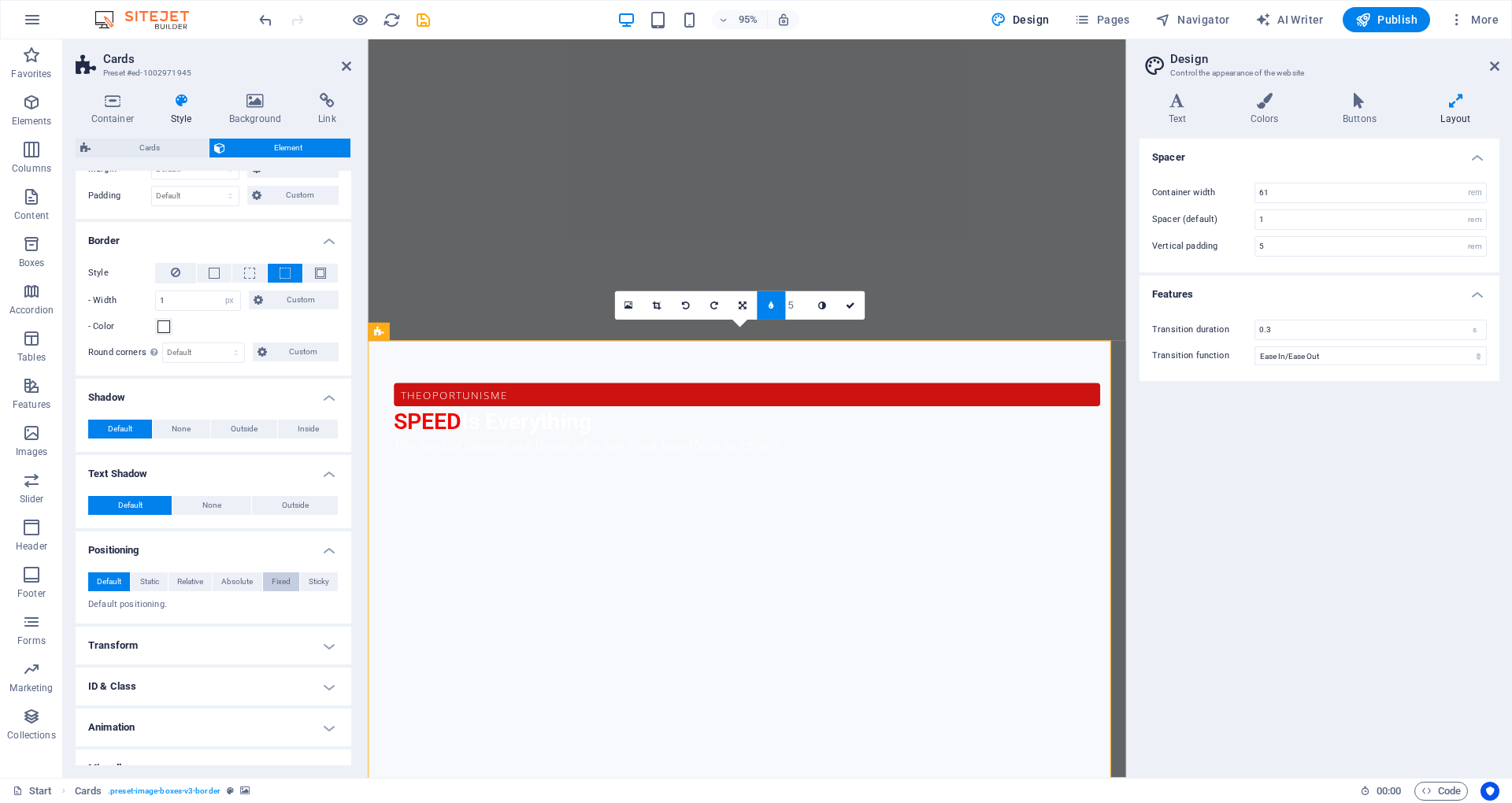
scroll to position [203, 0]
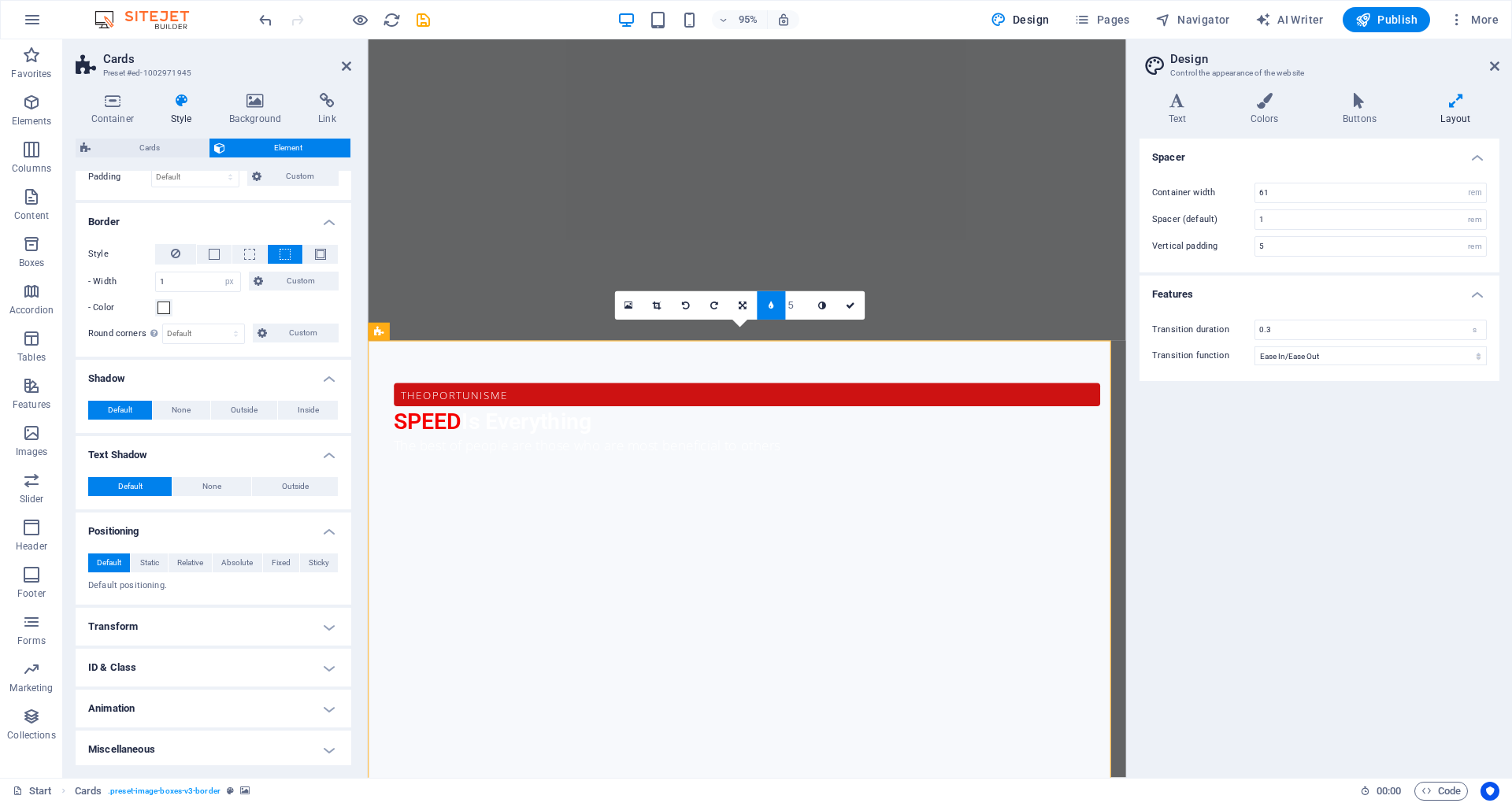
click at [309, 617] on h4 "Transform" at bounding box center [213, 627] width 276 height 38
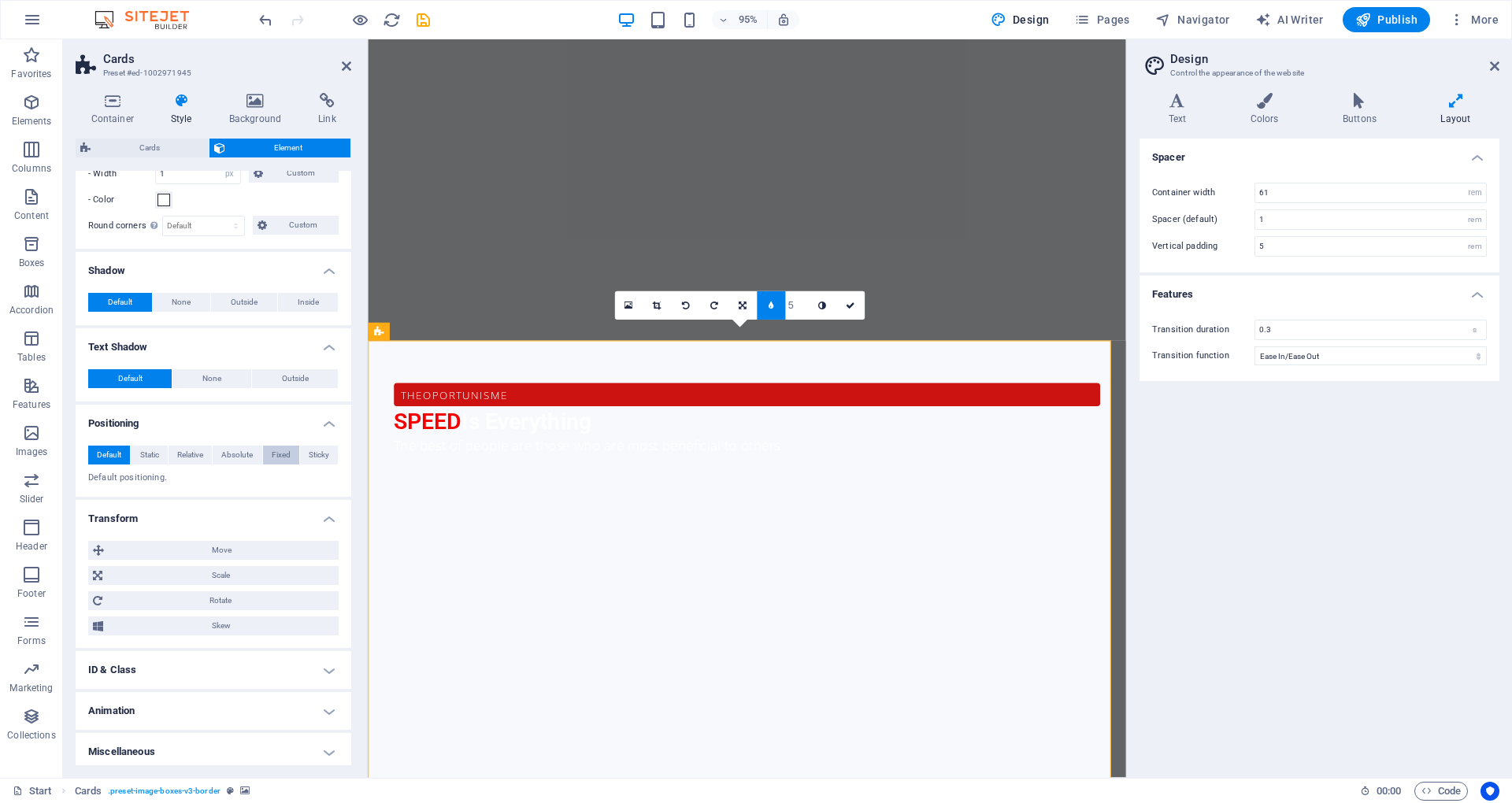
scroll to position [313, 0]
click at [331, 664] on h4 "ID & Class" at bounding box center [213, 668] width 276 height 38
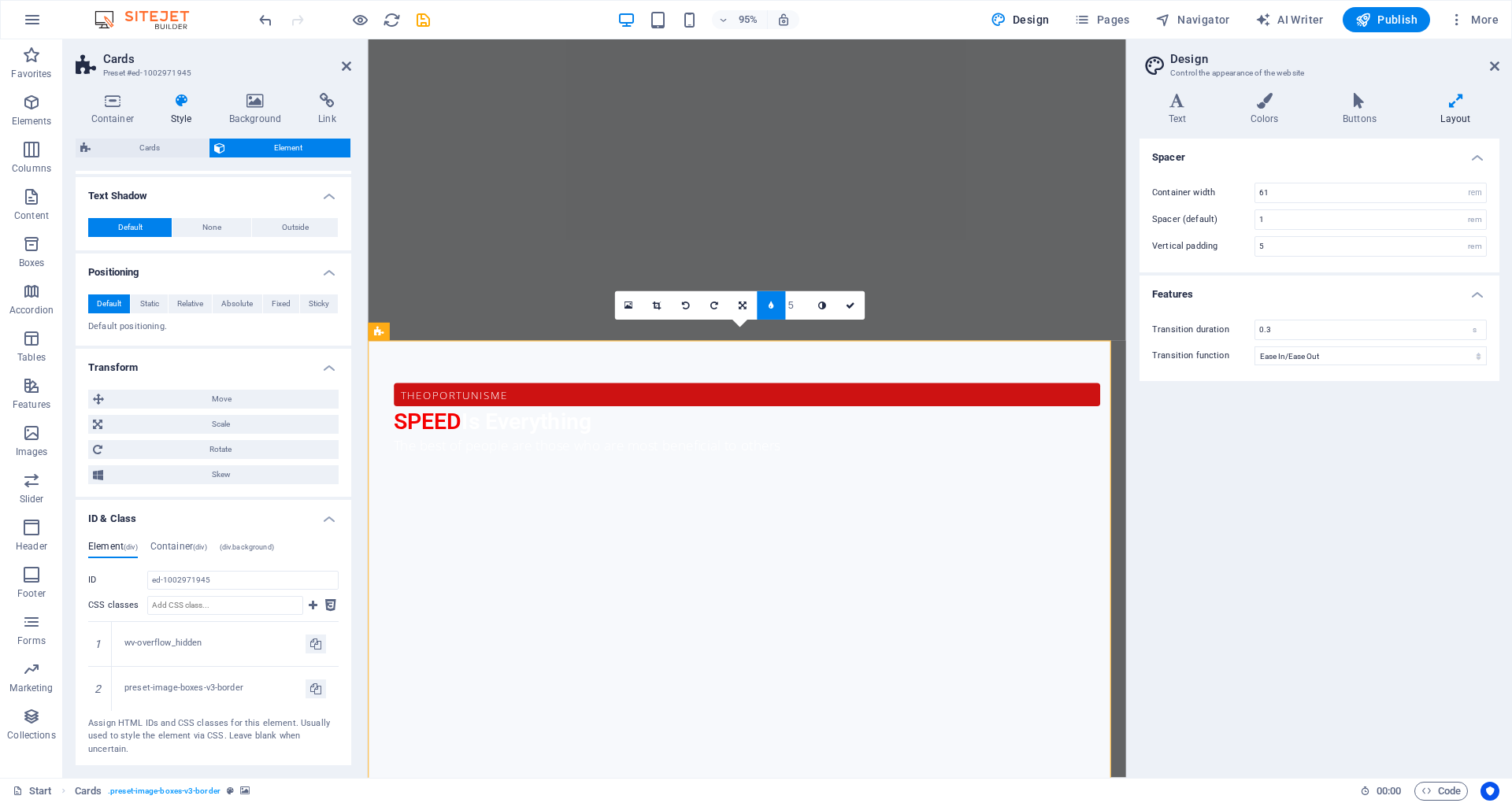
scroll to position [544, 0]
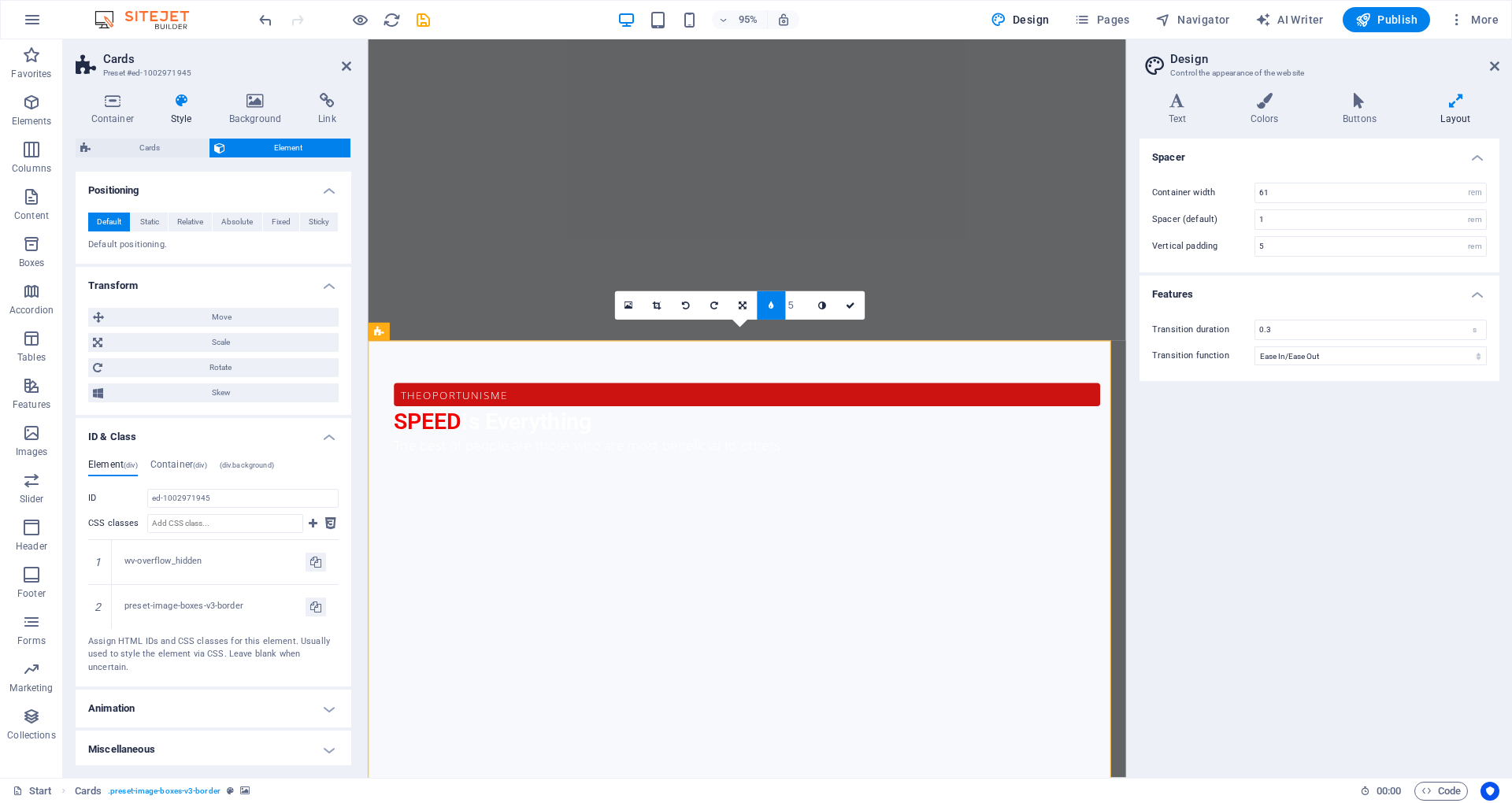
click at [323, 693] on h4 "Animation" at bounding box center [213, 708] width 276 height 38
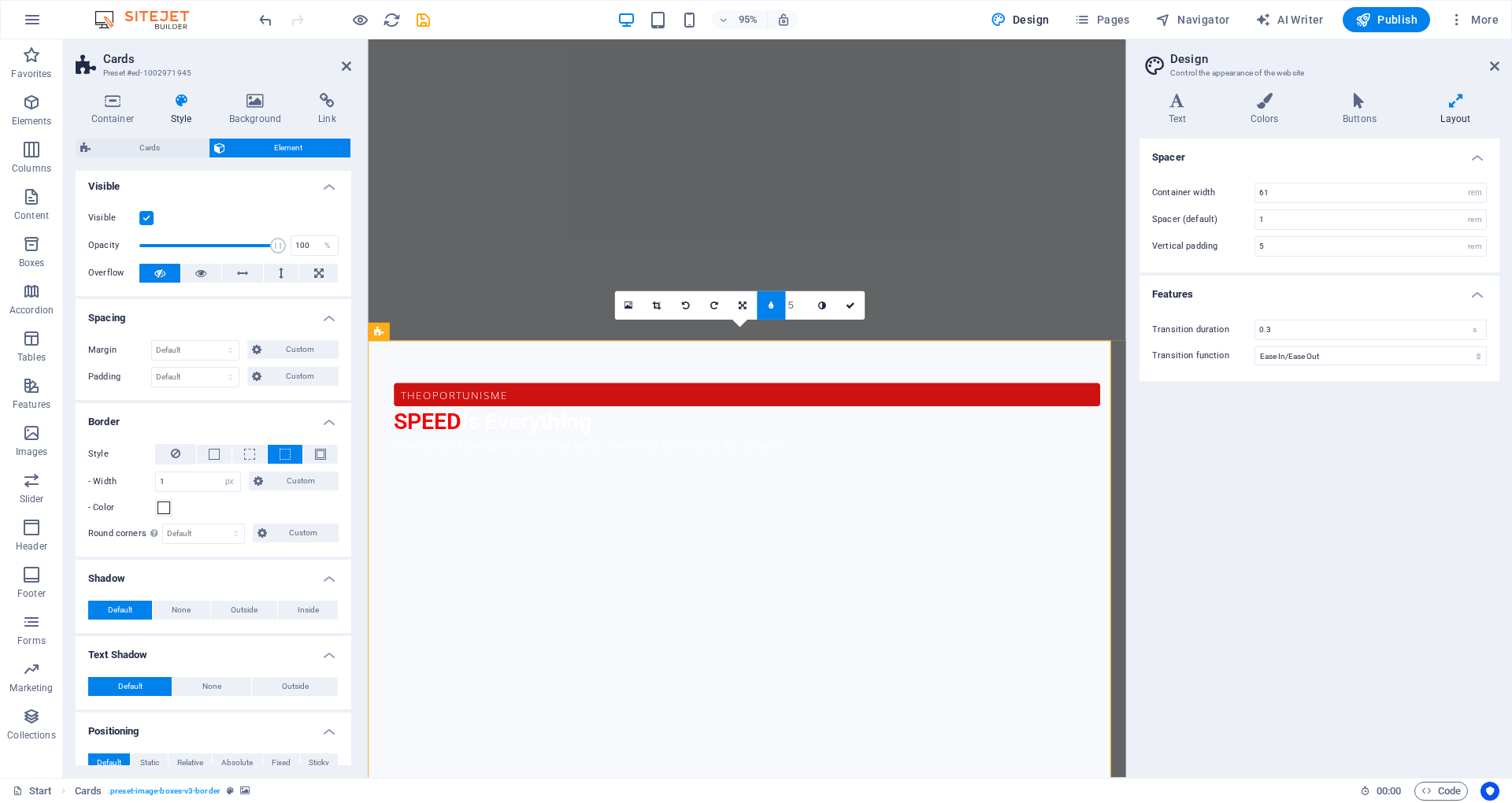
scroll to position [0, 0]
click at [160, 144] on span "Cards" at bounding box center [149, 148] width 108 height 19
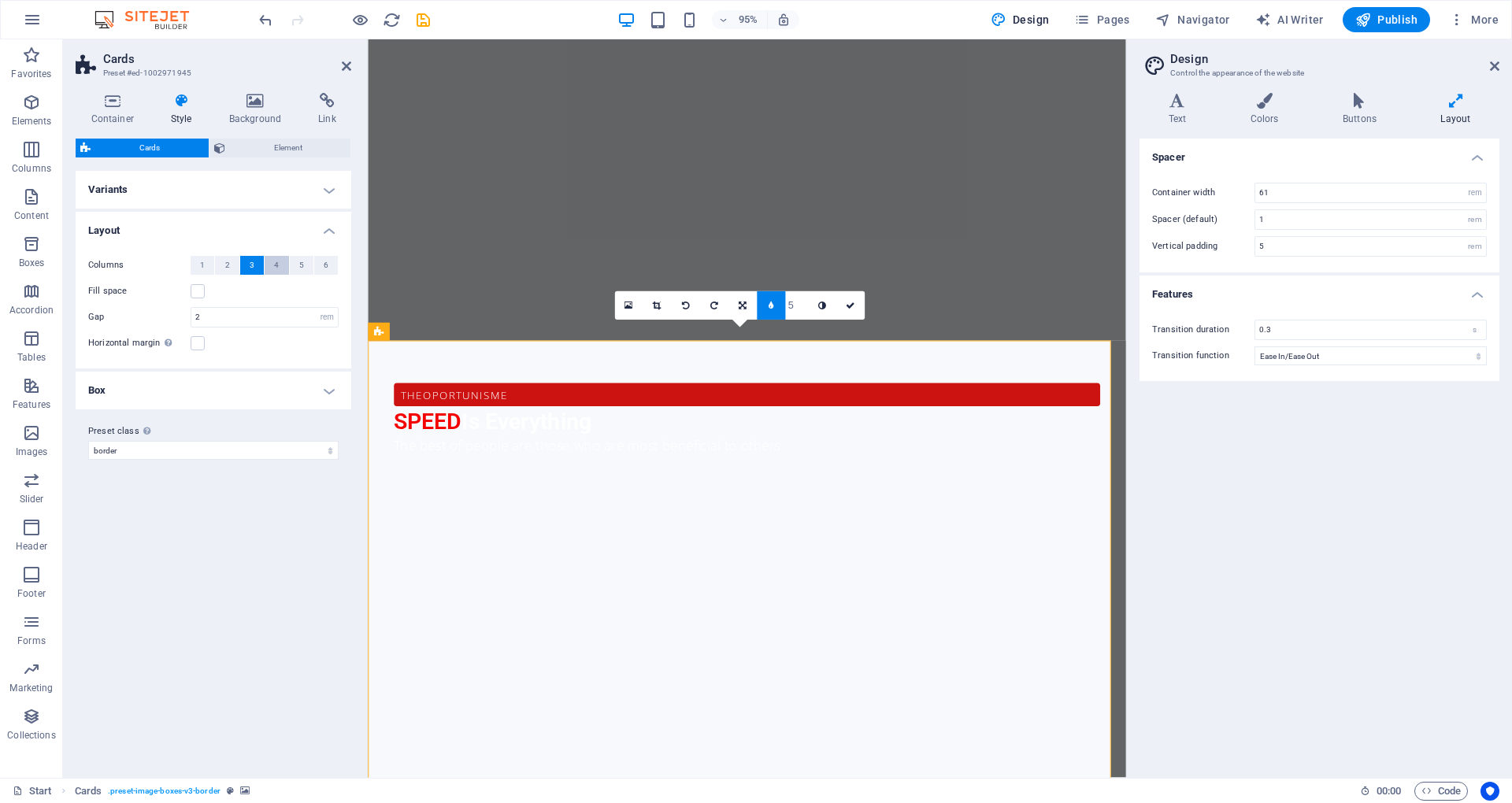
click at [270, 260] on button "4" at bounding box center [276, 265] width 24 height 19
click at [272, 268] on button "4" at bounding box center [276, 265] width 24 height 19
click at [243, 265] on button "3" at bounding box center [252, 265] width 24 height 19
click at [259, 313] on input "2" at bounding box center [265, 318] width 146 height 19
type input "3"
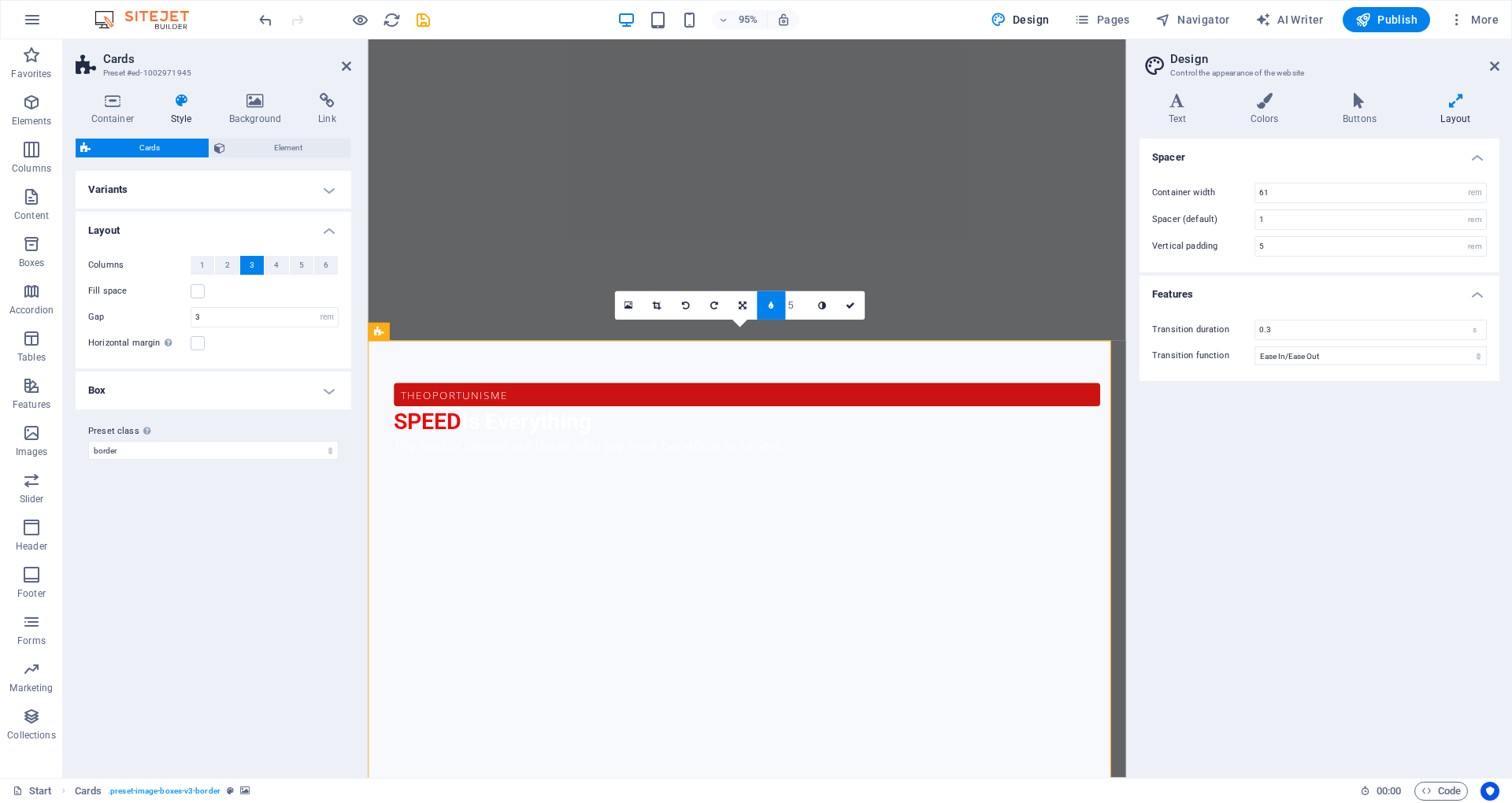
drag, startPoint x: 284, startPoint y: 412, endPoint x: 296, endPoint y: 408, distance: 12.6
click at [285, 411] on div "Preset class Above chosen variant and settings affect all elements which carry …" at bounding box center [213, 441] width 276 height 63
click at [310, 390] on h4 "Box" at bounding box center [213, 391] width 276 height 38
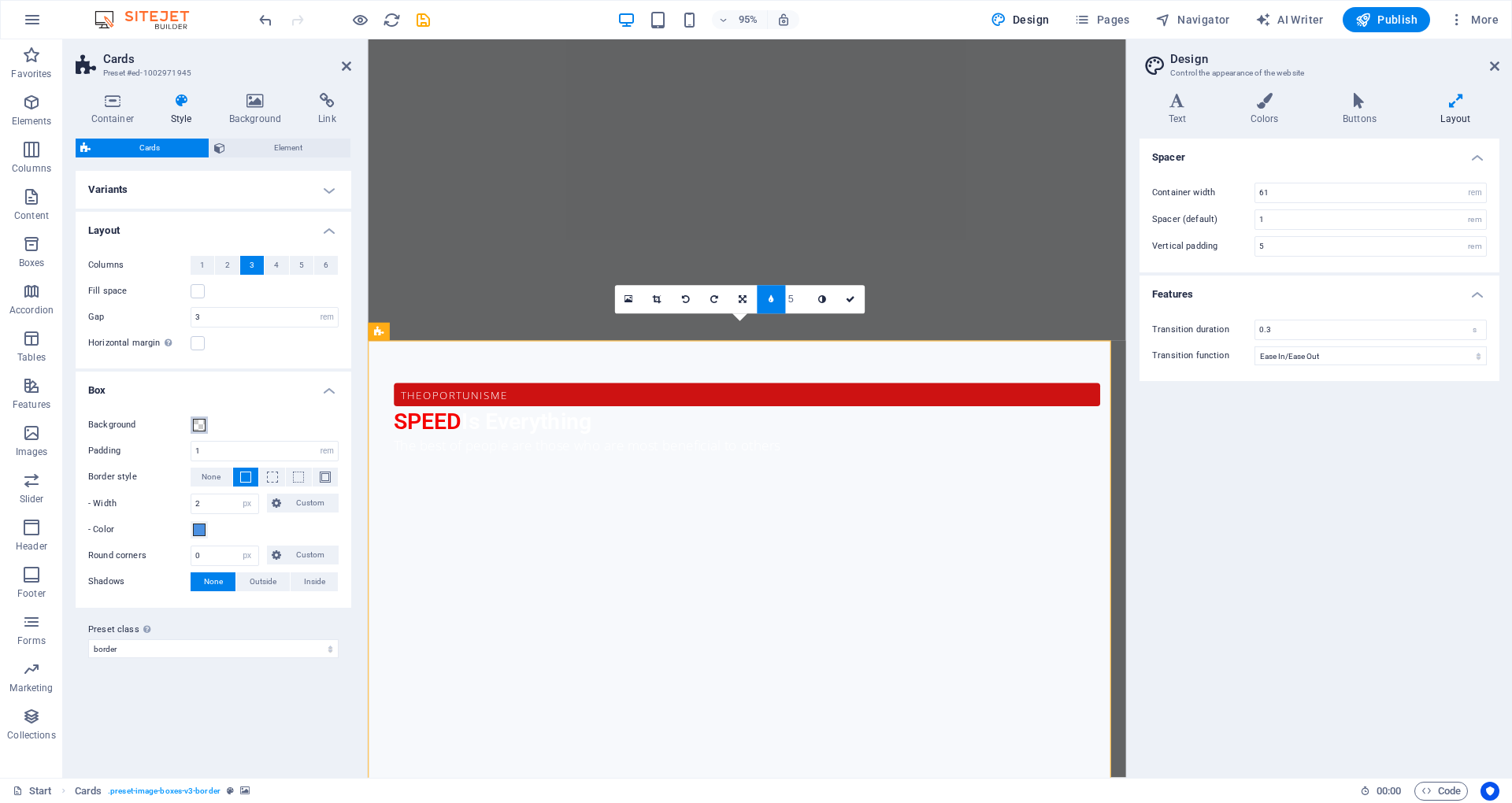
click at [198, 427] on span at bounding box center [199, 425] width 13 height 13
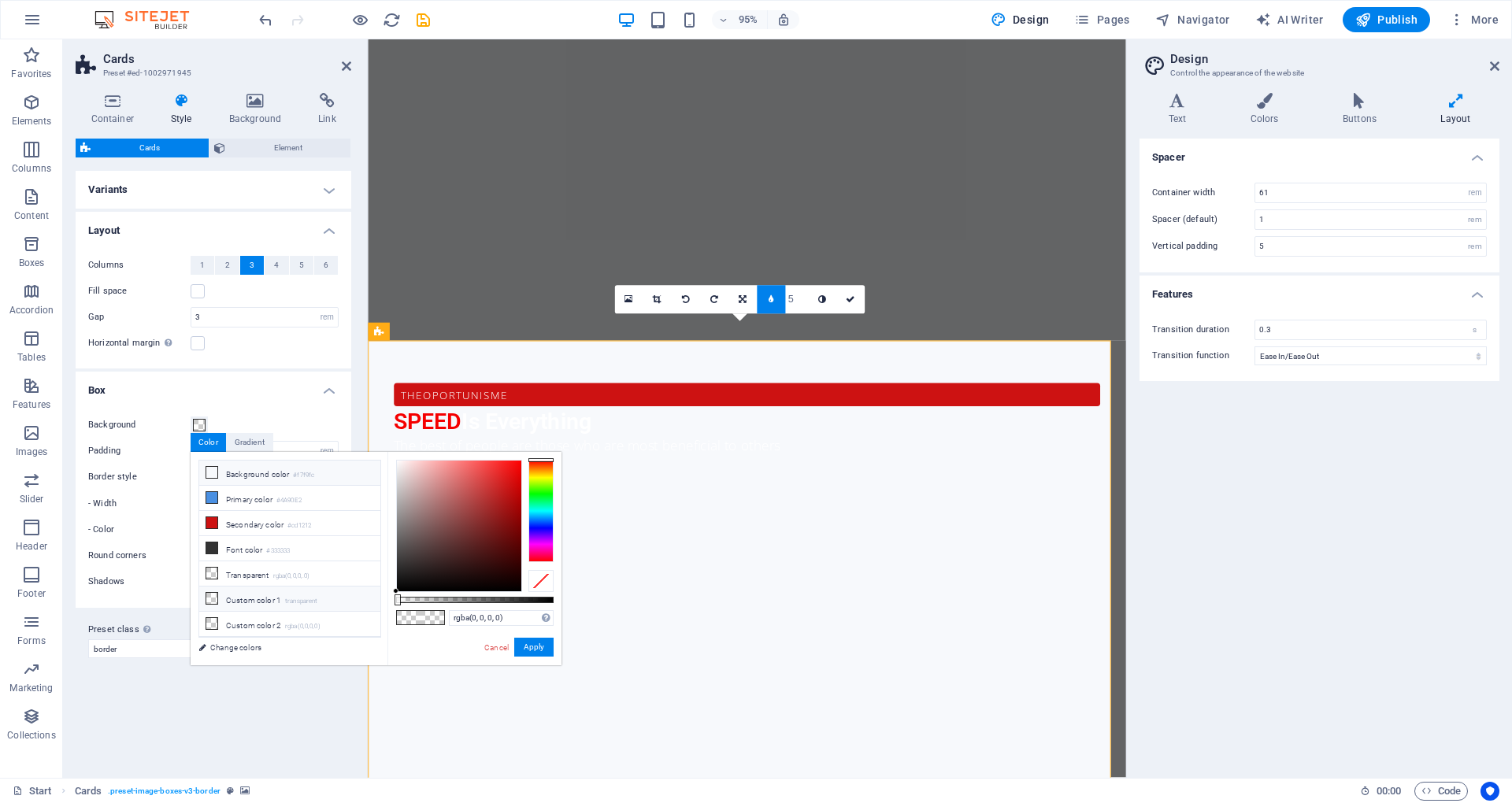
click at [226, 478] on li "Background color #f7f9fc" at bounding box center [290, 473] width 181 height 25
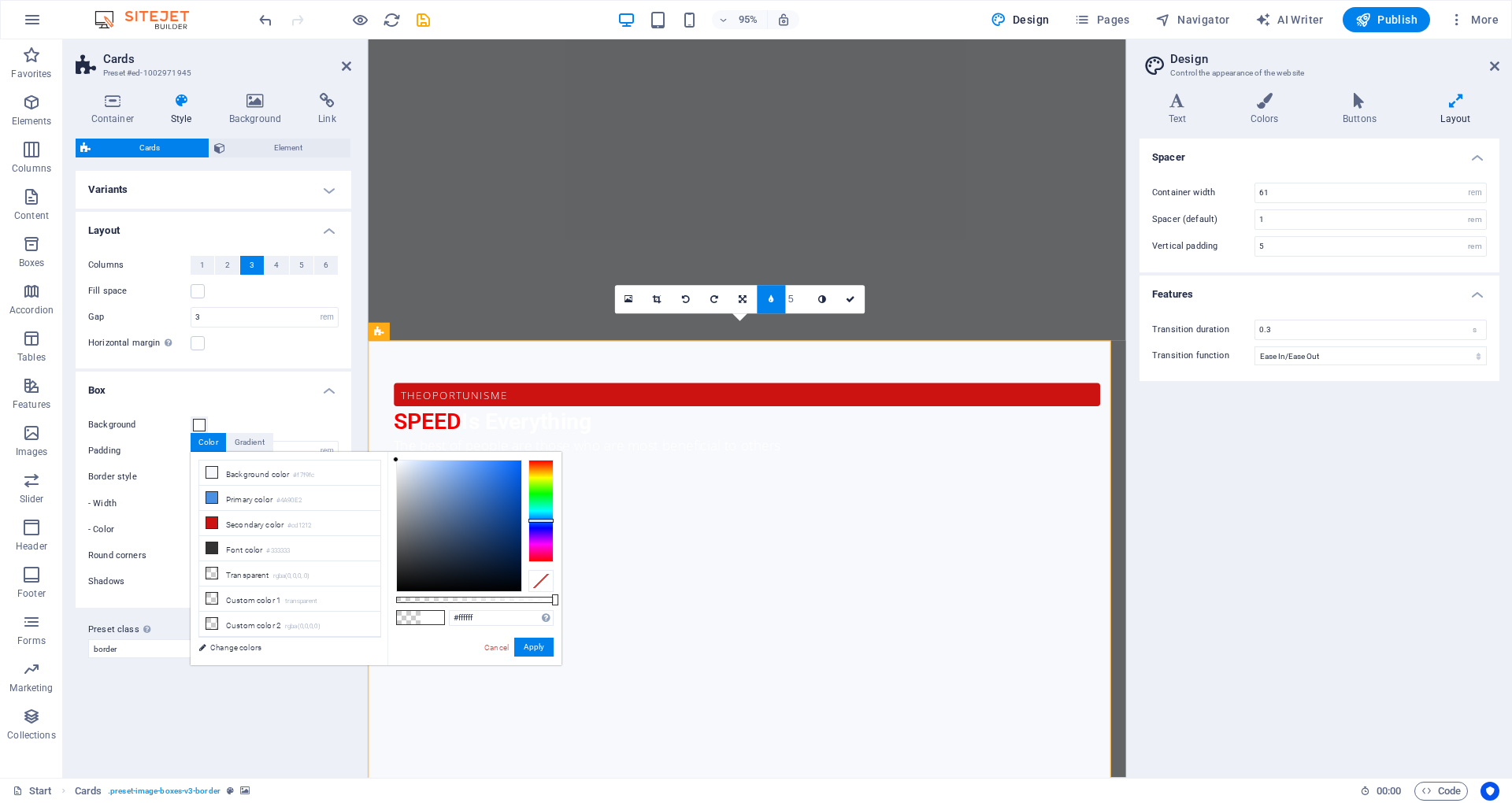
drag, startPoint x: 399, startPoint y: 460, endPoint x: 394, endPoint y: 410, distance: 50.2
click at [394, 410] on body "Individual Start Favorites Elements Columns Content Boxes Accordion Tables Feat…" at bounding box center [756, 402] width 1512 height 803
click at [282, 469] on li "Background color #f7f9fc" at bounding box center [290, 473] width 181 height 25
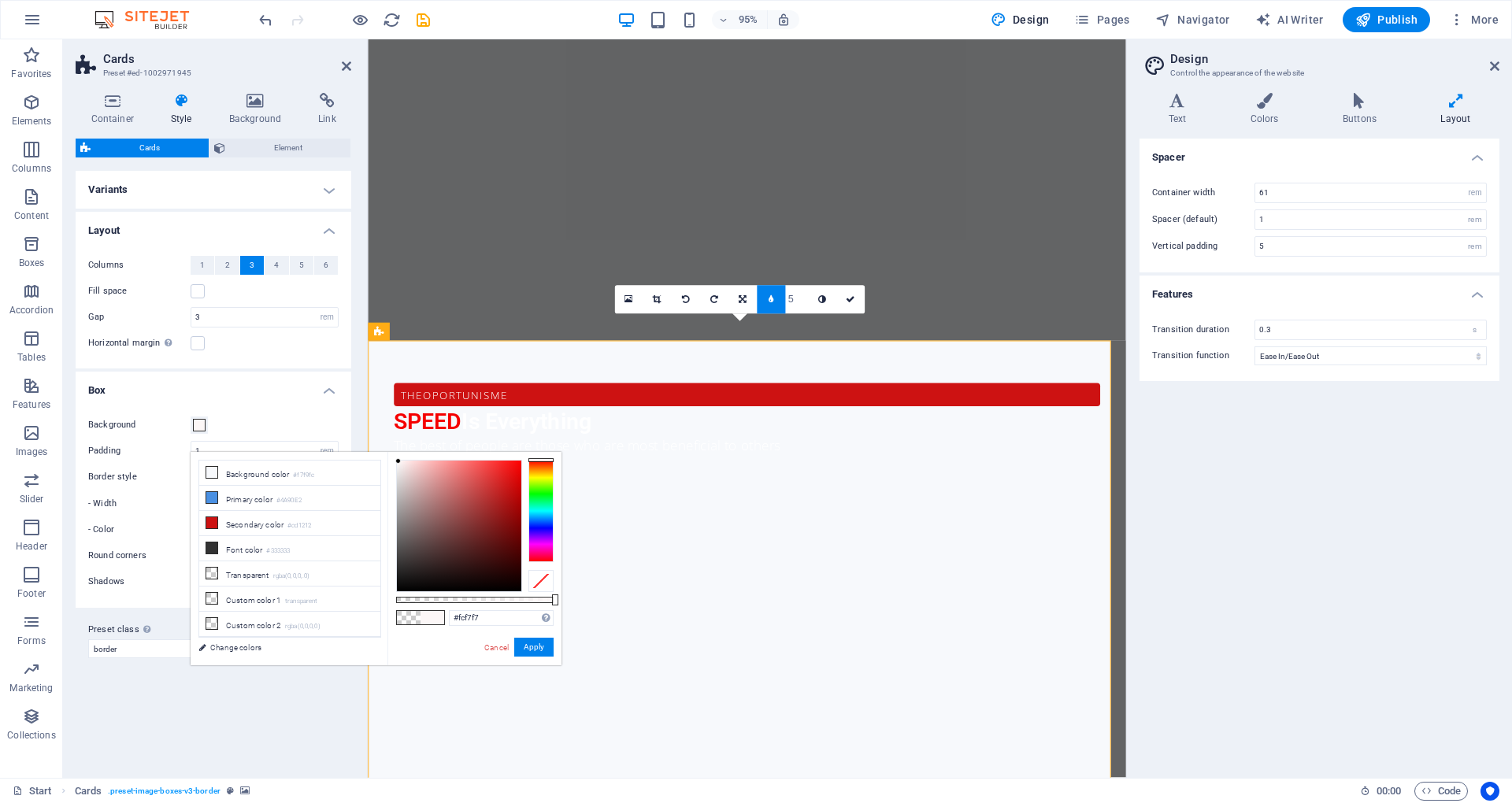
drag, startPoint x: 548, startPoint y: 520, endPoint x: 554, endPoint y: 438, distance: 82.2
click at [554, 438] on body "Individual Start Favorites Elements Columns Content Boxes Accordion Tables Feat…" at bounding box center [756, 402] width 1512 height 803
type input "#ffffff"
drag, startPoint x: 398, startPoint y: 462, endPoint x: 449, endPoint y: 579, distance: 127.6
click at [374, 434] on body "Individual Start Favorites Elements Columns Content Boxes Accordion Tables Feat…" at bounding box center [756, 402] width 1512 height 803
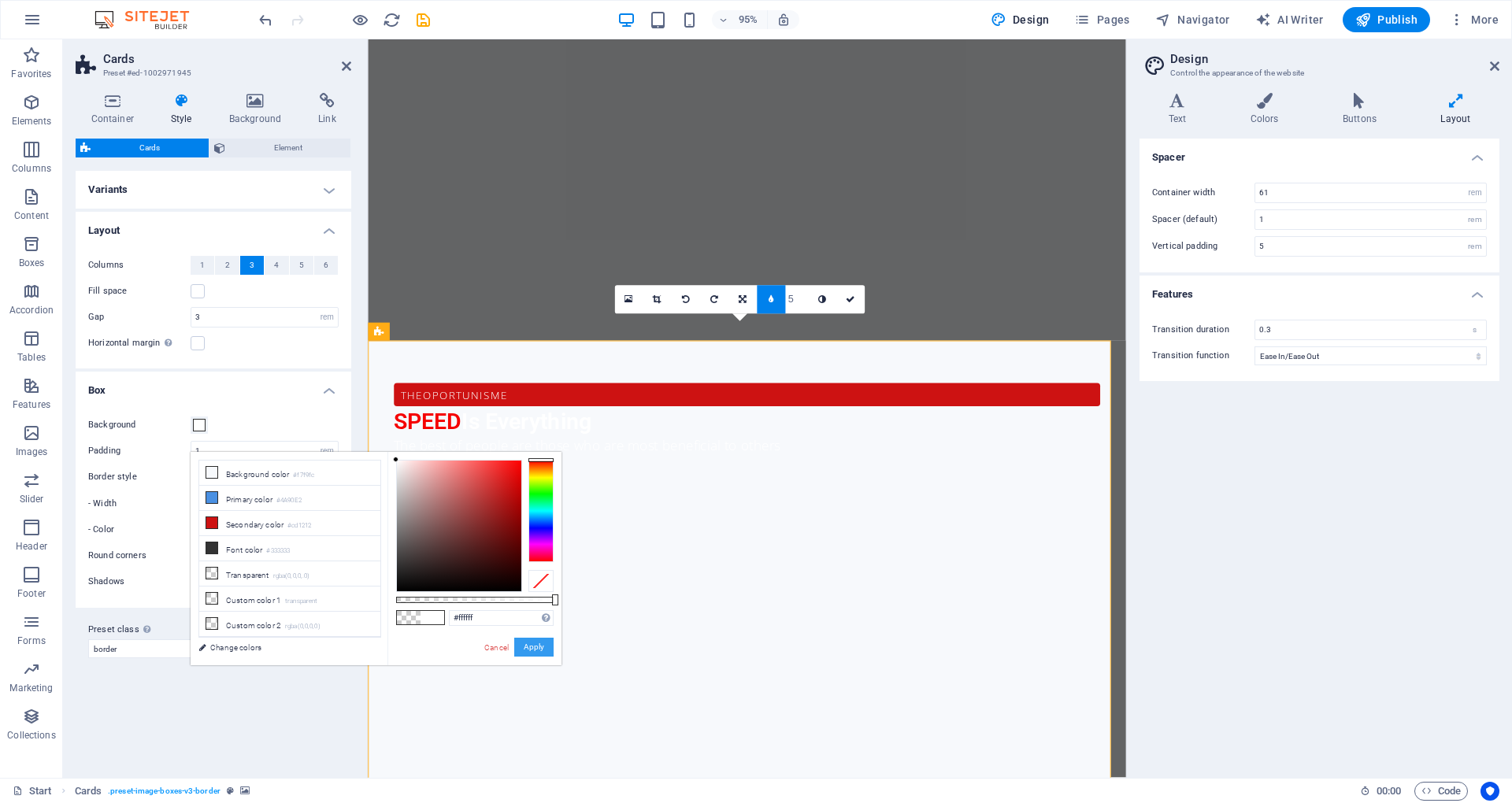
click at [524, 641] on button "Apply" at bounding box center [533, 647] width 39 height 19
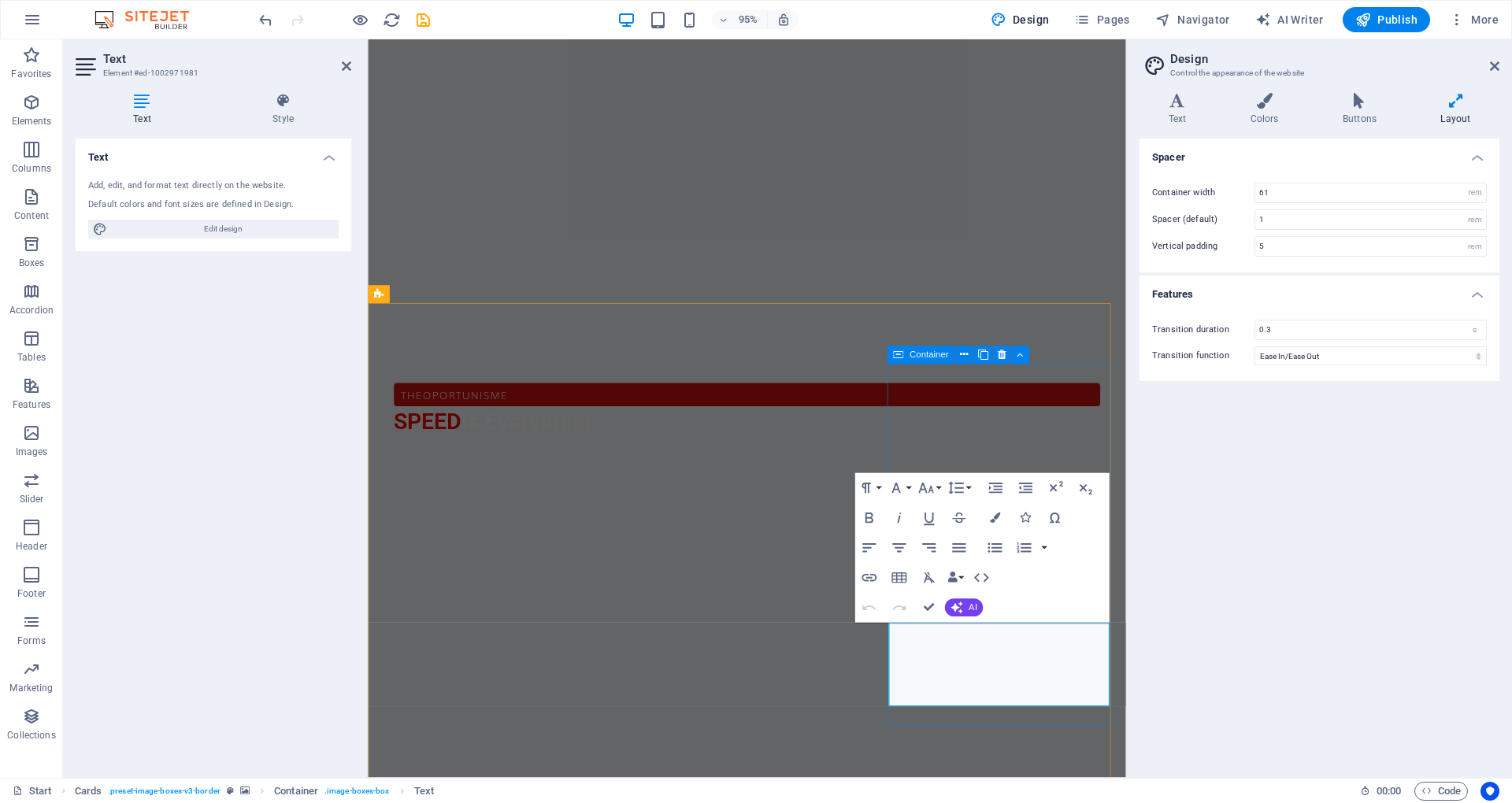
scroll to position [896, 0]
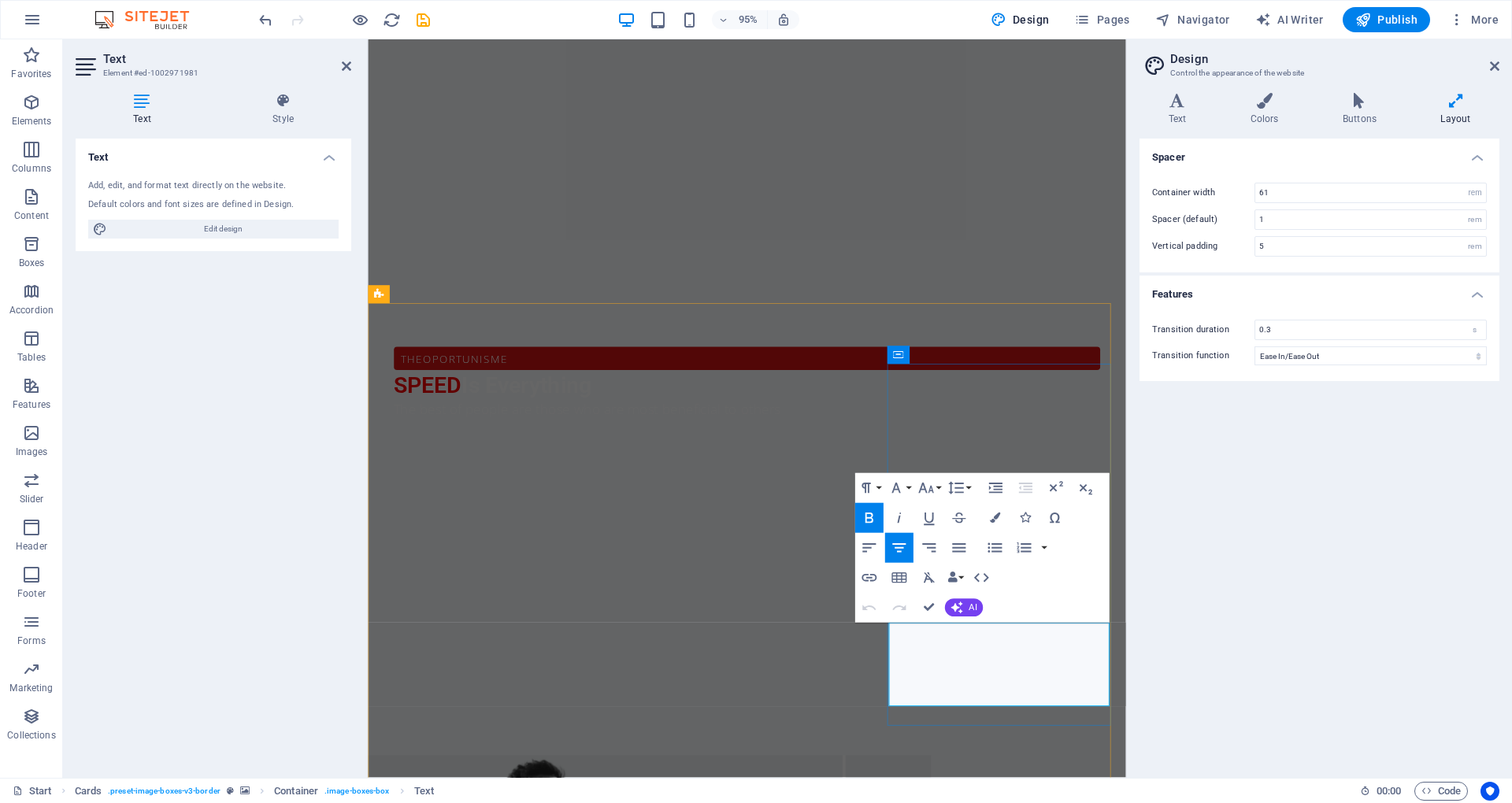
drag, startPoint x: 1062, startPoint y: 663, endPoint x: 1175, endPoint y: 754, distance: 145.1
click at [999, 517] on icon "button" at bounding box center [995, 518] width 10 height 10
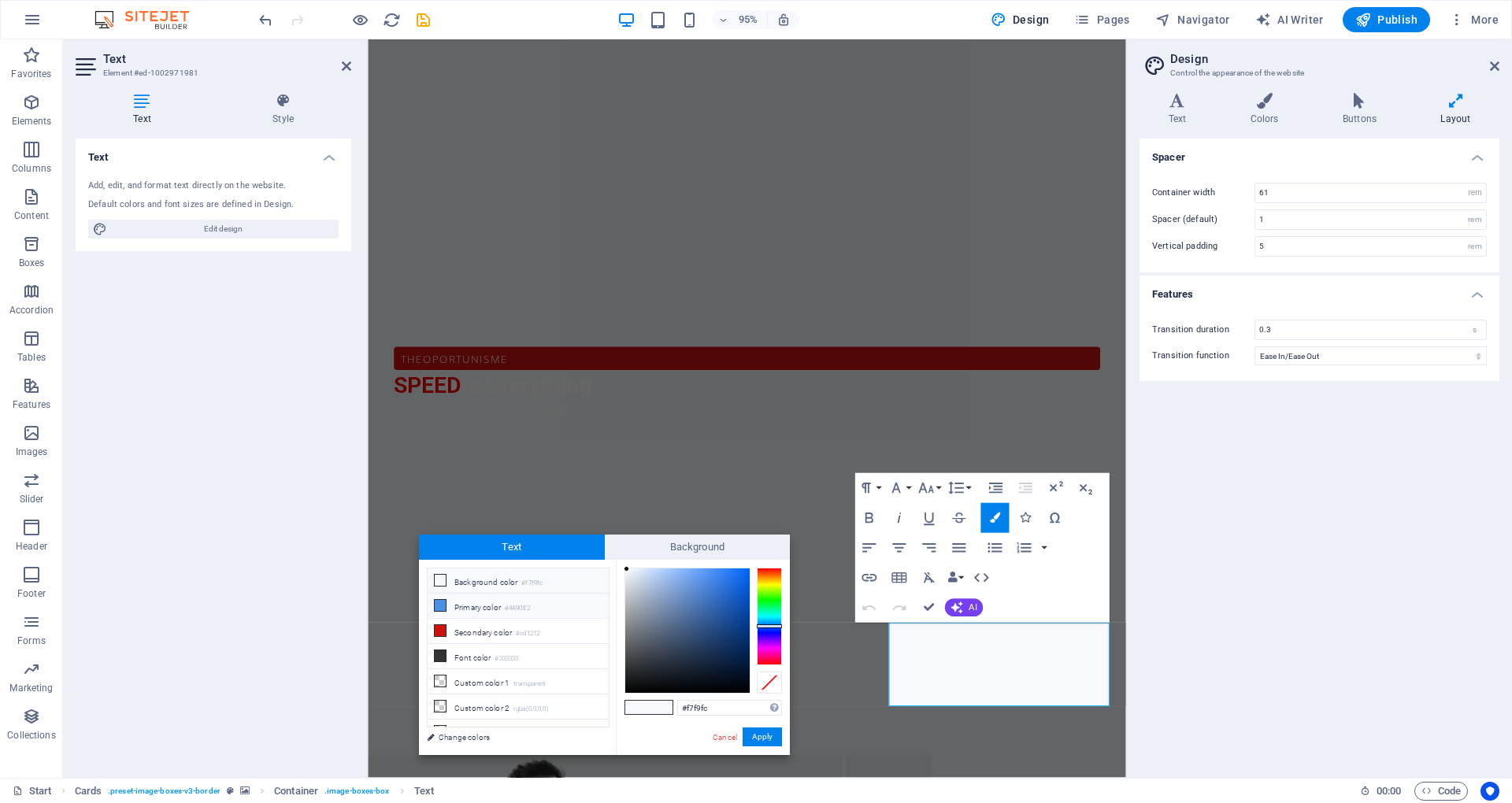
click at [446, 601] on li "Primary color #4A90E2" at bounding box center [518, 606] width 181 height 25
type input "#000000"
drag, startPoint x: 711, startPoint y: 579, endPoint x: 771, endPoint y: 721, distance: 154.2
click at [767, 701] on div "#000000 Supported formats #0852ed rgb(8, 82, 237) rgba(8, 82, 237, 90%) hsv(221…" at bounding box center [702, 772] width 174 height 423
click at [774, 730] on button "Apply" at bounding box center [762, 737] width 39 height 19
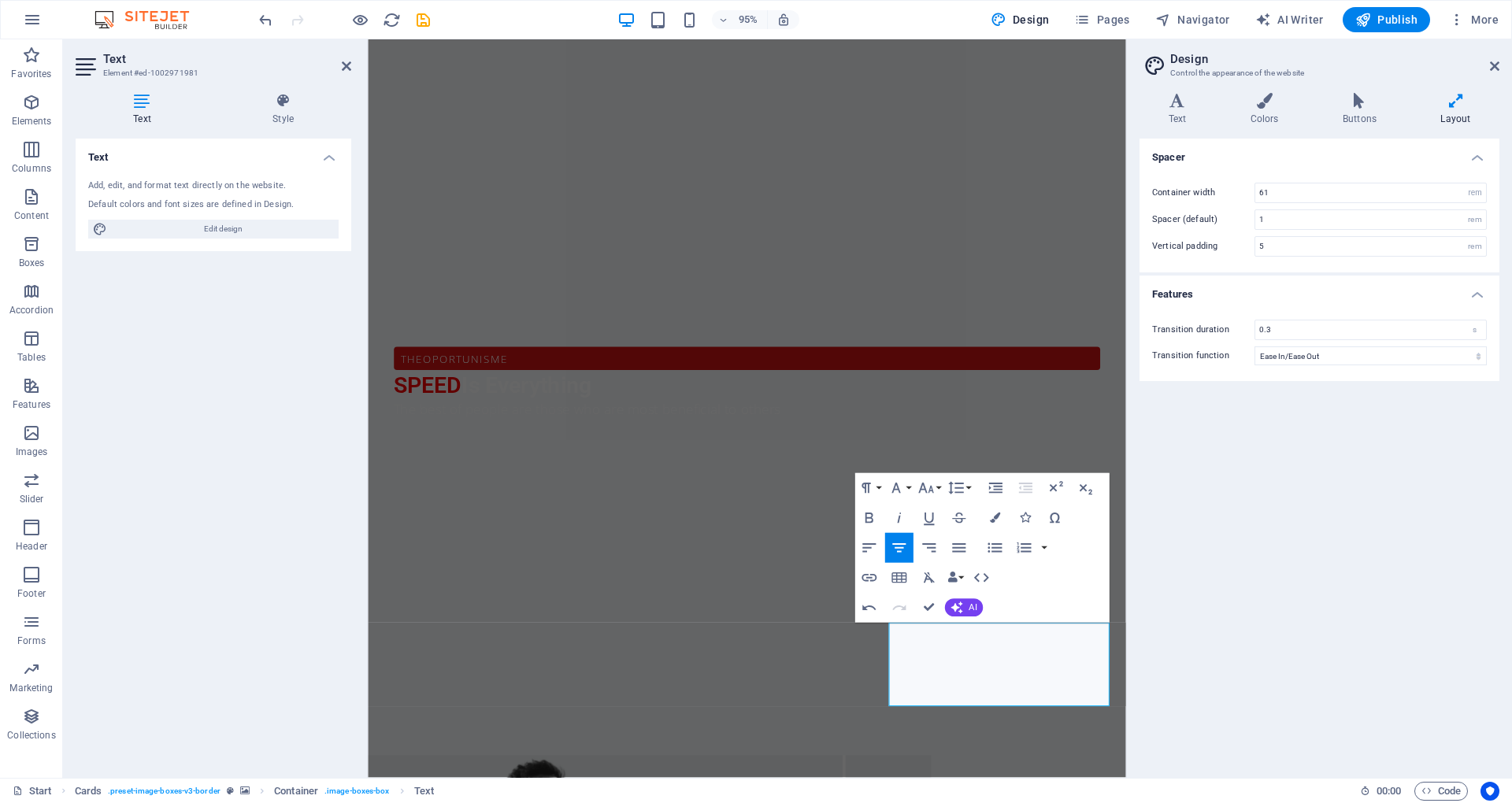
click at [1258, 585] on div "Spacer Container width 61 rem px Spacer (default) 1 rem Vertical padding 5 rem …" at bounding box center [1320, 452] width 360 height 627
drag, startPoint x: 787, startPoint y: 518, endPoint x: 1095, endPoint y: 500, distance: 308.5
click at [1095, 500] on button "Subscript" at bounding box center [1085, 488] width 29 height 30
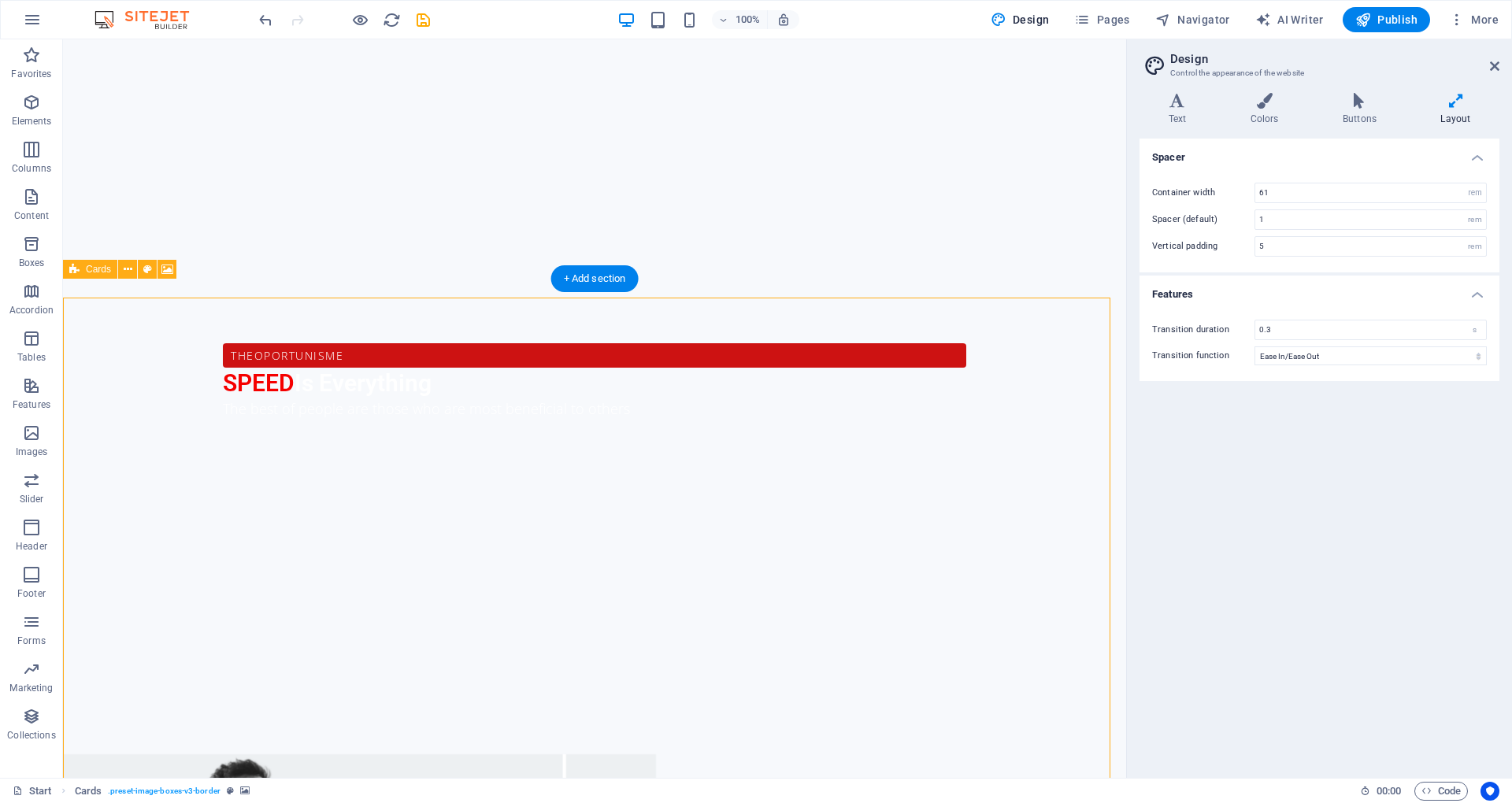
select select "rem"
select select "px"
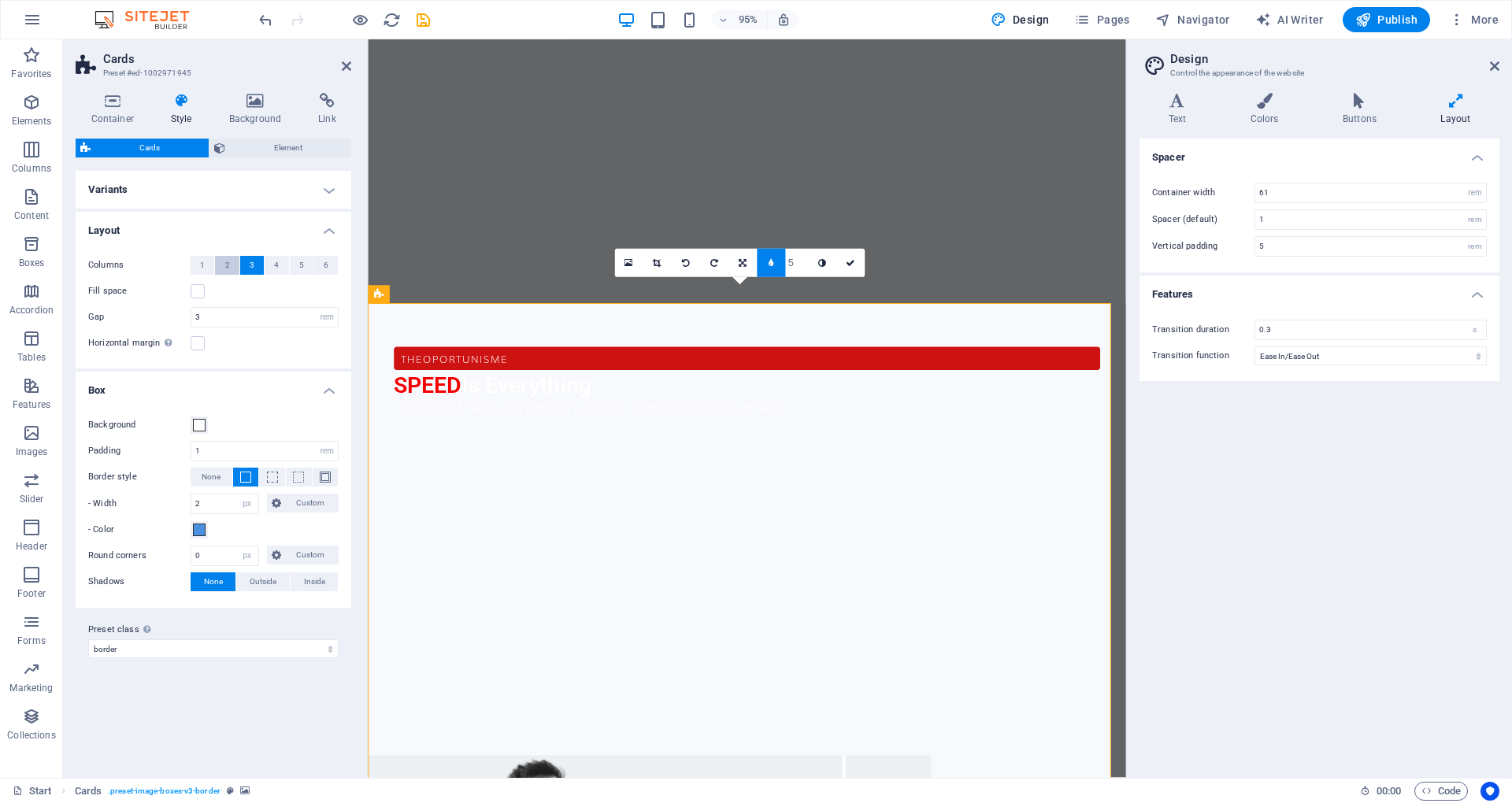
click at [226, 263] on span "2" at bounding box center [228, 265] width 5 height 19
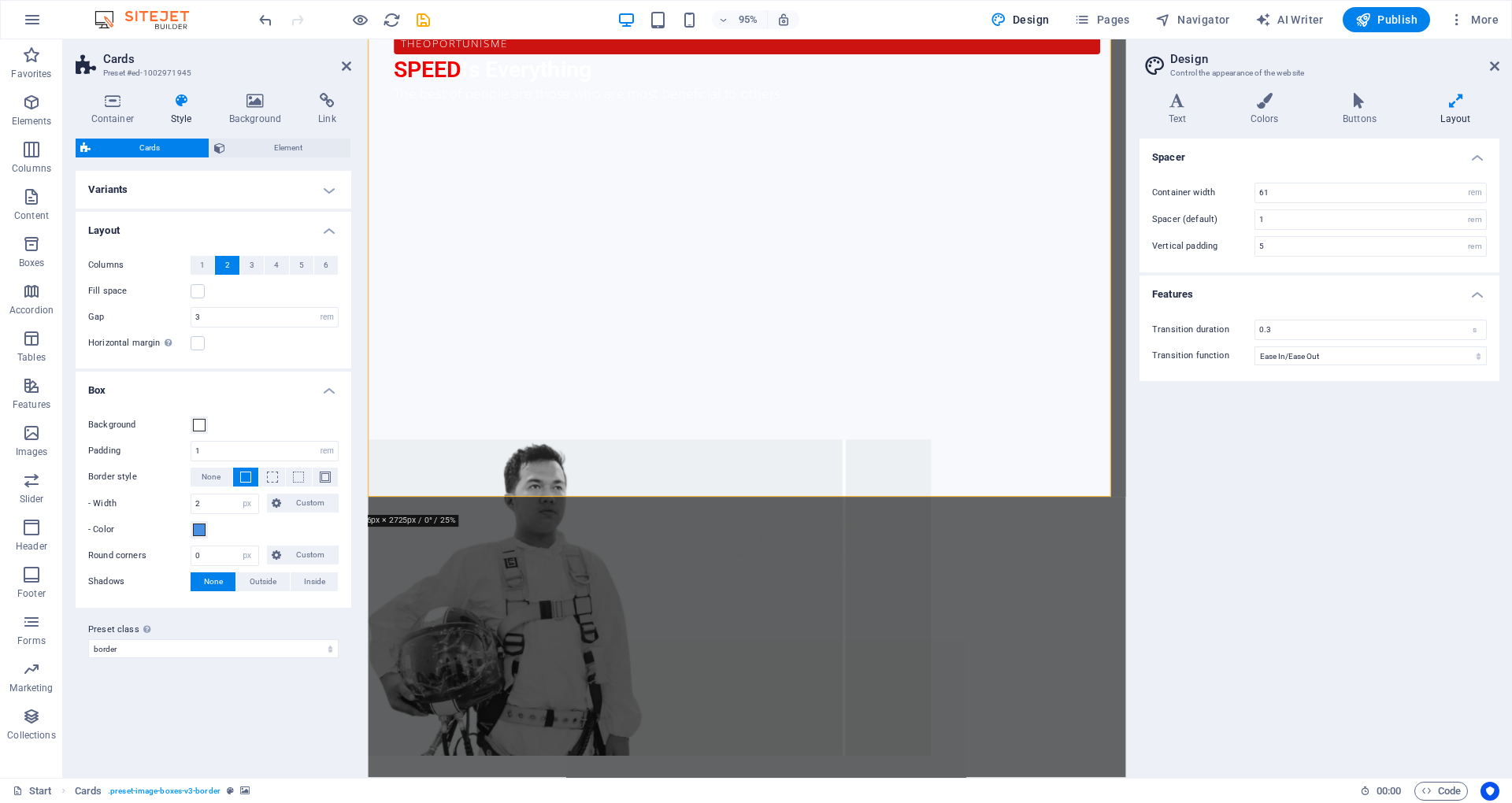
scroll to position [1317, 0]
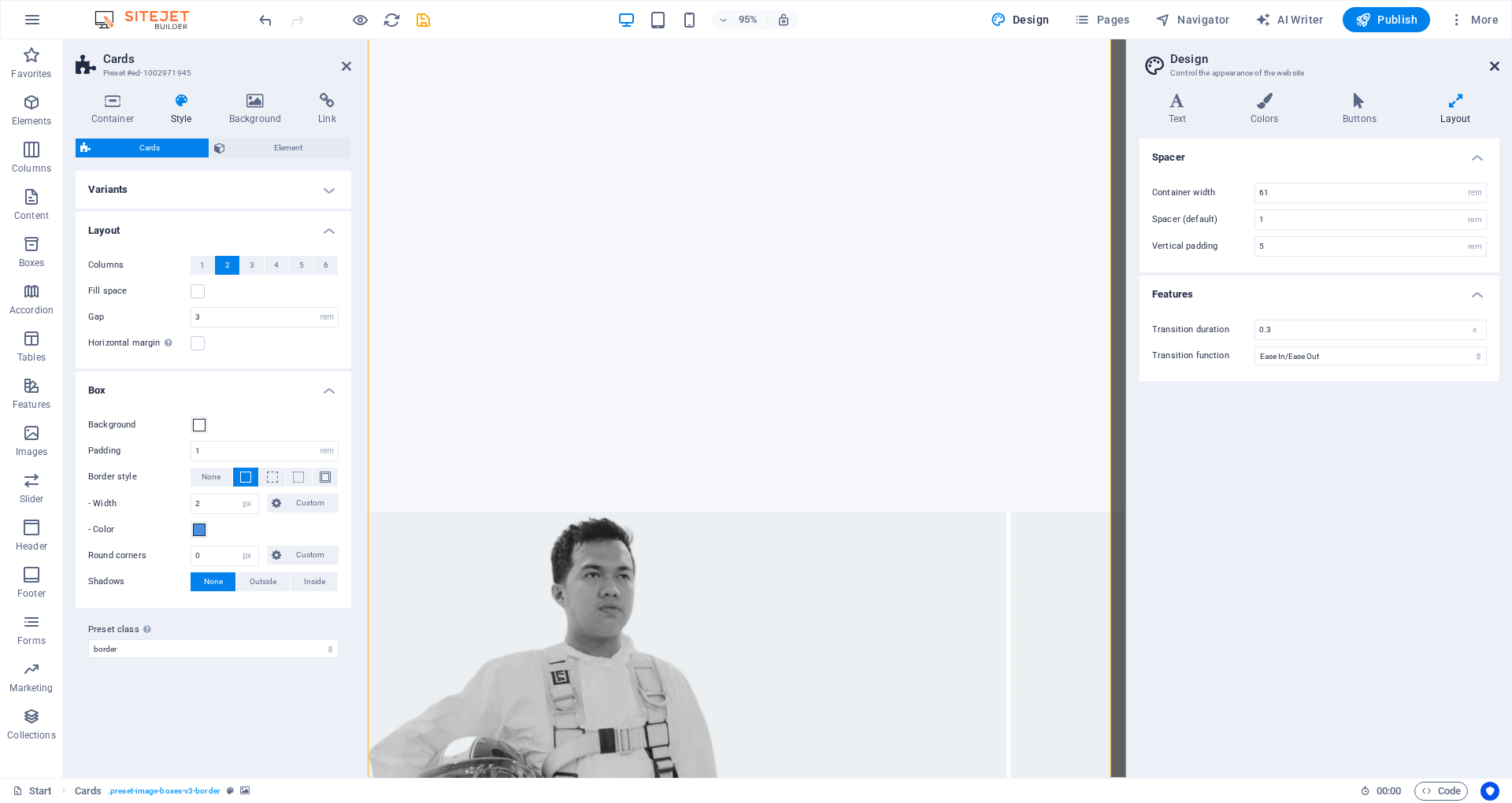
click at [1498, 62] on icon at bounding box center [1494, 66] width 9 height 13
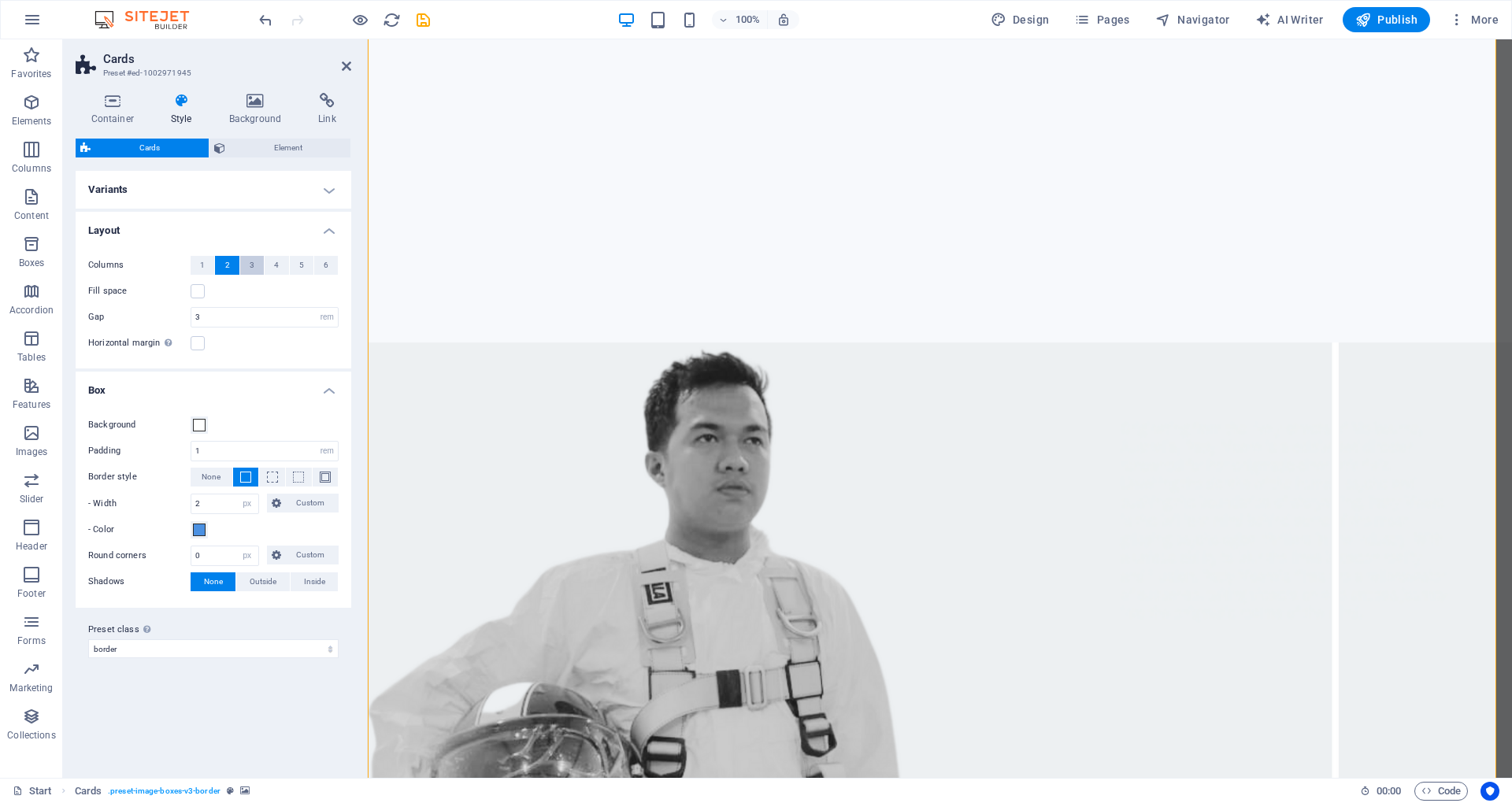
click at [246, 272] on button "3" at bounding box center [252, 265] width 24 height 19
click at [277, 260] on span "4" at bounding box center [276, 265] width 5 height 19
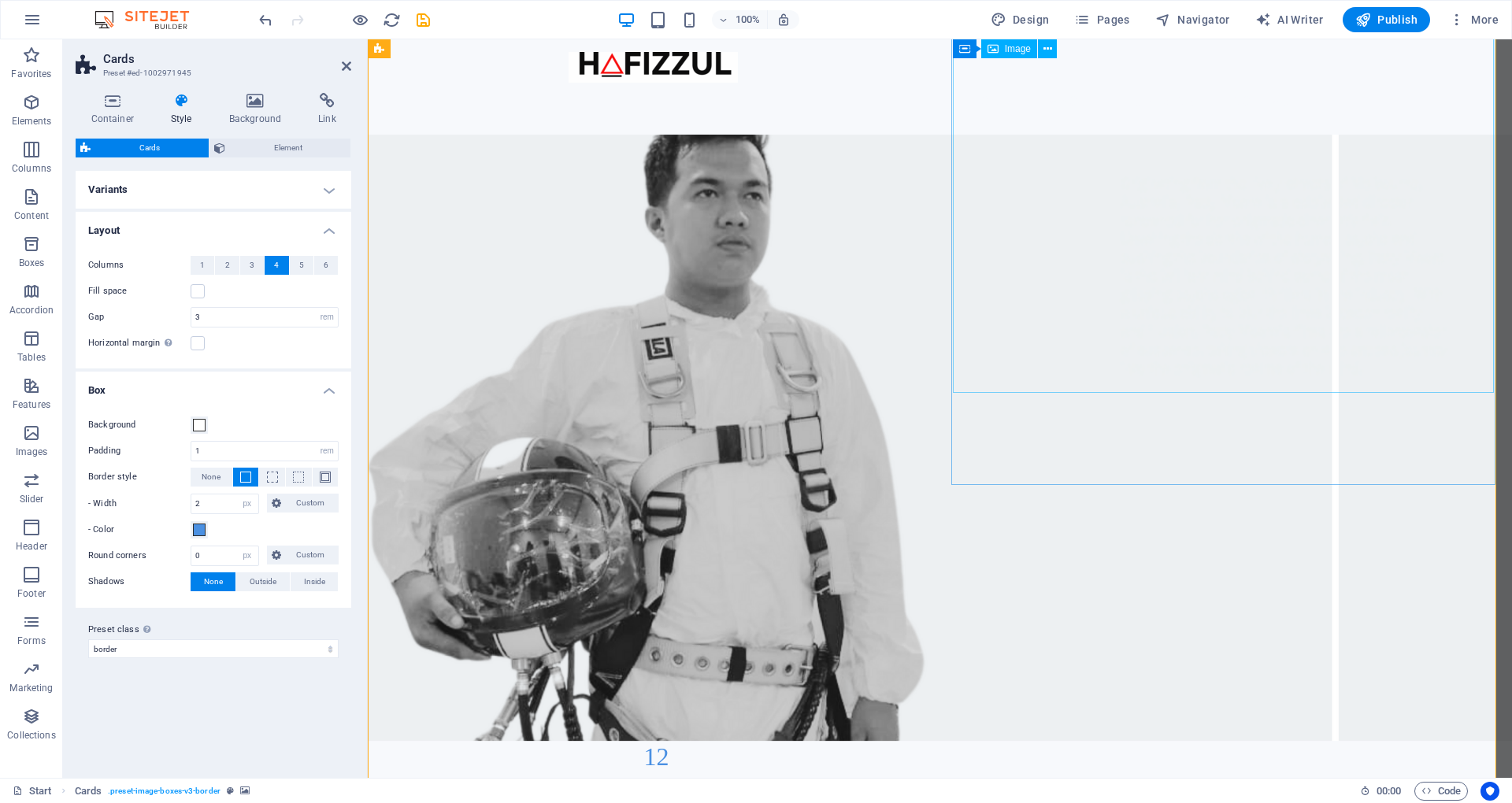
scroll to position [1211, 0]
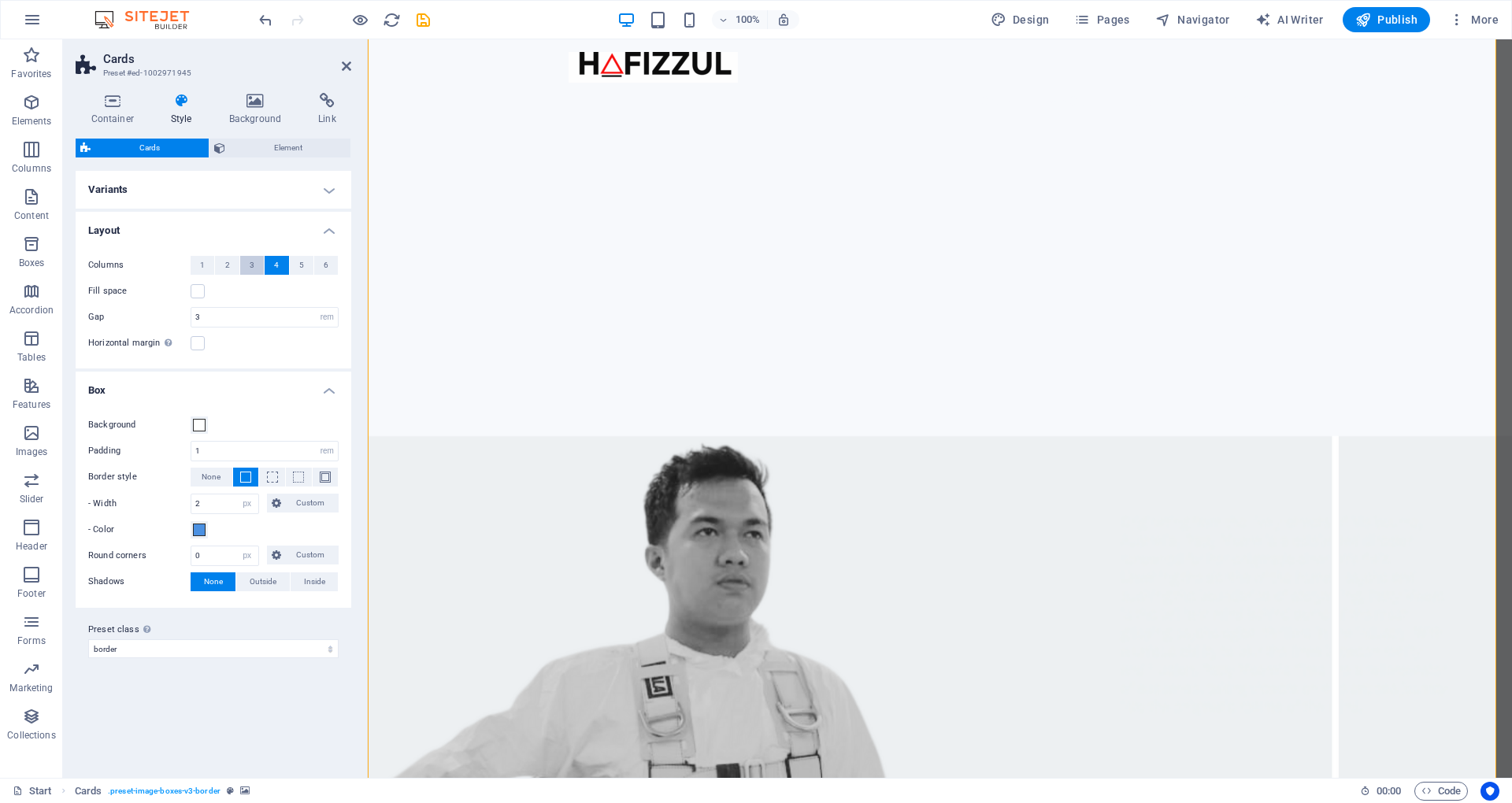
click at [249, 264] on button "3" at bounding box center [252, 265] width 24 height 19
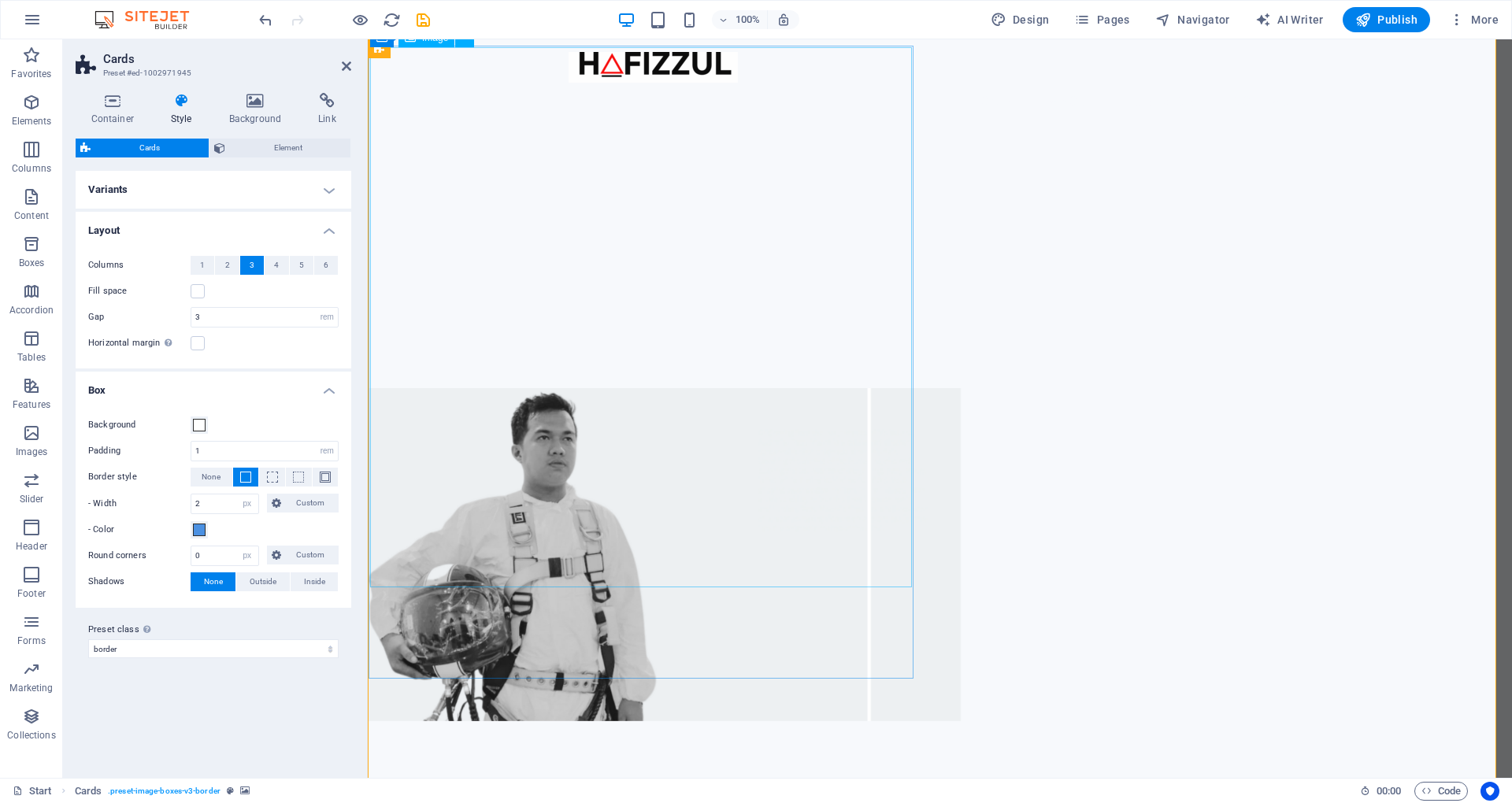
scroll to position [791, 0]
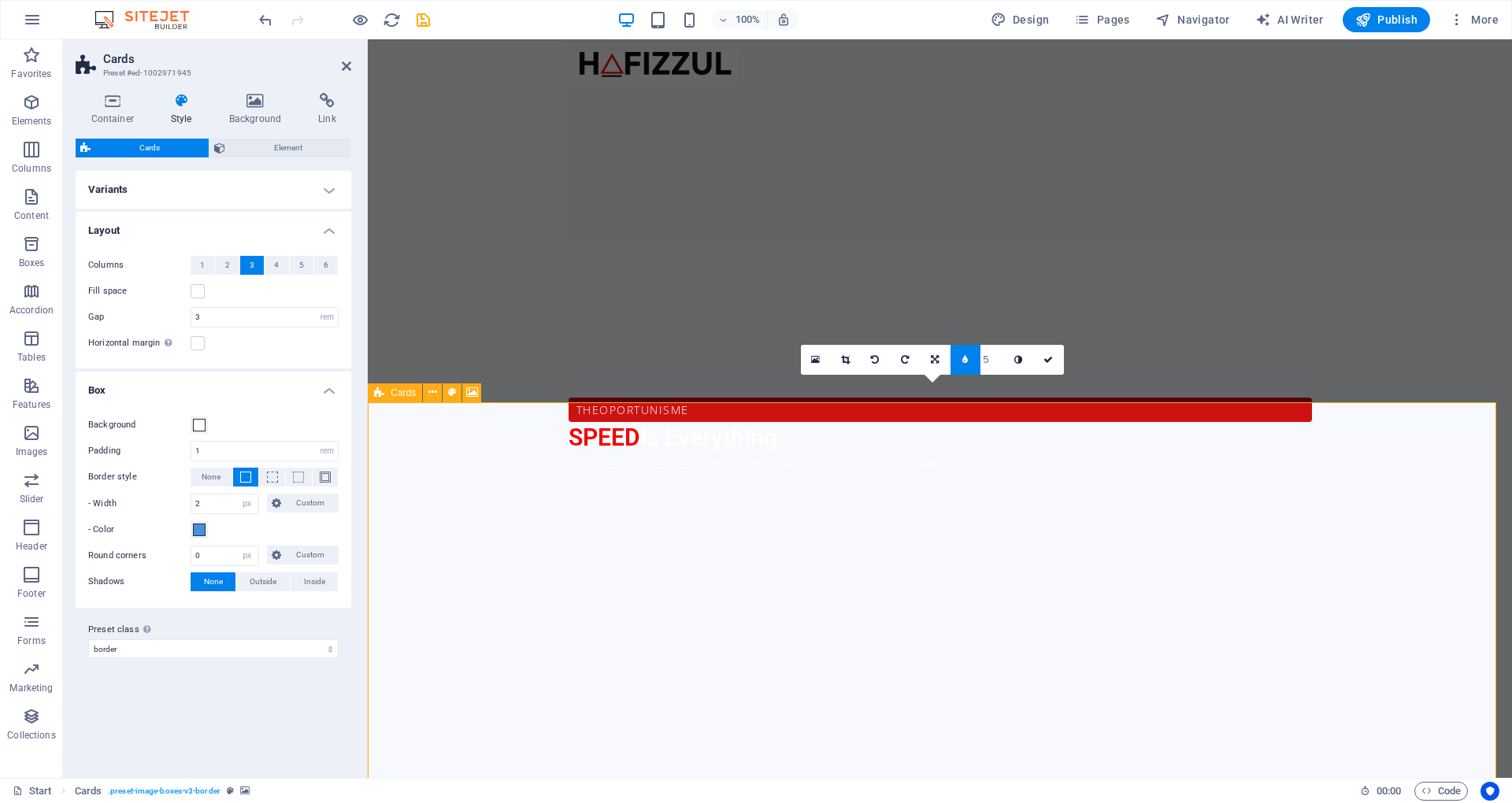
click at [272, 263] on button "4" at bounding box center [276, 265] width 24 height 19
click at [203, 296] on label at bounding box center [197, 291] width 14 height 14
click at [0, 0] on input "Fill space" at bounding box center [0, 0] width 0 height 0
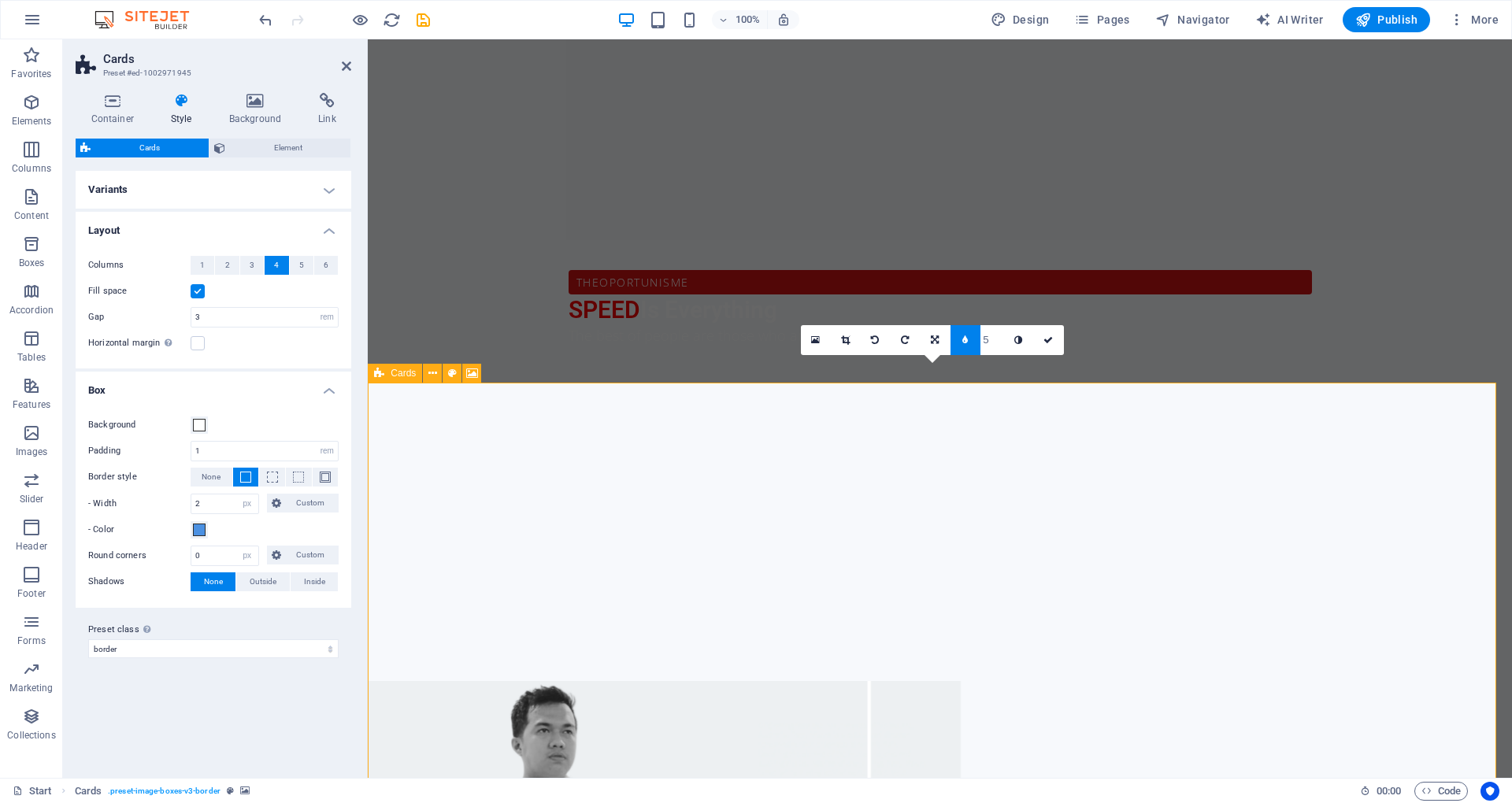
scroll to position [1106, 0]
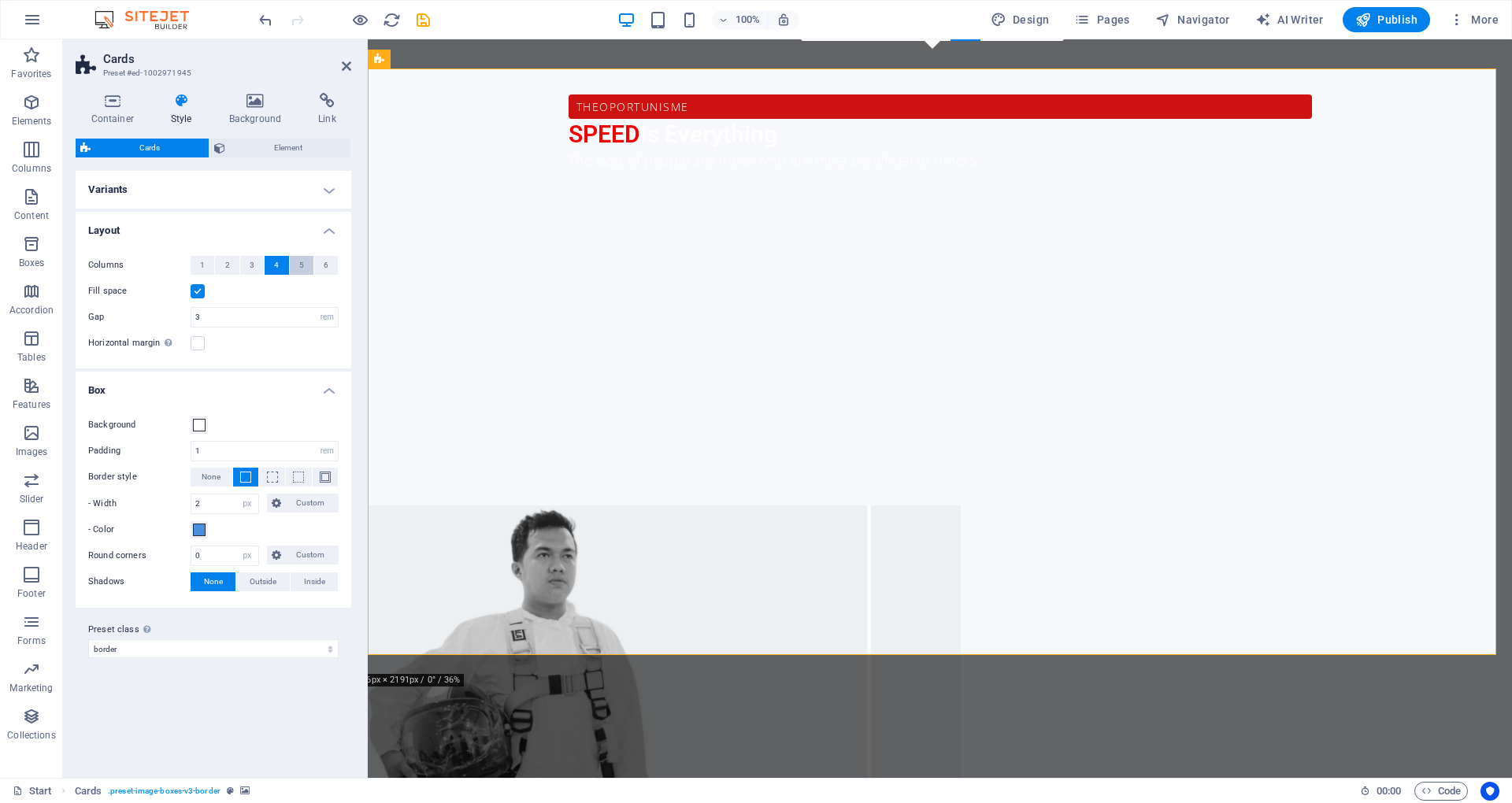
click at [308, 272] on button "5" at bounding box center [302, 265] width 24 height 19
click at [276, 290] on div "Fill space" at bounding box center [213, 291] width 250 height 19
click at [286, 312] on input "3" at bounding box center [265, 318] width 146 height 19
type input "0"
click at [276, 268] on span "4" at bounding box center [276, 265] width 5 height 19
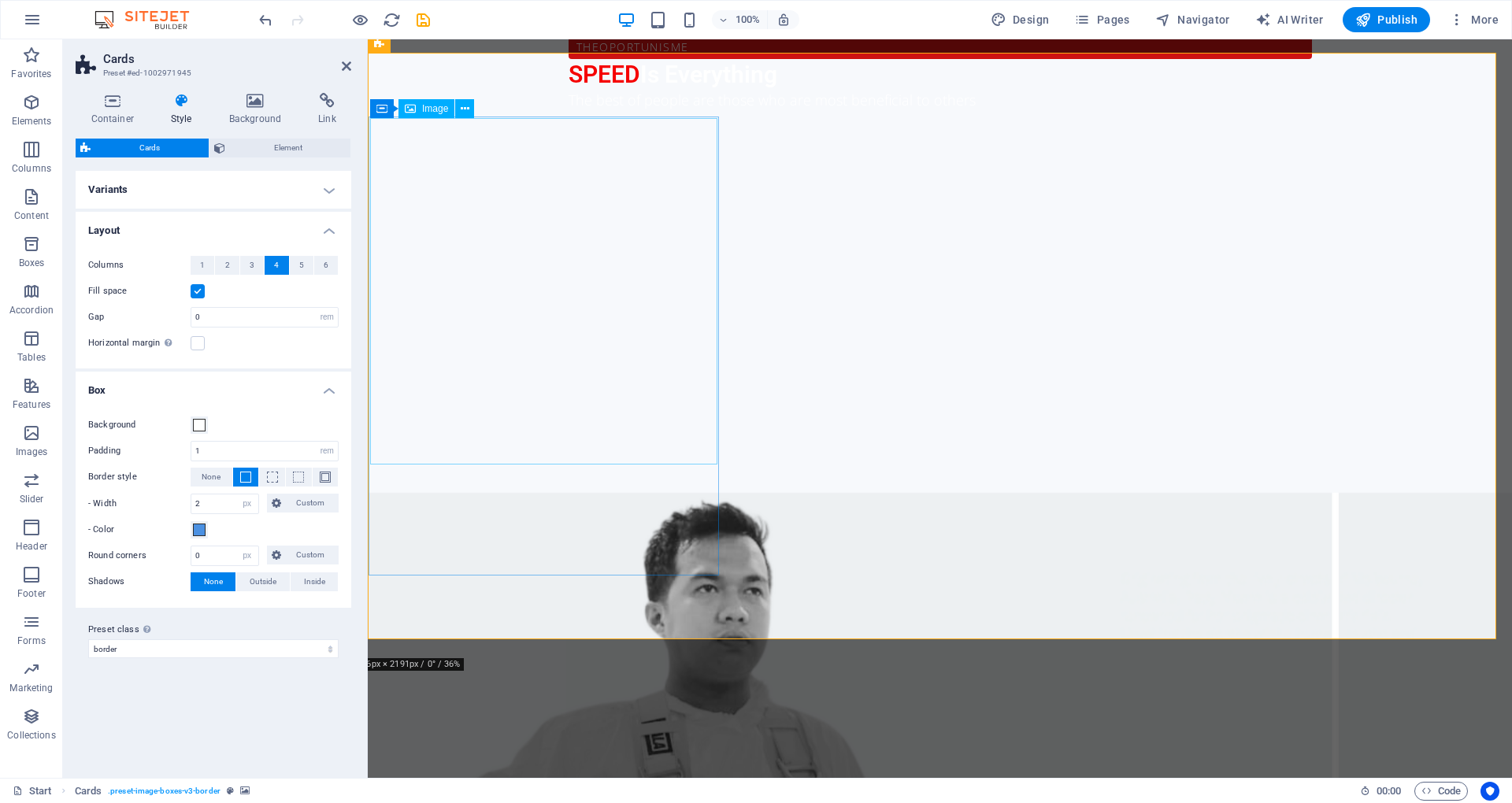
scroll to position [1211, 0]
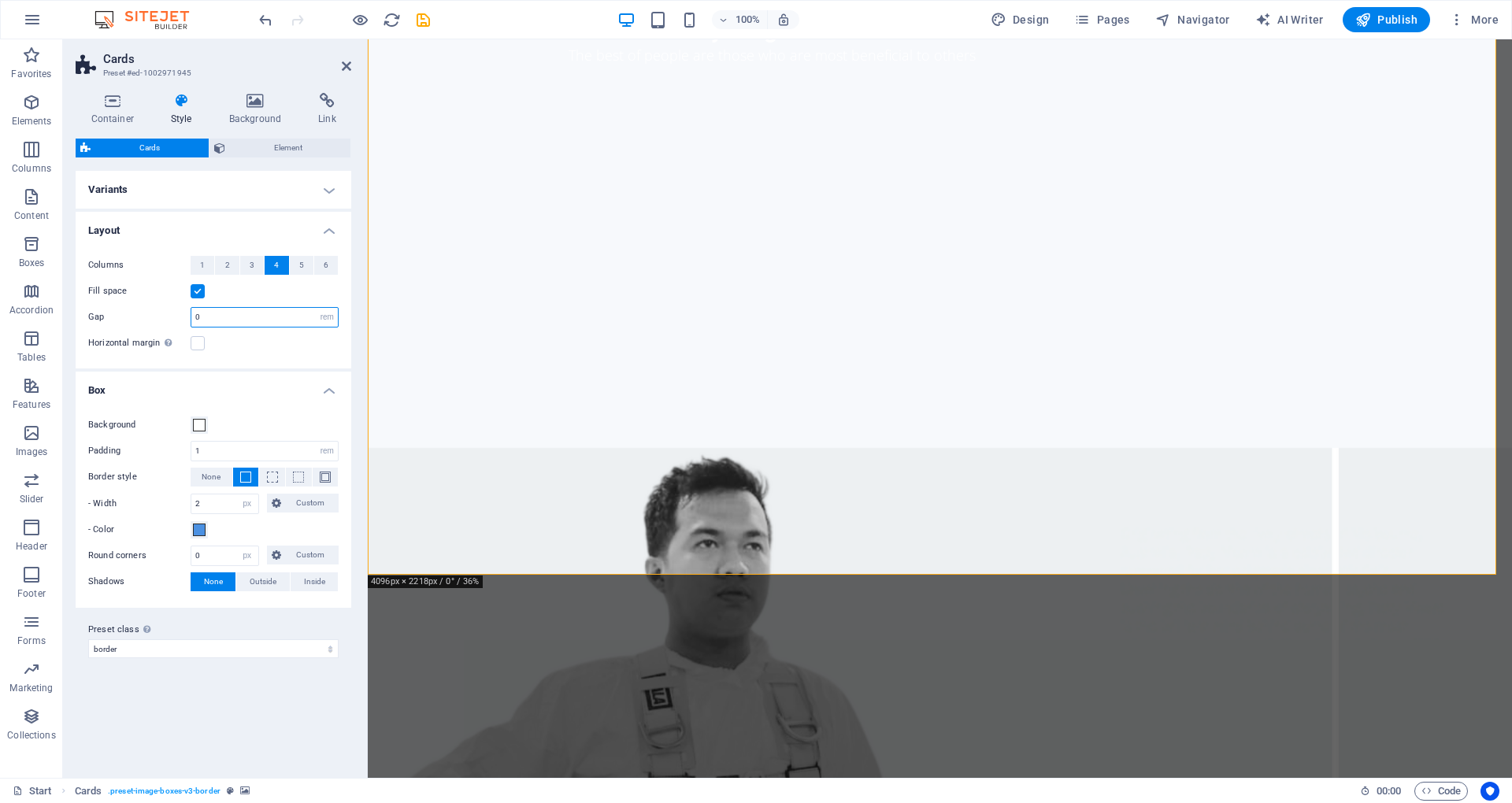
click at [277, 318] on input "0" at bounding box center [265, 318] width 146 height 19
type input "3"
click at [273, 266] on button "4" at bounding box center [276, 265] width 24 height 19
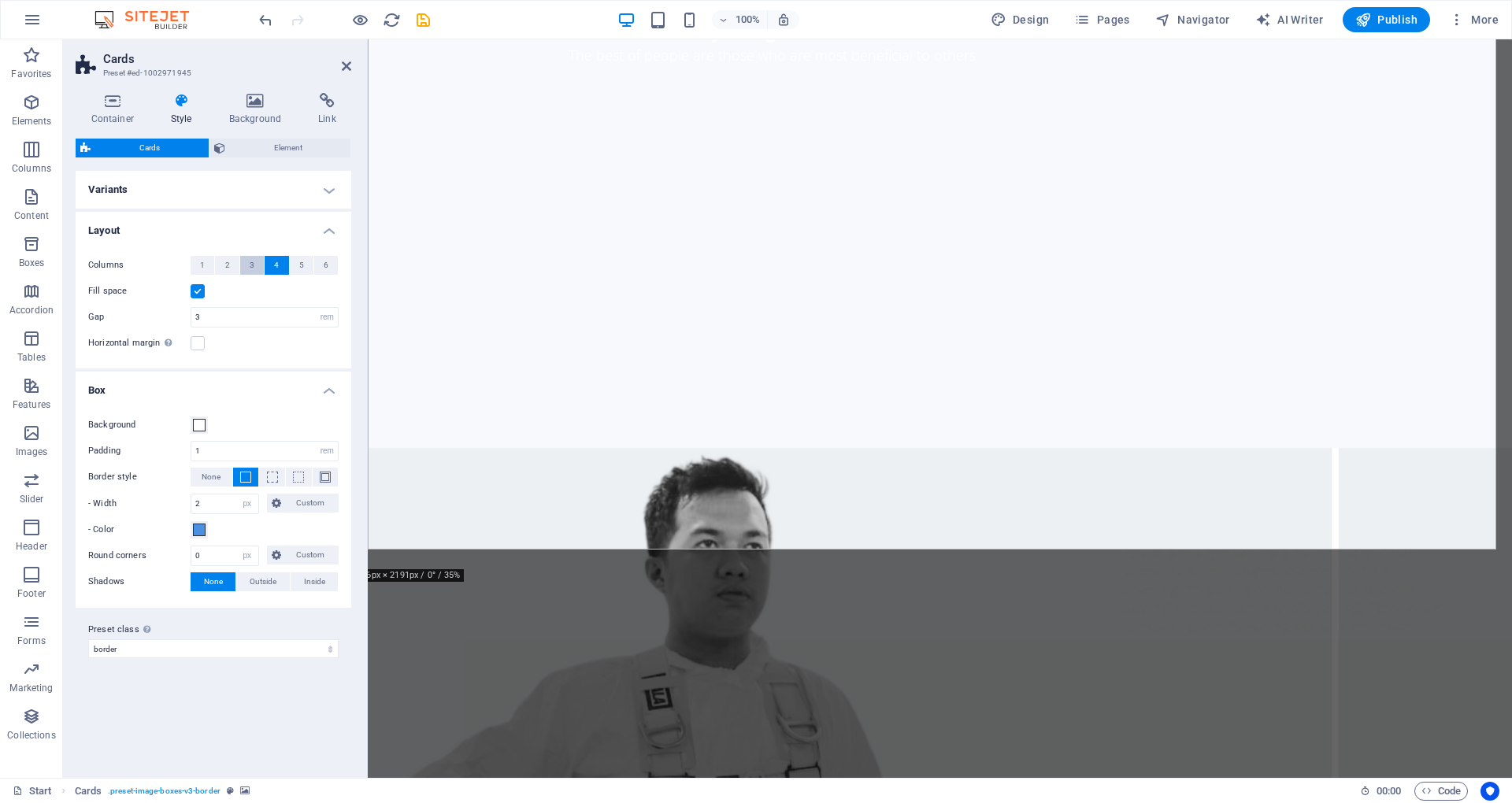
click at [240, 261] on button "3" at bounding box center [252, 265] width 24 height 19
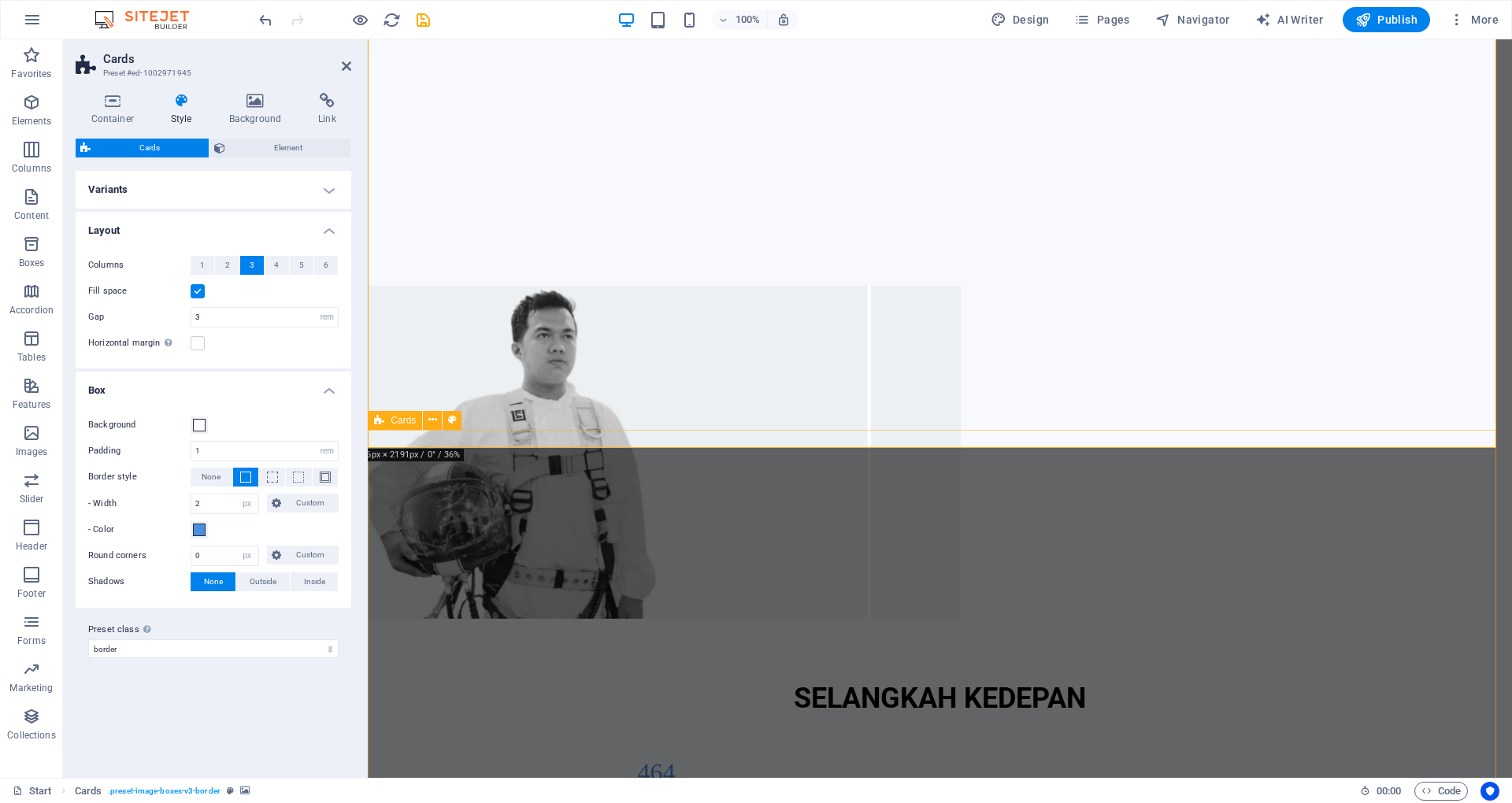
scroll to position [1334, 0]
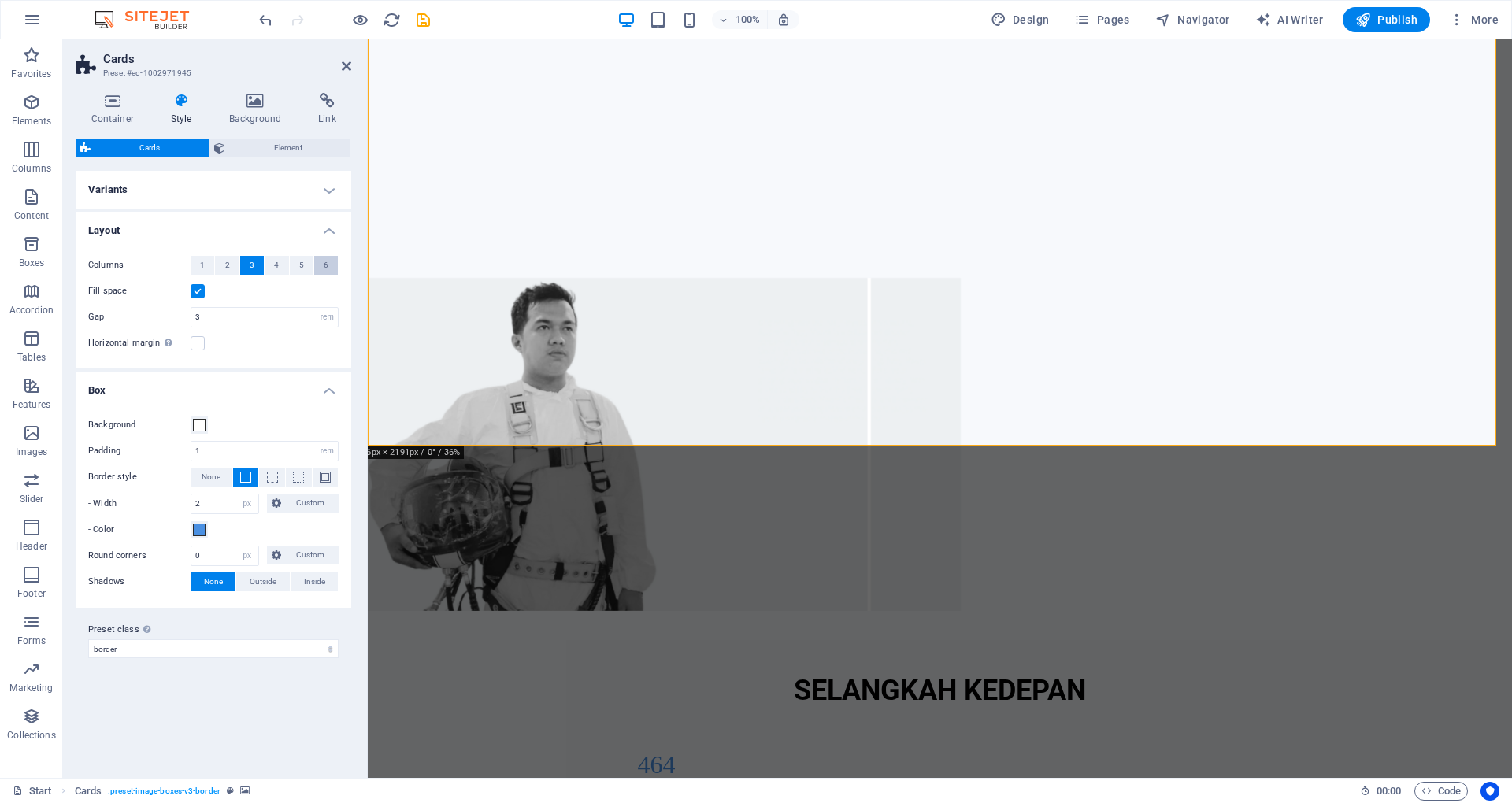
click at [327, 268] on span "6" at bounding box center [326, 265] width 5 height 19
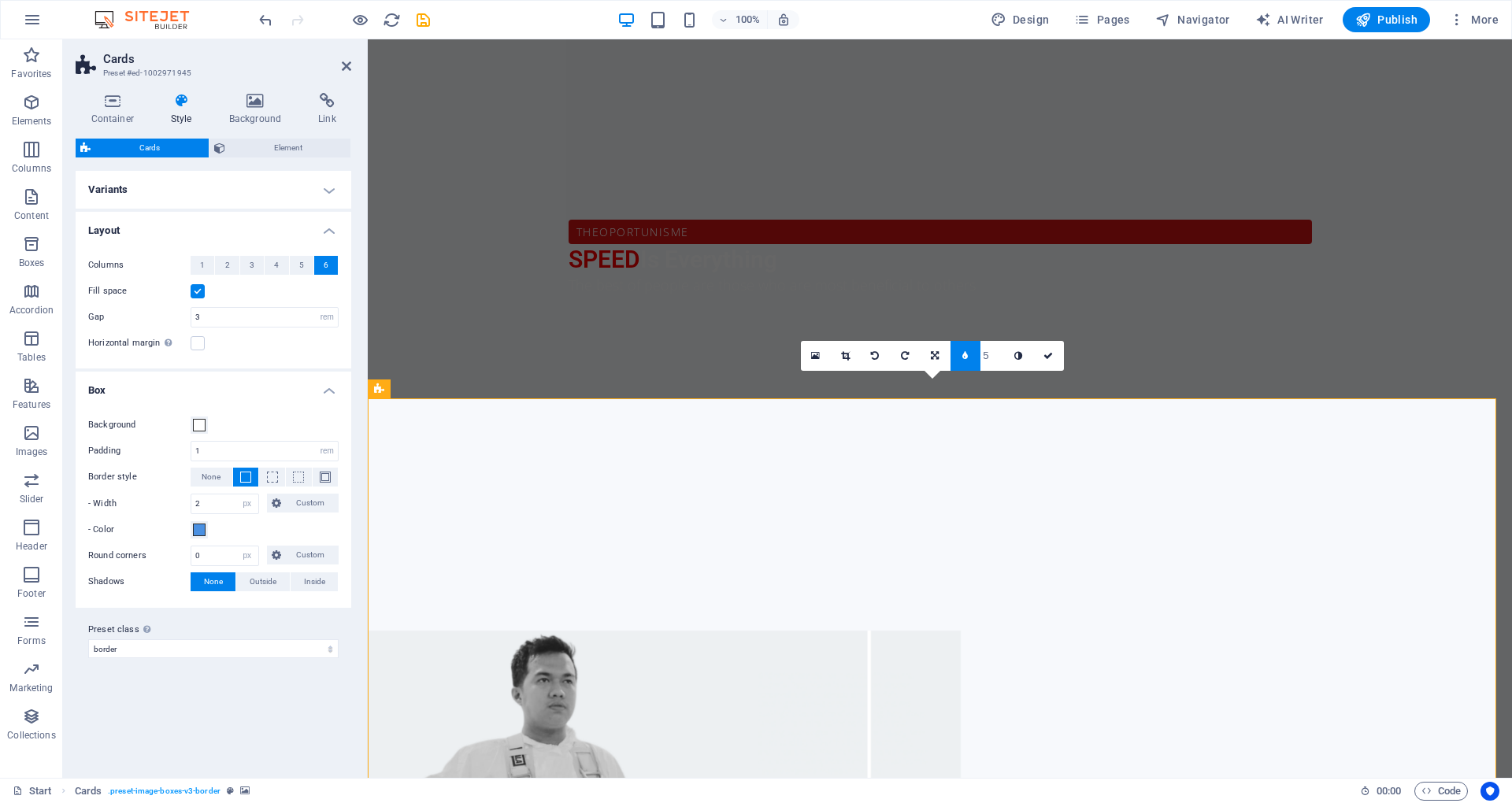
scroll to position [1037, 0]
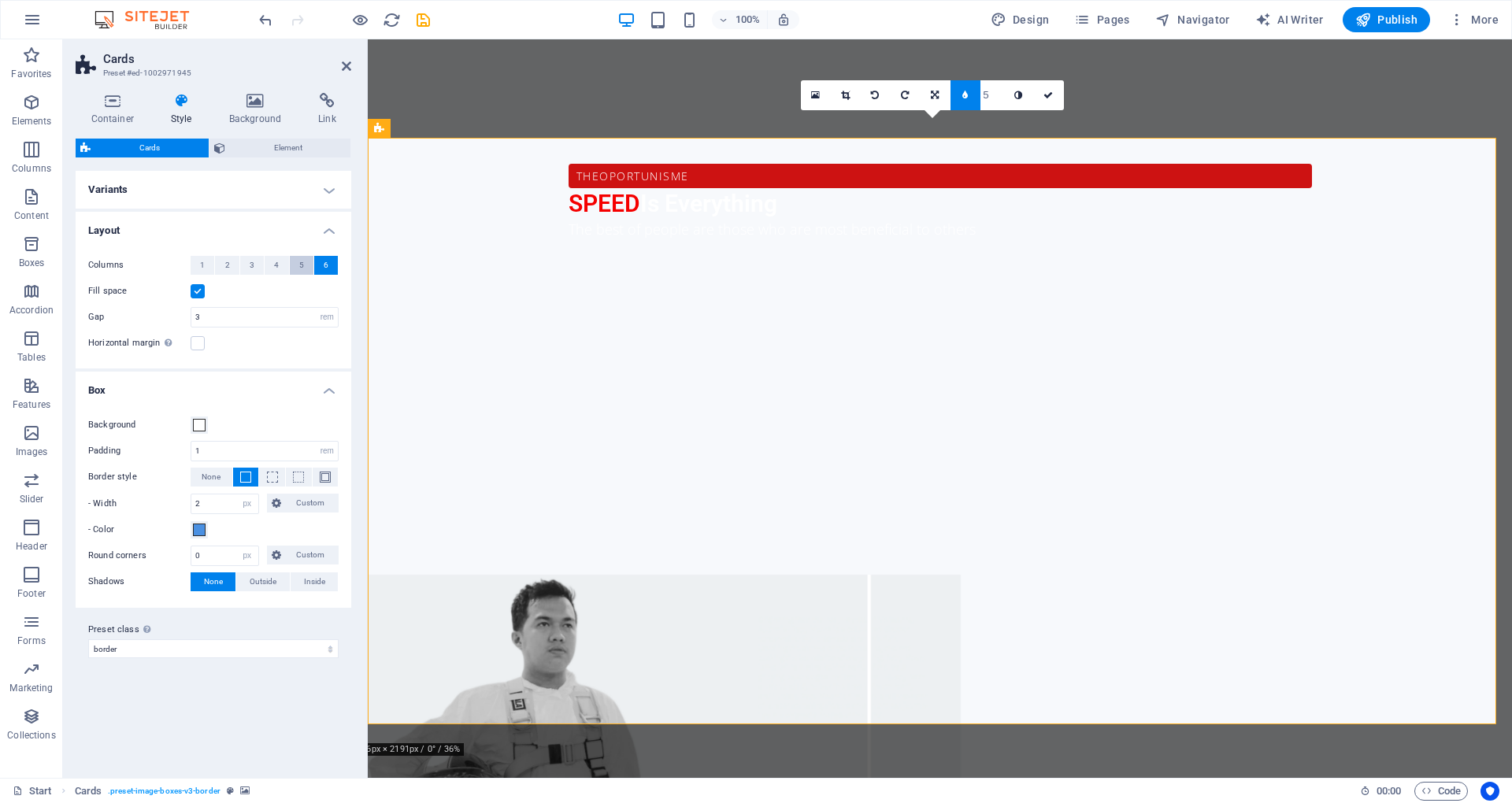
click at [305, 260] on button "5" at bounding box center [302, 265] width 24 height 19
click at [320, 272] on button "6" at bounding box center [326, 265] width 24 height 19
click at [257, 318] on input "3" at bounding box center [265, 318] width 146 height 19
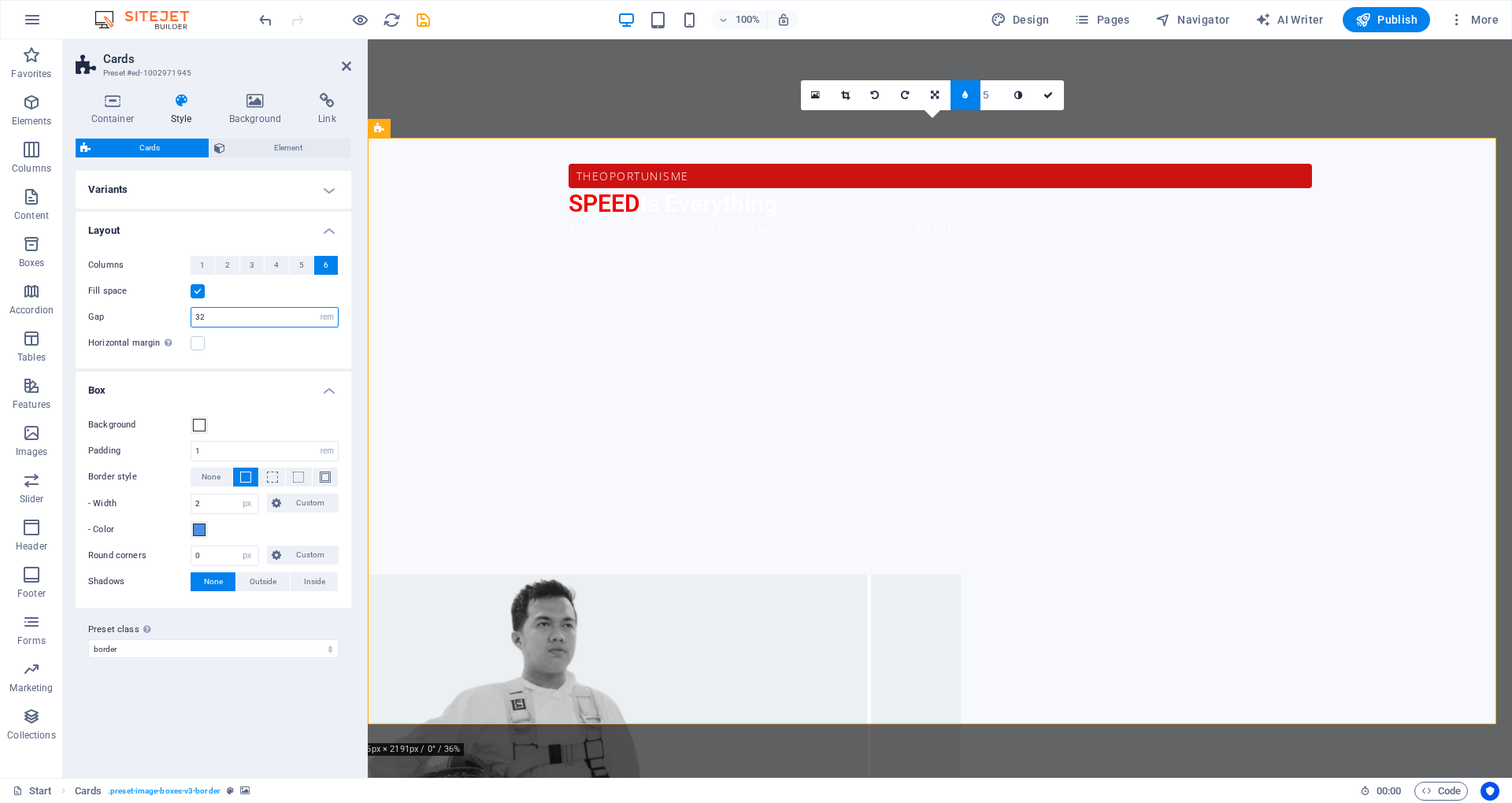
click at [257, 318] on input "32" at bounding box center [265, 318] width 146 height 19
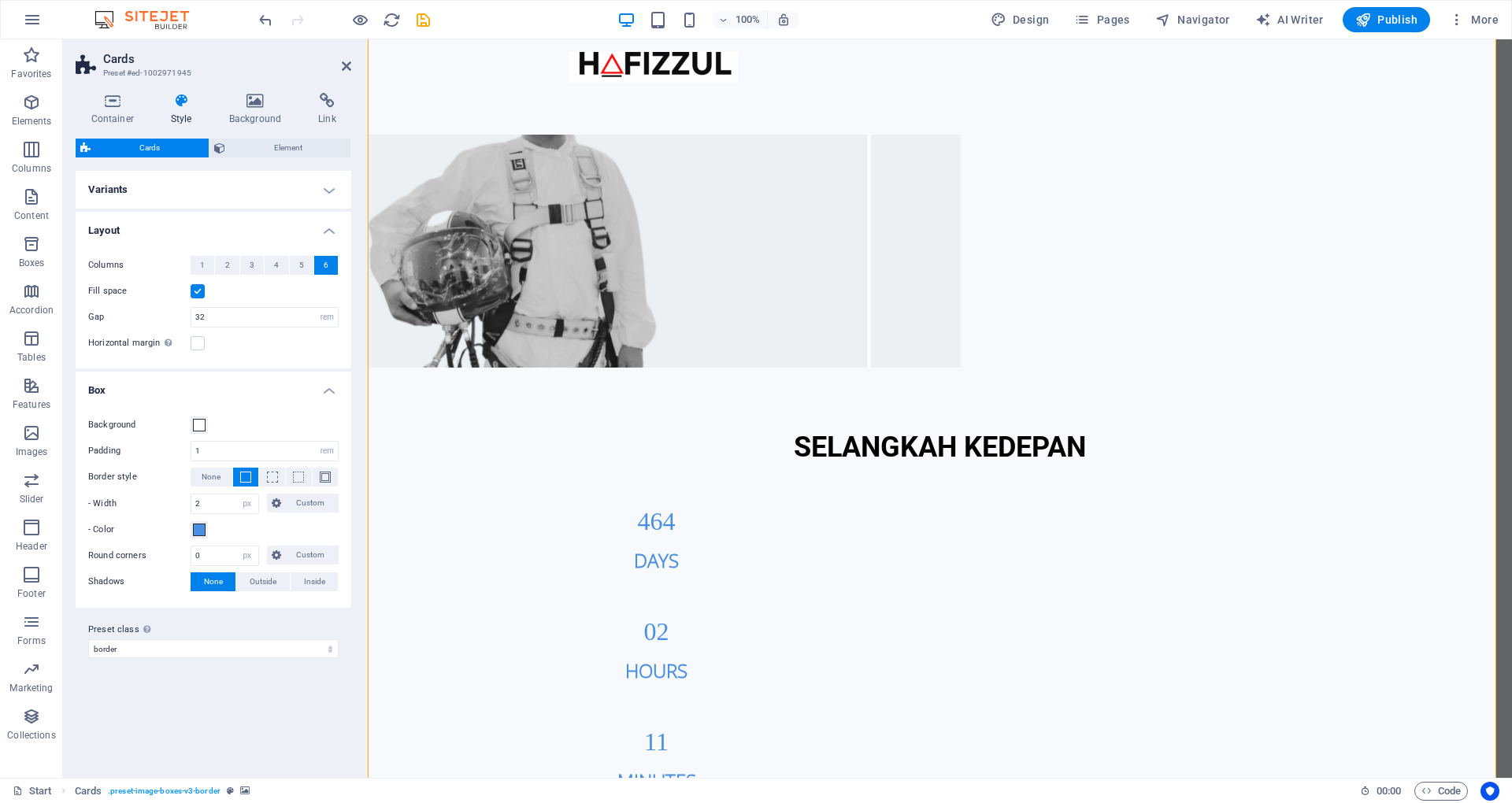
scroll to position [1562, 0]
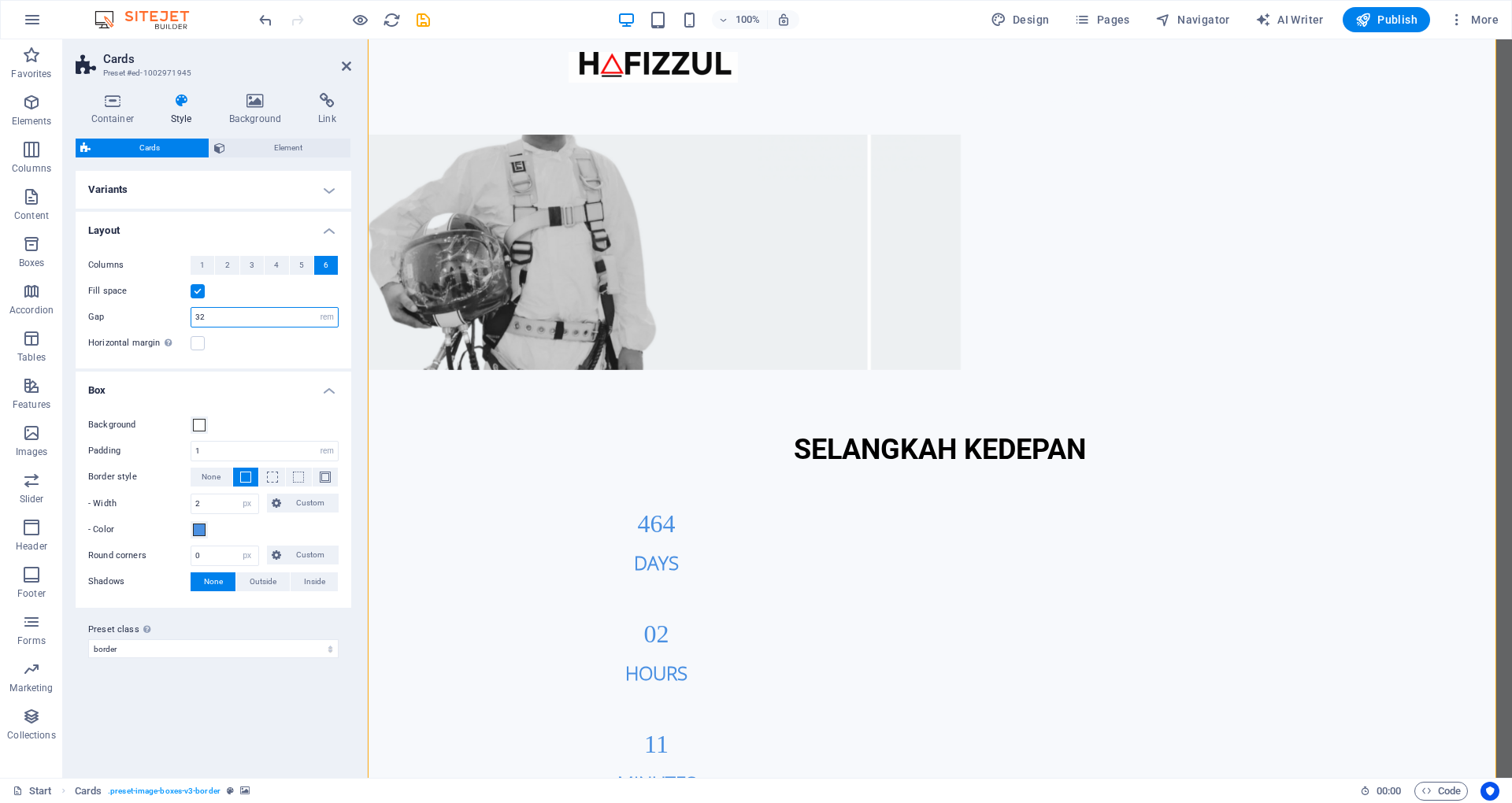
click at [247, 314] on input "32" at bounding box center [265, 318] width 146 height 19
type input "3"
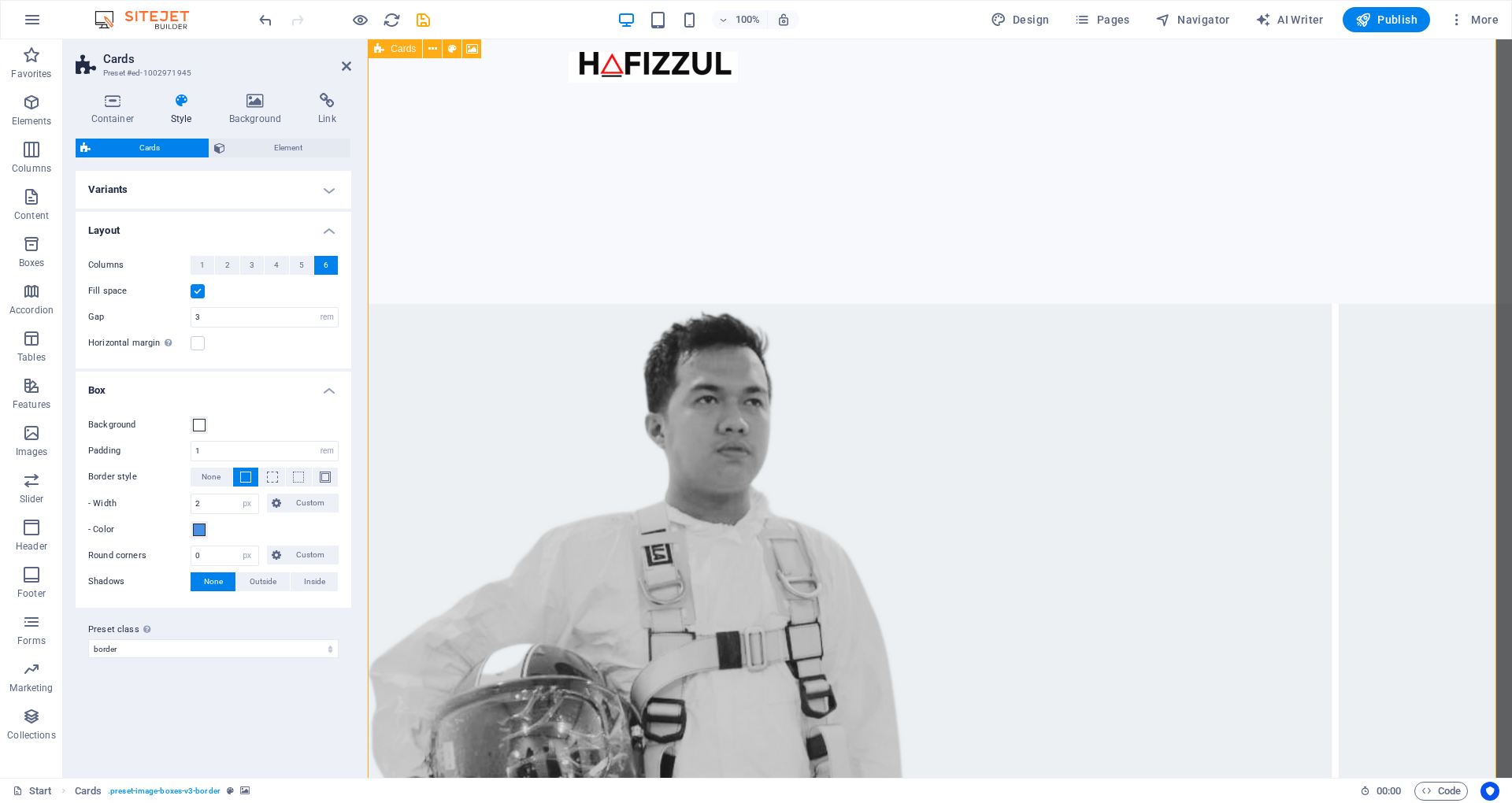
scroll to position [1142, 0]
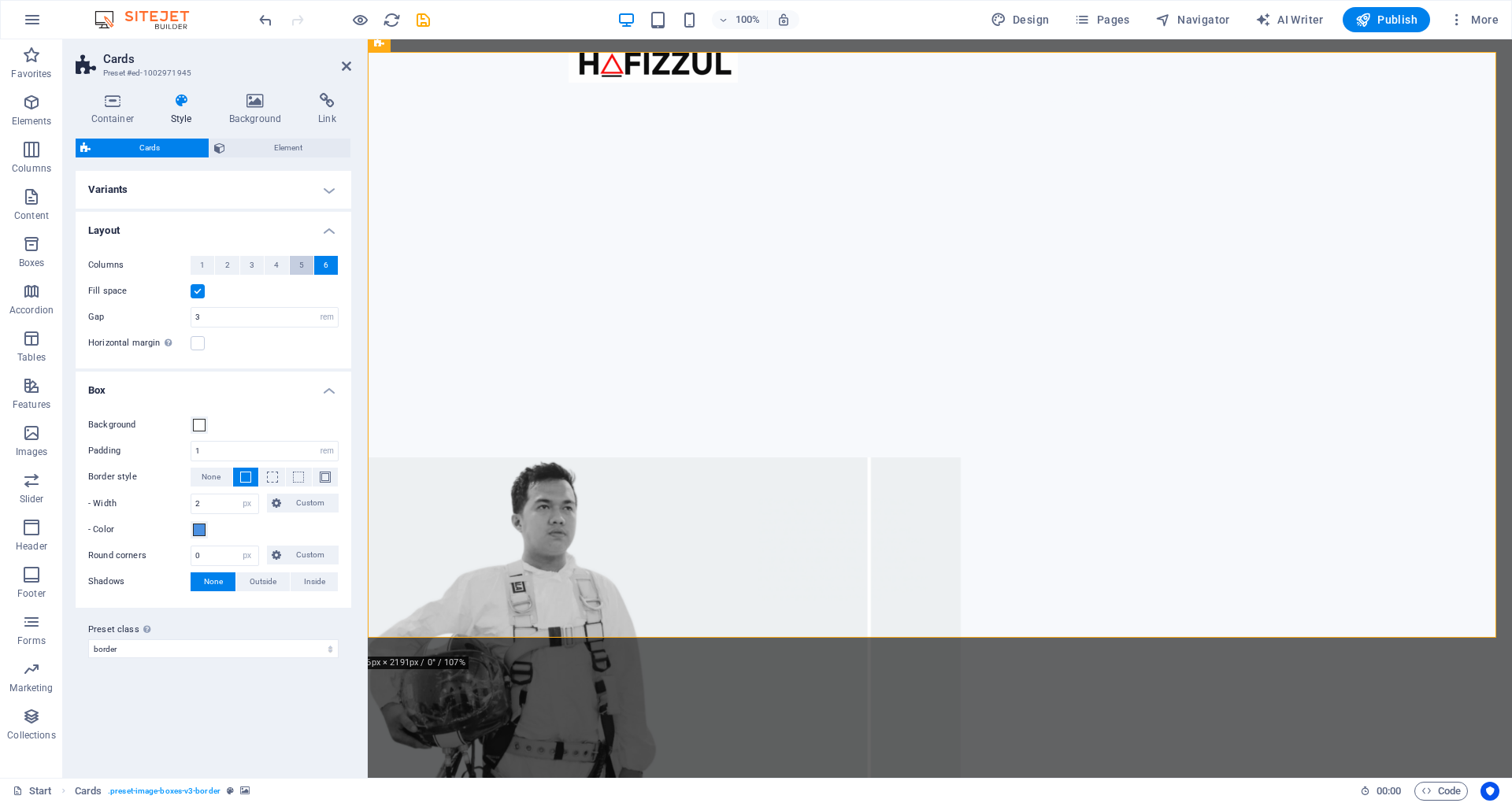
click at [302, 264] on span "5" at bounding box center [302, 265] width 5 height 19
click at [306, 290] on div "Fill space" at bounding box center [213, 291] width 250 height 19
click at [324, 221] on h4 "Layout" at bounding box center [213, 226] width 276 height 29
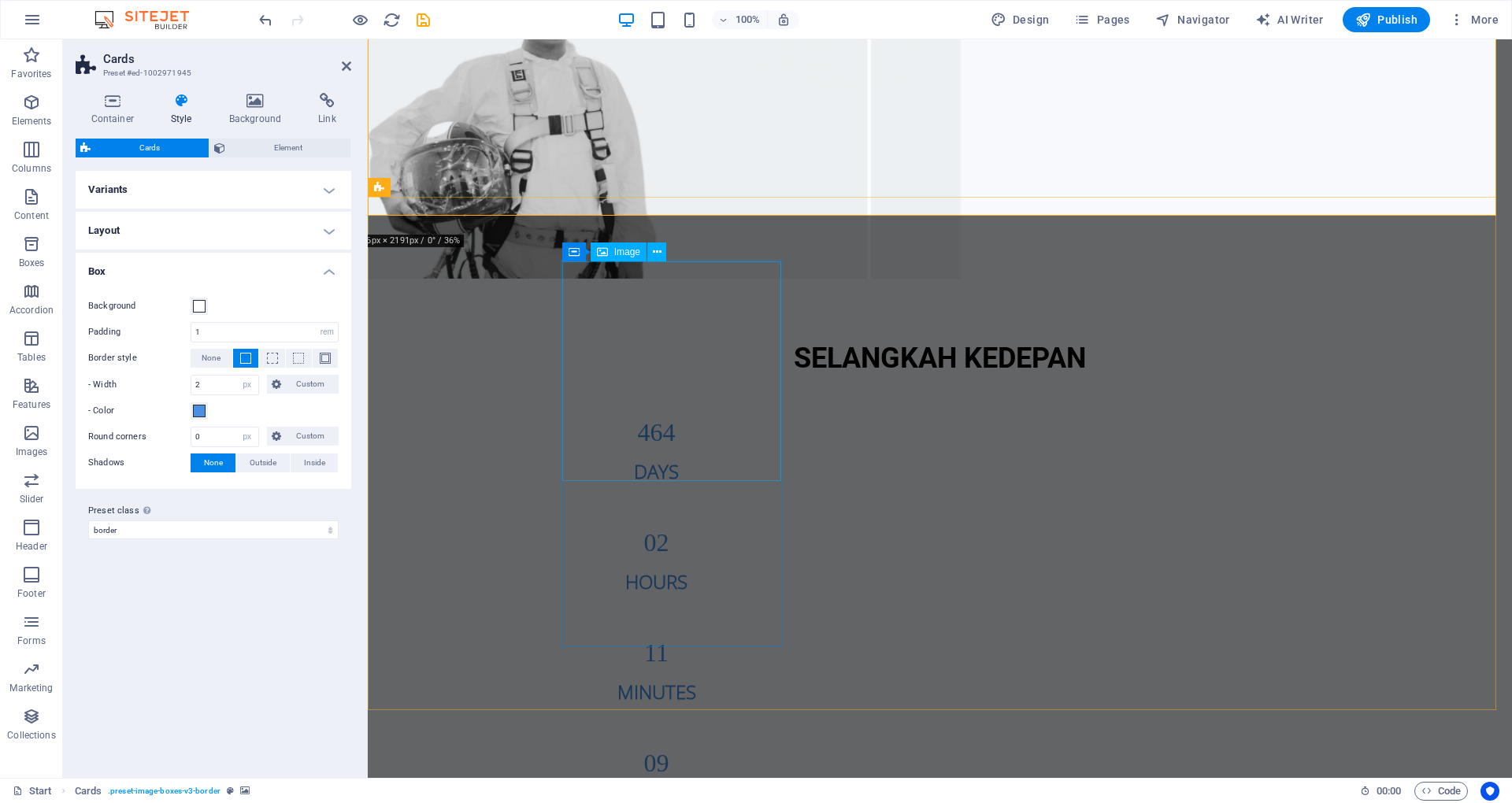
scroll to position [1667, 0]
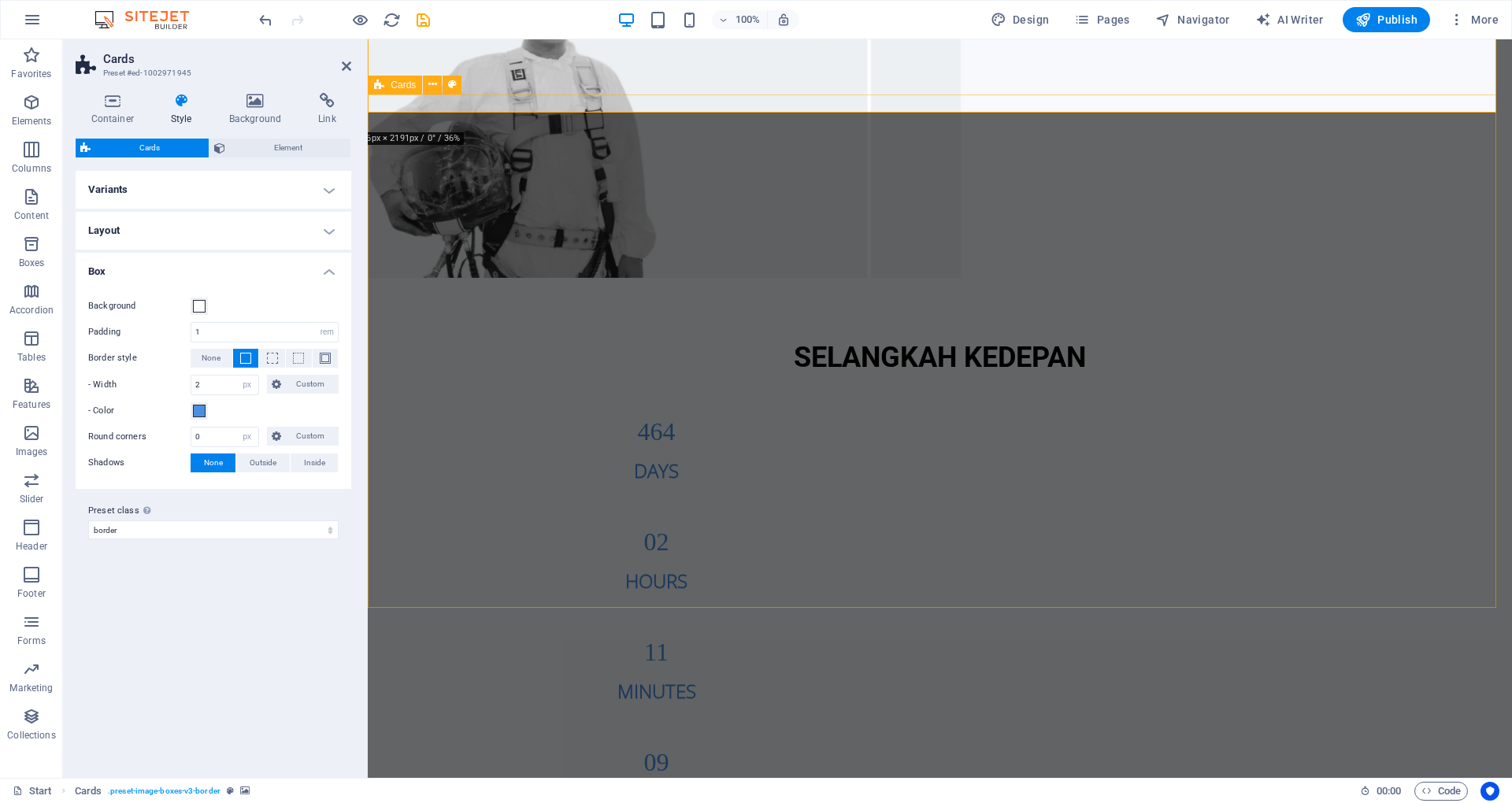
select select "rem"
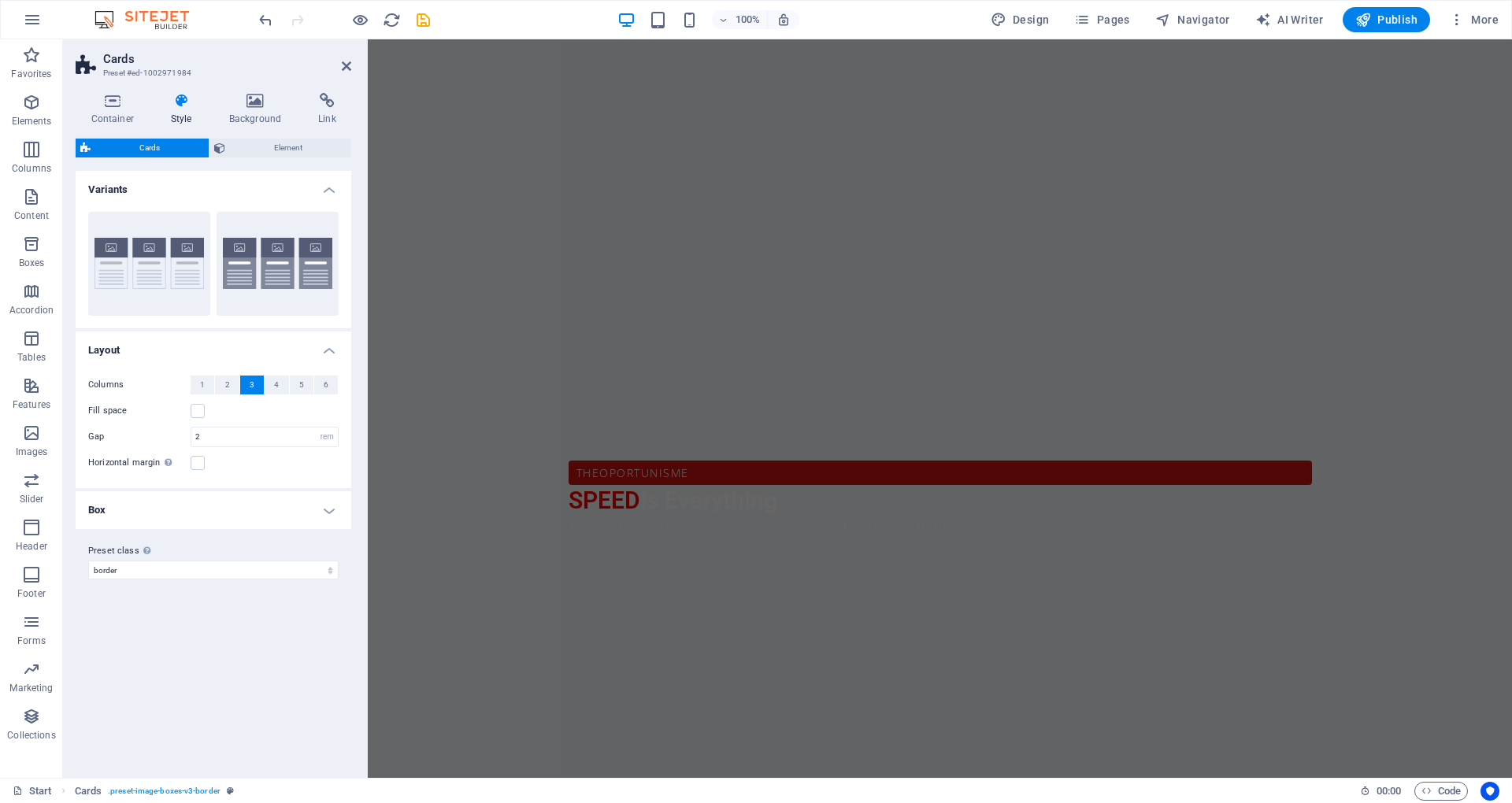
scroll to position [1160, 0]
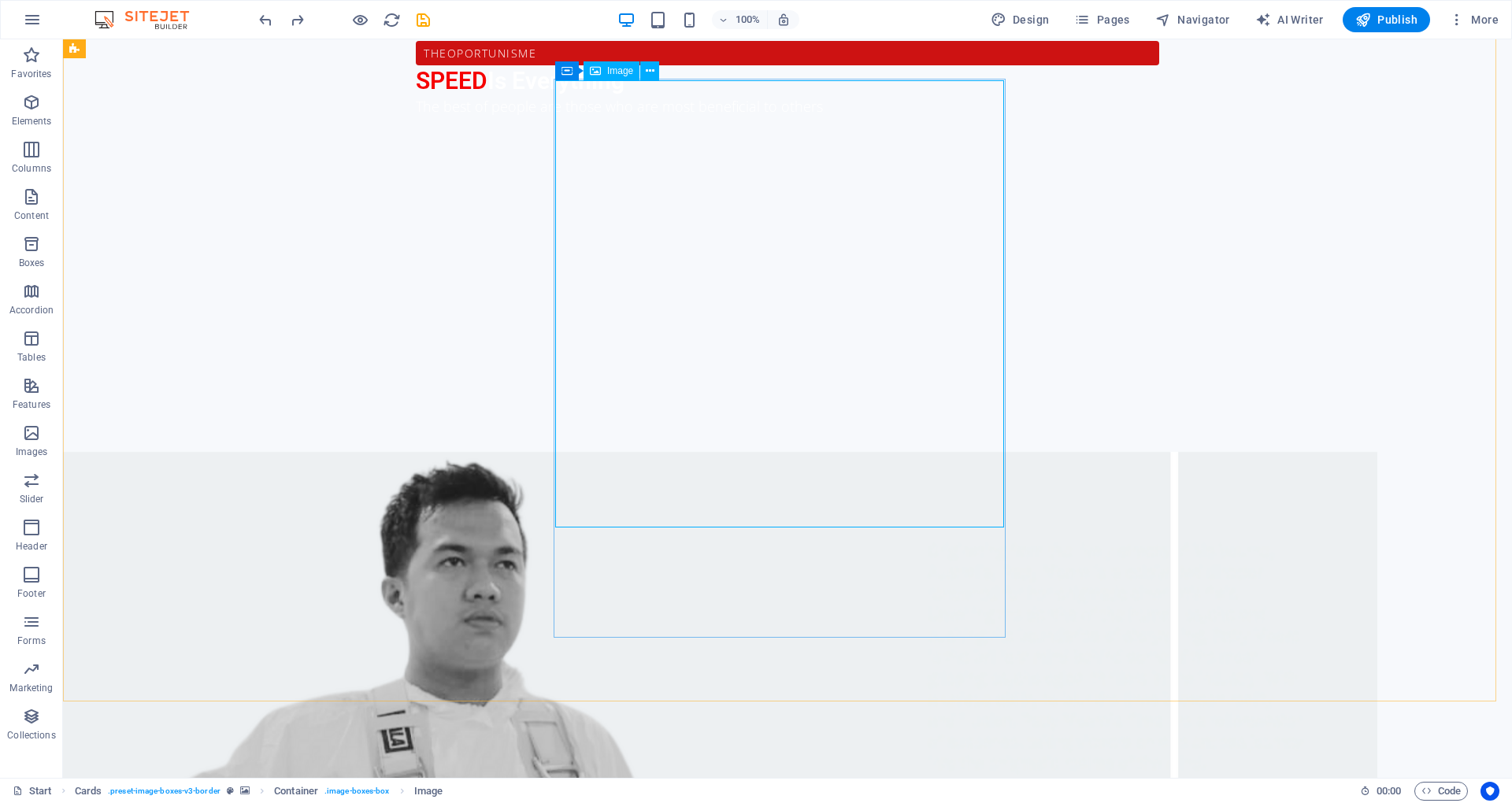
click at [621, 71] on span "Image" at bounding box center [620, 71] width 26 height 9
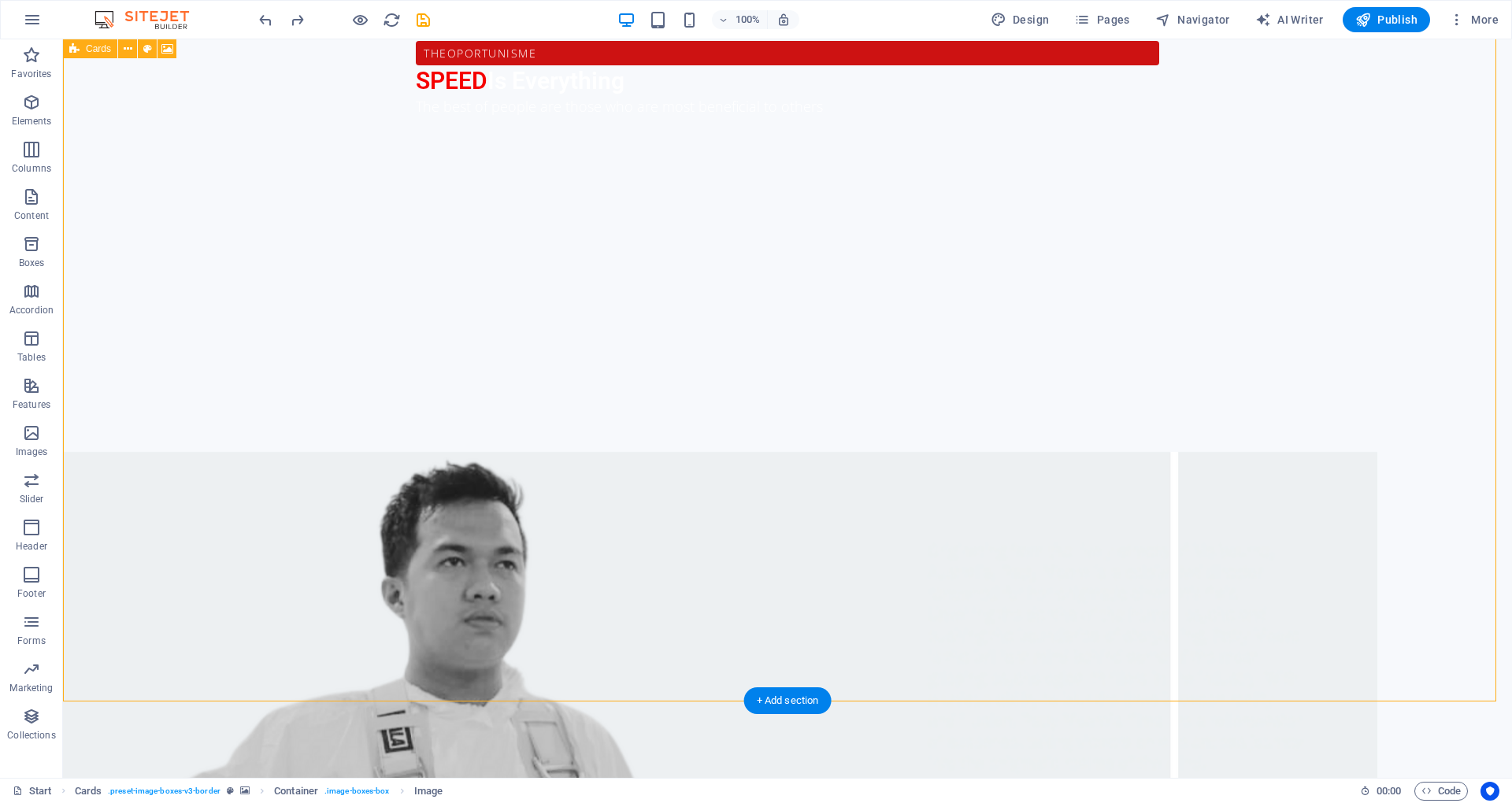
select select "rem"
select select "px"
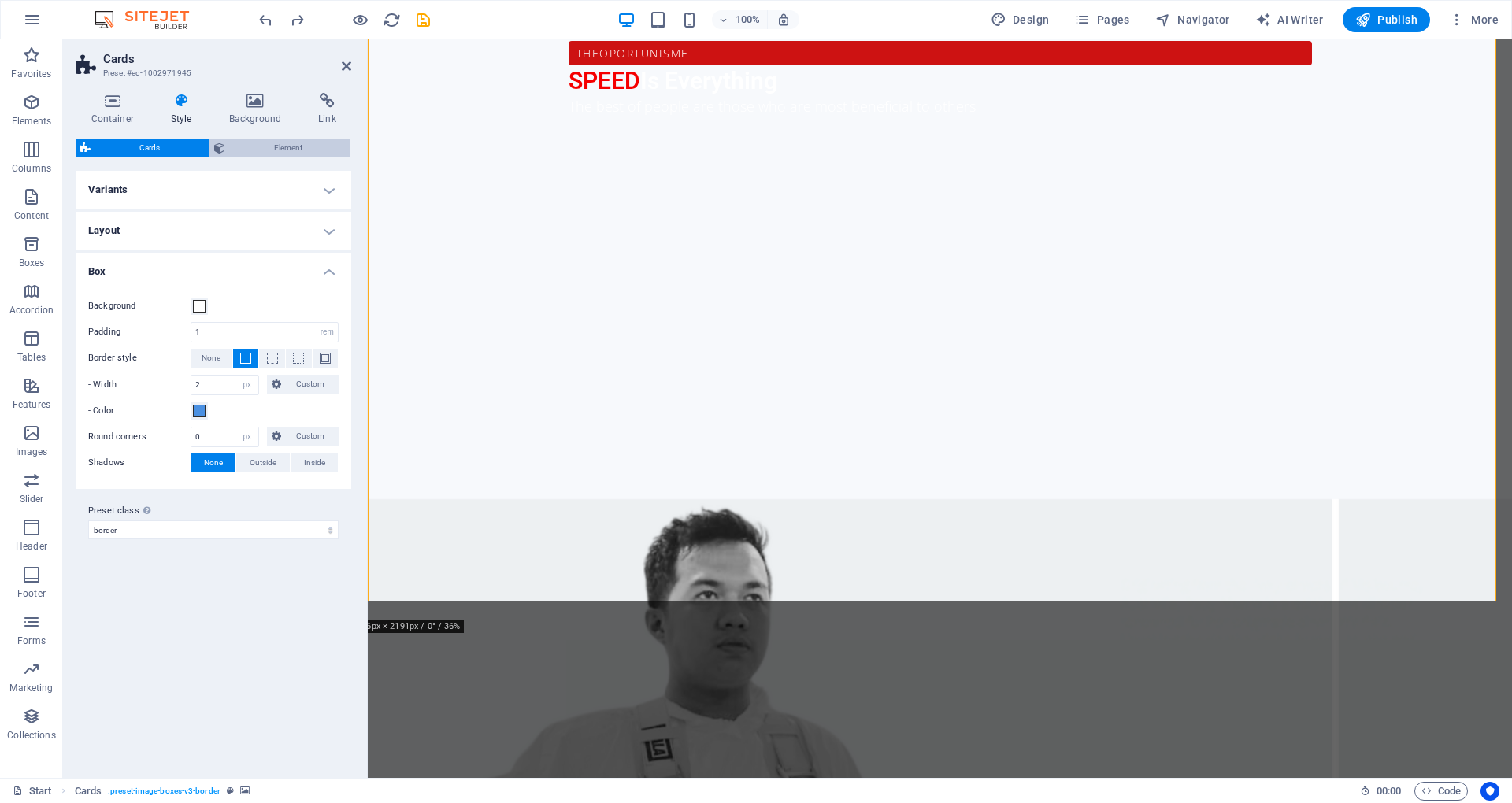
click at [266, 156] on span "Element" at bounding box center [288, 148] width 117 height 19
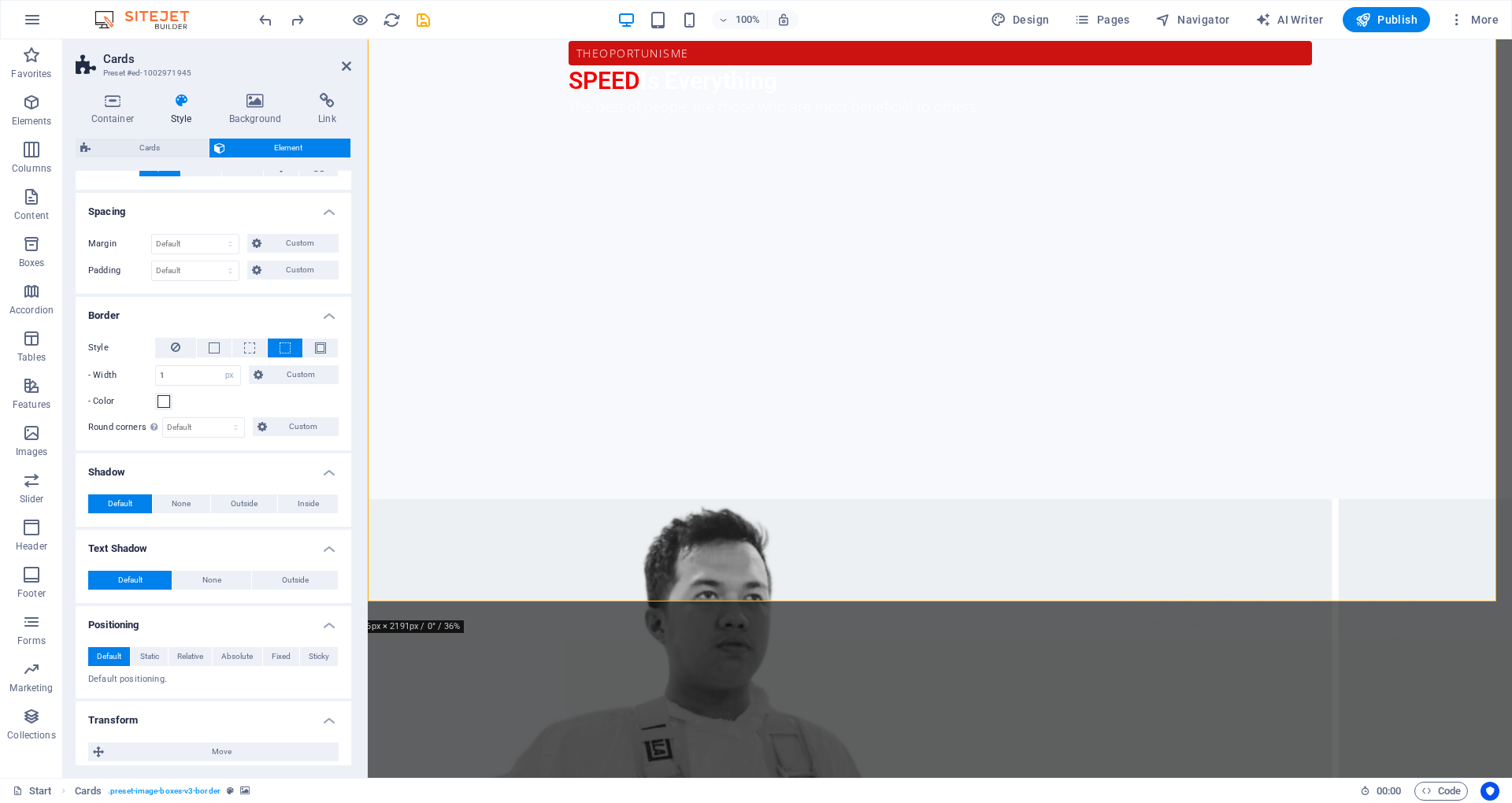
scroll to position [209, 0]
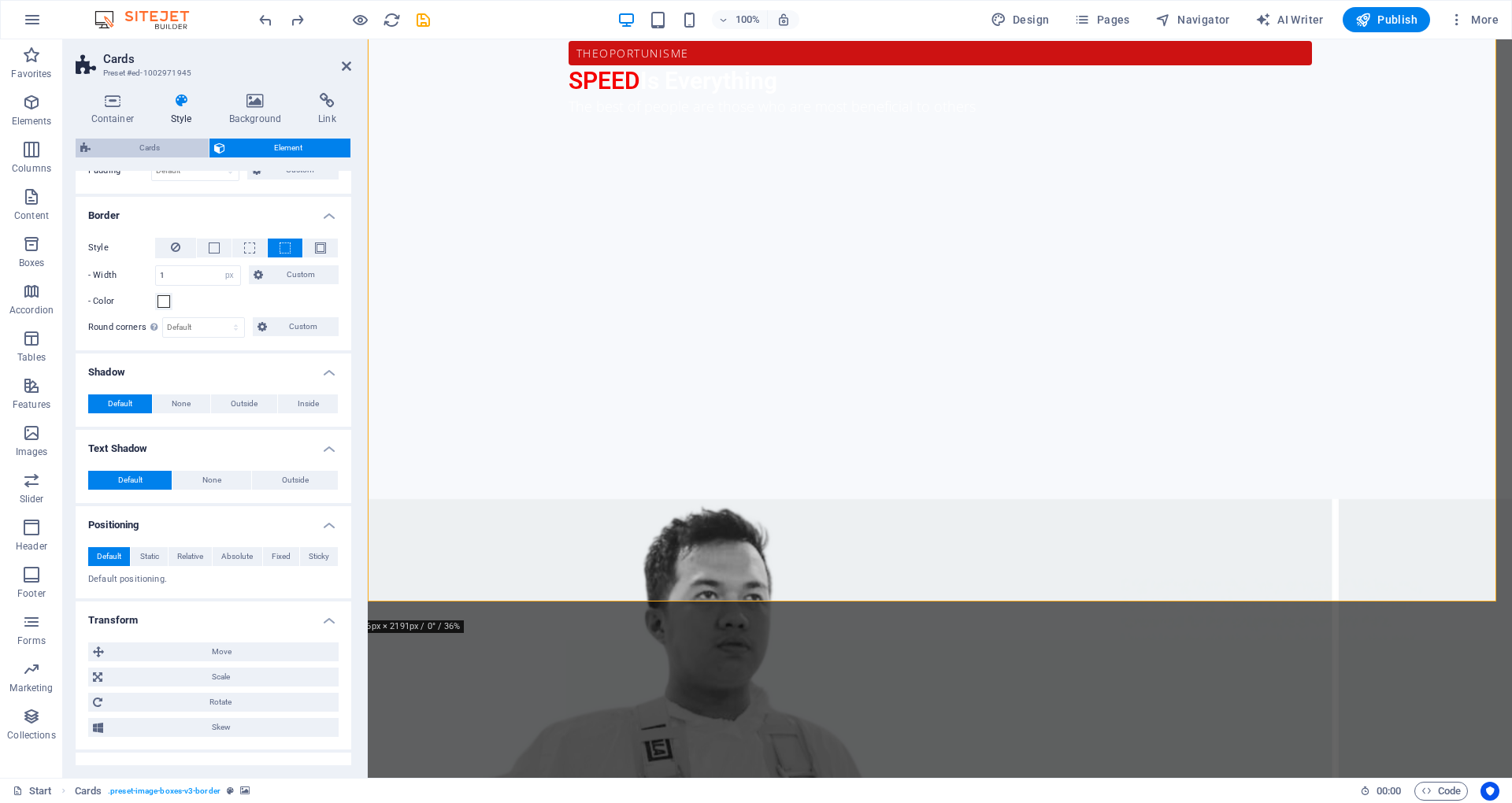
click at [157, 150] on span "Cards" at bounding box center [149, 148] width 108 height 19
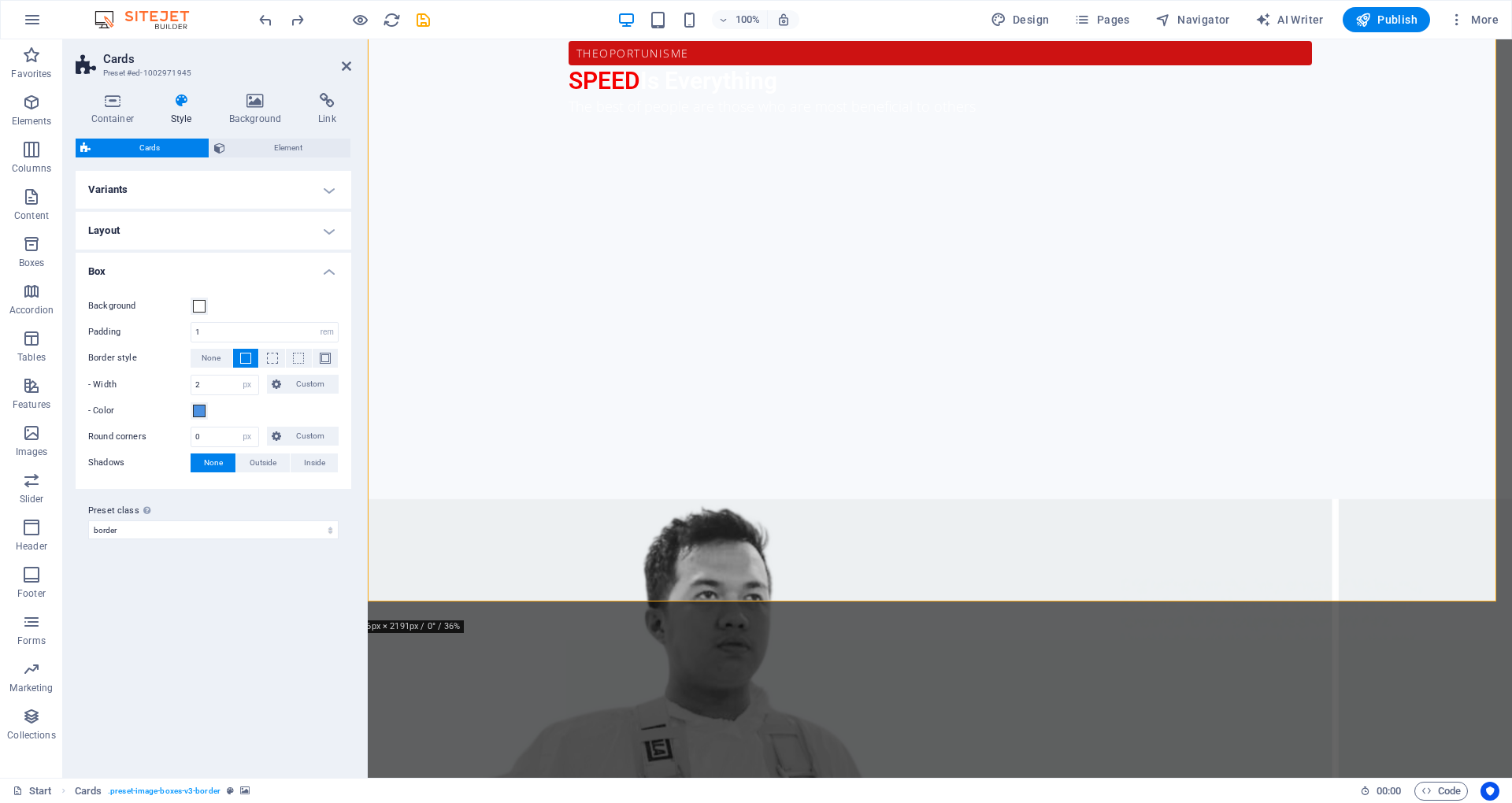
click at [330, 234] on h4 "Layout" at bounding box center [213, 230] width 276 height 38
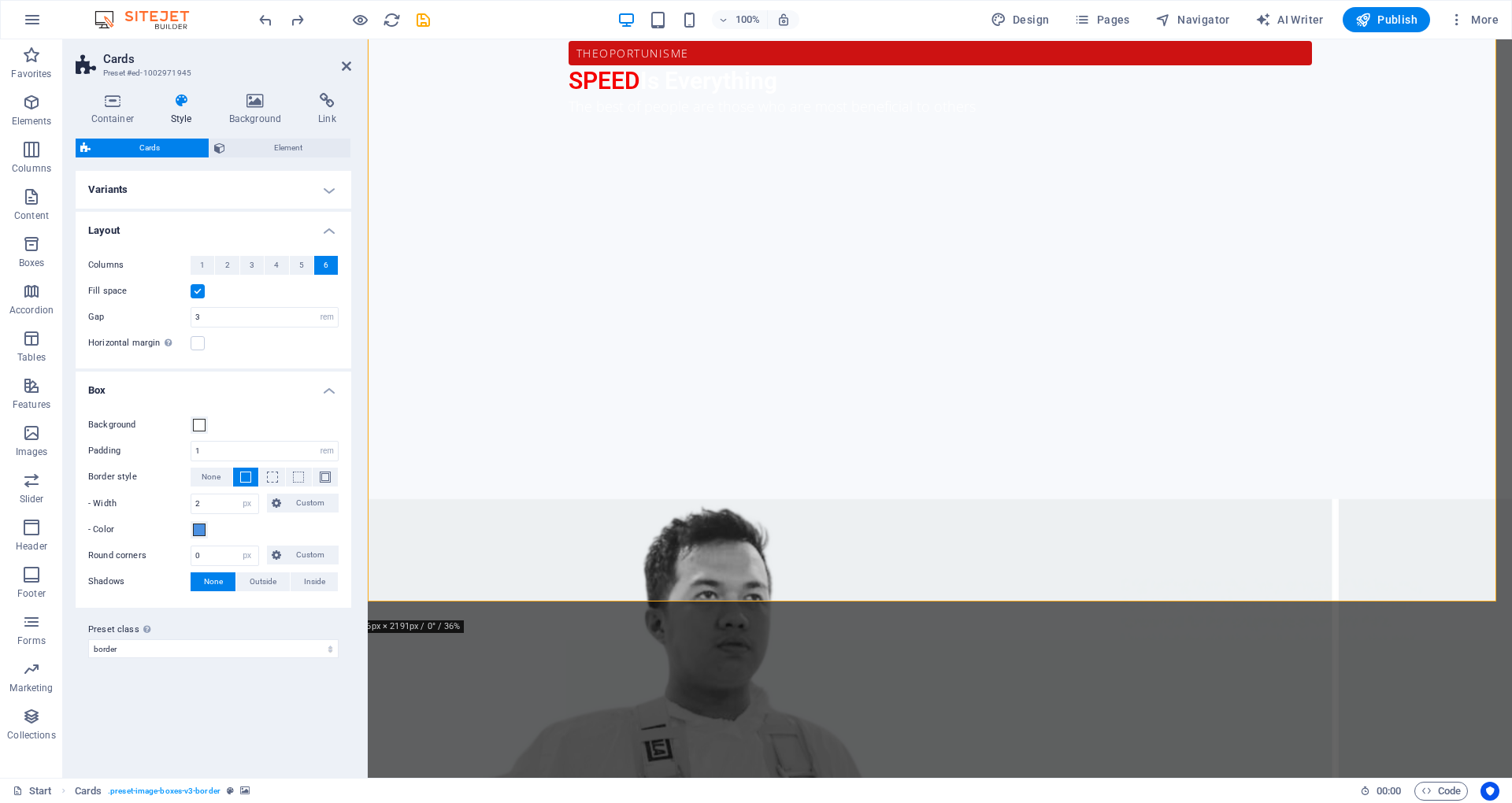
click at [334, 192] on h4 "Variants" at bounding box center [213, 189] width 276 height 38
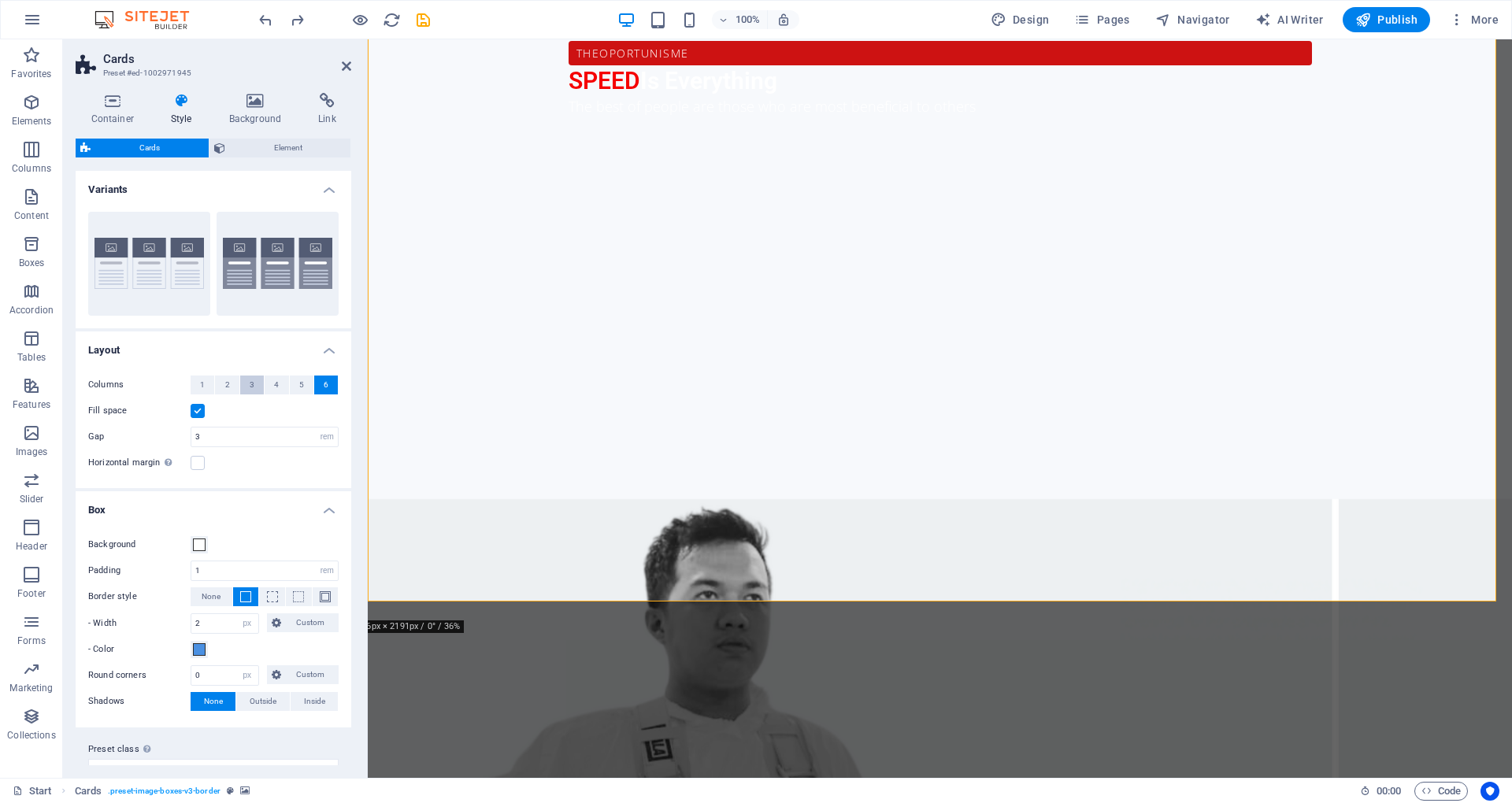
click at [259, 386] on button "3" at bounding box center [252, 385] width 24 height 19
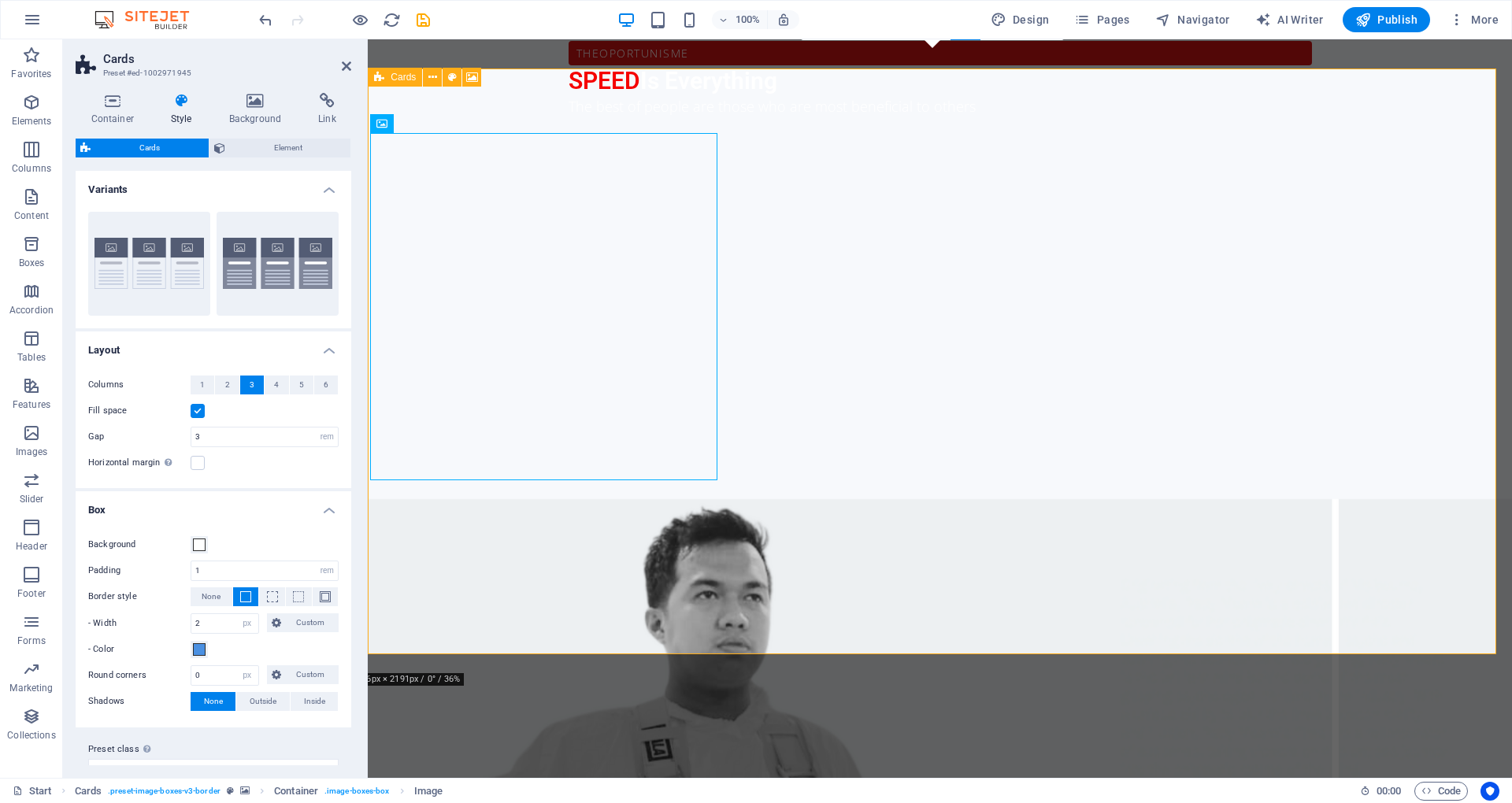
scroll to position [968, 0]
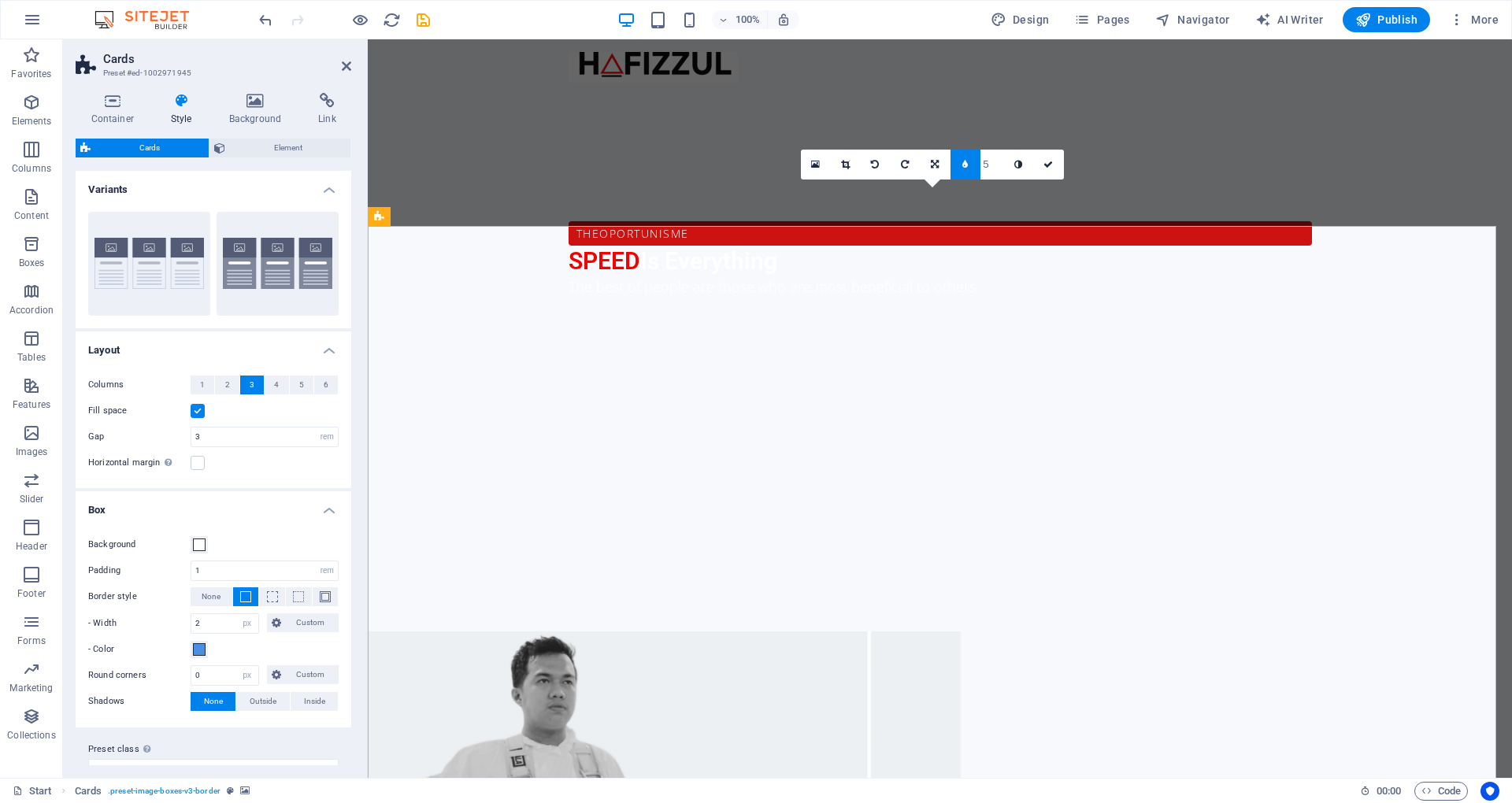
click at [246, 389] on button "3" at bounding box center [252, 385] width 24 height 19
click at [260, 384] on button "3" at bounding box center [252, 385] width 24 height 19
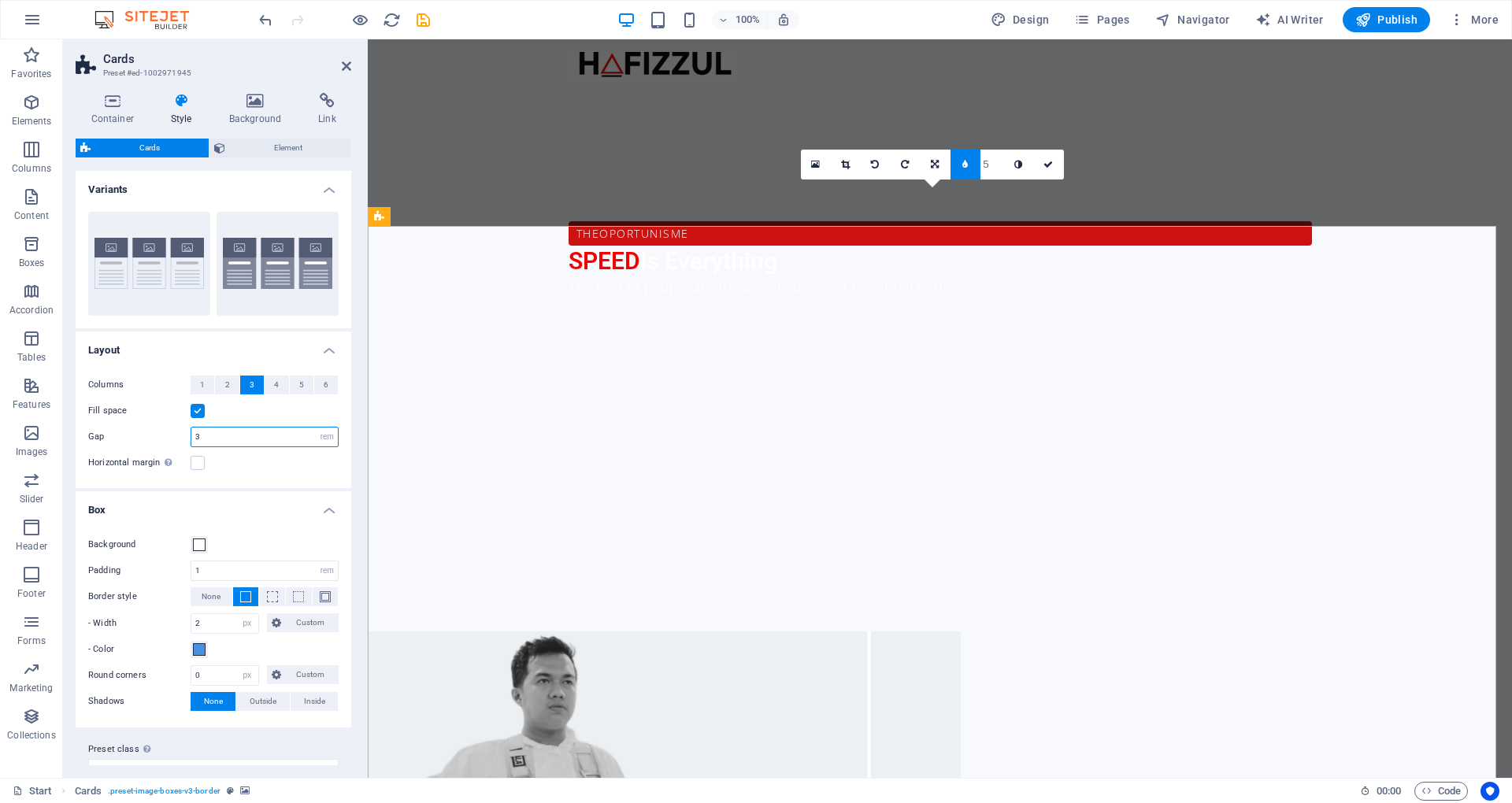
click at [249, 433] on input "3" at bounding box center [265, 437] width 146 height 19
type input "2"
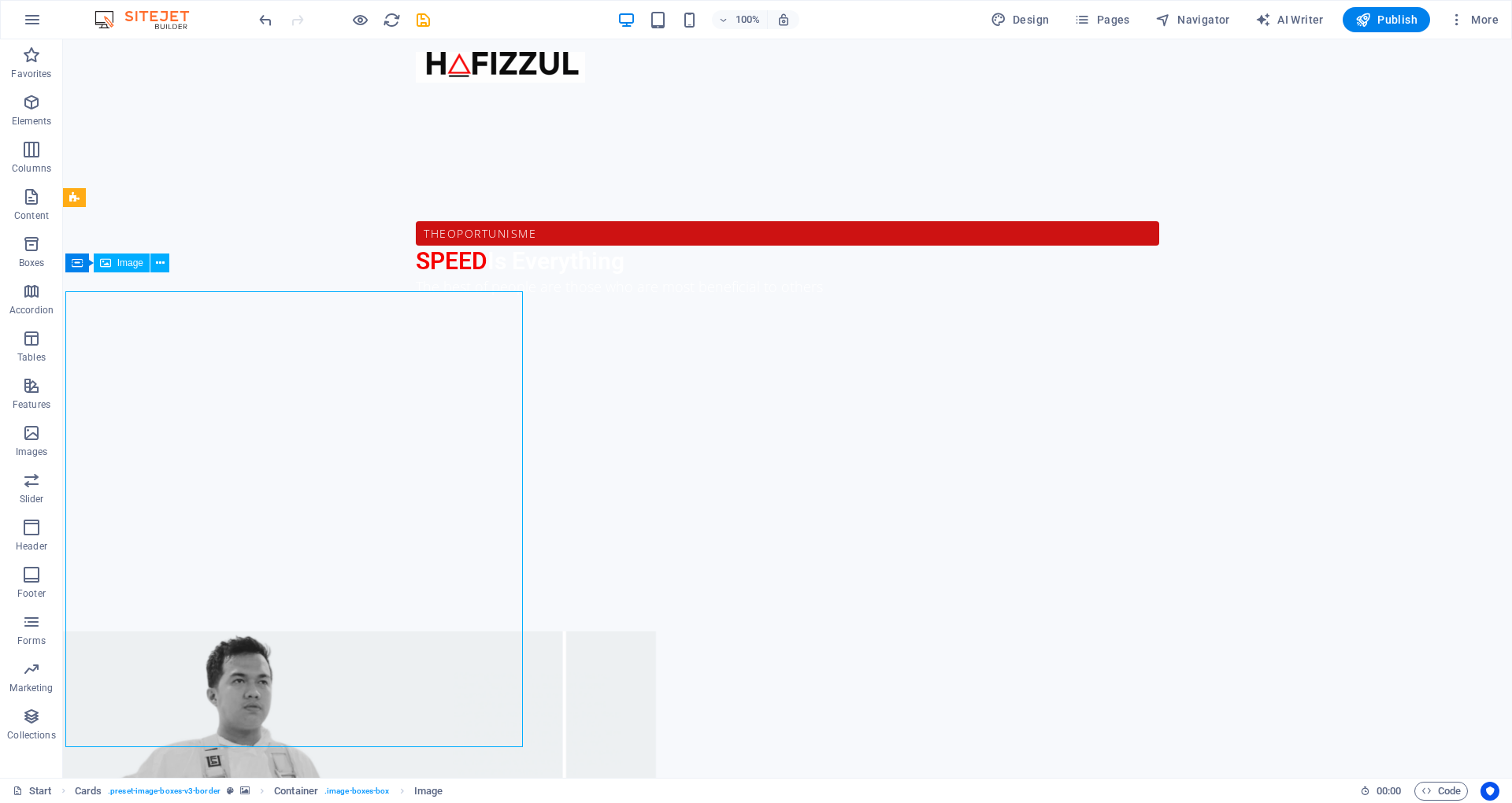
drag, startPoint x: 198, startPoint y: 632, endPoint x: 503, endPoint y: 633, distance: 305.0
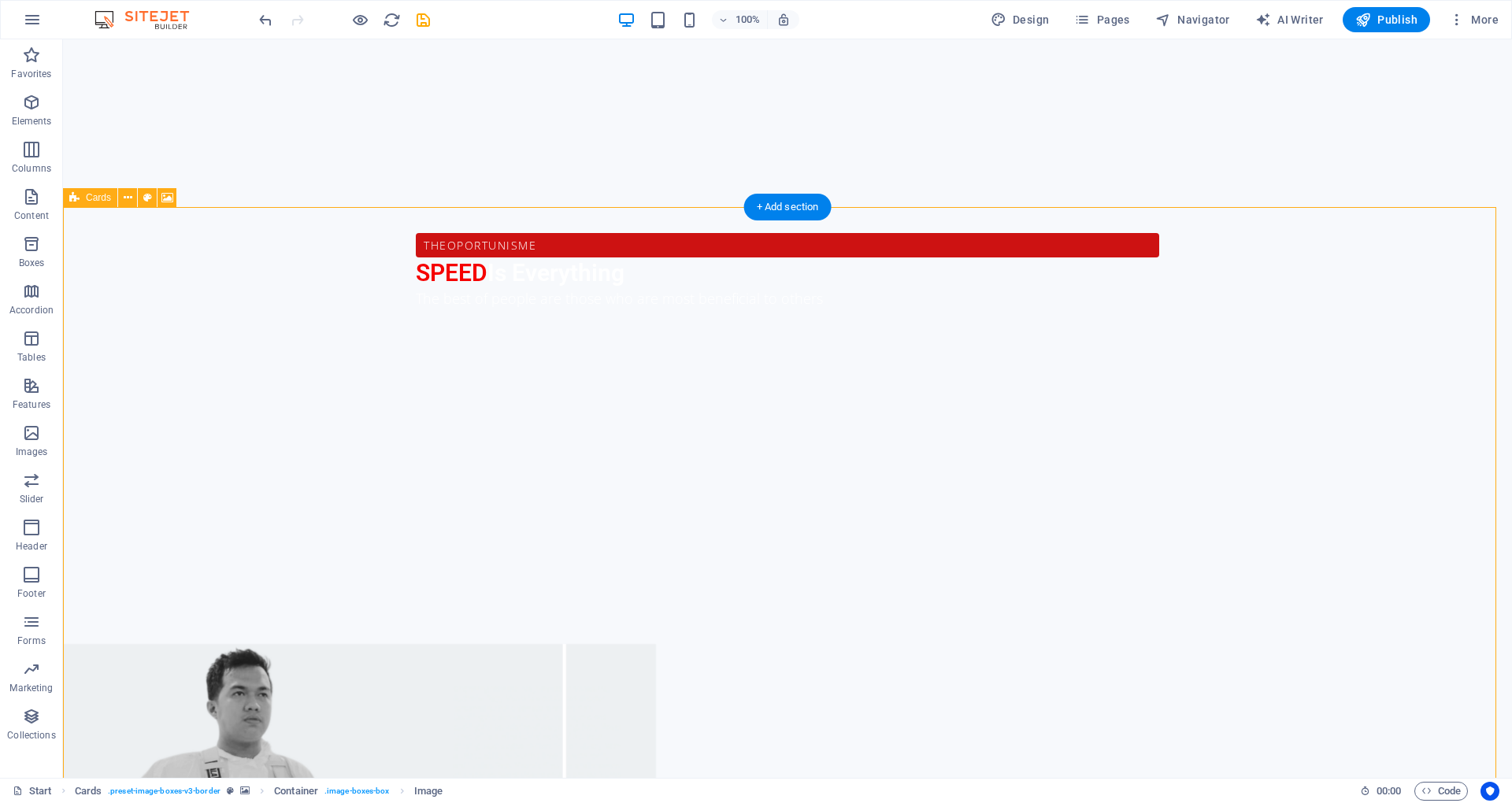
select select "rem"
select select "px"
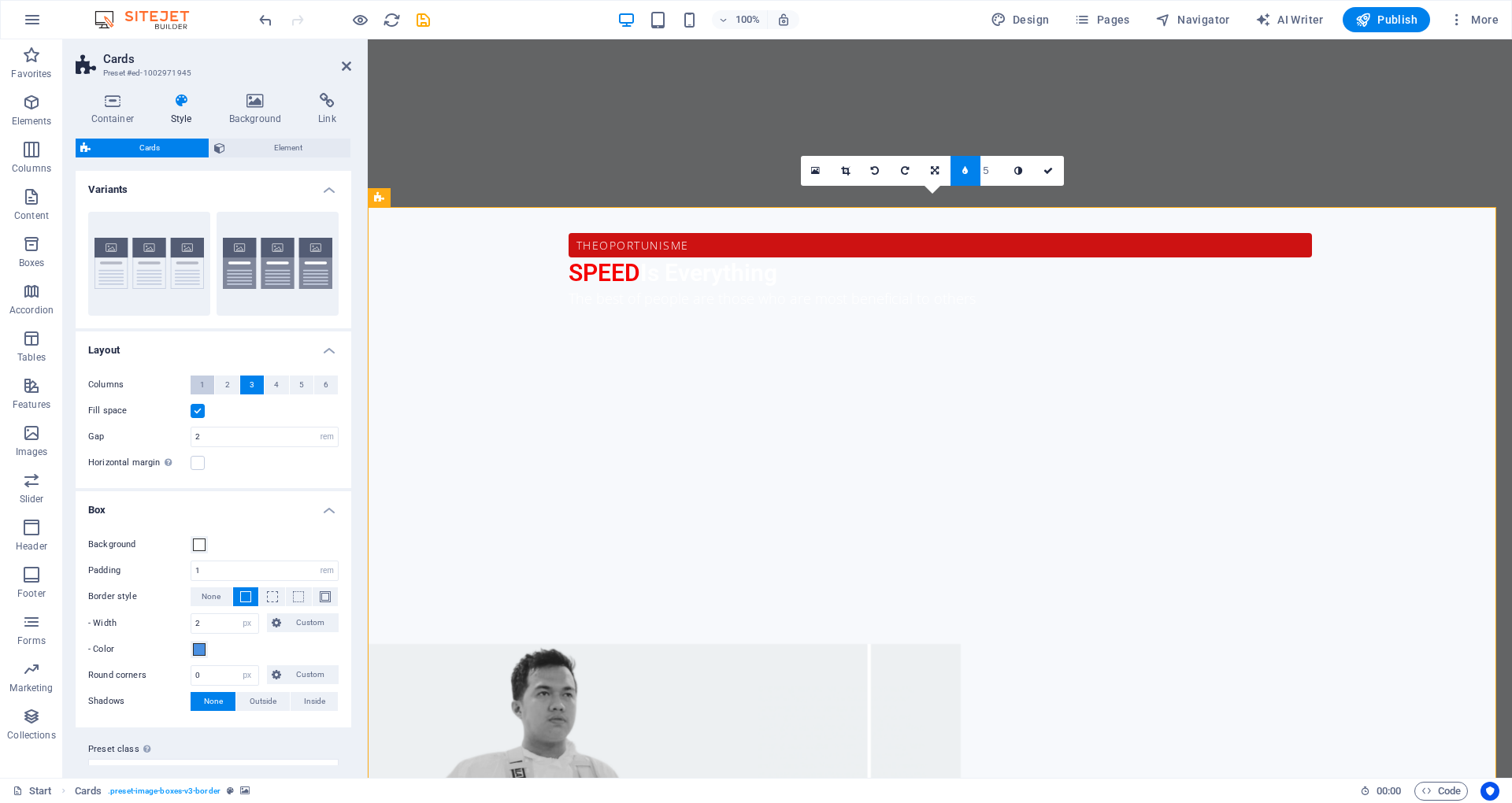
click at [213, 380] on button "1" at bounding box center [202, 385] width 24 height 19
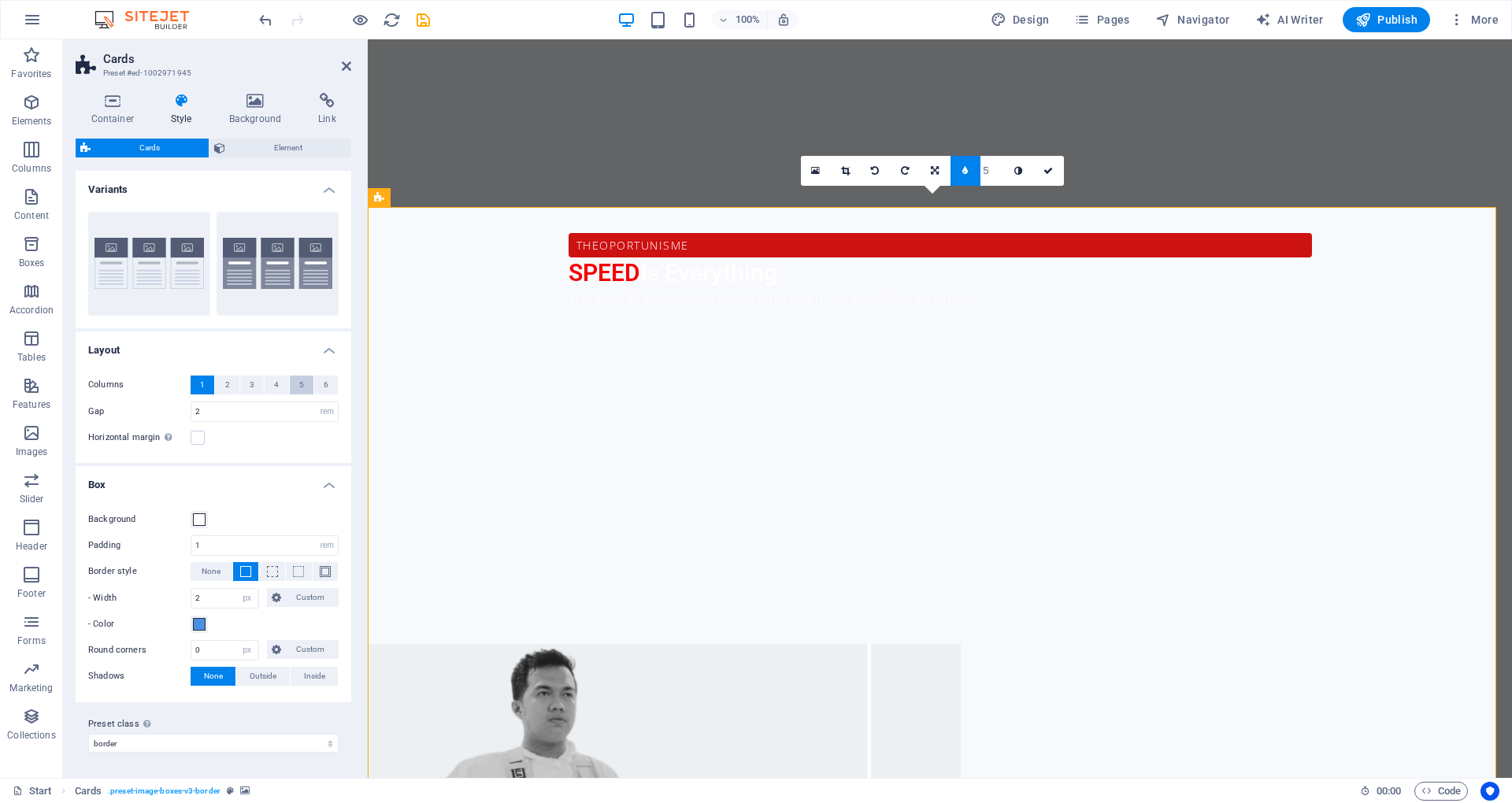
click at [308, 389] on button "5" at bounding box center [302, 385] width 24 height 19
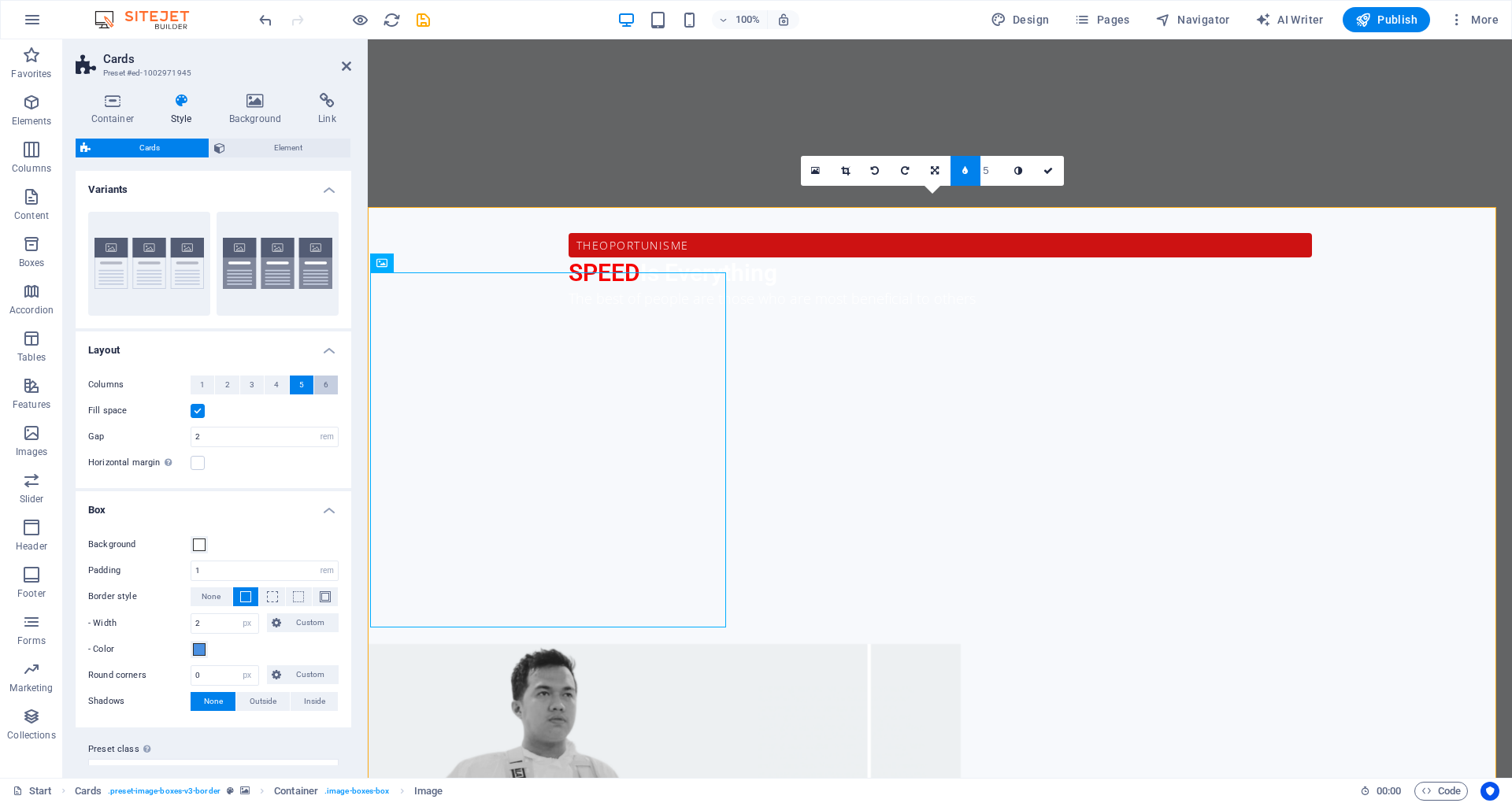
click at [323, 384] on span "6" at bounding box center [326, 385] width 5 height 19
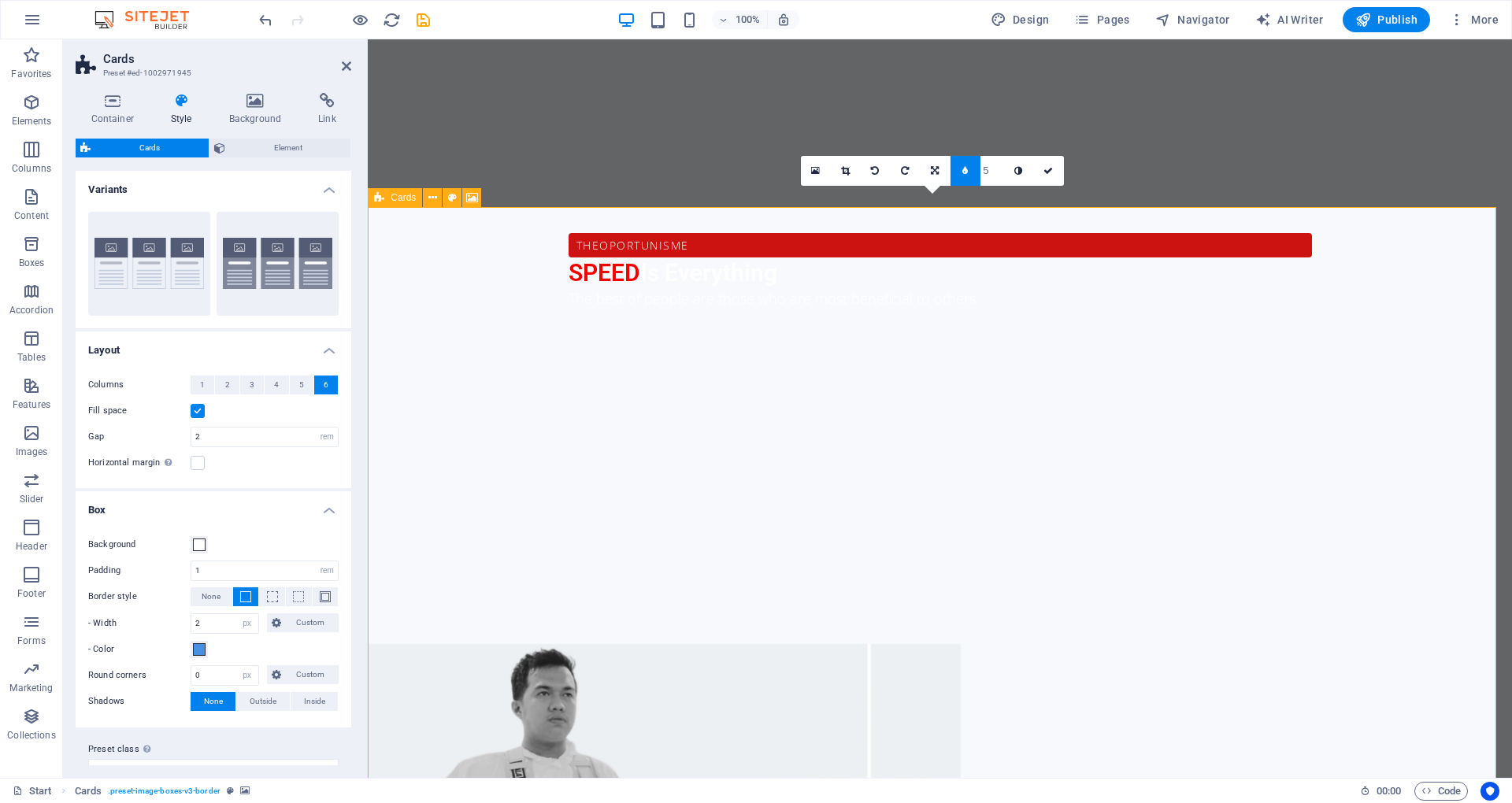
click at [320, 387] on button "6" at bounding box center [326, 385] width 24 height 19
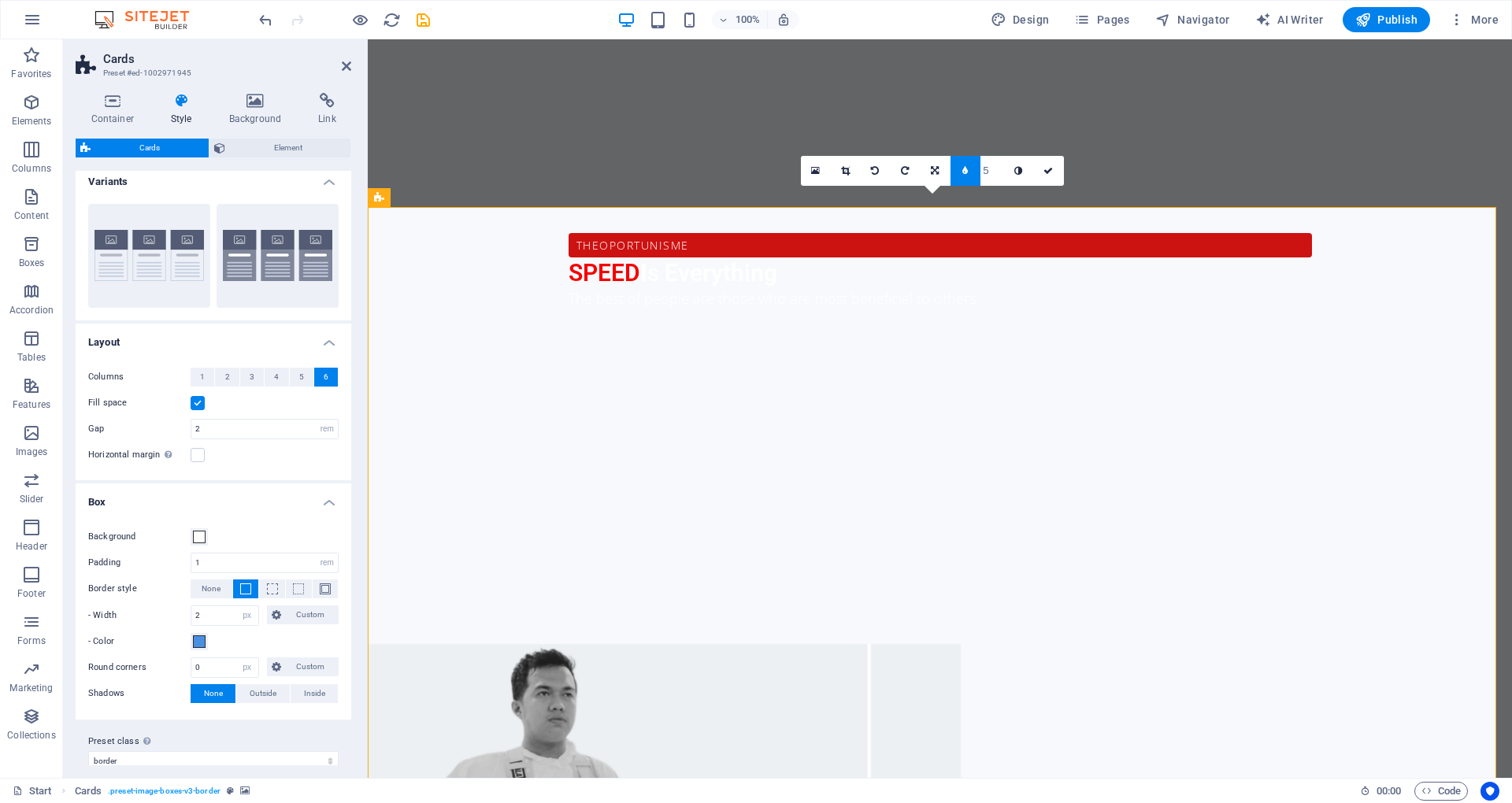
scroll to position [22, 0]
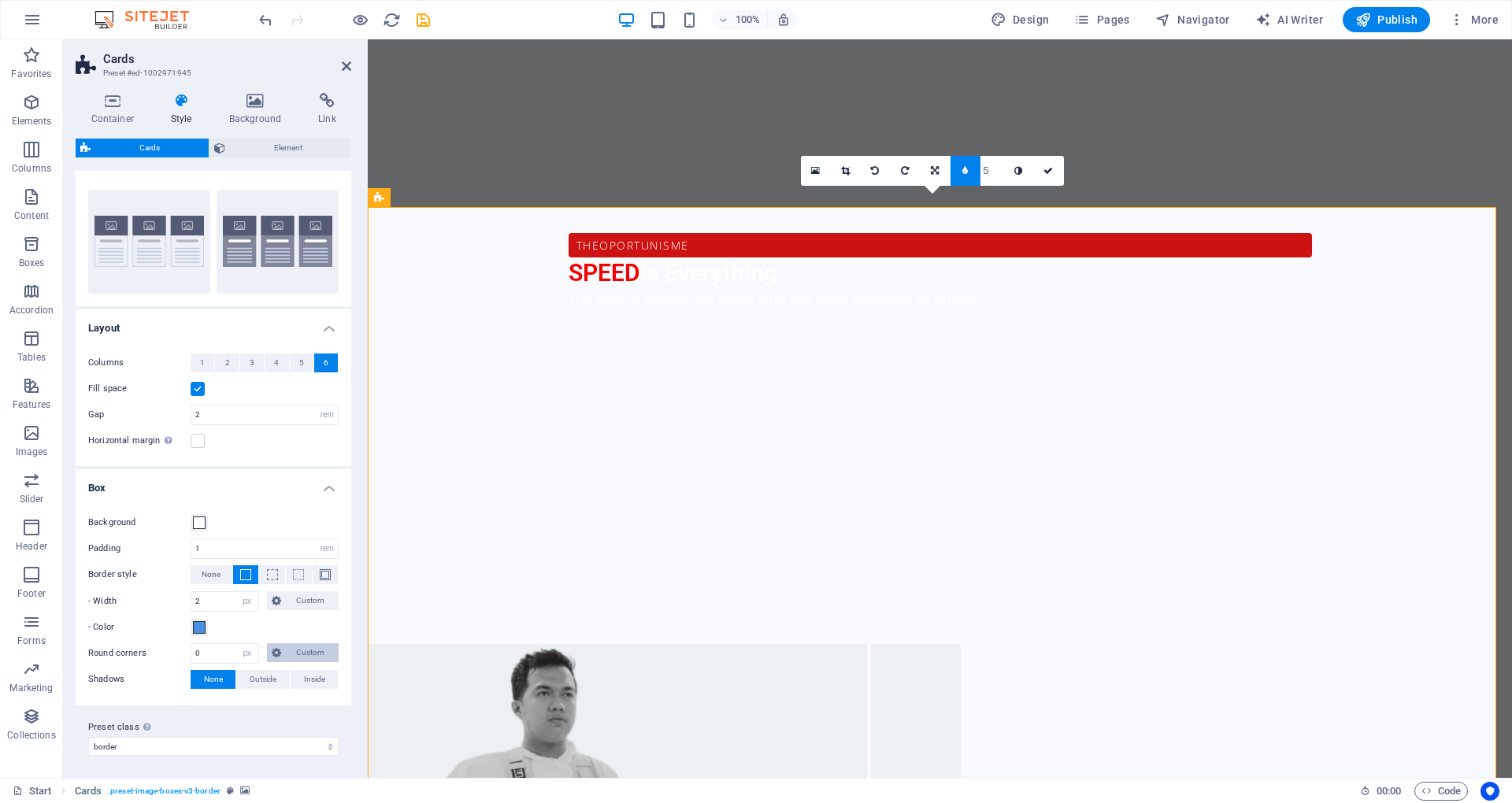
click at [290, 644] on span "Custom" at bounding box center [310, 653] width 49 height 19
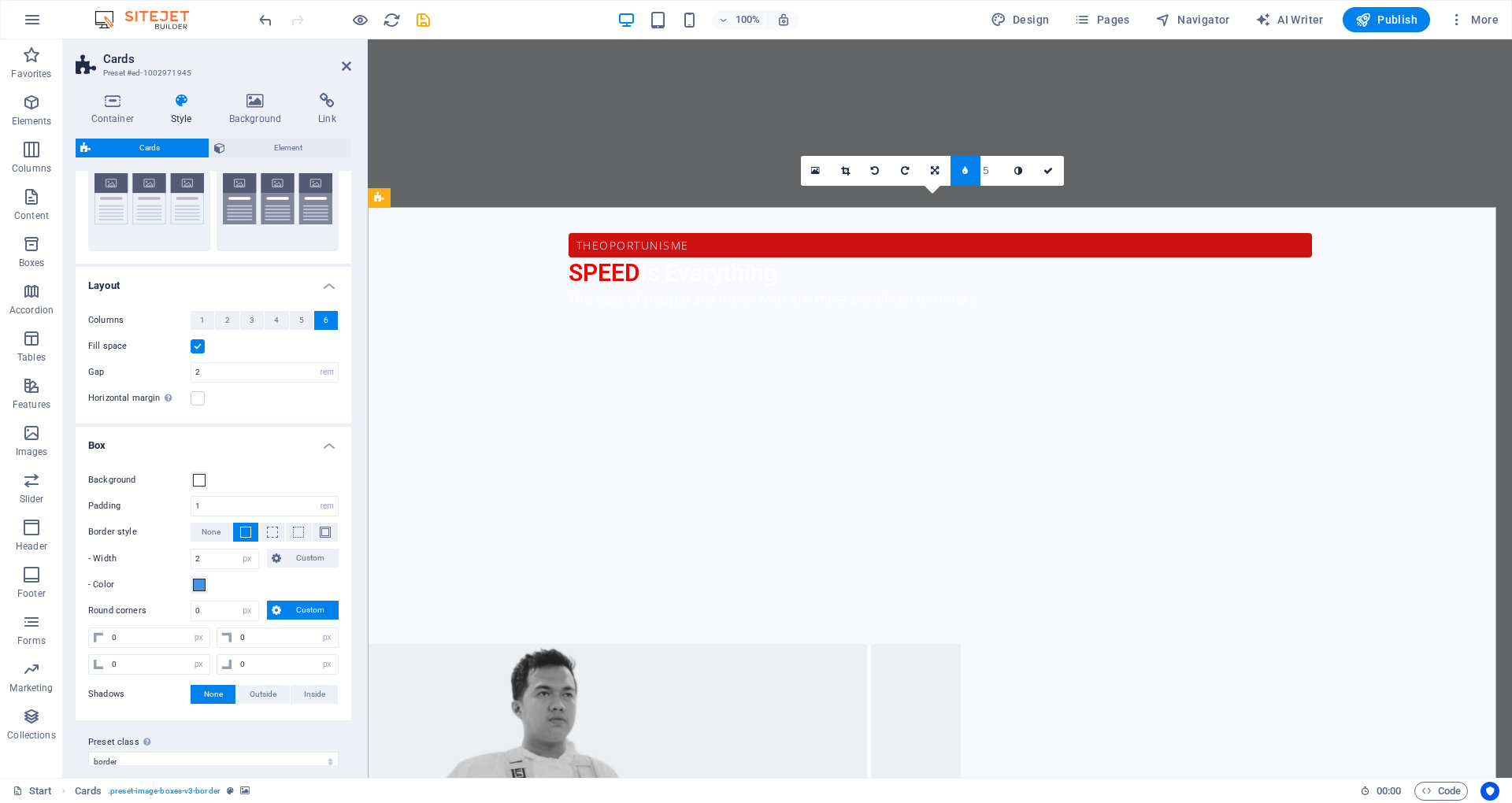
scroll to position [79, 0]
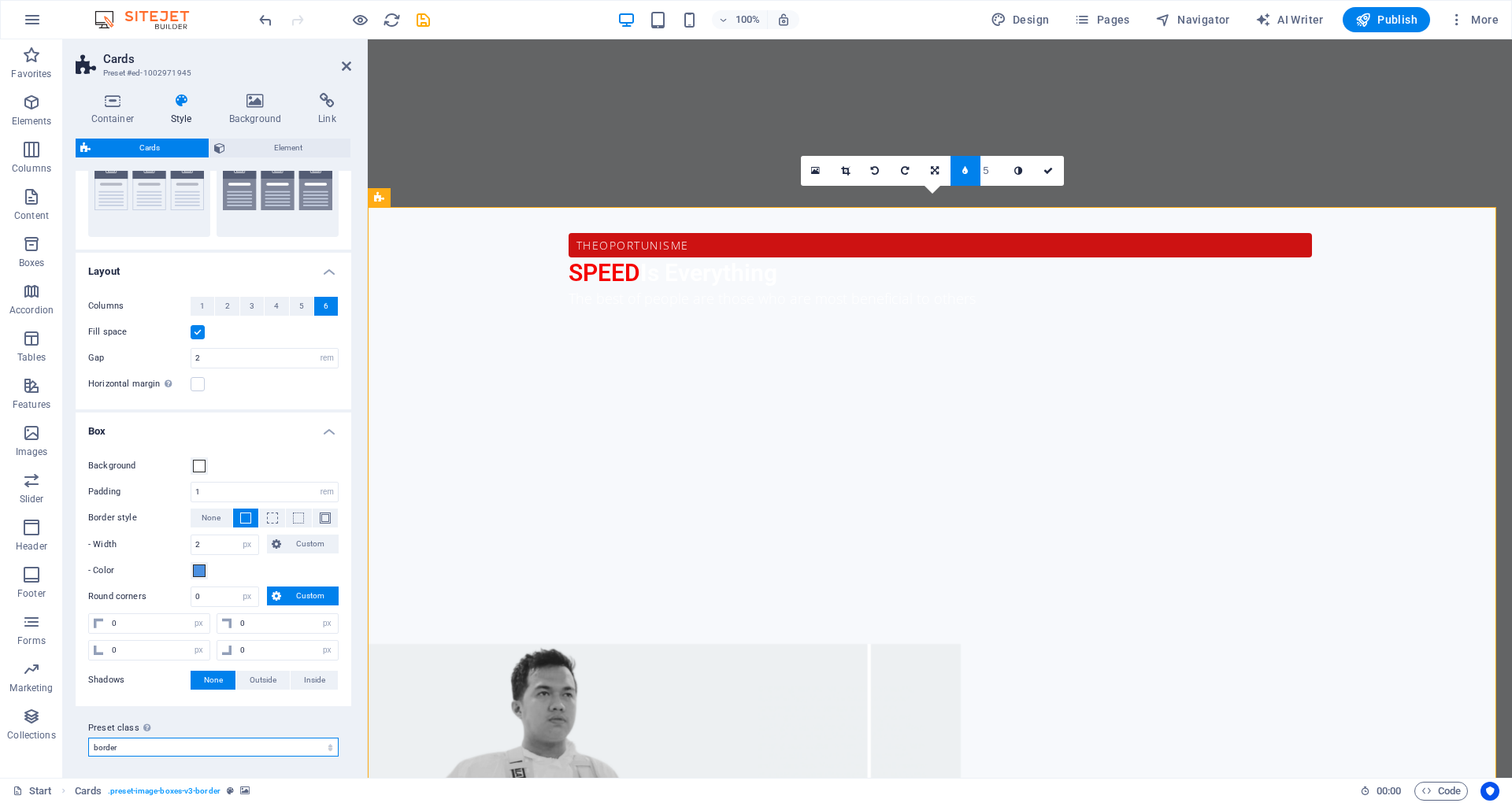
click at [306, 738] on select "border Add preset class" at bounding box center [213, 748] width 250 height 19
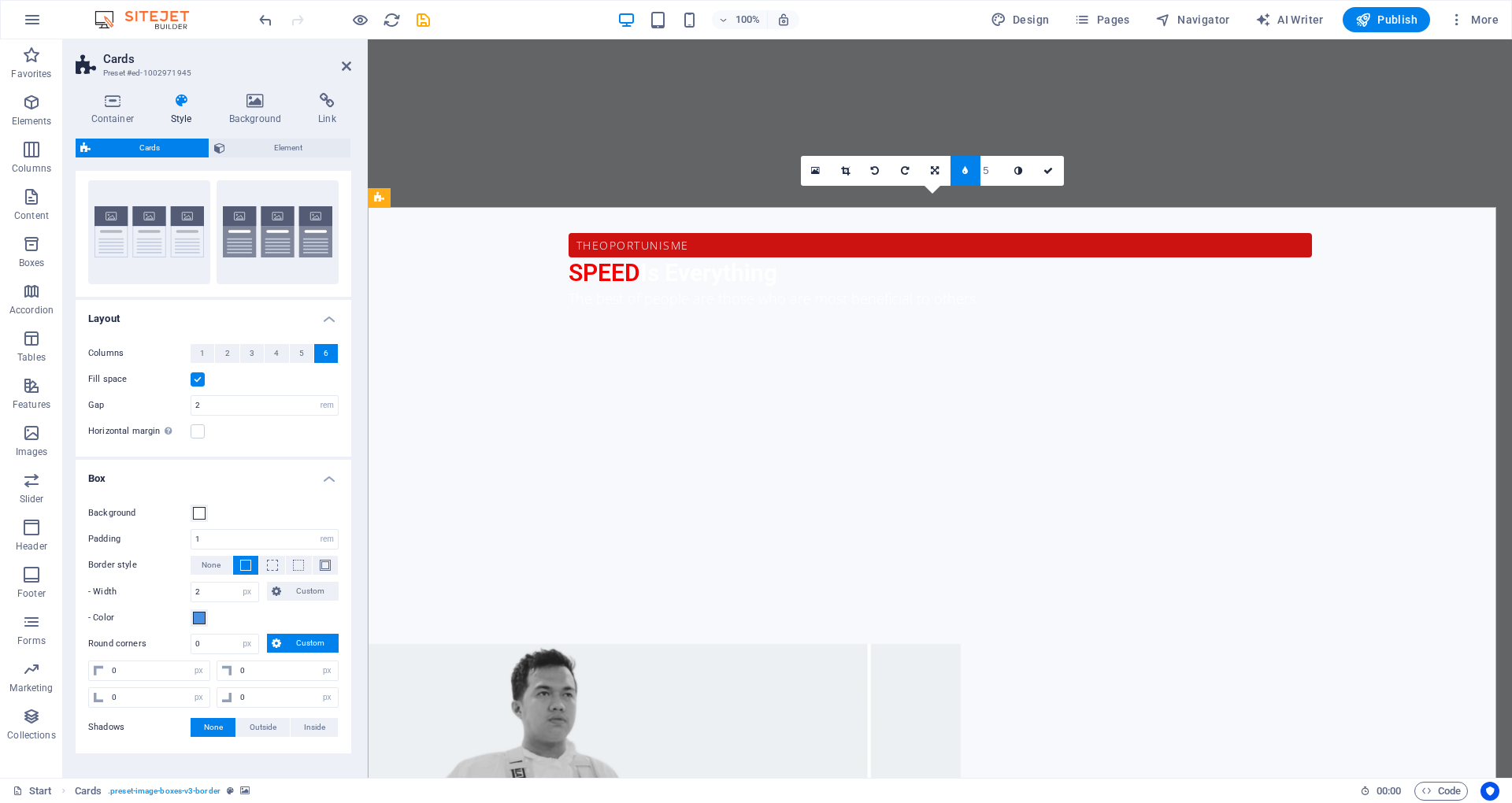
scroll to position [0, 0]
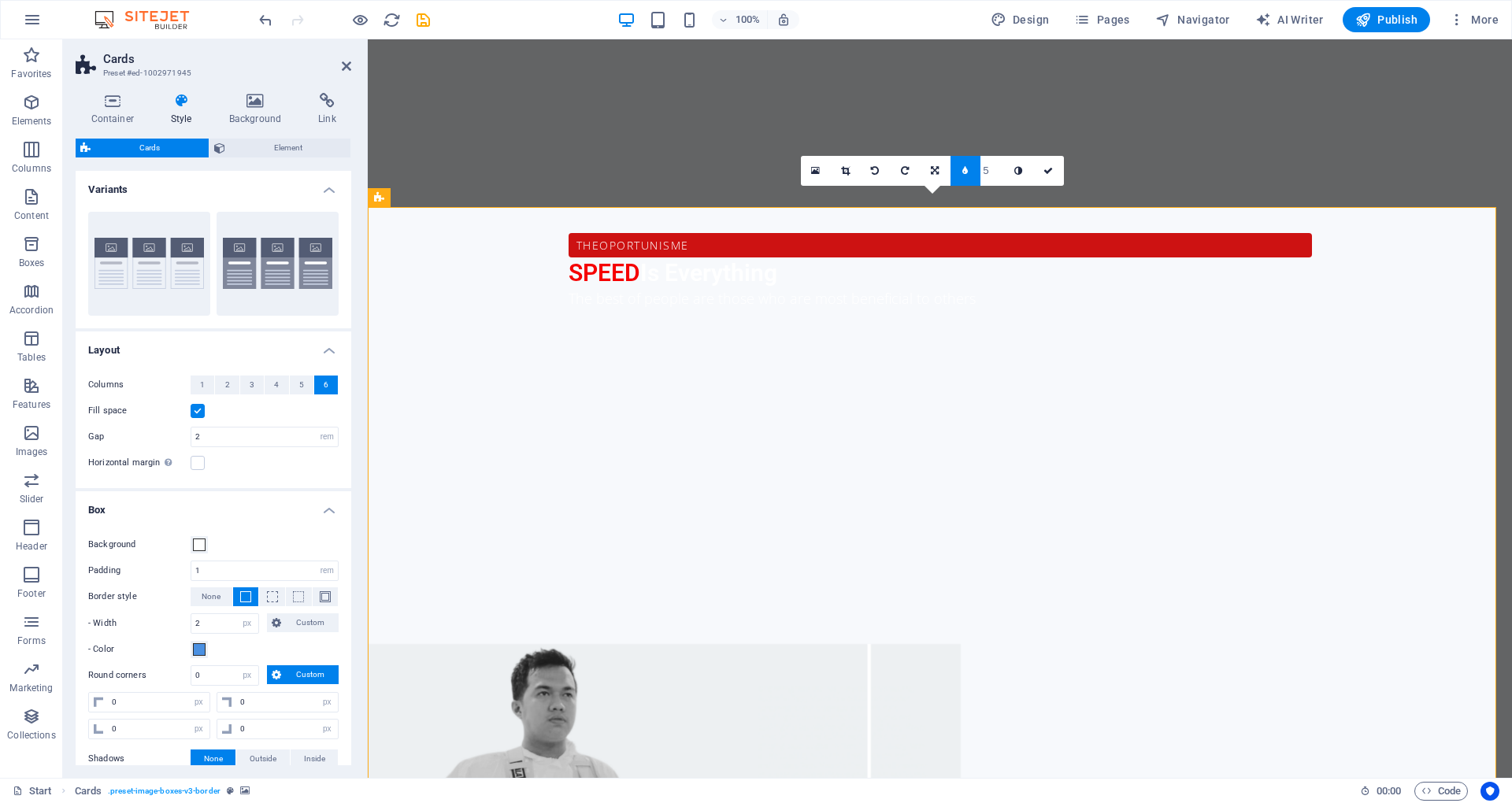
click at [306, 129] on div "Container Style Background Link Size Height Default px rem % vh vw Min. height …" at bounding box center [213, 429] width 276 height 673
click at [314, 146] on span "Element" at bounding box center [288, 148] width 117 height 19
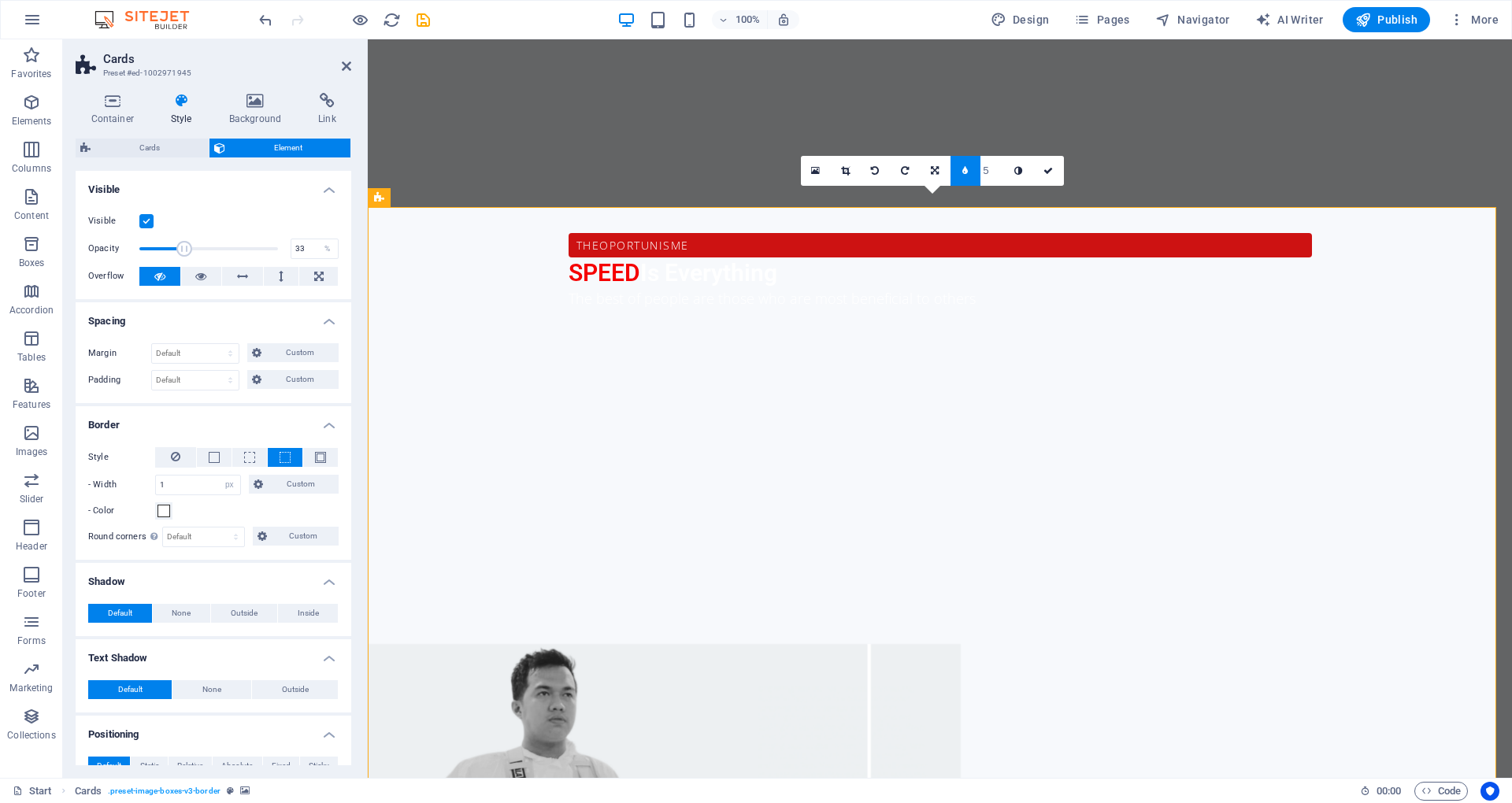
drag, startPoint x: 266, startPoint y: 245, endPoint x: 183, endPoint y: 246, distance: 83.0
click at [183, 246] on span at bounding box center [184, 249] width 16 height 16
type input "93"
drag, startPoint x: 217, startPoint y: 246, endPoint x: 266, endPoint y: 261, distance: 51.2
click at [266, 261] on div "Visible Opacity 93 % Overflow" at bounding box center [213, 249] width 276 height 100
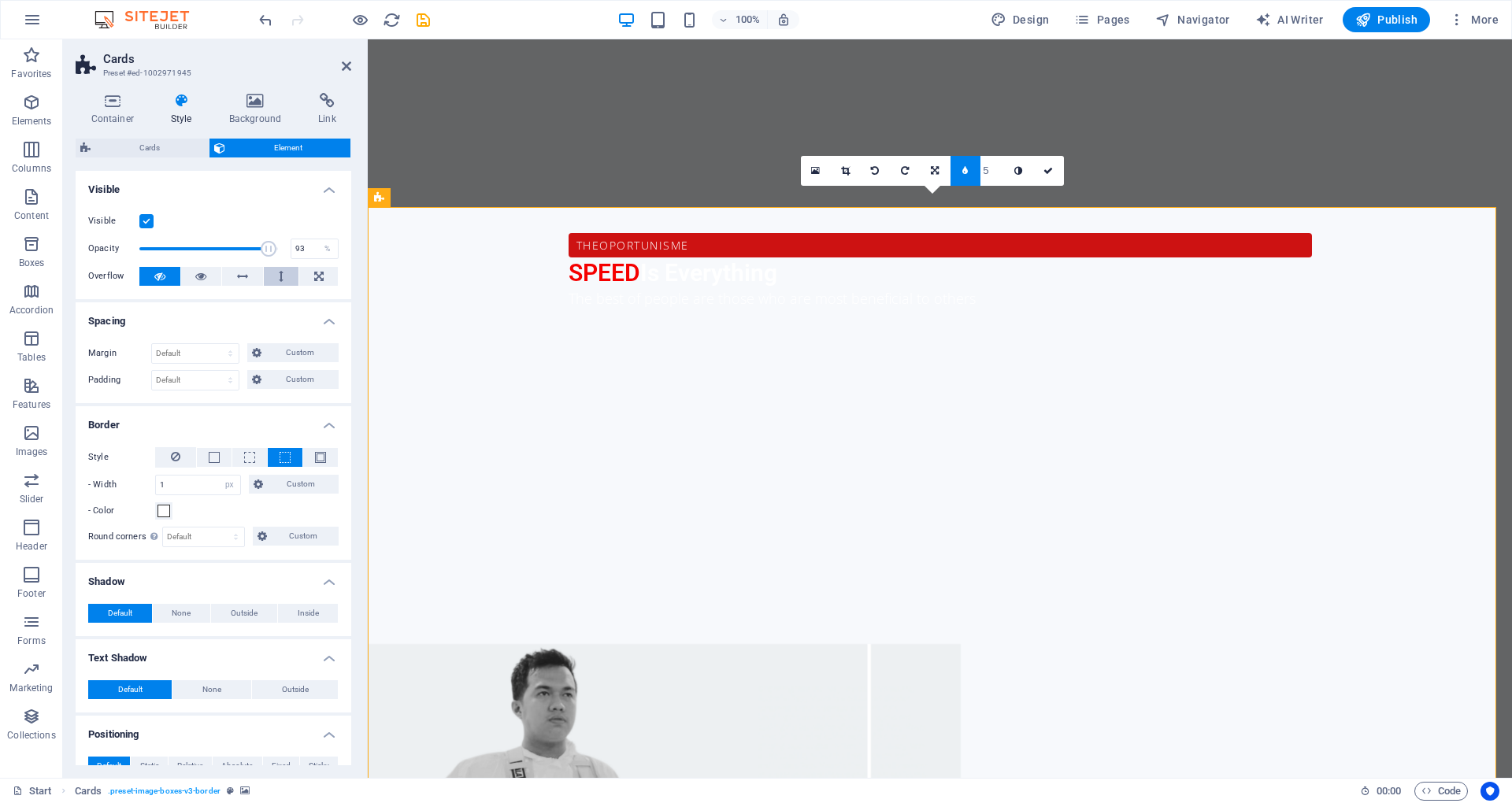
drag, startPoint x: 263, startPoint y: 260, endPoint x: 273, endPoint y: 264, distance: 10.8
click at [276, 266] on div "Visible Opacity 93 % Overflow" at bounding box center [213, 249] width 276 height 100
click at [200, 276] on icon at bounding box center [201, 276] width 11 height 19
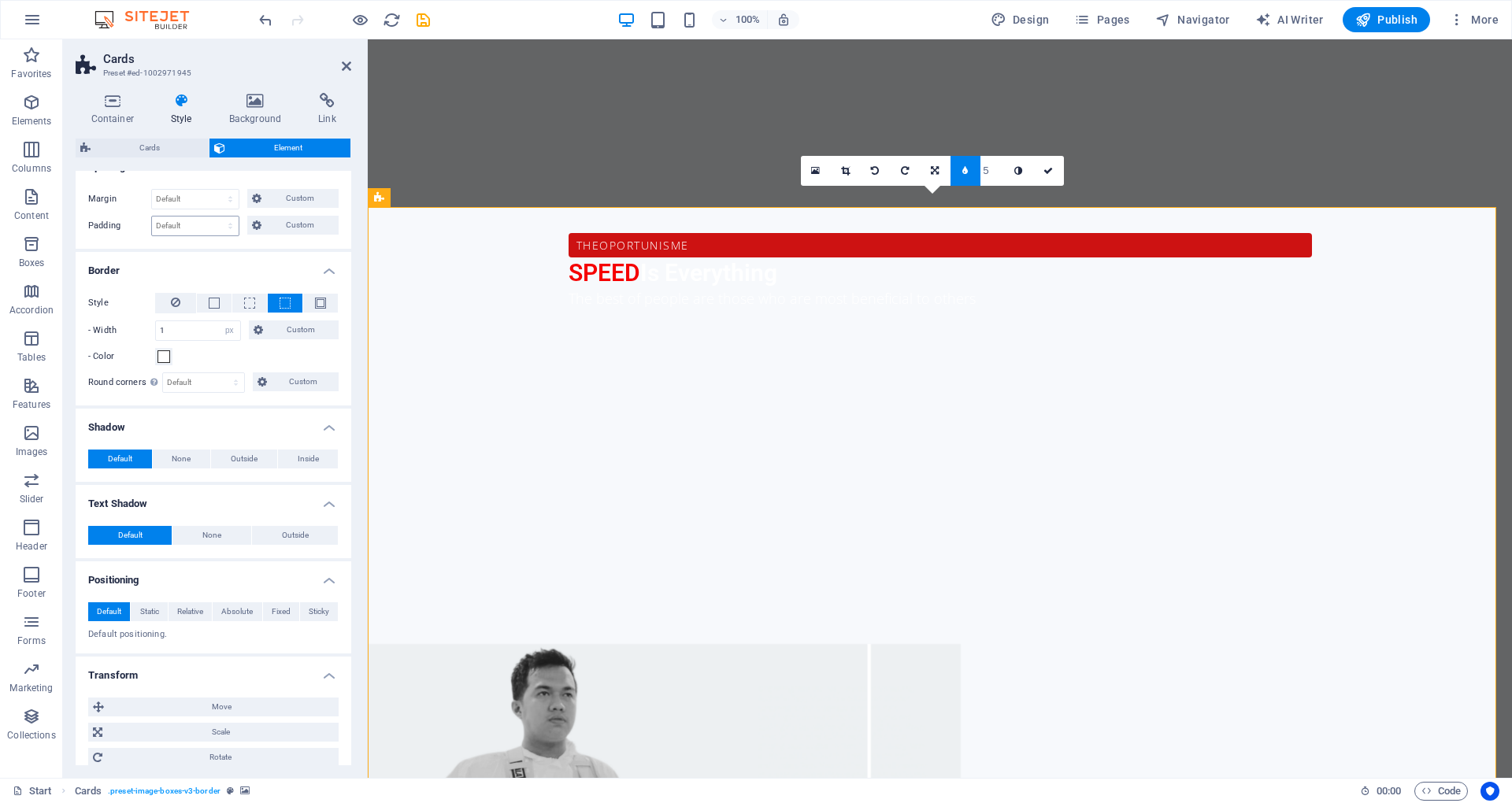
scroll to position [209, 0]
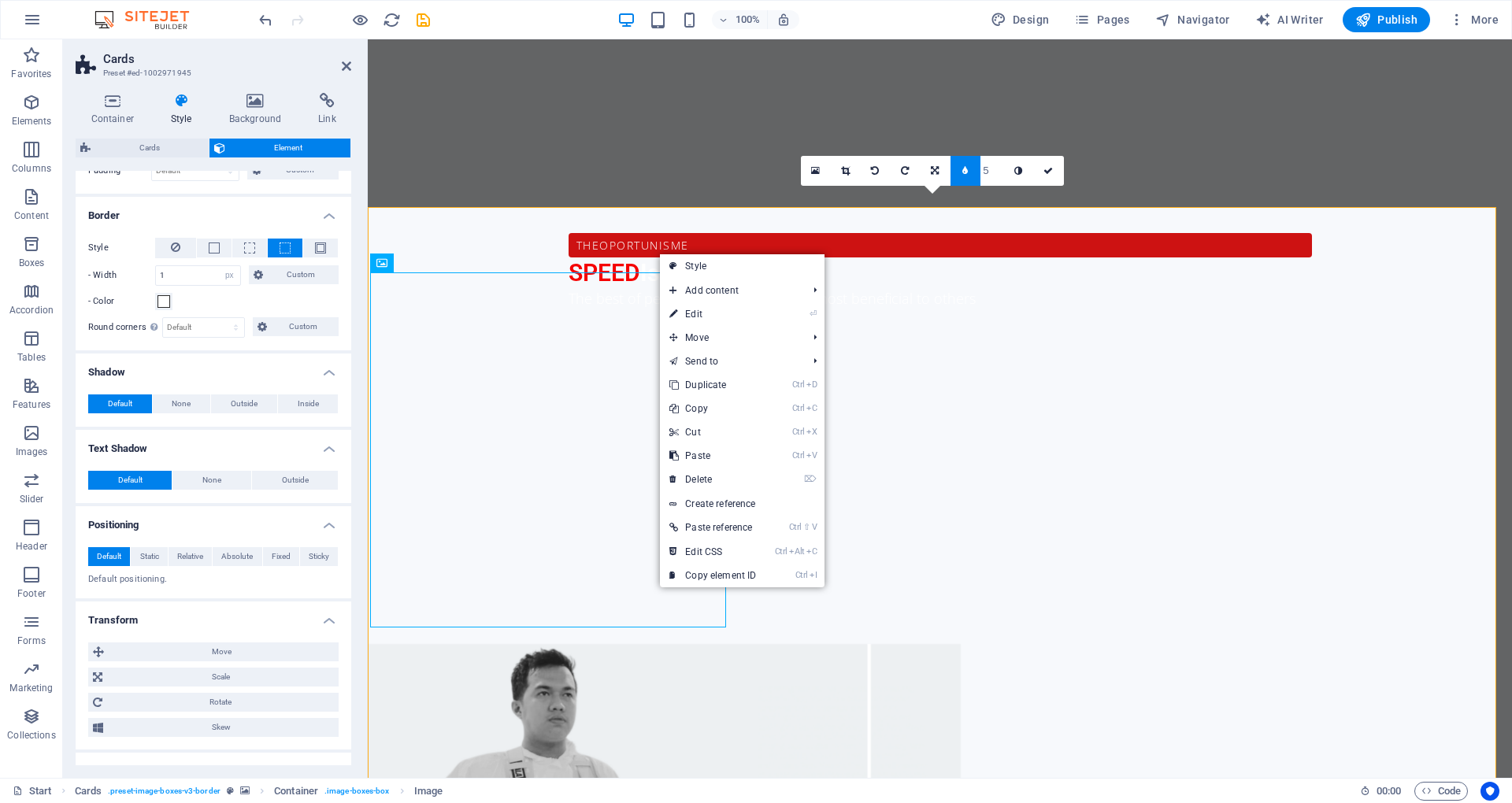
click at [665, 644] on figure at bounding box center [940, 811] width 1144 height 333
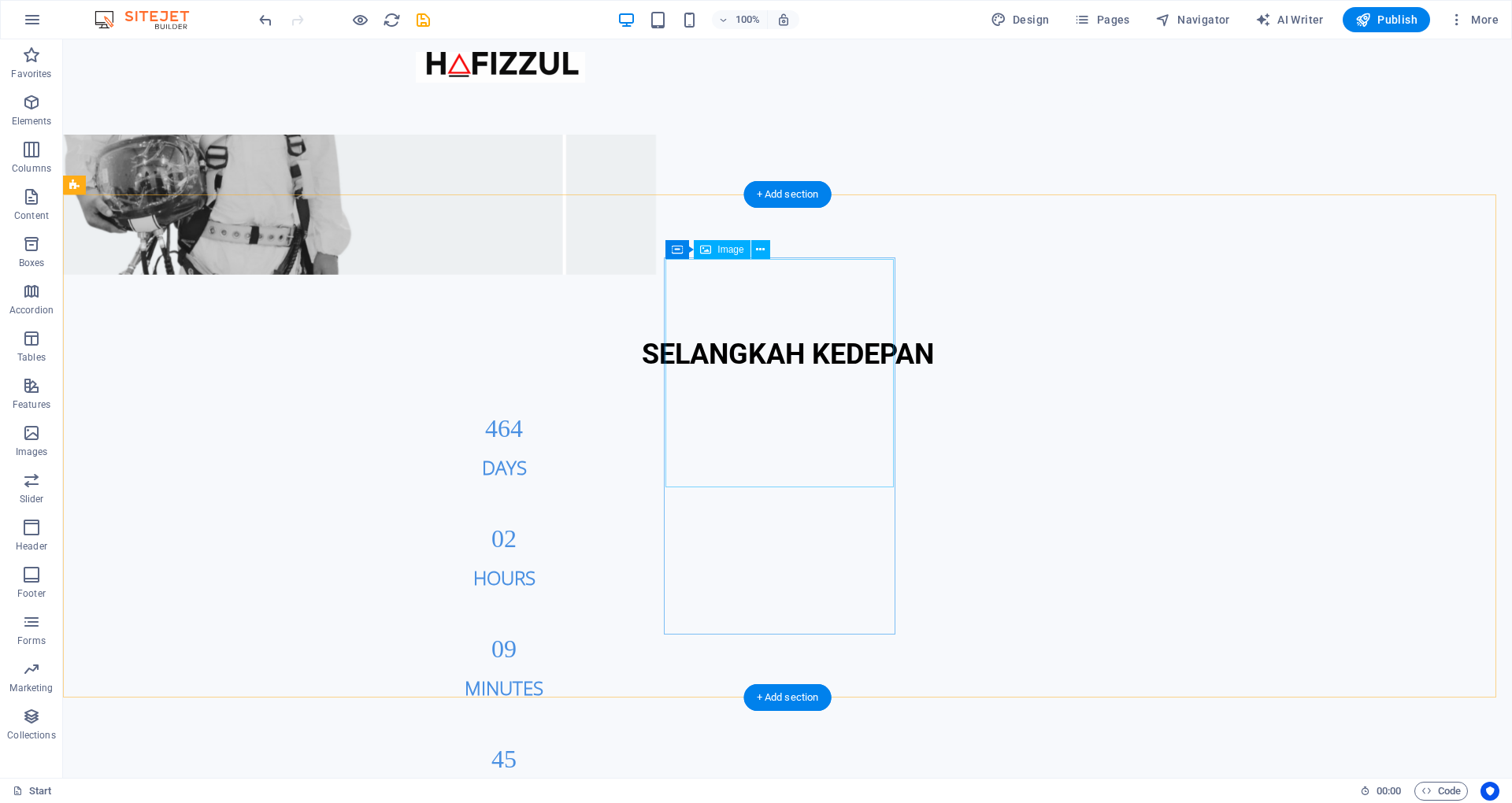
scroll to position [1553, 0]
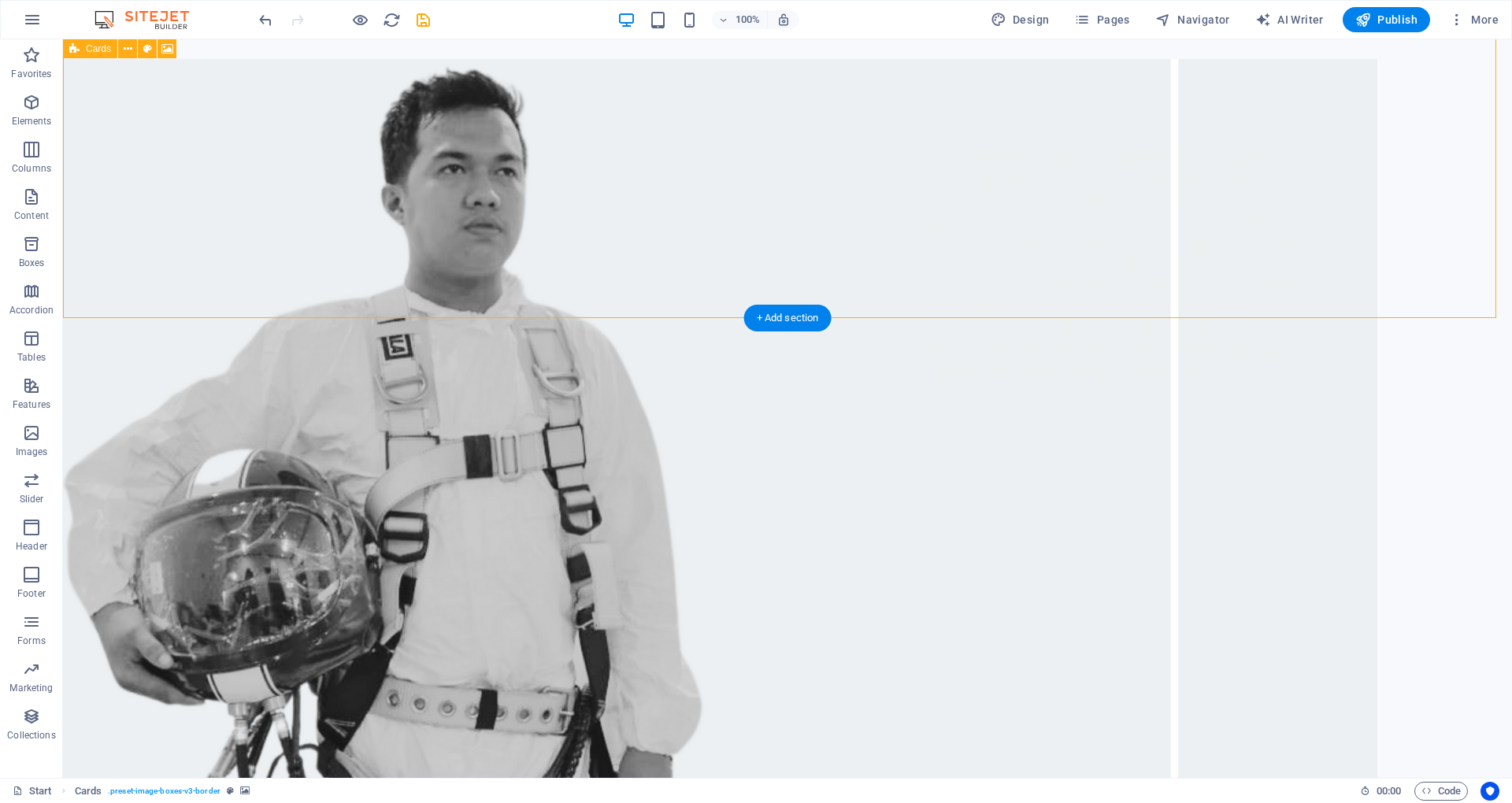
select select "px"
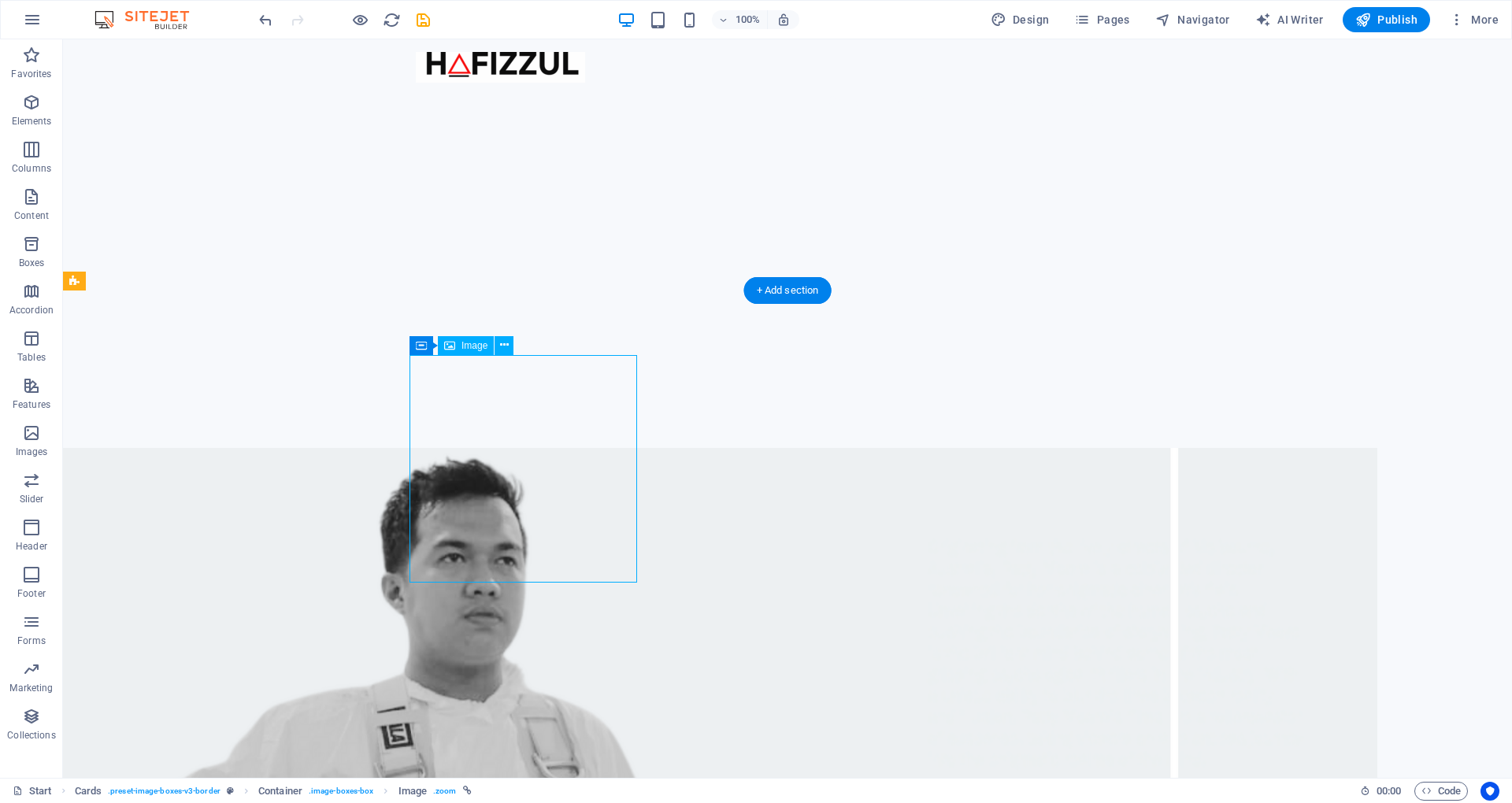
scroll to position [1151, 0]
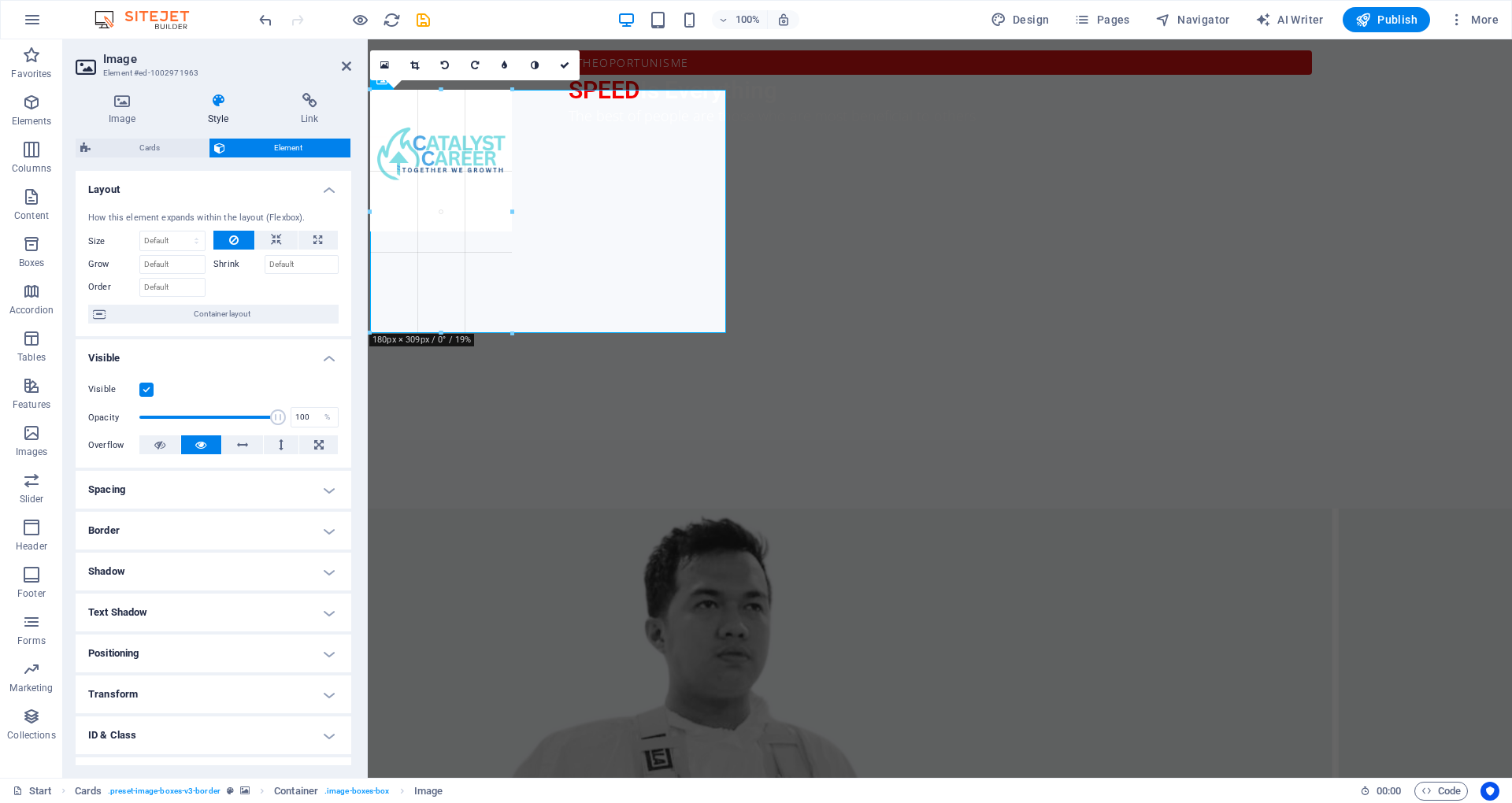
drag, startPoint x: 731, startPoint y: 449, endPoint x: 513, endPoint y: 272, distance: 280.8
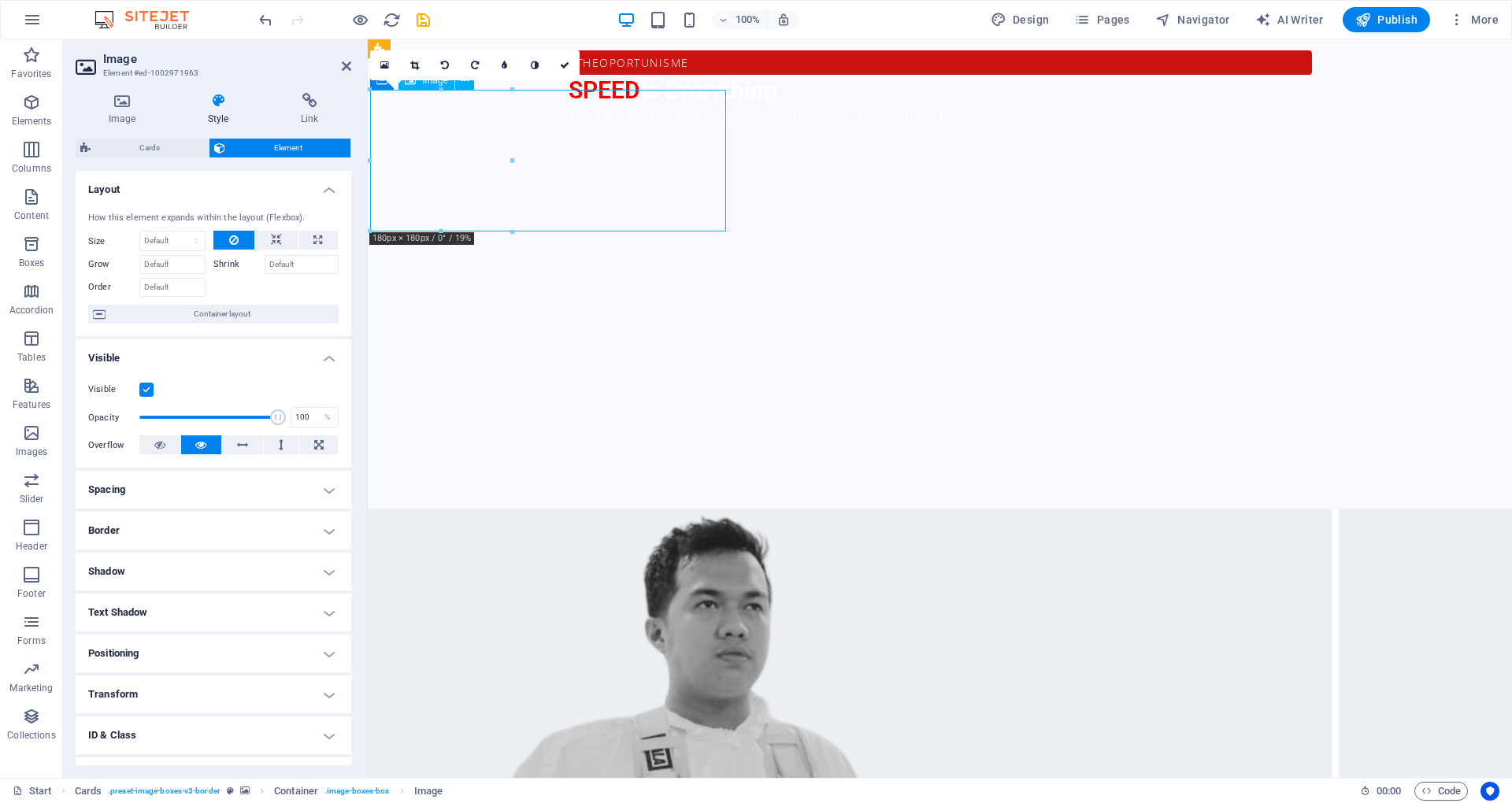
drag, startPoint x: 473, startPoint y: 153, endPoint x: 426, endPoint y: 150, distance: 47.1
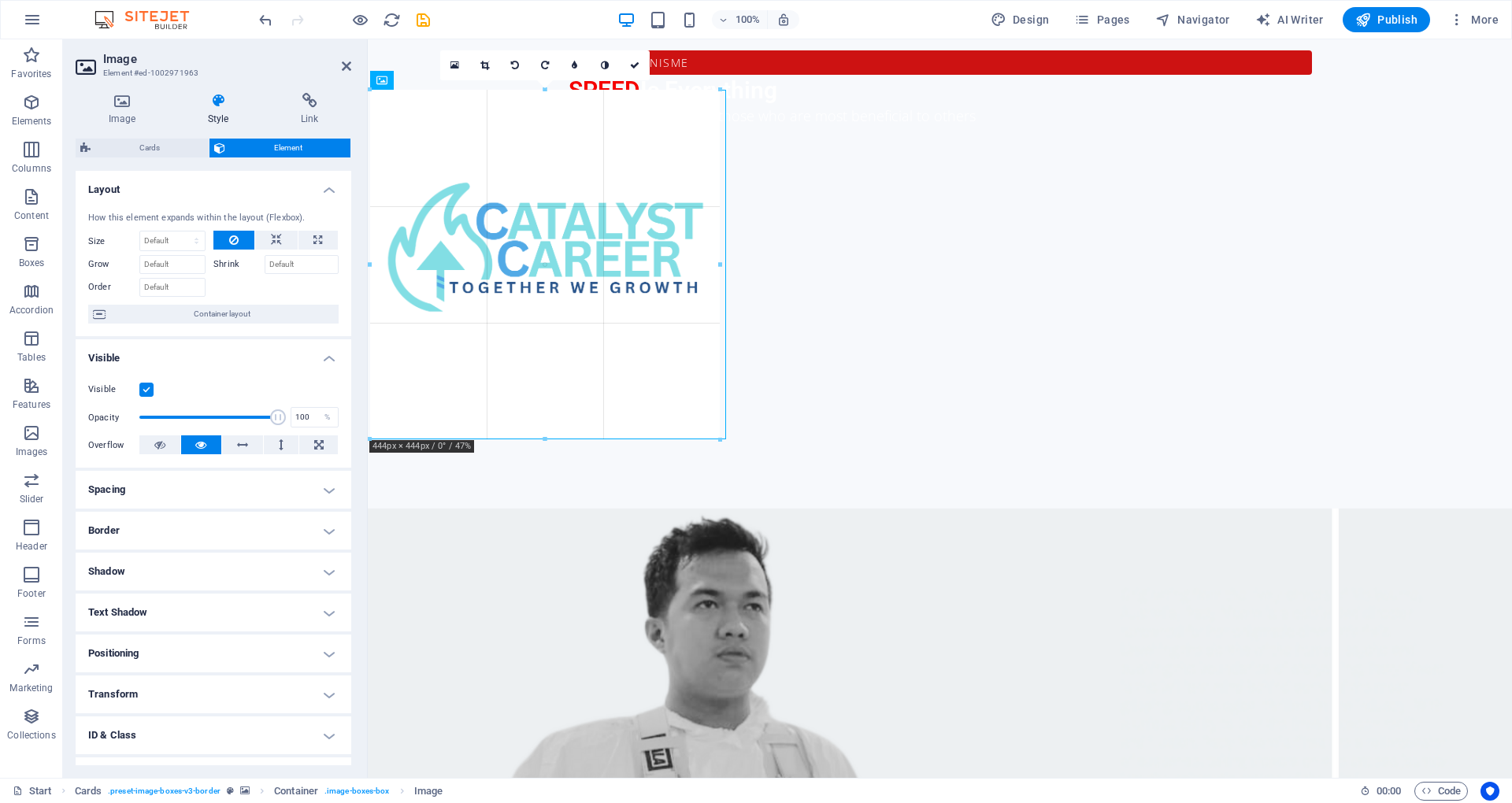
drag, startPoint x: 146, startPoint y: 123, endPoint x: 724, endPoint y: 213, distance: 585.0
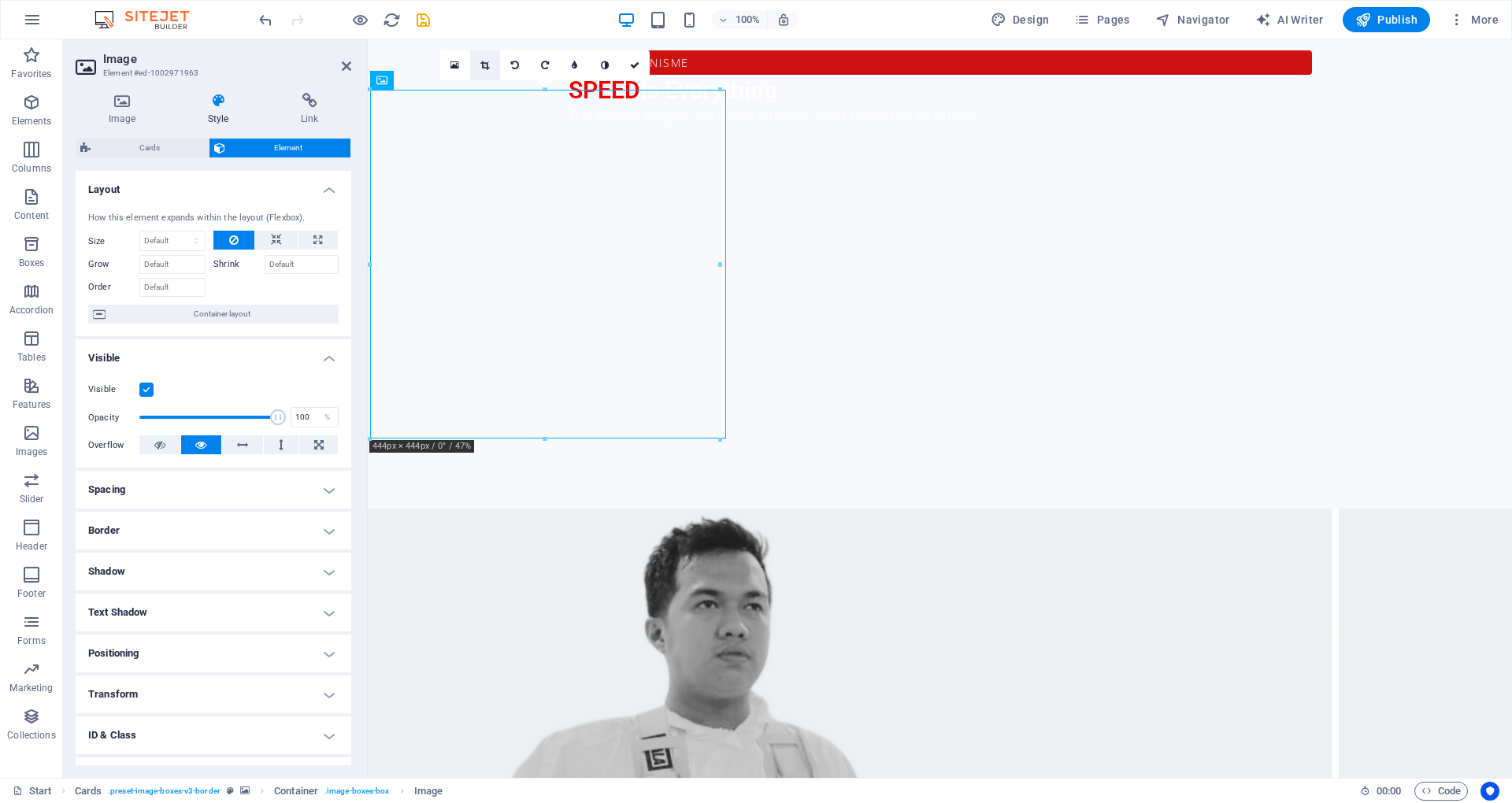
click at [485, 65] on icon at bounding box center [485, 65] width 8 height 9
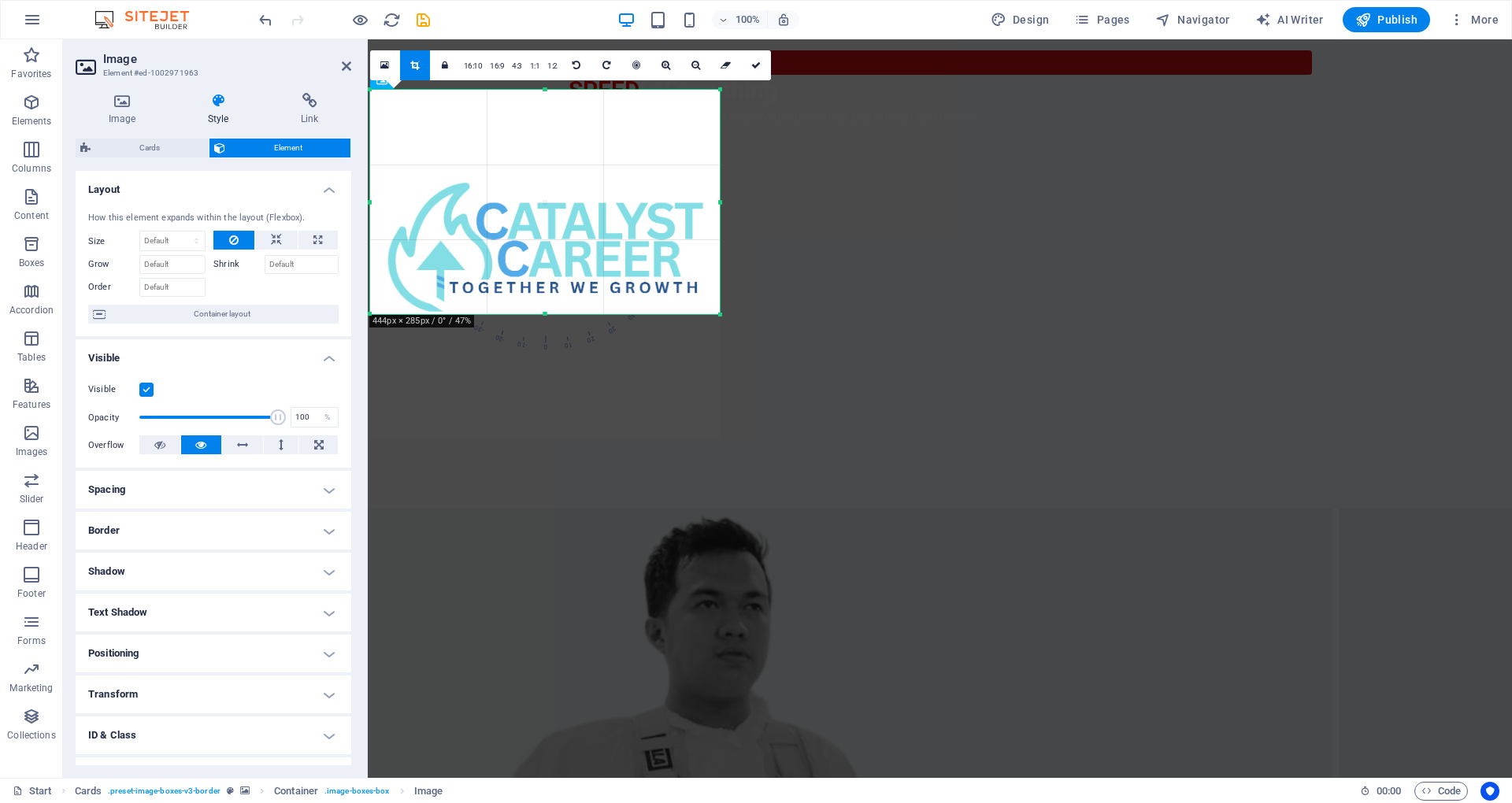
drag, startPoint x: 547, startPoint y: 438, endPoint x: 582, endPoint y: 313, distance: 129.8
click at [582, 313] on div at bounding box center [545, 314] width 349 height 6
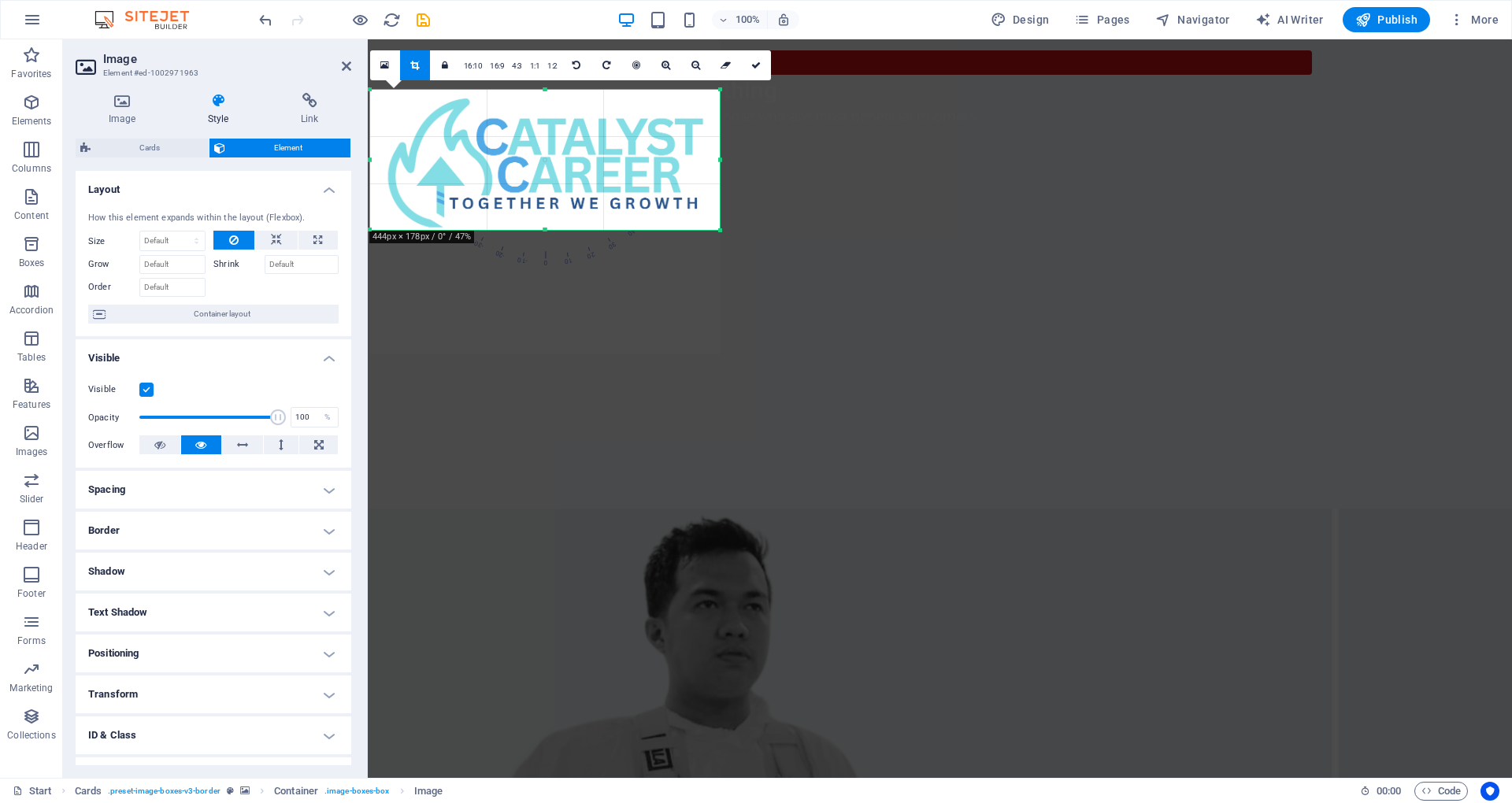
drag, startPoint x: 545, startPoint y: 91, endPoint x: 570, endPoint y: 175, distance: 87.6
click at [570, 175] on div "180 170 160 150 140 130 120 110 100 90 80 70 60 50 40 30 20 10 0 -10 -20 -30 -4…" at bounding box center [545, 160] width 349 height 140
drag, startPoint x: 690, startPoint y: 396, endPoint x: 709, endPoint y: 418, distance: 29.1
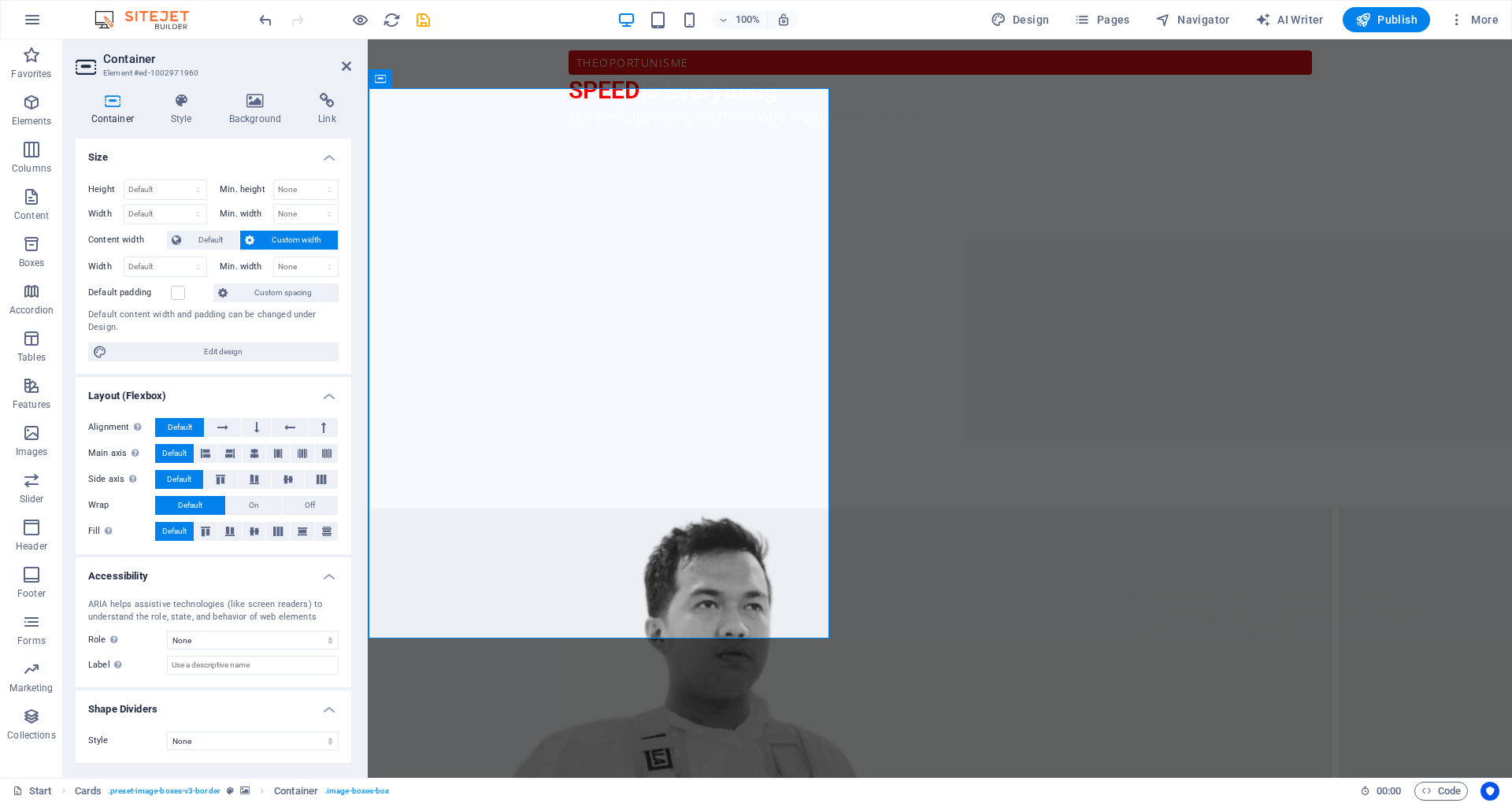
click at [364, 428] on div "Container Style Background Link Size Height Default px rem % vh vw Min. height …" at bounding box center [213, 429] width 301 height 698
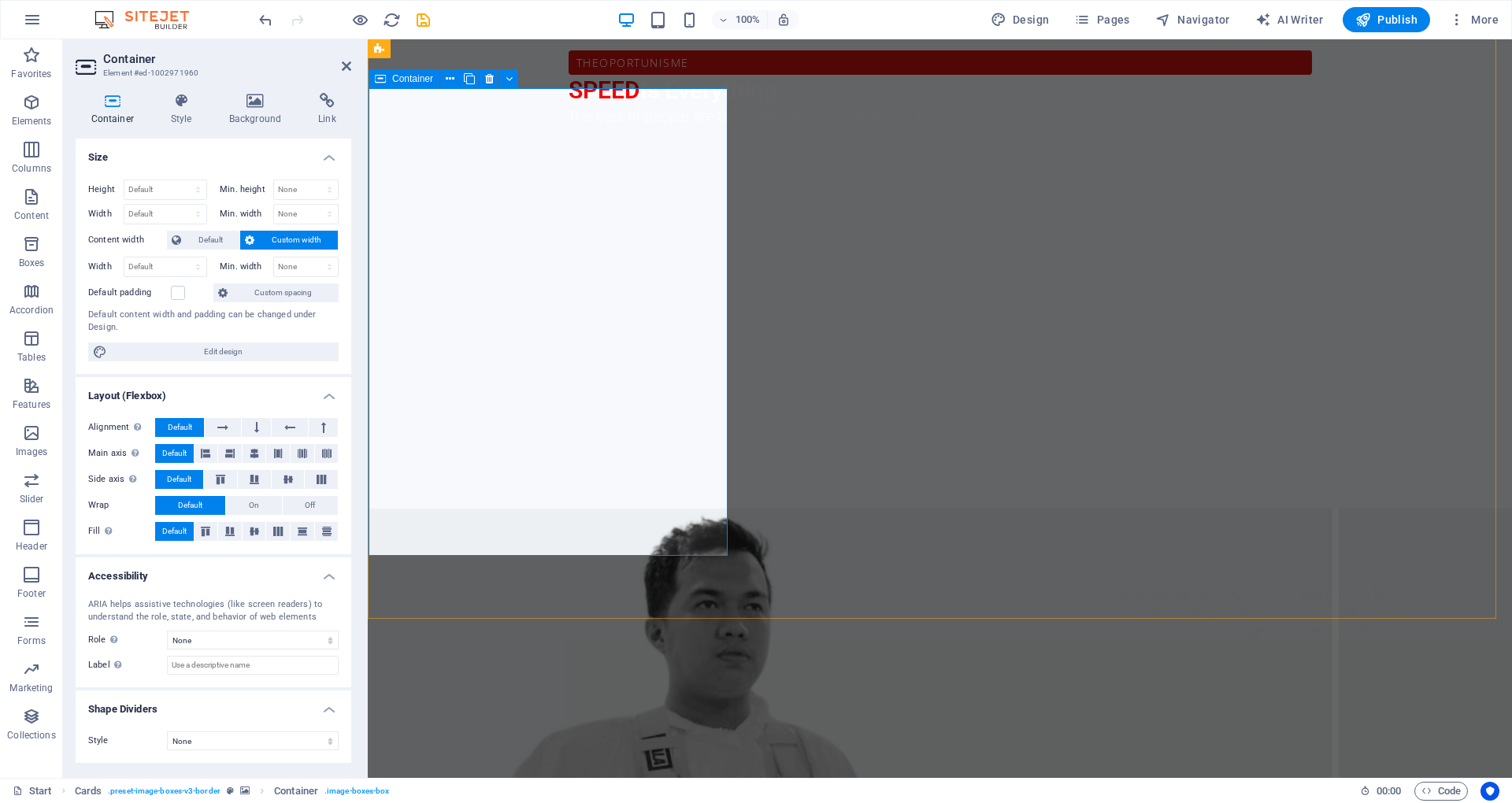
drag, startPoint x: 183, startPoint y: 110, endPoint x: 191, endPoint y: 109, distance: 8.1
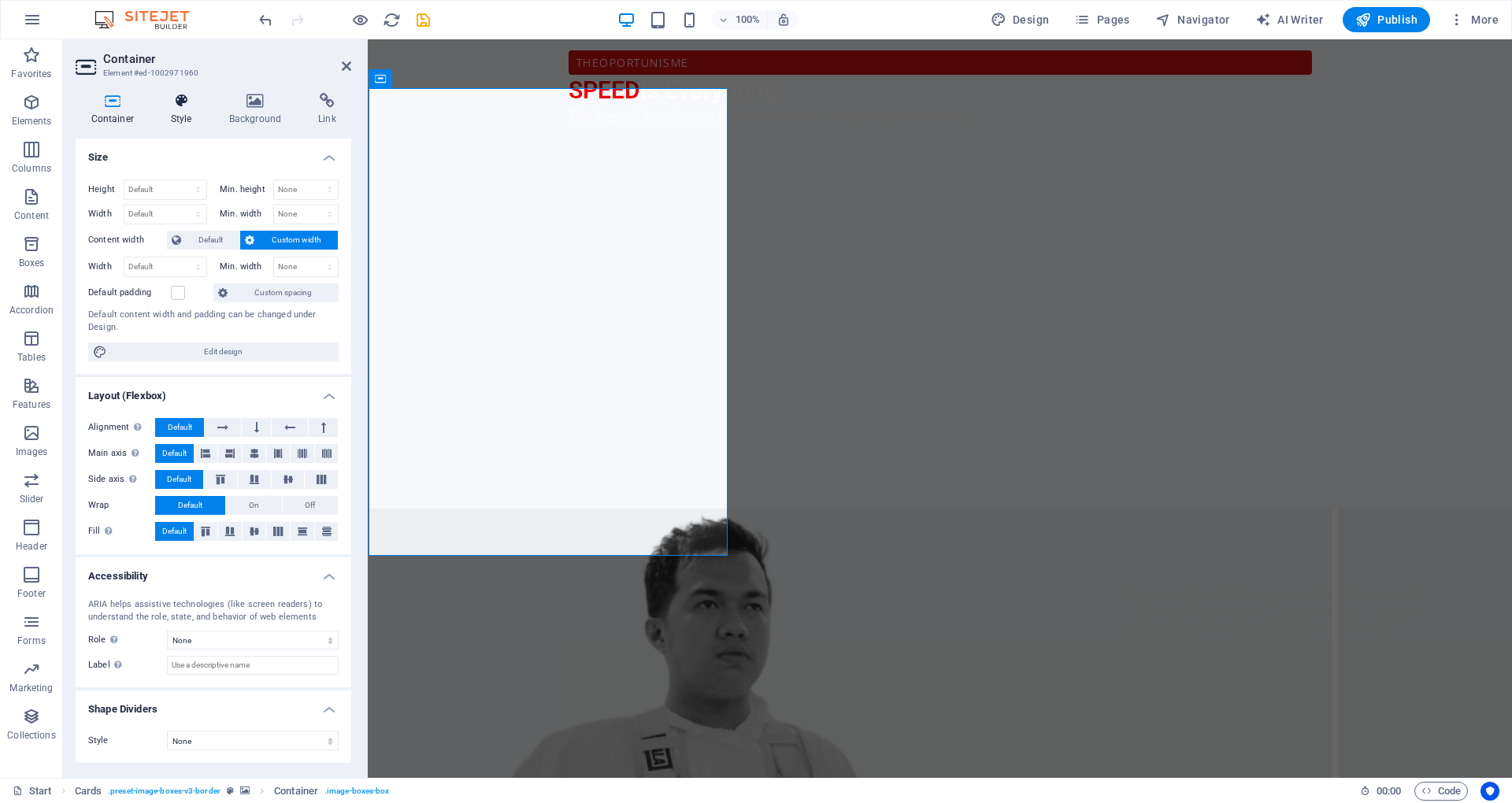
click at [183, 110] on h4 "Style" at bounding box center [184, 109] width 58 height 33
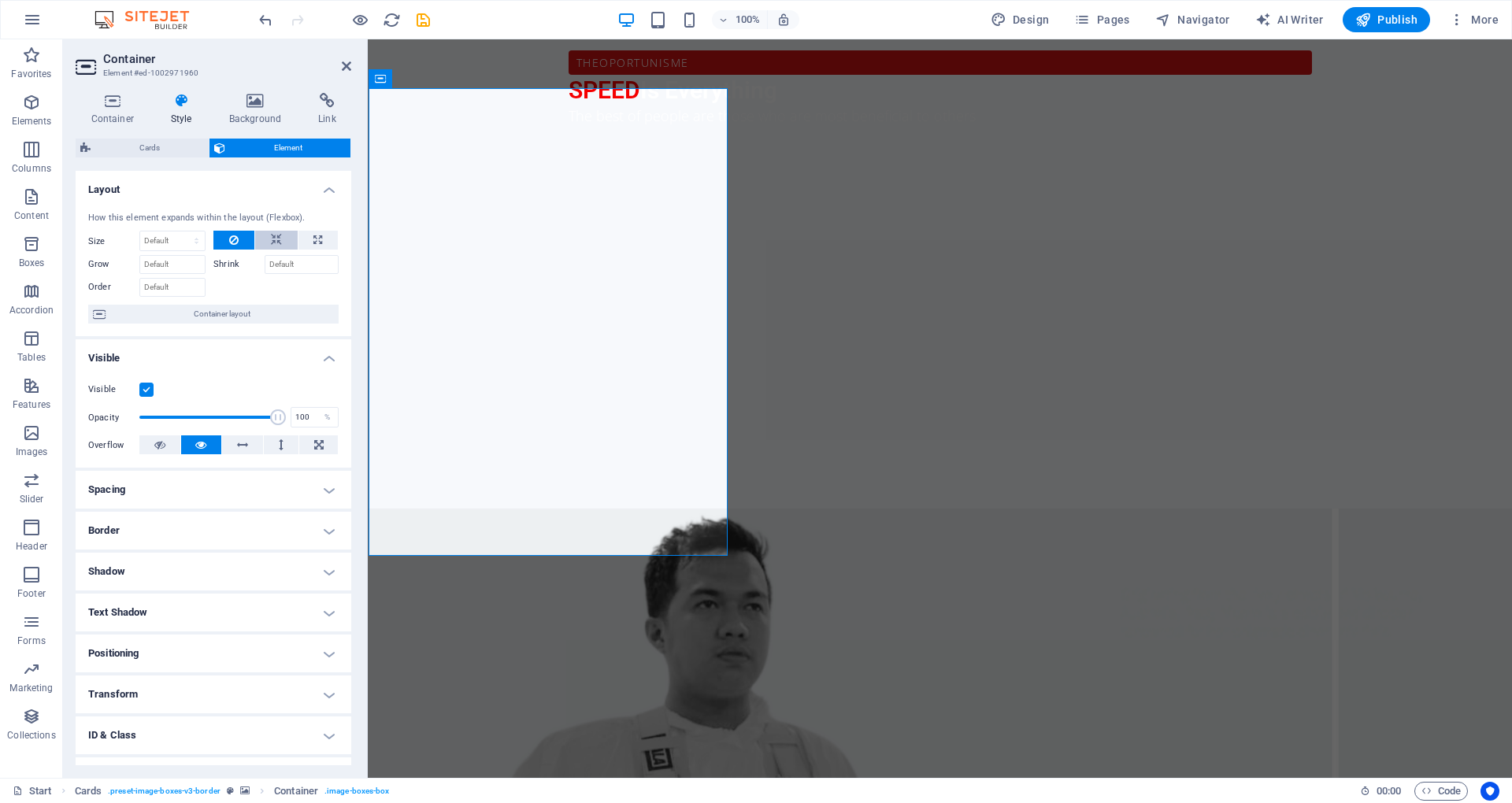
click at [276, 241] on icon at bounding box center [276, 240] width 11 height 19
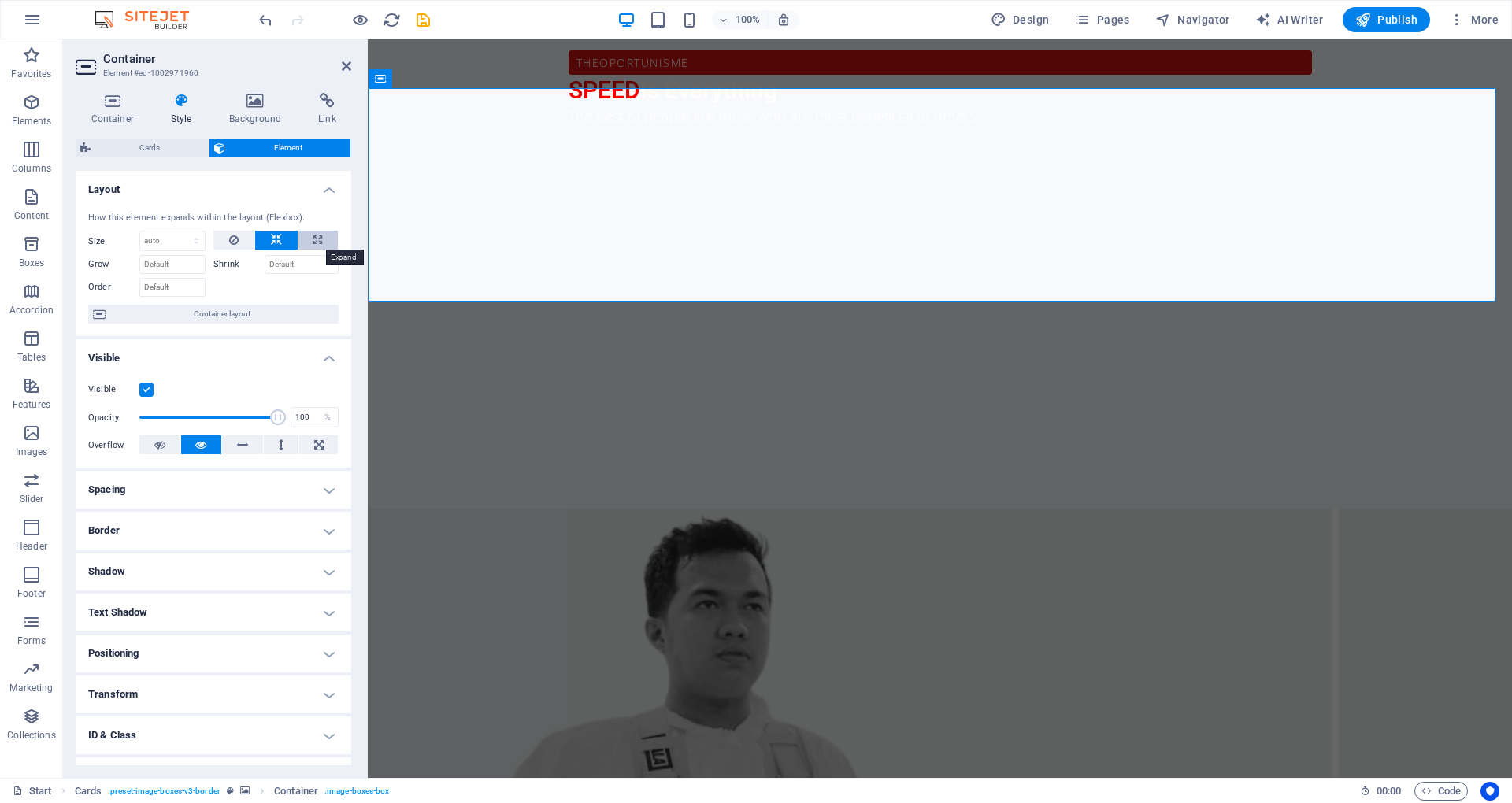
click at [321, 243] on button at bounding box center [318, 240] width 40 height 19
type input "100"
select select "%"
click at [273, 246] on icon at bounding box center [276, 240] width 11 height 19
select select "DISABLED_OPTION_VALUE"
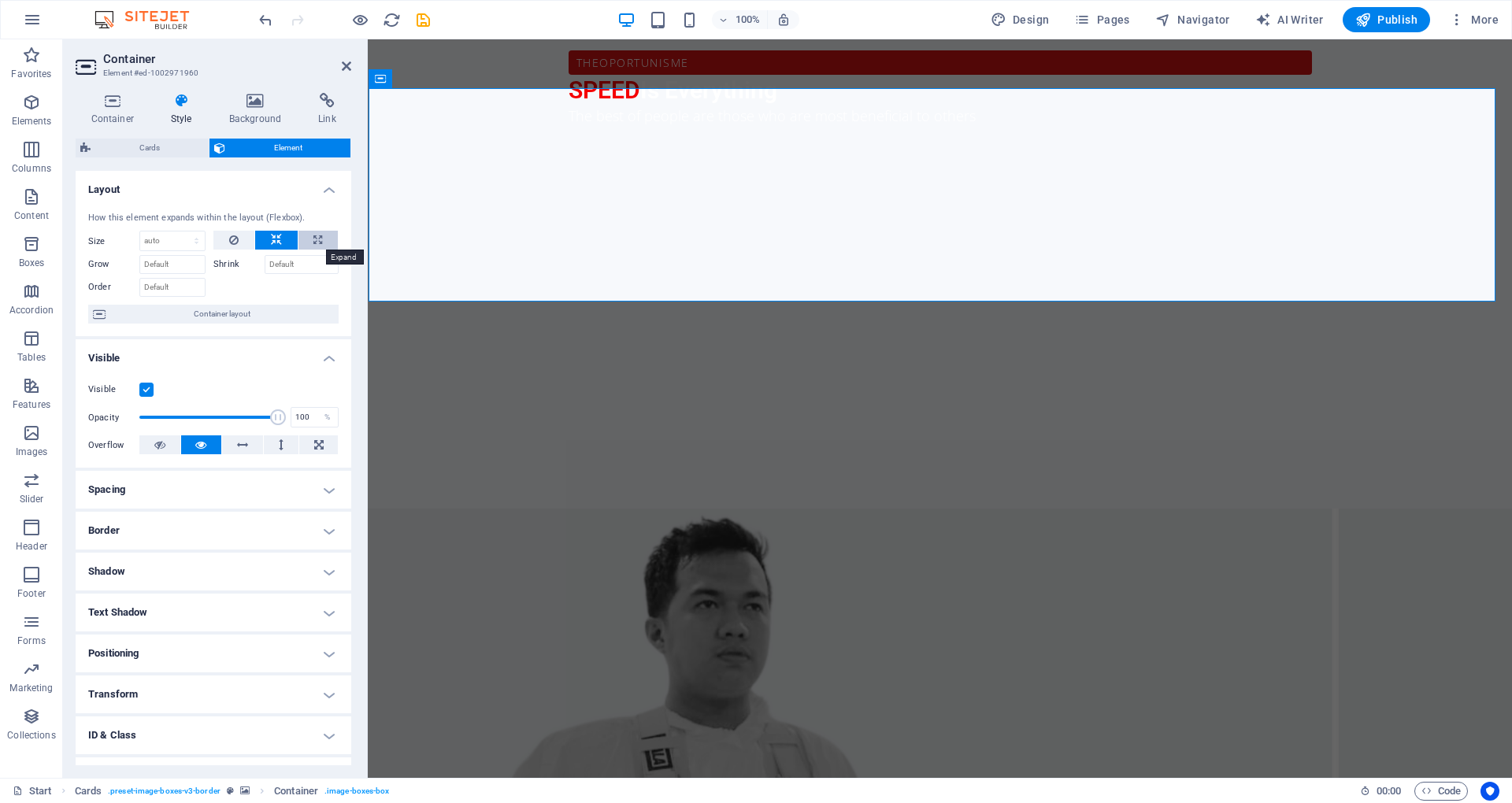
click at [331, 245] on button at bounding box center [318, 240] width 40 height 19
type input "100"
select select "%"
click at [223, 242] on button at bounding box center [234, 240] width 41 height 19
select select "DISABLED_OPTION_VALUE"
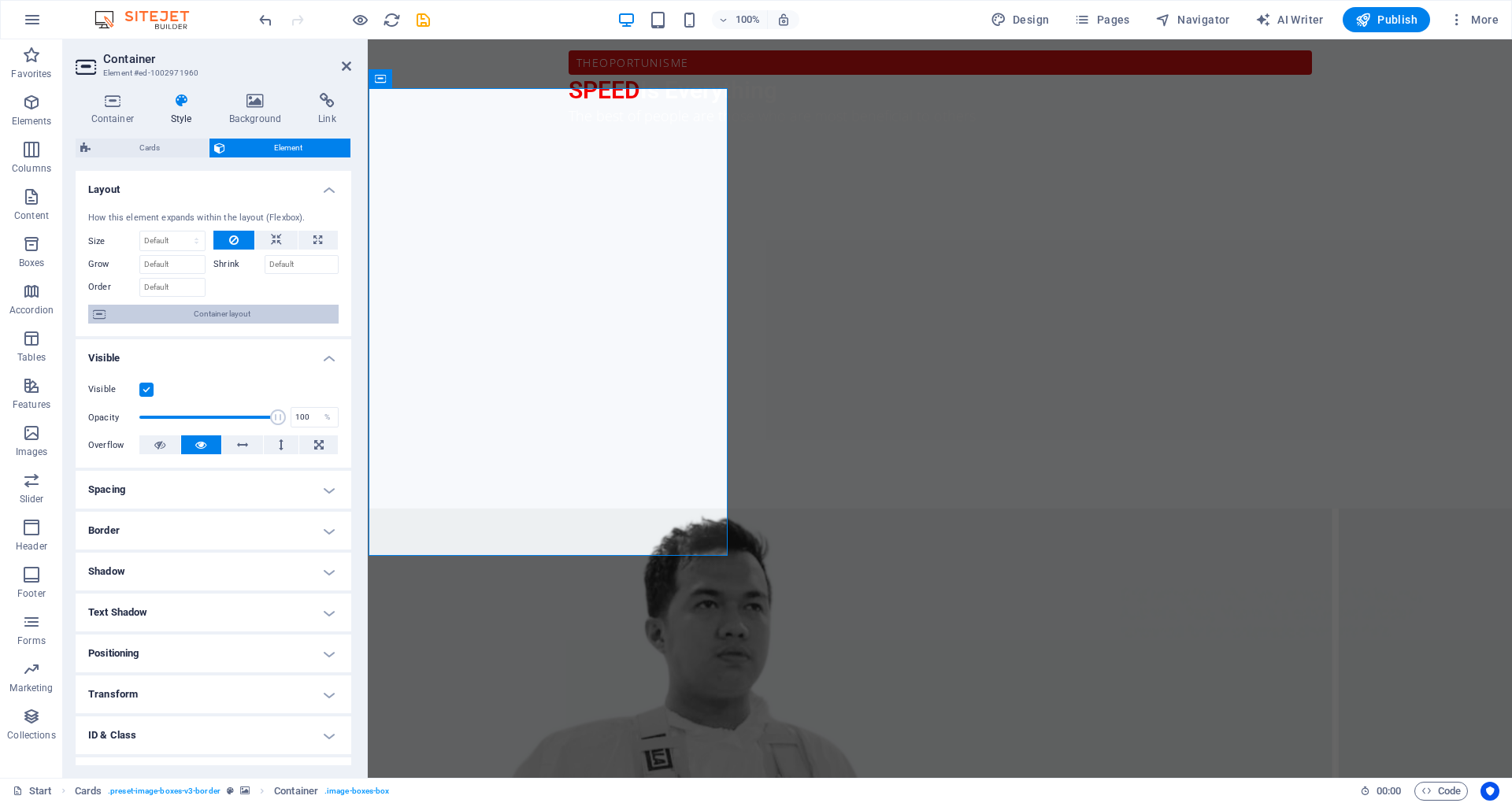
click at [266, 323] on span "Container layout" at bounding box center [222, 314] width 223 height 19
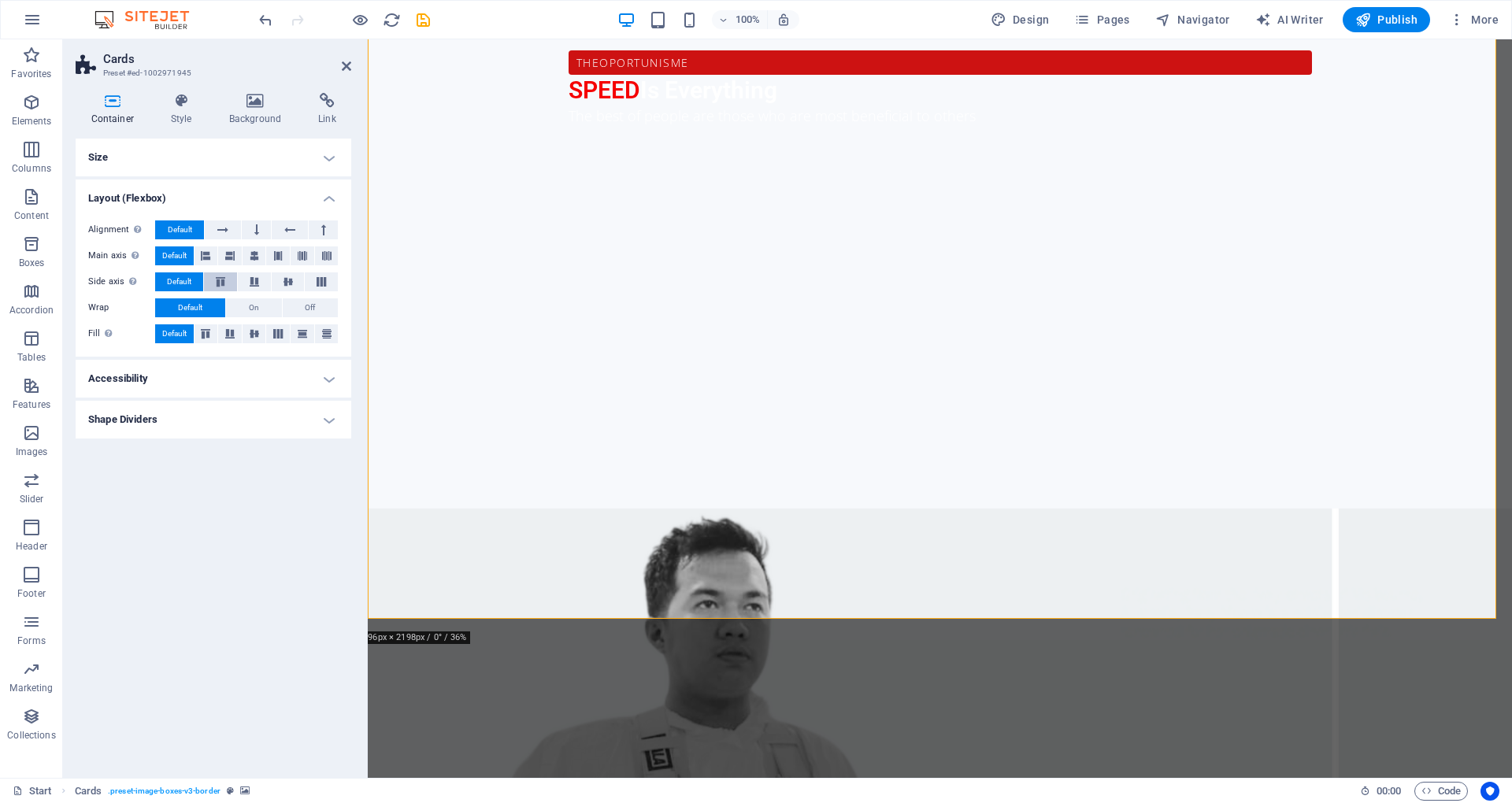
click at [220, 276] on button at bounding box center [220, 281] width 33 height 19
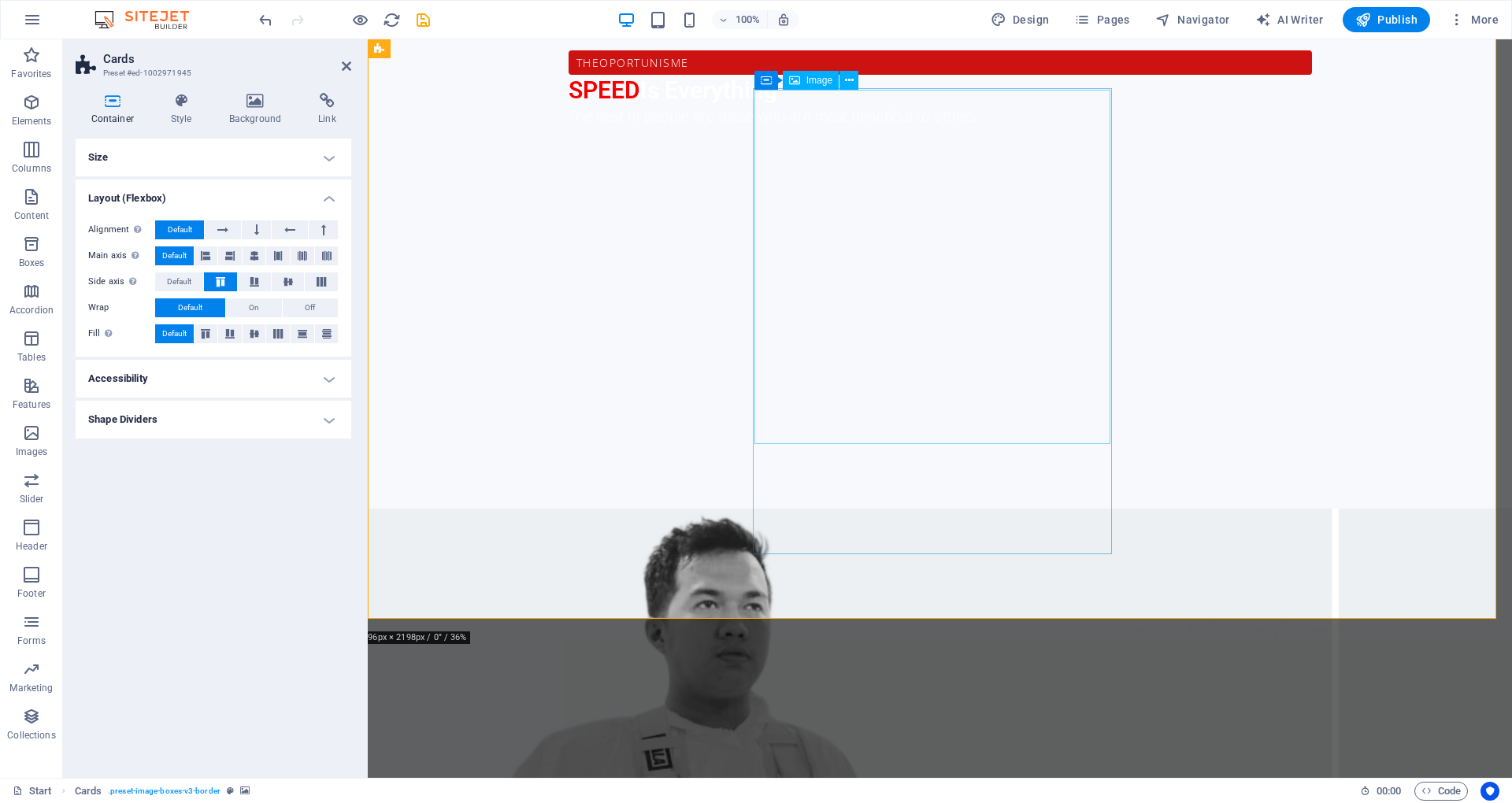
click at [852, 79] on icon at bounding box center [849, 81] width 8 height 17
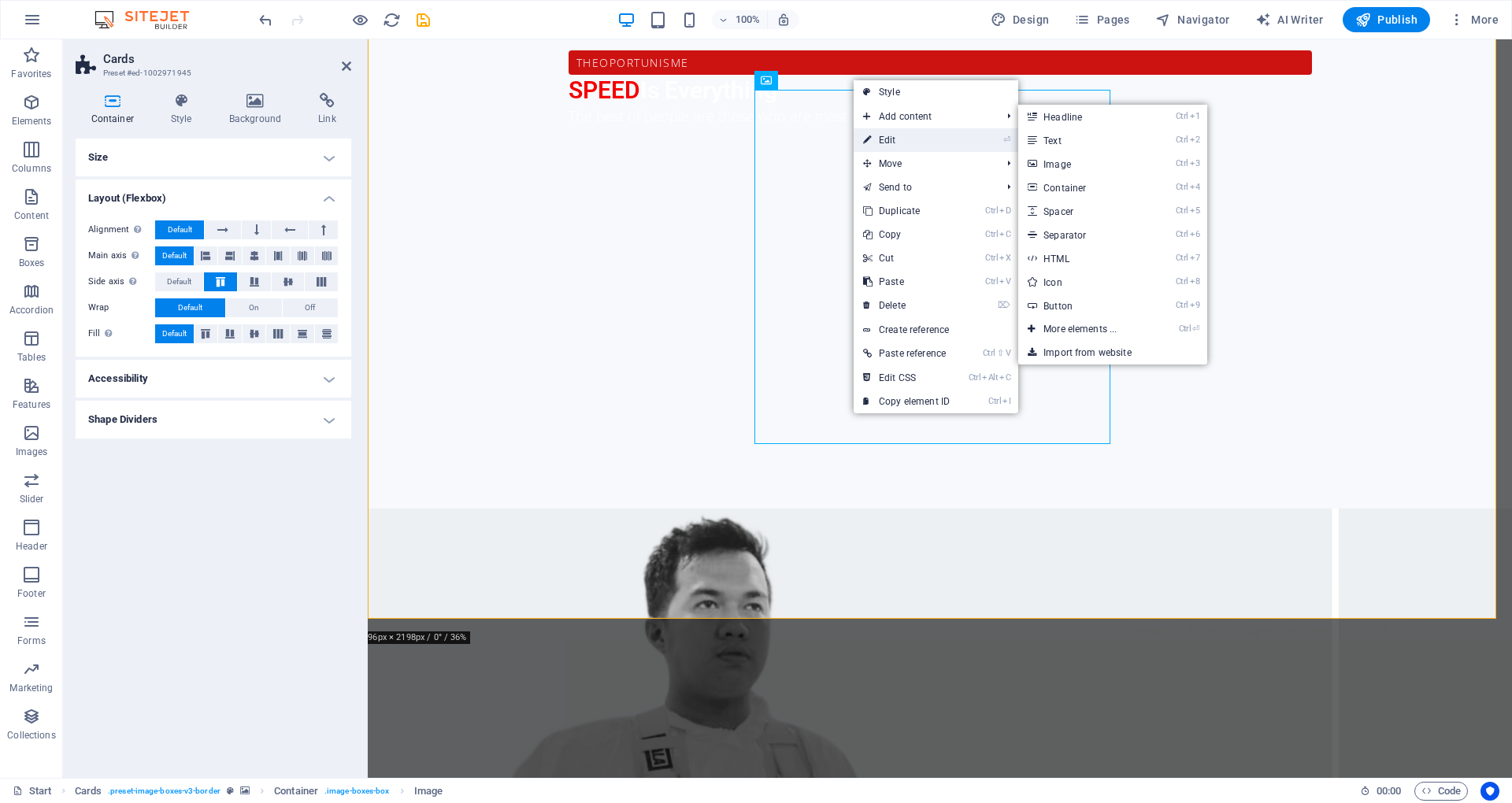
click at [880, 133] on link "⏎ Edit" at bounding box center [906, 140] width 106 height 24
select select "%"
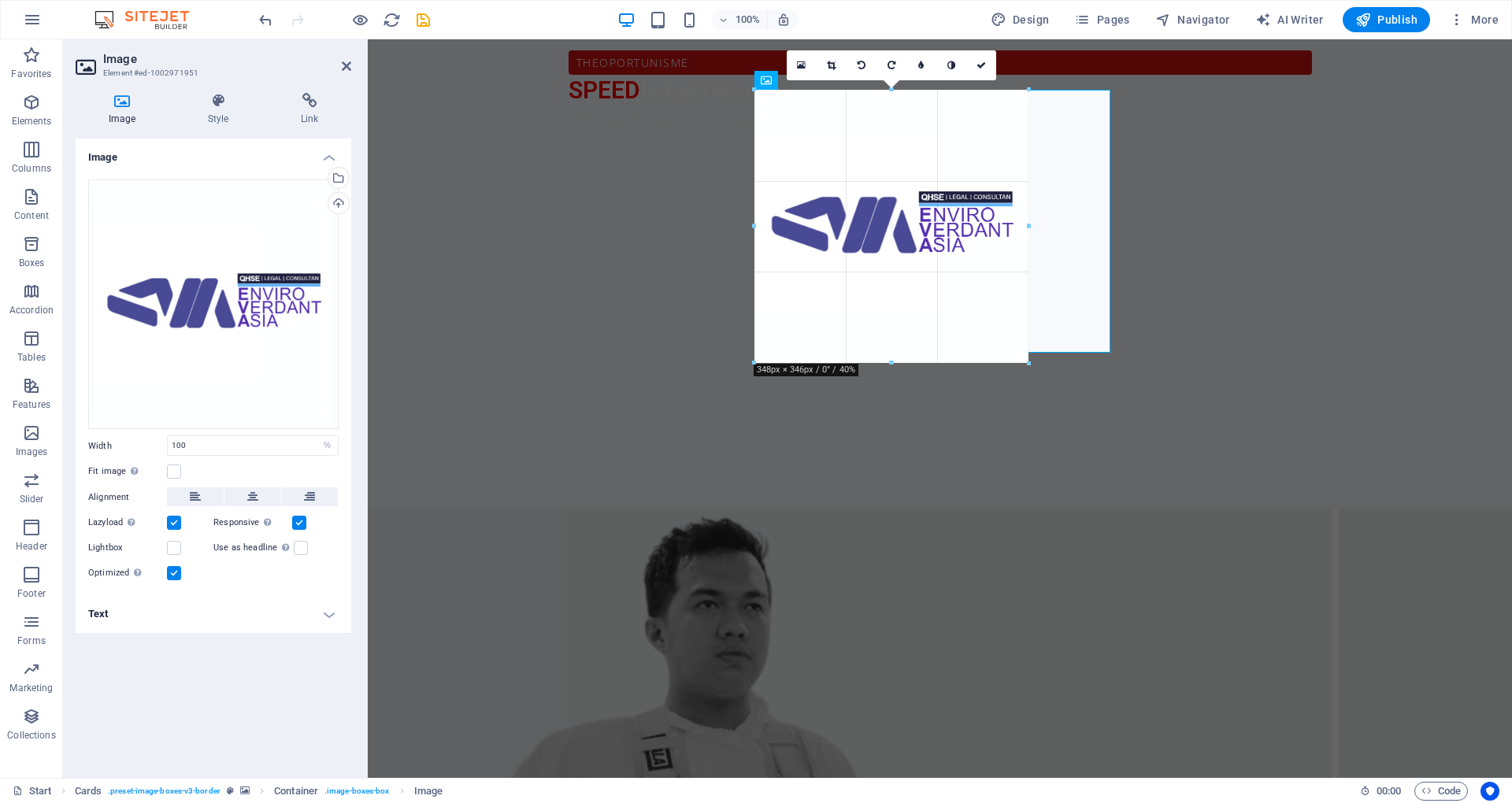
drag, startPoint x: 932, startPoint y: 444, endPoint x: 553, endPoint y: 326, distance: 396.9
type input "348"
select select "px"
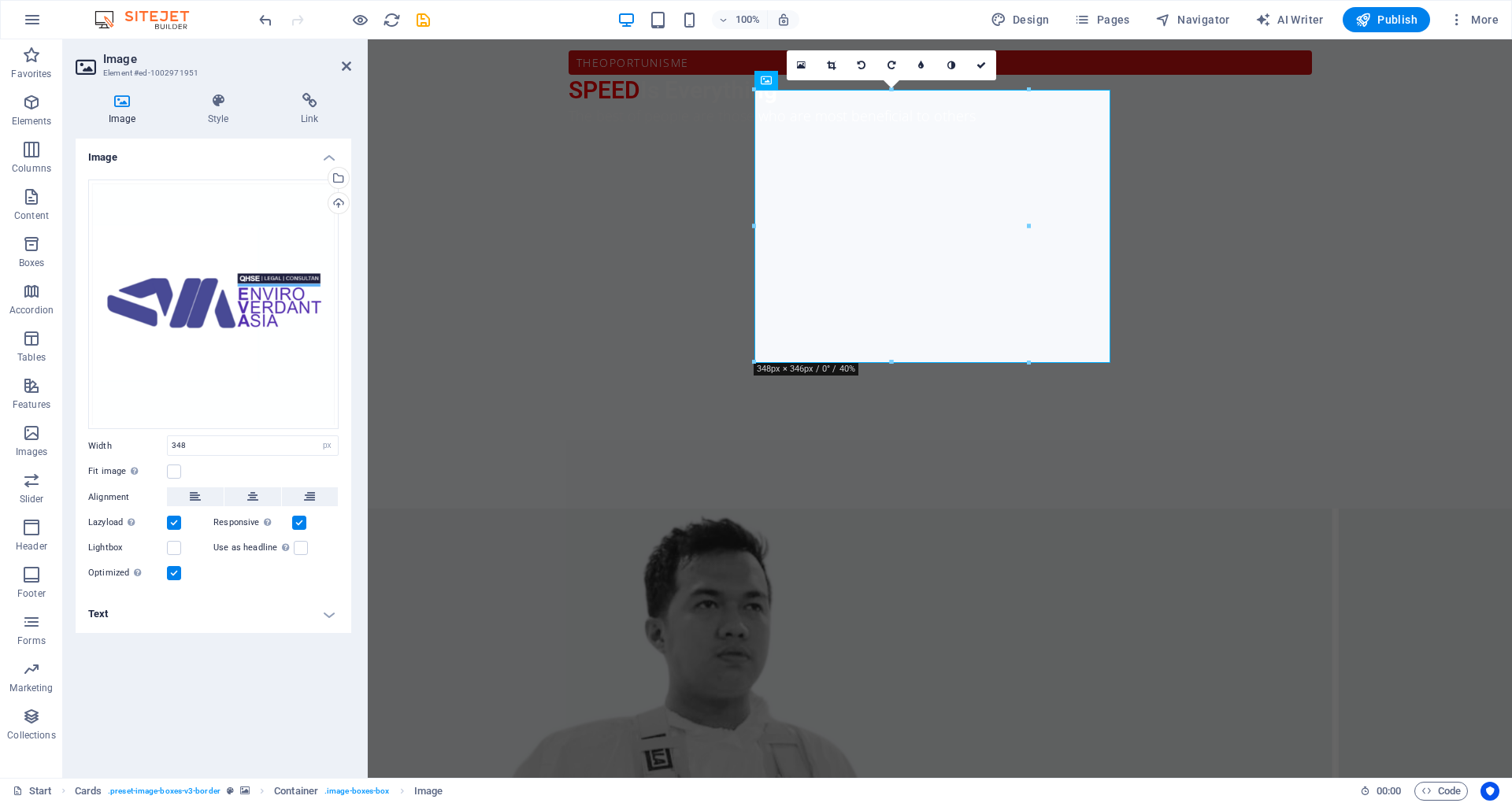
type input "100"
select select "%"
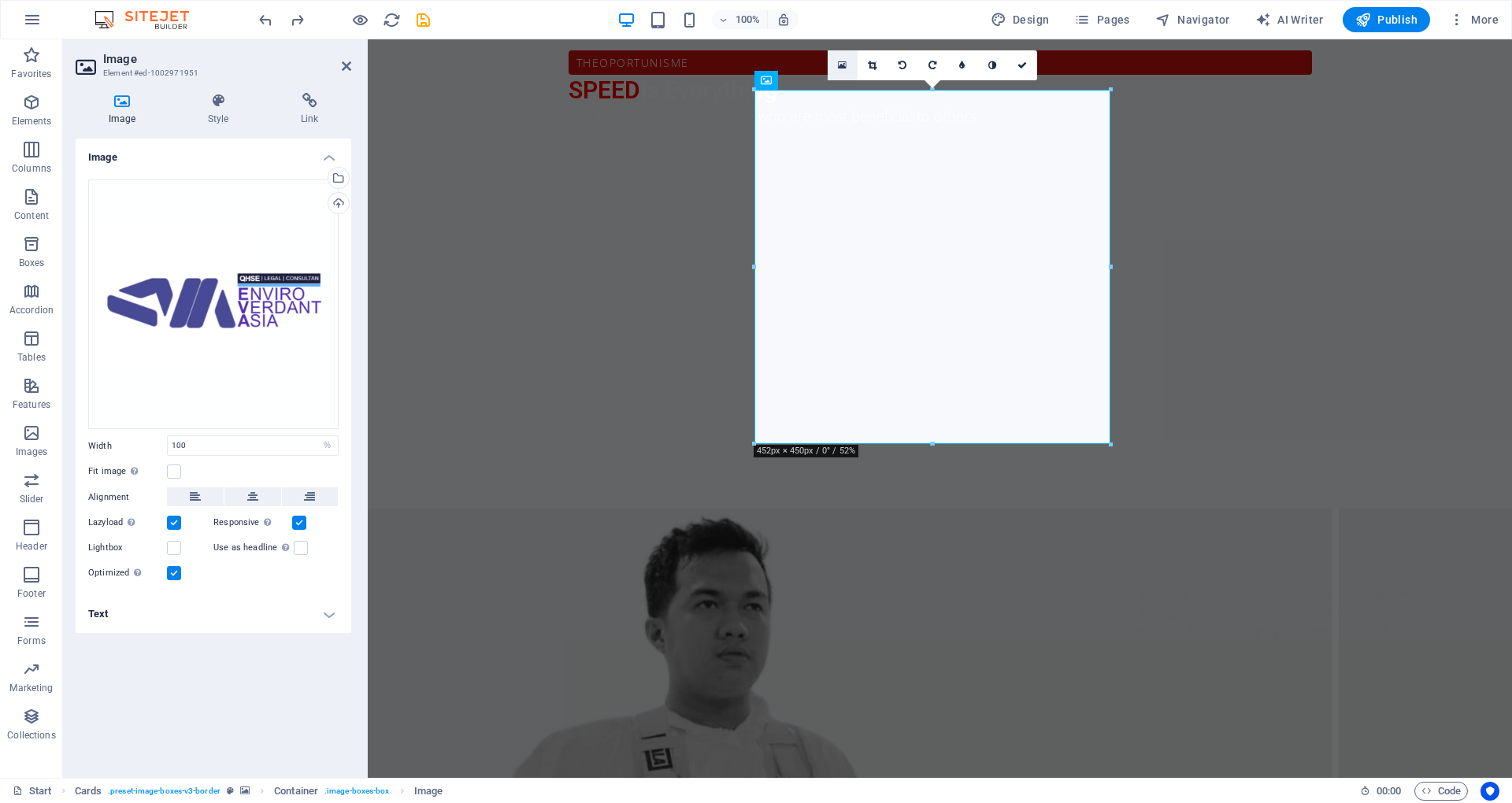
click at [837, 66] on link at bounding box center [843, 66] width 30 height 30
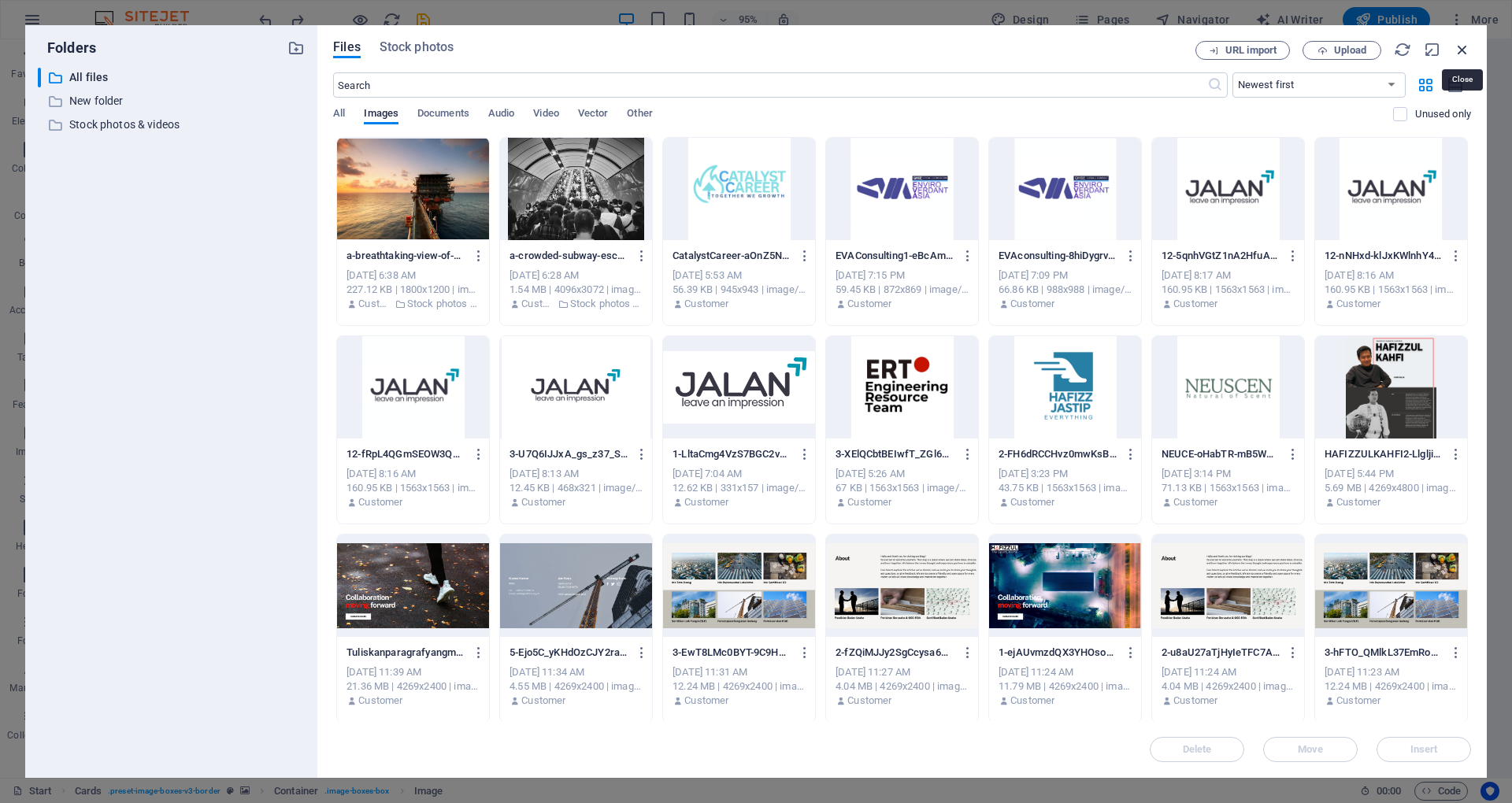
click at [1455, 47] on icon "button" at bounding box center [1462, 50] width 18 height 18
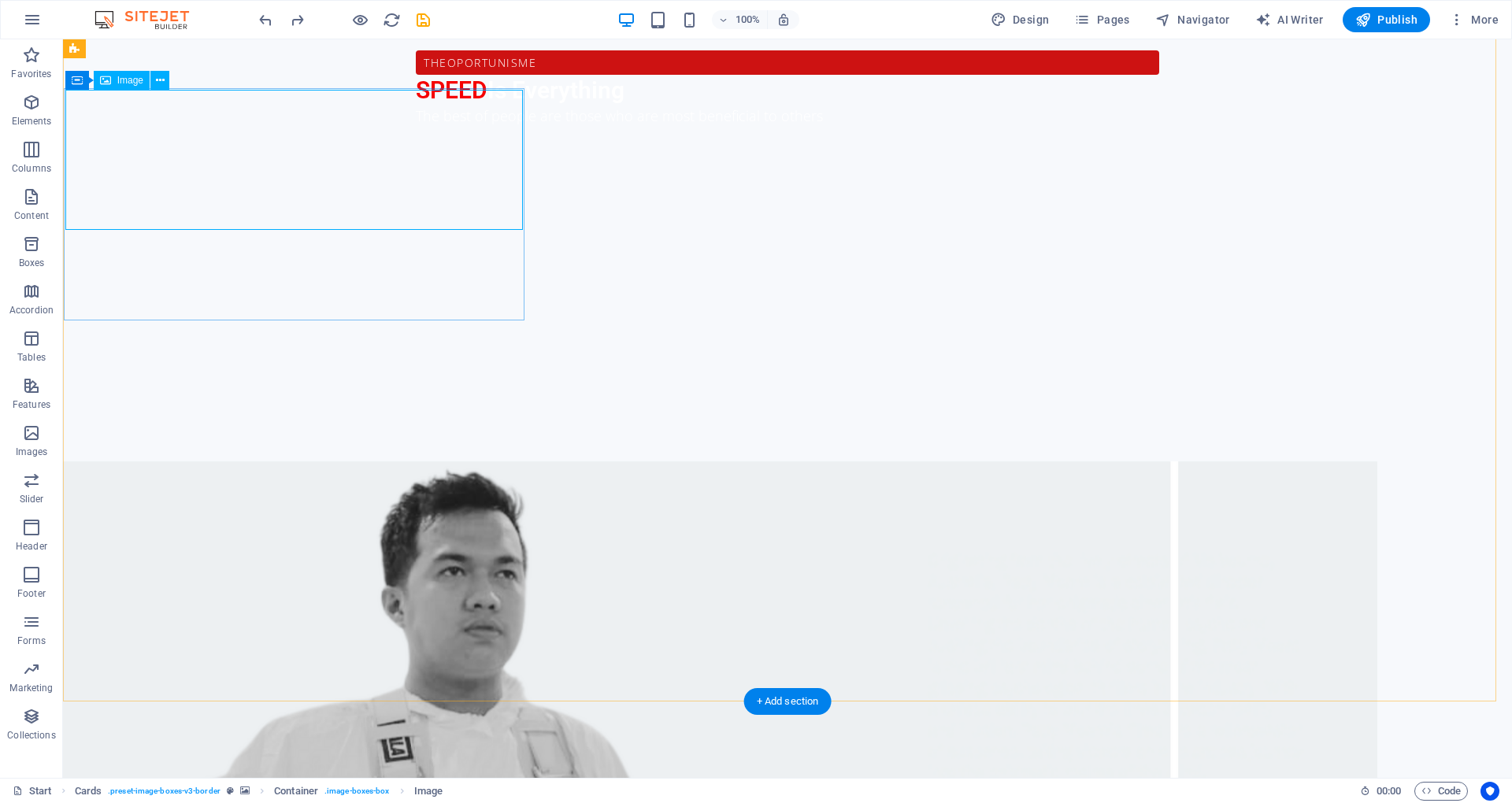
click at [131, 85] on span "Image" at bounding box center [130, 80] width 26 height 9
click at [160, 81] on icon at bounding box center [160, 81] width 8 height 17
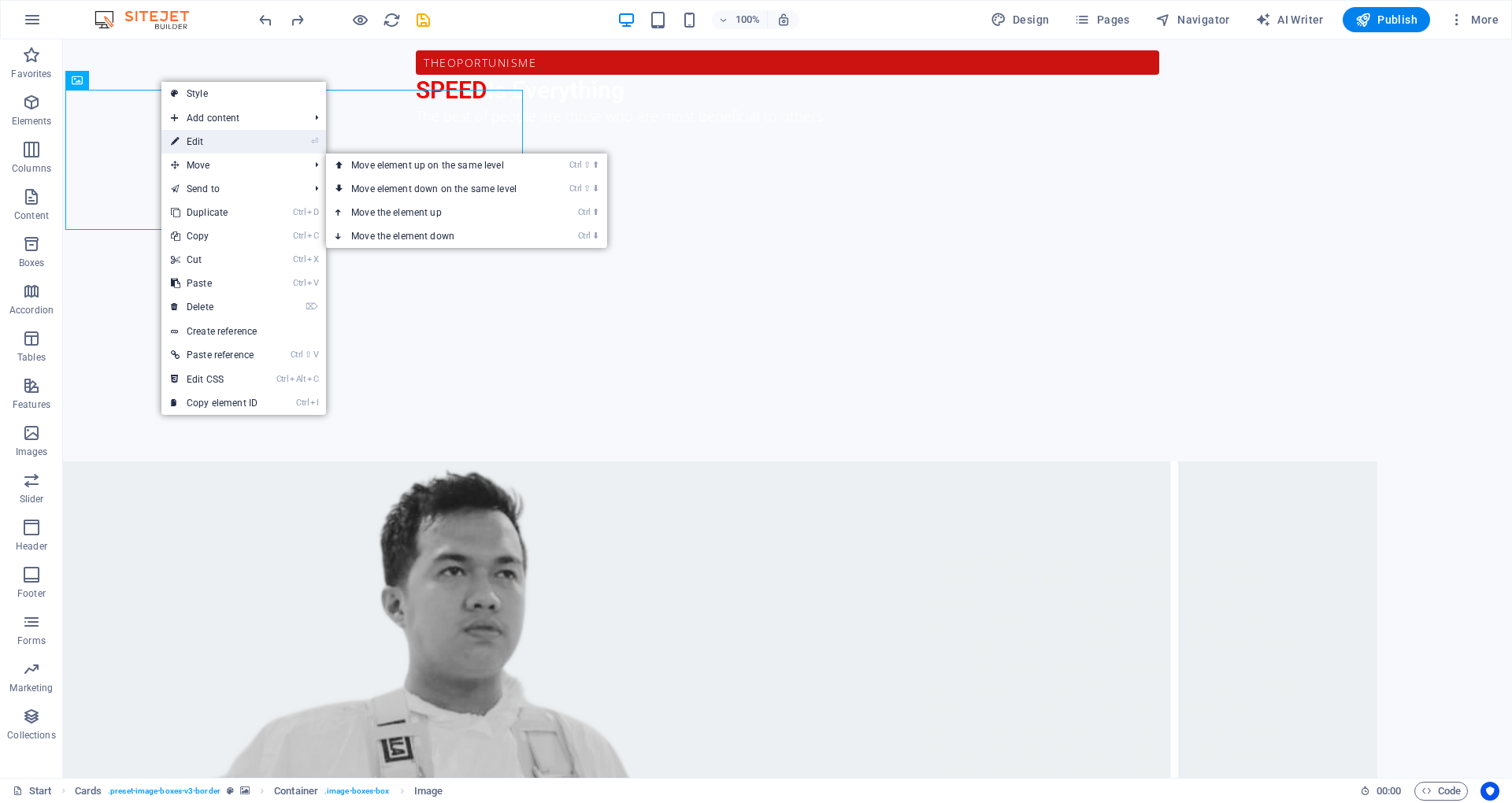
click at [197, 146] on link "⏎ Edit" at bounding box center [214, 142] width 106 height 24
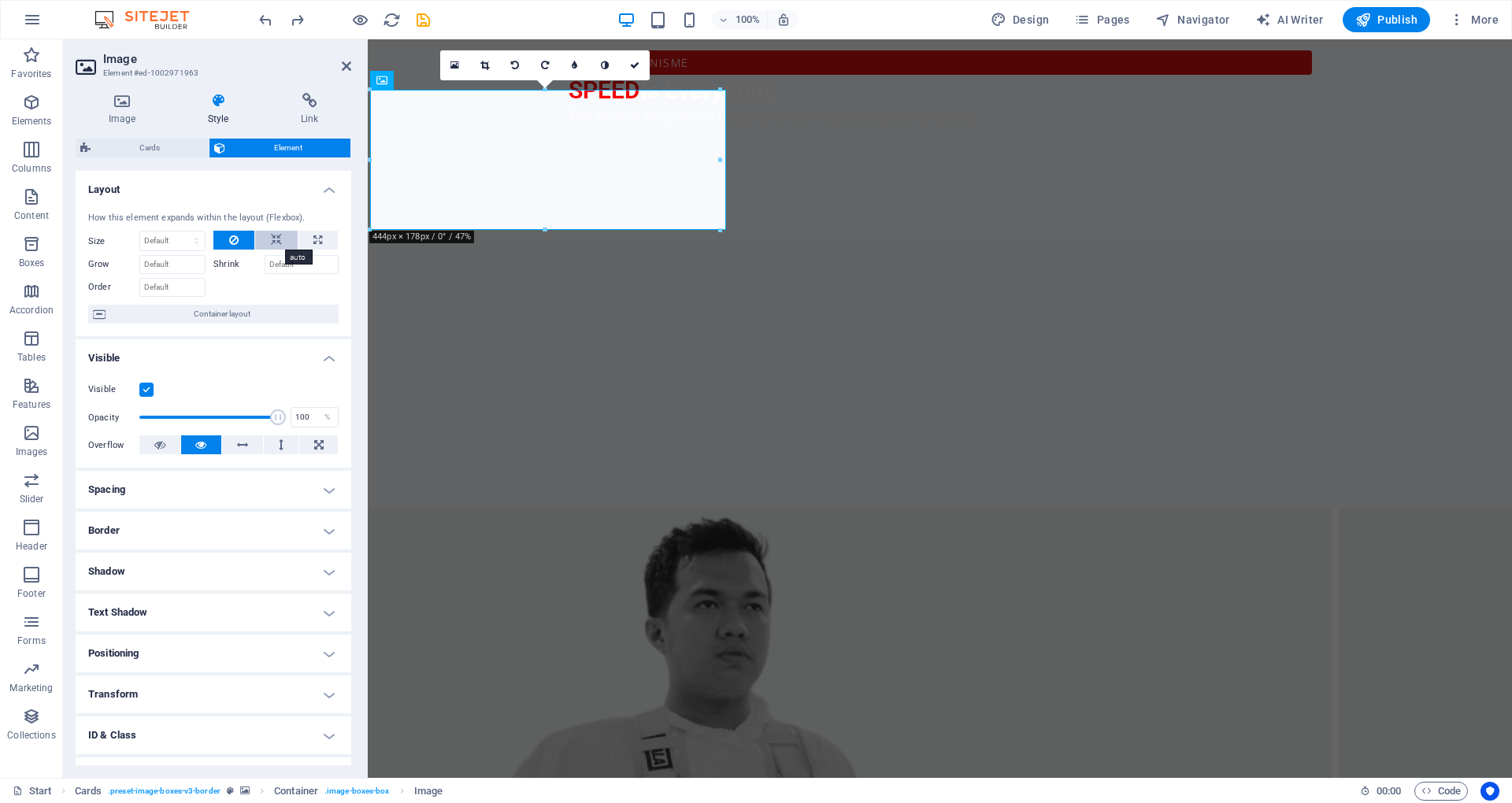
click at [274, 239] on icon at bounding box center [276, 240] width 11 height 19
click at [317, 239] on icon at bounding box center [318, 240] width 8 height 19
type input "100"
select select "%"
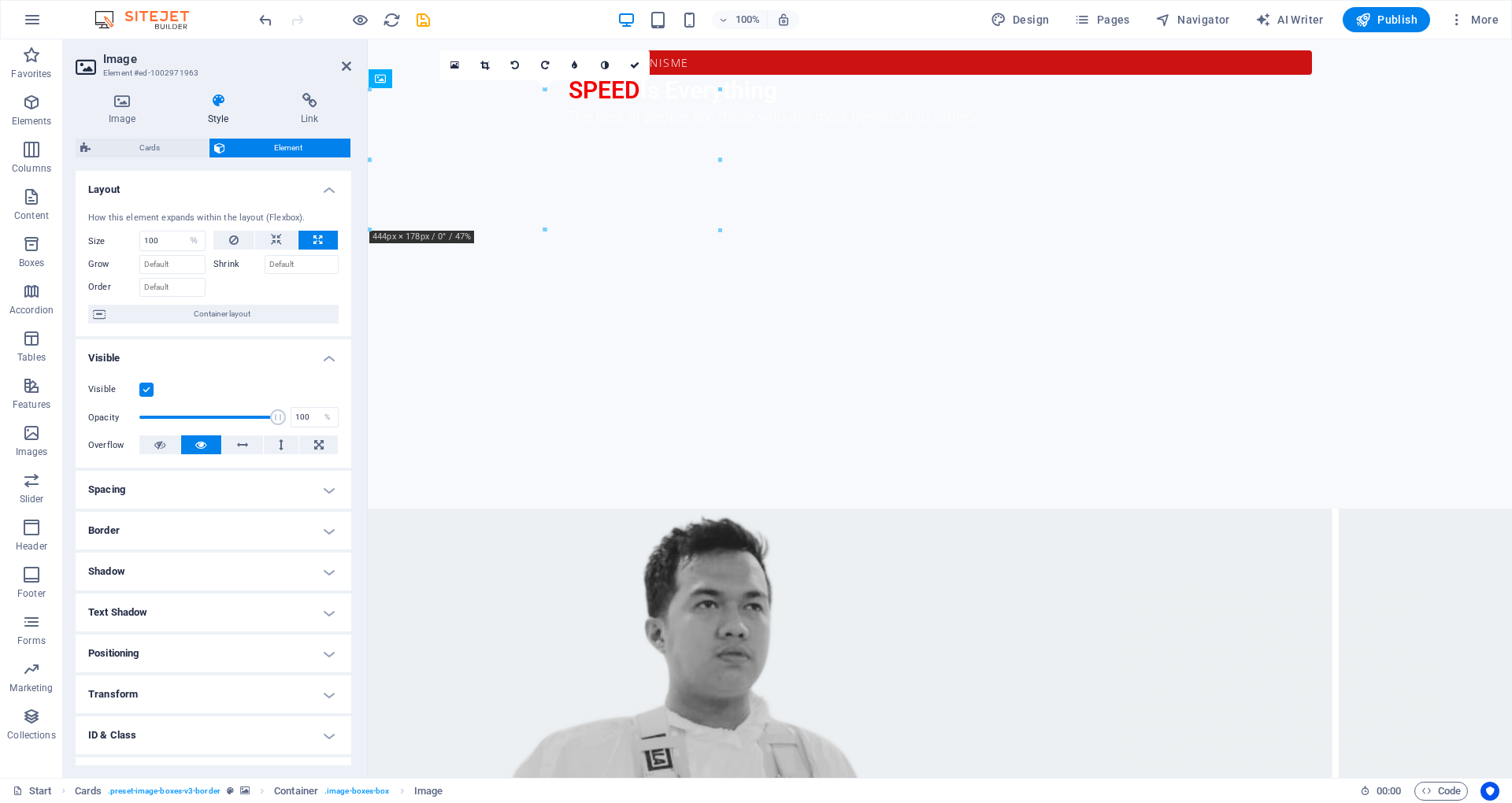
drag, startPoint x: 546, startPoint y: 233, endPoint x: 552, endPoint y: 208, distance: 25.7
click at [481, 53] on link at bounding box center [486, 66] width 30 height 30
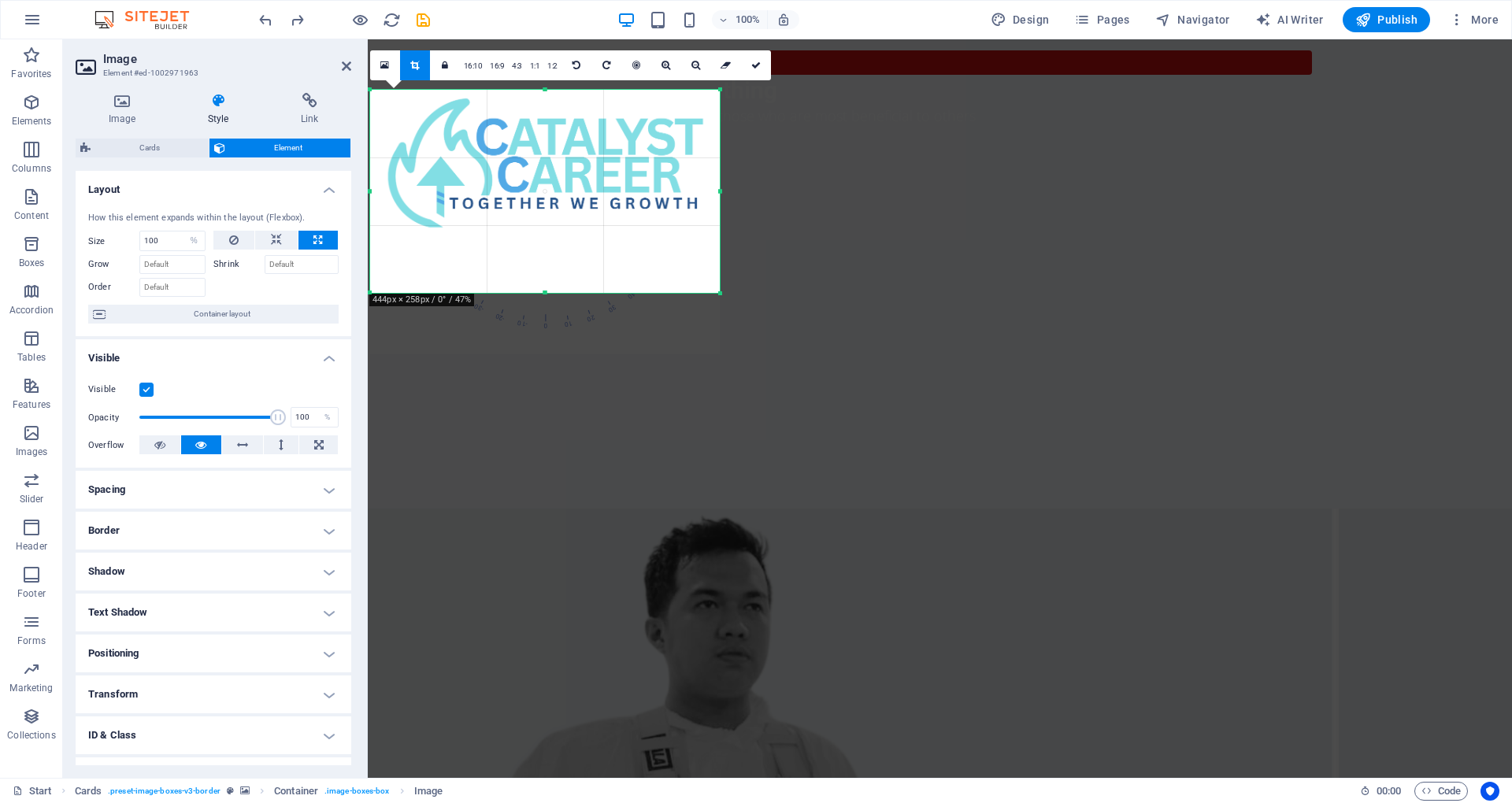
drag, startPoint x: 547, startPoint y: 230, endPoint x: 580, endPoint y: 292, distance: 70.2
click at [580, 292] on div at bounding box center [545, 293] width 349 height 6
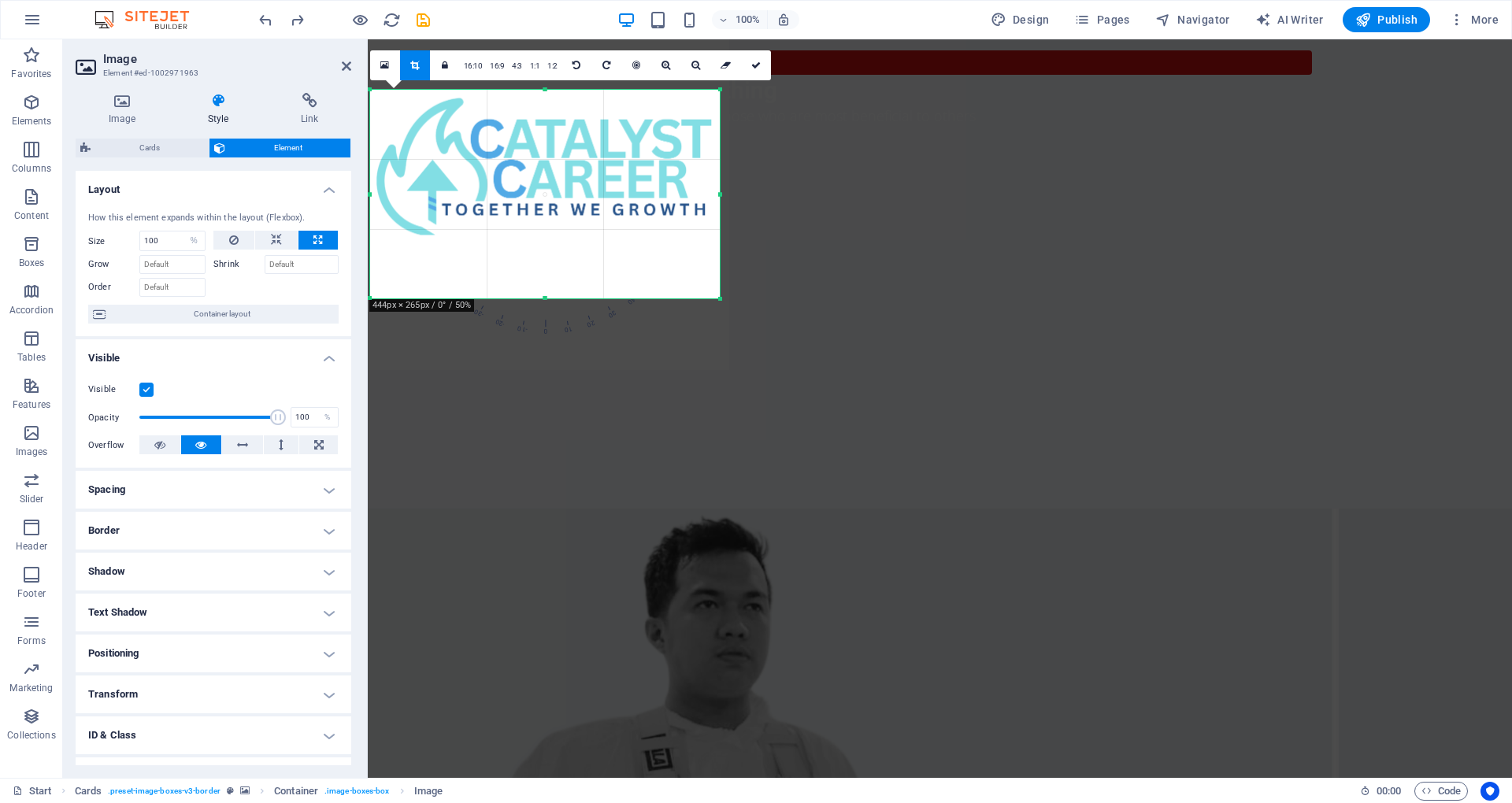
drag, startPoint x: 545, startPoint y: 92, endPoint x: 559, endPoint y: 85, distance: 15.7
click at [559, 90] on div "180 170 160 150 140 130 120 110 100 90 80 70 60 50 40 30 20 10 0 -10 -20 -30 -4…" at bounding box center [545, 194] width 349 height 208
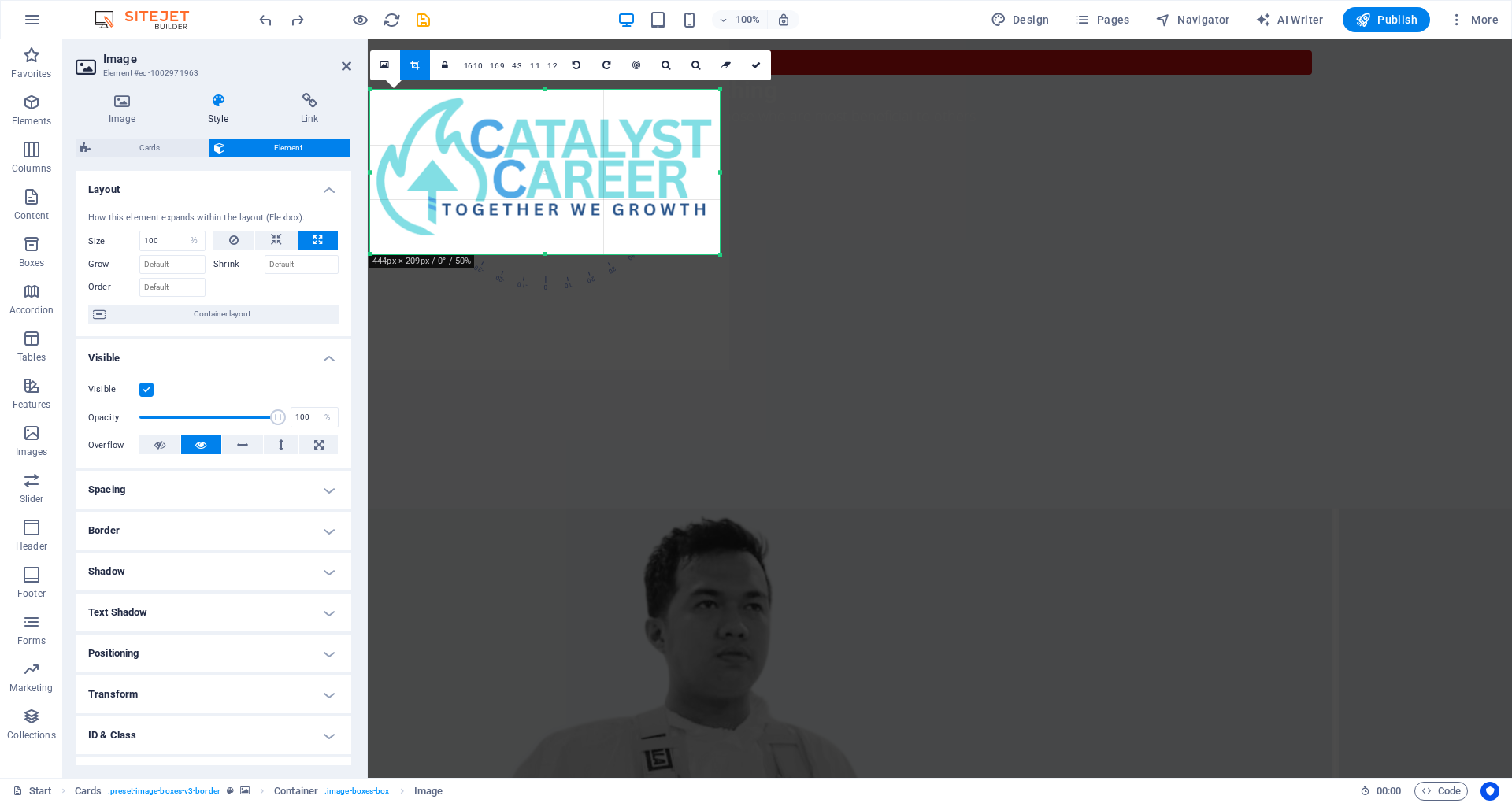
drag, startPoint x: 542, startPoint y: 297, endPoint x: 709, endPoint y: 120, distance: 243.3
click at [545, 254] on div at bounding box center [545, 255] width 349 height 6
click at [746, 56] on link at bounding box center [756, 66] width 30 height 30
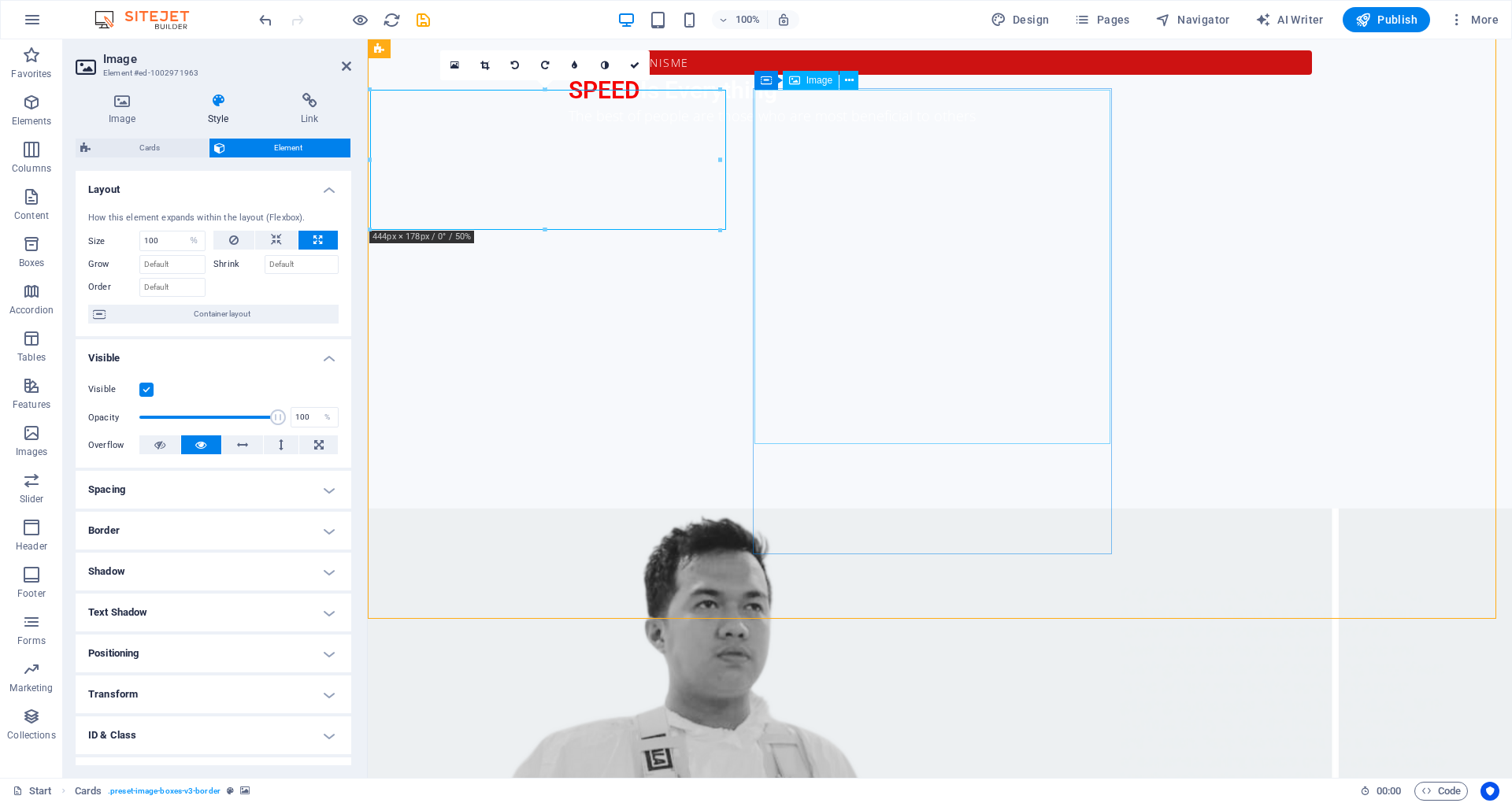
drag, startPoint x: 907, startPoint y: 160, endPoint x: 1230, endPoint y: 159, distance: 323.0
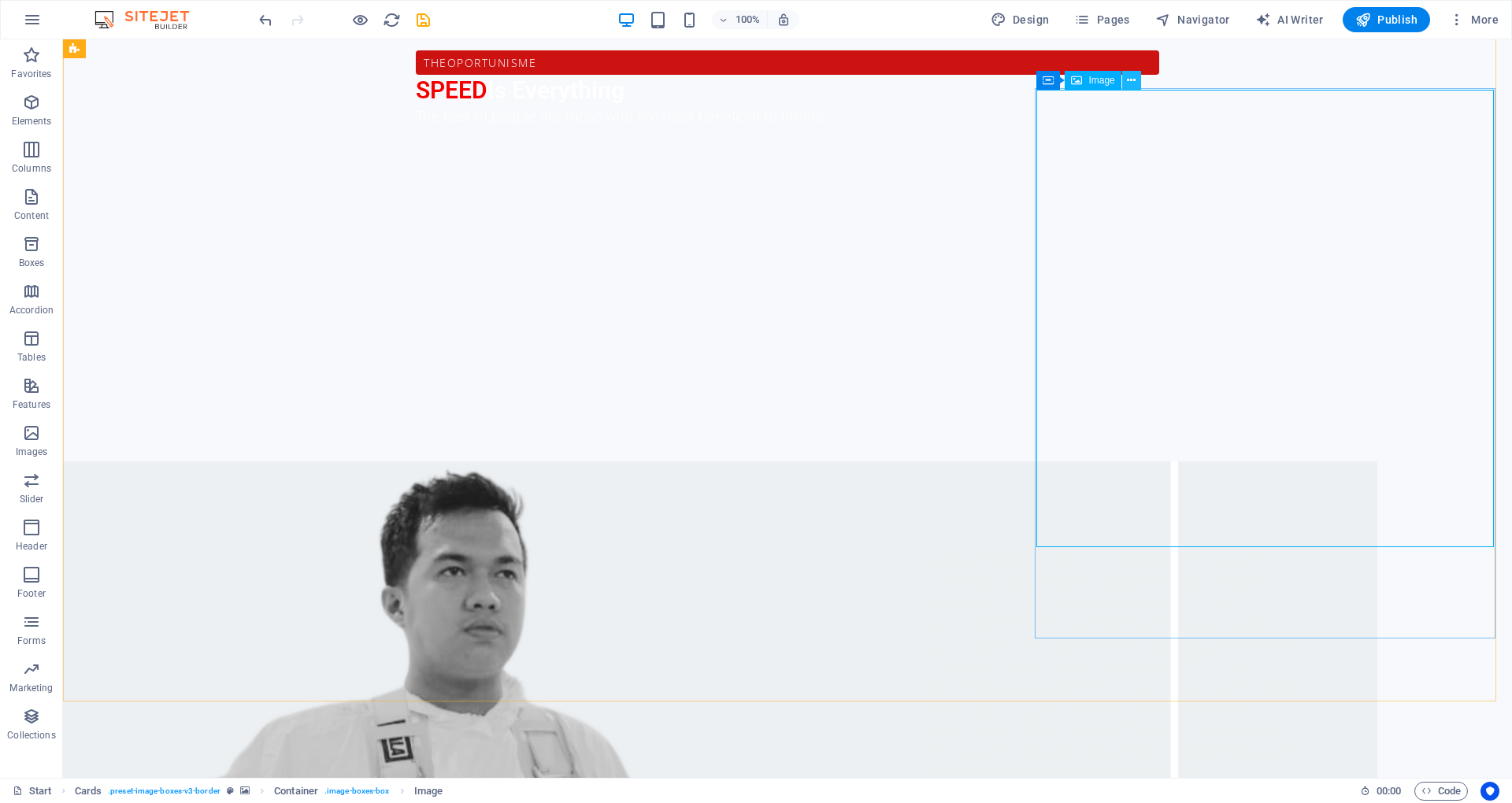
click at [1132, 74] on icon at bounding box center [1131, 81] width 8 height 17
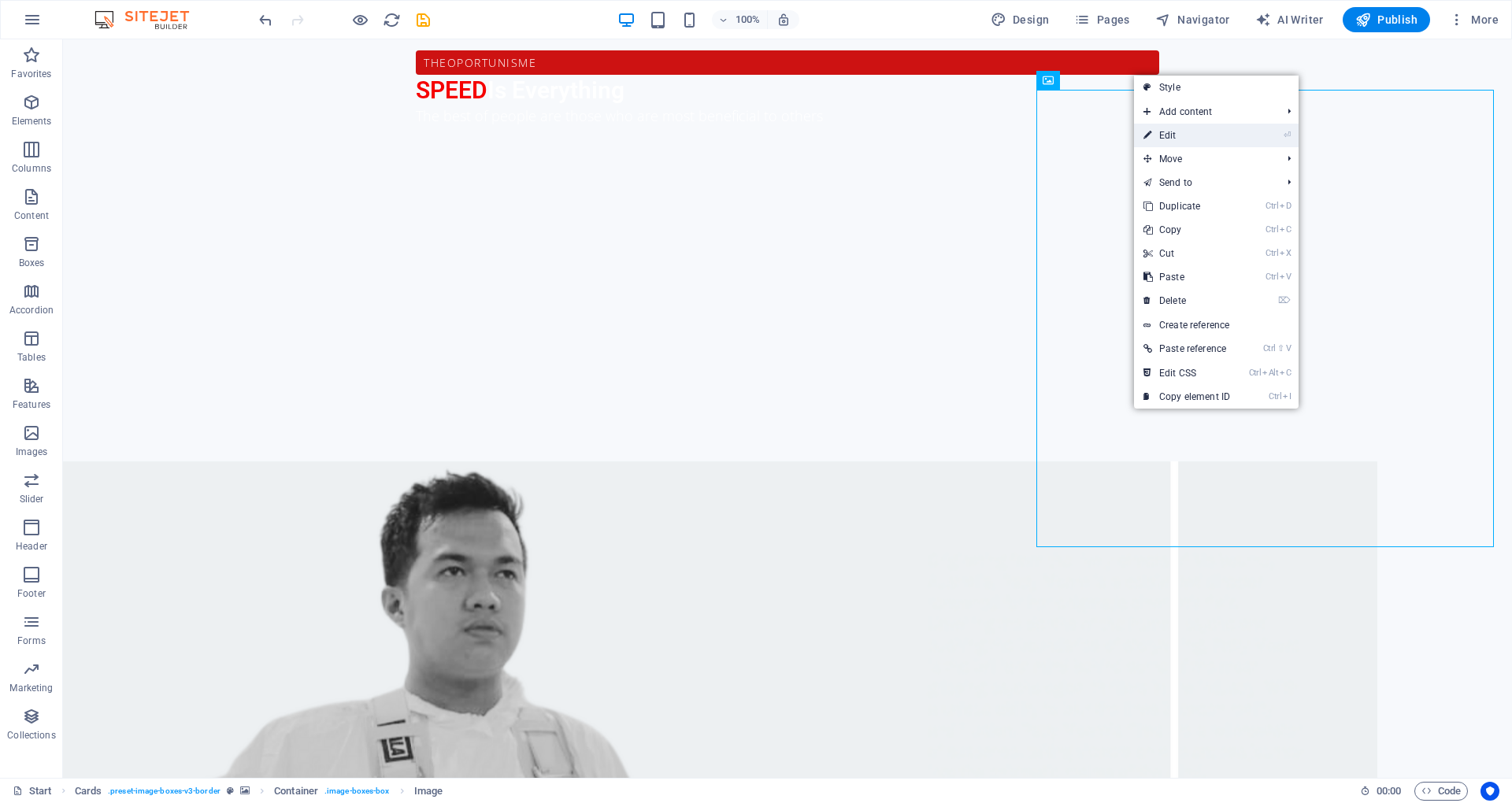
click at [1143, 140] on icon at bounding box center [1147, 135] width 8 height 24
select select "%"
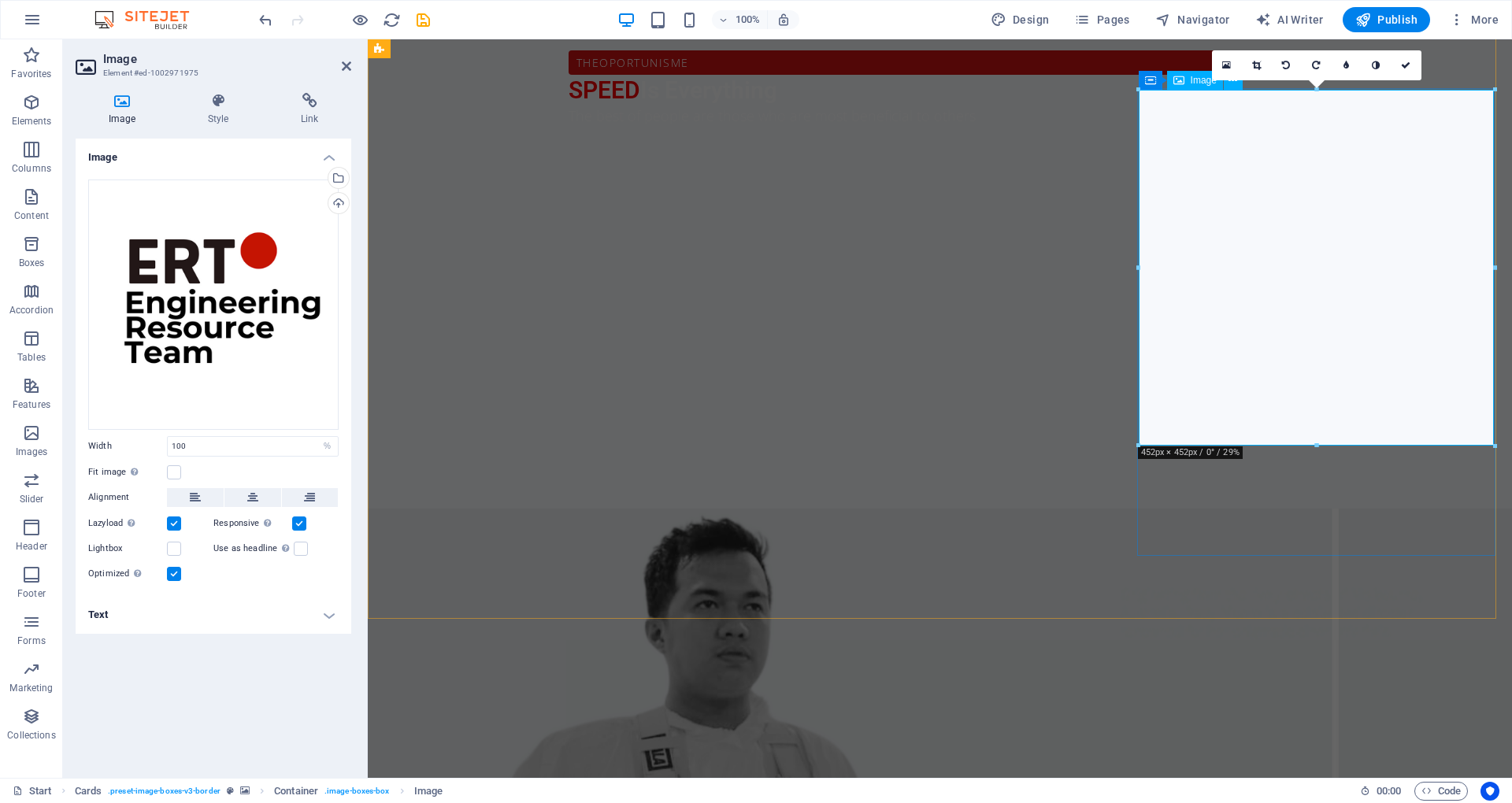
drag, startPoint x: 1319, startPoint y: 443, endPoint x: 1314, endPoint y: 369, distance: 74.2
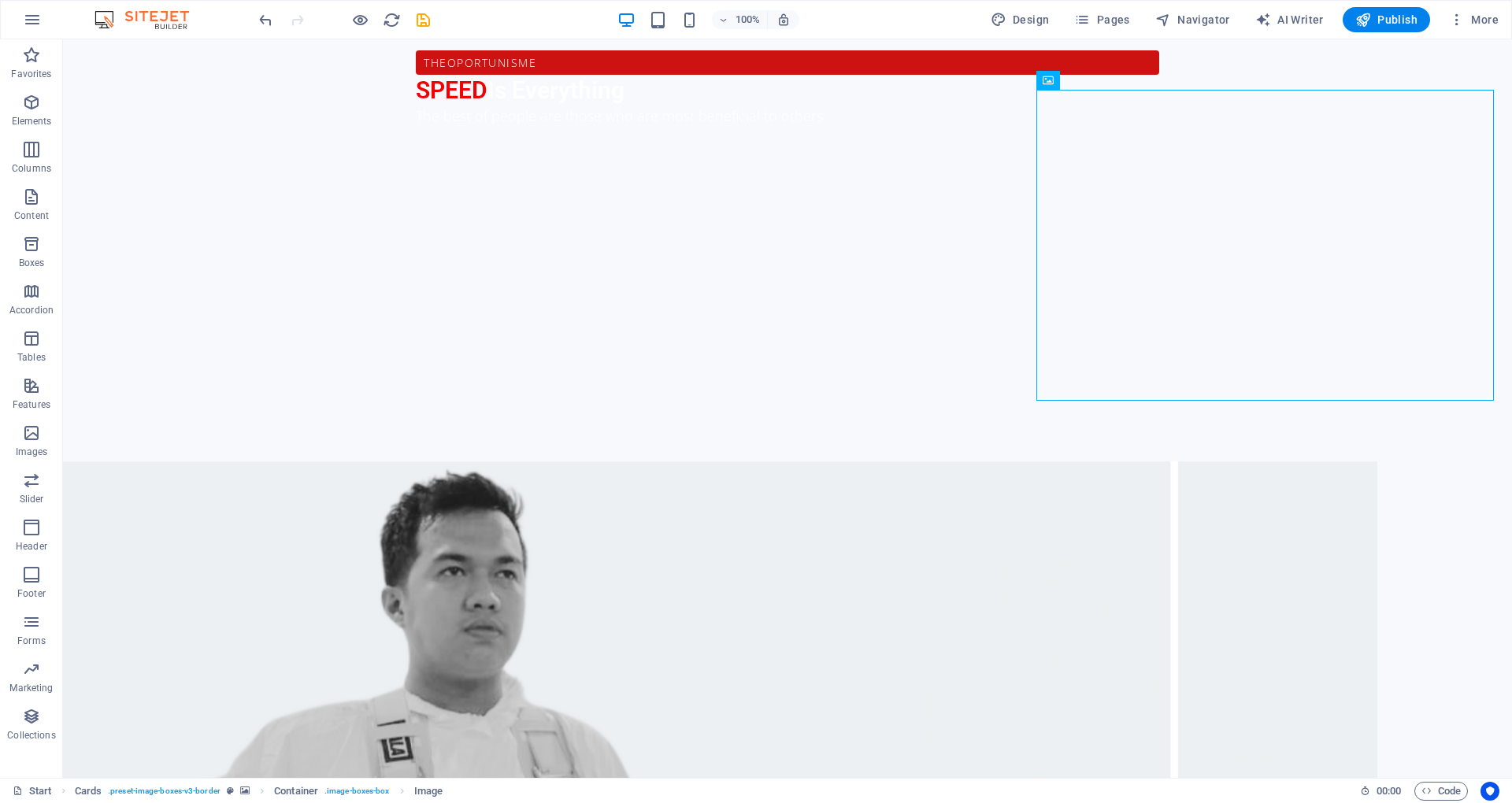
drag, startPoint x: 1336, startPoint y: 211, endPoint x: 1058, endPoint y: 92, distance: 302.4
click at [1058, 92] on div at bounding box center [780, 363] width 1432 height 675
click at [1046, 75] on icon at bounding box center [1046, 79] width 11 height 19
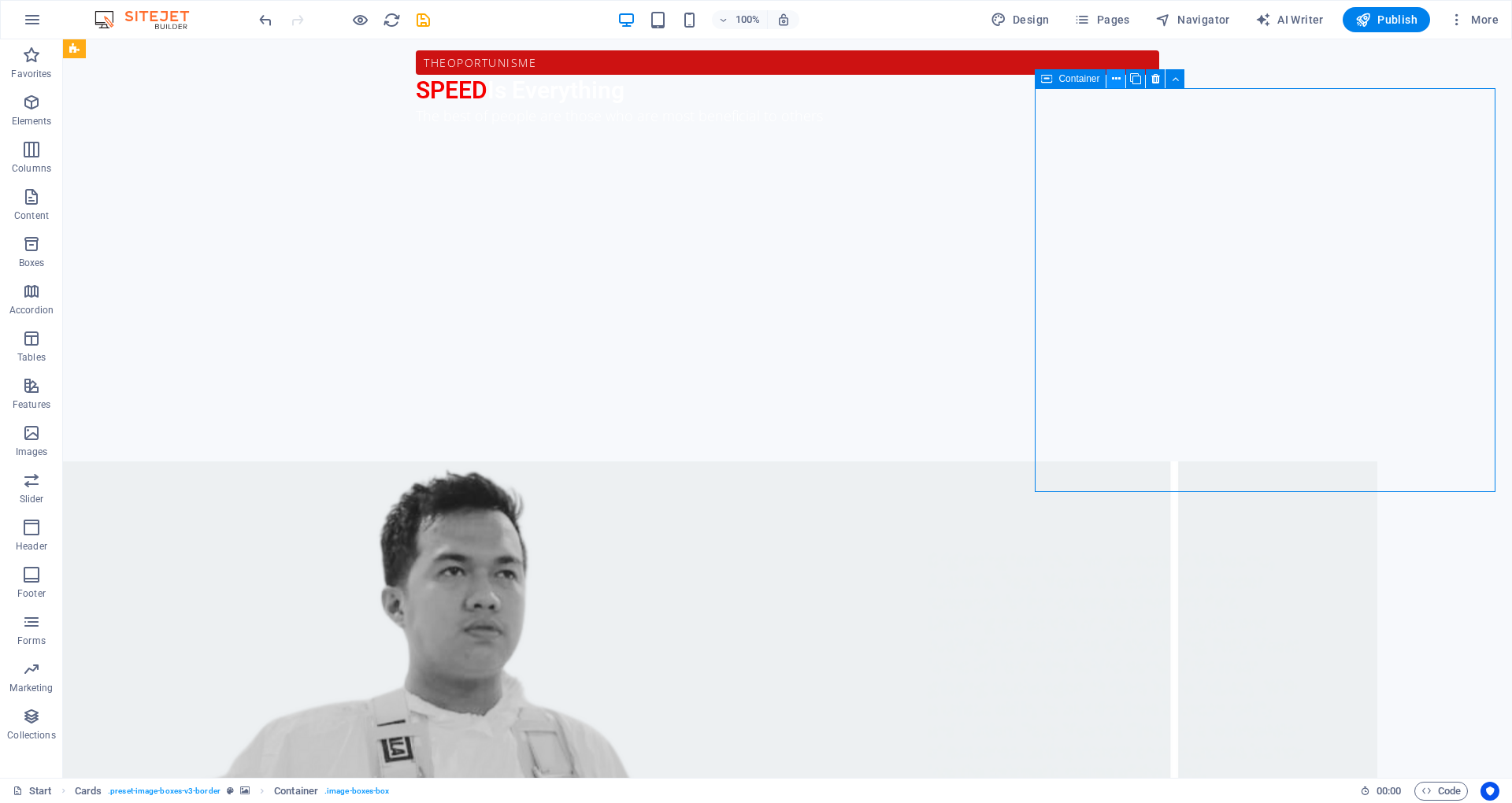
click at [1112, 81] on icon at bounding box center [1116, 79] width 8 height 17
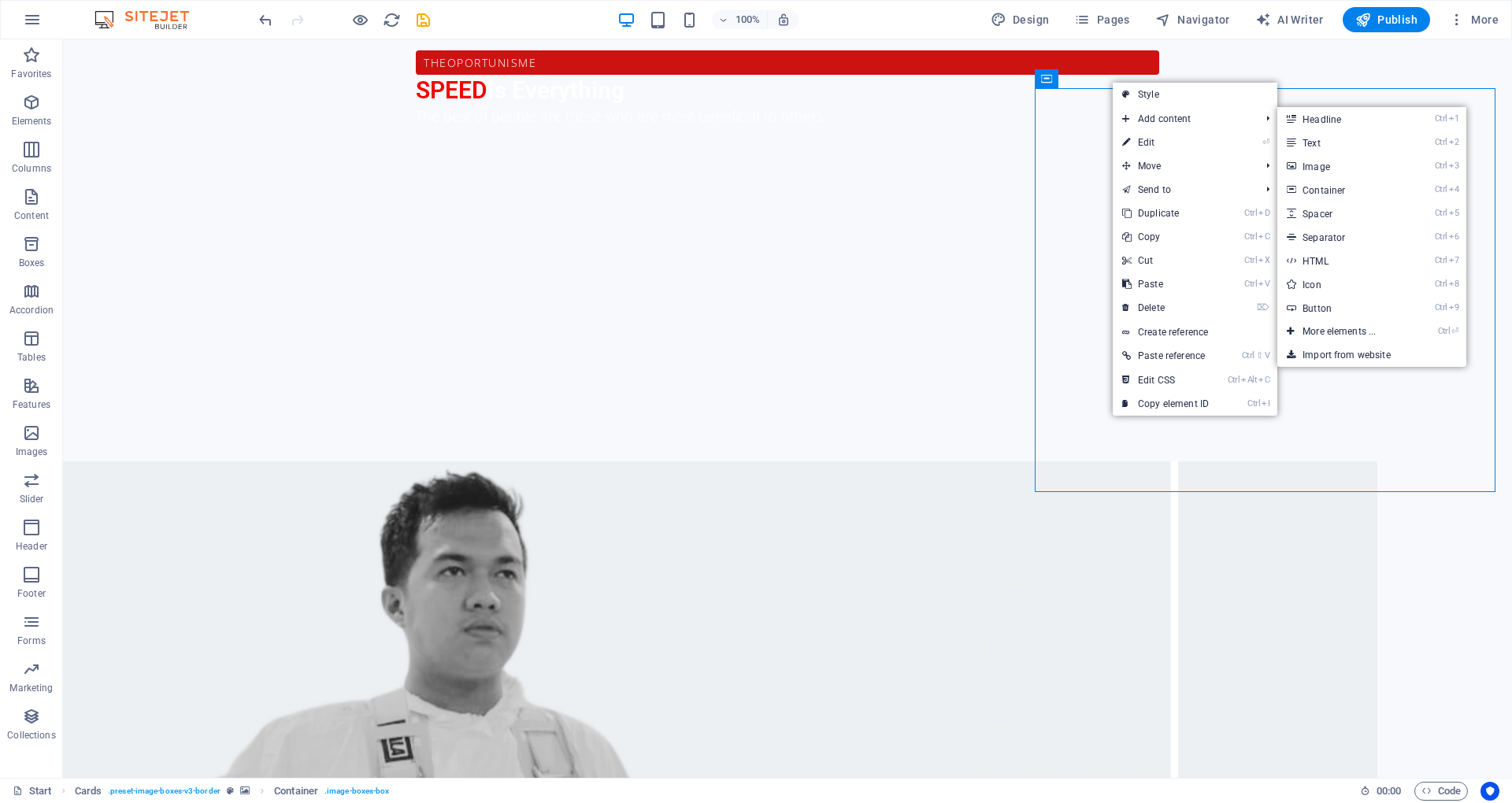
drag, startPoint x: 1152, startPoint y: 141, endPoint x: 1130, endPoint y: 189, distance: 52.8
click at [1152, 141] on link "⏎ Edit" at bounding box center [1166, 143] width 106 height 24
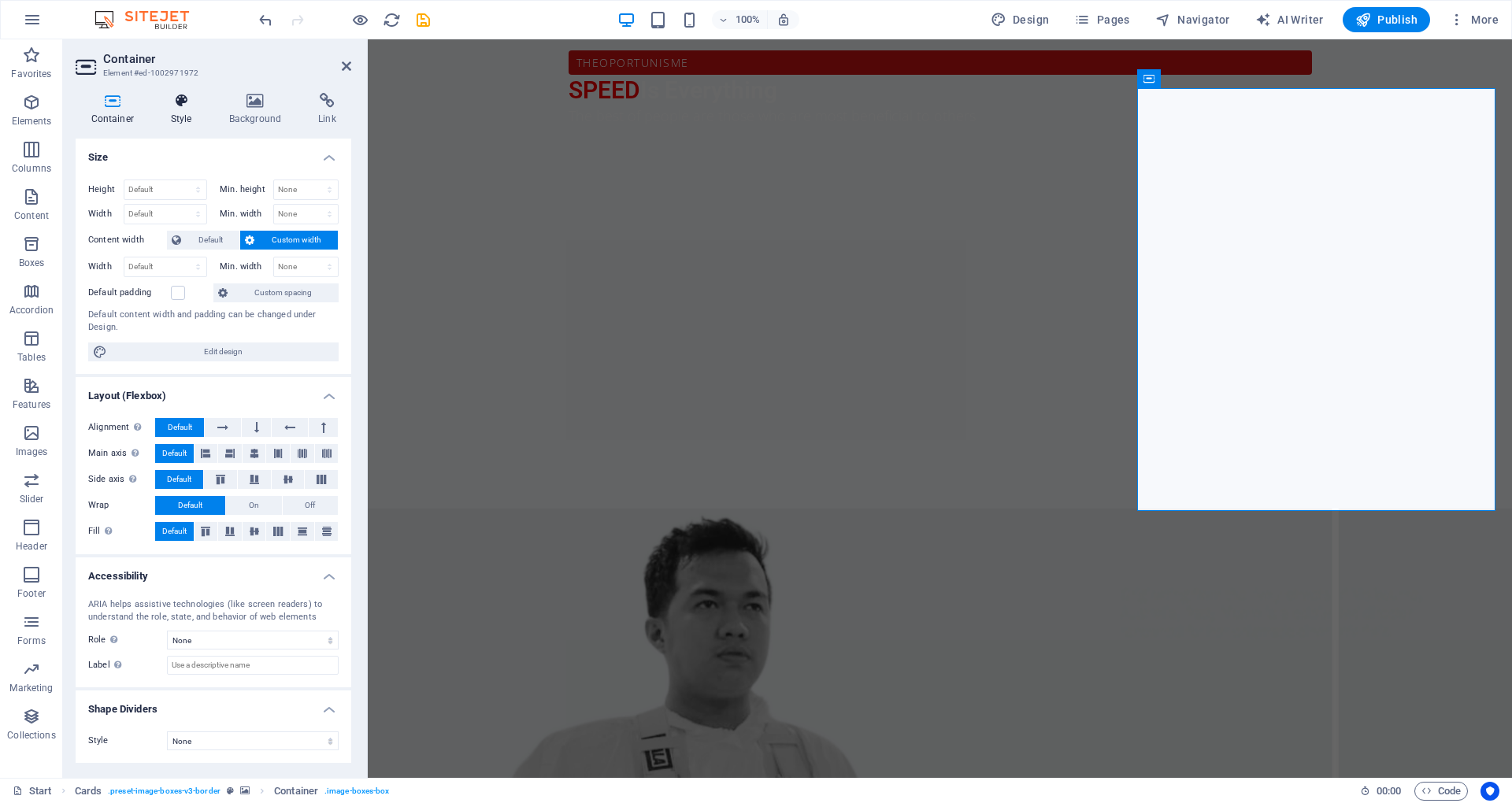
click at [192, 104] on icon at bounding box center [181, 101] width 52 height 16
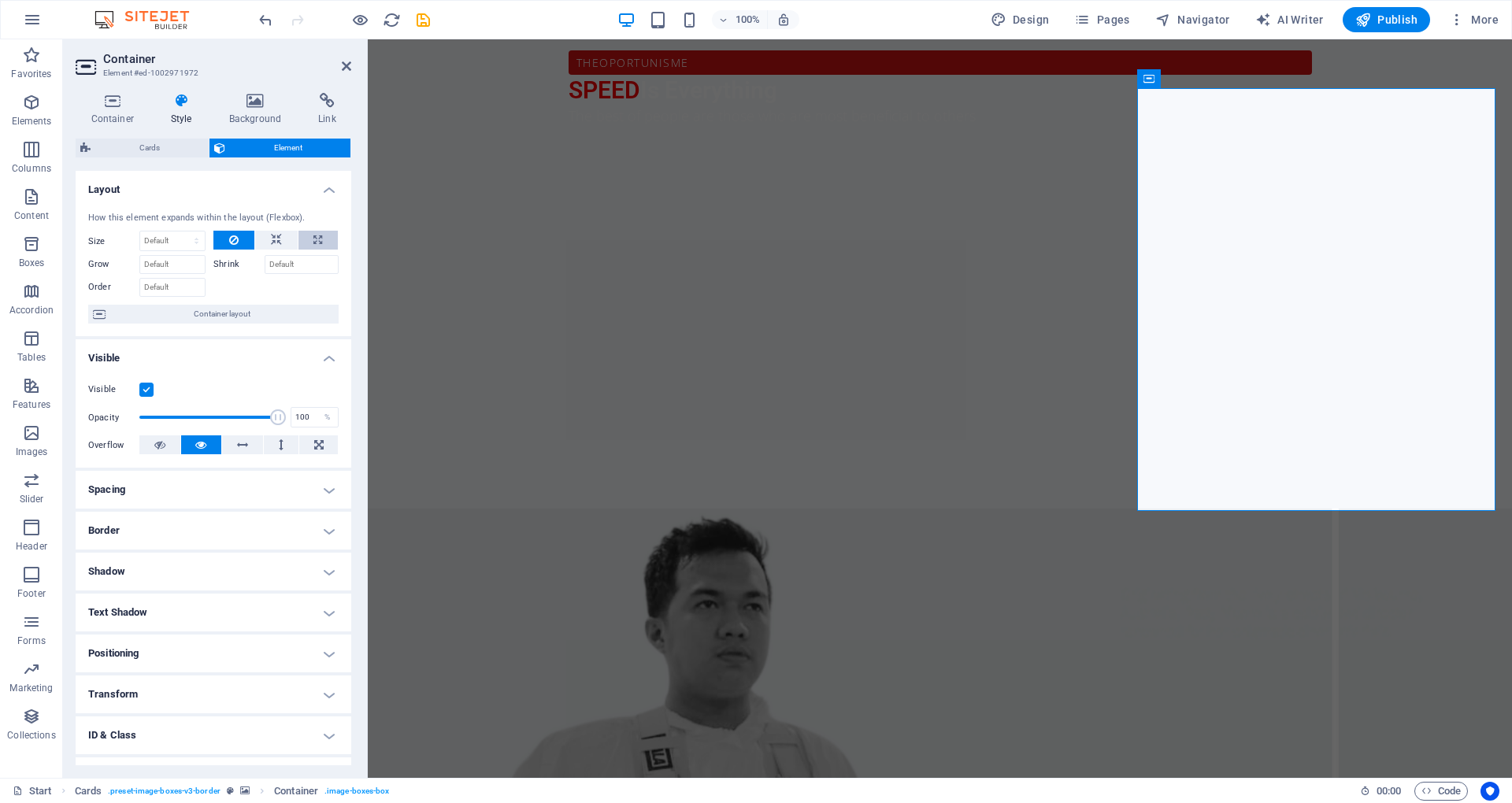
click at [313, 239] on icon at bounding box center [318, 240] width 8 height 19
type input "100"
select select "%"
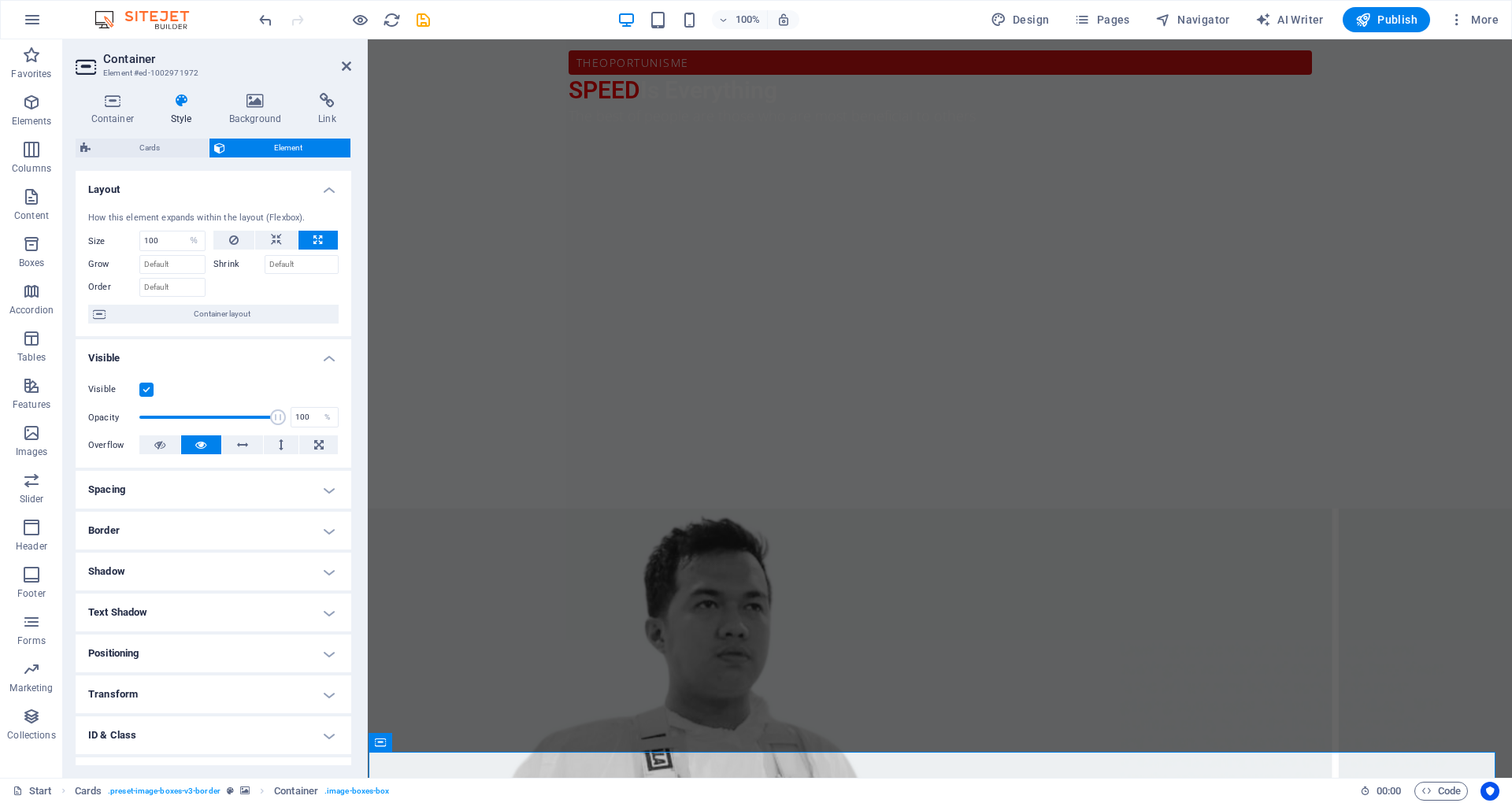
click at [260, 229] on div "How this element expands within the layout (Flexbox). Size 100 Default auto px …" at bounding box center [213, 268] width 276 height 138
click at [264, 239] on button at bounding box center [276, 240] width 43 height 19
select select "DISABLED_OPTION_VALUE"
drag, startPoint x: 1211, startPoint y: 223, endPoint x: 1194, endPoint y: 225, distance: 17.1
click at [1209, 223] on div at bounding box center [932, 613] width 1127 height 1176
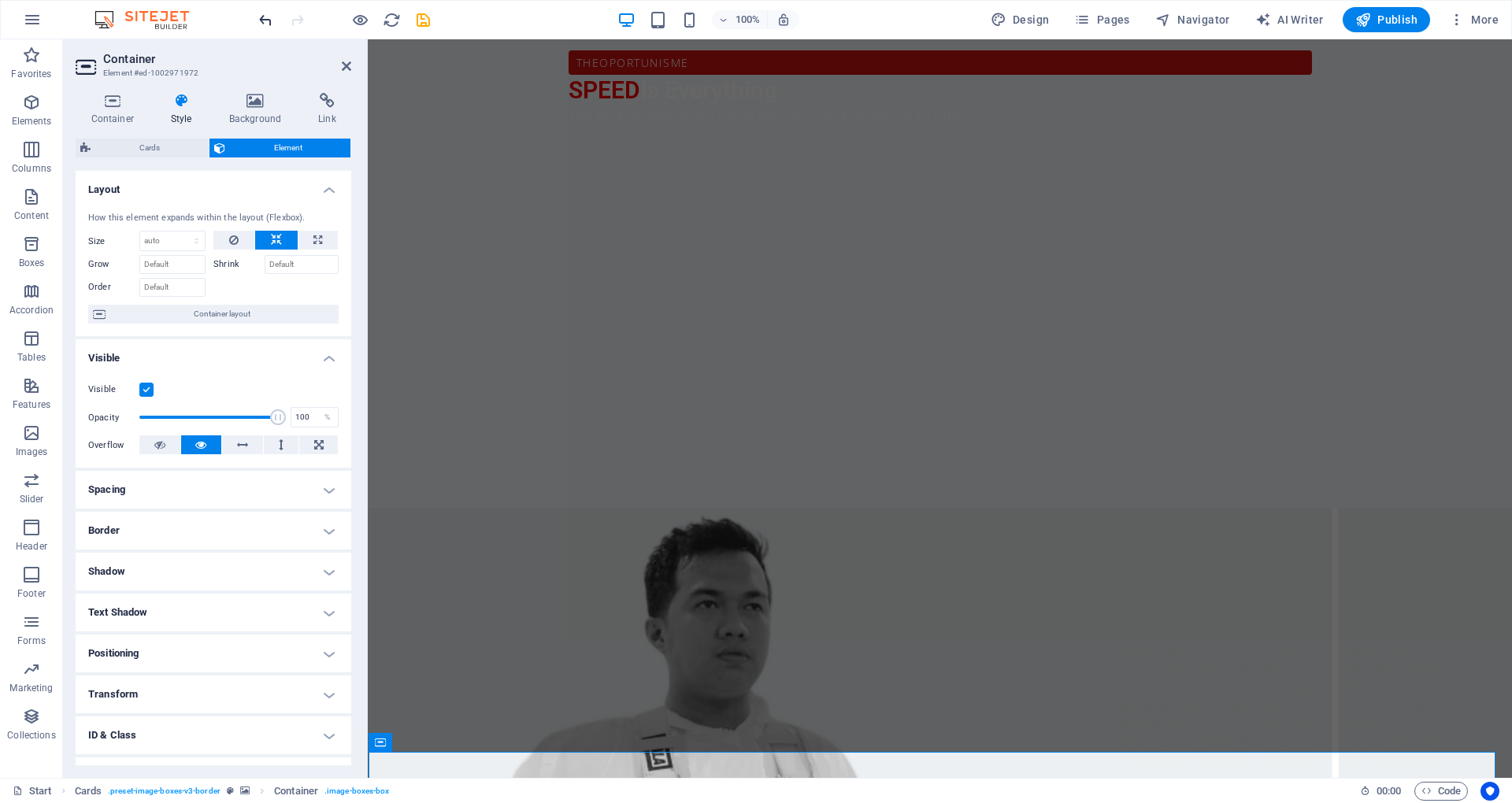
click at [267, 24] on icon "undo" at bounding box center [266, 20] width 18 height 18
type input "100"
select select "%"
click at [271, 24] on icon "undo" at bounding box center [266, 20] width 18 height 18
select select "DISABLED_OPTION_VALUE"
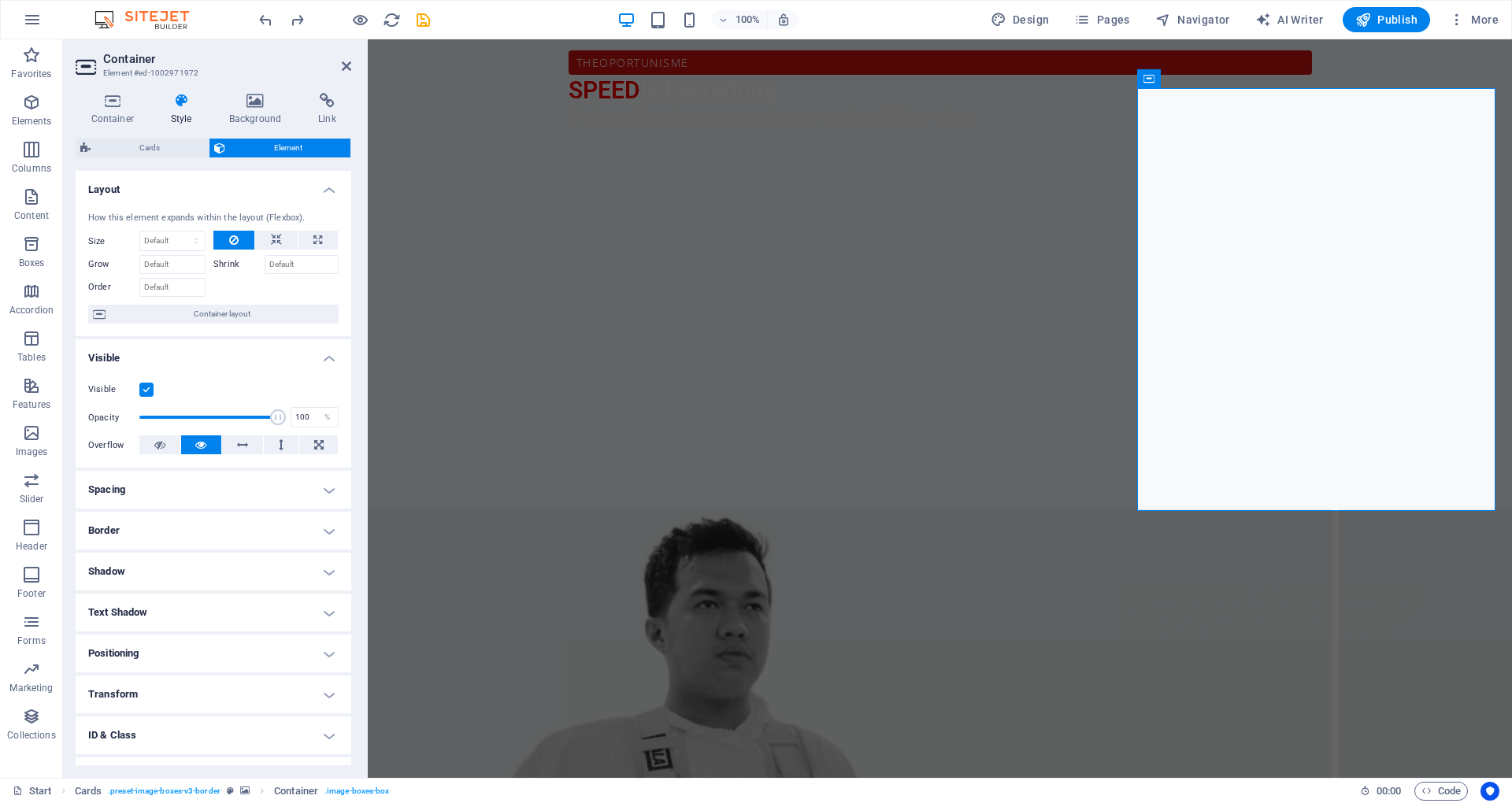
drag, startPoint x: 1235, startPoint y: 140, endPoint x: 1173, endPoint y: 118, distance: 65.8
click at [1173, 118] on div at bounding box center [932, 322] width 1127 height 593
click at [1215, 78] on icon at bounding box center [1218, 79] width 8 height 17
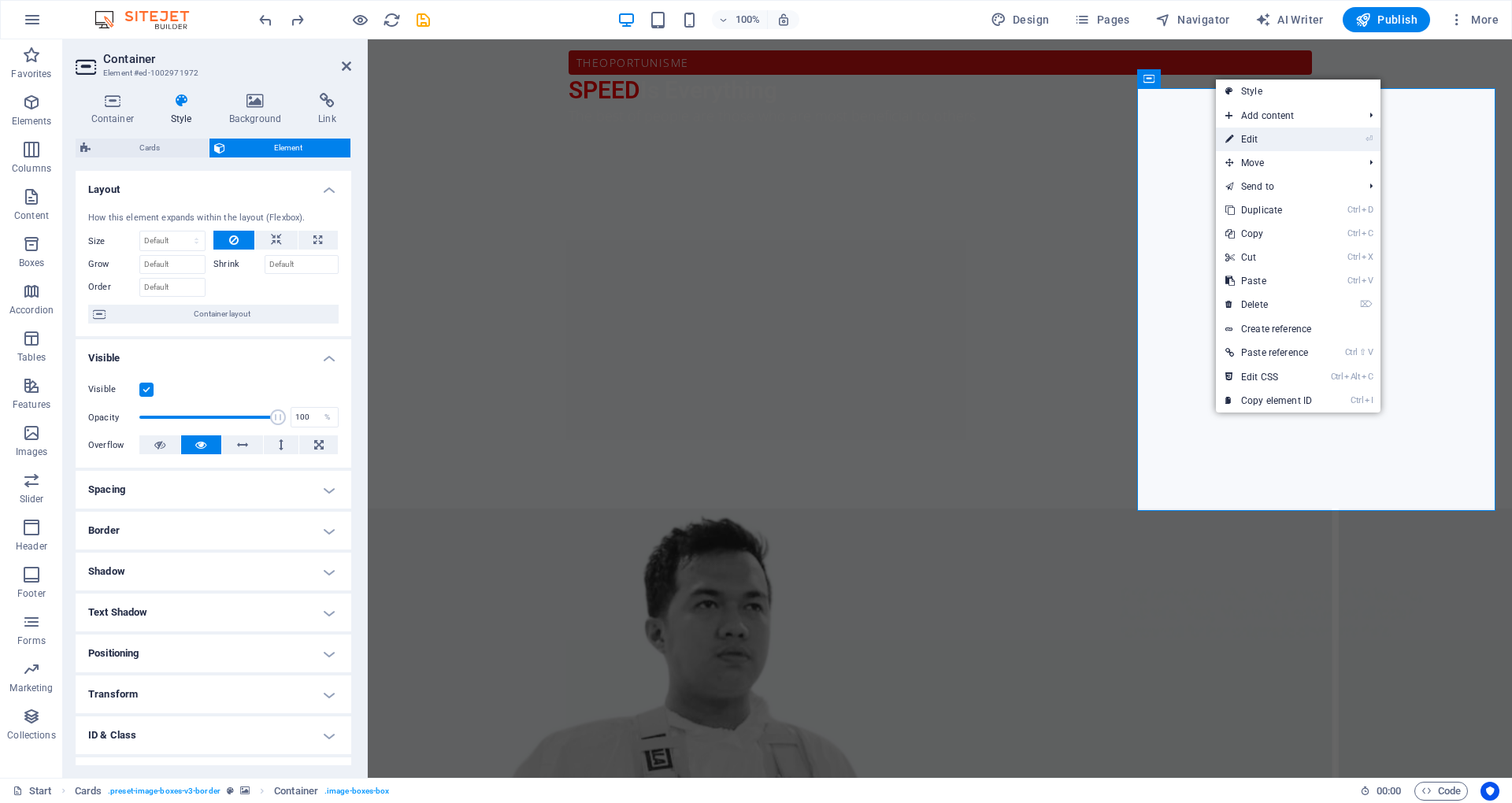
click at [1228, 134] on icon at bounding box center [1229, 139] width 8 height 24
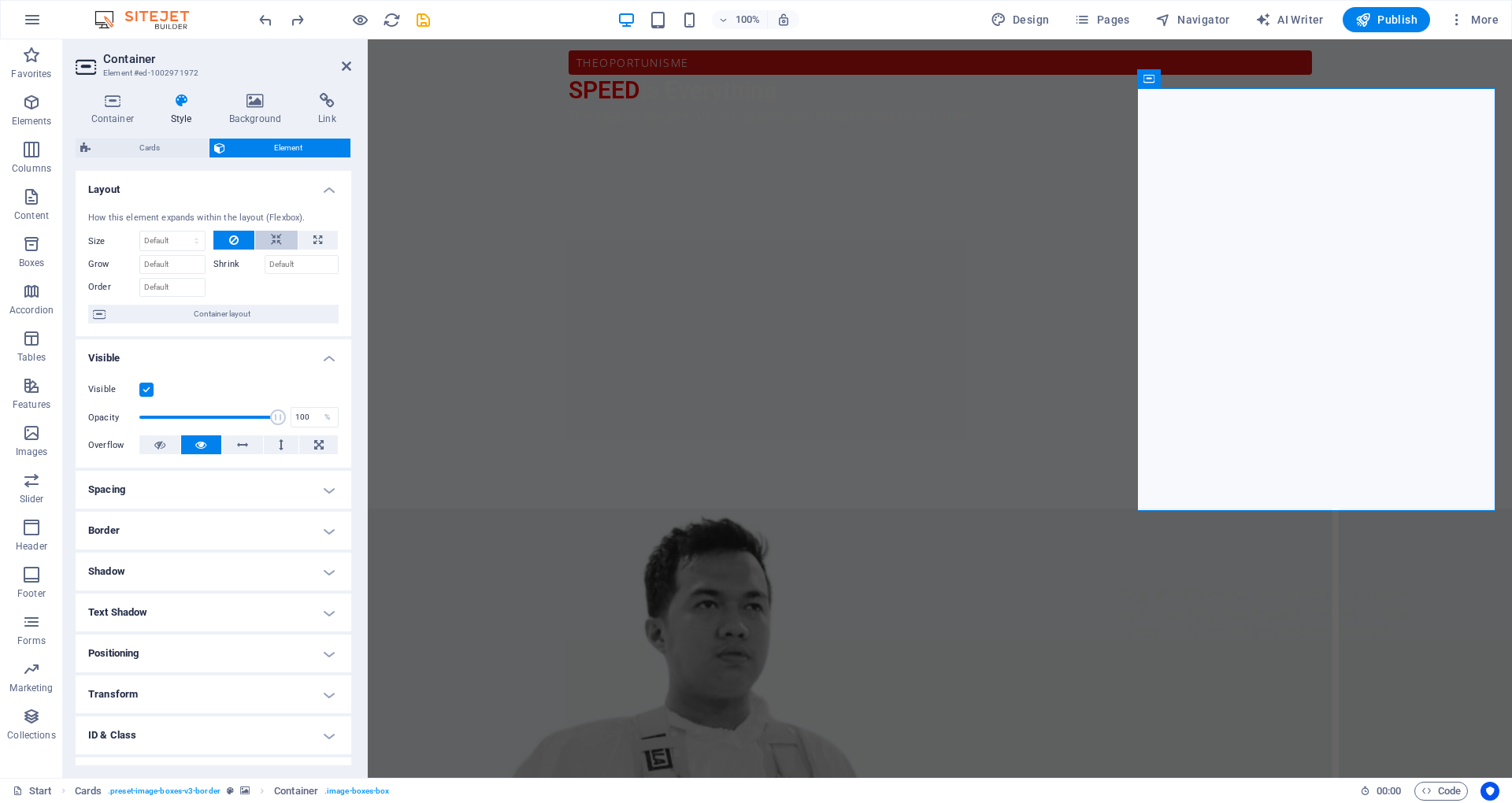
click at [276, 243] on icon at bounding box center [276, 240] width 11 height 19
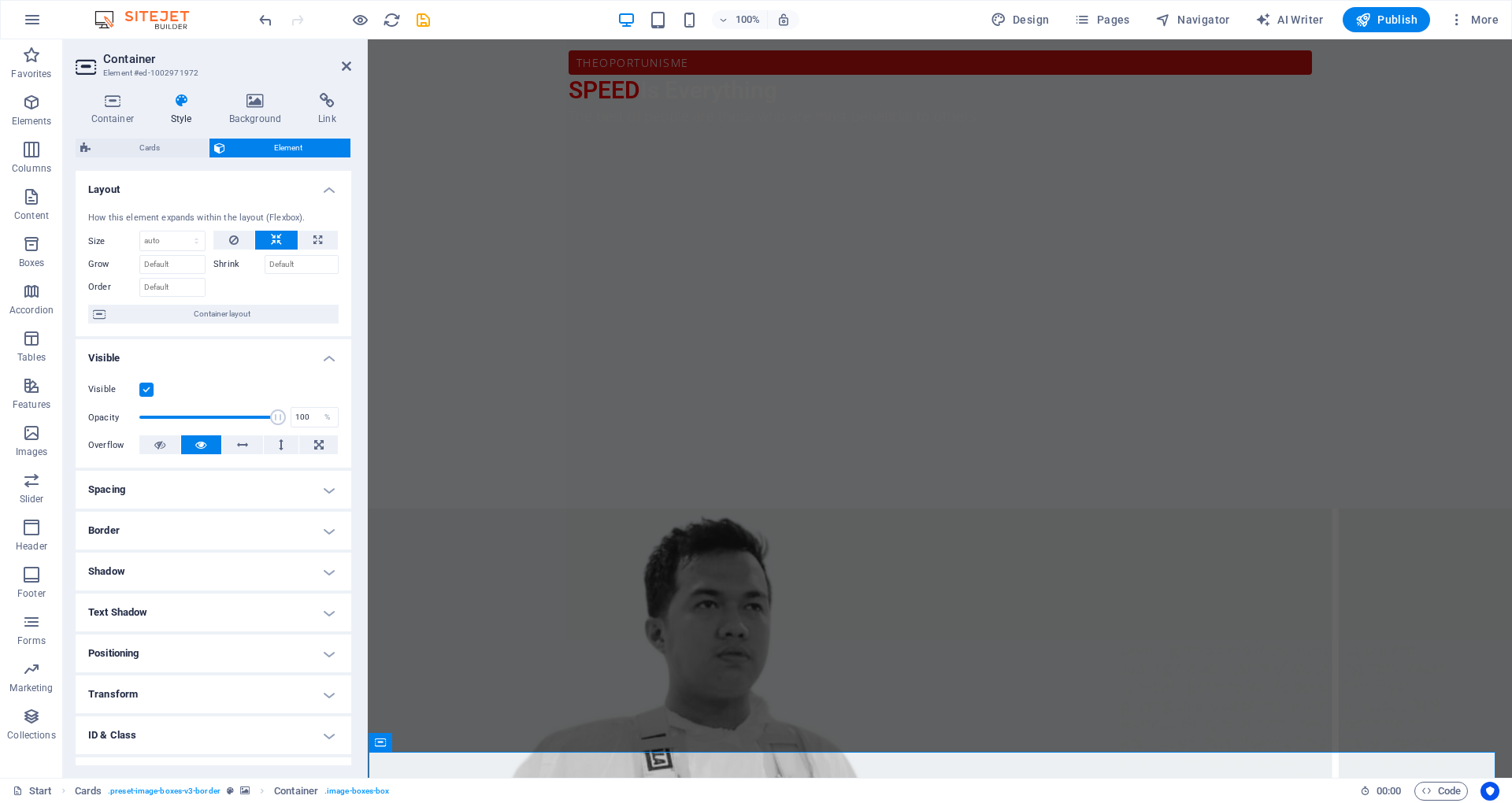
click at [270, 37] on div "100% Design Pages Navigator AI Writer Publish More" at bounding box center [756, 19] width 1510 height 38
click at [263, 13] on icon "undo" at bounding box center [266, 20] width 18 height 18
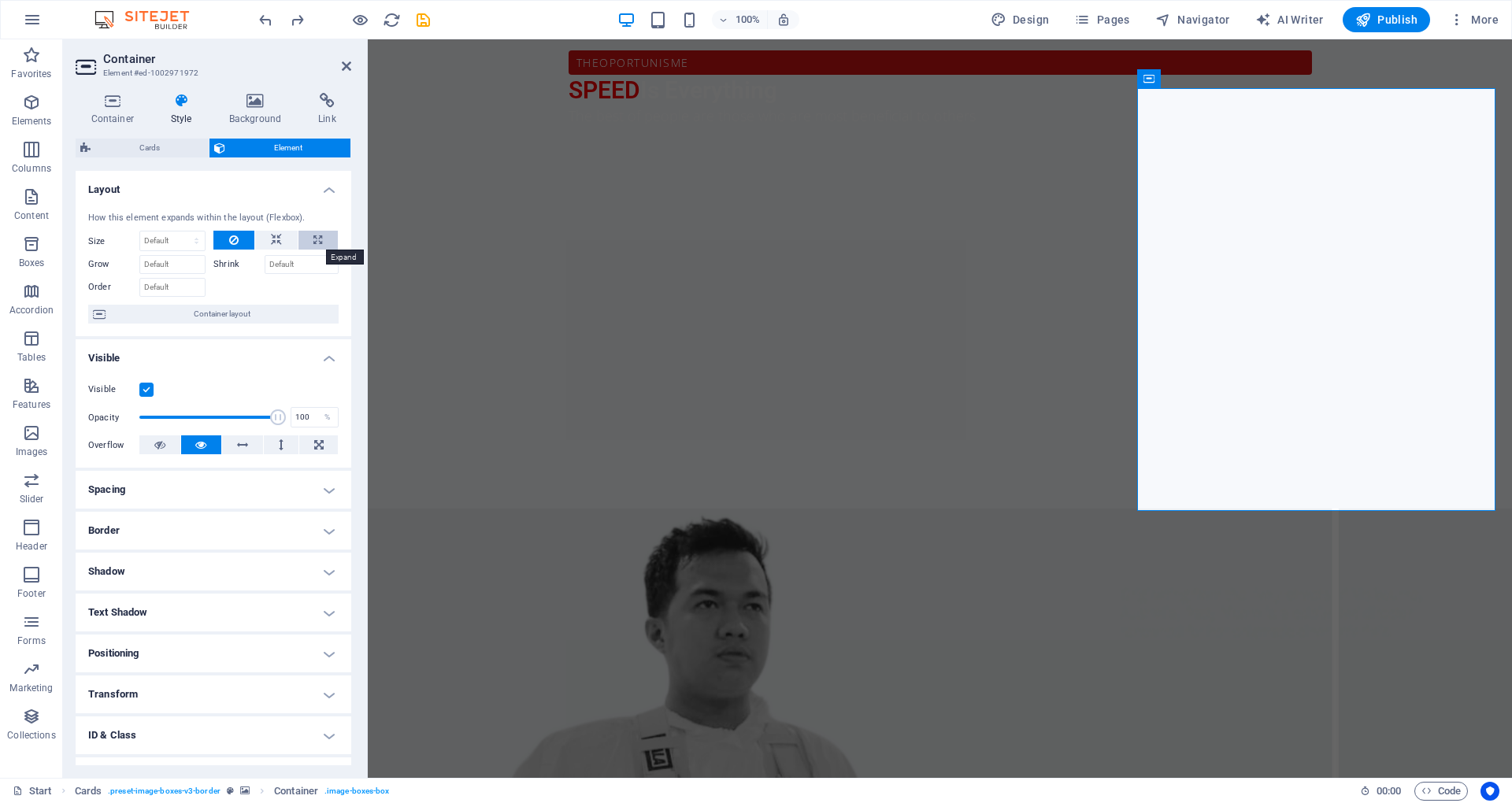
click at [313, 232] on icon at bounding box center [318, 240] width 8 height 19
type input "100"
select select "%"
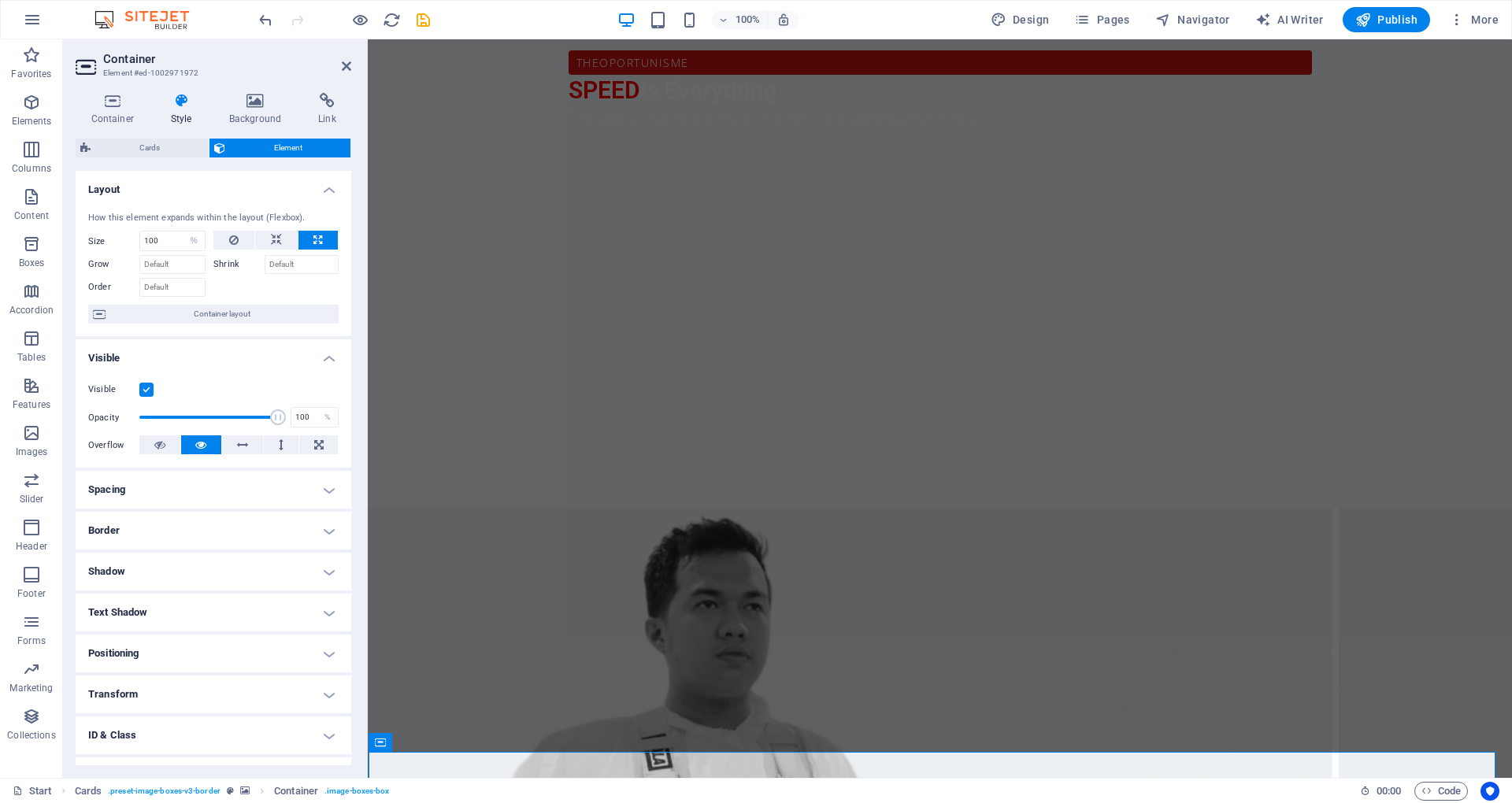
click at [263, 41] on header "Container Element #ed-1002971972" at bounding box center [213, 60] width 276 height 41
click at [270, 31] on div at bounding box center [344, 19] width 176 height 25
click at [271, 18] on icon "undo" at bounding box center [266, 20] width 18 height 18
select select "DISABLED_OPTION_VALUE"
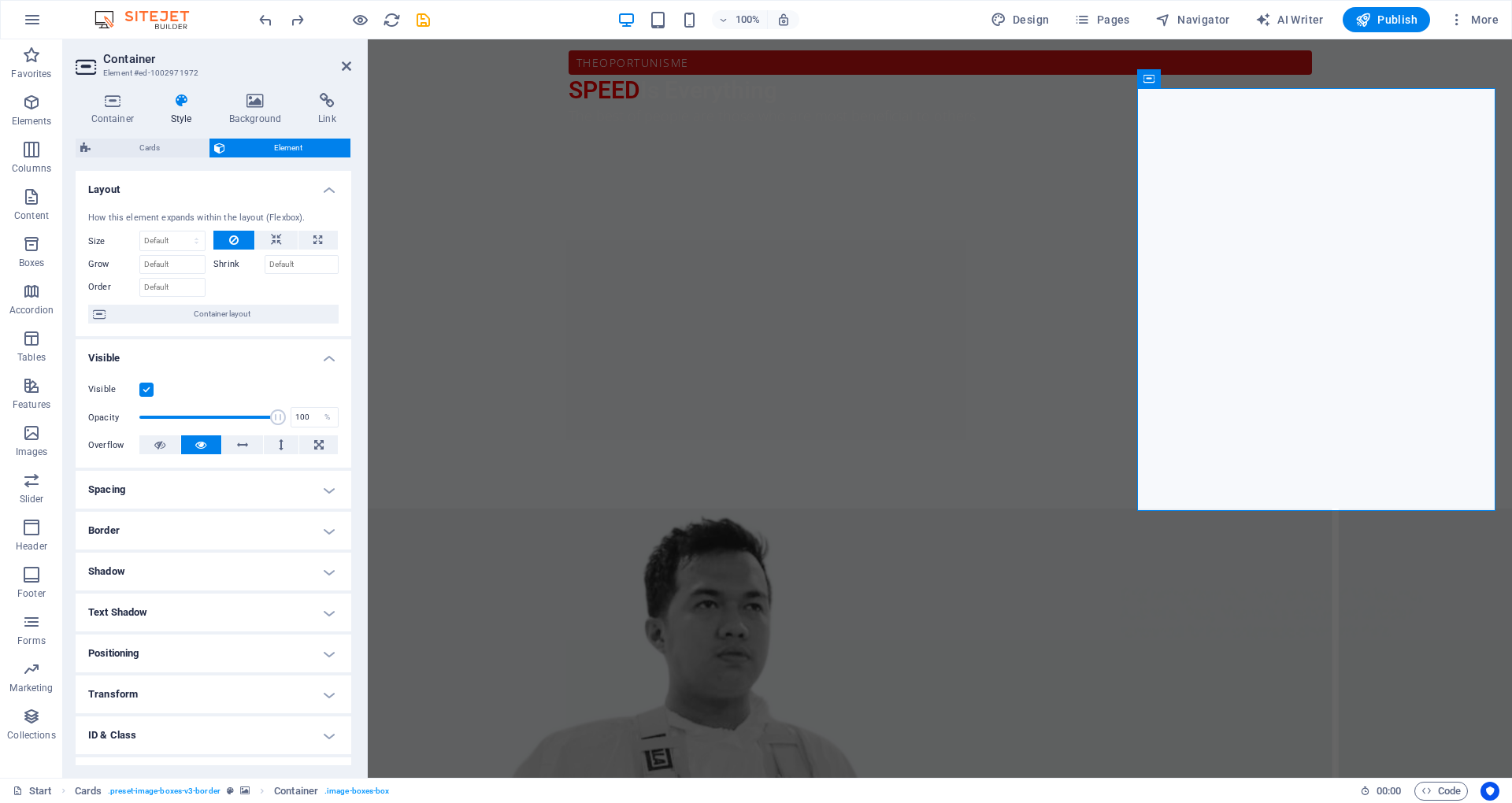
click at [1257, 239] on div at bounding box center [932, 322] width 1127 height 593
click at [1267, 229] on div at bounding box center [932, 322] width 1127 height 593
click at [1240, 463] on div at bounding box center [932, 322] width 1127 height 593
click at [1255, 493] on div at bounding box center [932, 322] width 1127 height 593
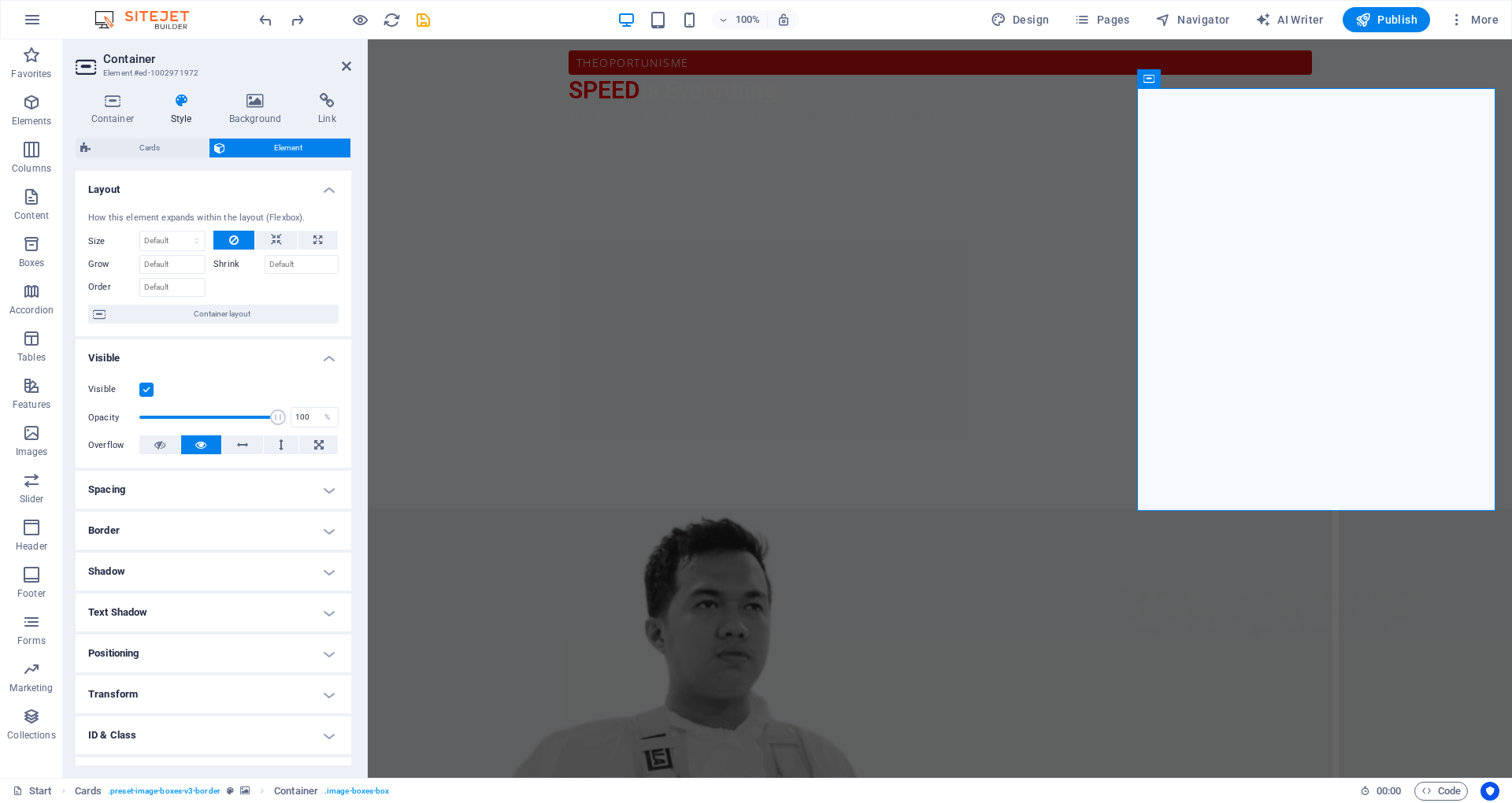
click at [1180, 218] on div at bounding box center [932, 322] width 1127 height 593
click at [331, 471] on h4 "Spacing" at bounding box center [213, 490] width 276 height 38
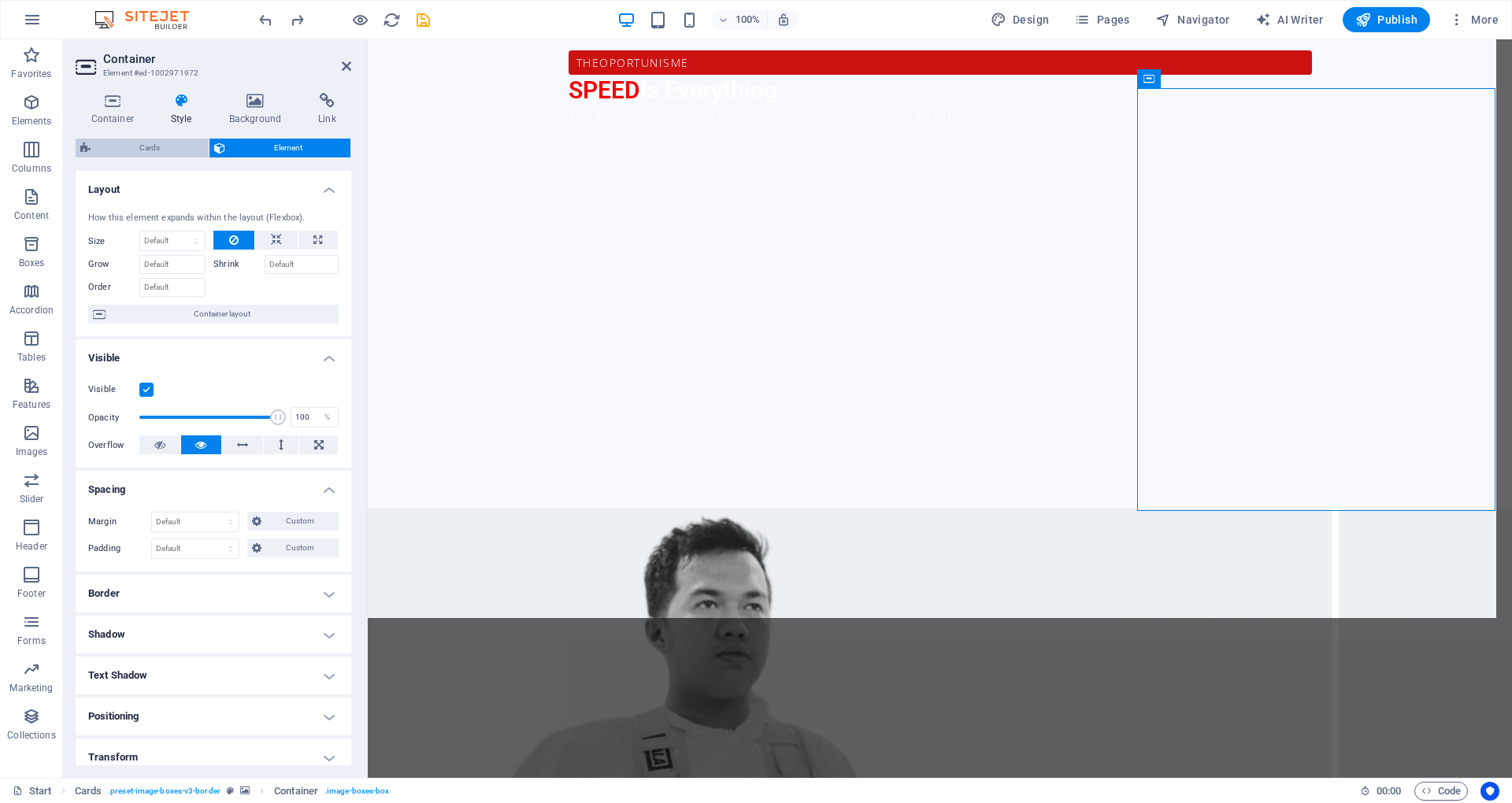
click at [181, 154] on span "Cards" at bounding box center [149, 148] width 108 height 19
select select "px"
select select "rem"
select select "px"
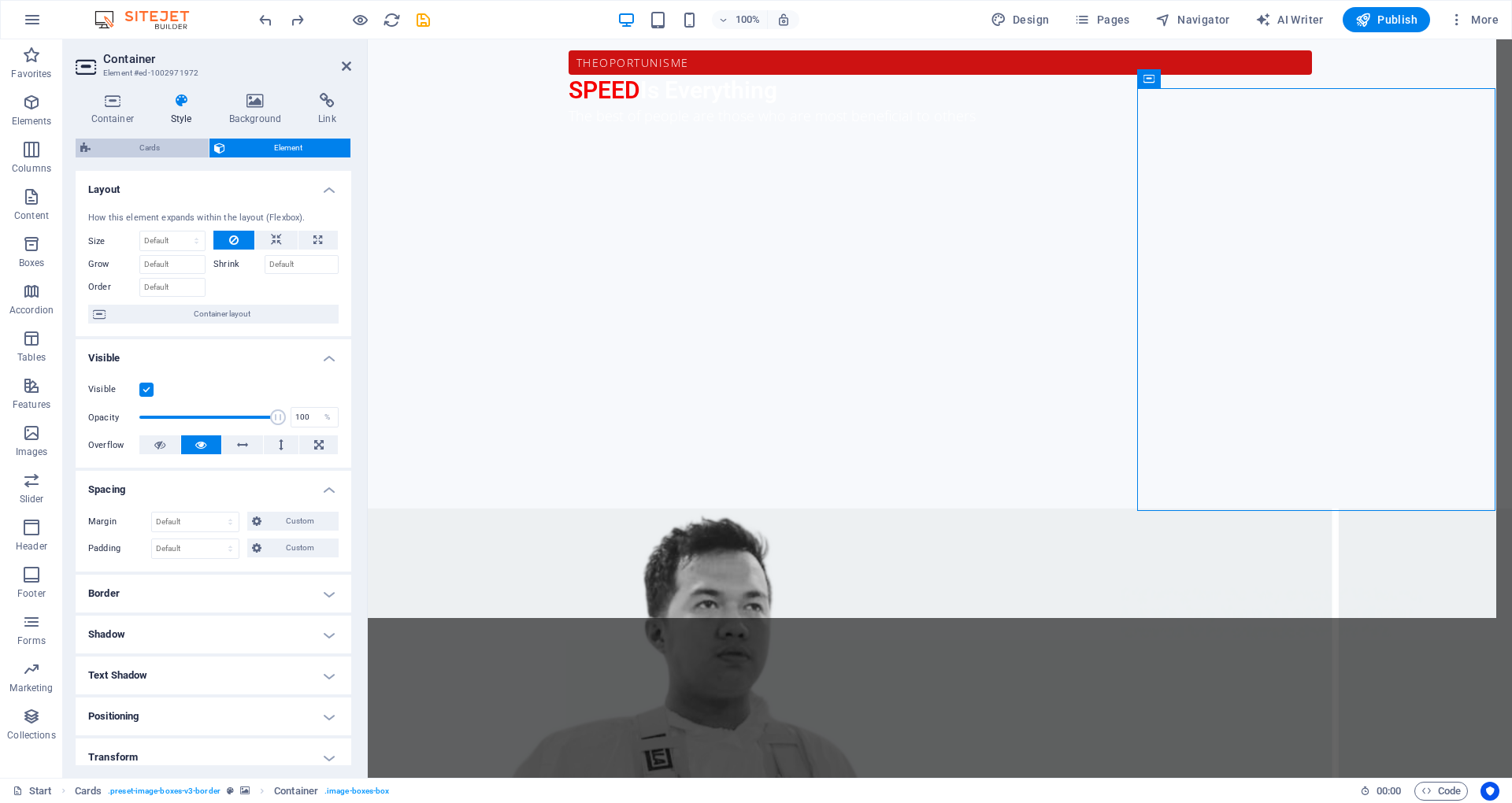
select select "px"
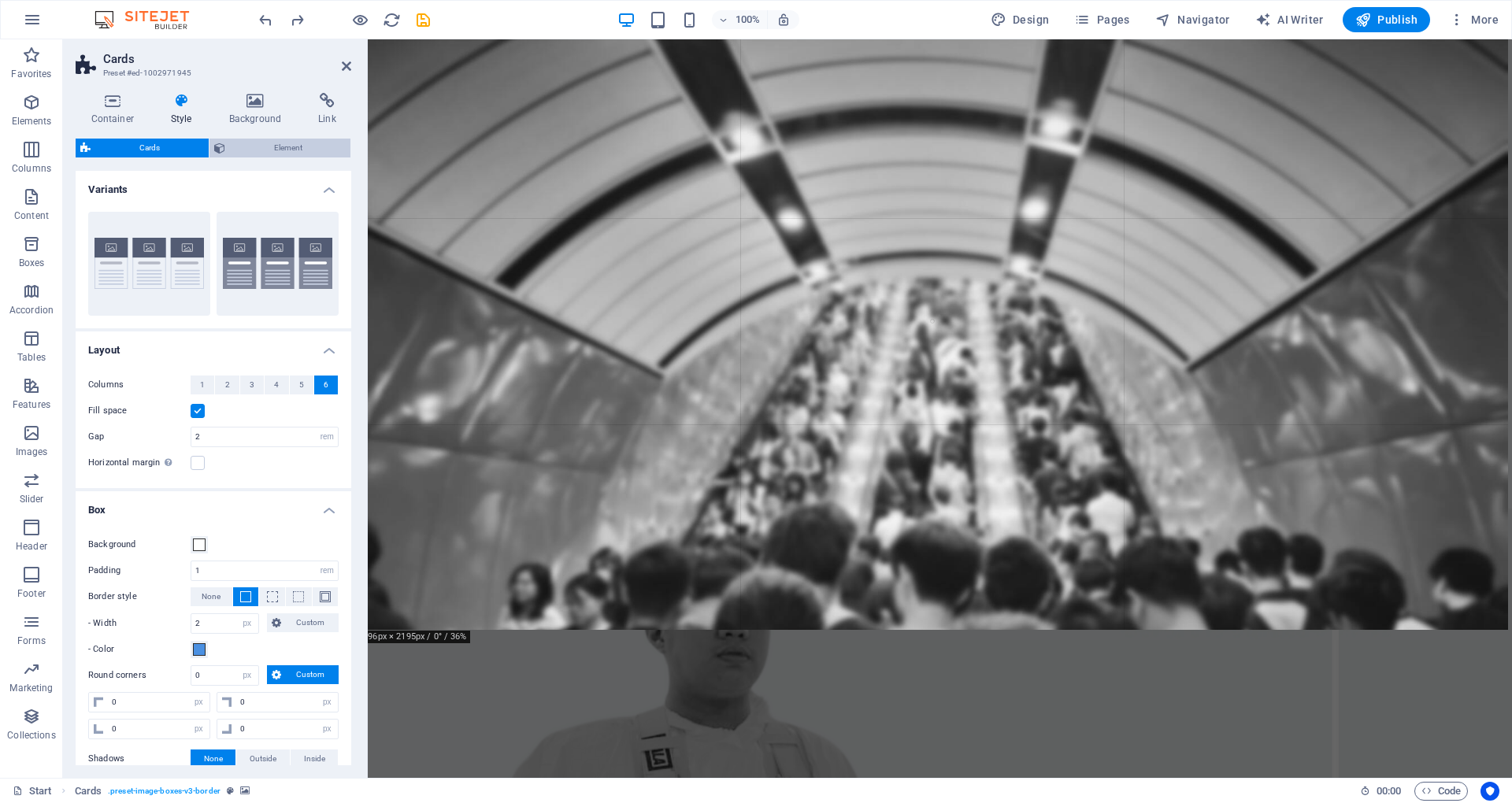
click at [295, 151] on span "Element" at bounding box center [288, 148] width 117 height 19
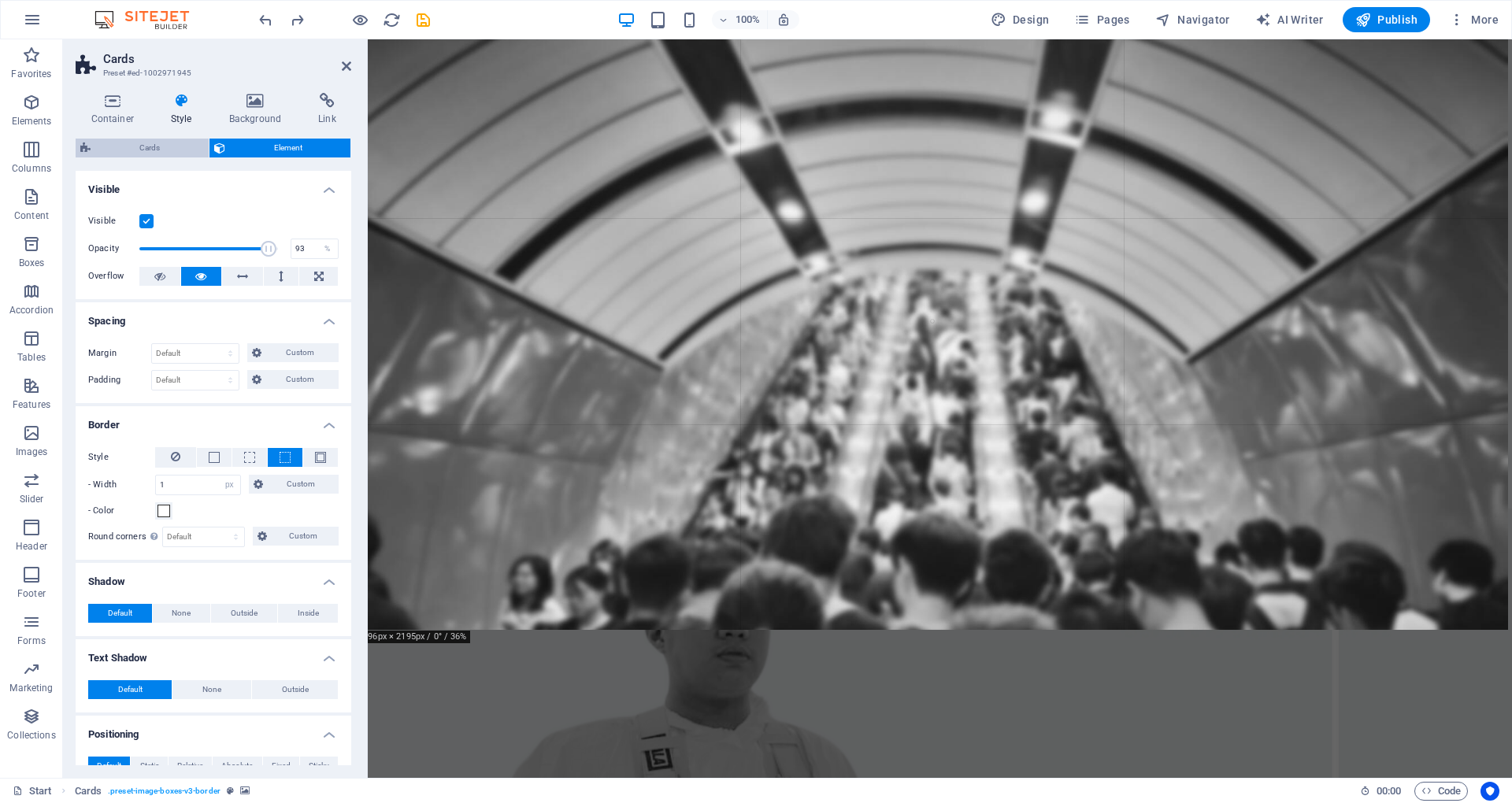
click at [164, 142] on span "Cards" at bounding box center [149, 148] width 108 height 19
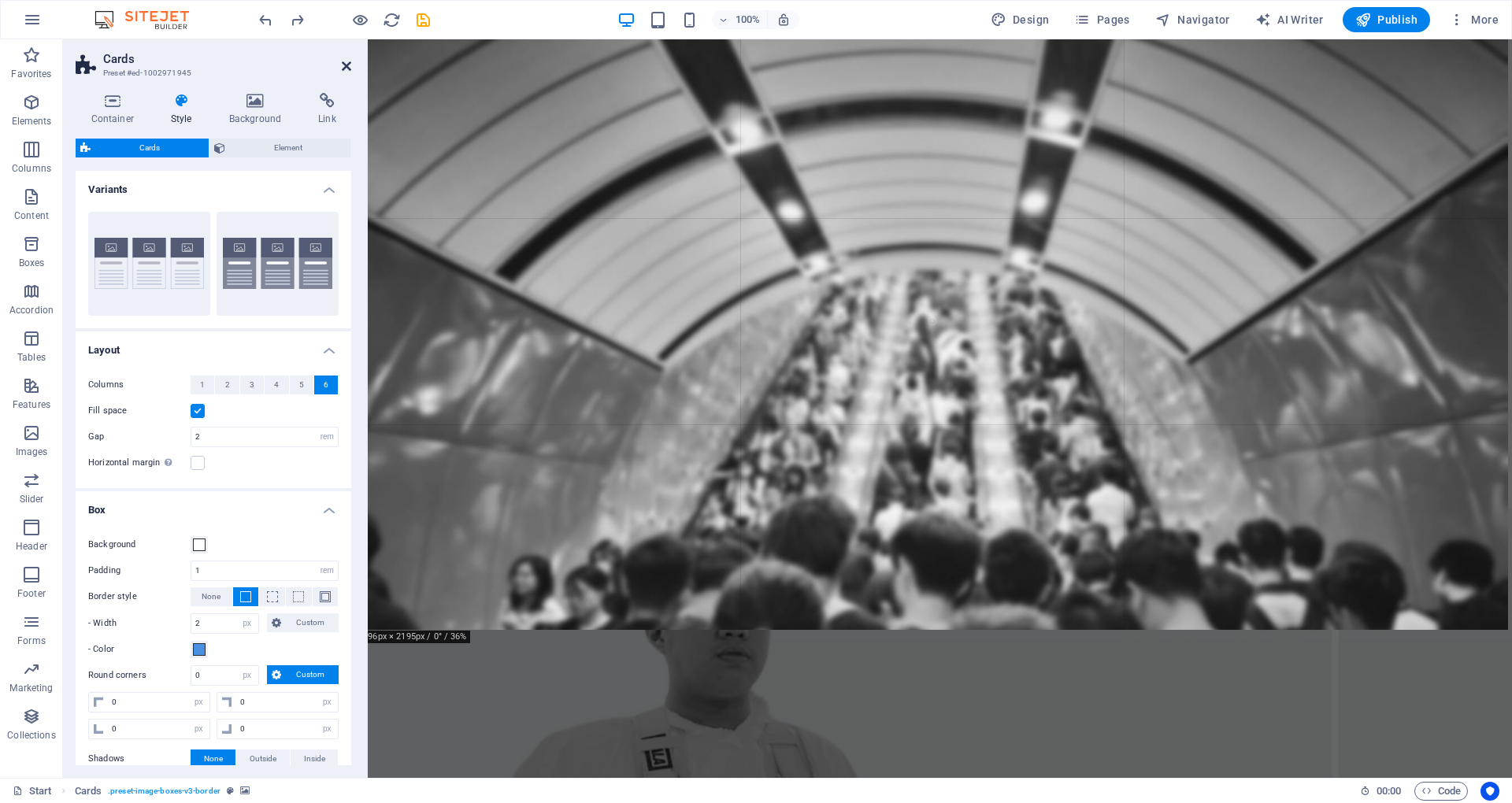
click at [345, 62] on icon at bounding box center [346, 66] width 9 height 13
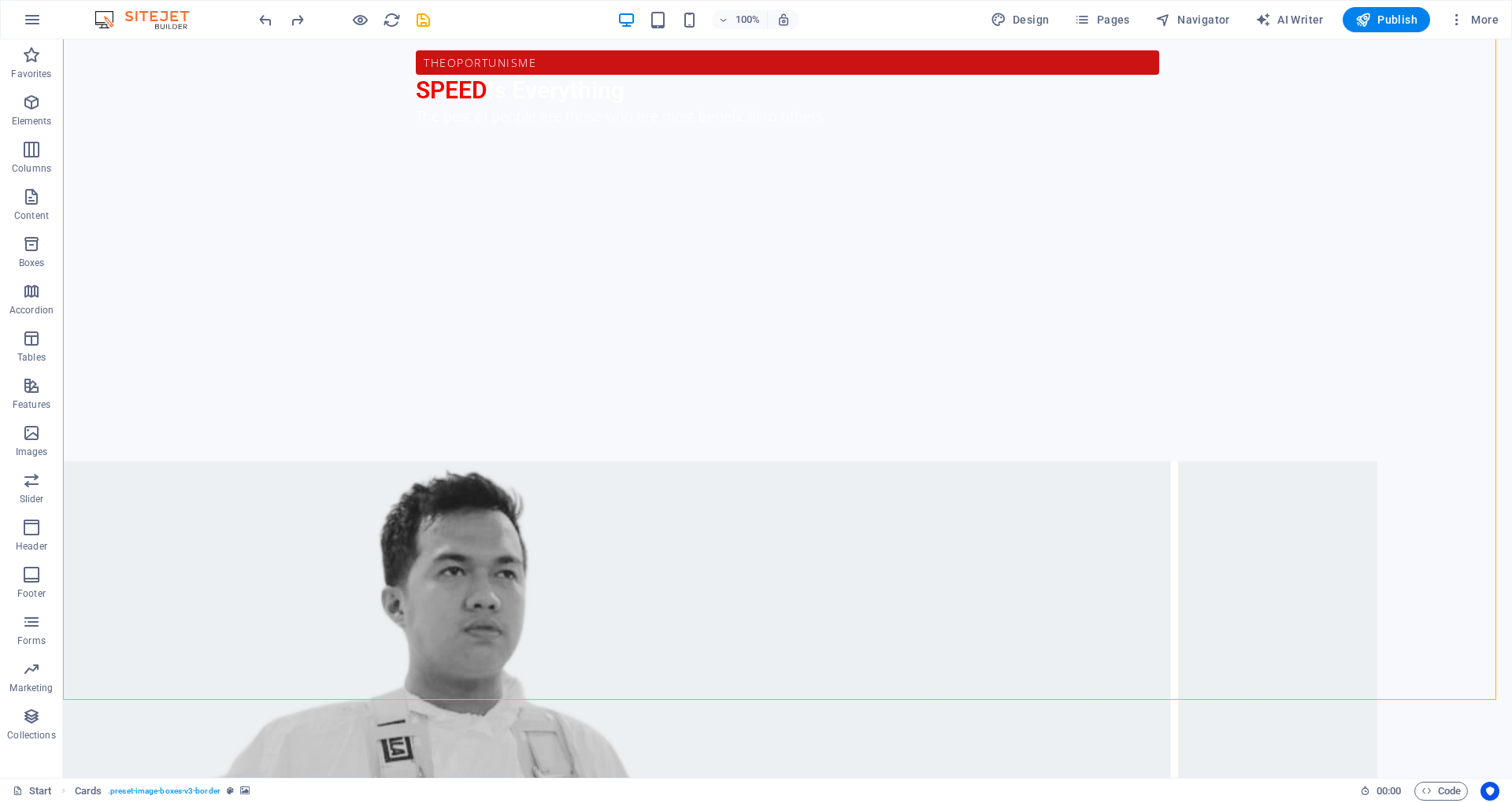
click at [1242, 397] on div at bounding box center [780, 363] width 1432 height 675
click at [1204, 272] on div at bounding box center [780, 363] width 1432 height 675
drag, startPoint x: 1166, startPoint y: 184, endPoint x: 1164, endPoint y: 176, distance: 8.2
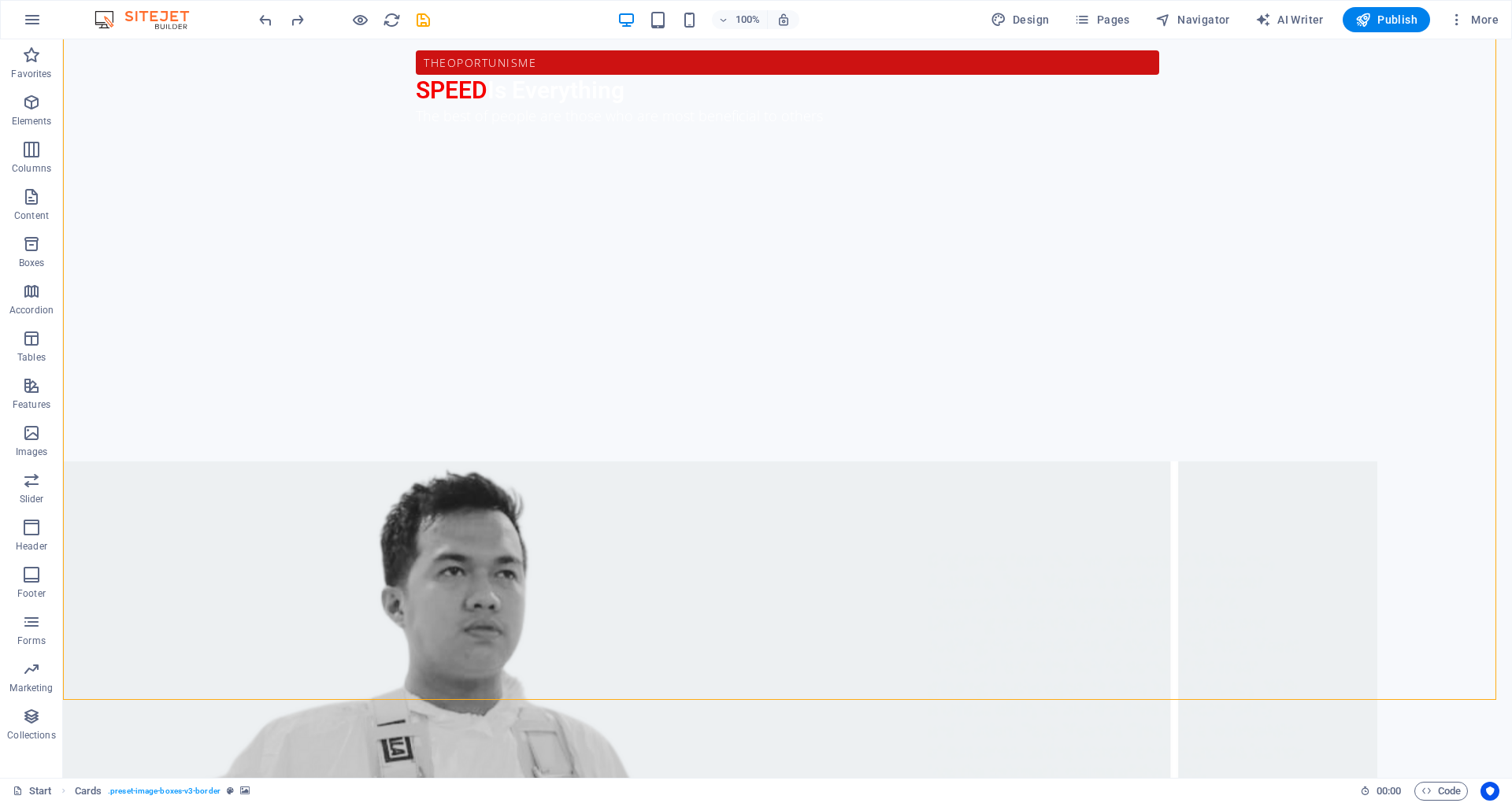
click at [1166, 184] on div at bounding box center [780, 363] width 1432 height 675
drag, startPoint x: 1164, startPoint y: 176, endPoint x: 1146, endPoint y: 198, distance: 28.4
click at [1164, 176] on div at bounding box center [780, 363] width 1432 height 675
click at [268, 27] on icon "undo" at bounding box center [266, 20] width 18 height 18
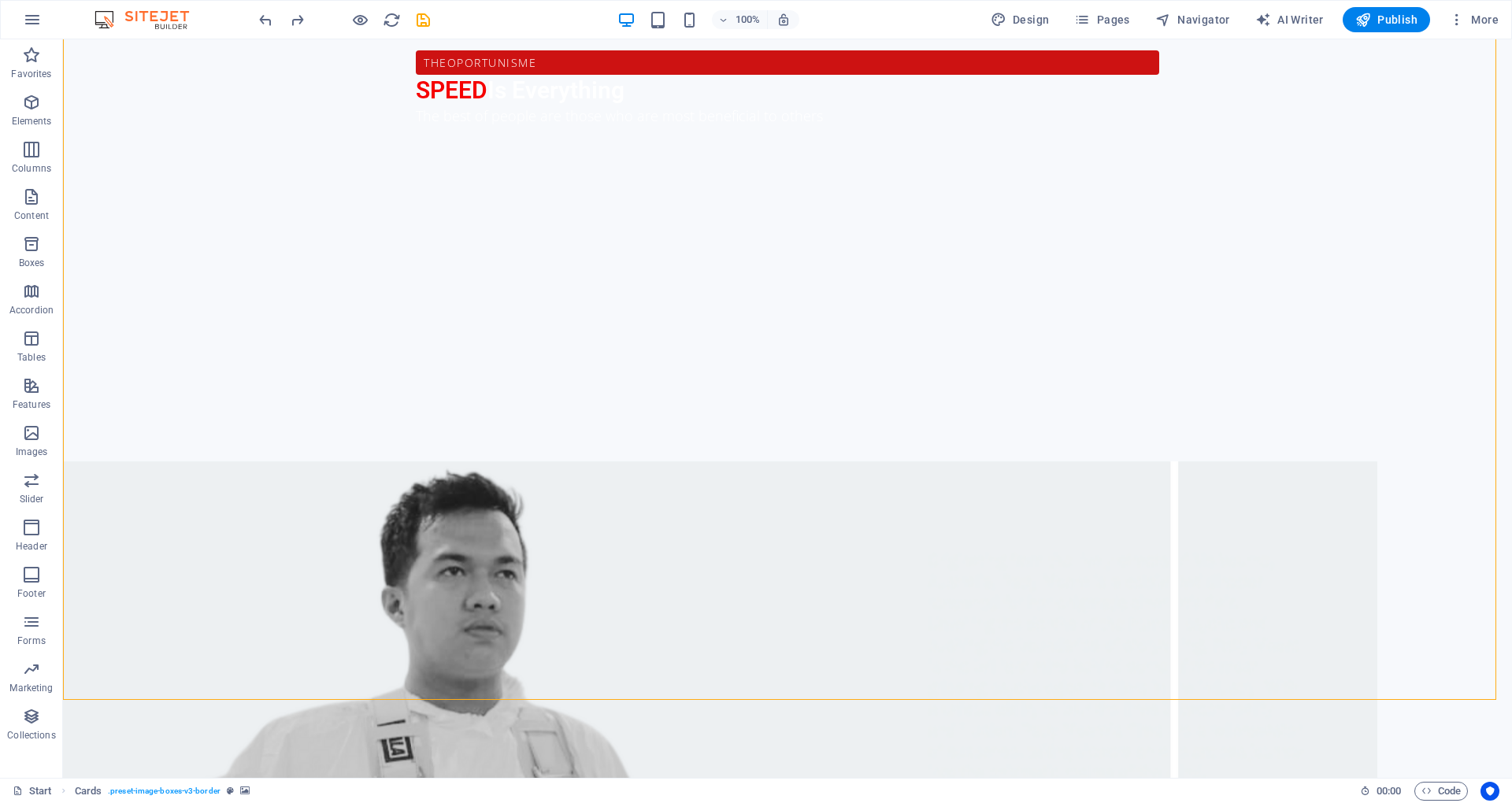
click at [1165, 314] on div at bounding box center [780, 363] width 1432 height 675
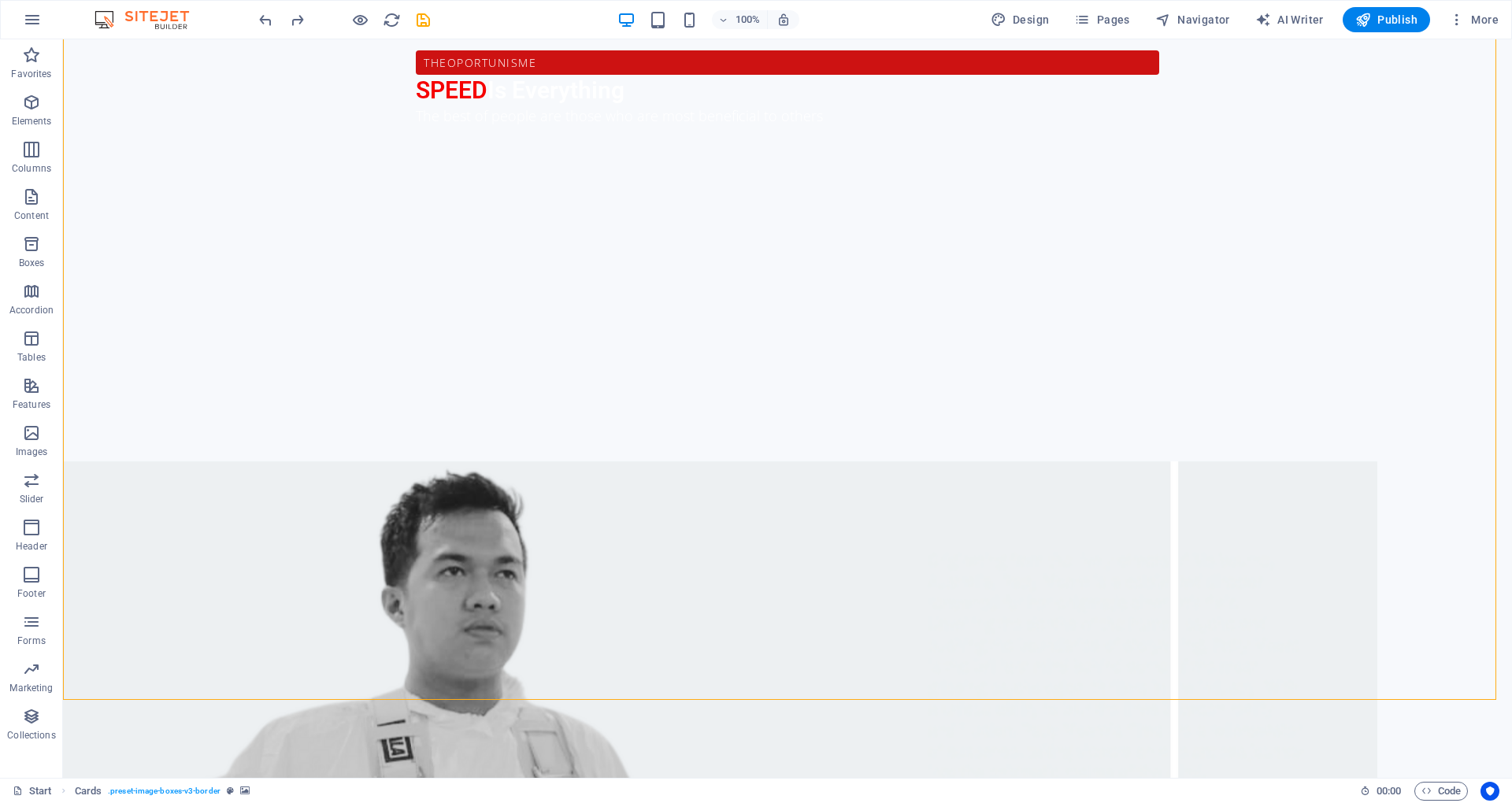
click at [1142, 207] on div at bounding box center [780, 363] width 1432 height 675
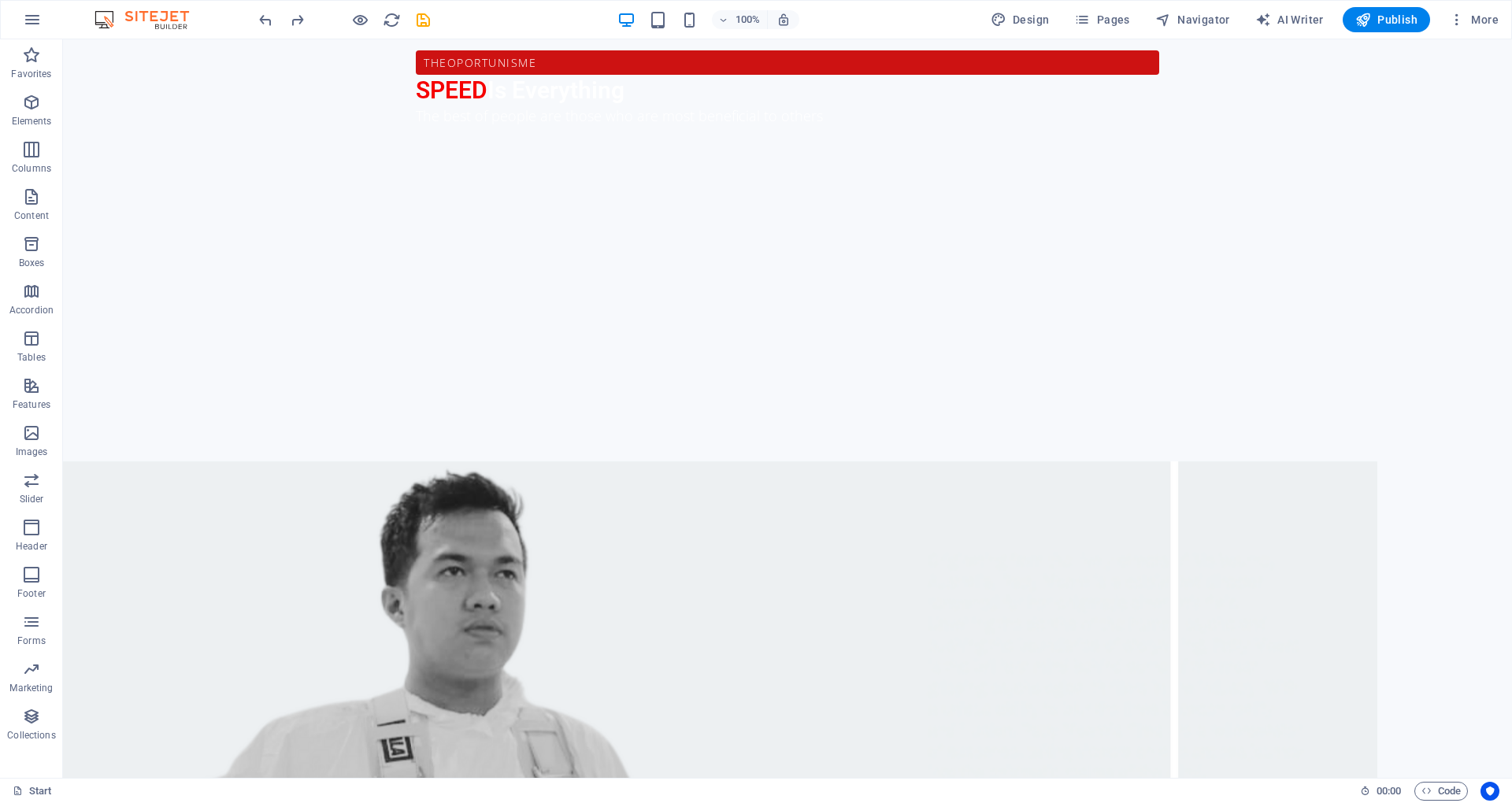
drag, startPoint x: 1242, startPoint y: 203, endPoint x: 1083, endPoint y: 144, distance: 169.6
click at [1083, 144] on div at bounding box center [780, 363] width 1432 height 675
click at [261, 18] on icon "undo" at bounding box center [266, 20] width 18 height 18
click at [1126, 283] on div at bounding box center [780, 363] width 1432 height 675
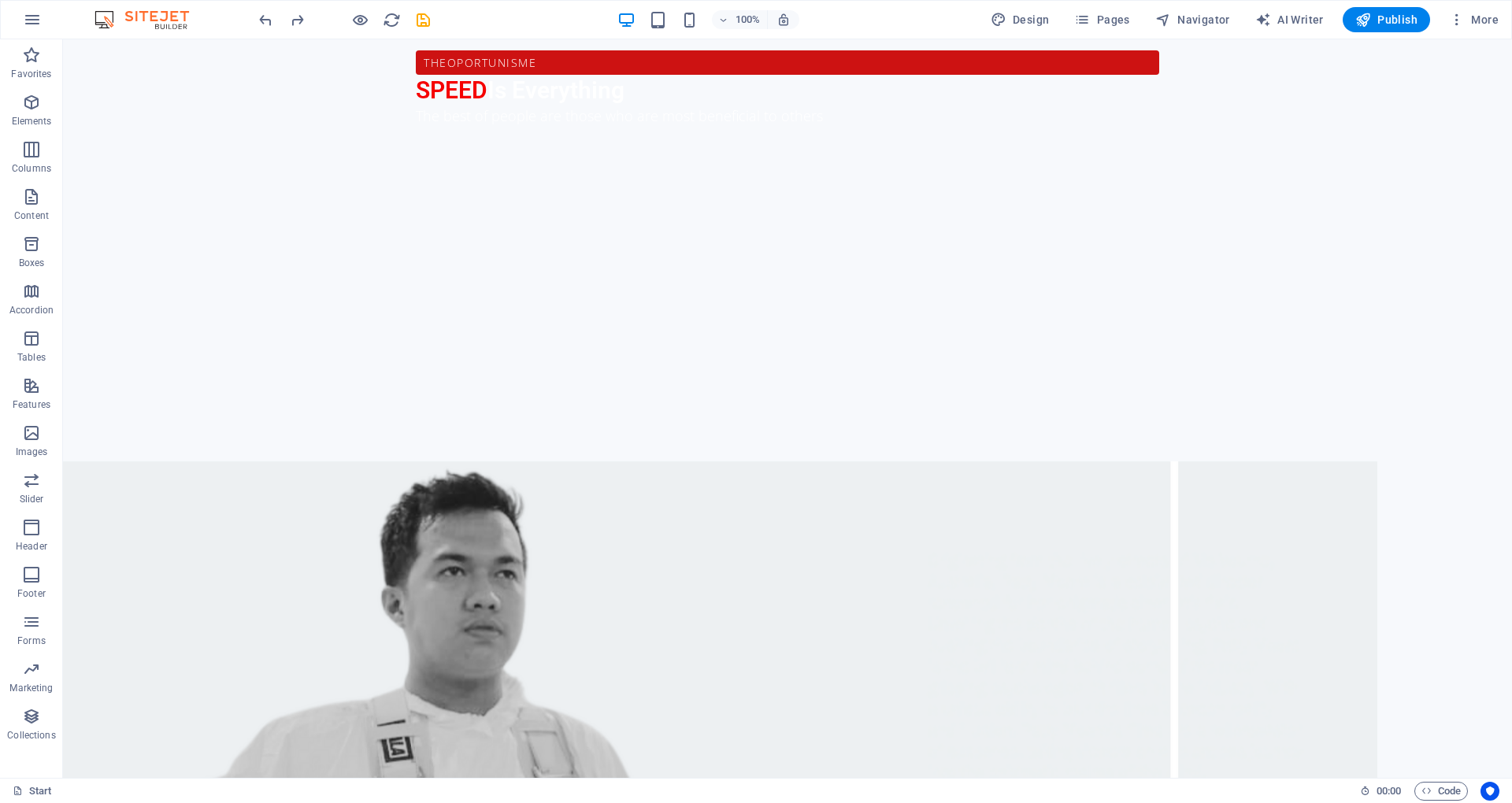
click at [1126, 283] on div at bounding box center [780, 363] width 1432 height 675
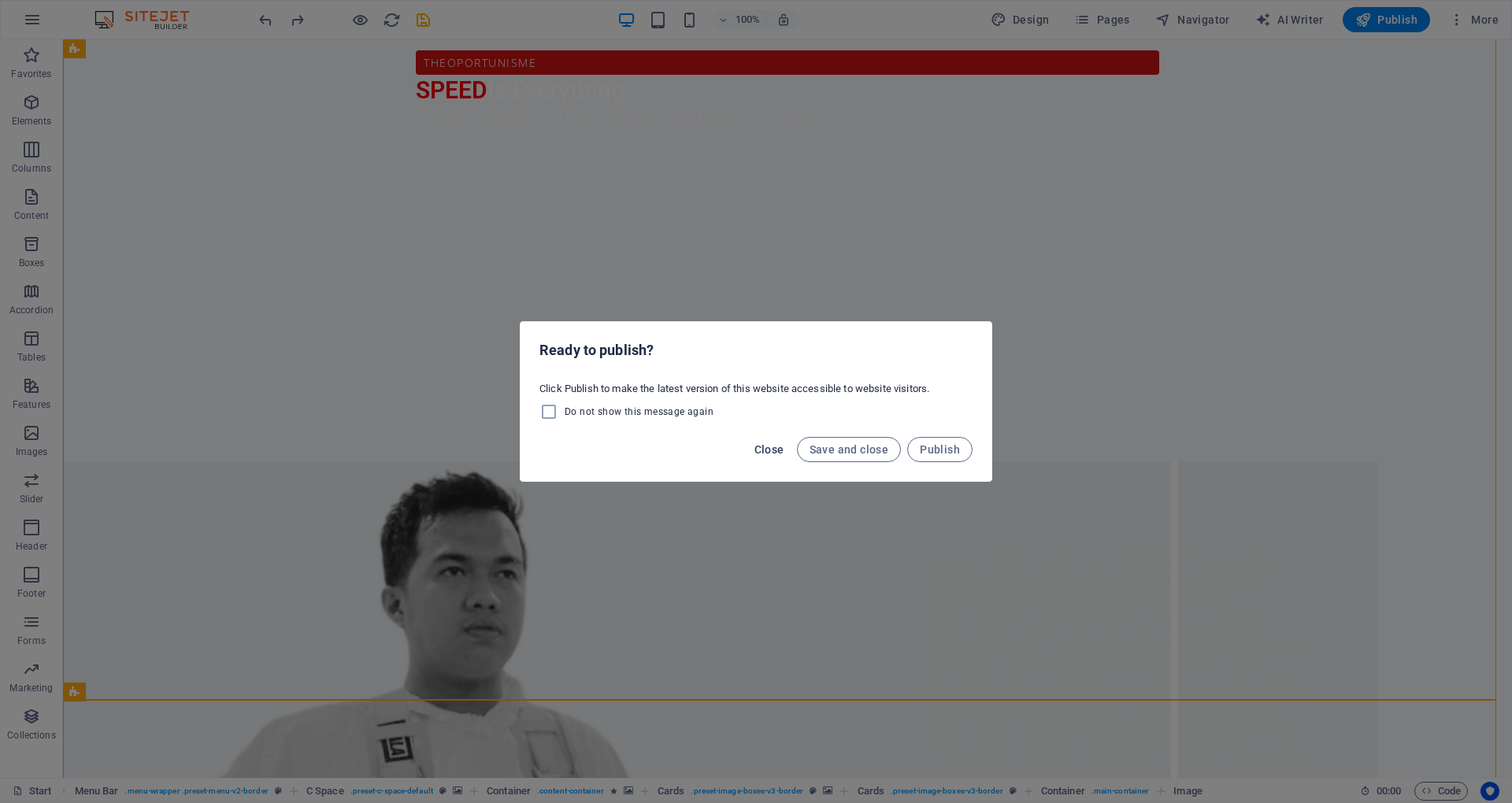
click at [777, 449] on span "Close" at bounding box center [769, 449] width 30 height 13
